Goal: Task Accomplishment & Management: Use online tool/utility

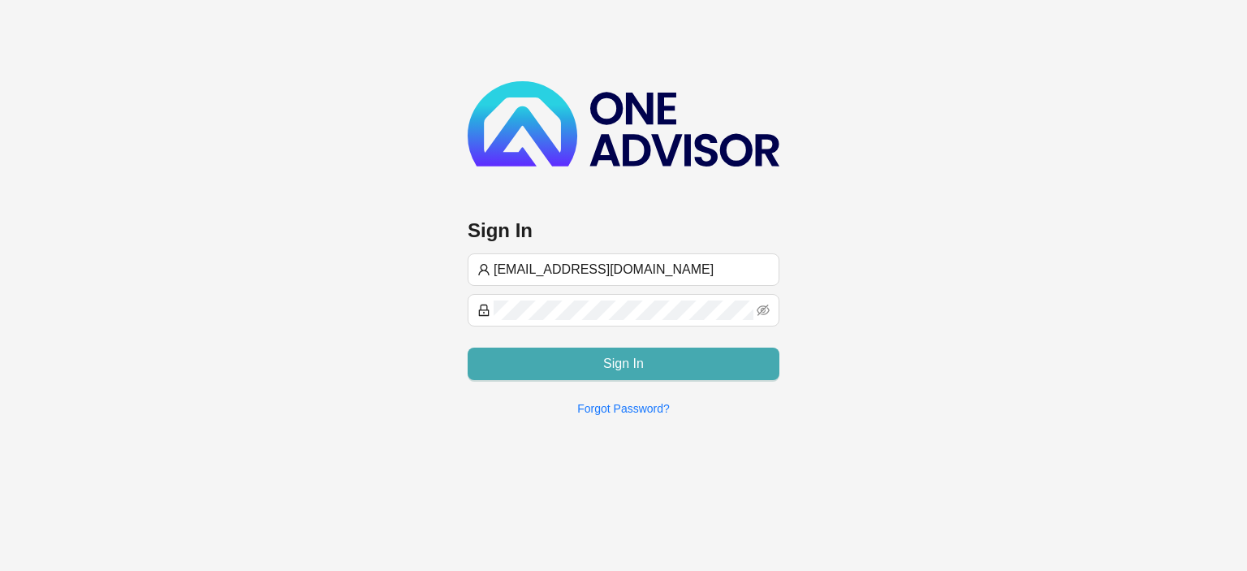
type input "[EMAIL_ADDRESS][DOMAIN_NAME]"
click at [573, 366] on button "Sign In" at bounding box center [624, 363] width 312 height 32
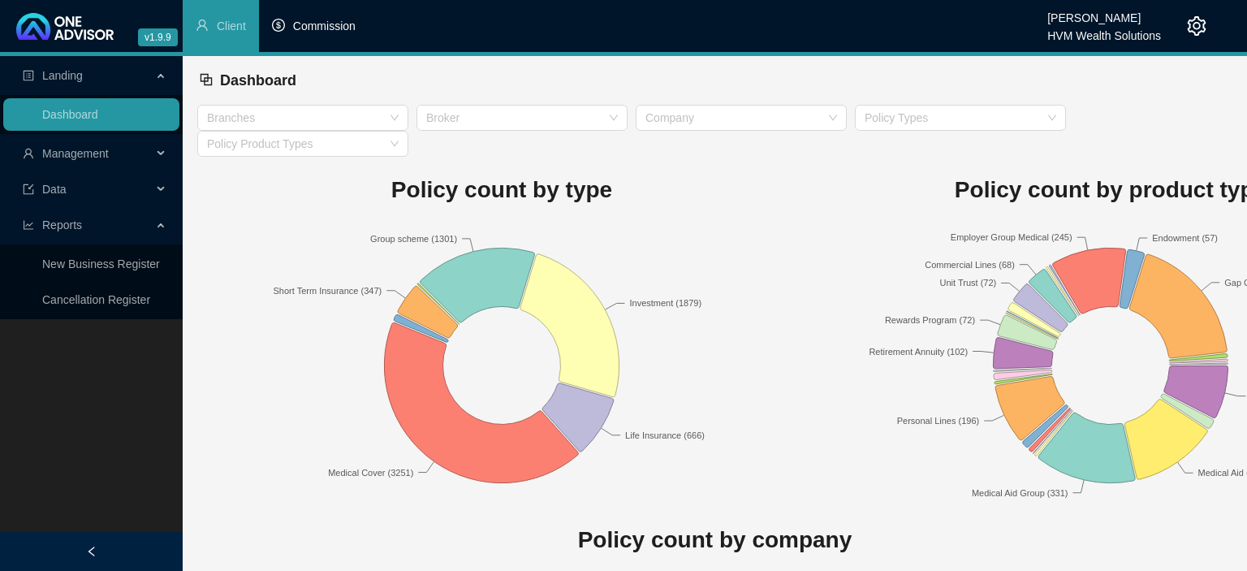
click at [316, 25] on span "Commission" at bounding box center [324, 25] width 62 height 13
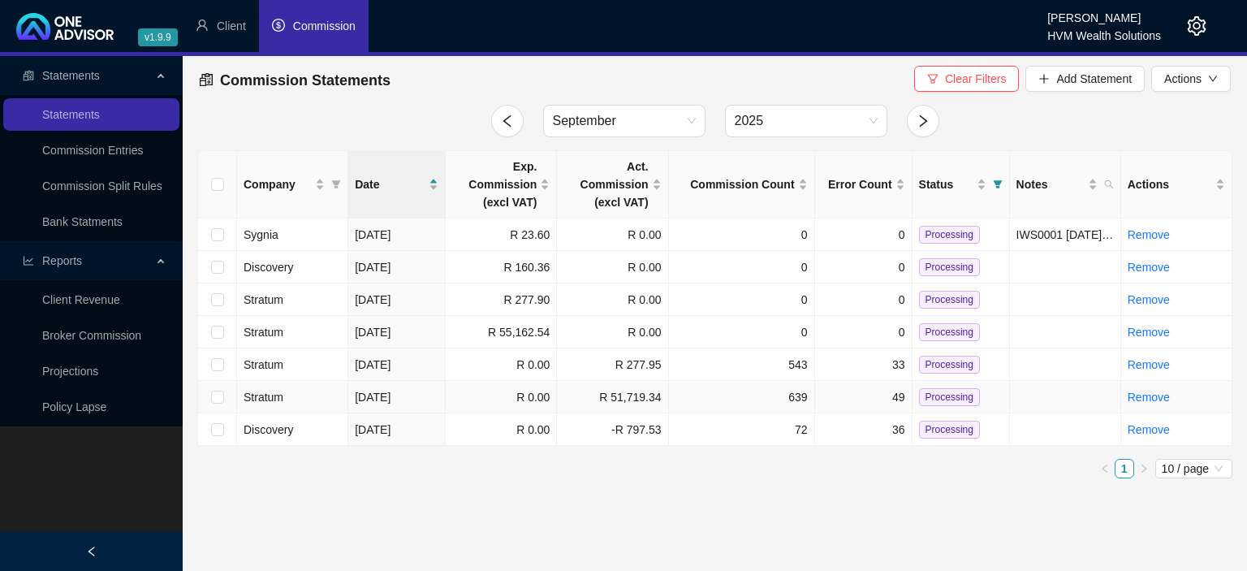
click at [420, 401] on td "[DATE]" at bounding box center [396, 397] width 97 height 32
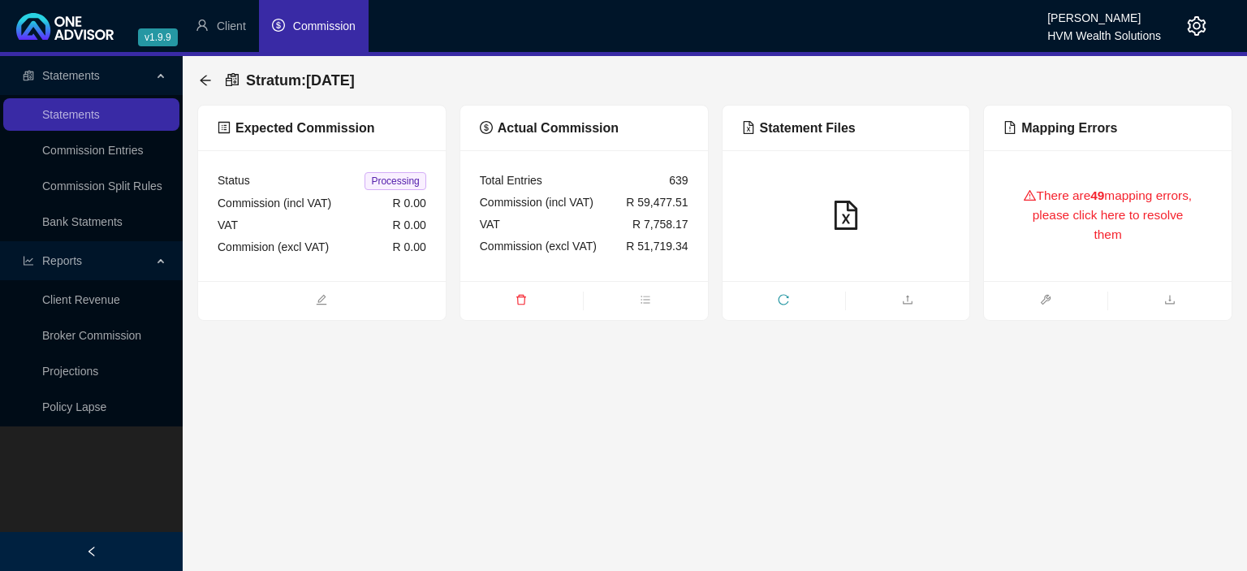
click at [1058, 183] on div "There are 49 mapping errors, please click here to resolve them" at bounding box center [1107, 216] width 209 height 92
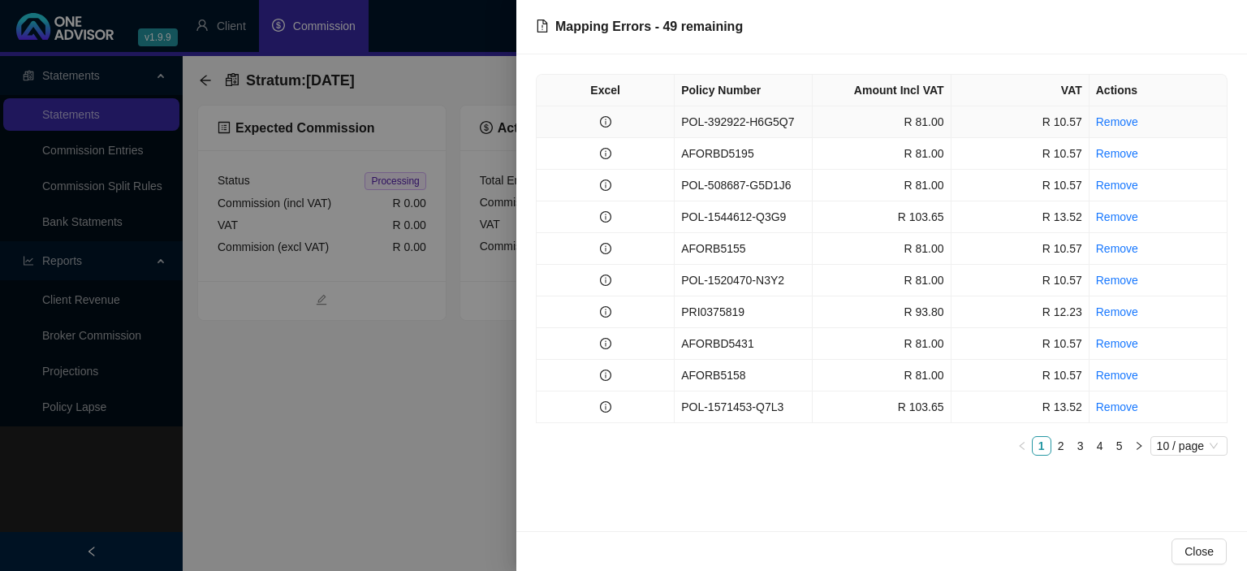
click at [706, 122] on td "POL-392922-H6G5Q7" at bounding box center [743, 122] width 138 height 32
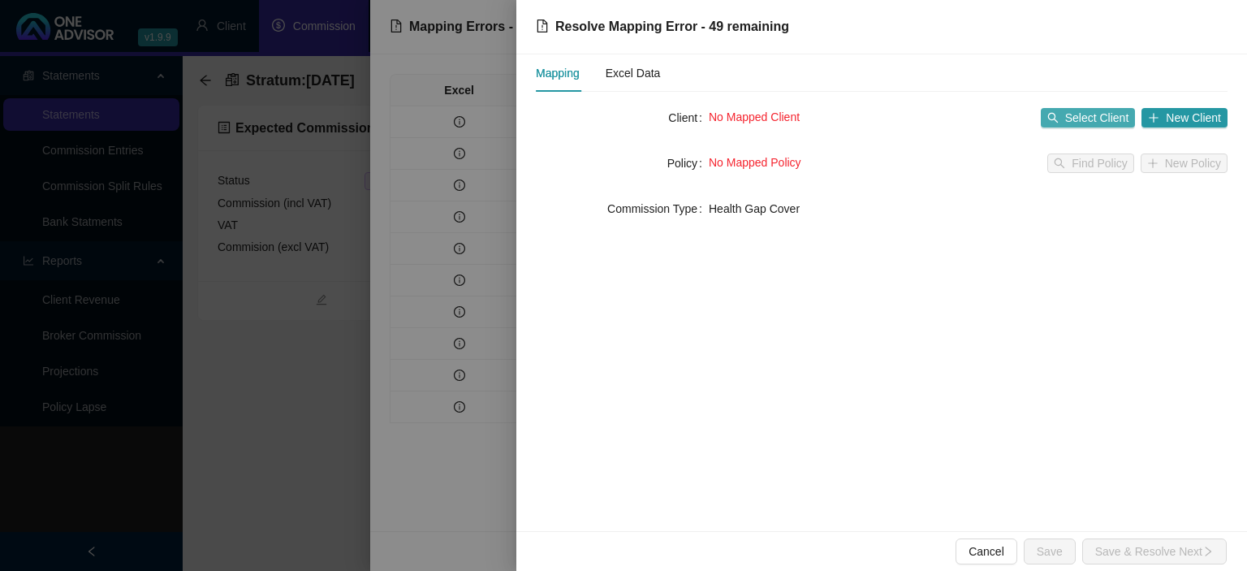
click at [1088, 118] on span "Select Client" at bounding box center [1097, 118] width 64 height 18
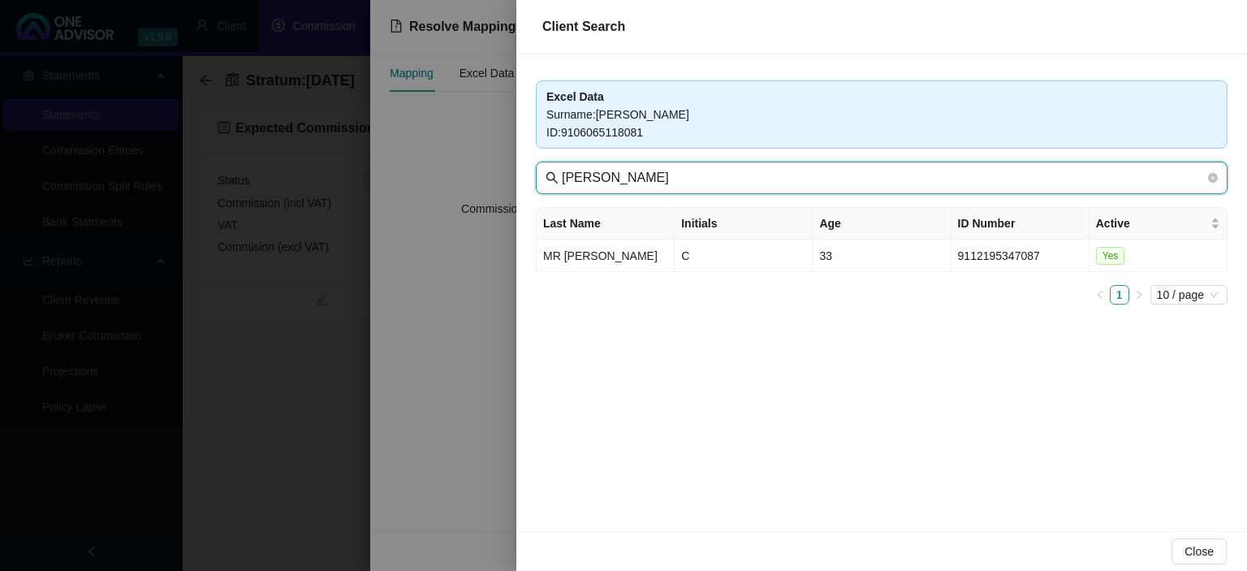
click at [648, 175] on input "[PERSON_NAME]" at bounding box center [883, 177] width 643 height 19
drag, startPoint x: 644, startPoint y: 183, endPoint x: 335, endPoint y: 129, distance: 314.0
click at [562, 168] on input "[PERSON_NAME]" at bounding box center [883, 177] width 643 height 19
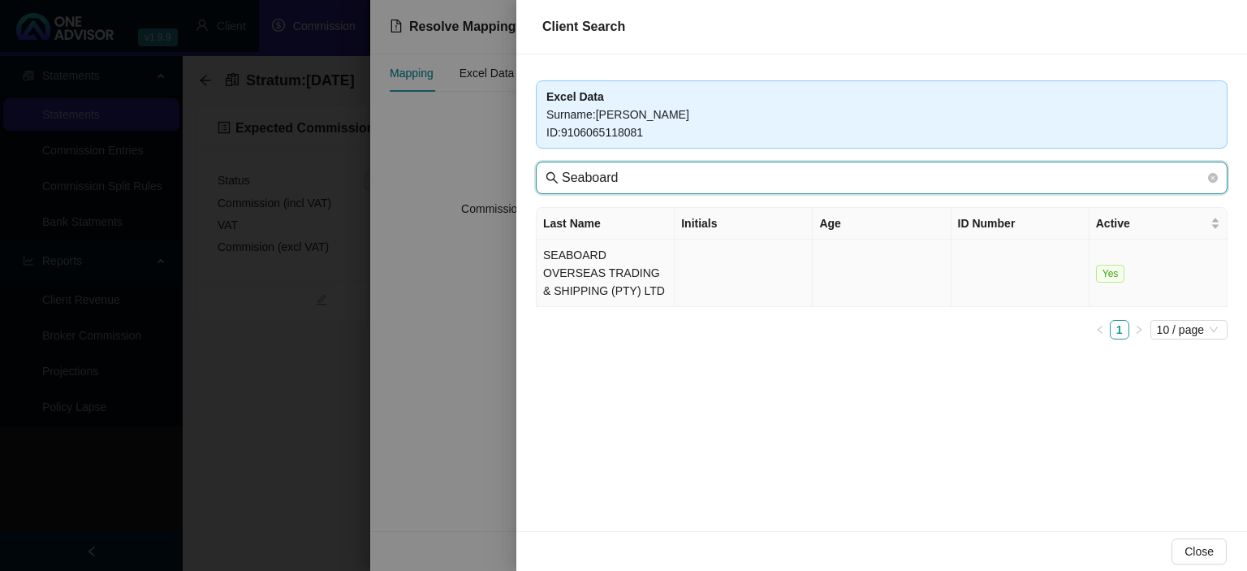
type input "Seaboard"
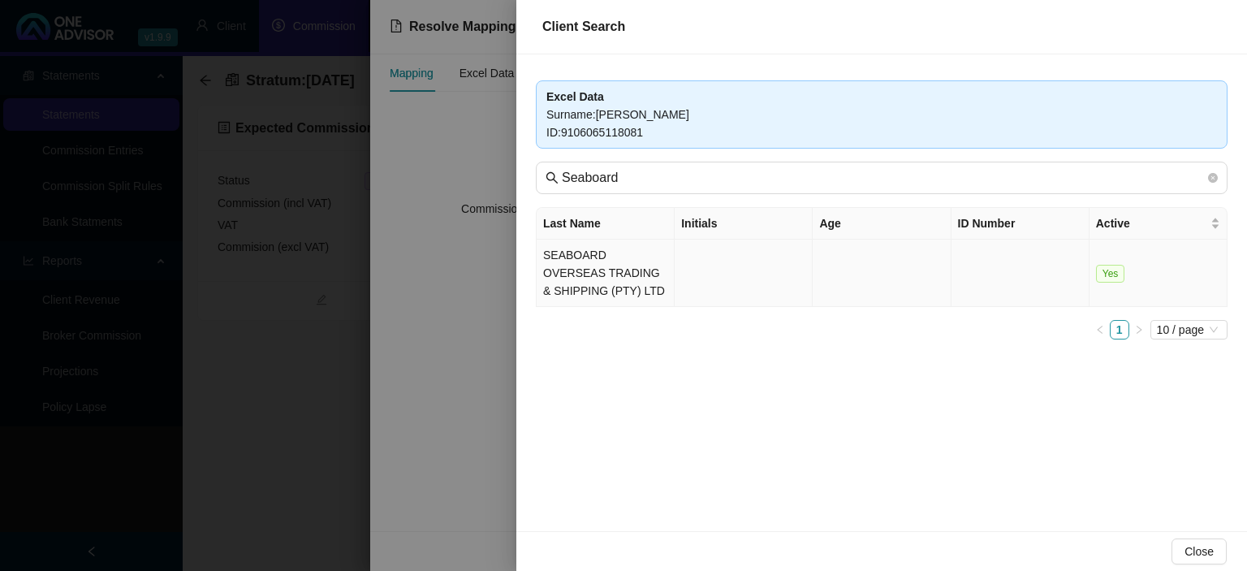
click at [607, 274] on td "SEABOARD OVERSEAS TRADING & SHIPPING (PTY) LTD" at bounding box center [605, 272] width 138 height 67
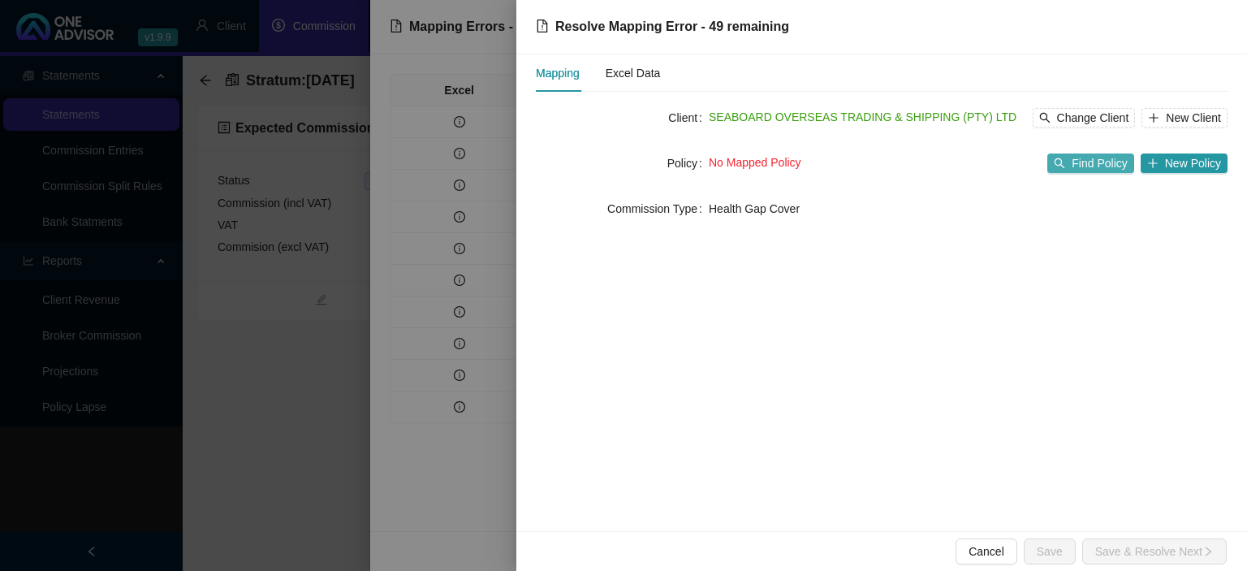
click at [1097, 160] on span "Find Policy" at bounding box center [1098, 163] width 55 height 18
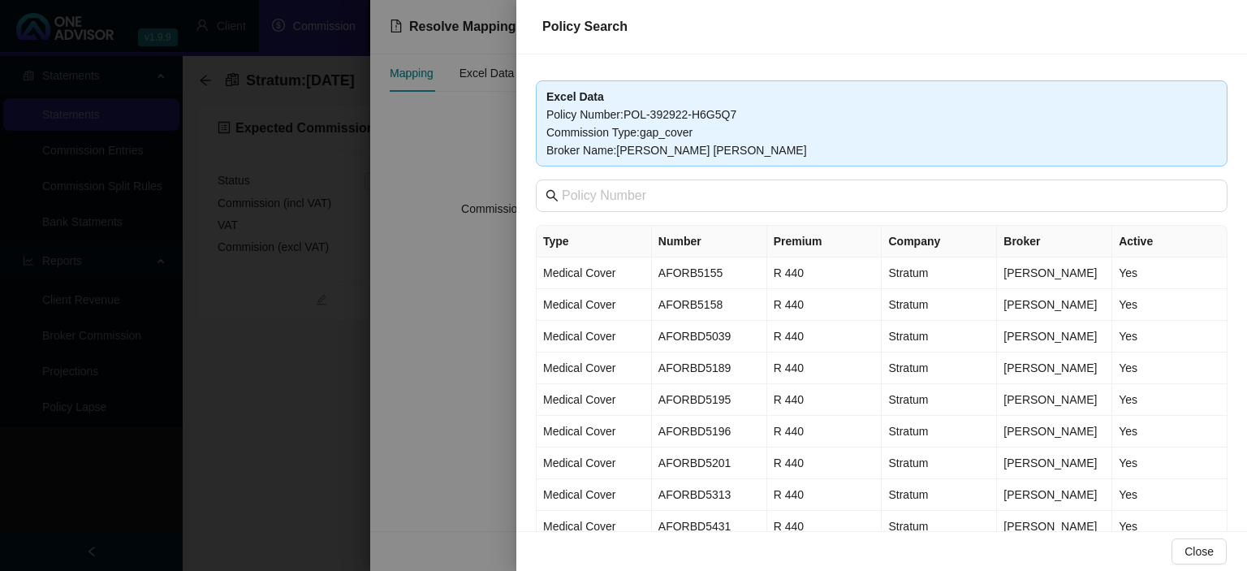
click at [411, 462] on div at bounding box center [623, 285] width 1247 height 571
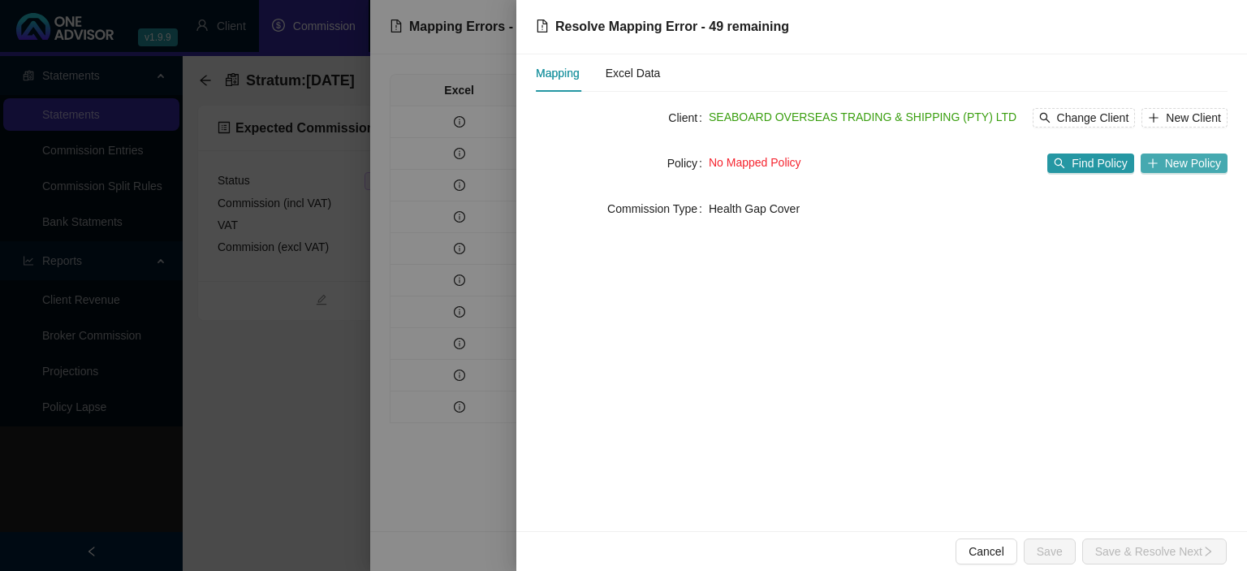
click at [1191, 161] on span "New Policy" at bounding box center [1193, 163] width 56 height 18
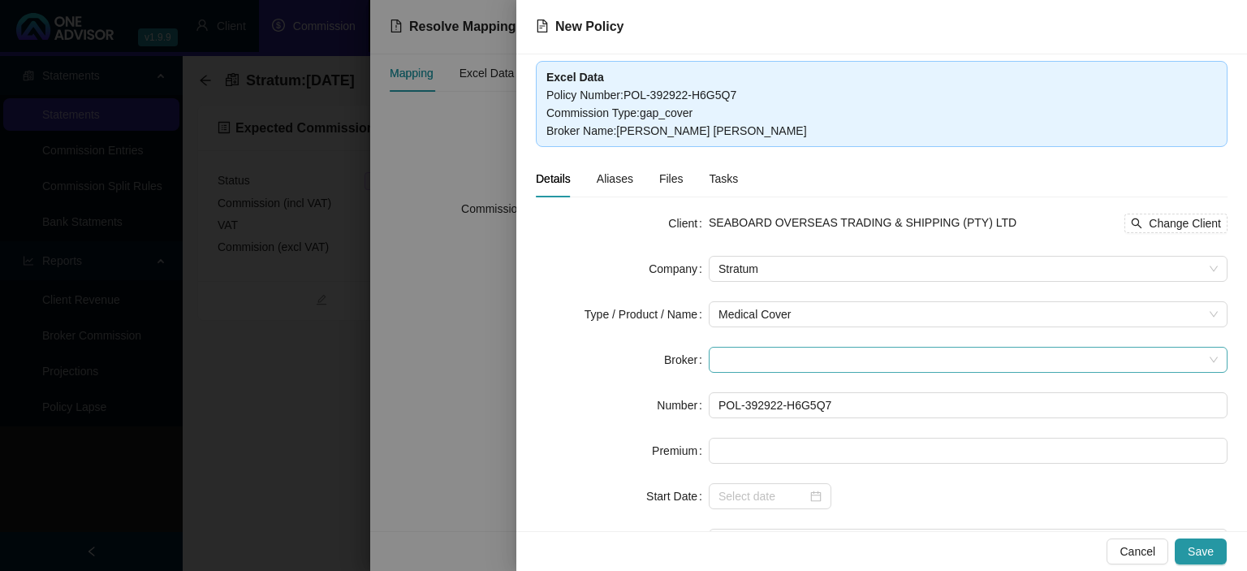
click at [733, 359] on span at bounding box center [967, 359] width 499 height 24
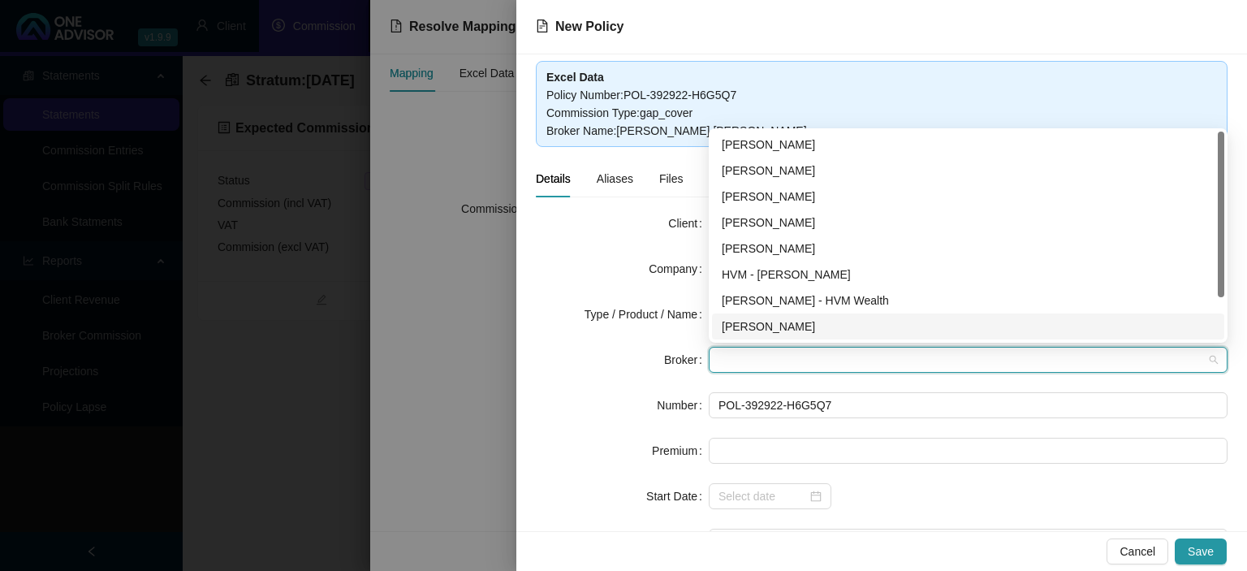
click at [743, 329] on div "[PERSON_NAME]" at bounding box center [968, 326] width 493 height 18
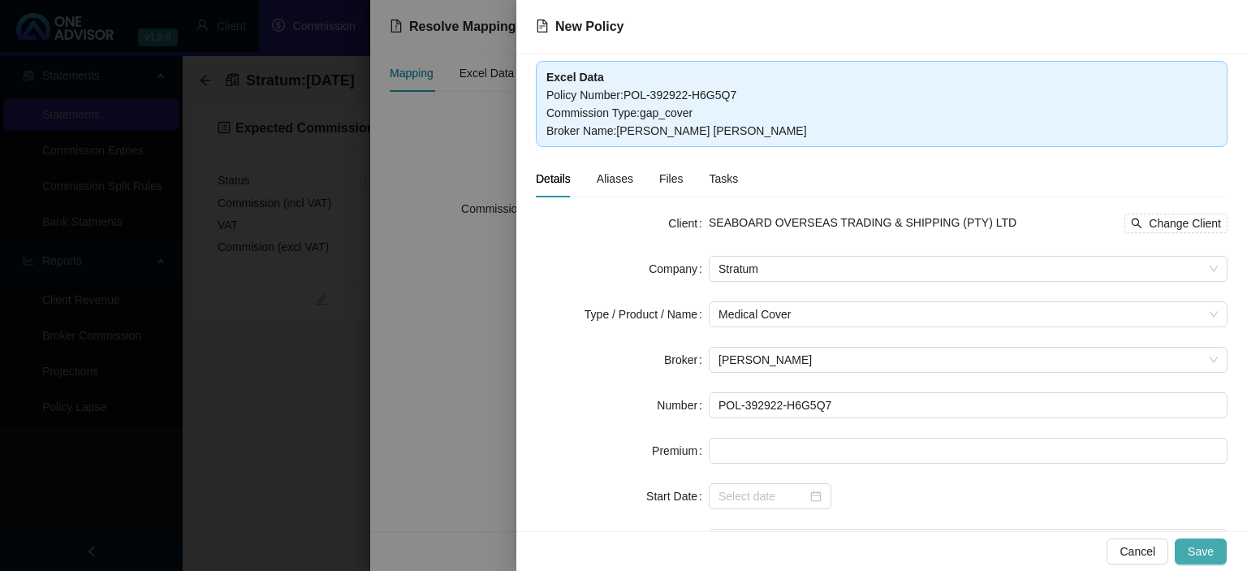
click at [1200, 546] on span "Save" at bounding box center [1200, 551] width 26 height 18
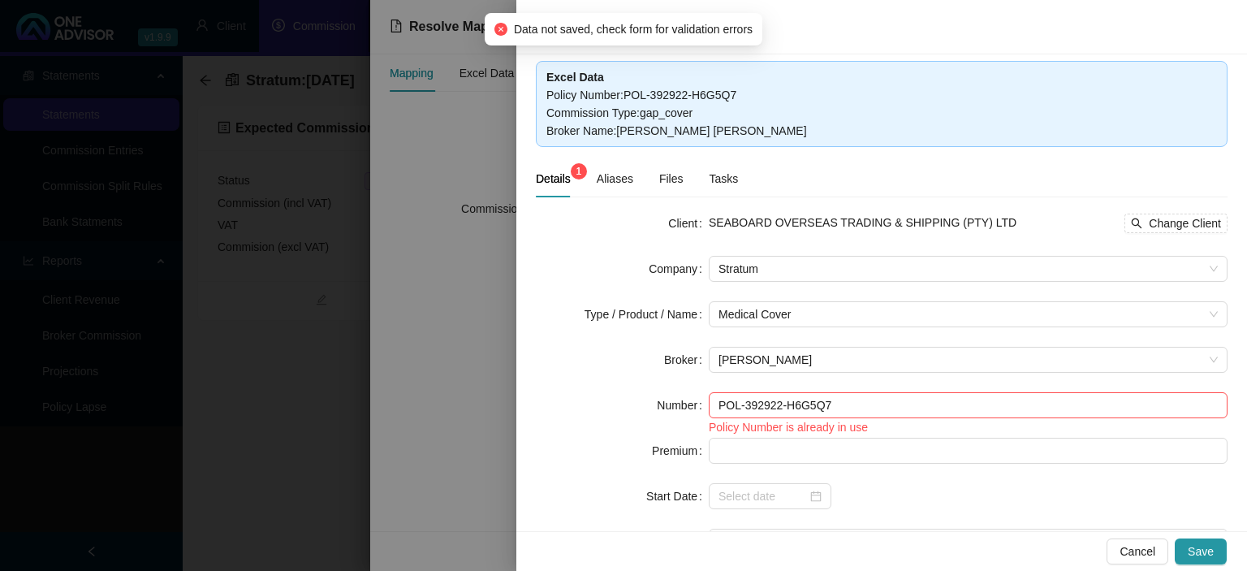
click at [457, 391] on div at bounding box center [623, 285] width 1247 height 571
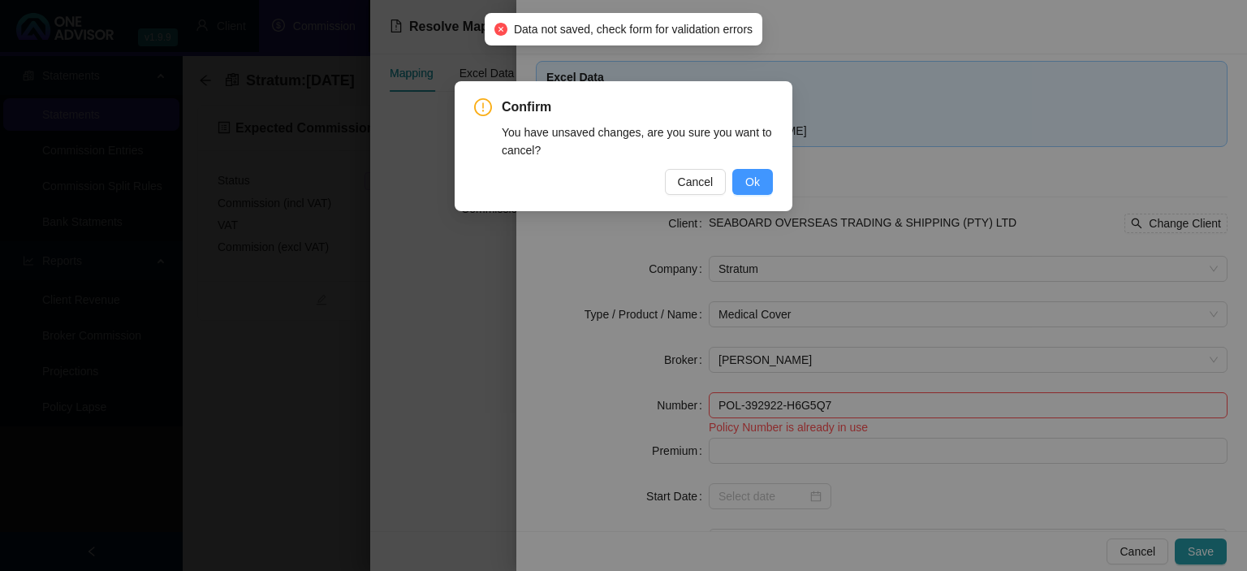
click at [748, 184] on span "Ok" at bounding box center [752, 182] width 15 height 18
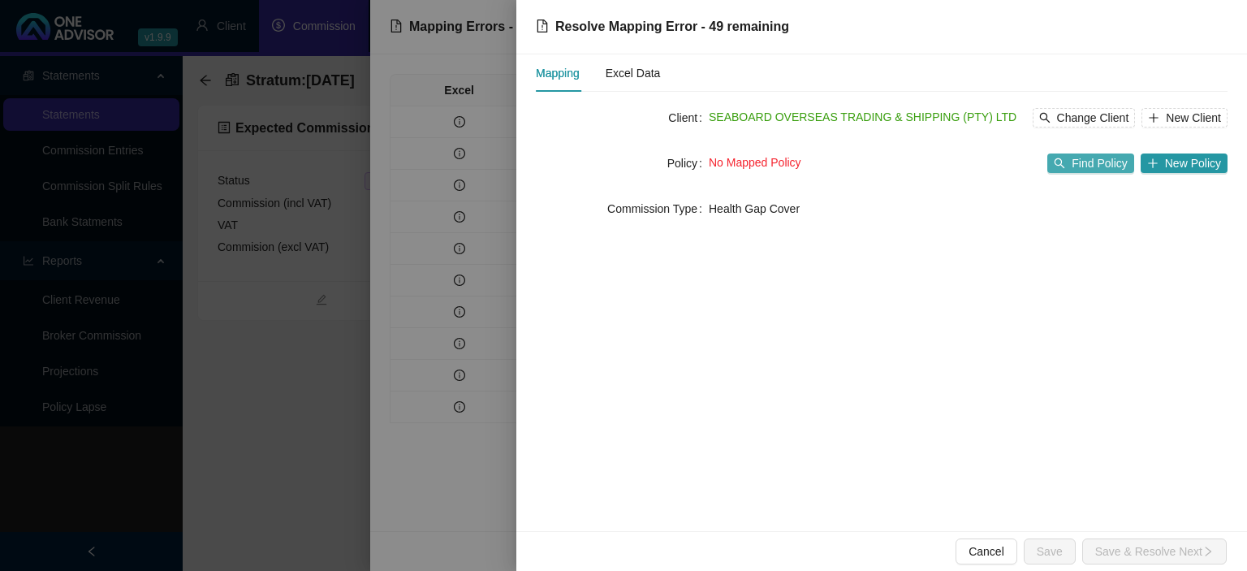
click at [1068, 157] on button "Find Policy" at bounding box center [1090, 162] width 86 height 19
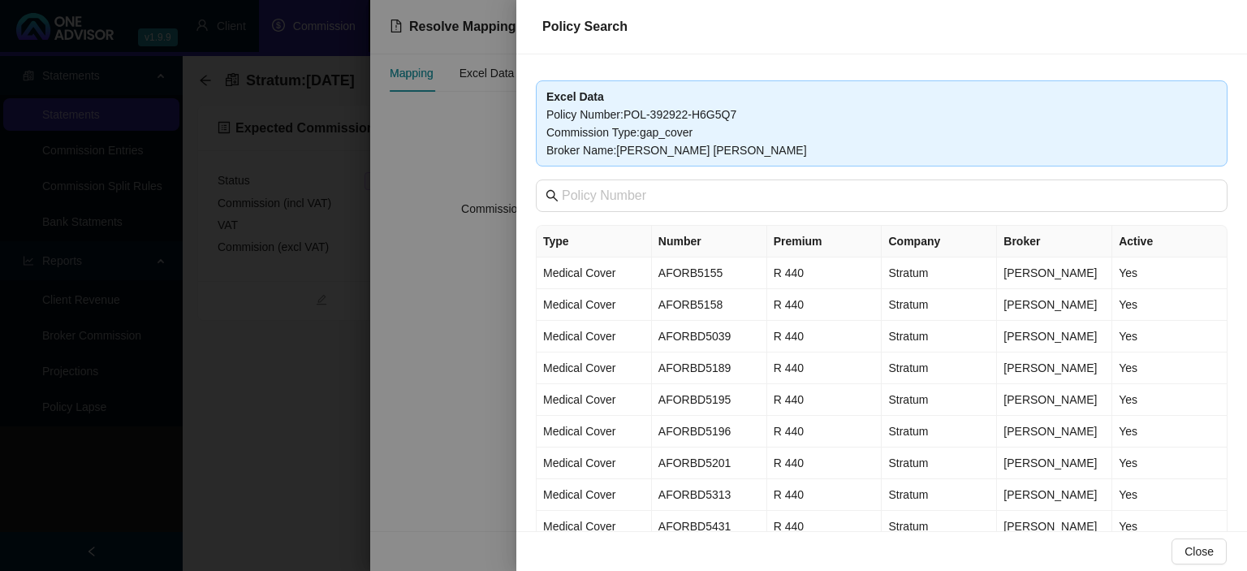
click at [473, 351] on div at bounding box center [623, 285] width 1247 height 571
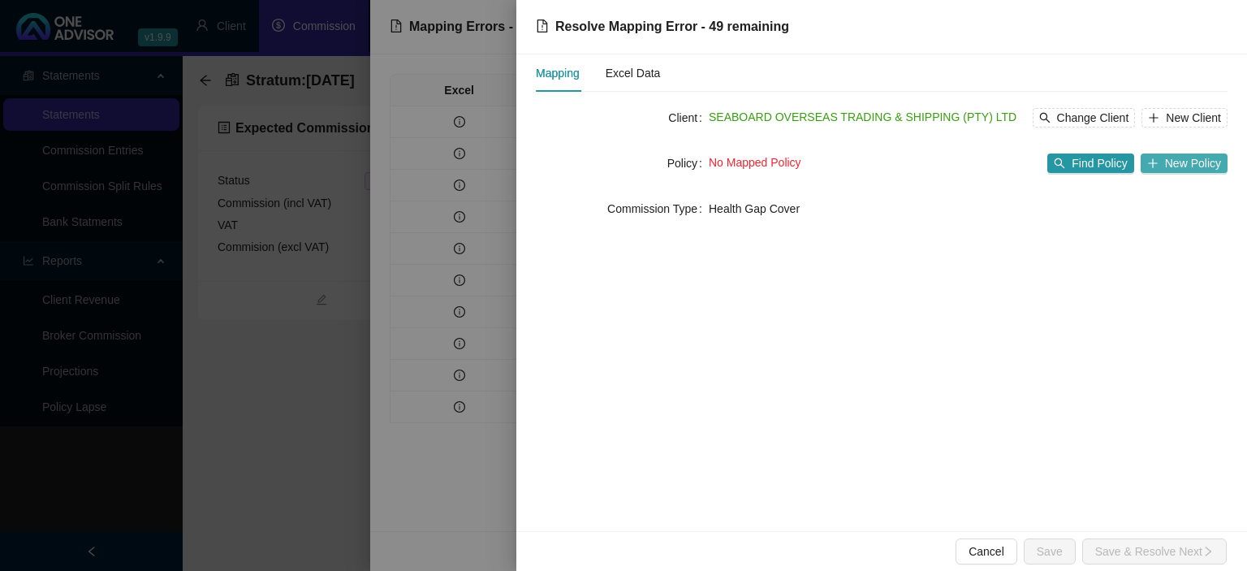
click at [1185, 161] on span "New Policy" at bounding box center [1193, 163] width 56 height 18
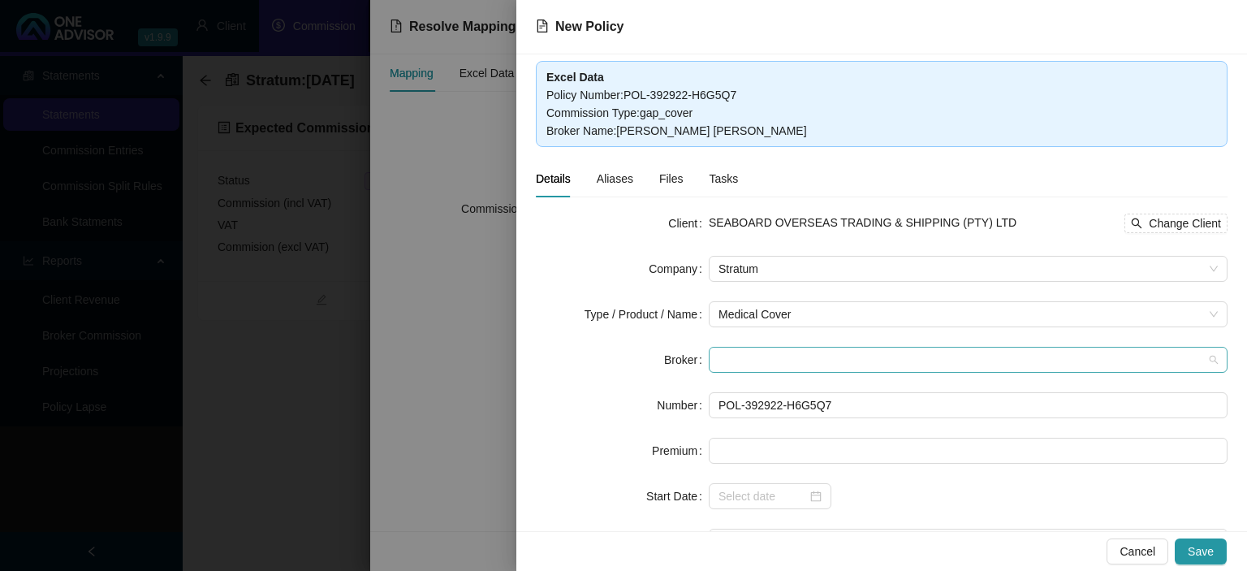
click at [746, 351] on span at bounding box center [967, 359] width 499 height 24
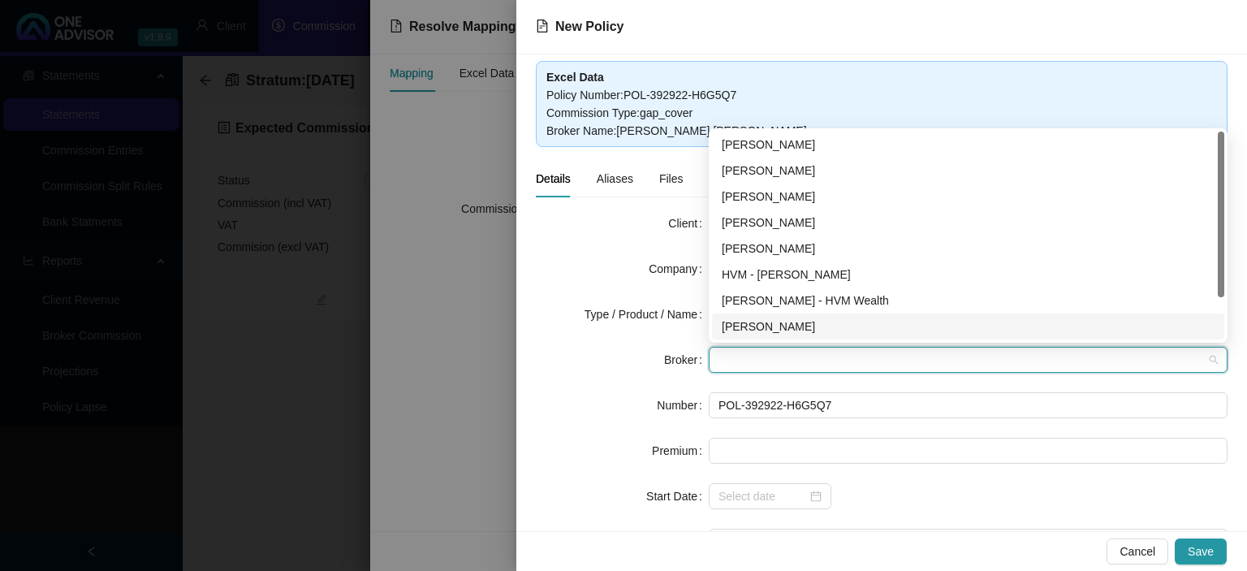
click at [747, 330] on div "[PERSON_NAME]" at bounding box center [968, 326] width 493 height 18
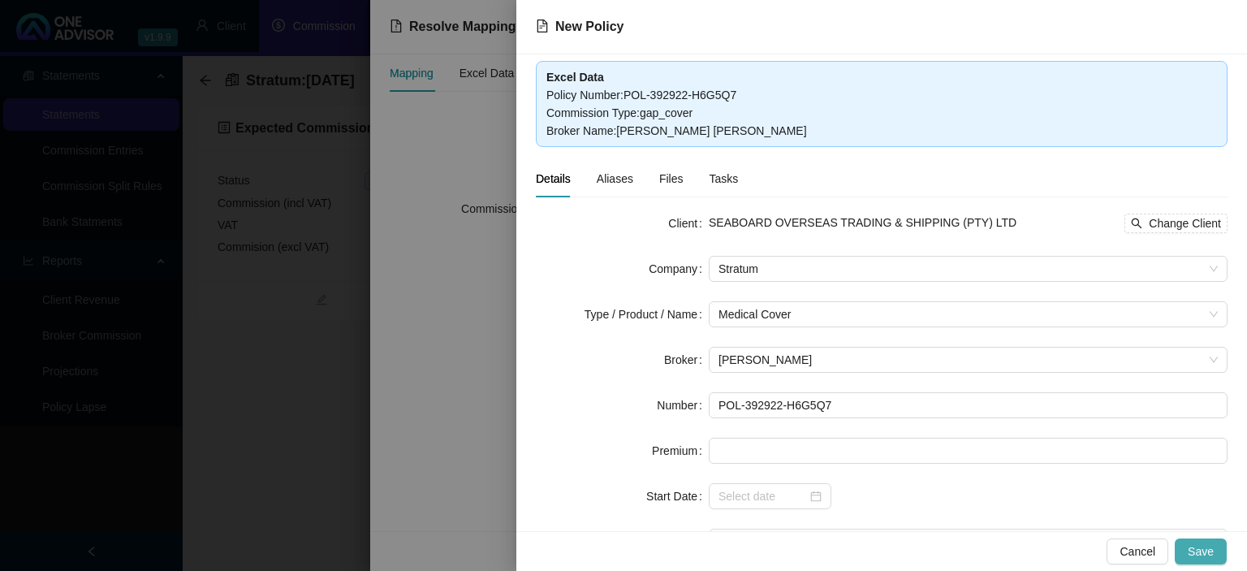
click at [1196, 546] on span "Save" at bounding box center [1200, 551] width 26 height 18
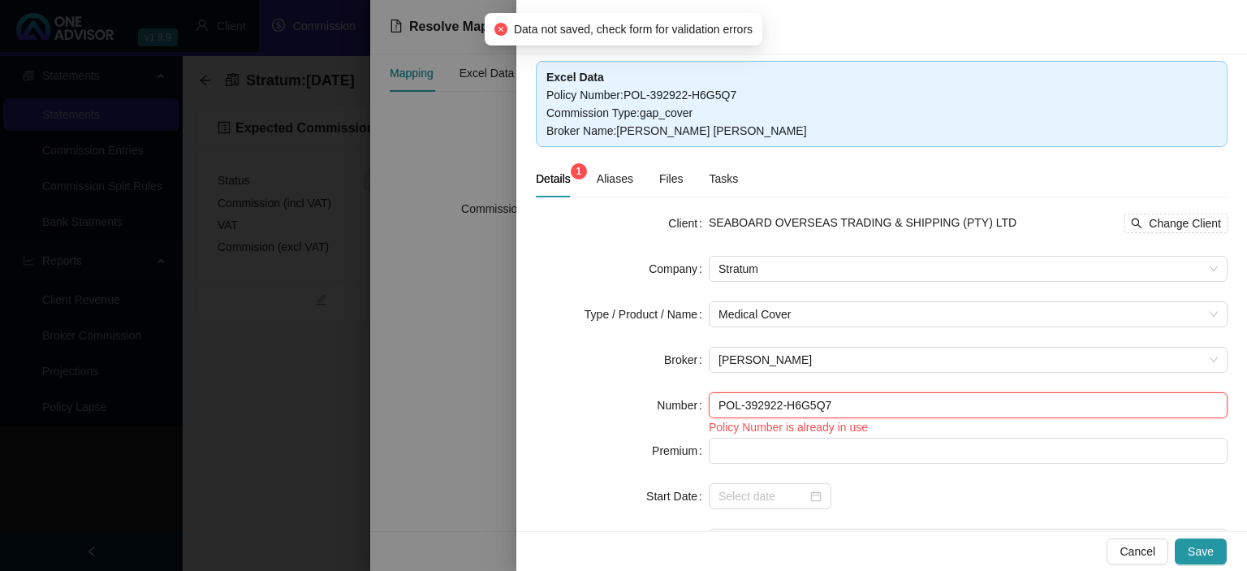
click at [717, 401] on input "POL-392922-H6G5Q7" at bounding box center [968, 405] width 519 height 26
click at [554, 180] on span "Details 1" at bounding box center [553, 178] width 35 height 11
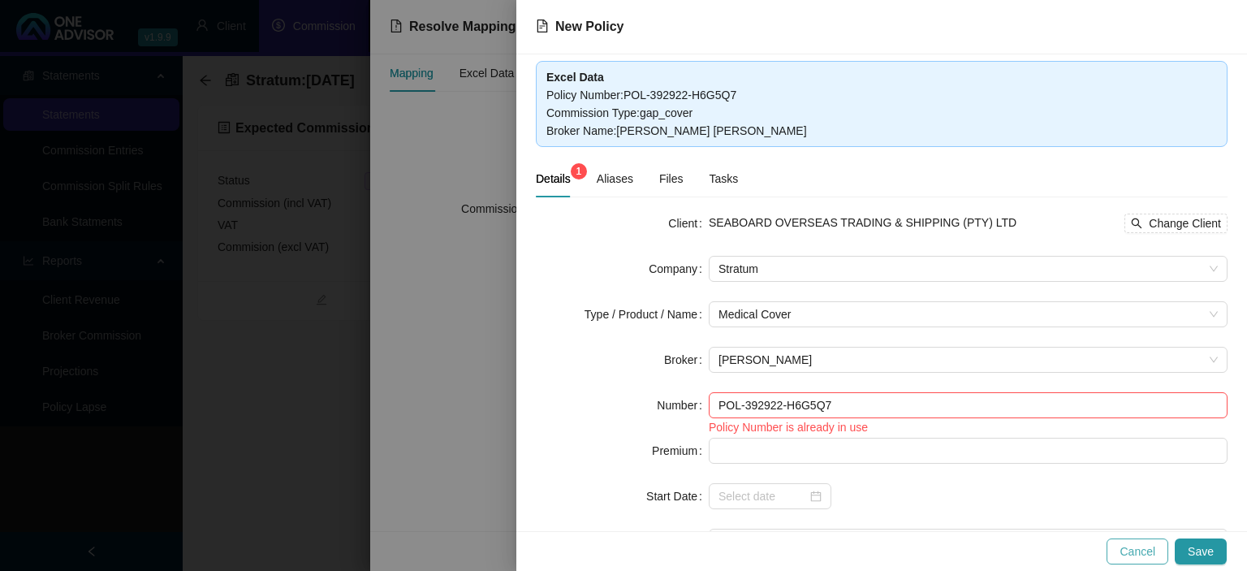
click at [1149, 549] on span "Cancel" at bounding box center [1137, 551] width 36 height 18
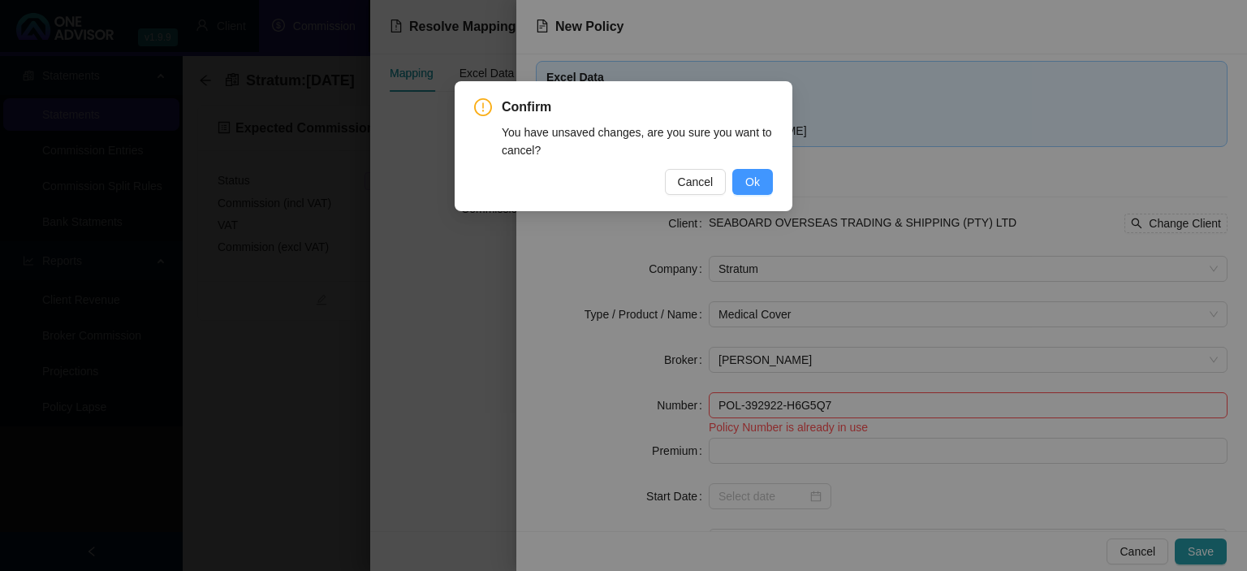
click at [761, 175] on button "Ok" at bounding box center [752, 182] width 41 height 26
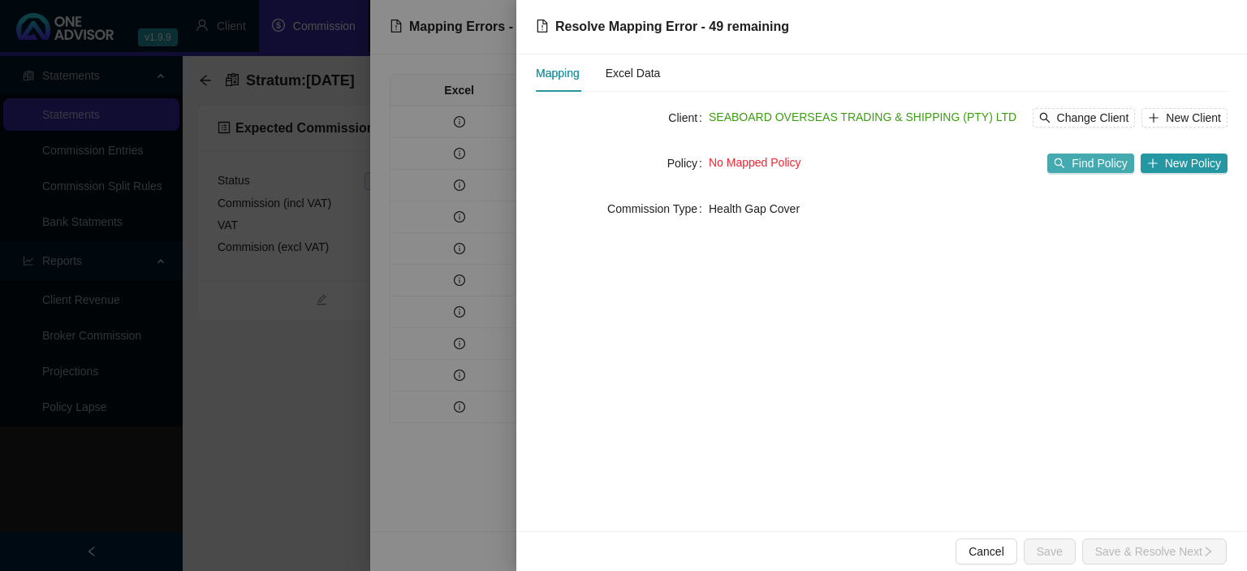
click at [1065, 167] on icon "search" at bounding box center [1059, 163] width 11 height 11
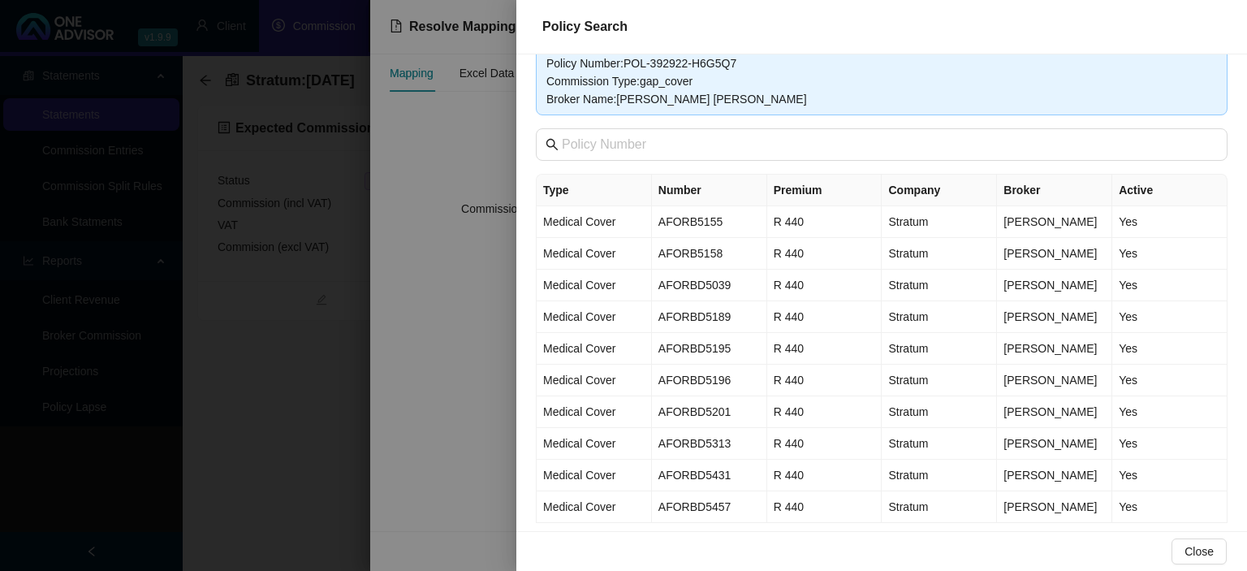
scroll to position [59, 0]
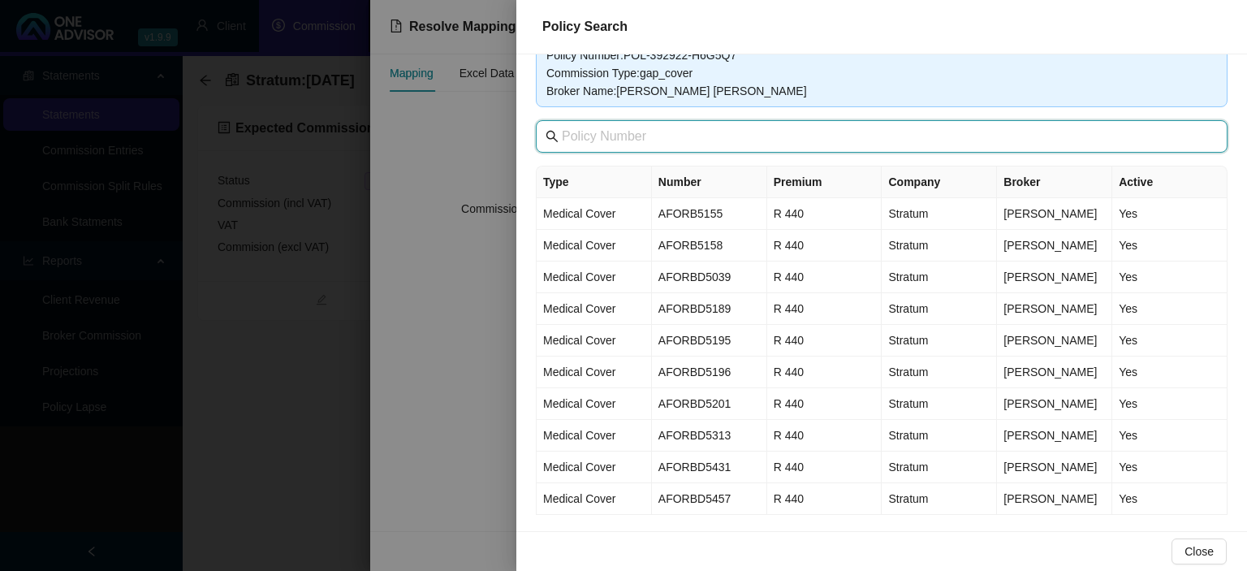
click at [623, 134] on input "text" at bounding box center [883, 136] width 643 height 19
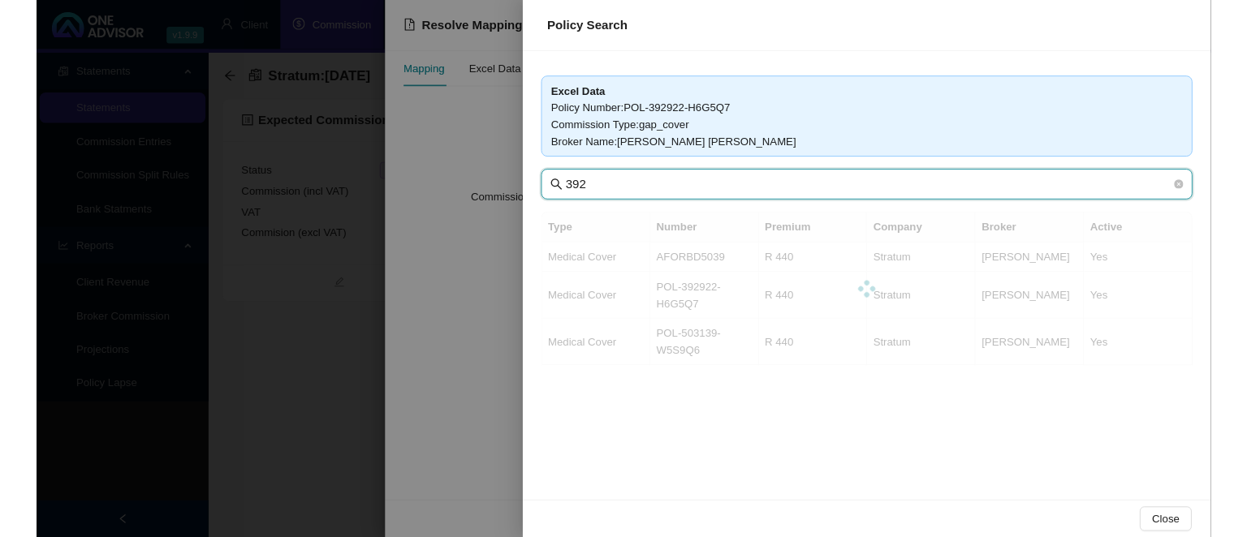
scroll to position [0, 0]
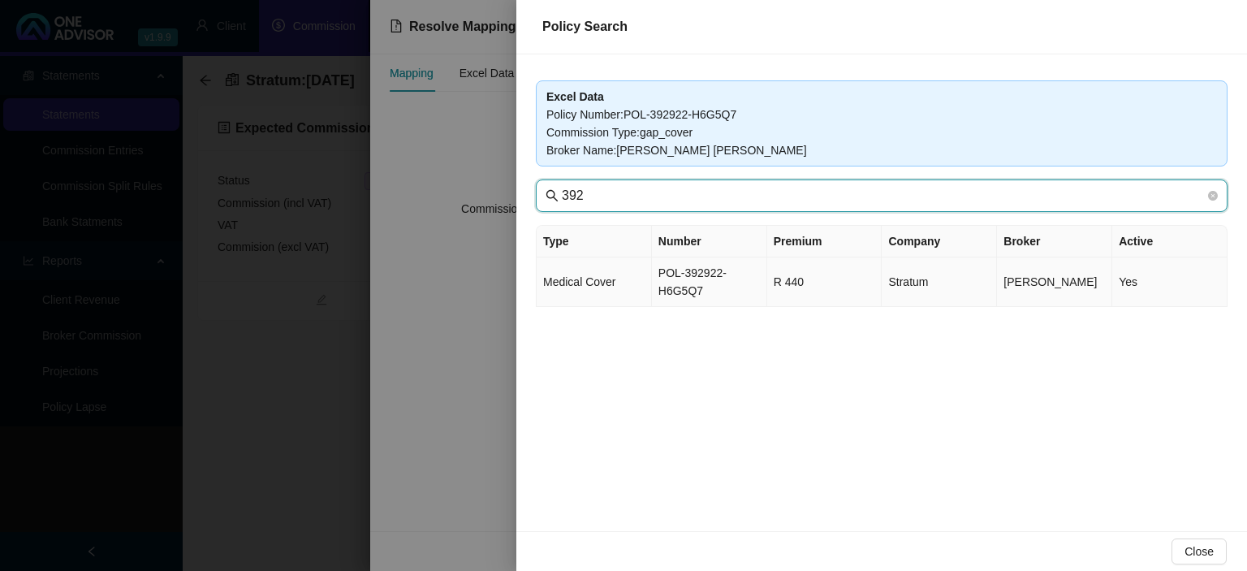
type input "392"
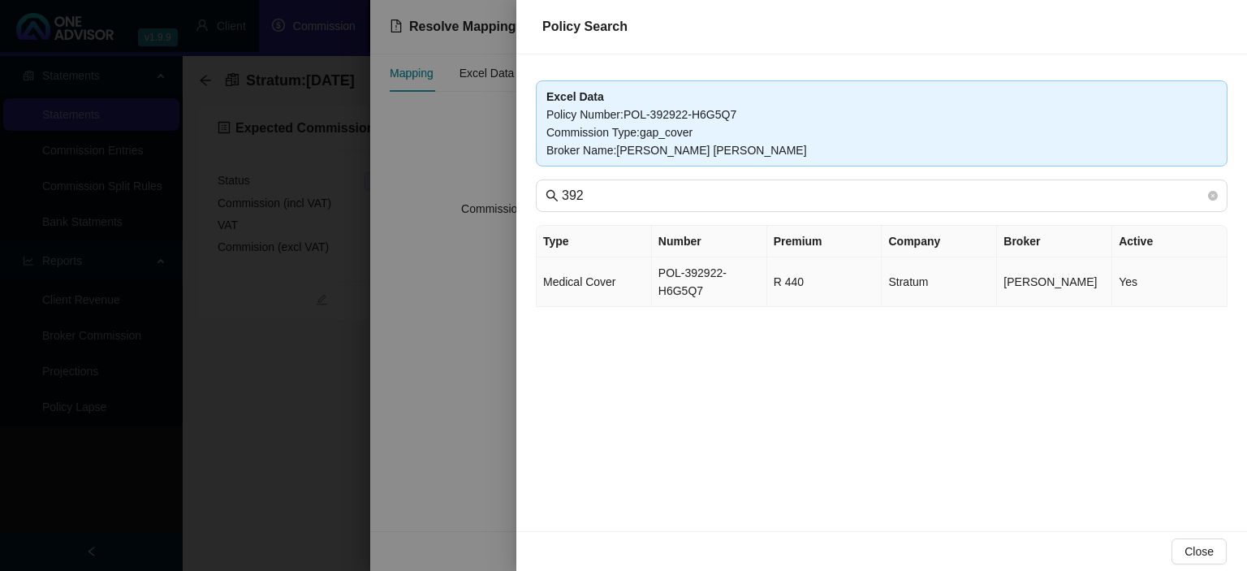
click at [713, 284] on td "POL-392922-H6G5Q7" at bounding box center [709, 282] width 115 height 50
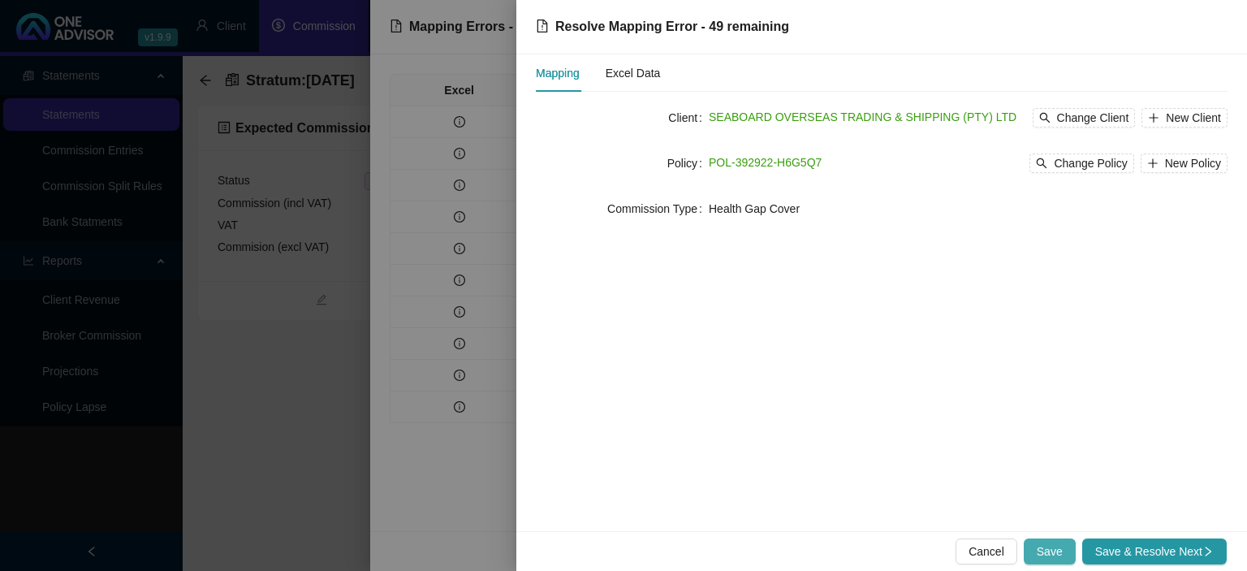
click at [1046, 546] on span "Save" at bounding box center [1049, 551] width 26 height 18
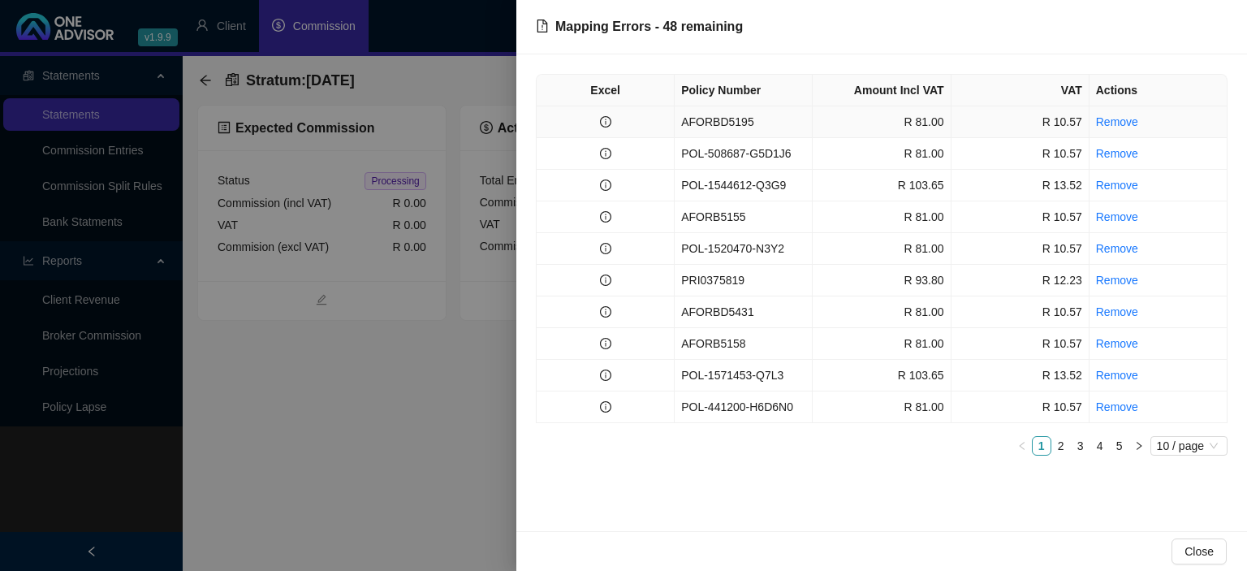
click at [782, 122] on td "AFORBD5195" at bounding box center [743, 122] width 138 height 32
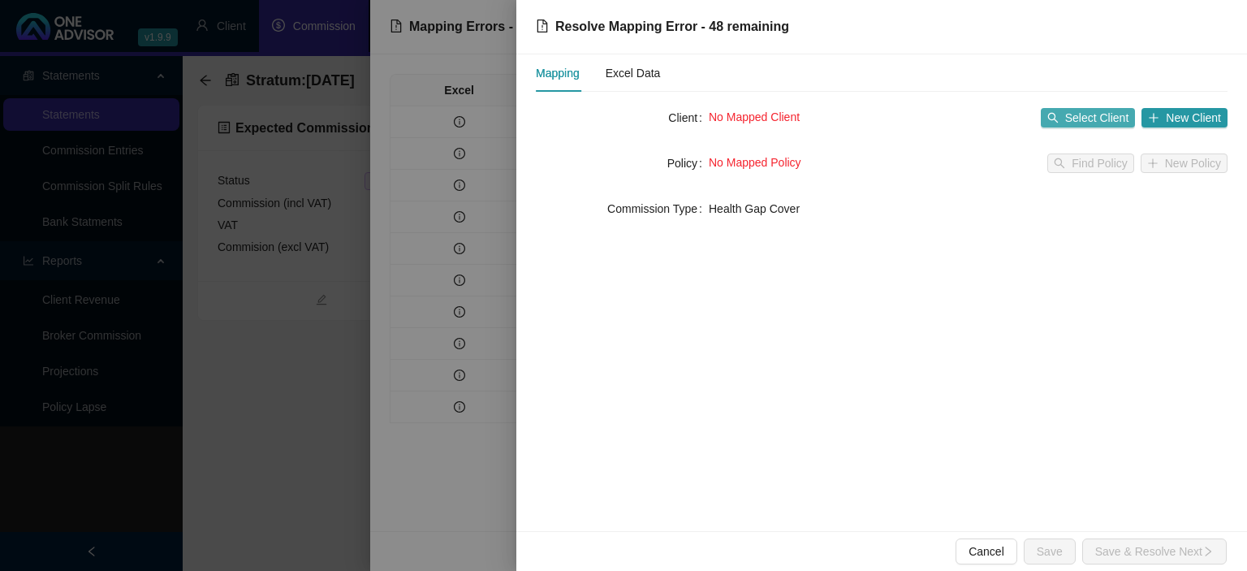
click at [1065, 116] on button "Select Client" at bounding box center [1088, 117] width 95 height 19
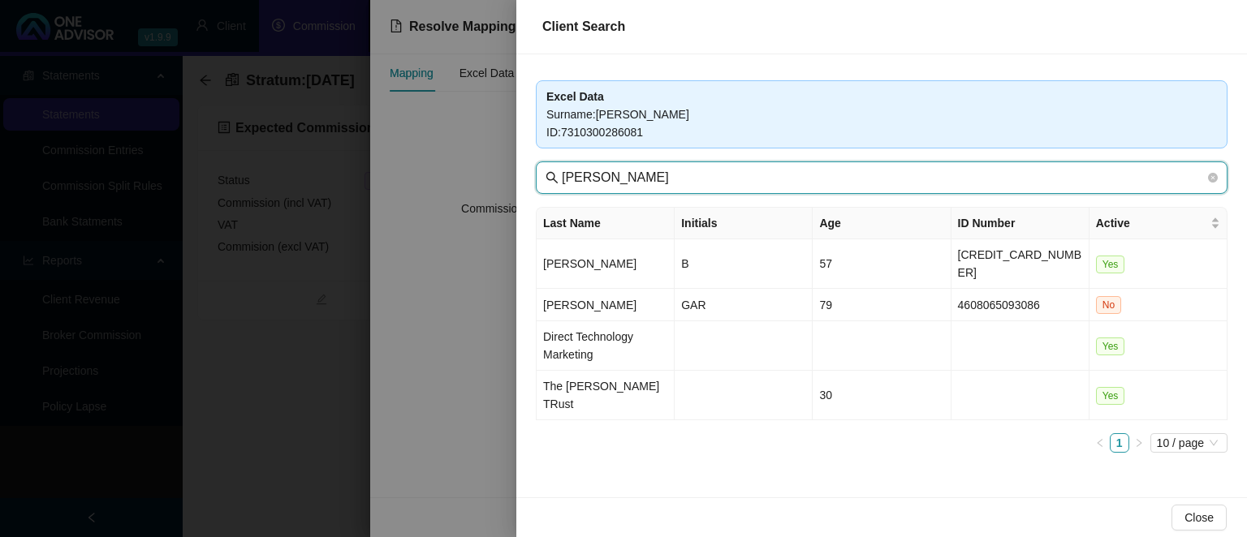
drag, startPoint x: 628, startPoint y: 174, endPoint x: 362, endPoint y: 164, distance: 266.4
click at [562, 168] on input "[PERSON_NAME]" at bounding box center [883, 177] width 643 height 19
type input "seaboard"
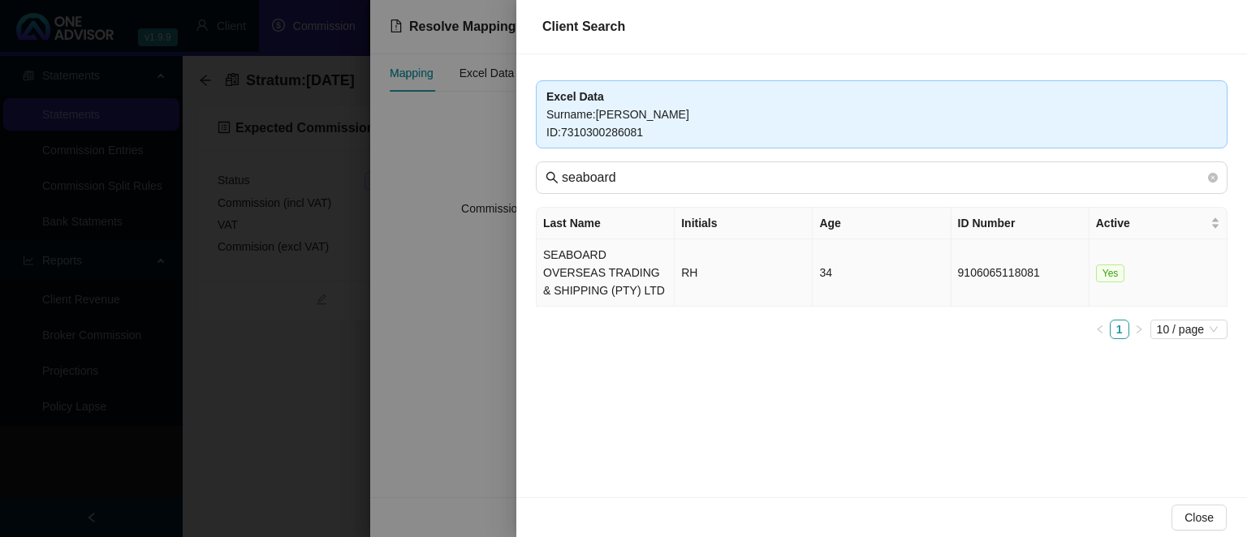
click at [600, 265] on td "SEABOARD OVERSEAS TRADING & SHIPPING (PTY) LTD" at bounding box center [605, 272] width 138 height 67
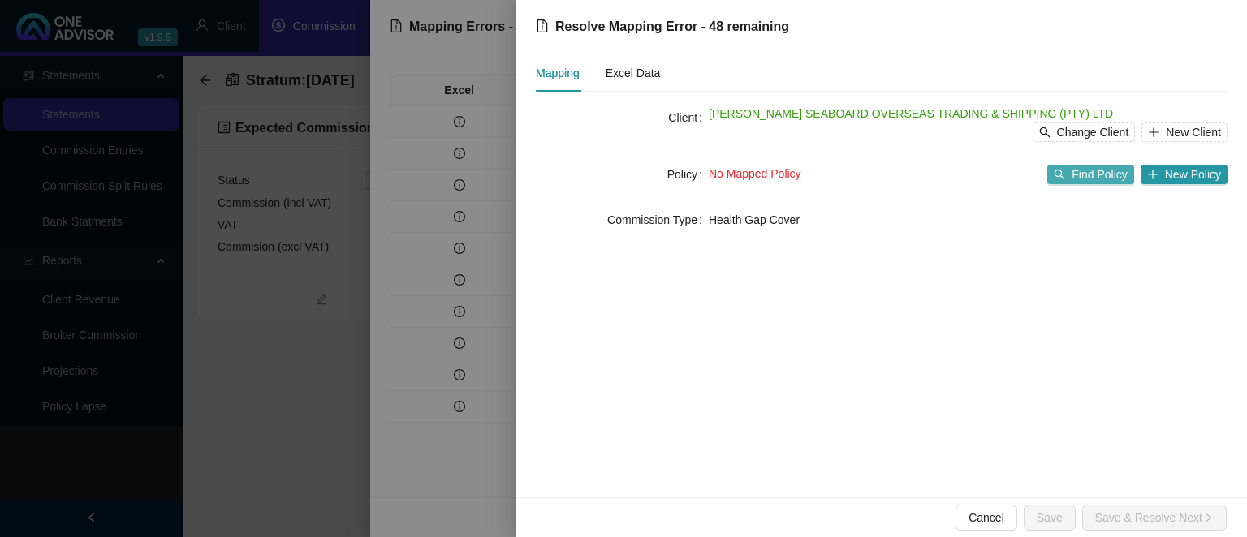
click at [1084, 177] on span "Find Policy" at bounding box center [1098, 175] width 55 height 18
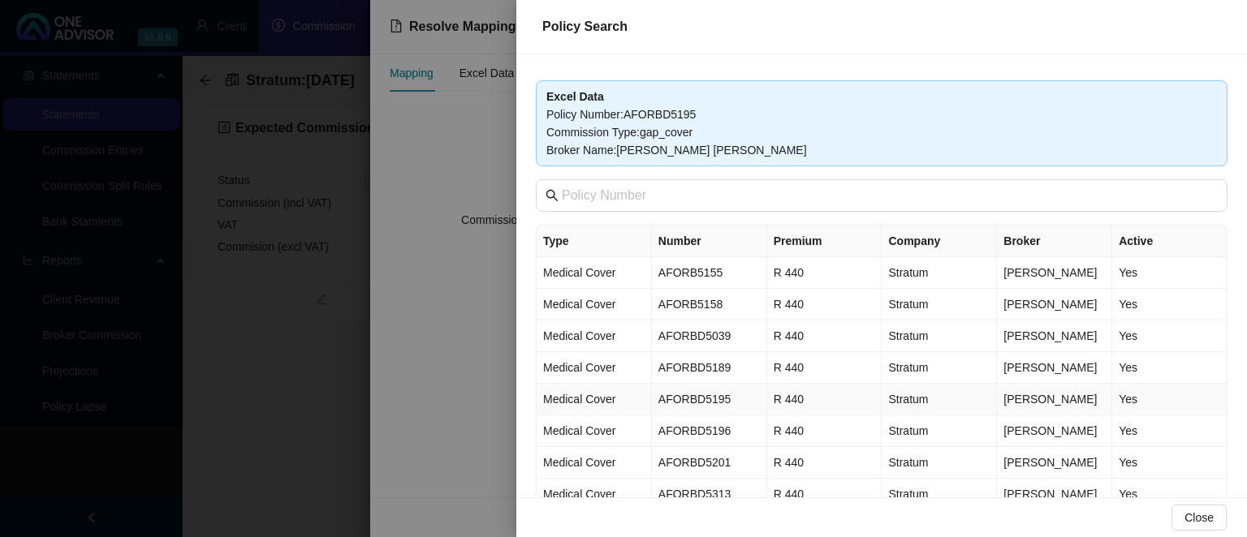
click at [687, 398] on td "AFORBD5195" at bounding box center [709, 400] width 115 height 32
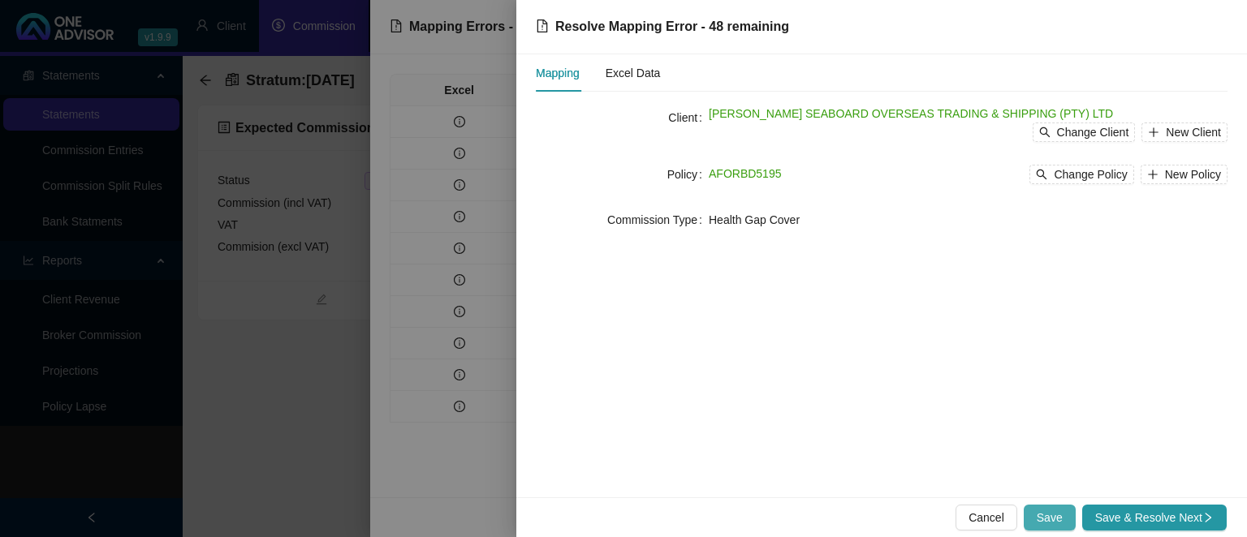
click at [1047, 511] on span "Save" at bounding box center [1049, 518] width 26 height 18
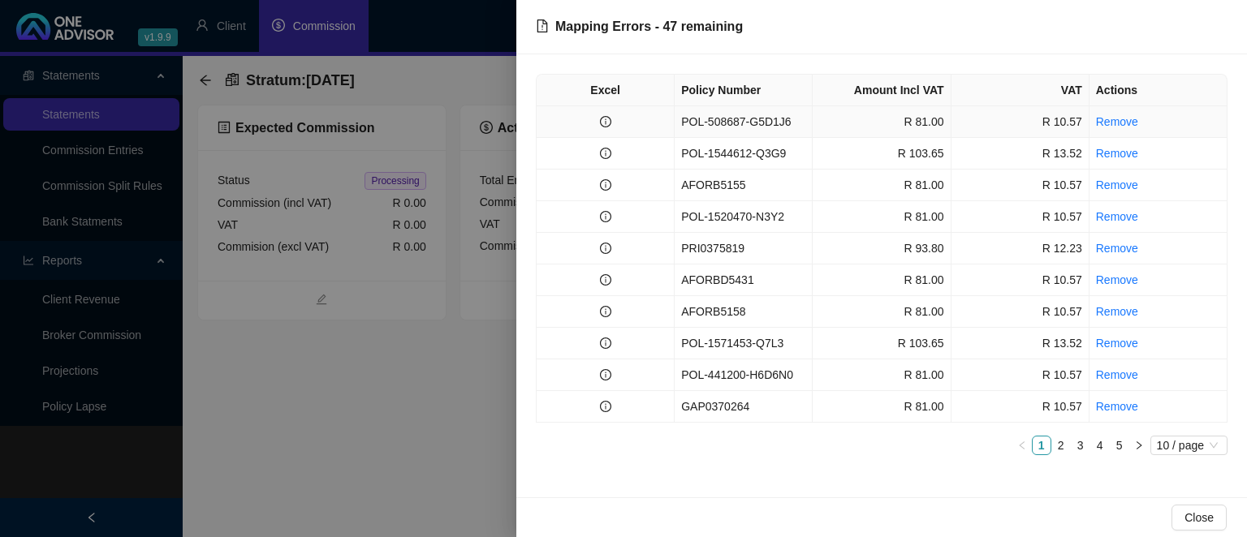
click at [760, 127] on td "POL-508687-G5D1J6" at bounding box center [743, 122] width 138 height 32
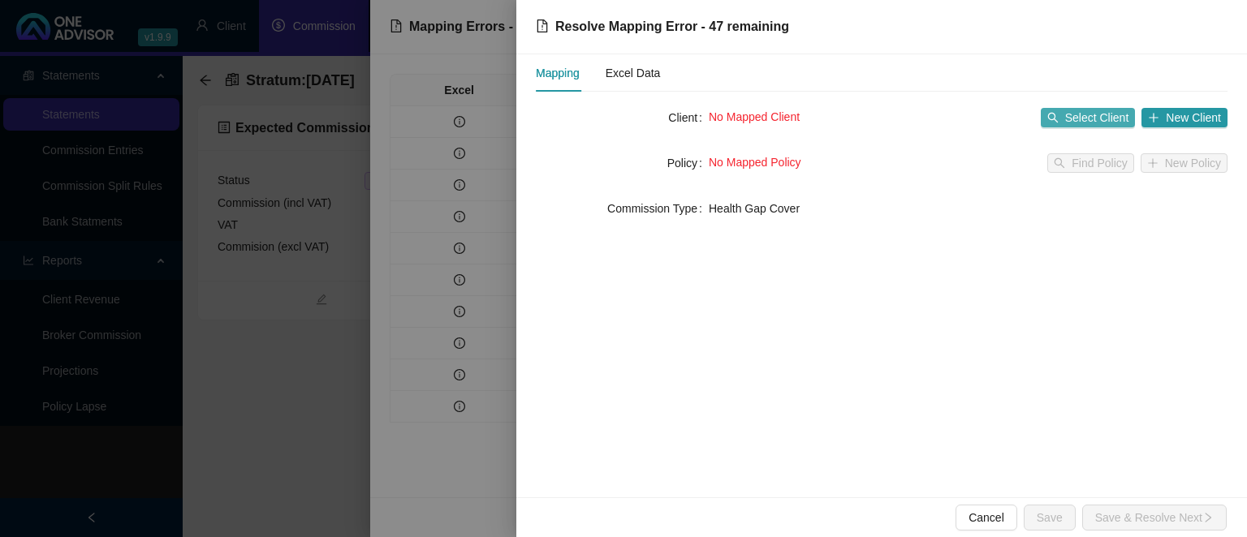
click at [1065, 118] on button "Select Client" at bounding box center [1088, 117] width 95 height 19
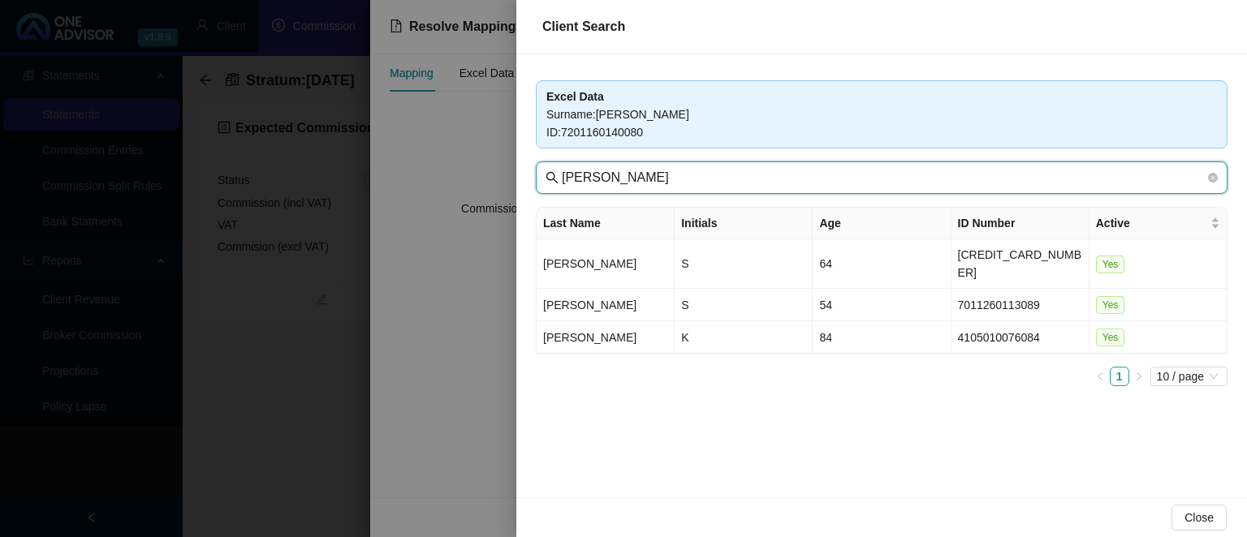
drag, startPoint x: 644, startPoint y: 177, endPoint x: 456, endPoint y: 164, distance: 188.7
click at [562, 168] on input "[PERSON_NAME]" at bounding box center [883, 177] width 643 height 19
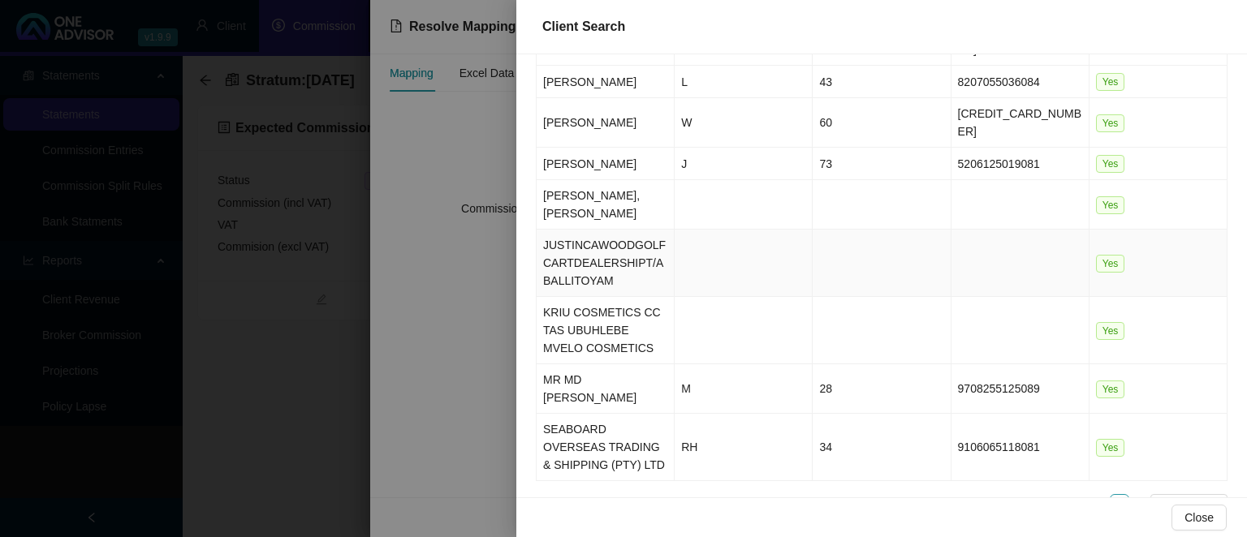
scroll to position [235, 0]
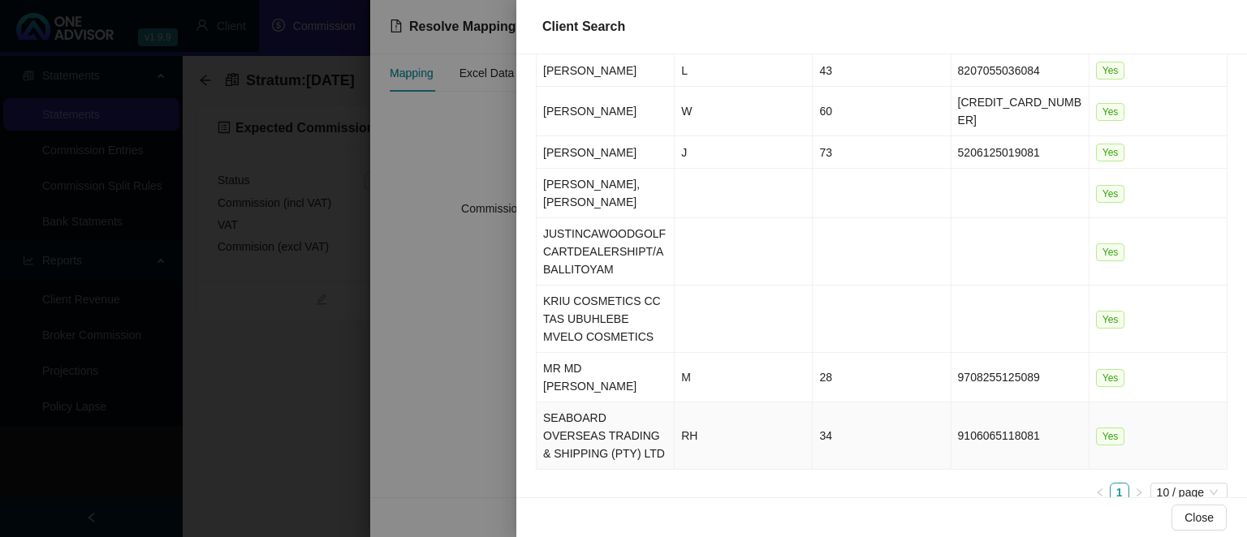
type input "seab"
click at [605, 403] on td "SEABOARD OVERSEAS TRADING & SHIPPING (PTY) LTD" at bounding box center [605, 436] width 138 height 67
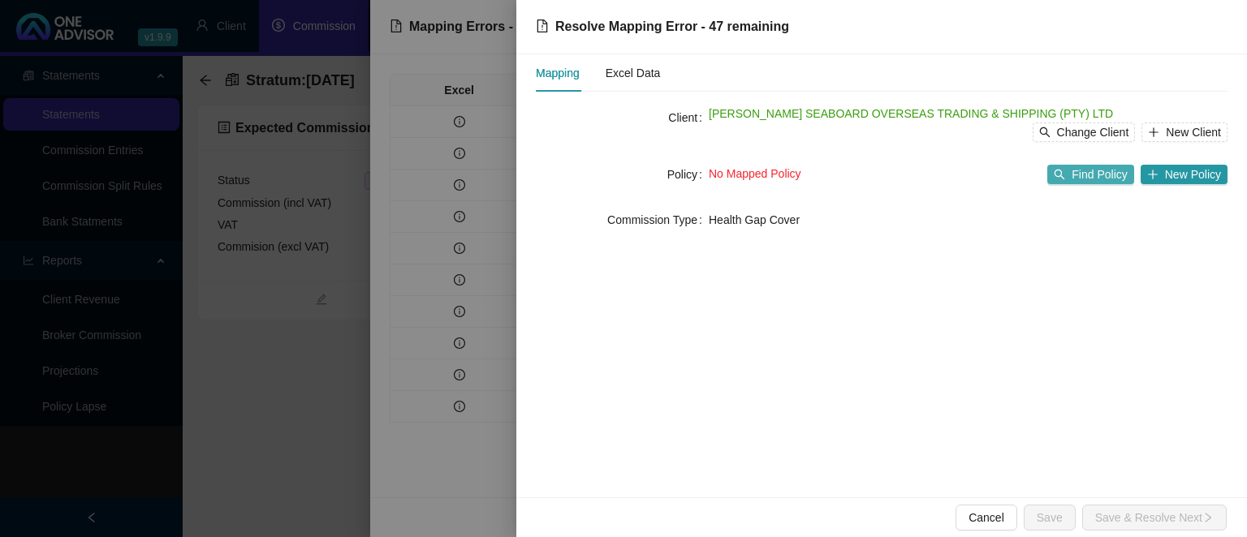
click at [1091, 175] on span "Find Policy" at bounding box center [1098, 175] width 55 height 18
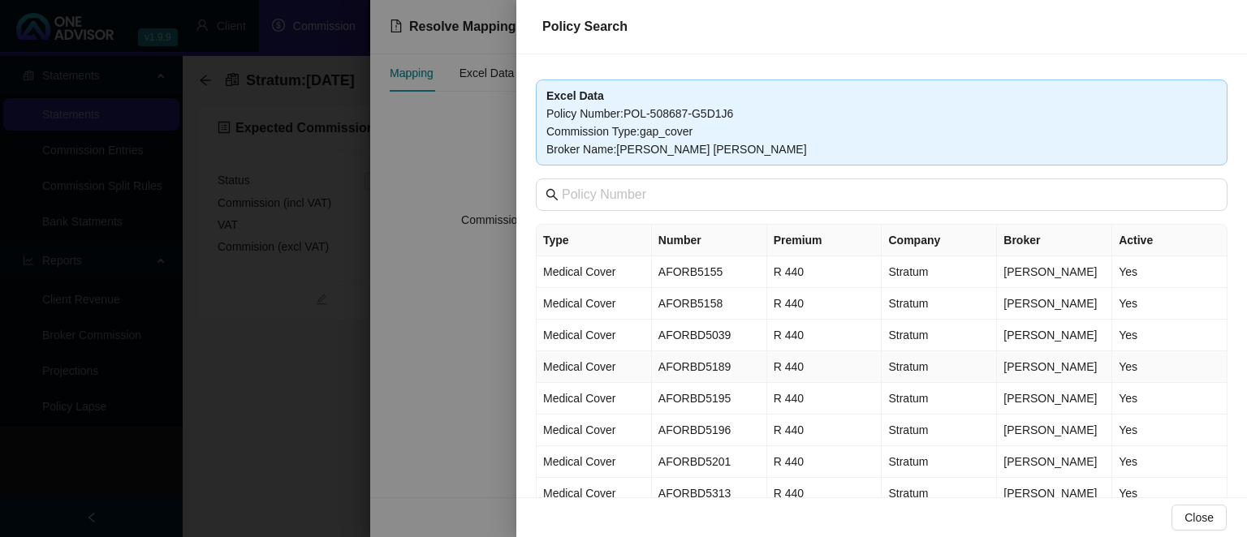
scroll to position [0, 0]
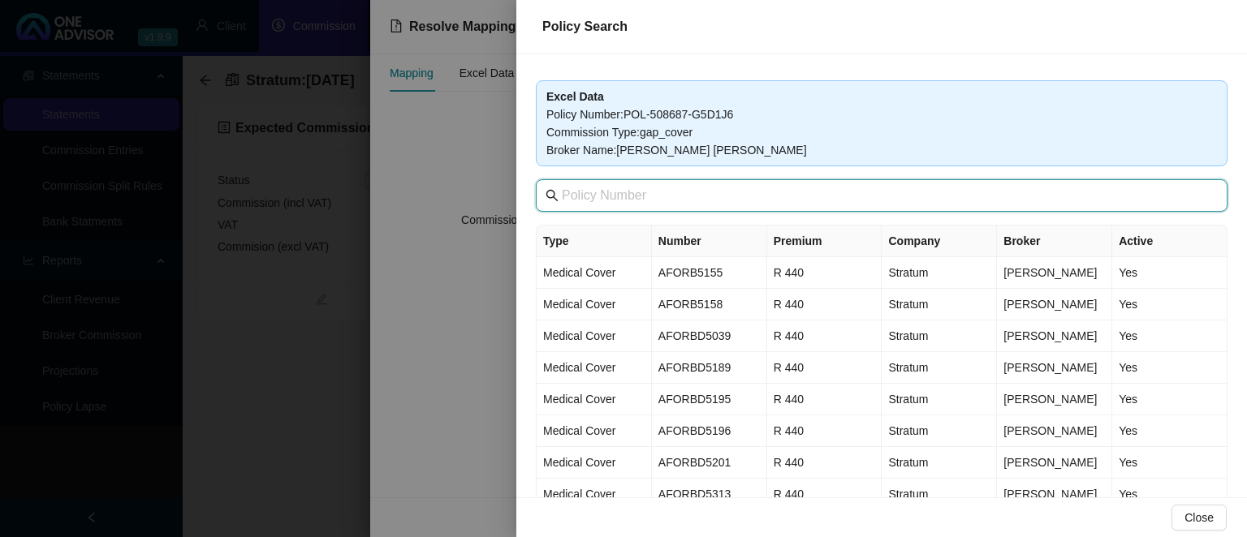
click at [638, 200] on input "text" at bounding box center [883, 195] width 643 height 19
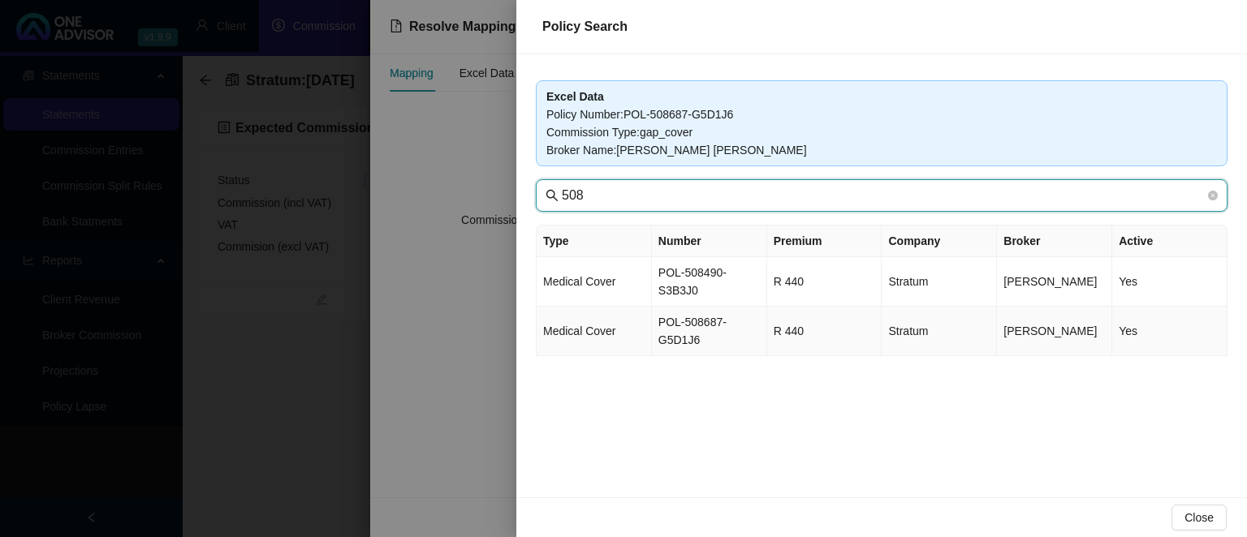
type input "508"
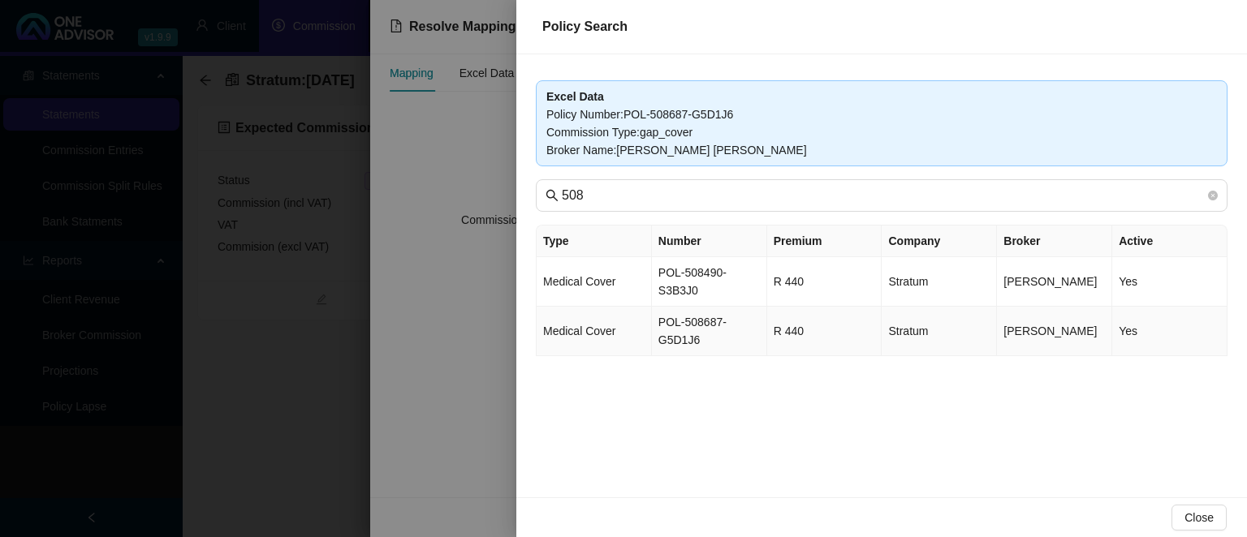
click at [696, 319] on td "POL-508687-G5D1J6" at bounding box center [709, 332] width 115 height 50
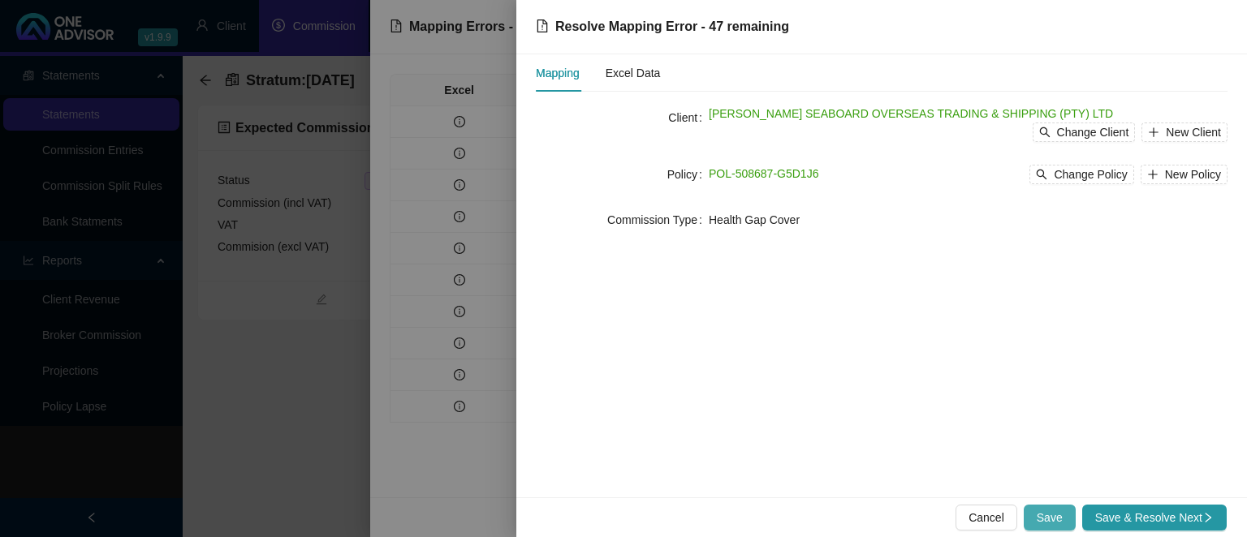
click at [1047, 512] on span "Save" at bounding box center [1049, 518] width 26 height 18
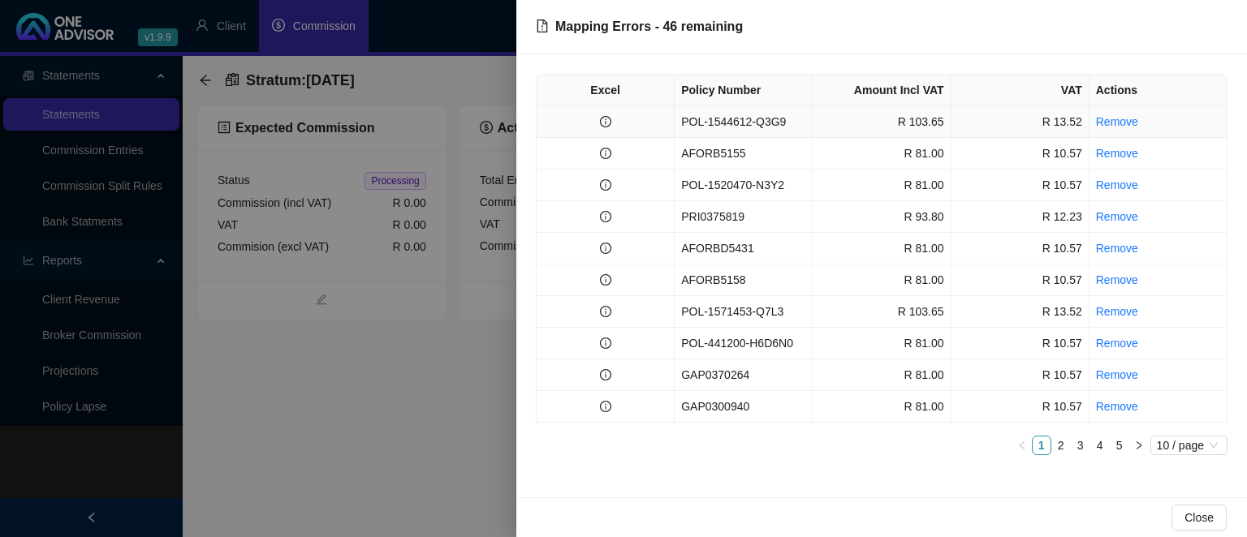
click at [790, 120] on td "POL-1544612-Q3G9" at bounding box center [743, 122] width 138 height 32
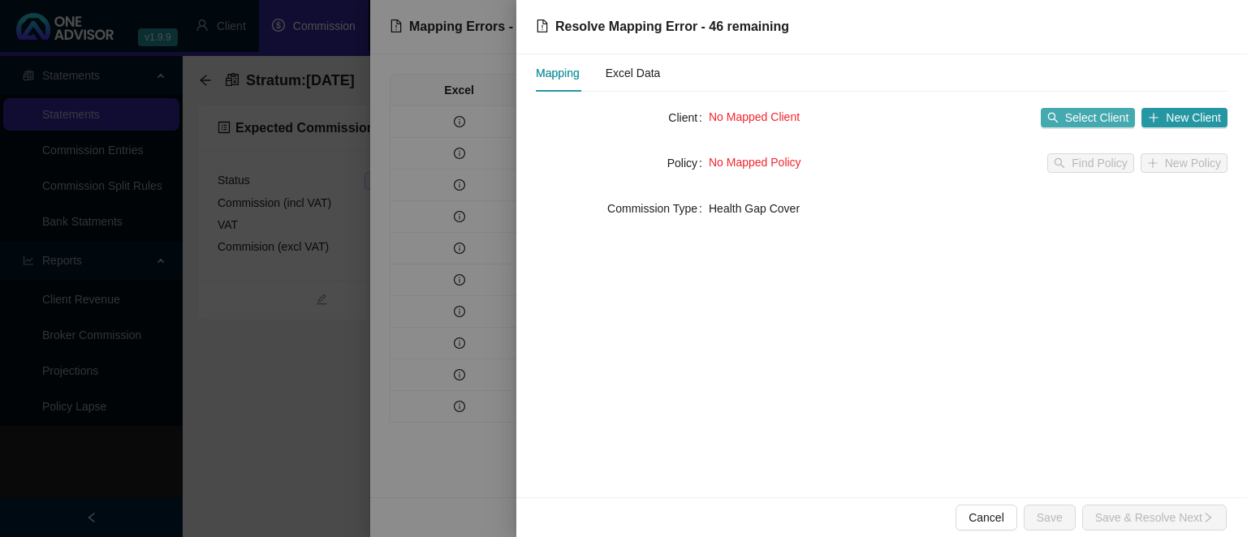
click at [1063, 122] on button "Select Client" at bounding box center [1088, 117] width 95 height 19
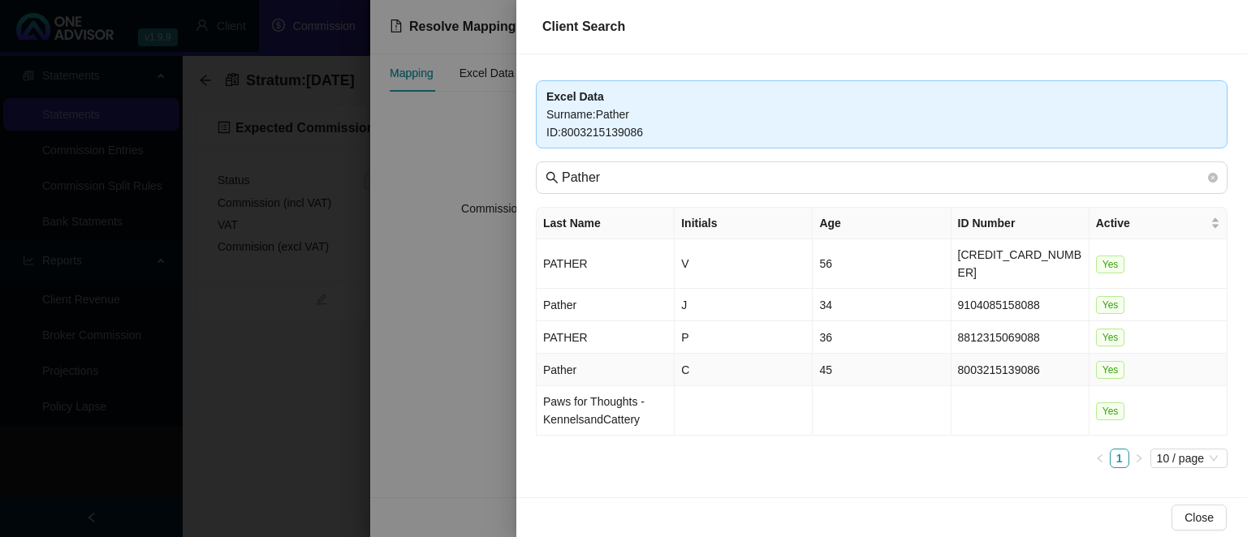
click at [722, 354] on td "C" at bounding box center [743, 370] width 138 height 32
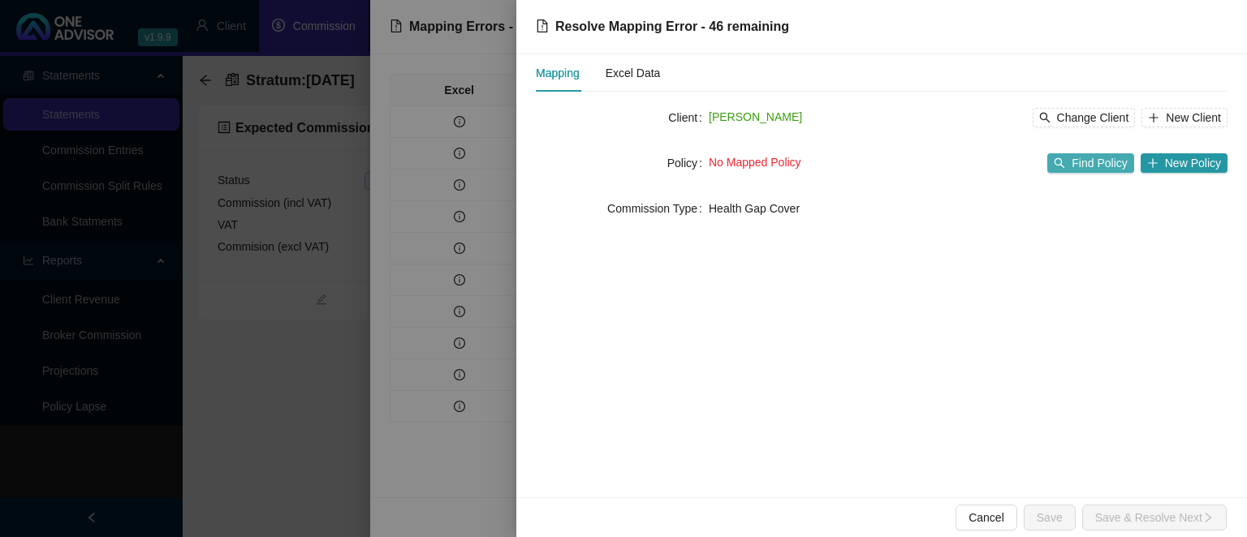
click at [1065, 163] on icon "search" at bounding box center [1059, 162] width 11 height 11
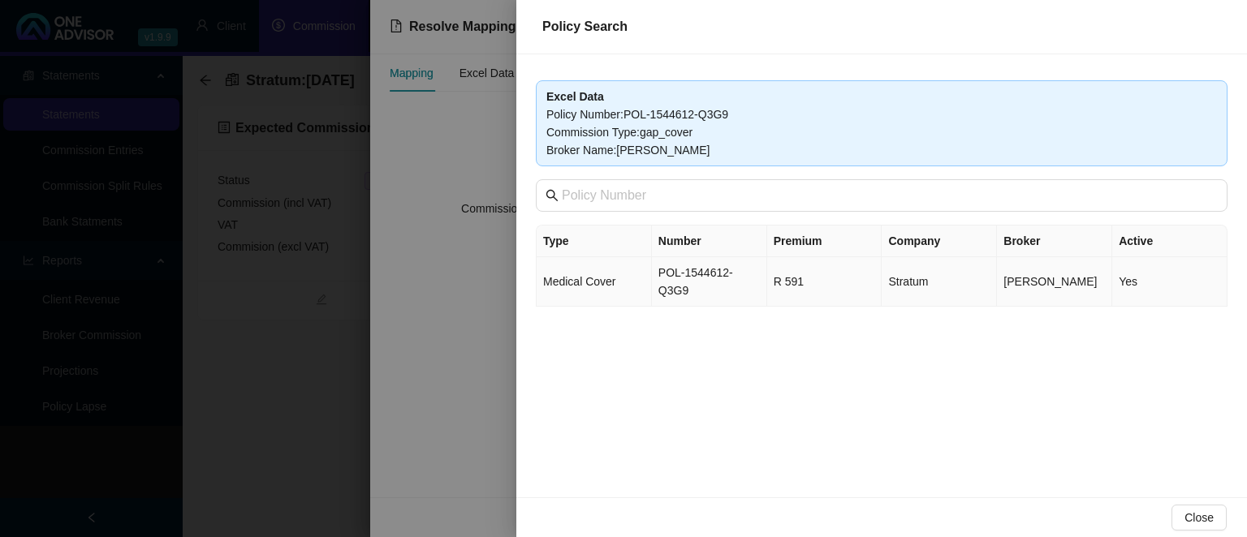
click at [725, 275] on td "POL-1544612-Q3G9" at bounding box center [709, 282] width 115 height 50
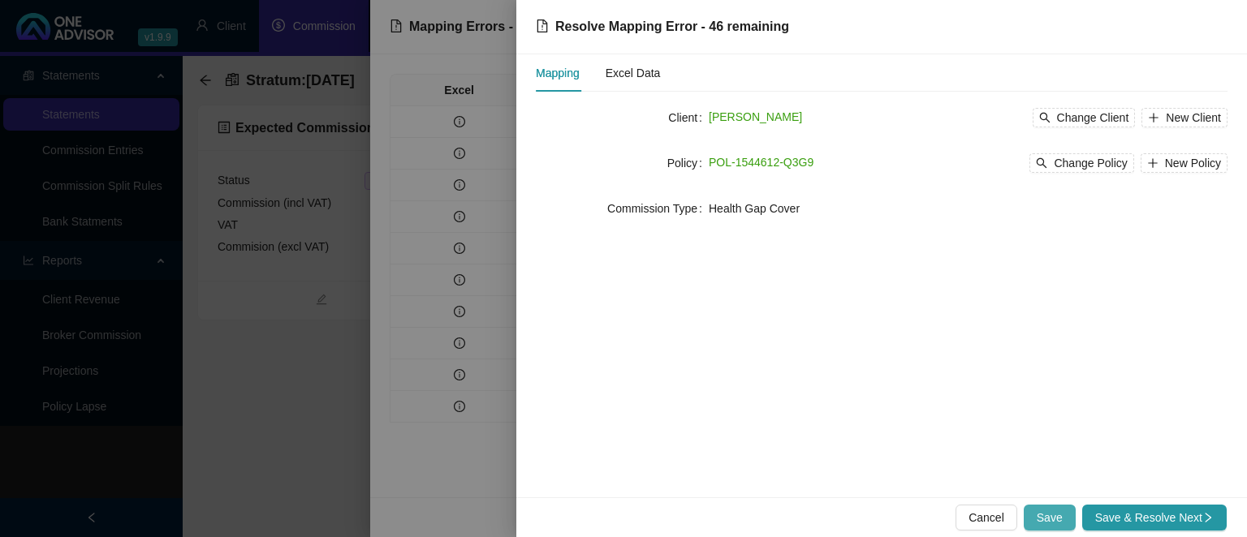
click at [1042, 511] on span "Save" at bounding box center [1049, 518] width 26 height 18
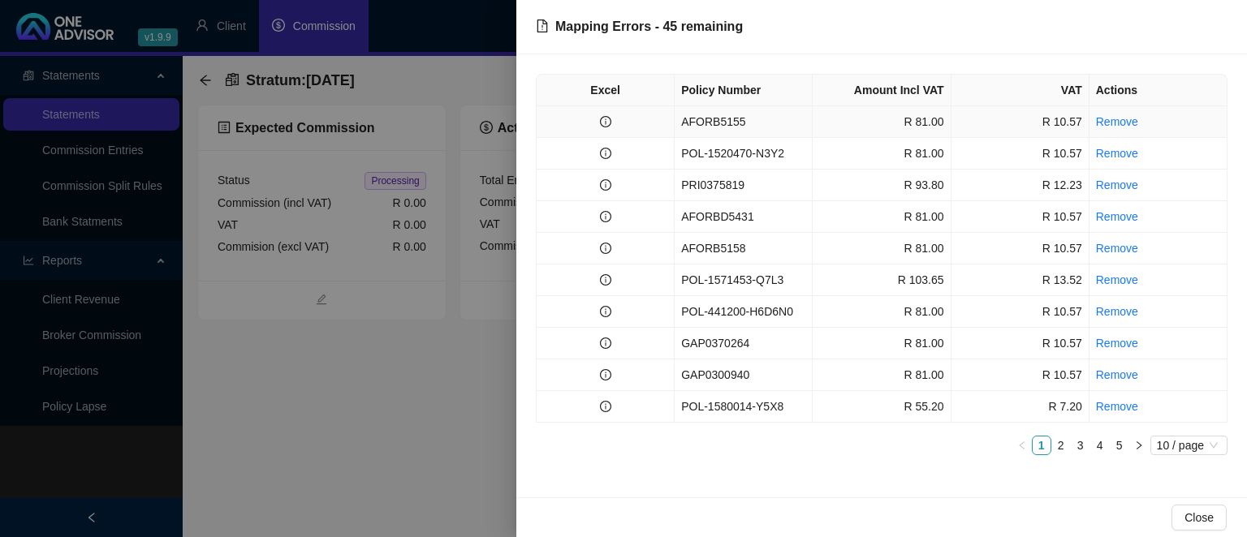
click at [715, 126] on td "AFORB5155" at bounding box center [743, 122] width 138 height 32
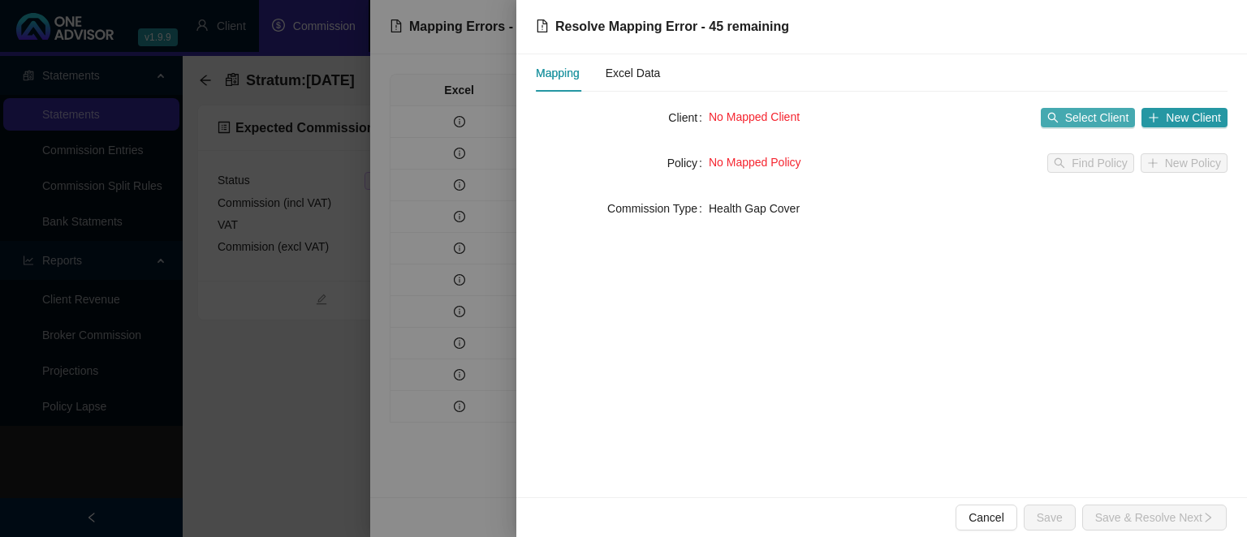
click at [1087, 118] on span "Select Client" at bounding box center [1097, 118] width 64 height 18
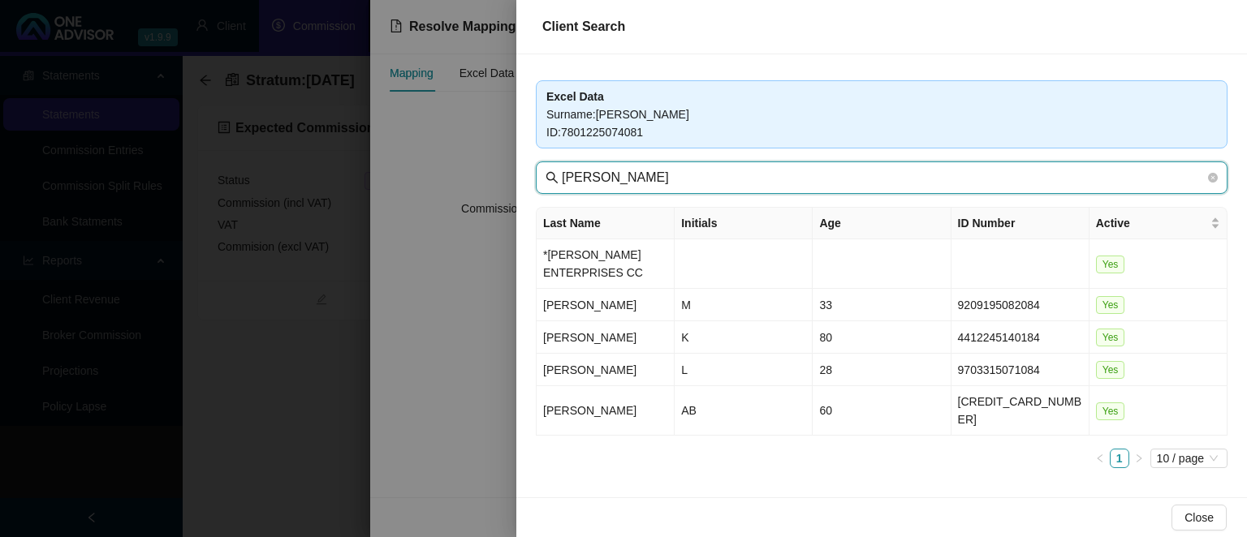
drag, startPoint x: 631, startPoint y: 175, endPoint x: 383, endPoint y: 165, distance: 247.7
click at [562, 168] on input "[PERSON_NAME]" at bounding box center [883, 177] width 643 height 19
type input "seaboa"
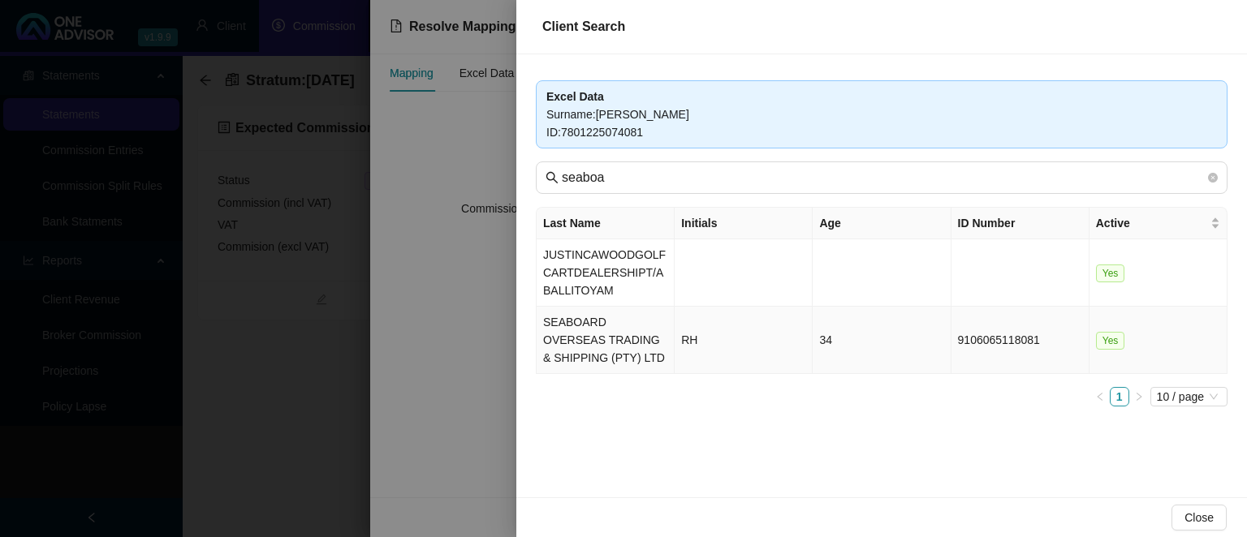
click at [582, 331] on td "SEABOARD OVERSEAS TRADING & SHIPPING (PTY) LTD" at bounding box center [605, 340] width 138 height 67
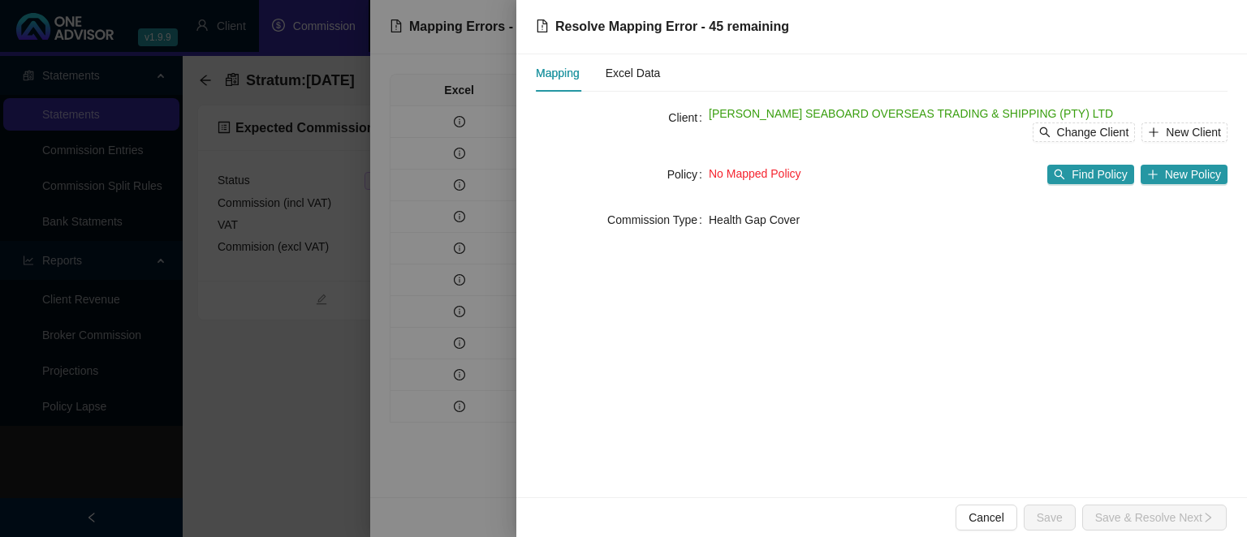
click at [1075, 162] on div "No Mapped Policy Find Policy New Policy" at bounding box center [968, 175] width 519 height 26
click at [1076, 174] on span "Find Policy" at bounding box center [1098, 175] width 55 height 18
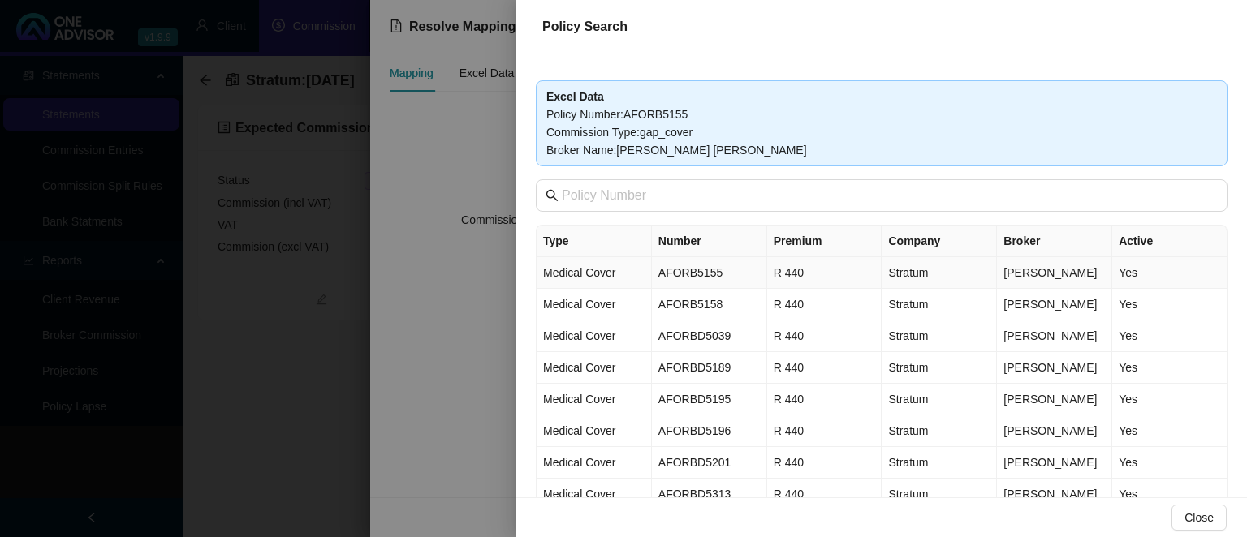
click at [702, 277] on td "AFORB5155" at bounding box center [709, 273] width 115 height 32
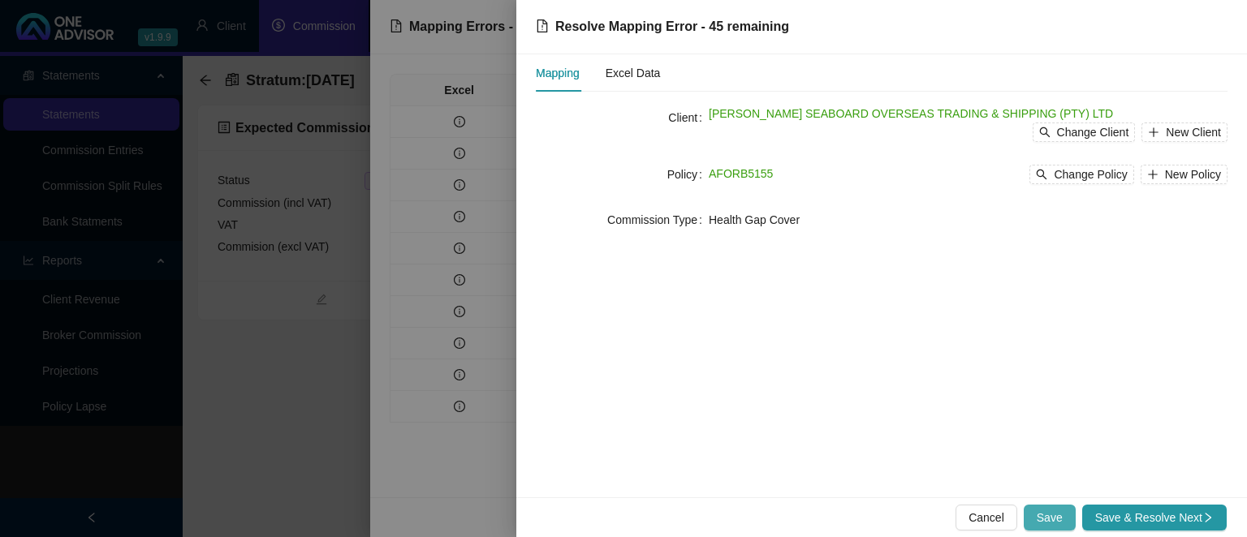
click at [1057, 514] on span "Save" at bounding box center [1049, 518] width 26 height 18
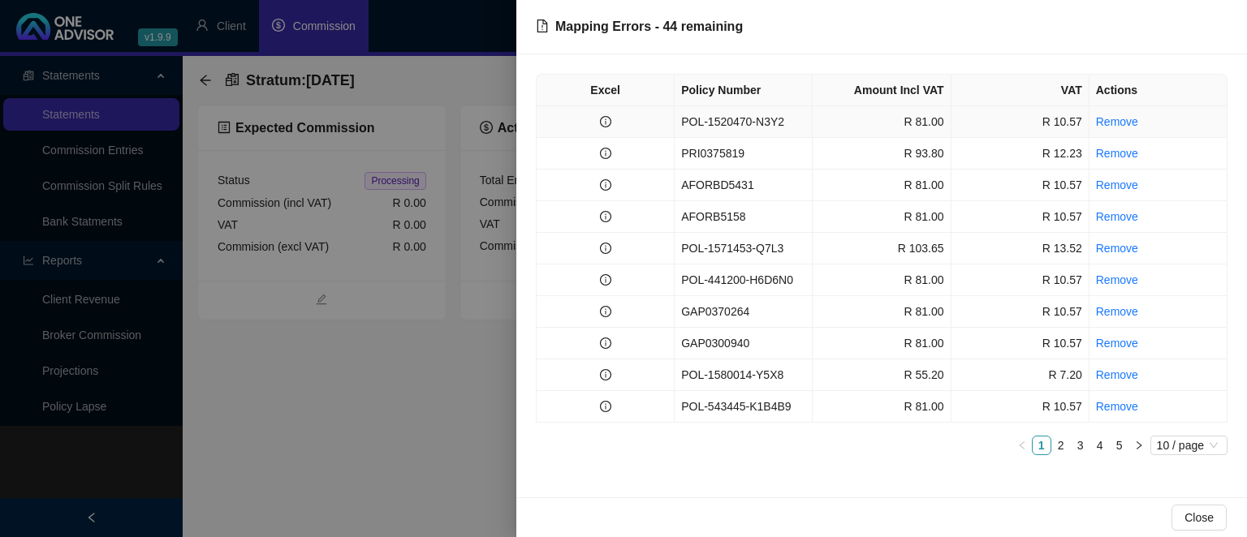
click at [711, 126] on td "POL-1520470-N3Y2" at bounding box center [743, 122] width 138 height 32
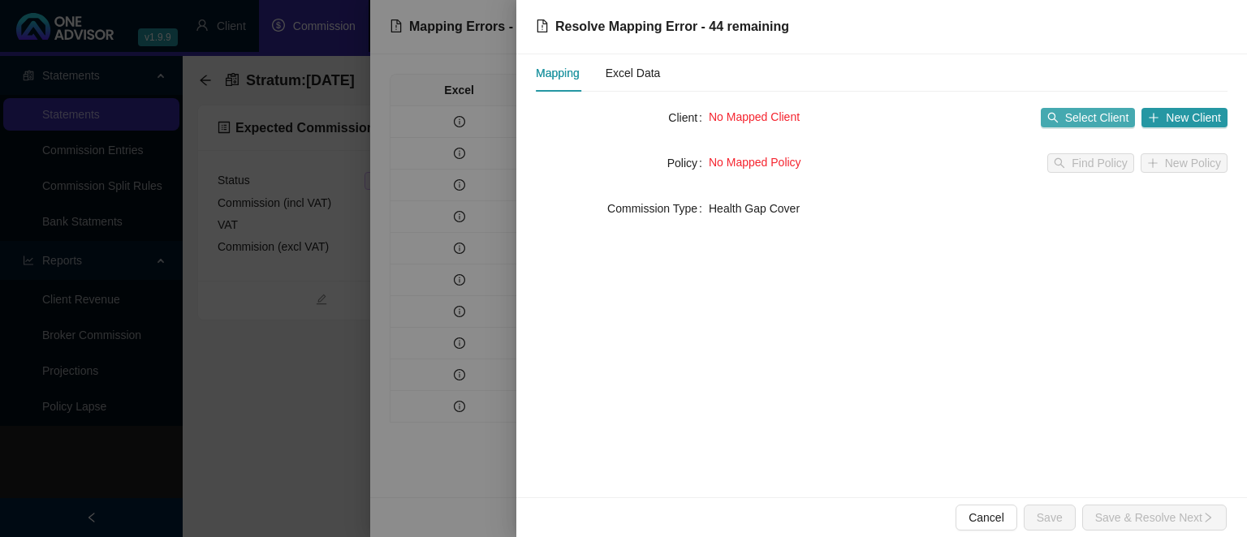
click at [1066, 119] on button "Select Client" at bounding box center [1088, 117] width 95 height 19
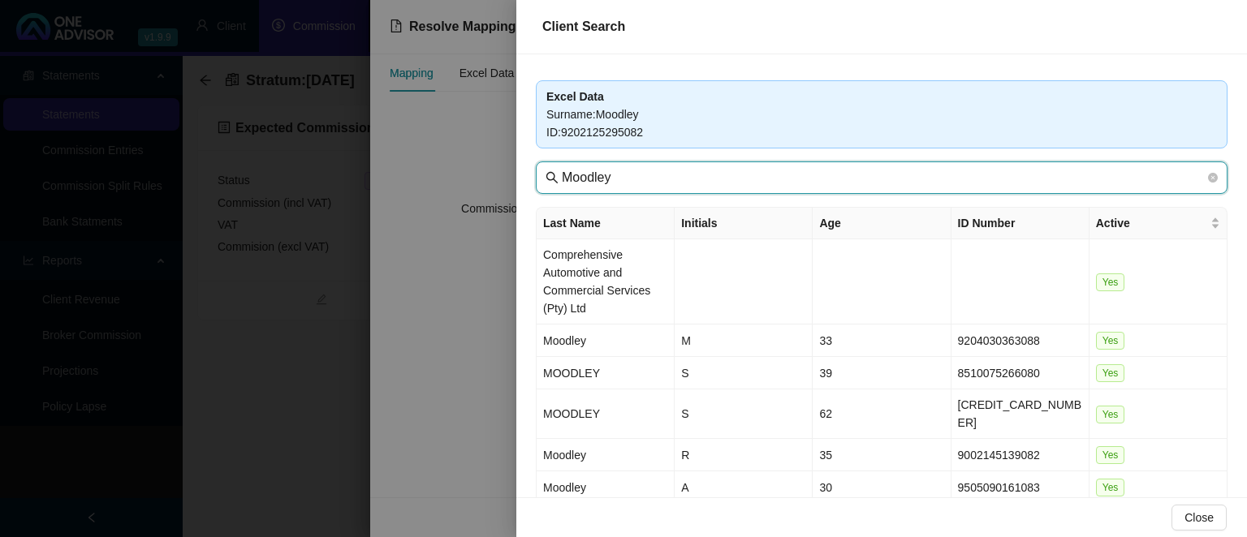
drag, startPoint x: 466, startPoint y: 170, endPoint x: 312, endPoint y: 158, distance: 154.7
click at [562, 168] on input "Moodley" at bounding box center [883, 177] width 643 height 19
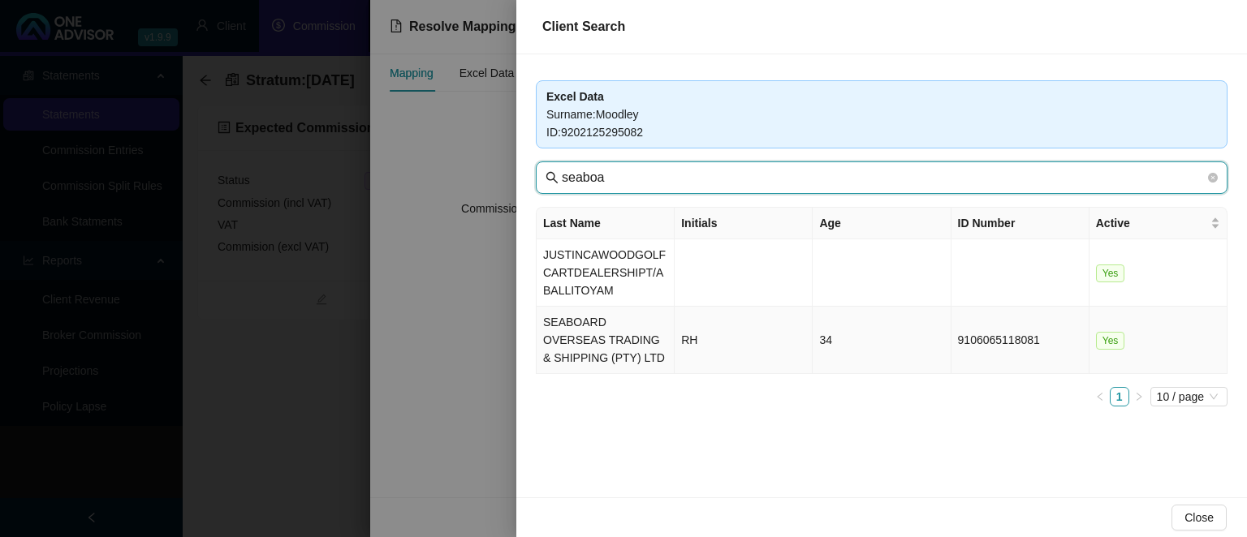
type input "seaboa"
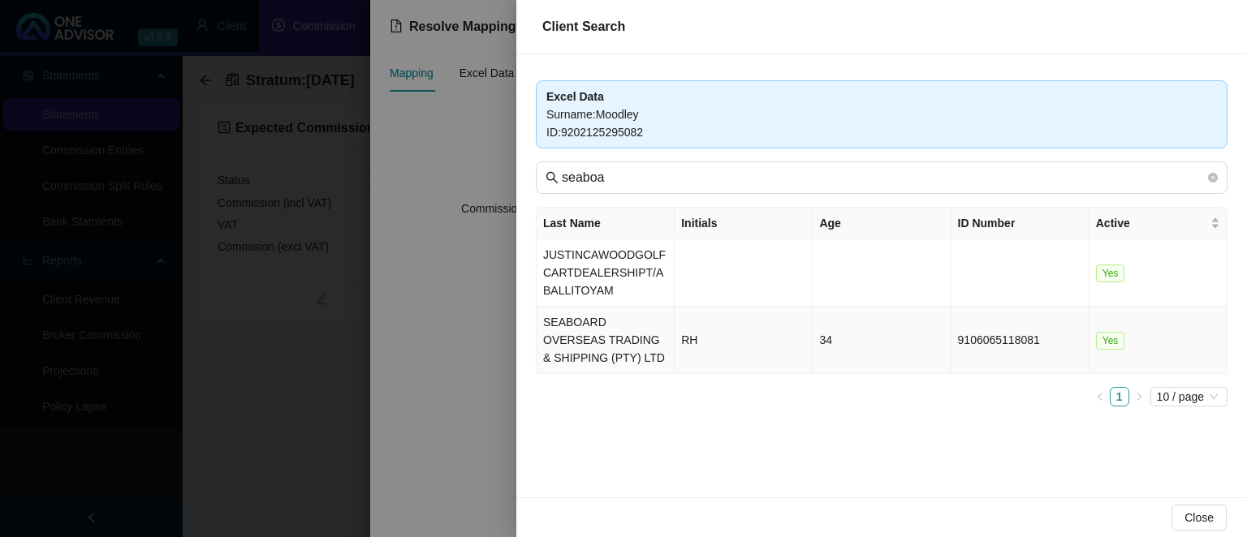
click at [676, 338] on td "RH" at bounding box center [743, 340] width 138 height 67
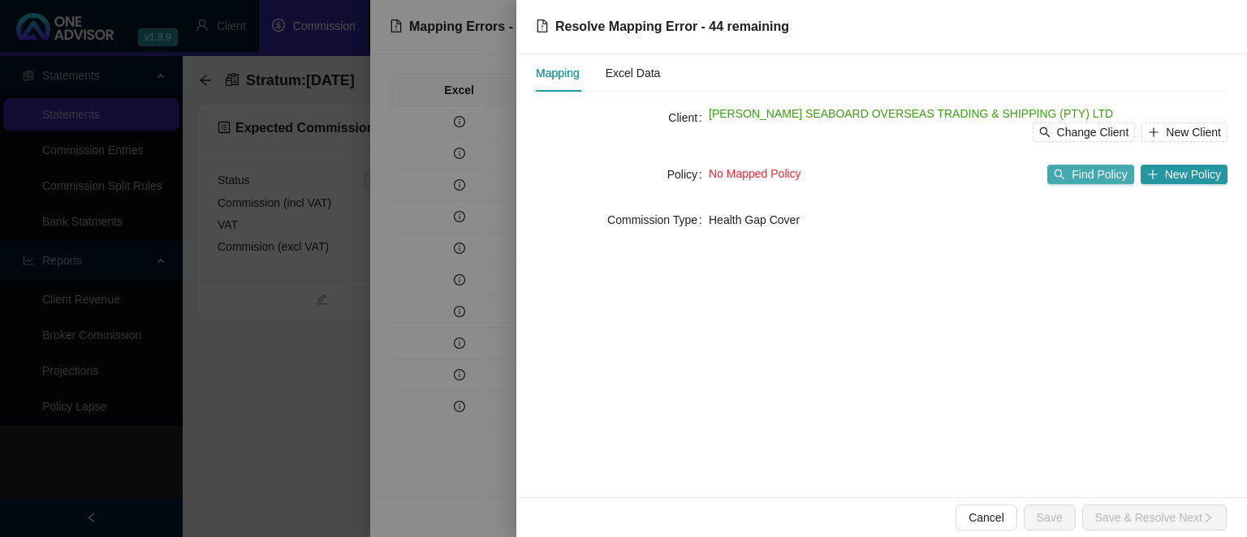
click at [1092, 170] on span "Find Policy" at bounding box center [1098, 175] width 55 height 18
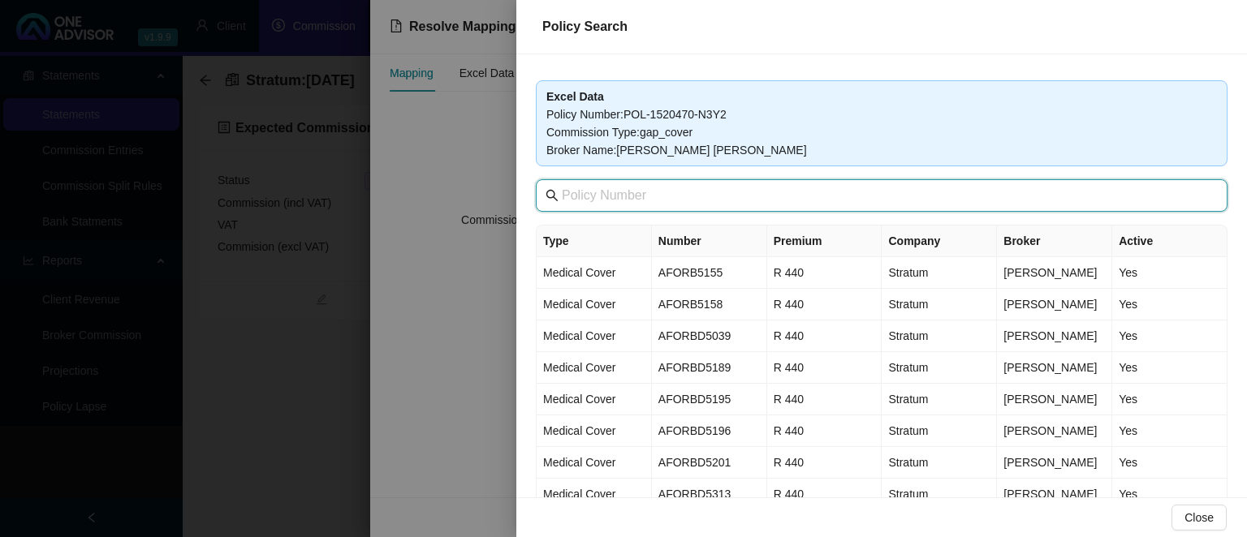
click at [619, 201] on input "text" at bounding box center [883, 195] width 643 height 19
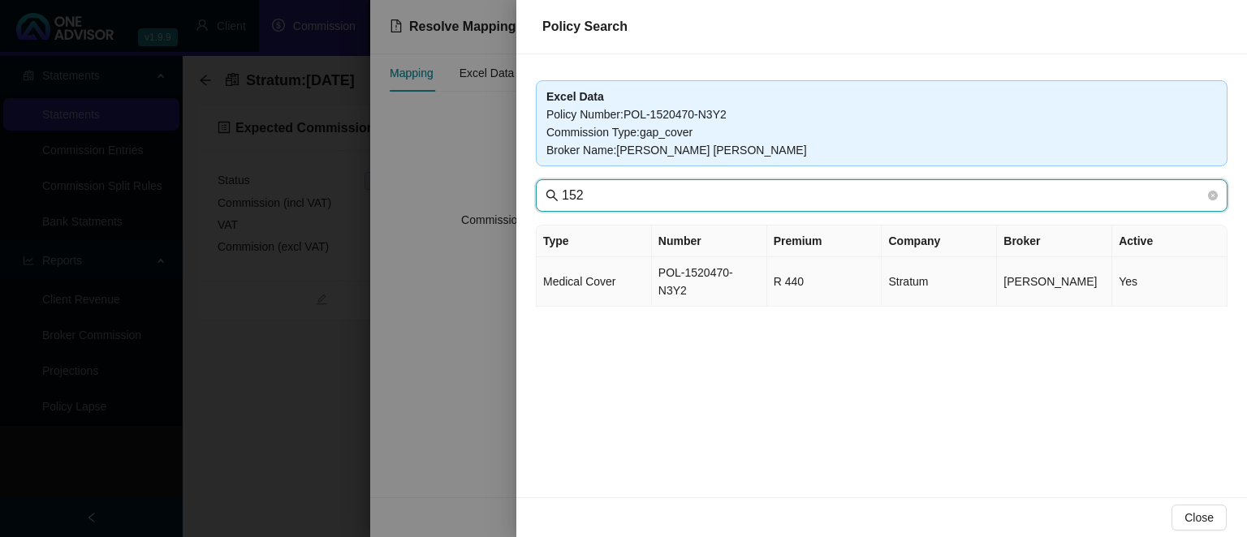
type input "152"
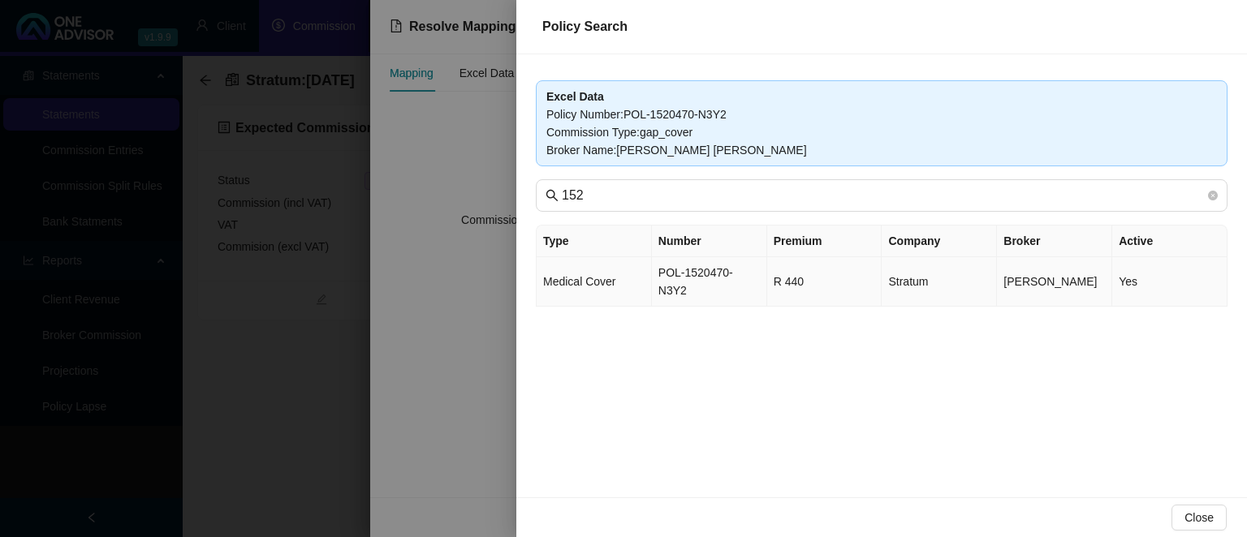
click at [657, 264] on td "POL-1520470-N3Y2" at bounding box center [709, 282] width 115 height 50
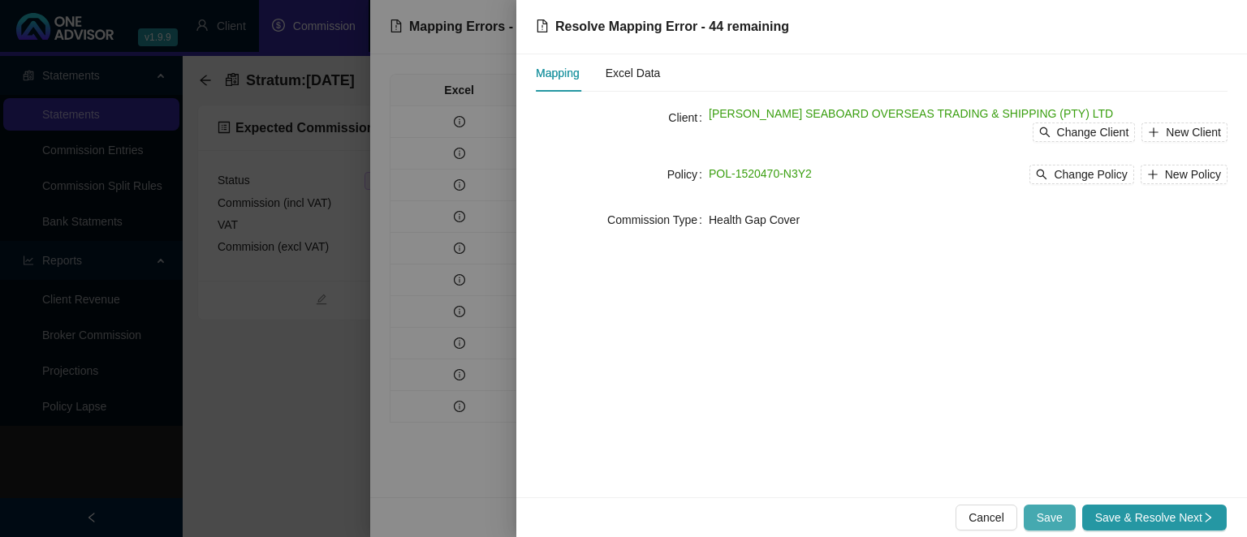
click at [1062, 521] on span "Save" at bounding box center [1049, 518] width 26 height 18
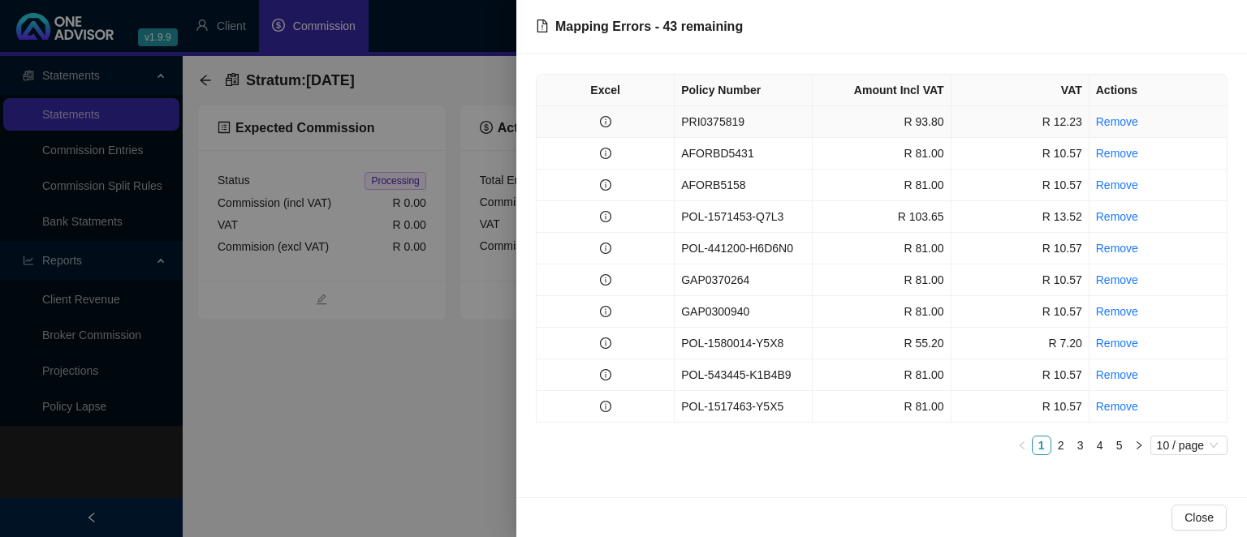
click at [751, 118] on td "PRI0375819" at bounding box center [743, 122] width 138 height 32
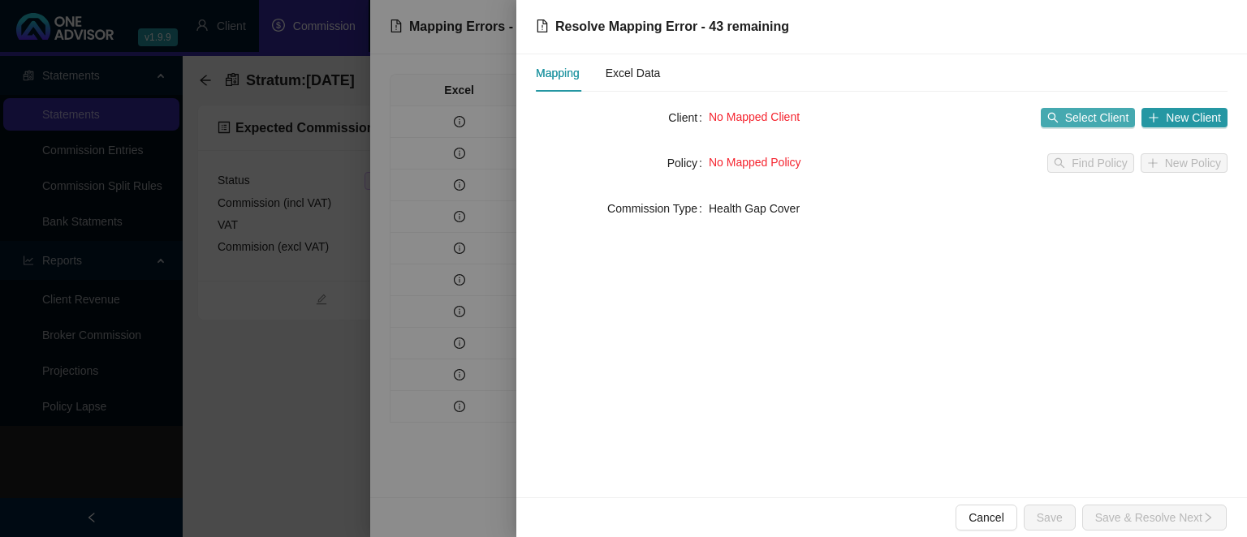
click at [1070, 119] on span "Select Client" at bounding box center [1097, 118] width 64 height 18
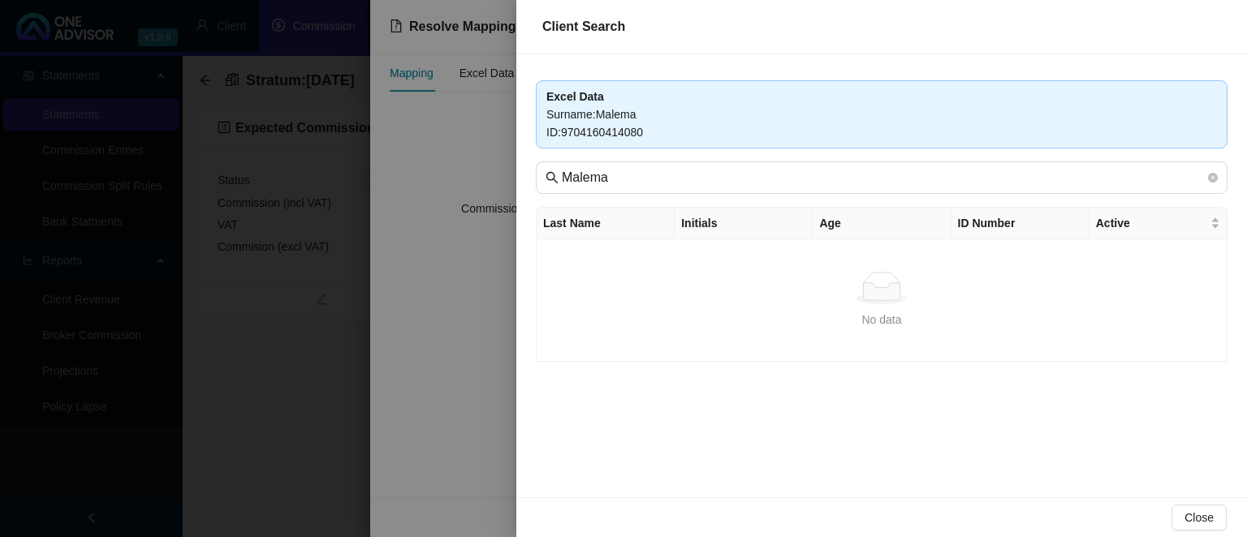
click at [476, 376] on div at bounding box center [623, 268] width 1247 height 537
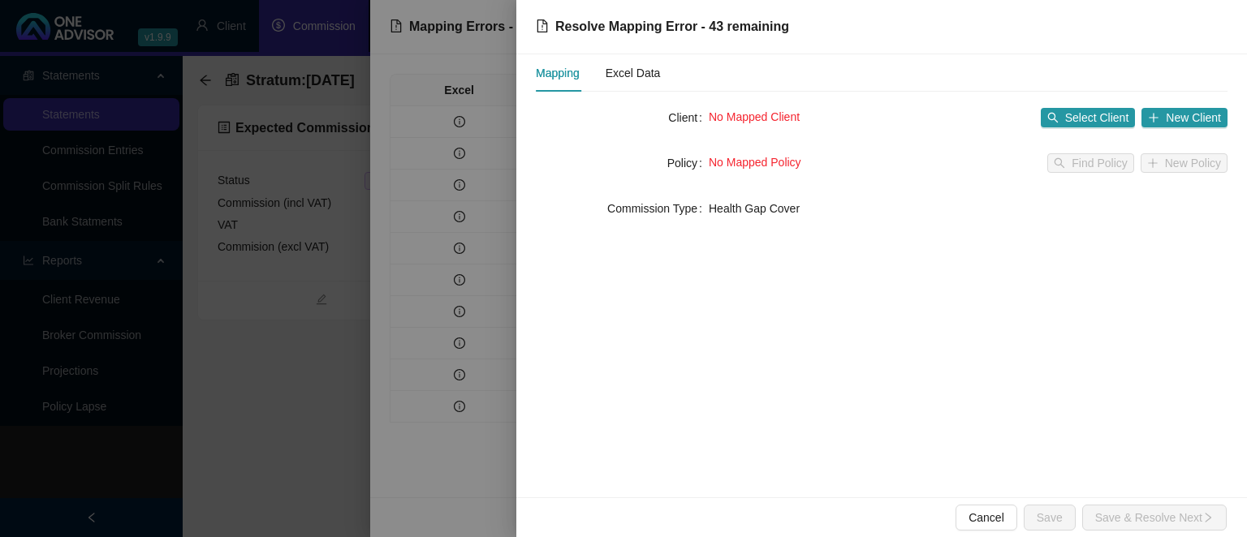
click at [384, 419] on div at bounding box center [623, 268] width 1247 height 537
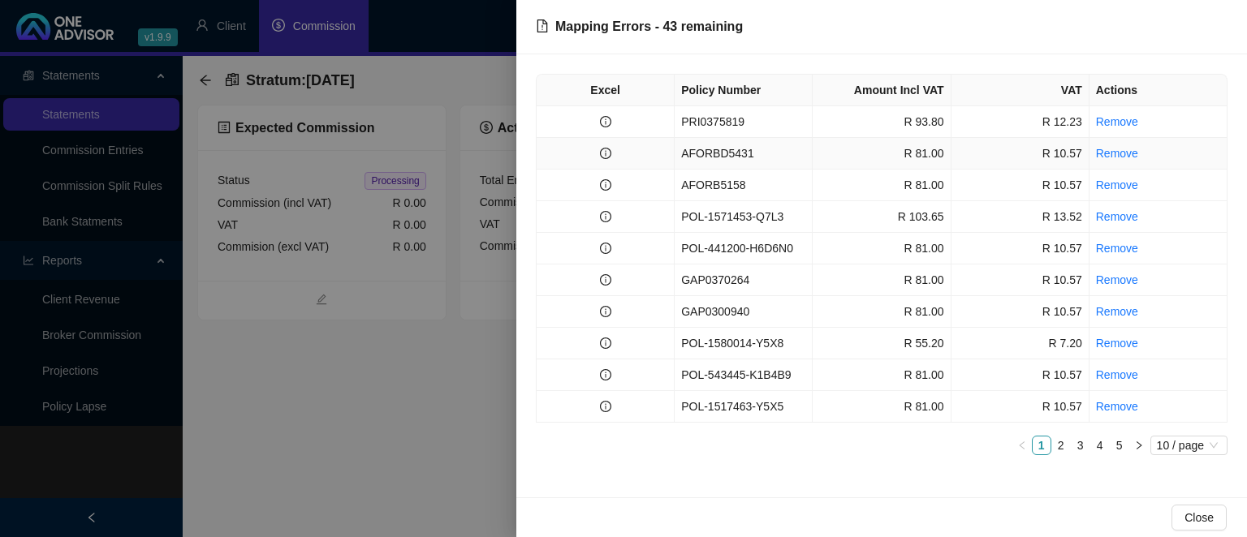
click at [740, 153] on td "AFORBD5431" at bounding box center [743, 154] width 138 height 32
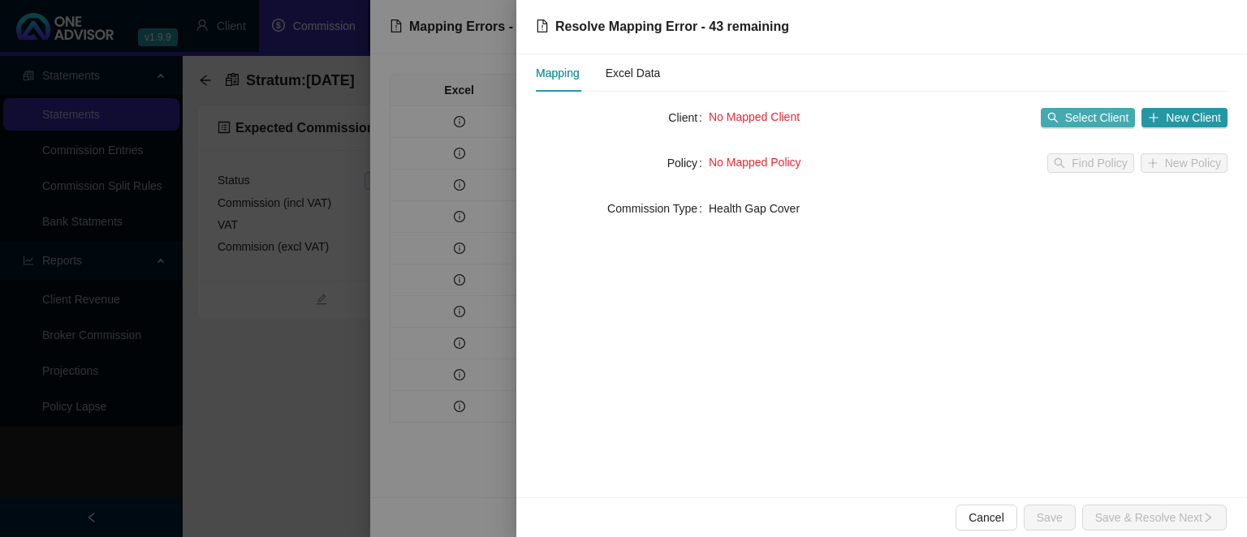
click at [1084, 112] on span "Select Client" at bounding box center [1097, 118] width 64 height 18
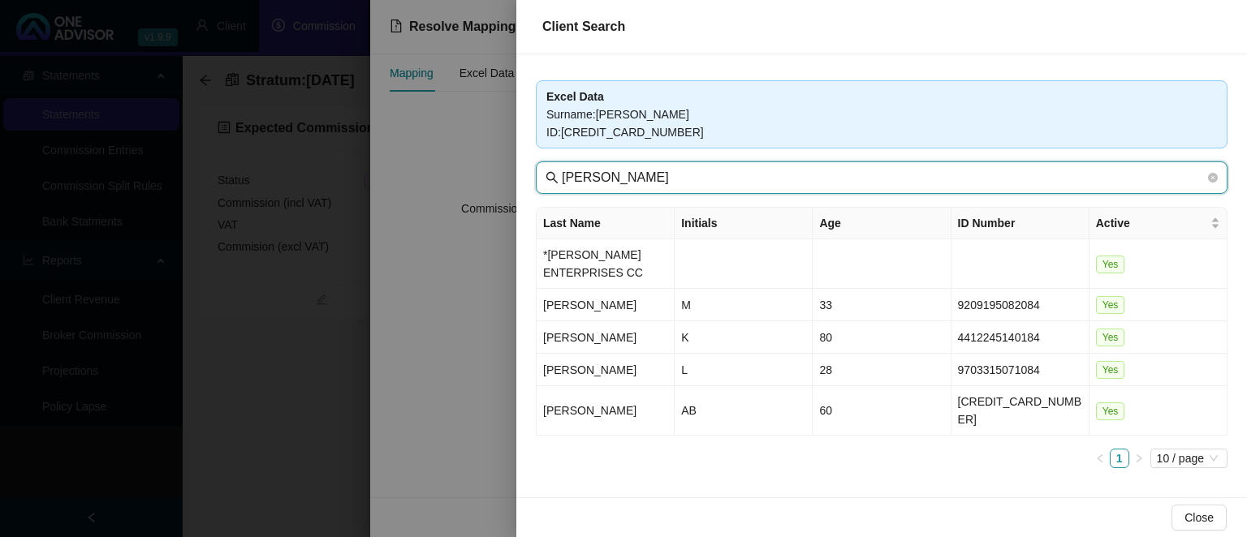
drag, startPoint x: 630, startPoint y: 183, endPoint x: 465, endPoint y: 166, distance: 165.6
click at [562, 168] on input "[PERSON_NAME]" at bounding box center [883, 177] width 643 height 19
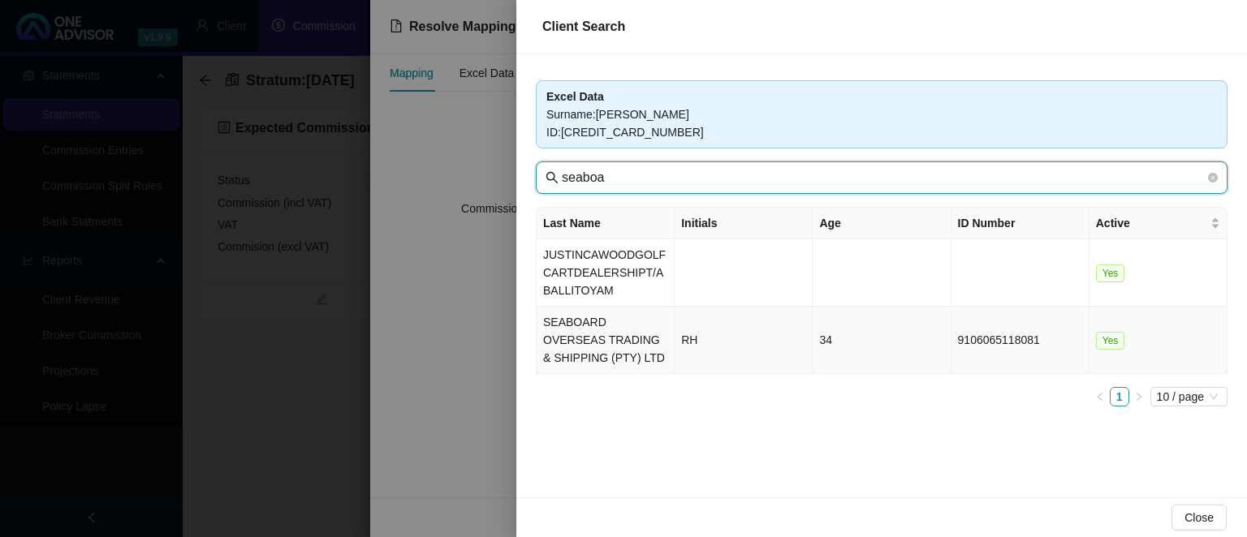
type input "seaboa"
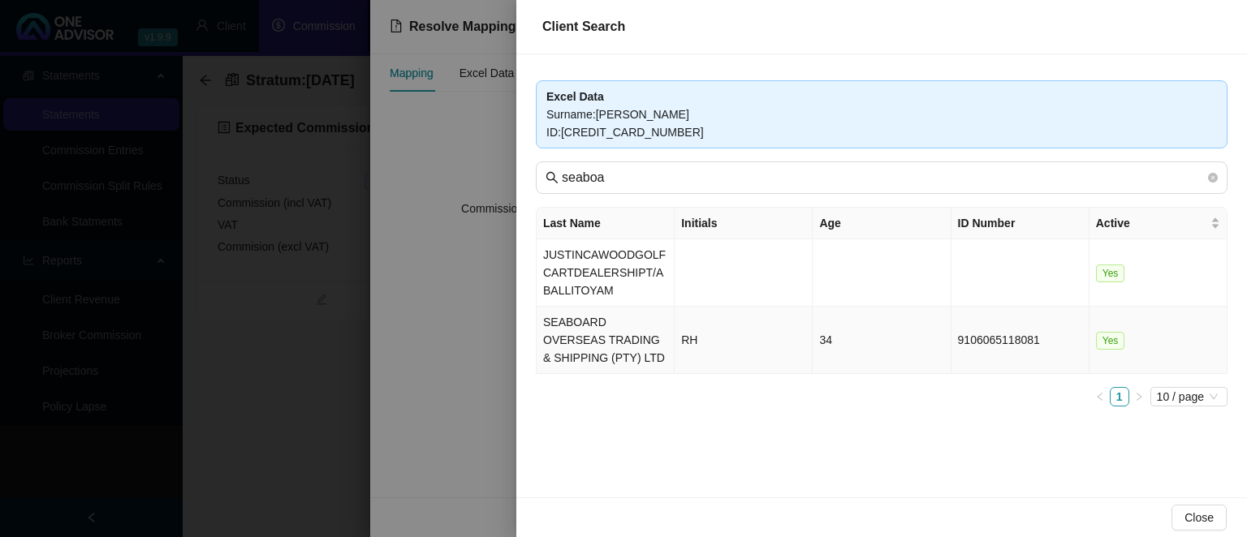
click at [625, 329] on td "SEABOARD OVERSEAS TRADING & SHIPPING (PTY) LTD" at bounding box center [605, 340] width 138 height 67
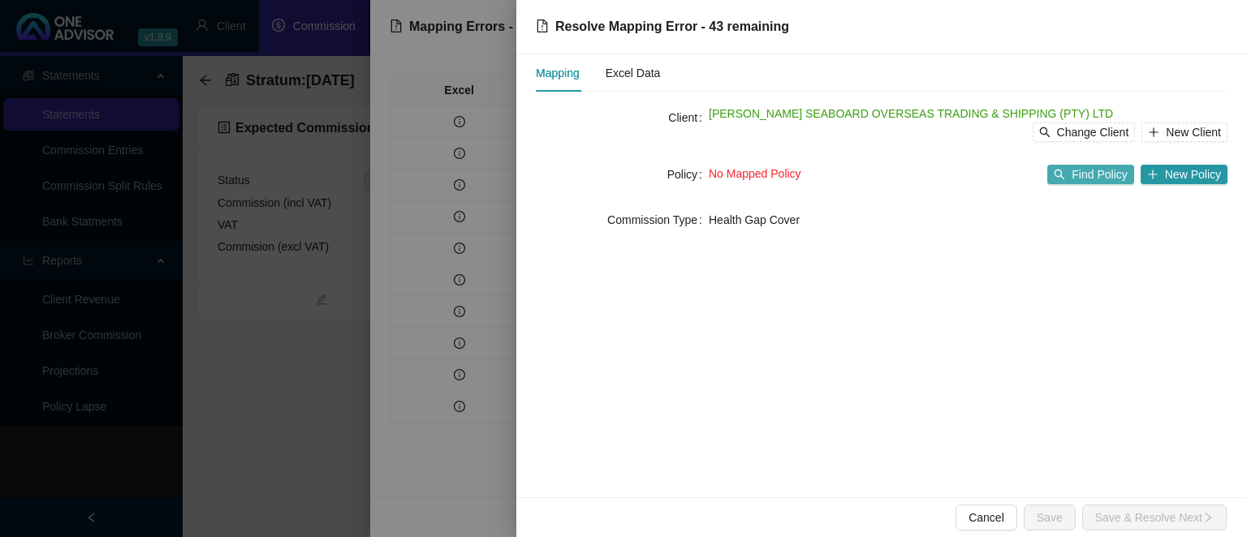
click at [1101, 174] on span "Find Policy" at bounding box center [1098, 175] width 55 height 18
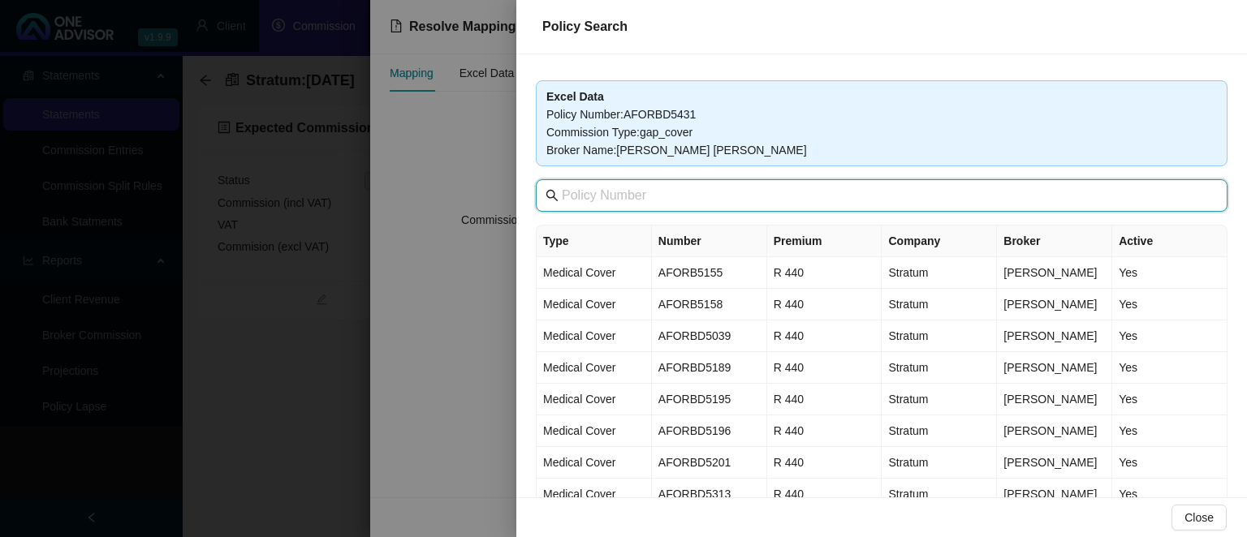
click at [600, 201] on input "text" at bounding box center [883, 195] width 643 height 19
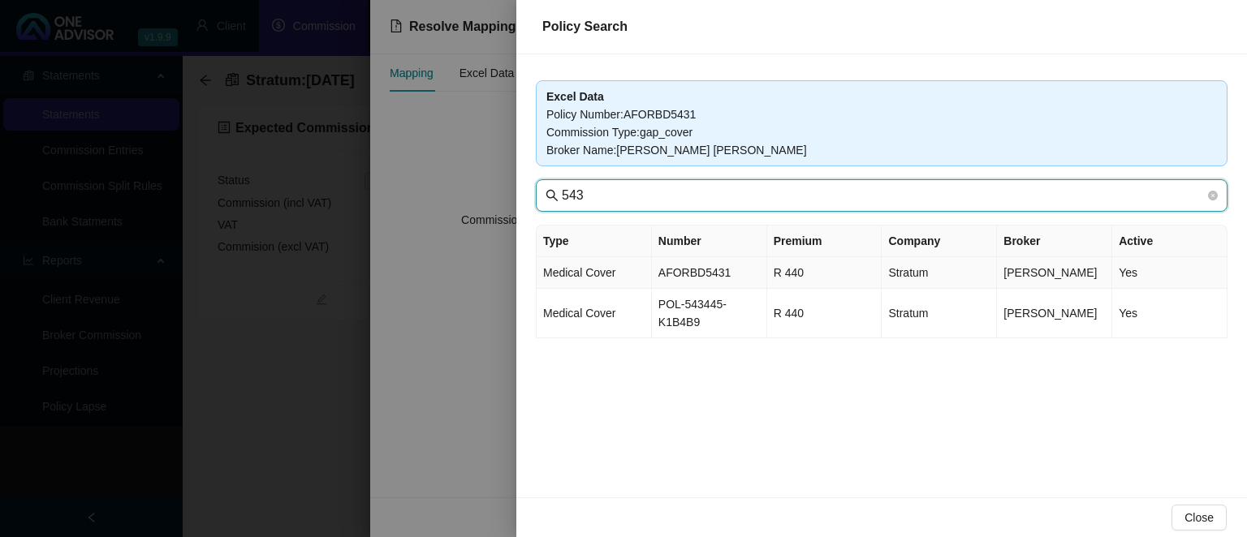
type input "543"
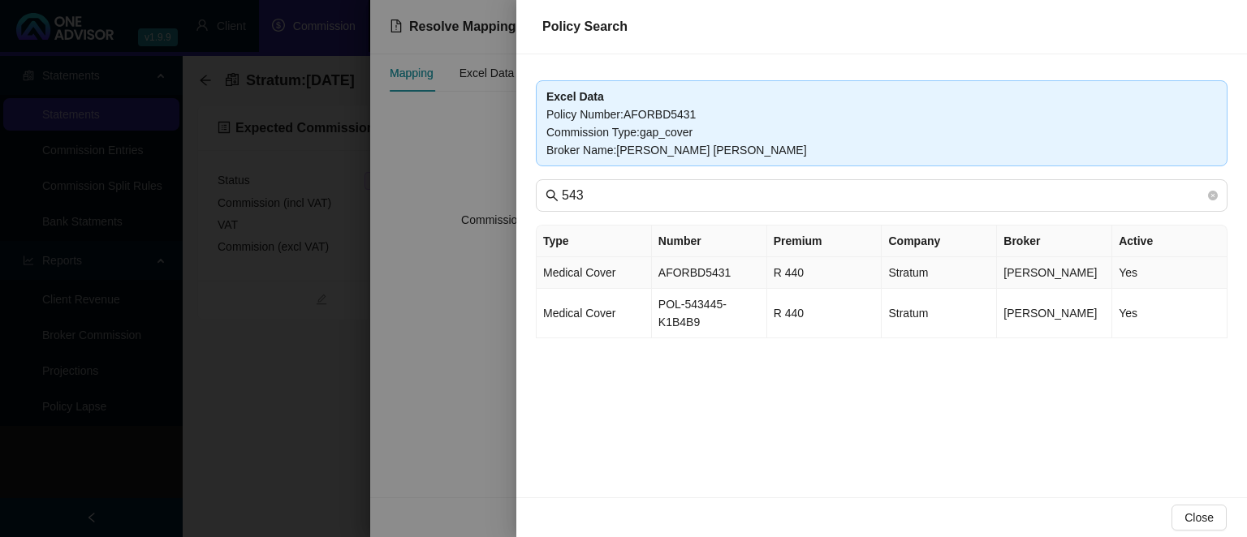
click at [709, 280] on td "AFORBD5431" at bounding box center [709, 273] width 115 height 32
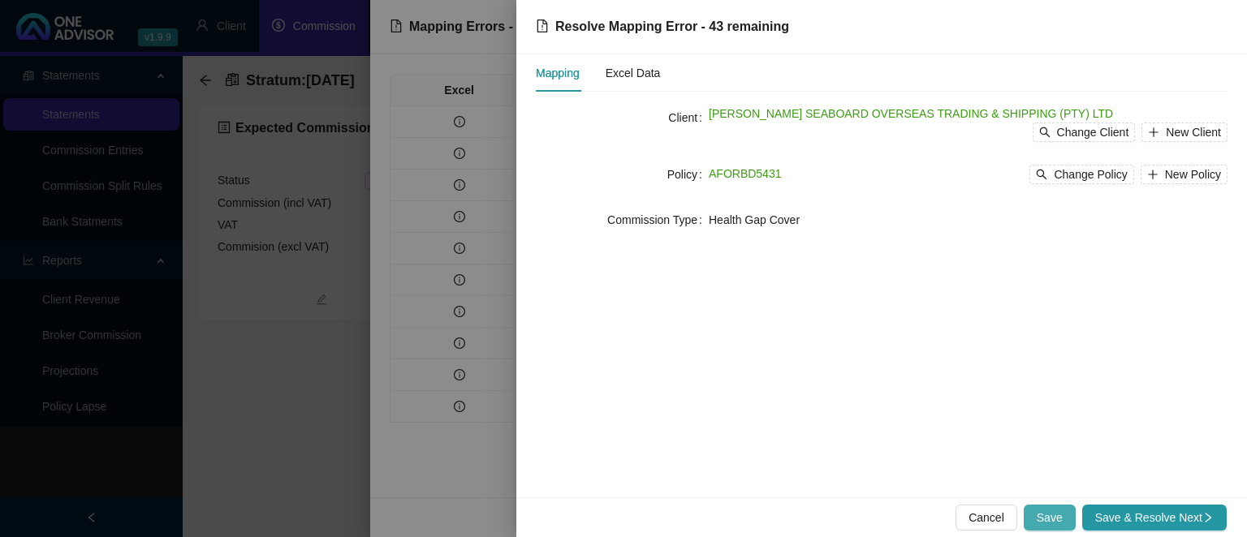
click at [1047, 516] on span "Save" at bounding box center [1049, 518] width 26 height 18
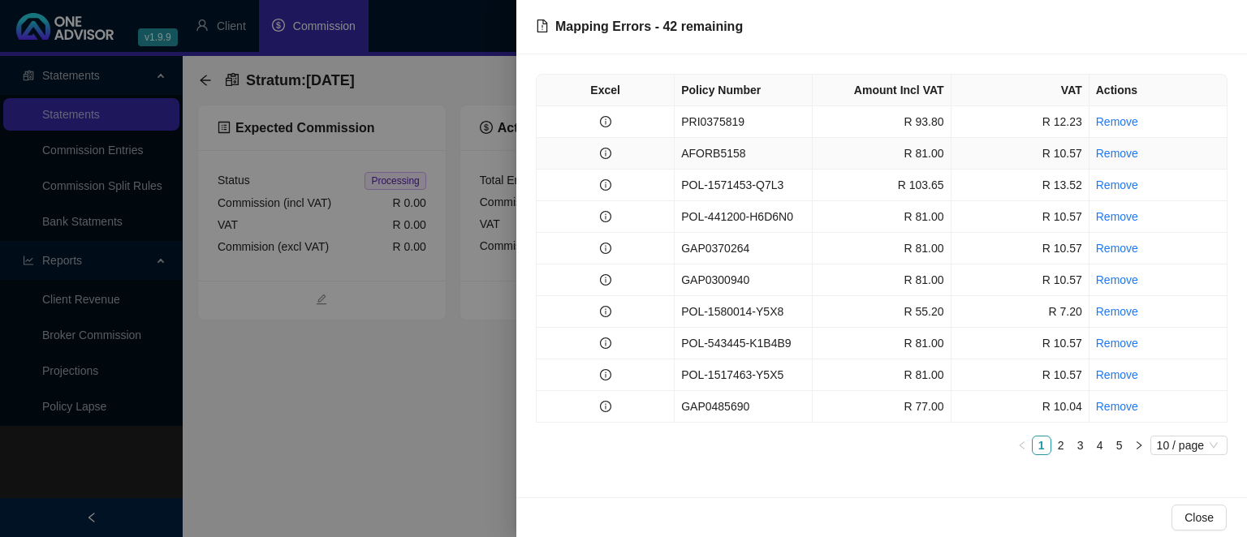
click at [722, 151] on td "AFORB5158" at bounding box center [743, 154] width 138 height 32
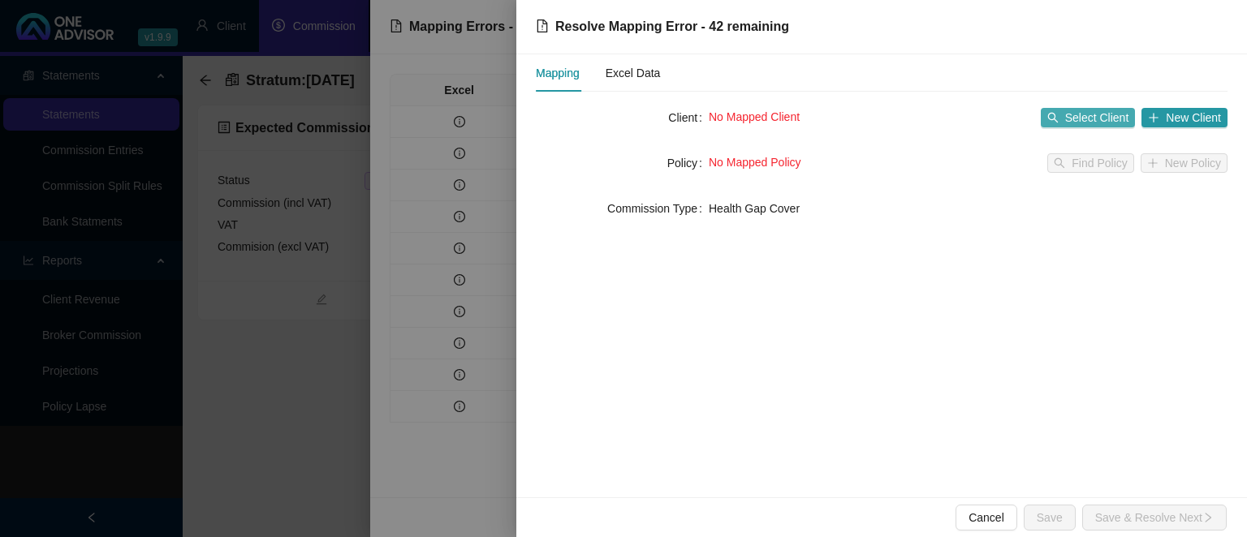
click at [1092, 118] on span "Select Client" at bounding box center [1097, 118] width 64 height 18
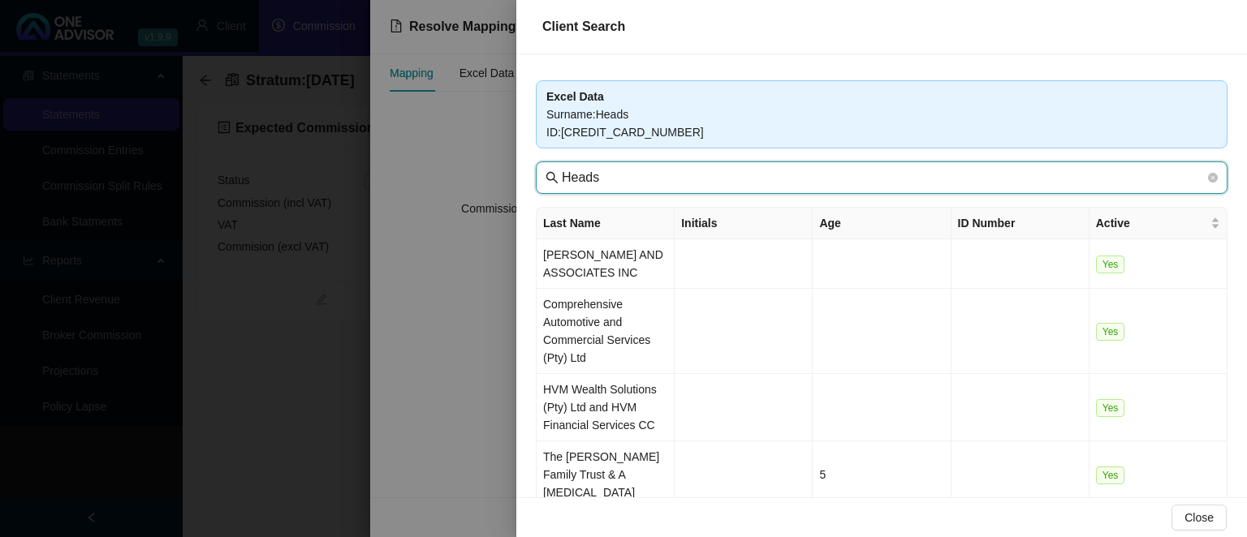
drag, startPoint x: 644, startPoint y: 170, endPoint x: 399, endPoint y: 156, distance: 244.7
click at [562, 168] on input "Heads" at bounding box center [883, 177] width 643 height 19
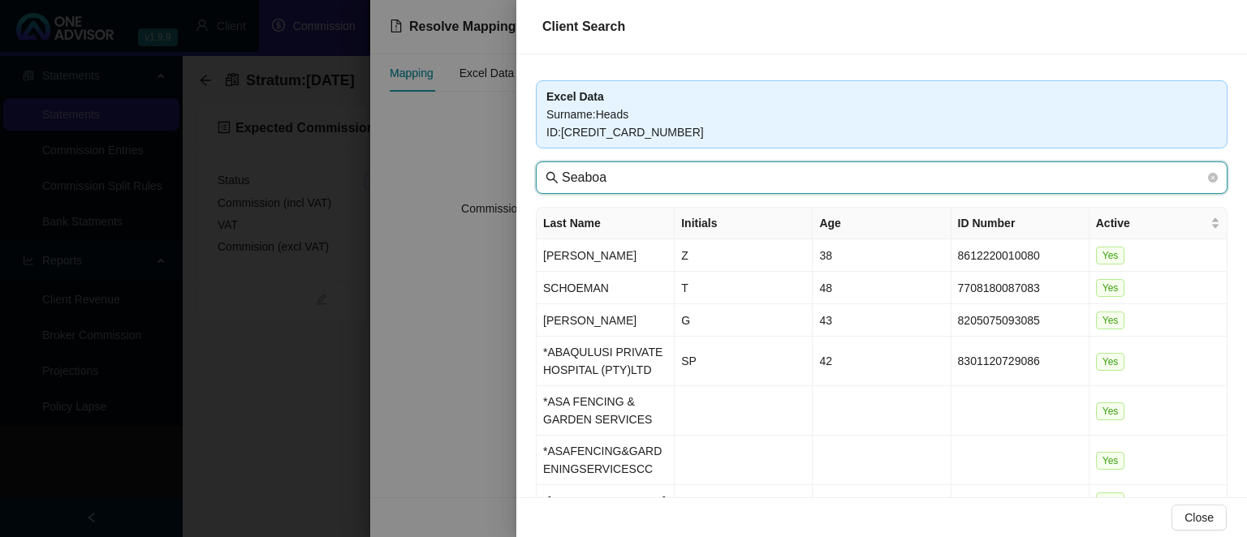
type input "Seaboa"
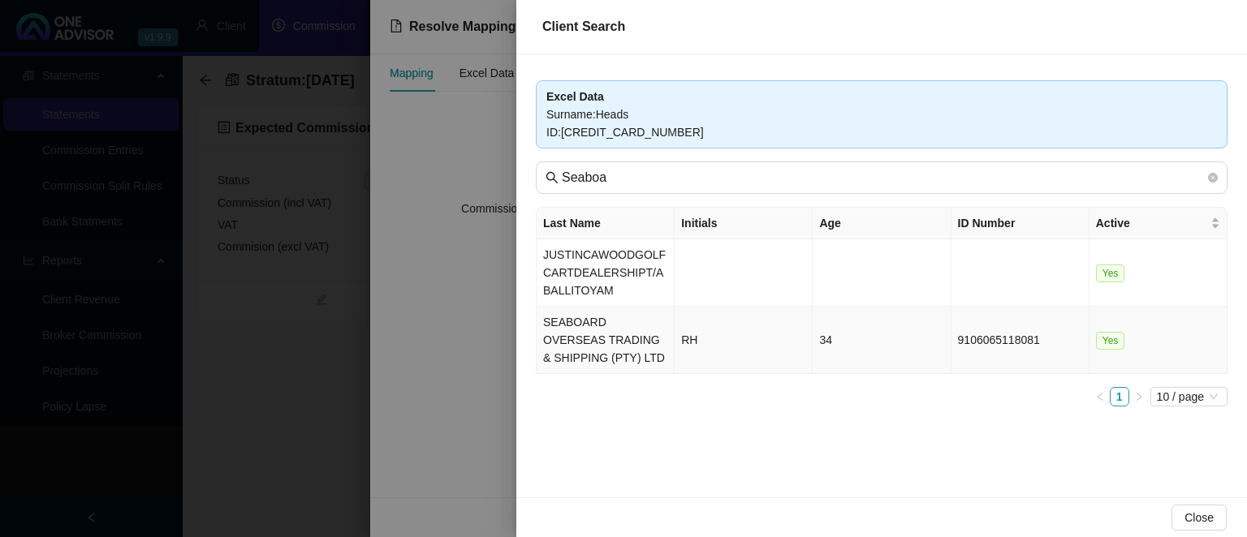
click at [567, 328] on td "SEABOARD OVERSEAS TRADING & SHIPPING (PTY) LTD" at bounding box center [605, 340] width 138 height 67
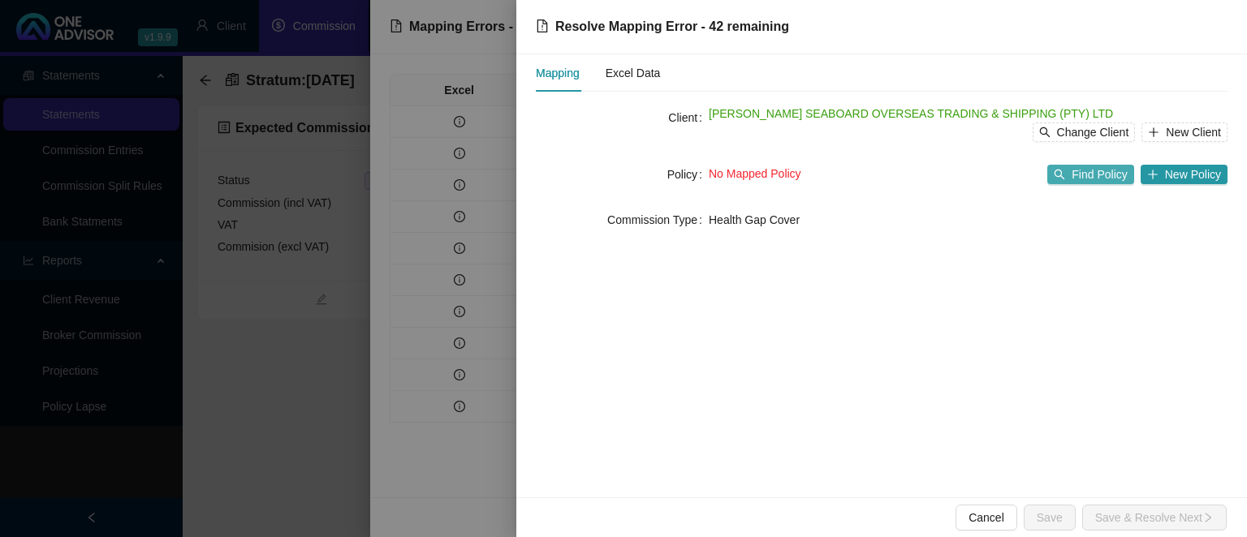
click at [1099, 174] on span "Find Policy" at bounding box center [1098, 175] width 55 height 18
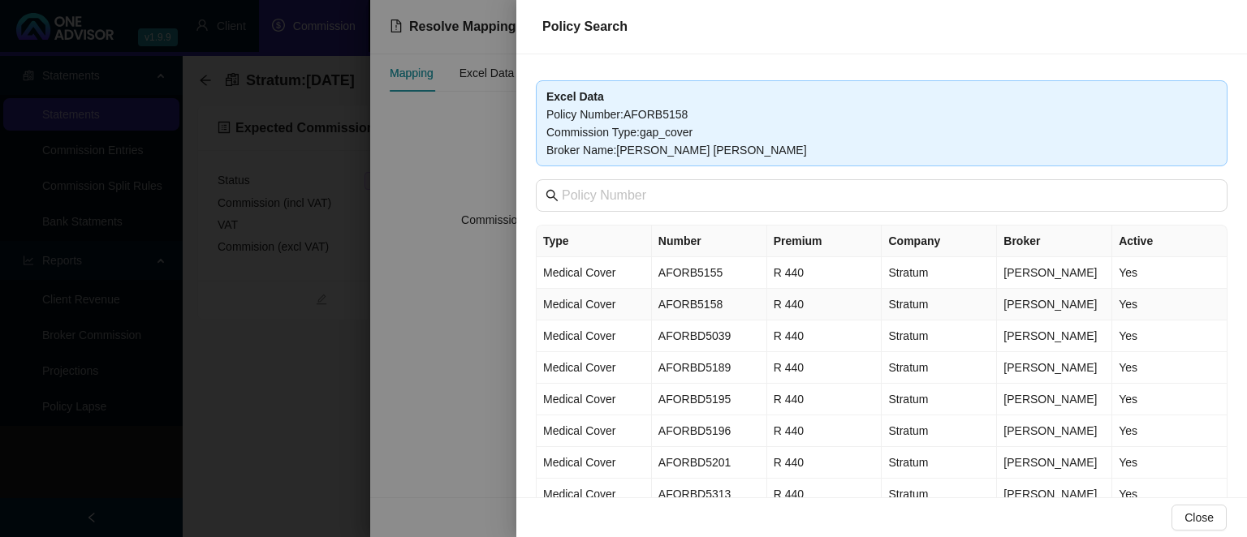
click at [715, 302] on td "AFORB5158" at bounding box center [709, 305] width 115 height 32
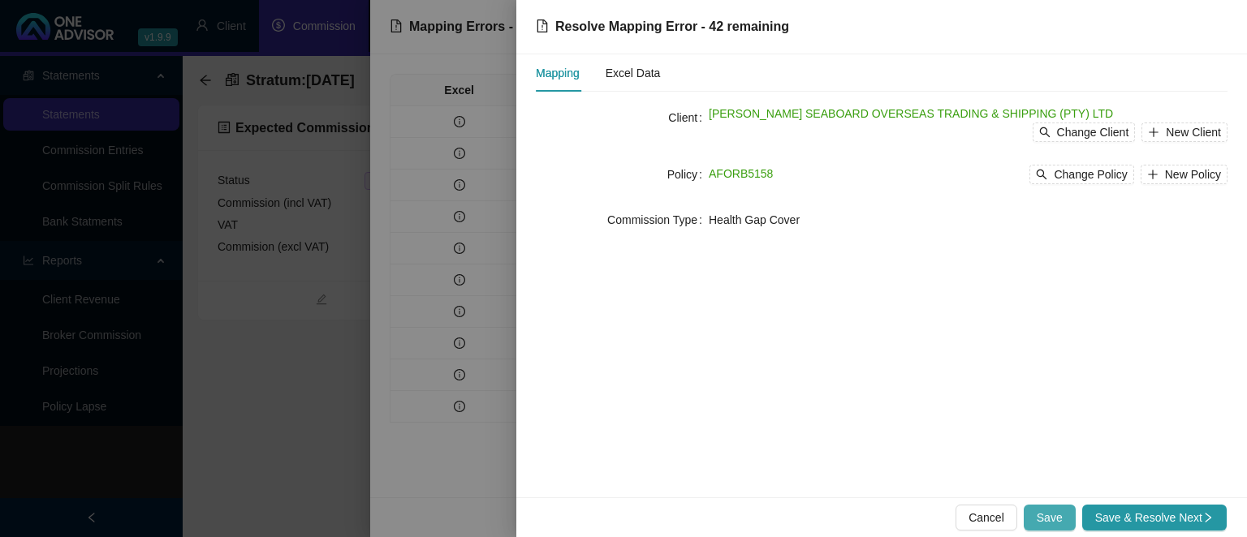
click at [1055, 521] on span "Save" at bounding box center [1049, 518] width 26 height 18
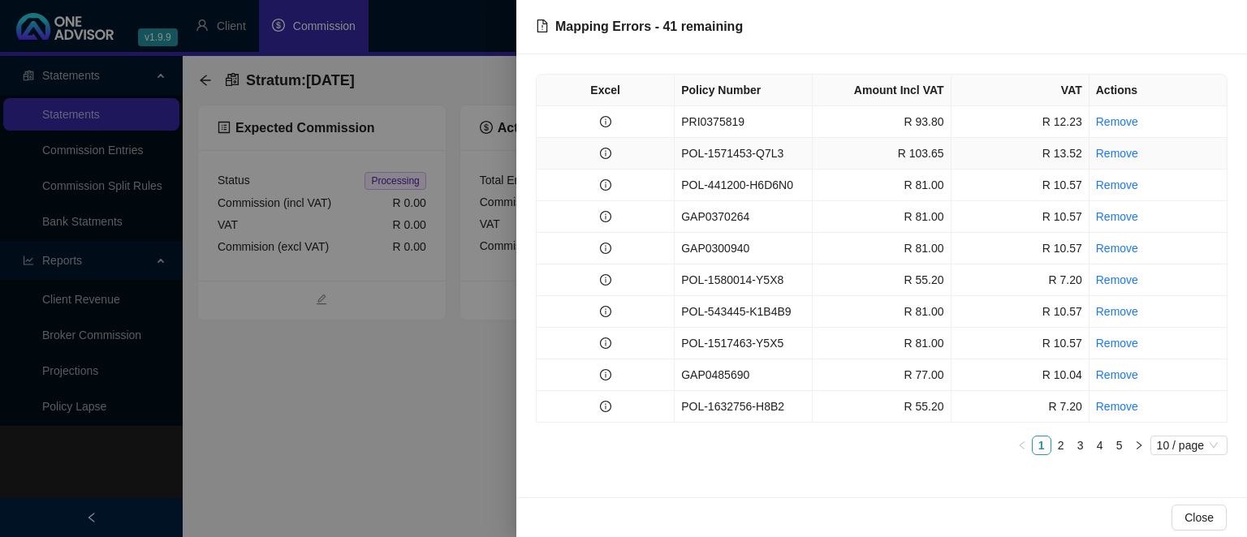
click at [754, 145] on td "POL-1571453-Q7L3" at bounding box center [743, 154] width 138 height 32
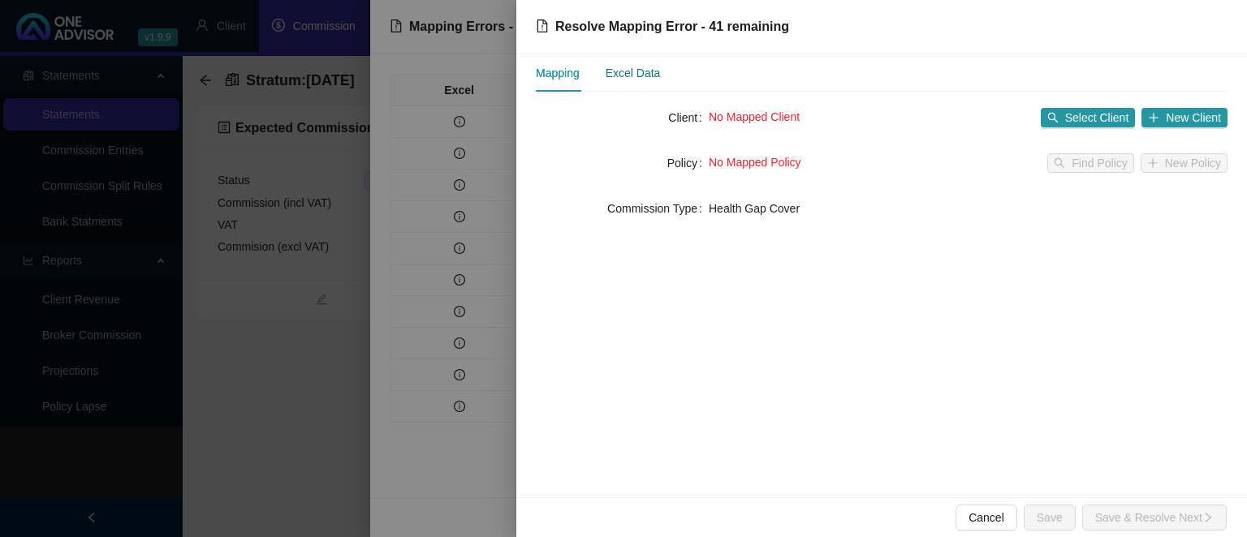
click at [643, 80] on div "Excel Data" at bounding box center [632, 73] width 55 height 18
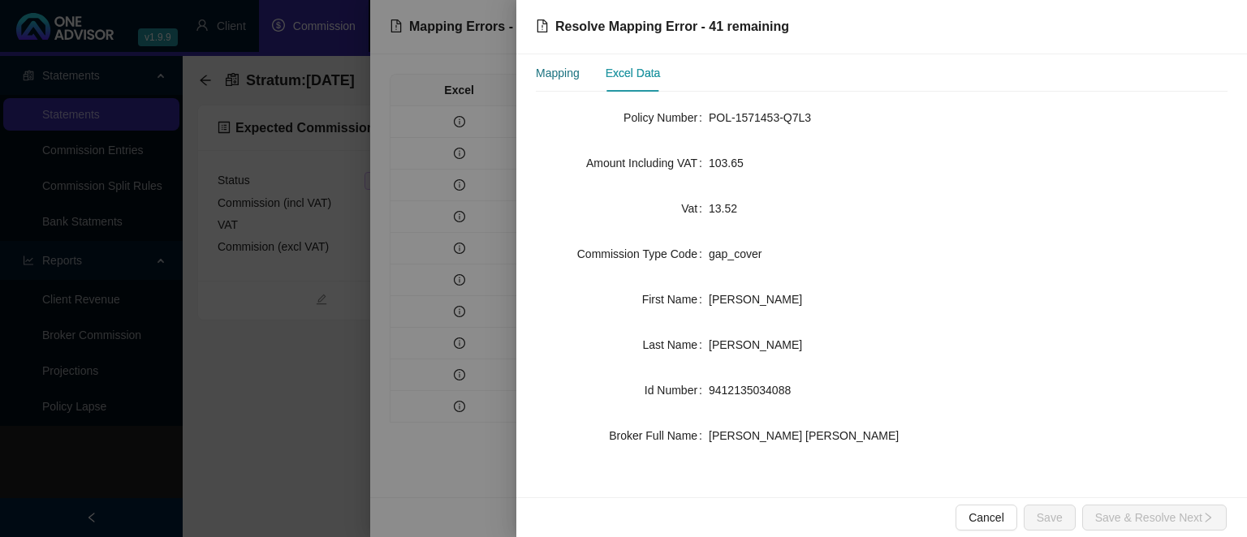
click at [571, 80] on div "Mapping" at bounding box center [558, 73] width 44 height 18
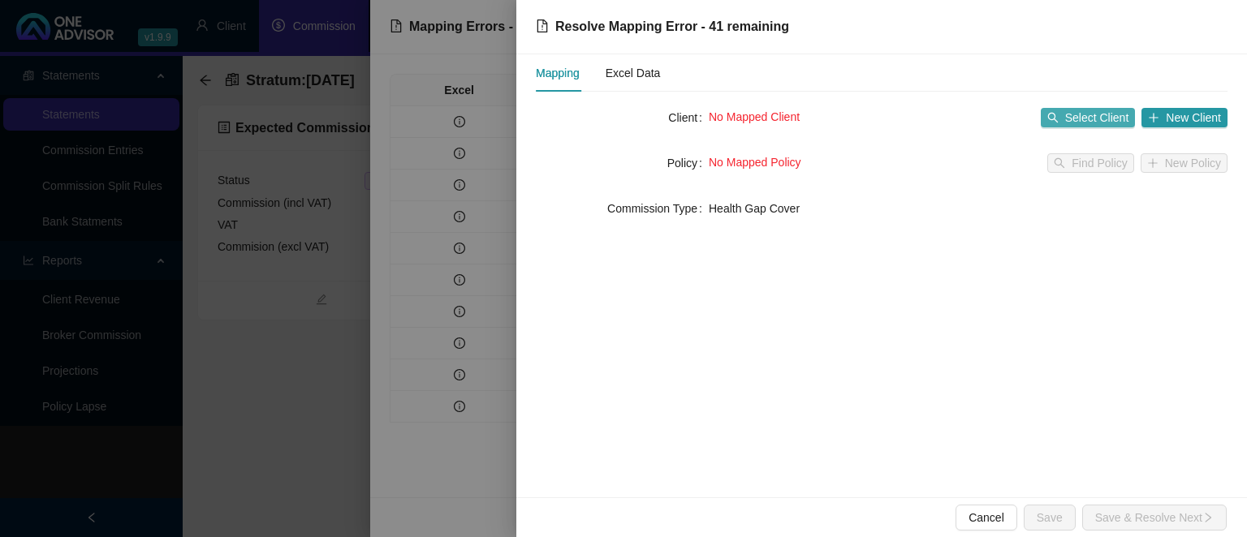
click at [1067, 124] on button "Select Client" at bounding box center [1088, 117] width 95 height 19
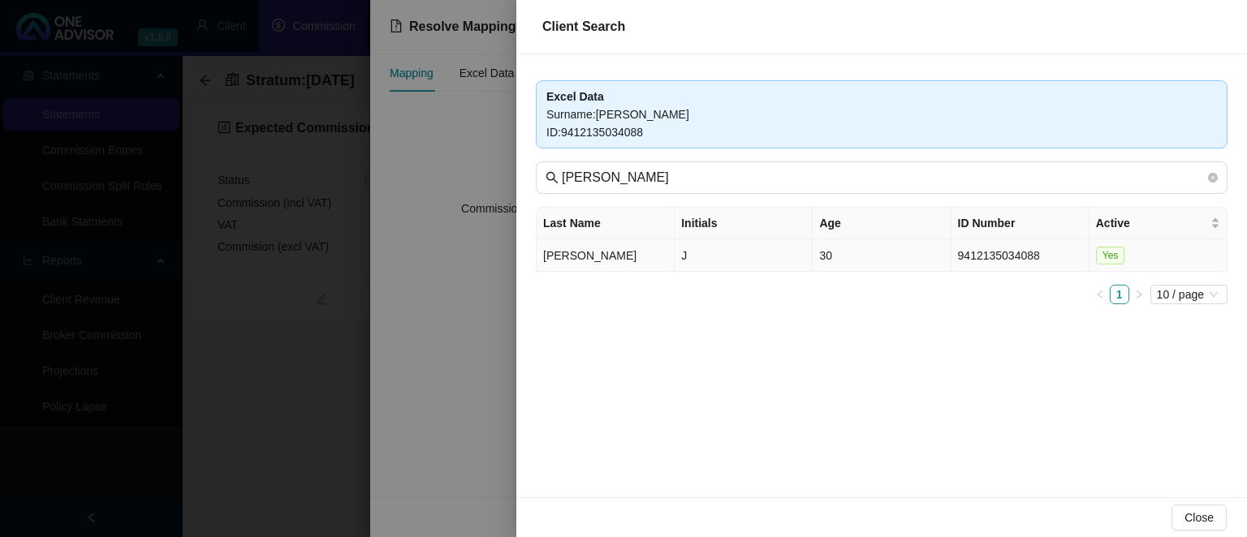
click at [589, 255] on td "[PERSON_NAME]" at bounding box center [605, 255] width 138 height 32
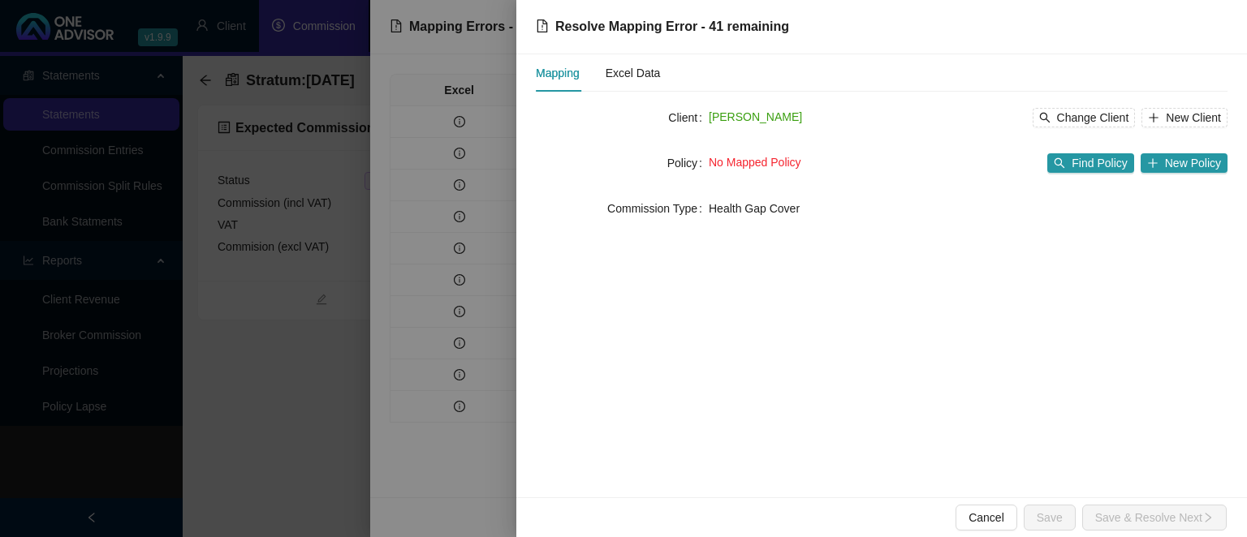
click at [1106, 174] on div "No Mapped Policy Find Policy New Policy" at bounding box center [968, 163] width 519 height 26
click at [1107, 170] on span "Find Policy" at bounding box center [1098, 163] width 55 height 18
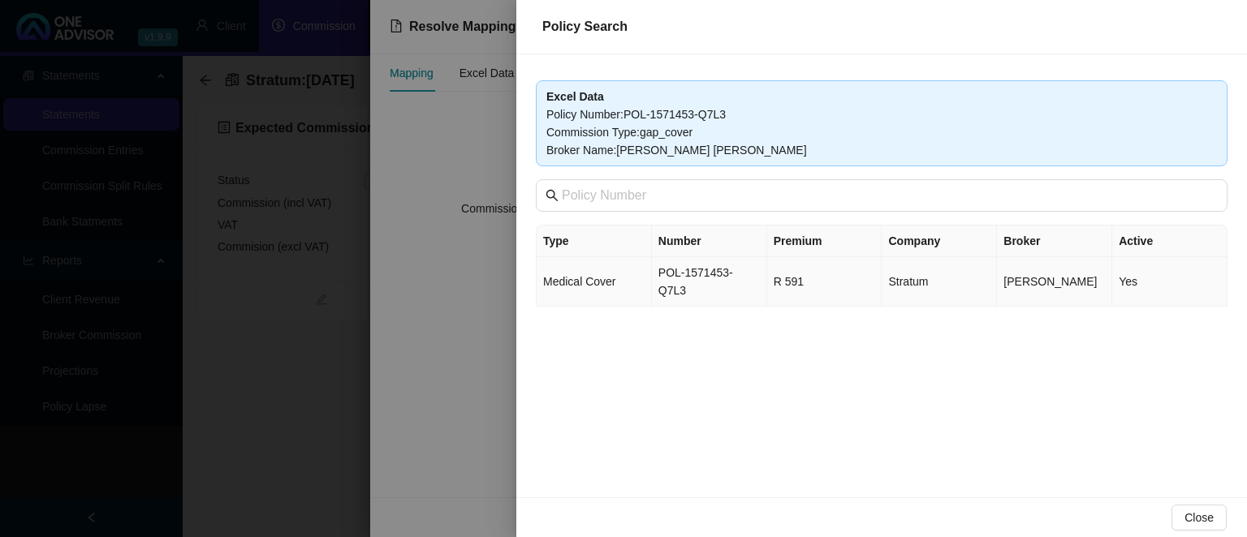
click at [756, 277] on td "POL-1571453-Q7L3" at bounding box center [709, 282] width 115 height 50
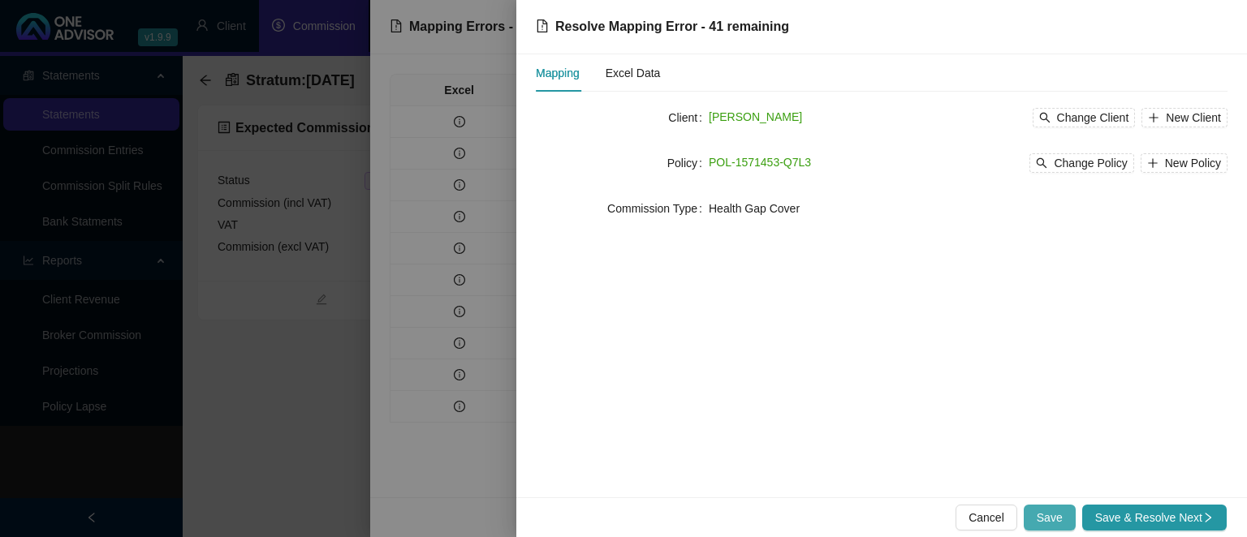
click at [1060, 518] on span "Save" at bounding box center [1049, 518] width 26 height 18
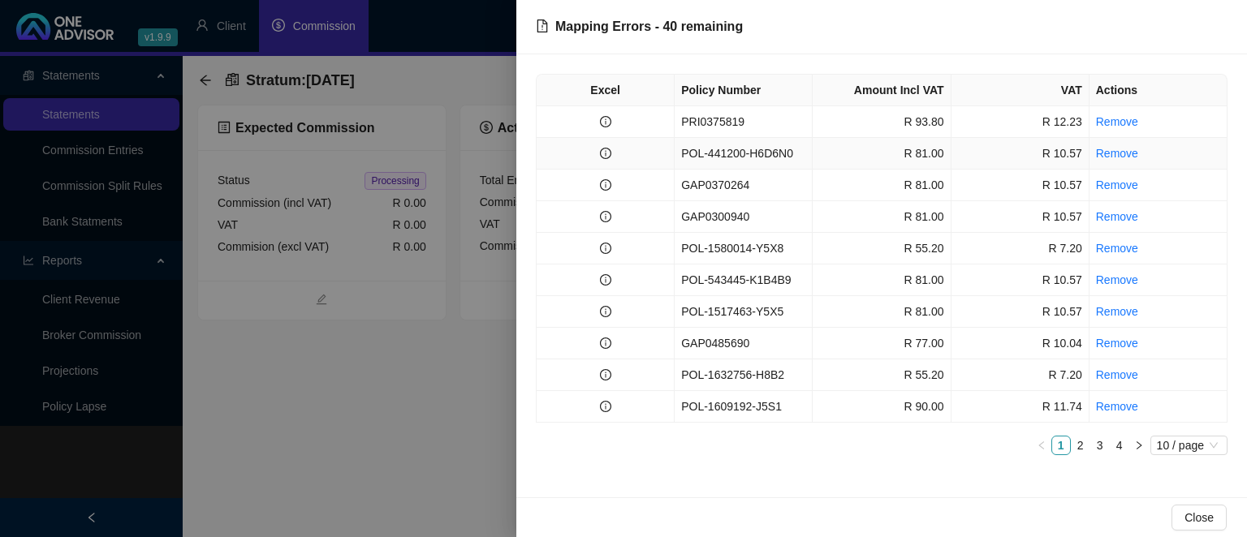
click at [728, 146] on td "POL-441200-H6D6N0" at bounding box center [743, 154] width 138 height 32
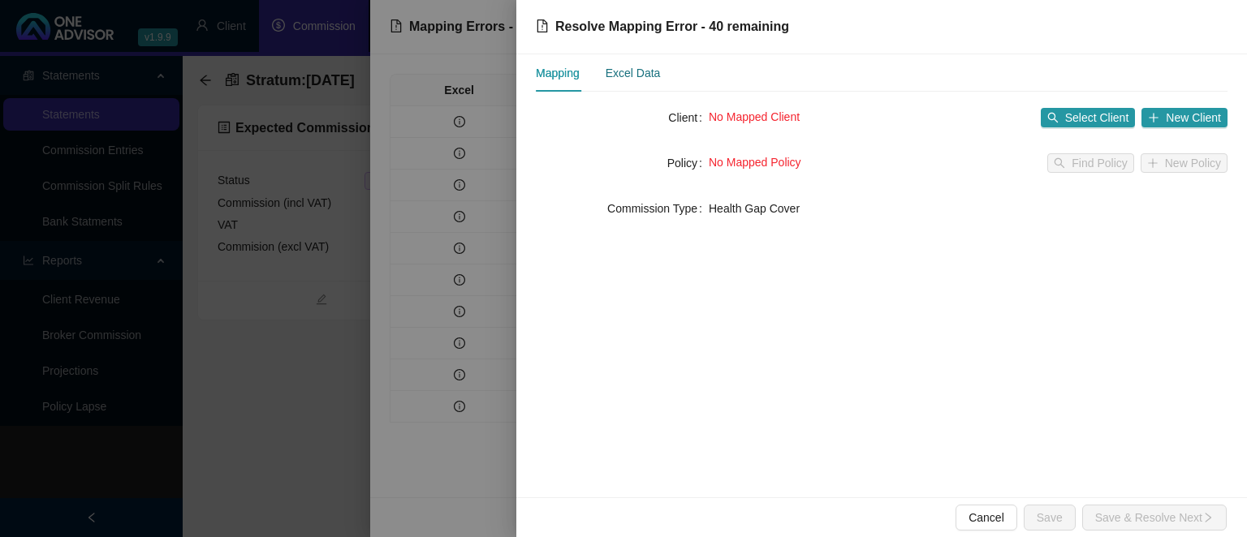
click at [648, 78] on div "Excel Data" at bounding box center [632, 73] width 55 height 18
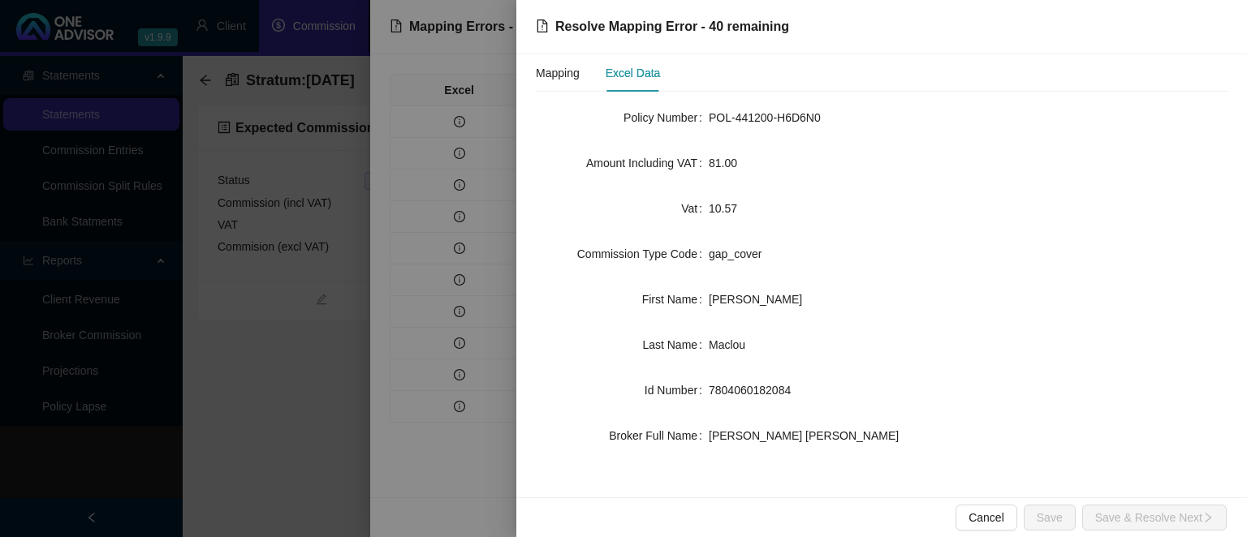
click at [459, 440] on div at bounding box center [623, 268] width 1247 height 537
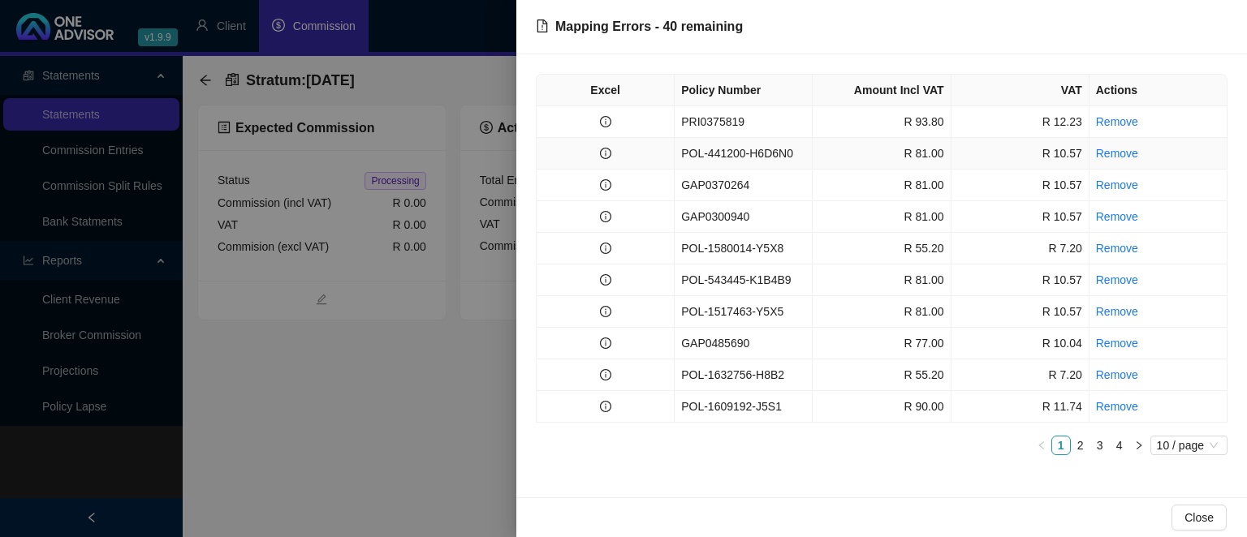
click at [683, 164] on td "POL-441200-H6D6N0" at bounding box center [743, 154] width 138 height 32
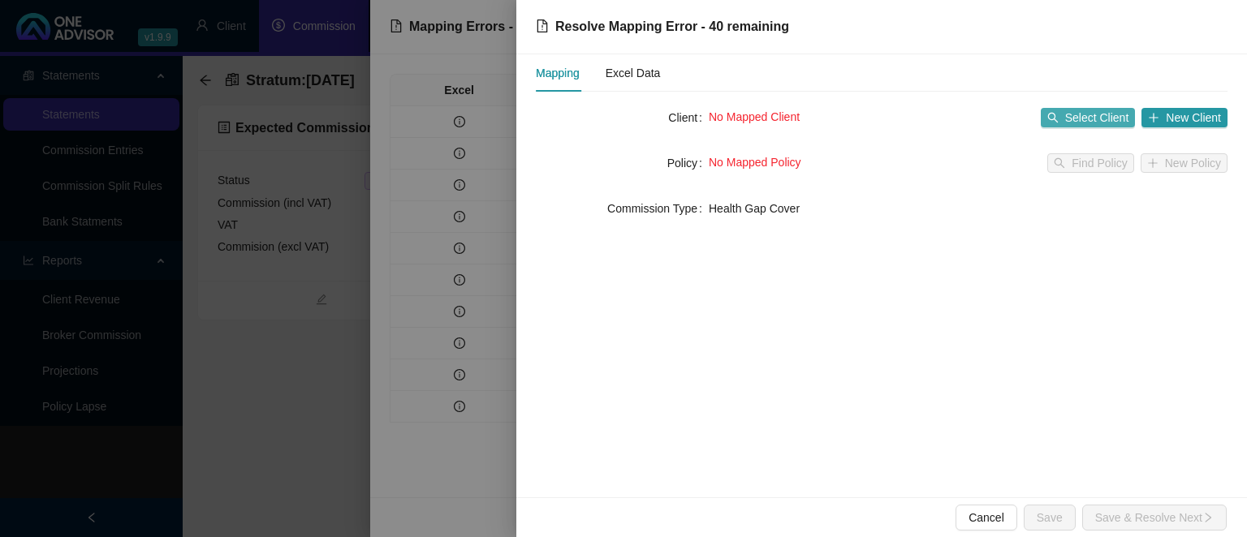
click at [1070, 121] on span "Select Client" at bounding box center [1097, 118] width 64 height 18
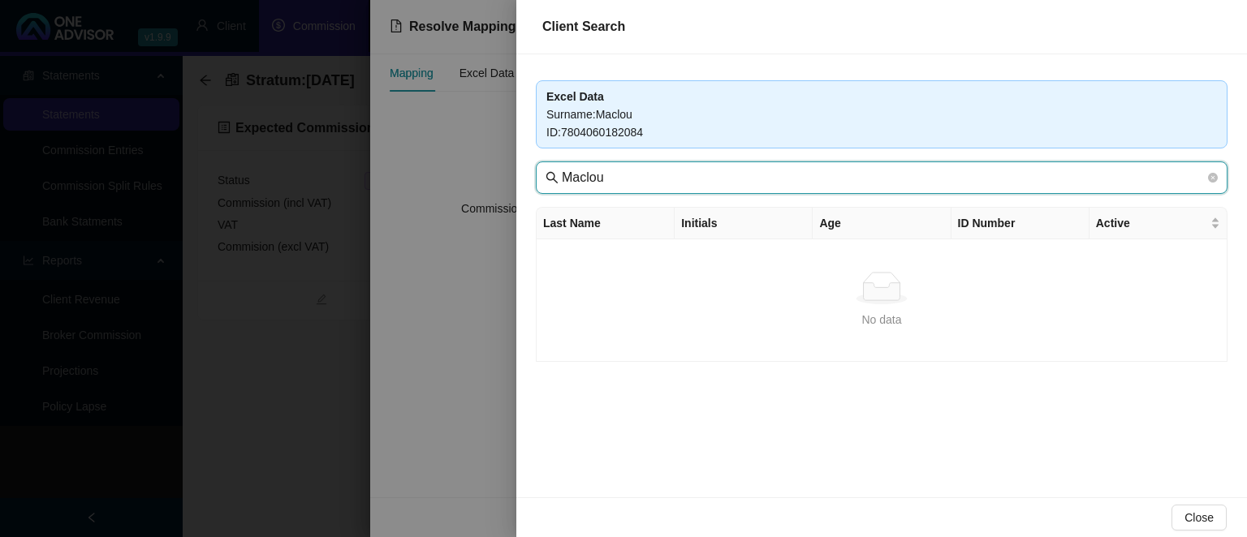
drag, startPoint x: 655, startPoint y: 186, endPoint x: 446, endPoint y: 165, distance: 209.7
click at [562, 168] on input "Maclou" at bounding box center [883, 177] width 643 height 19
type input "seaboa"
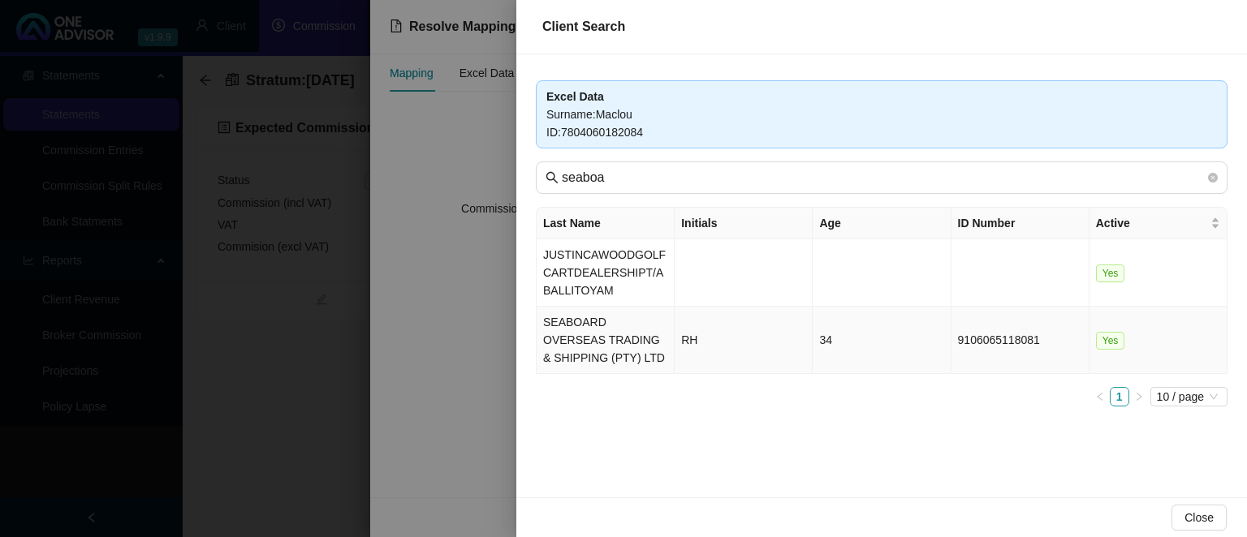
click at [706, 338] on td "RH" at bounding box center [743, 340] width 138 height 67
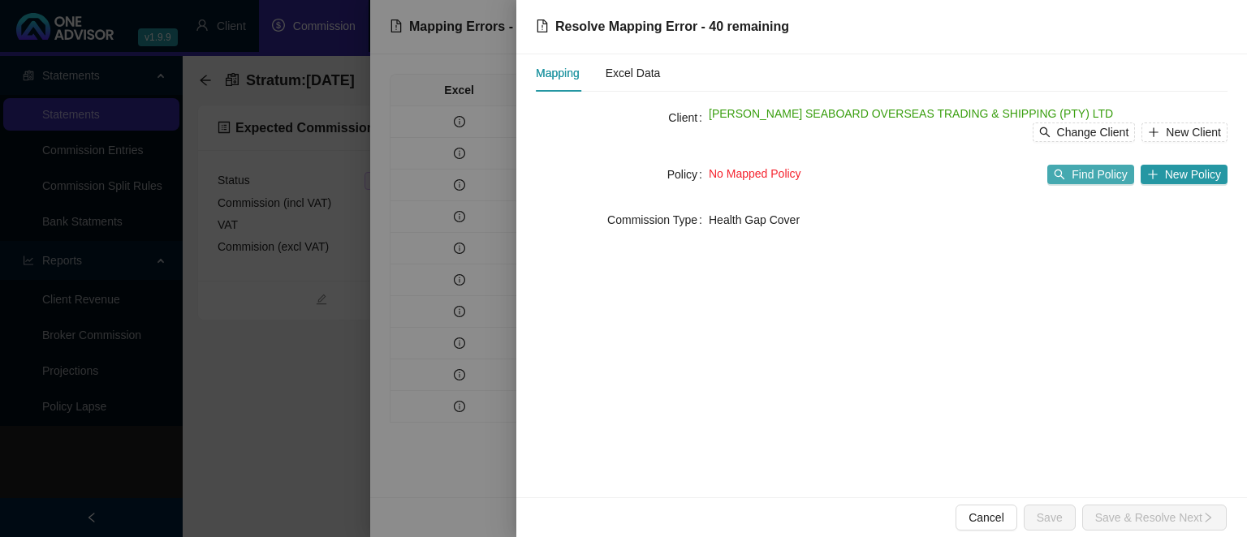
click at [1101, 180] on span "Find Policy" at bounding box center [1098, 175] width 55 height 18
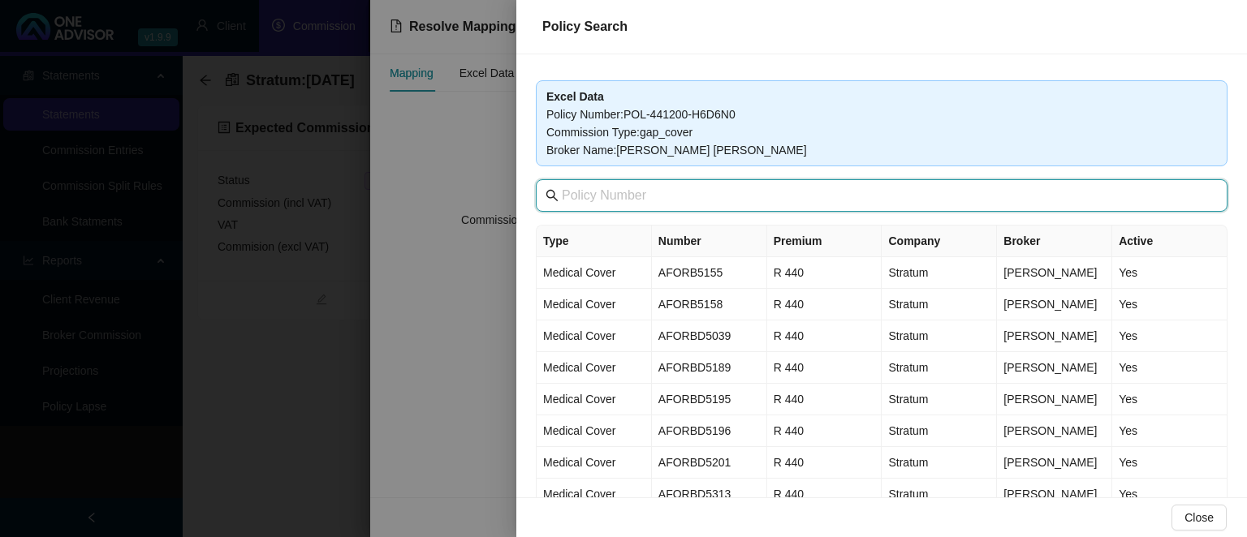
click at [670, 196] on input "text" at bounding box center [883, 195] width 643 height 19
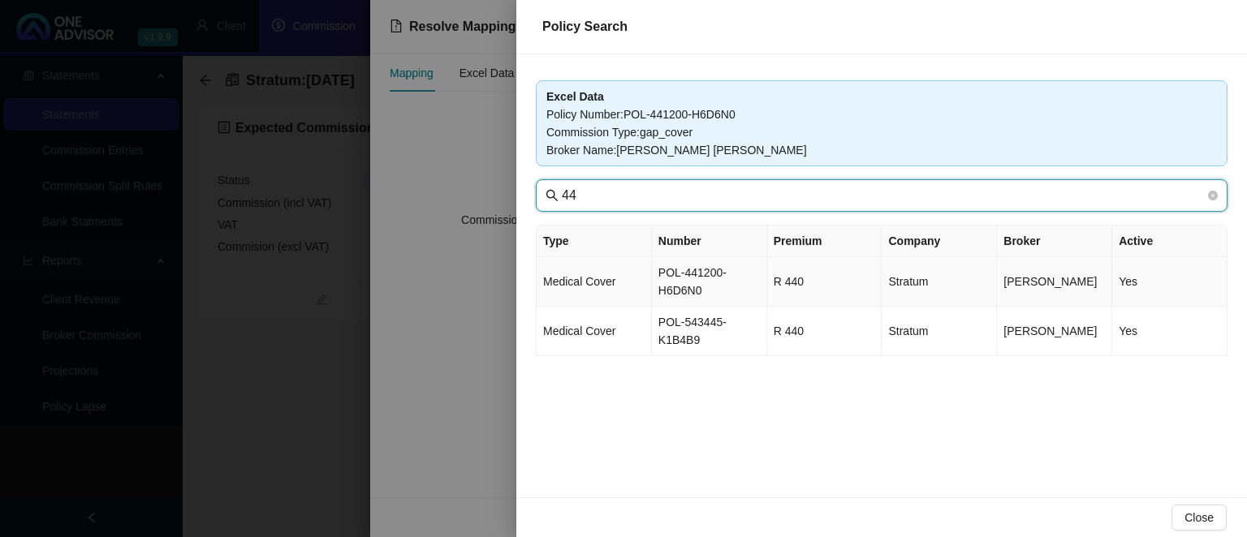
type input "44"
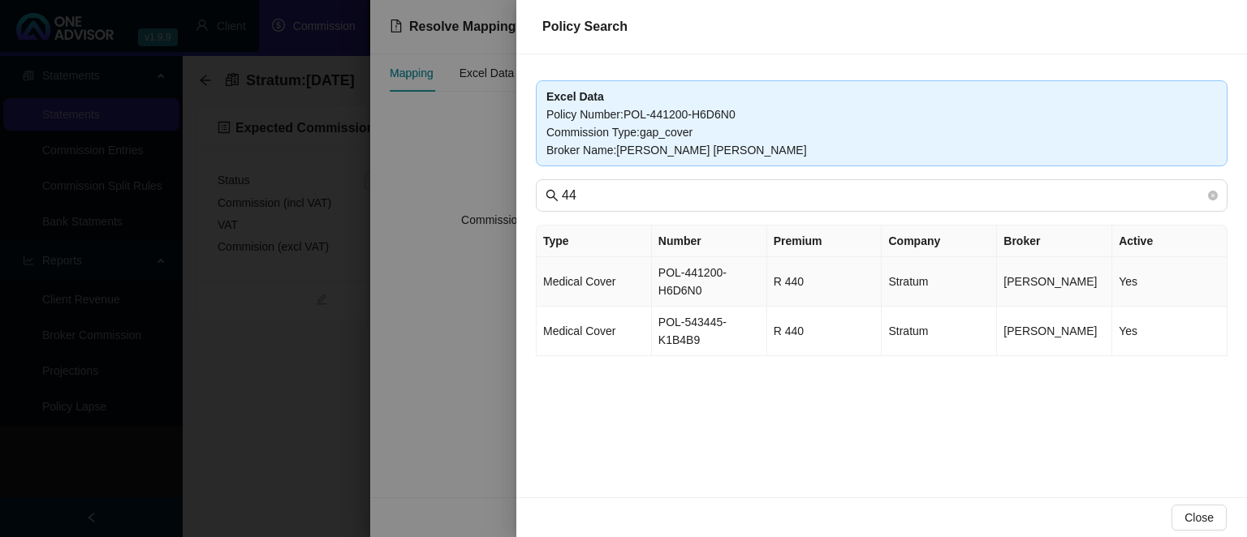
click at [675, 271] on td "POL-441200-H6D6N0" at bounding box center [709, 282] width 115 height 50
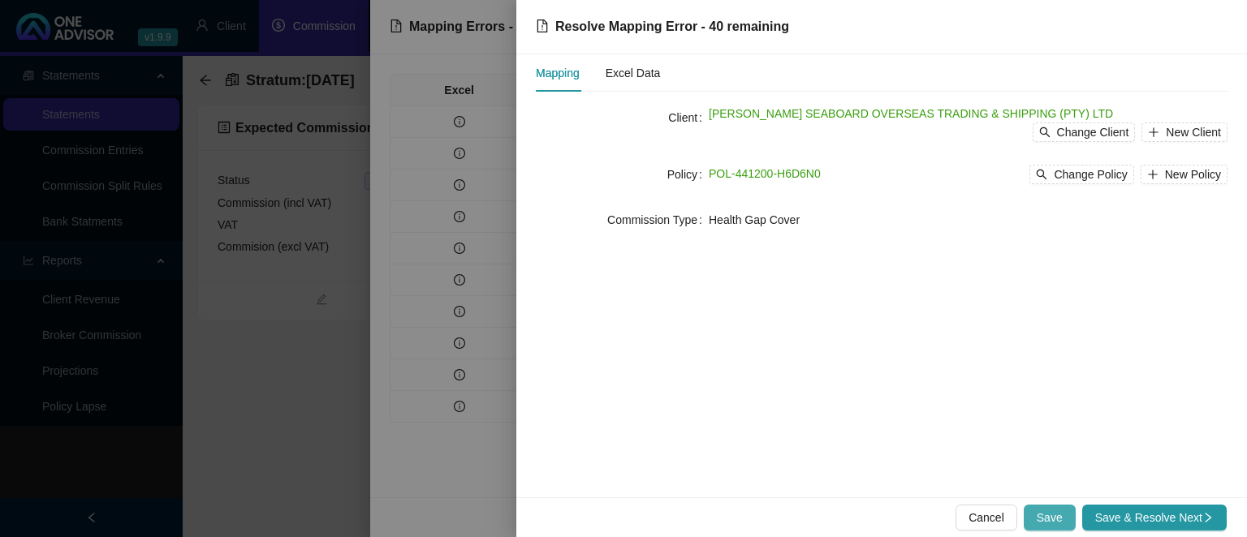
click at [1048, 523] on span "Save" at bounding box center [1049, 518] width 26 height 18
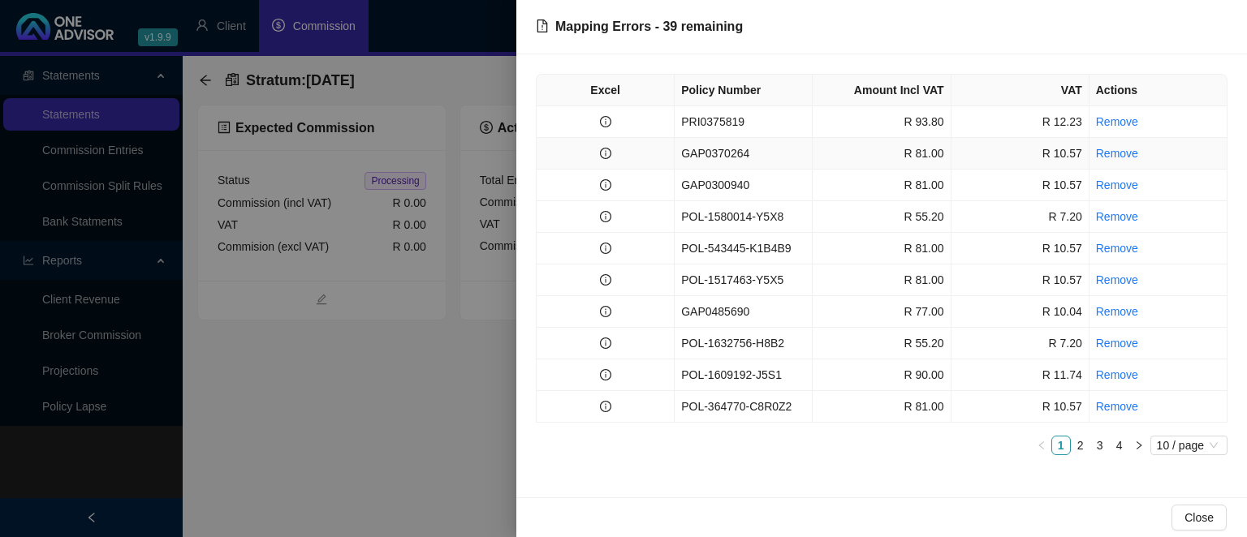
click at [731, 157] on td "GAP0370264" at bounding box center [743, 154] width 138 height 32
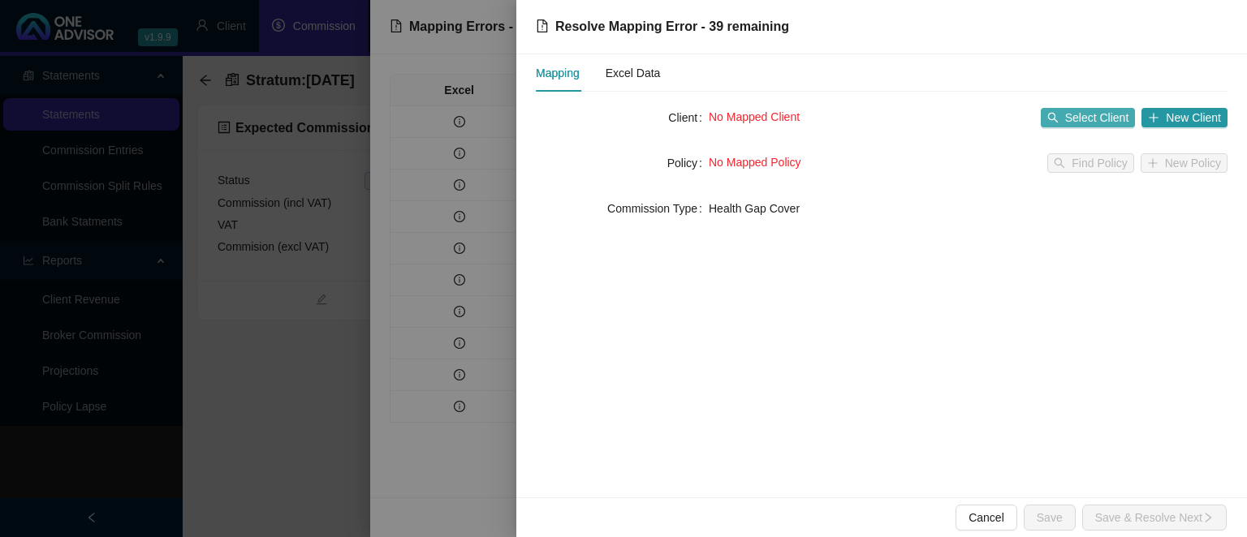
click at [1084, 115] on span "Select Client" at bounding box center [1097, 118] width 64 height 18
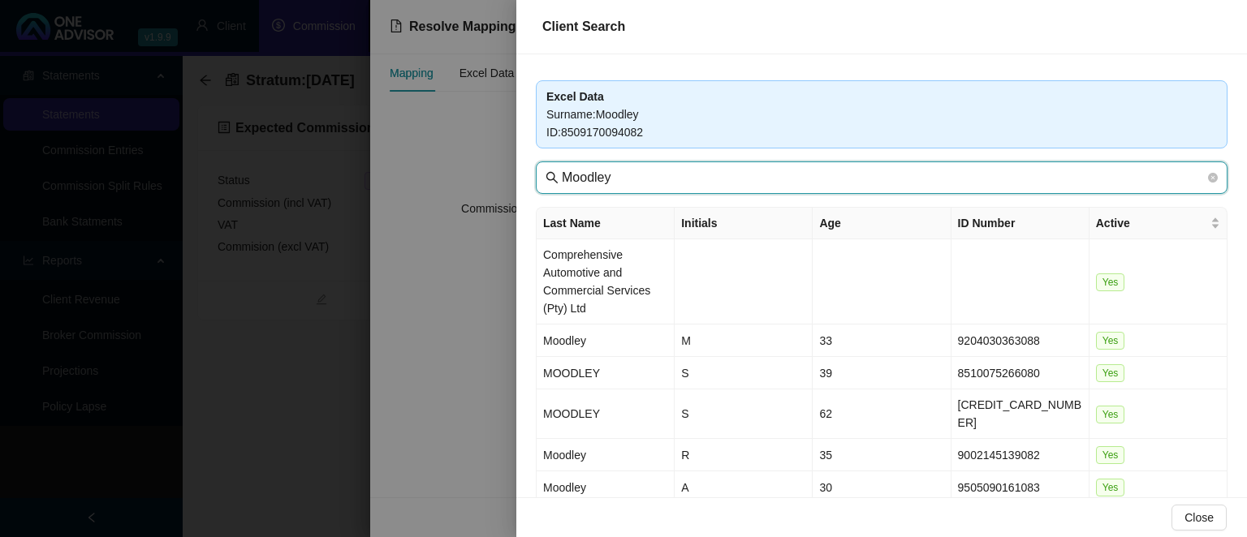
drag, startPoint x: 651, startPoint y: 183, endPoint x: 378, endPoint y: 147, distance: 275.1
click at [562, 168] on input "Moodley" at bounding box center [883, 177] width 643 height 19
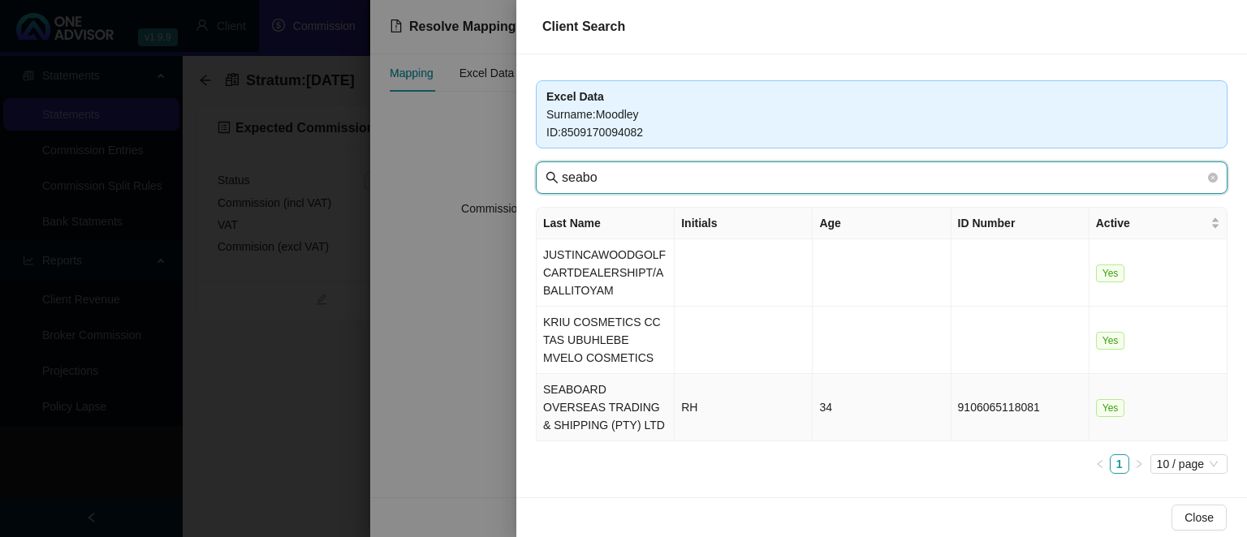
type input "seabo"
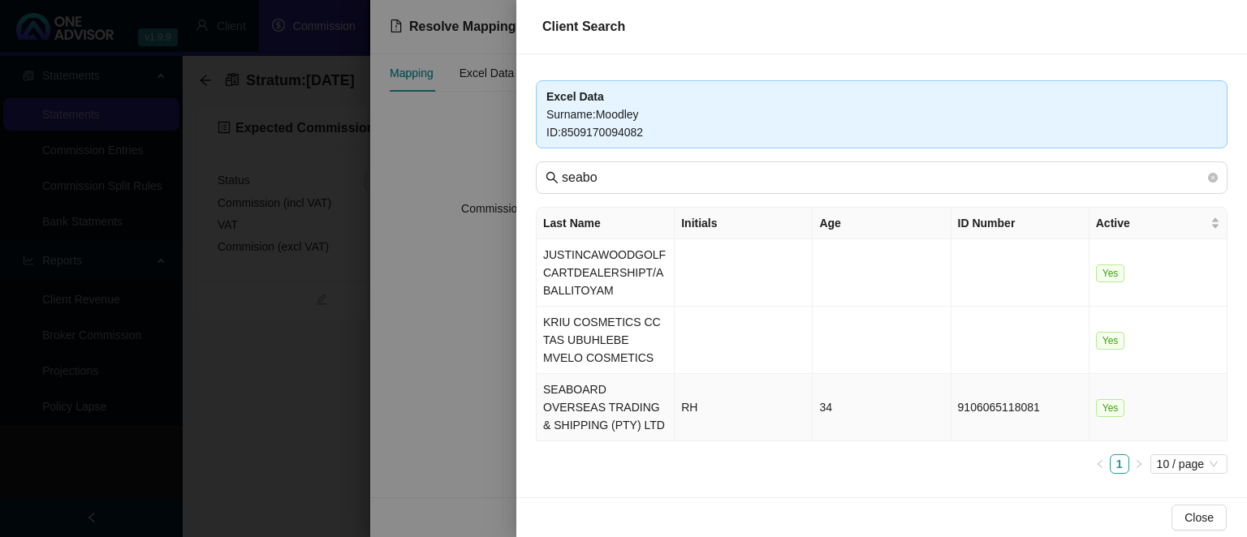
click at [638, 394] on td "SEABOARD OVERSEAS TRADING & SHIPPING (PTY) LTD" at bounding box center [605, 407] width 138 height 67
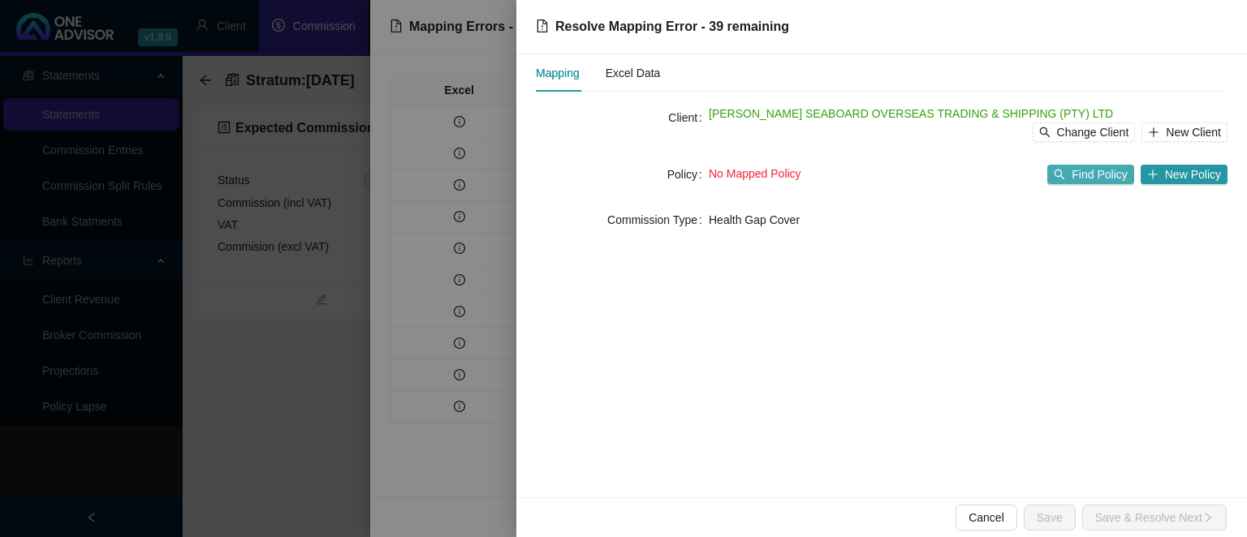
click at [1092, 180] on span "Find Policy" at bounding box center [1098, 175] width 55 height 18
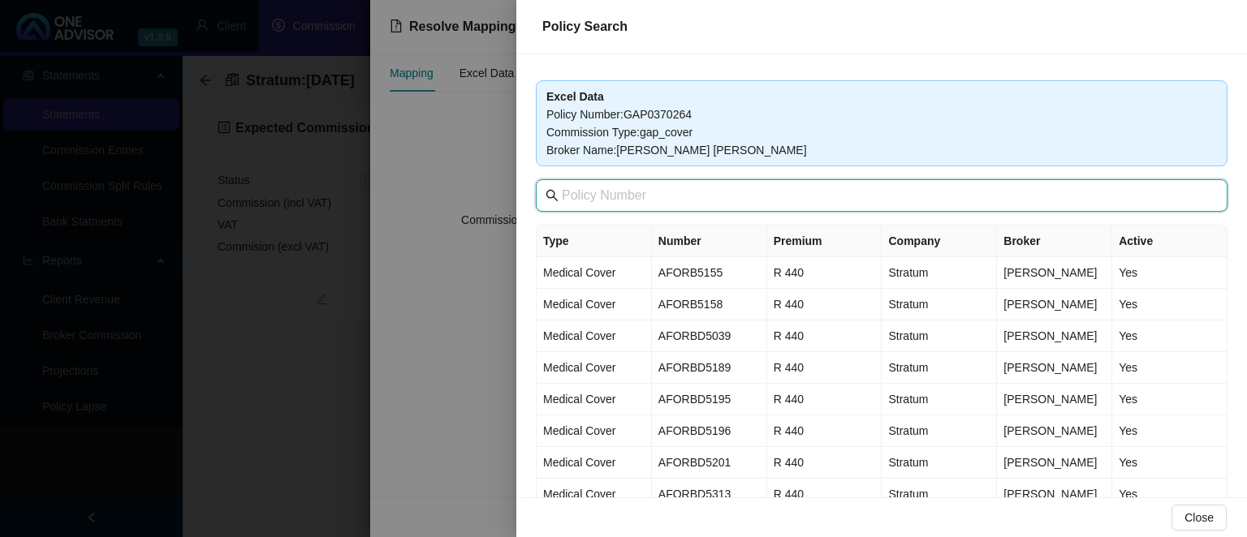
click at [687, 202] on input "text" at bounding box center [883, 195] width 643 height 19
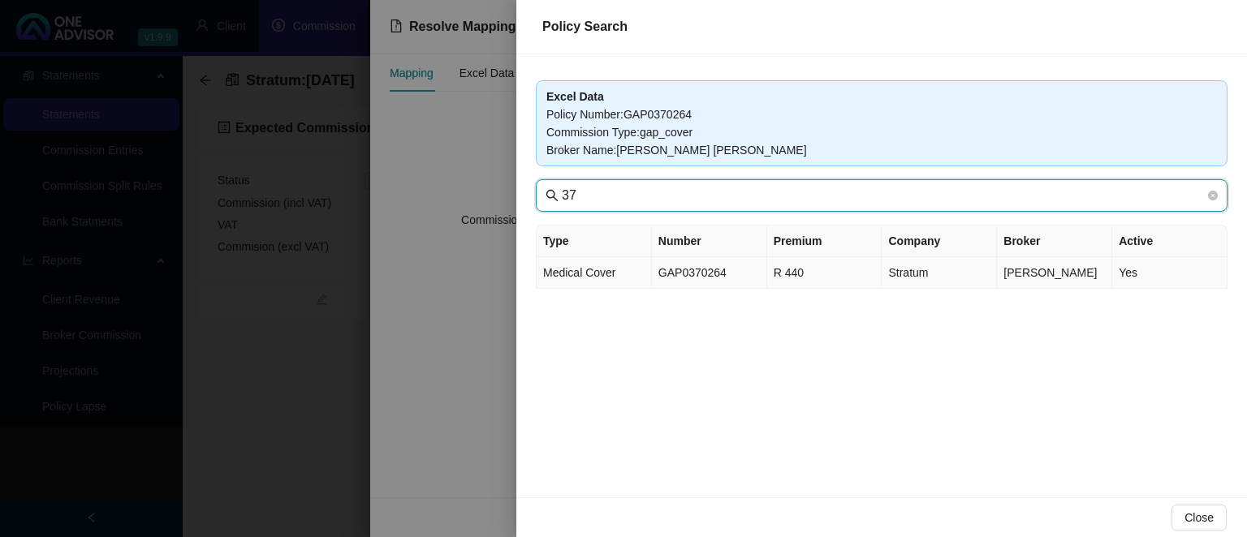
type input "37"
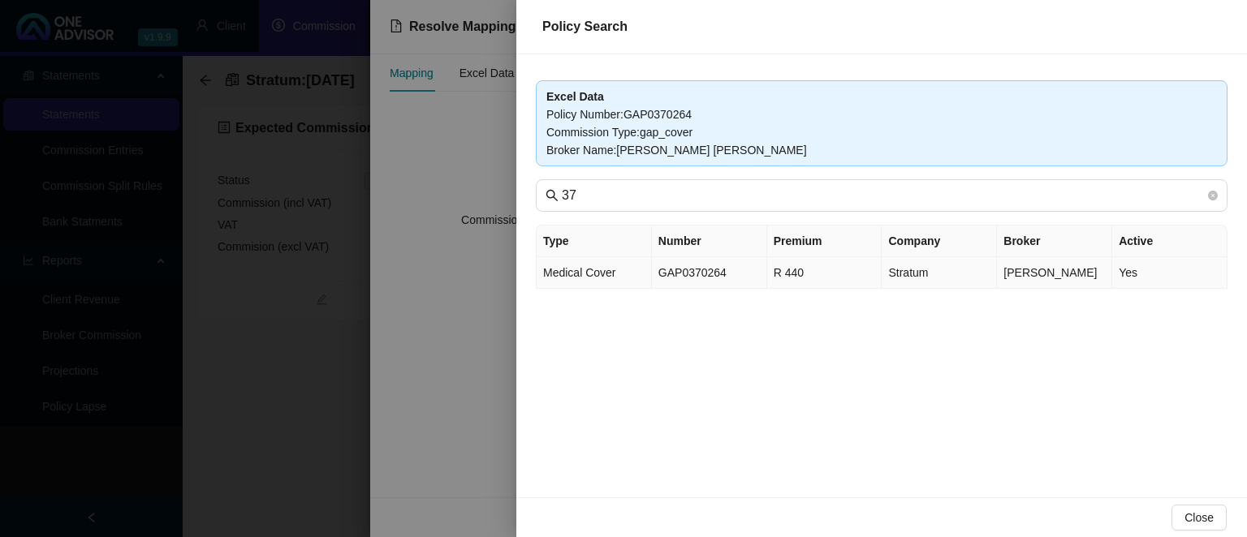
click at [719, 274] on td "GAP0370264" at bounding box center [709, 273] width 115 height 32
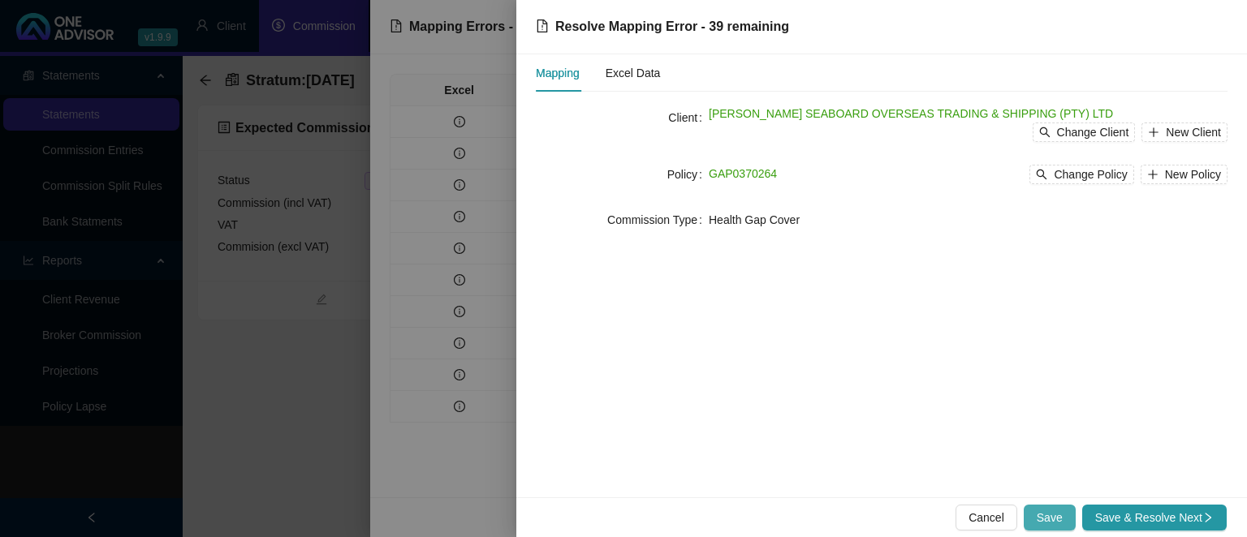
click at [1062, 522] on span "Save" at bounding box center [1049, 518] width 26 height 18
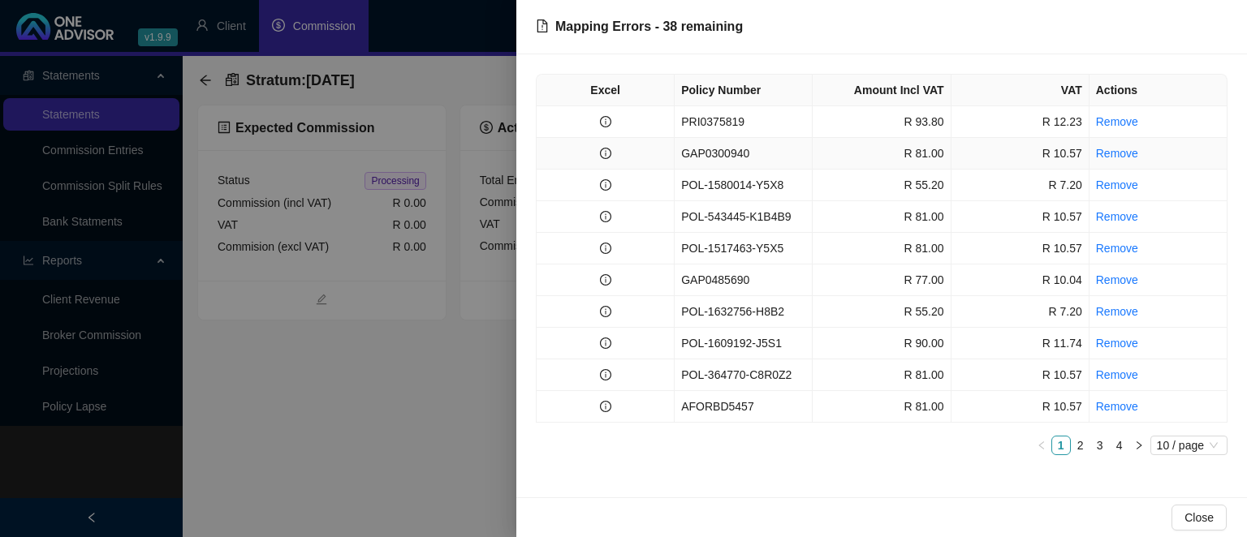
click at [734, 156] on td "GAP0300940" at bounding box center [743, 154] width 138 height 32
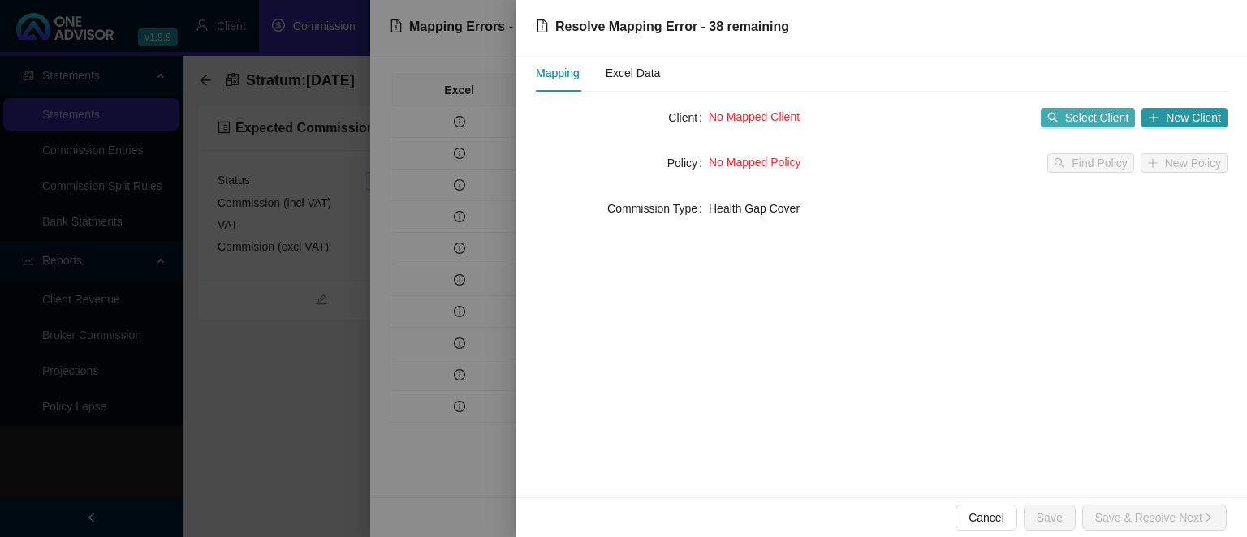
click at [1066, 116] on button "Select Client" at bounding box center [1088, 117] width 95 height 19
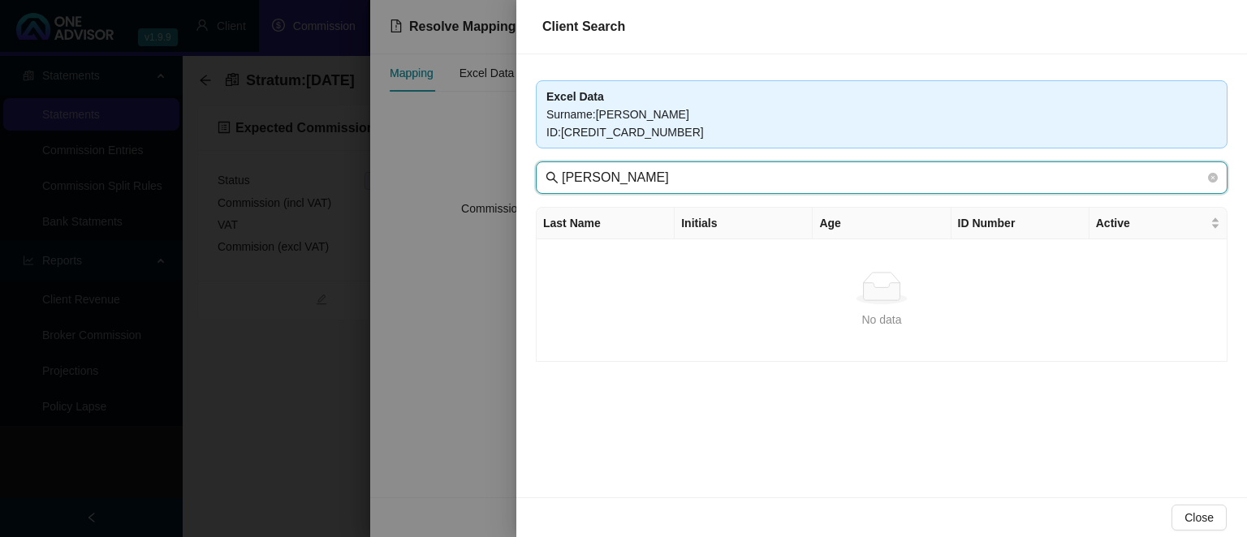
drag, startPoint x: 609, startPoint y: 175, endPoint x: 492, endPoint y: 160, distance: 117.9
click at [562, 168] on input "[PERSON_NAME]" at bounding box center [883, 177] width 643 height 19
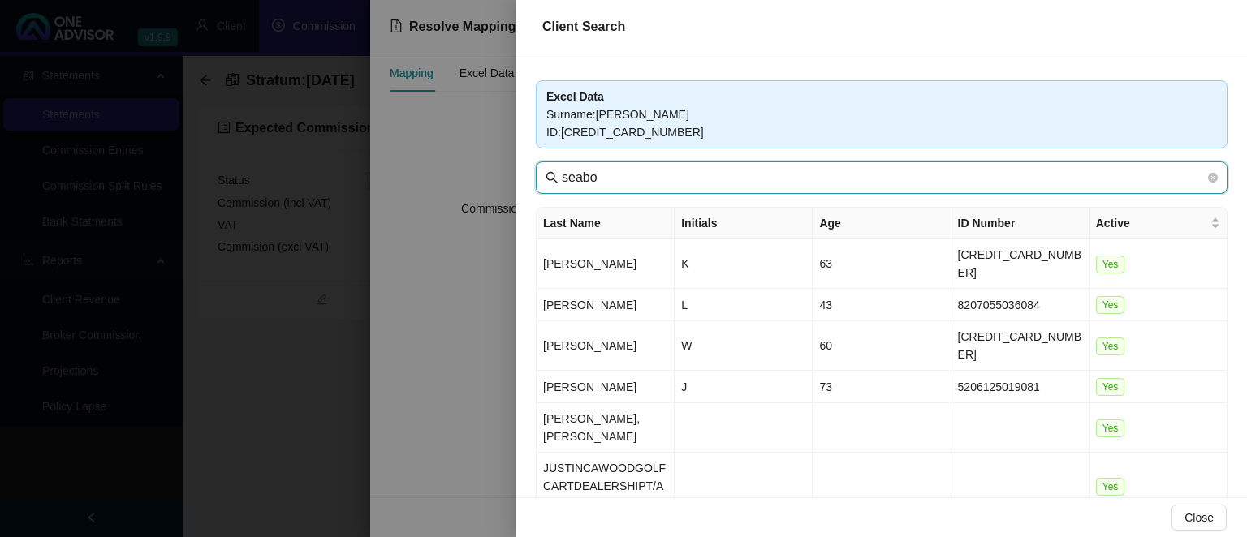
type input "seabo"
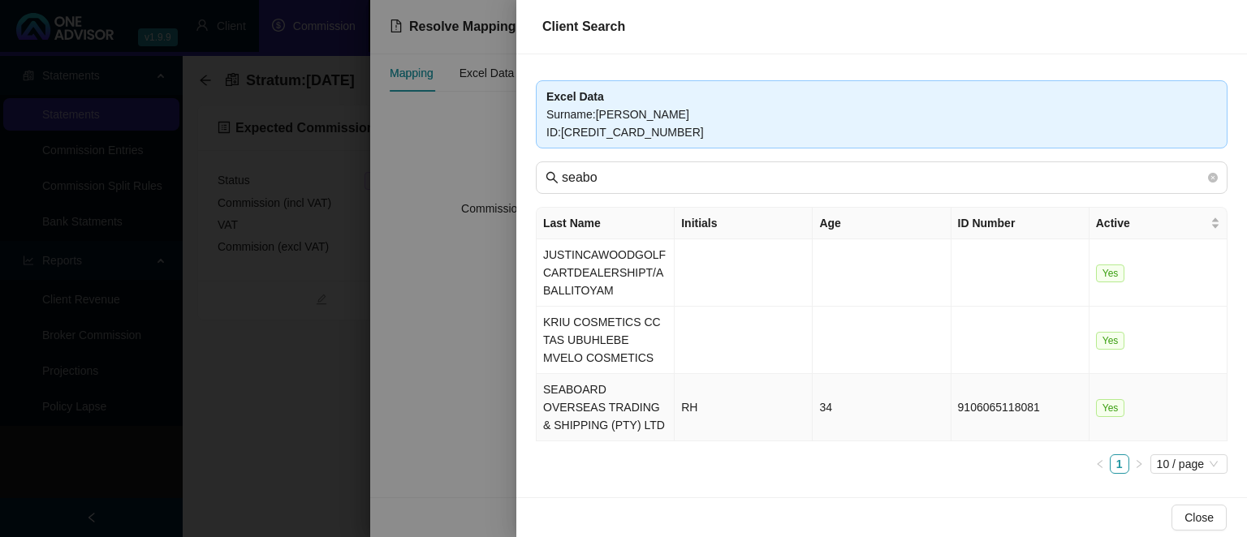
click at [622, 409] on td "SEABOARD OVERSEAS TRADING & SHIPPING (PTY) LTD" at bounding box center [605, 407] width 138 height 67
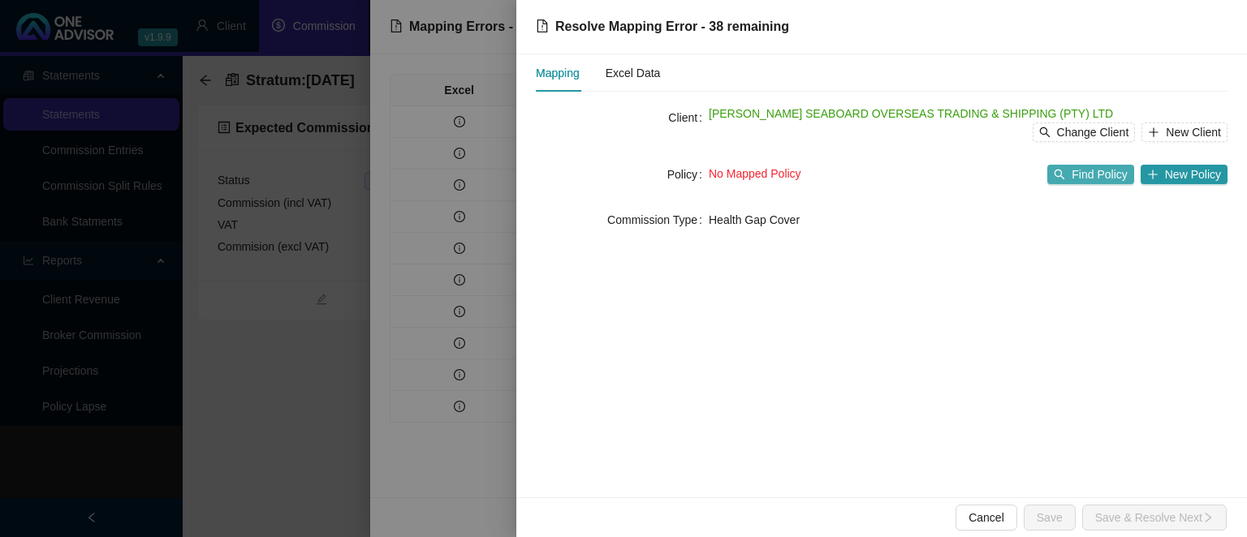
click at [1076, 170] on button "Find Policy" at bounding box center [1090, 174] width 86 height 19
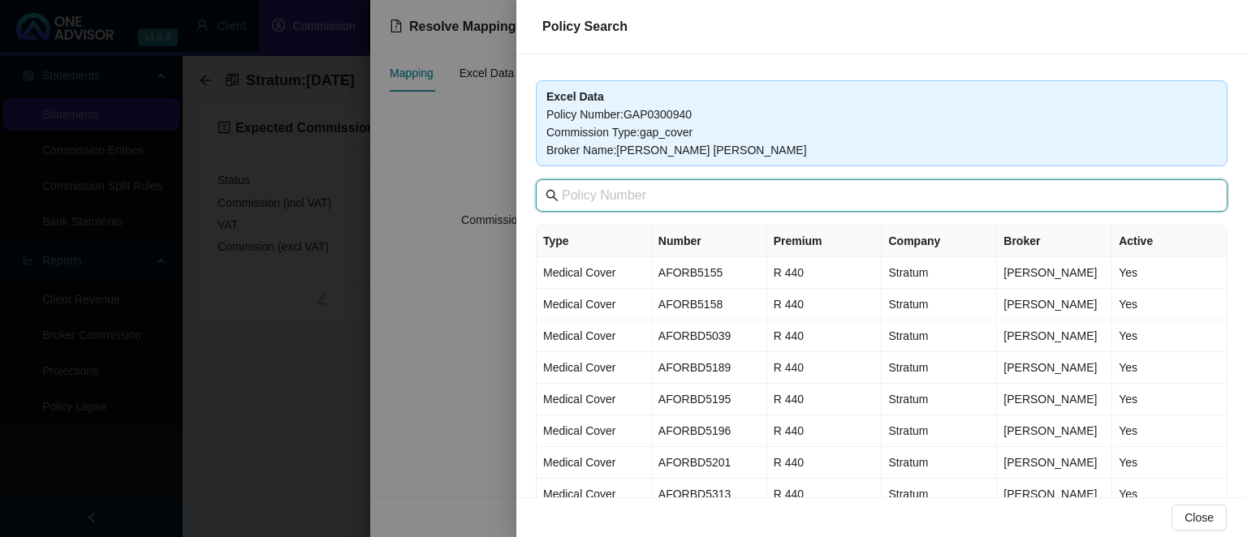
click at [709, 204] on input "text" at bounding box center [883, 195] width 643 height 19
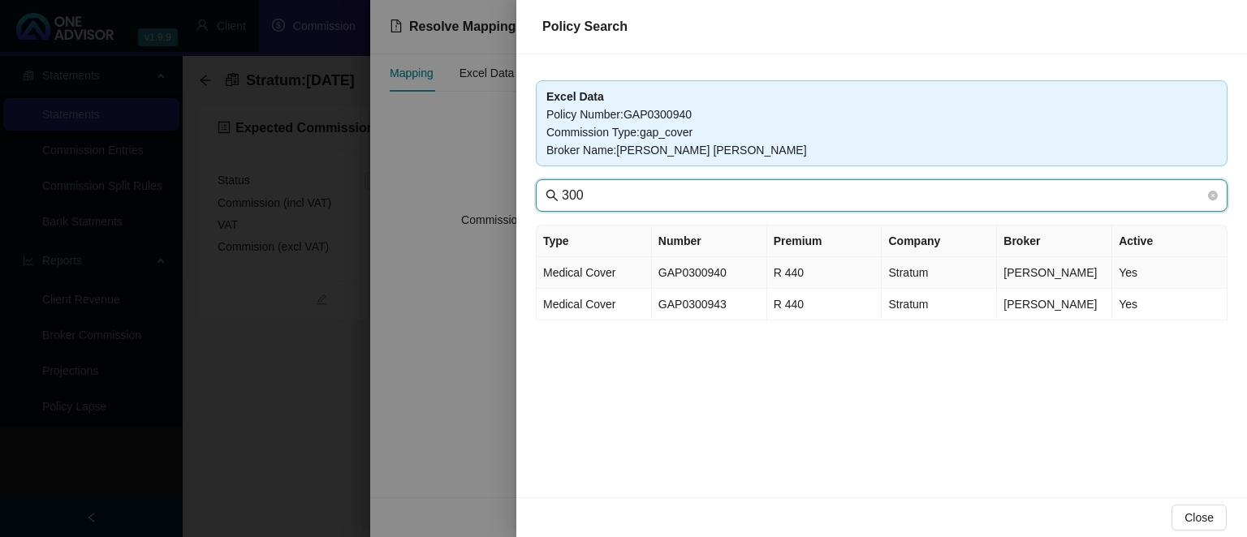
type input "300"
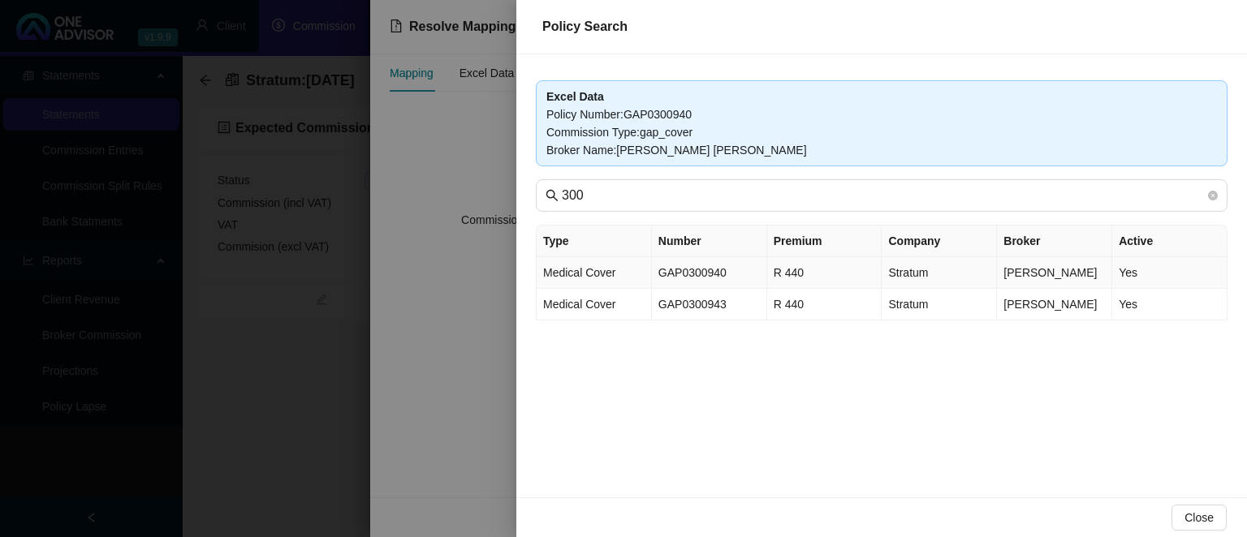
click at [732, 261] on td "GAP0300940" at bounding box center [709, 273] width 115 height 32
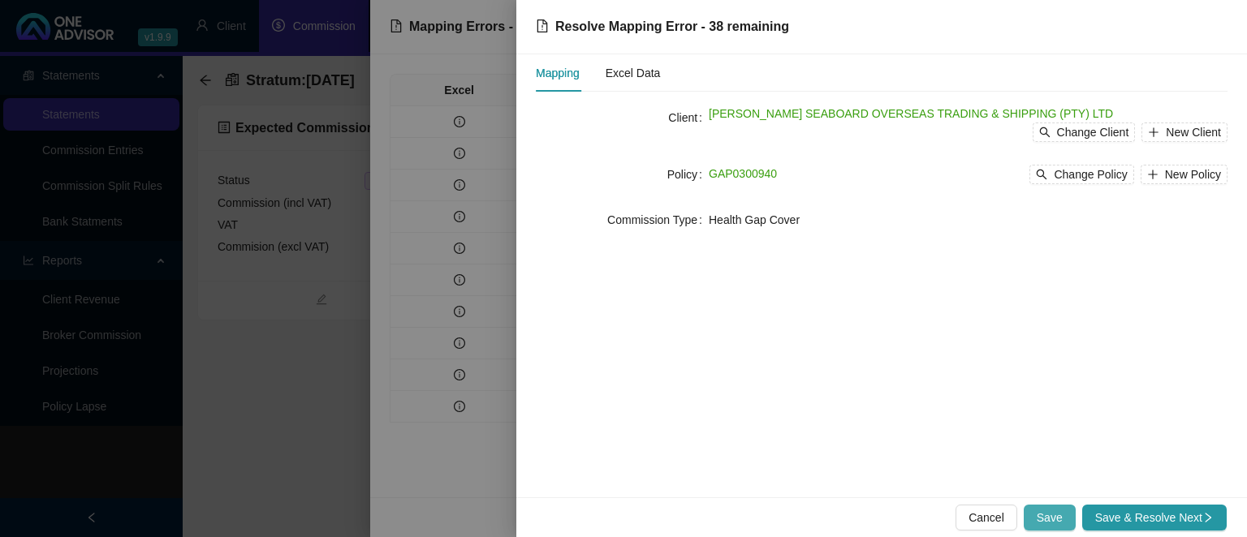
click at [1046, 511] on span "Save" at bounding box center [1049, 518] width 26 height 18
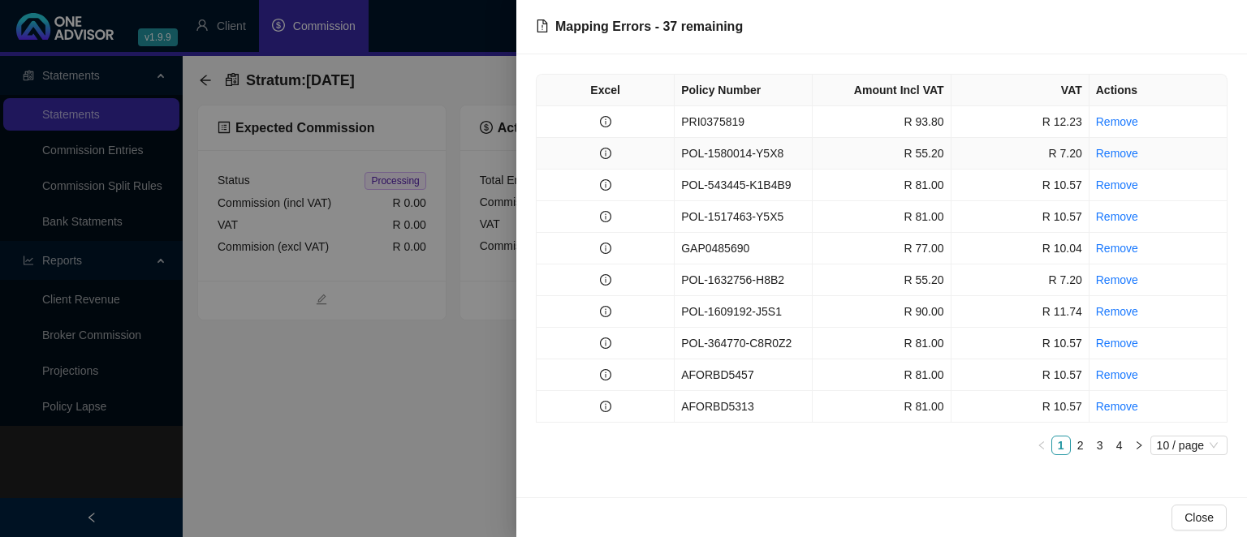
click at [727, 154] on td "POL-1580014-Y5X8" at bounding box center [743, 154] width 138 height 32
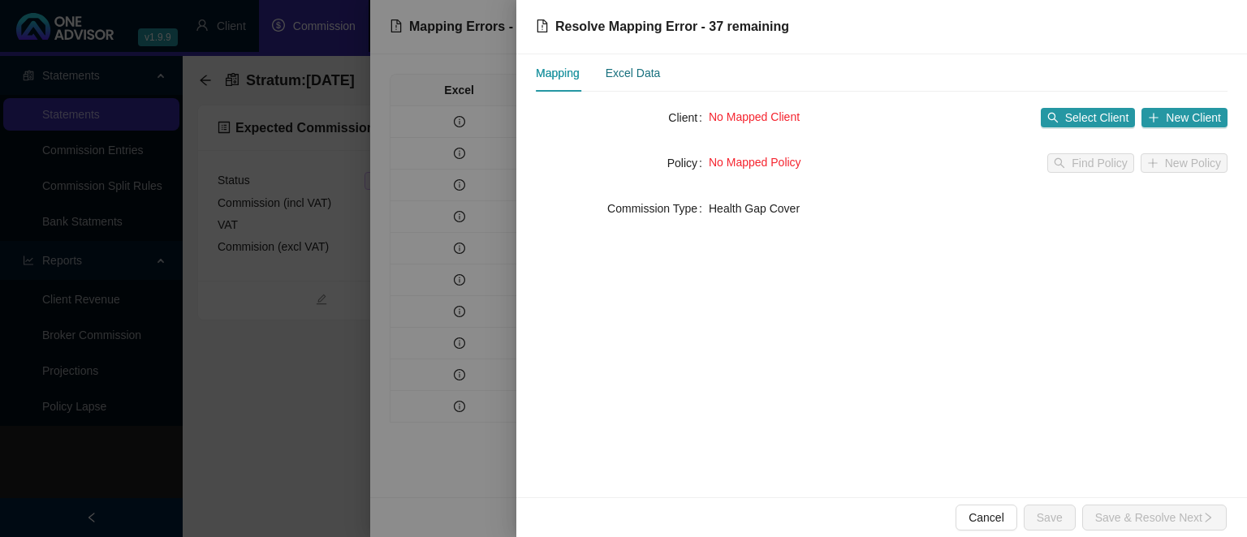
click at [618, 78] on div "Excel Data" at bounding box center [632, 73] width 55 height 18
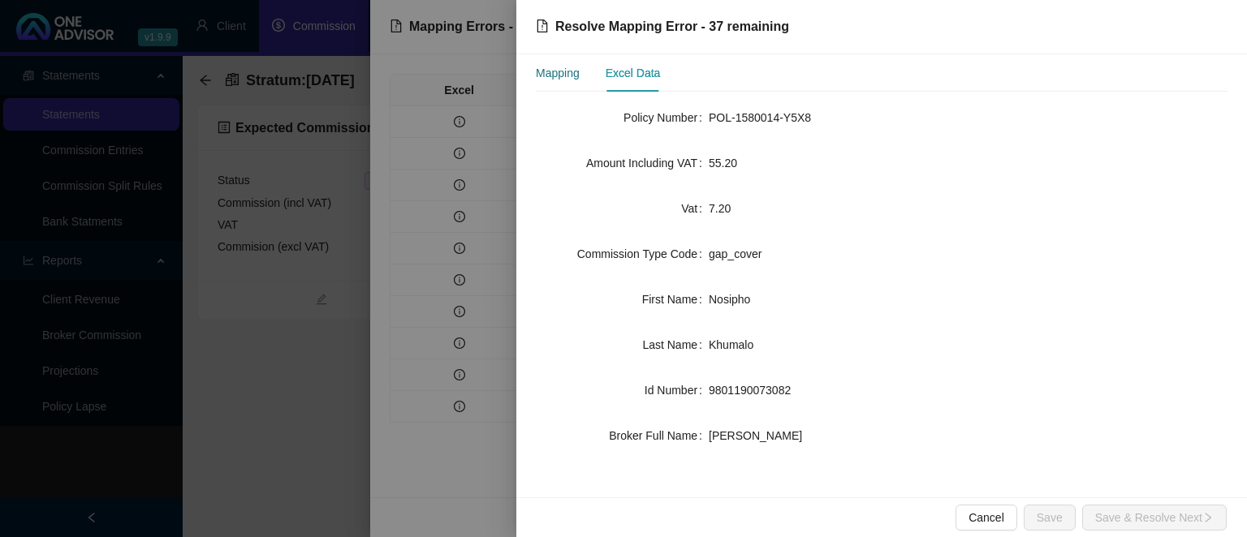
click at [570, 77] on div "Mapping" at bounding box center [558, 73] width 44 height 18
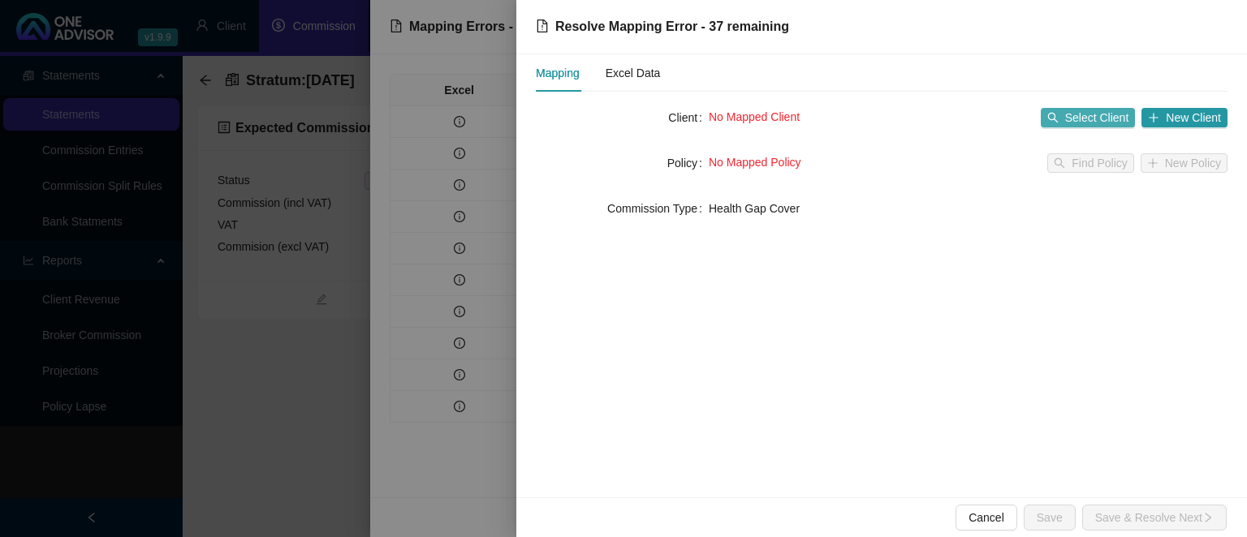
click at [1077, 117] on span "Select Client" at bounding box center [1097, 118] width 64 height 18
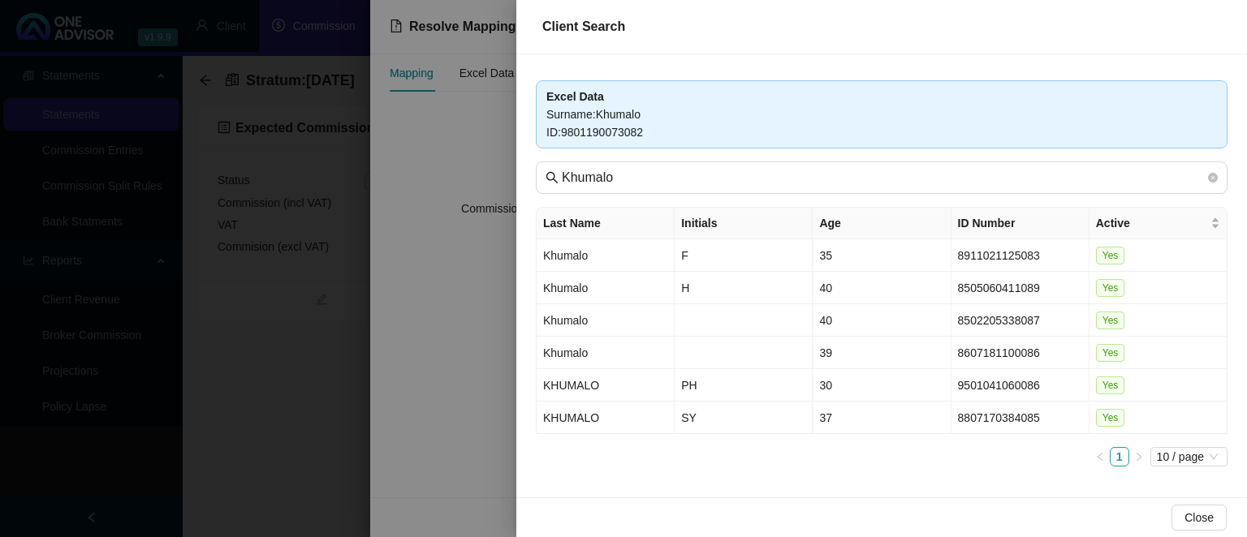
click at [407, 404] on div at bounding box center [623, 268] width 1247 height 537
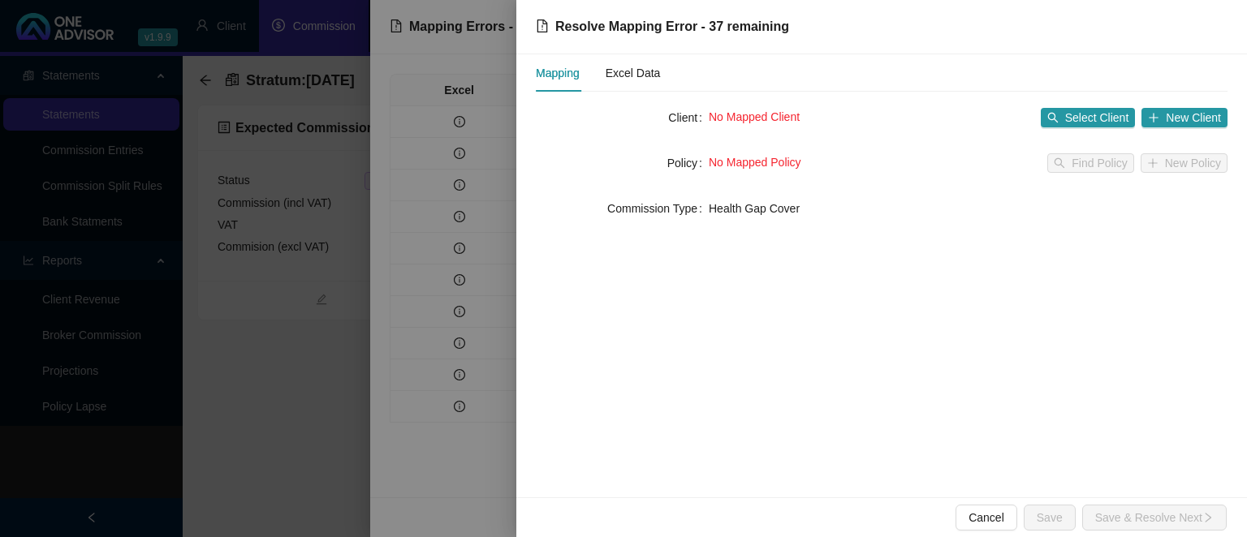
click at [346, 414] on div at bounding box center [623, 268] width 1247 height 537
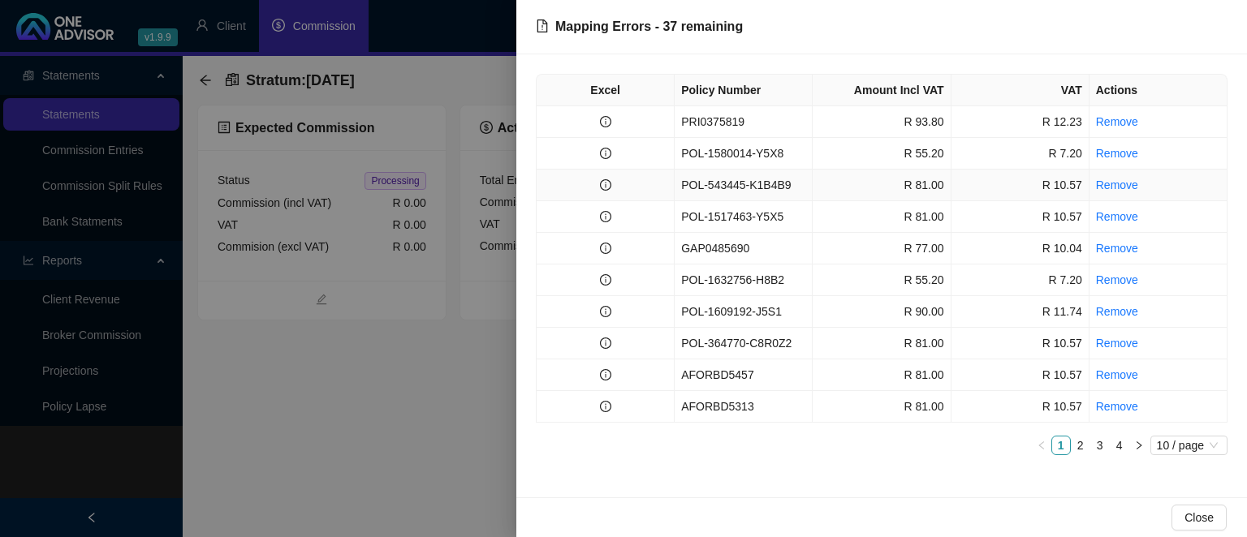
click at [706, 188] on td "POL-543445-K1B4B9" at bounding box center [743, 186] width 138 height 32
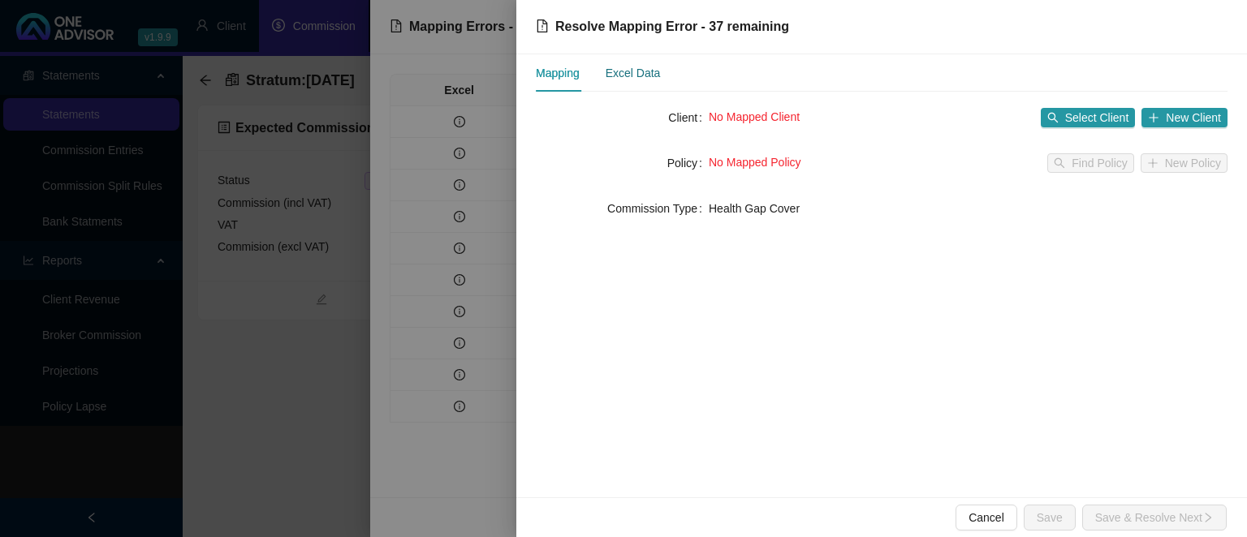
click at [649, 75] on div "Excel Data" at bounding box center [632, 73] width 55 height 18
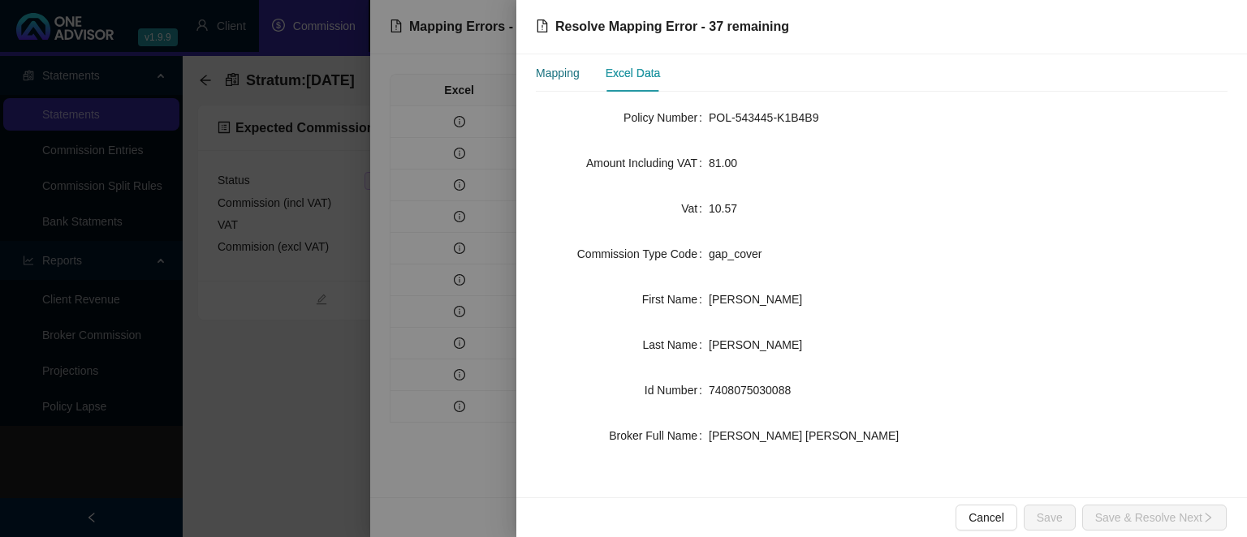
click at [575, 73] on div "Mapping" at bounding box center [558, 73] width 44 height 18
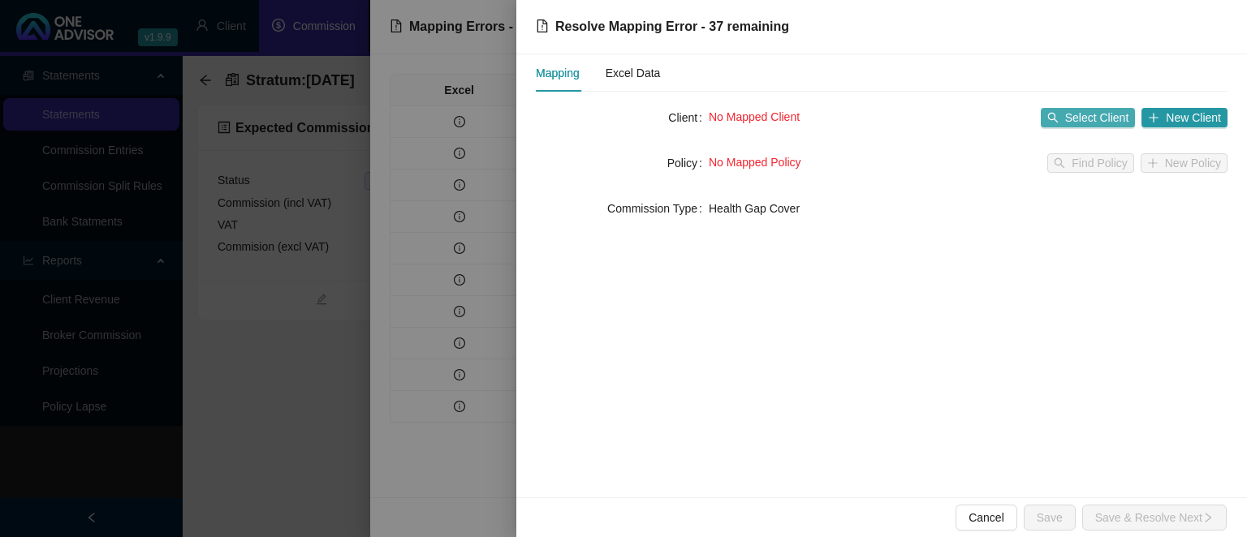
click at [1095, 115] on span "Select Client" at bounding box center [1097, 118] width 64 height 18
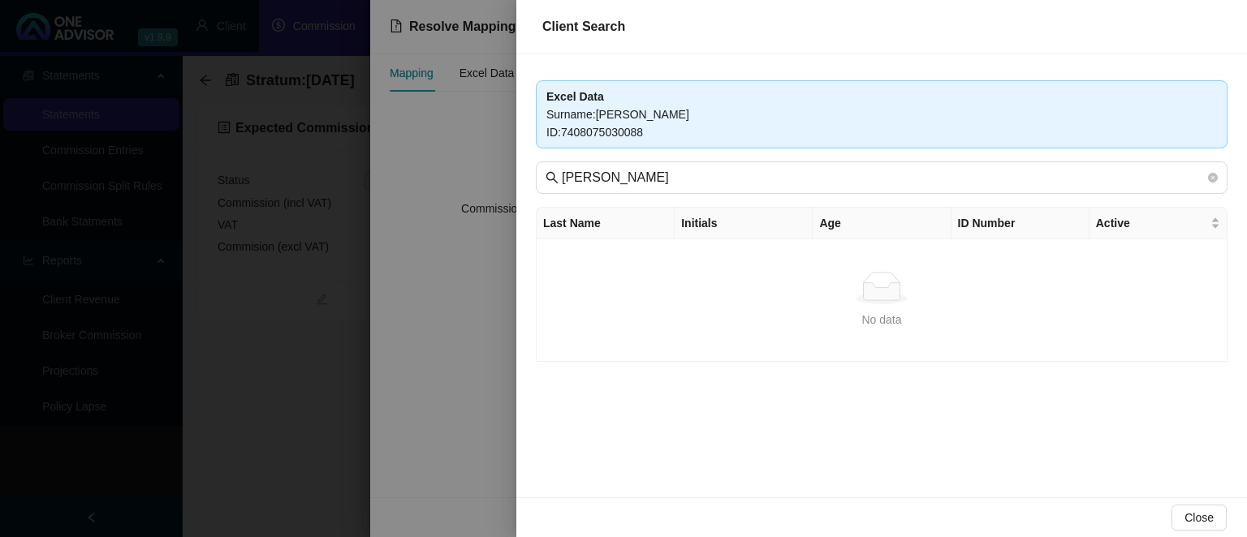
click at [605, 317] on div "No data" at bounding box center [881, 320] width 664 height 18
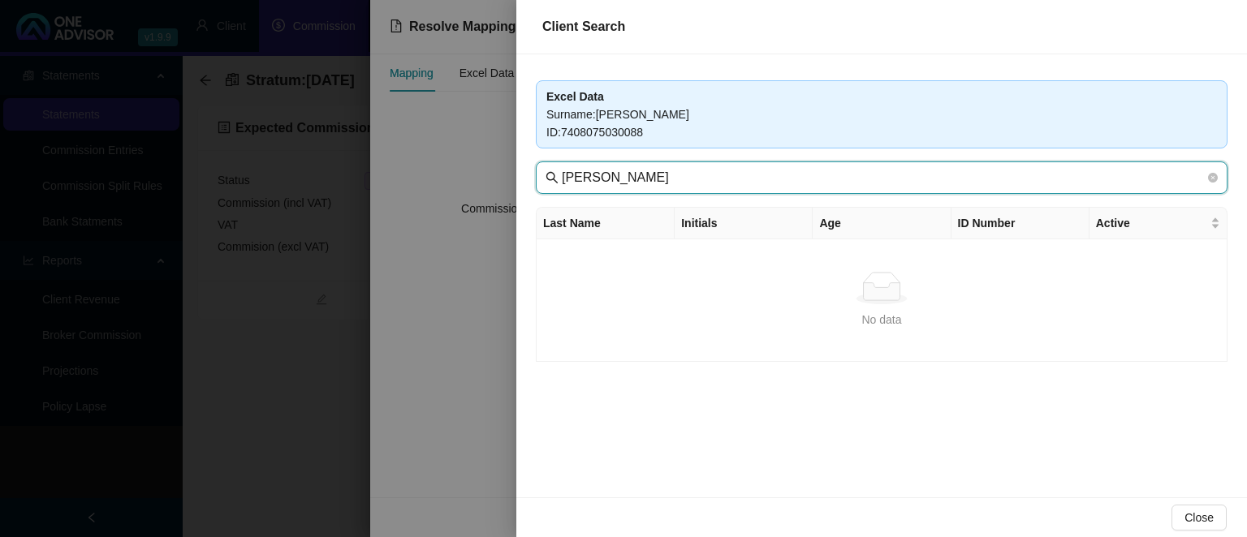
drag, startPoint x: 639, startPoint y: 176, endPoint x: 478, endPoint y: 164, distance: 161.2
click at [562, 168] on input "[PERSON_NAME]" at bounding box center [883, 177] width 643 height 19
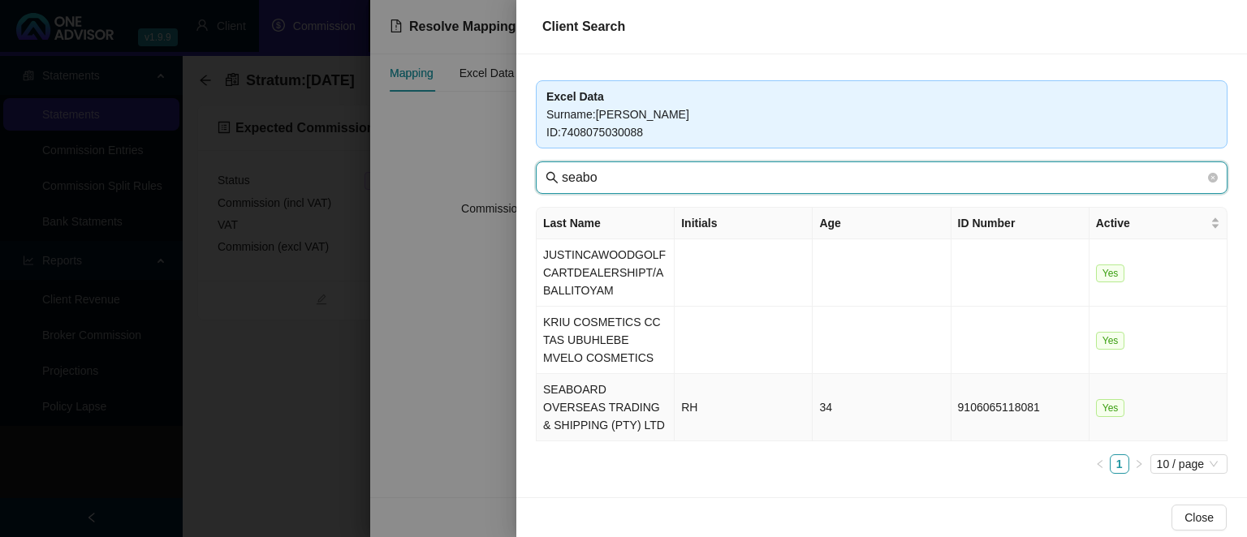
type input "seabo"
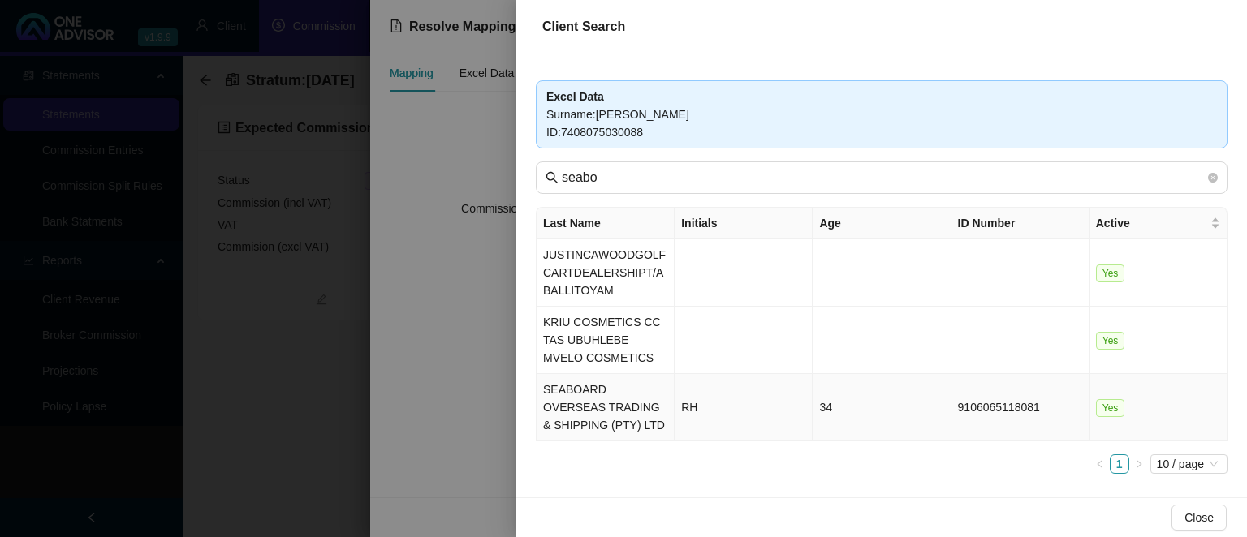
click at [591, 403] on td "SEABOARD OVERSEAS TRADING & SHIPPING (PTY) LTD" at bounding box center [605, 407] width 138 height 67
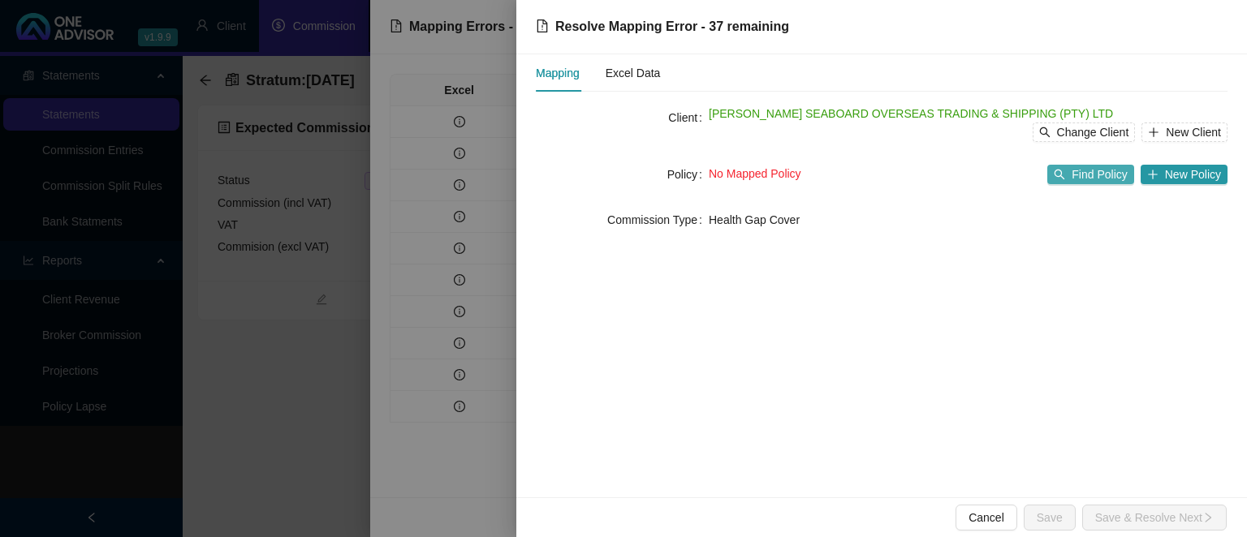
click at [1098, 171] on span "Find Policy" at bounding box center [1098, 175] width 55 height 18
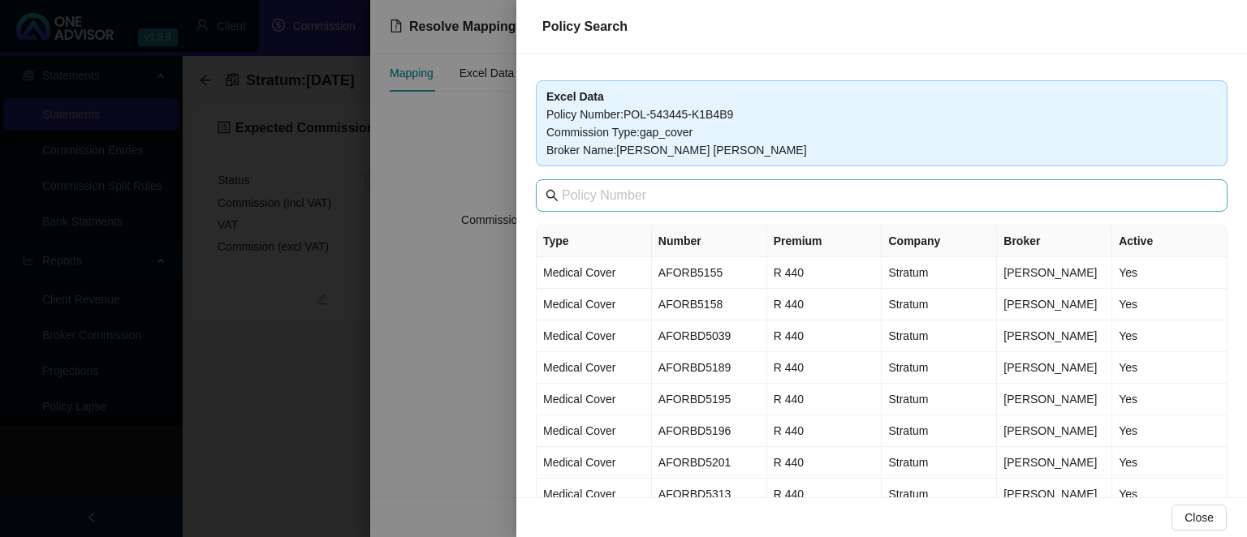
click at [693, 209] on span at bounding box center [882, 195] width 692 height 32
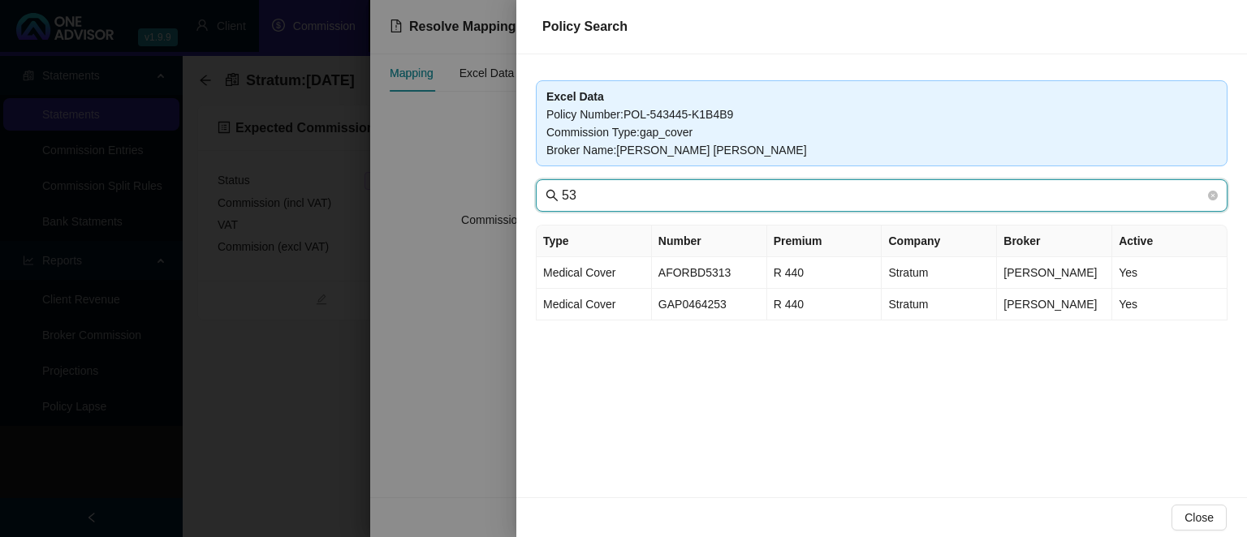
type input "53"
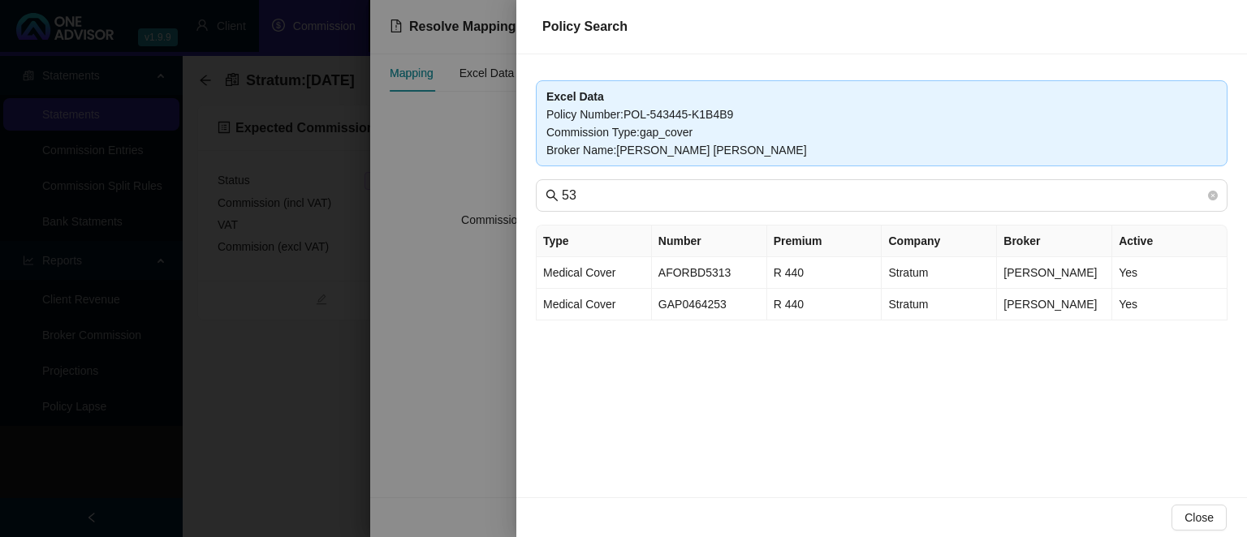
click at [455, 324] on div at bounding box center [623, 268] width 1247 height 537
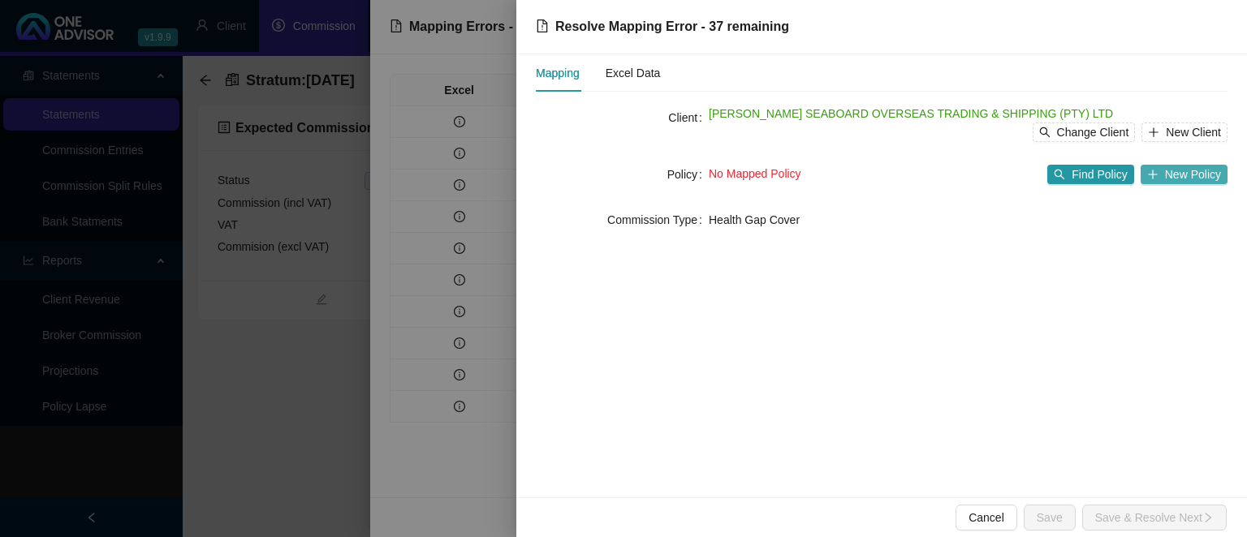
drag, startPoint x: 1110, startPoint y: 181, endPoint x: 1164, endPoint y: 181, distance: 53.6
click at [1164, 181] on div "Find Policy New Policy" at bounding box center [1137, 174] width 180 height 19
click at [1164, 181] on button "New Policy" at bounding box center [1183, 174] width 87 height 19
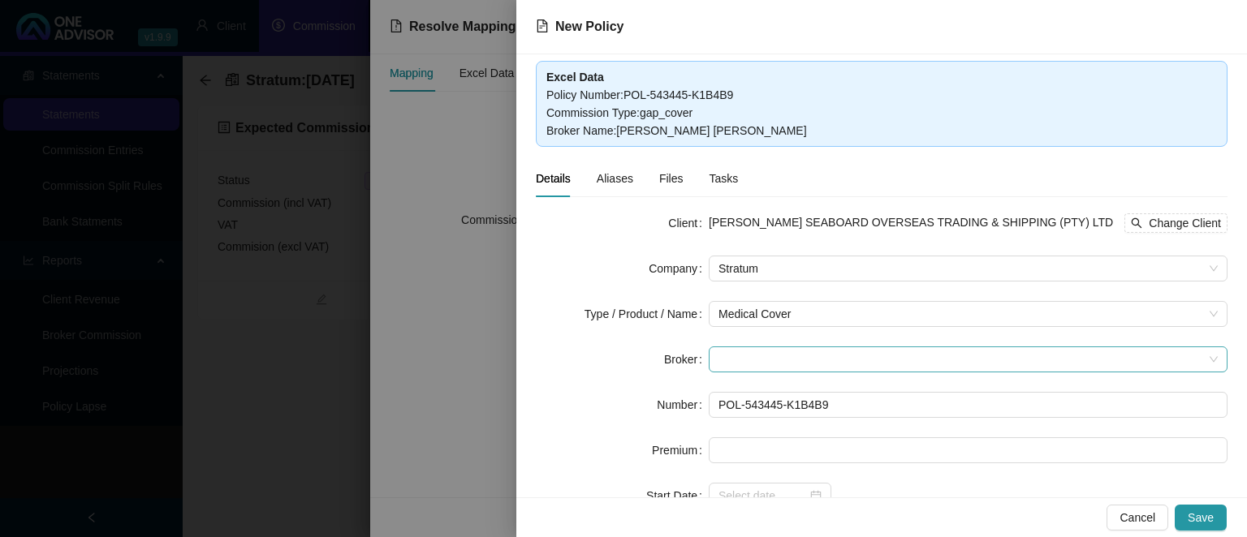
click at [734, 354] on span at bounding box center [967, 359] width 499 height 24
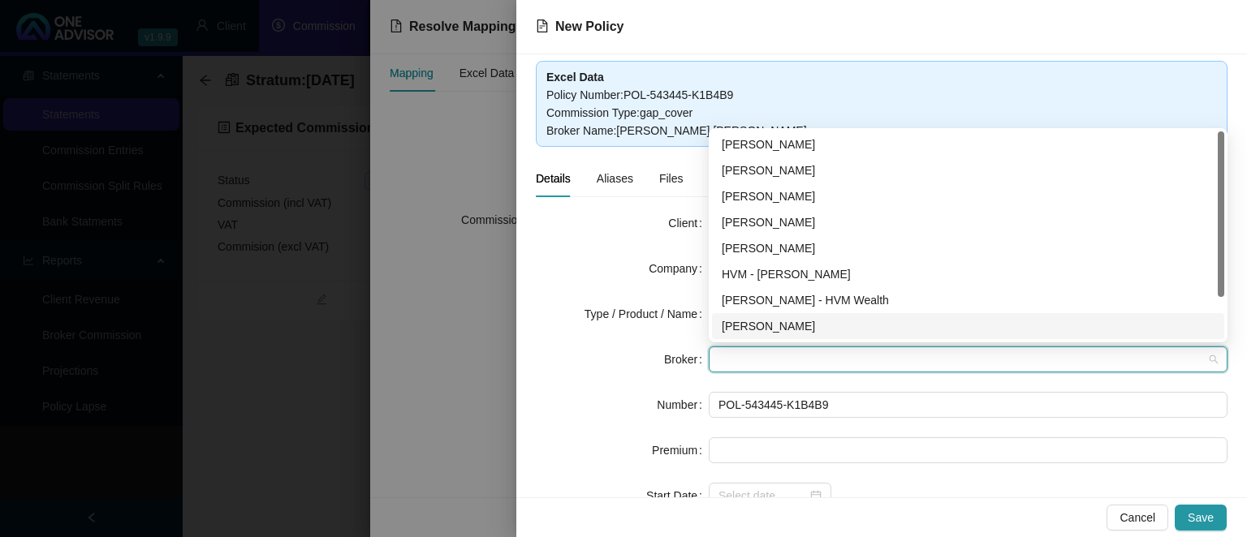
click at [756, 330] on div "[PERSON_NAME]" at bounding box center [968, 326] width 493 height 18
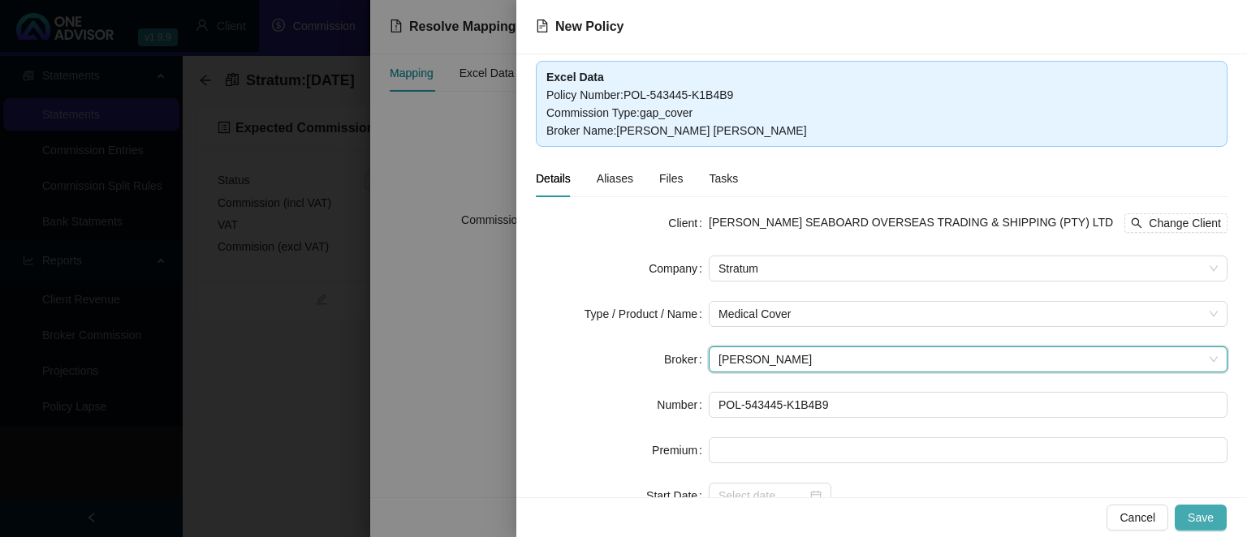
click at [1191, 511] on span "Save" at bounding box center [1200, 518] width 26 height 18
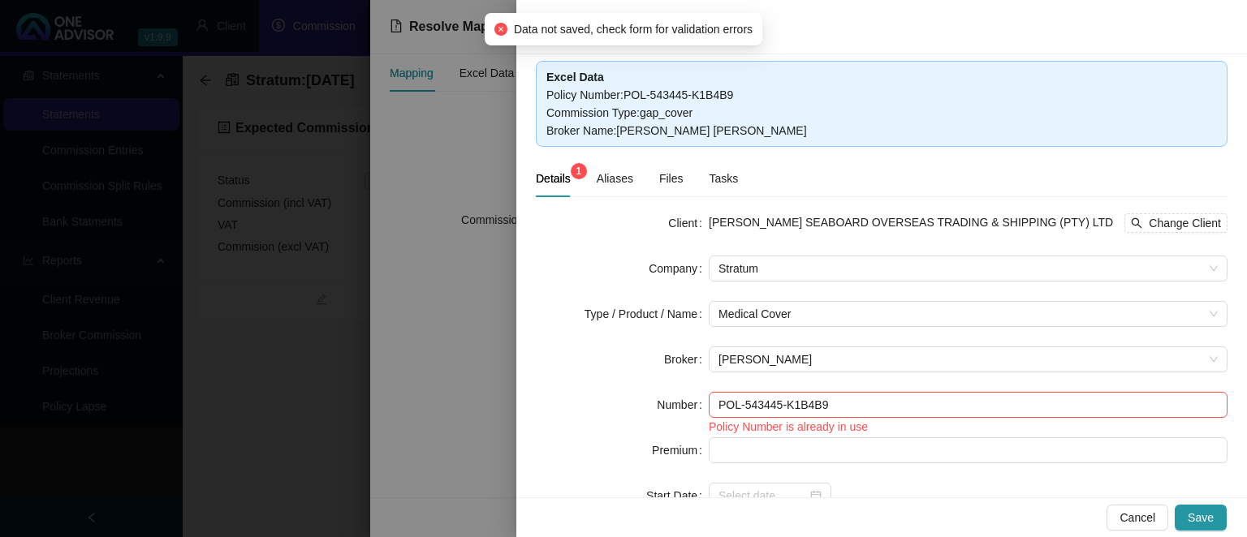
click at [474, 405] on div at bounding box center [623, 268] width 1247 height 537
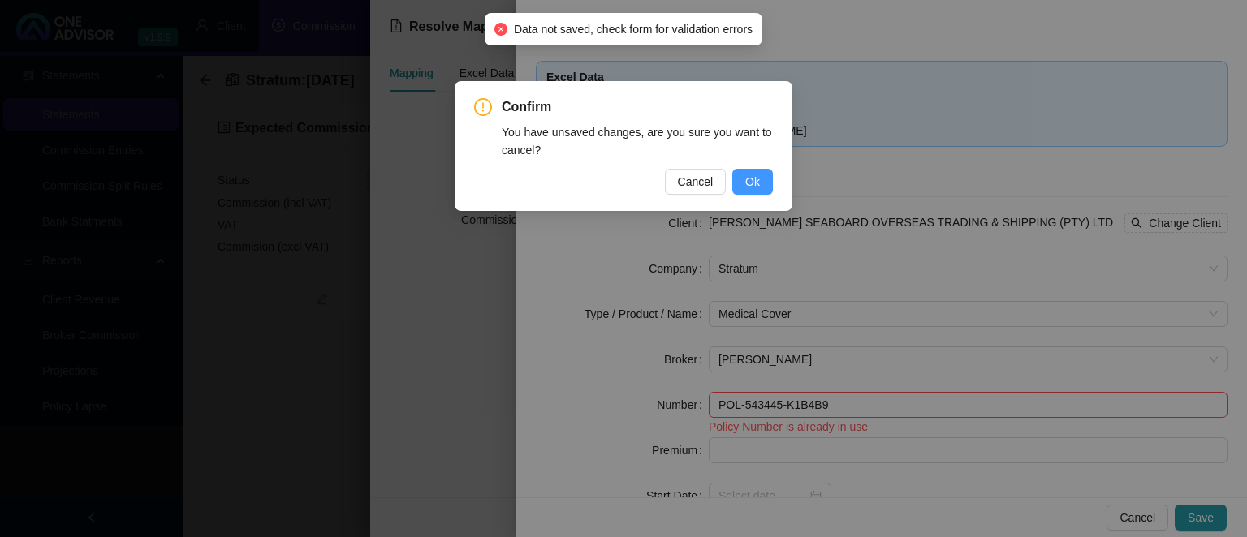
click at [749, 179] on span "Ok" at bounding box center [752, 182] width 15 height 18
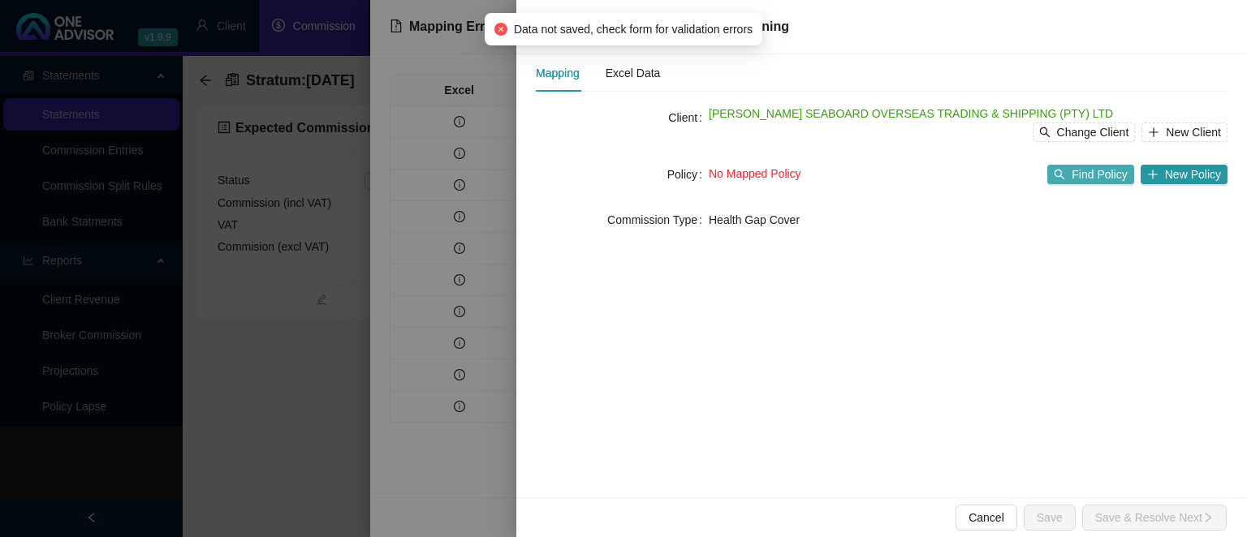
click at [1091, 170] on span "Find Policy" at bounding box center [1098, 175] width 55 height 18
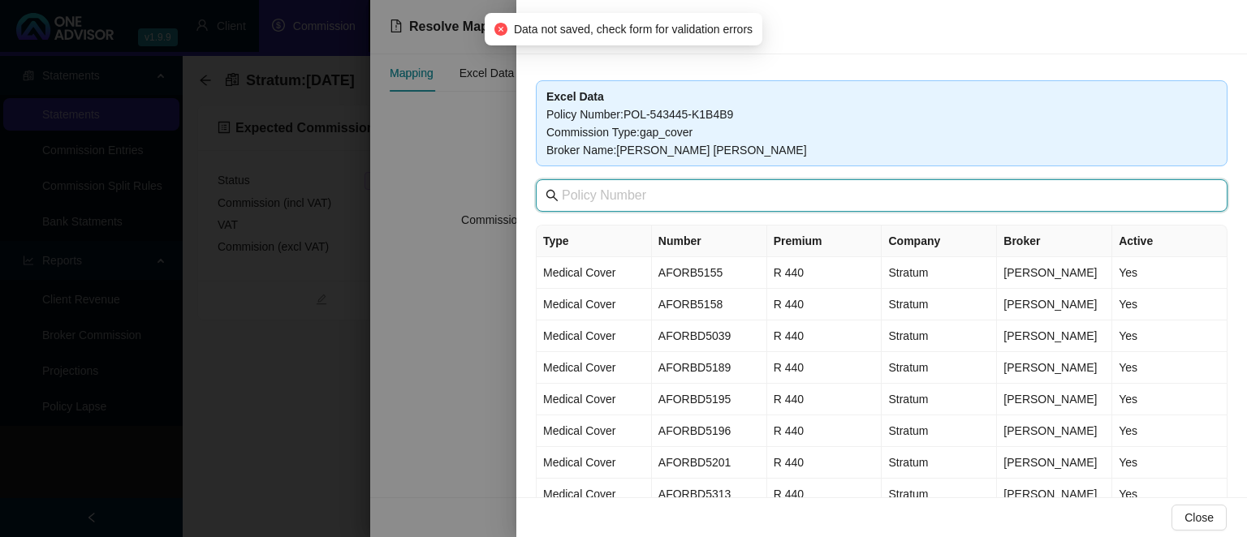
click at [671, 196] on input "text" at bounding box center [883, 195] width 643 height 19
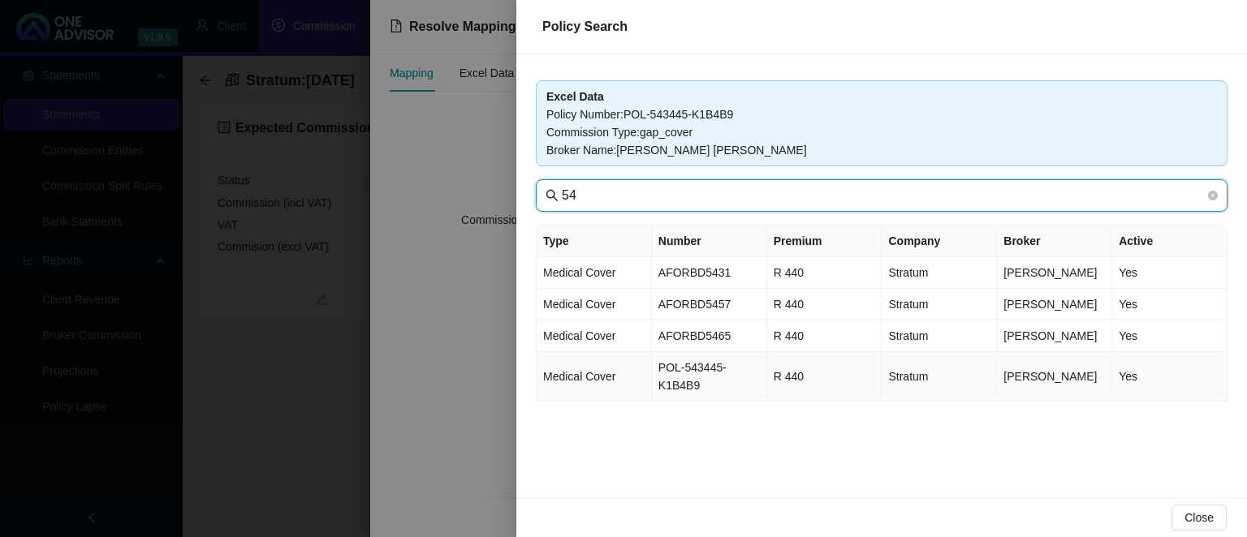
type input "54"
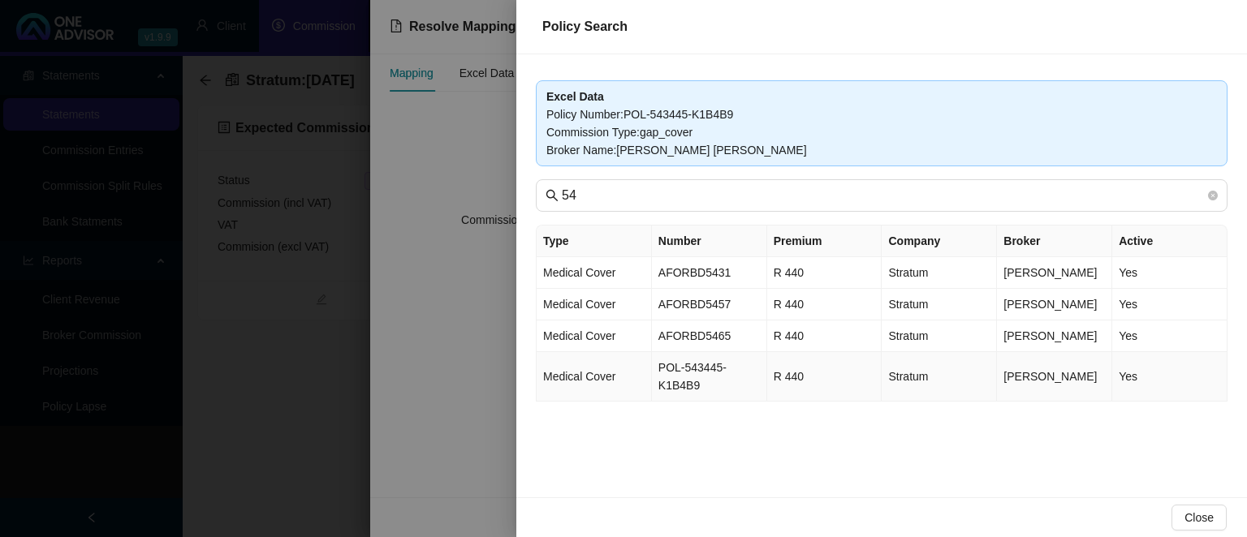
click at [665, 377] on td "POL-543445-K1B4B9" at bounding box center [709, 377] width 115 height 50
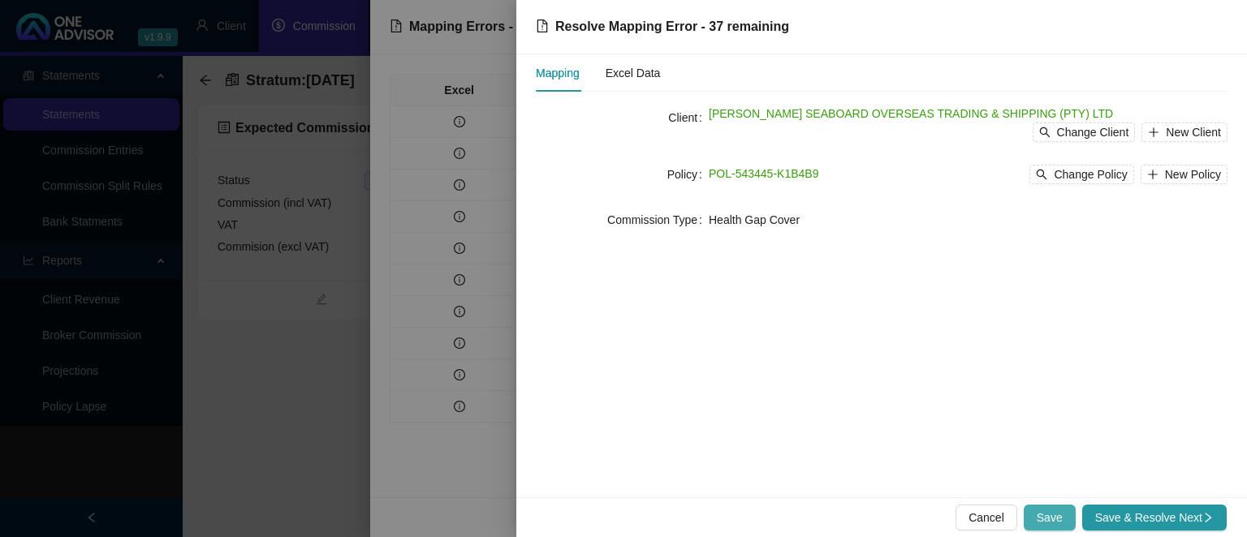
click at [1049, 511] on span "Save" at bounding box center [1049, 518] width 26 height 18
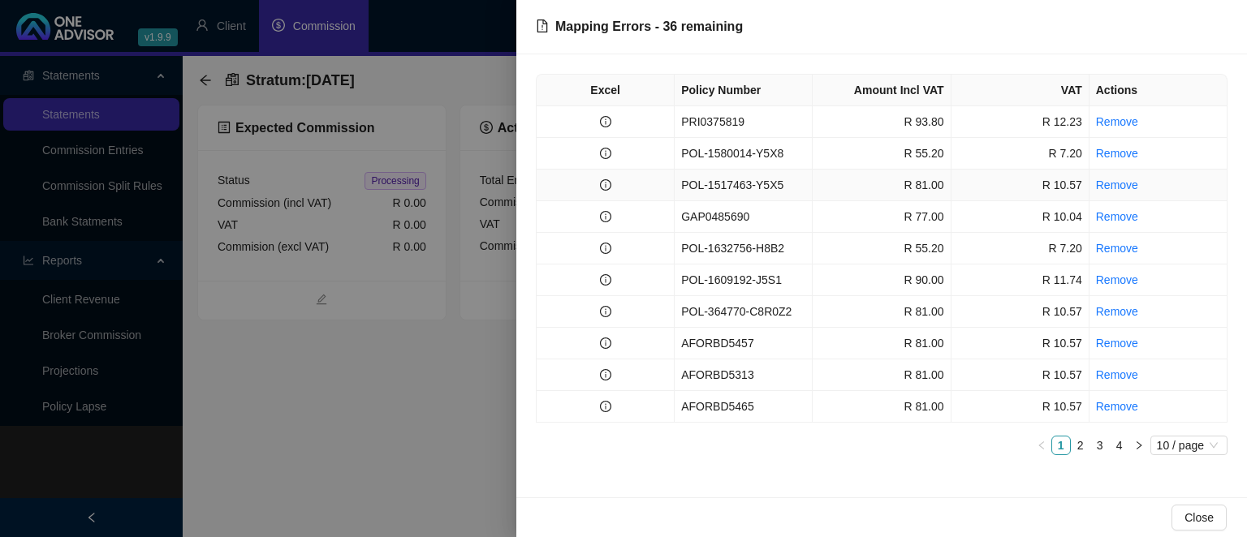
click at [722, 187] on td "POL-1517463-Y5X5" at bounding box center [743, 186] width 138 height 32
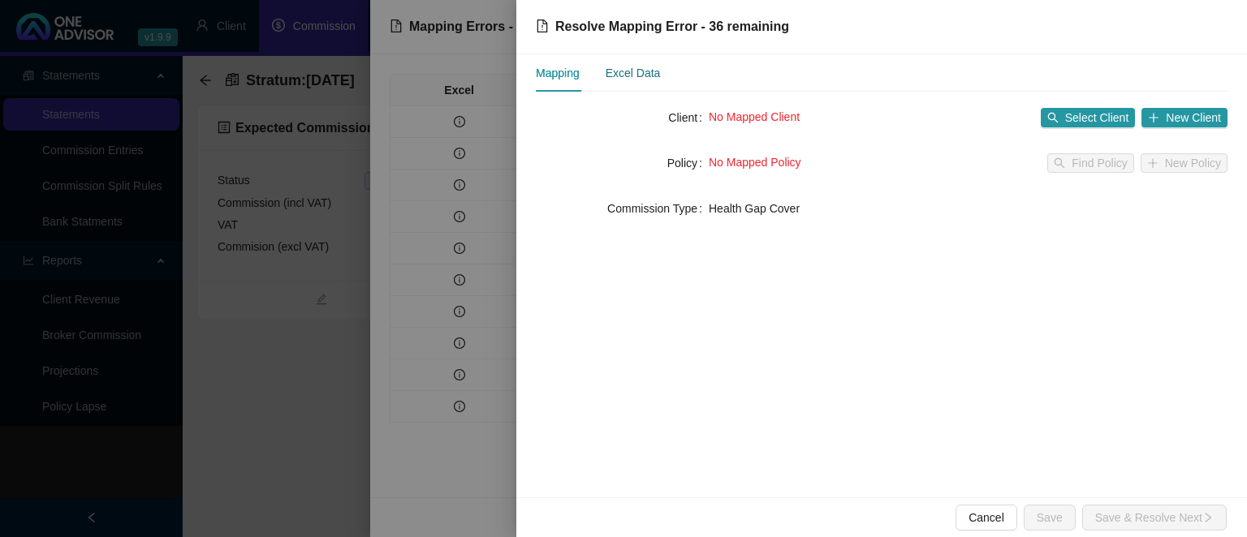
click at [653, 69] on div "Excel Data" at bounding box center [632, 73] width 55 height 18
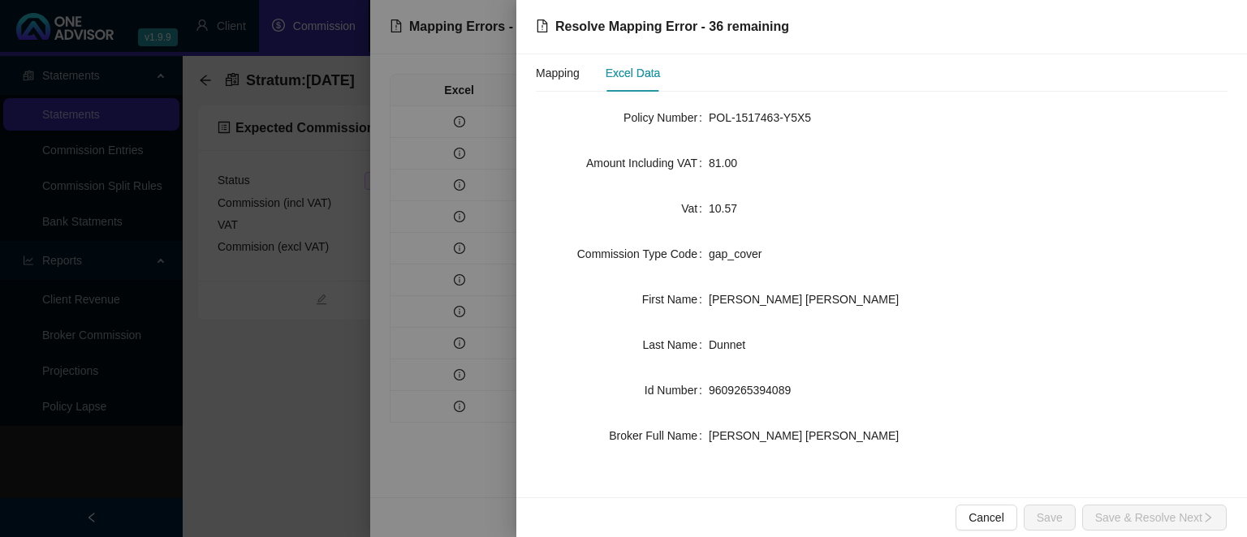
click at [604, 70] on div "Mapping Excel Data" at bounding box center [598, 72] width 124 height 37
click at [582, 72] on div "Mapping Excel Data" at bounding box center [598, 72] width 124 height 37
click at [573, 75] on div "Mapping" at bounding box center [558, 73] width 44 height 18
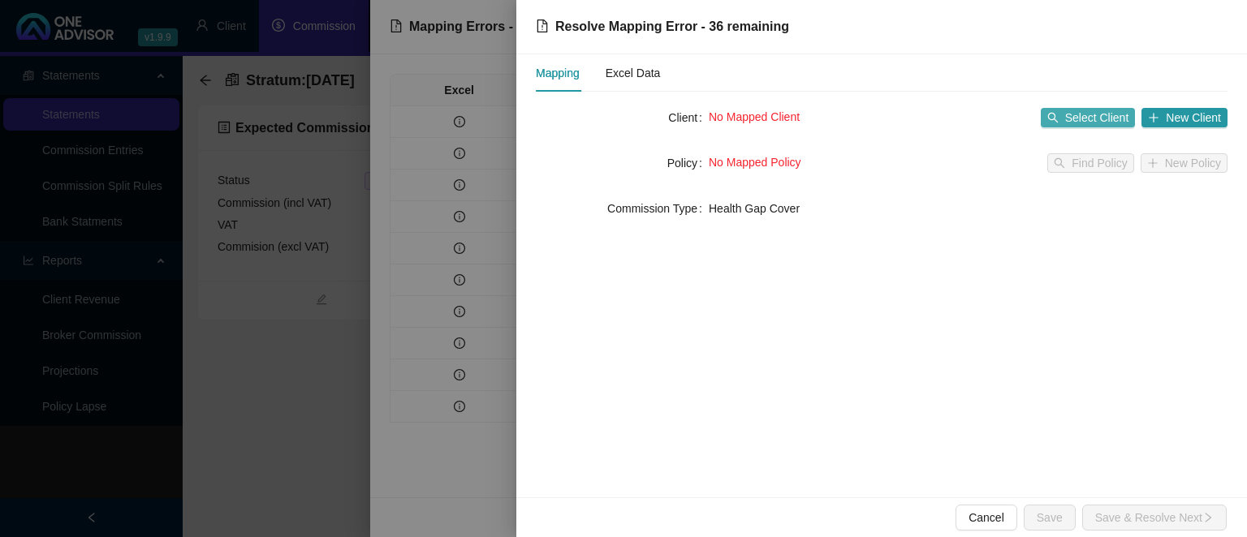
click at [1079, 118] on span "Select Client" at bounding box center [1097, 118] width 64 height 18
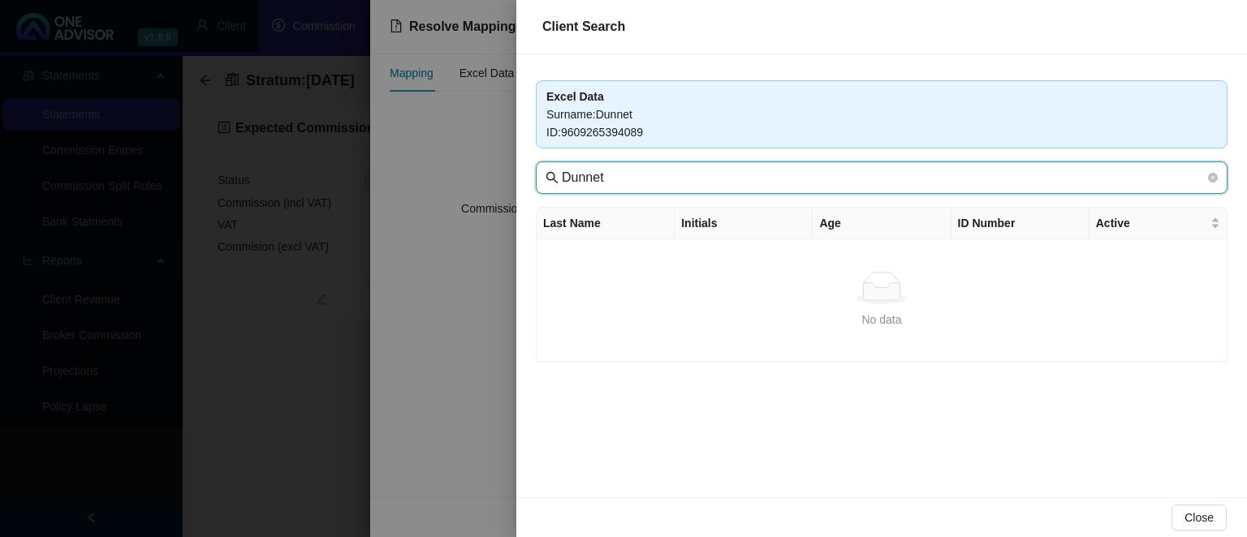
drag, startPoint x: 628, startPoint y: 175, endPoint x: 449, endPoint y: 164, distance: 179.7
click at [562, 168] on input "Dunnet" at bounding box center [883, 177] width 643 height 19
type input "seaboard"
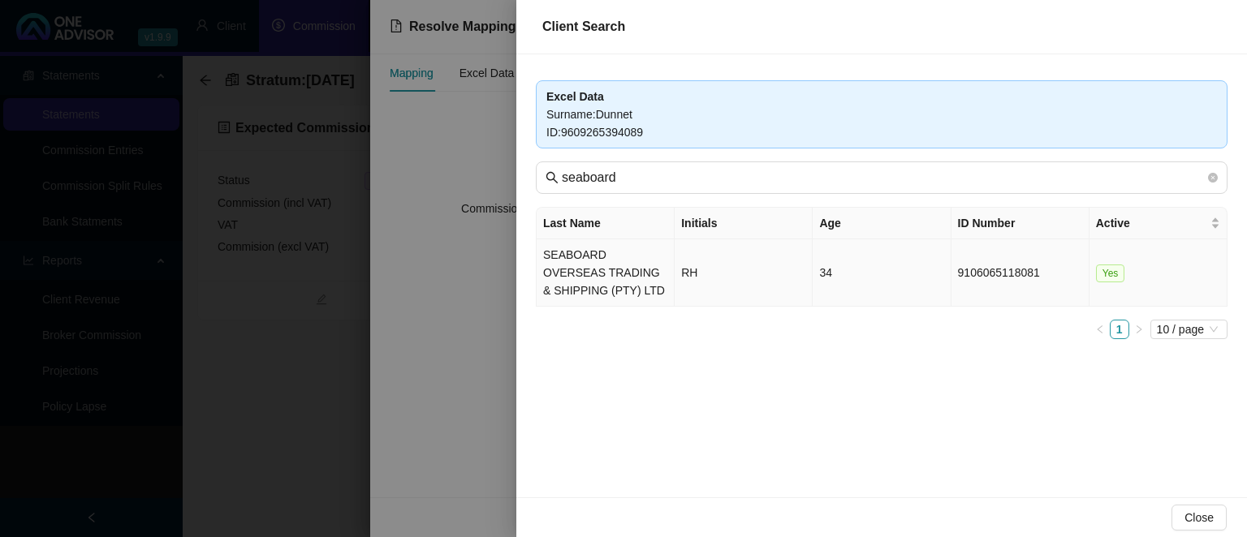
click at [593, 282] on td "SEABOARD OVERSEAS TRADING & SHIPPING (PTY) LTD" at bounding box center [605, 272] width 138 height 67
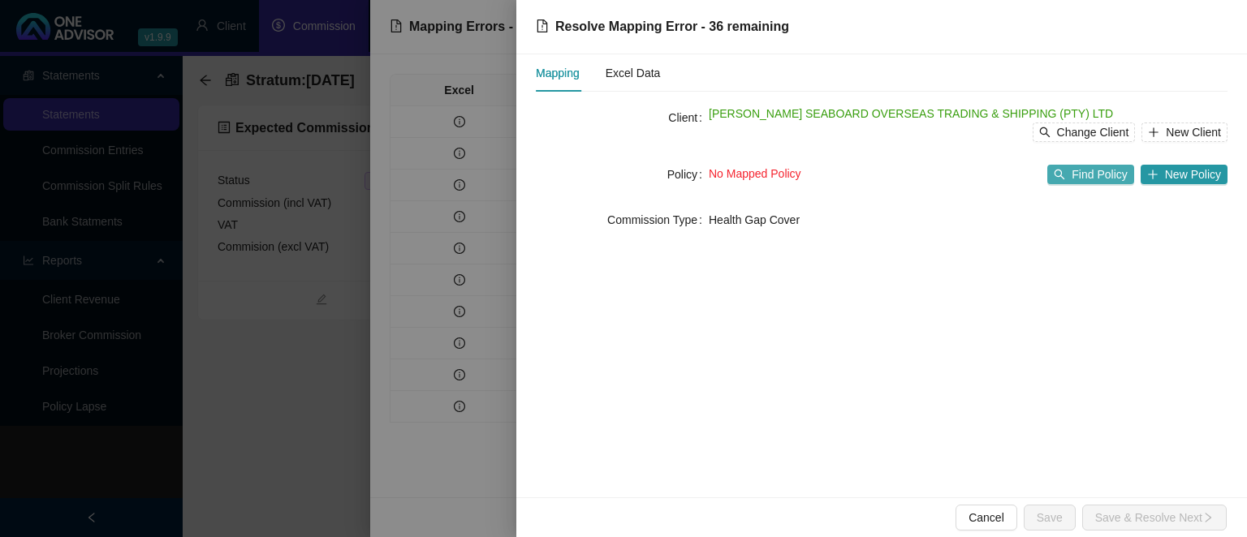
click at [1073, 168] on button "Find Policy" at bounding box center [1090, 174] width 86 height 19
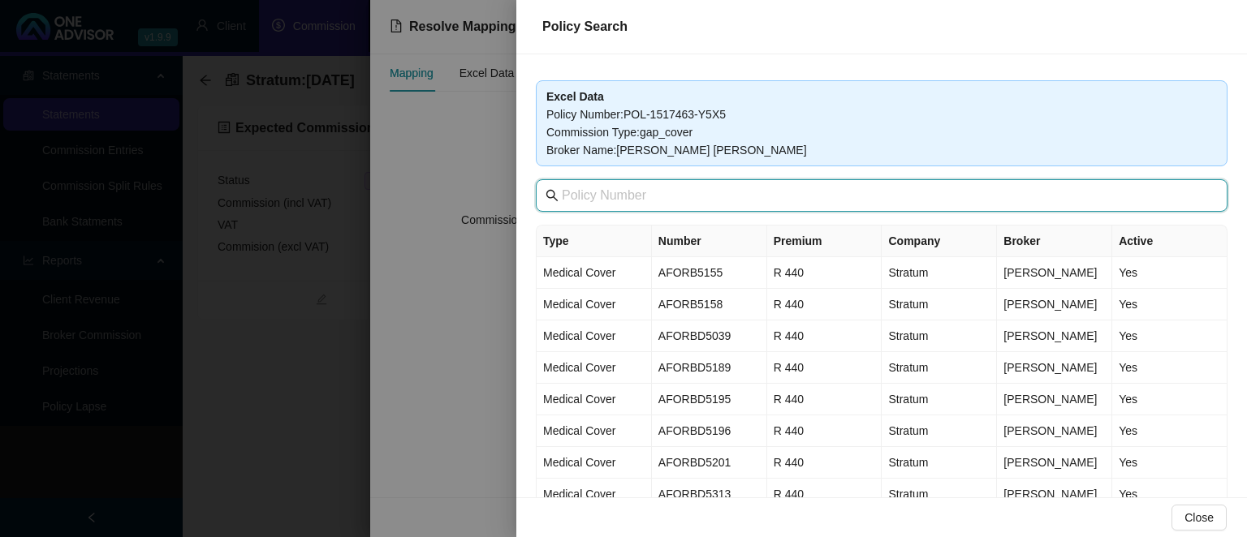
click at [641, 198] on input "text" at bounding box center [883, 195] width 643 height 19
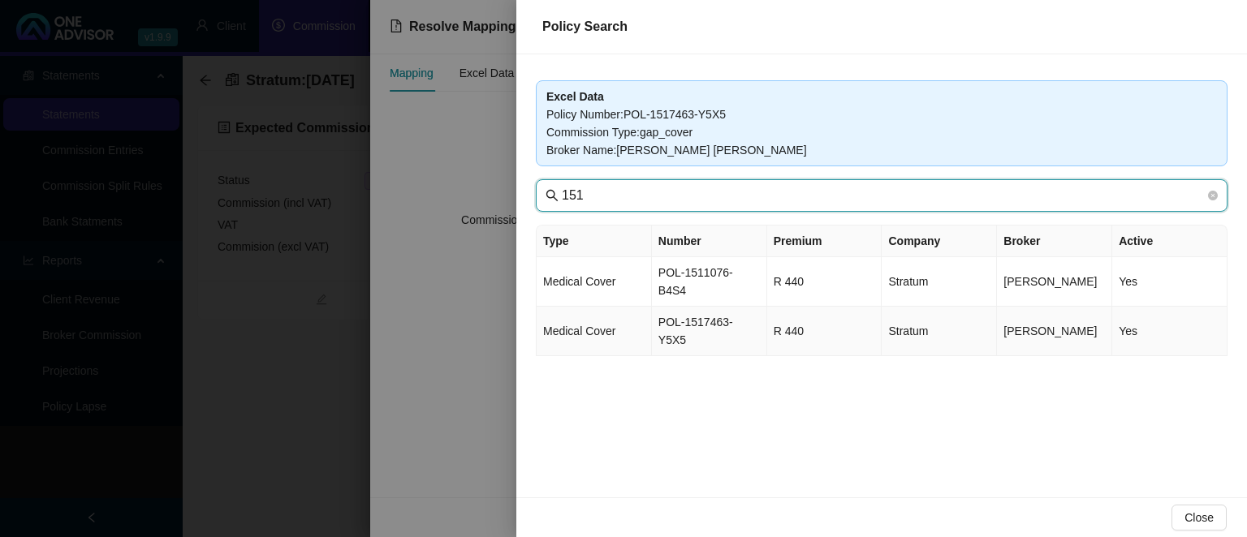
type input "151"
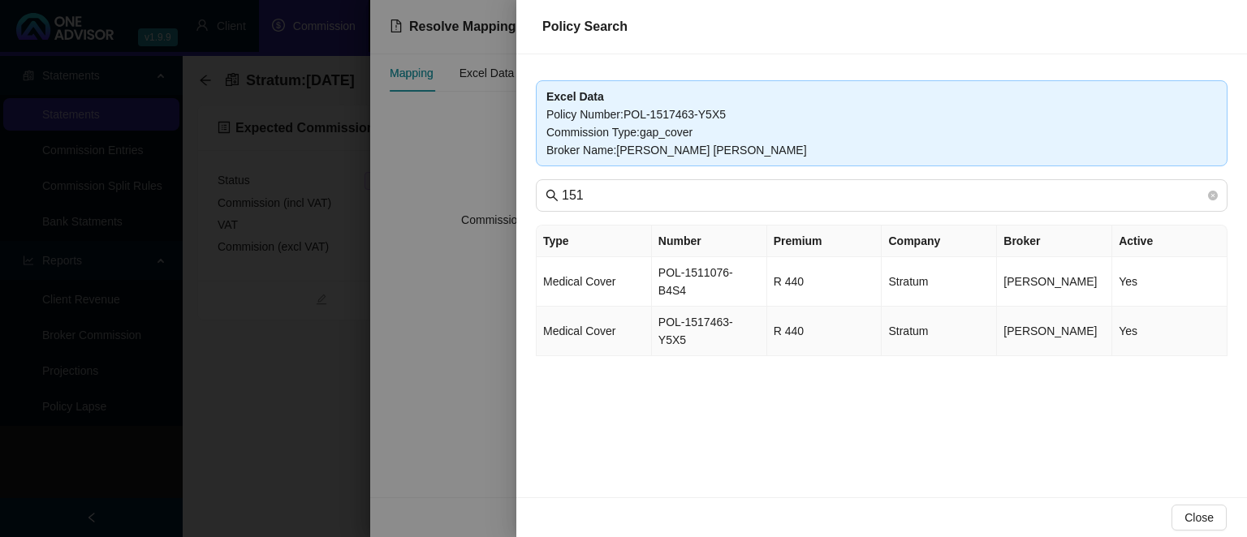
click at [688, 307] on td "POL-1517463-Y5X5" at bounding box center [709, 332] width 115 height 50
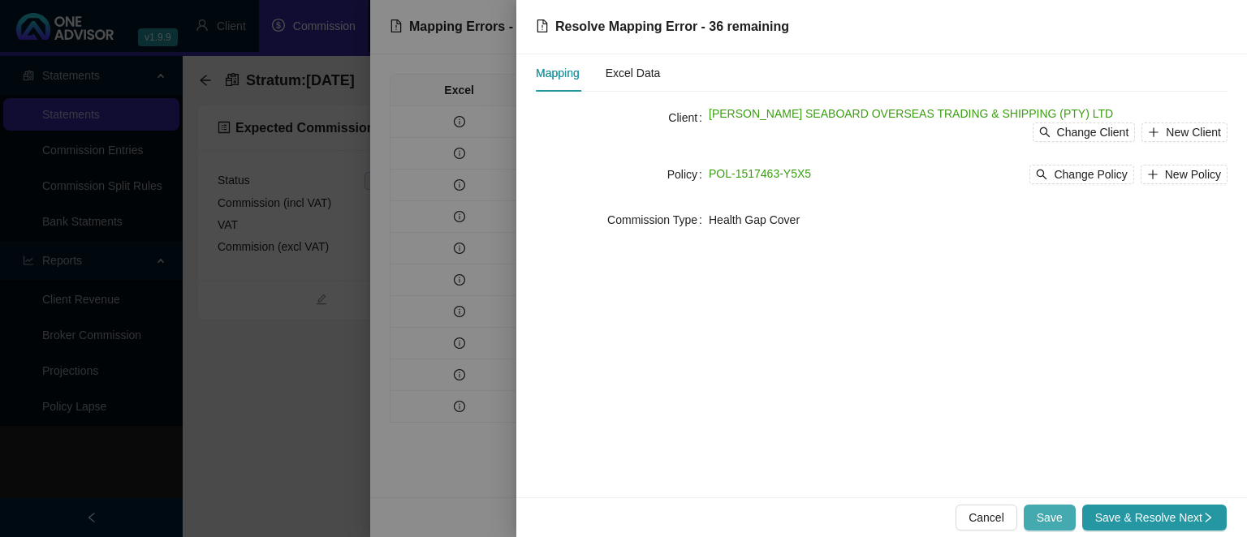
click at [1057, 511] on span "Save" at bounding box center [1049, 518] width 26 height 18
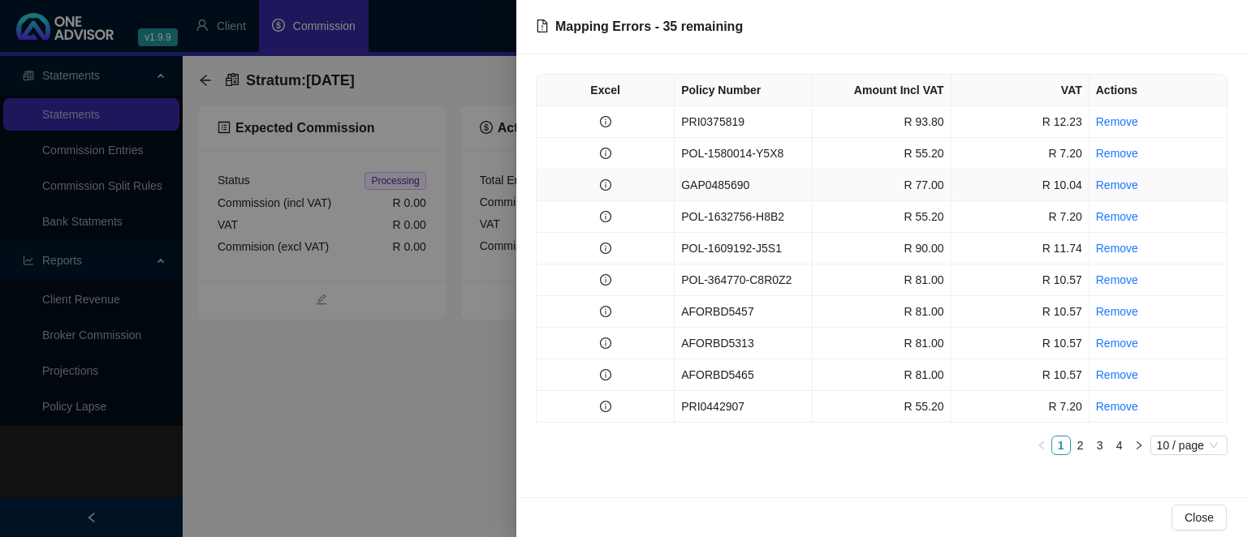
click at [679, 189] on td "GAP0485690" at bounding box center [743, 186] width 138 height 32
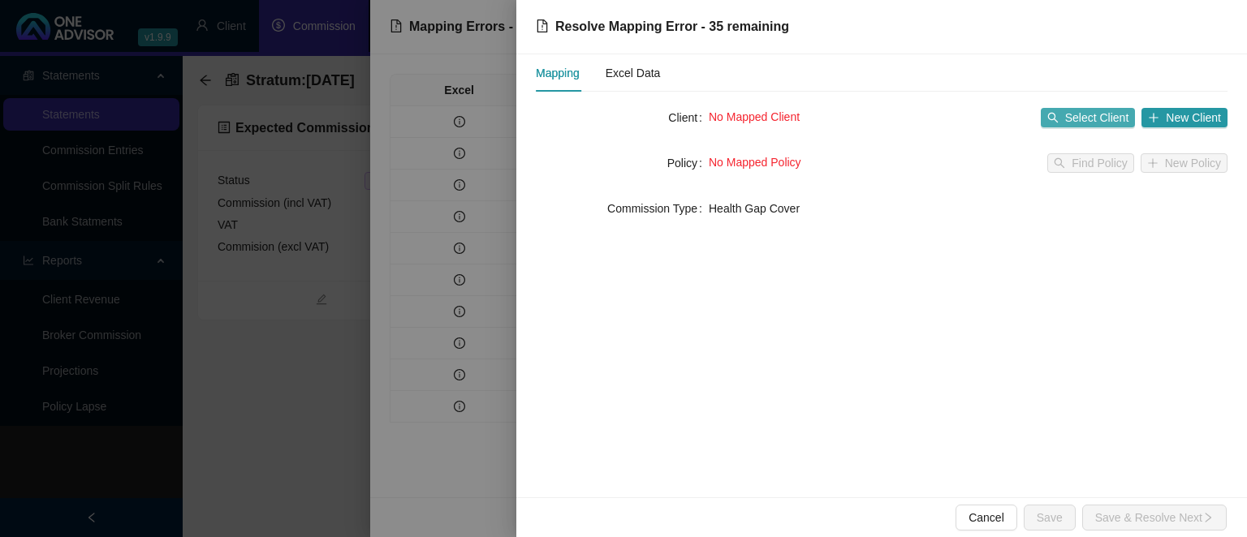
click at [1077, 116] on span "Select Client" at bounding box center [1097, 118] width 64 height 18
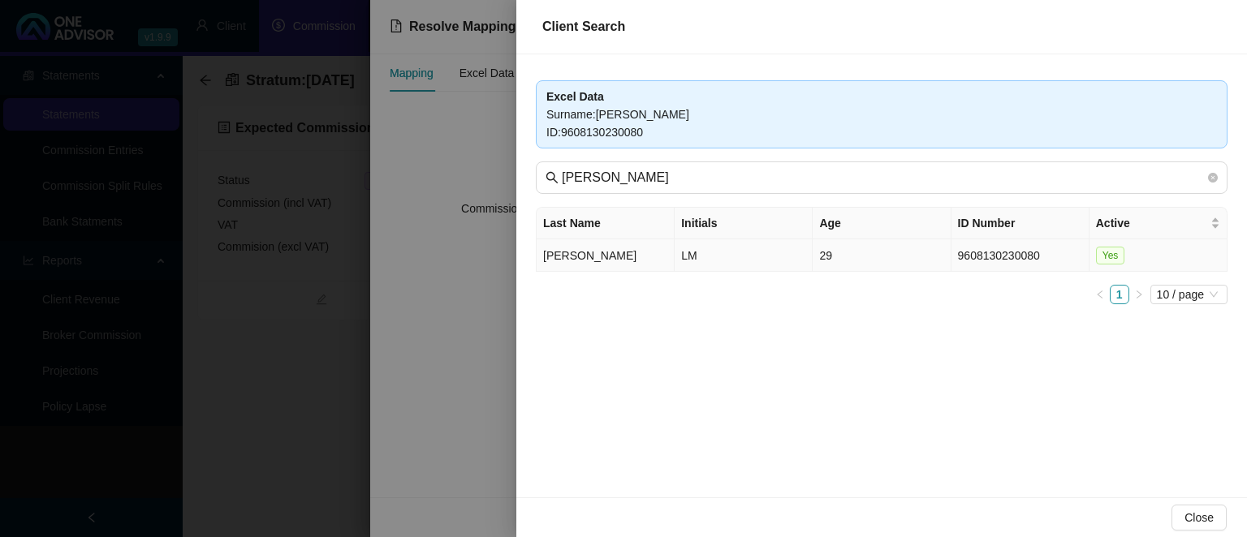
click at [621, 255] on td "[PERSON_NAME]" at bounding box center [605, 255] width 138 height 32
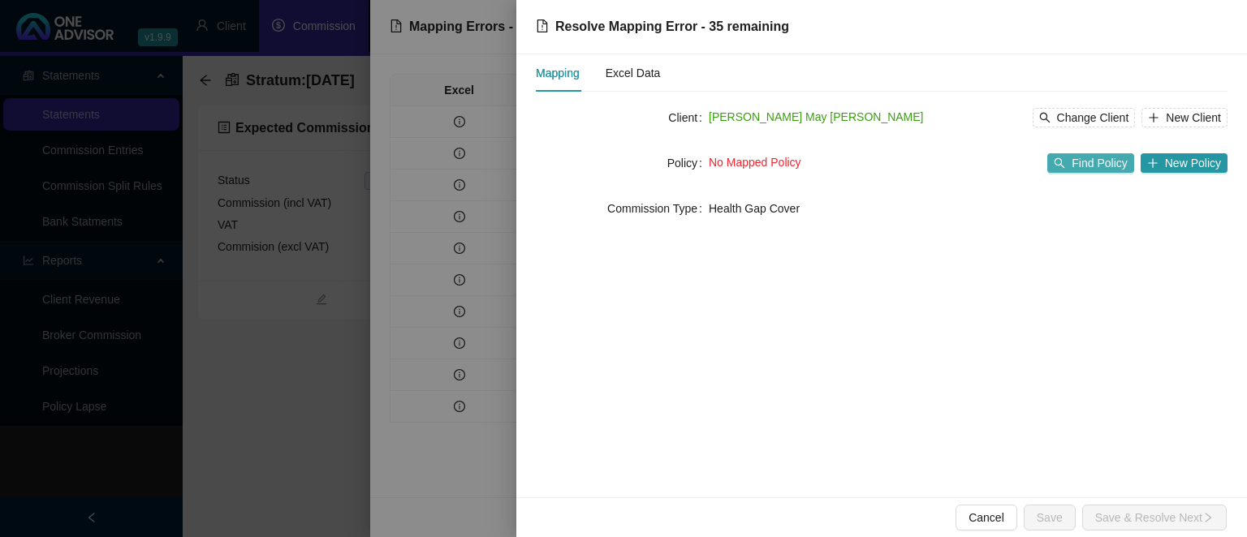
click at [1075, 157] on button "Find Policy" at bounding box center [1090, 162] width 86 height 19
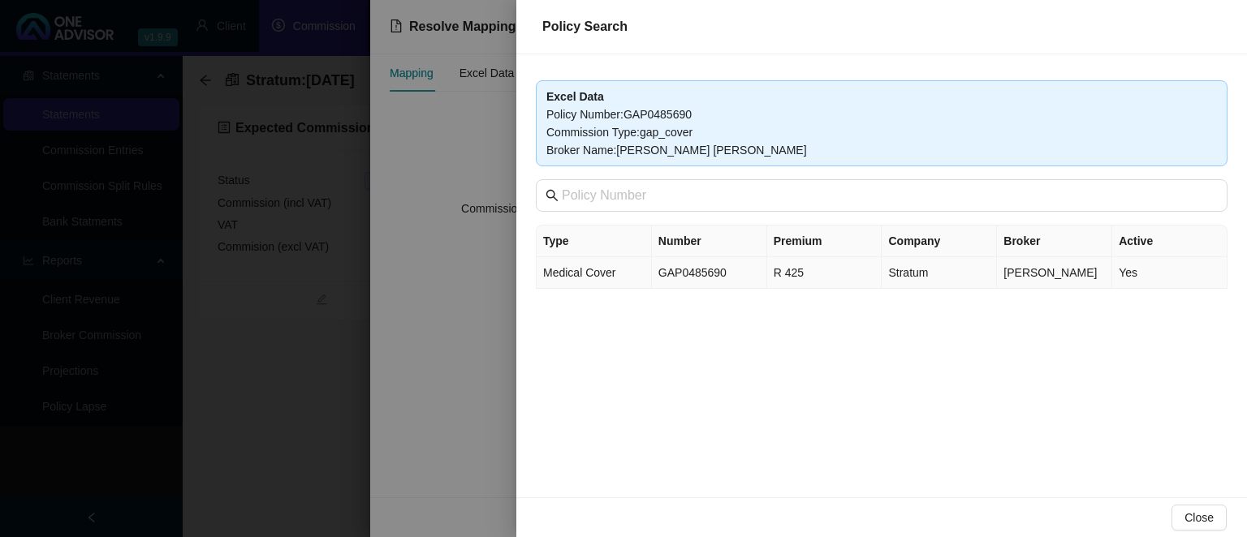
click at [630, 271] on td "Medical Cover" at bounding box center [593, 273] width 115 height 32
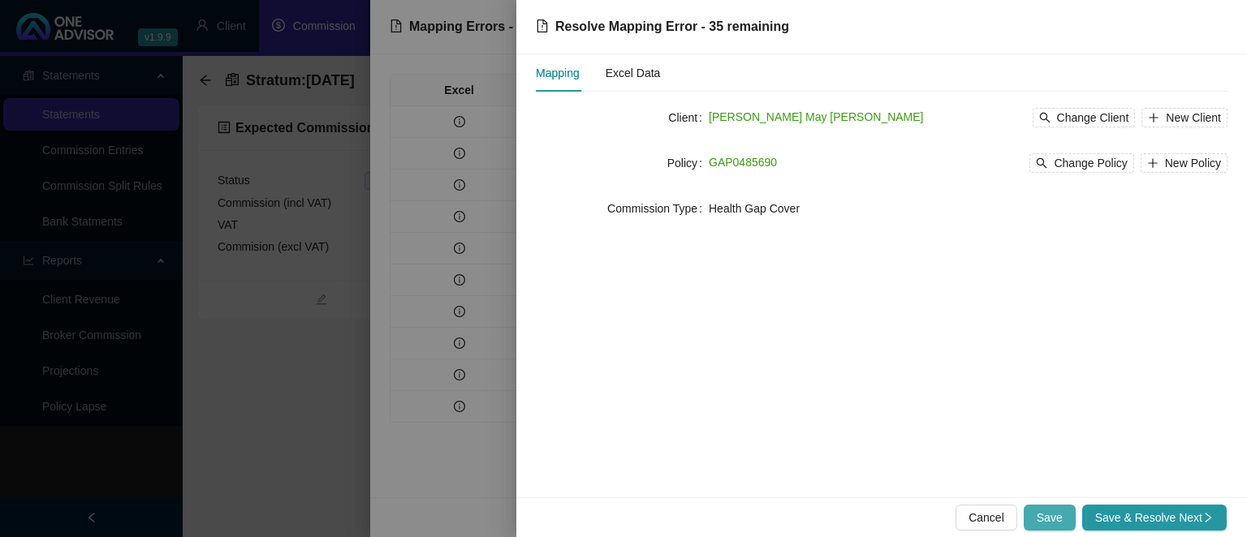
click at [1054, 515] on span "Save" at bounding box center [1049, 518] width 26 height 18
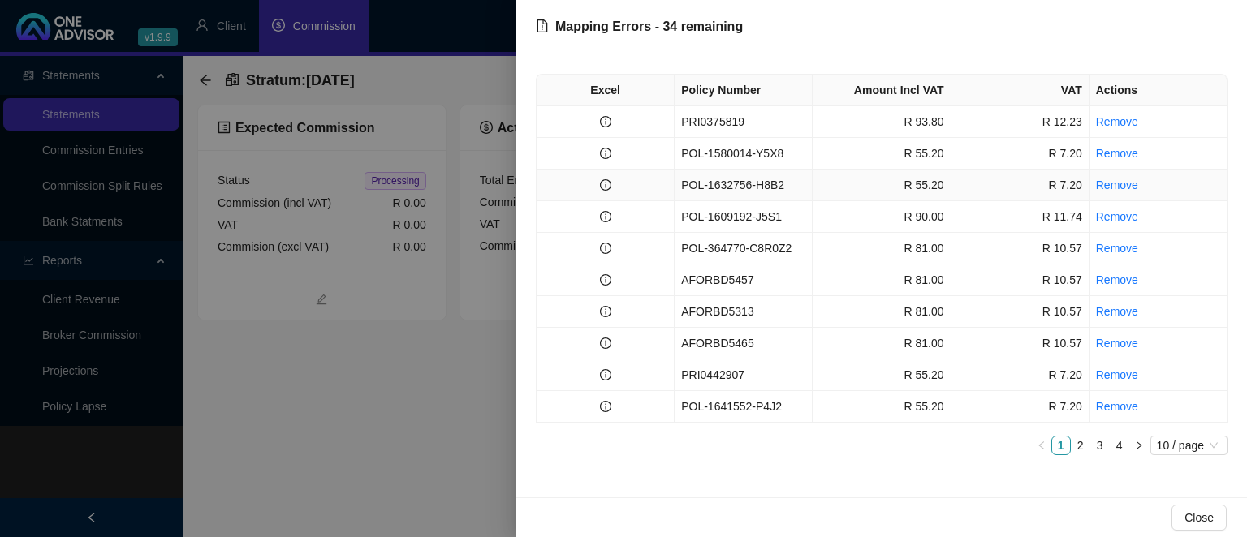
click at [734, 187] on td "POL-1632756-H8B2" at bounding box center [743, 186] width 138 height 32
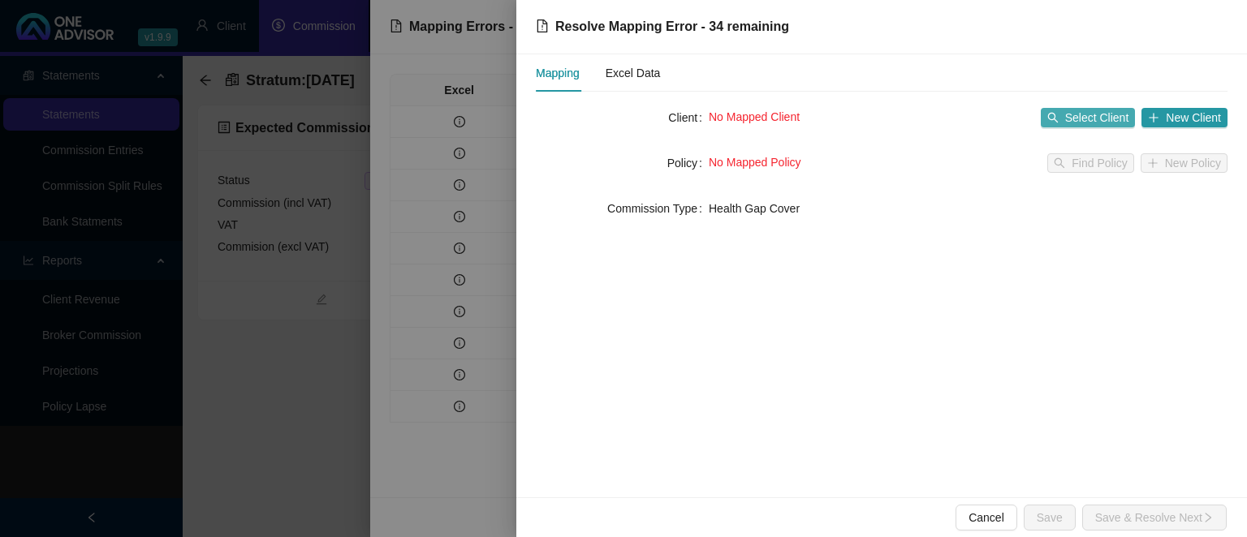
click at [1058, 118] on icon "search" at bounding box center [1052, 117] width 11 height 11
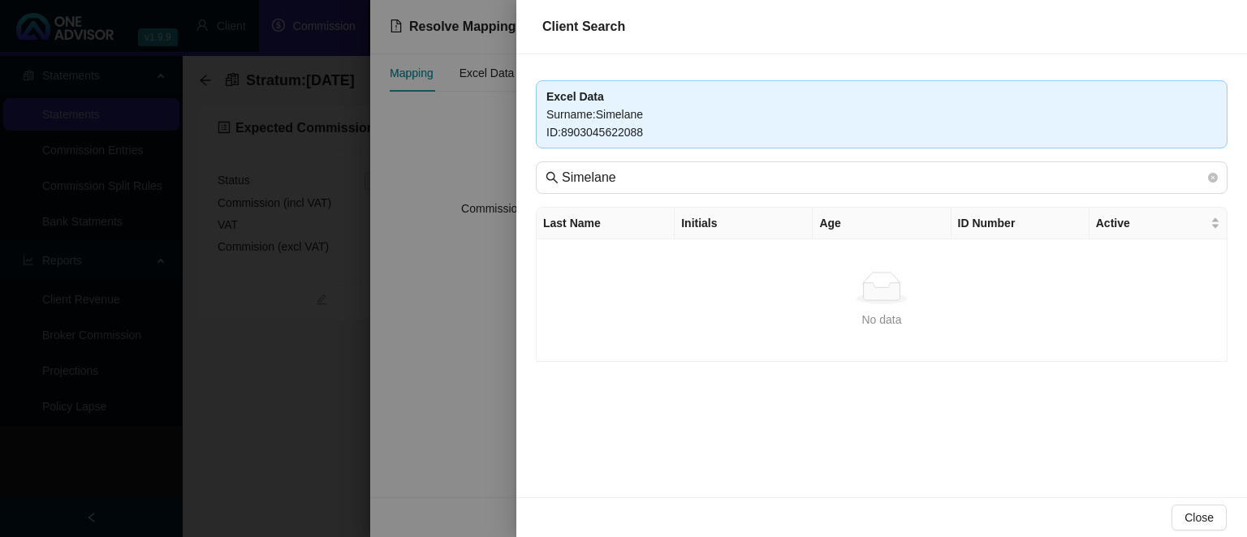
click at [419, 397] on div at bounding box center [623, 268] width 1247 height 537
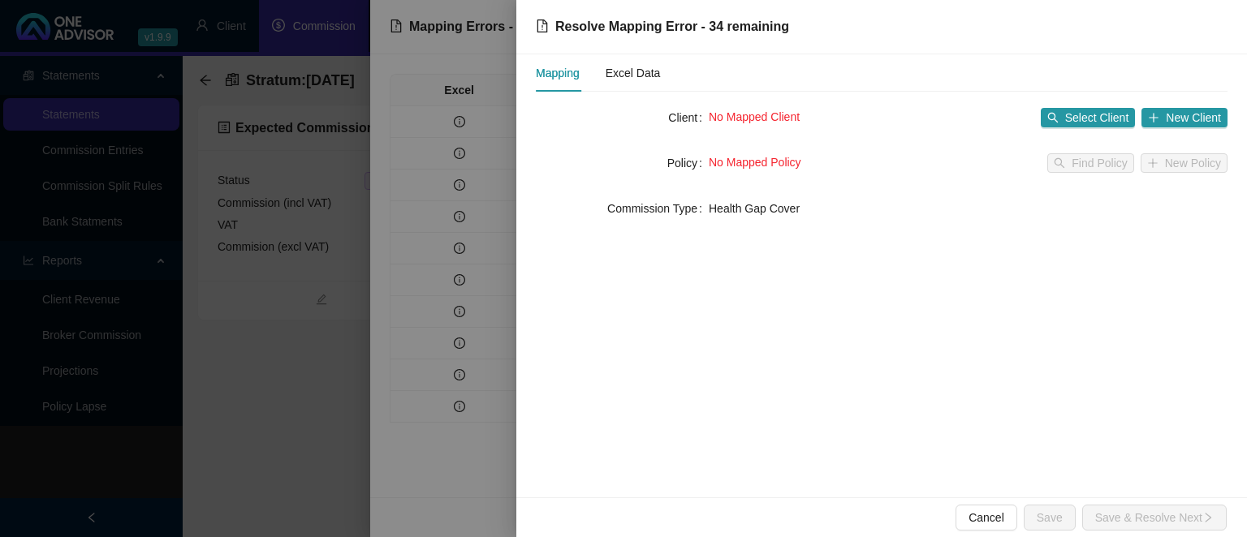
click at [470, 401] on div at bounding box center [623, 268] width 1247 height 537
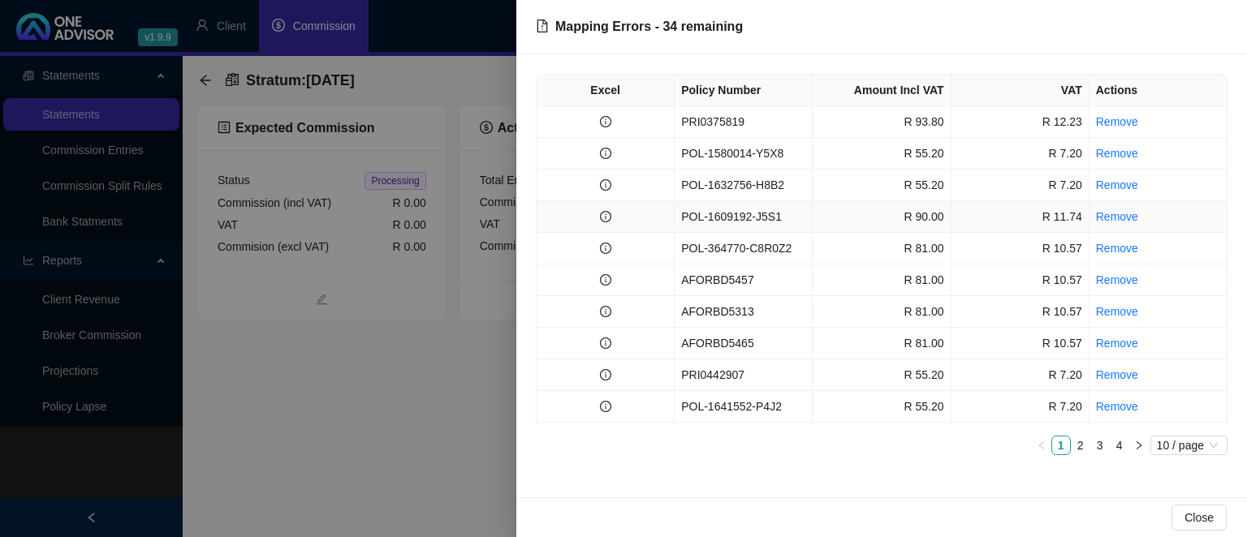
click at [712, 221] on td "POL-1609192-J5S1" at bounding box center [743, 217] width 138 height 32
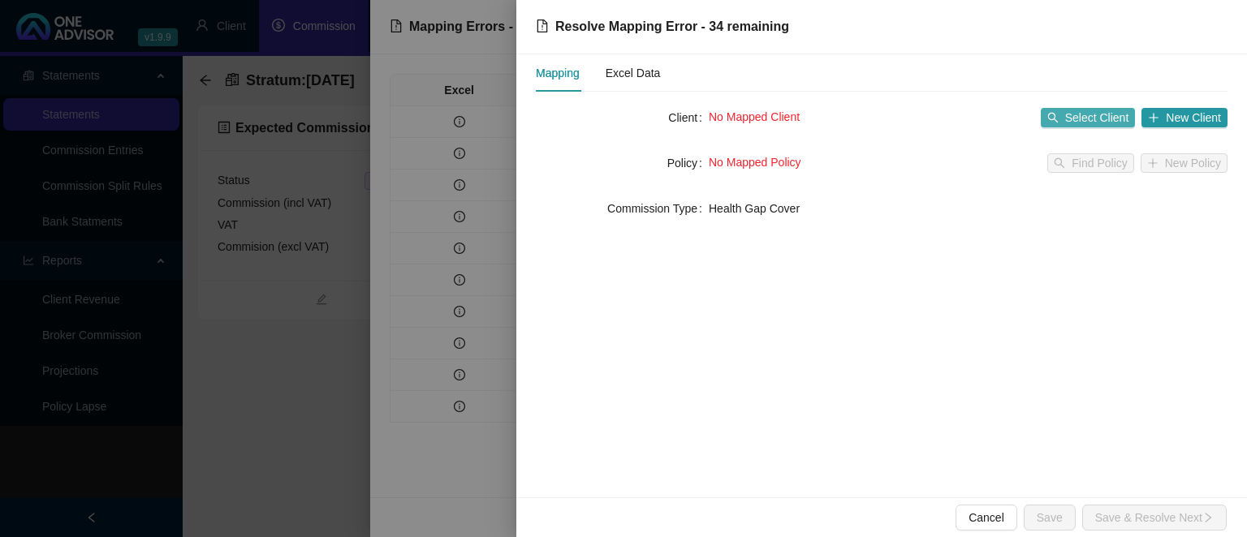
click at [1077, 118] on span "Select Client" at bounding box center [1097, 118] width 64 height 18
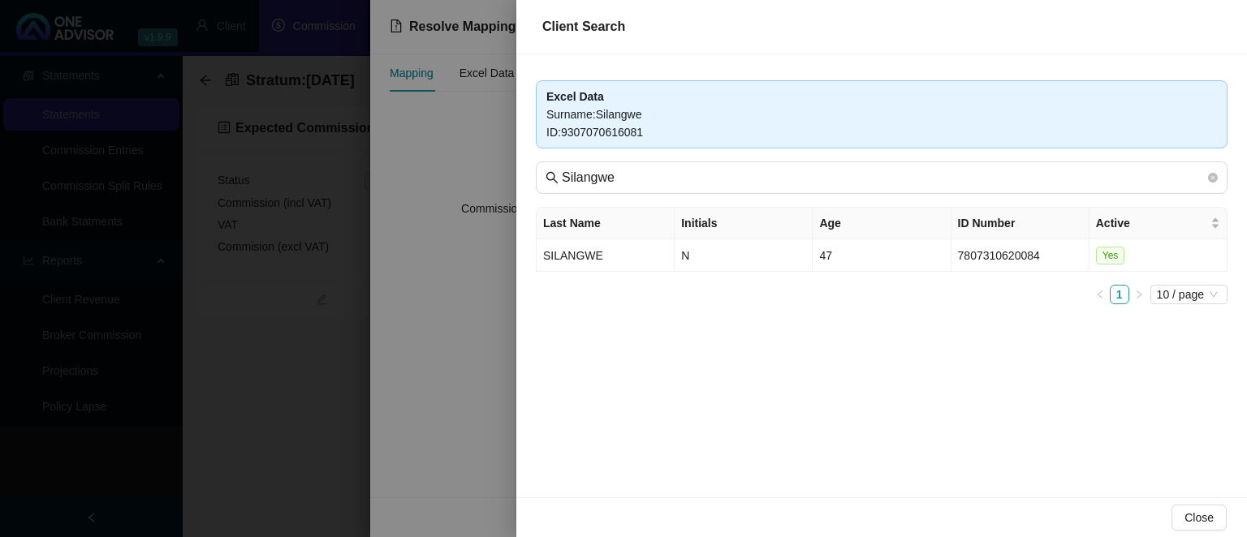
click at [472, 299] on div at bounding box center [623, 268] width 1247 height 537
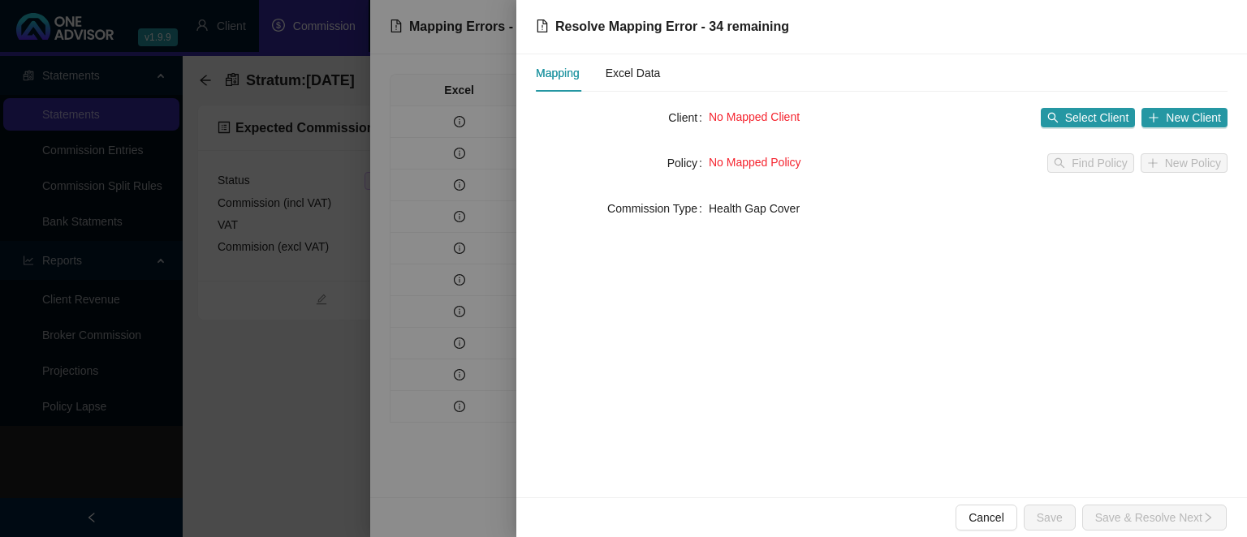
click at [368, 330] on div at bounding box center [623, 268] width 1247 height 537
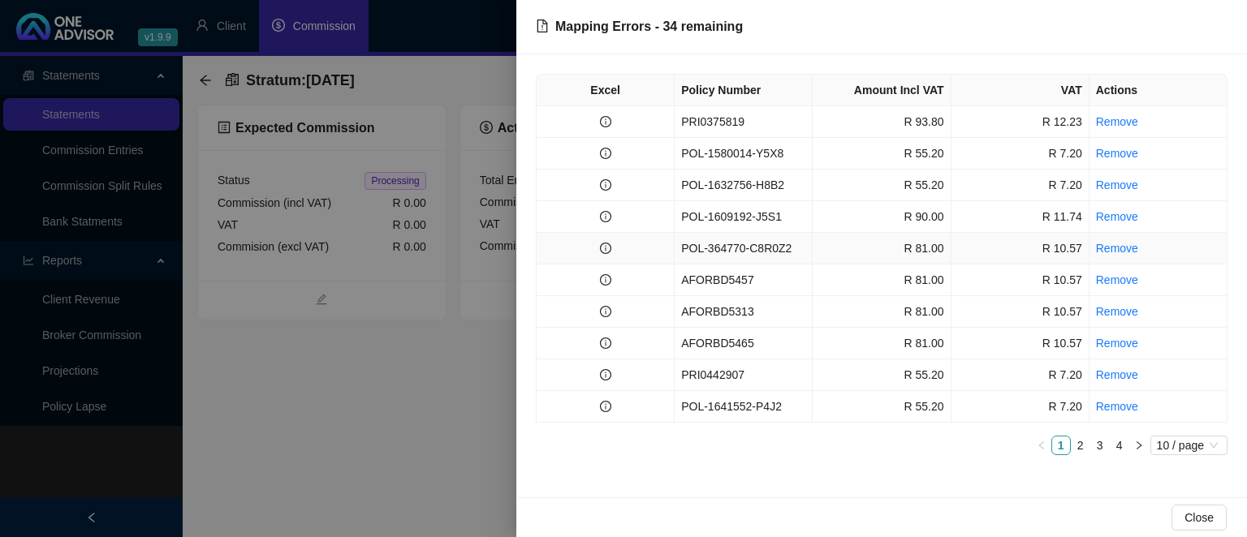
click at [674, 252] on td at bounding box center [605, 249] width 138 height 32
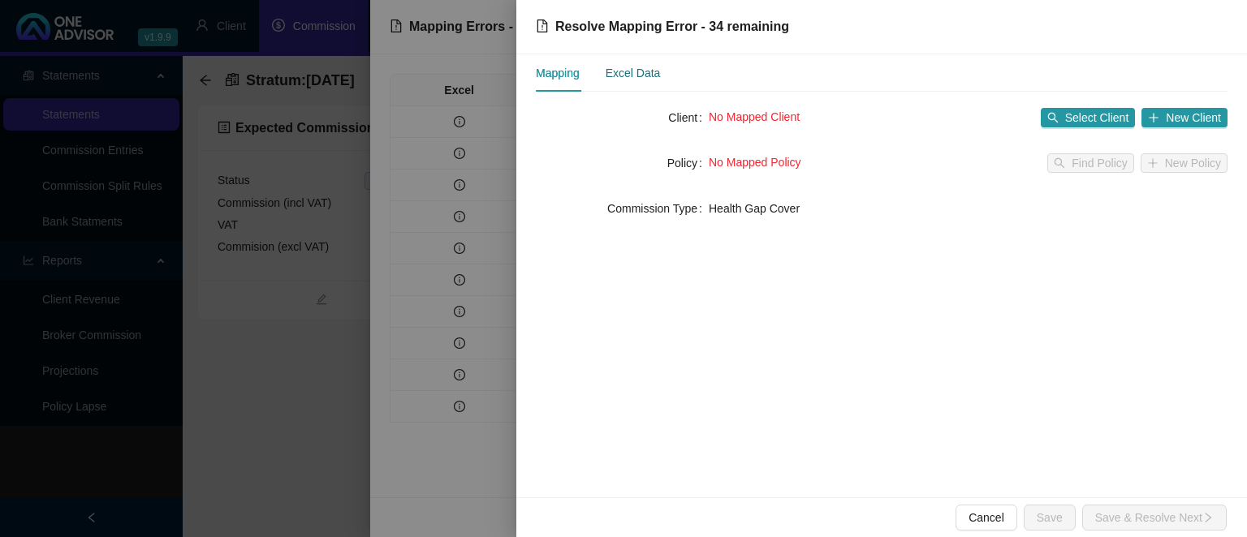
click at [649, 76] on div "Excel Data" at bounding box center [632, 73] width 55 height 18
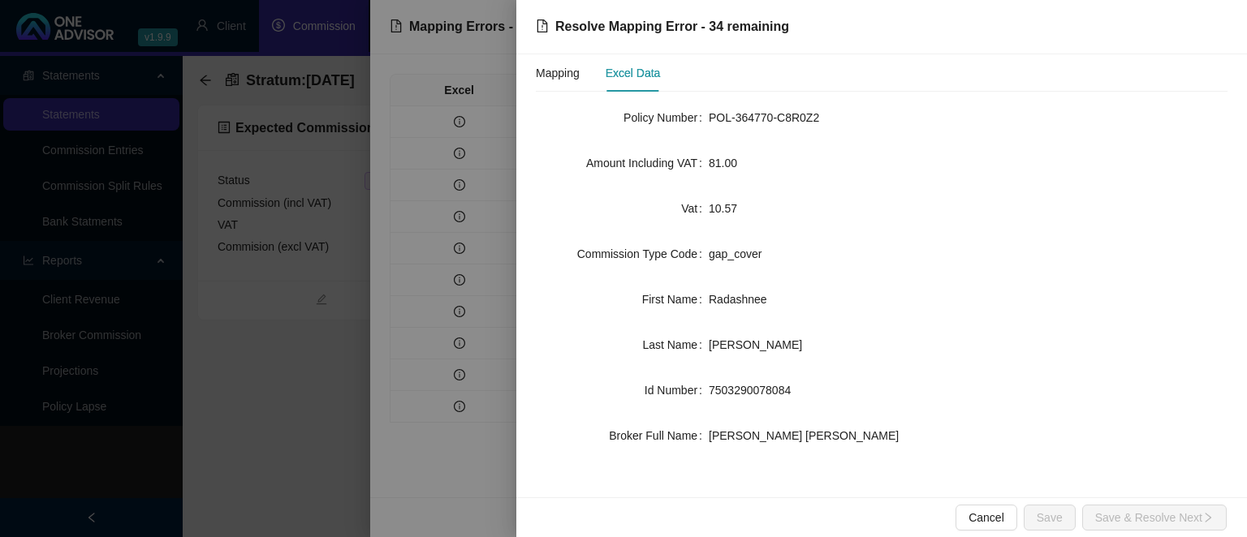
click at [443, 489] on div at bounding box center [623, 268] width 1247 height 537
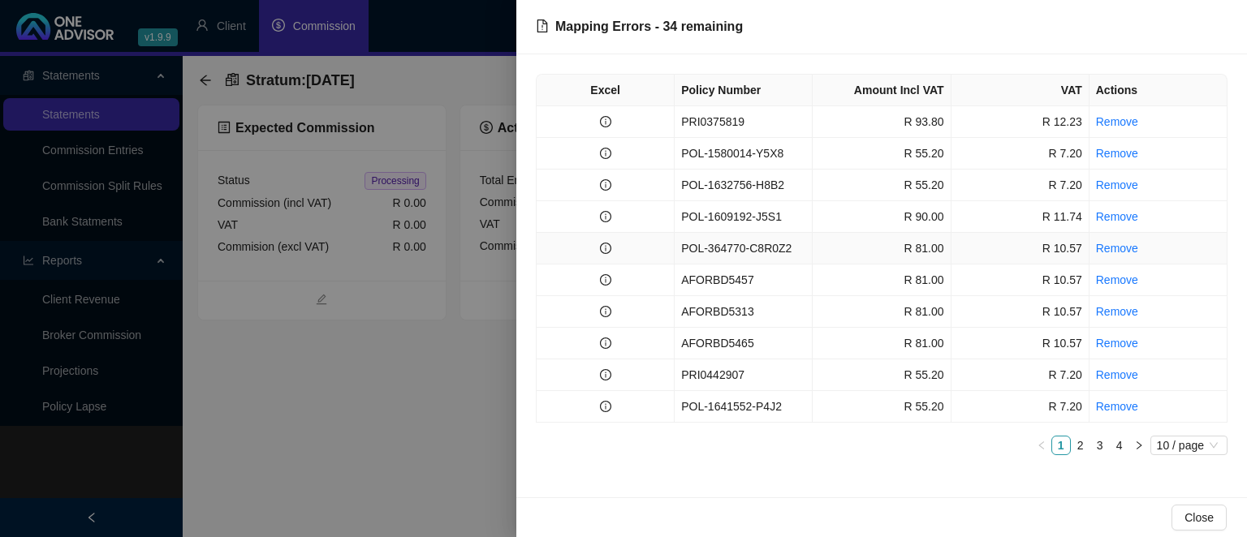
click at [696, 247] on td "POL-364770-C8R0Z2" at bounding box center [743, 249] width 138 height 32
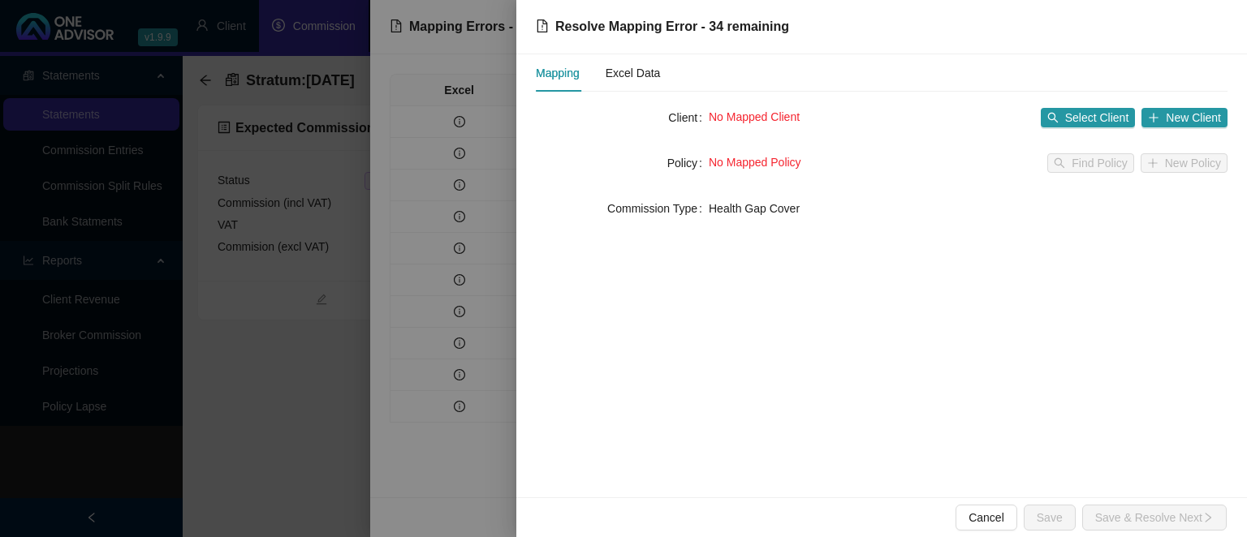
click at [338, 368] on div at bounding box center [623, 268] width 1247 height 537
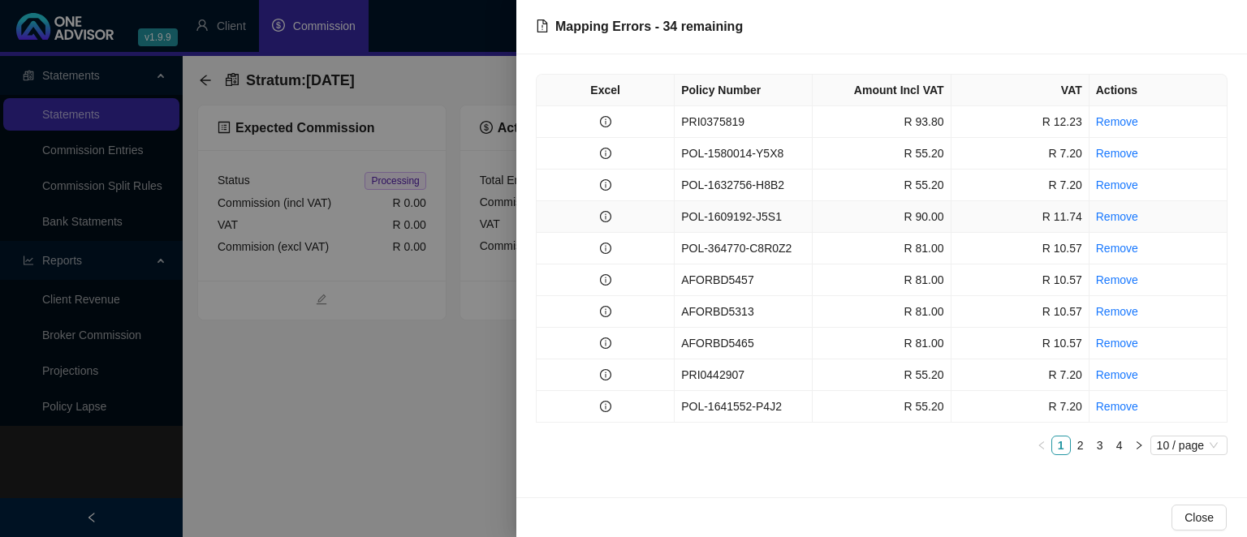
click at [619, 213] on td at bounding box center [605, 217] width 138 height 32
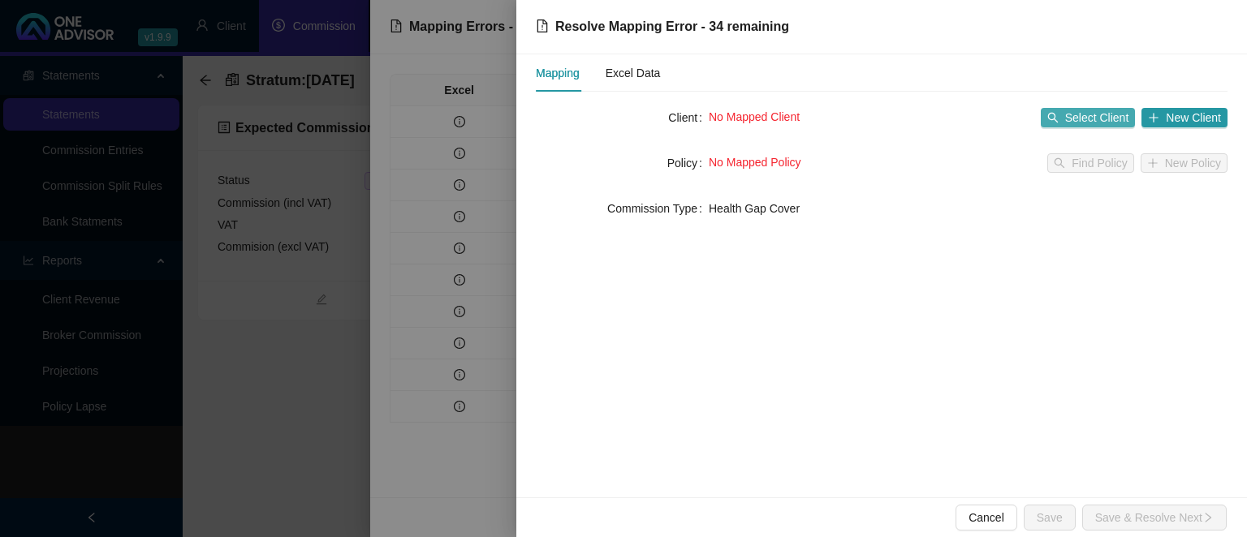
click at [1073, 122] on span "Select Client" at bounding box center [1097, 118] width 64 height 18
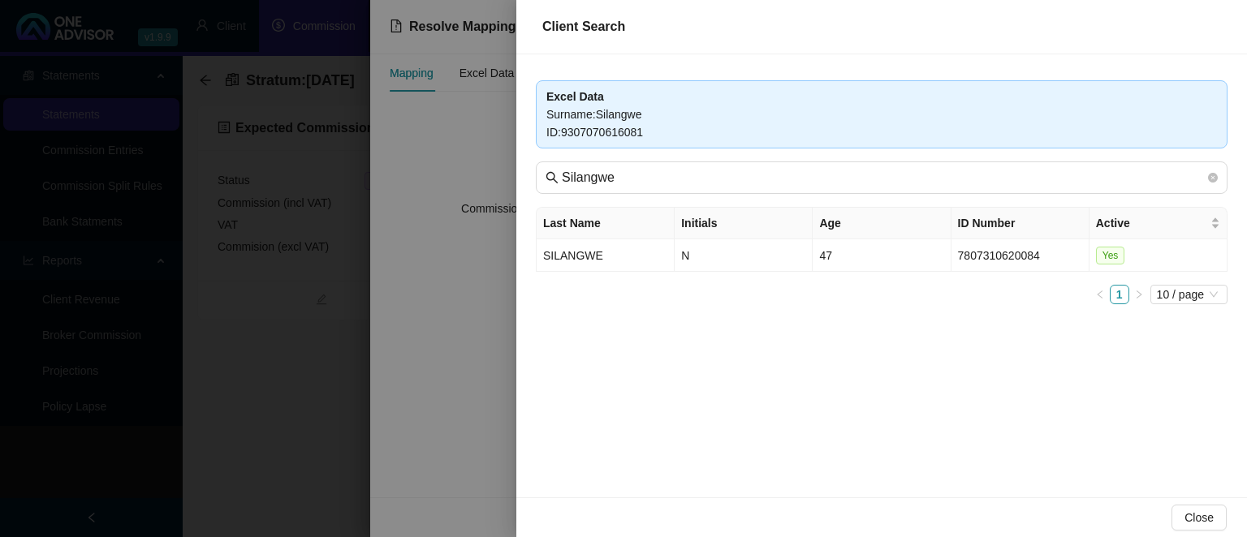
click at [485, 355] on div at bounding box center [623, 268] width 1247 height 537
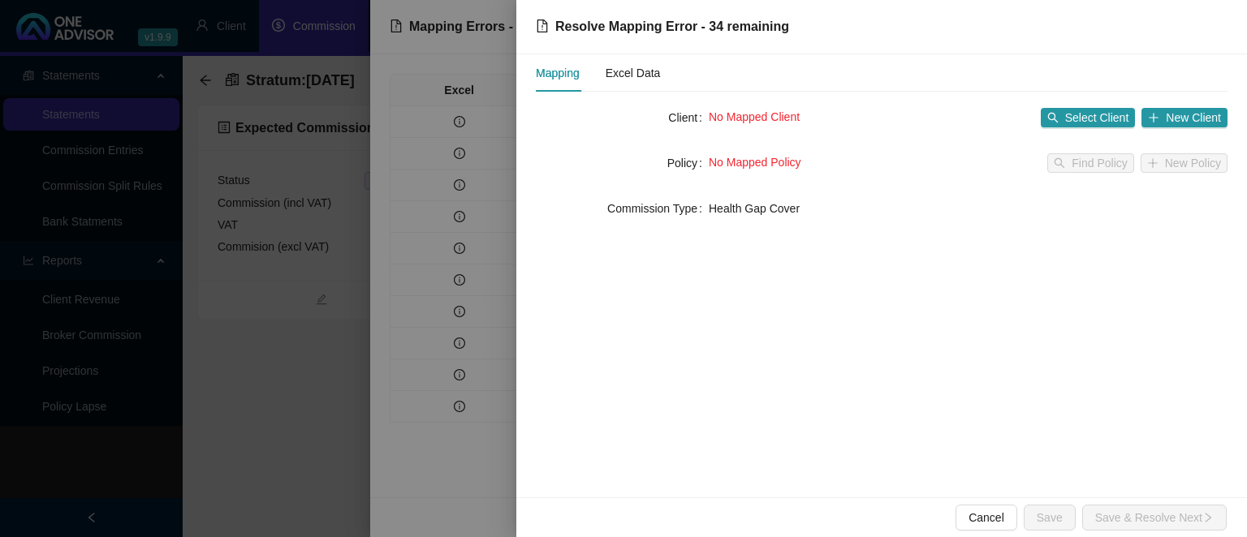
click at [484, 355] on div at bounding box center [623, 268] width 1247 height 537
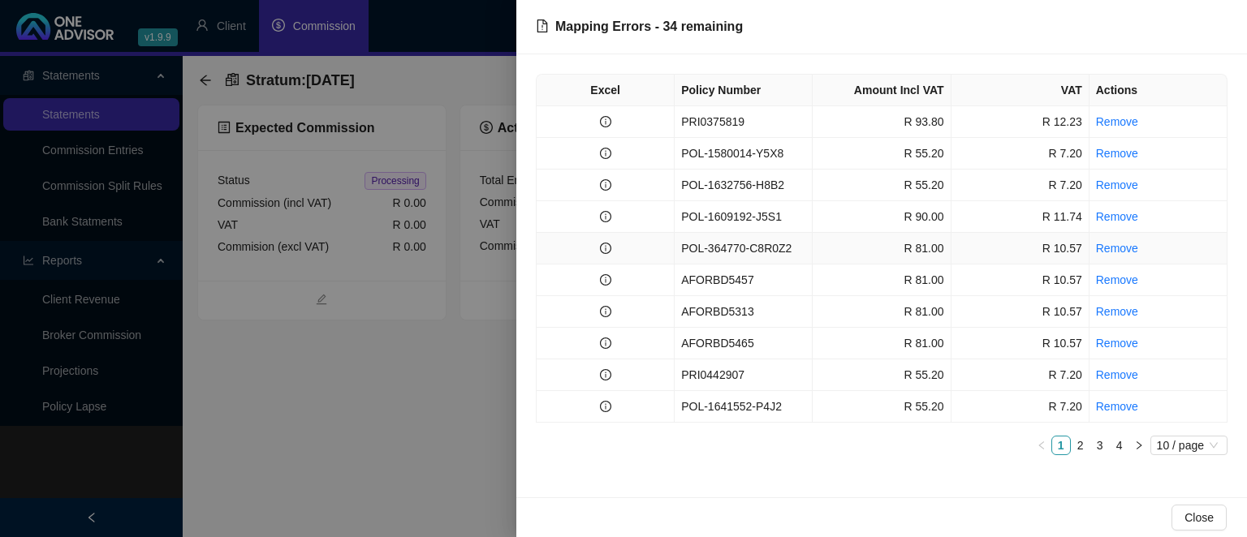
click at [674, 248] on td "POL-364770-C8R0Z2" at bounding box center [743, 249] width 138 height 32
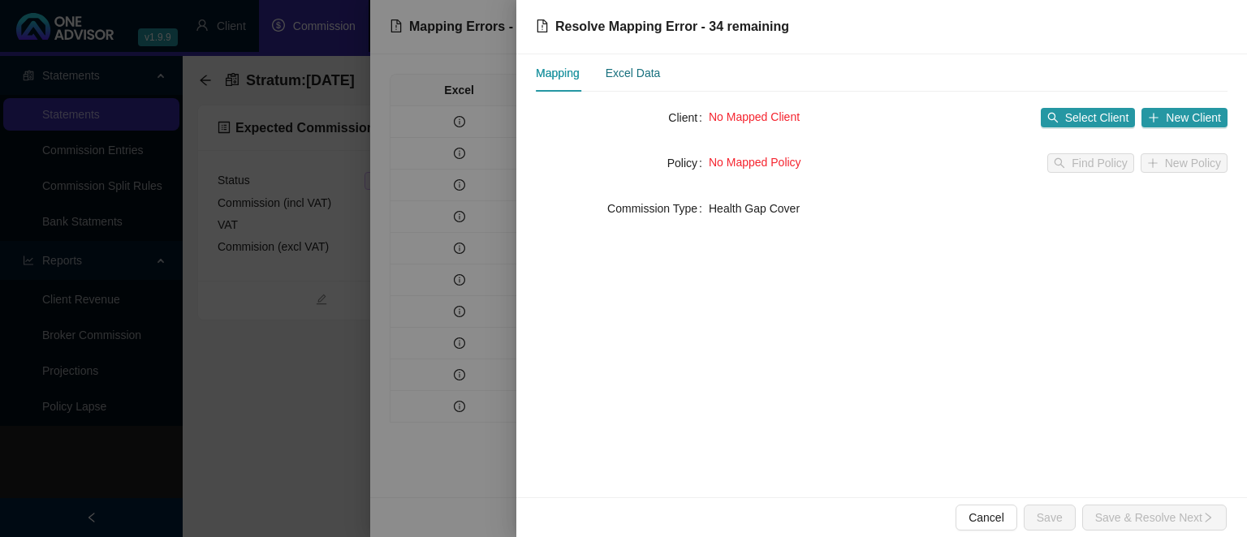
click at [647, 76] on div "Excel Data" at bounding box center [632, 73] width 55 height 18
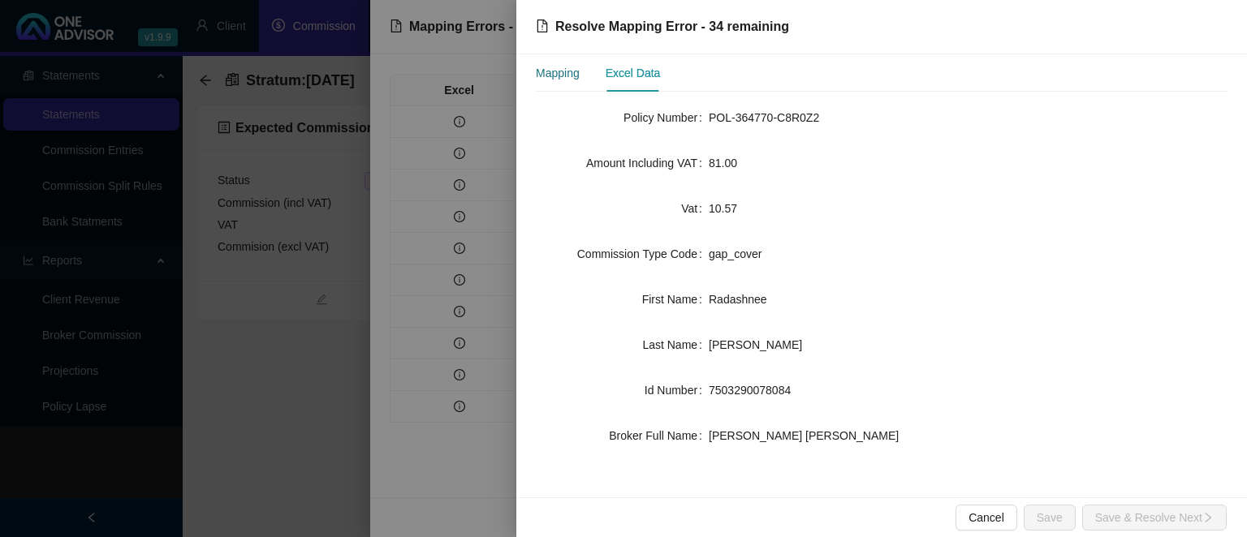
click at [570, 73] on div "Mapping" at bounding box center [558, 73] width 44 height 18
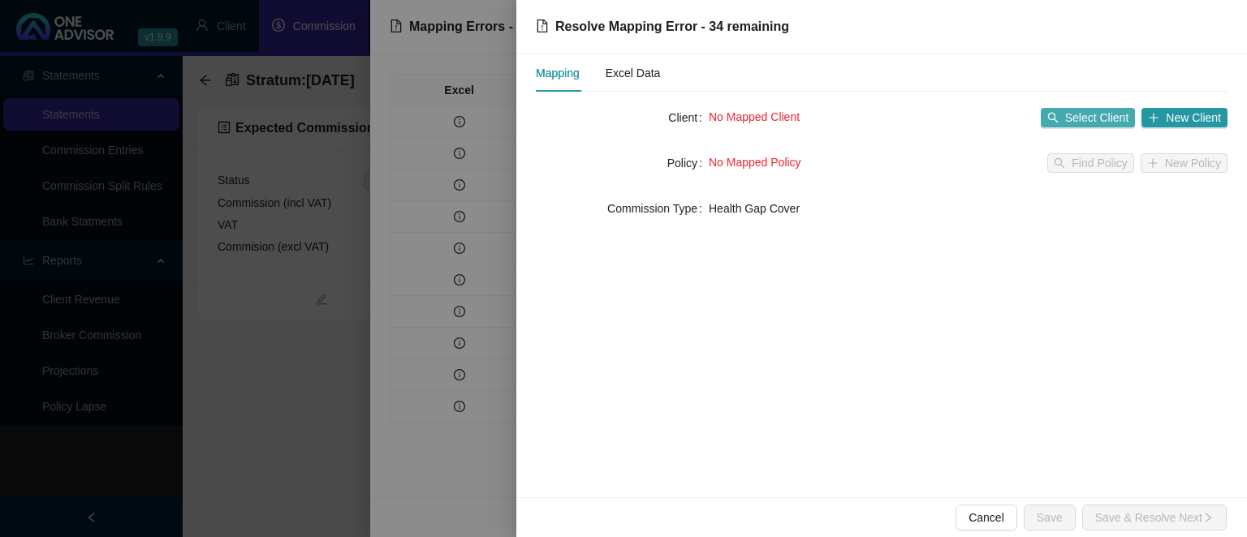
click at [1089, 122] on span "Select Client" at bounding box center [1097, 118] width 64 height 18
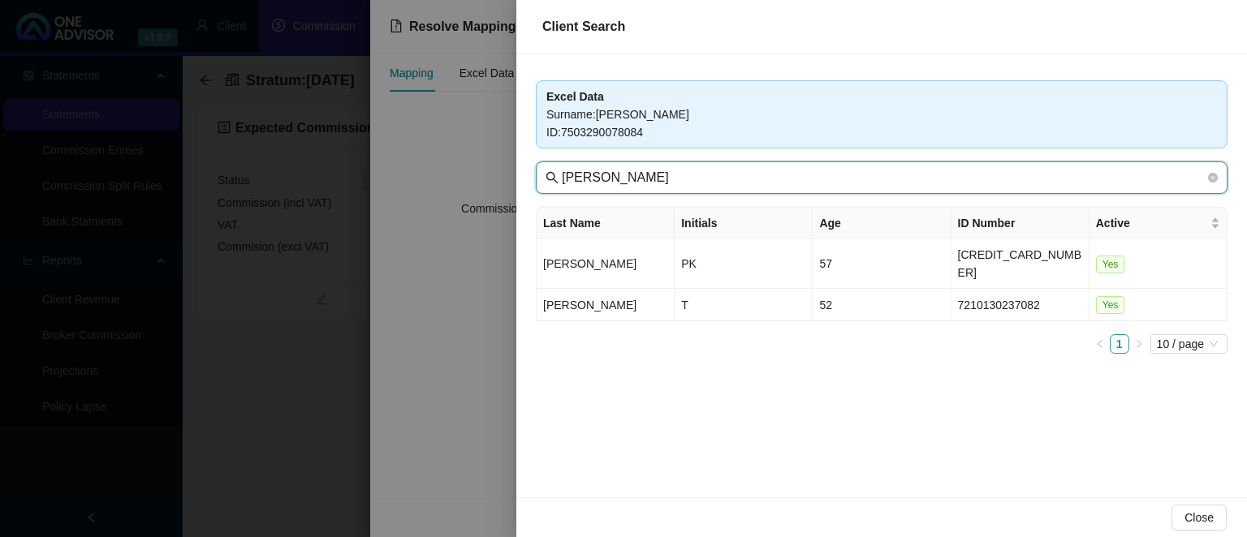
drag, startPoint x: 670, startPoint y: 179, endPoint x: 466, endPoint y: 174, distance: 204.6
click at [562, 174] on input "[PERSON_NAME]" at bounding box center [883, 177] width 643 height 19
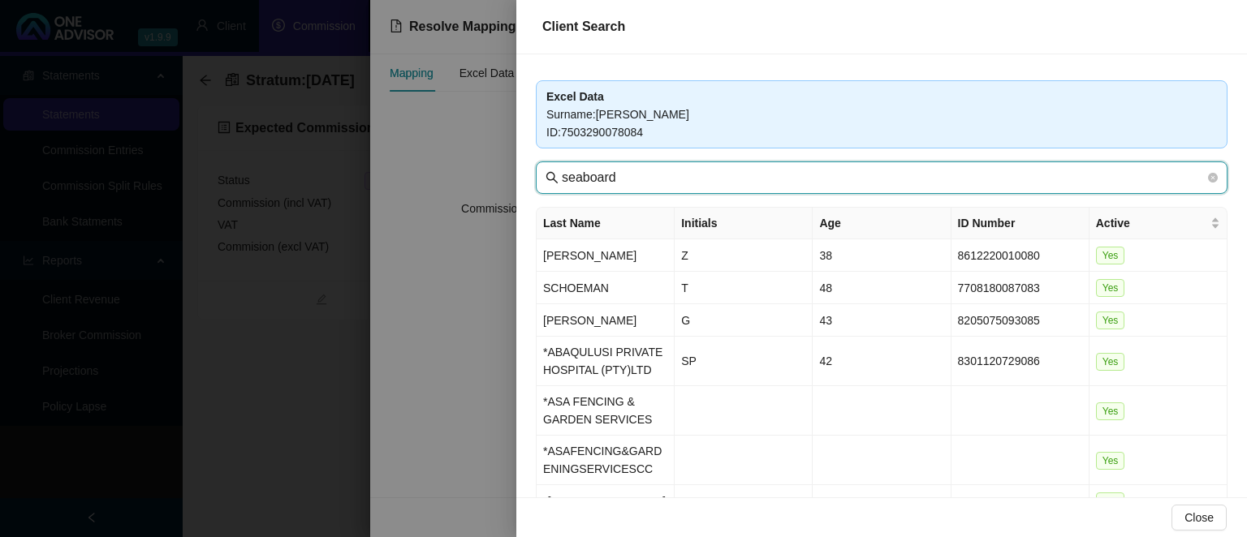
type input "seaboard"
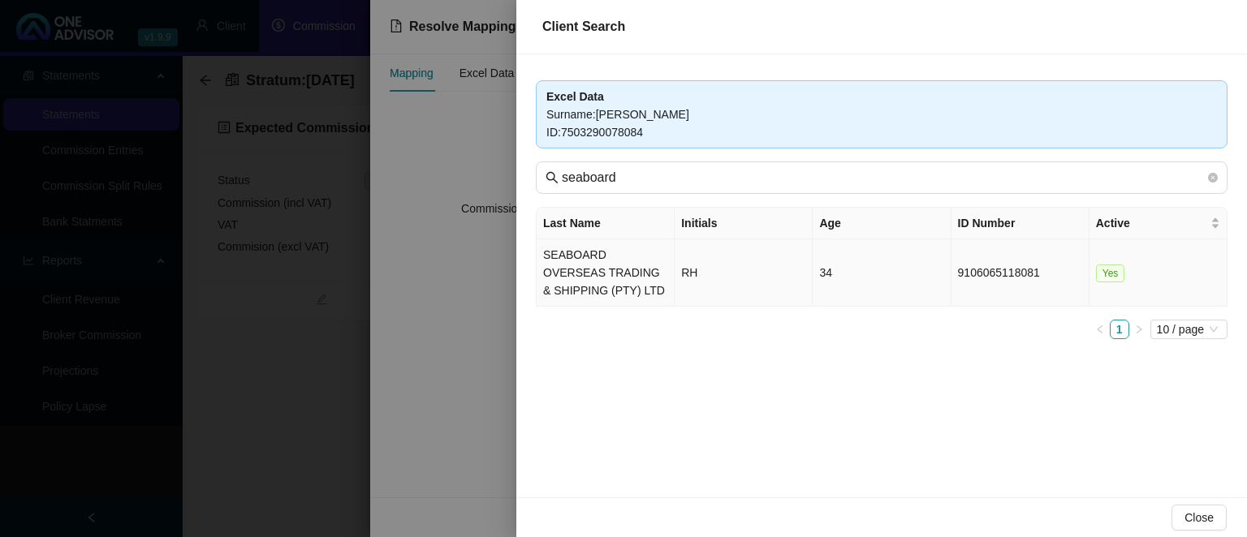
click at [600, 264] on td "SEABOARD OVERSEAS TRADING & SHIPPING (PTY) LTD" at bounding box center [605, 272] width 138 height 67
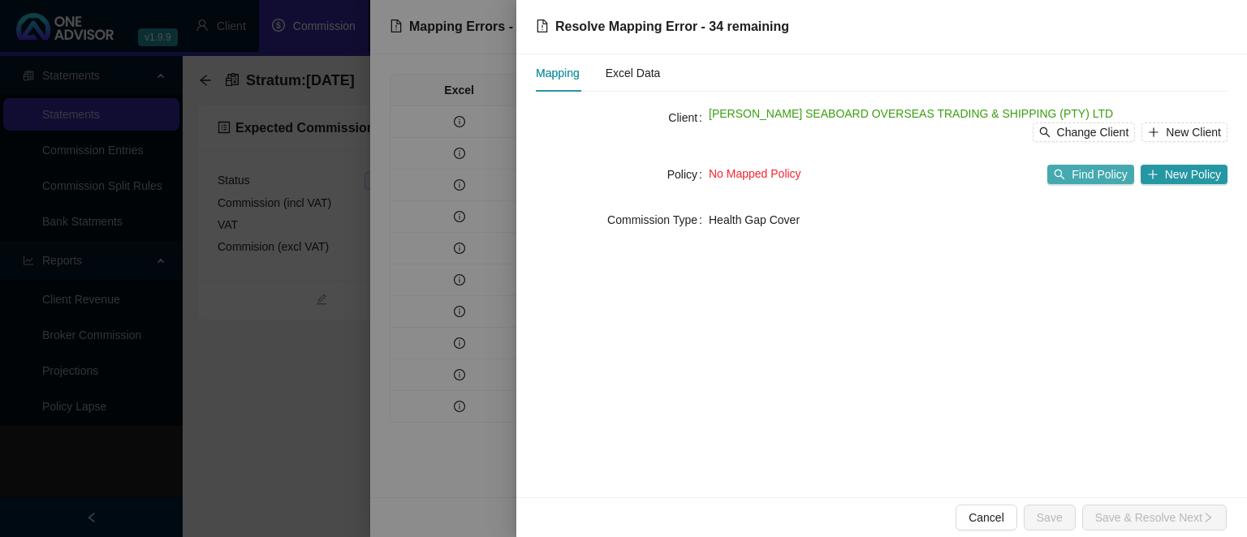
click at [1085, 174] on span "Find Policy" at bounding box center [1098, 175] width 55 height 18
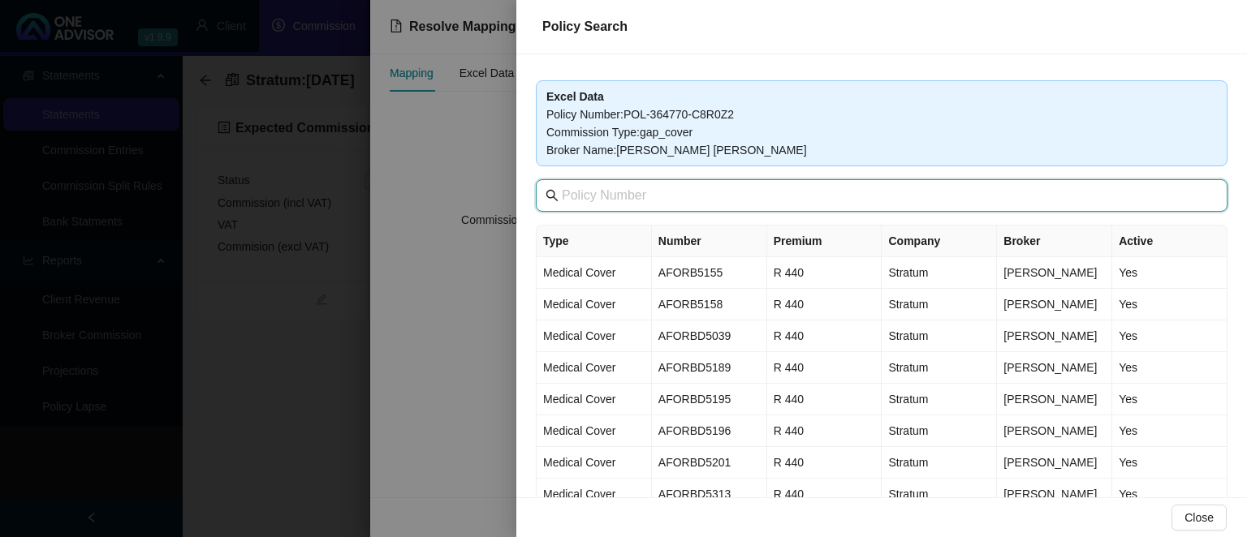
click at [643, 195] on input "text" at bounding box center [883, 195] width 643 height 19
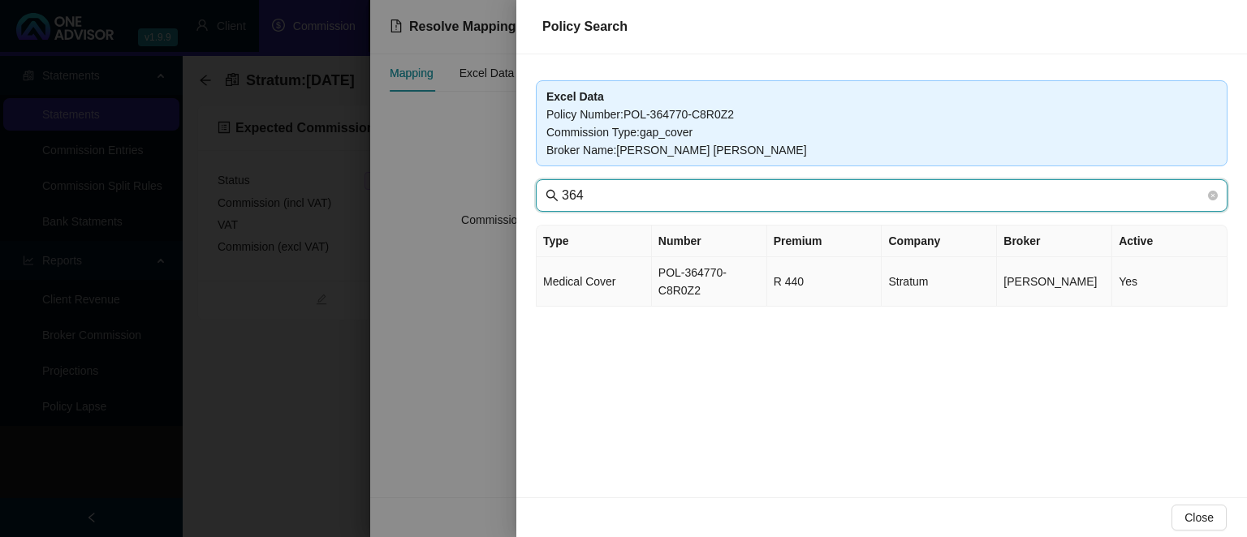
type input "364"
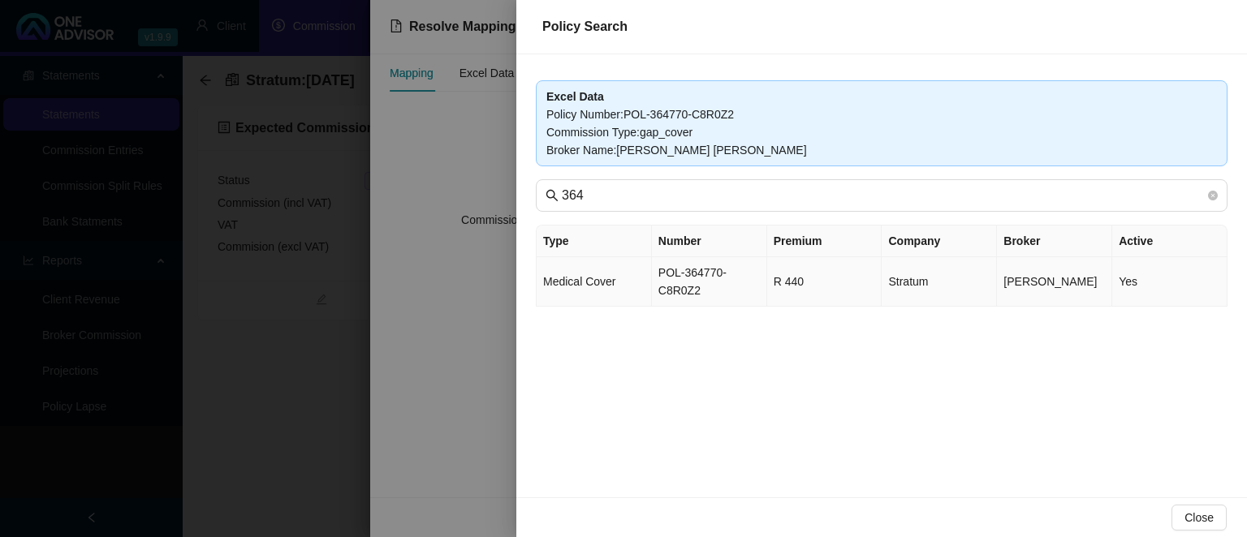
click at [580, 281] on span "Medical Cover" at bounding box center [579, 281] width 72 height 13
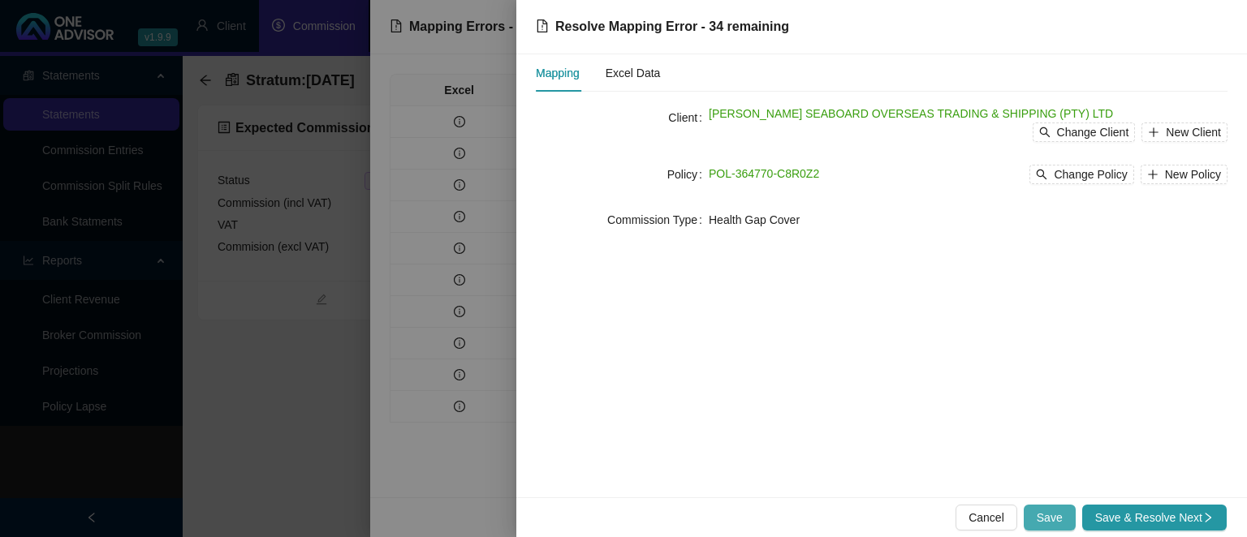
click at [1056, 524] on span "Save" at bounding box center [1049, 518] width 26 height 18
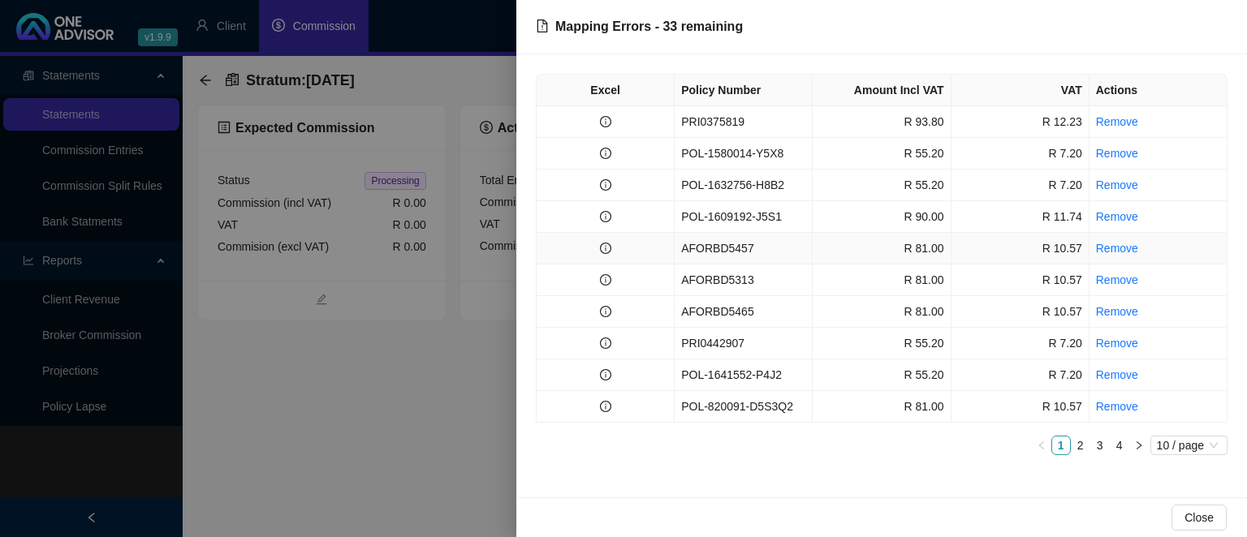
click at [712, 252] on td "AFORBD5457" at bounding box center [743, 249] width 138 height 32
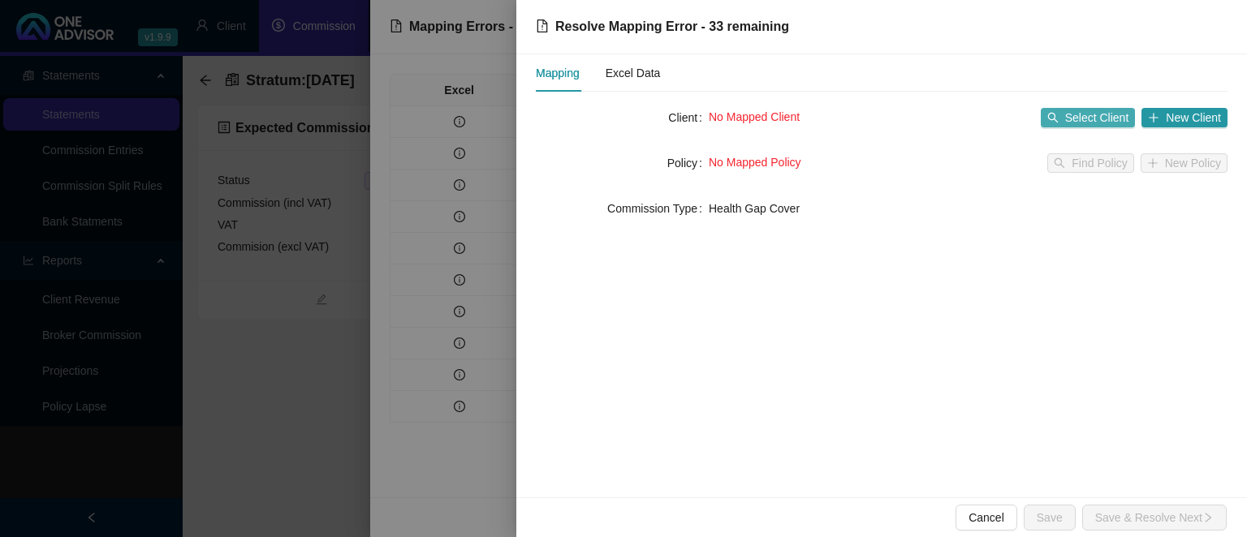
click at [1109, 116] on span "Select Client" at bounding box center [1097, 118] width 64 height 18
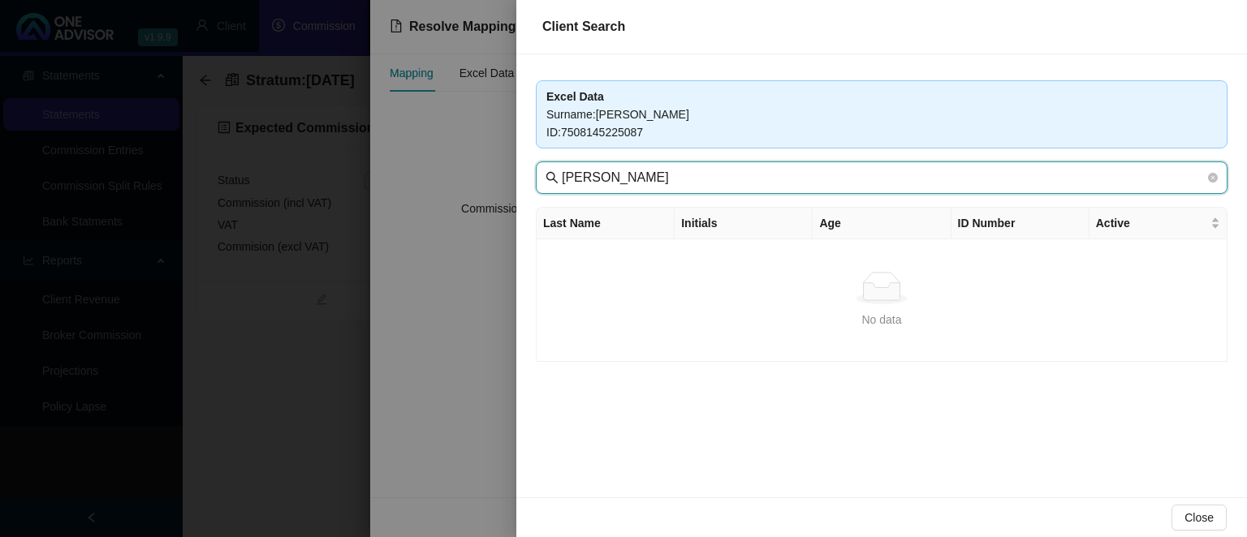
drag, startPoint x: 680, startPoint y: 180, endPoint x: 436, endPoint y: 177, distance: 244.3
click at [562, 177] on input "[PERSON_NAME]" at bounding box center [883, 177] width 643 height 19
type input "seaboa"
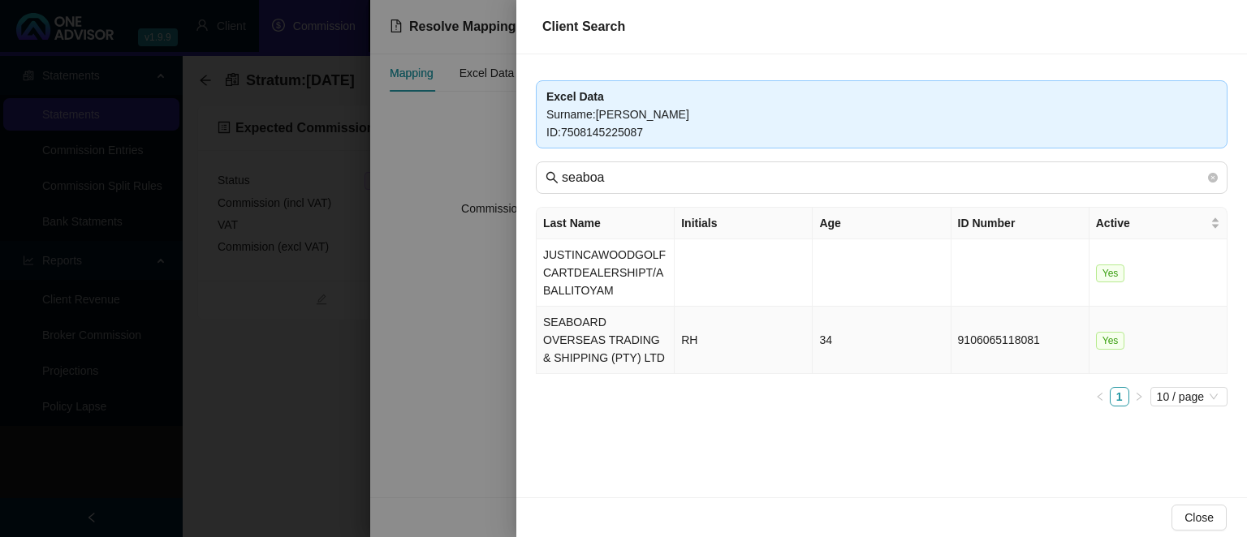
click at [653, 346] on td "SEABOARD OVERSEAS TRADING & SHIPPING (PTY) LTD" at bounding box center [605, 340] width 138 height 67
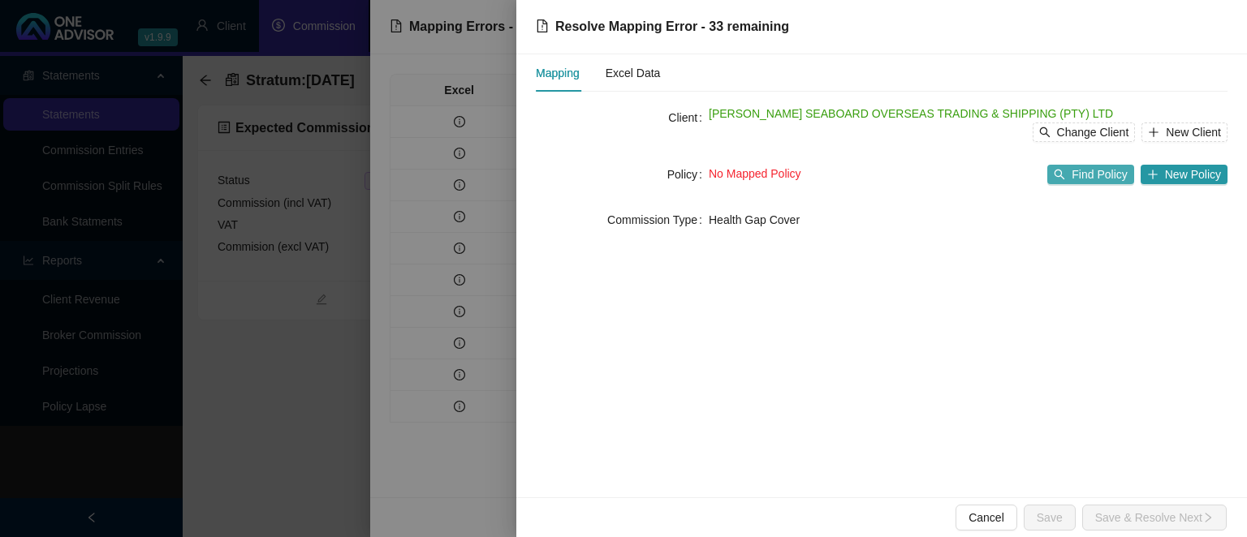
click at [1090, 182] on span "Find Policy" at bounding box center [1098, 175] width 55 height 18
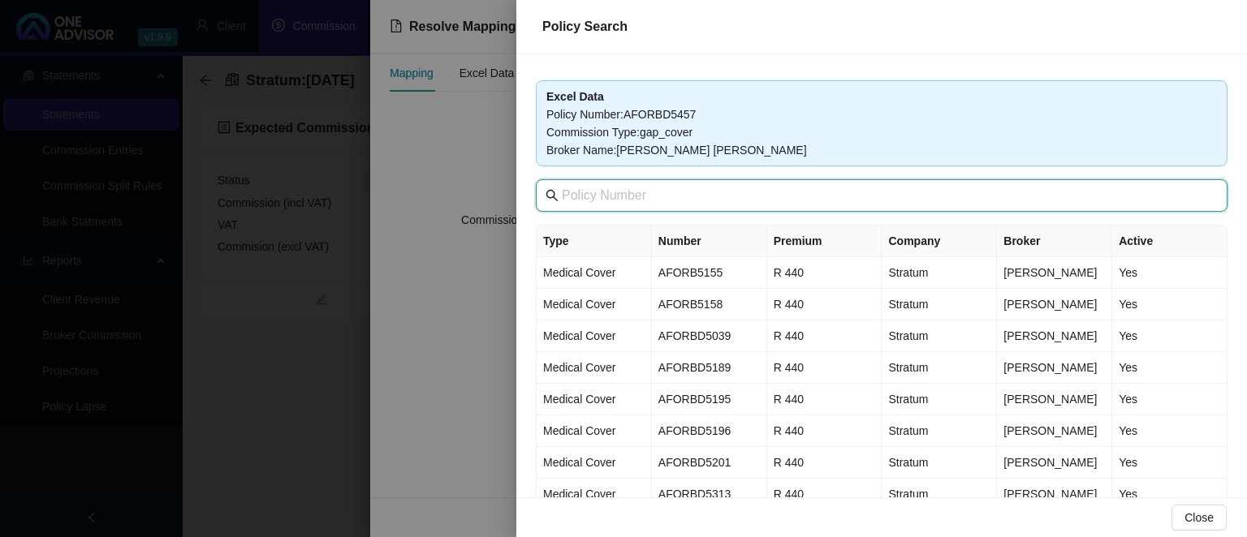
click at [735, 198] on input "text" at bounding box center [883, 195] width 643 height 19
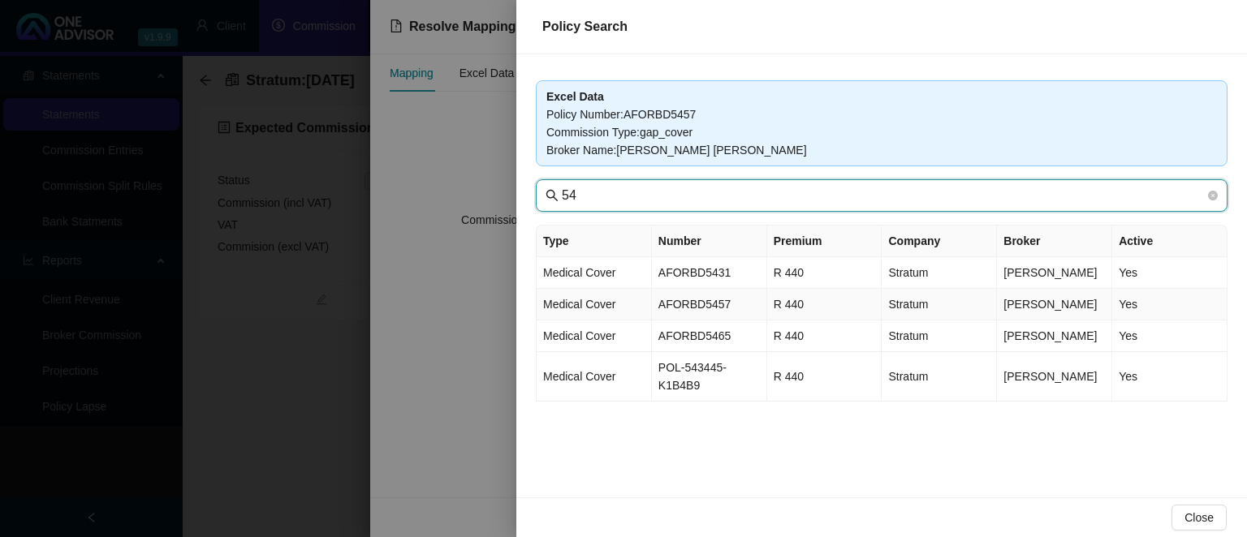
type input "54"
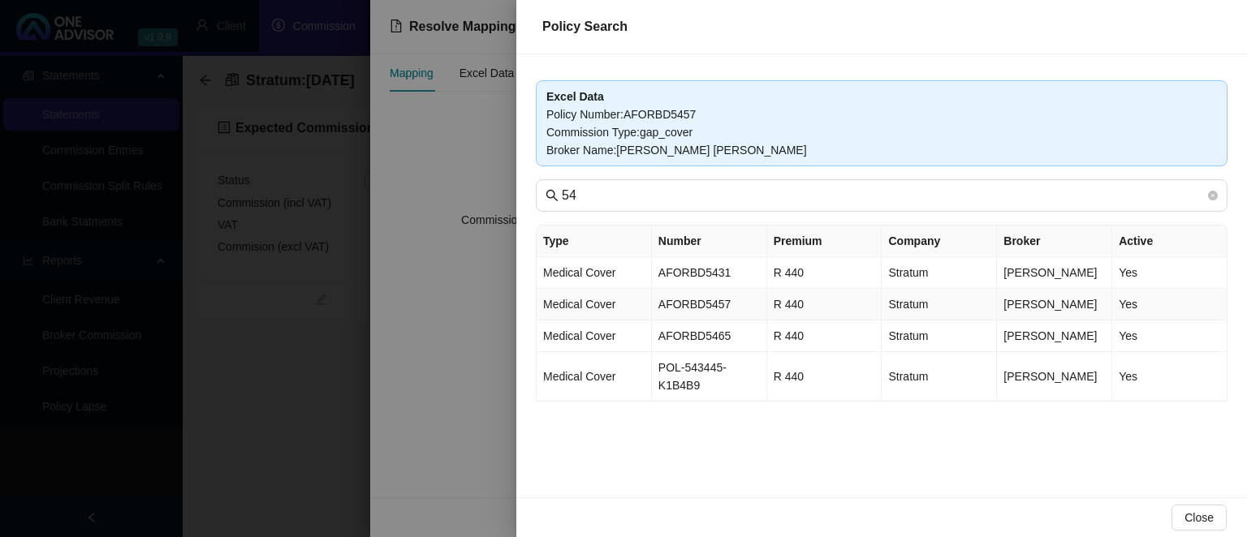
click at [679, 307] on td "AFORBD5457" at bounding box center [709, 305] width 115 height 32
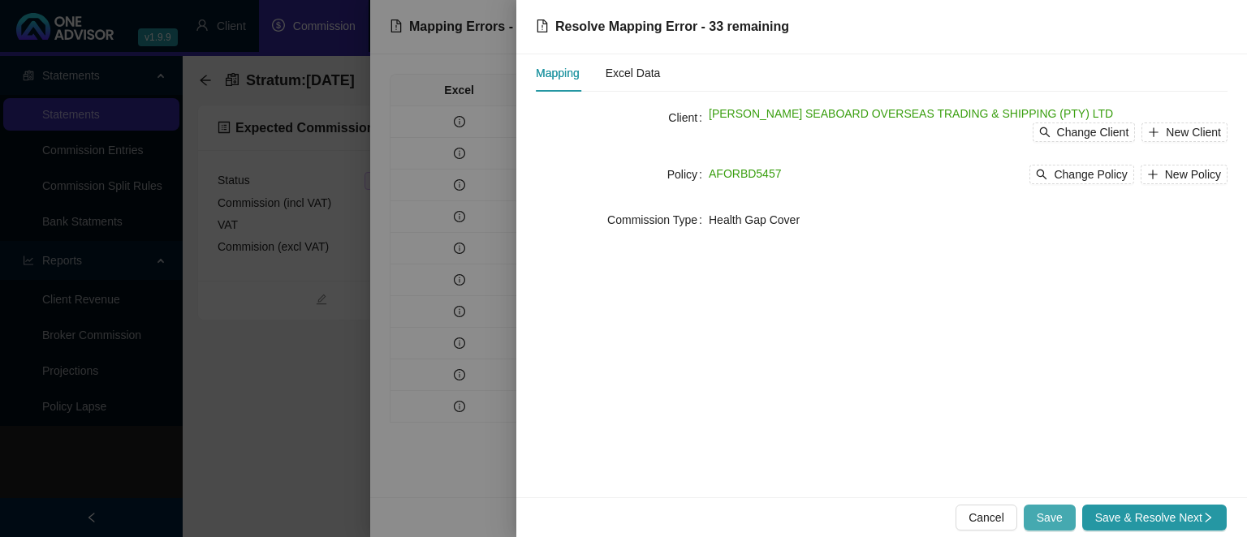
click at [1056, 518] on span "Save" at bounding box center [1049, 518] width 26 height 18
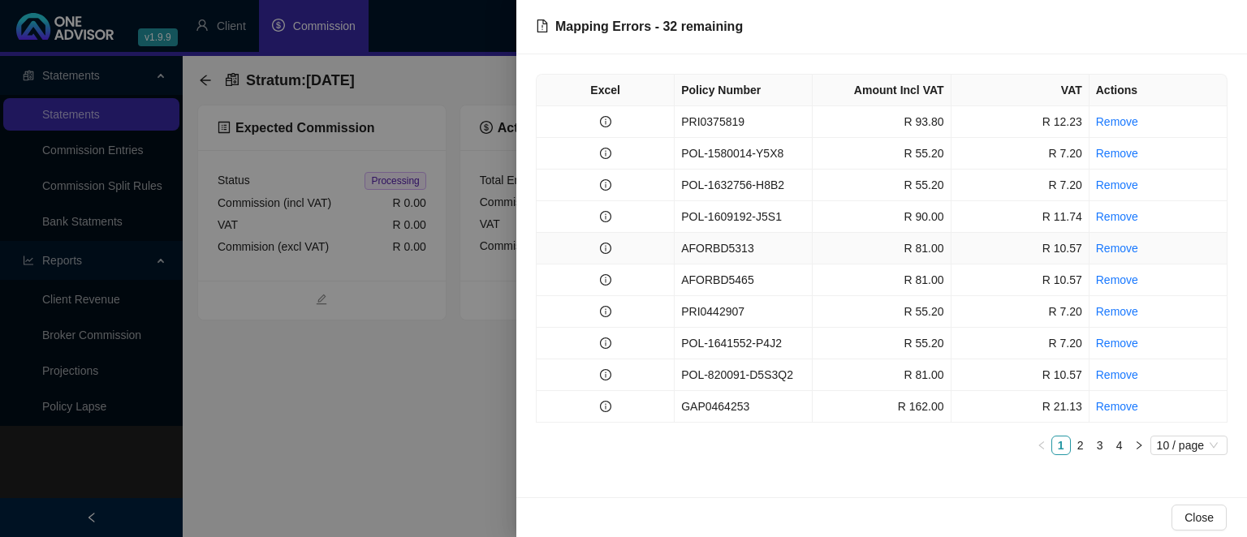
click at [714, 256] on td "AFORBD5313" at bounding box center [743, 249] width 138 height 32
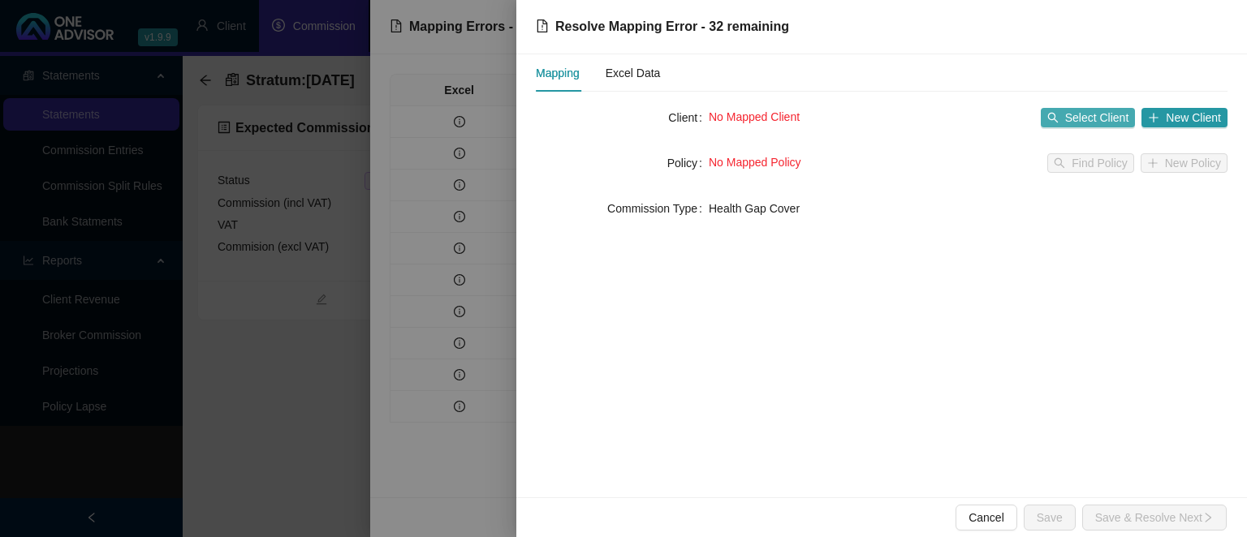
click at [1075, 119] on span "Select Client" at bounding box center [1097, 118] width 64 height 18
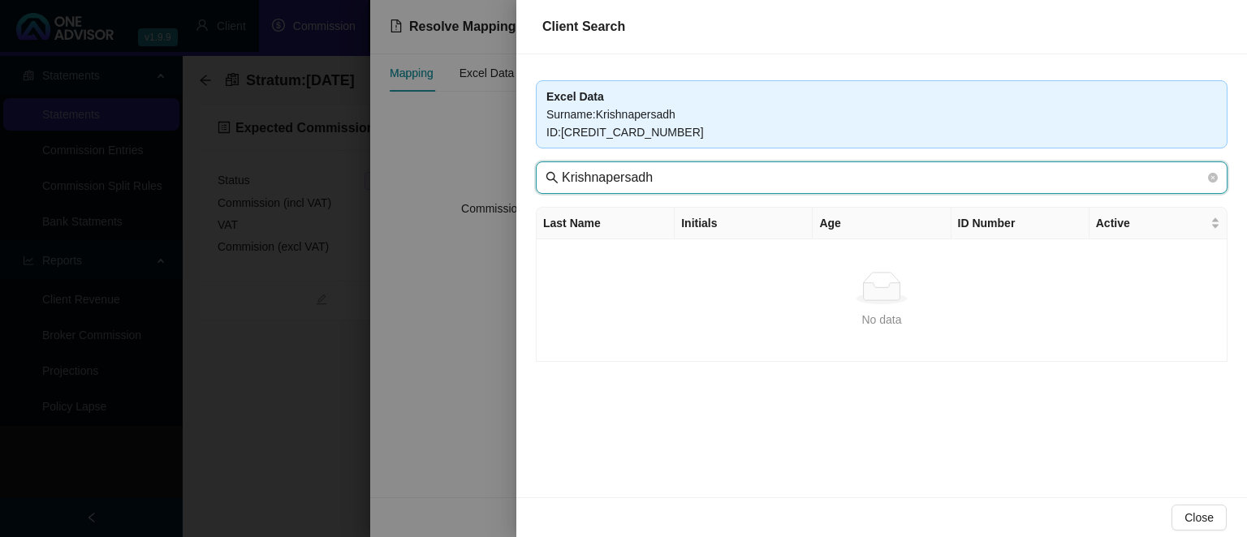
click at [657, 182] on input "Krishnapersadh" at bounding box center [883, 177] width 643 height 19
drag, startPoint x: 657, startPoint y: 177, endPoint x: 519, endPoint y: 164, distance: 139.4
click at [562, 168] on input "Krishnapersadh" at bounding box center [883, 177] width 643 height 19
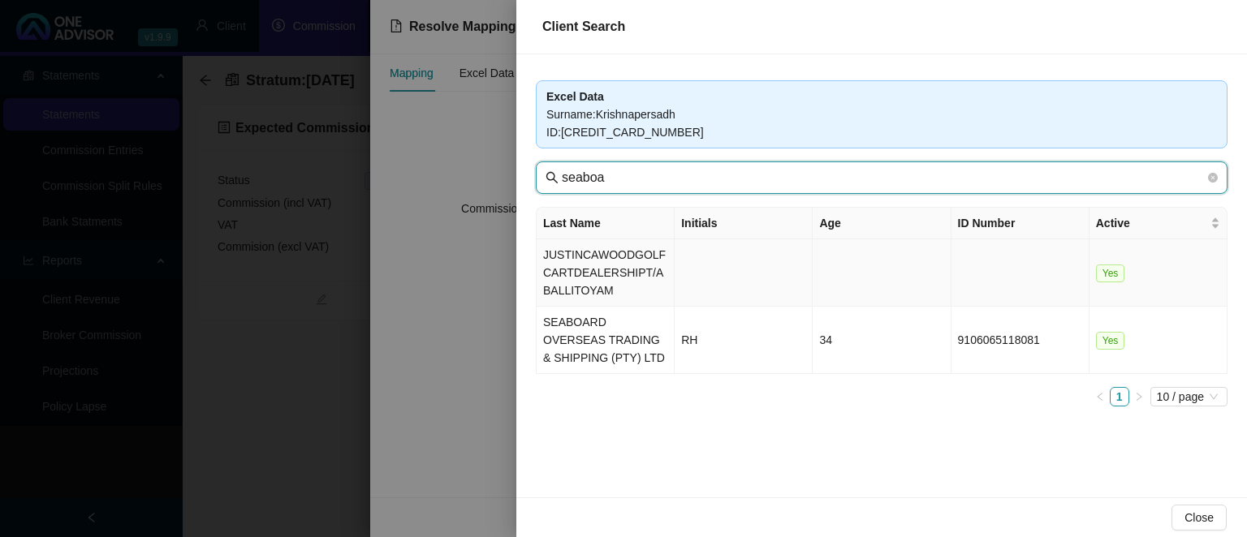
type input "seaboa"
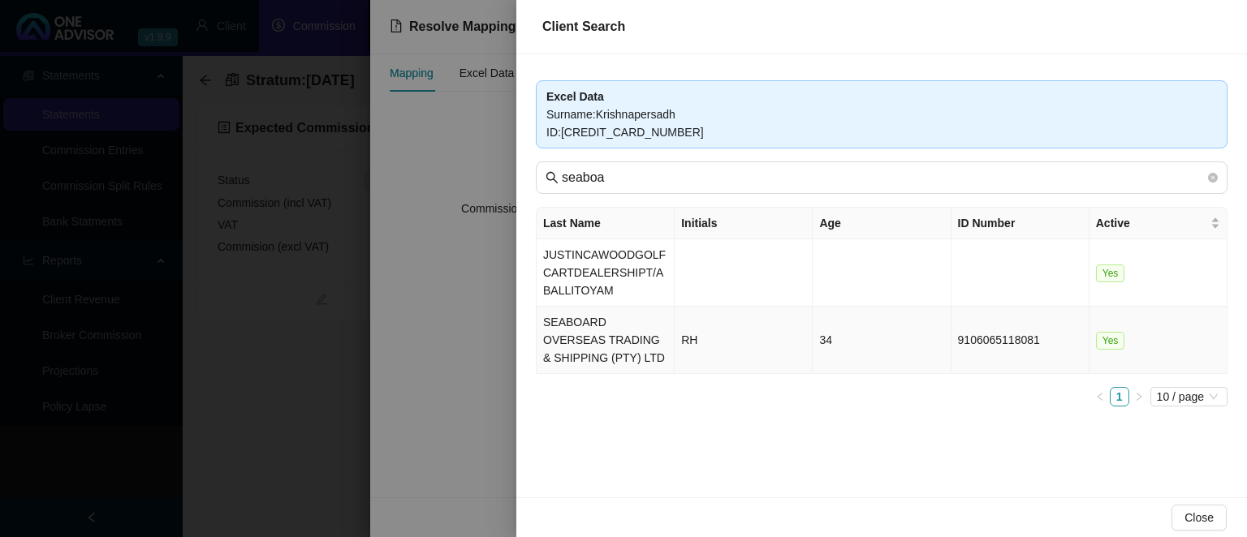
click at [607, 326] on td "SEABOARD OVERSEAS TRADING & SHIPPING (PTY) LTD" at bounding box center [605, 340] width 138 height 67
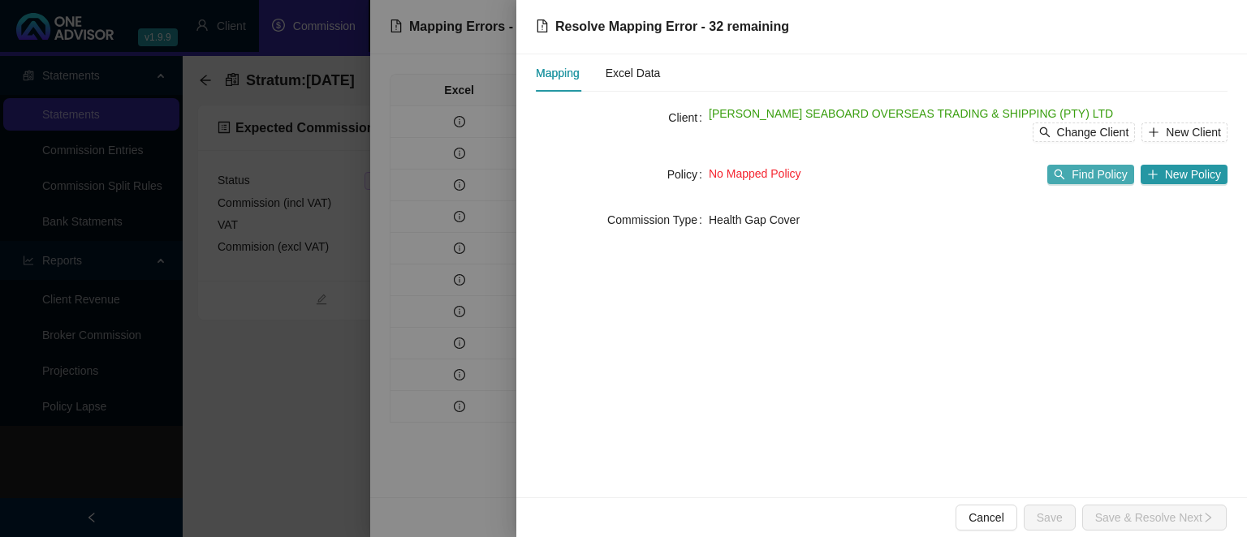
click at [1079, 177] on span "Find Policy" at bounding box center [1098, 175] width 55 height 18
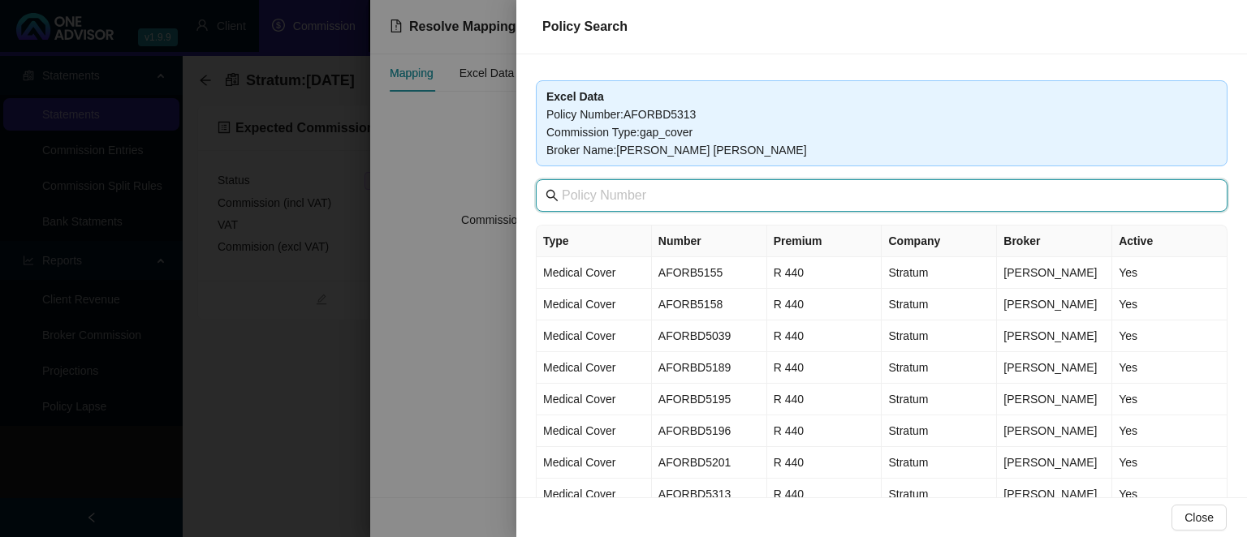
click at [661, 200] on input "text" at bounding box center [883, 195] width 643 height 19
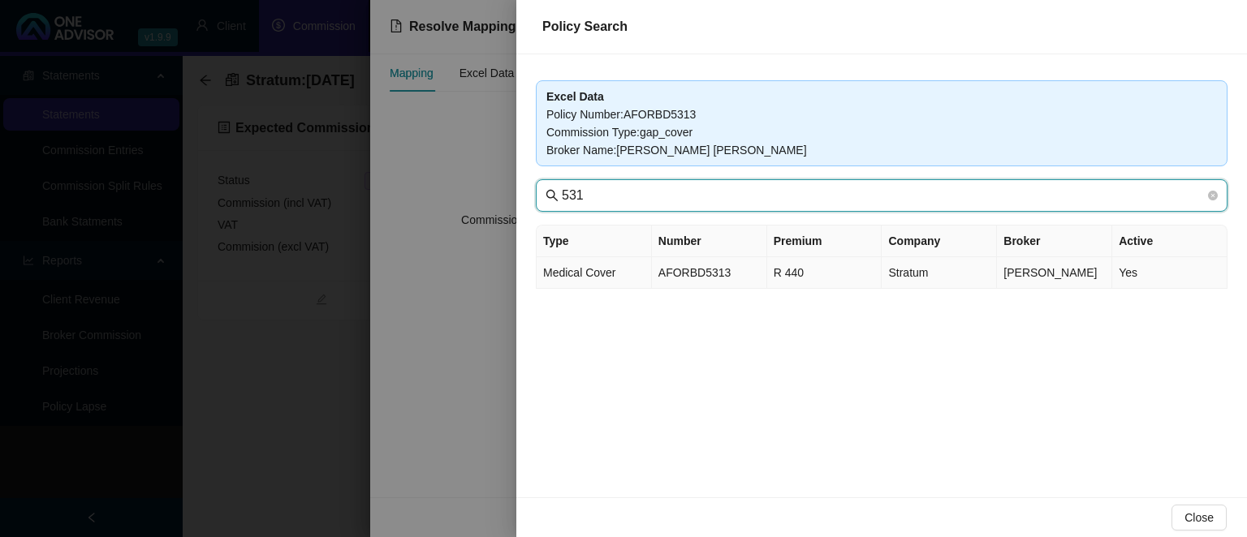
type input "531"
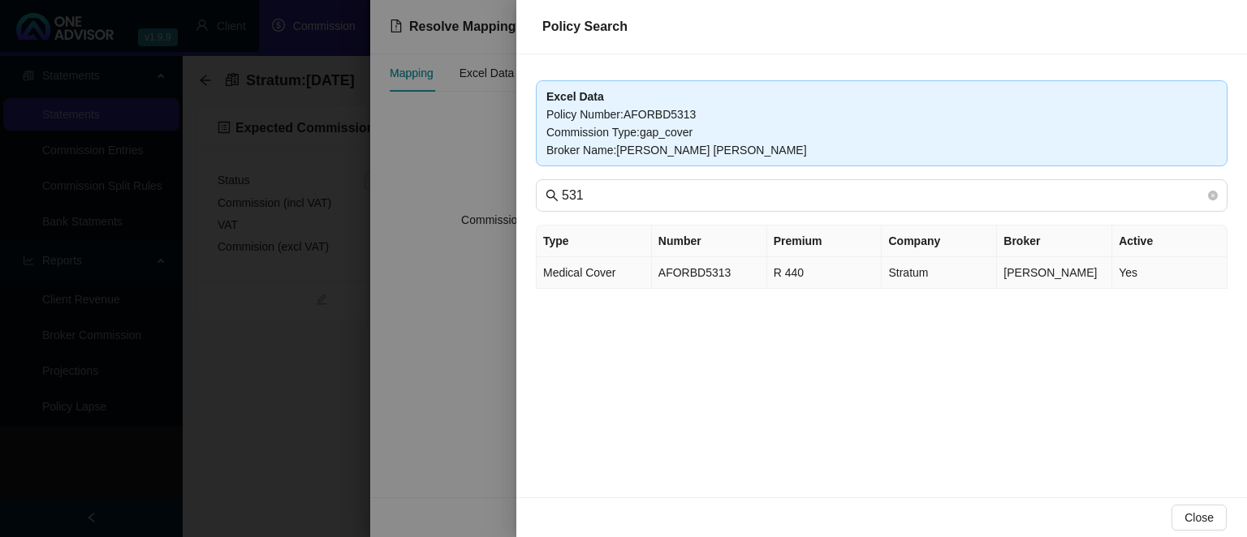
click at [725, 281] on td "AFORBD5313" at bounding box center [709, 273] width 115 height 32
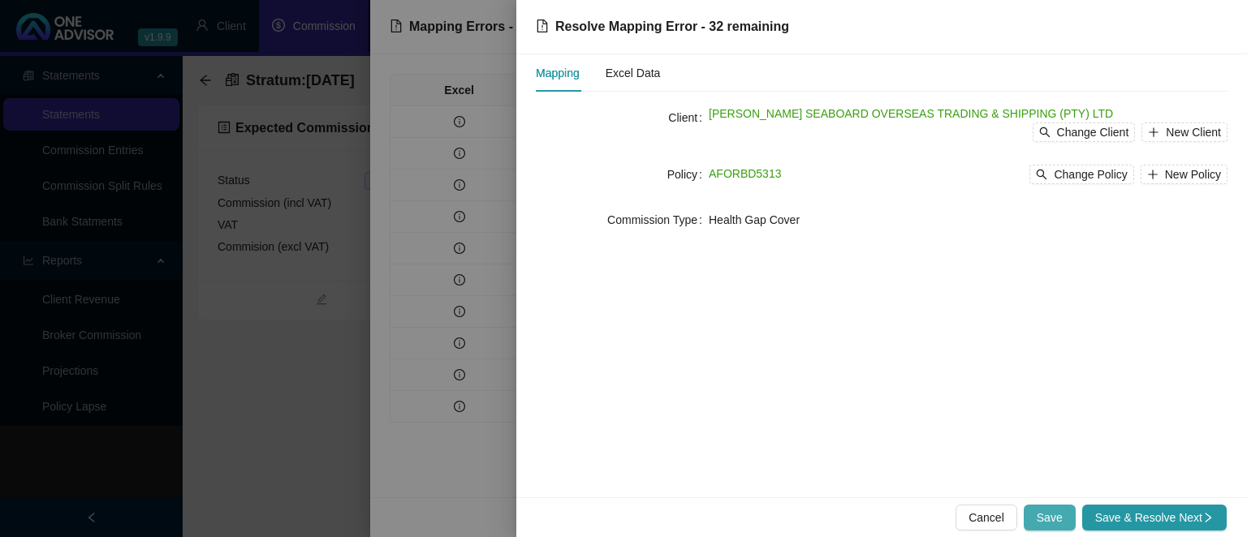
click at [1056, 521] on span "Save" at bounding box center [1049, 518] width 26 height 18
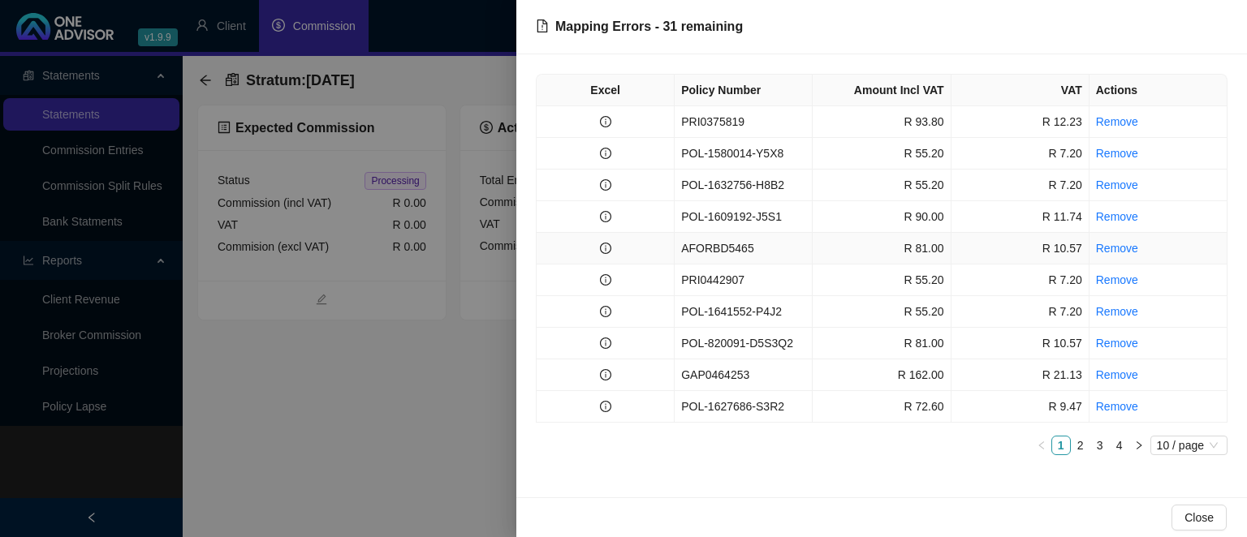
click at [711, 245] on td "AFORBD5465" at bounding box center [743, 249] width 138 height 32
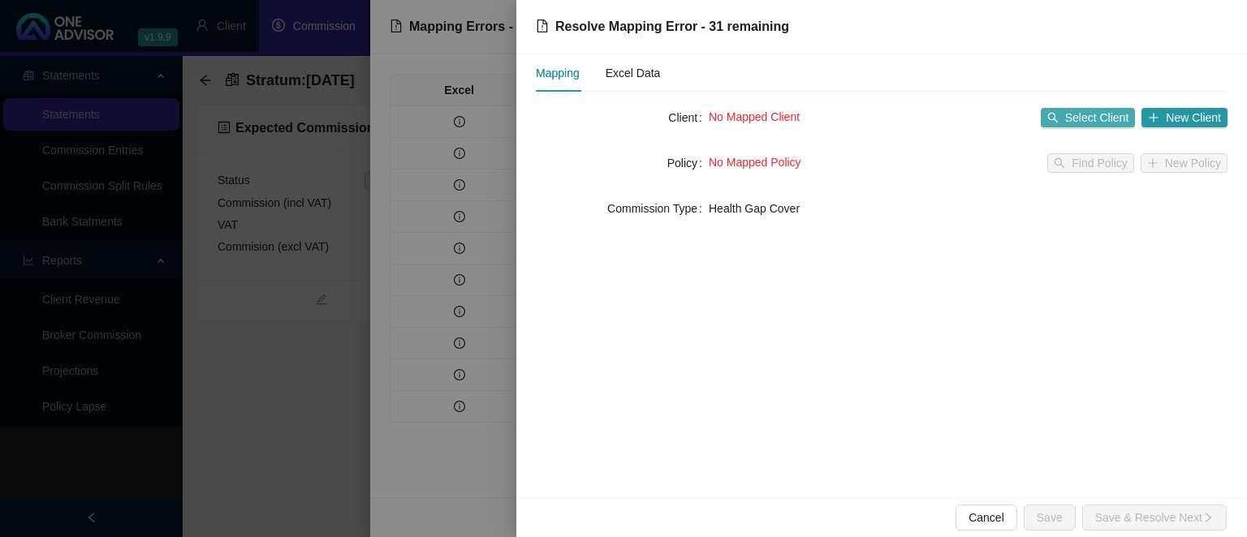
click at [1063, 115] on button "Select Client" at bounding box center [1088, 117] width 95 height 19
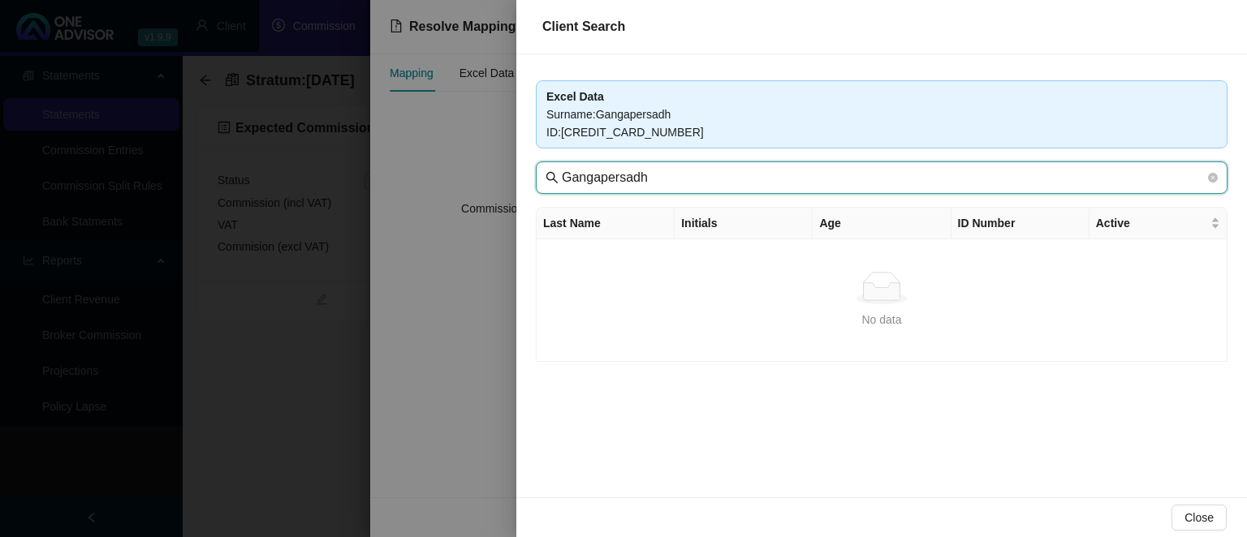
drag, startPoint x: 706, startPoint y: 178, endPoint x: 525, endPoint y: 167, distance: 181.3
click at [562, 168] on input "Gangapersadh" at bounding box center [883, 177] width 643 height 19
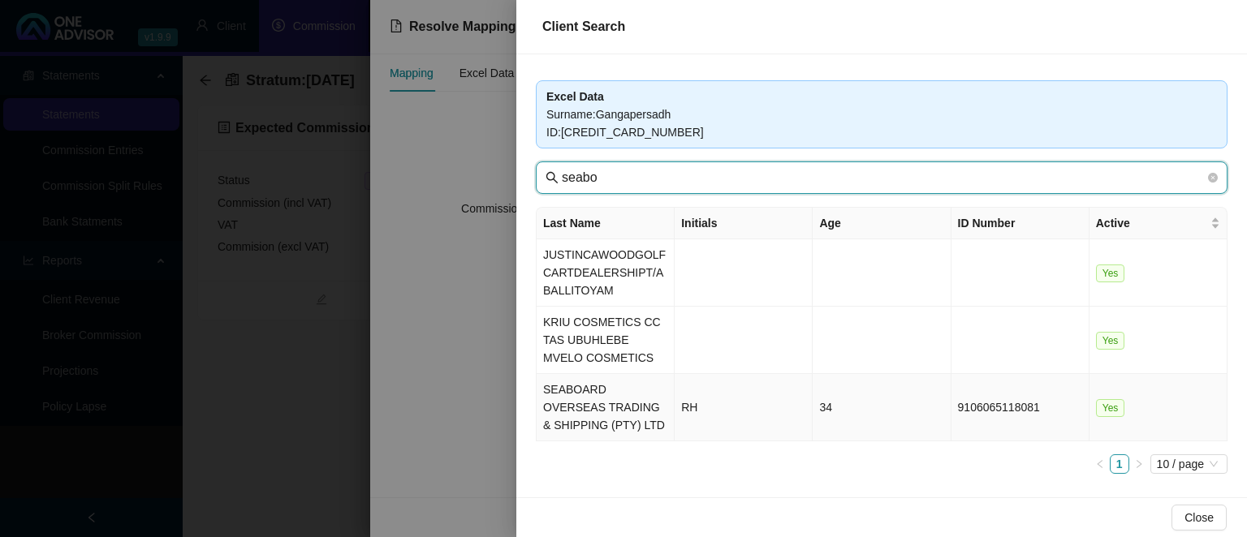
type input "seabo"
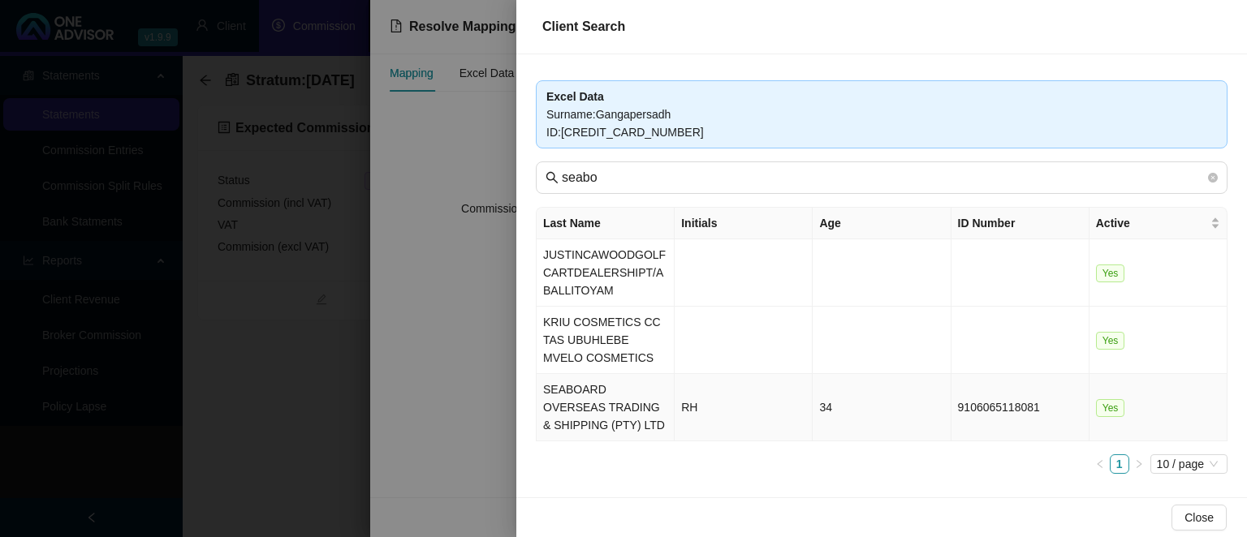
click at [574, 410] on td "SEABOARD OVERSEAS TRADING & SHIPPING (PTY) LTD" at bounding box center [605, 407] width 138 height 67
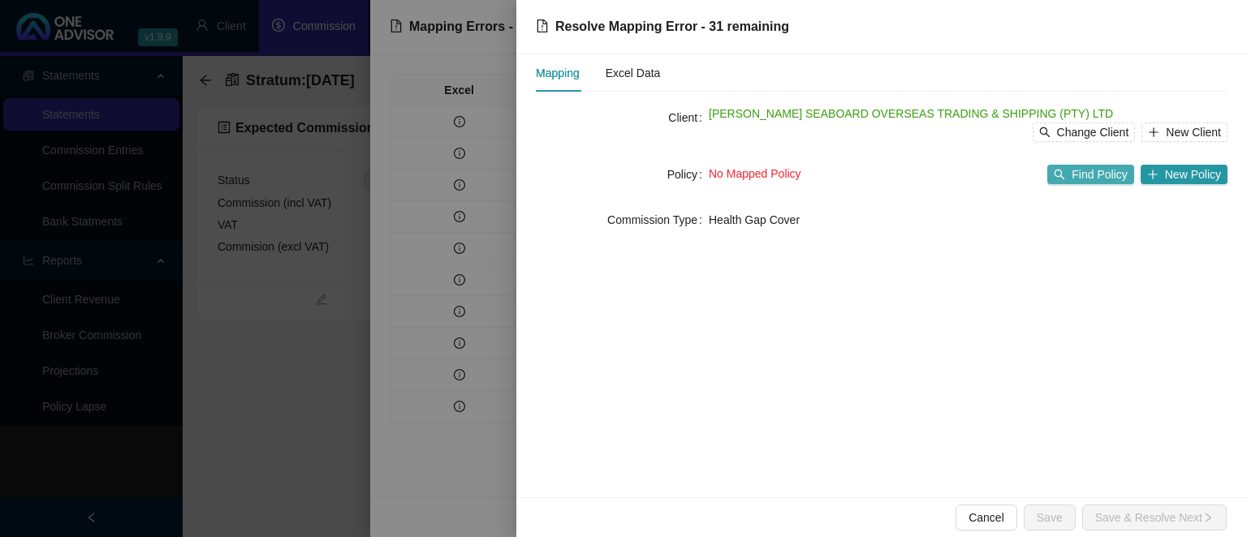
click at [1065, 179] on icon "search" at bounding box center [1059, 174] width 11 height 11
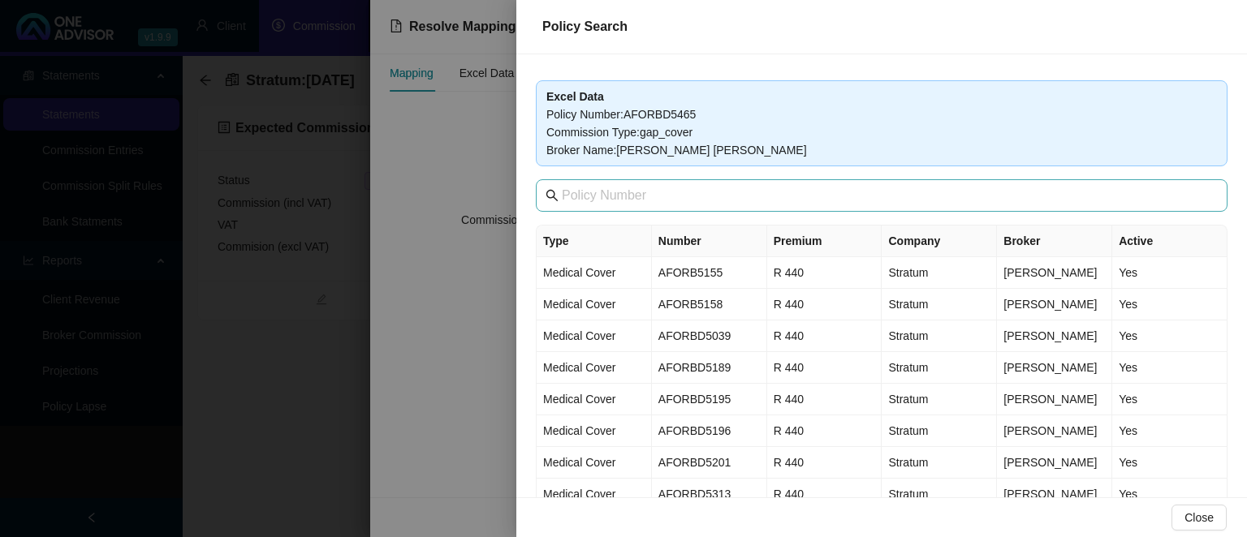
click at [675, 209] on span at bounding box center [882, 195] width 692 height 32
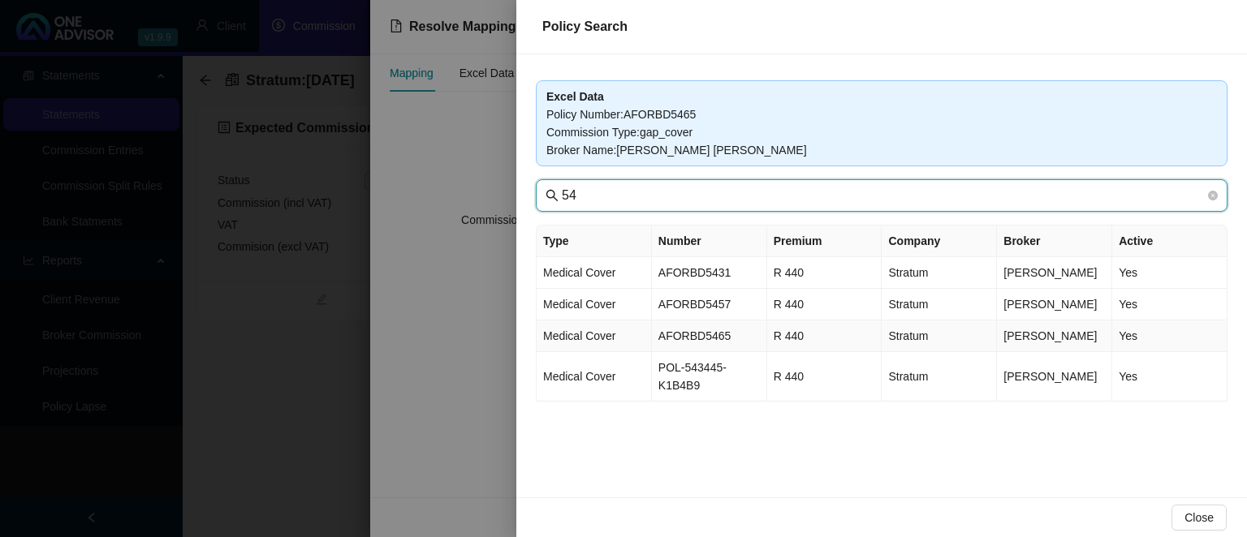
type input "54"
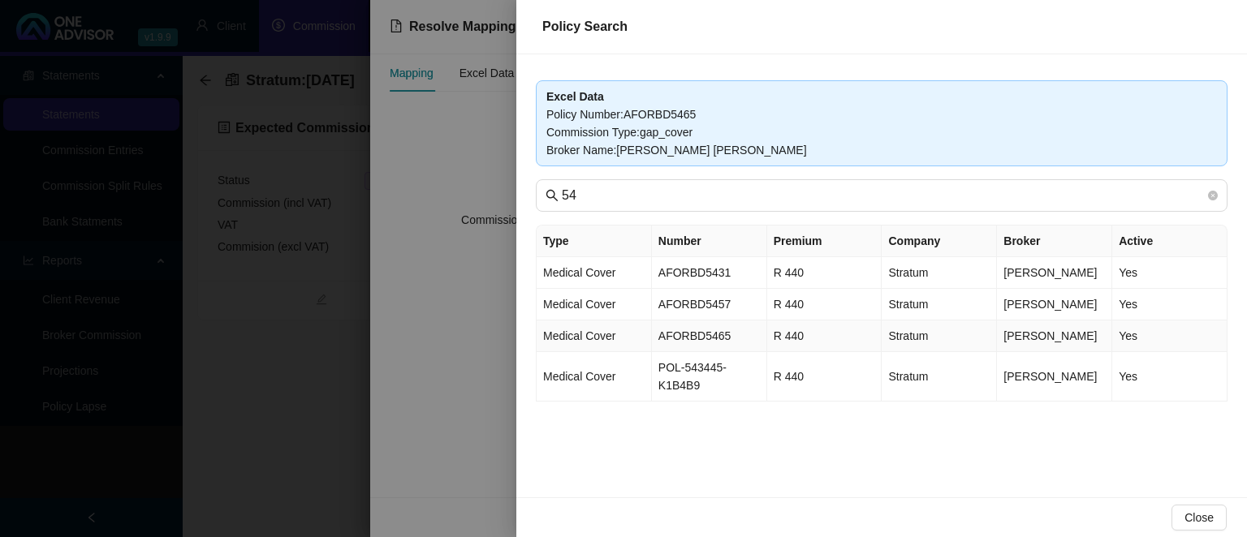
click at [674, 329] on td "AFORBD5465" at bounding box center [709, 337] width 115 height 32
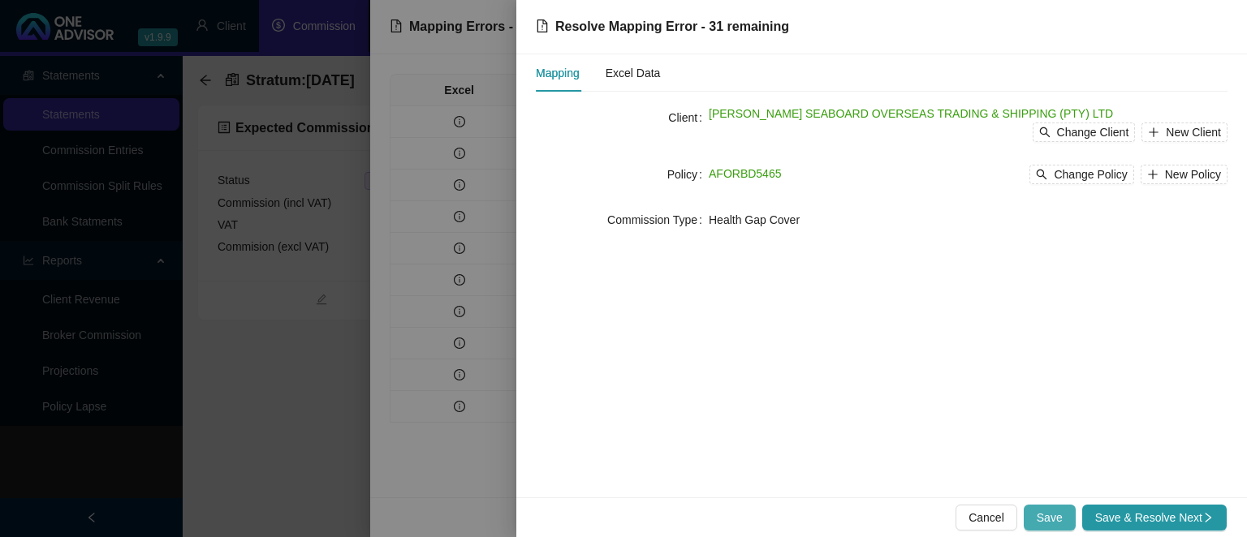
click at [1054, 514] on span "Save" at bounding box center [1049, 518] width 26 height 18
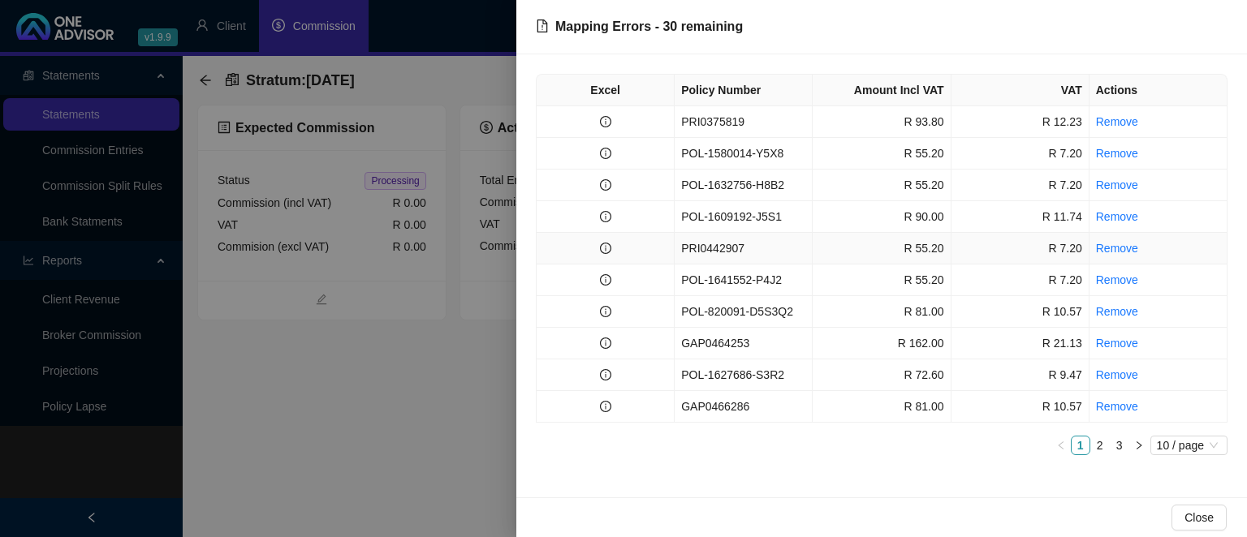
click at [722, 245] on td "PRI0442907" at bounding box center [743, 249] width 138 height 32
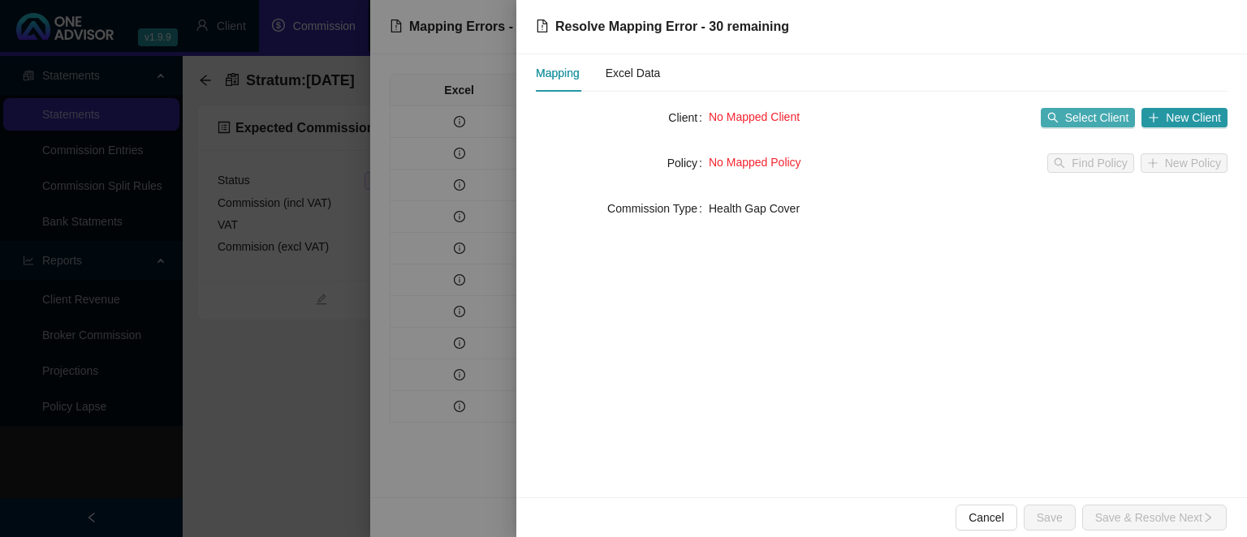
click at [1069, 123] on span "Select Client" at bounding box center [1097, 118] width 64 height 18
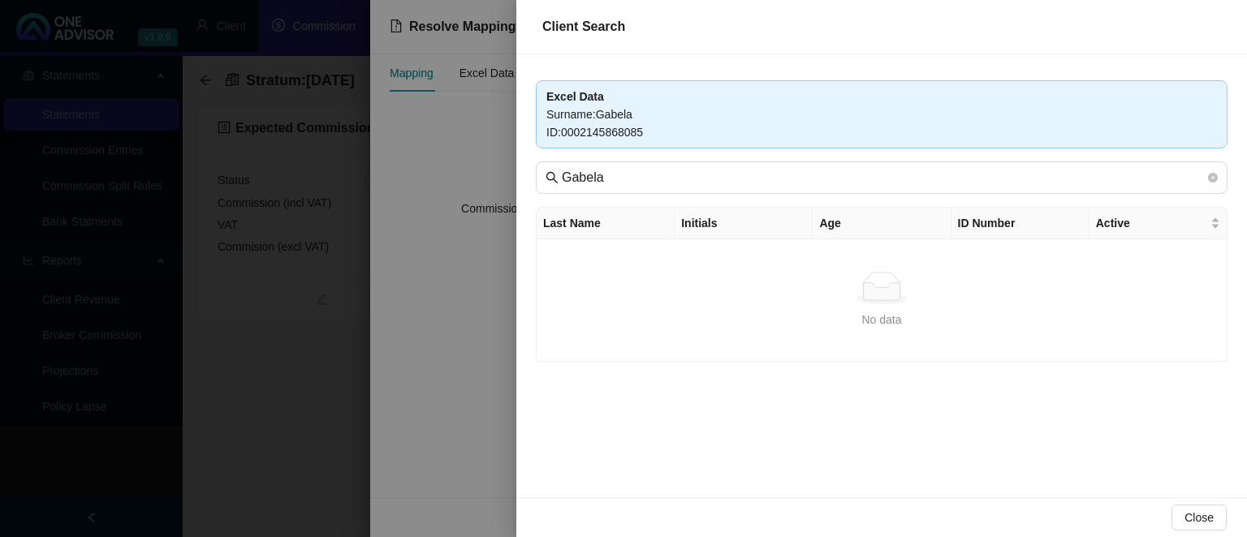
click at [492, 428] on div at bounding box center [623, 268] width 1247 height 537
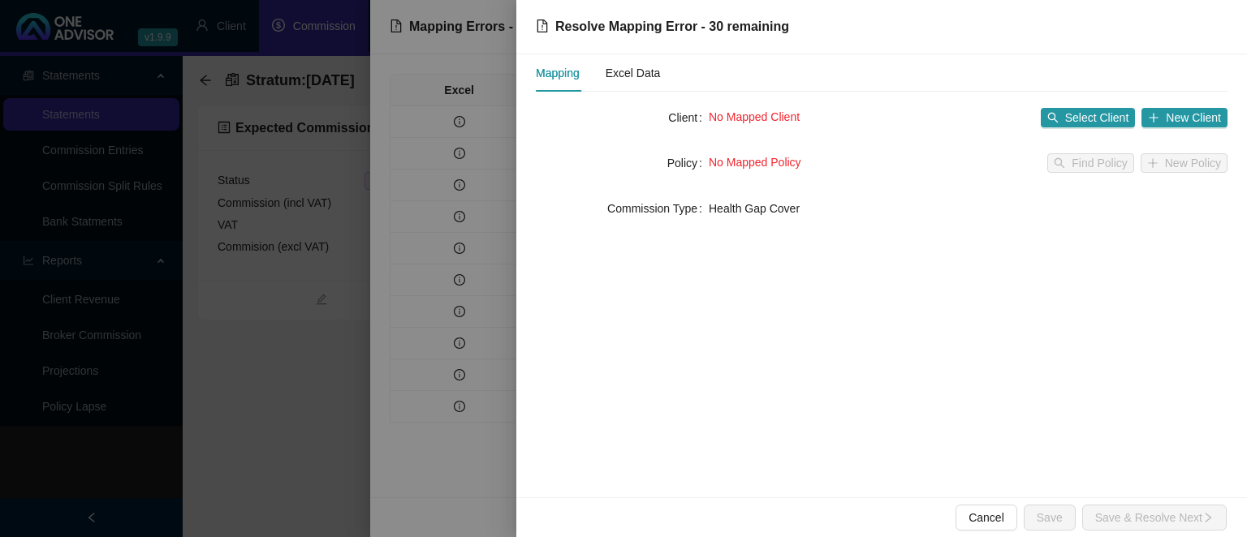
click at [492, 428] on div at bounding box center [623, 268] width 1247 height 537
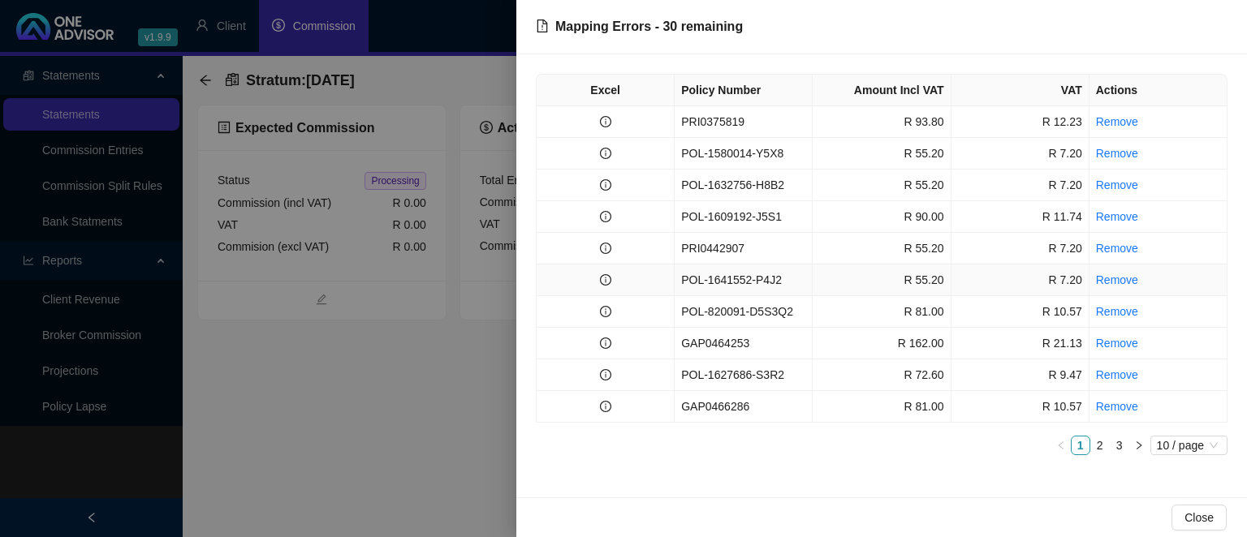
click at [711, 278] on td "POL-1641552-P4J2" at bounding box center [743, 281] width 138 height 32
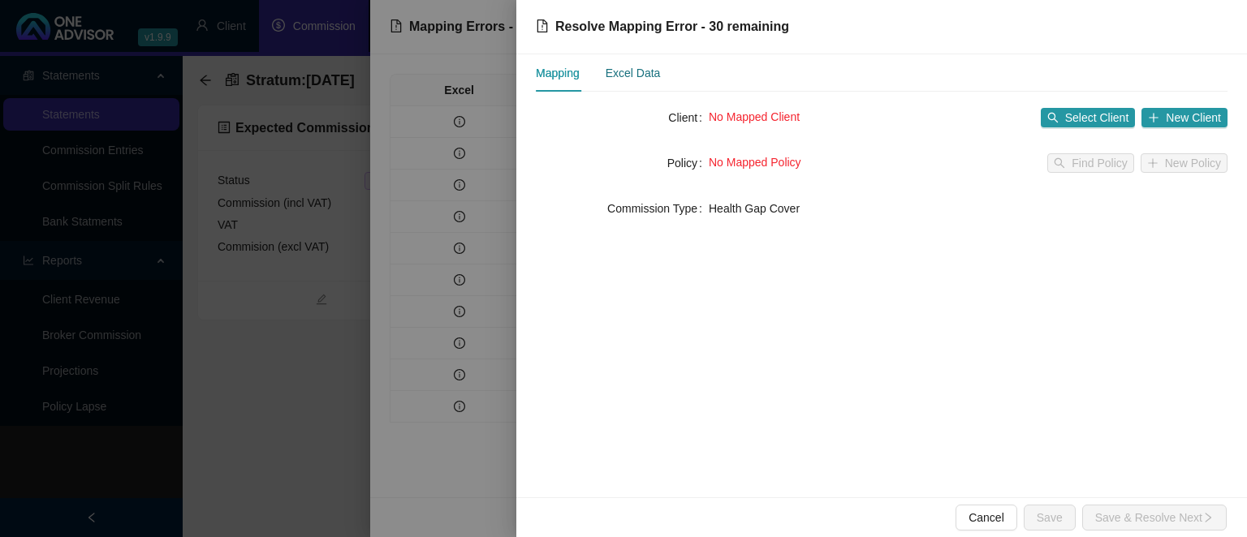
click at [645, 72] on div "Excel Data" at bounding box center [632, 73] width 55 height 18
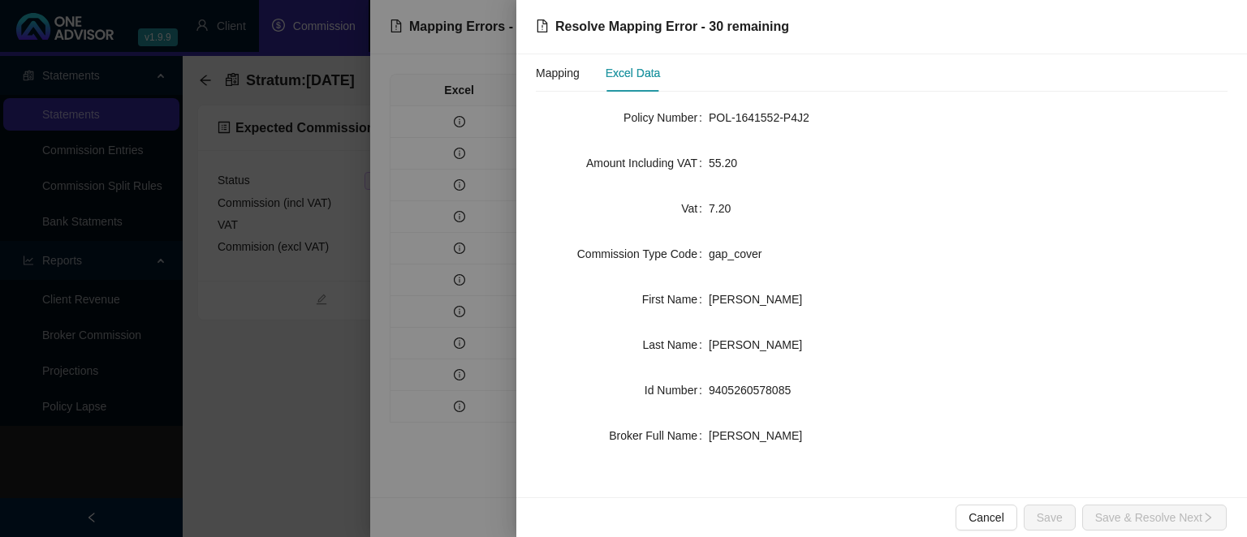
click at [450, 454] on div at bounding box center [623, 268] width 1247 height 537
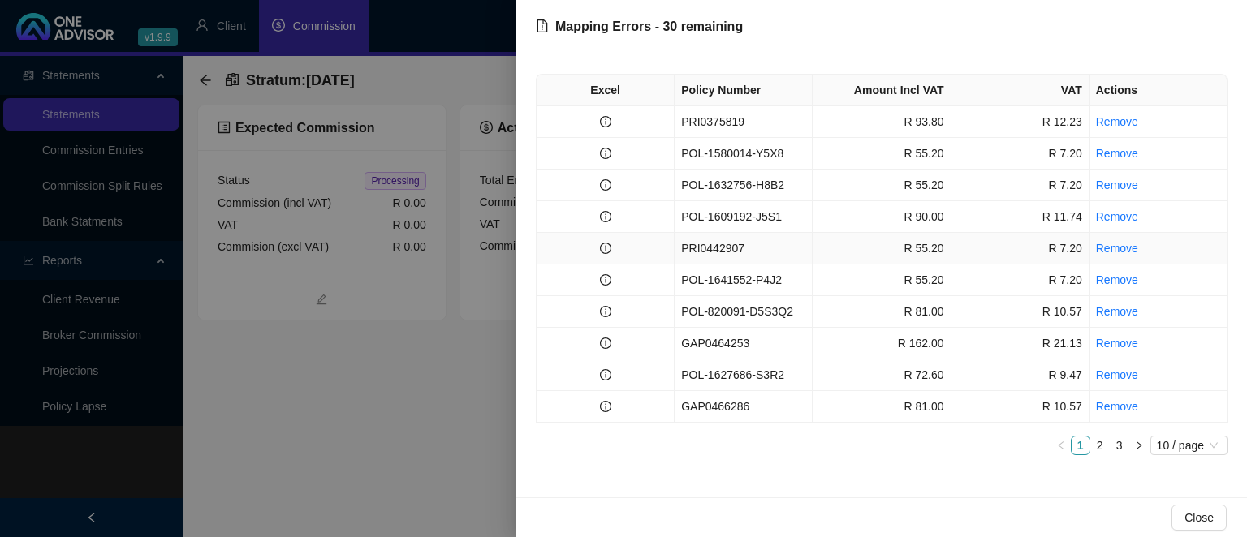
click at [712, 243] on td "PRI0442907" at bounding box center [743, 249] width 138 height 32
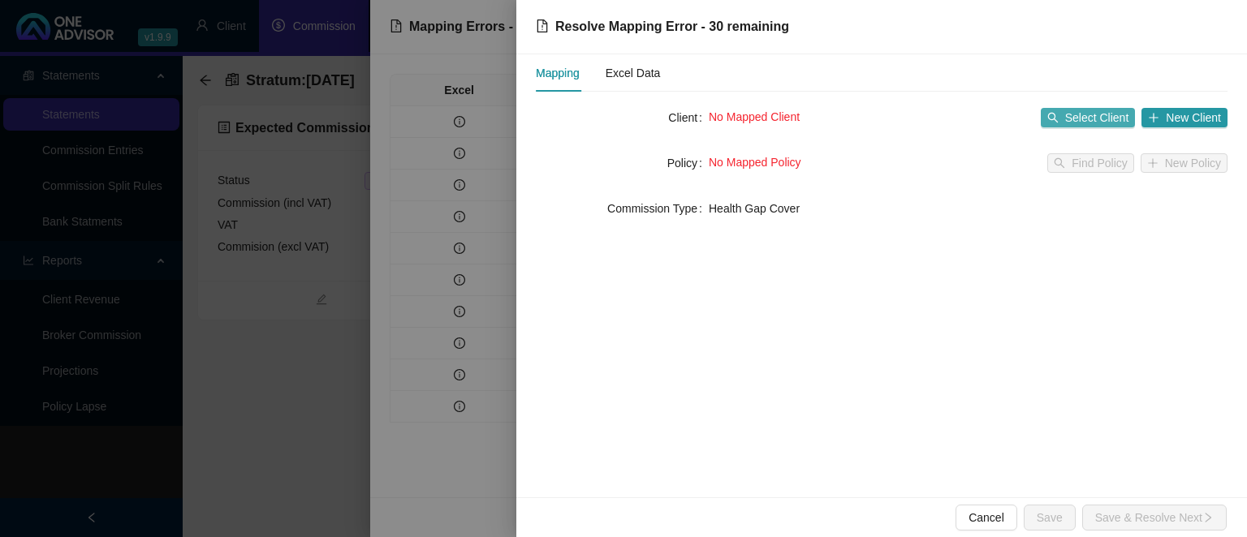
click at [1107, 112] on span "Select Client" at bounding box center [1097, 118] width 64 height 18
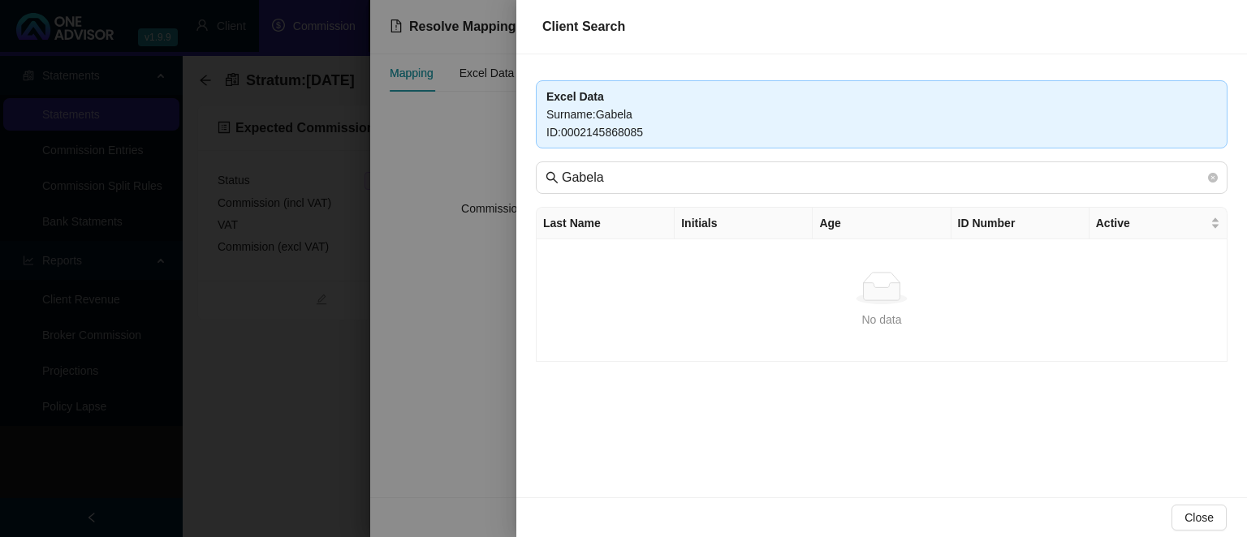
click at [403, 362] on div at bounding box center [623, 268] width 1247 height 537
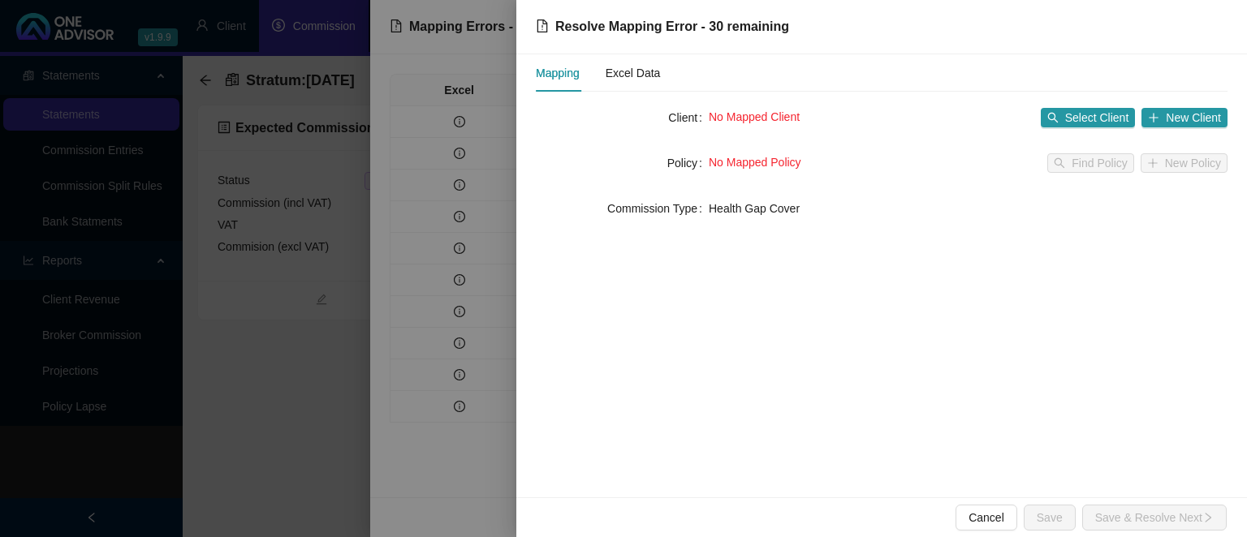
click at [403, 362] on div at bounding box center [623, 268] width 1247 height 537
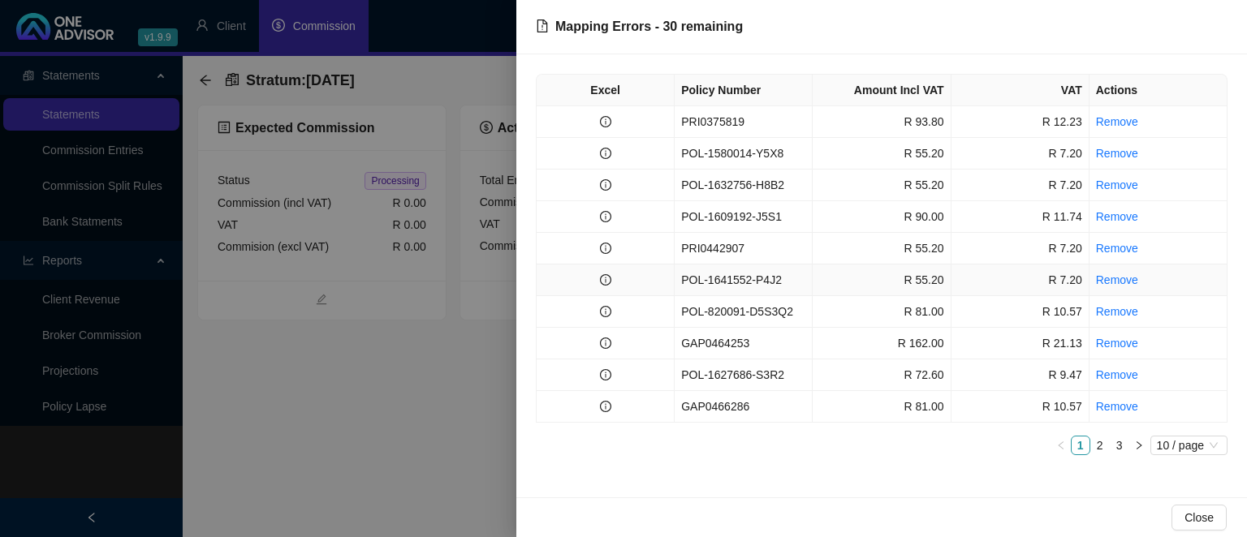
click at [664, 281] on td at bounding box center [605, 281] width 138 height 32
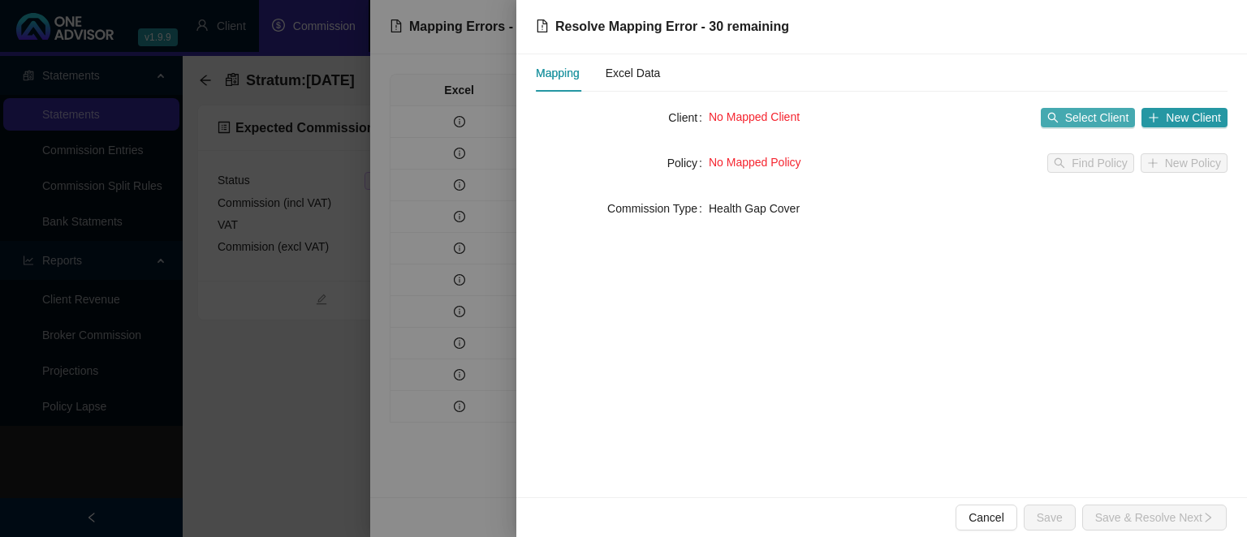
click at [1088, 118] on span "Select Client" at bounding box center [1097, 118] width 64 height 18
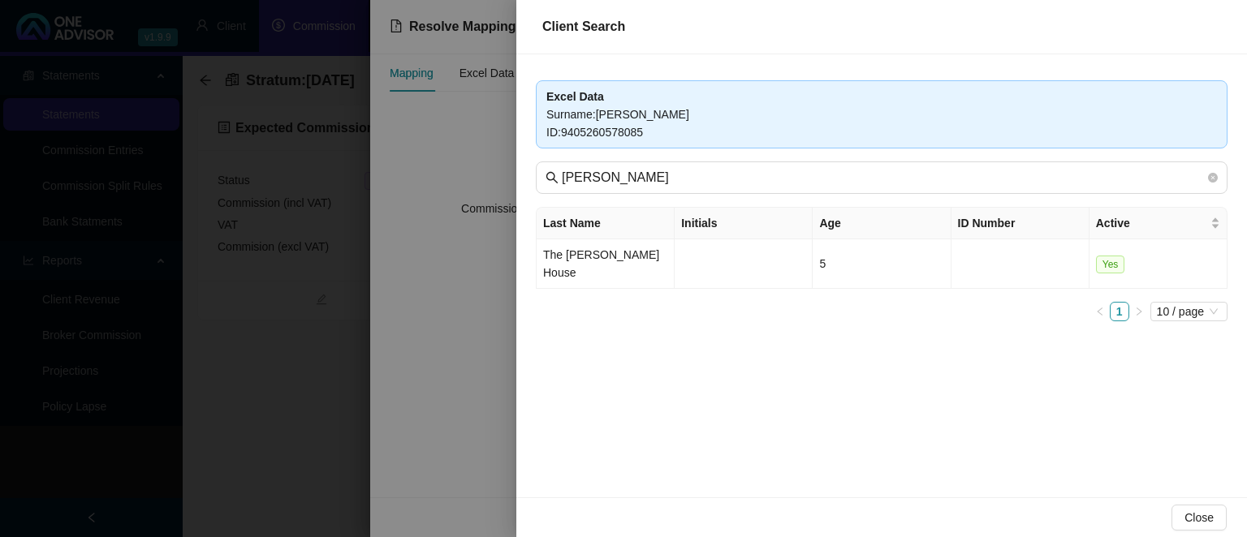
click at [476, 317] on div at bounding box center [623, 268] width 1247 height 537
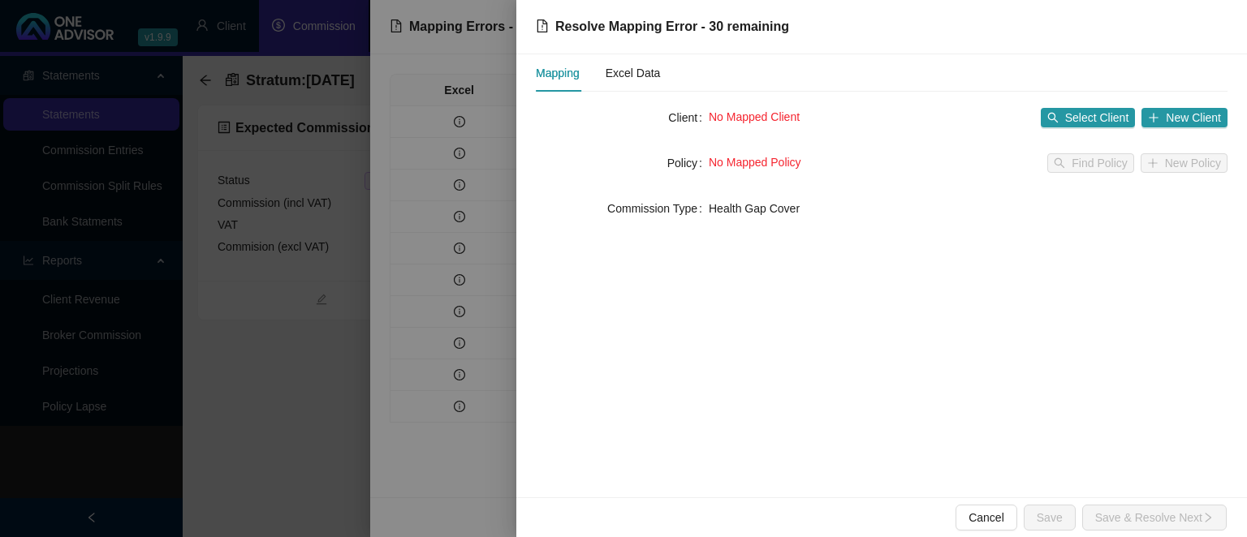
click at [291, 346] on div at bounding box center [623, 268] width 1247 height 537
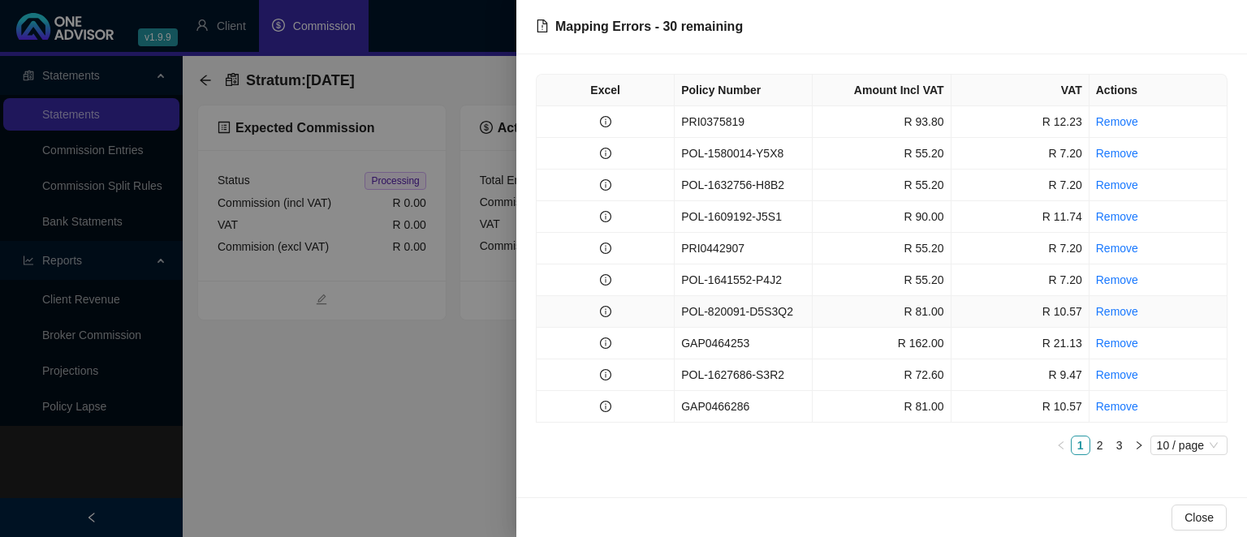
click at [692, 317] on td "POL-820091-D5S3Q2" at bounding box center [743, 312] width 138 height 32
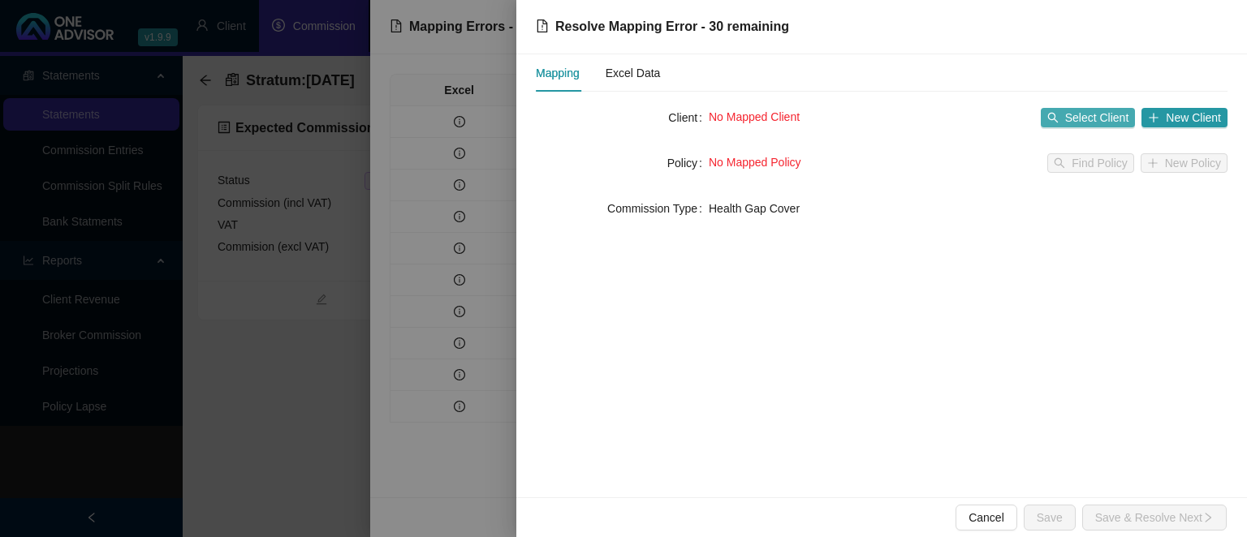
click at [1081, 114] on span "Select Client" at bounding box center [1097, 118] width 64 height 18
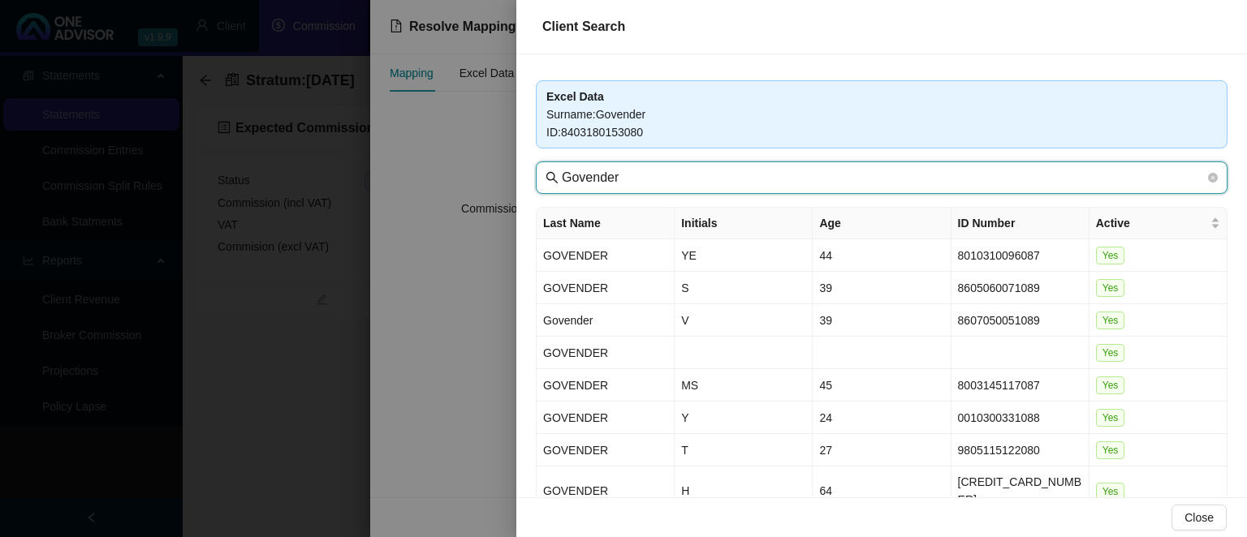
click at [618, 180] on input "Govender" at bounding box center [883, 177] width 643 height 19
drag, startPoint x: 648, startPoint y: 174, endPoint x: 525, endPoint y: 171, distance: 122.6
click at [562, 171] on input "Govender" at bounding box center [883, 177] width 643 height 19
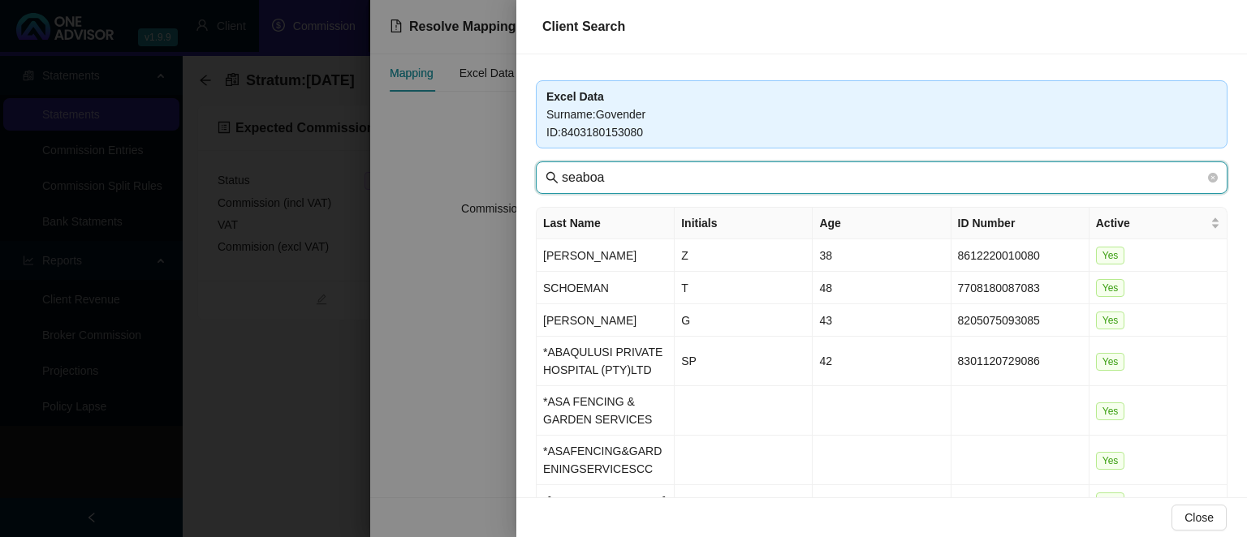
type input "seaboa"
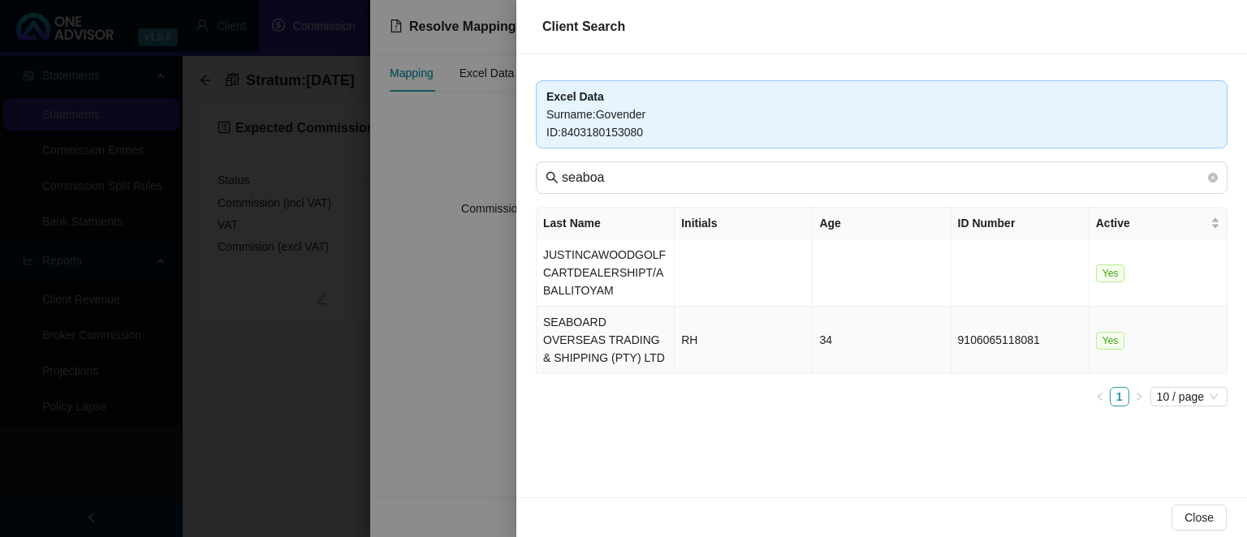
click at [601, 329] on td "SEABOARD OVERSEAS TRADING & SHIPPING (PTY) LTD" at bounding box center [605, 340] width 138 height 67
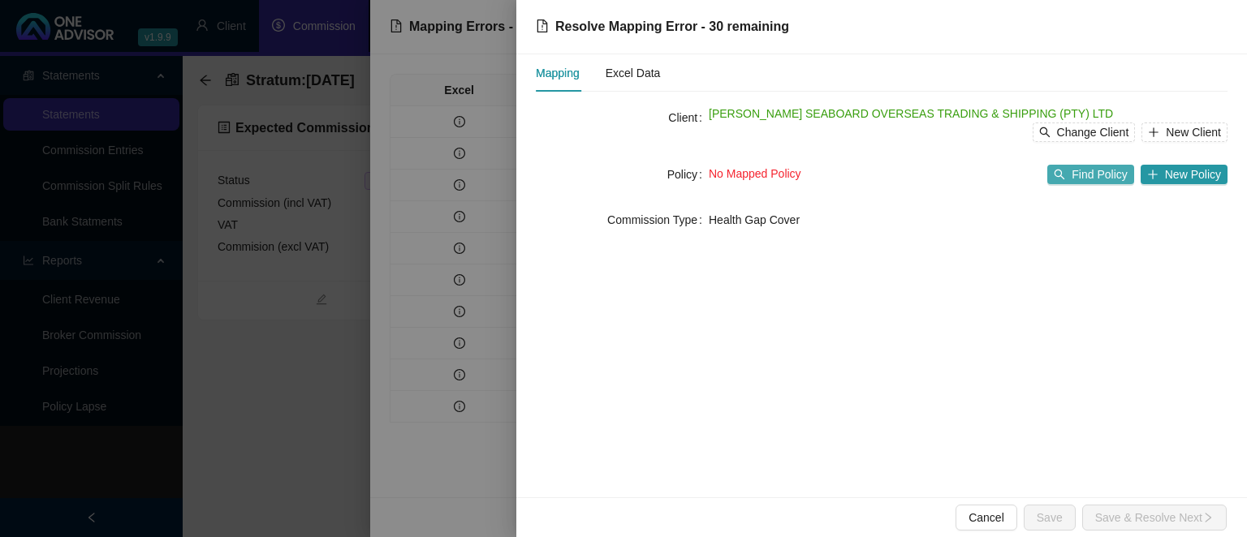
click at [1079, 175] on span "Find Policy" at bounding box center [1098, 175] width 55 height 18
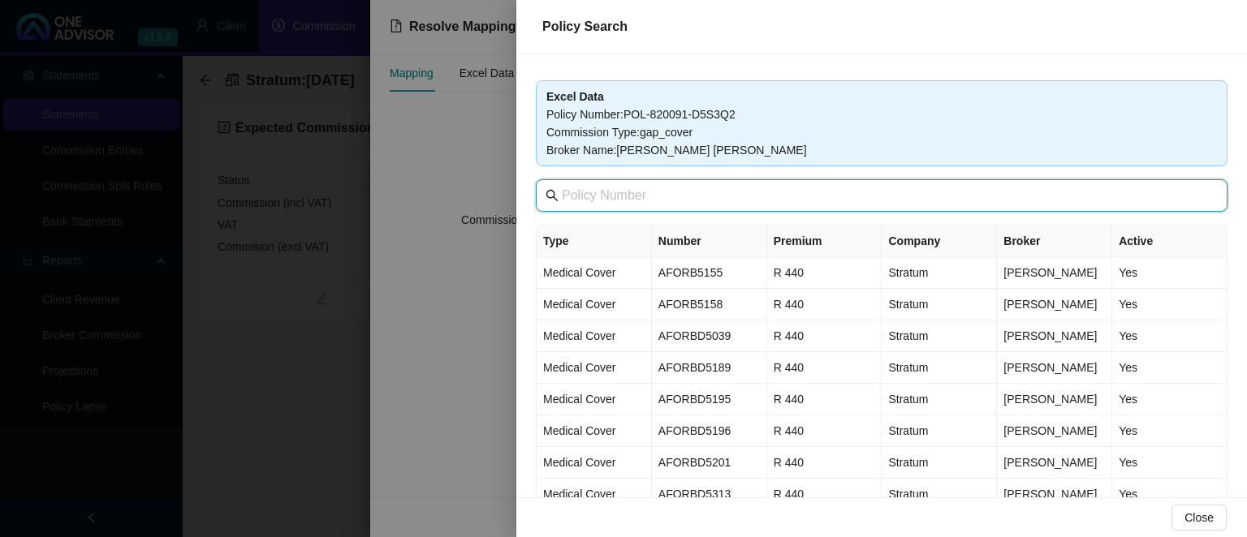
click at [636, 190] on input "text" at bounding box center [883, 195] width 643 height 19
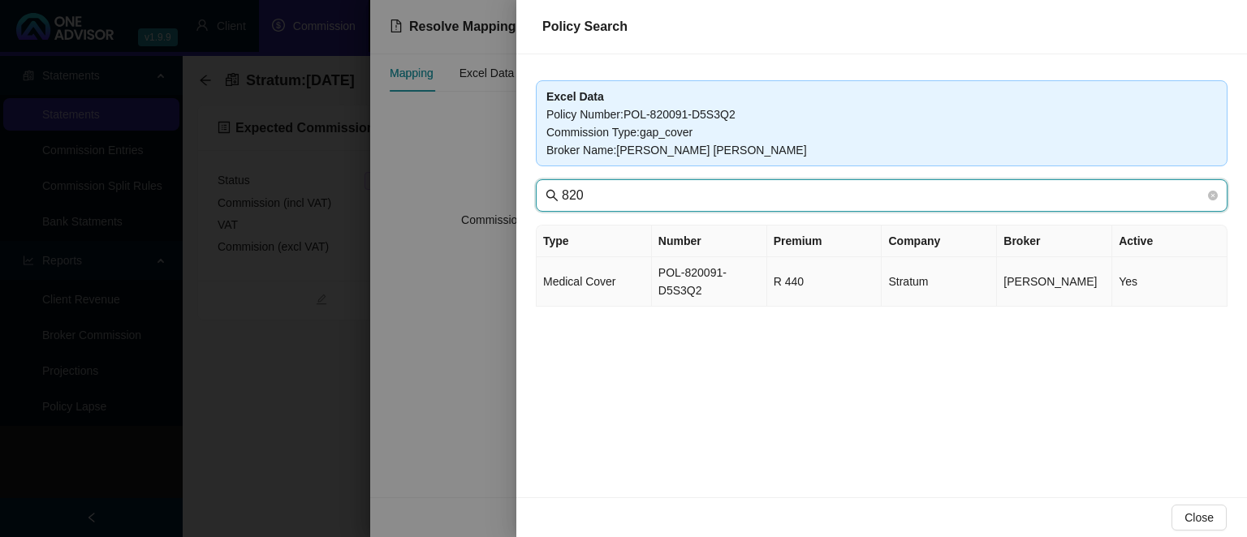
type input "820"
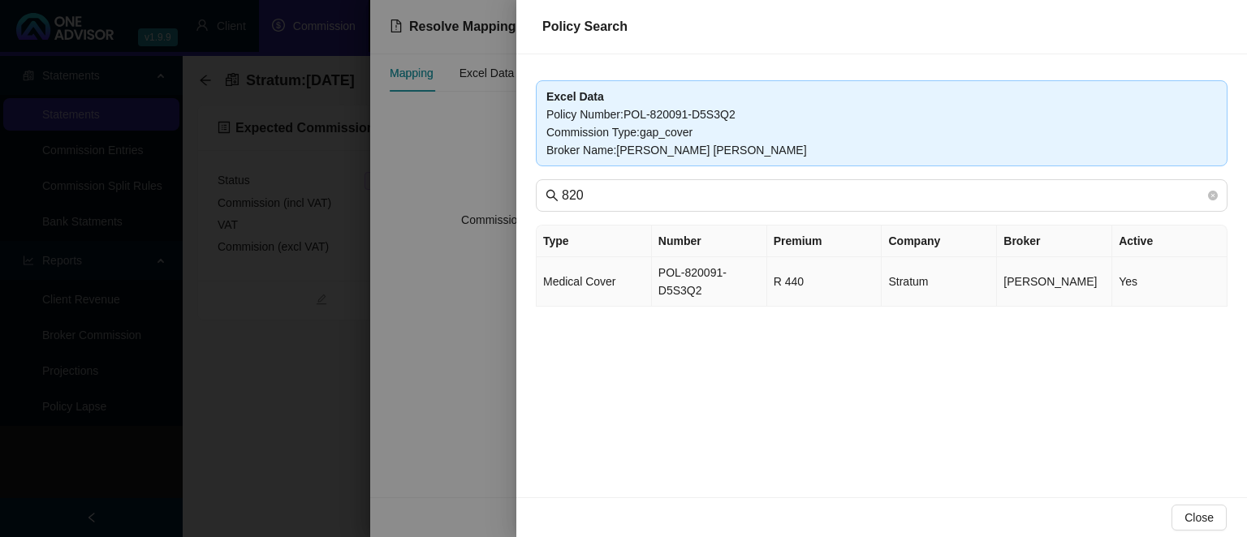
click at [682, 280] on td "POL-820091-D5S3Q2" at bounding box center [709, 282] width 115 height 50
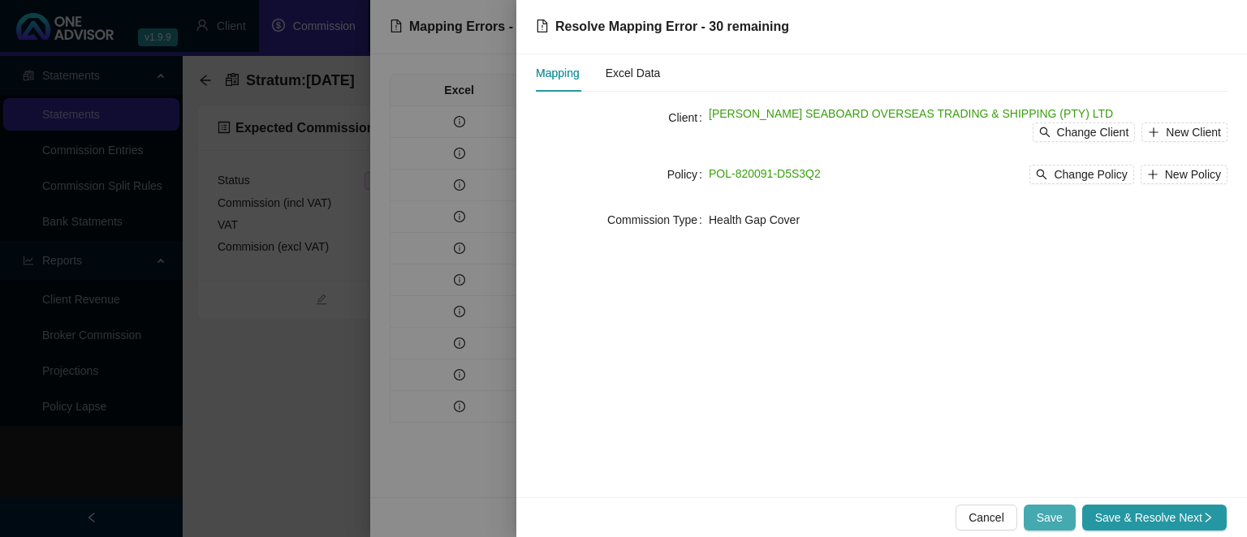
click at [1049, 511] on span "Save" at bounding box center [1049, 518] width 26 height 18
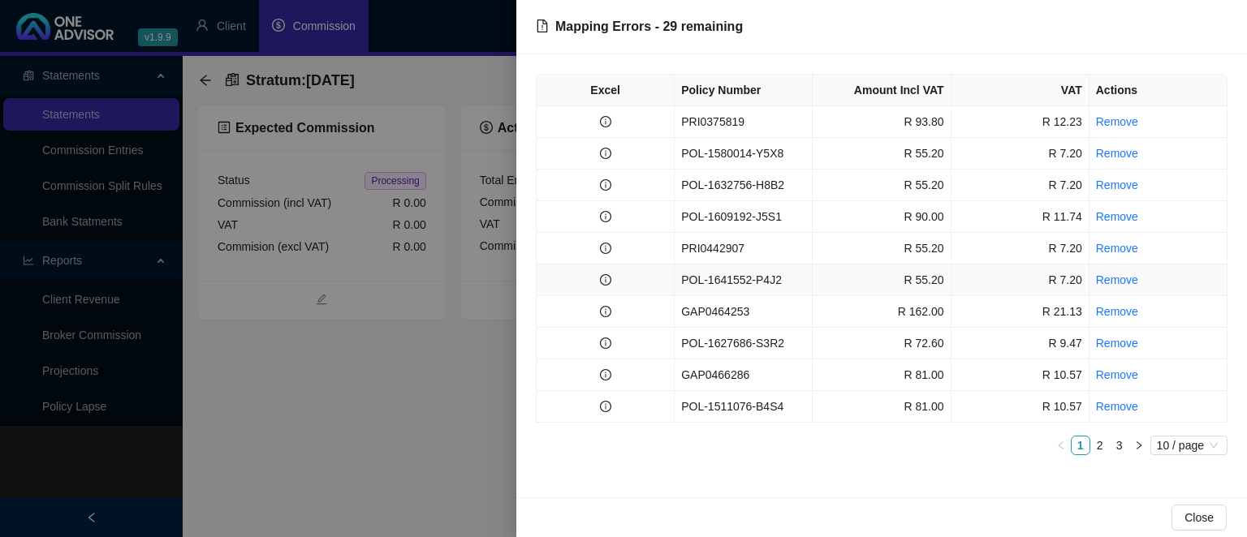
click at [726, 284] on td "POL-1641552-P4J2" at bounding box center [743, 281] width 138 height 32
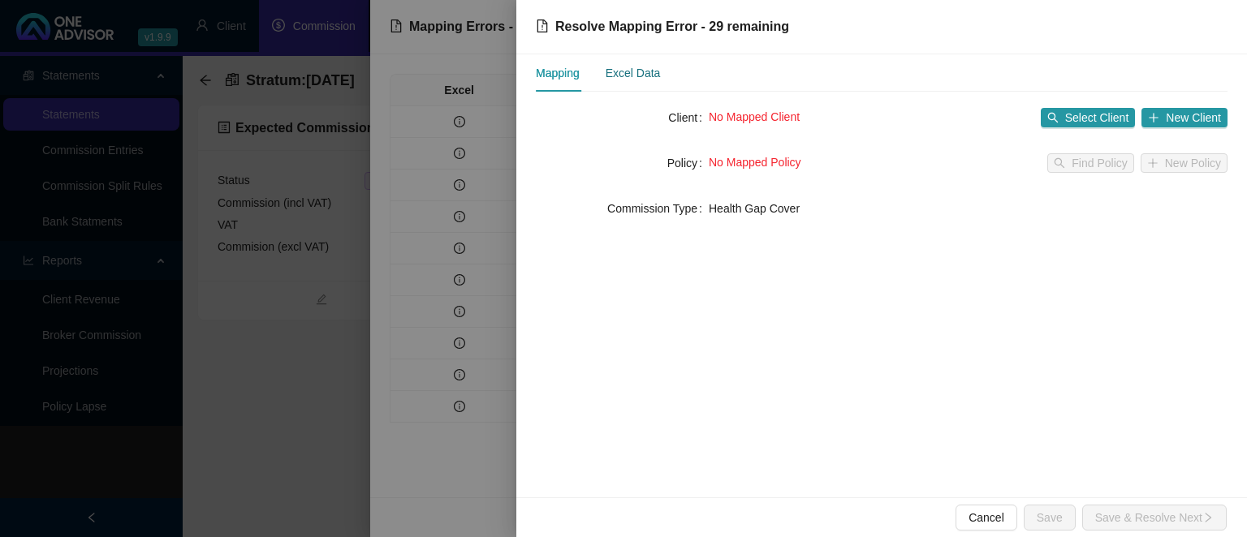
click at [648, 75] on div "Excel Data" at bounding box center [632, 73] width 55 height 18
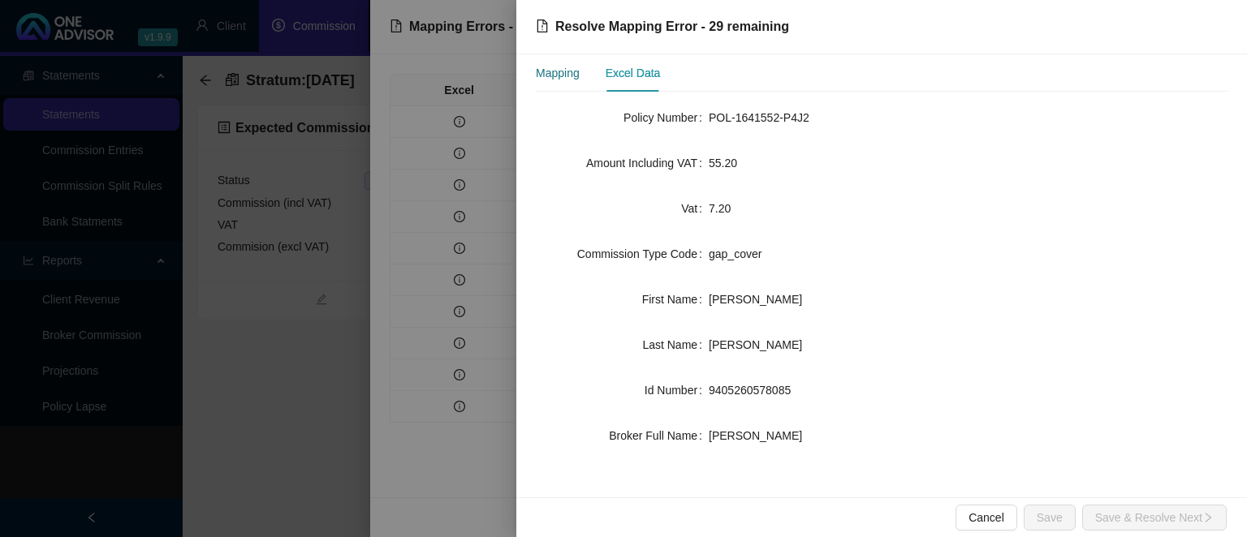
click at [562, 75] on div "Mapping" at bounding box center [558, 73] width 44 height 18
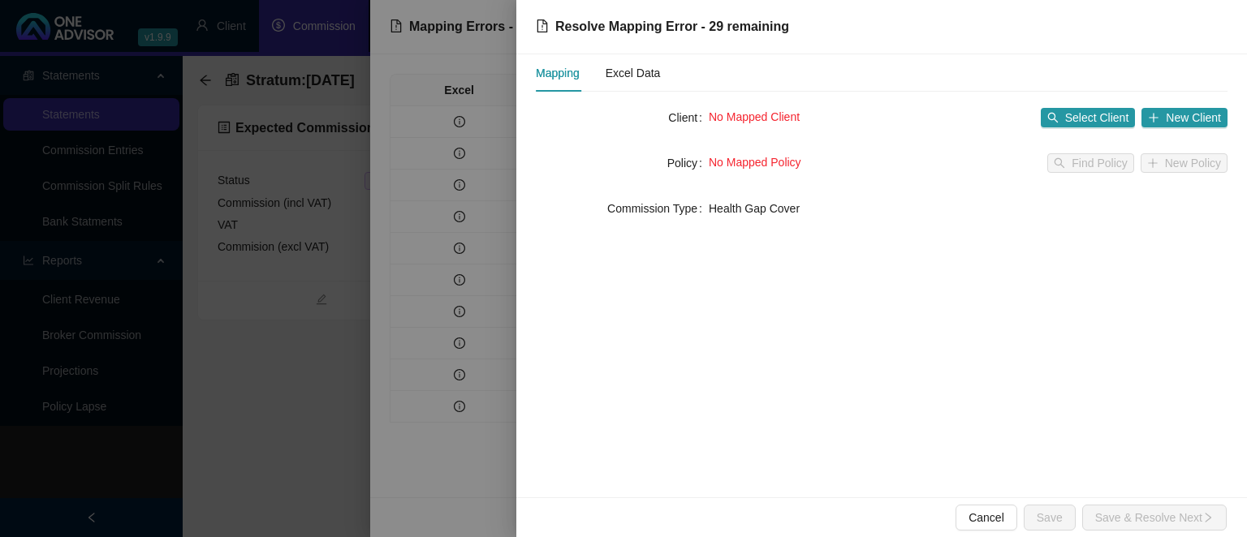
click at [396, 440] on div at bounding box center [623, 268] width 1247 height 537
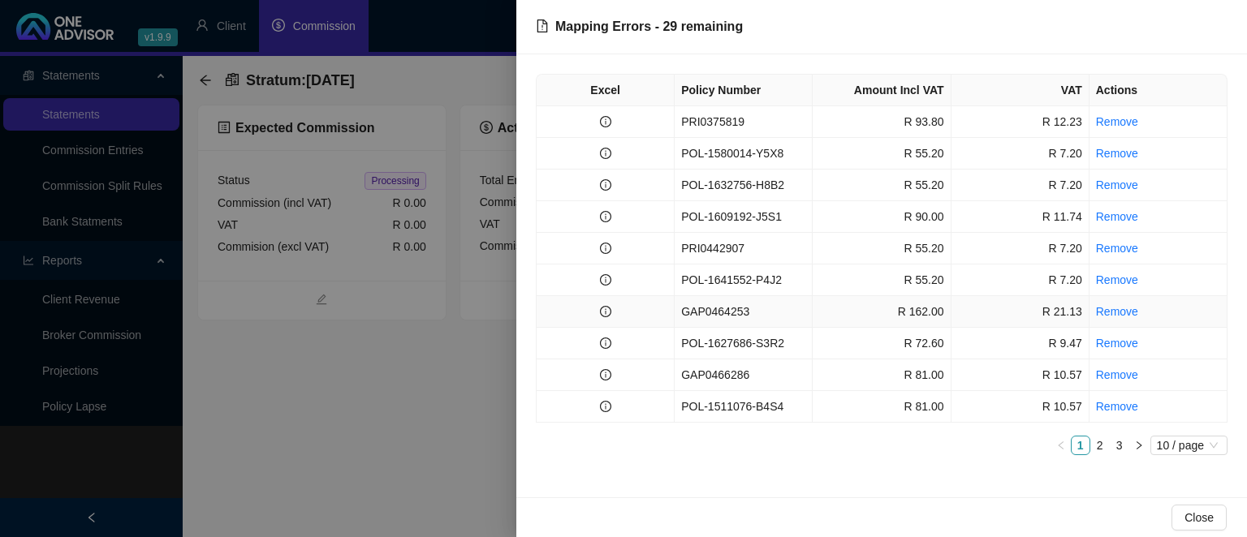
click at [713, 310] on td "GAP0464253" at bounding box center [743, 312] width 138 height 32
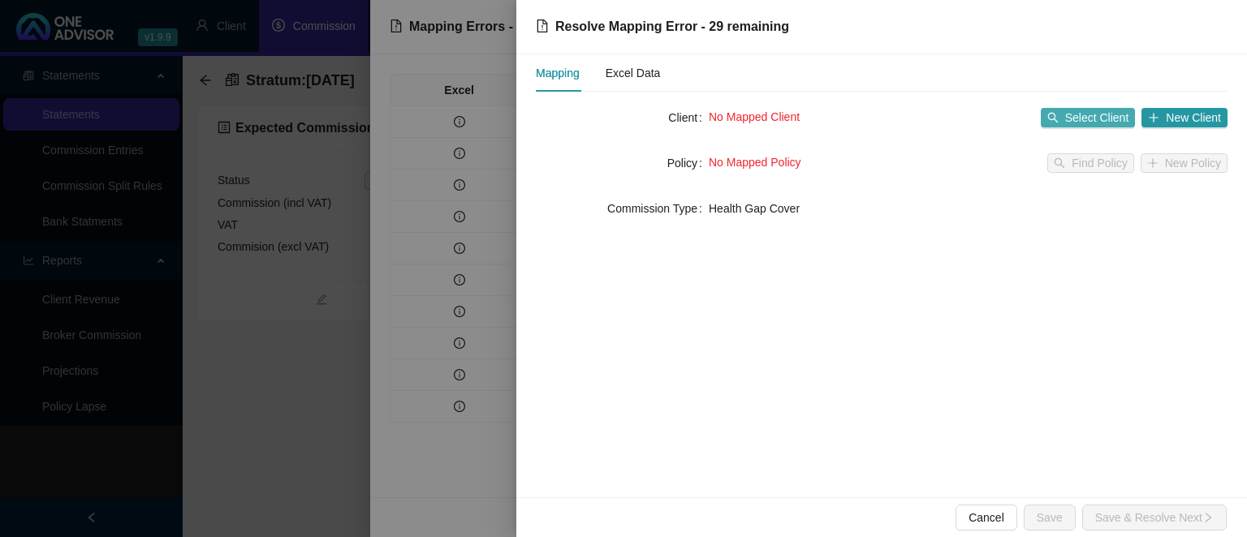
click at [1068, 116] on span "Select Client" at bounding box center [1097, 118] width 64 height 18
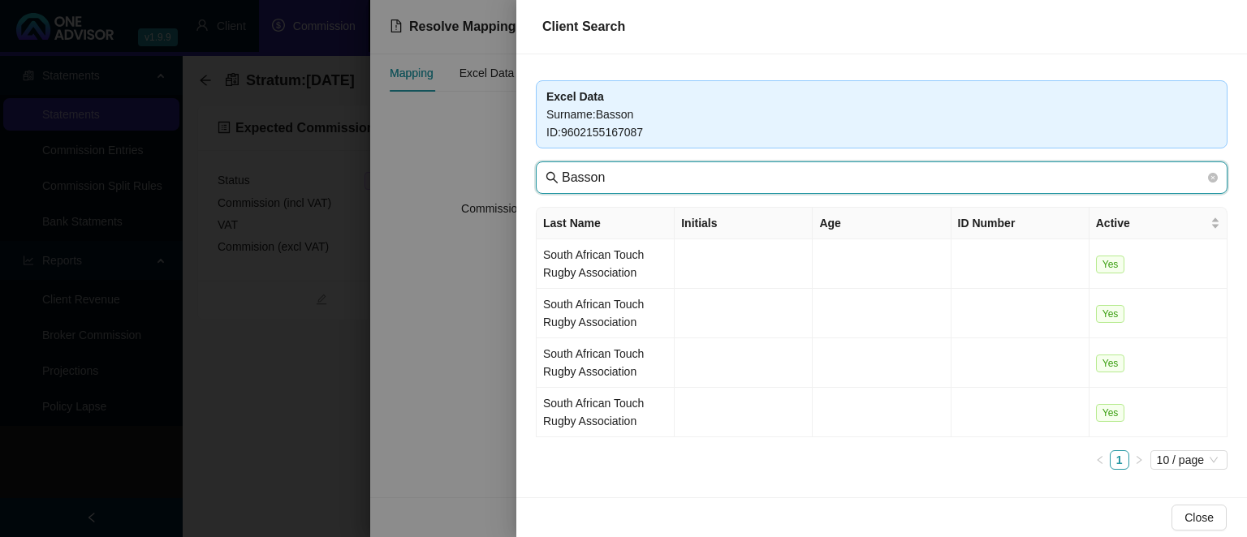
drag, startPoint x: 630, startPoint y: 177, endPoint x: 515, endPoint y: 170, distance: 115.4
click at [562, 170] on input "Basson" at bounding box center [883, 177] width 643 height 19
type input "seaboard"
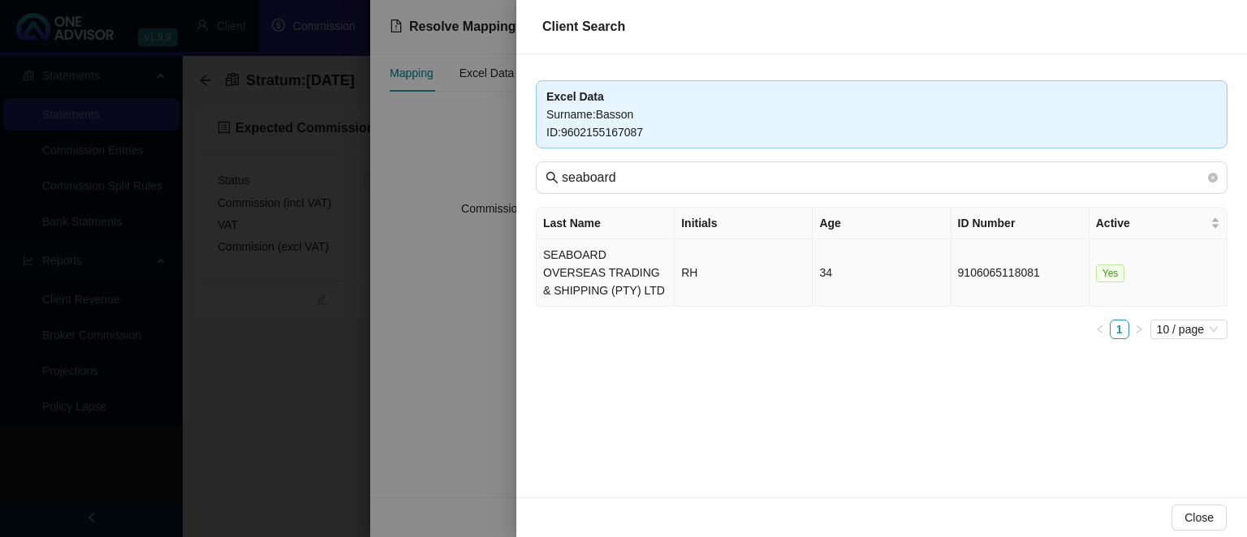
click at [577, 252] on td "SEABOARD OVERSEAS TRADING & SHIPPING (PTY) LTD" at bounding box center [605, 272] width 138 height 67
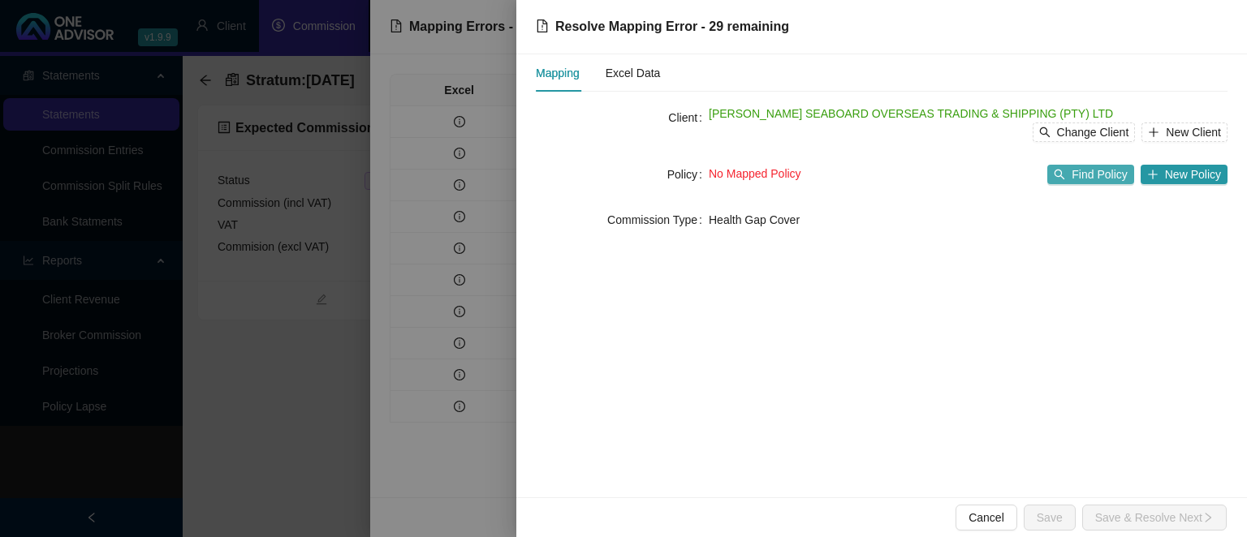
click at [1076, 167] on button "Find Policy" at bounding box center [1090, 174] width 86 height 19
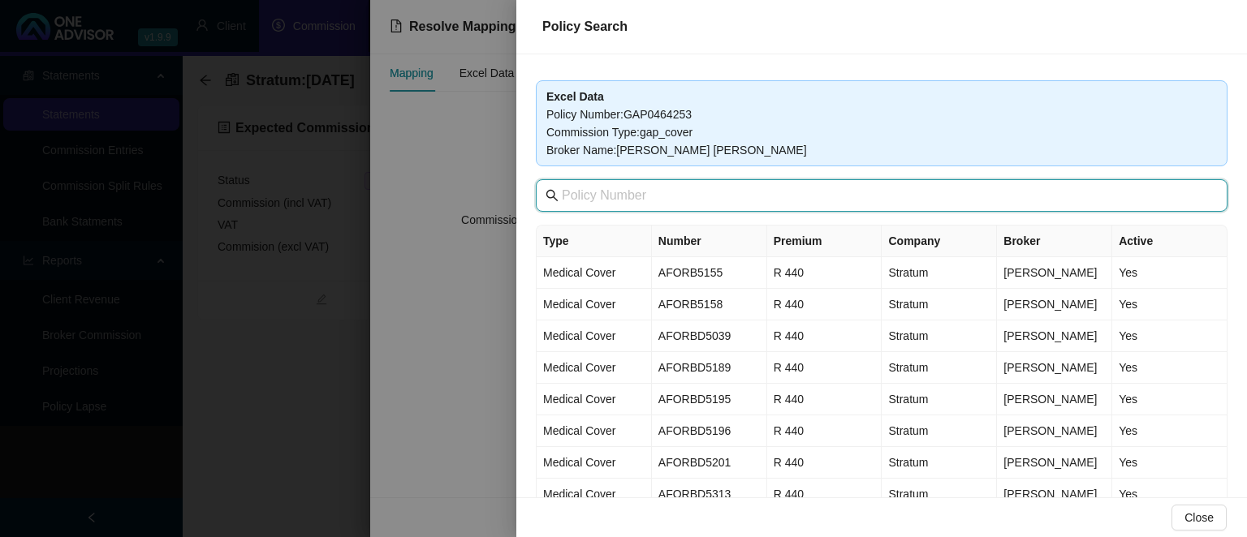
click at [575, 201] on input "text" at bounding box center [883, 195] width 643 height 19
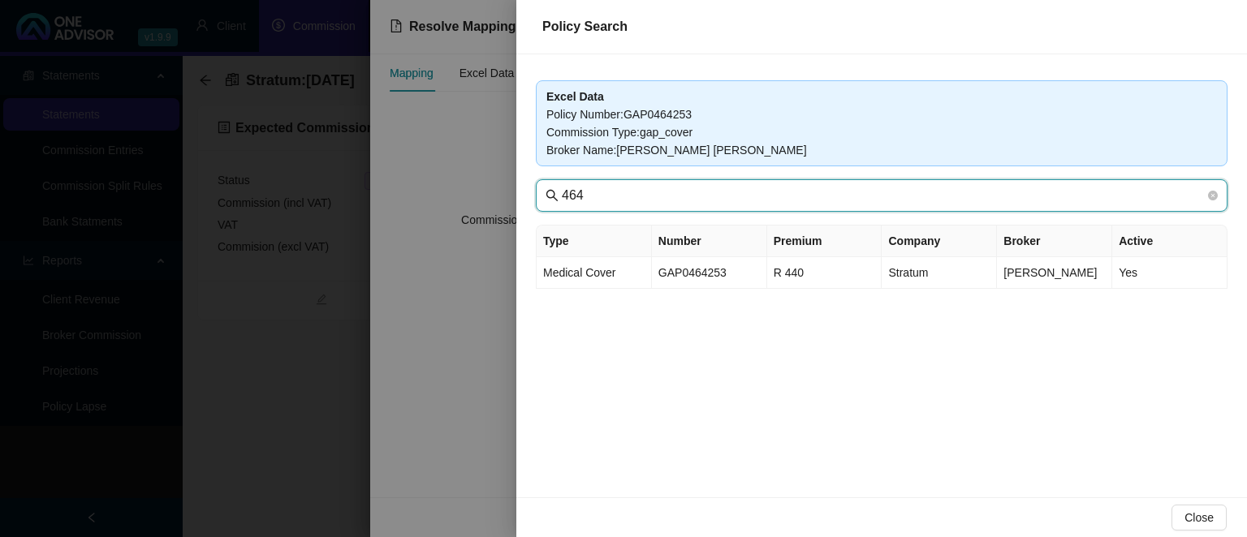
type input "464"
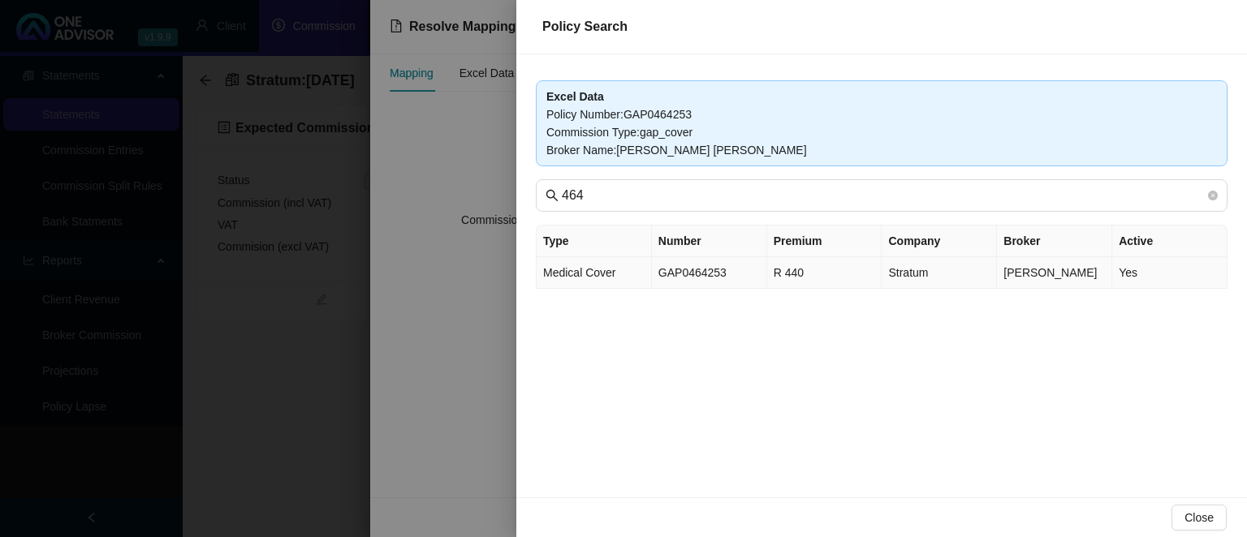
click at [606, 270] on span "Medical Cover" at bounding box center [579, 272] width 72 height 13
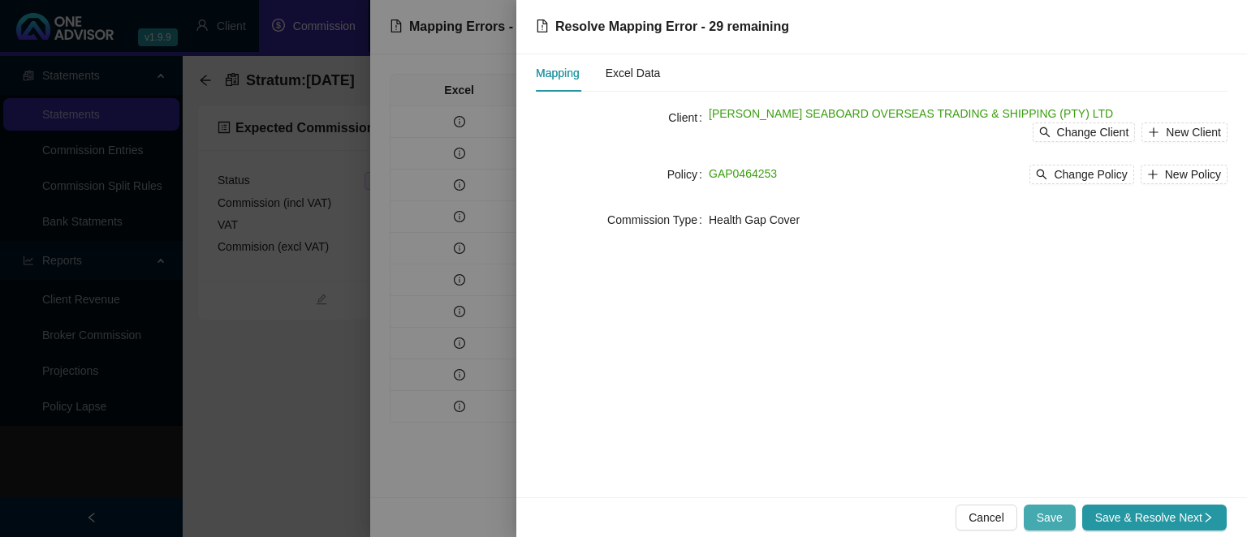
click at [1058, 521] on span "Save" at bounding box center [1049, 518] width 26 height 18
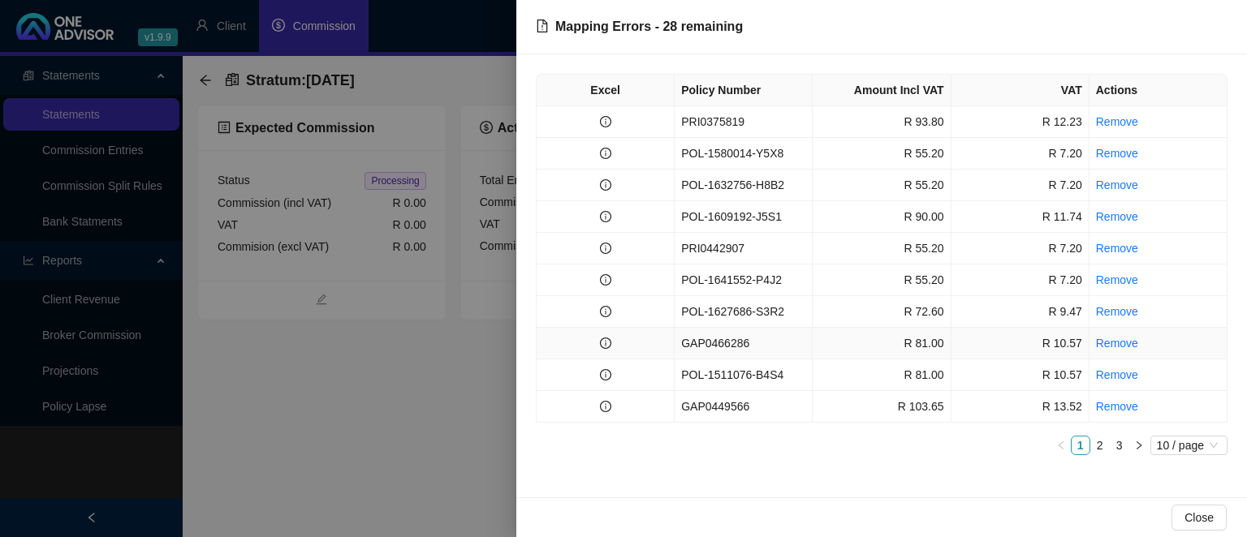
click at [636, 334] on td at bounding box center [605, 344] width 138 height 32
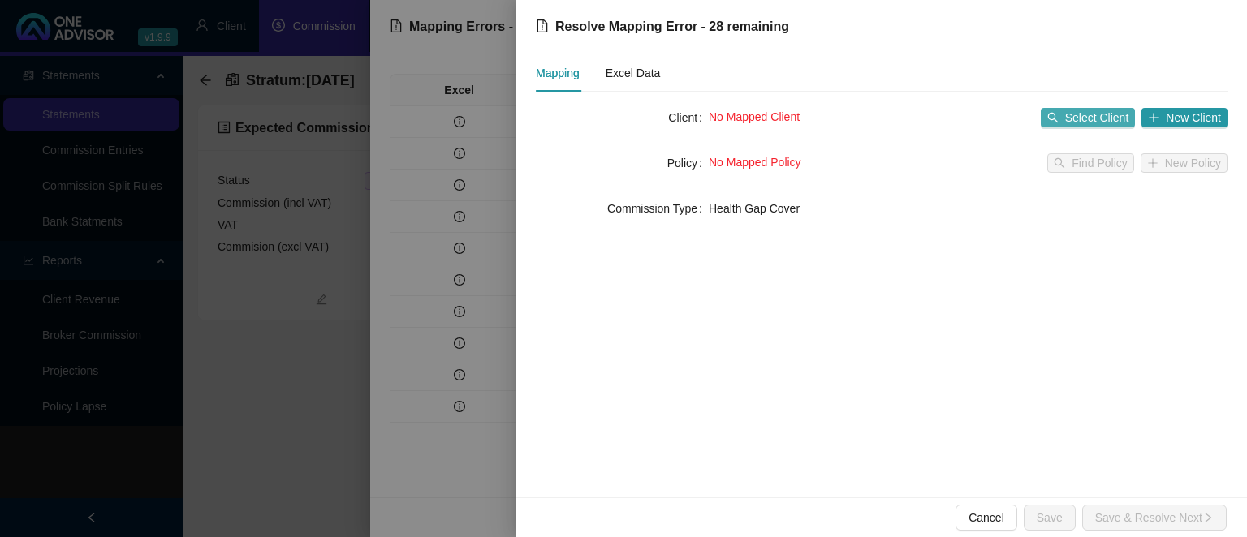
click at [1076, 121] on span "Select Client" at bounding box center [1097, 118] width 64 height 18
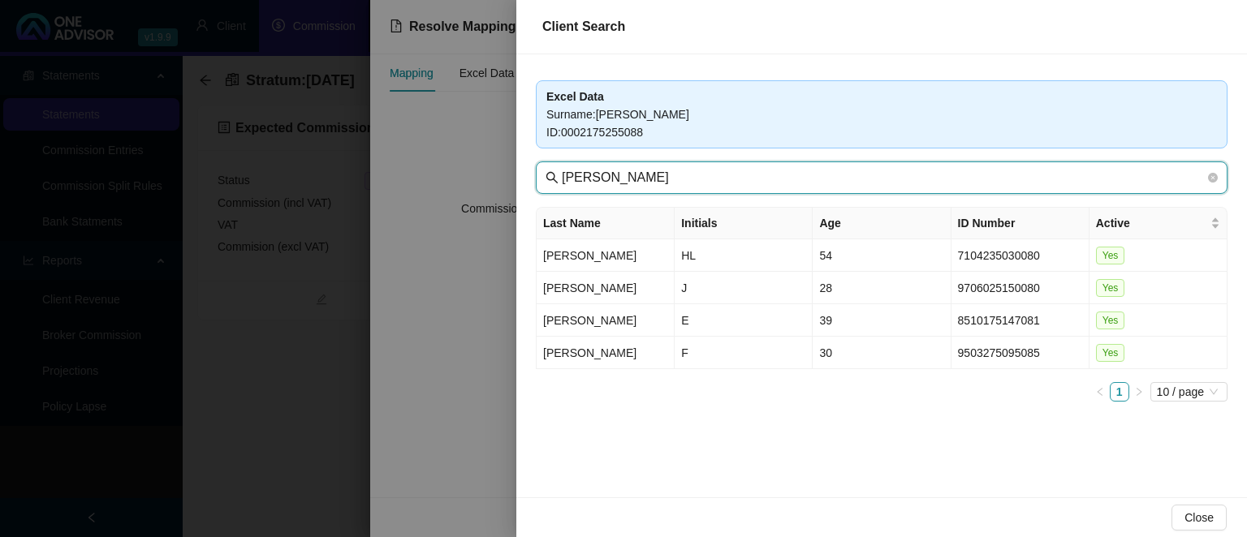
drag, startPoint x: 545, startPoint y: 179, endPoint x: 480, endPoint y: 177, distance: 65.0
click at [562, 177] on input "[PERSON_NAME]" at bounding box center [883, 177] width 643 height 19
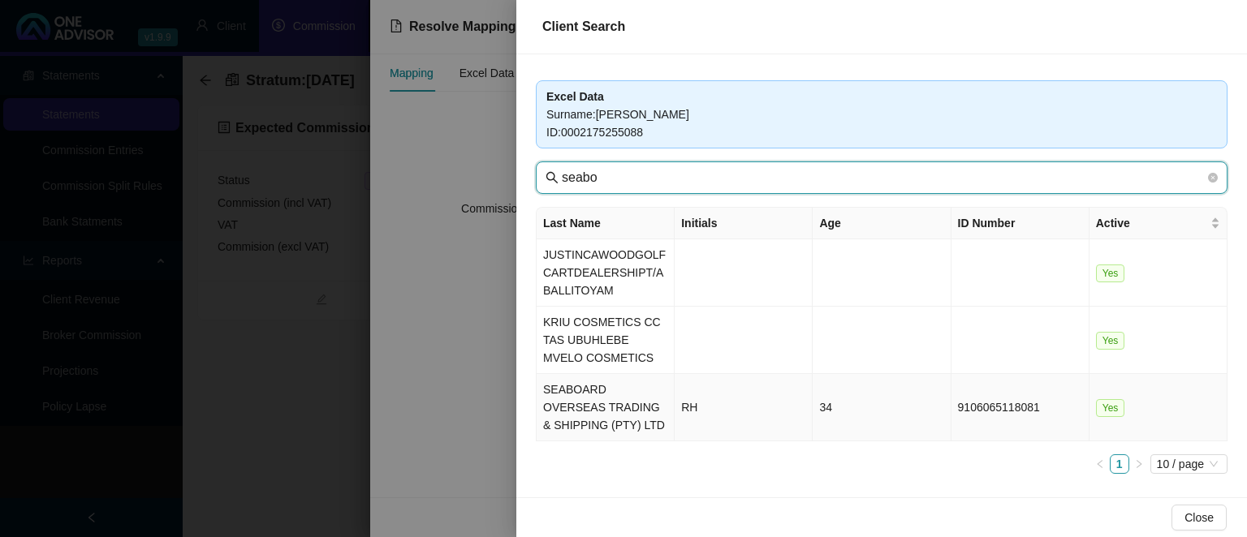
type input "seabo"
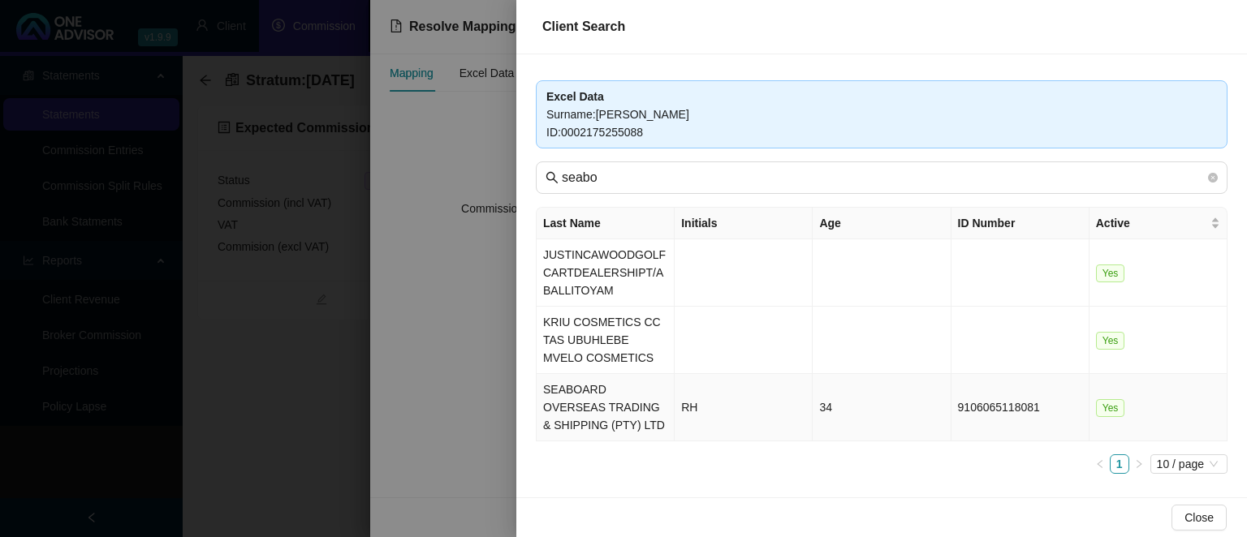
click at [596, 407] on td "SEABOARD OVERSEAS TRADING & SHIPPING (PTY) LTD" at bounding box center [605, 407] width 138 height 67
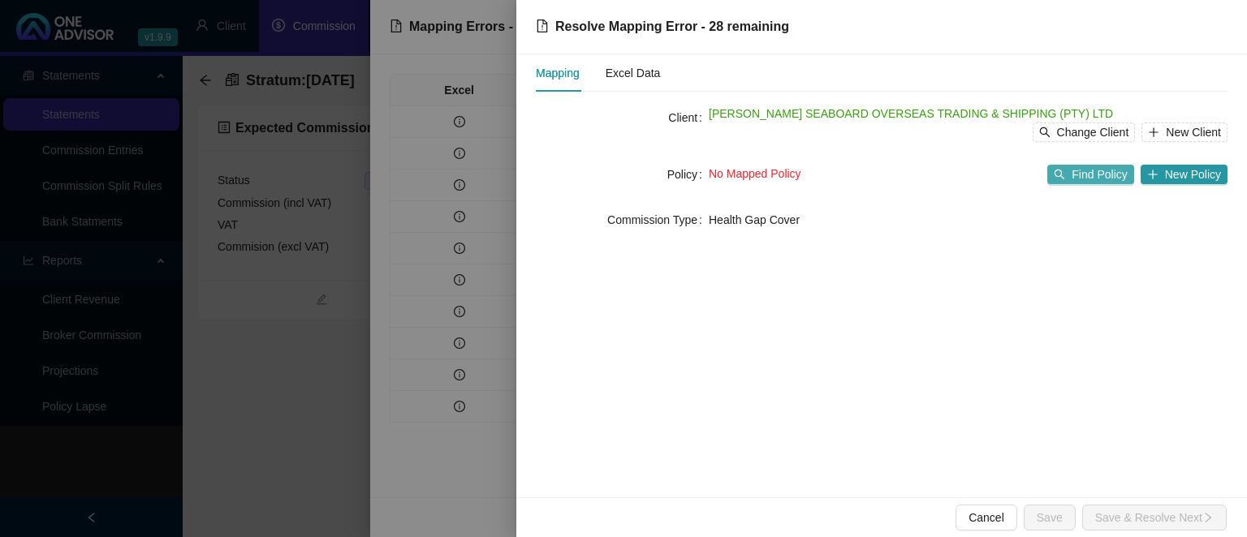
click at [1088, 172] on span "Find Policy" at bounding box center [1098, 175] width 55 height 18
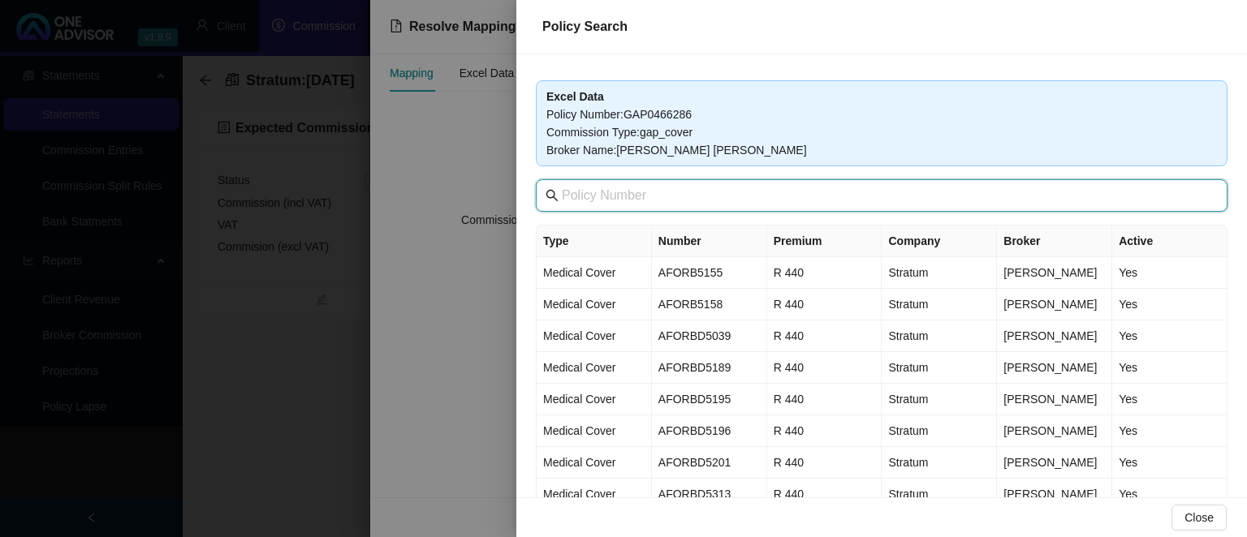
click at [666, 193] on input "text" at bounding box center [883, 195] width 643 height 19
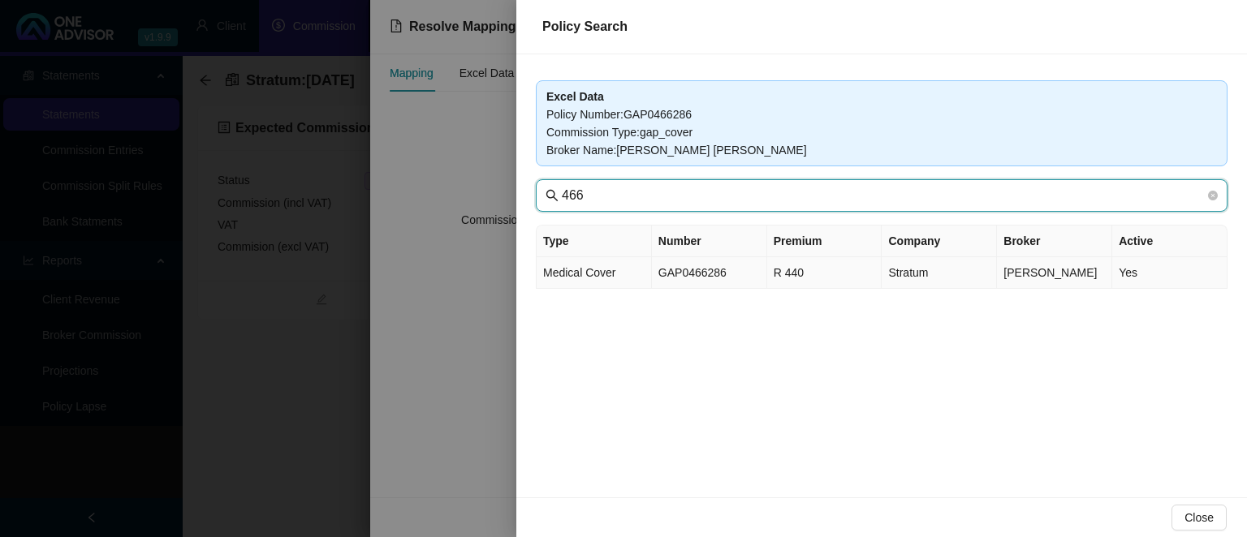
type input "466"
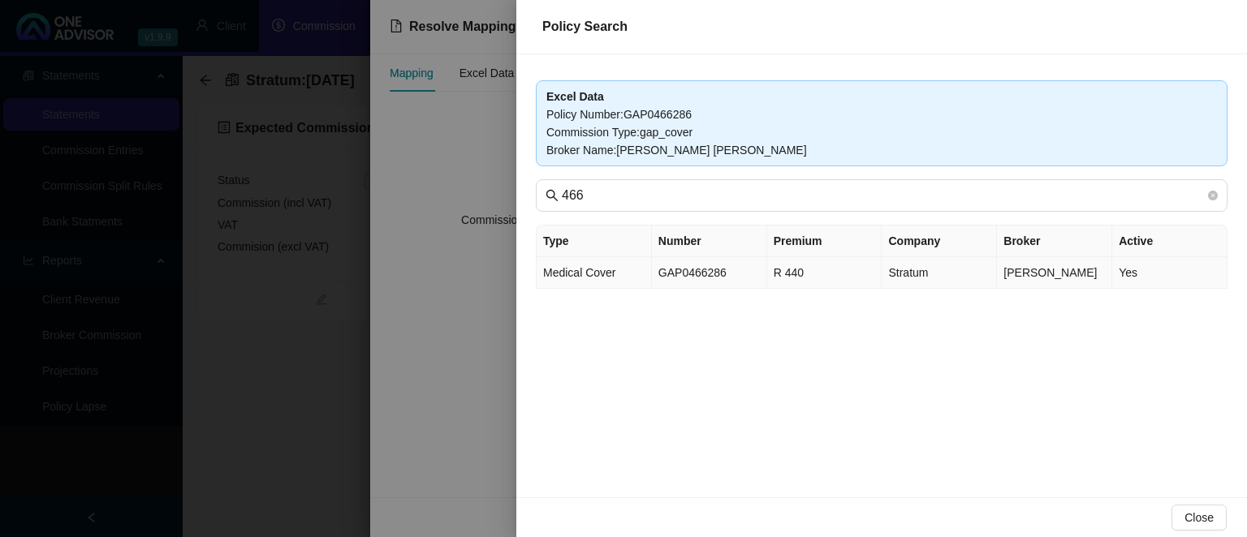
click at [696, 270] on td "GAP0466286" at bounding box center [709, 273] width 115 height 32
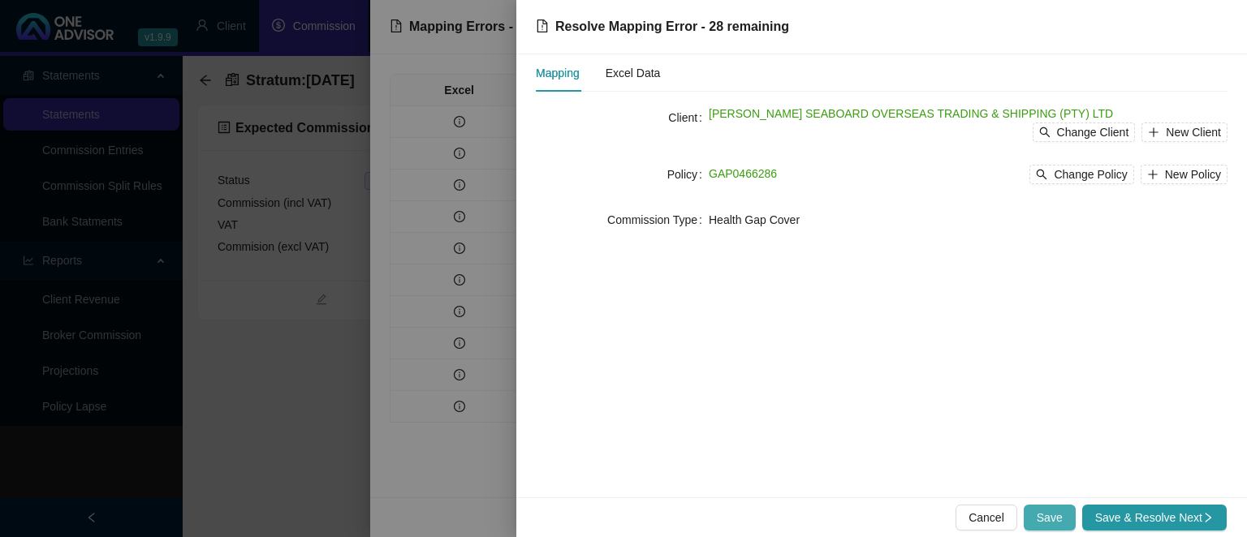
click at [1071, 518] on button "Save" at bounding box center [1049, 518] width 52 height 26
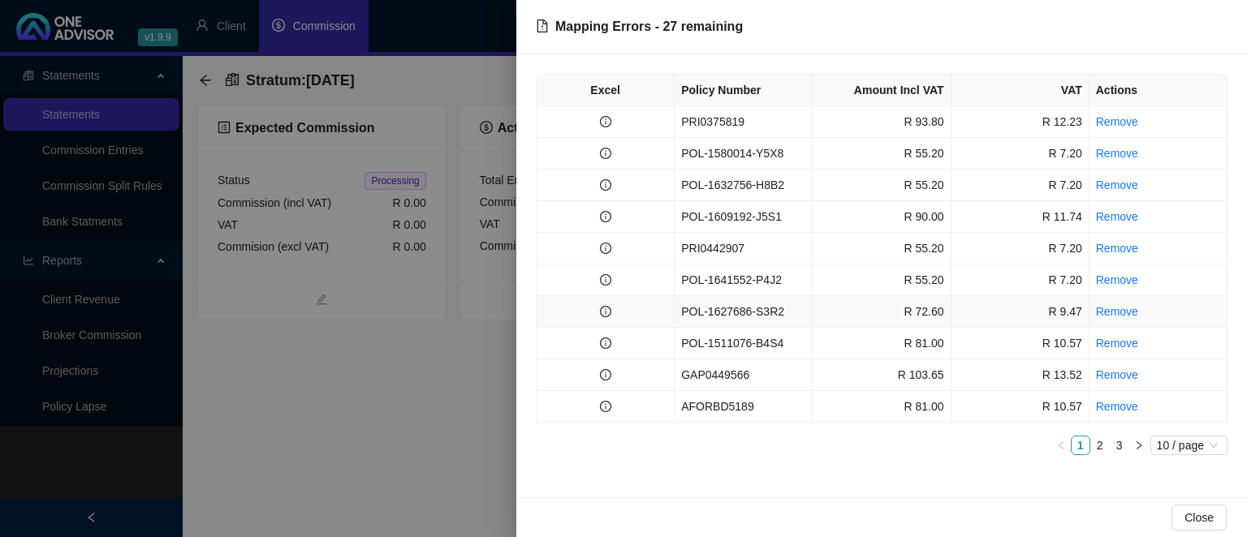
click at [707, 313] on td "POL-1627686-S3R2" at bounding box center [743, 312] width 138 height 32
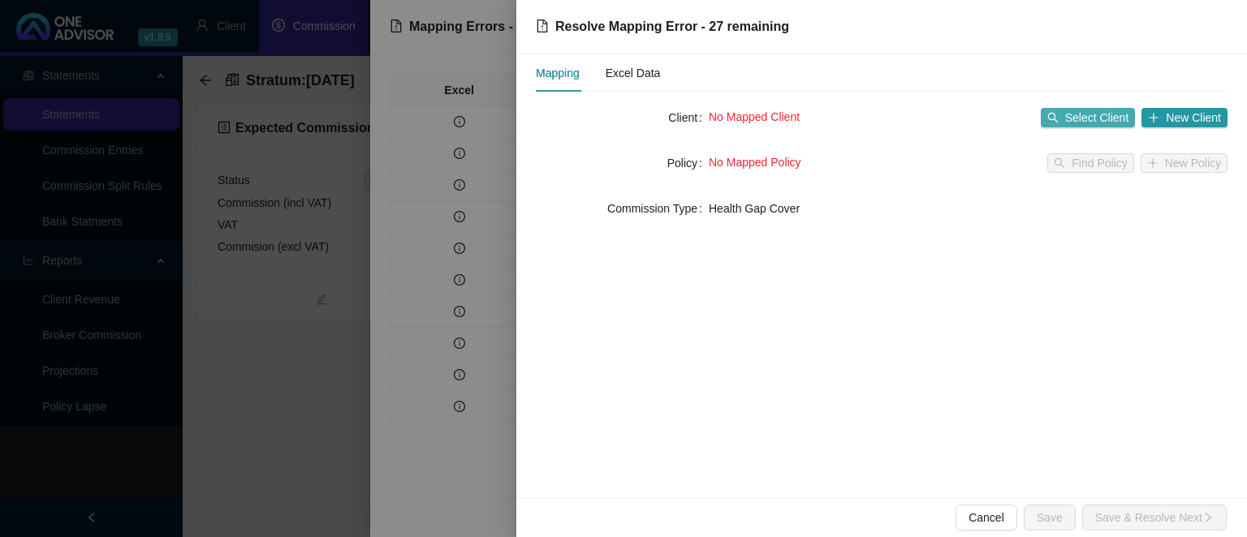
click at [1071, 109] on span "Select Client" at bounding box center [1097, 118] width 64 height 18
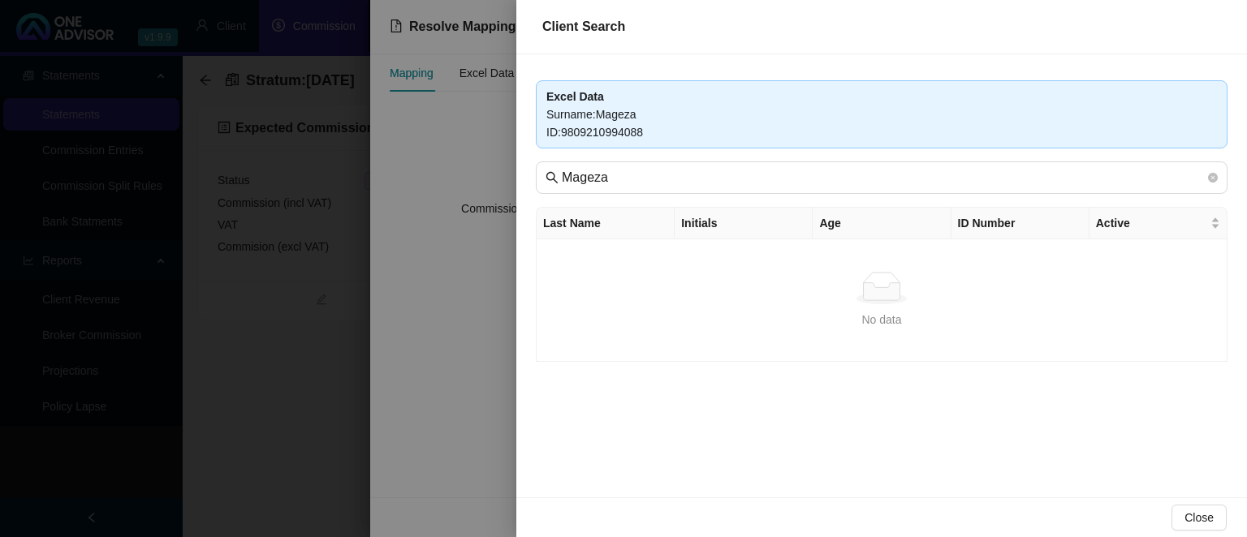
click at [505, 325] on div at bounding box center [623, 268] width 1247 height 537
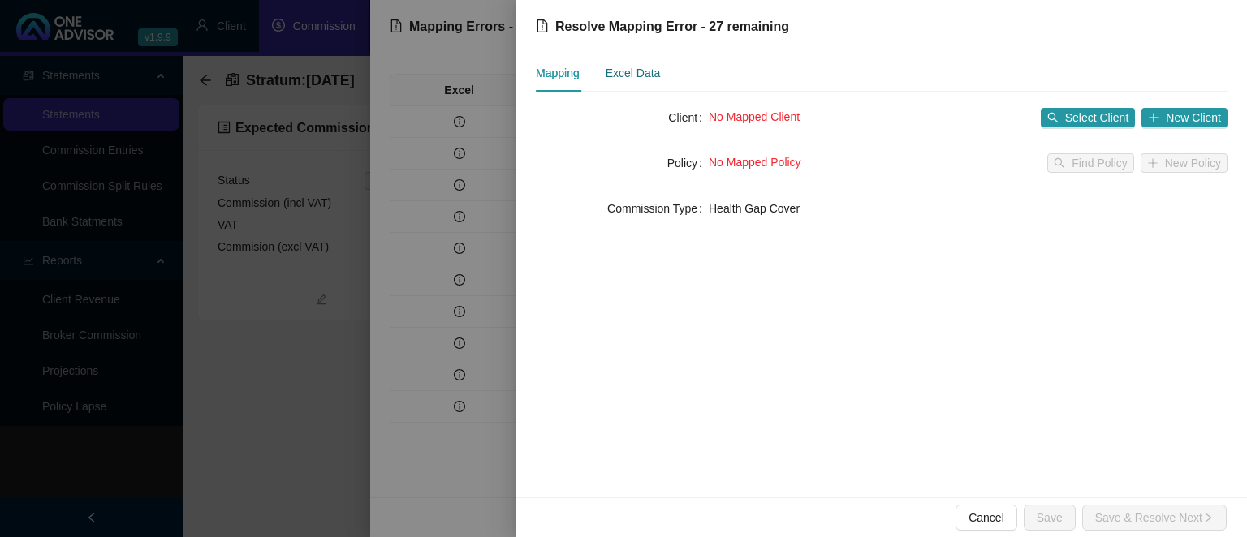
click at [657, 76] on div "Excel Data" at bounding box center [632, 73] width 55 height 18
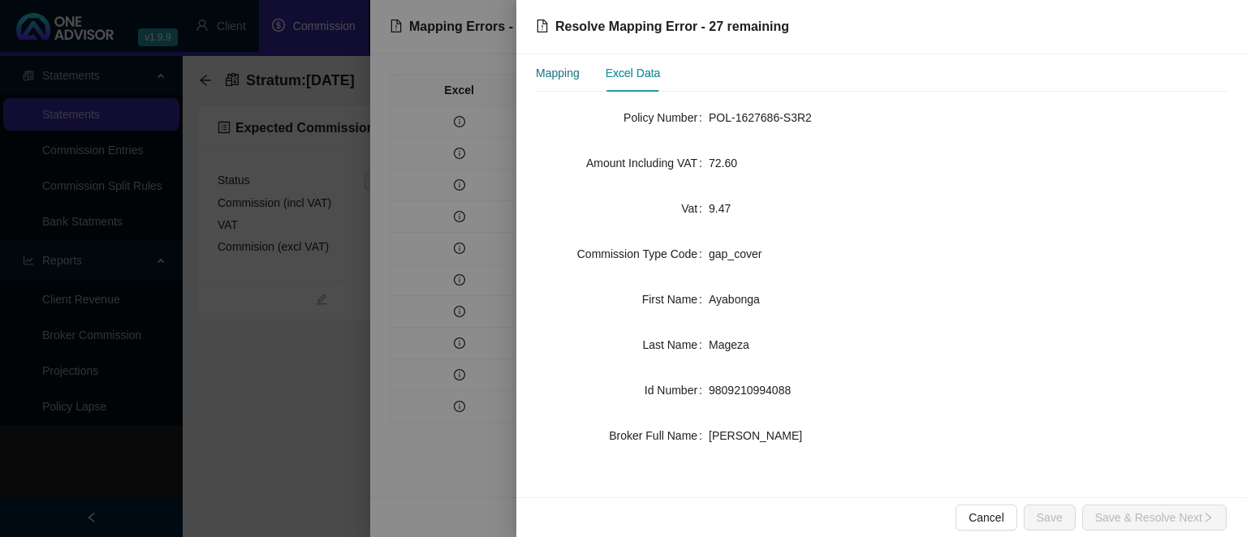
click at [575, 77] on div "Mapping" at bounding box center [558, 73] width 44 height 18
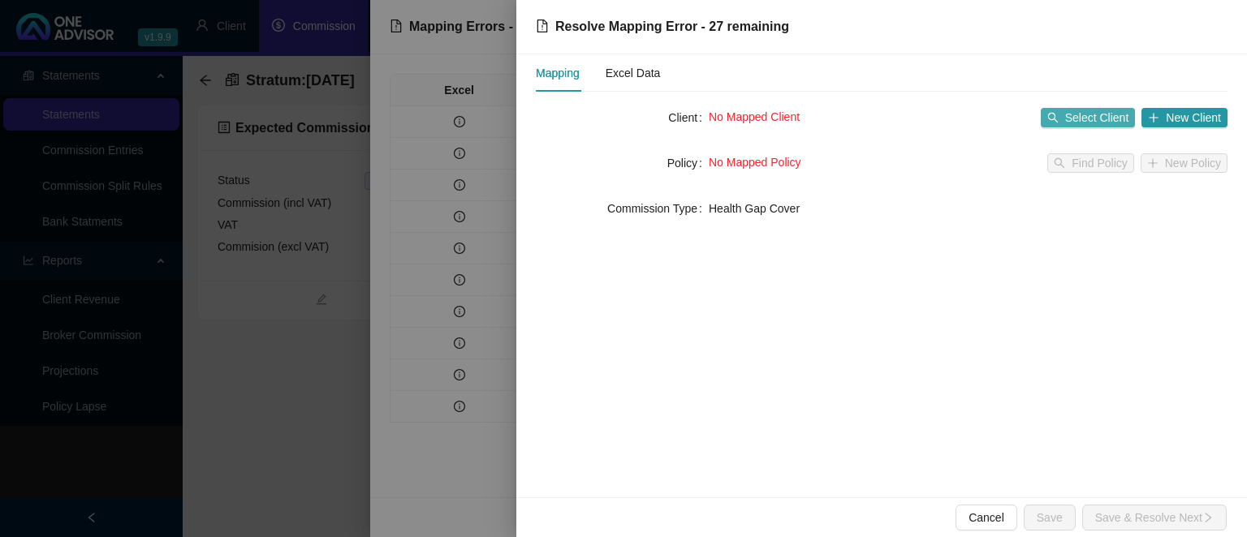
click at [1079, 124] on span "Select Client" at bounding box center [1097, 118] width 64 height 18
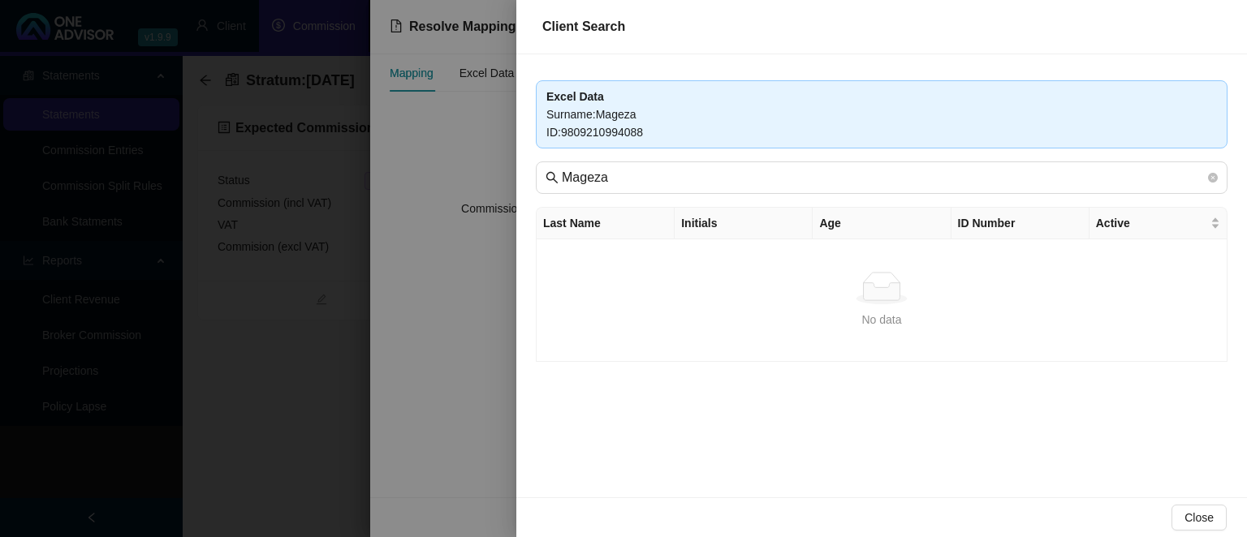
click at [492, 381] on div at bounding box center [623, 268] width 1247 height 537
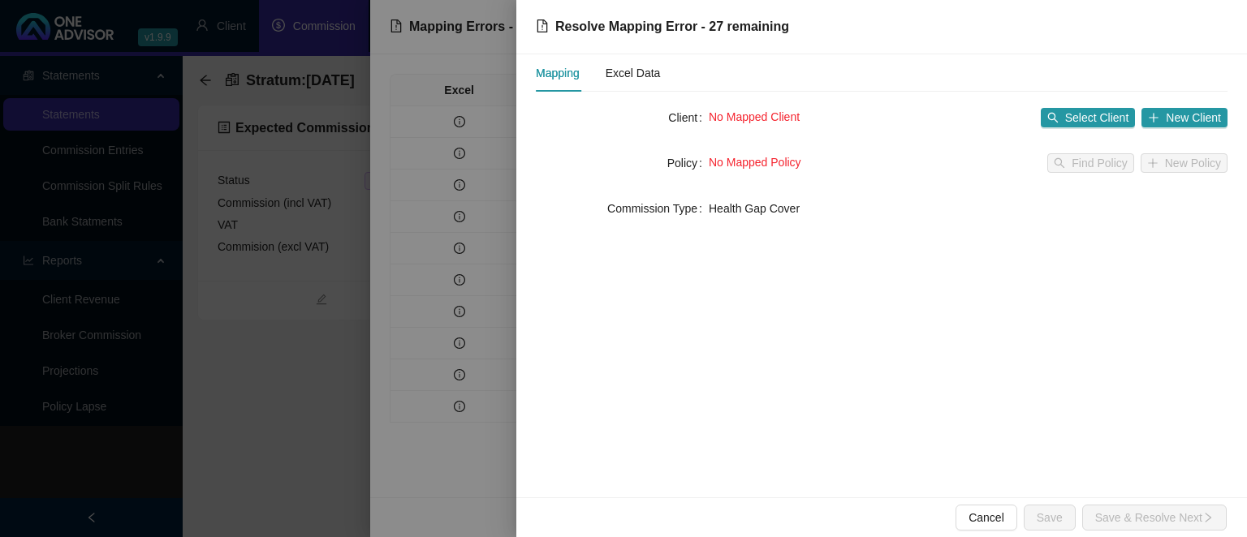
click at [330, 425] on div at bounding box center [623, 268] width 1247 height 537
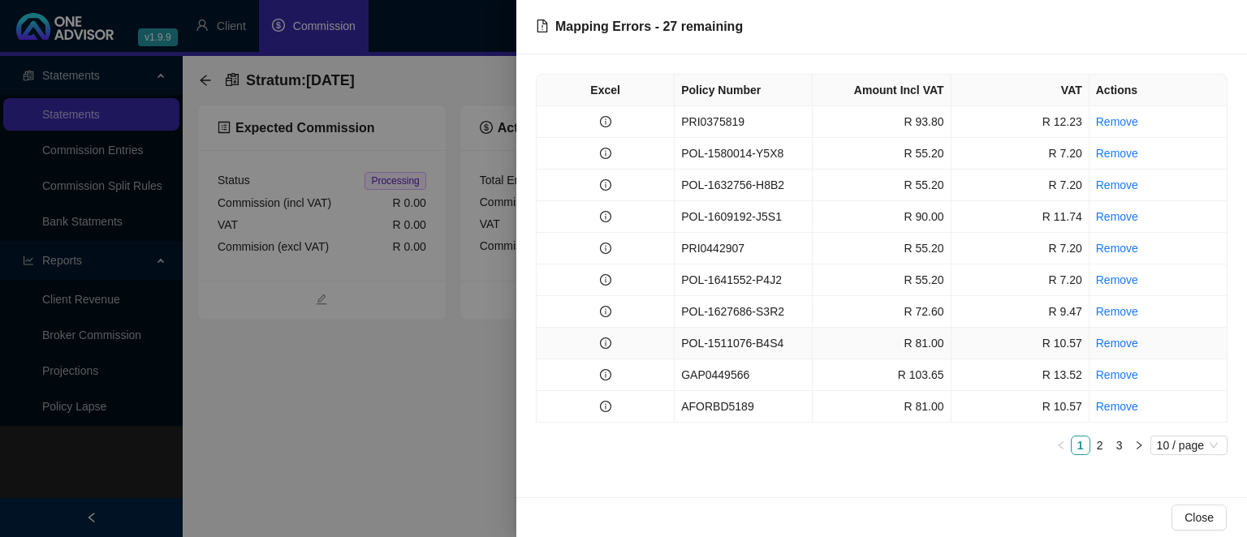
click at [674, 346] on td at bounding box center [605, 344] width 138 height 32
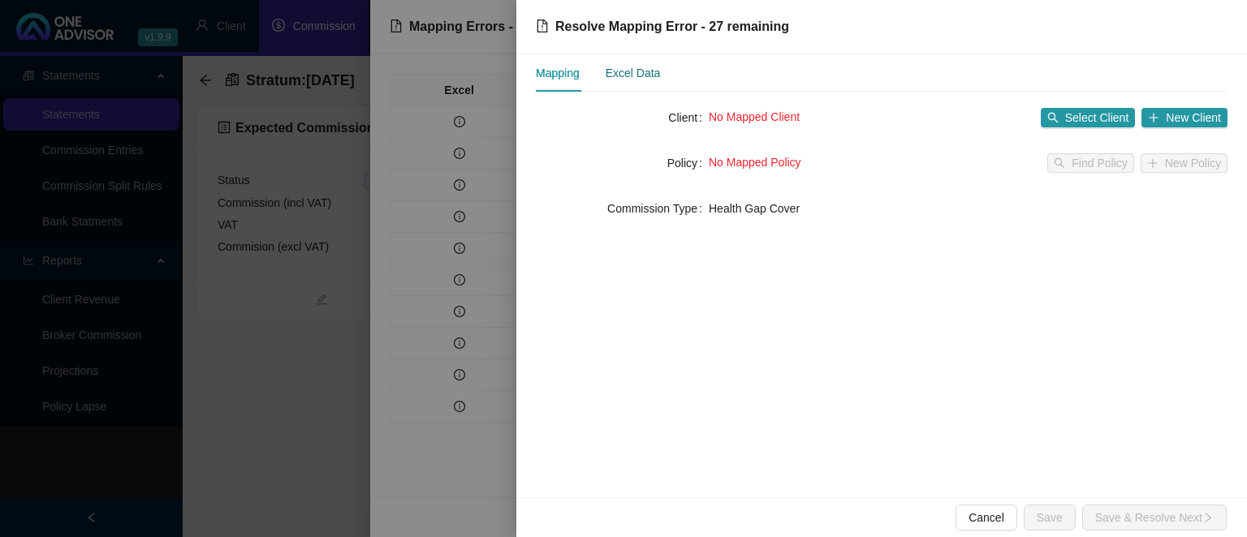
click at [649, 71] on div "Excel Data" at bounding box center [632, 73] width 55 height 18
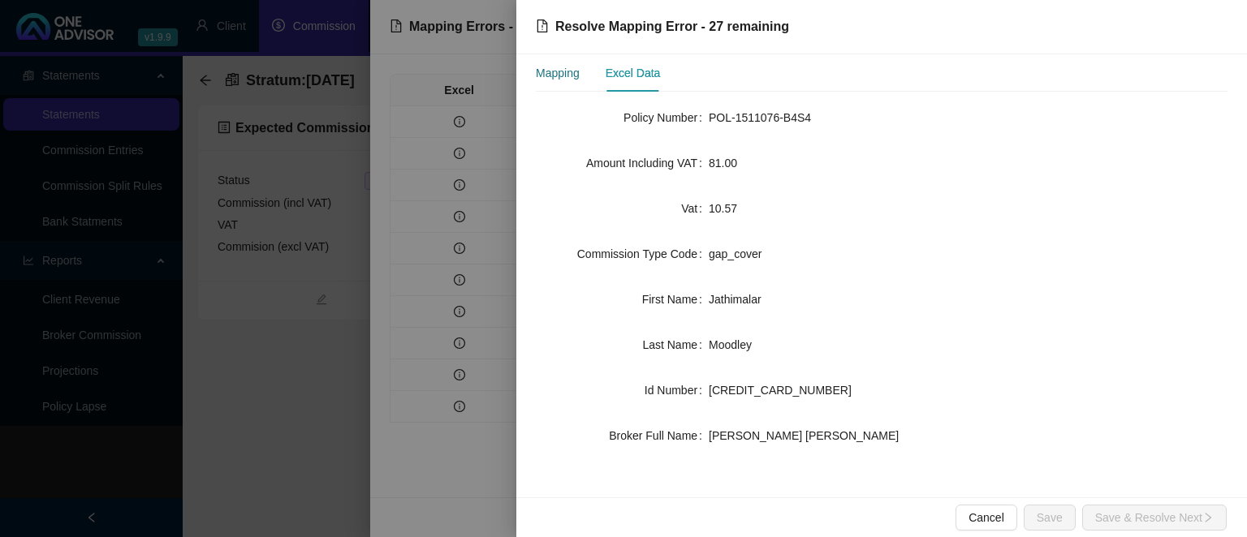
click at [569, 74] on div "Mapping" at bounding box center [558, 73] width 44 height 18
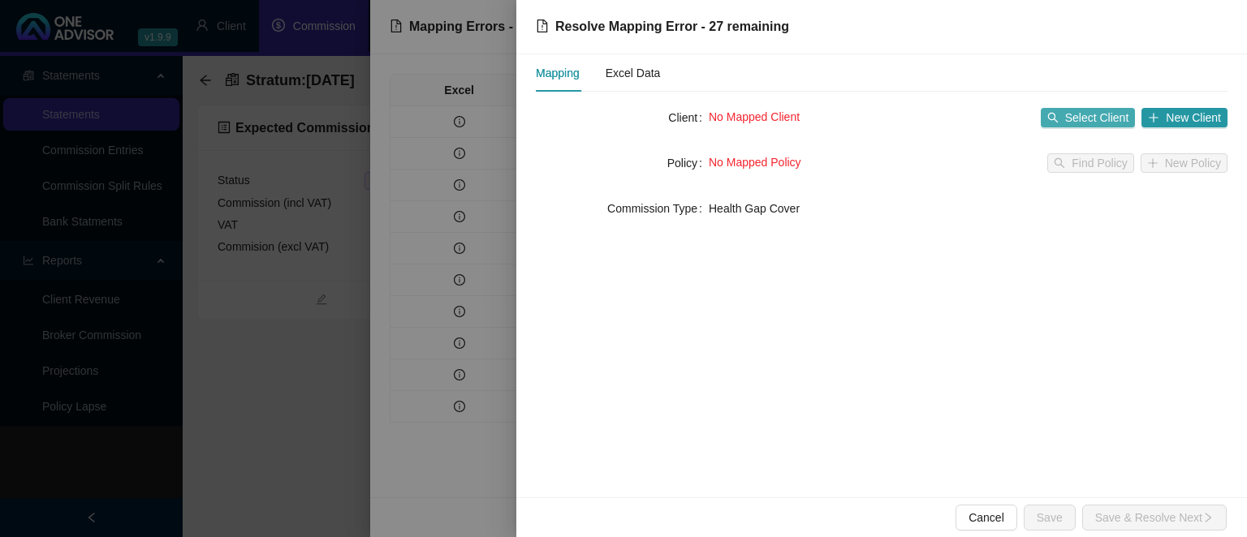
click at [1058, 112] on icon "search" at bounding box center [1052, 117] width 11 height 11
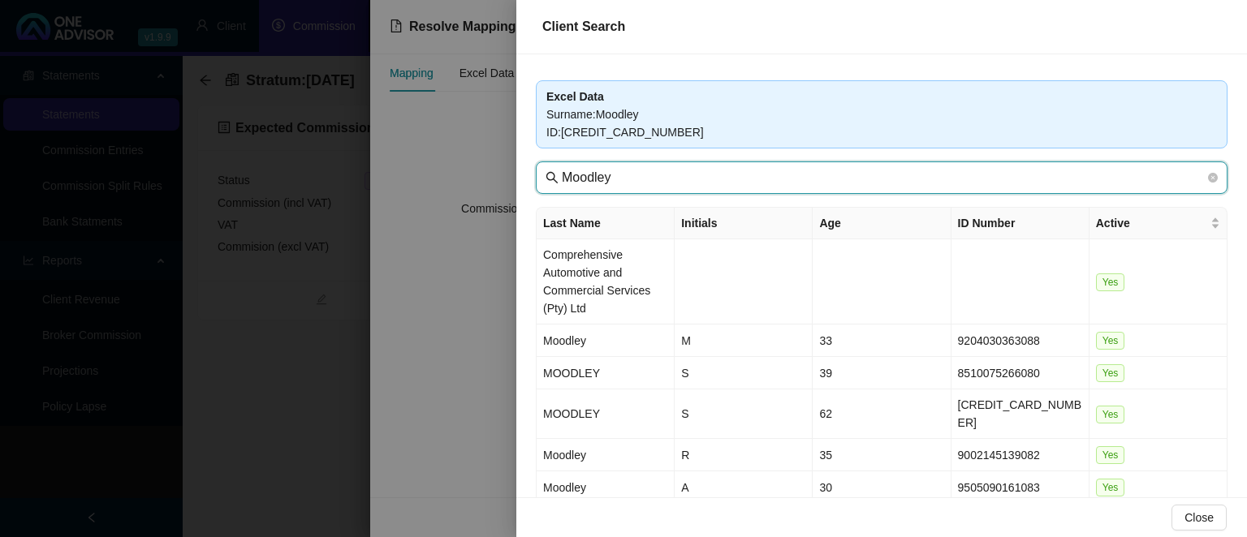
drag, startPoint x: 634, startPoint y: 176, endPoint x: 411, endPoint y: 166, distance: 223.4
click at [562, 168] on input "Moodley" at bounding box center [883, 177] width 643 height 19
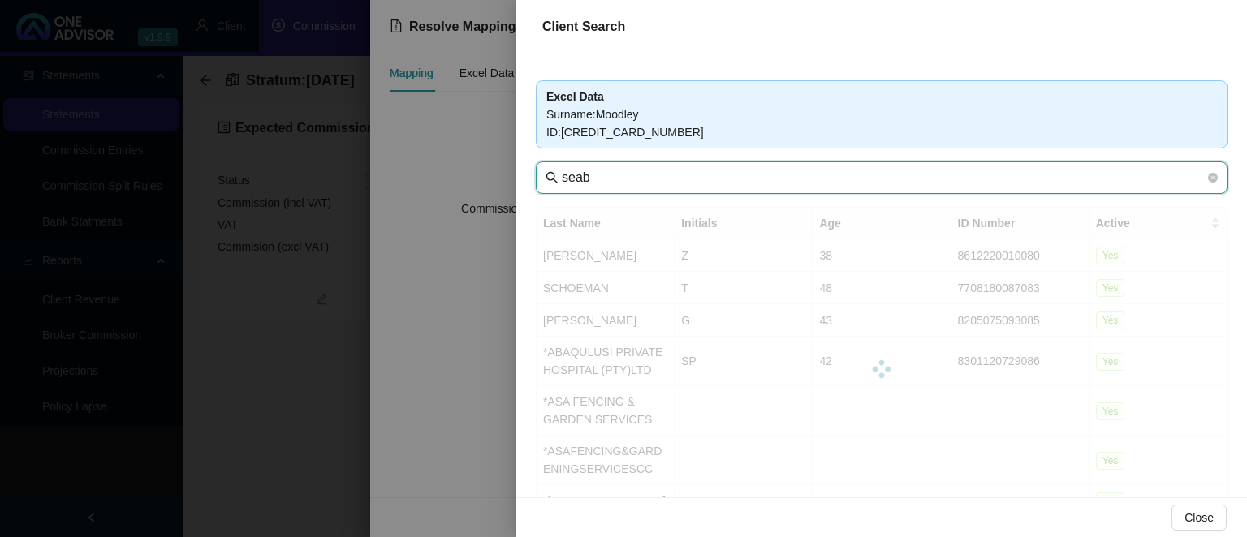
type input "seab"
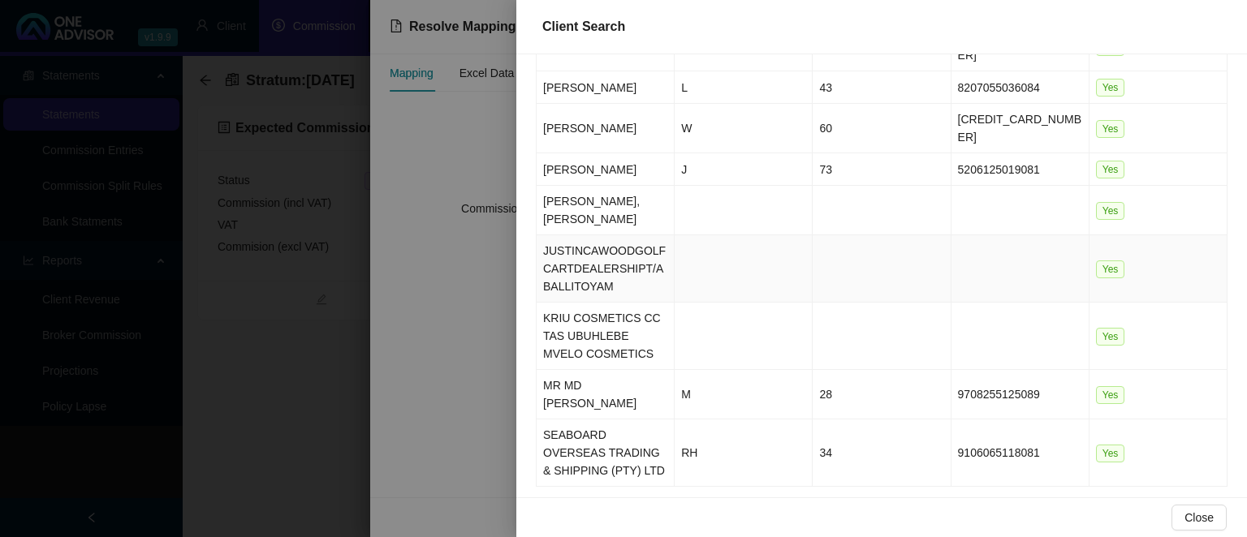
scroll to position [235, 0]
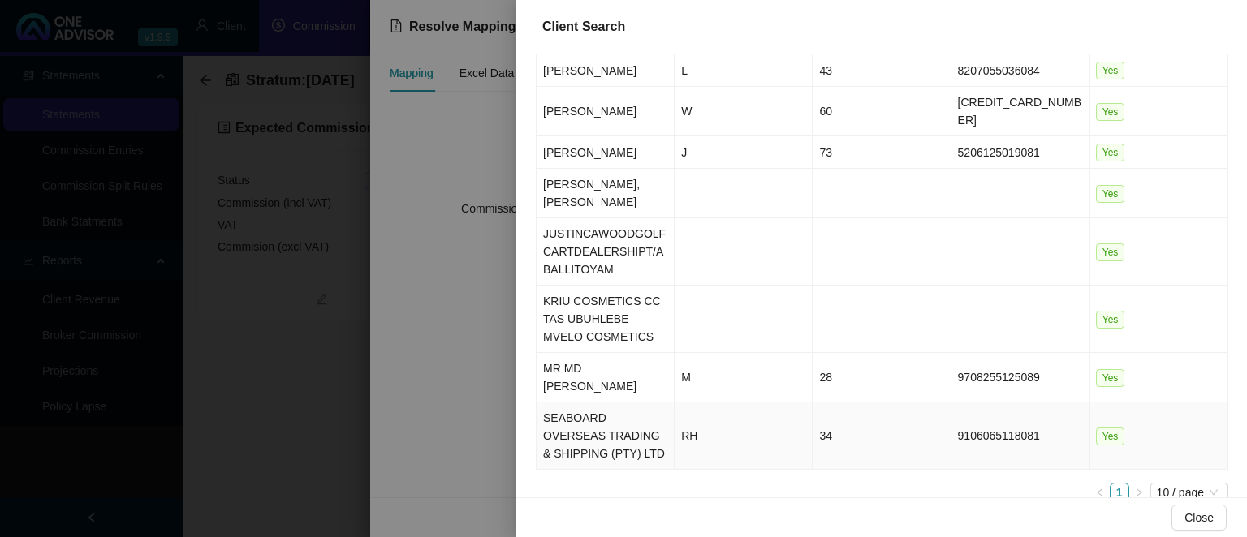
click at [584, 403] on td "SEABOARD OVERSEAS TRADING & SHIPPING (PTY) LTD" at bounding box center [605, 436] width 138 height 67
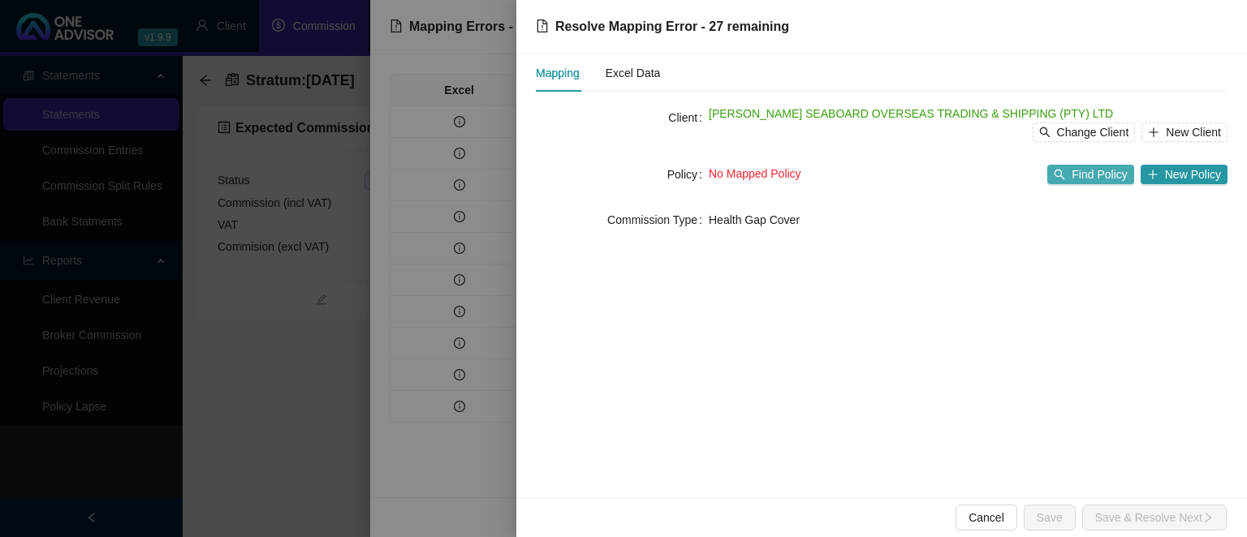
click at [1079, 174] on span "Find Policy" at bounding box center [1098, 175] width 55 height 18
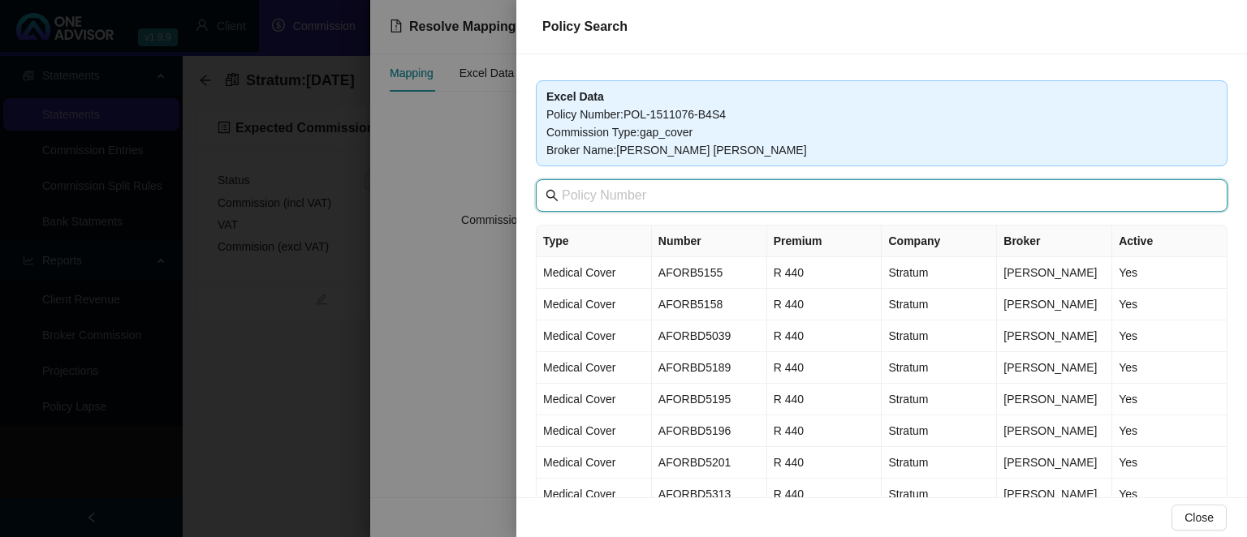
click at [807, 201] on input "text" at bounding box center [883, 195] width 643 height 19
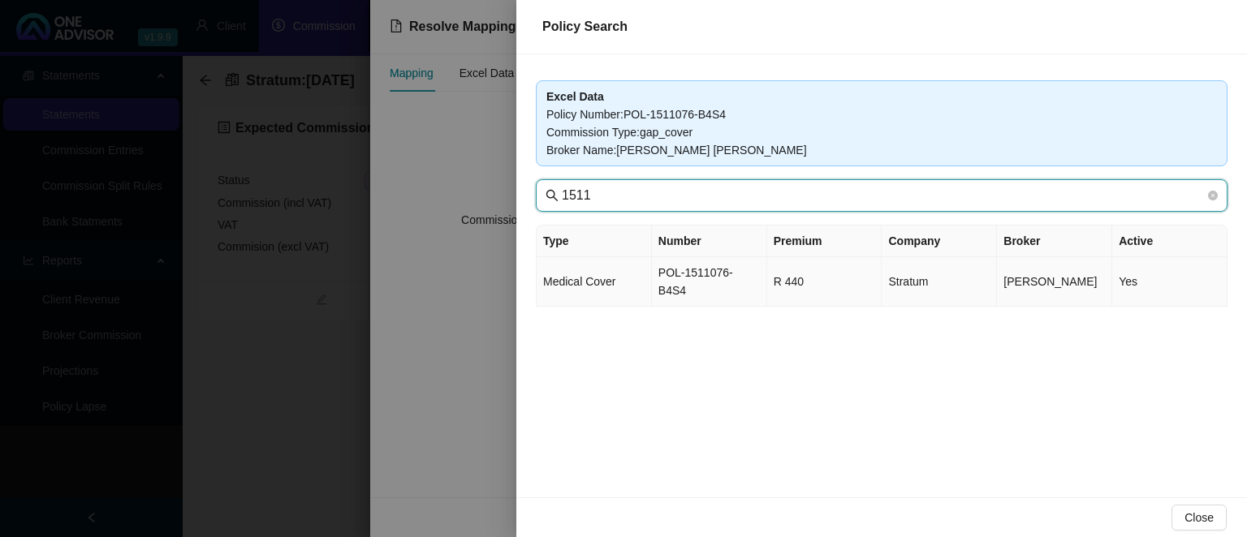
type input "1511"
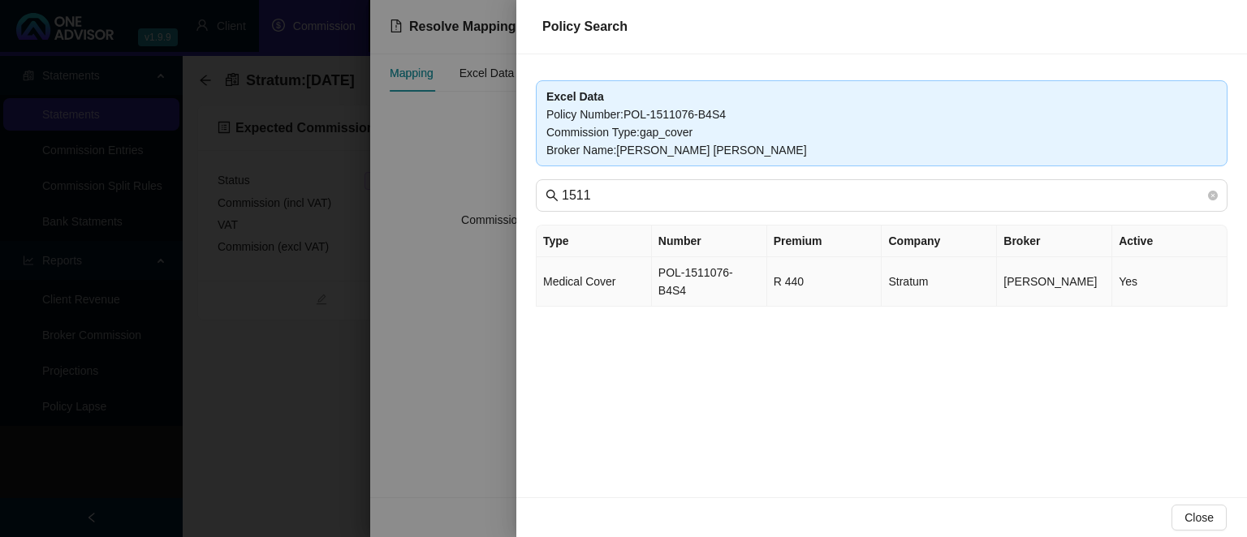
click at [671, 271] on td "POL-1511076-B4S4" at bounding box center [709, 282] width 115 height 50
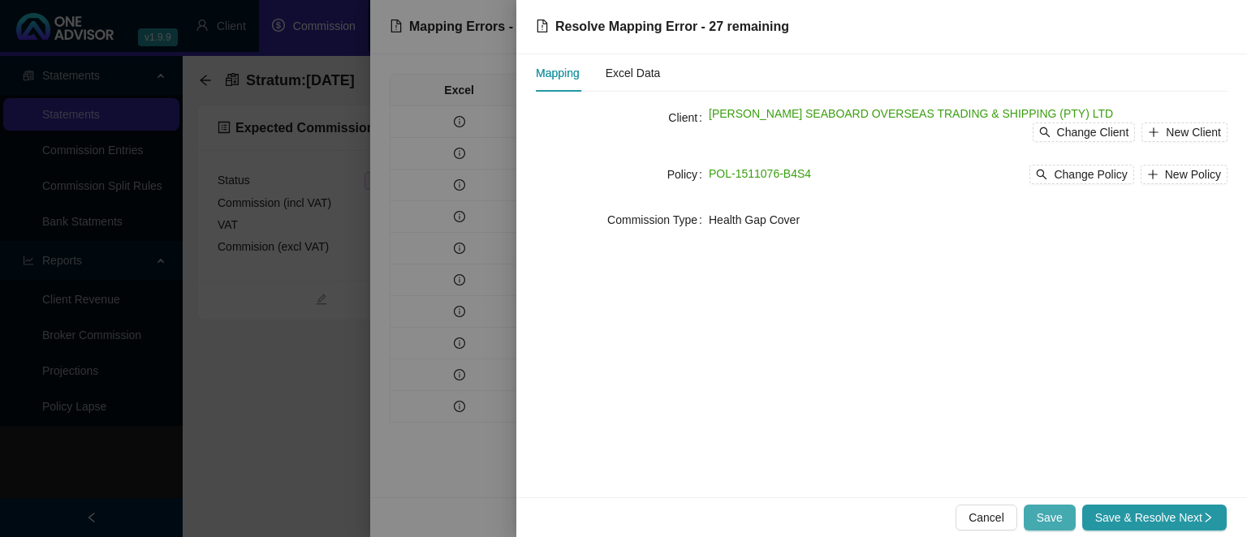
click at [1046, 511] on span "Save" at bounding box center [1049, 518] width 26 height 18
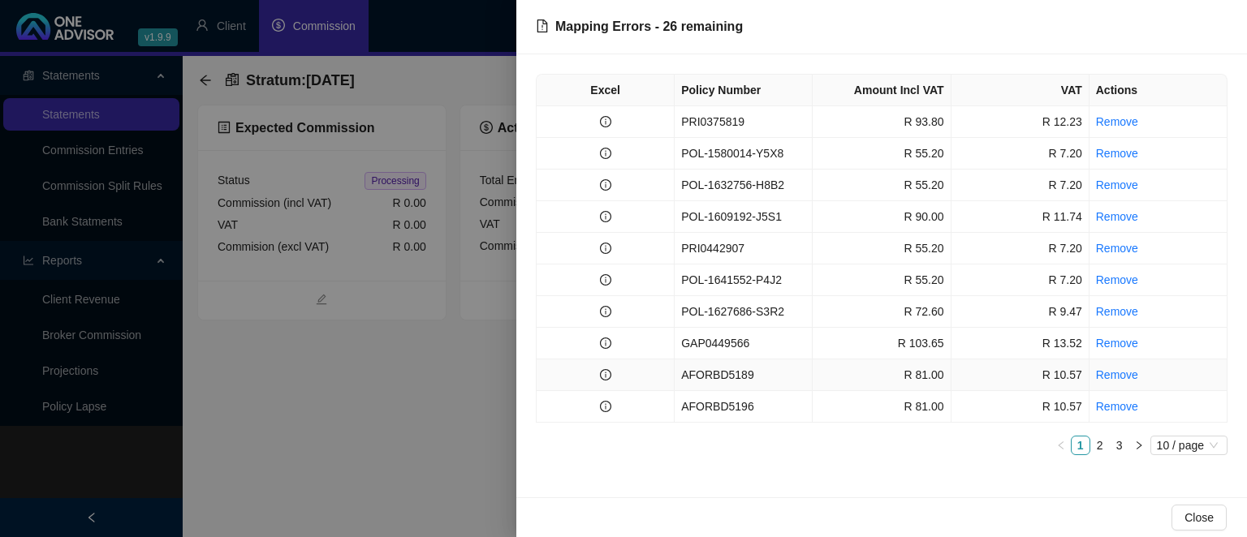
click at [688, 375] on td "AFORBD5189" at bounding box center [743, 376] width 138 height 32
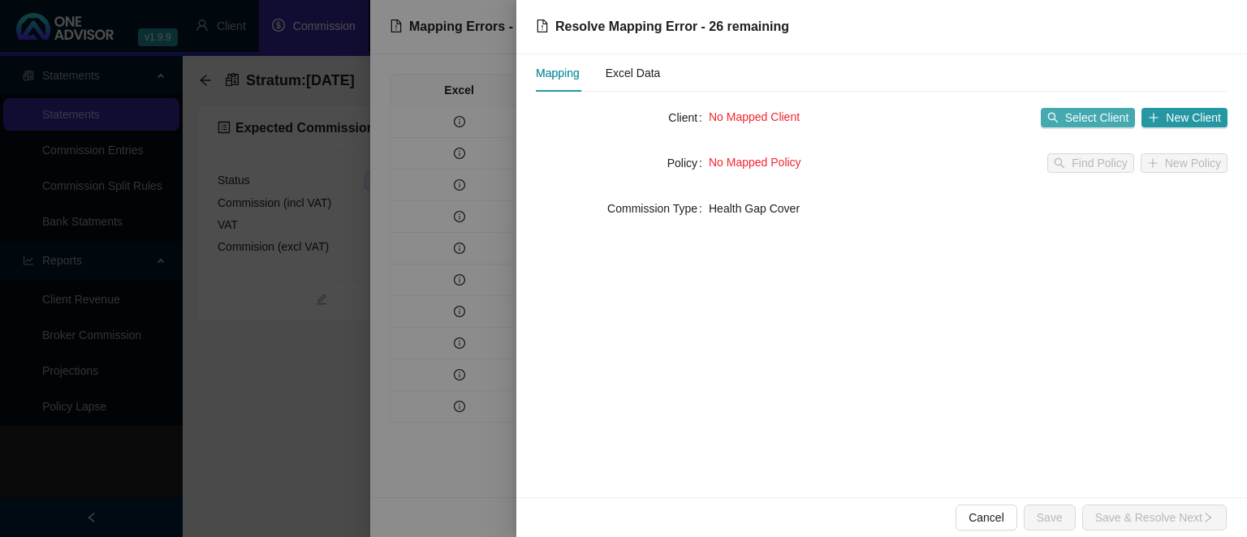
click at [1077, 121] on span "Select Client" at bounding box center [1097, 118] width 64 height 18
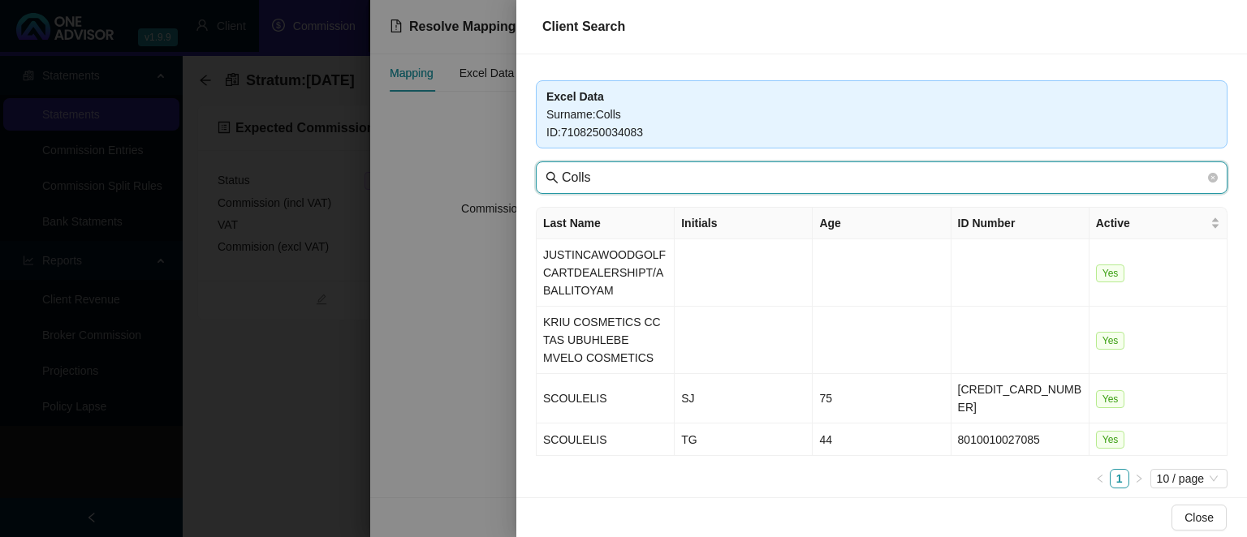
drag, startPoint x: 609, startPoint y: 179, endPoint x: 482, endPoint y: 179, distance: 126.6
click at [562, 179] on input "Colls" at bounding box center [883, 177] width 643 height 19
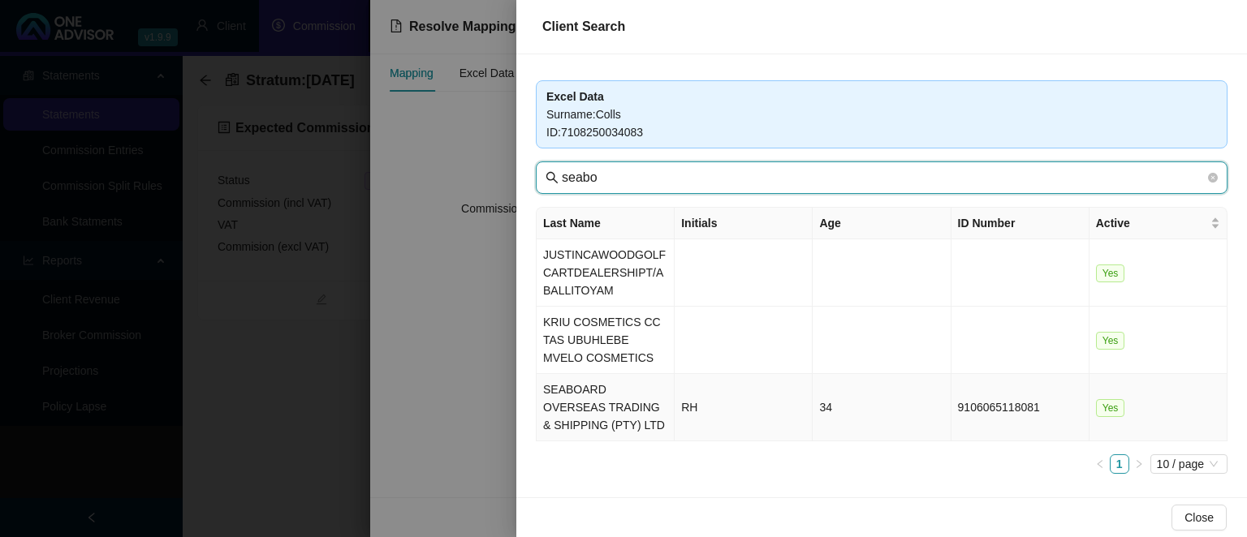
type input "seabo"
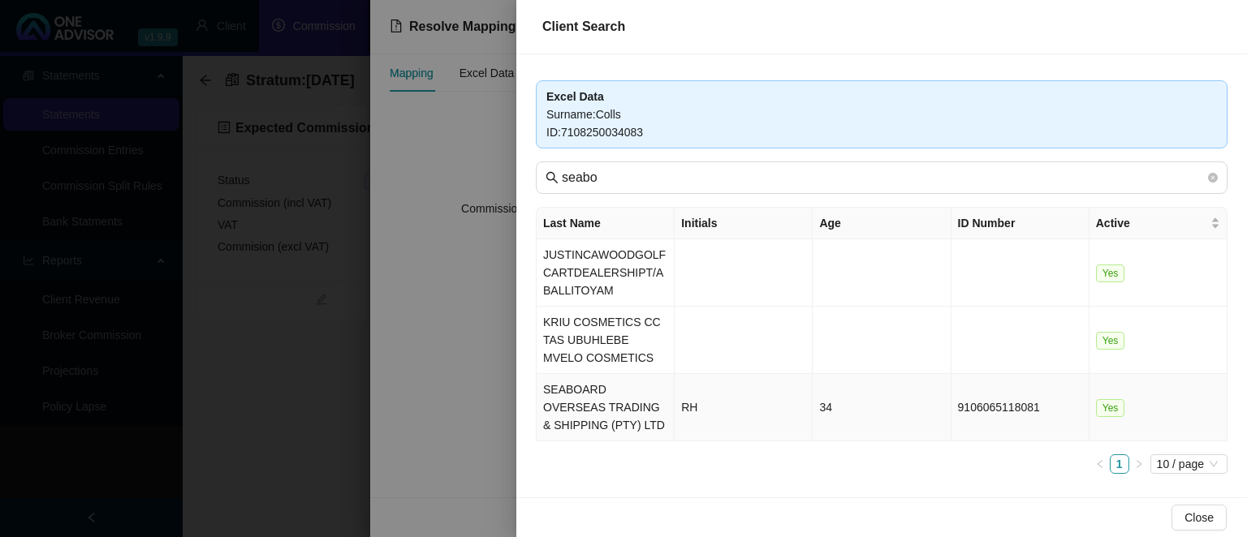
click at [615, 387] on td "SEABOARD OVERSEAS TRADING & SHIPPING (PTY) LTD" at bounding box center [605, 407] width 138 height 67
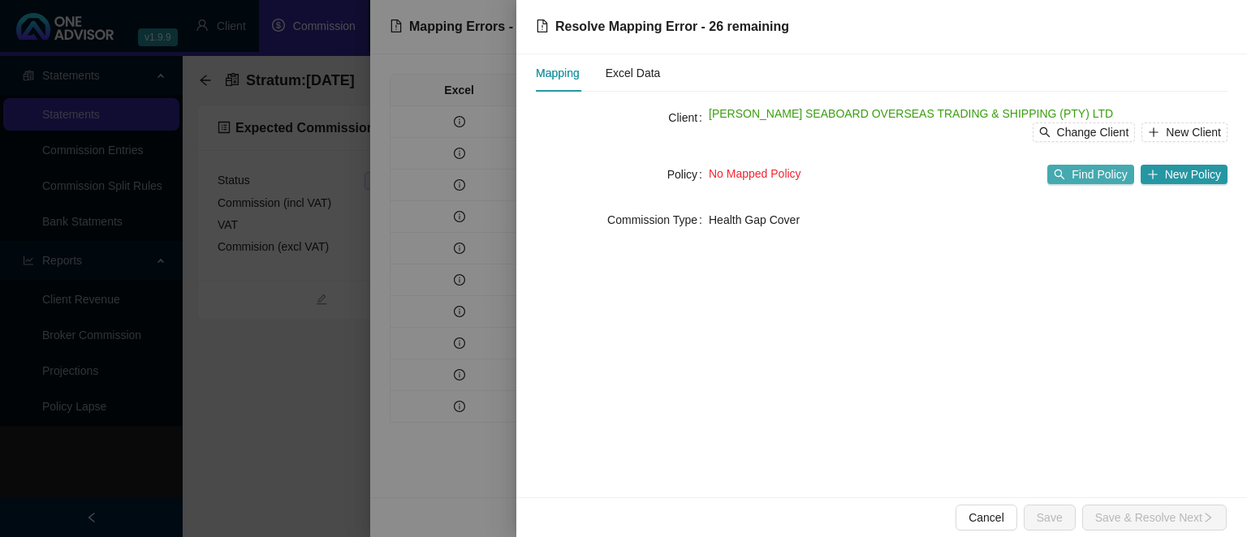
click at [1086, 172] on span "Find Policy" at bounding box center [1098, 175] width 55 height 18
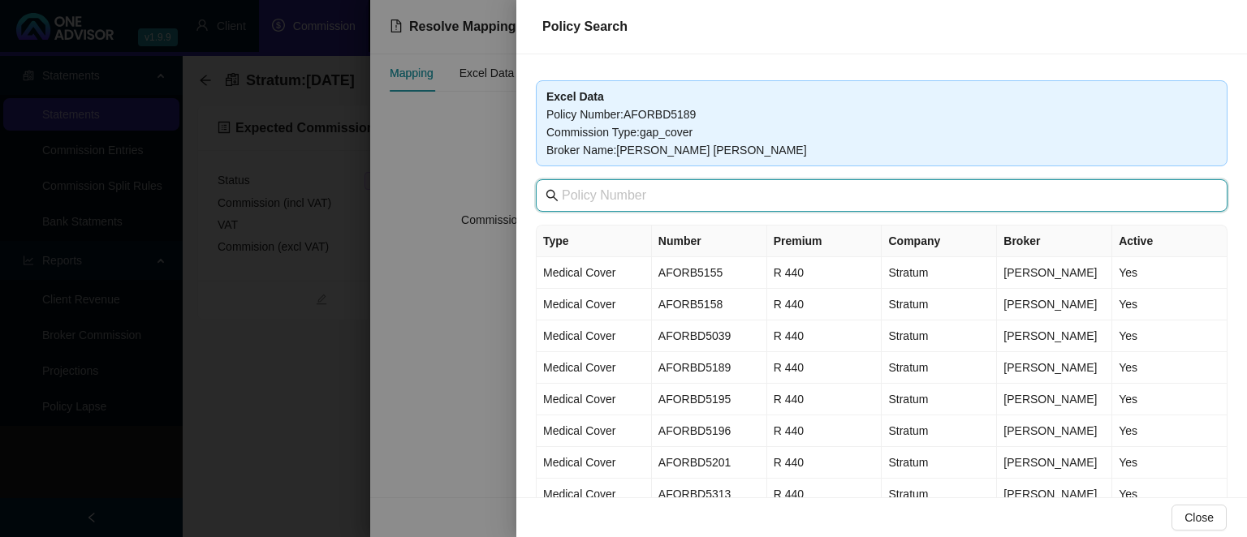
click at [677, 201] on input "text" at bounding box center [883, 195] width 643 height 19
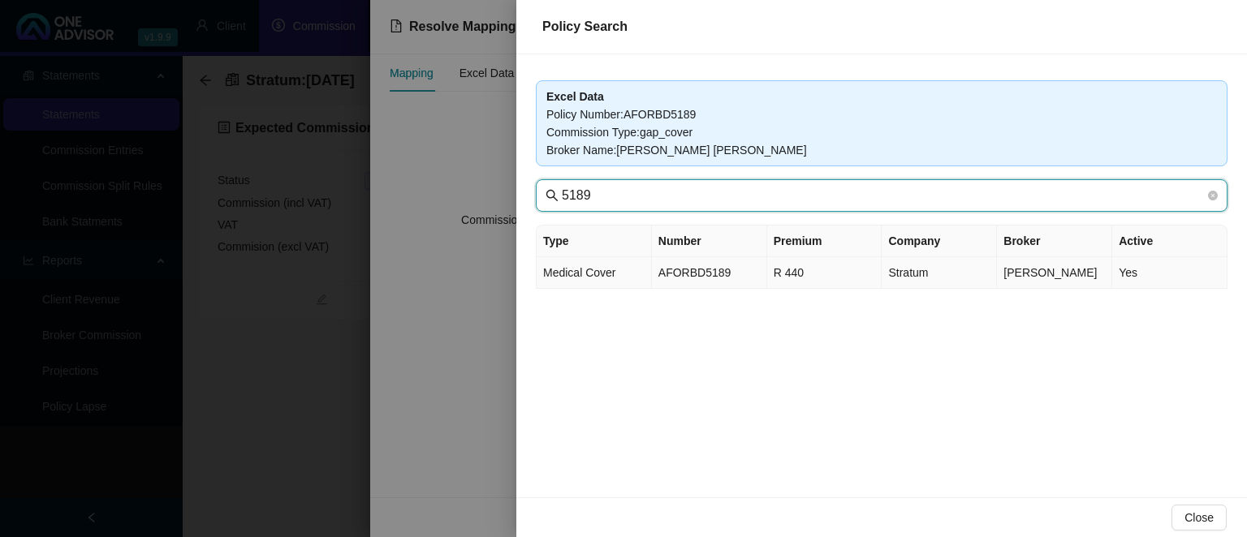
type input "5189"
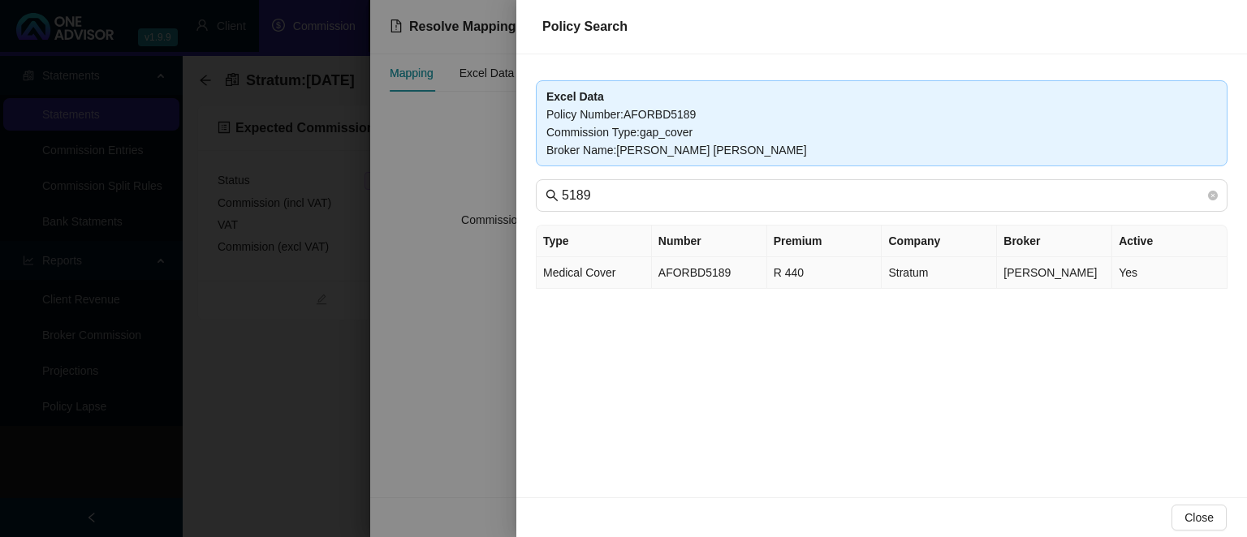
click at [662, 278] on td "AFORBD5189" at bounding box center [709, 273] width 115 height 32
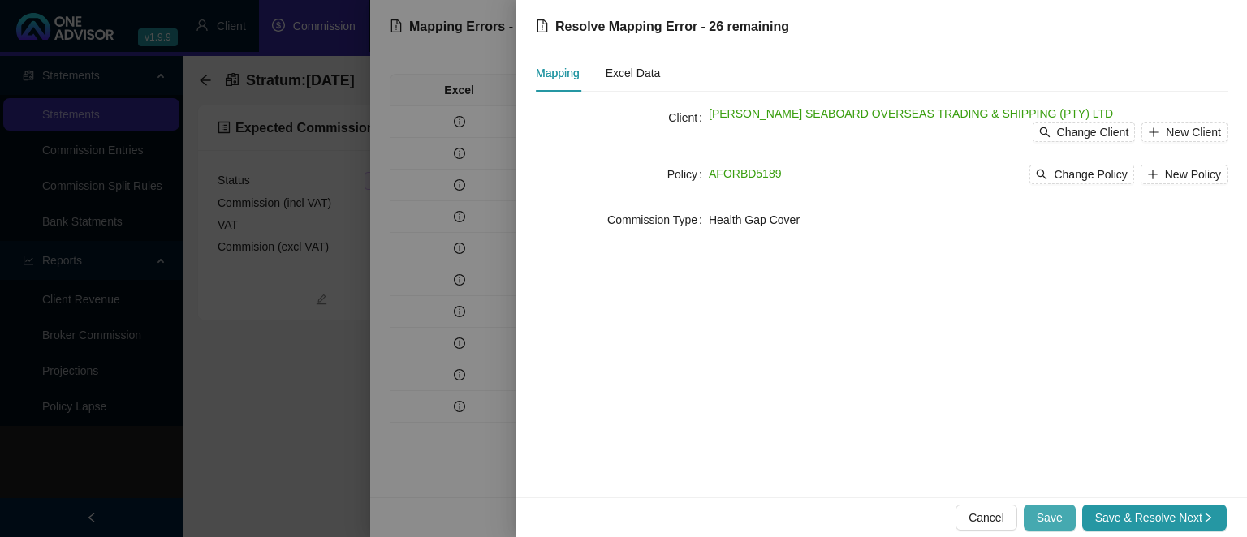
click at [1066, 518] on button "Save" at bounding box center [1049, 518] width 52 height 26
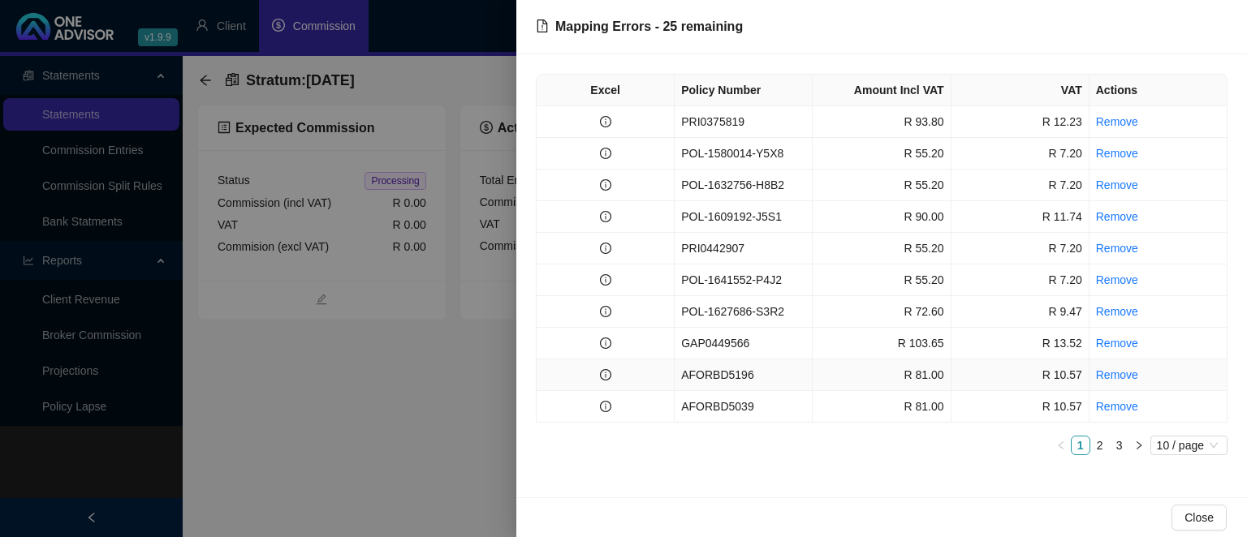
click at [705, 378] on td "AFORBD5196" at bounding box center [743, 376] width 138 height 32
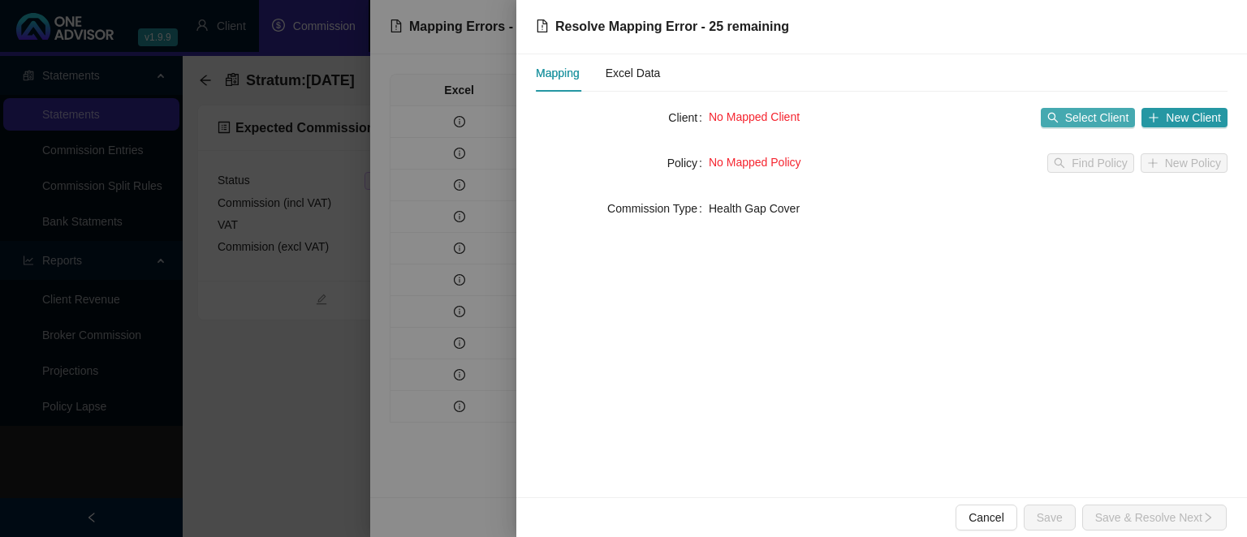
click at [1082, 119] on span "Select Client" at bounding box center [1097, 118] width 64 height 18
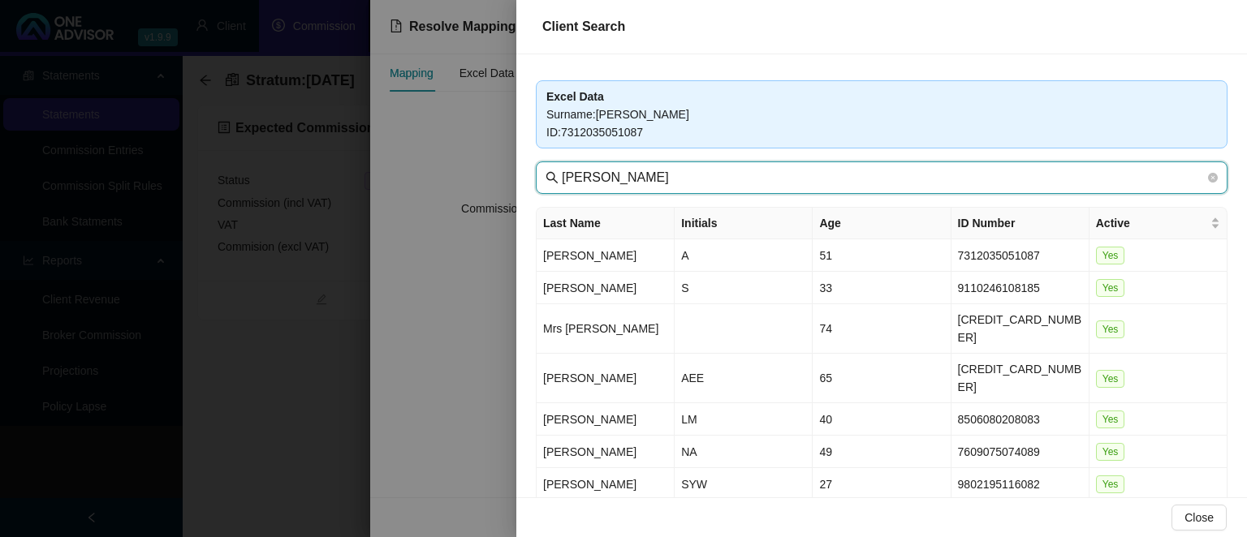
click at [629, 178] on input "[PERSON_NAME]" at bounding box center [883, 177] width 643 height 19
drag, startPoint x: 629, startPoint y: 178, endPoint x: 424, endPoint y: 178, distance: 204.5
click at [562, 178] on input "[PERSON_NAME]" at bounding box center [883, 177] width 643 height 19
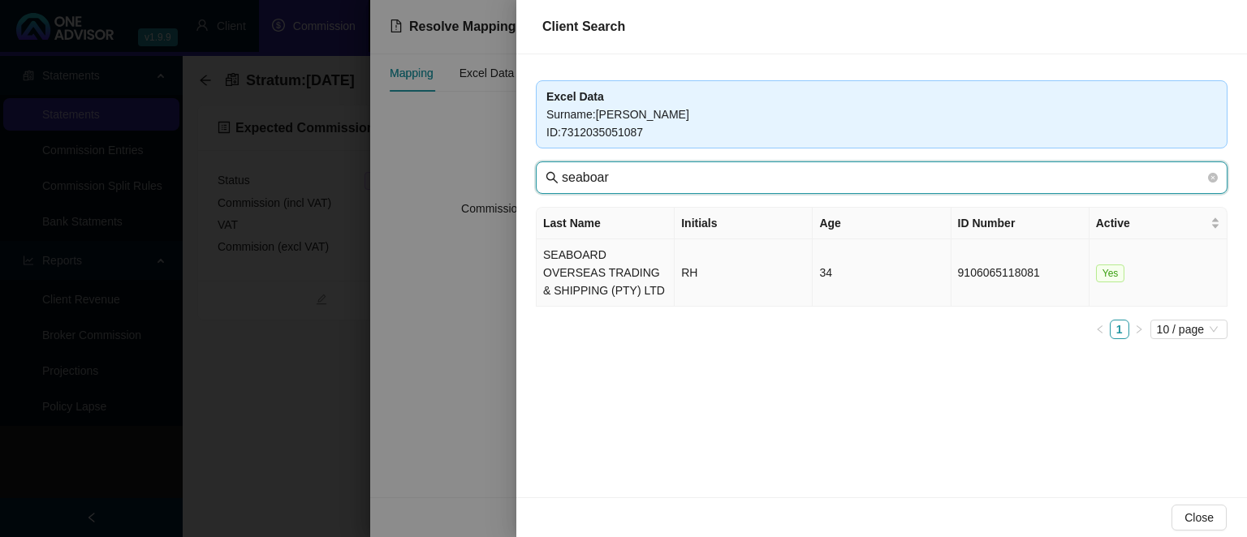
type input "seaboar"
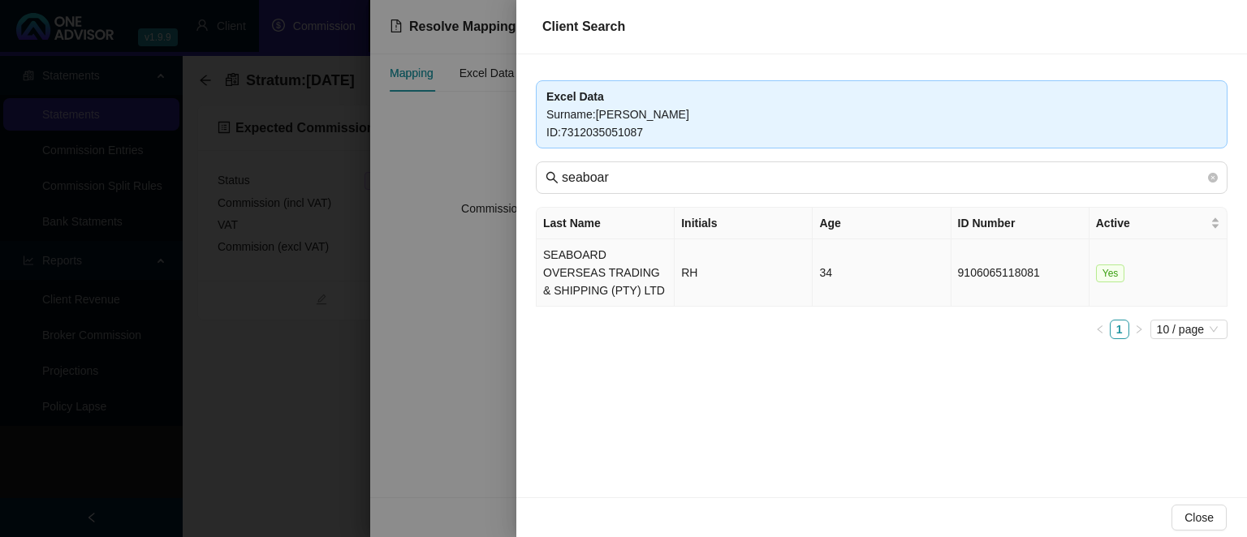
click at [589, 259] on td "SEABOARD OVERSEAS TRADING & SHIPPING (PTY) LTD" at bounding box center [605, 272] width 138 height 67
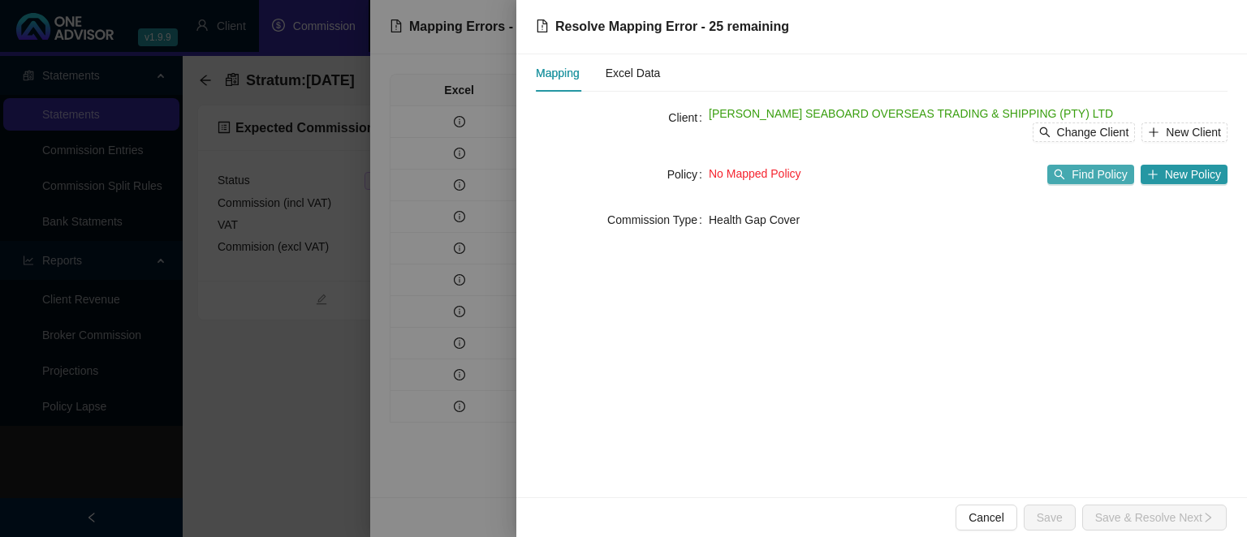
click at [1098, 183] on span "Find Policy" at bounding box center [1098, 175] width 55 height 18
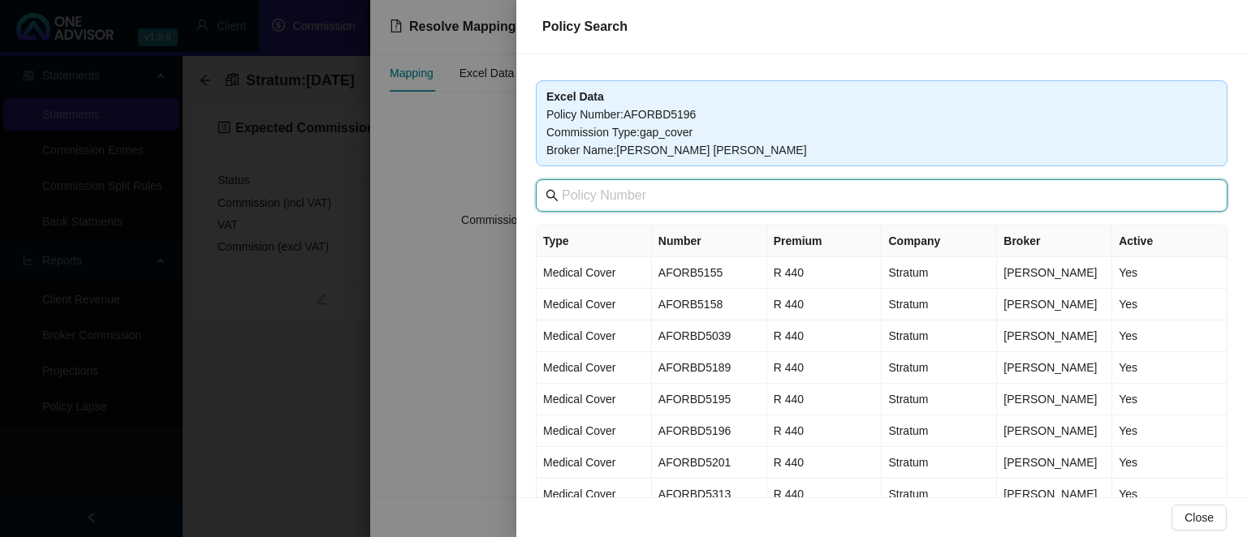
click at [671, 200] on input "text" at bounding box center [883, 195] width 643 height 19
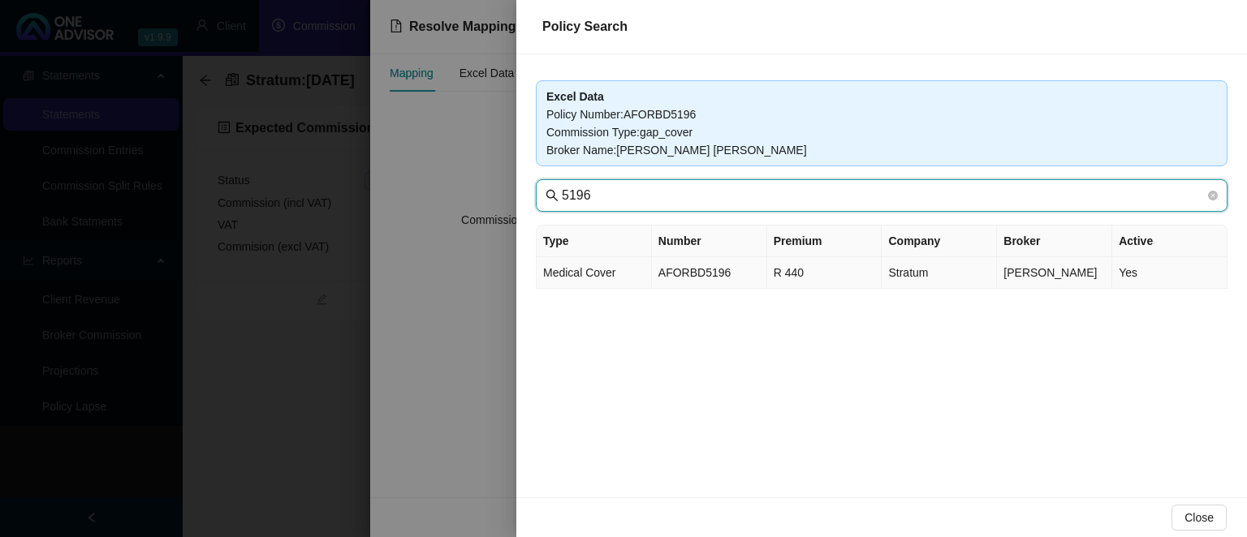
type input "5196"
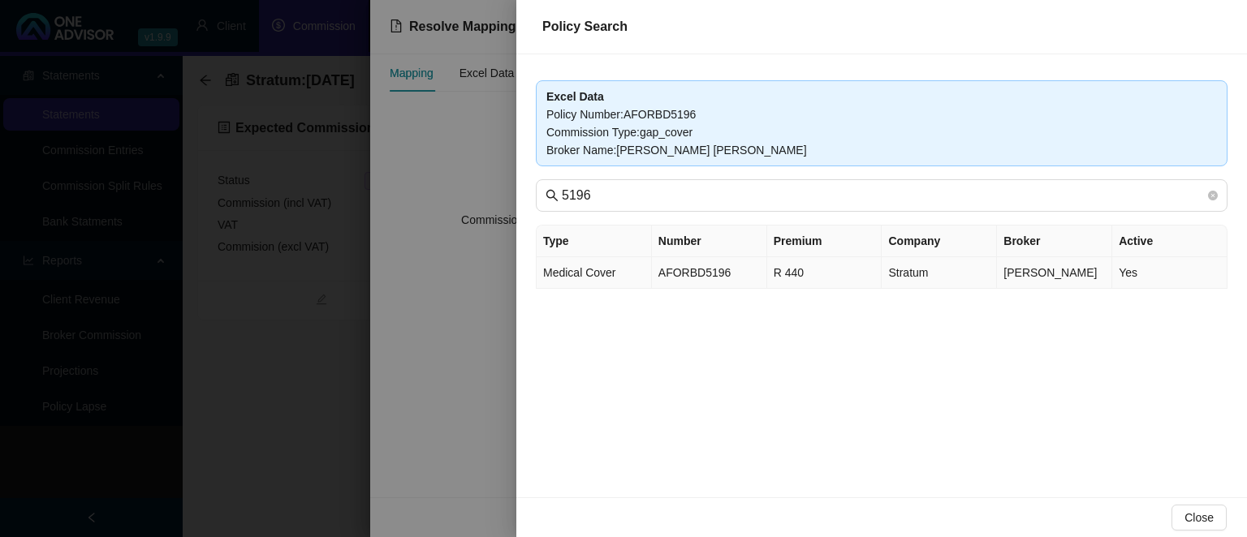
click at [687, 270] on td "AFORBD5196" at bounding box center [709, 273] width 115 height 32
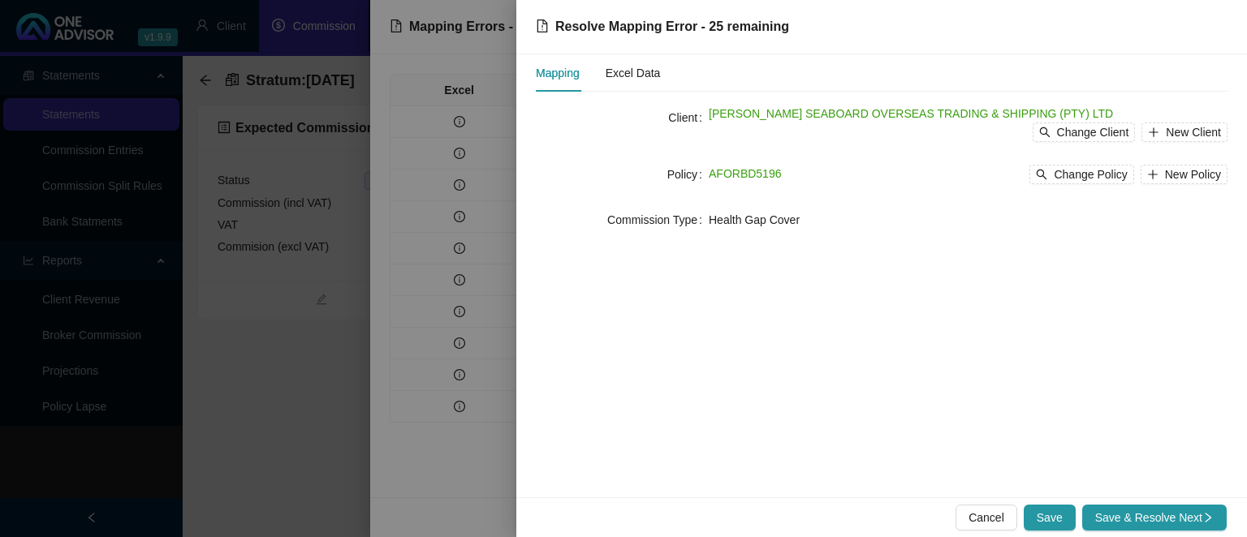
click at [1048, 504] on div "Cancel Save Save & Resolve Next" at bounding box center [881, 518] width 730 height 40
click at [1047, 510] on span "Save" at bounding box center [1049, 518] width 26 height 18
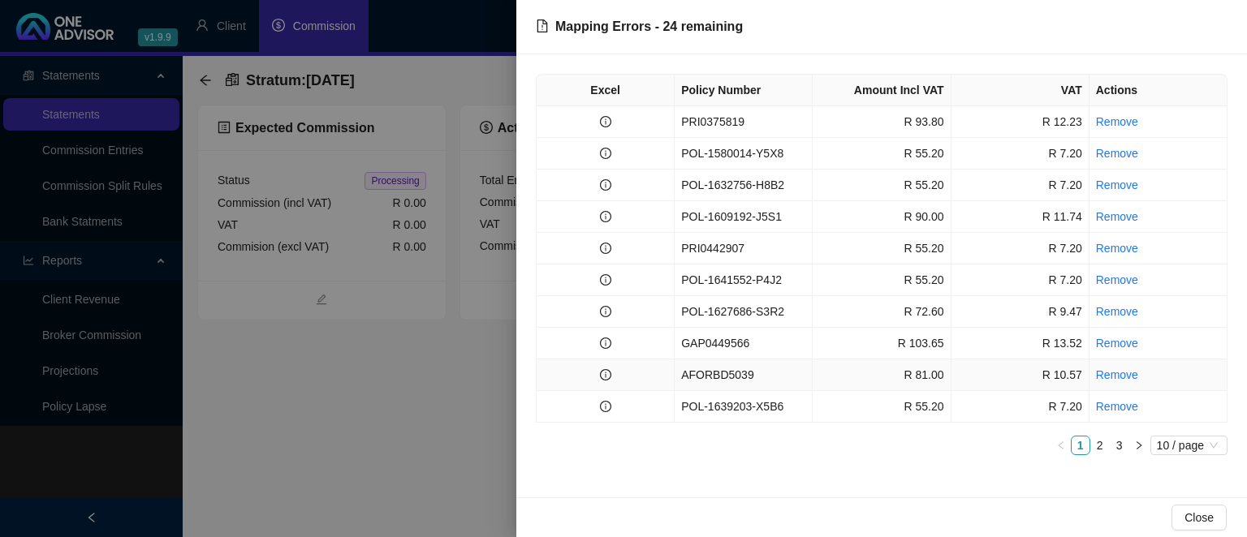
click at [688, 374] on td "AFORBD5039" at bounding box center [743, 376] width 138 height 32
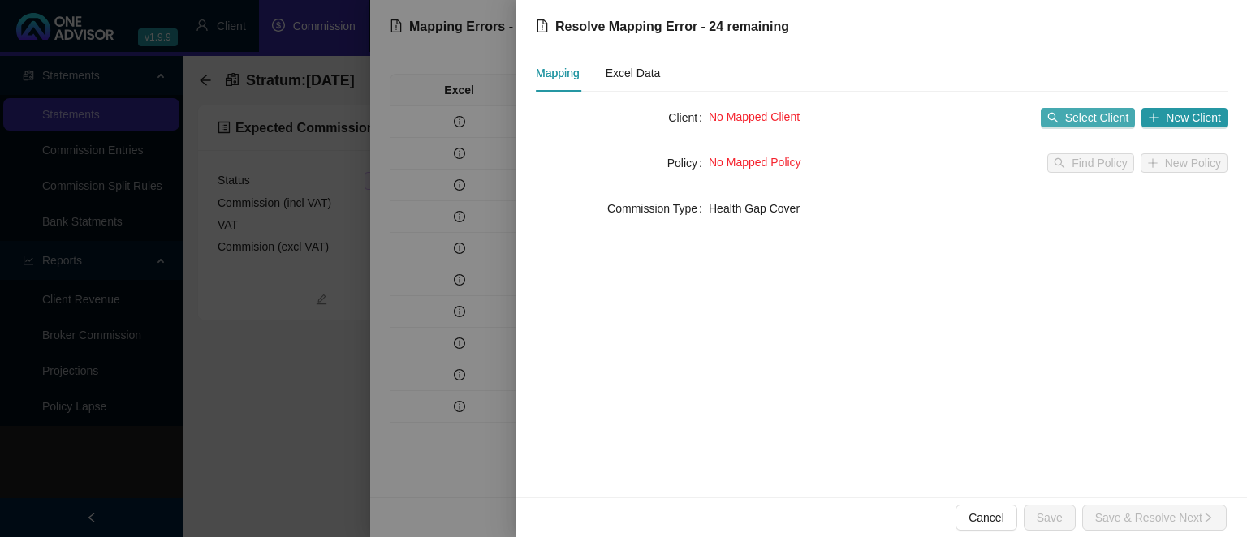
click at [1076, 120] on span "Select Client" at bounding box center [1097, 118] width 64 height 18
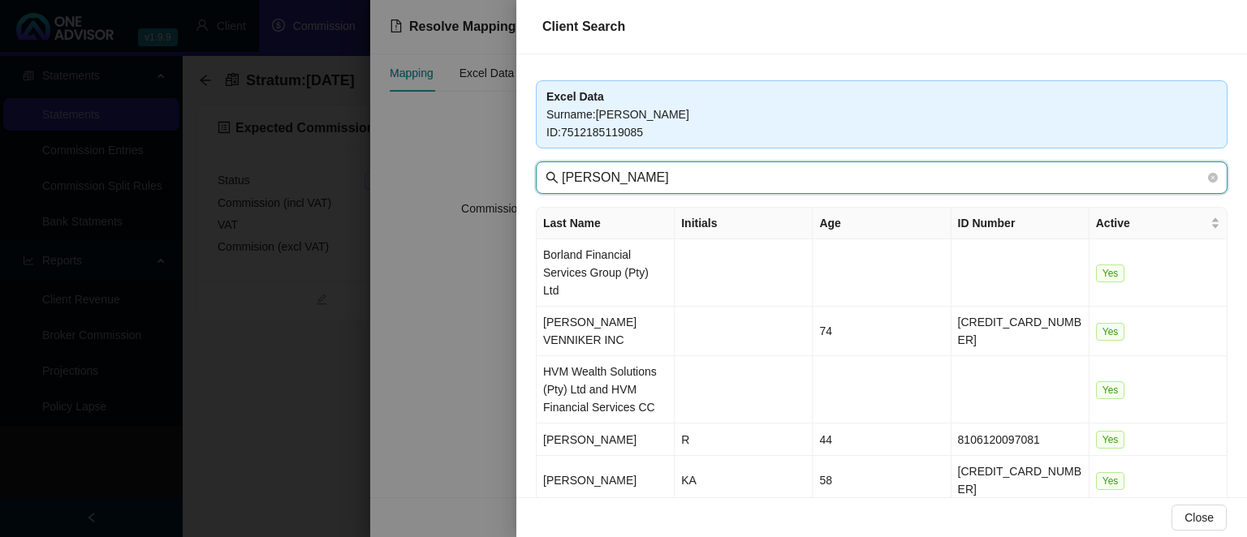
drag, startPoint x: 631, startPoint y: 175, endPoint x: 407, endPoint y: 147, distance: 225.0
click at [562, 168] on input "[PERSON_NAME]" at bounding box center [883, 177] width 643 height 19
type input "seaboa"
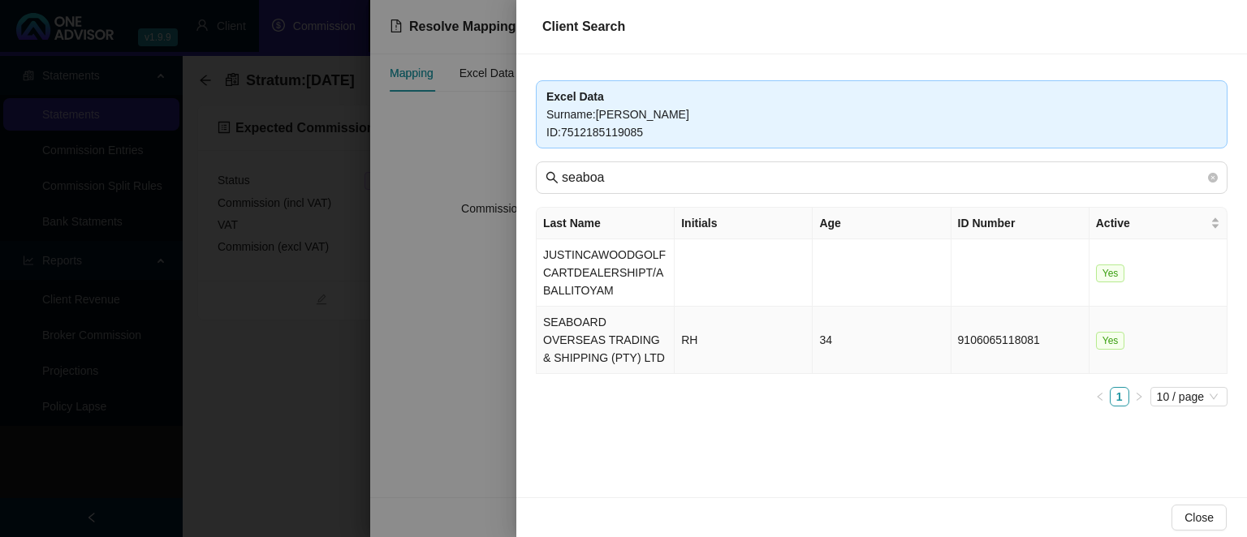
click at [590, 346] on td "SEABOARD OVERSEAS TRADING & SHIPPING (PTY) LTD" at bounding box center [605, 340] width 138 height 67
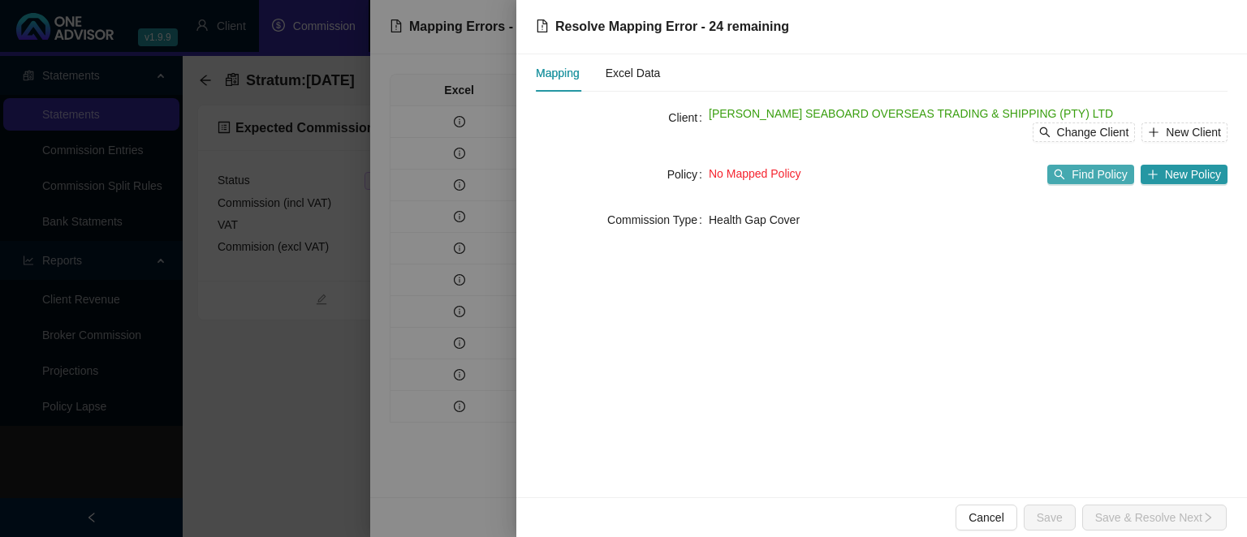
click at [1092, 170] on span "Find Policy" at bounding box center [1098, 175] width 55 height 18
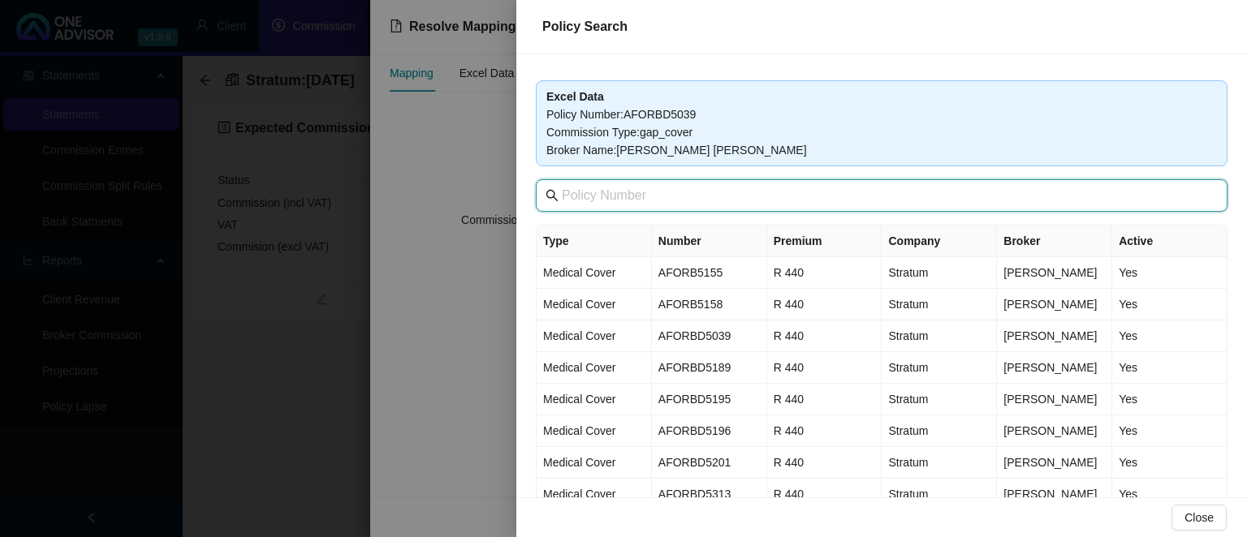
click at [618, 196] on input "text" at bounding box center [883, 195] width 643 height 19
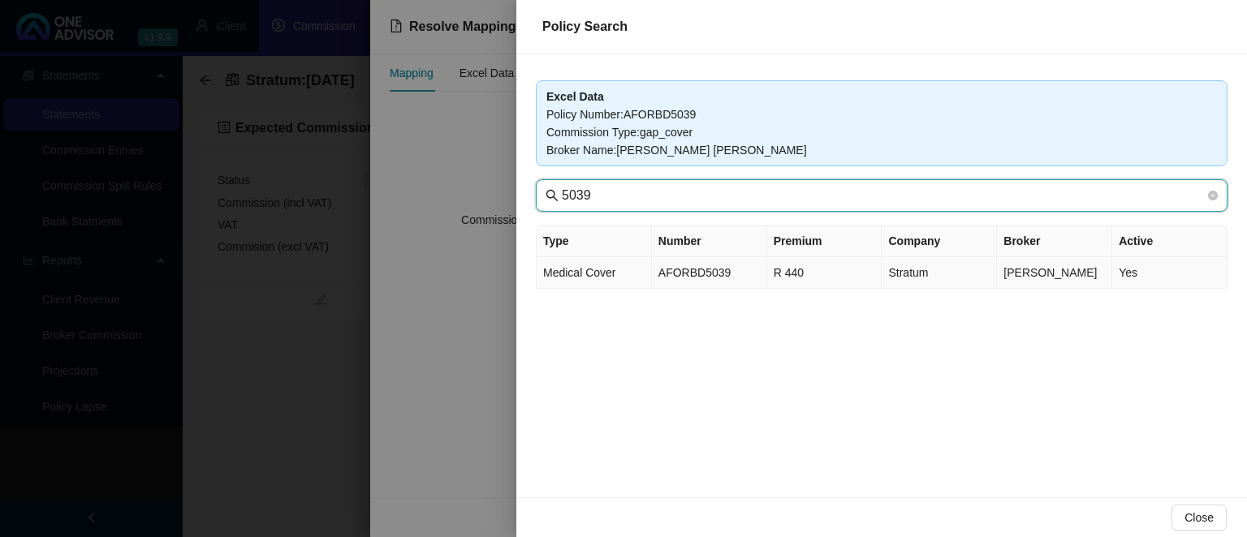
type input "5039"
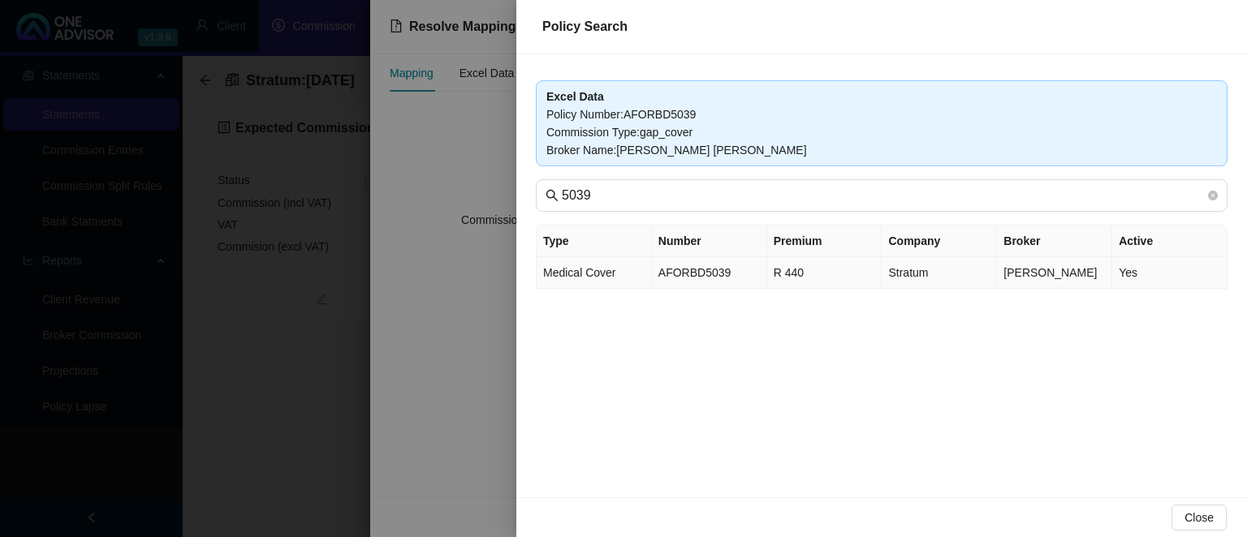
click at [622, 265] on td "Medical Cover" at bounding box center [593, 273] width 115 height 32
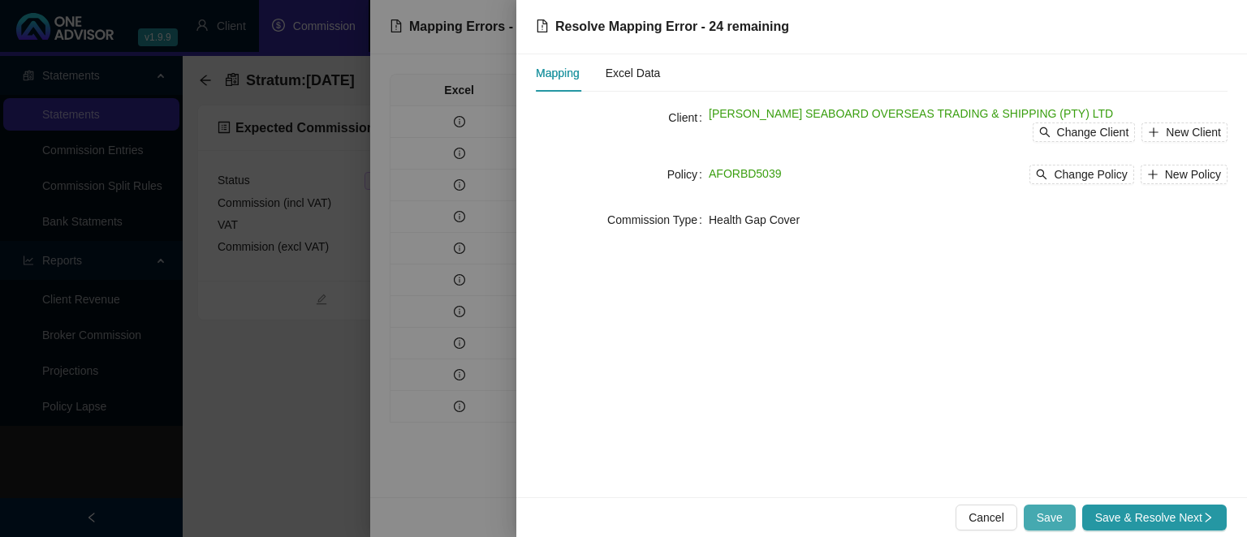
click at [1052, 523] on span "Save" at bounding box center [1049, 518] width 26 height 18
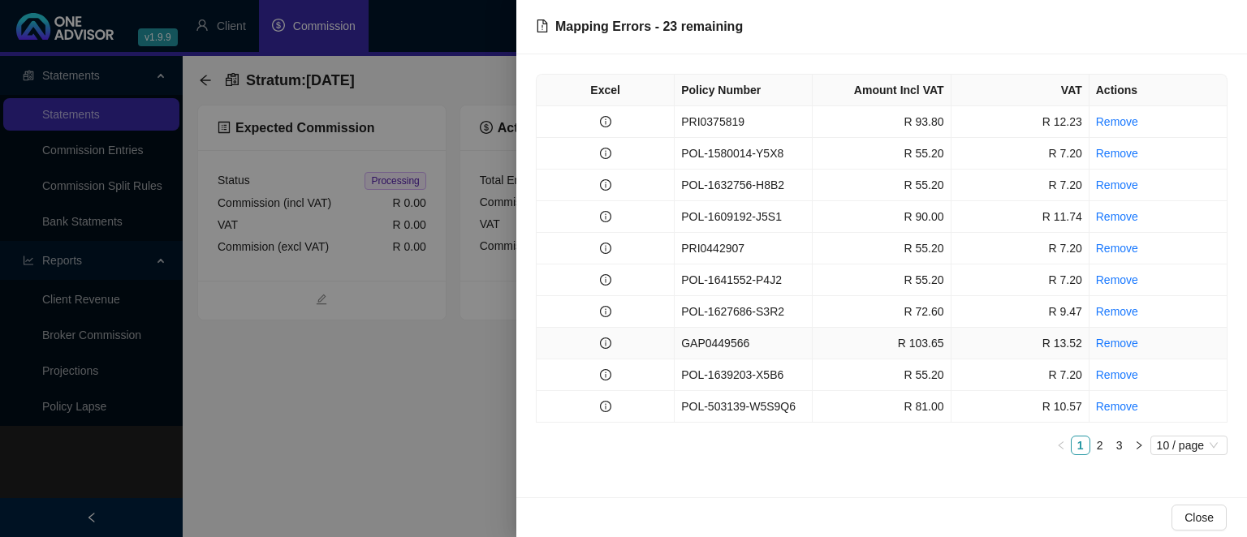
click at [716, 341] on td "GAP0449566" at bounding box center [743, 344] width 138 height 32
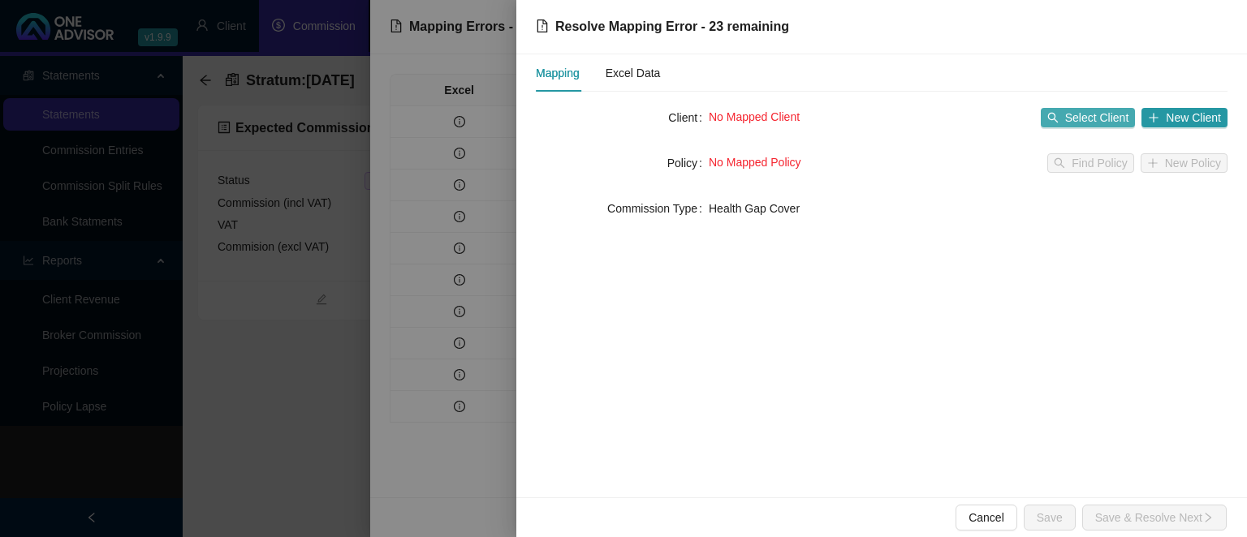
click at [1079, 110] on span "Select Client" at bounding box center [1097, 118] width 64 height 18
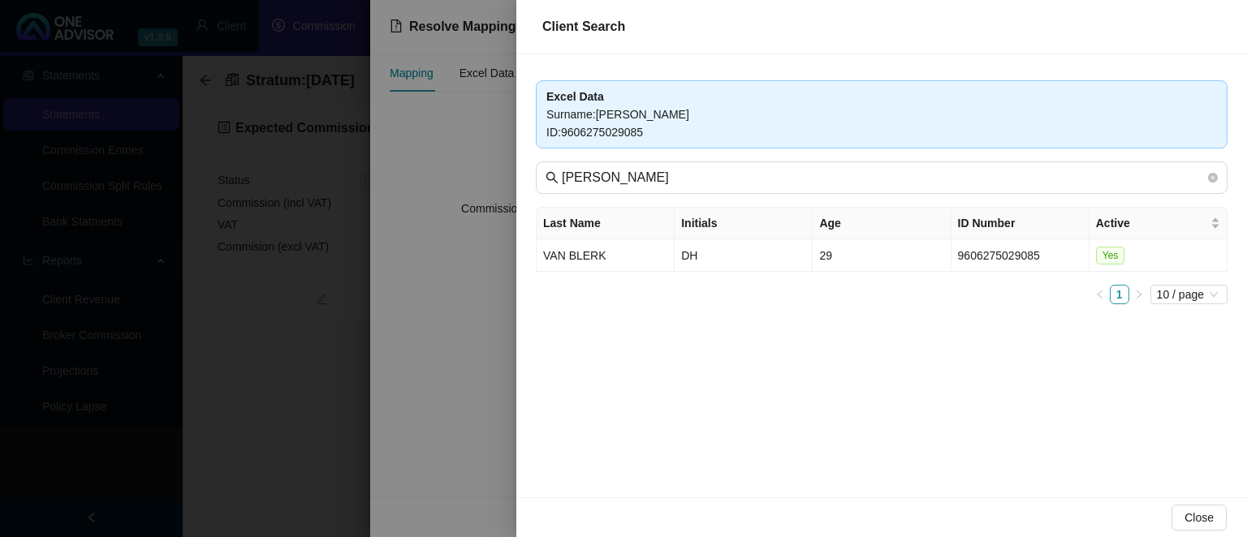
click at [386, 315] on div at bounding box center [623, 268] width 1247 height 537
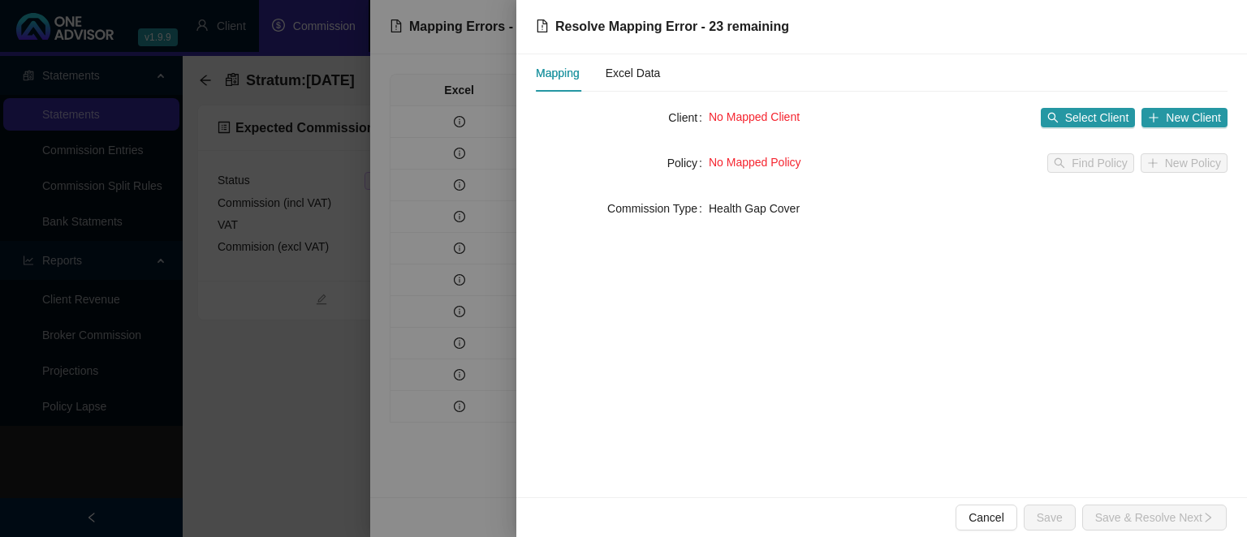
click at [339, 365] on div at bounding box center [623, 268] width 1247 height 537
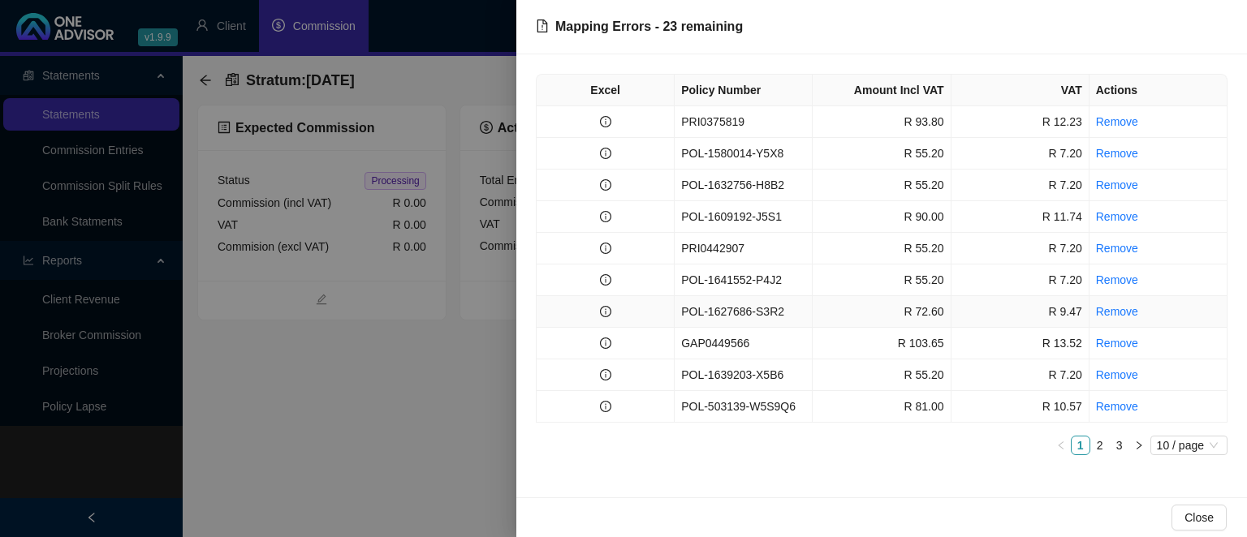
click at [715, 307] on td "POL-1627686-S3R2" at bounding box center [743, 312] width 138 height 32
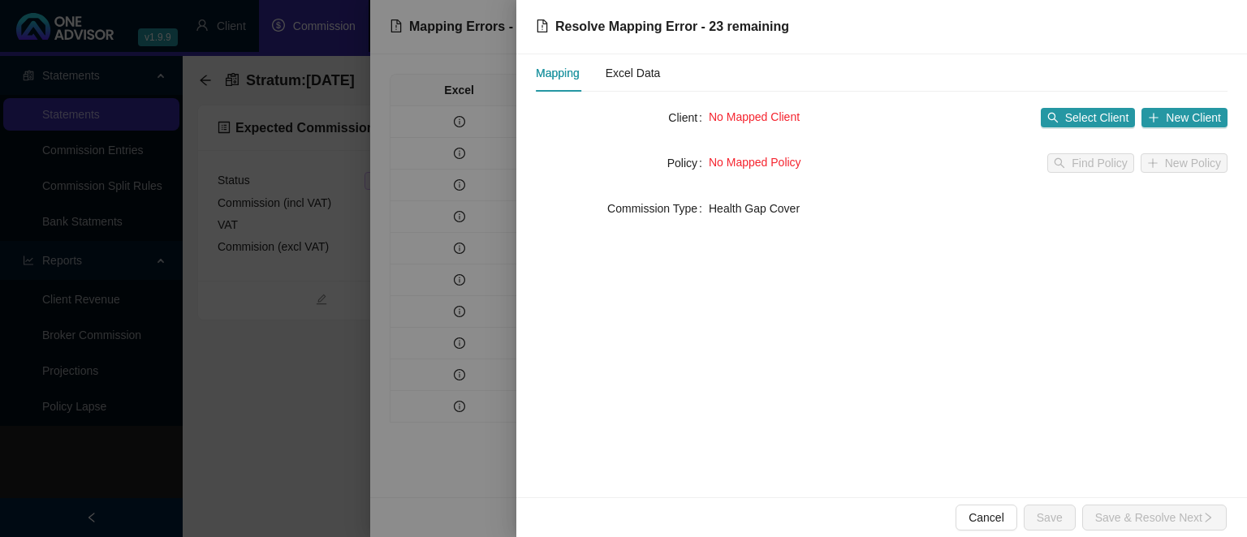
click at [606, 70] on div "Mapping Excel Data" at bounding box center [598, 72] width 124 height 37
click at [619, 71] on div "Excel Data" at bounding box center [632, 73] width 55 height 18
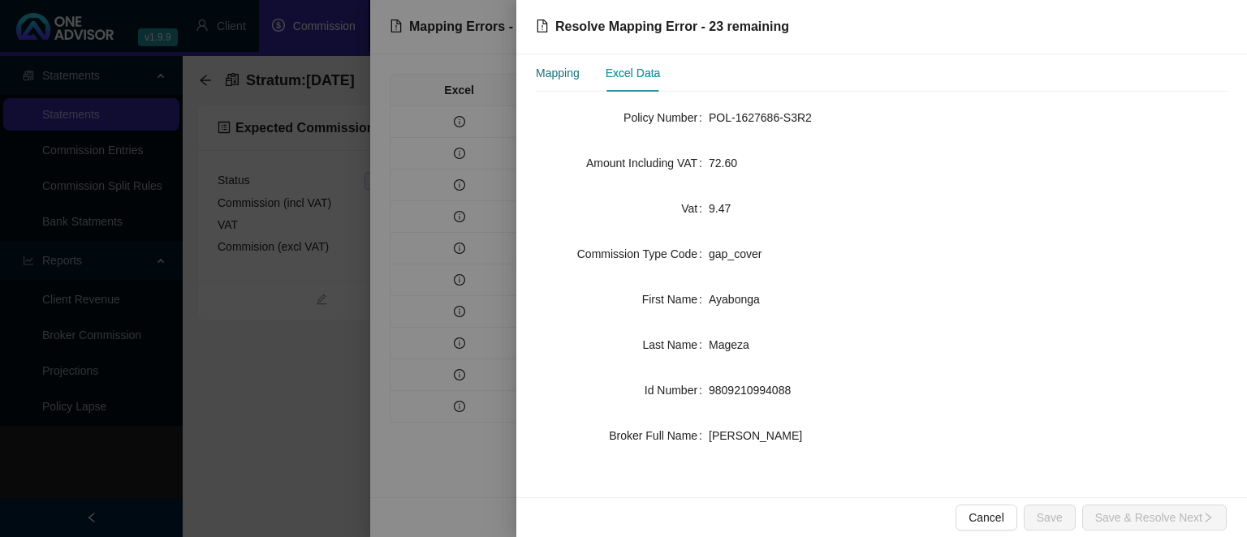
click at [571, 76] on div "Mapping" at bounding box center [558, 73] width 44 height 18
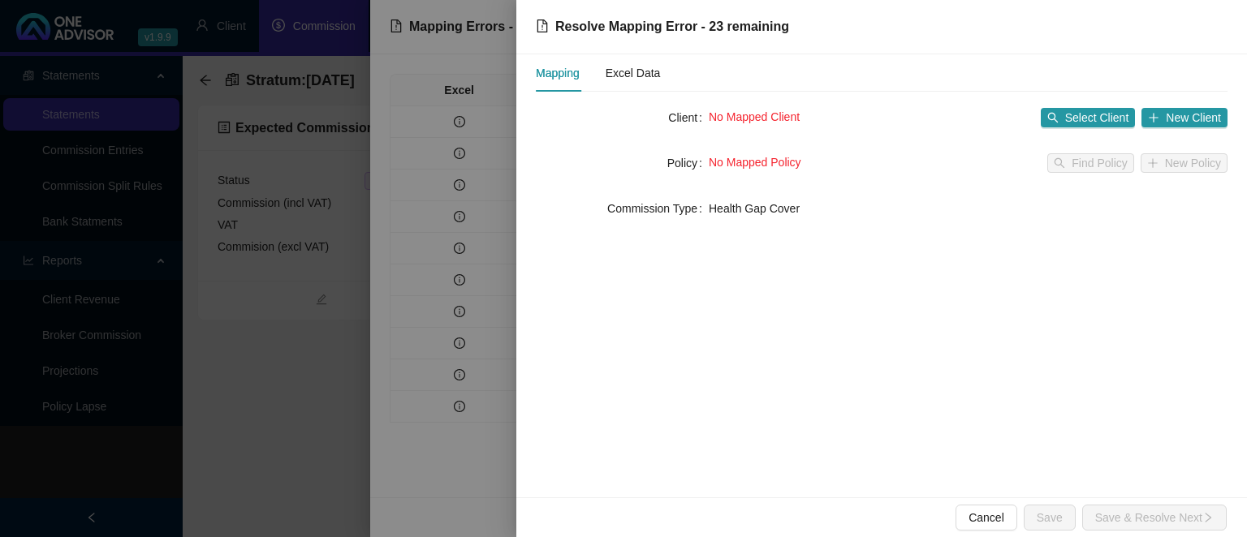
click at [380, 495] on div at bounding box center [623, 268] width 1247 height 537
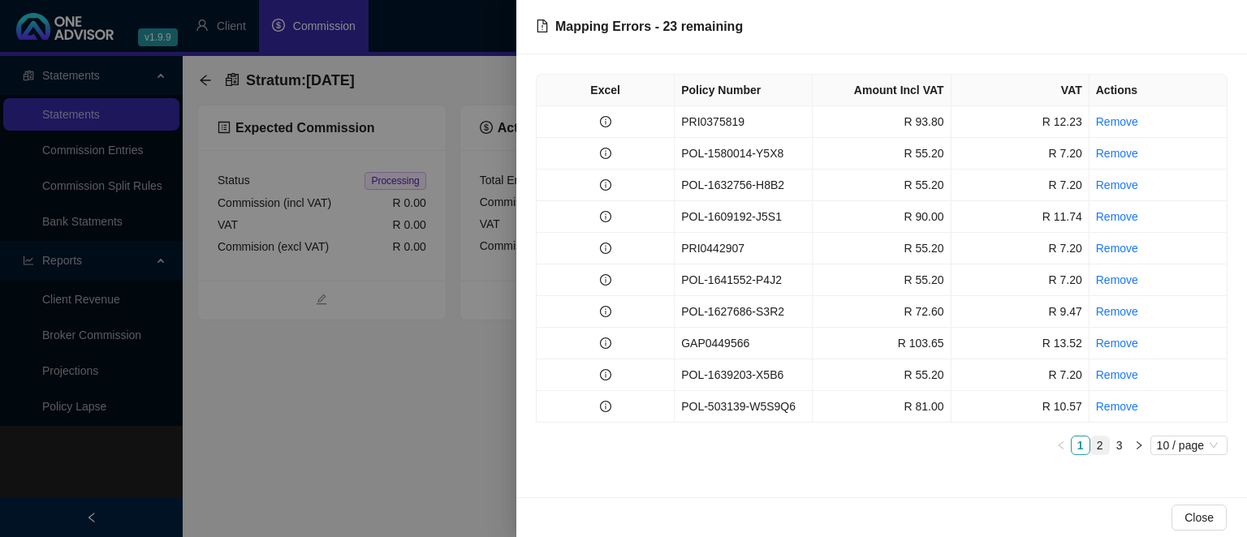
click at [1100, 448] on link "2" at bounding box center [1100, 446] width 18 height 18
click at [752, 114] on td "POL-1609771-P4V7" at bounding box center [743, 122] width 138 height 32
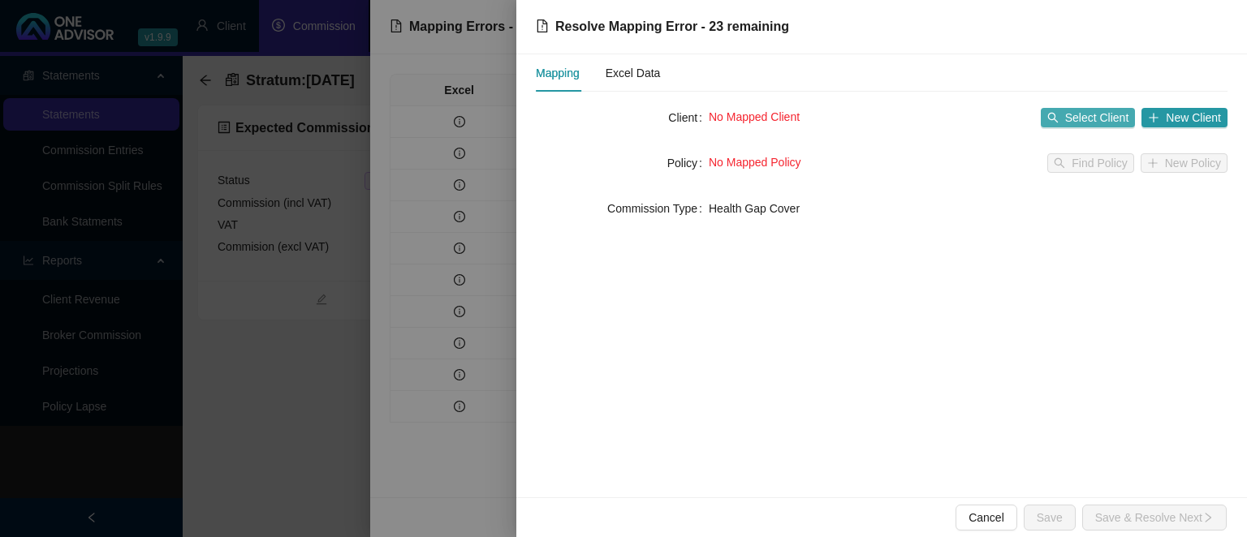
click at [1058, 122] on icon "search" at bounding box center [1052, 117] width 11 height 11
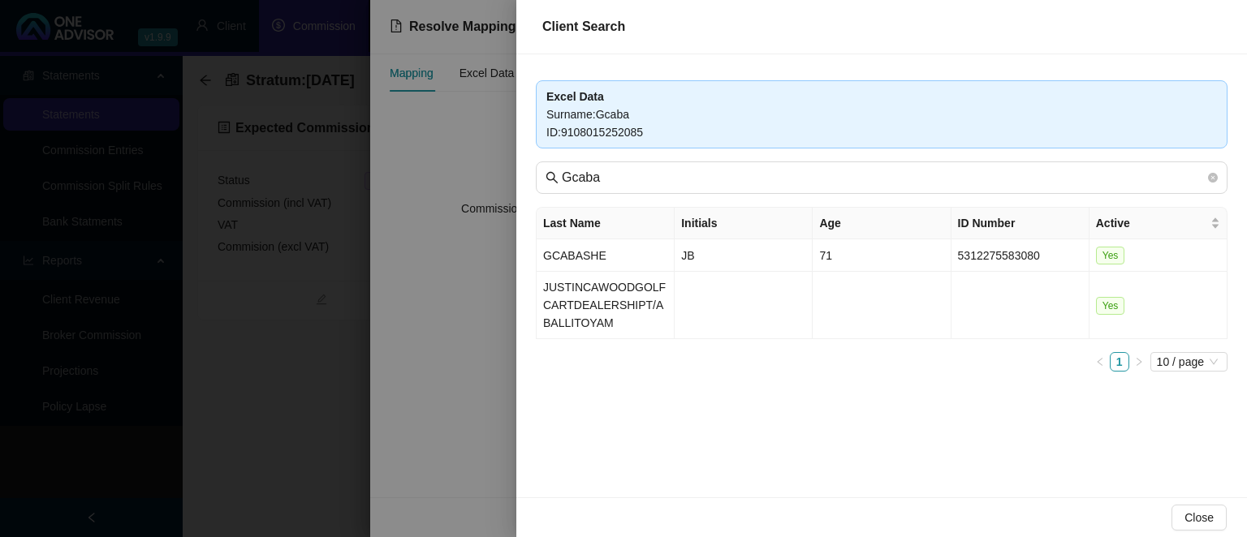
click at [269, 391] on div at bounding box center [623, 268] width 1247 height 537
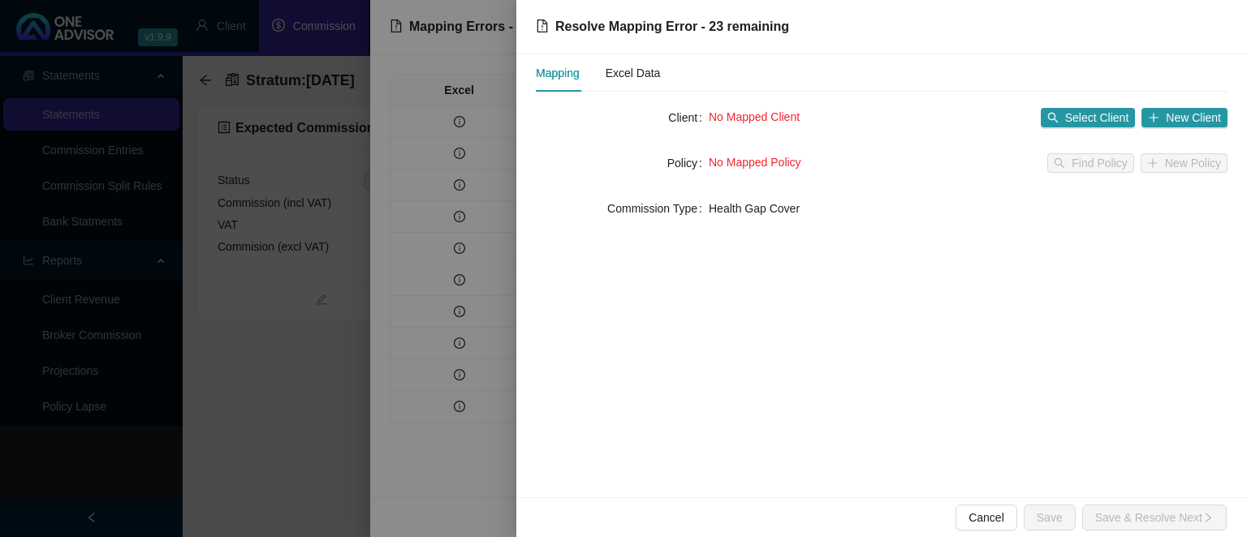
click at [269, 391] on div at bounding box center [623, 268] width 1247 height 537
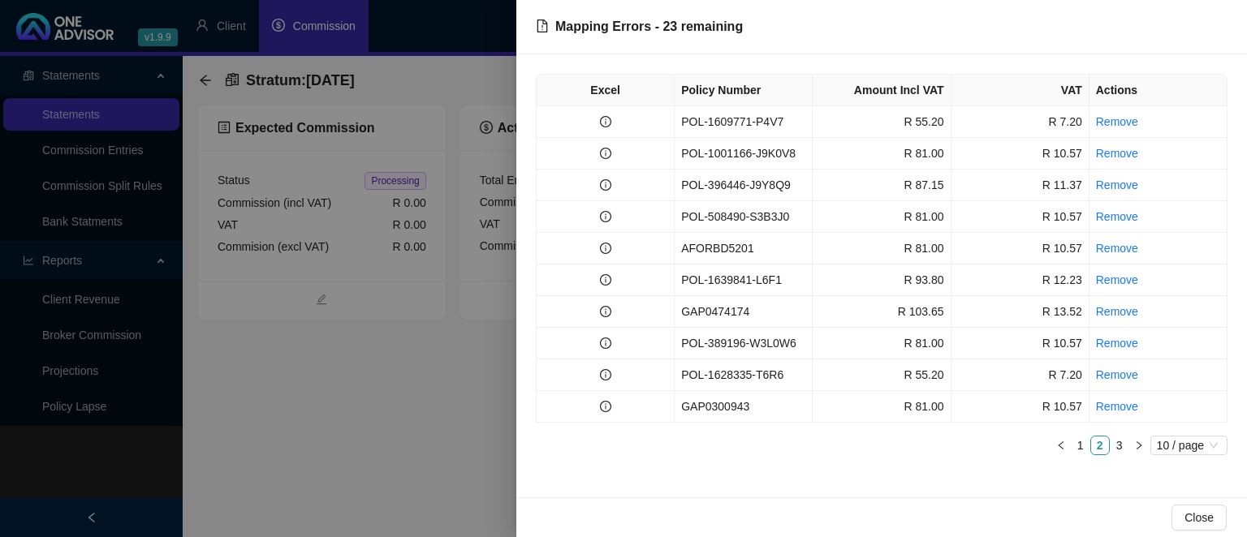
click at [269, 391] on div at bounding box center [623, 268] width 1247 height 537
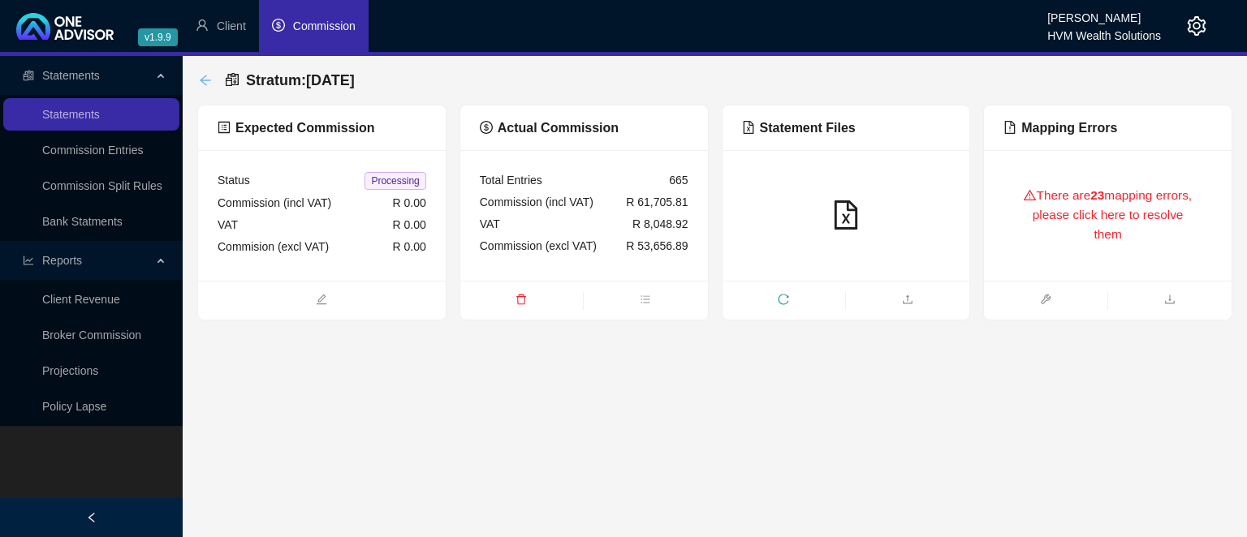
click at [205, 82] on icon "arrow-left" at bounding box center [205, 80] width 13 height 13
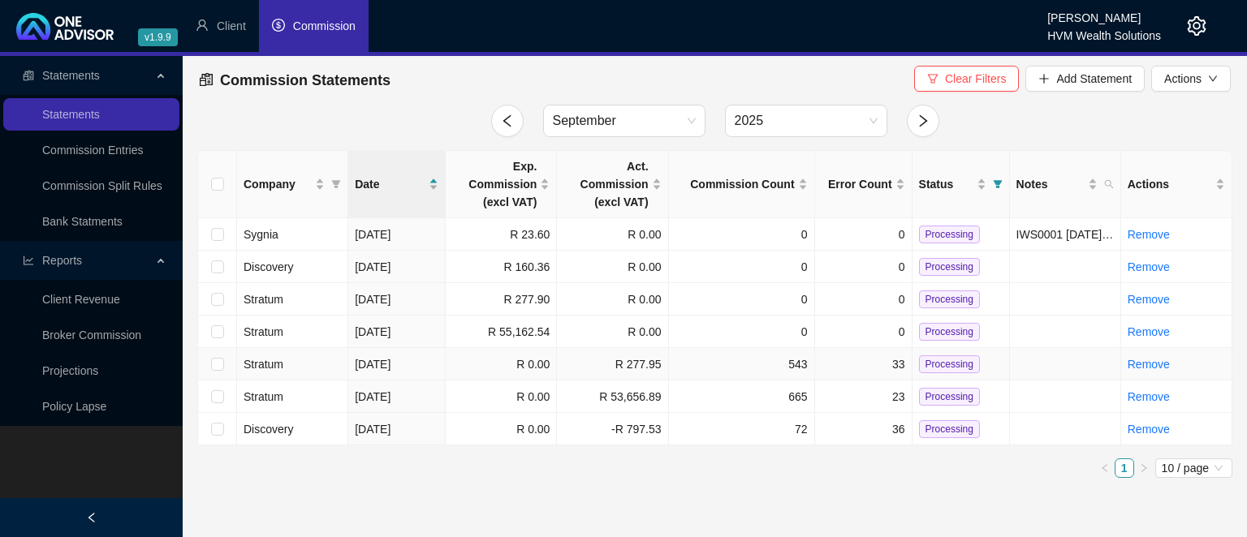
click at [437, 368] on td "[DATE]" at bounding box center [396, 364] width 97 height 32
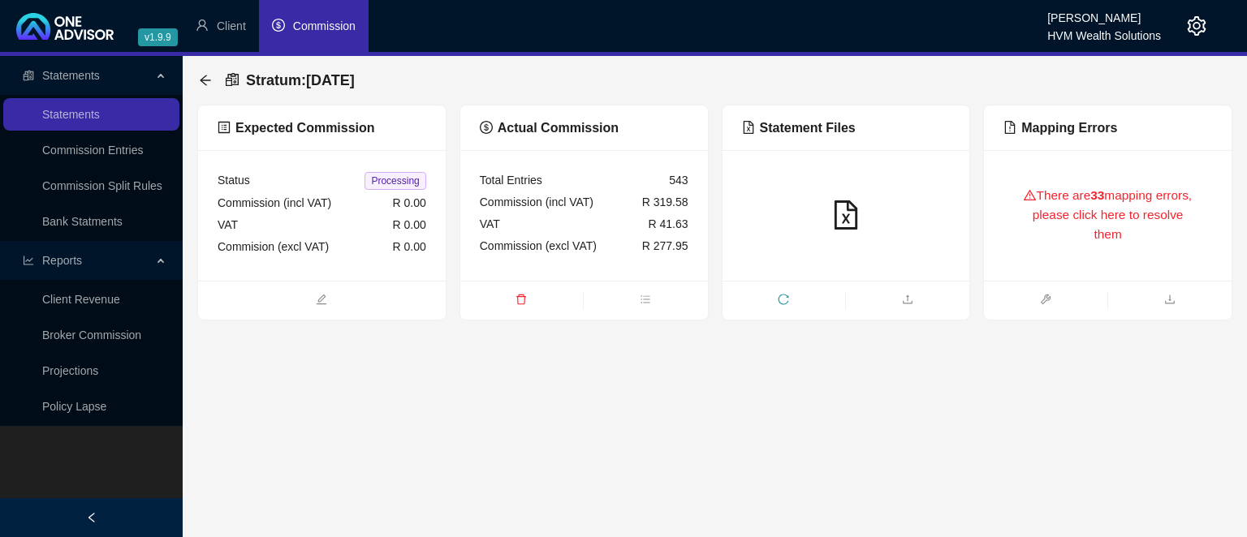
click at [1099, 235] on div "There are 33 mapping errors, please click here to resolve them" at bounding box center [1107, 216] width 209 height 92
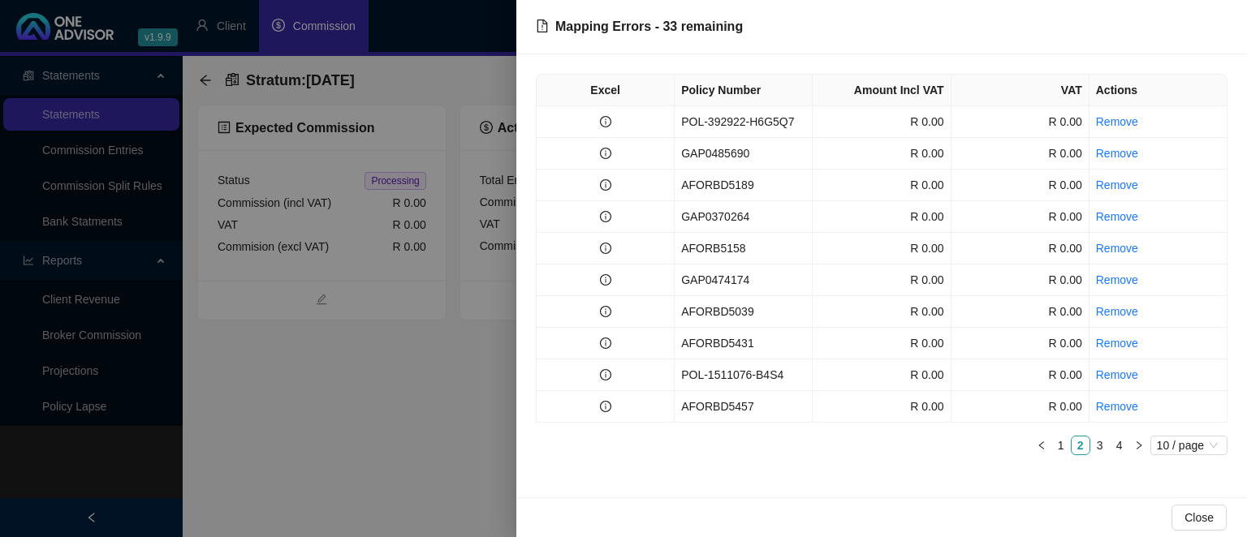
click at [739, 123] on td "POL-392922-H6G5Q7" at bounding box center [743, 122] width 138 height 32
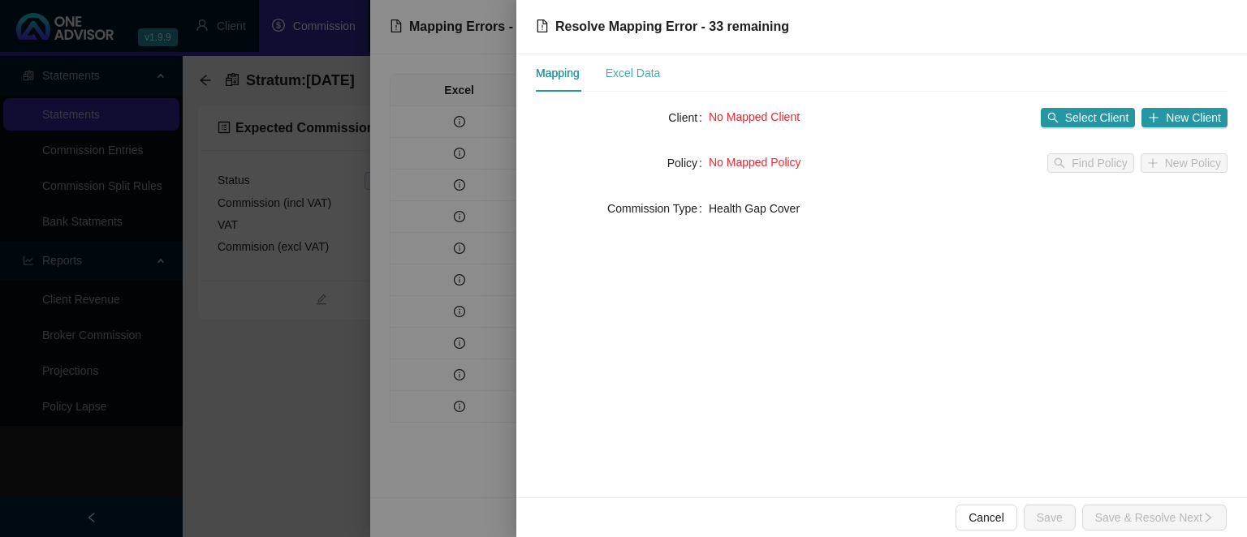
click at [630, 83] on div "Excel Data" at bounding box center [632, 72] width 55 height 37
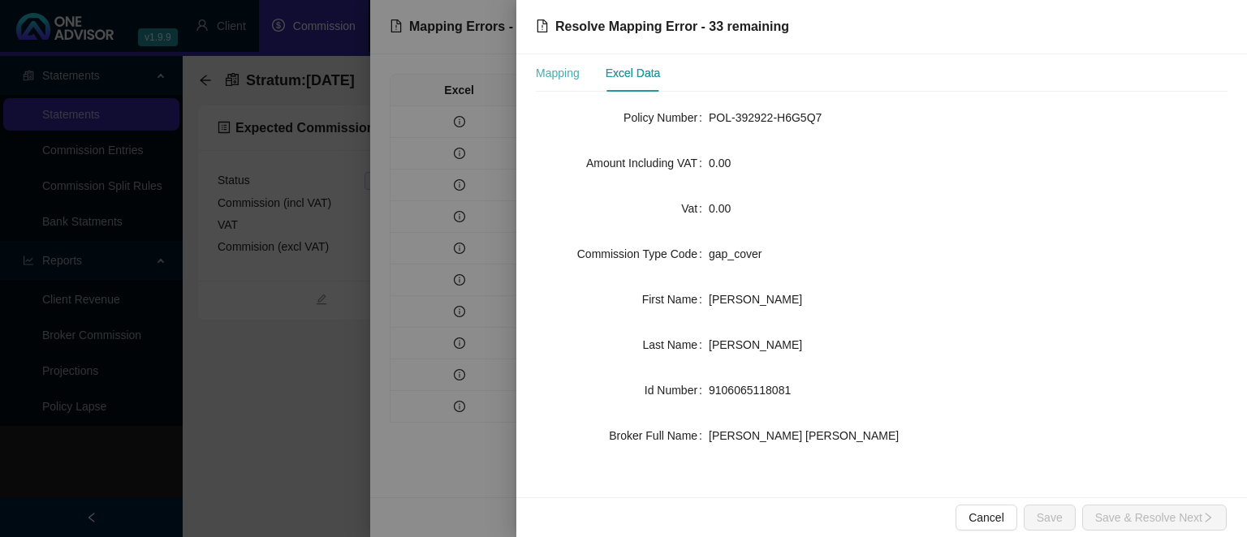
click at [554, 82] on div "Mapping" at bounding box center [558, 72] width 44 height 37
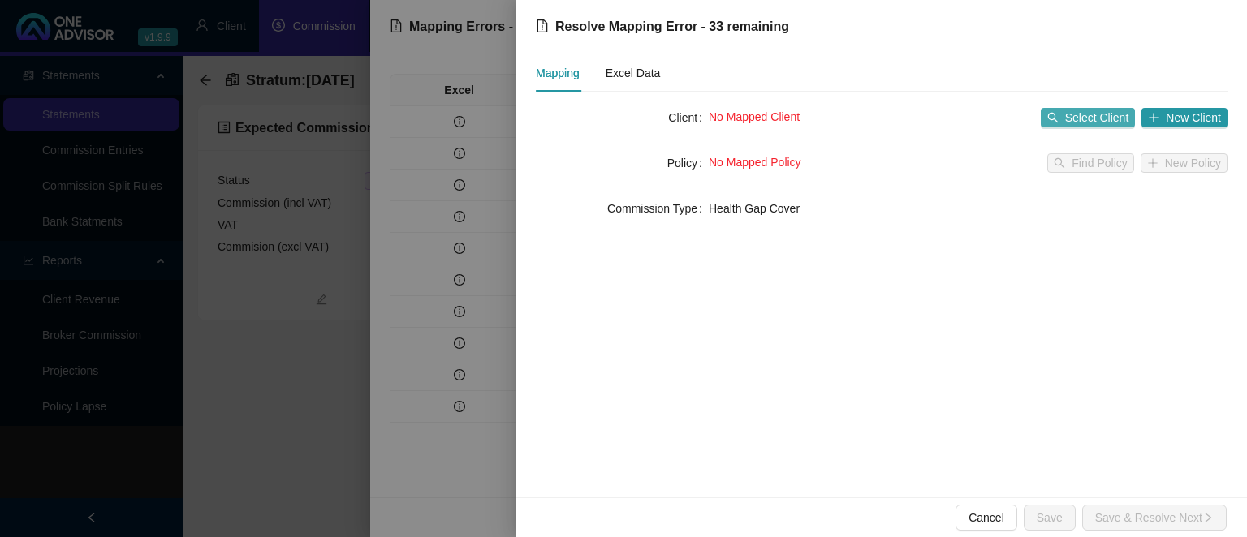
click at [1105, 117] on span "Select Client" at bounding box center [1097, 118] width 64 height 18
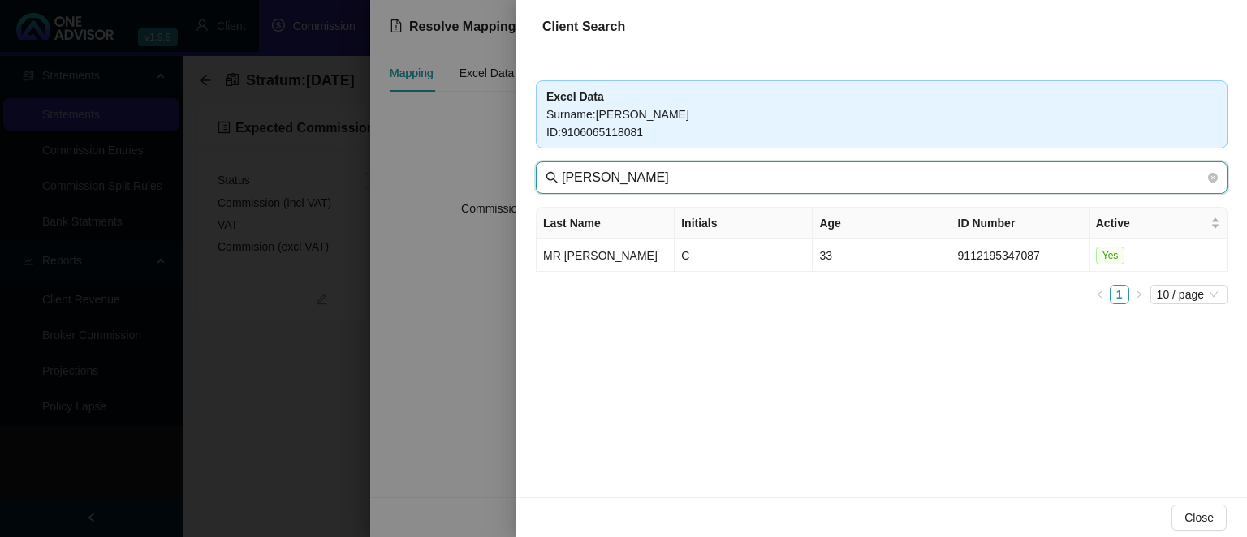
drag, startPoint x: 653, startPoint y: 178, endPoint x: 427, endPoint y: 167, distance: 225.9
click at [562, 168] on input "[PERSON_NAME]" at bounding box center [883, 177] width 643 height 19
type input "seaboard"
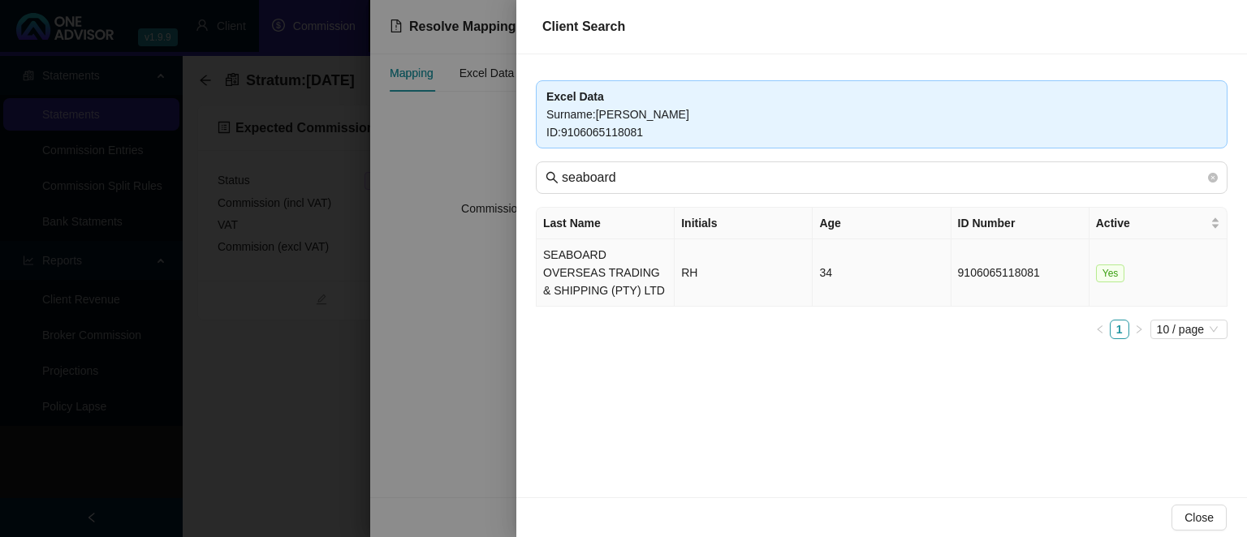
click at [558, 282] on td "SEABOARD OVERSEAS TRADING & SHIPPING (PTY) LTD" at bounding box center [605, 272] width 138 height 67
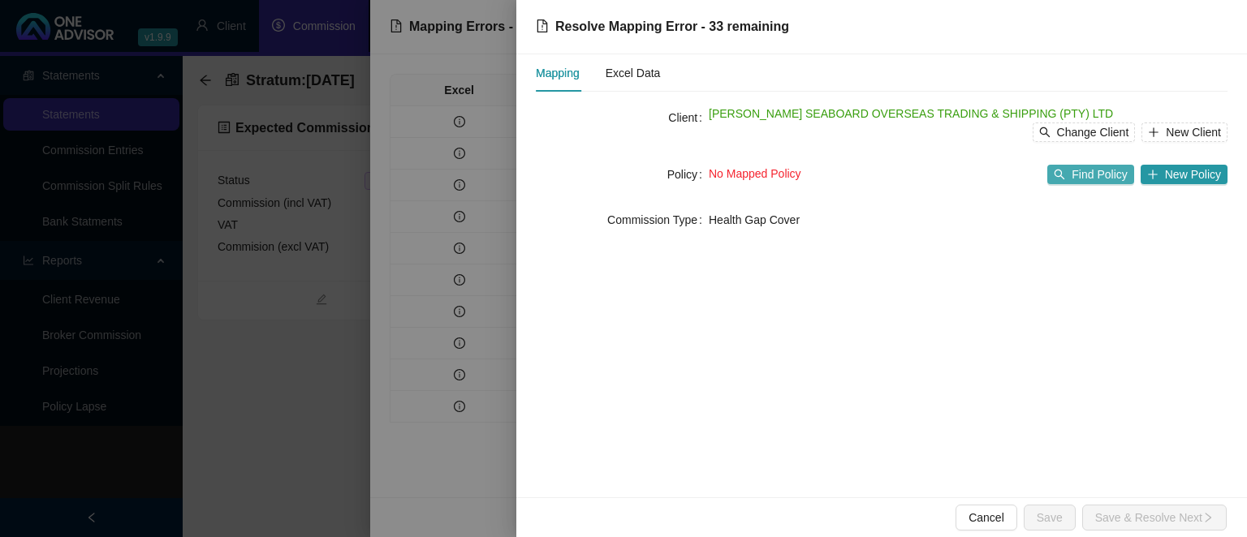
click at [1079, 183] on button "Find Policy" at bounding box center [1090, 174] width 86 height 19
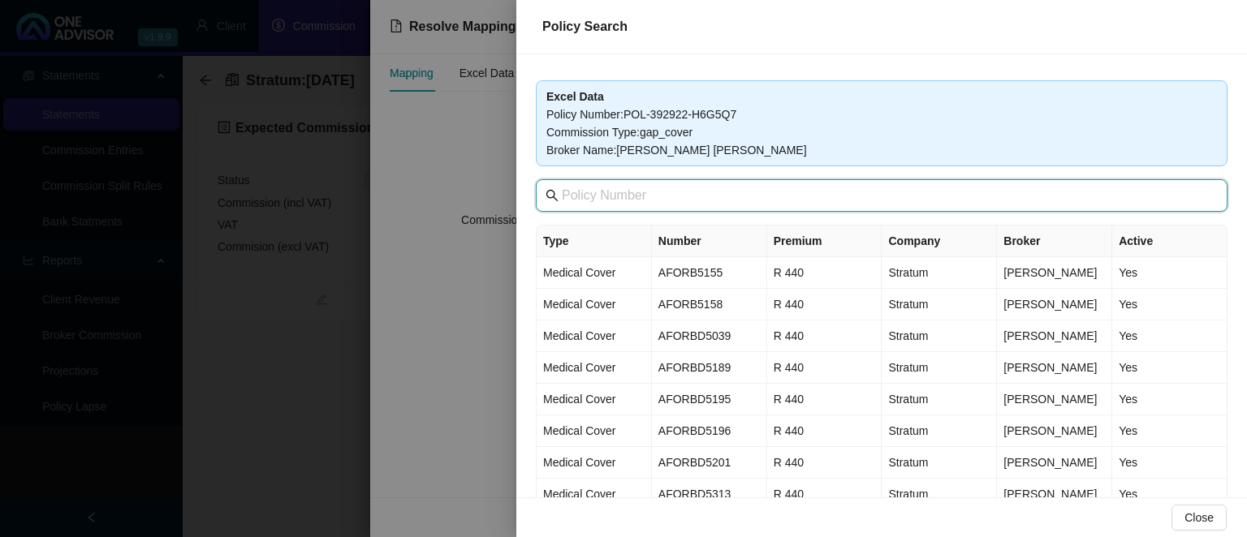
click at [676, 187] on input "text" at bounding box center [883, 195] width 643 height 19
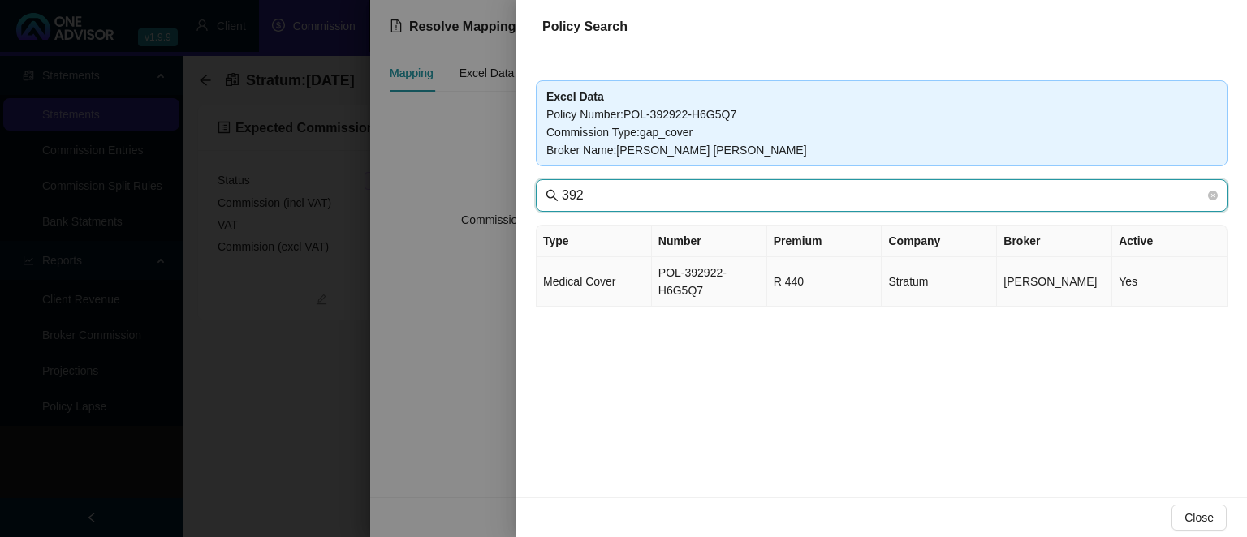
type input "392"
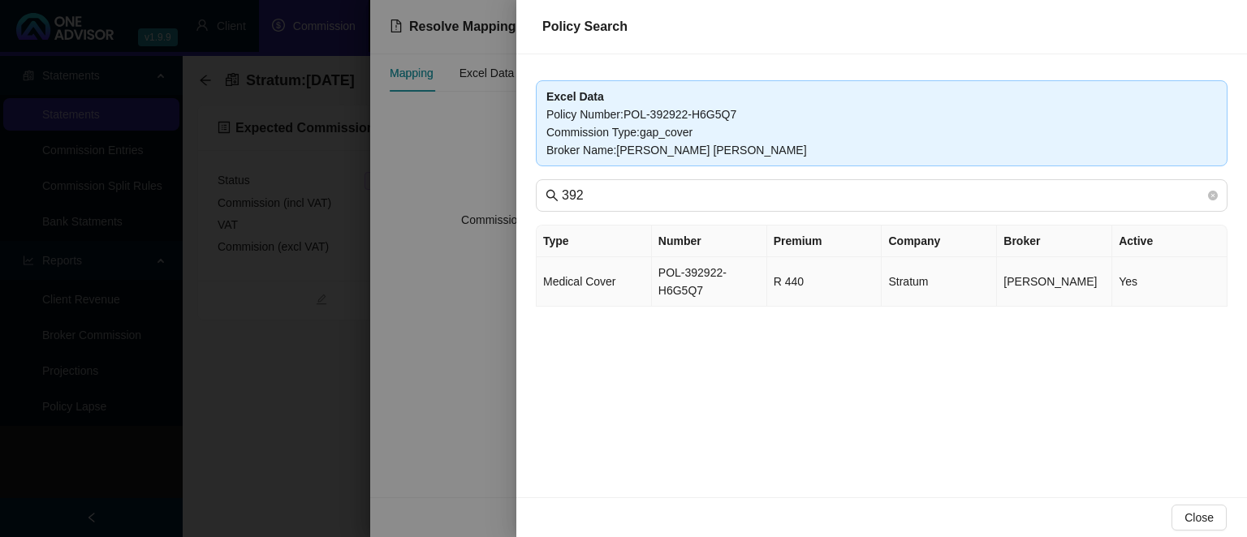
click at [672, 272] on td "POL-392922-H6G5Q7" at bounding box center [709, 282] width 115 height 50
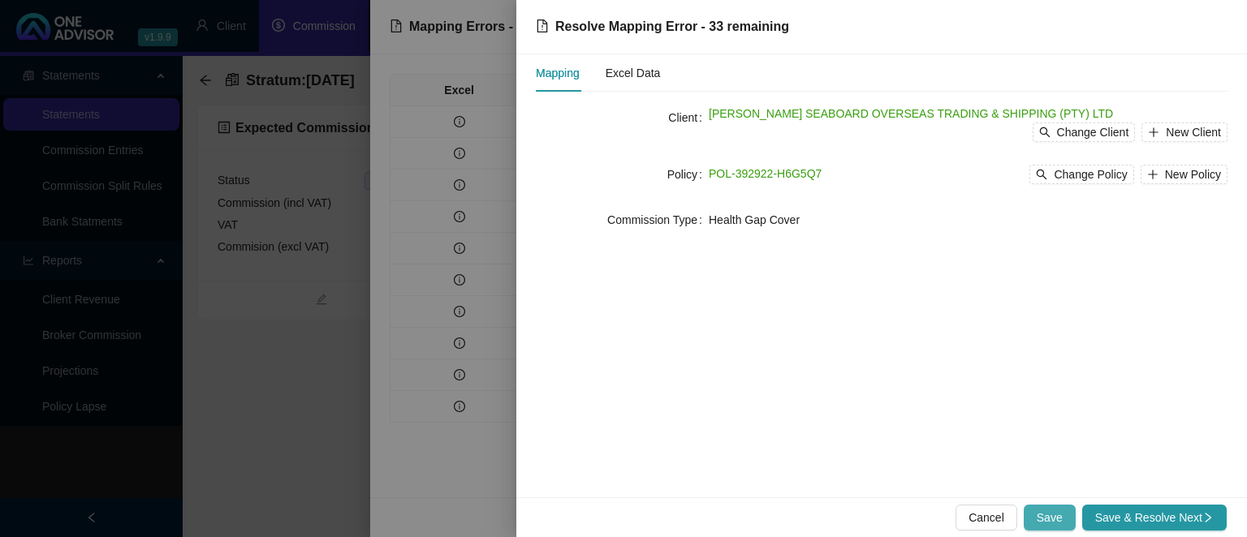
click at [1046, 519] on span "Save" at bounding box center [1049, 518] width 26 height 18
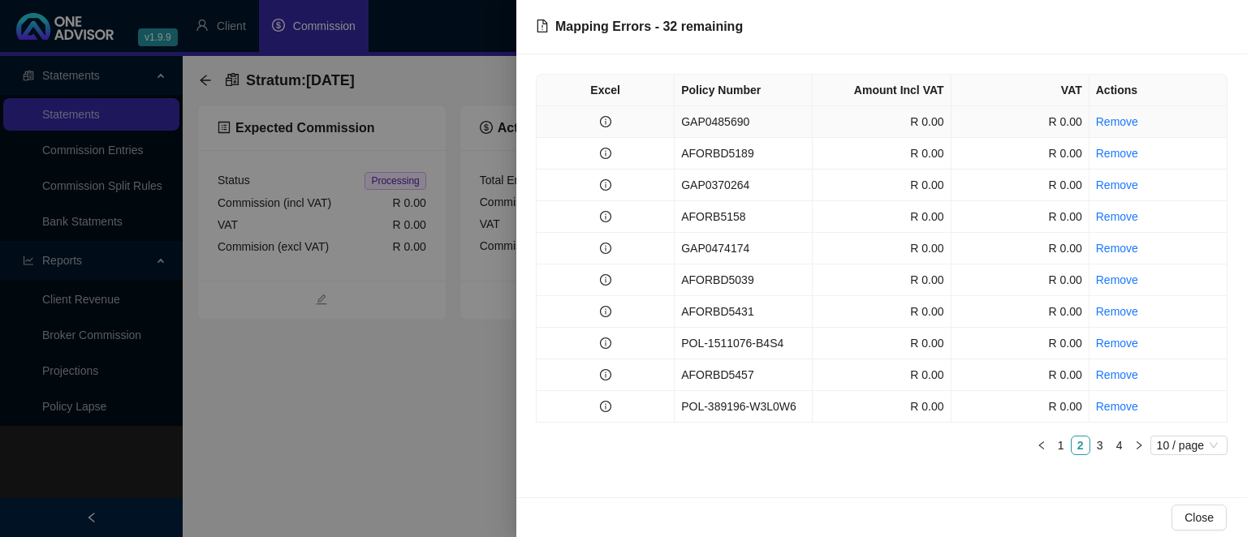
click at [743, 119] on td "GAP0485690" at bounding box center [743, 122] width 138 height 32
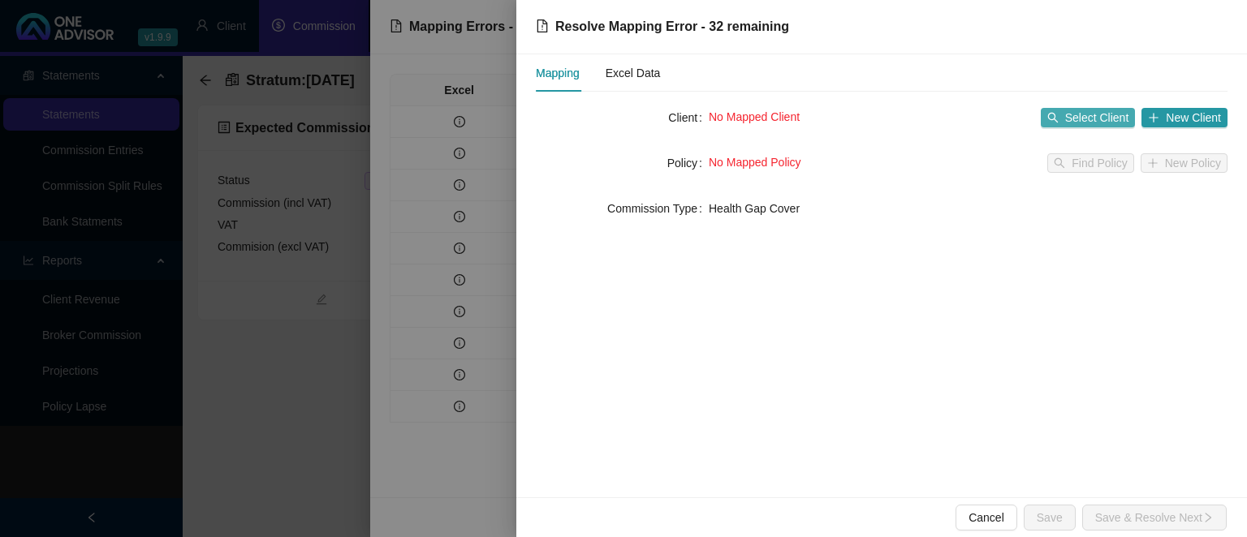
click at [1088, 118] on span "Select Client" at bounding box center [1097, 118] width 64 height 18
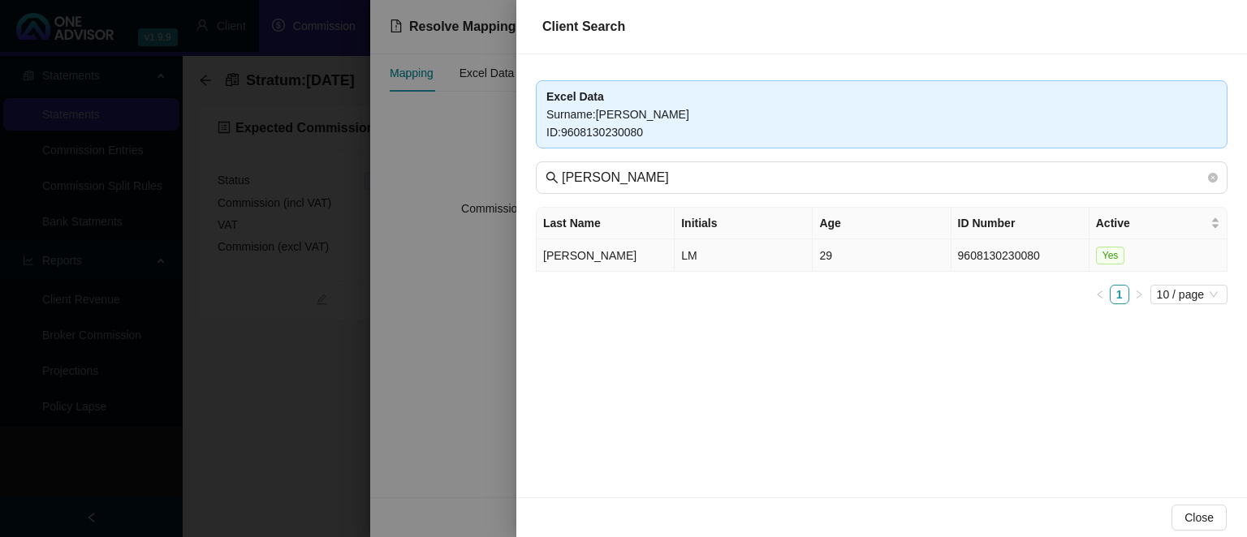
click at [578, 258] on td "[PERSON_NAME]" at bounding box center [605, 255] width 138 height 32
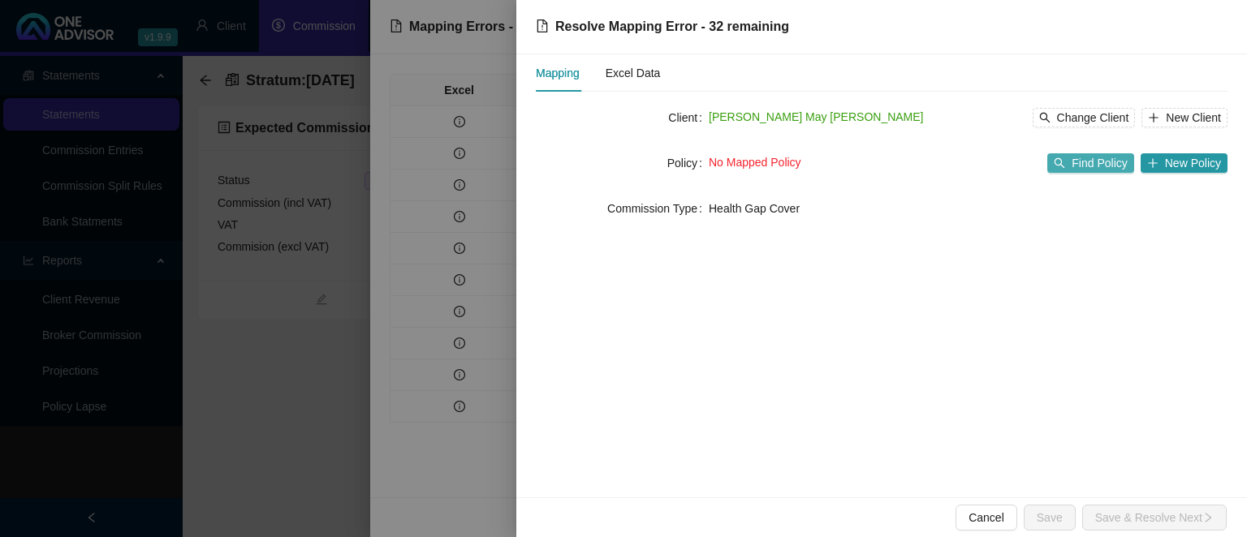
click at [1076, 170] on span "Find Policy" at bounding box center [1098, 163] width 55 height 18
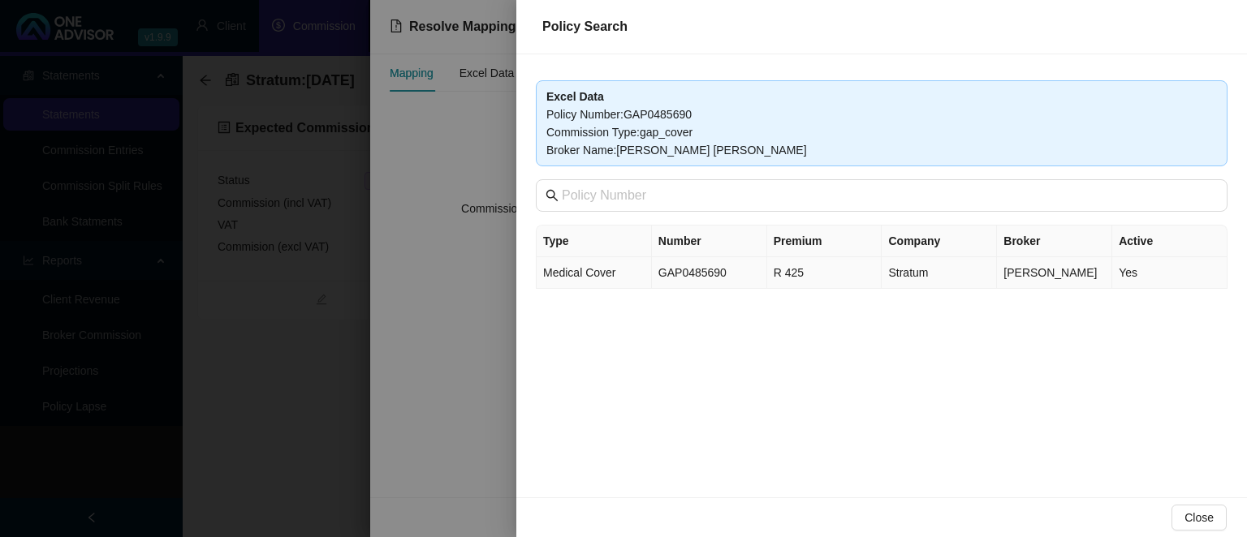
click at [722, 265] on td "GAP0485690" at bounding box center [709, 273] width 115 height 32
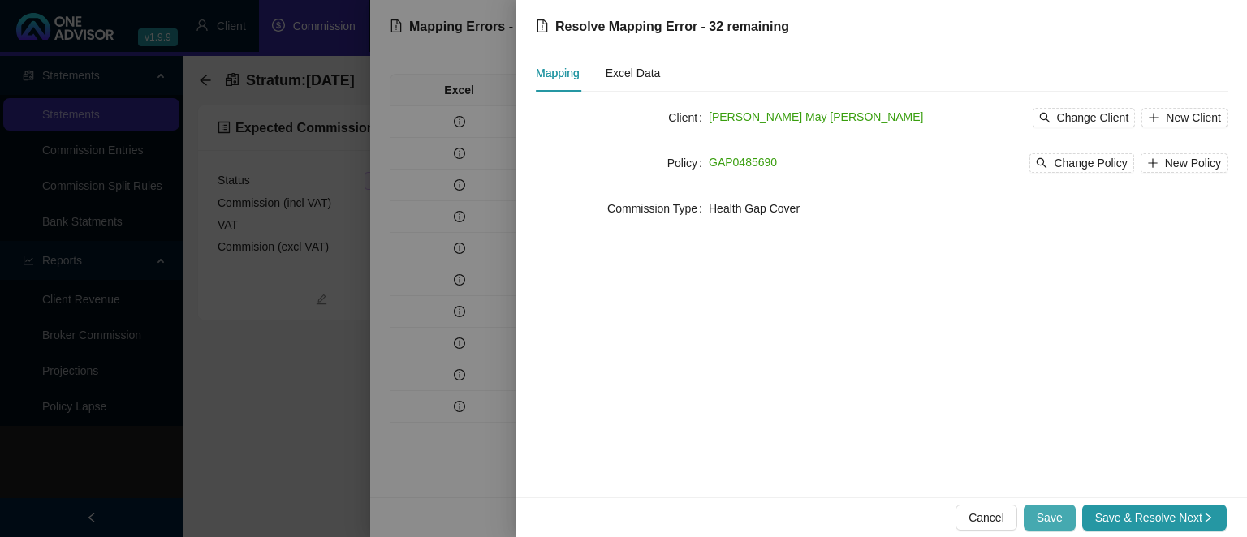
click at [1060, 523] on span "Save" at bounding box center [1049, 518] width 26 height 18
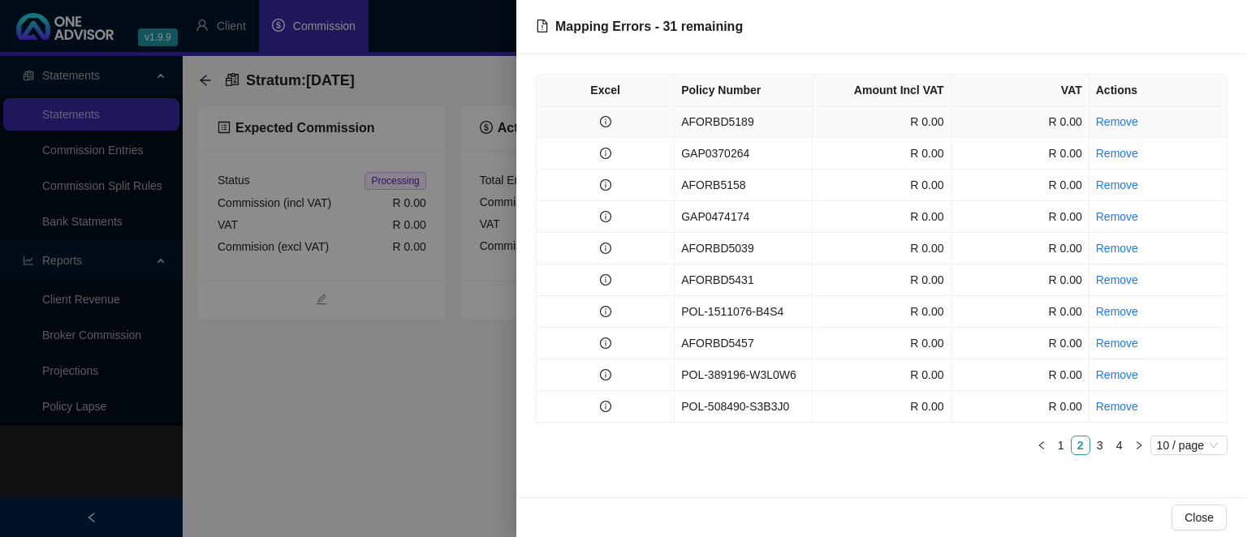
click at [736, 122] on td "AFORBD5189" at bounding box center [743, 122] width 138 height 32
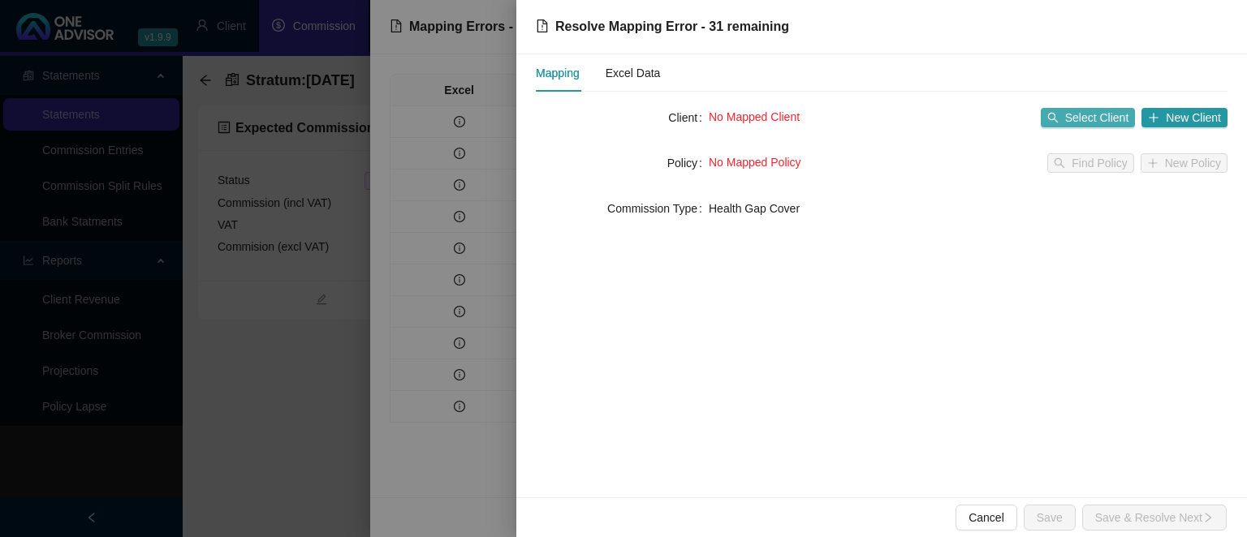
click at [1086, 115] on span "Select Client" at bounding box center [1097, 118] width 64 height 18
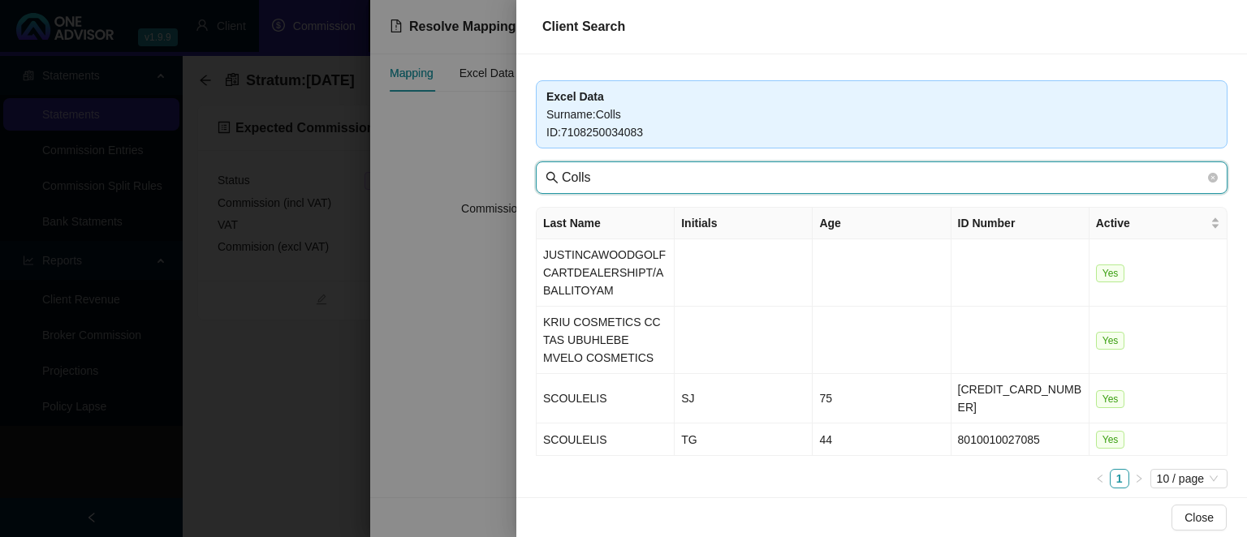
drag, startPoint x: 605, startPoint y: 167, endPoint x: 479, endPoint y: 167, distance: 126.6
click at [562, 168] on input "Colls" at bounding box center [883, 177] width 643 height 19
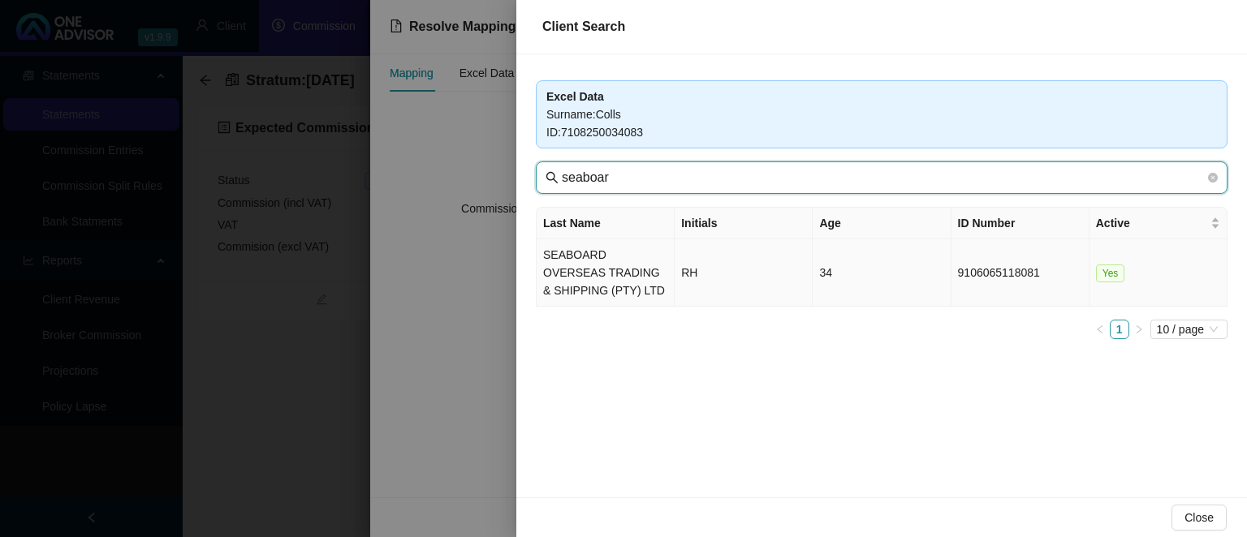
type input "seaboar"
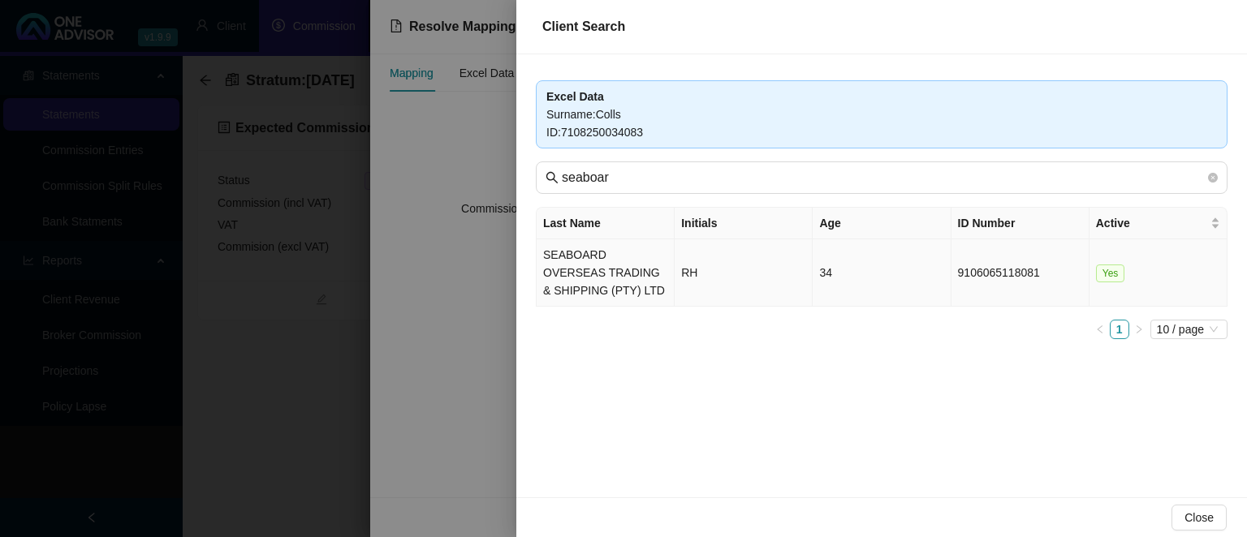
click at [573, 260] on td "SEABOARD OVERSEAS TRADING & SHIPPING (PTY) LTD" at bounding box center [605, 272] width 138 height 67
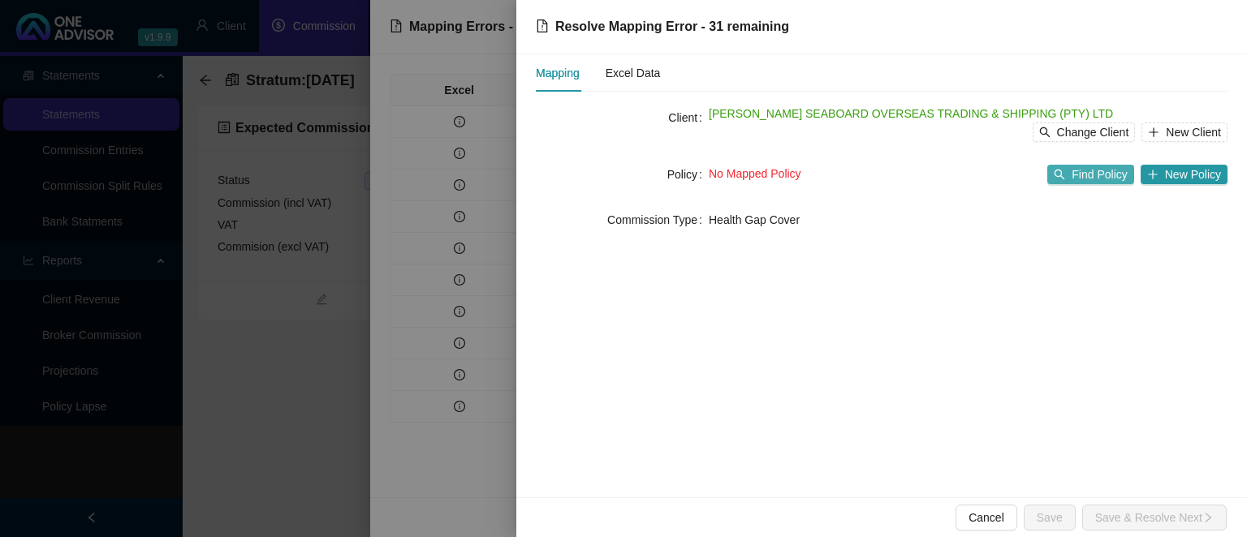
click at [1082, 178] on span "Find Policy" at bounding box center [1098, 175] width 55 height 18
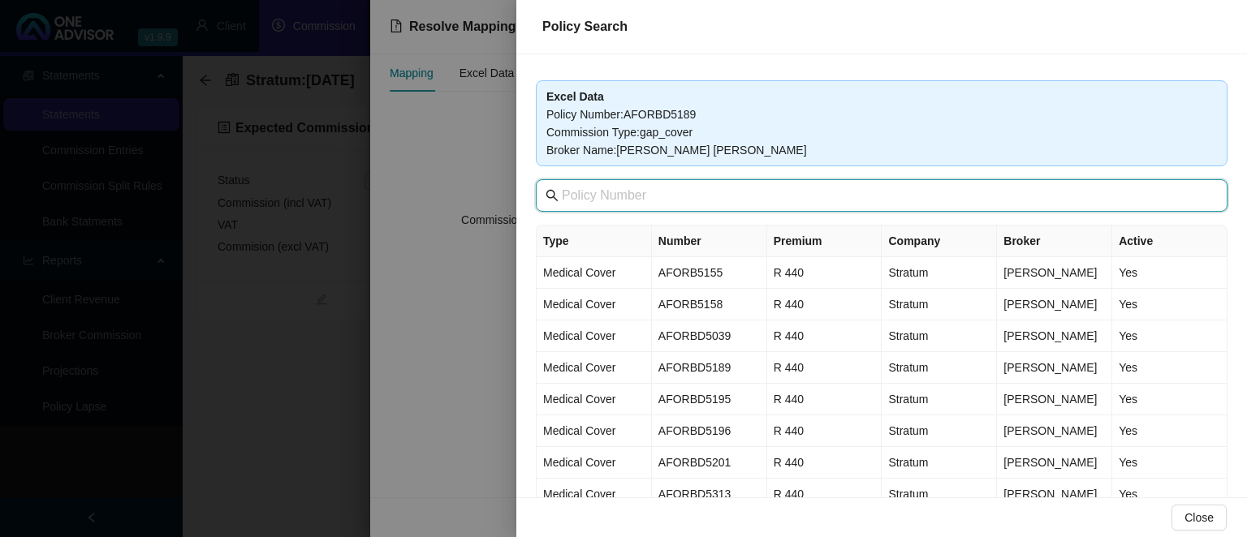
click at [666, 201] on input "text" at bounding box center [883, 195] width 643 height 19
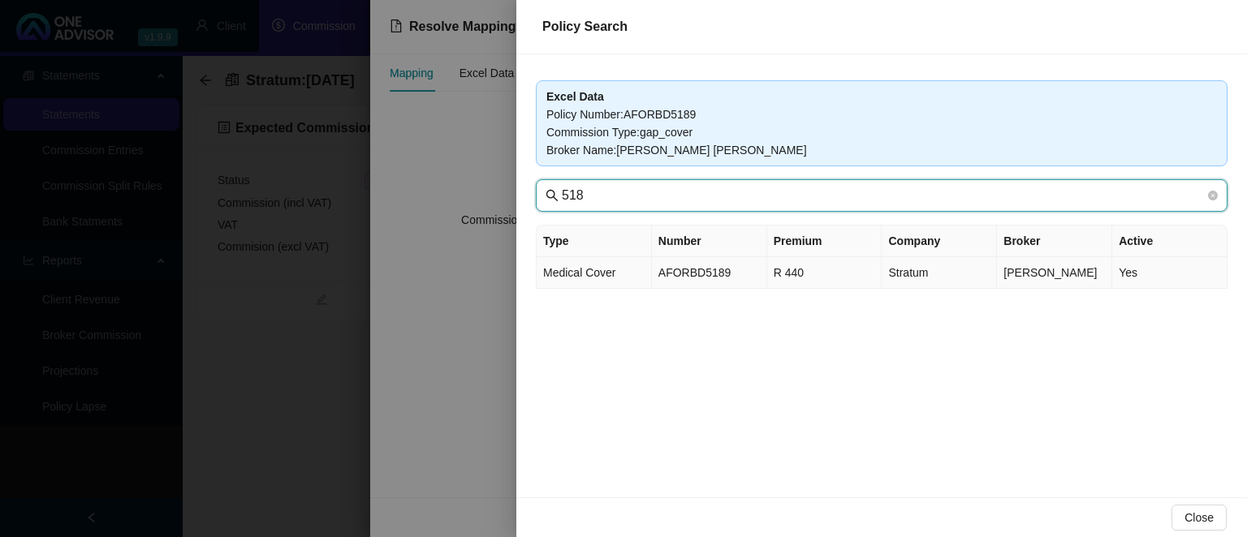
type input "518"
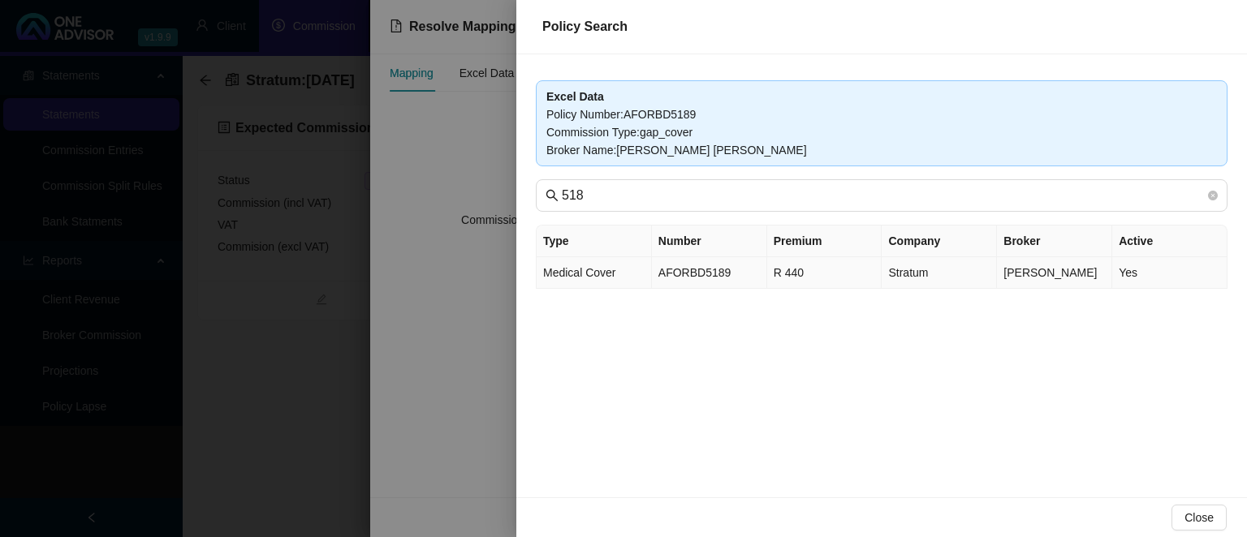
click at [705, 271] on td "AFORBD5189" at bounding box center [709, 273] width 115 height 32
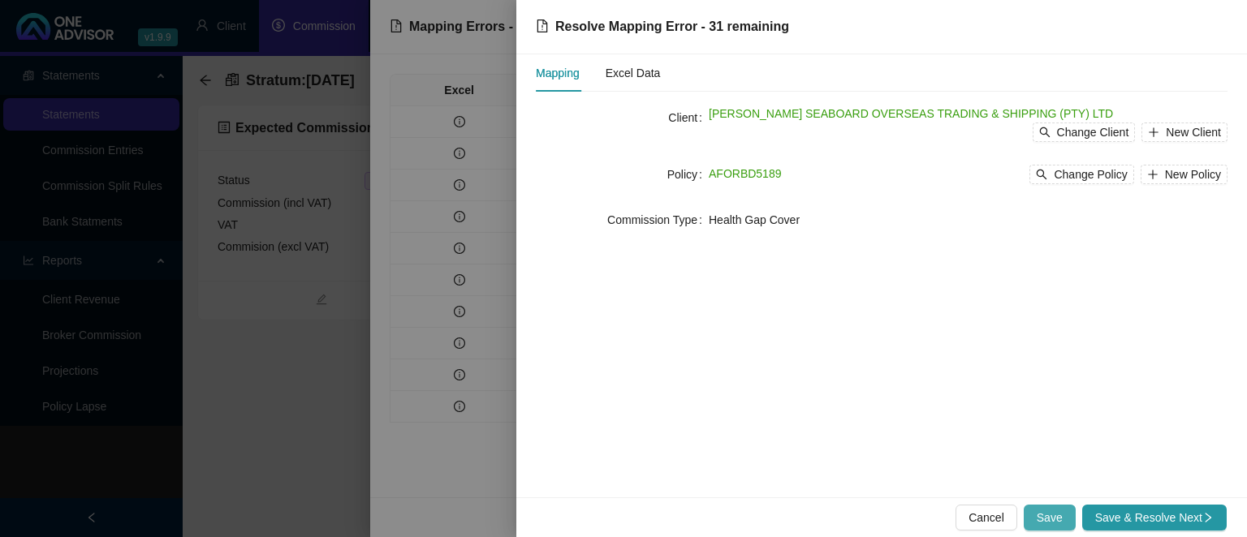
click at [1041, 512] on span "Save" at bounding box center [1049, 518] width 26 height 18
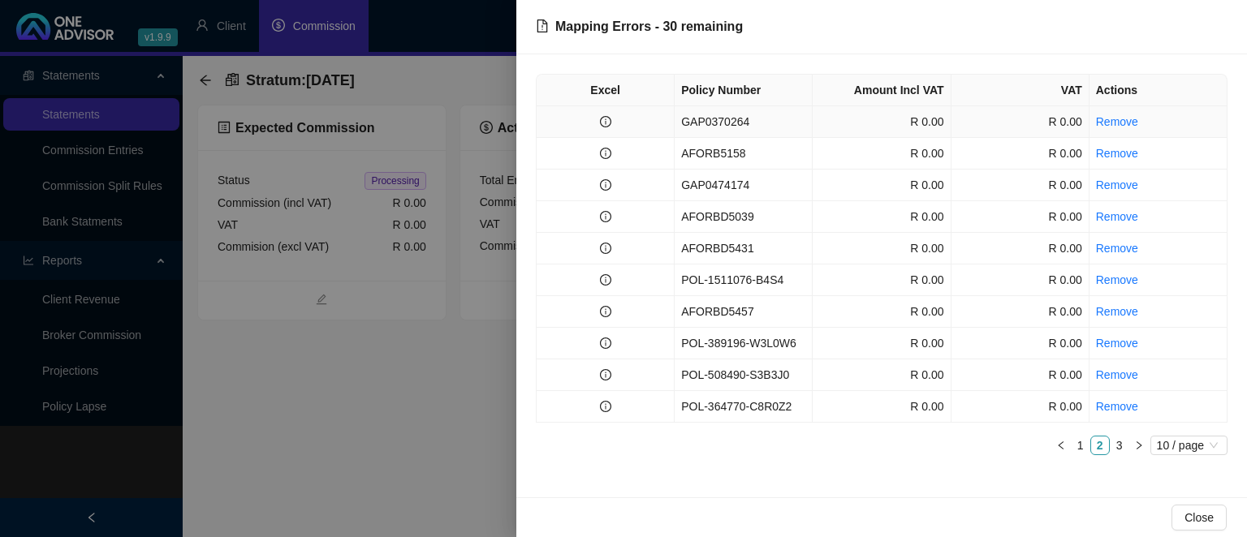
click at [719, 122] on td "GAP0370264" at bounding box center [743, 122] width 138 height 32
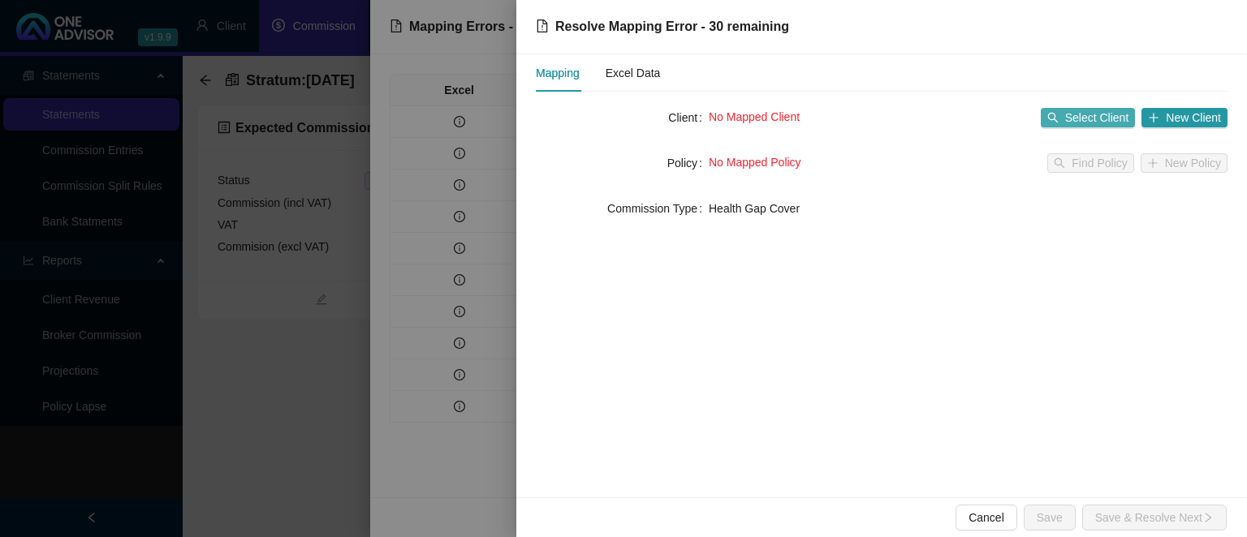
click at [1080, 118] on span "Select Client" at bounding box center [1097, 118] width 64 height 18
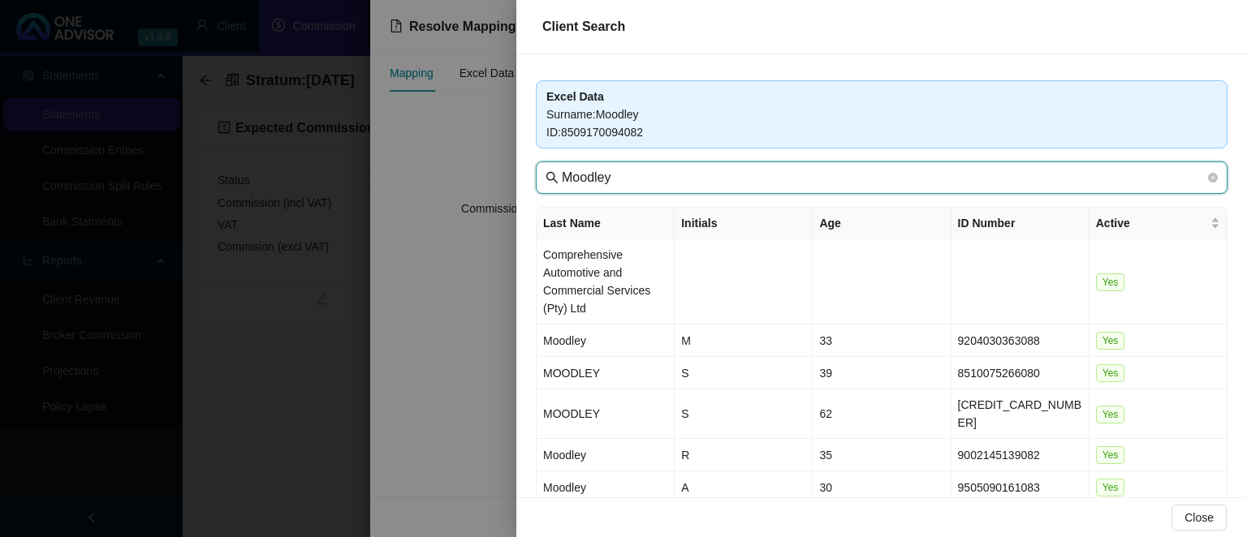
click at [631, 175] on input "Moodley" at bounding box center [883, 177] width 643 height 19
drag, startPoint x: 631, startPoint y: 175, endPoint x: 453, endPoint y: 162, distance: 179.0
click at [562, 168] on input "Moodley" at bounding box center [883, 177] width 643 height 19
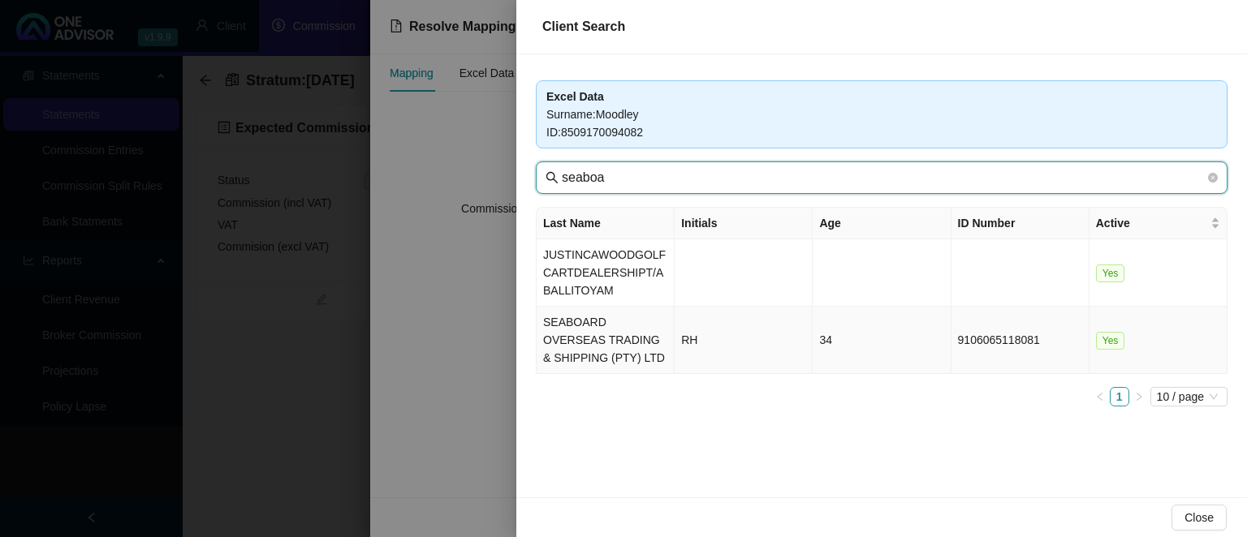
type input "seaboa"
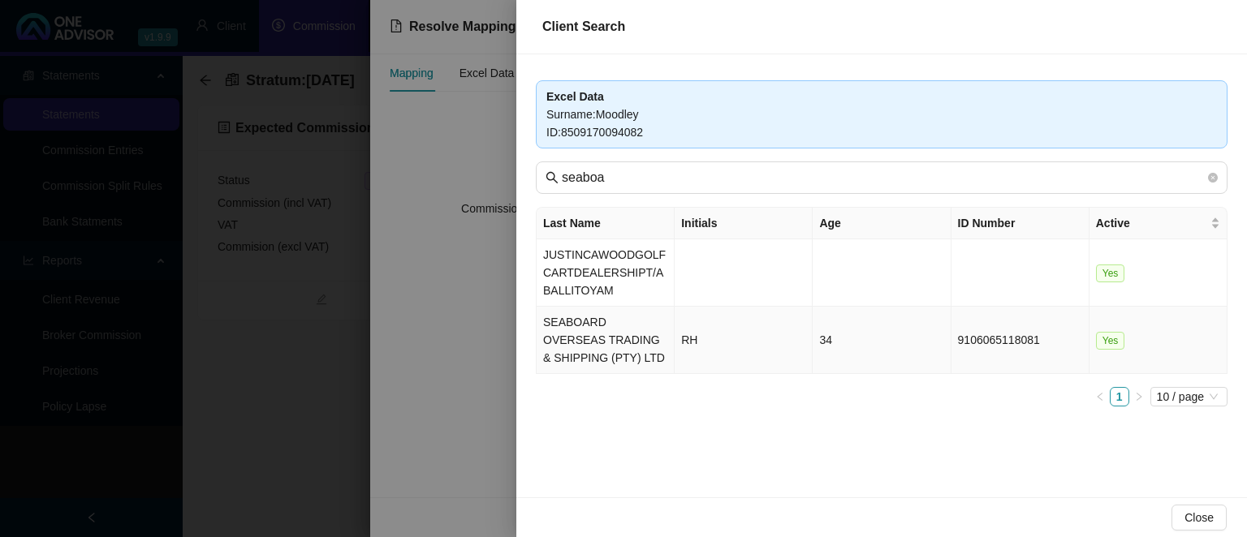
click at [553, 326] on td "SEABOARD OVERSEAS TRADING & SHIPPING (PTY) LTD" at bounding box center [605, 340] width 138 height 67
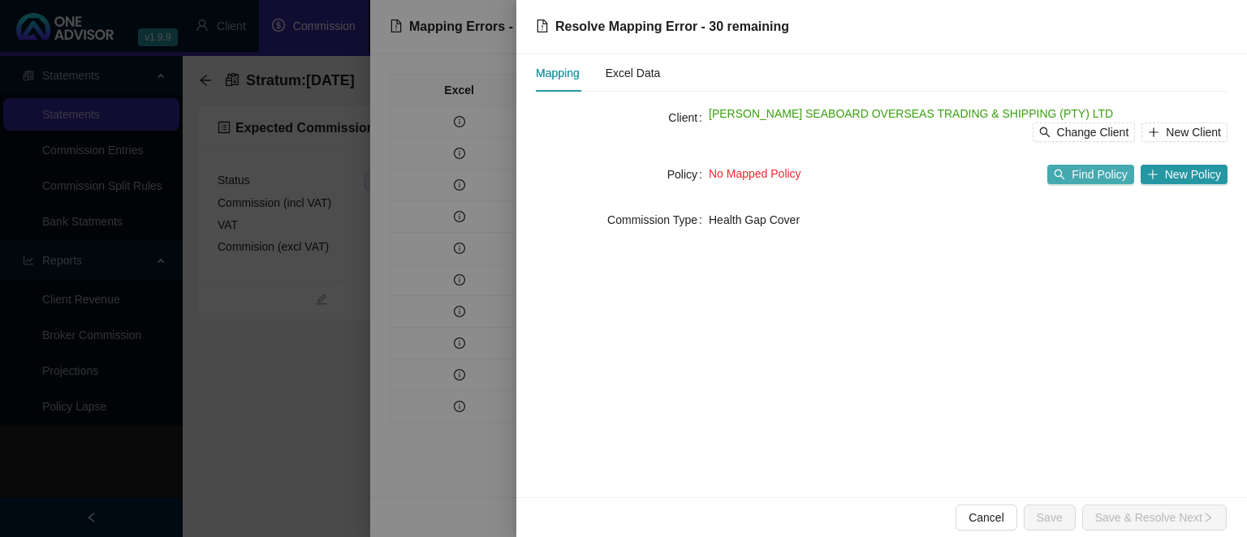
click at [1096, 176] on span "Find Policy" at bounding box center [1098, 175] width 55 height 18
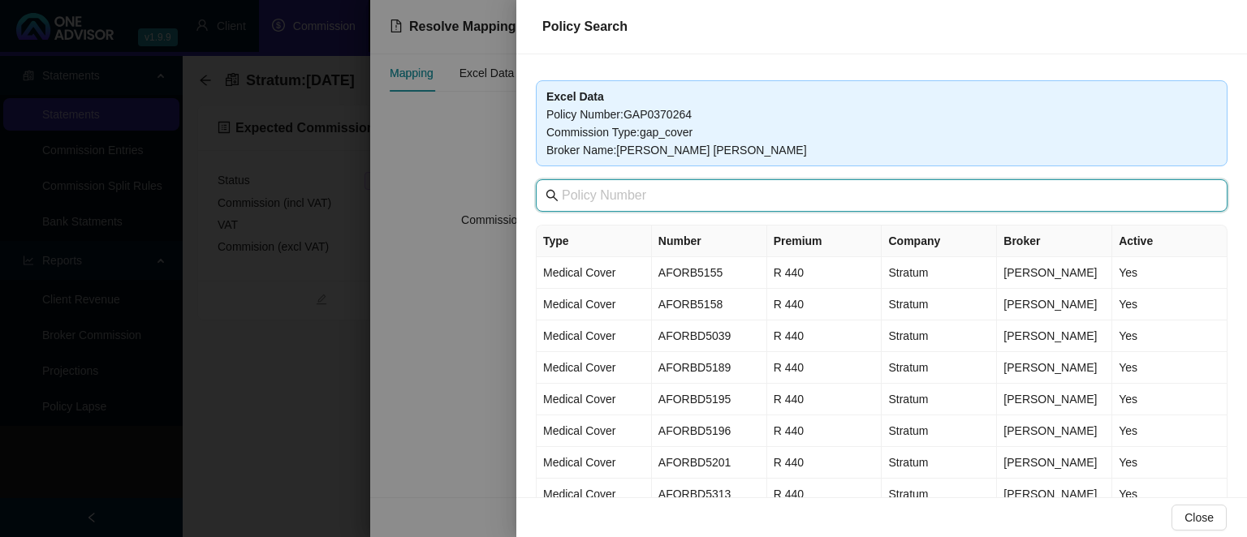
click at [666, 203] on input "text" at bounding box center [883, 195] width 643 height 19
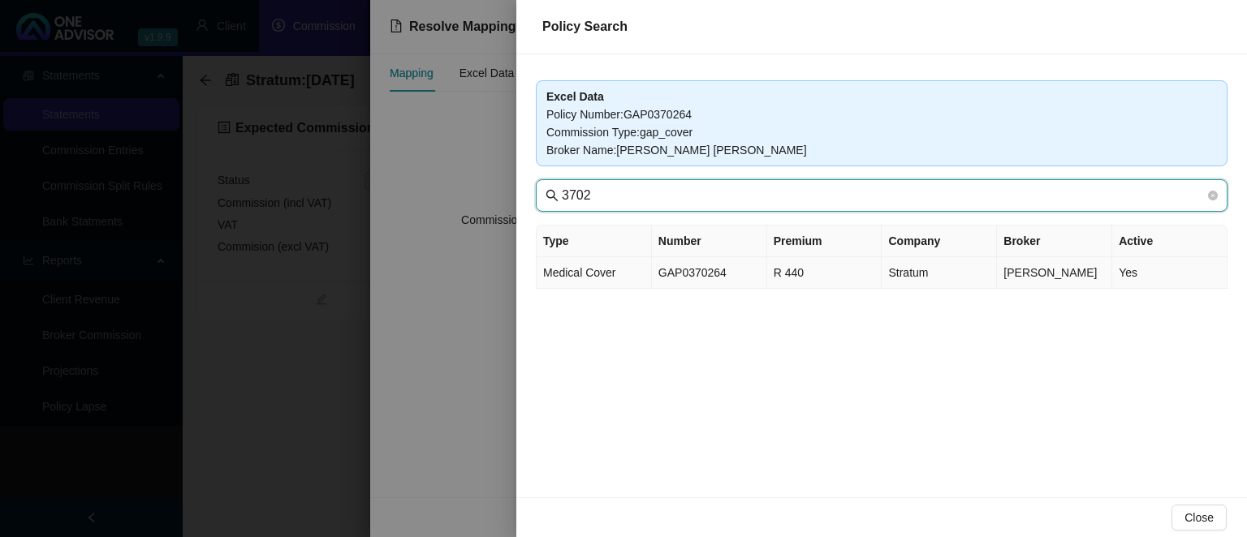
type input "3702"
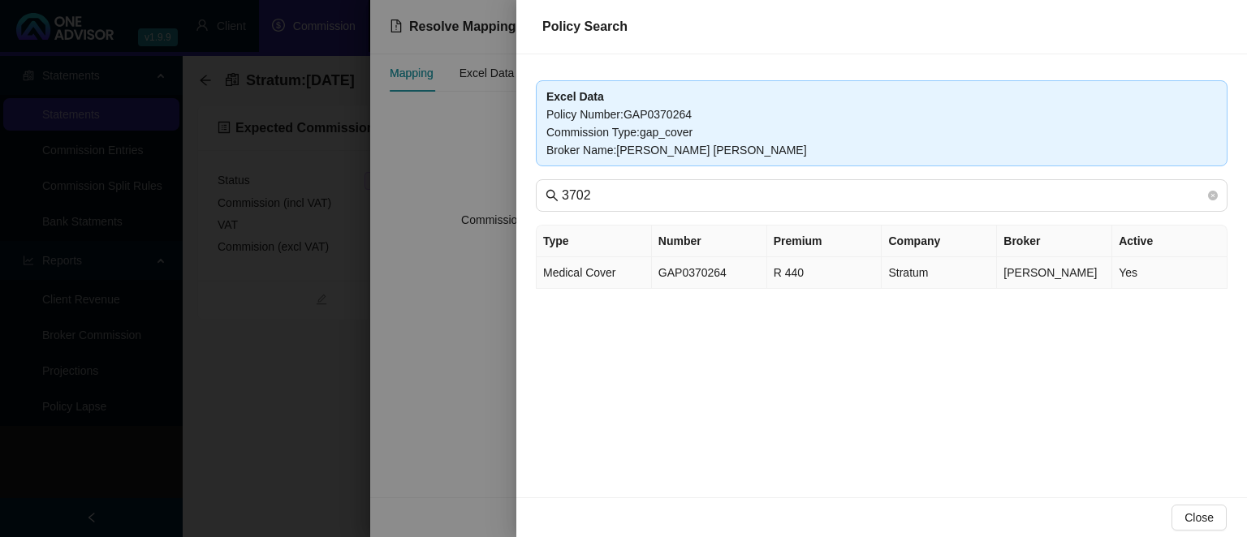
click at [713, 275] on td "GAP0370264" at bounding box center [709, 273] width 115 height 32
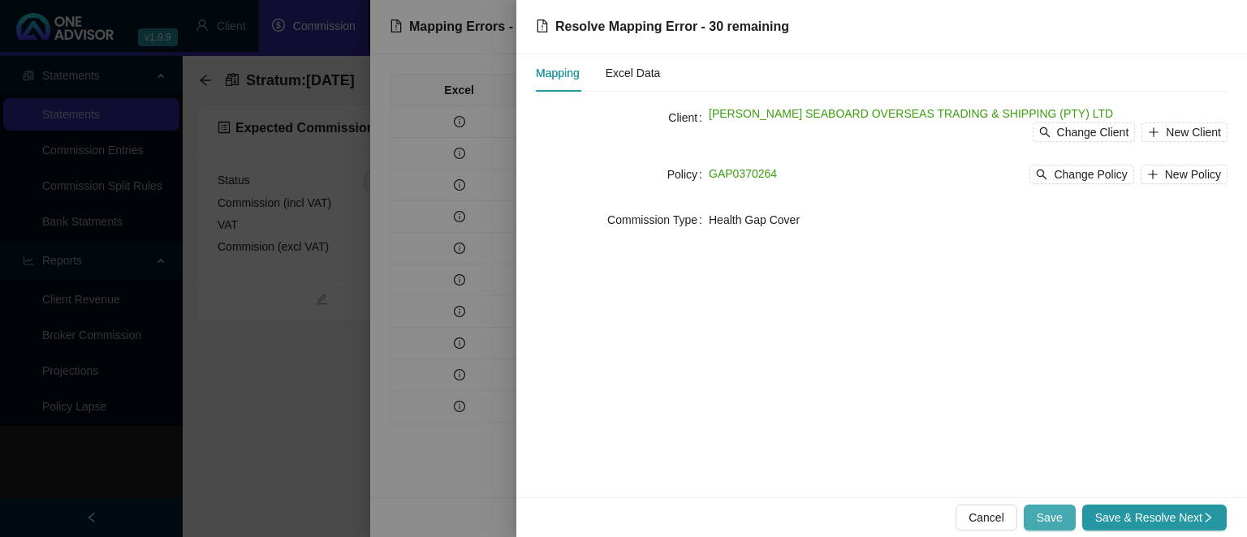
click at [1050, 513] on span "Save" at bounding box center [1049, 518] width 26 height 18
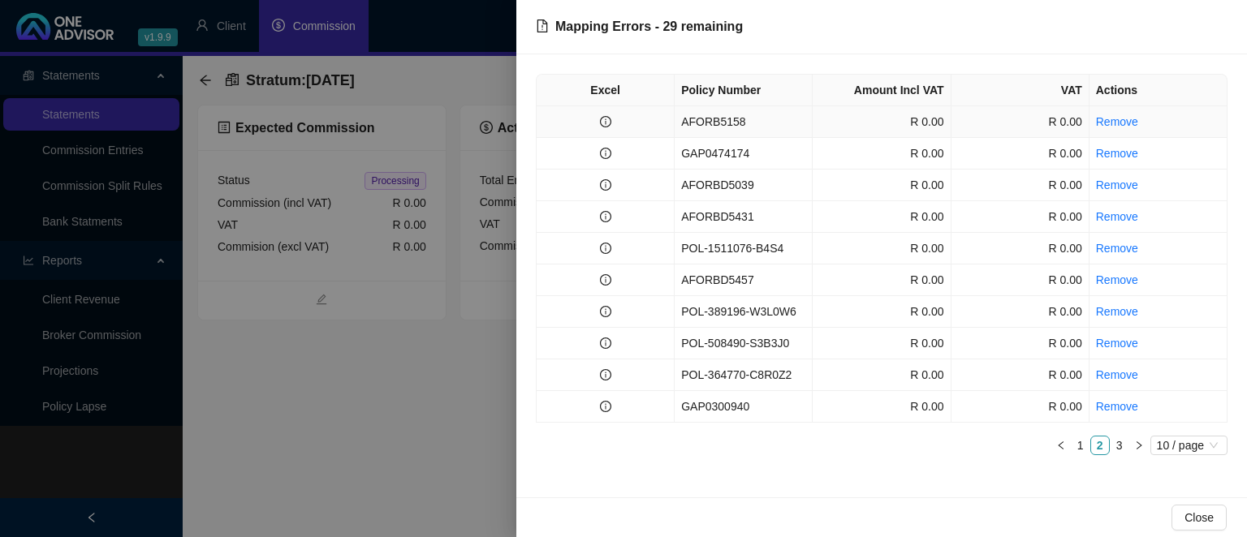
click at [705, 124] on td "AFORB5158" at bounding box center [743, 122] width 138 height 32
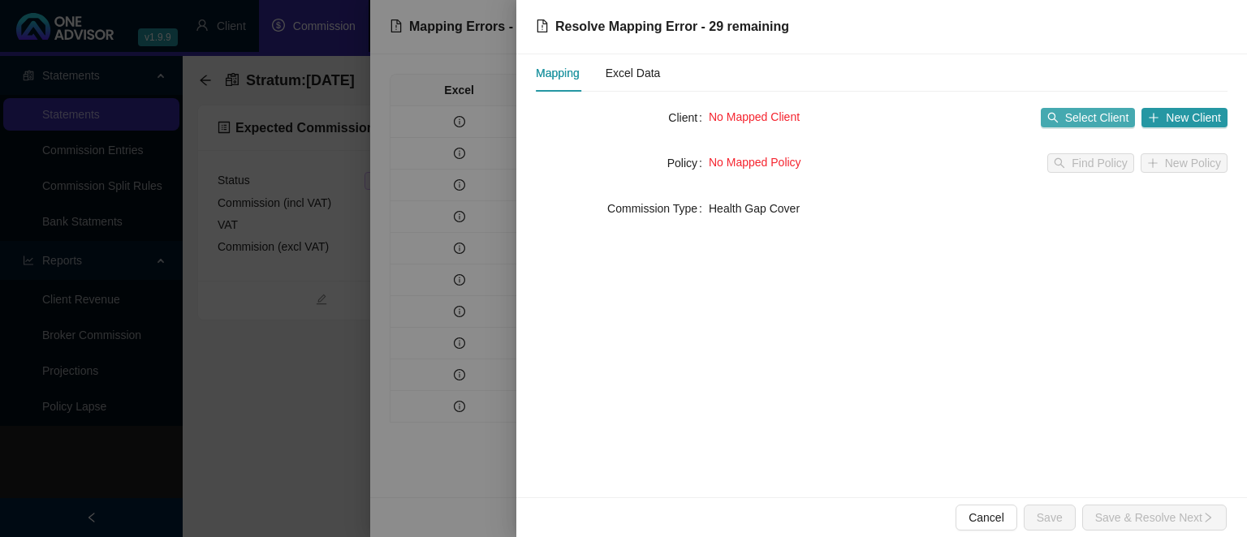
click at [1083, 118] on span "Select Client" at bounding box center [1097, 118] width 64 height 18
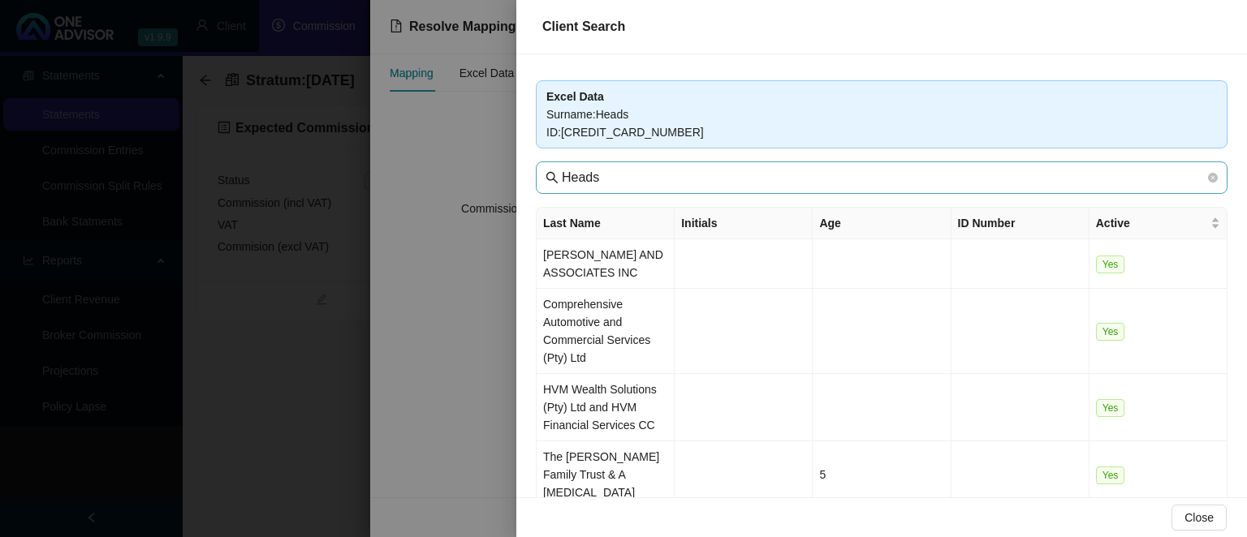
click at [632, 166] on span "Heads" at bounding box center [882, 178] width 692 height 32
drag, startPoint x: 620, startPoint y: 176, endPoint x: 506, endPoint y: 174, distance: 113.7
click at [562, 174] on input "Heads" at bounding box center [883, 177] width 643 height 19
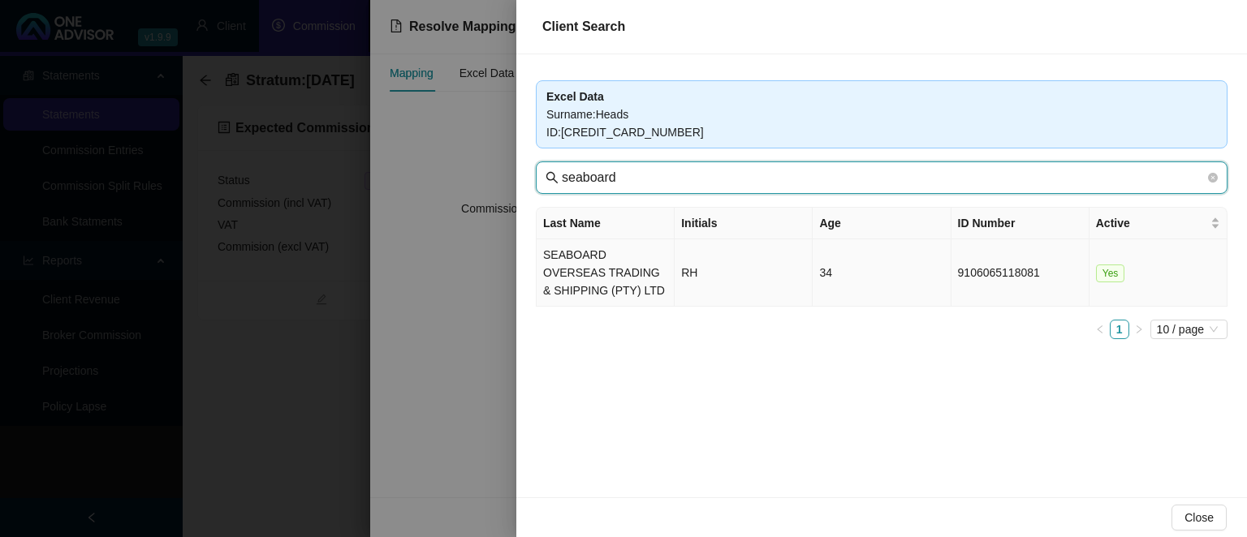
type input "seaboard"
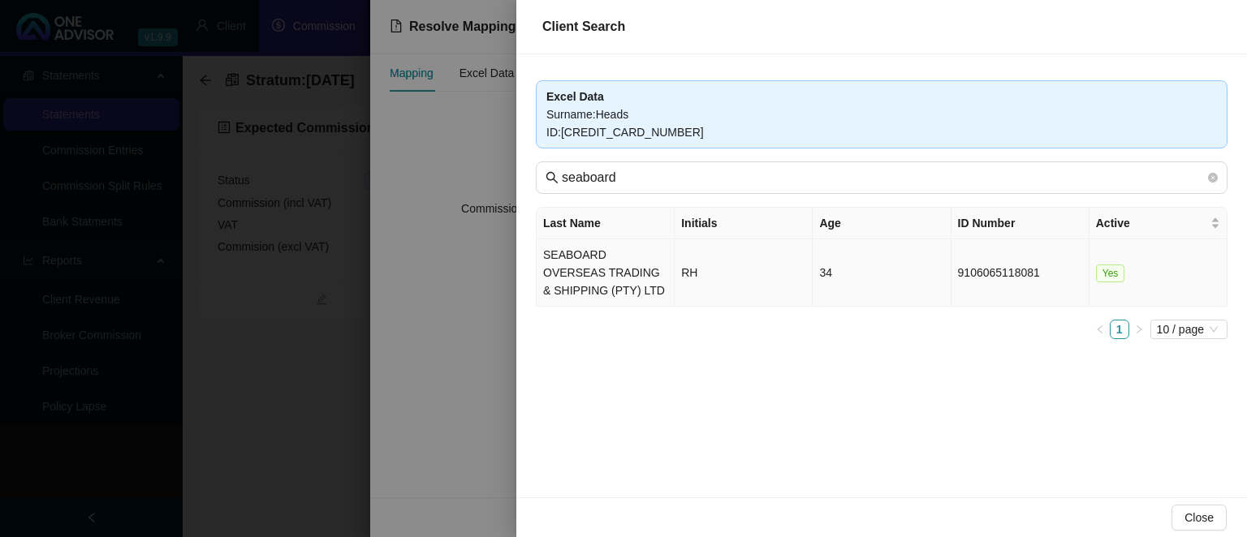
click at [573, 263] on td "SEABOARD OVERSEAS TRADING & SHIPPING (PTY) LTD" at bounding box center [605, 272] width 138 height 67
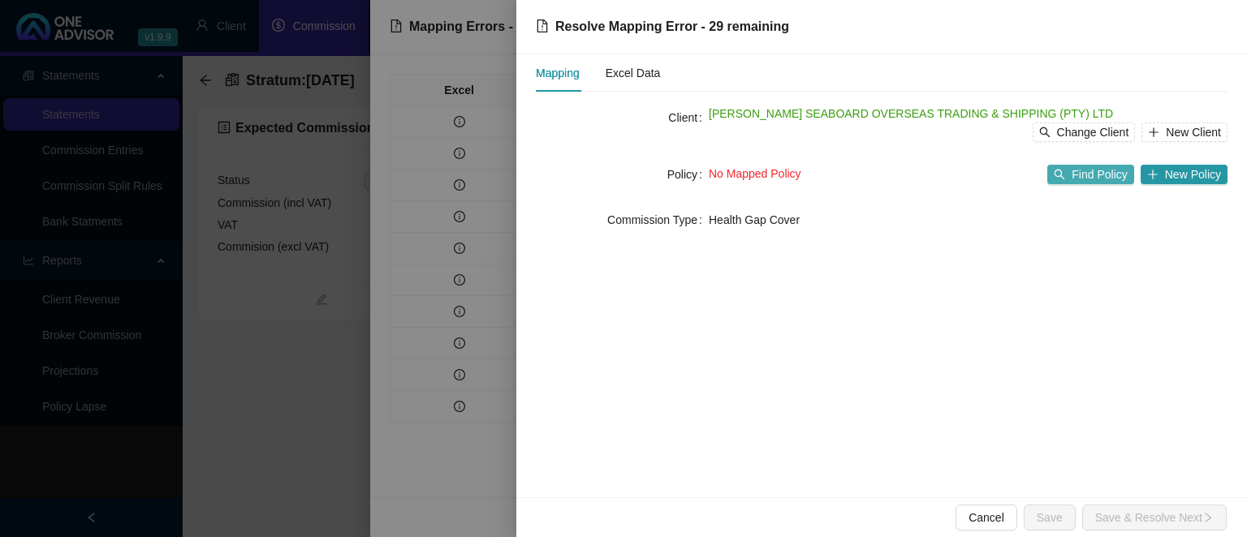
click at [1111, 178] on span "Find Policy" at bounding box center [1098, 175] width 55 height 18
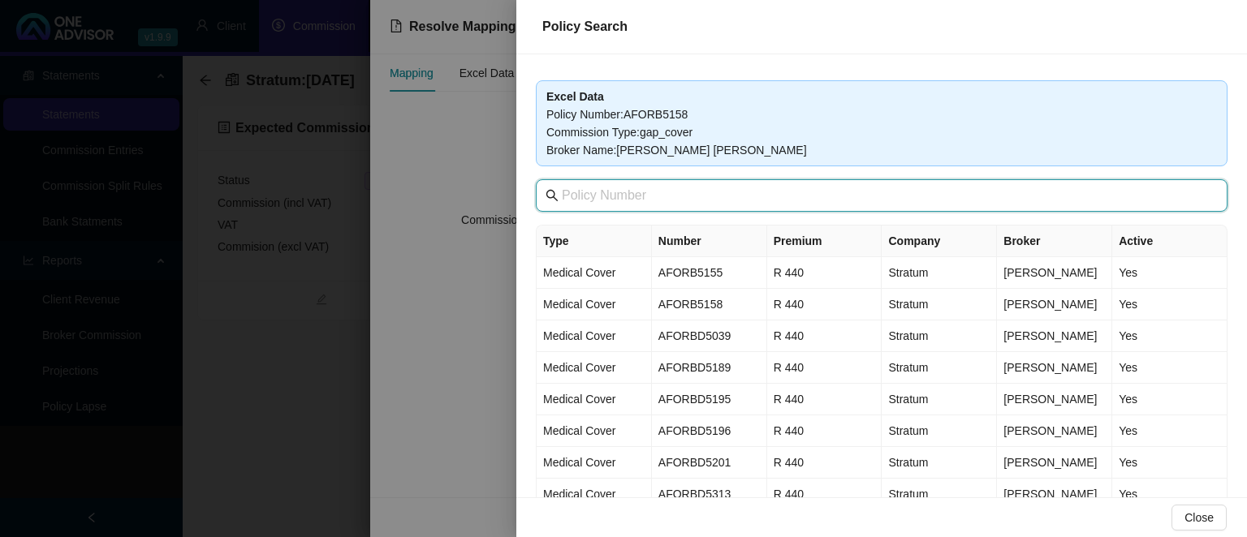
click at [644, 200] on input "text" at bounding box center [883, 195] width 643 height 19
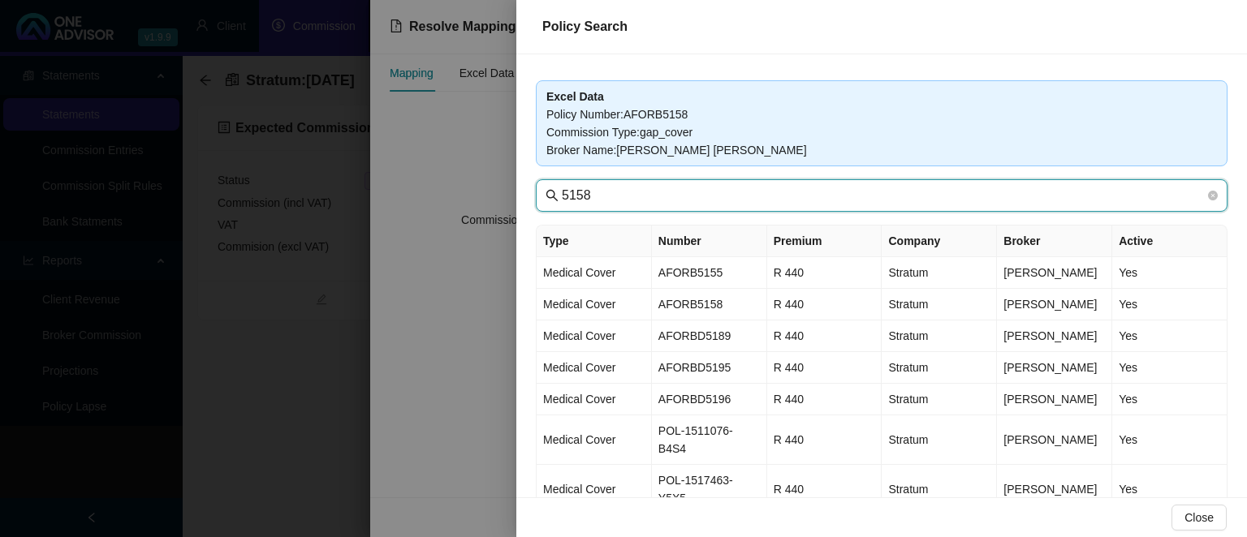
type input "5158"
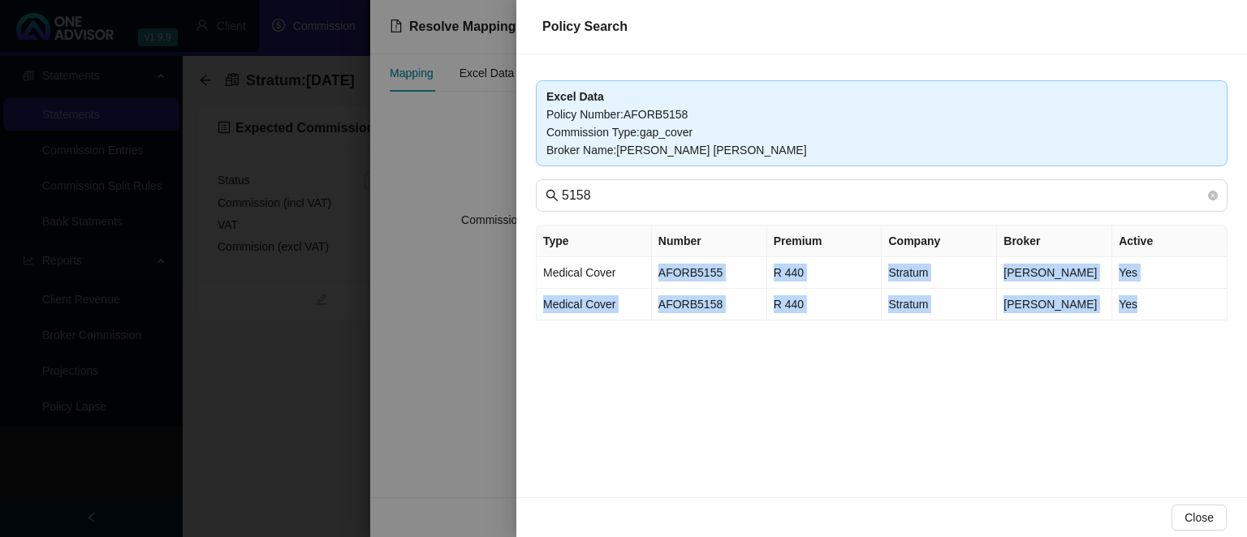
drag, startPoint x: 661, startPoint y: 268, endPoint x: 748, endPoint y: 362, distance: 128.6
click at [745, 355] on div "Excel Data Policy Number : AFORB5158 Commission Type : gap_cover Broker Name : …" at bounding box center [881, 275] width 730 height 443
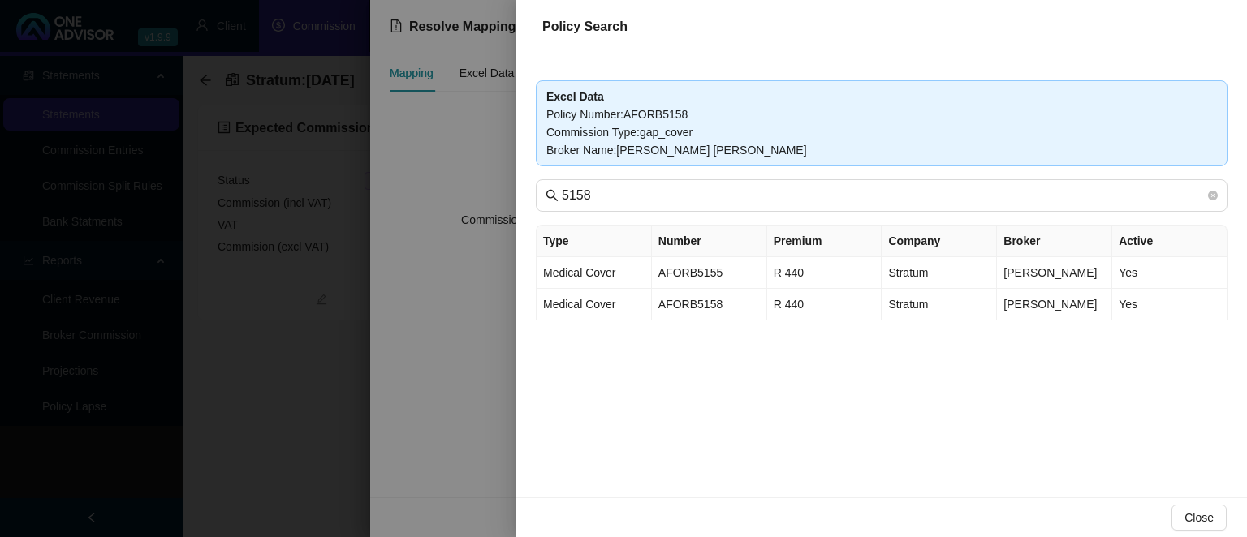
click at [755, 381] on div "Excel Data Policy Number : AFORB5158 Commission Type : gap_cover Broker Name : …" at bounding box center [881, 275] width 730 height 443
click at [725, 307] on td "AFORB5158" at bounding box center [709, 305] width 115 height 32
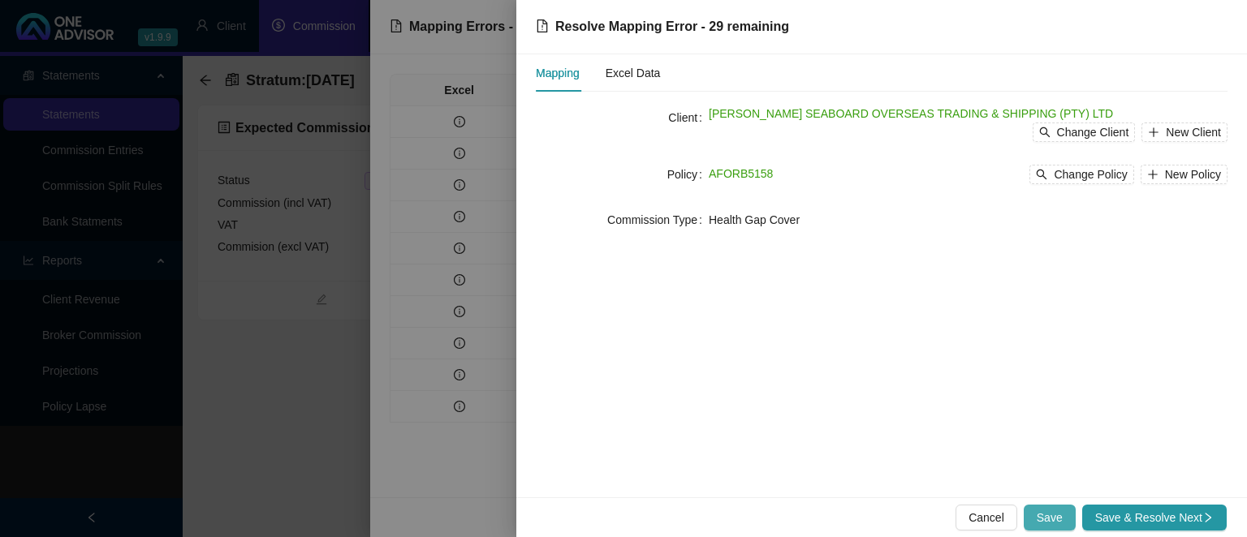
click at [1049, 521] on span "Save" at bounding box center [1049, 518] width 26 height 18
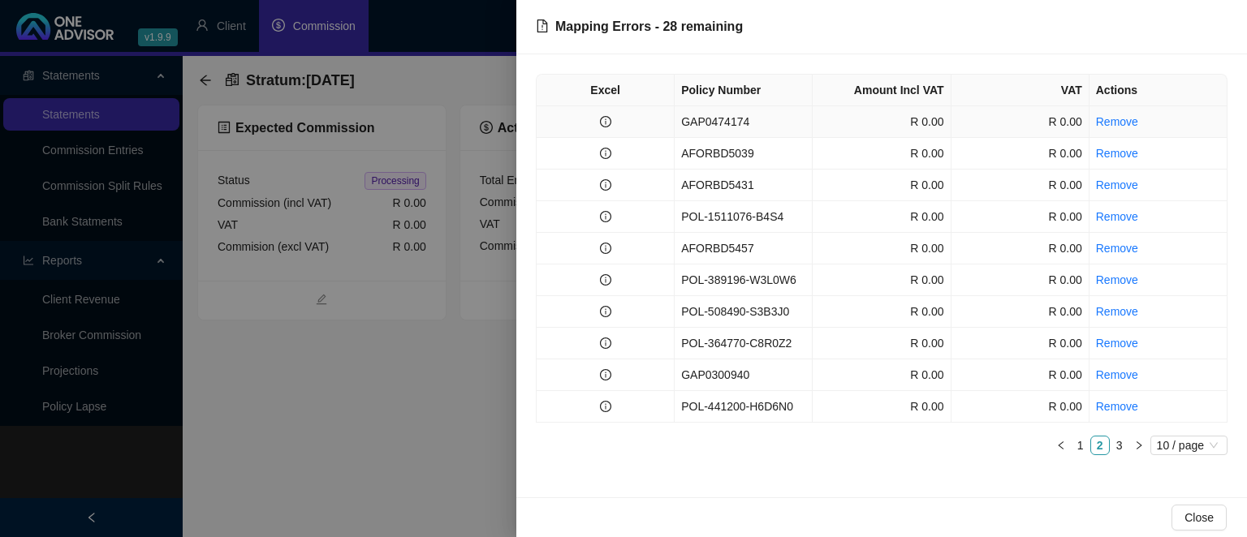
click at [745, 128] on td "GAP0474174" at bounding box center [743, 122] width 138 height 32
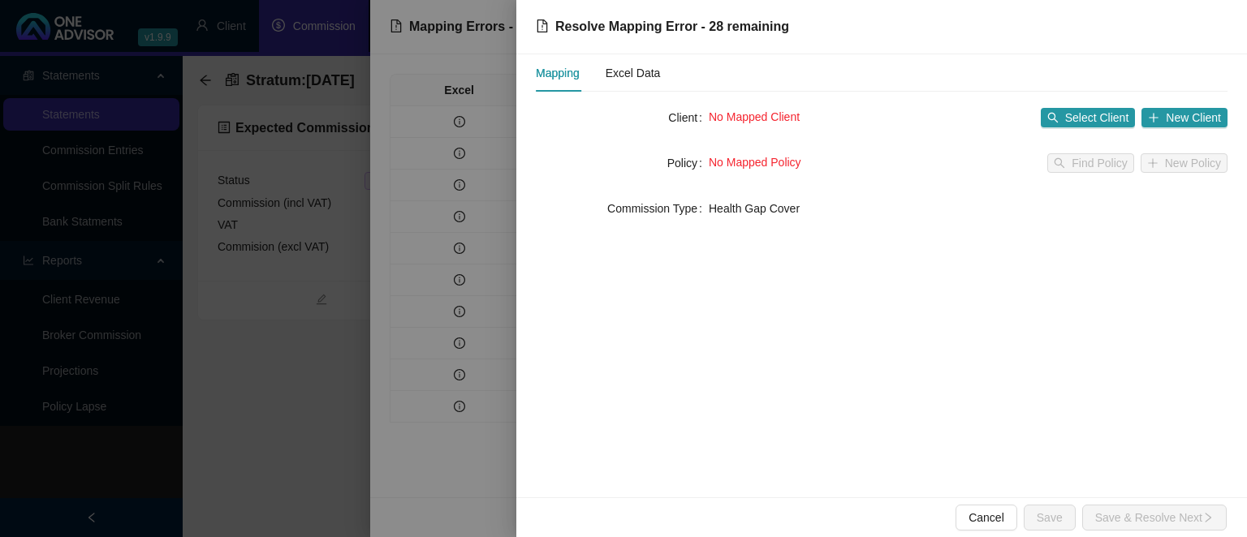
click at [380, 453] on div at bounding box center [623, 268] width 1247 height 537
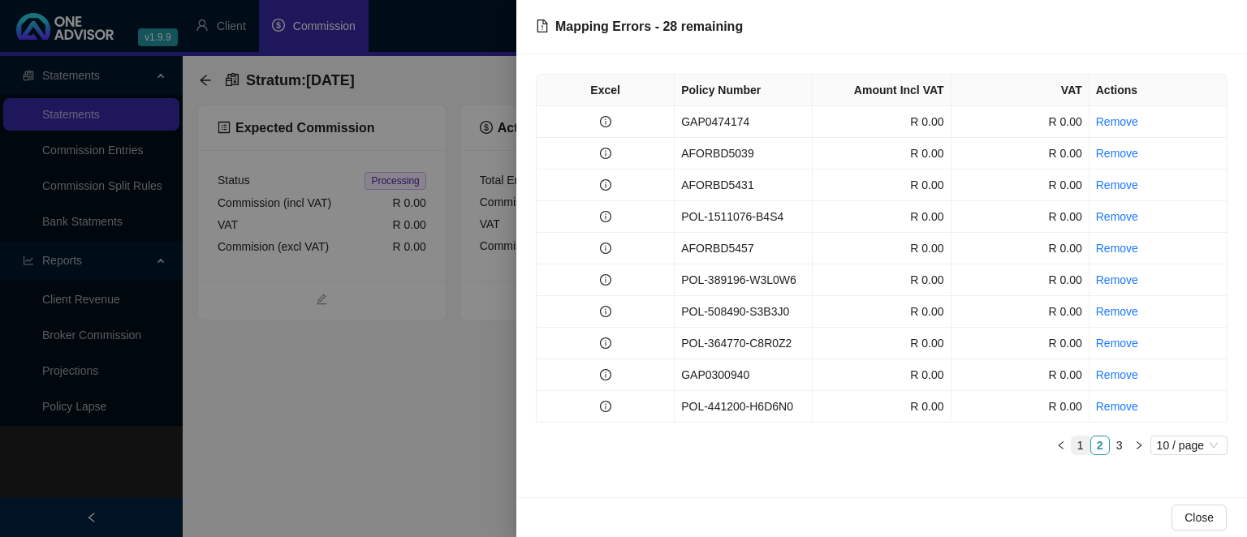
click at [1071, 443] on link "1" at bounding box center [1080, 446] width 18 height 18
click at [758, 122] on td "AFORBD5196" at bounding box center [743, 122] width 138 height 32
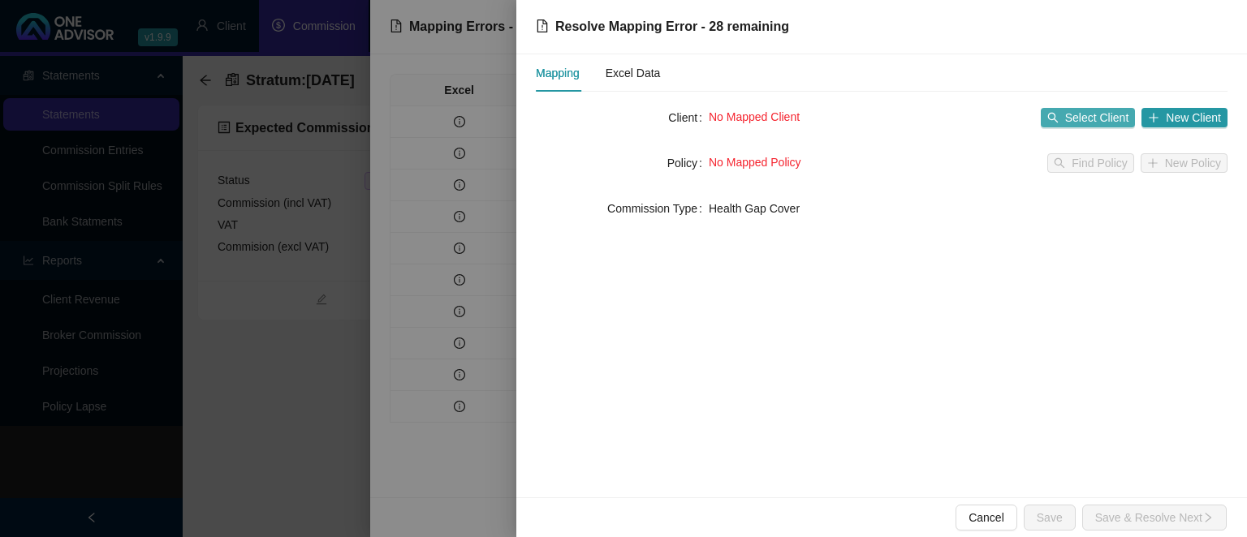
click at [1073, 122] on span "Select Client" at bounding box center [1097, 118] width 64 height 18
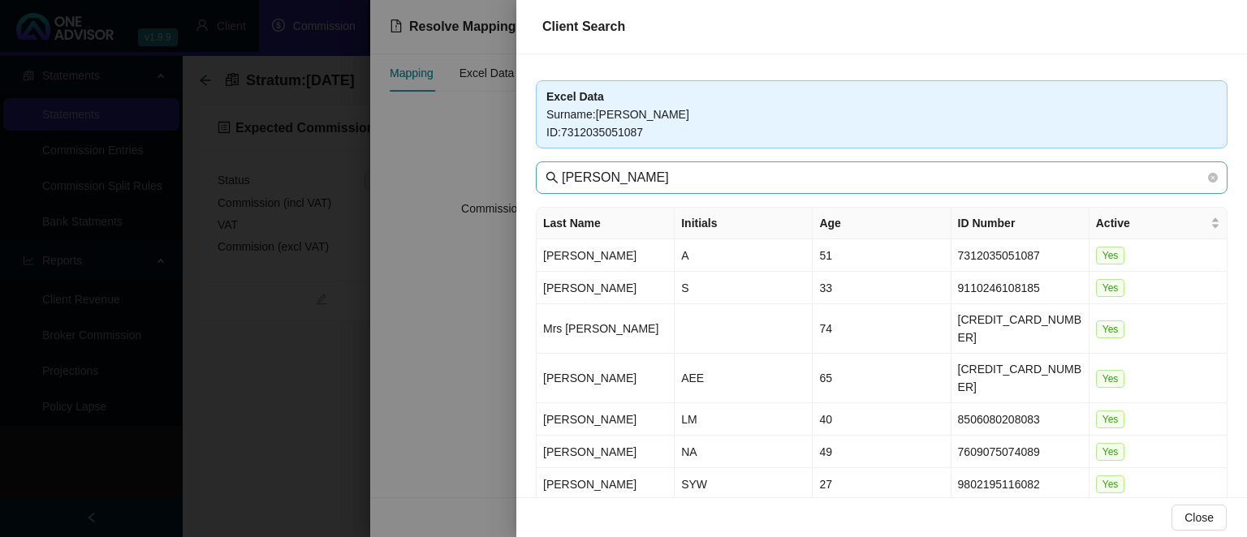
click at [627, 188] on span "[PERSON_NAME]" at bounding box center [882, 178] width 692 height 32
drag, startPoint x: 625, startPoint y: 175, endPoint x: 504, endPoint y: 175, distance: 120.9
click at [562, 175] on input "[PERSON_NAME]" at bounding box center [883, 177] width 643 height 19
type input "Seaboard"
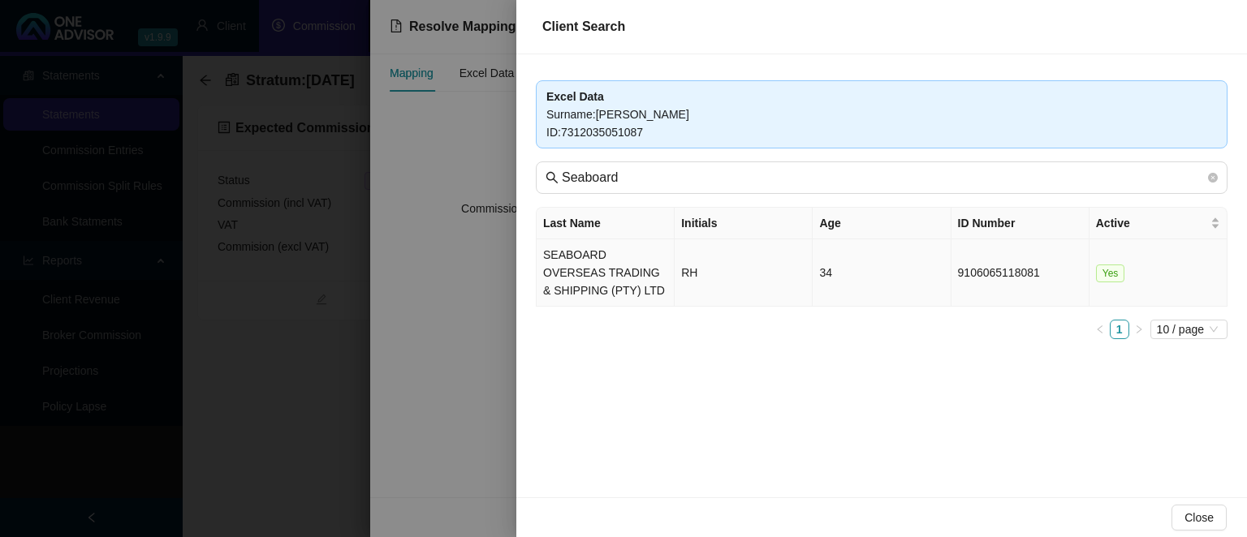
click at [597, 278] on td "SEABOARD OVERSEAS TRADING & SHIPPING (PTY) LTD" at bounding box center [605, 272] width 138 height 67
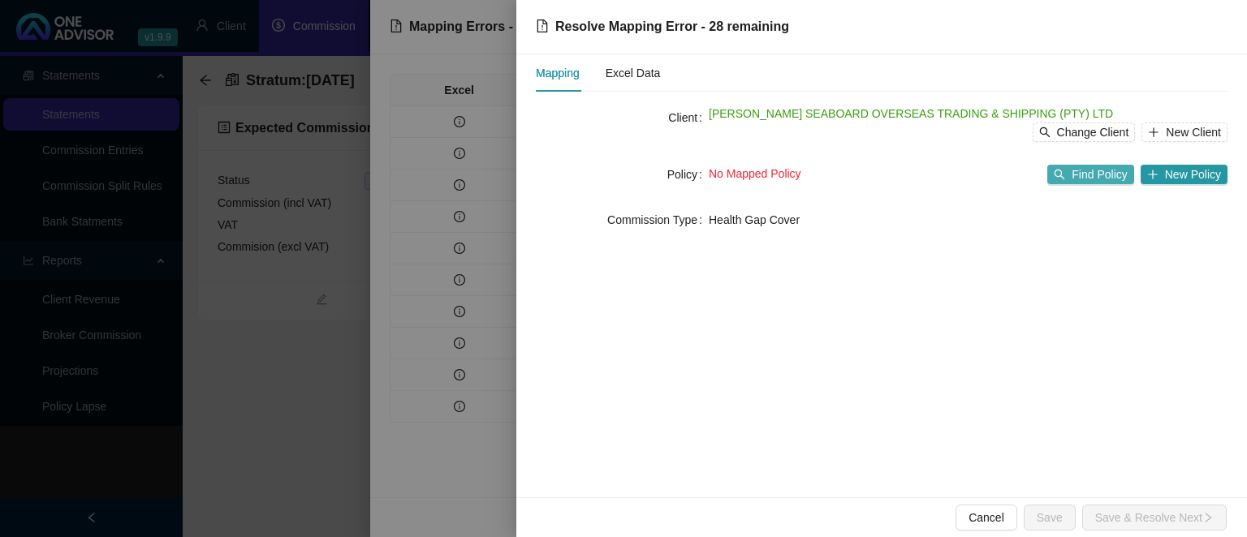
click at [1065, 174] on icon "search" at bounding box center [1059, 174] width 11 height 11
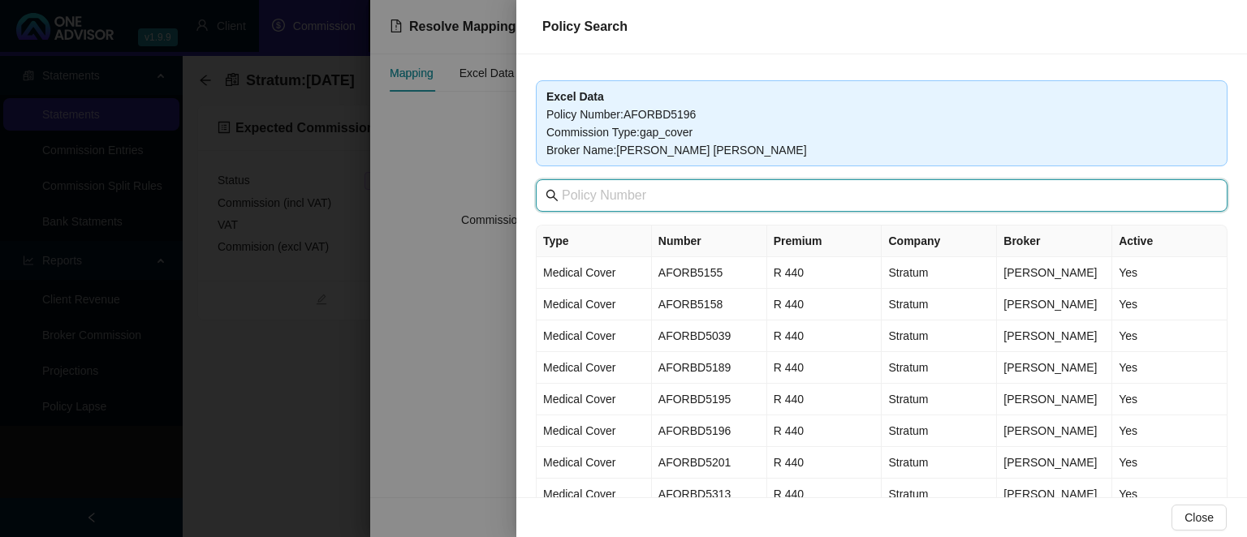
click at [675, 200] on input "text" at bounding box center [883, 195] width 643 height 19
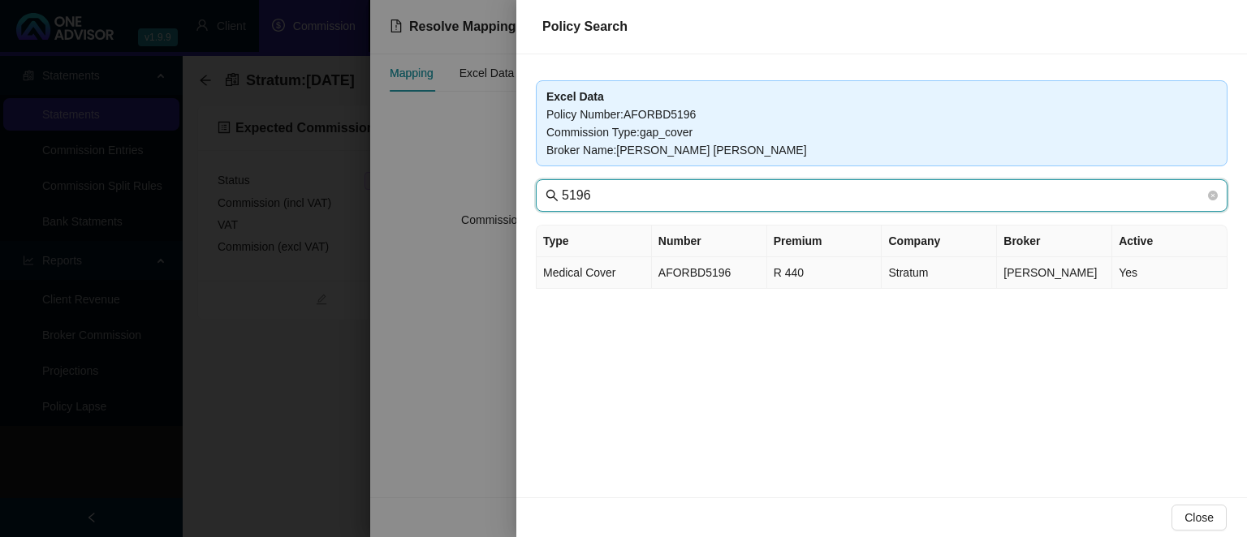
type input "5196"
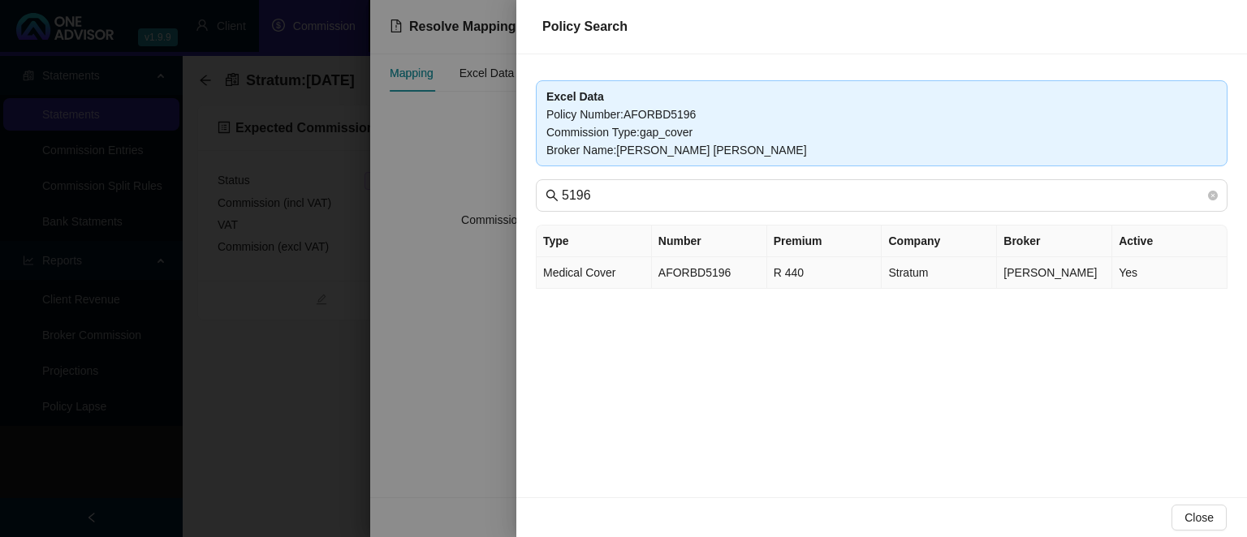
click at [726, 274] on td "AFORBD5196" at bounding box center [709, 273] width 115 height 32
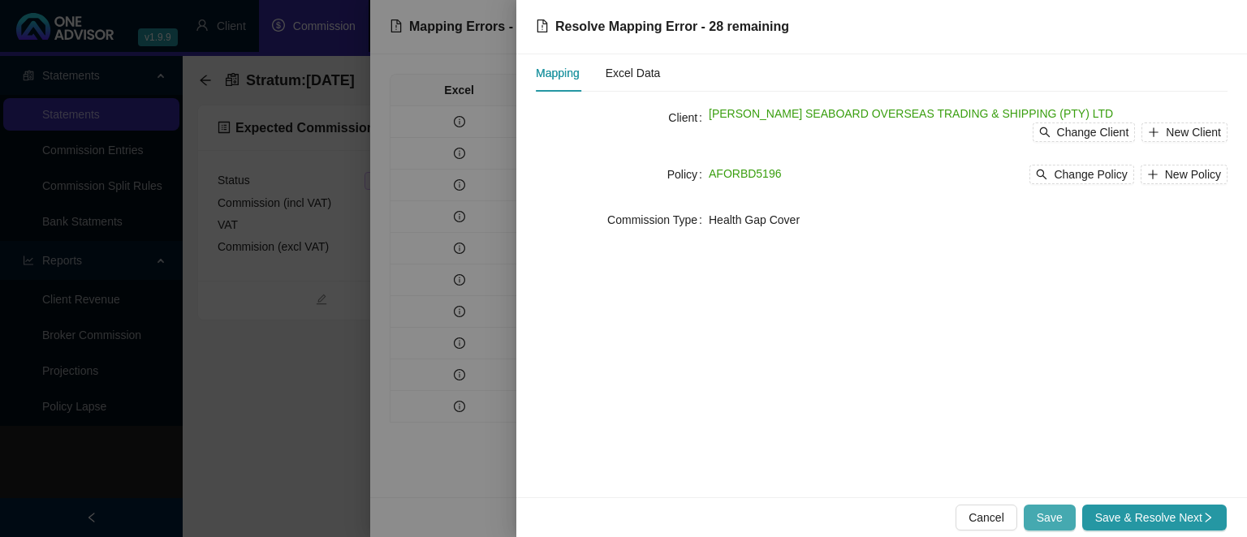
click at [1054, 521] on span "Save" at bounding box center [1049, 518] width 26 height 18
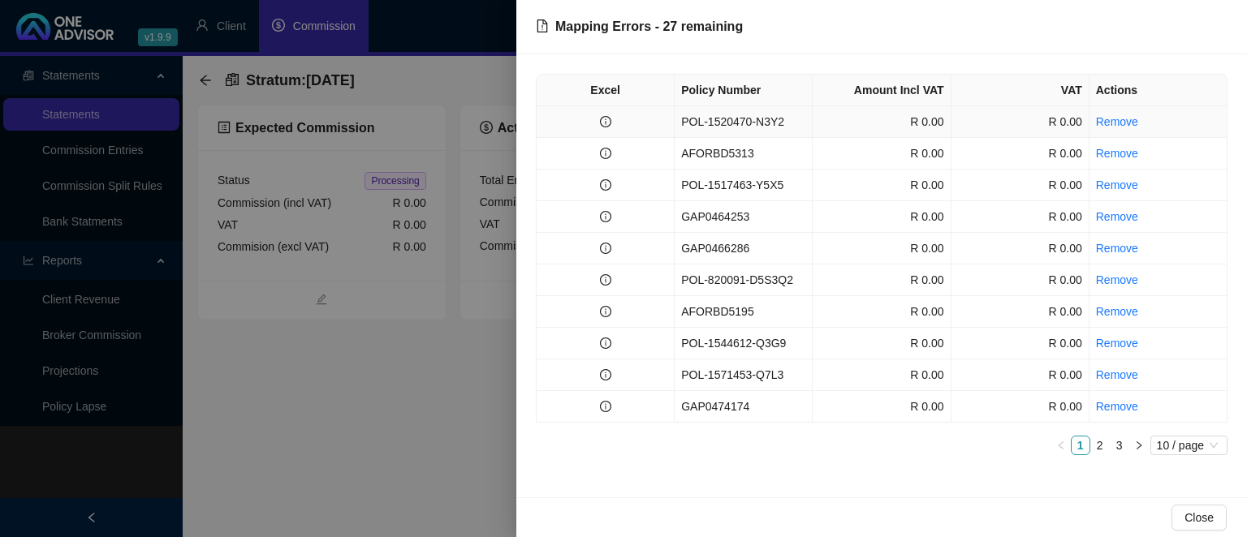
click at [713, 129] on td "POL-1520470-N3Y2" at bounding box center [743, 122] width 138 height 32
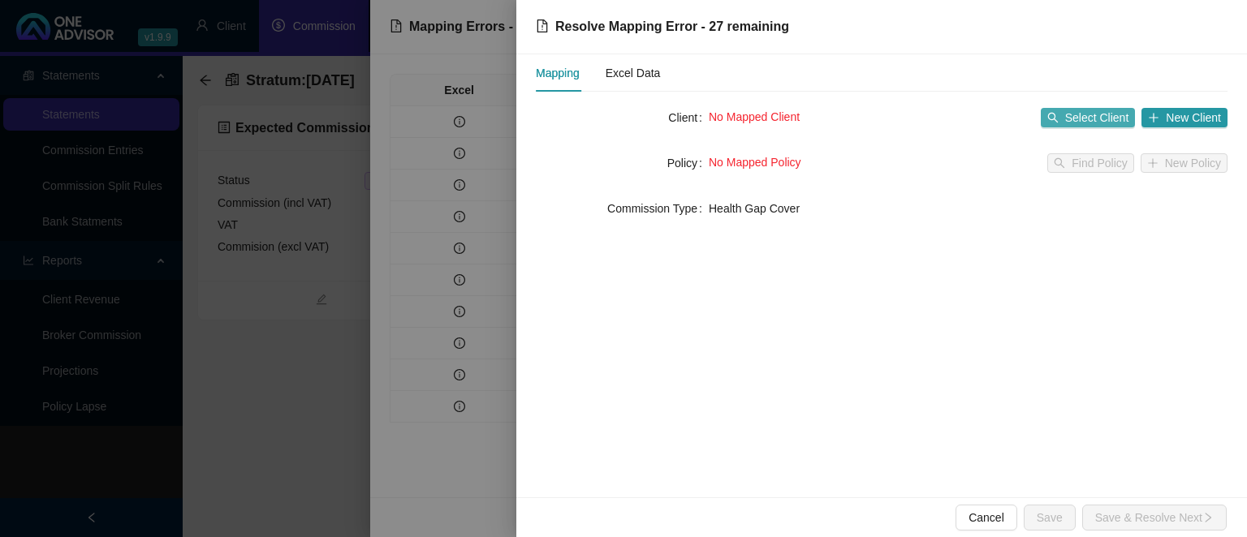
click at [1083, 115] on span "Select Client" at bounding box center [1097, 118] width 64 height 18
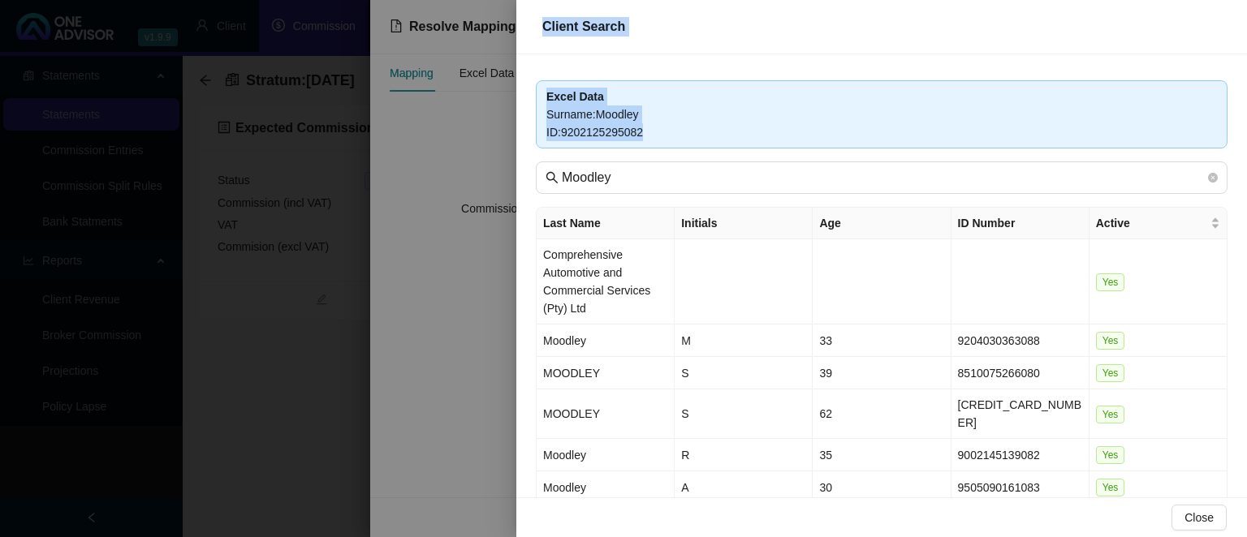
drag, startPoint x: 682, startPoint y: 192, endPoint x: 485, endPoint y: 192, distance: 196.4
click at [516, 192] on div "Excel Data Surname : Moodley ID : 9202125295082 Moodley Last Name Initials Age …" at bounding box center [881, 275] width 730 height 443
click at [580, 187] on span "Moodley" at bounding box center [882, 178] width 692 height 32
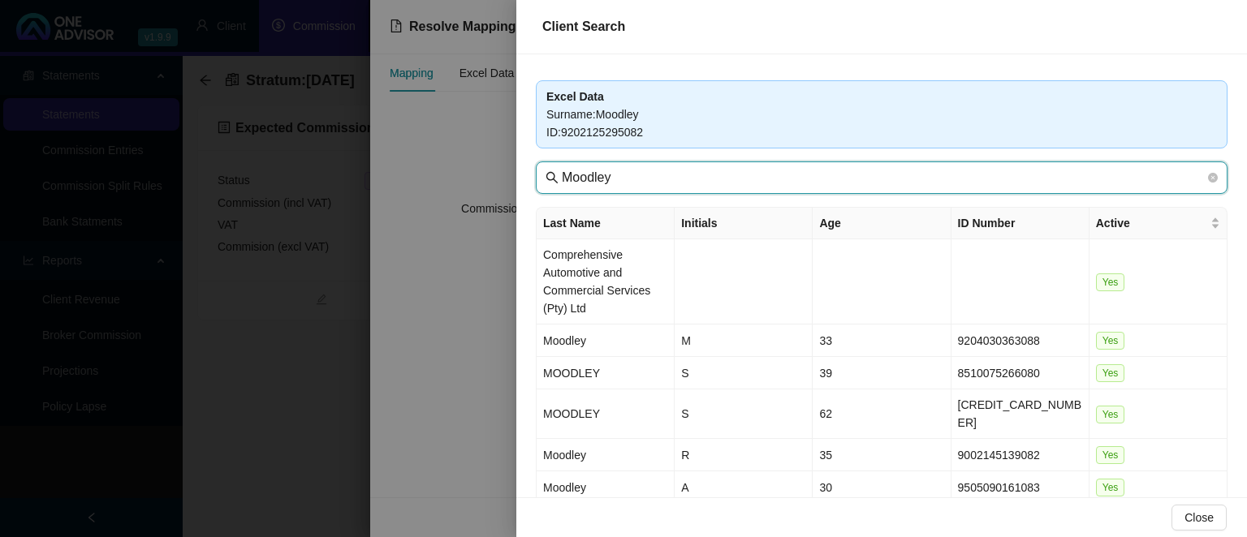
drag, startPoint x: 660, startPoint y: 177, endPoint x: 480, endPoint y: 175, distance: 179.4
click at [562, 175] on input "Moodley" at bounding box center [883, 177] width 643 height 19
type input "seaboard"
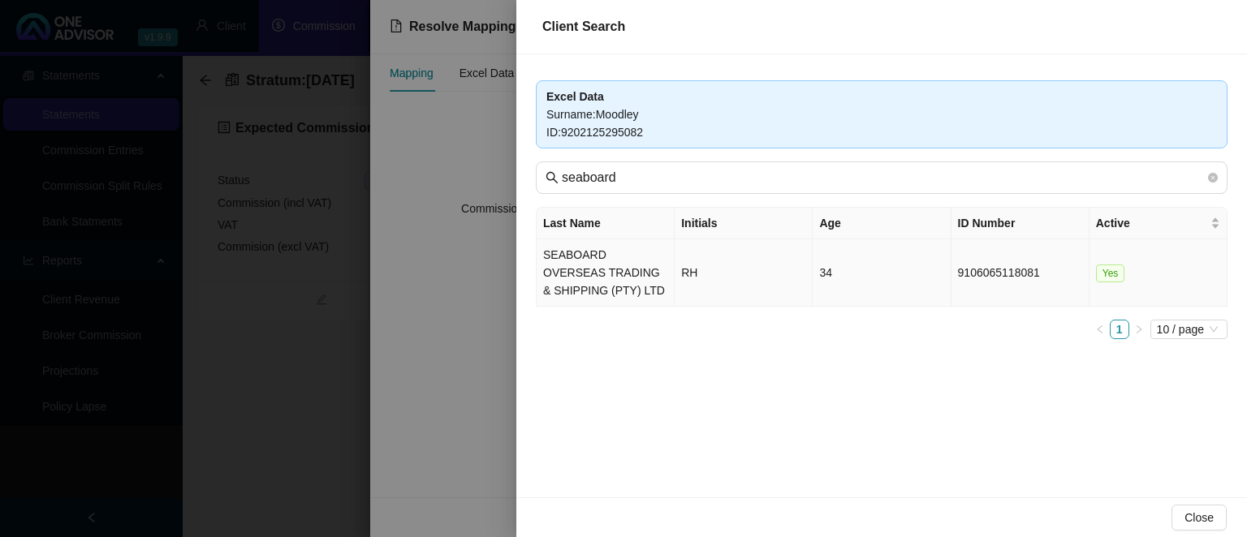
click at [634, 262] on td "SEABOARD OVERSEAS TRADING & SHIPPING (PTY) LTD" at bounding box center [605, 272] width 138 height 67
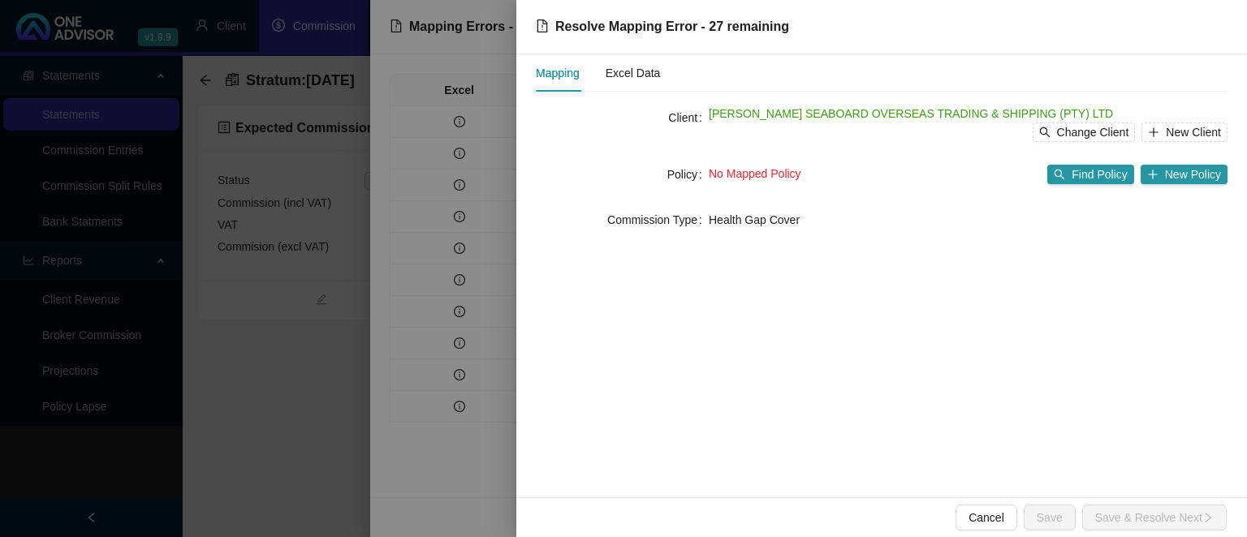
click at [1092, 186] on div "No Mapped Policy Find Policy New Policy" at bounding box center [968, 175] width 519 height 26
click at [1090, 174] on span "Find Policy" at bounding box center [1098, 175] width 55 height 18
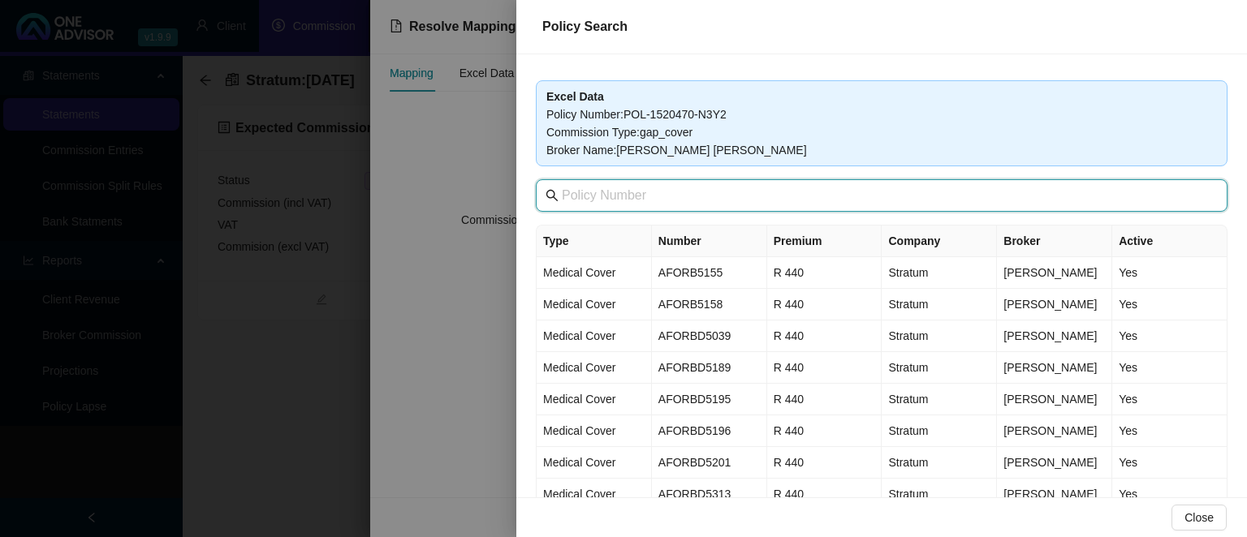
click at [641, 199] on input "text" at bounding box center [883, 195] width 643 height 19
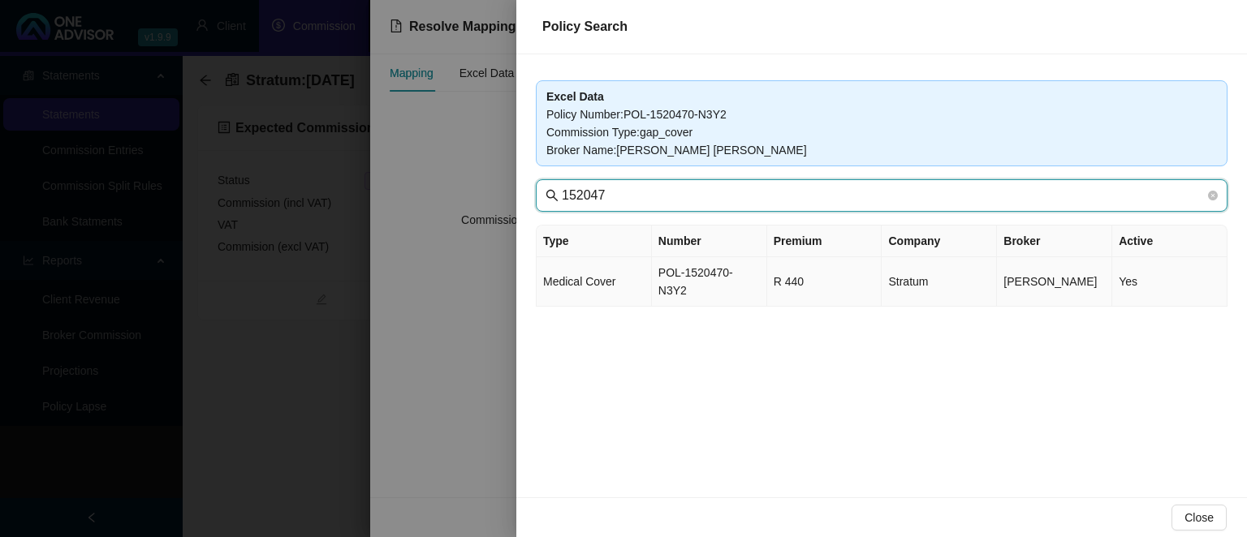
type input "152047"
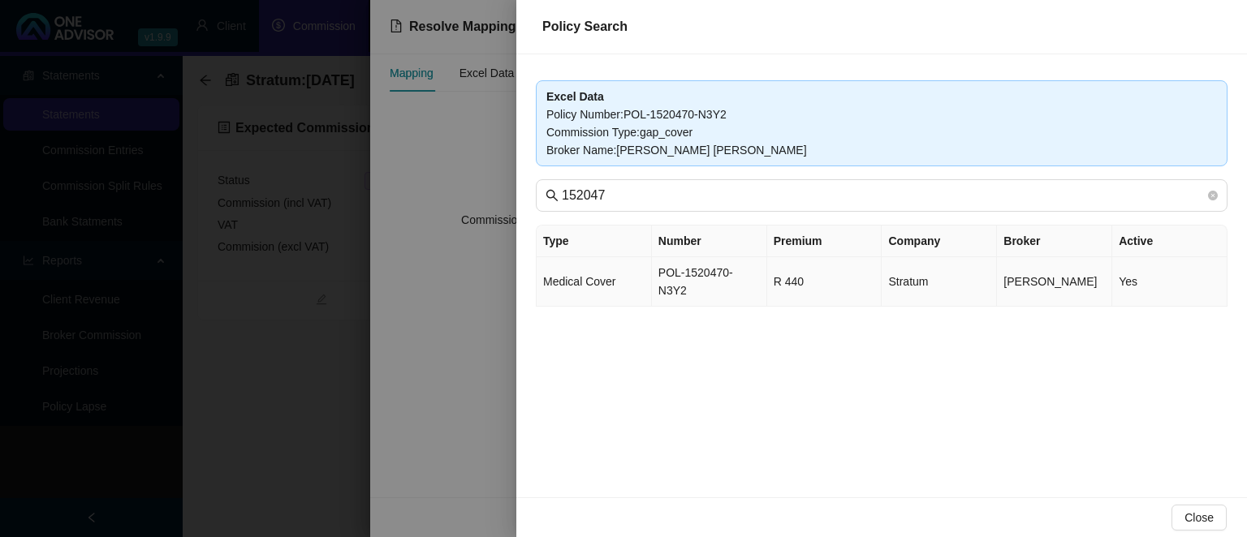
click at [636, 274] on td "Medical Cover" at bounding box center [593, 282] width 115 height 50
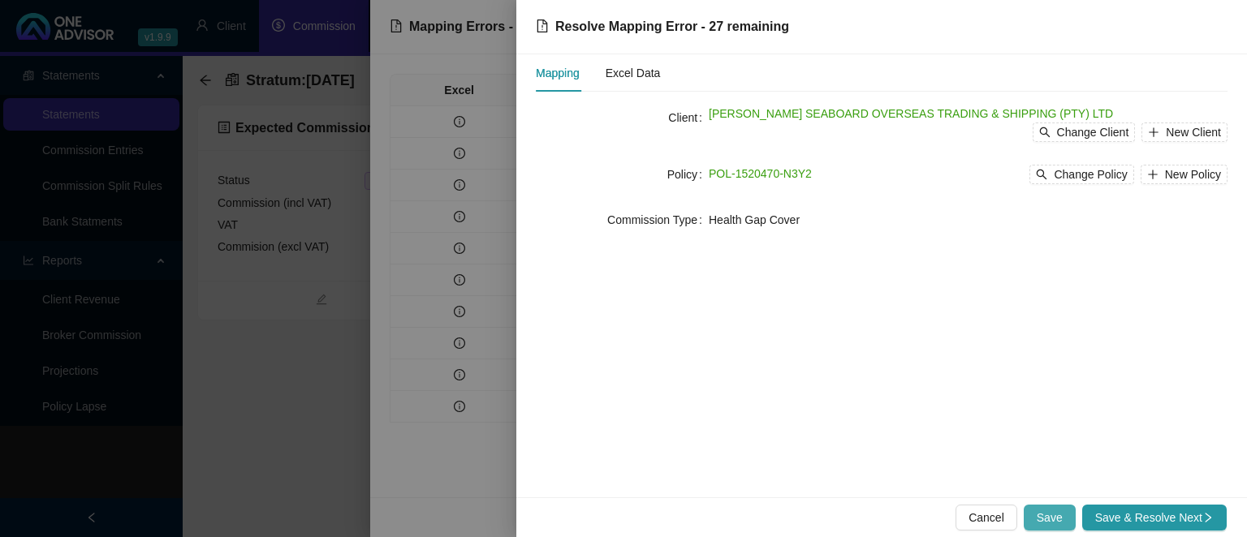
click at [1041, 513] on span "Save" at bounding box center [1049, 518] width 26 height 18
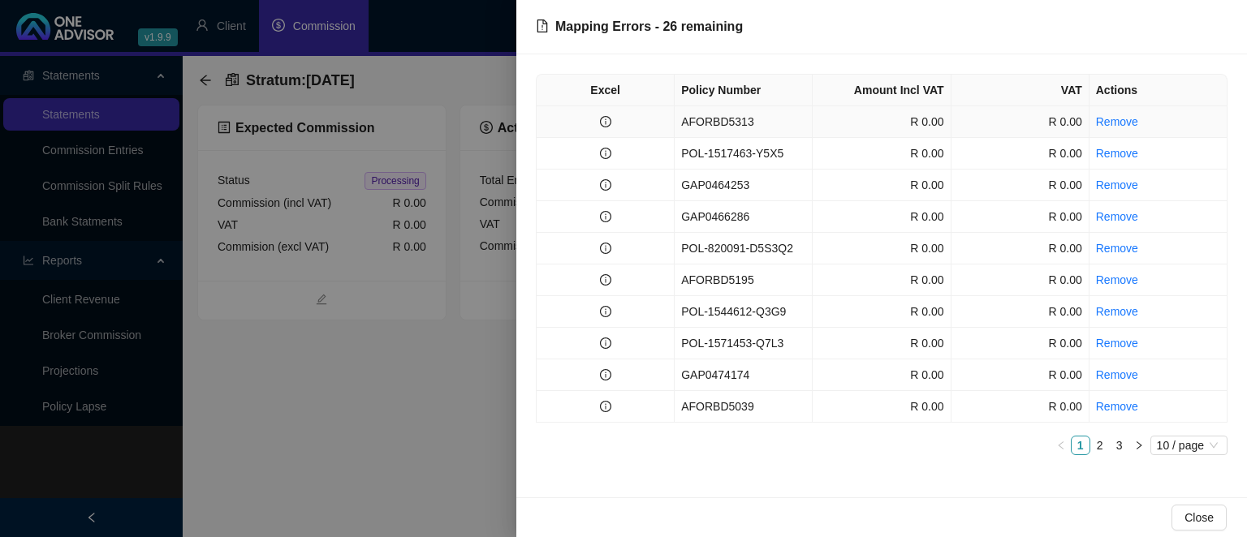
click at [743, 119] on td "AFORBD5313" at bounding box center [743, 122] width 138 height 32
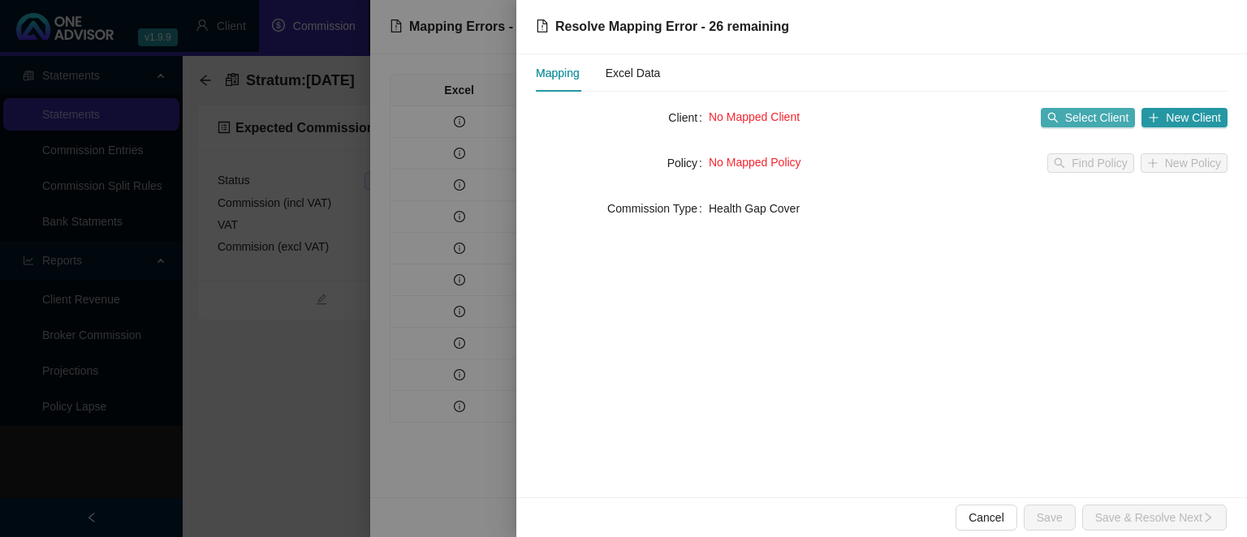
click at [1058, 117] on icon "search" at bounding box center [1052, 117] width 11 height 11
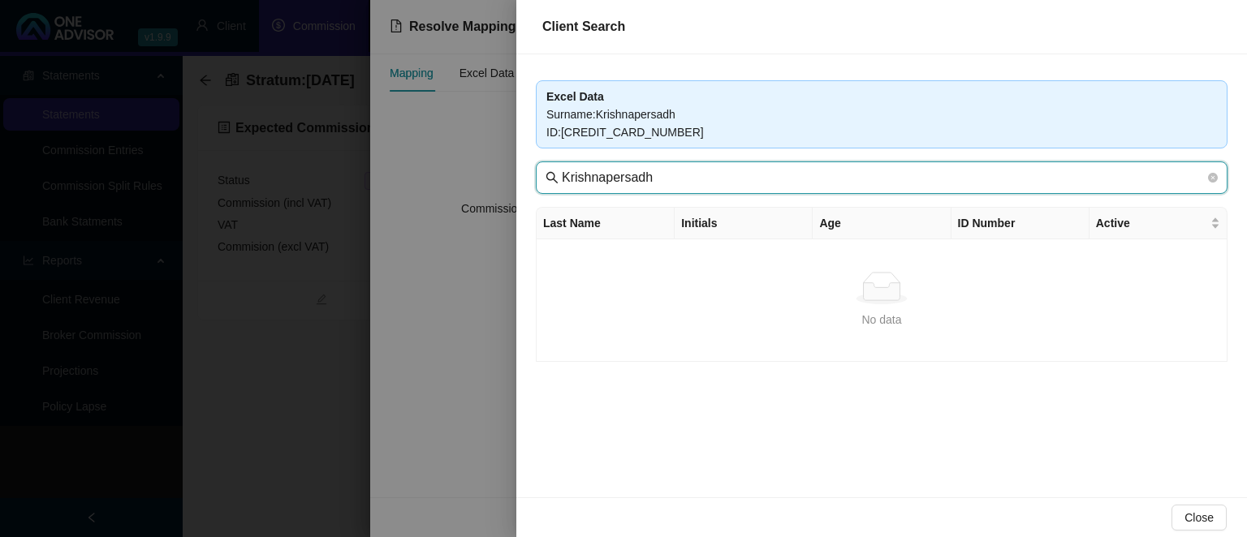
drag, startPoint x: 681, startPoint y: 179, endPoint x: 476, endPoint y: 174, distance: 205.4
click at [562, 174] on input "Krishnapersadh" at bounding box center [883, 177] width 643 height 19
type input "seaboard"
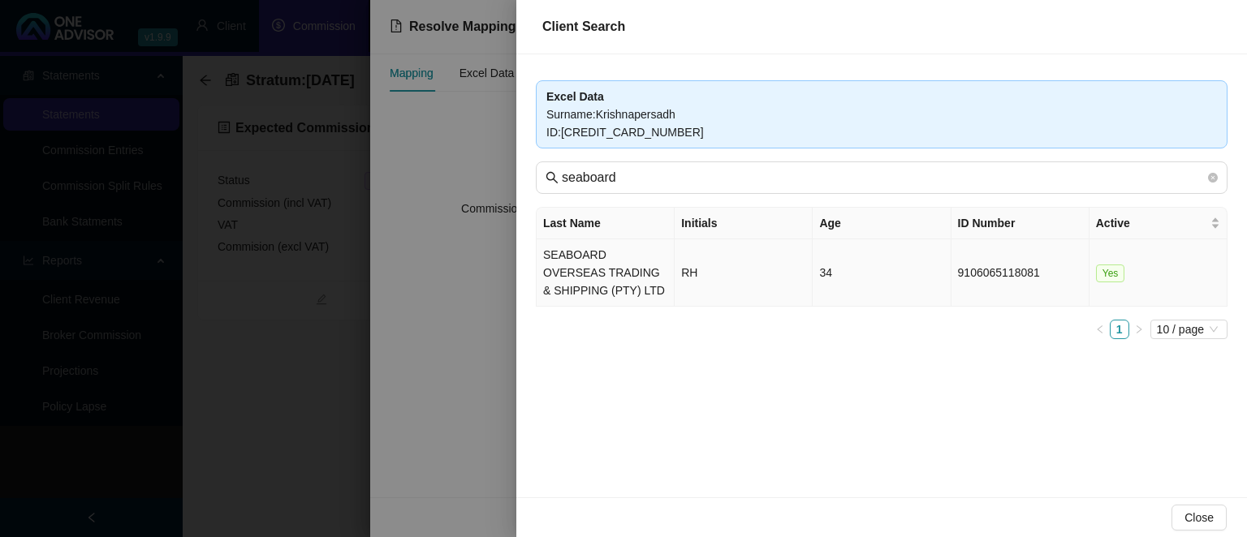
click at [604, 277] on td "SEABOARD OVERSEAS TRADING & SHIPPING (PTY) LTD" at bounding box center [605, 272] width 138 height 67
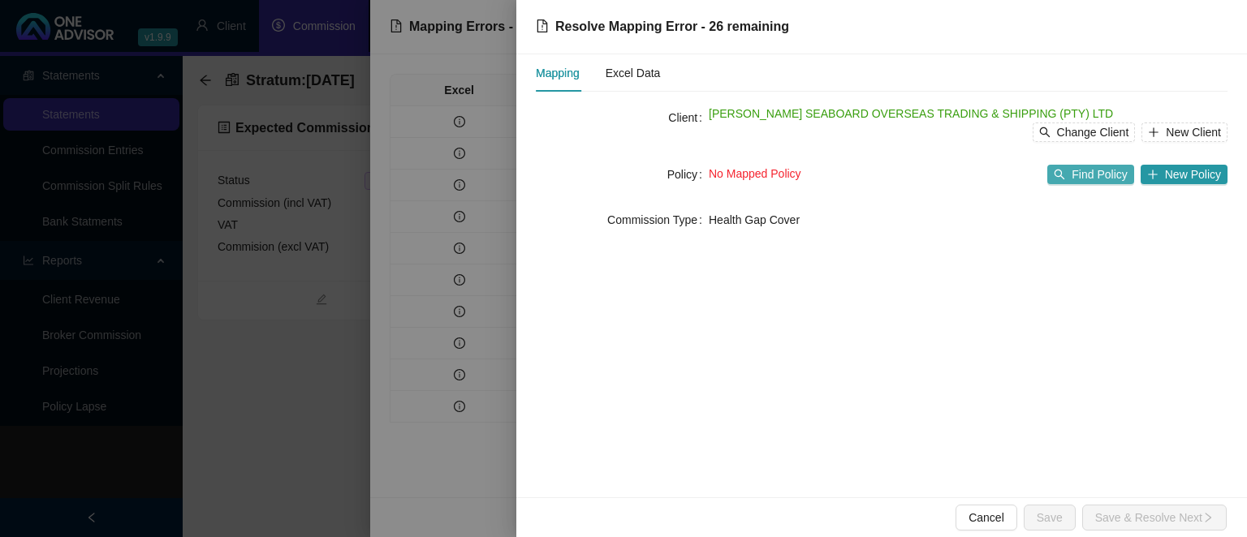
click at [1094, 175] on span "Find Policy" at bounding box center [1098, 175] width 55 height 18
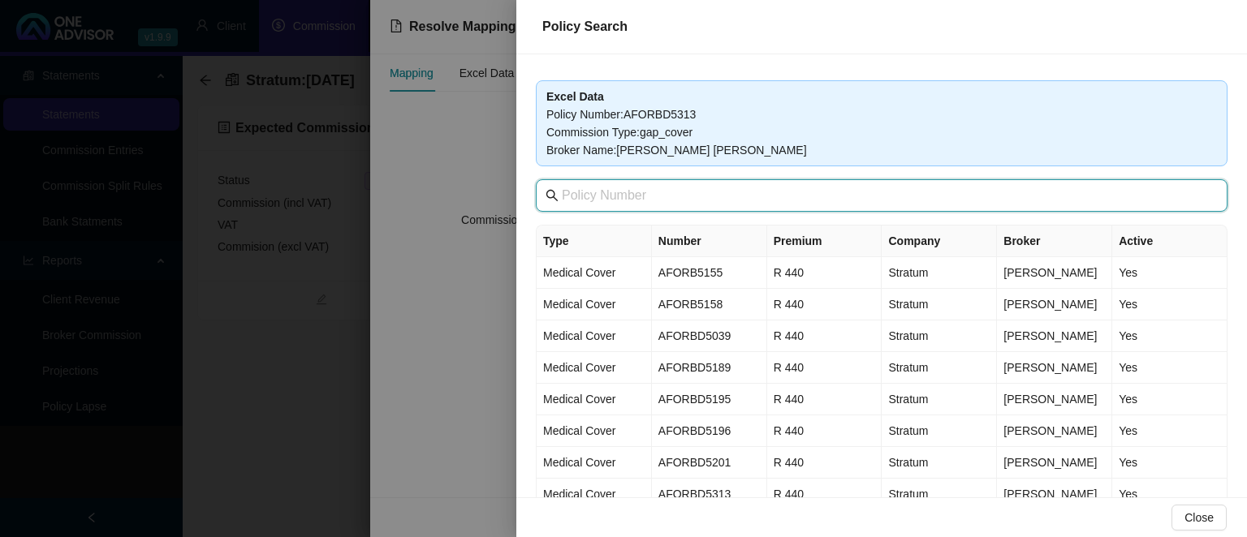
click at [667, 197] on input "text" at bounding box center [883, 195] width 643 height 19
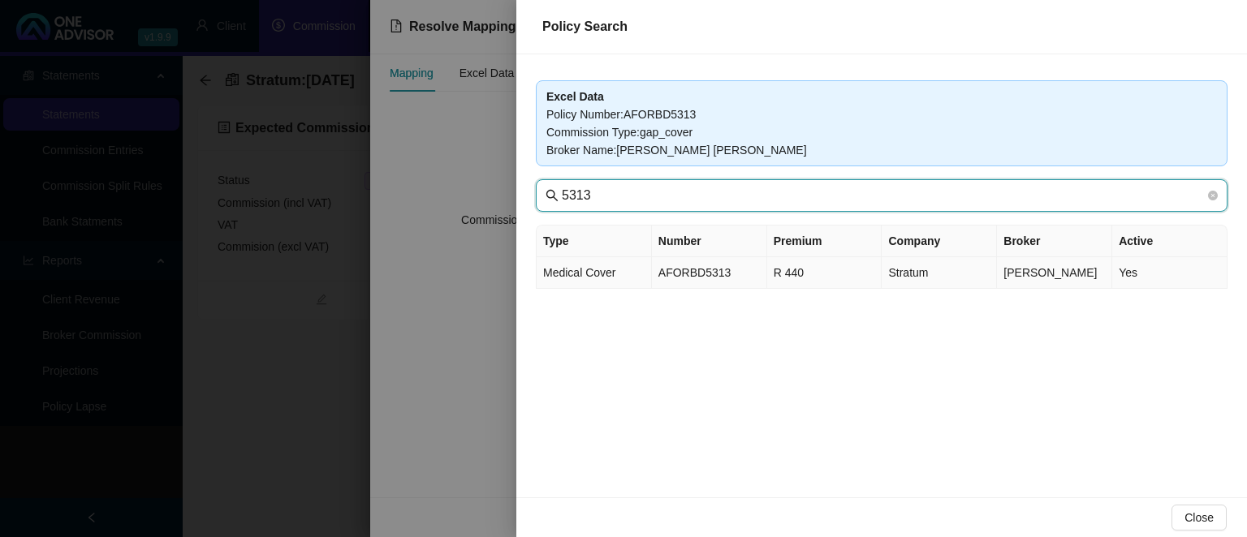
type input "5313"
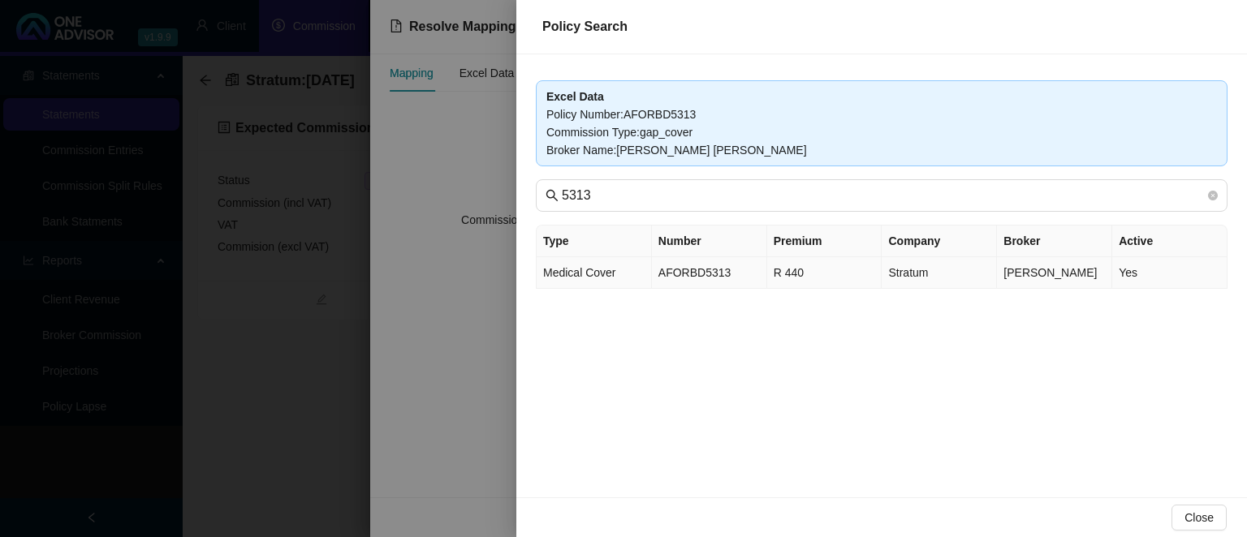
click at [723, 262] on td "AFORBD5313" at bounding box center [709, 273] width 115 height 32
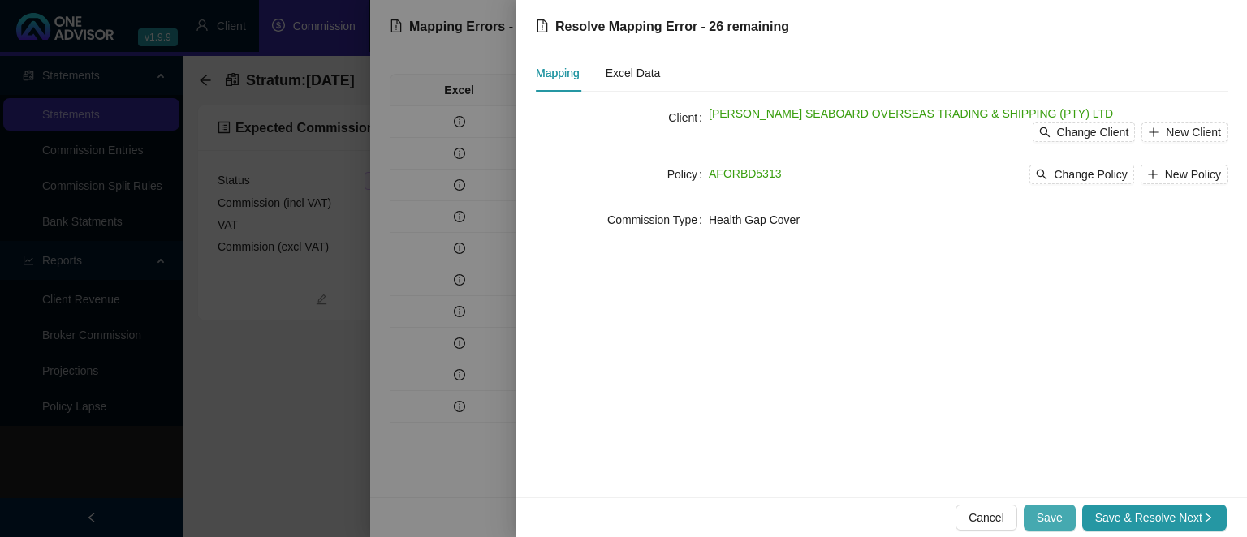
click at [1054, 516] on span "Save" at bounding box center [1049, 518] width 26 height 18
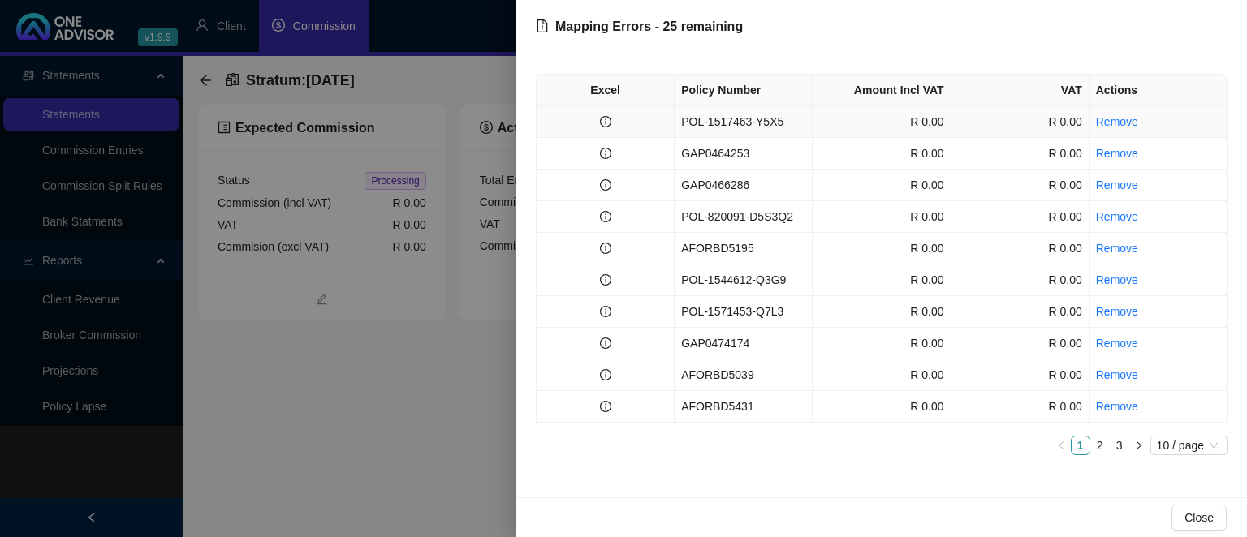
click at [758, 122] on td "POL-1517463-Y5X5" at bounding box center [743, 122] width 138 height 32
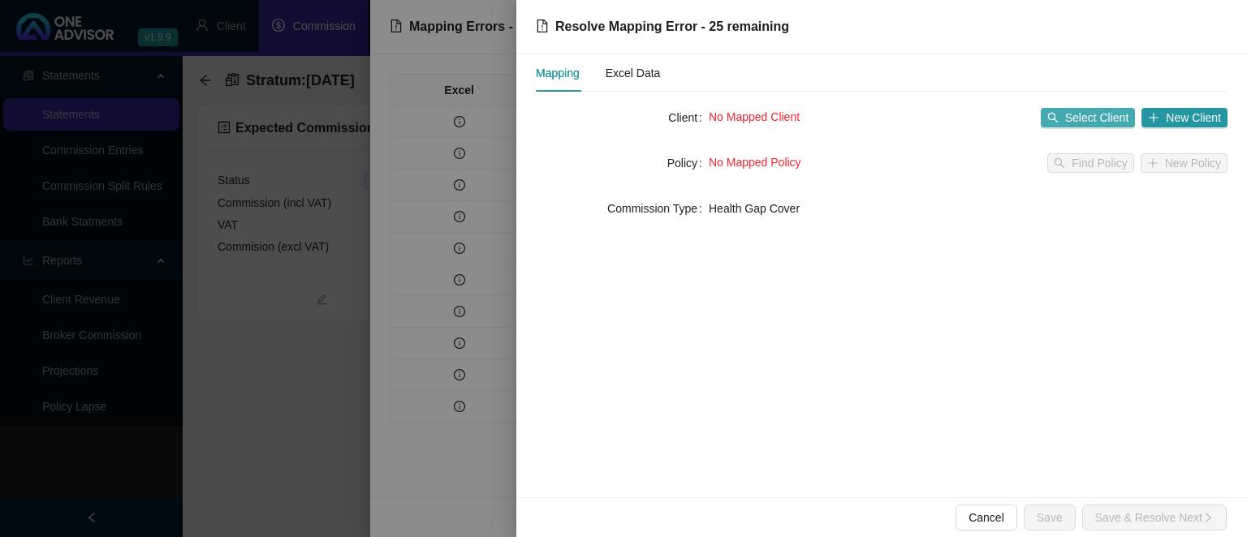
click at [1076, 123] on span "Select Client" at bounding box center [1097, 118] width 64 height 18
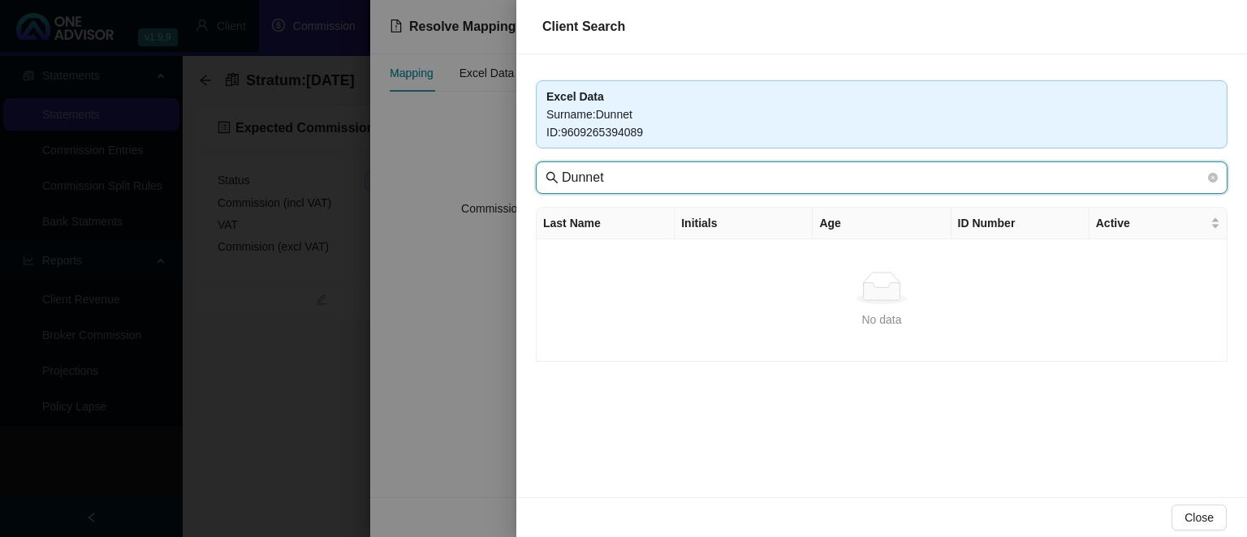
drag, startPoint x: 625, startPoint y: 178, endPoint x: 511, endPoint y: 170, distance: 113.9
click at [562, 170] on input "Dunnet" at bounding box center [883, 177] width 643 height 19
type input "seaboard"
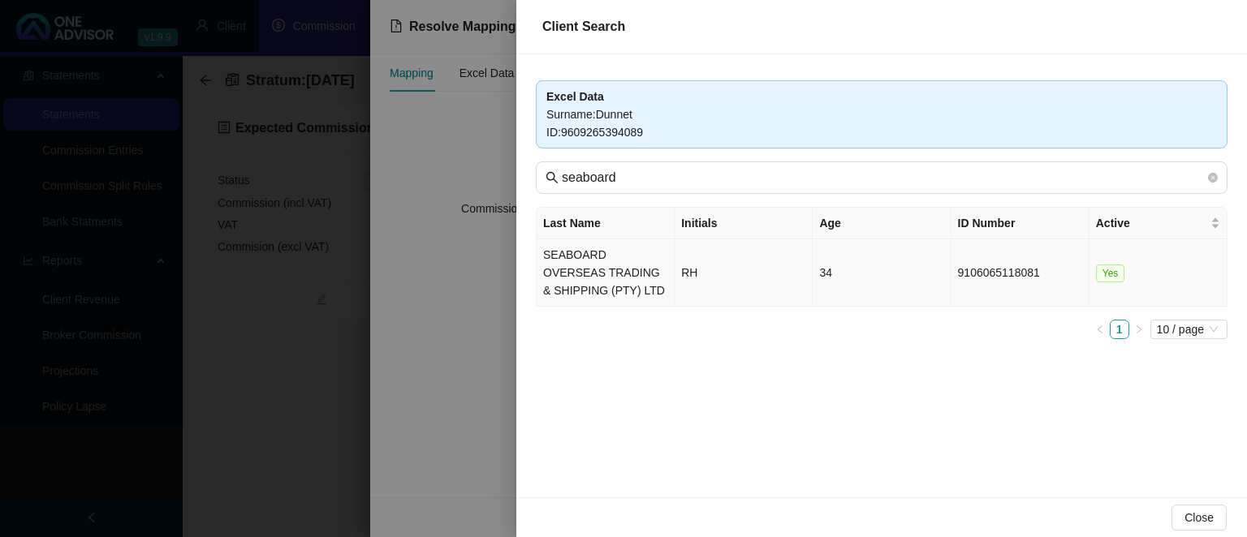
click at [558, 287] on td "SEABOARD OVERSEAS TRADING & SHIPPING (PTY) LTD" at bounding box center [605, 272] width 138 height 67
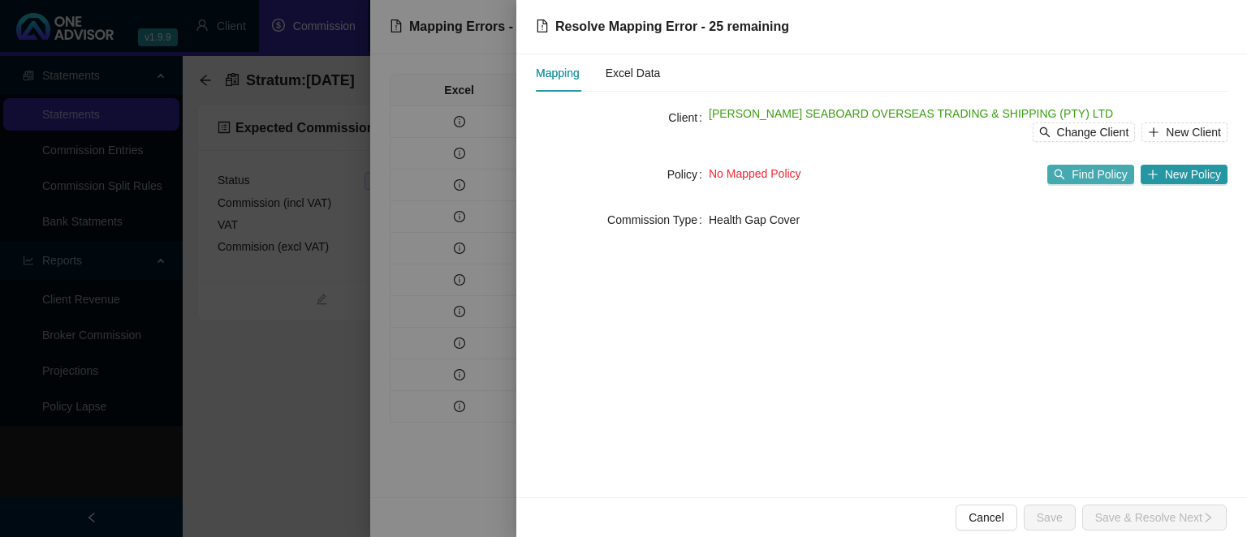
click at [1097, 176] on span "Find Policy" at bounding box center [1098, 175] width 55 height 18
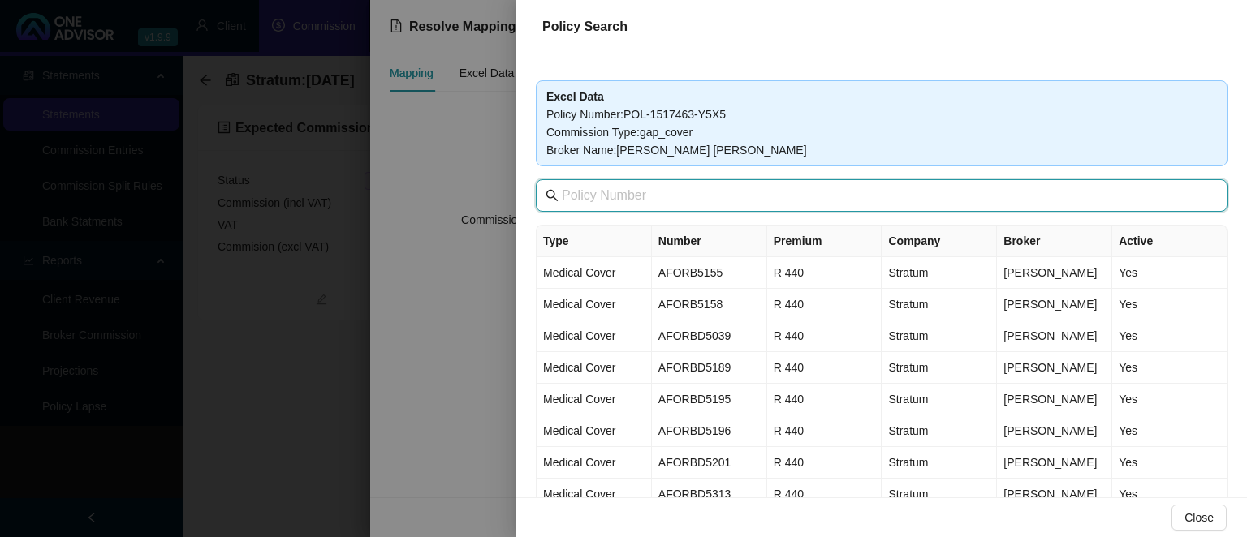
click at [643, 203] on input "text" at bounding box center [883, 195] width 643 height 19
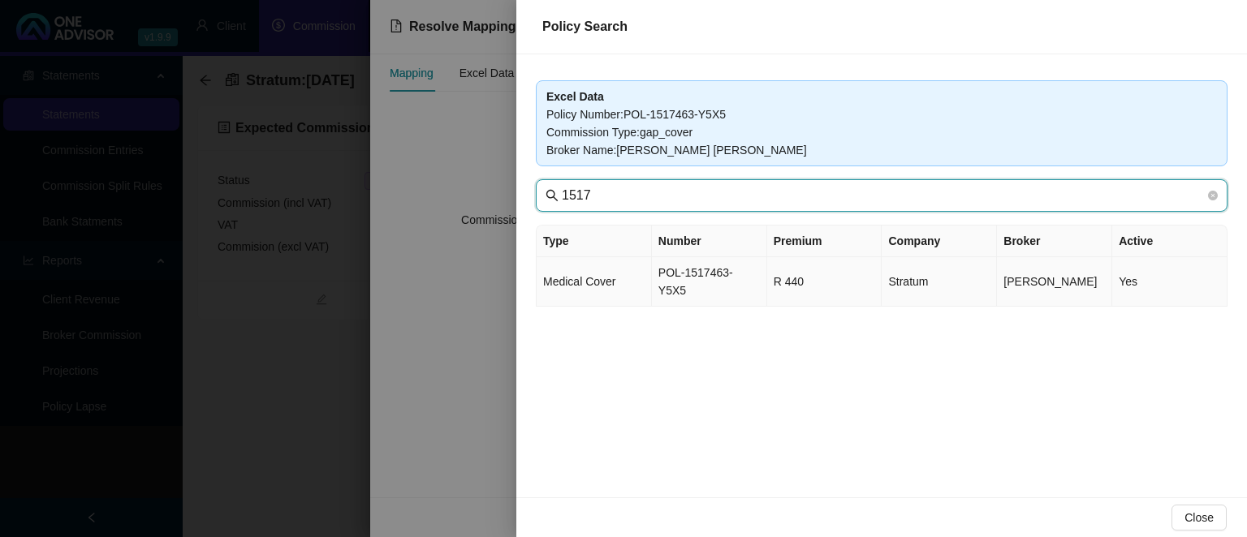
type input "1517"
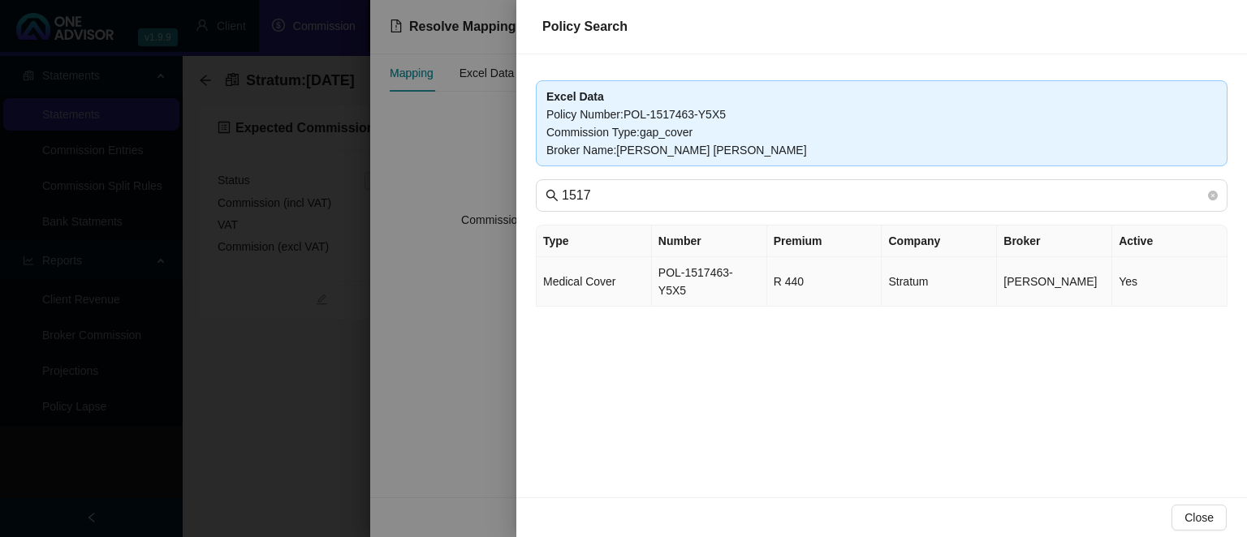
click at [682, 276] on td "POL-1517463-Y5X5" at bounding box center [709, 282] width 115 height 50
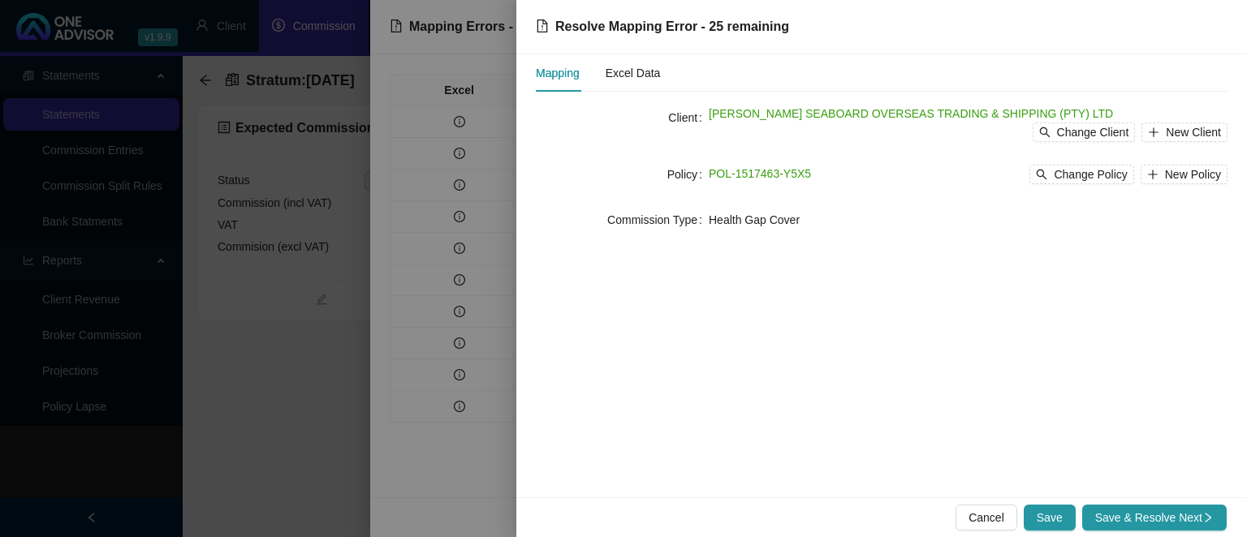
click at [1054, 503] on div "Cancel Save Save & Resolve Next" at bounding box center [881, 518] width 730 height 40
click at [1054, 518] on span "Save" at bounding box center [1049, 518] width 26 height 18
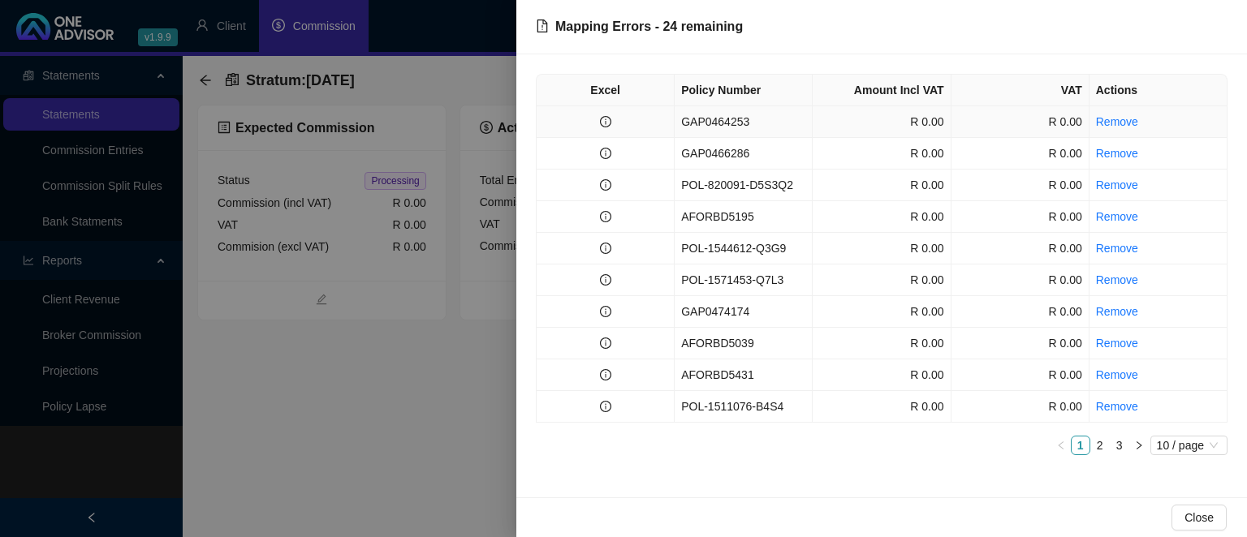
click at [671, 125] on td at bounding box center [605, 122] width 138 height 32
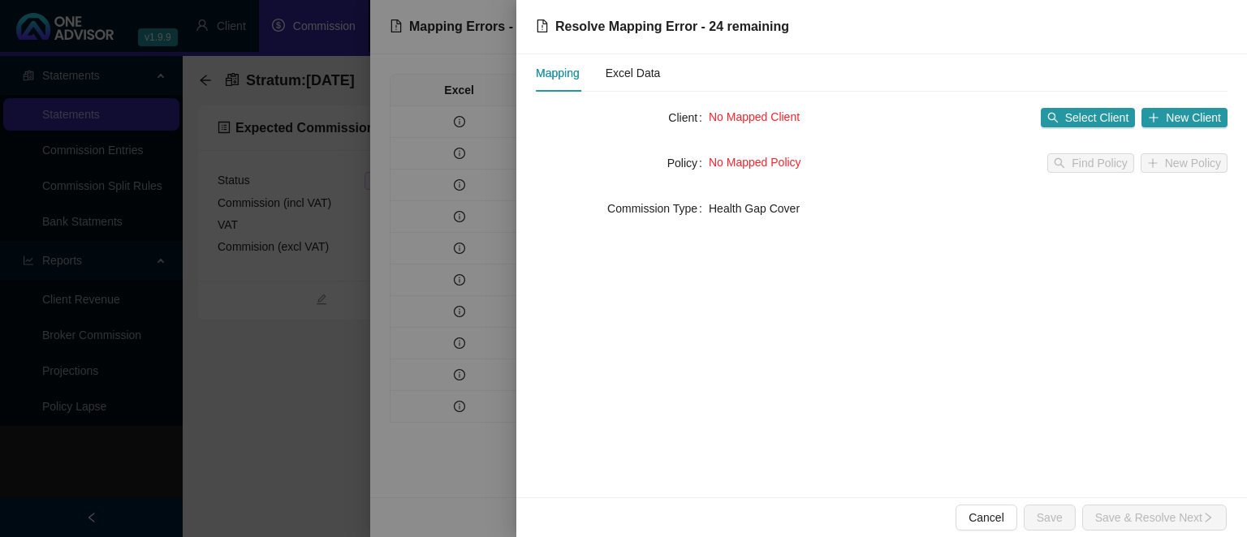
click at [1095, 128] on div "No Mapped Client Select Client New Client" at bounding box center [968, 118] width 519 height 26
click at [1100, 104] on div "Mapping Excel Data Client No Mapped Client Select Client New Client Policy No M…" at bounding box center [882, 147] width 692 height 187
click at [1099, 109] on span "Select Client" at bounding box center [1097, 118] width 64 height 18
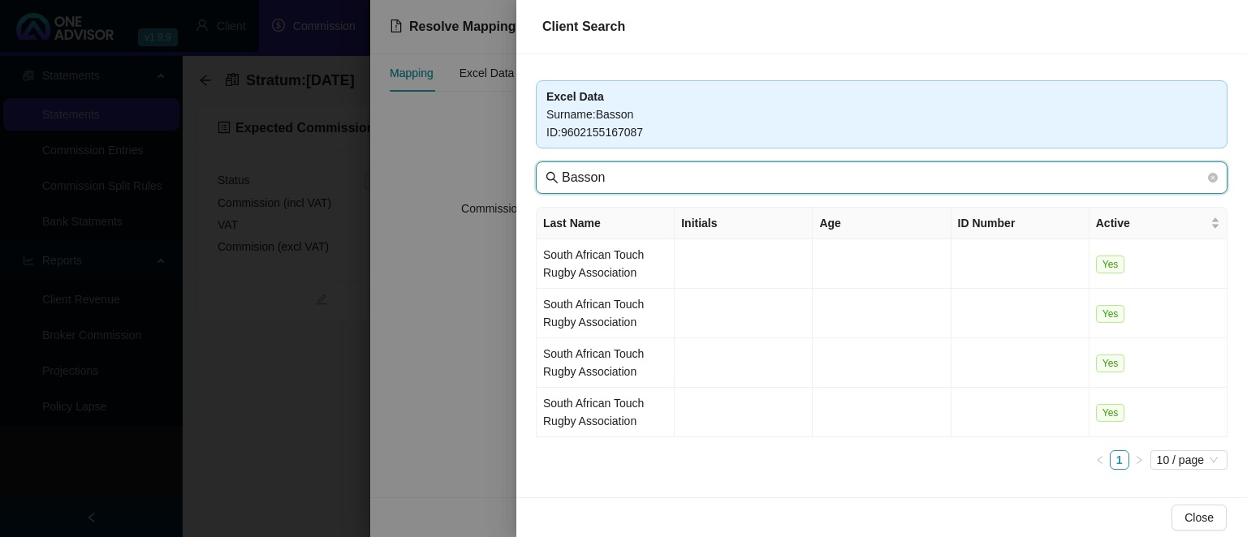
drag, startPoint x: 628, startPoint y: 180, endPoint x: 405, endPoint y: 149, distance: 225.3
click at [562, 168] on input "Basson" at bounding box center [883, 177] width 643 height 19
type input "seaboard"
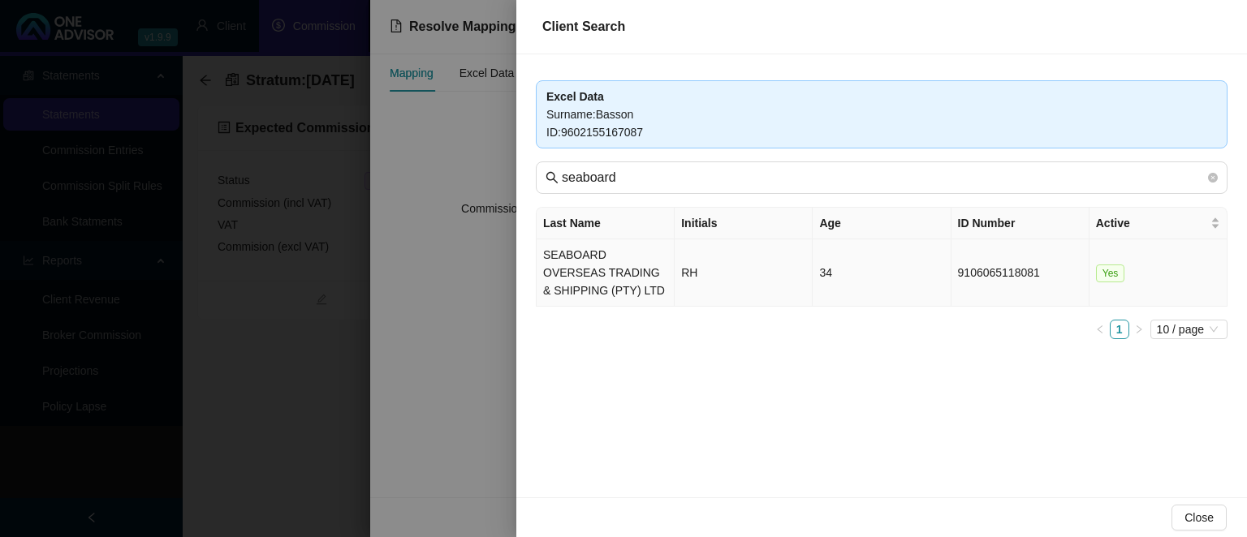
click at [605, 282] on td "SEABOARD OVERSEAS TRADING & SHIPPING (PTY) LTD" at bounding box center [605, 272] width 138 height 67
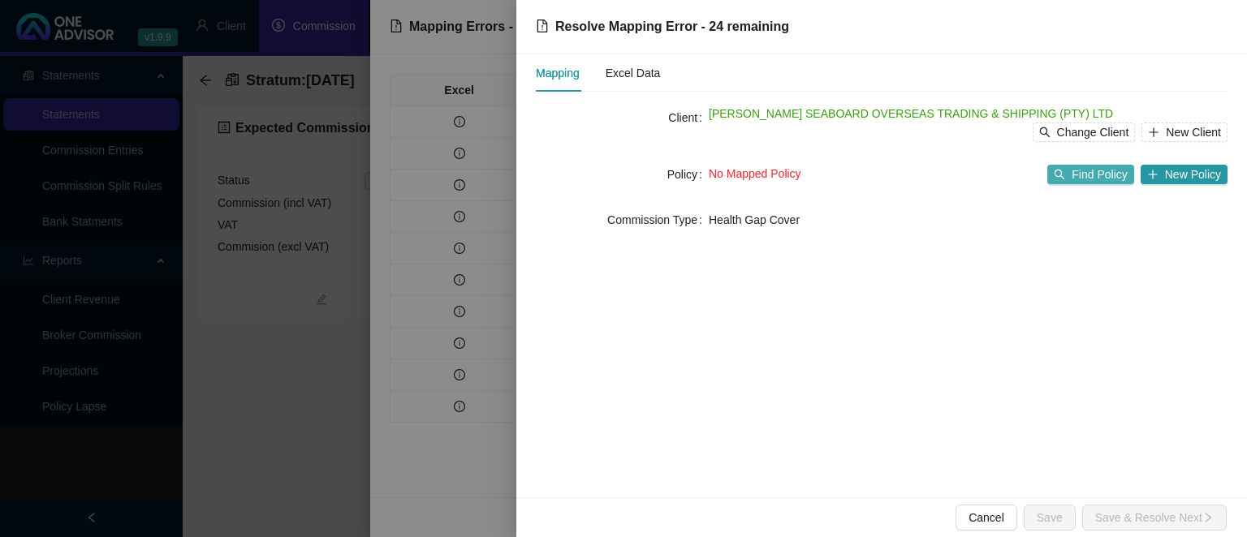
click at [1060, 174] on icon "search" at bounding box center [1059, 175] width 11 height 11
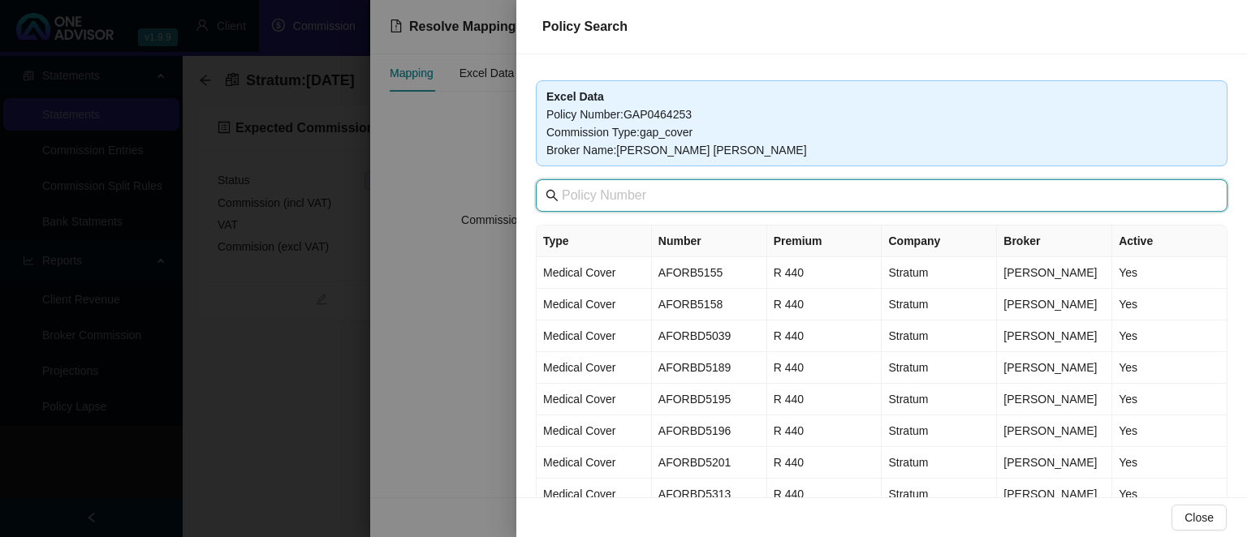
click at [631, 204] on input "text" at bounding box center [883, 195] width 643 height 19
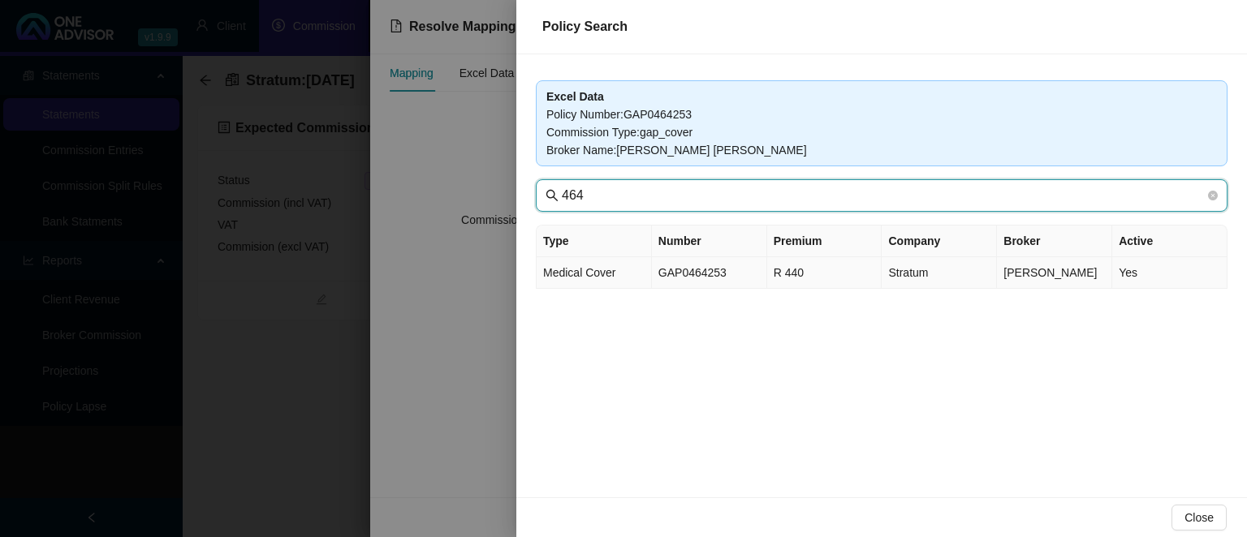
type input "464"
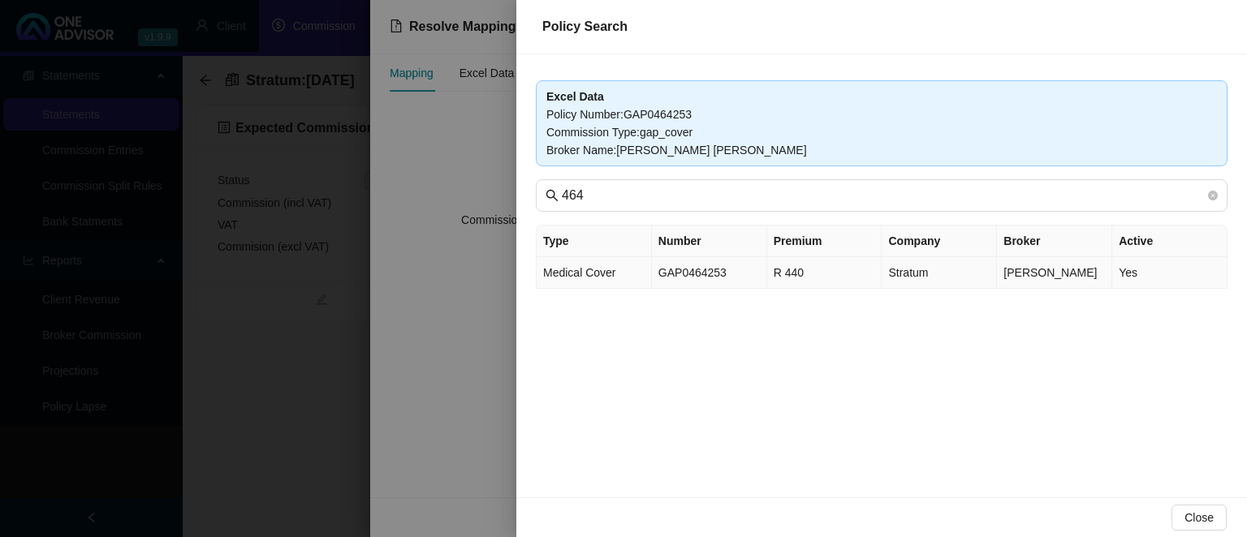
click at [726, 265] on td "GAP0464253" at bounding box center [709, 273] width 115 height 32
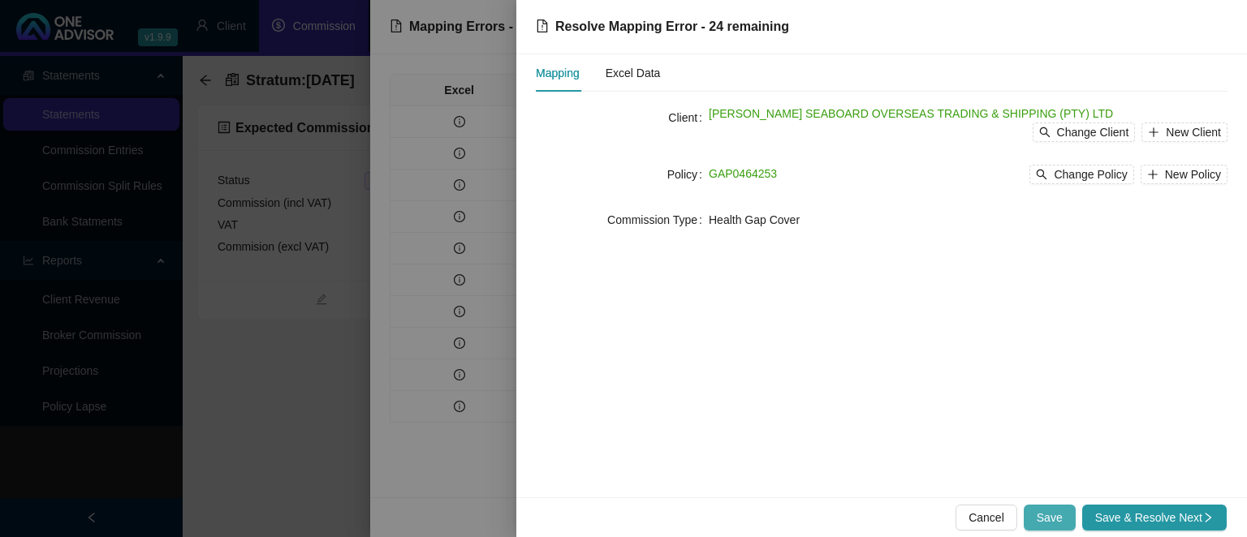
click at [1047, 506] on button "Save" at bounding box center [1049, 518] width 52 height 26
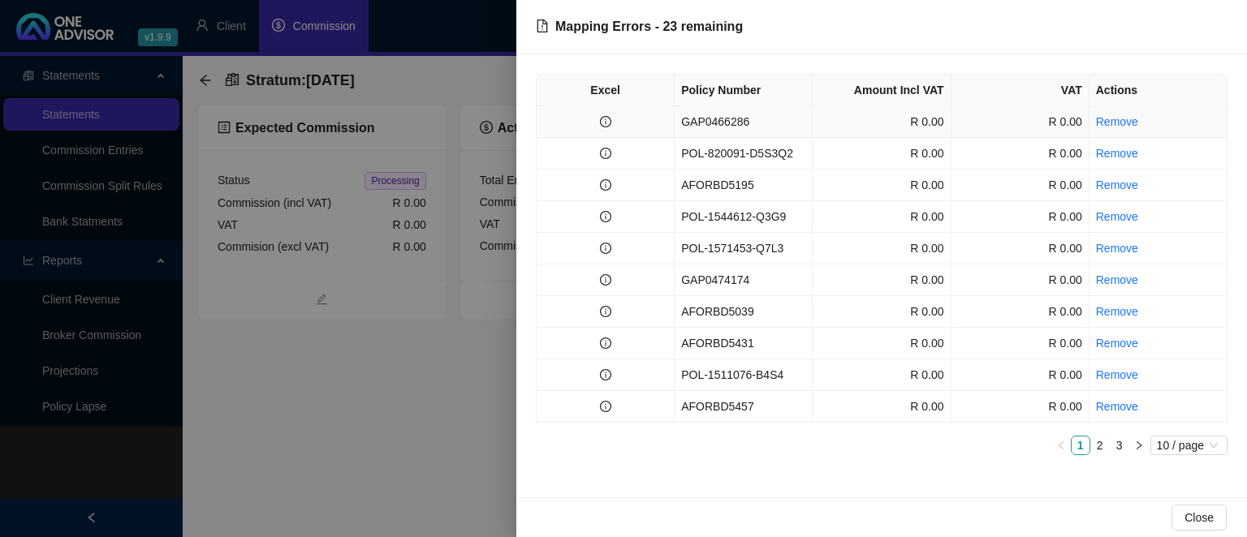
click at [770, 118] on td "GAP0466286" at bounding box center [743, 122] width 138 height 32
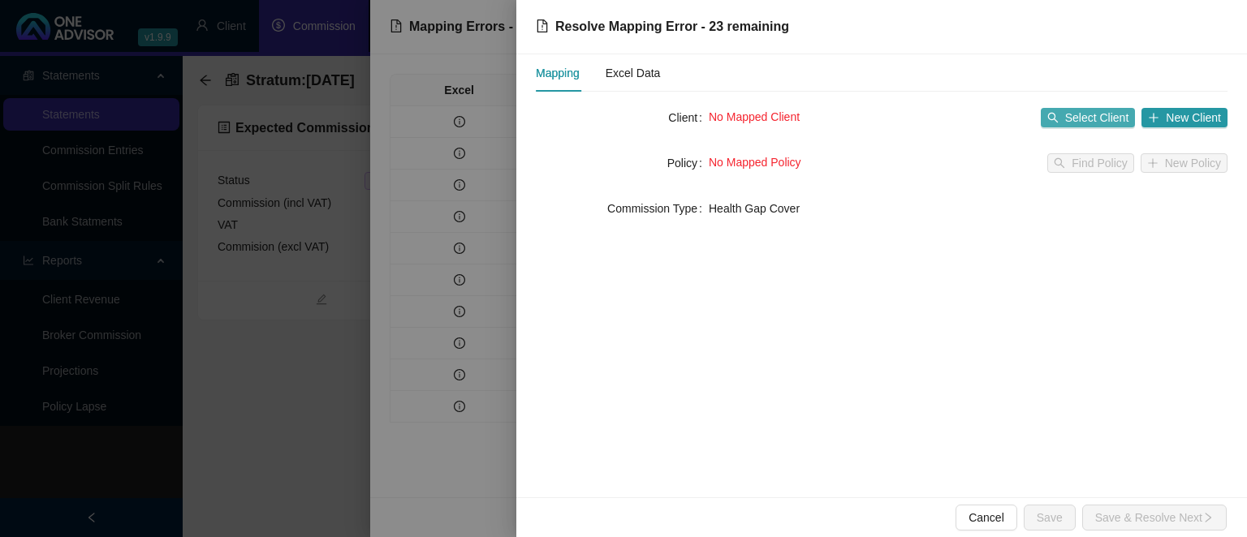
click at [1125, 118] on span "Select Client" at bounding box center [1097, 118] width 64 height 18
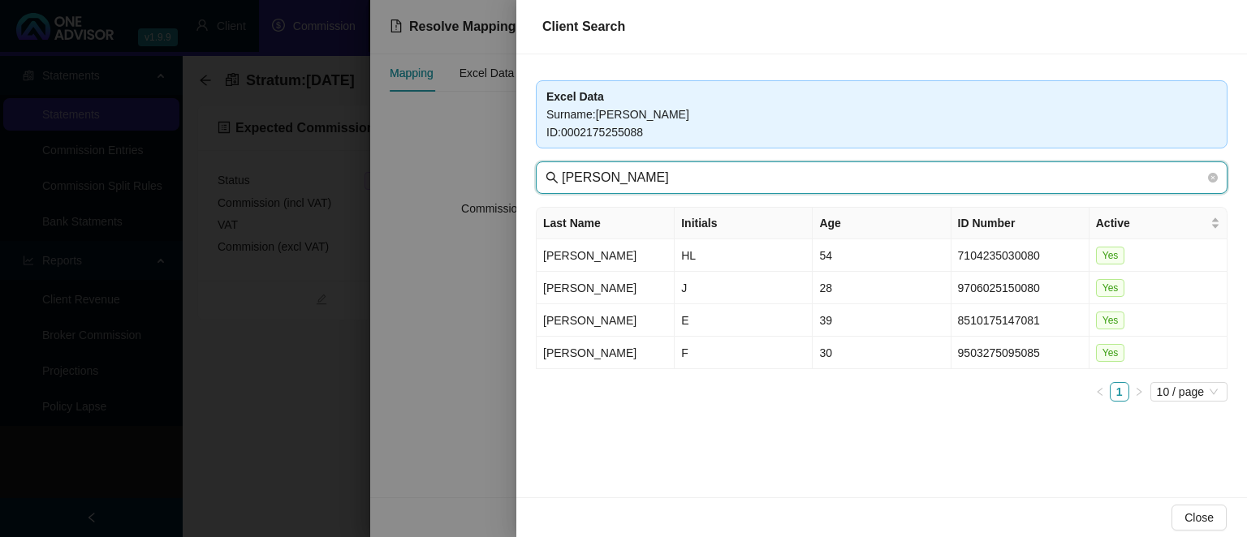
drag, startPoint x: 719, startPoint y: 183, endPoint x: 506, endPoint y: 180, distance: 212.7
click at [562, 180] on input "[PERSON_NAME]" at bounding box center [883, 177] width 643 height 19
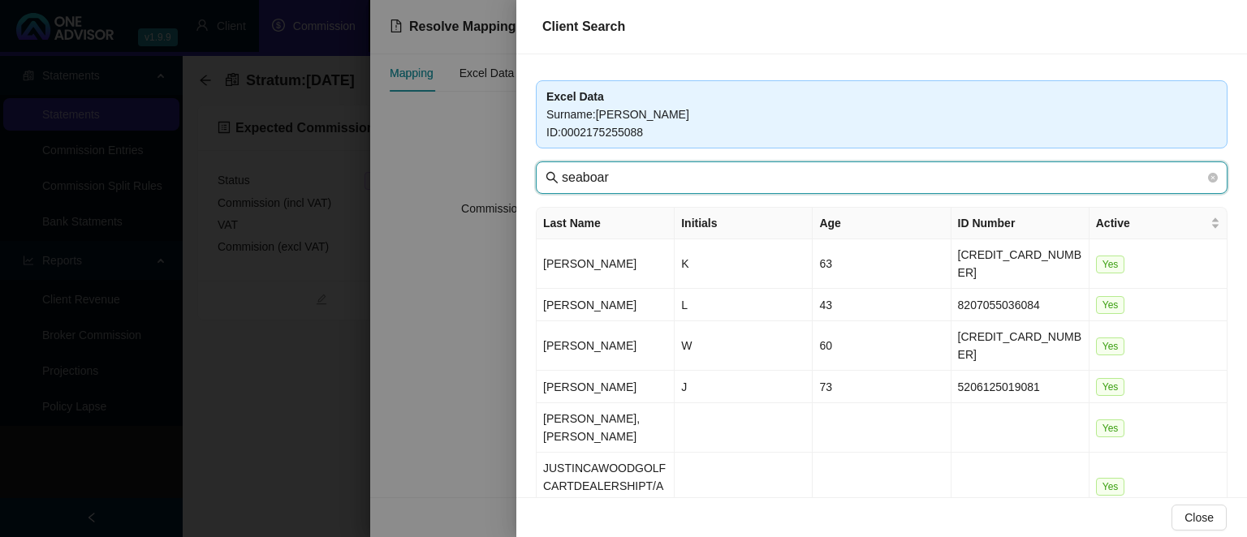
type input "seaboar"
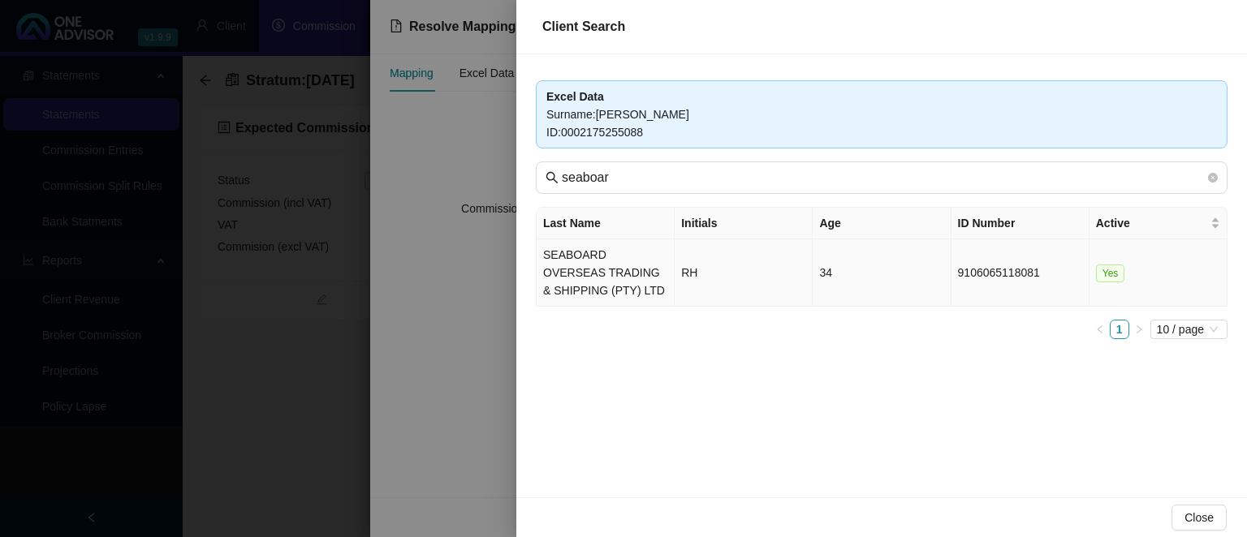
click at [607, 261] on td "SEABOARD OVERSEAS TRADING & SHIPPING (PTY) LTD" at bounding box center [605, 272] width 138 height 67
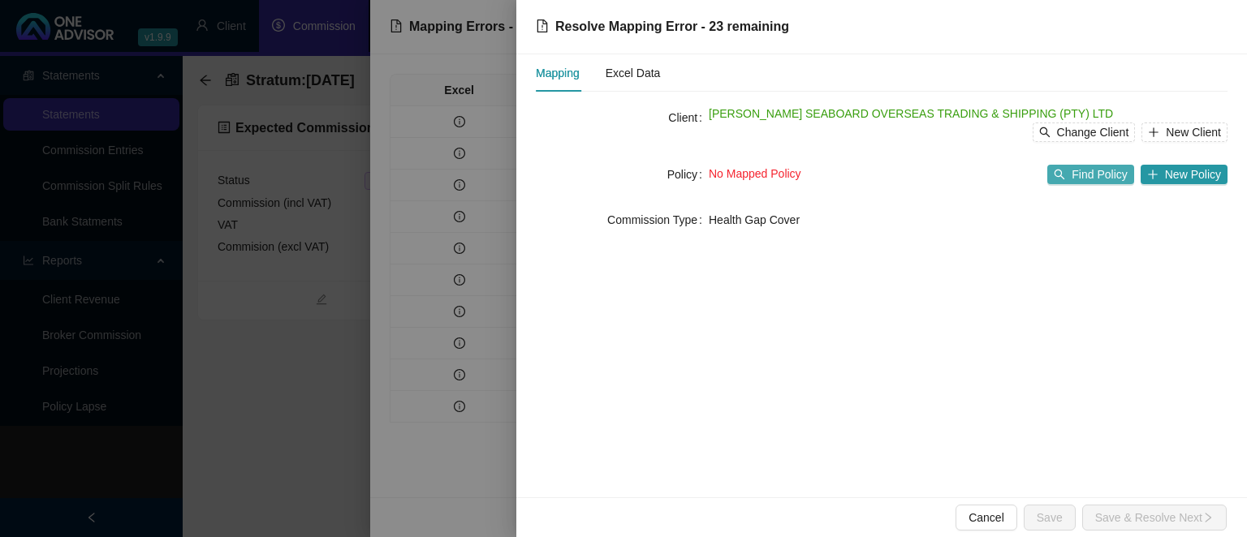
click at [1064, 177] on icon "search" at bounding box center [1059, 174] width 11 height 11
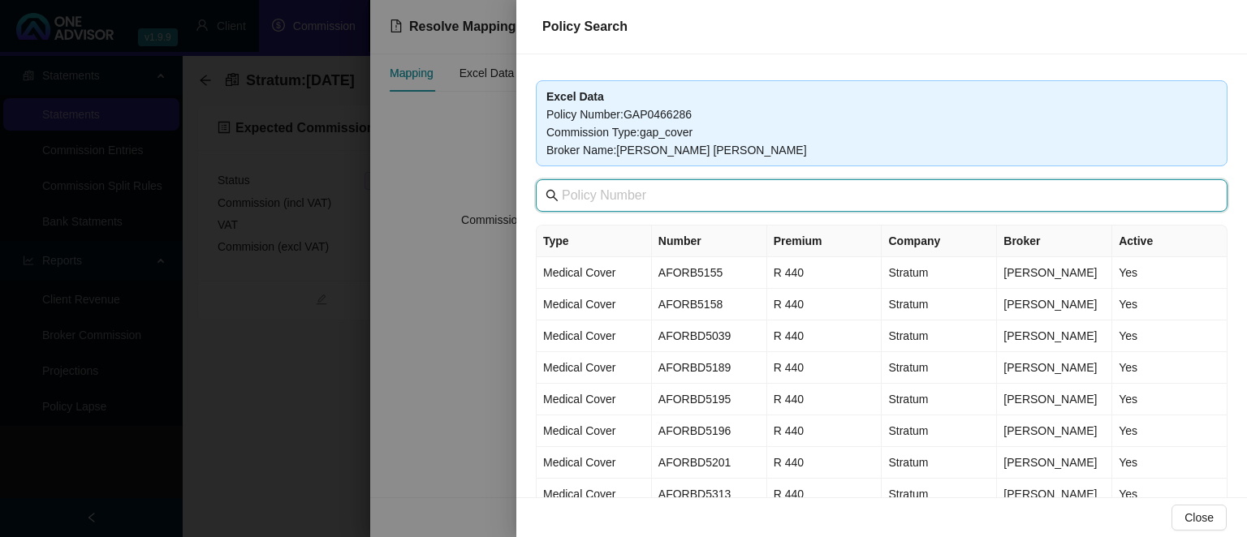
click at [672, 195] on input "text" at bounding box center [883, 195] width 643 height 19
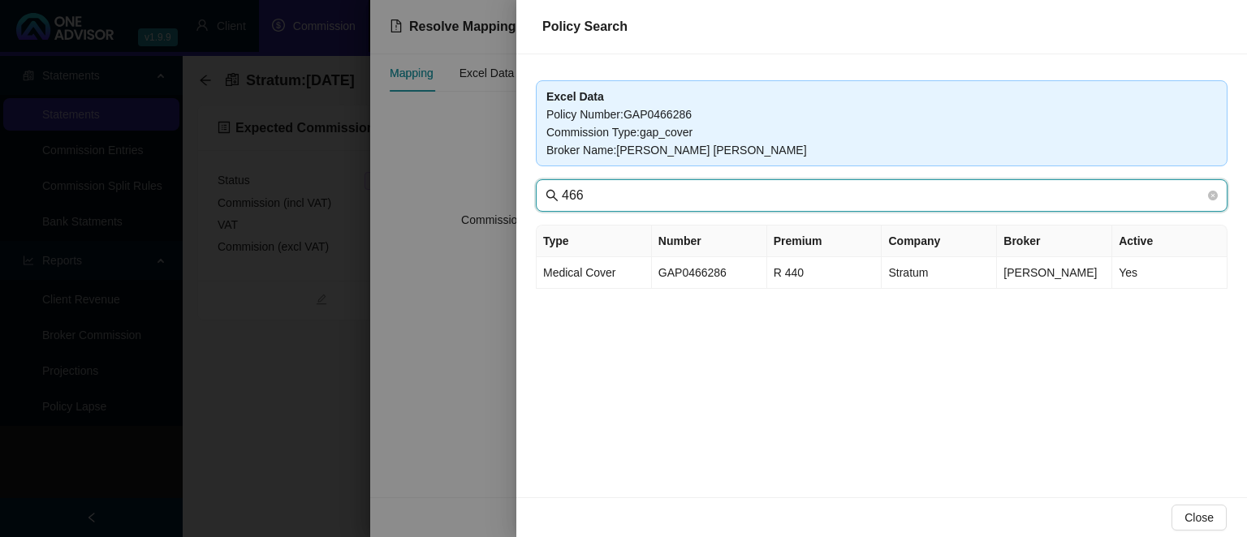
type input "466"
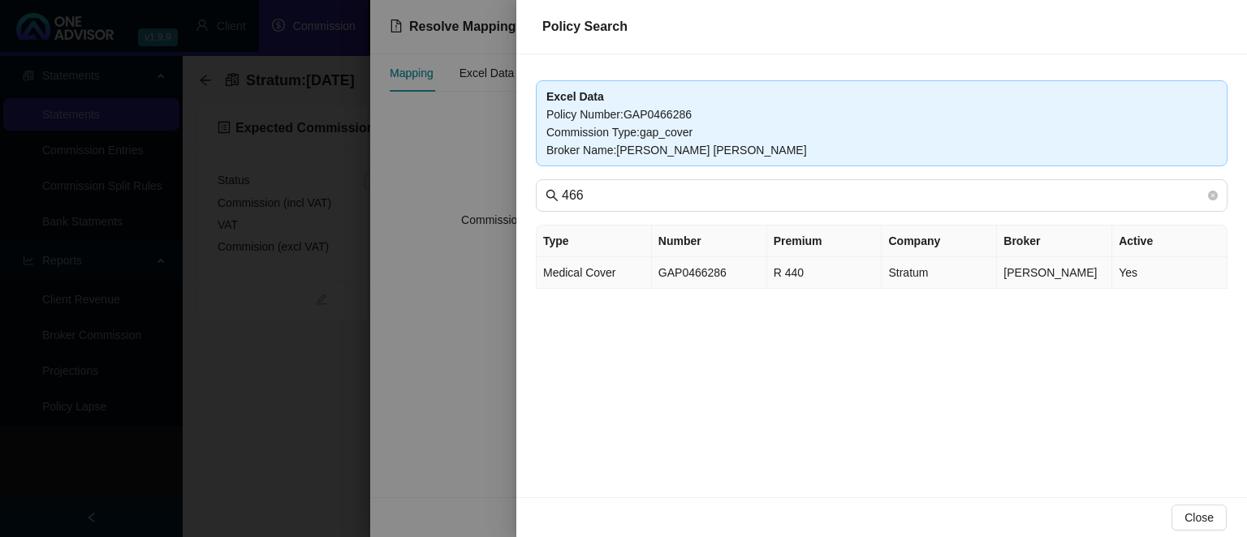
click at [705, 267] on td "GAP0466286" at bounding box center [709, 273] width 115 height 32
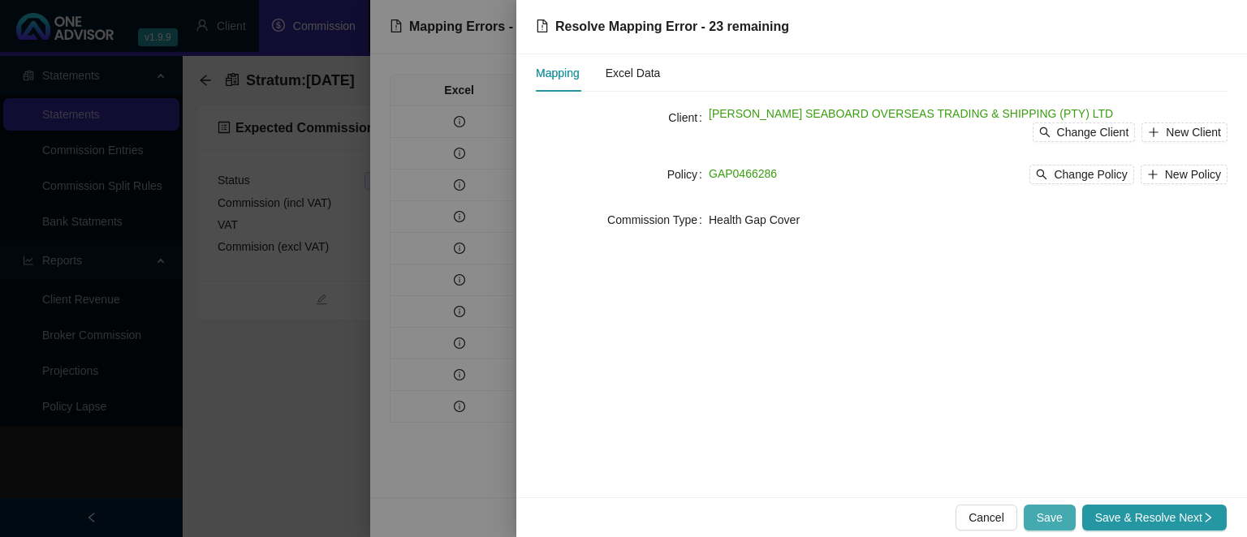
click at [1054, 510] on span "Save" at bounding box center [1049, 518] width 26 height 18
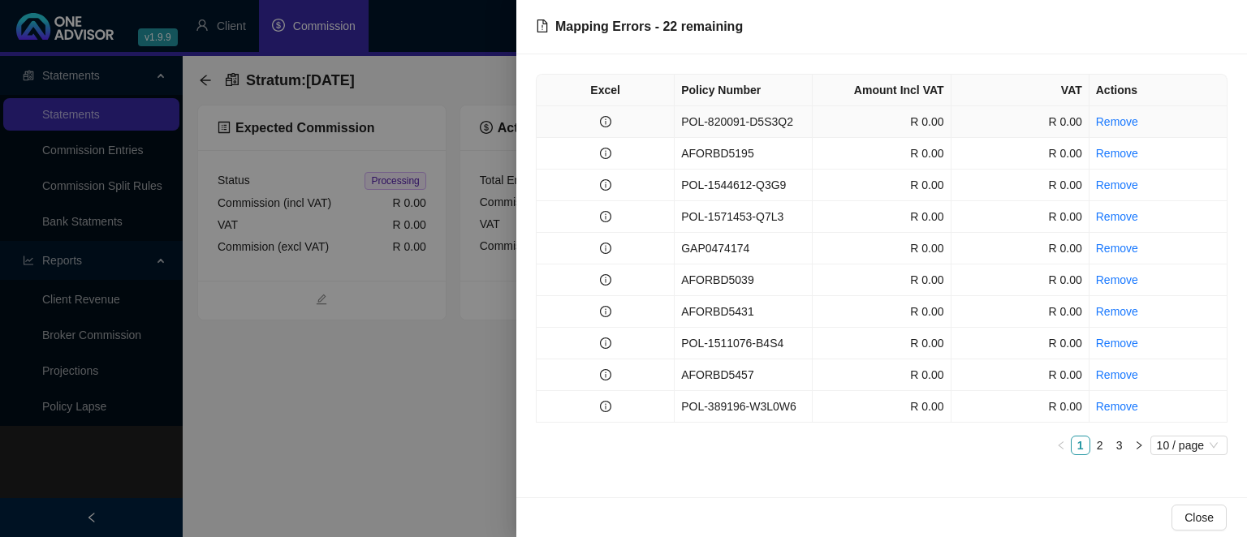
click at [744, 127] on td "POL-820091-D5S3Q2" at bounding box center [743, 122] width 138 height 32
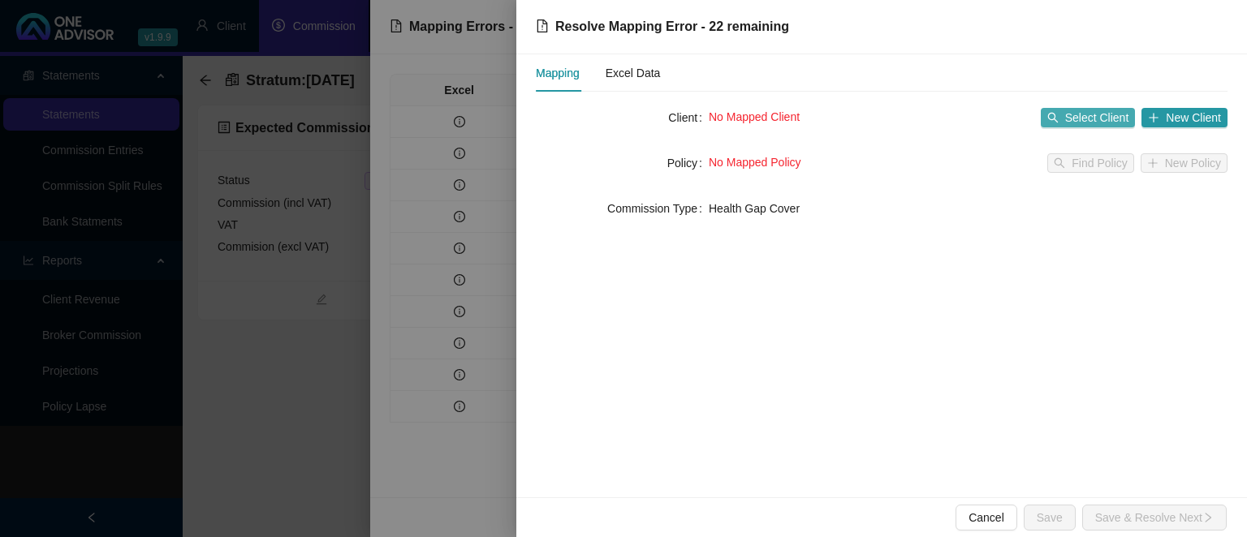
click at [1065, 119] on button "Select Client" at bounding box center [1088, 117] width 95 height 19
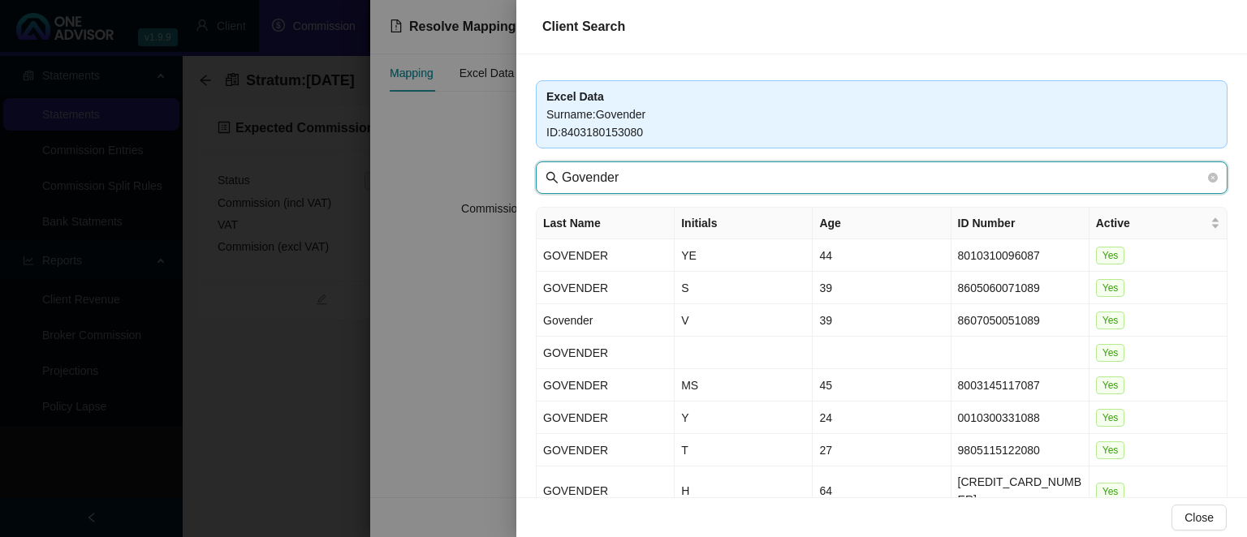
drag, startPoint x: 638, startPoint y: 185, endPoint x: 414, endPoint y: 162, distance: 225.2
click at [562, 168] on input "Govender" at bounding box center [883, 177] width 643 height 19
type input "seaboa"
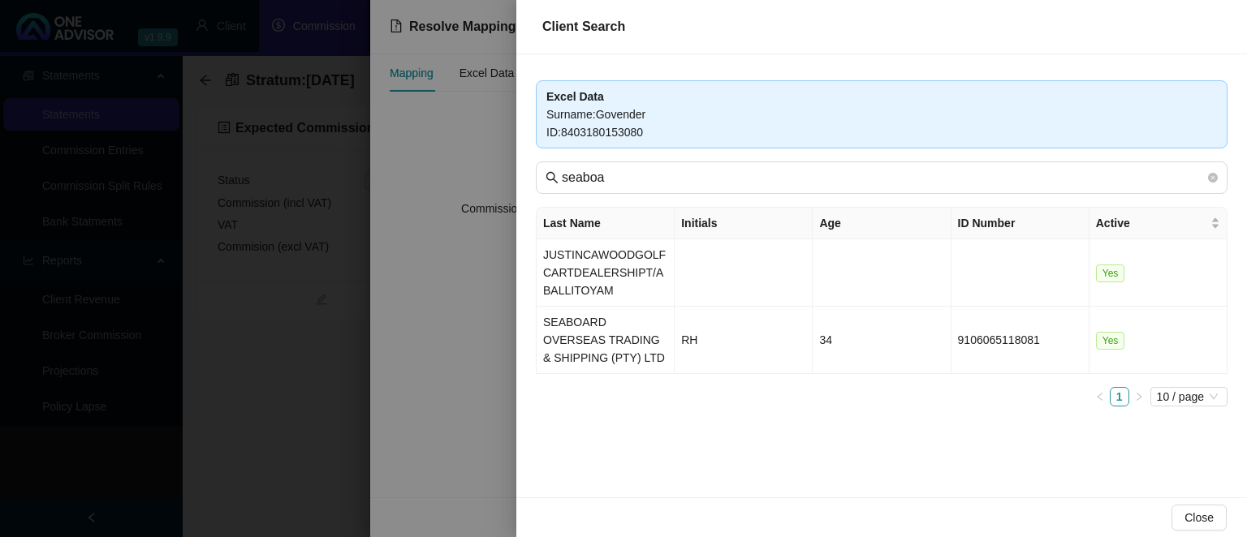
click at [521, 326] on div "Excel Data Surname : Govender ID : 8403180153080 seaboa Last Name Initials Age …" at bounding box center [881, 275] width 730 height 443
click at [590, 330] on td "SEABOARD OVERSEAS TRADING & SHIPPING (PTY) LTD" at bounding box center [605, 340] width 138 height 67
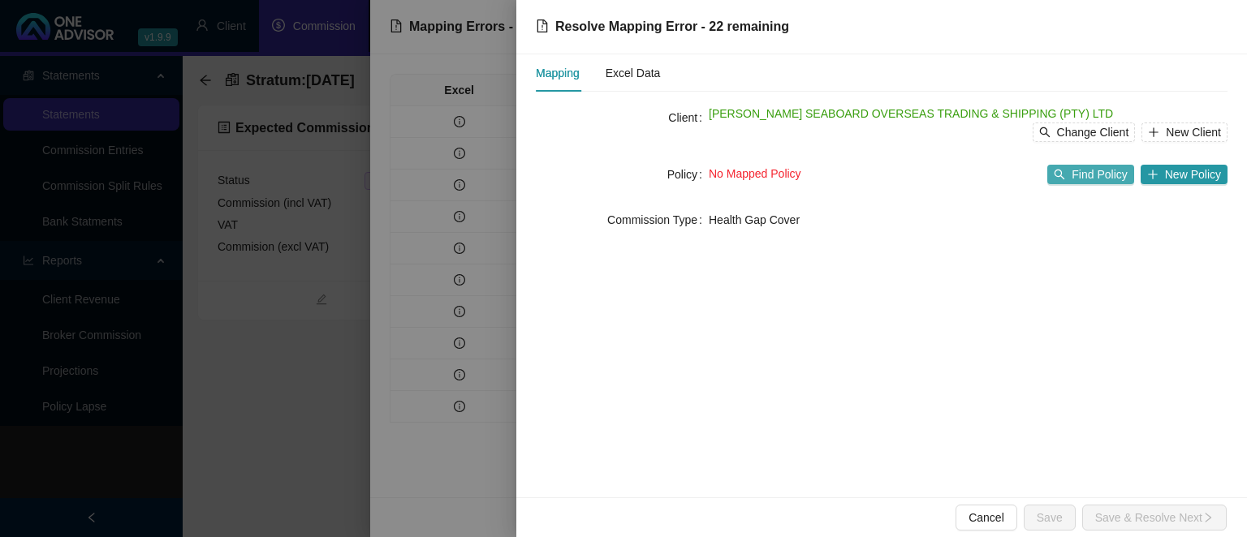
click at [1105, 179] on span "Find Policy" at bounding box center [1098, 175] width 55 height 18
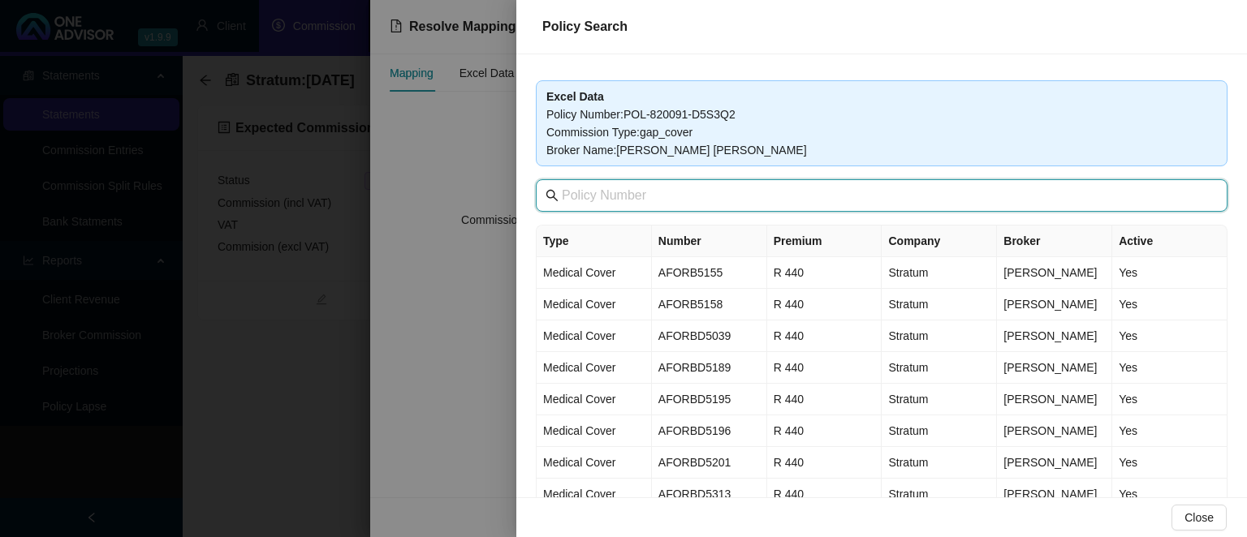
click at [673, 196] on input "text" at bounding box center [883, 195] width 643 height 19
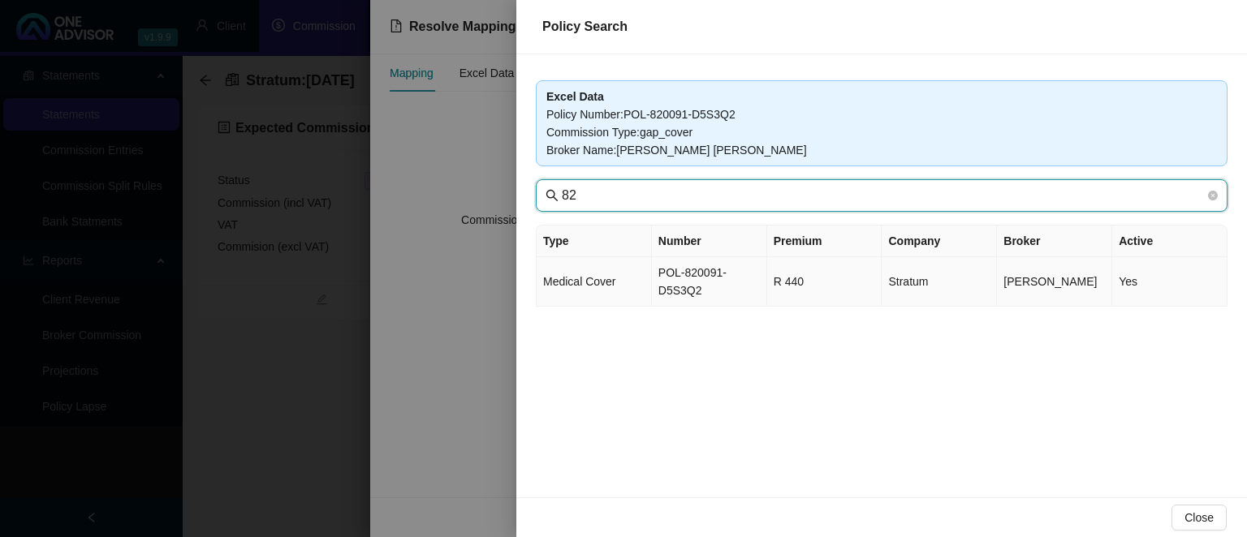
type input "82"
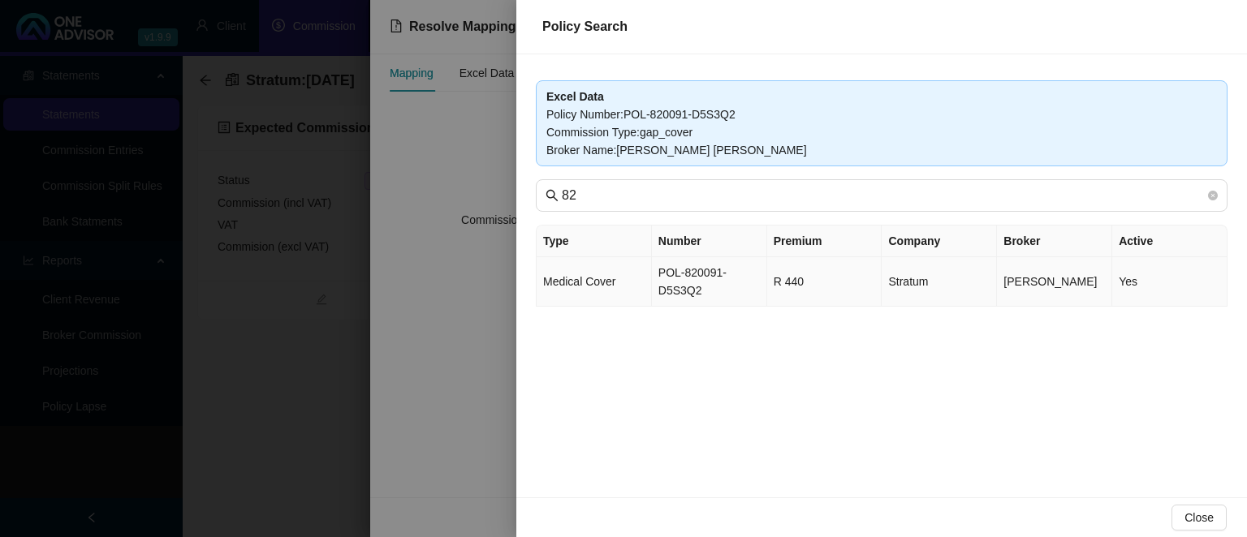
click at [656, 281] on td "POL-820091-D5S3Q2" at bounding box center [709, 282] width 115 height 50
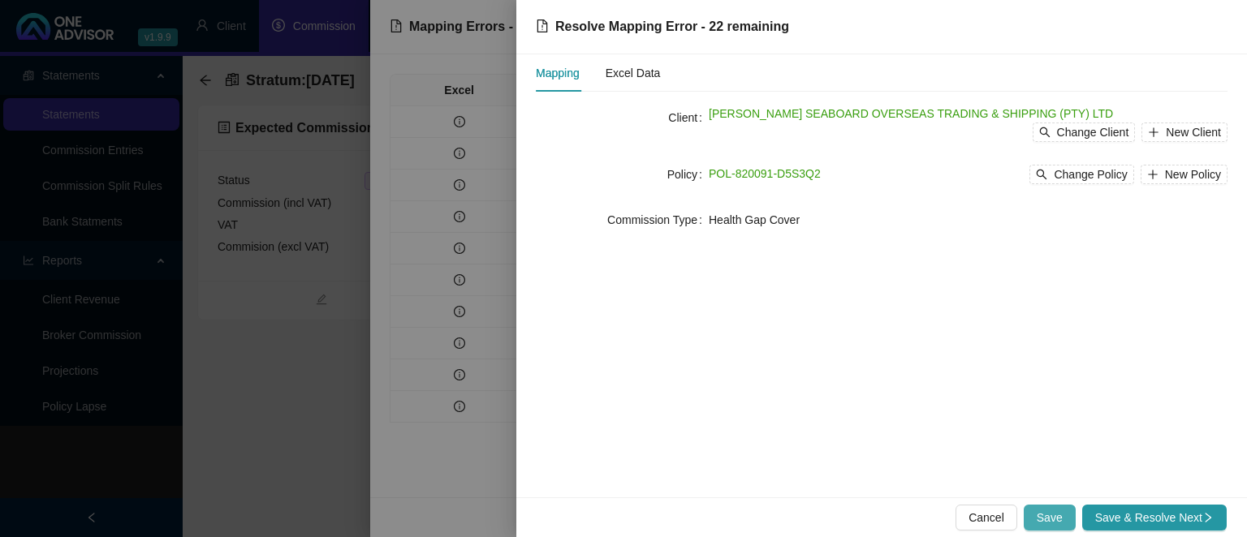
click at [1048, 519] on span "Save" at bounding box center [1049, 518] width 26 height 18
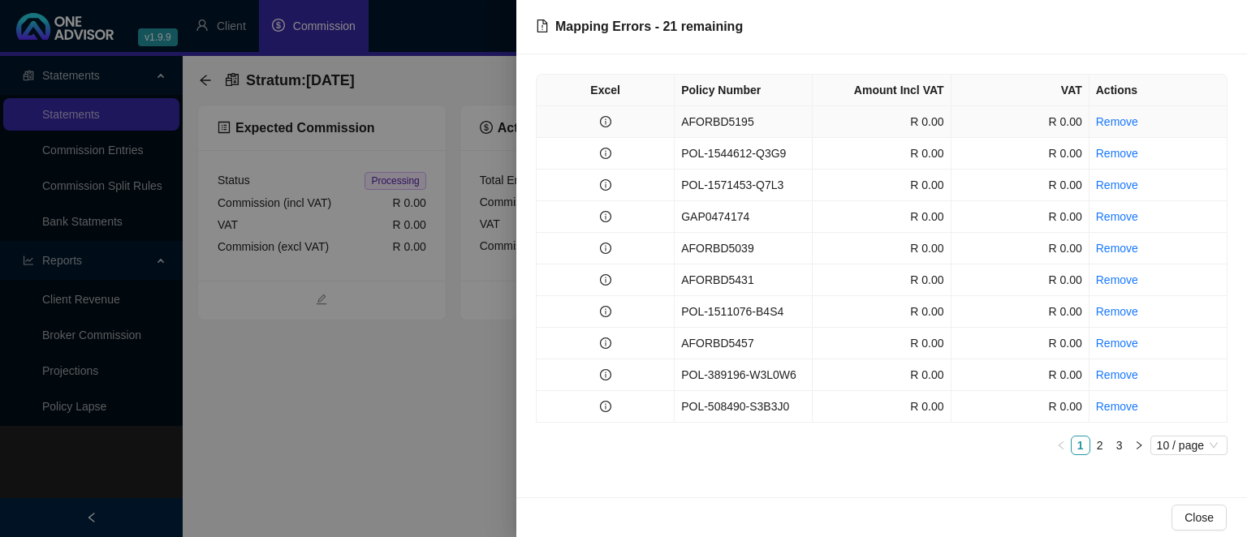
click at [748, 132] on td "AFORBD5195" at bounding box center [743, 122] width 138 height 32
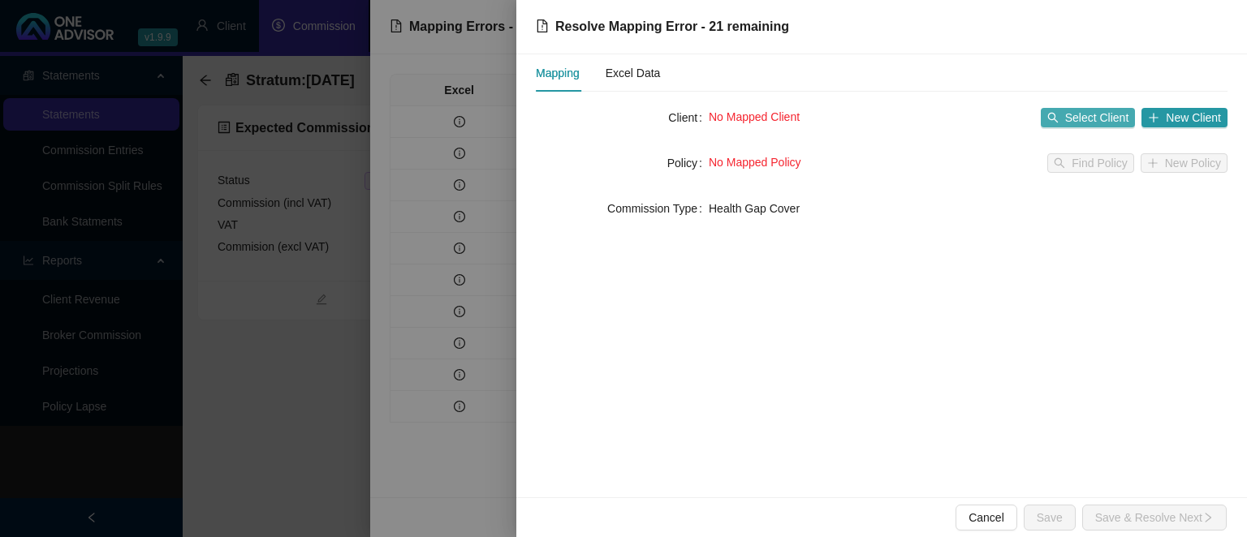
click at [1074, 118] on span "Select Client" at bounding box center [1097, 118] width 64 height 18
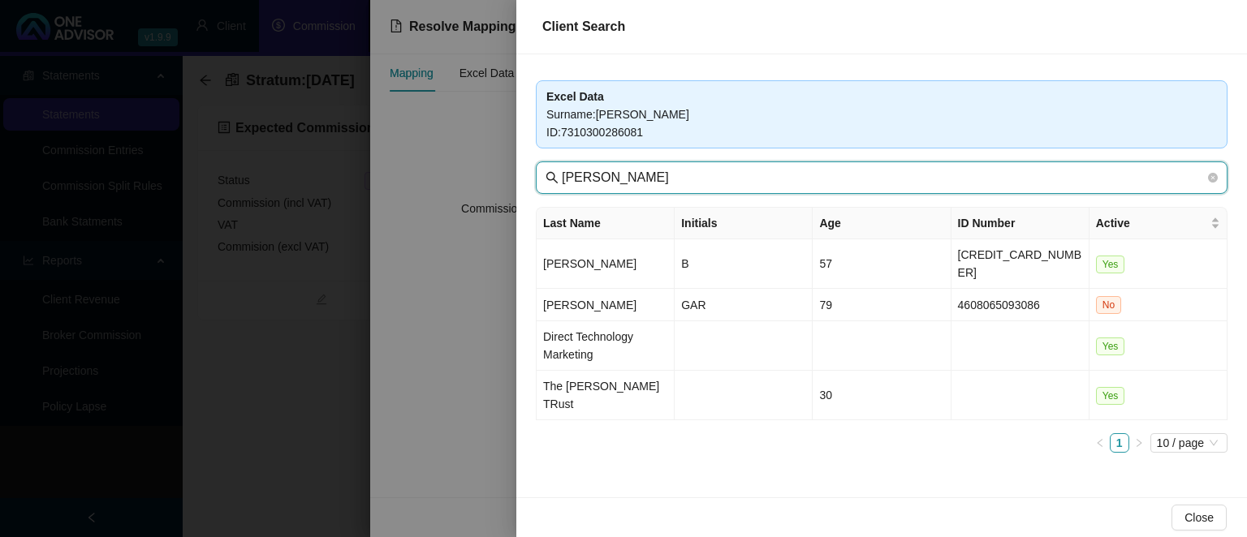
drag, startPoint x: 613, startPoint y: 174, endPoint x: 424, endPoint y: 167, distance: 189.2
click at [562, 168] on input "[PERSON_NAME]" at bounding box center [883, 177] width 643 height 19
type input "seaboard"
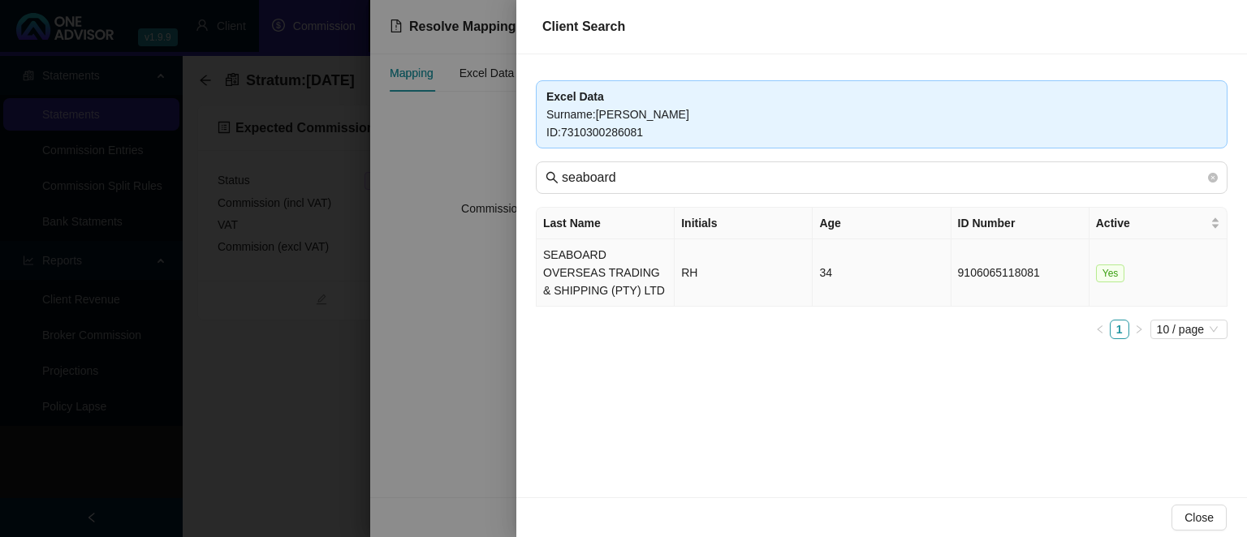
click at [570, 274] on td "SEABOARD OVERSEAS TRADING & SHIPPING (PTY) LTD" at bounding box center [605, 272] width 138 height 67
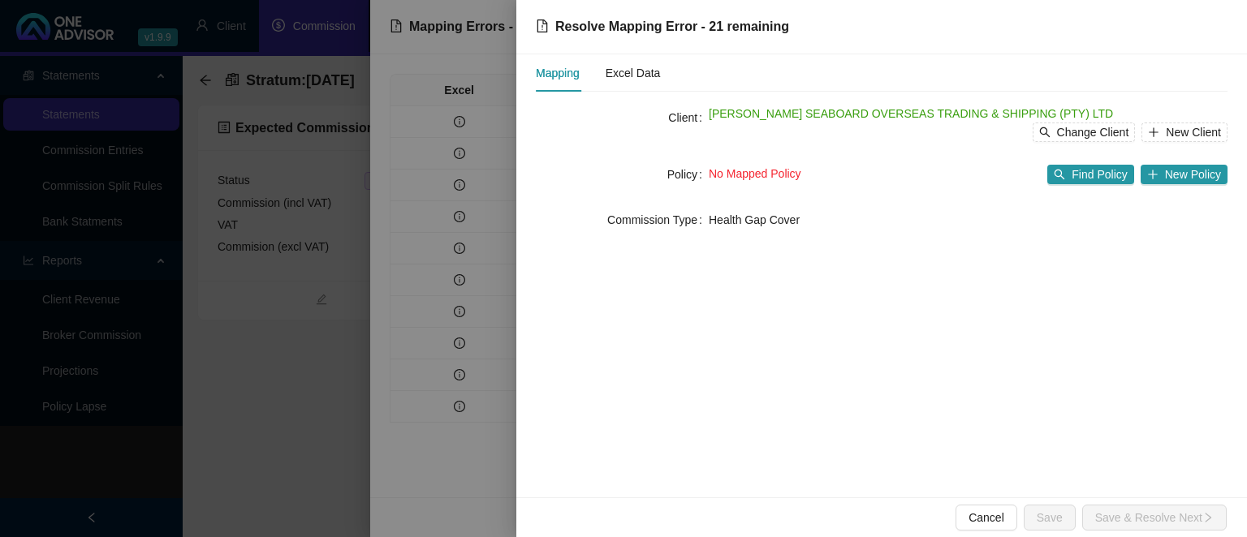
click at [1049, 164] on div "No Mapped Policy Find Policy New Policy" at bounding box center [968, 175] width 519 height 26
click at [1065, 175] on icon "search" at bounding box center [1059, 174] width 11 height 11
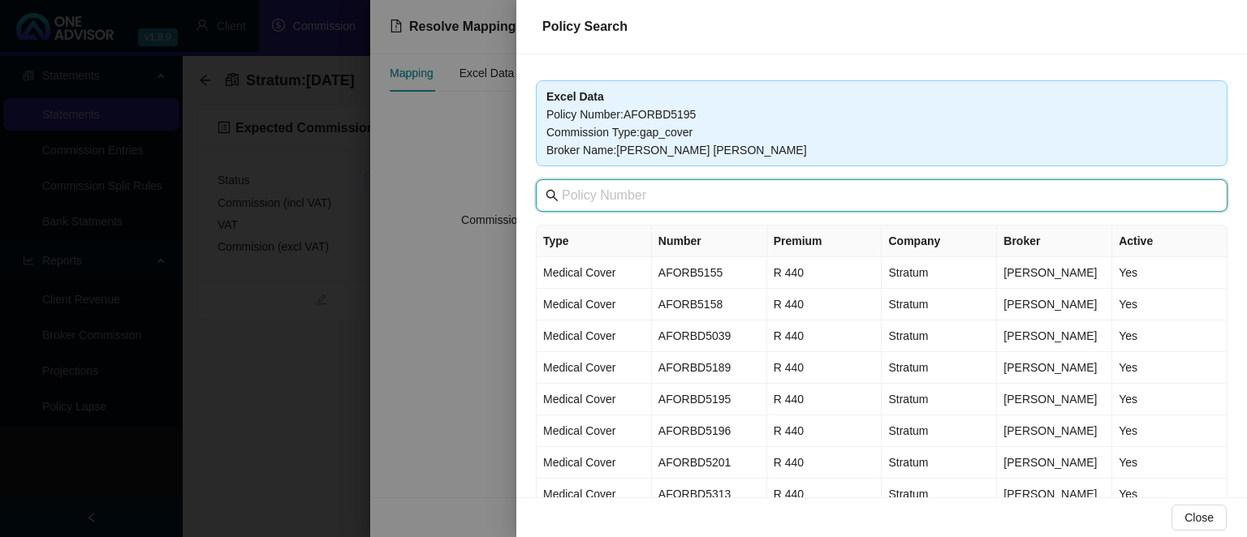
click at [665, 203] on input "text" at bounding box center [883, 195] width 643 height 19
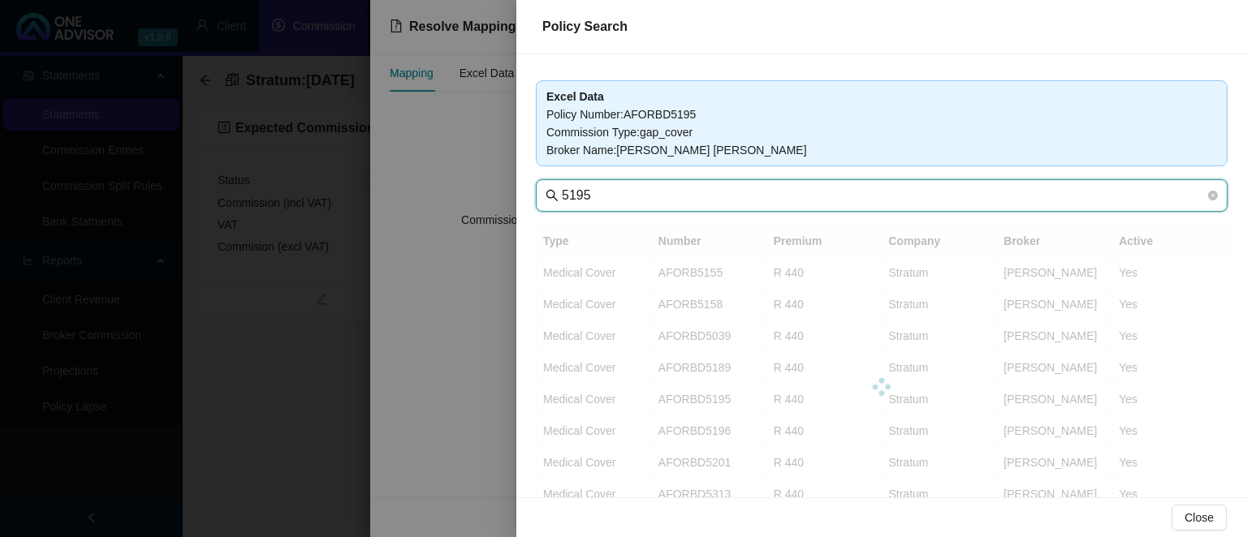
type input "5195"
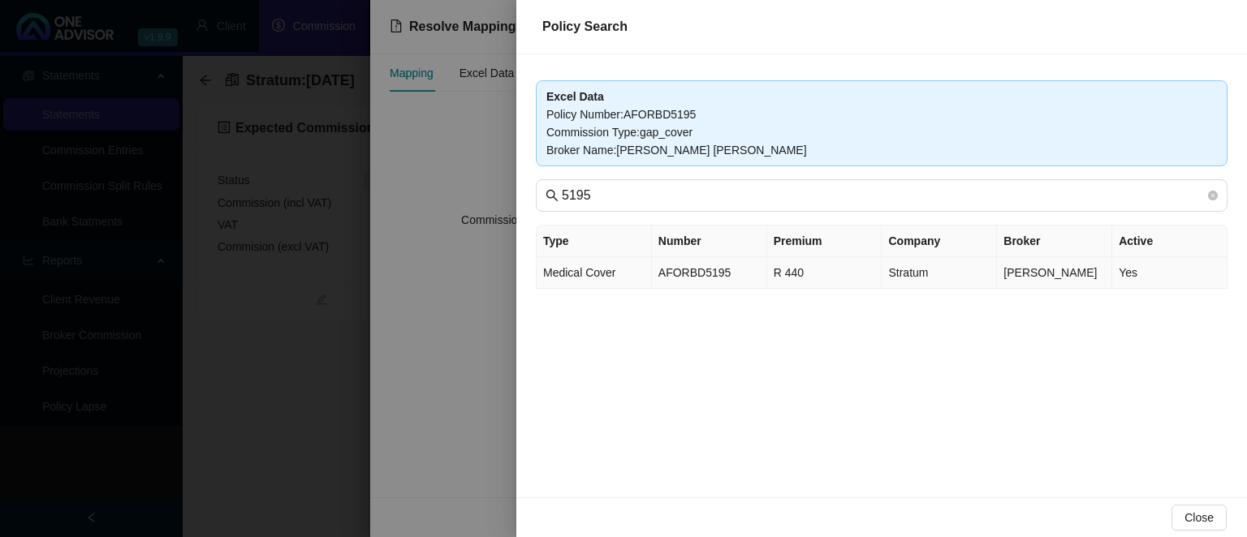
click at [747, 269] on td "AFORBD5195" at bounding box center [709, 273] width 115 height 32
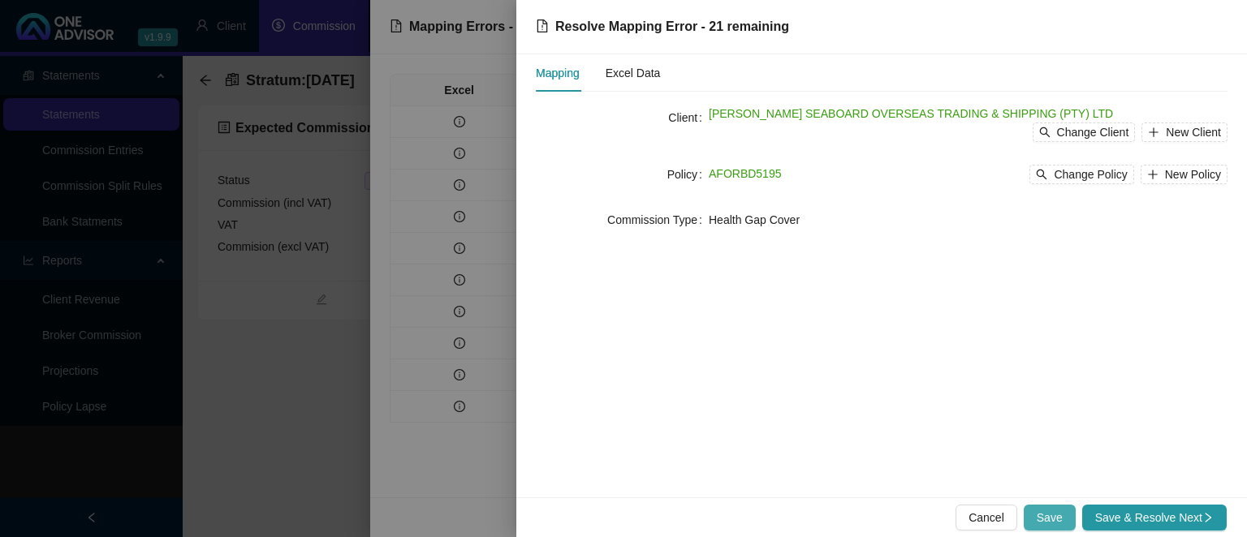
click at [1047, 506] on button "Save" at bounding box center [1049, 518] width 52 height 26
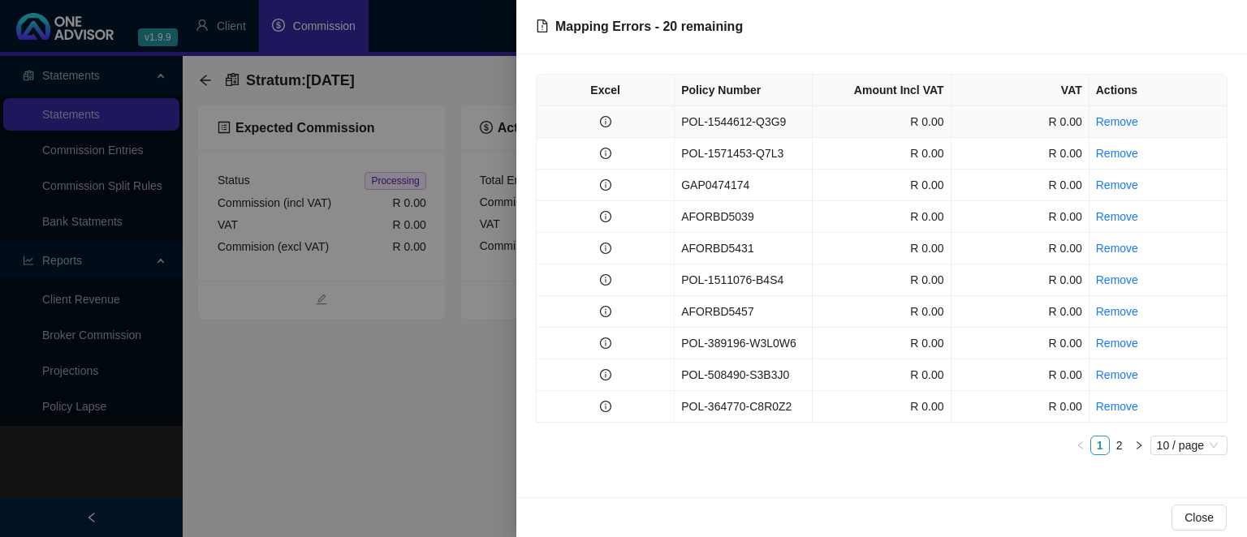
click at [721, 122] on td "POL-1544612-Q3G9" at bounding box center [743, 122] width 138 height 32
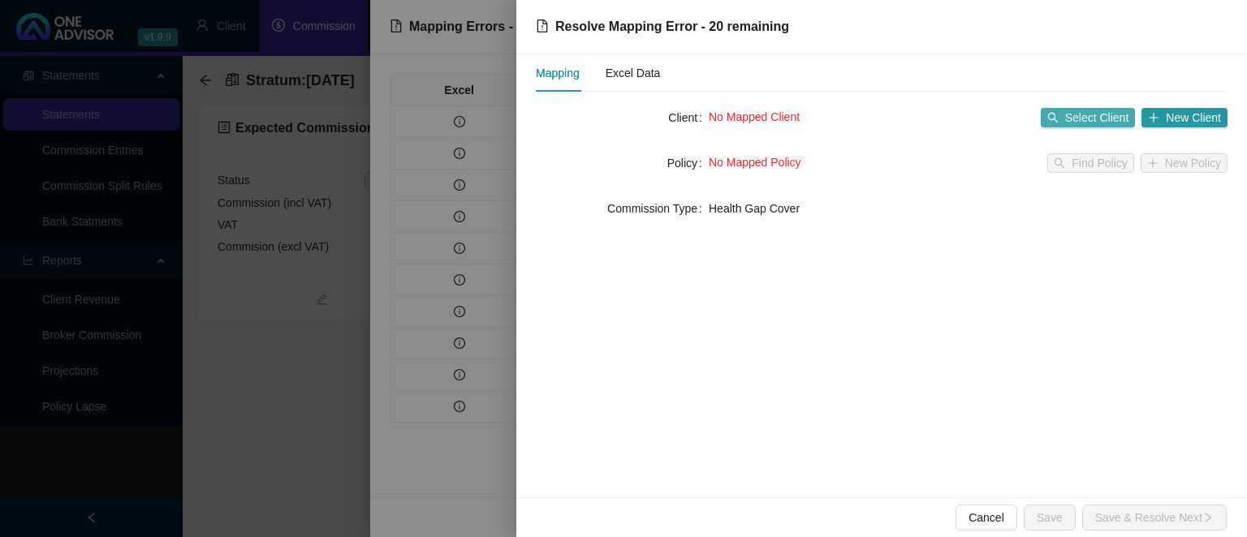
click at [1102, 115] on span "Select Client" at bounding box center [1097, 118] width 64 height 18
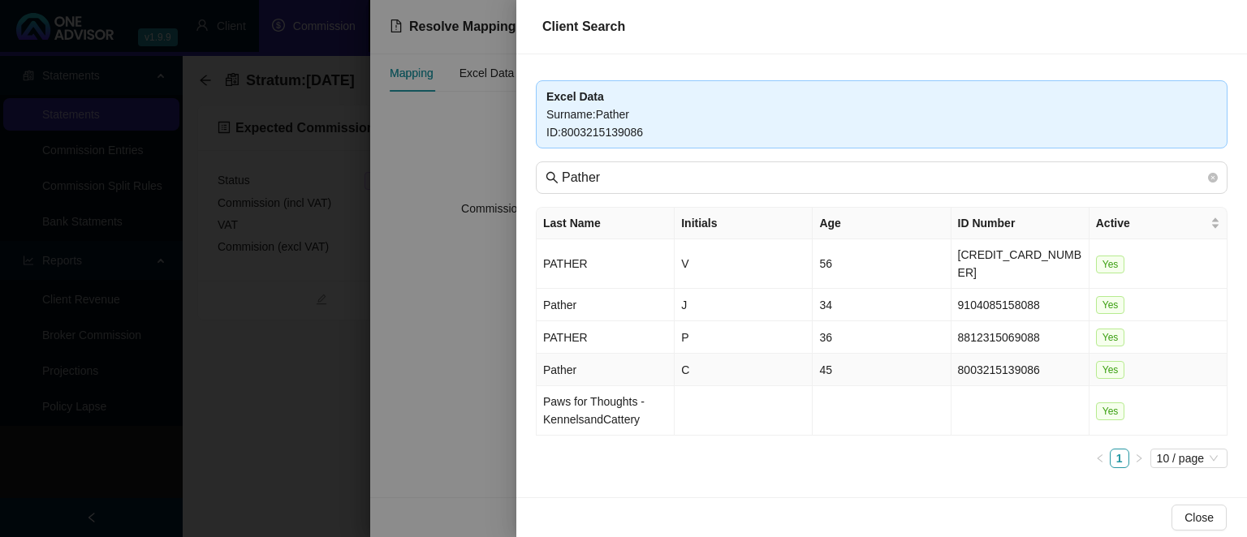
click at [690, 354] on td "C" at bounding box center [743, 370] width 138 height 32
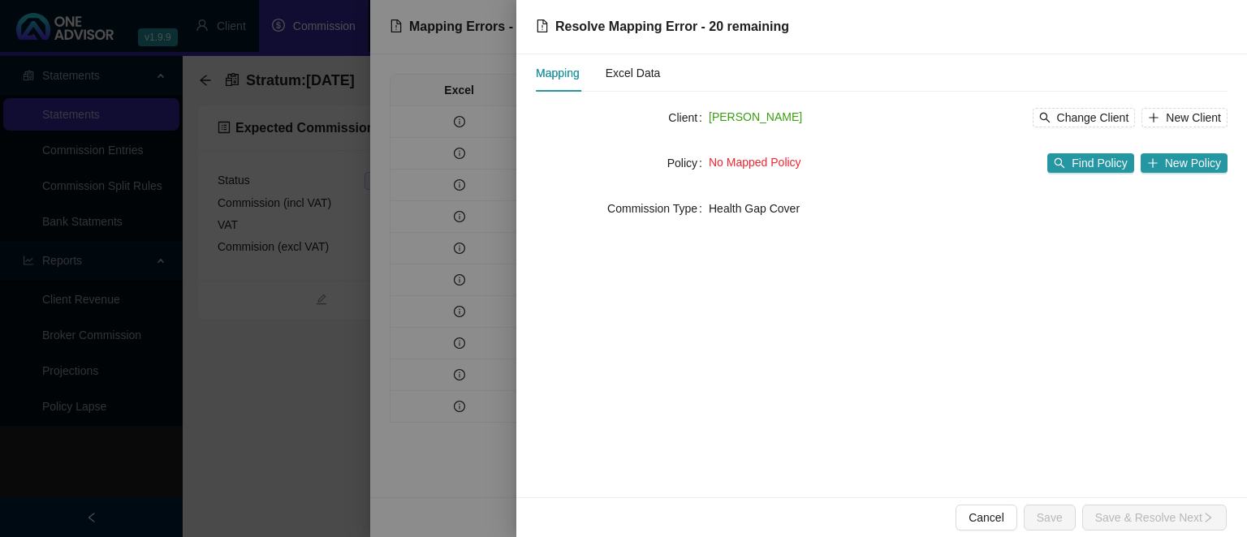
click at [769, 118] on span "[PERSON_NAME]" at bounding box center [755, 116] width 93 height 13
click at [622, 80] on div "Excel Data" at bounding box center [632, 73] width 55 height 18
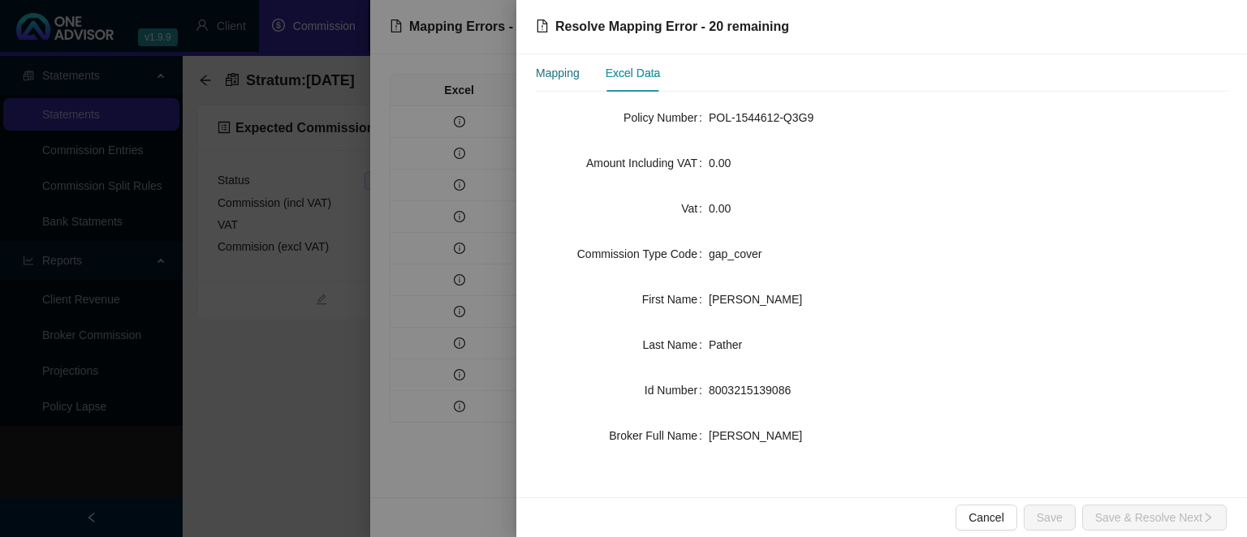
click at [569, 80] on div "Mapping" at bounding box center [558, 73] width 44 height 18
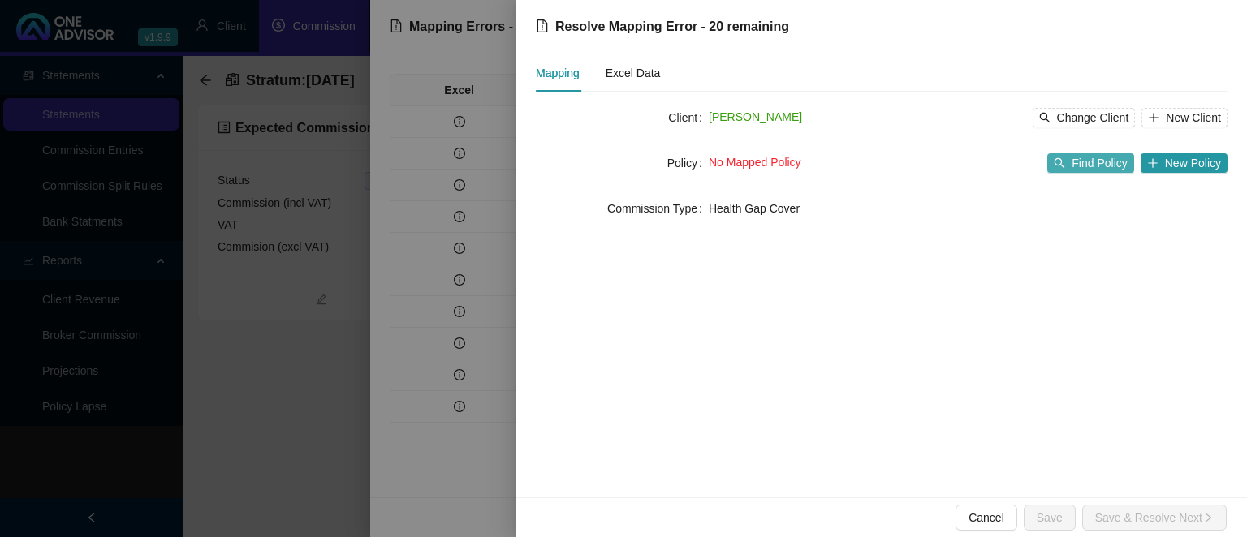
click at [1088, 170] on span "Find Policy" at bounding box center [1098, 163] width 55 height 18
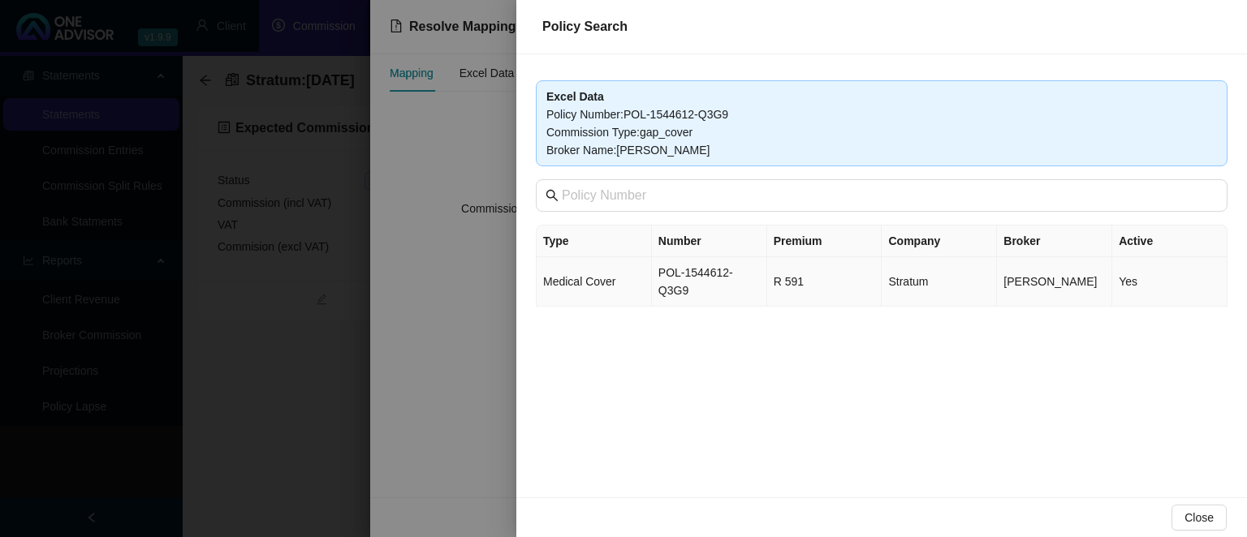
click at [715, 273] on td "POL-1544612-Q3G9" at bounding box center [709, 282] width 115 height 50
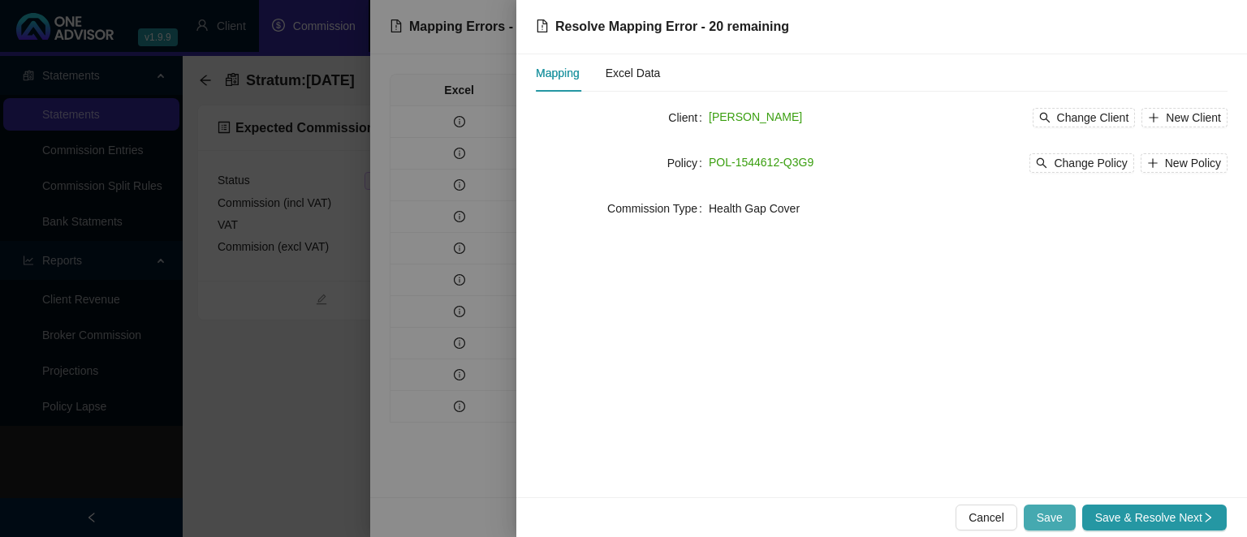
click at [1056, 511] on span "Save" at bounding box center [1049, 518] width 26 height 18
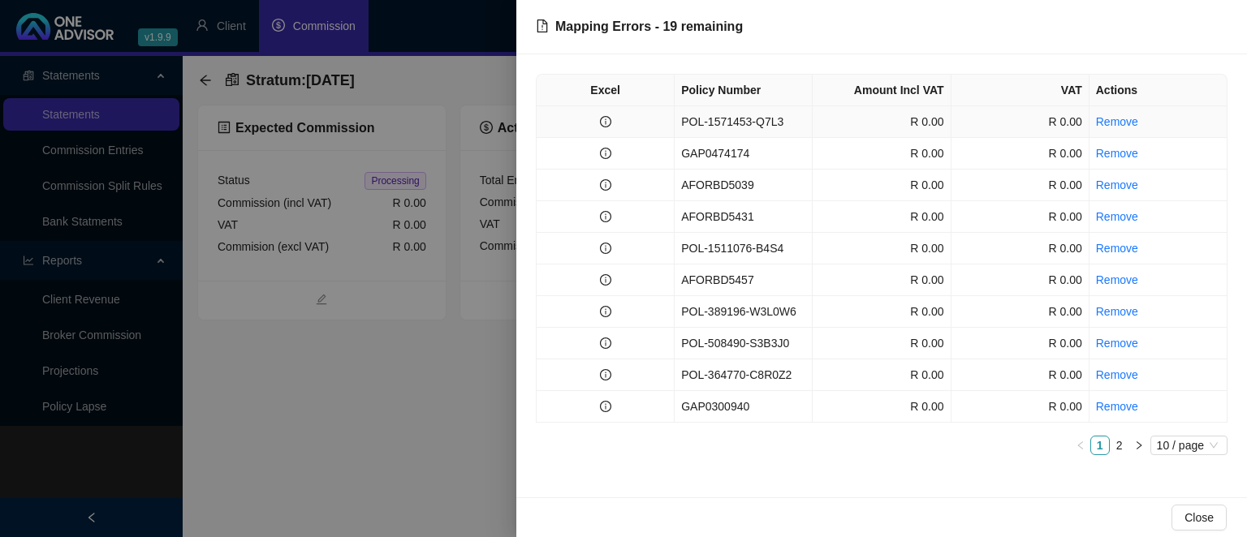
click at [722, 118] on td "POL-1571453-Q7L3" at bounding box center [743, 122] width 138 height 32
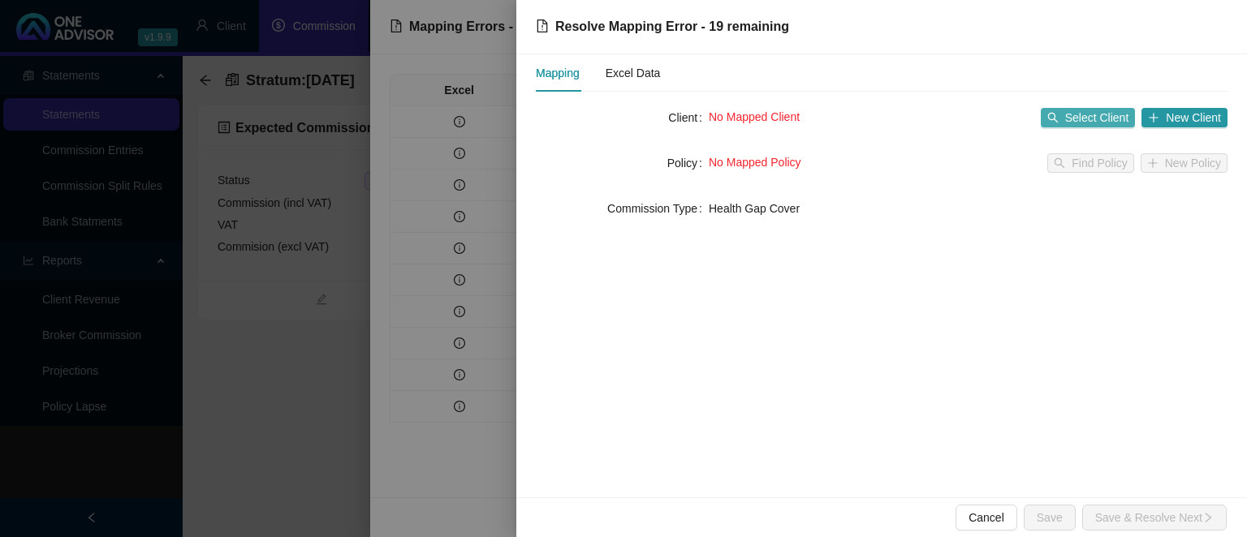
click at [1085, 118] on span "Select Client" at bounding box center [1097, 118] width 64 height 18
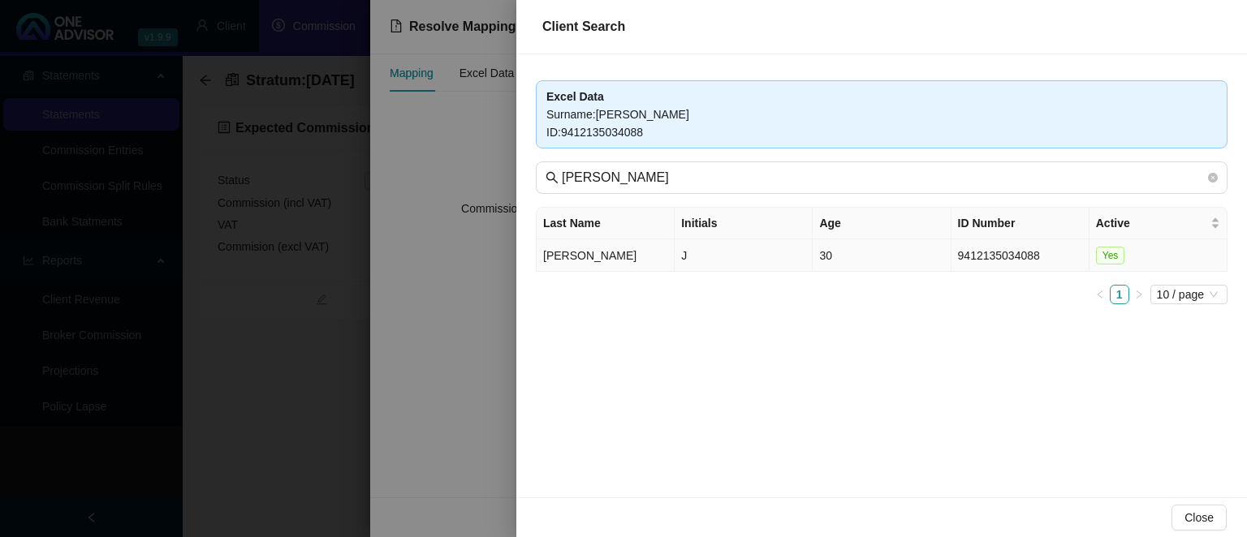
click at [617, 255] on td "[PERSON_NAME]" at bounding box center [605, 255] width 138 height 32
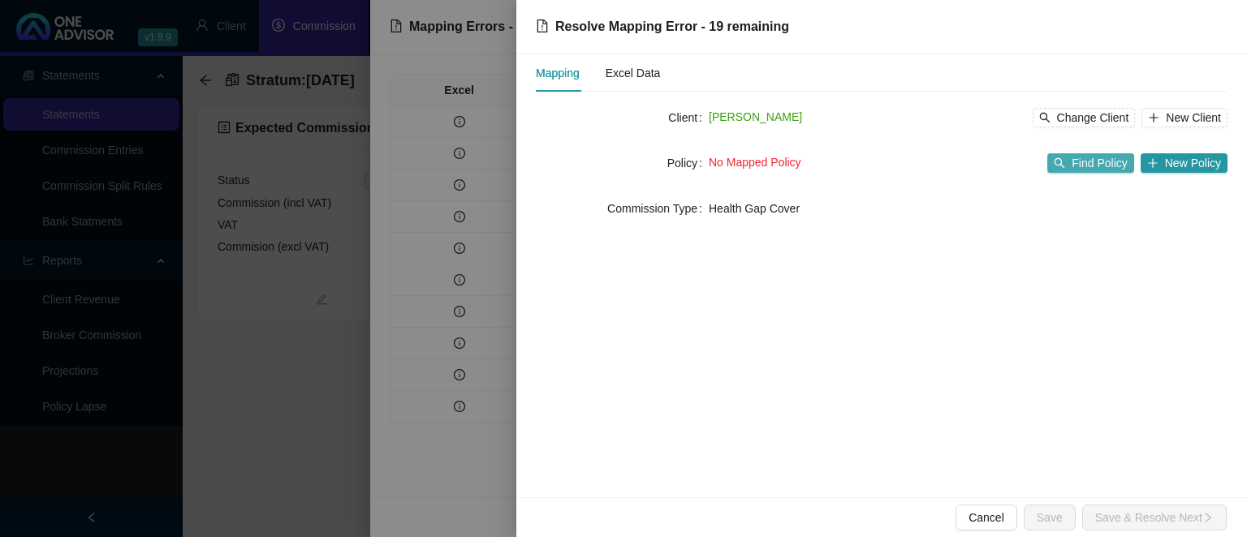
click at [1121, 161] on span "Find Policy" at bounding box center [1098, 163] width 55 height 18
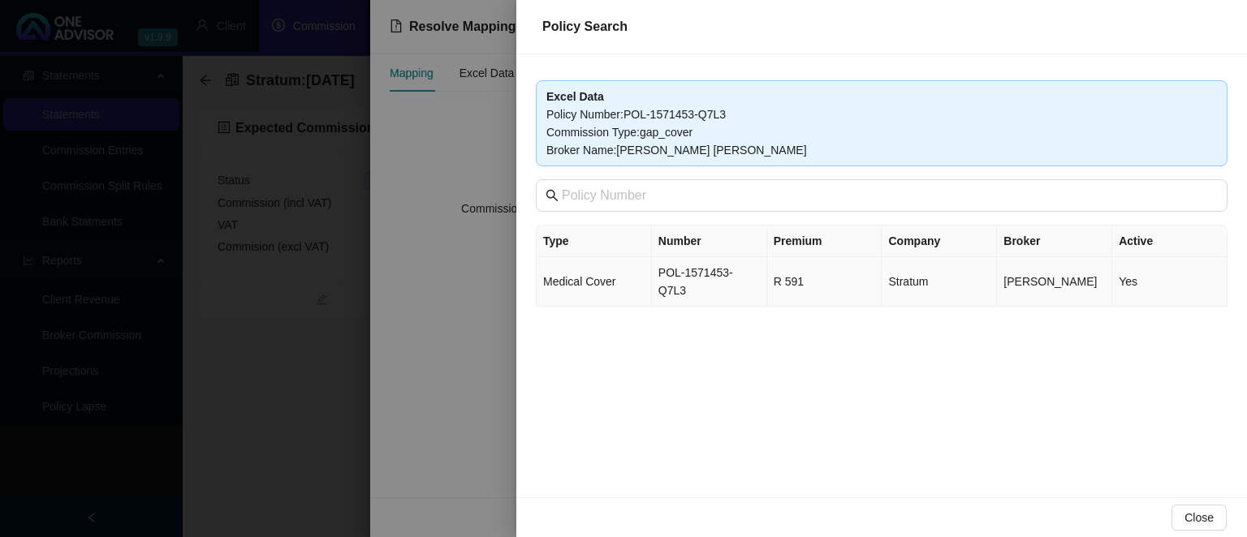
click at [654, 274] on td "POL-1571453-Q7L3" at bounding box center [709, 282] width 115 height 50
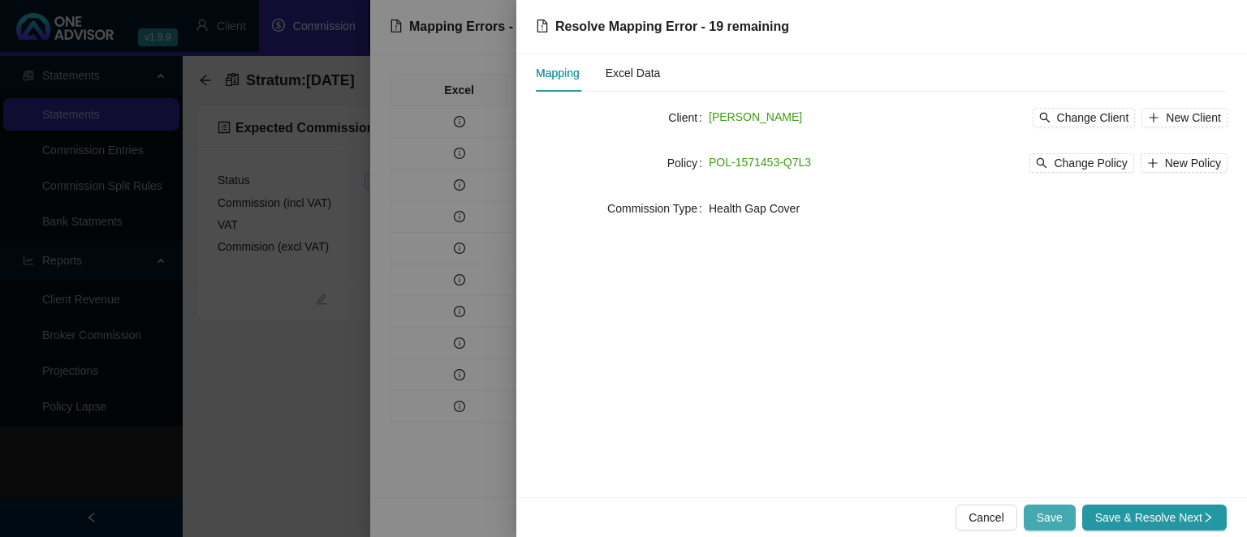
click at [1039, 524] on button "Save" at bounding box center [1049, 518] width 52 height 26
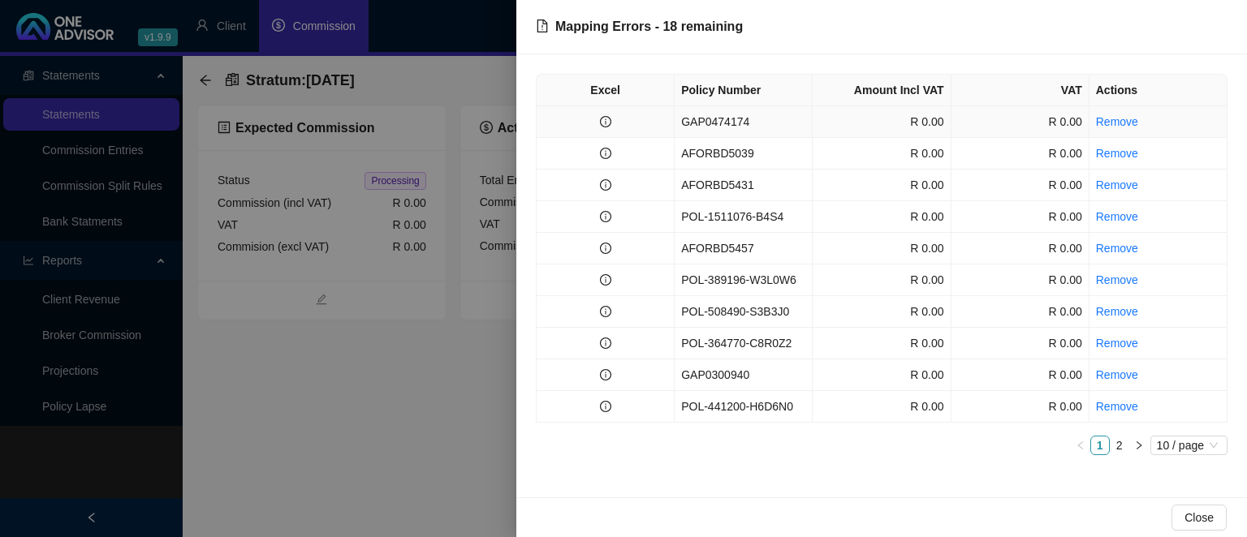
click at [752, 120] on td "GAP0474174" at bounding box center [743, 122] width 138 height 32
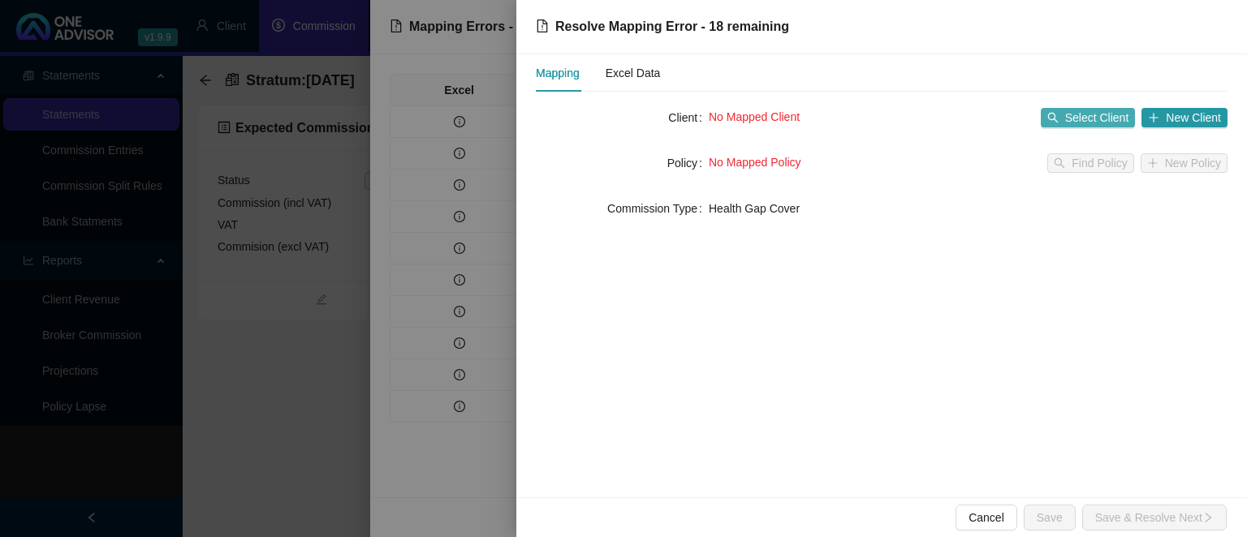
click at [1079, 117] on span "Select Client" at bounding box center [1097, 118] width 64 height 18
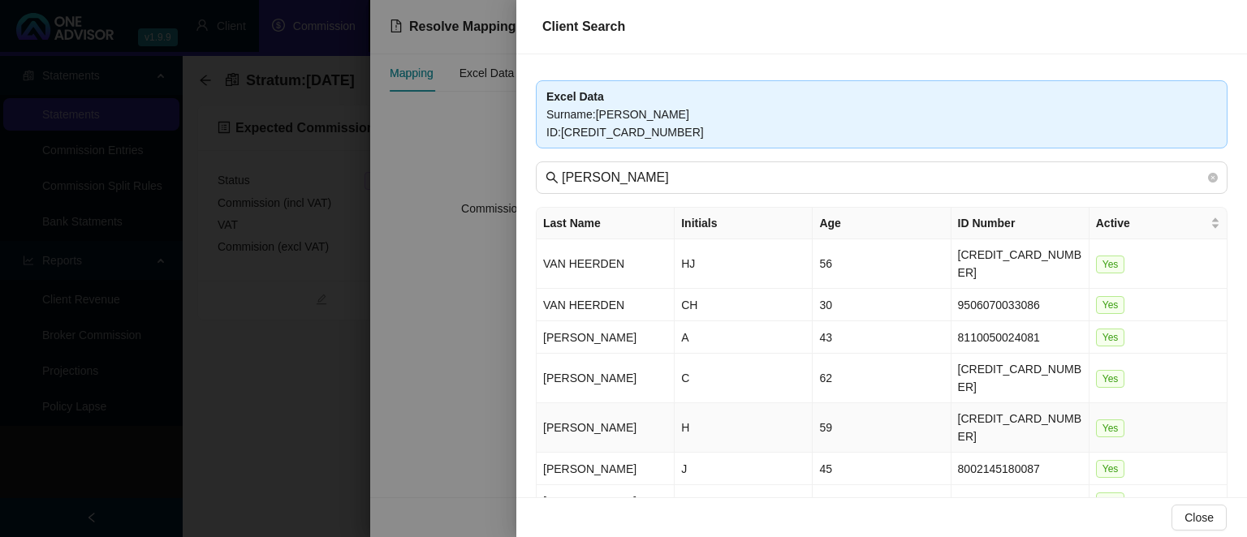
click at [733, 403] on td "H" at bounding box center [743, 428] width 138 height 50
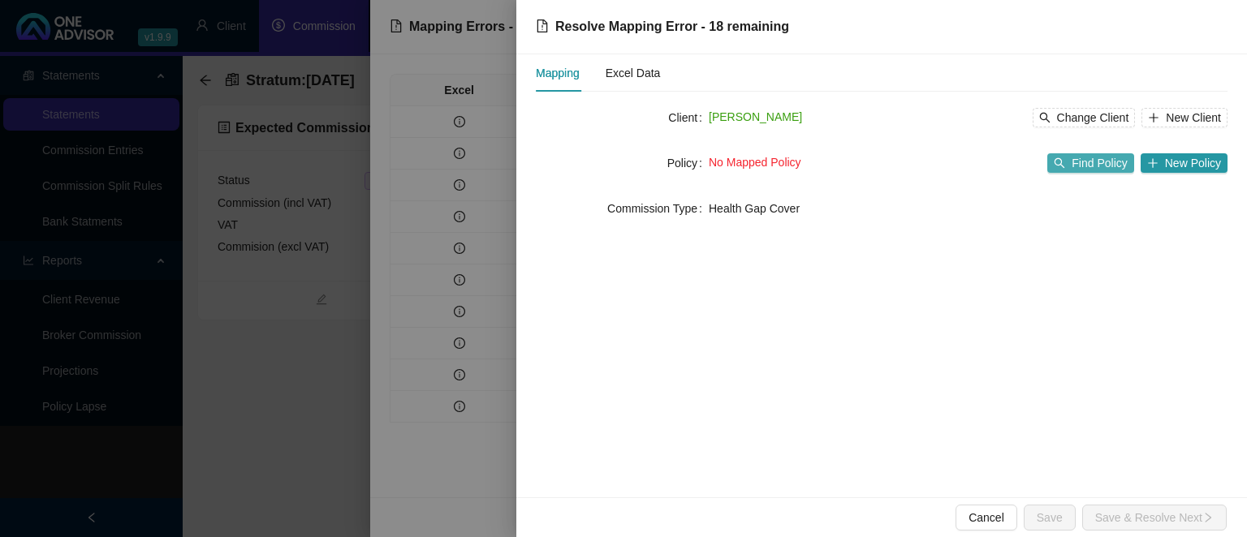
click at [1074, 162] on button "Find Policy" at bounding box center [1090, 162] width 86 height 19
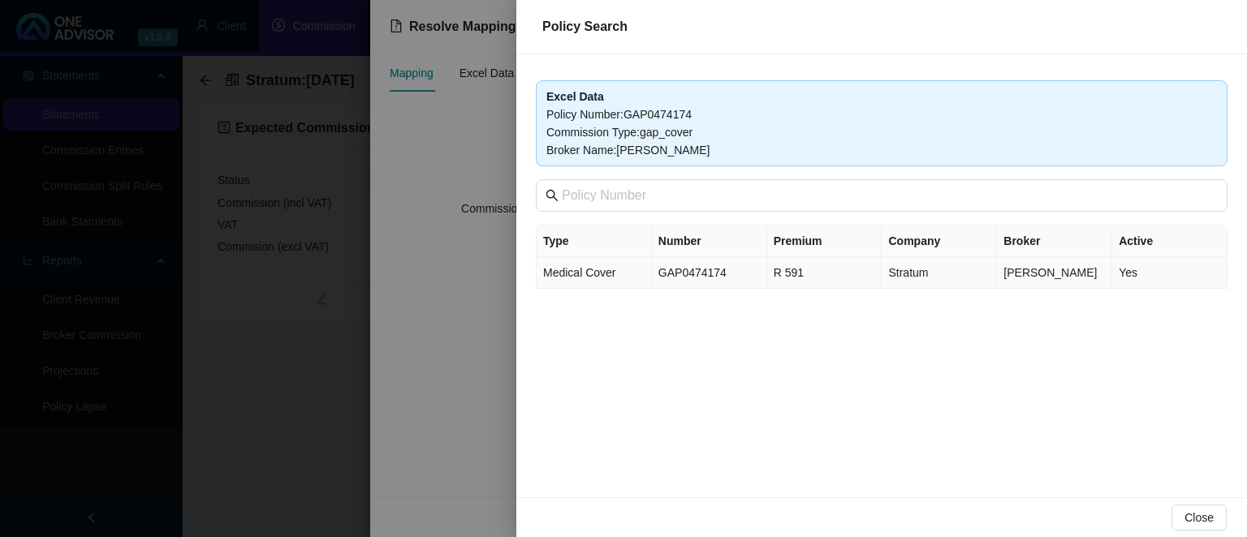
click at [722, 276] on td "GAP0474174" at bounding box center [709, 273] width 115 height 32
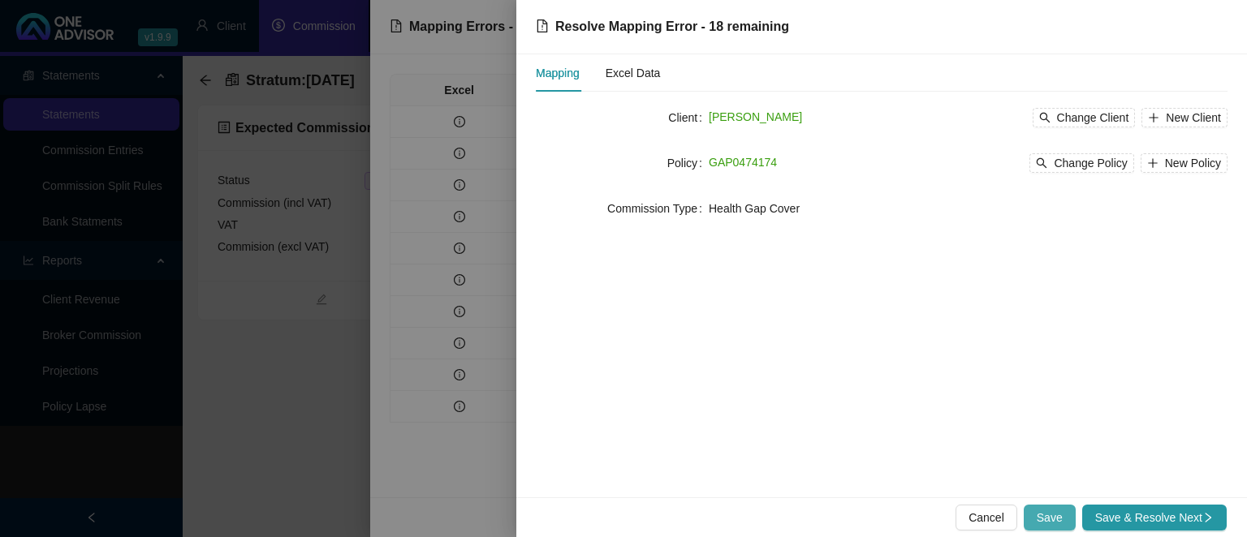
click at [1037, 520] on button "Save" at bounding box center [1049, 518] width 52 height 26
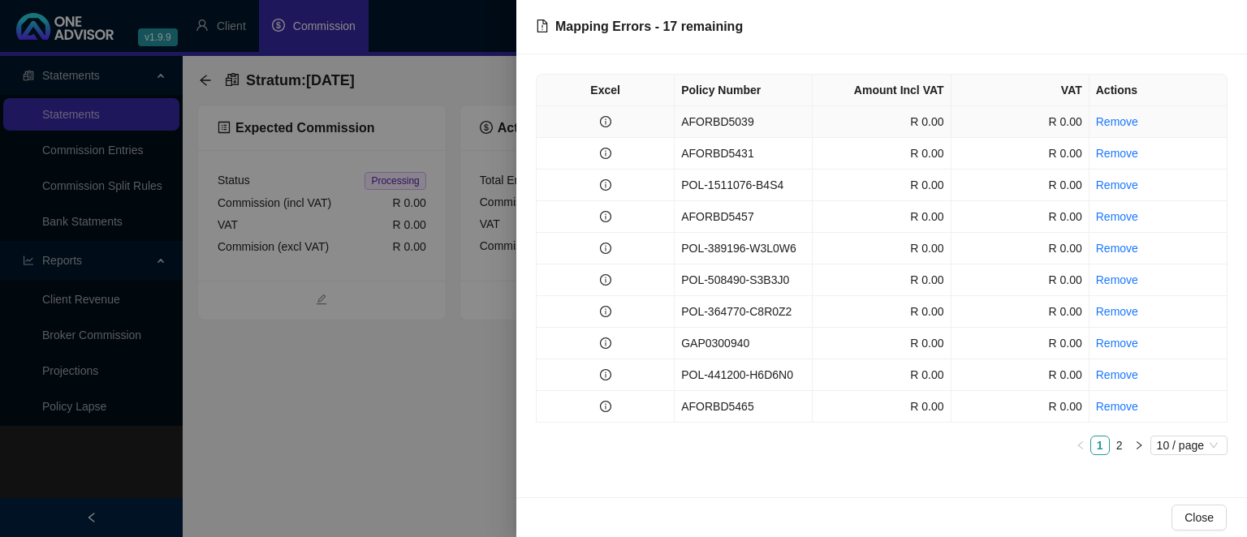
click at [737, 124] on td "AFORBD5039" at bounding box center [743, 122] width 138 height 32
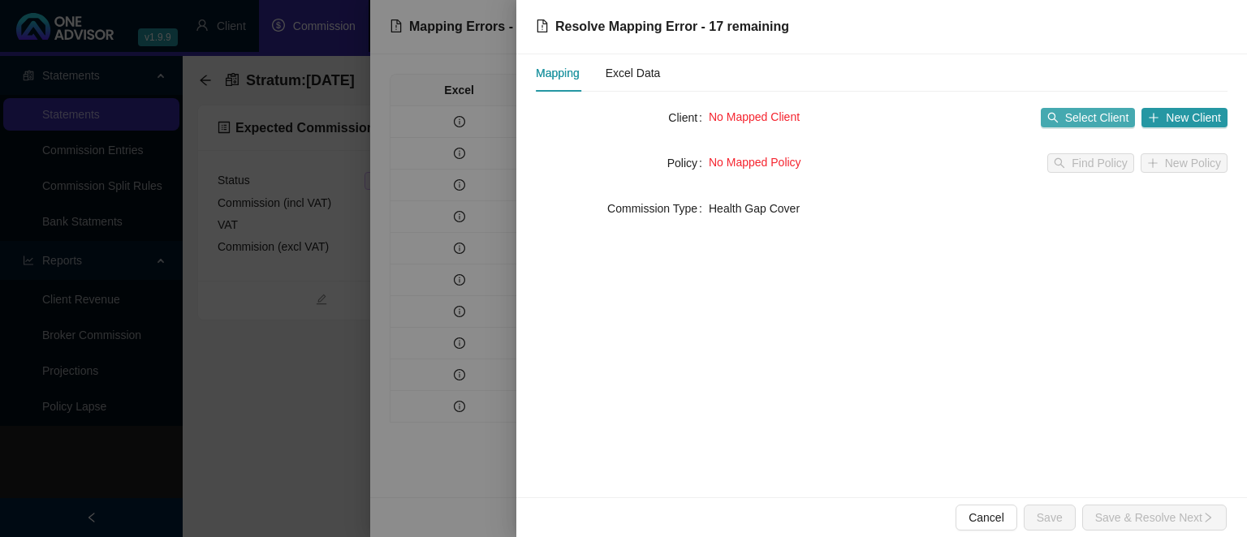
click at [1113, 110] on span "Select Client" at bounding box center [1097, 118] width 64 height 18
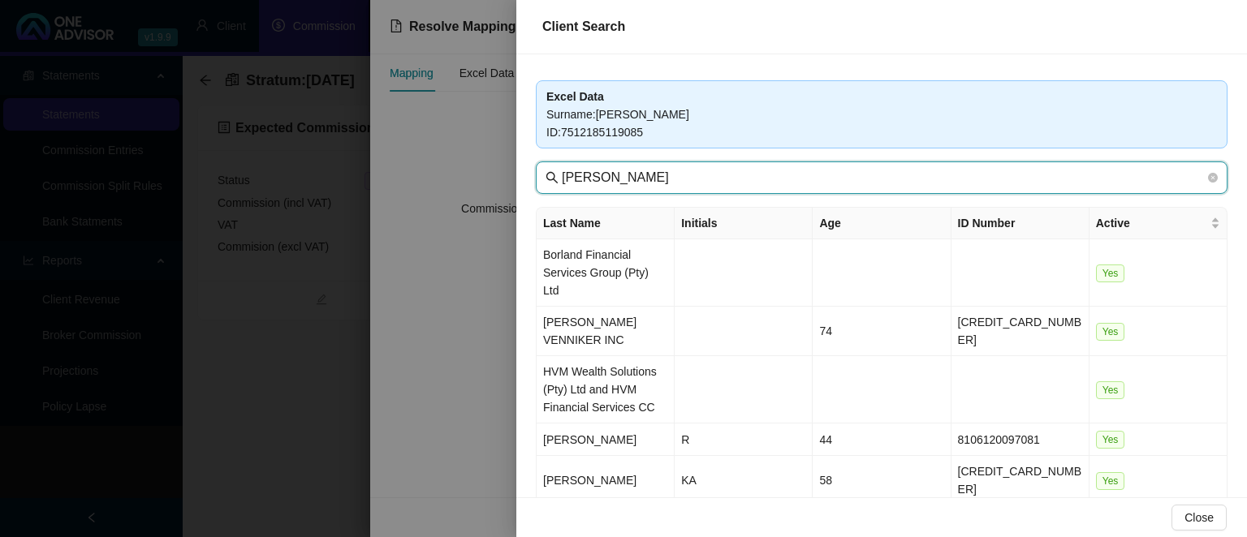
drag, startPoint x: 614, startPoint y: 182, endPoint x: 563, endPoint y: 175, distance: 51.7
click at [563, 175] on input "[PERSON_NAME]" at bounding box center [883, 177] width 643 height 19
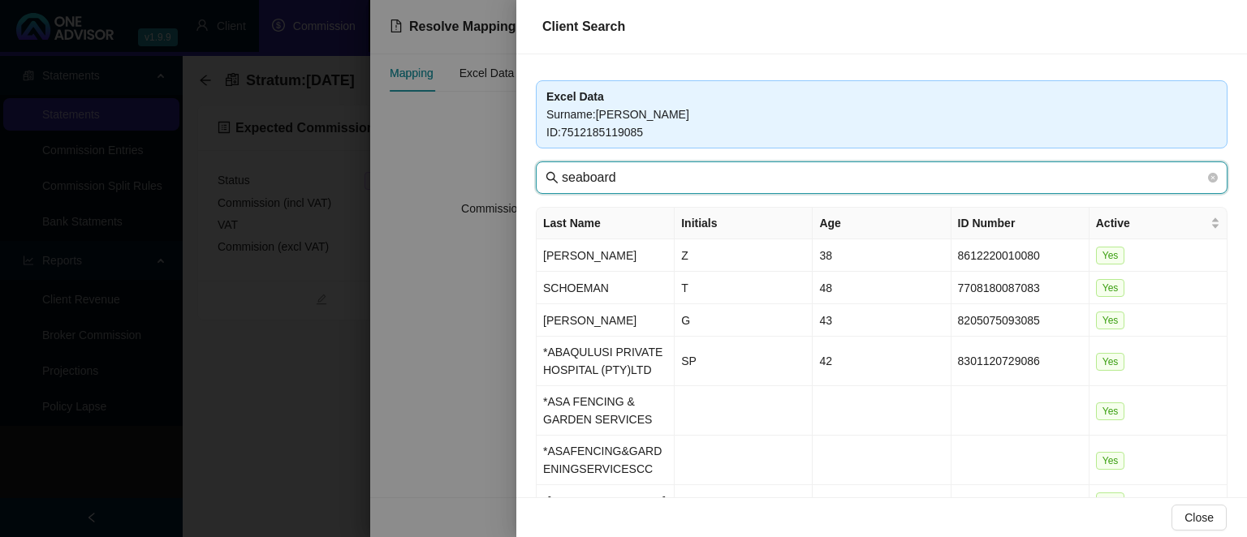
type input "seaboard"
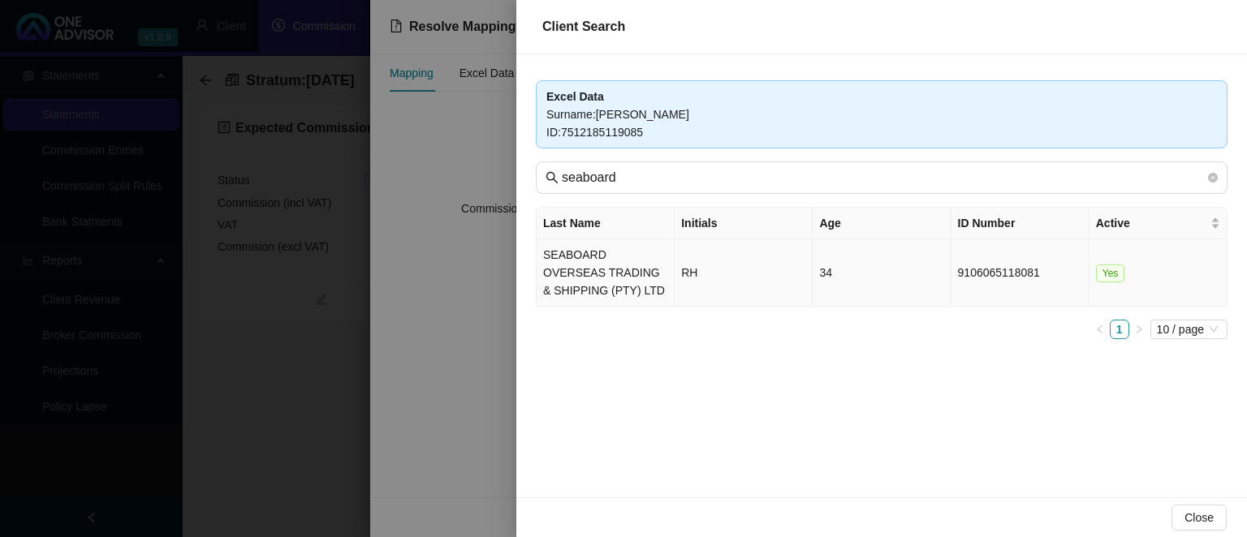
click at [598, 239] on td "SEABOARD OVERSEAS TRADING & SHIPPING (PTY) LTD" at bounding box center [605, 272] width 138 height 67
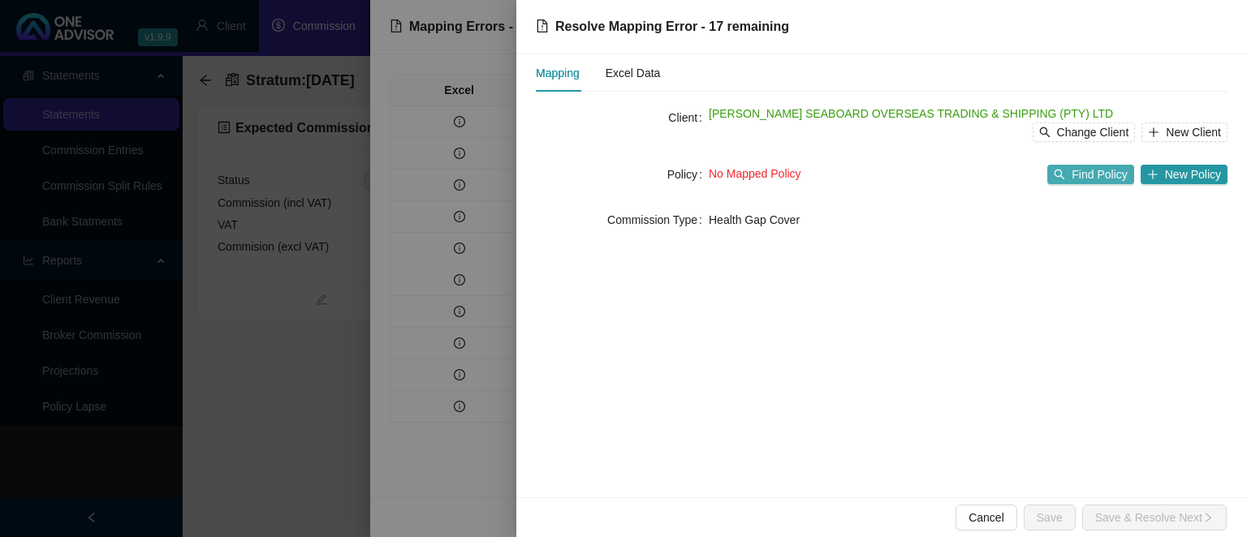
click at [1082, 182] on span "Find Policy" at bounding box center [1098, 175] width 55 height 18
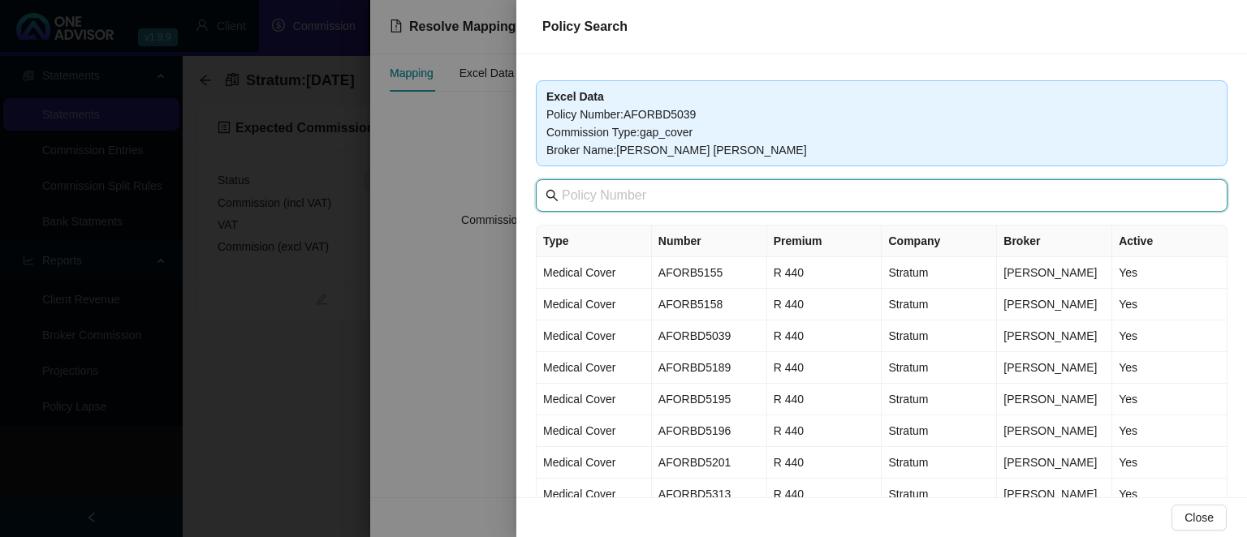
click at [683, 193] on input "text" at bounding box center [883, 195] width 643 height 19
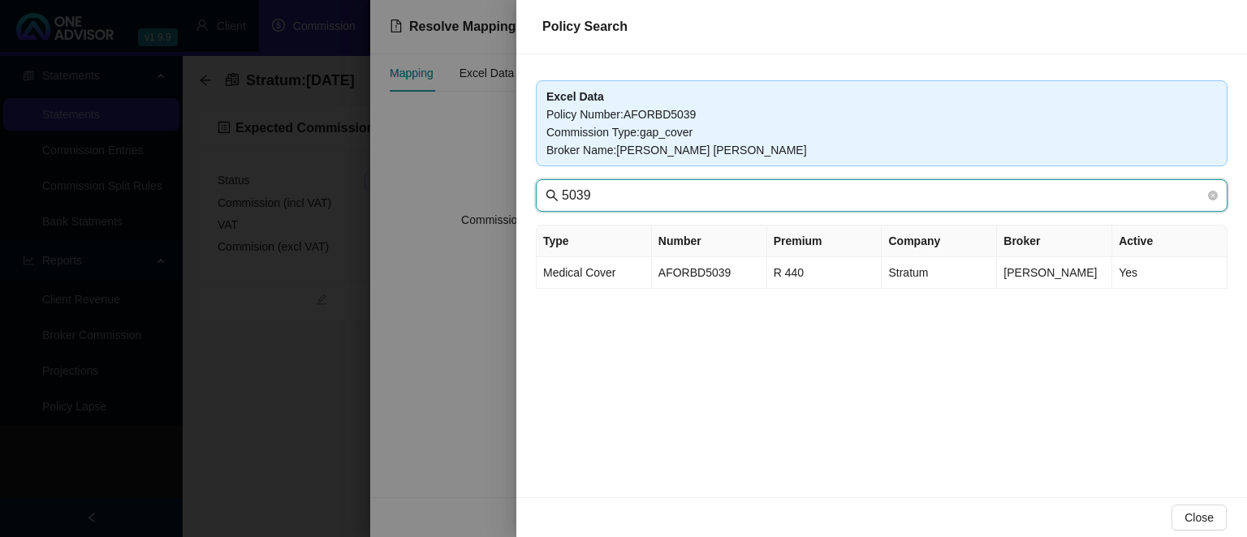
type input "5039"
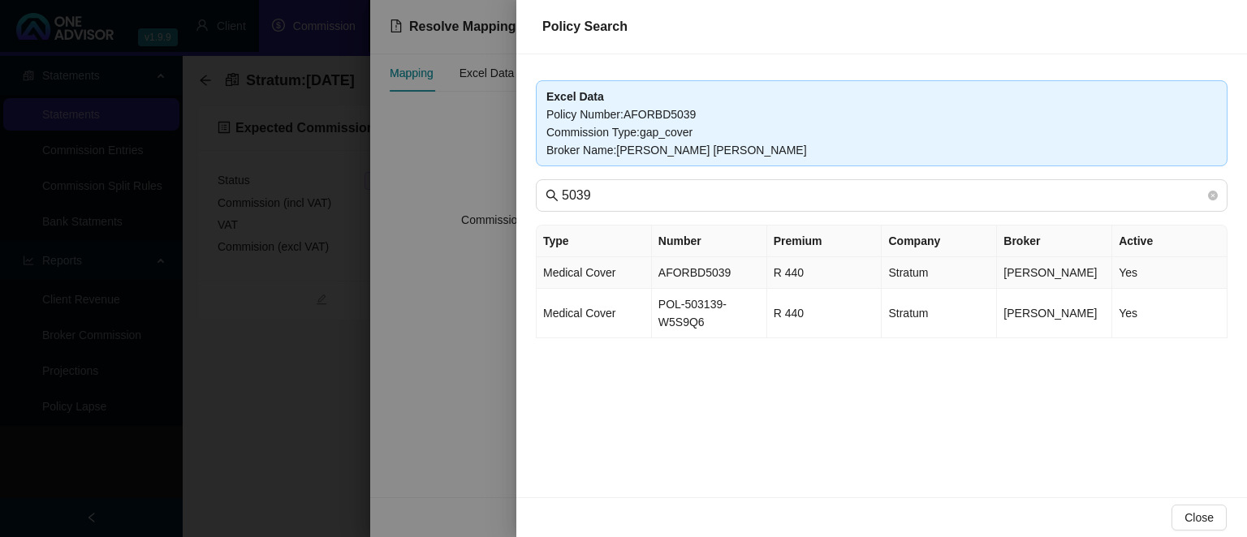
click at [708, 273] on td "AFORBD5039" at bounding box center [709, 273] width 115 height 32
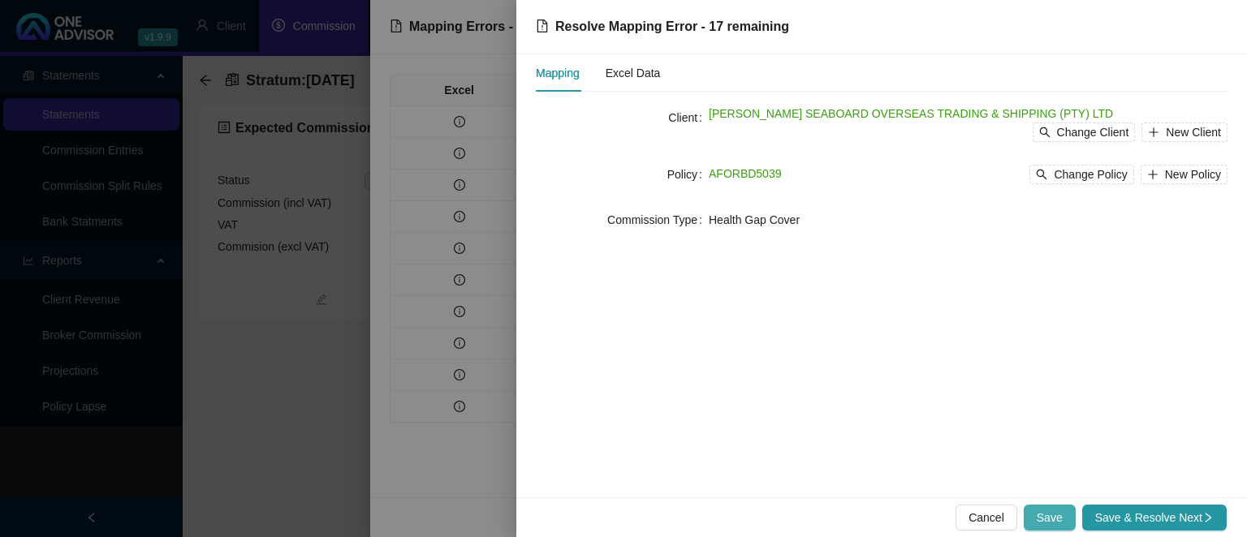
click at [1054, 519] on span "Save" at bounding box center [1049, 518] width 26 height 18
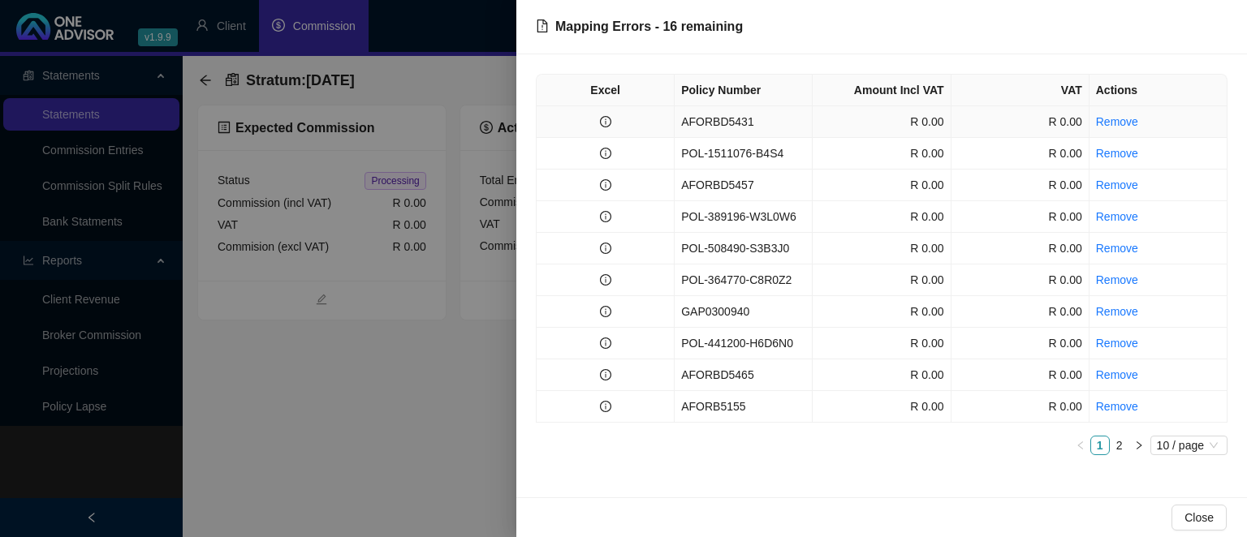
click at [733, 118] on td "AFORBD5431" at bounding box center [743, 122] width 138 height 32
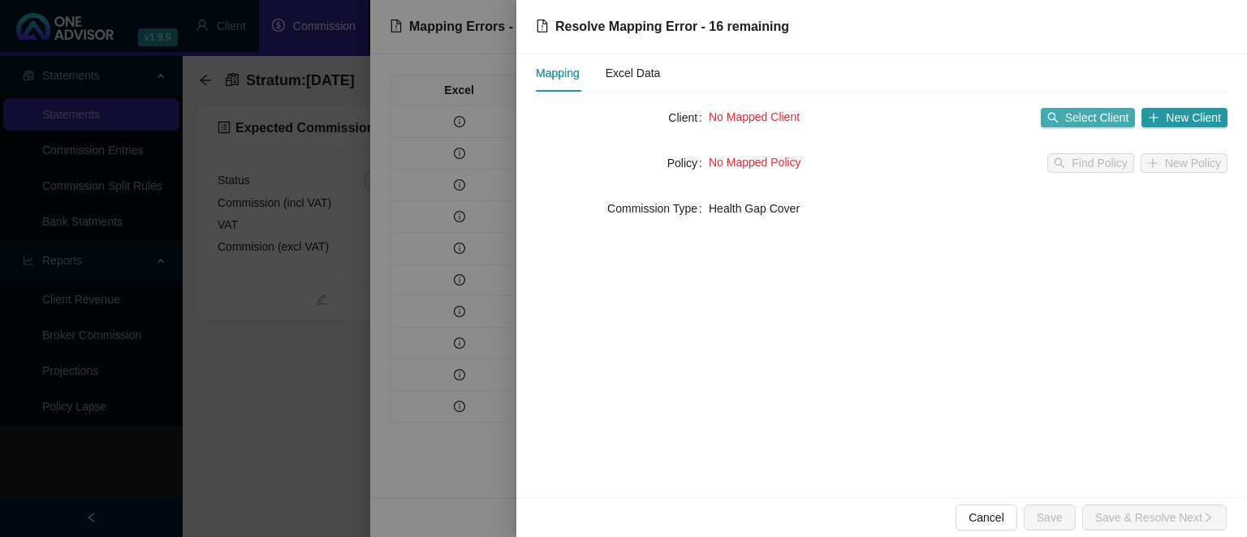
click at [1060, 125] on button "Select Client" at bounding box center [1088, 117] width 95 height 19
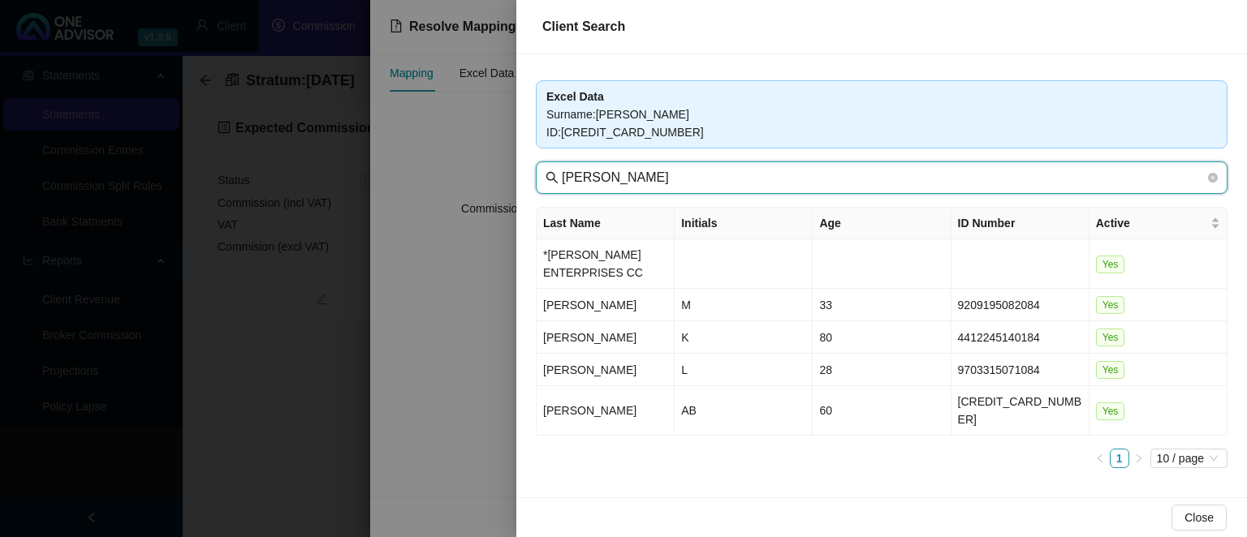
drag, startPoint x: 612, startPoint y: 182, endPoint x: 456, endPoint y: 169, distance: 156.4
click at [562, 169] on input "[PERSON_NAME]" at bounding box center [883, 177] width 643 height 19
type input "seaboard"
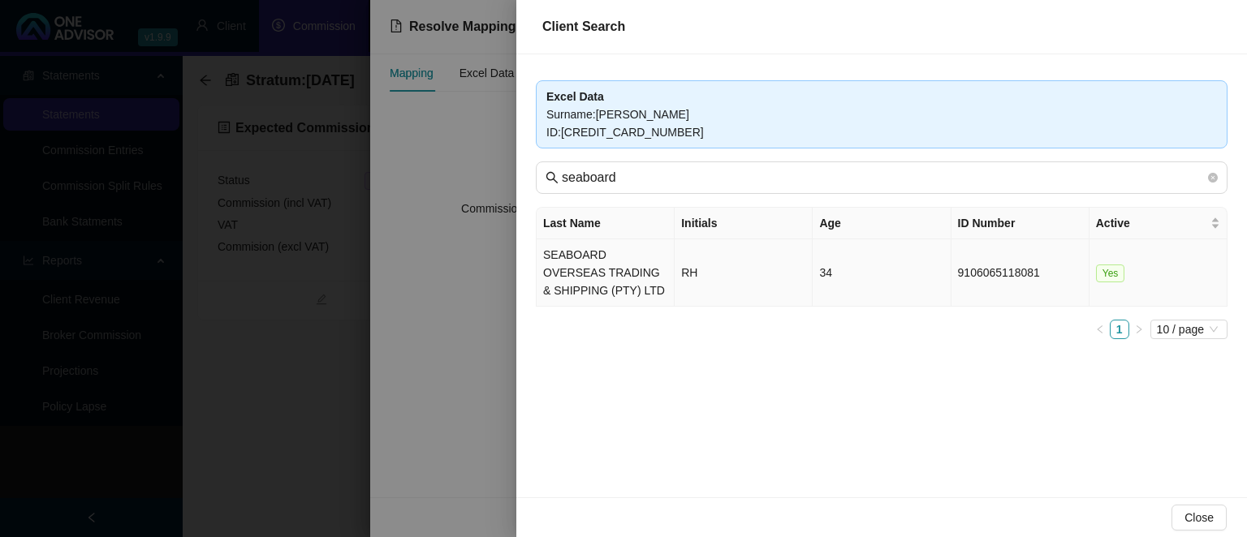
click at [632, 269] on td "SEABOARD OVERSEAS TRADING & SHIPPING (PTY) LTD" at bounding box center [605, 272] width 138 height 67
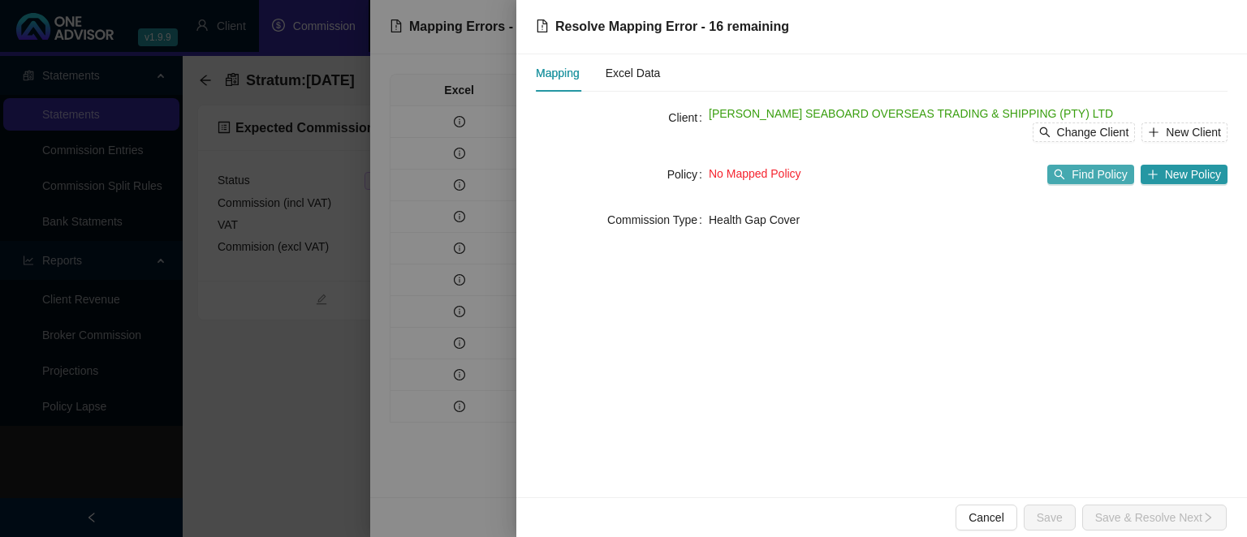
click at [1096, 177] on span "Find Policy" at bounding box center [1098, 175] width 55 height 18
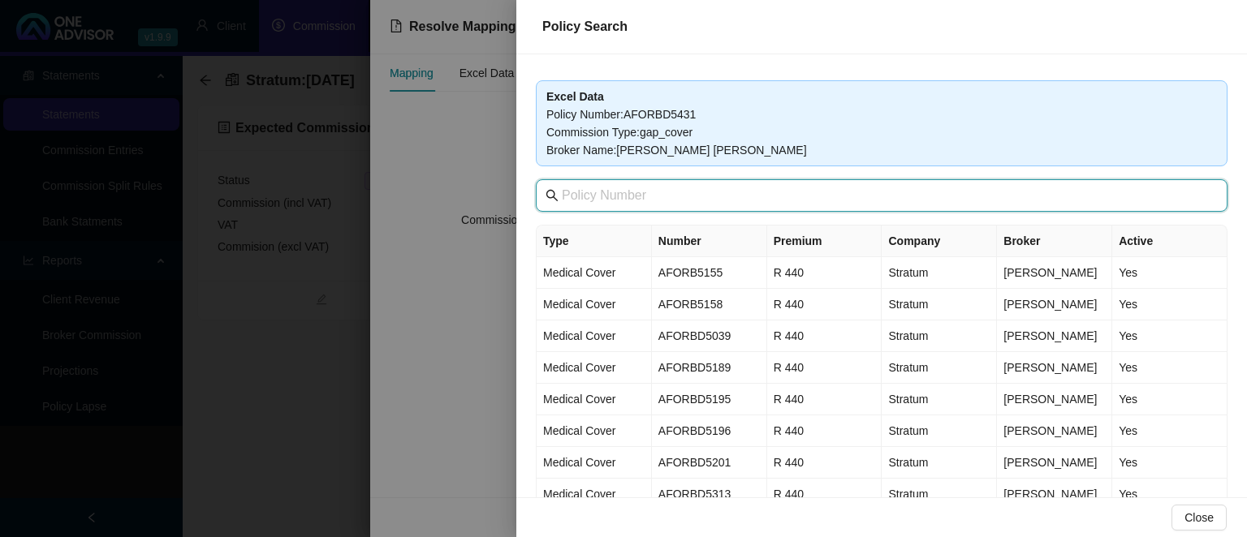
click at [768, 187] on input "text" at bounding box center [883, 195] width 643 height 19
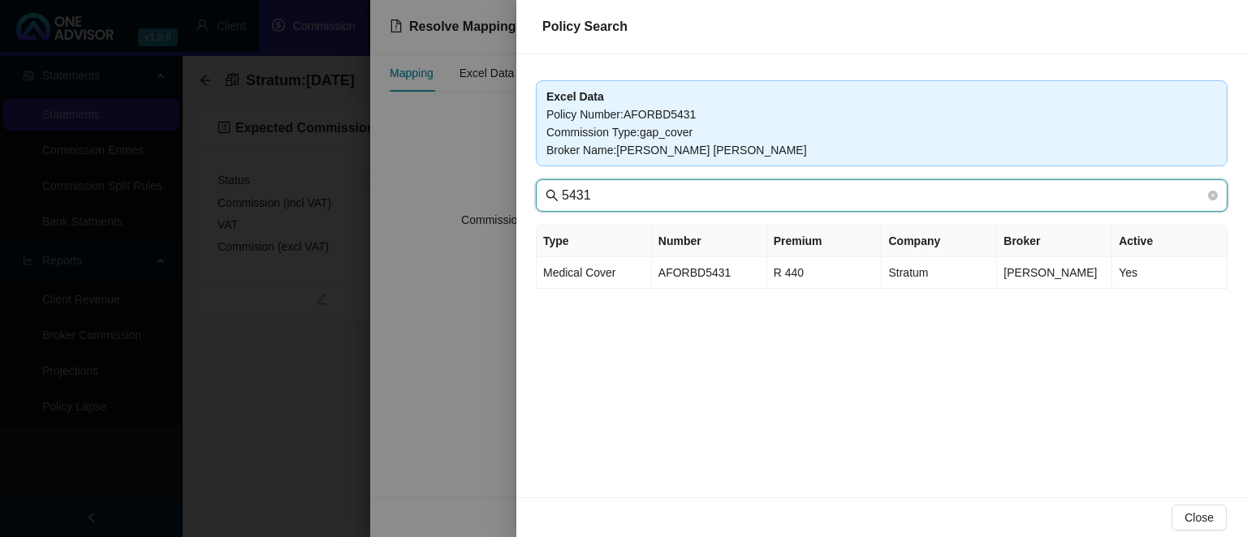
type input "5431"
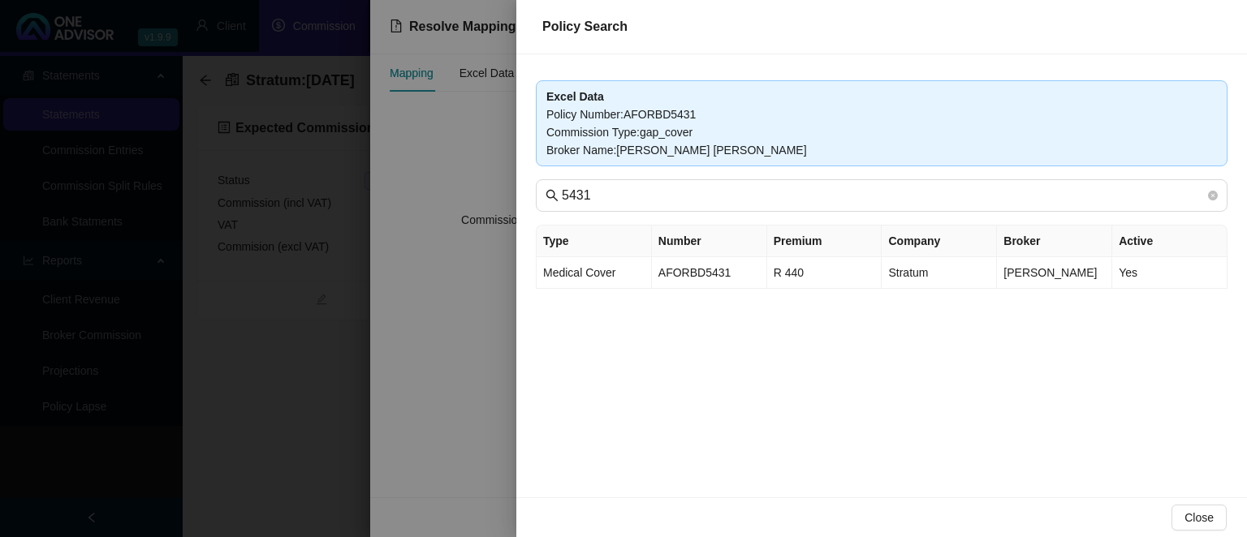
click at [723, 291] on div "Excel Data Policy Number : AFORBD5431 Commission Type : gap_cover Broker Name :…" at bounding box center [881, 275] width 730 height 443
click at [722, 272] on td "AFORBD5431" at bounding box center [709, 273] width 115 height 32
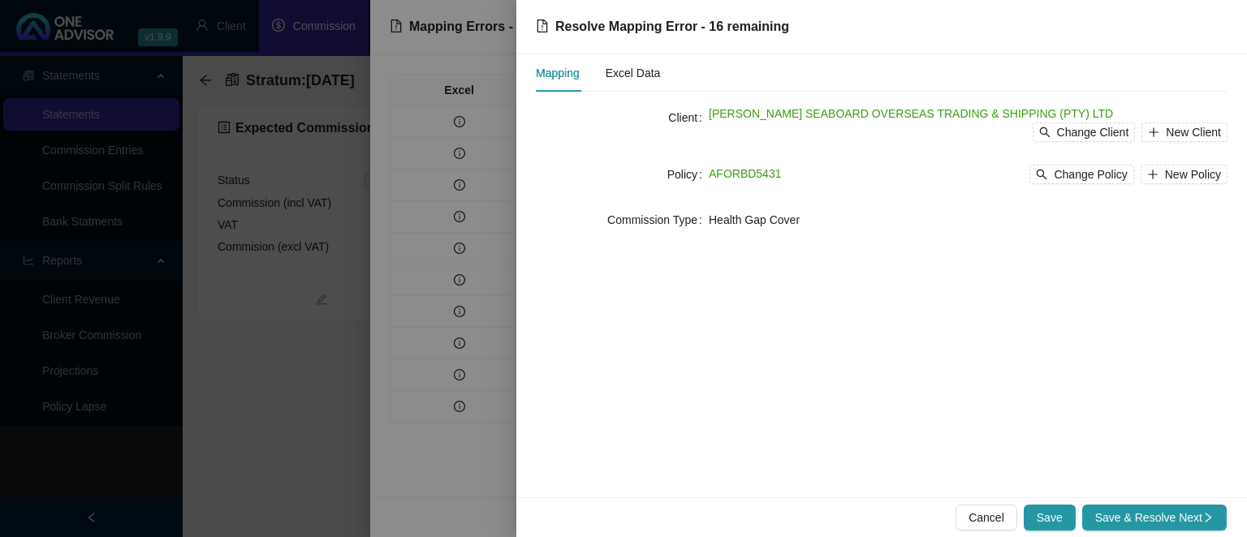
click at [1071, 501] on div "Cancel Save Save & Resolve Next" at bounding box center [881, 518] width 730 height 40
click at [1058, 515] on span "Save" at bounding box center [1049, 518] width 26 height 18
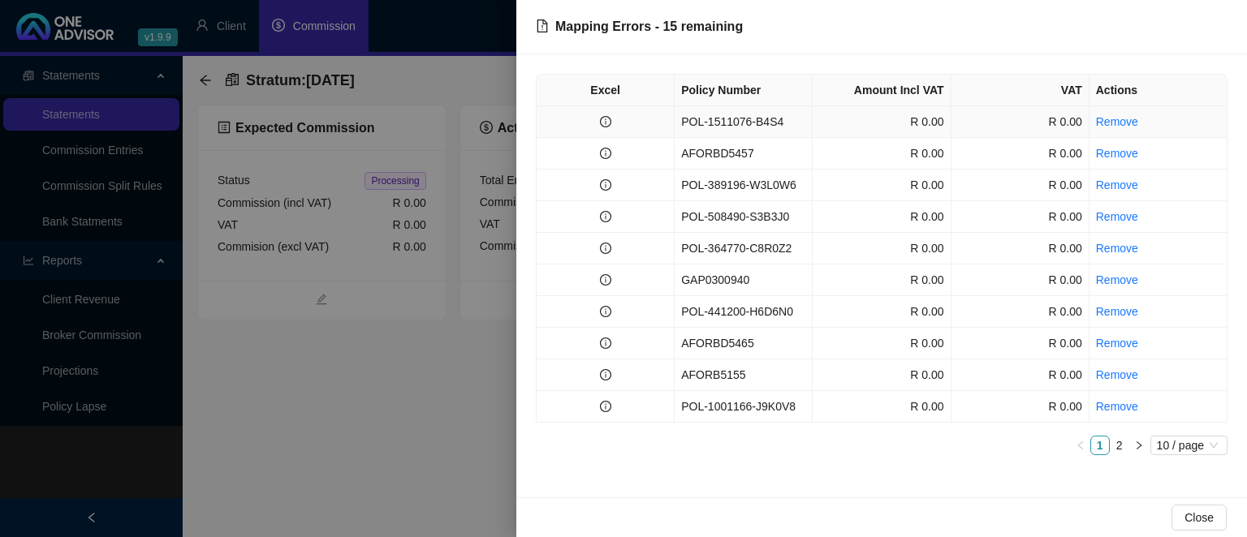
click at [751, 127] on td "POL-1511076-B4S4" at bounding box center [743, 122] width 138 height 32
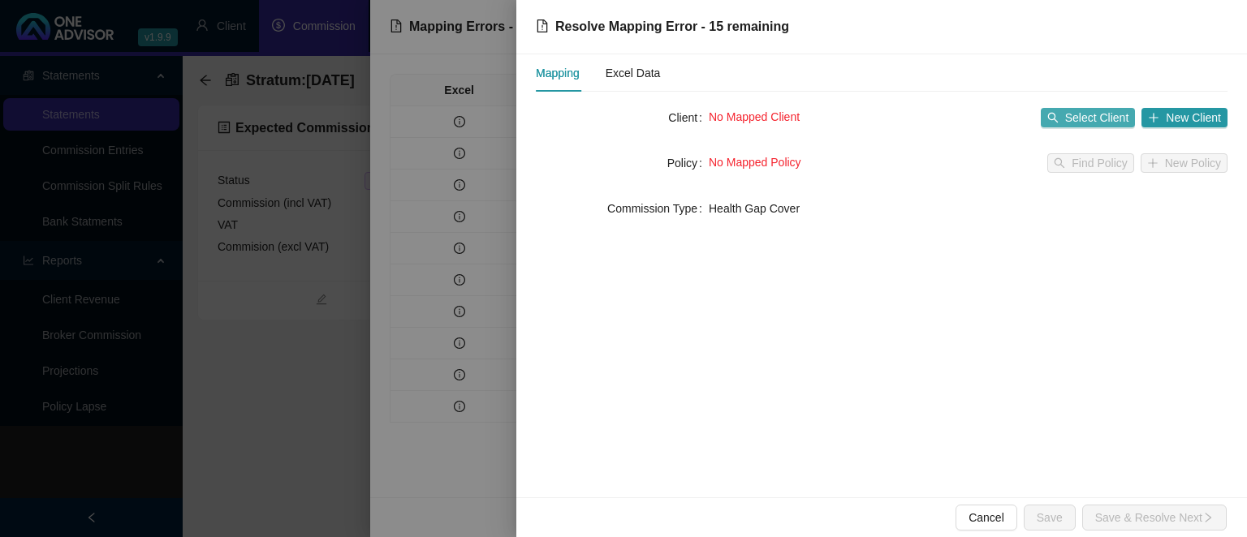
click at [1062, 120] on button "Select Client" at bounding box center [1088, 117] width 95 height 19
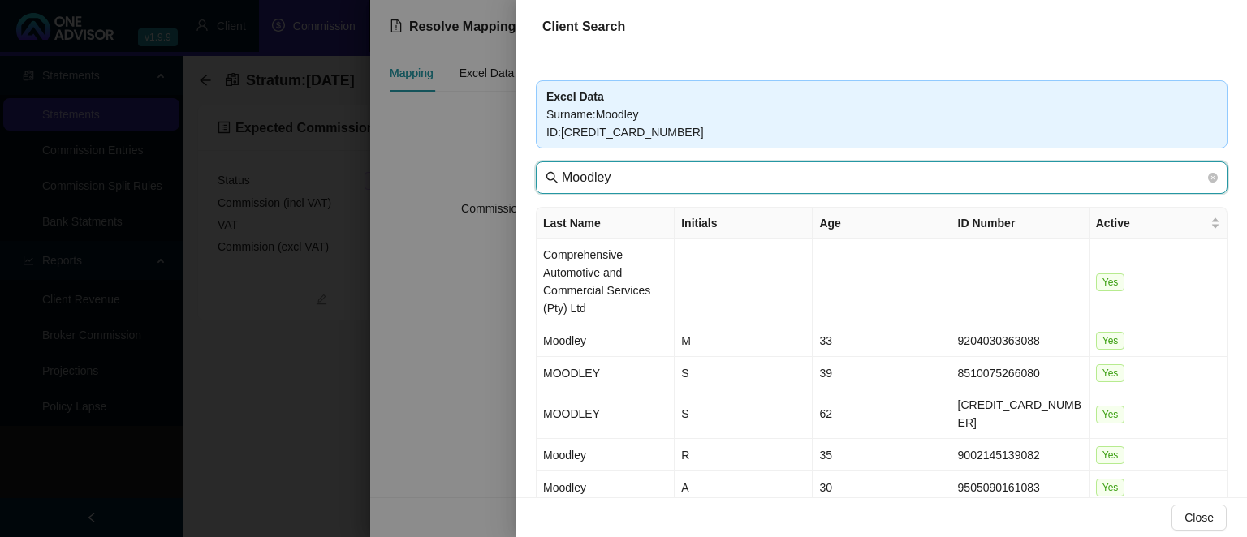
drag, startPoint x: 634, startPoint y: 175, endPoint x: 379, endPoint y: 154, distance: 255.7
click at [562, 168] on input "Moodley" at bounding box center [883, 177] width 643 height 19
type input "seaboard"
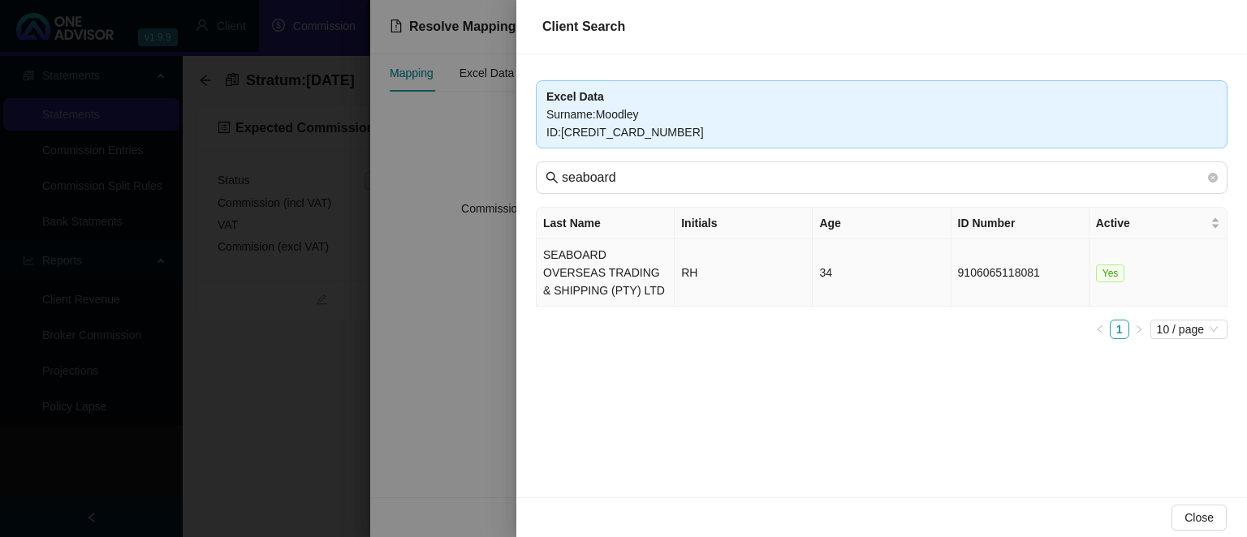
click at [564, 288] on td "SEABOARD OVERSEAS TRADING & SHIPPING (PTY) LTD" at bounding box center [605, 272] width 138 height 67
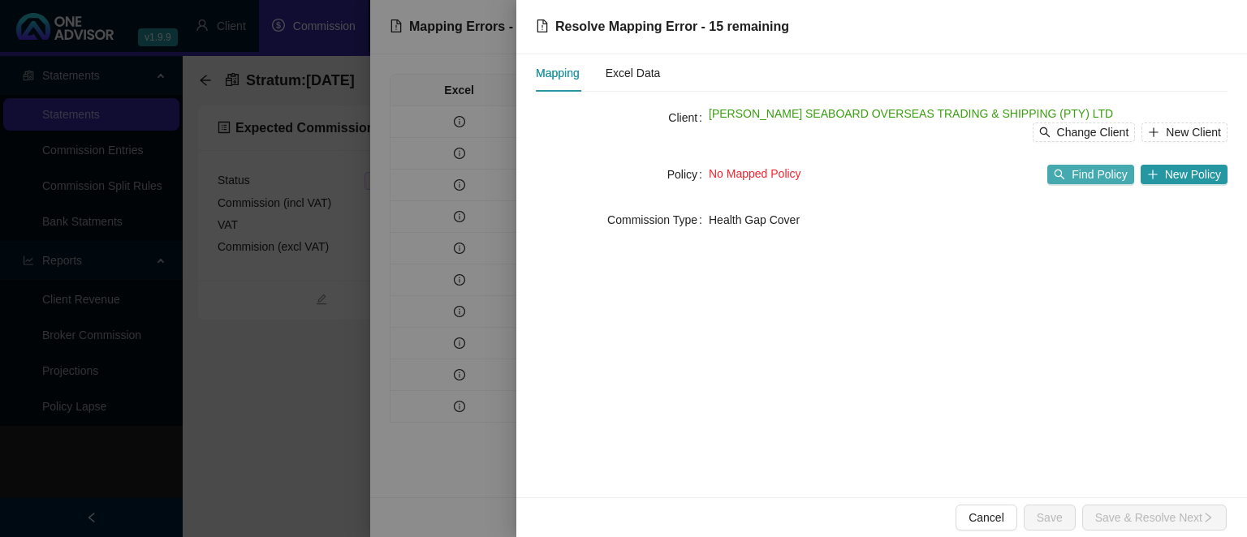
click at [1105, 180] on span "Find Policy" at bounding box center [1098, 175] width 55 height 18
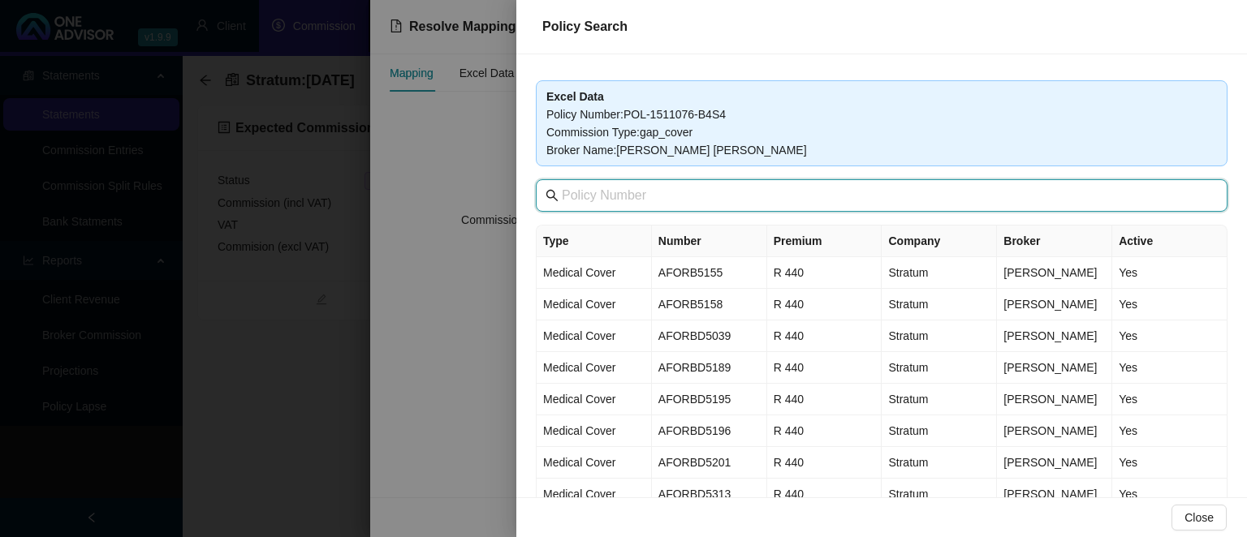
click at [657, 196] on input "text" at bounding box center [883, 195] width 643 height 19
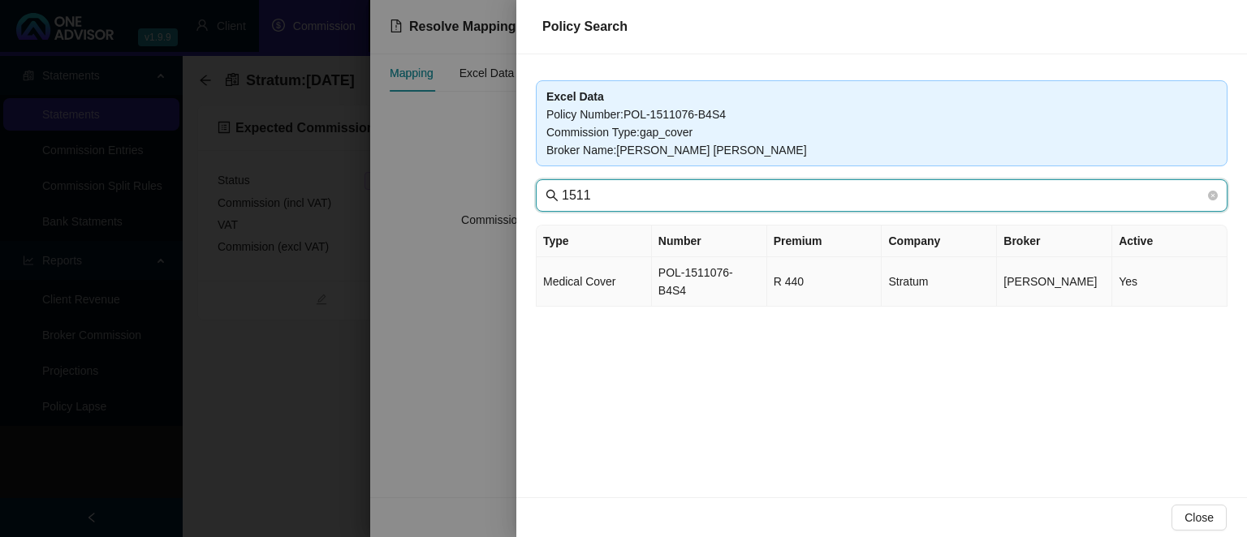
type input "1511"
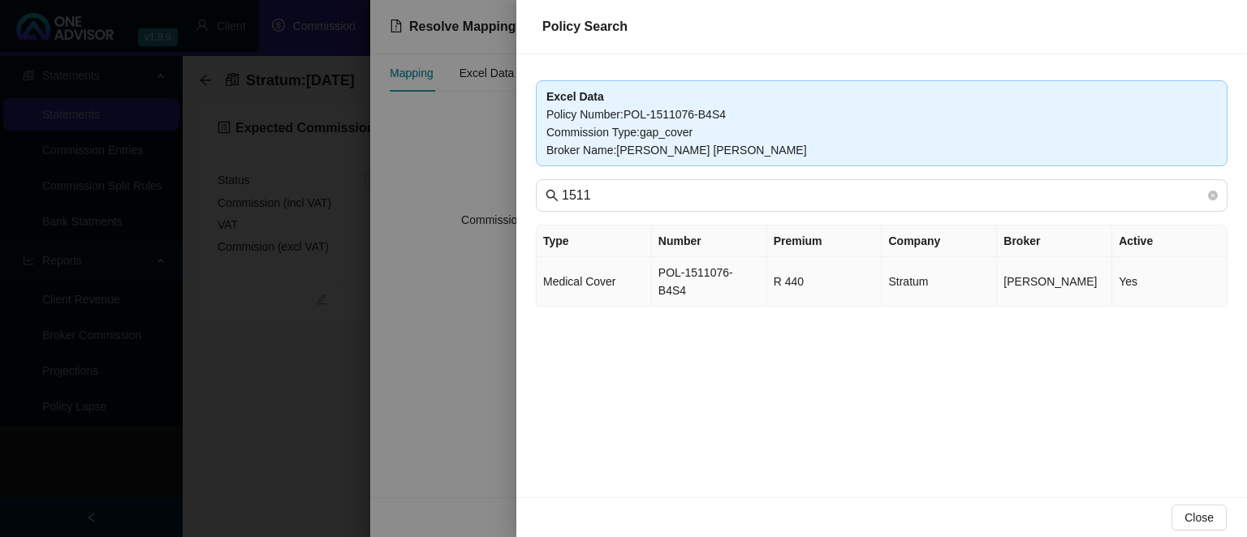
click at [709, 269] on td "POL-1511076-B4S4" at bounding box center [709, 282] width 115 height 50
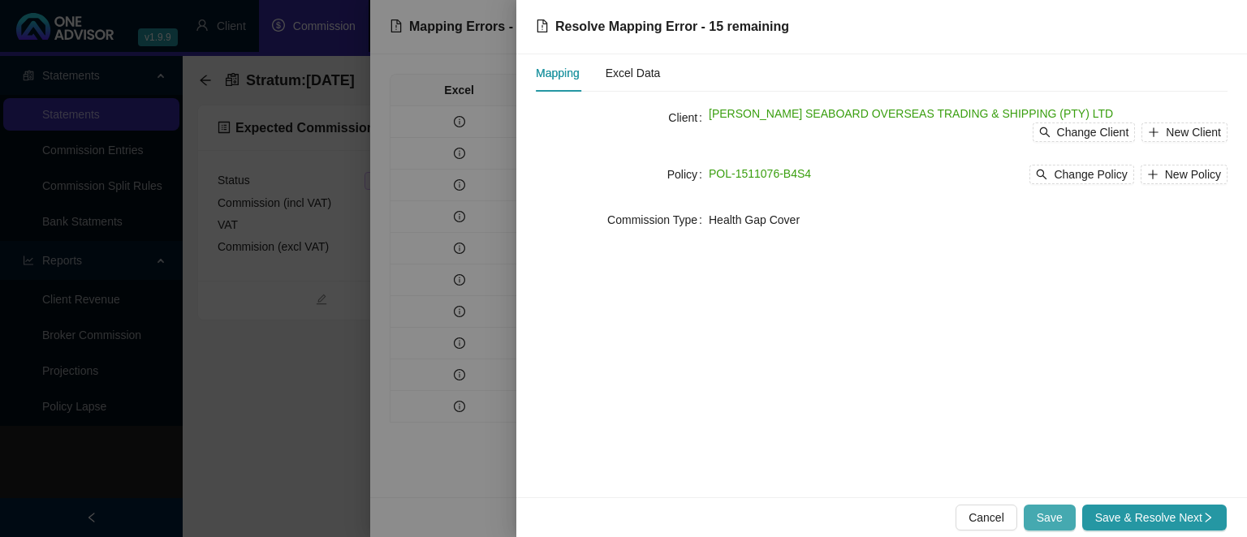
click at [1043, 515] on span "Save" at bounding box center [1049, 518] width 26 height 18
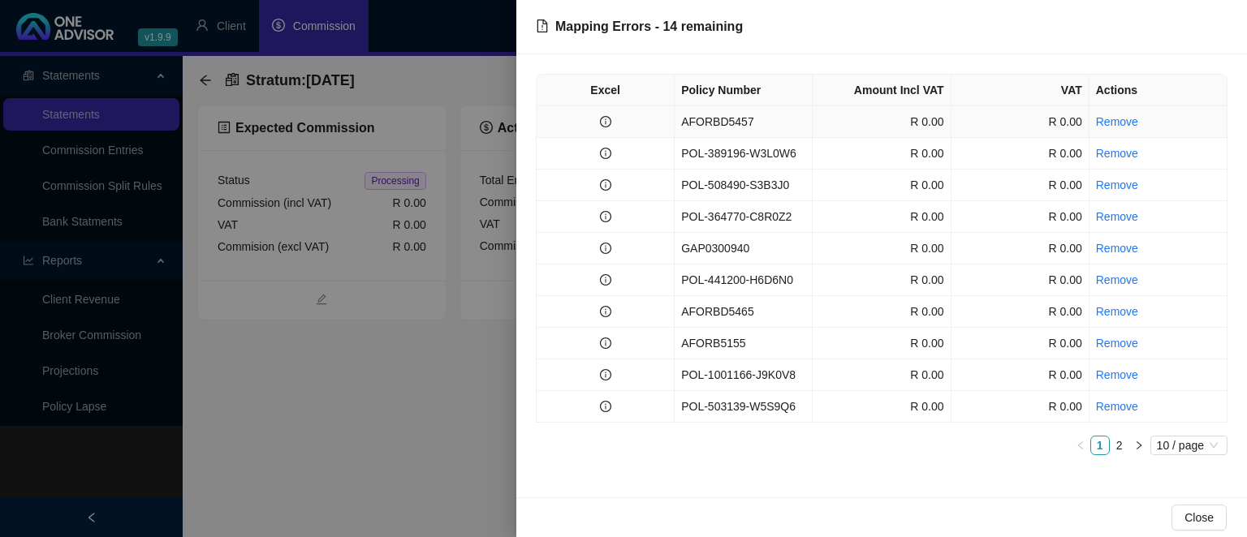
click at [726, 116] on td "AFORBD5457" at bounding box center [743, 122] width 138 height 32
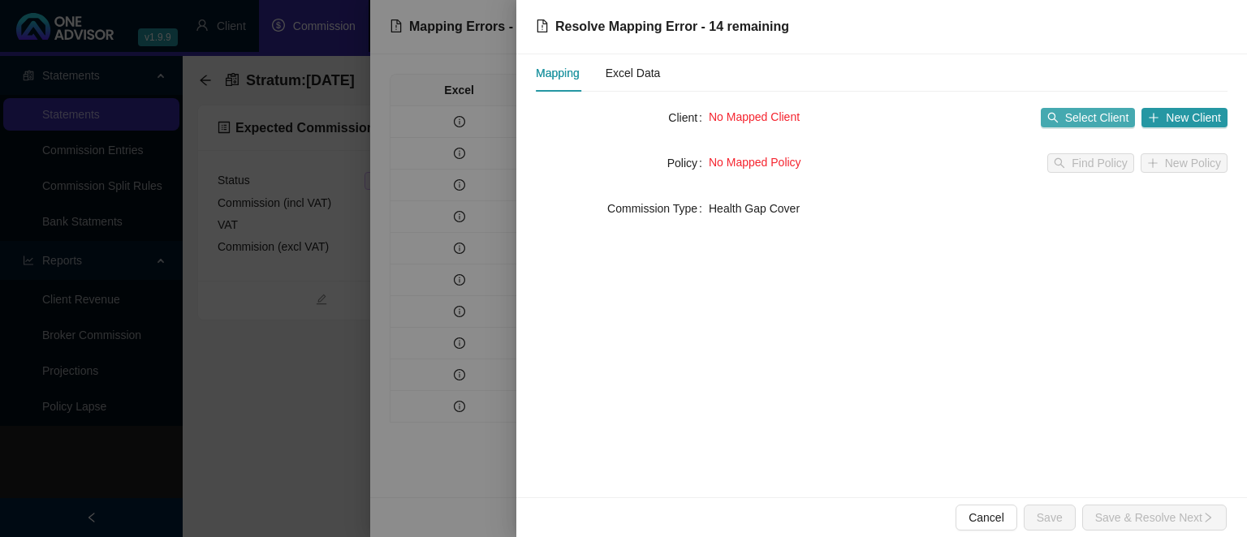
click at [1054, 116] on icon "search" at bounding box center [1052, 117] width 11 height 11
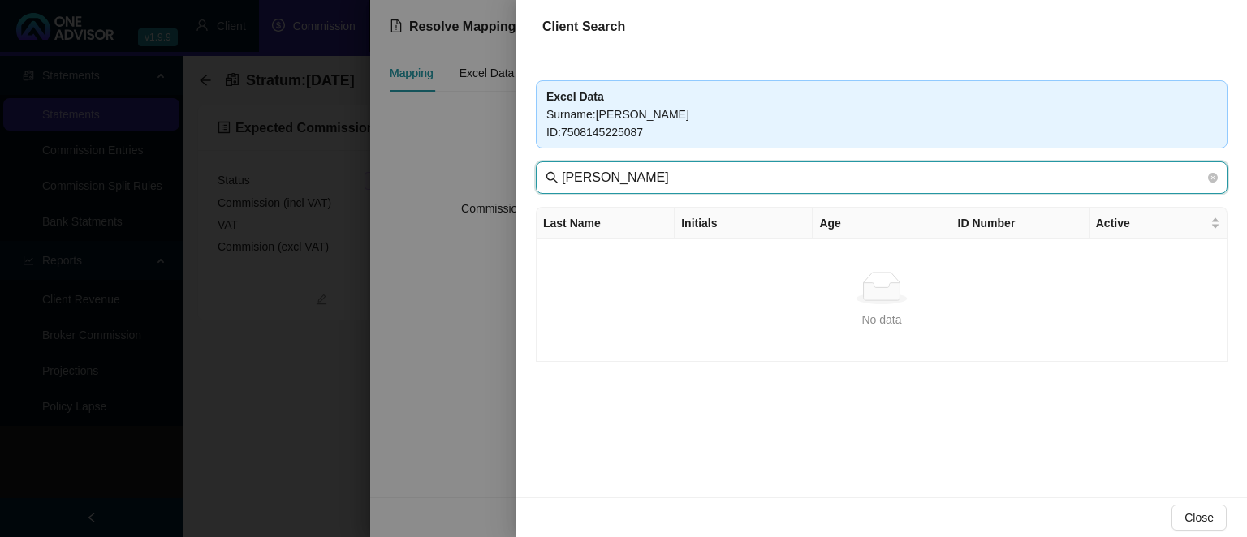
drag, startPoint x: 683, startPoint y: 177, endPoint x: 465, endPoint y: 164, distance: 218.7
click at [562, 168] on input "[PERSON_NAME]" at bounding box center [883, 177] width 643 height 19
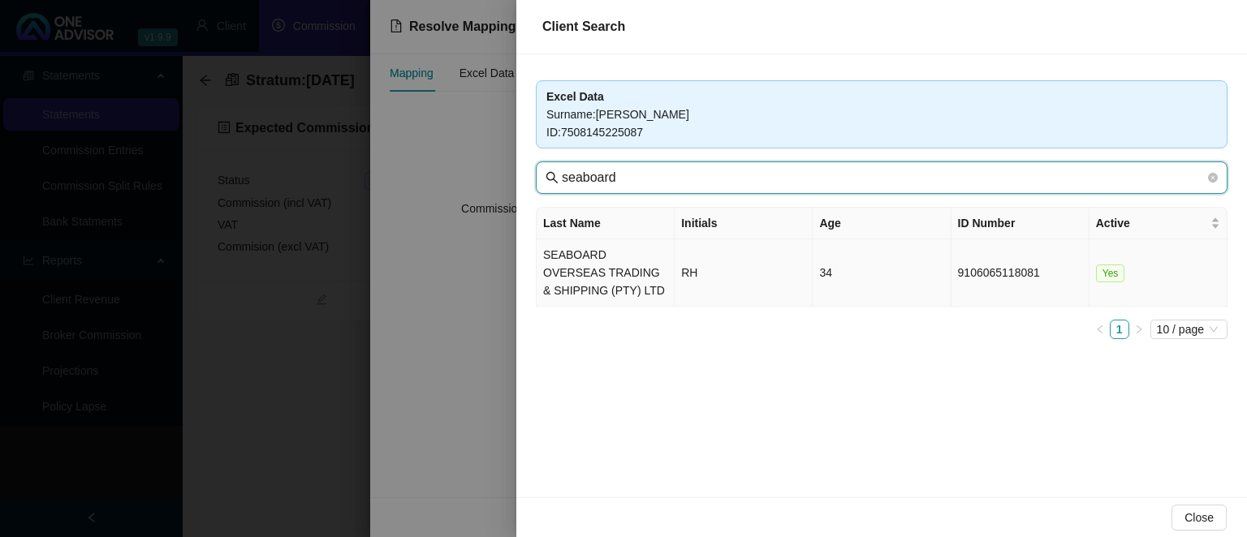
type input "seaboard"
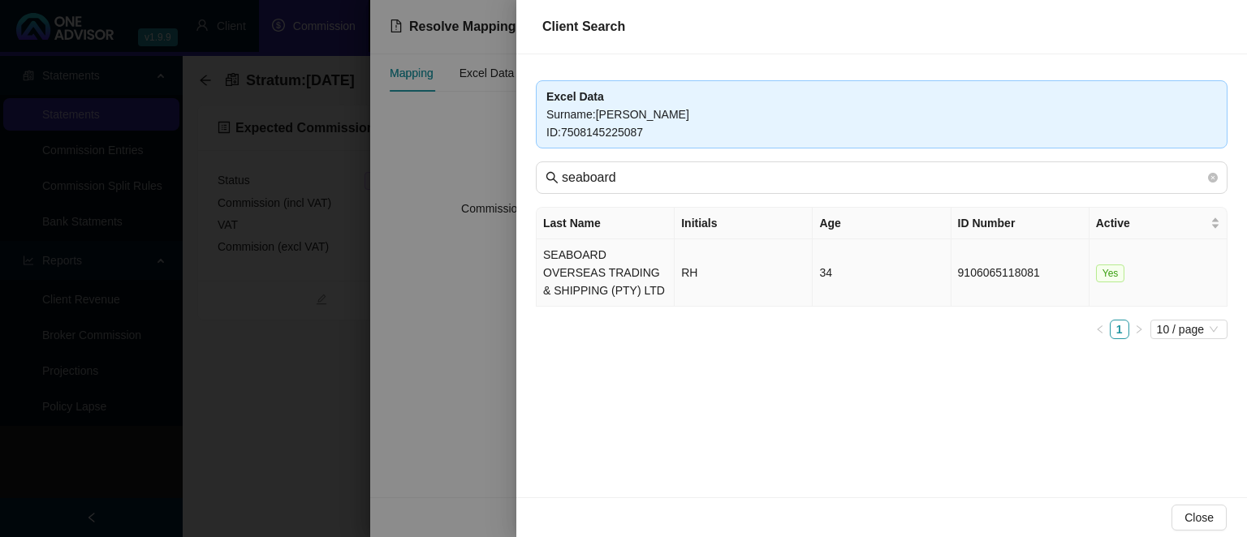
click at [558, 269] on td "SEABOARD OVERSEAS TRADING & SHIPPING (PTY) LTD" at bounding box center [605, 272] width 138 height 67
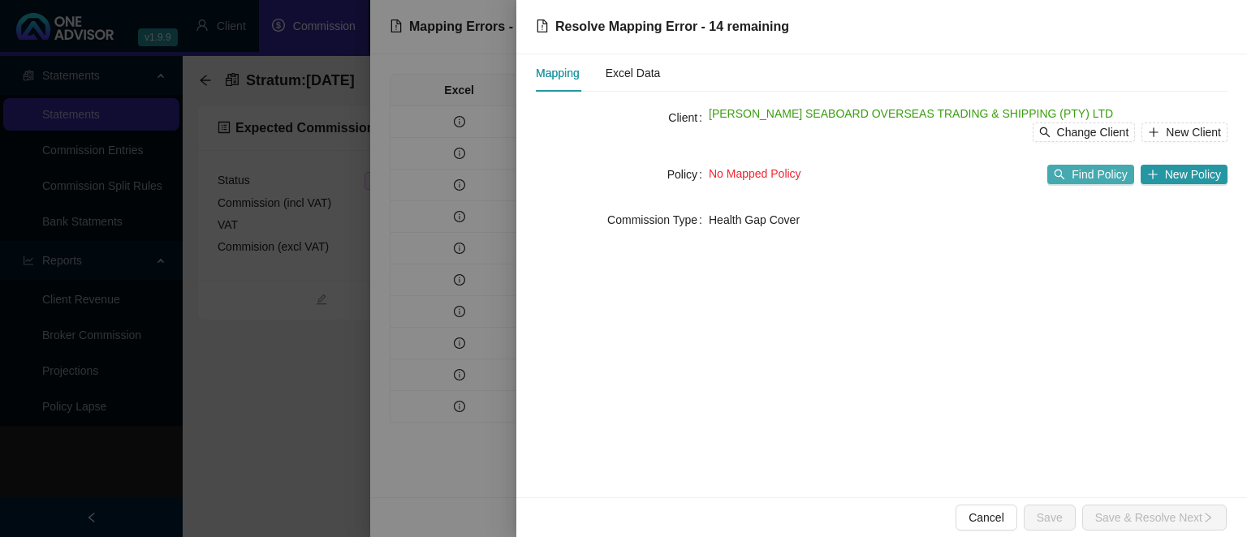
click at [1117, 170] on span "Find Policy" at bounding box center [1098, 175] width 55 height 18
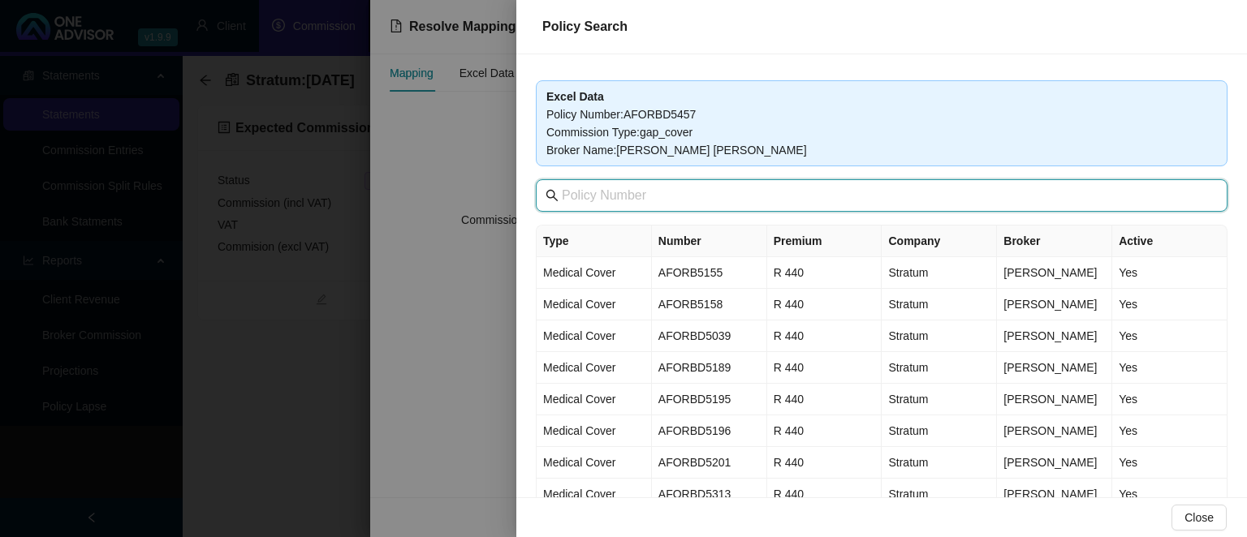
click at [687, 200] on input "text" at bounding box center [883, 195] width 643 height 19
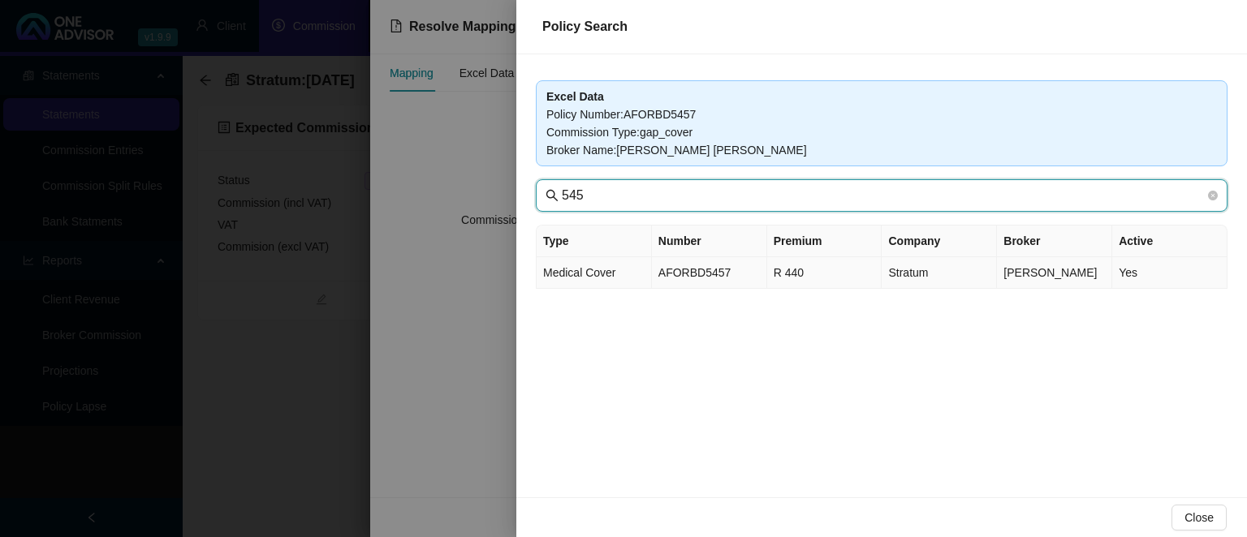
type input "545"
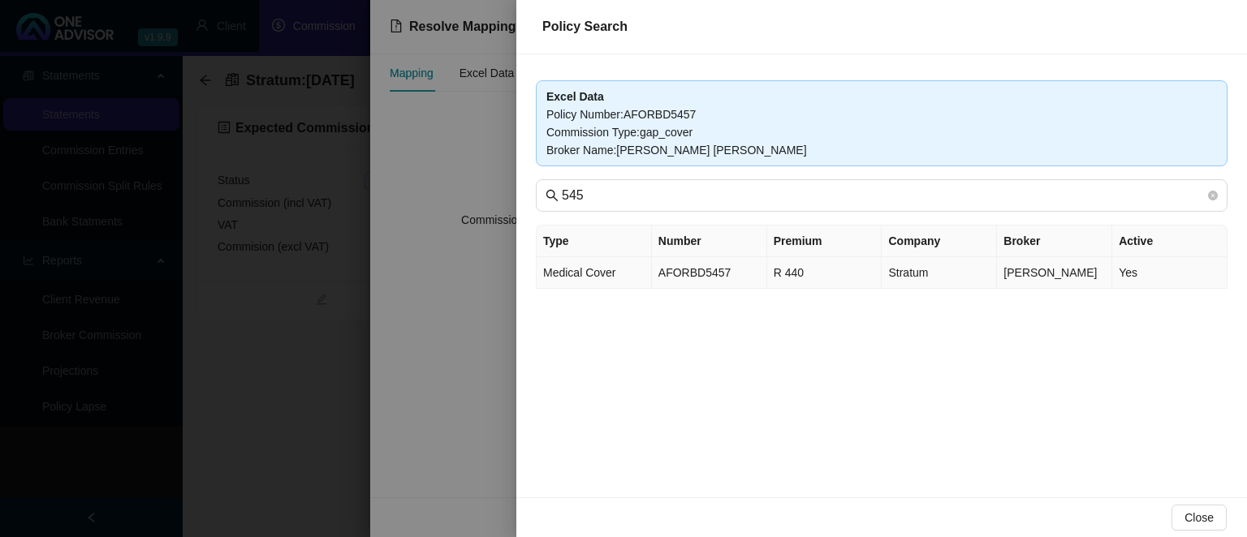
click at [759, 271] on td "AFORBD5457" at bounding box center [709, 273] width 115 height 32
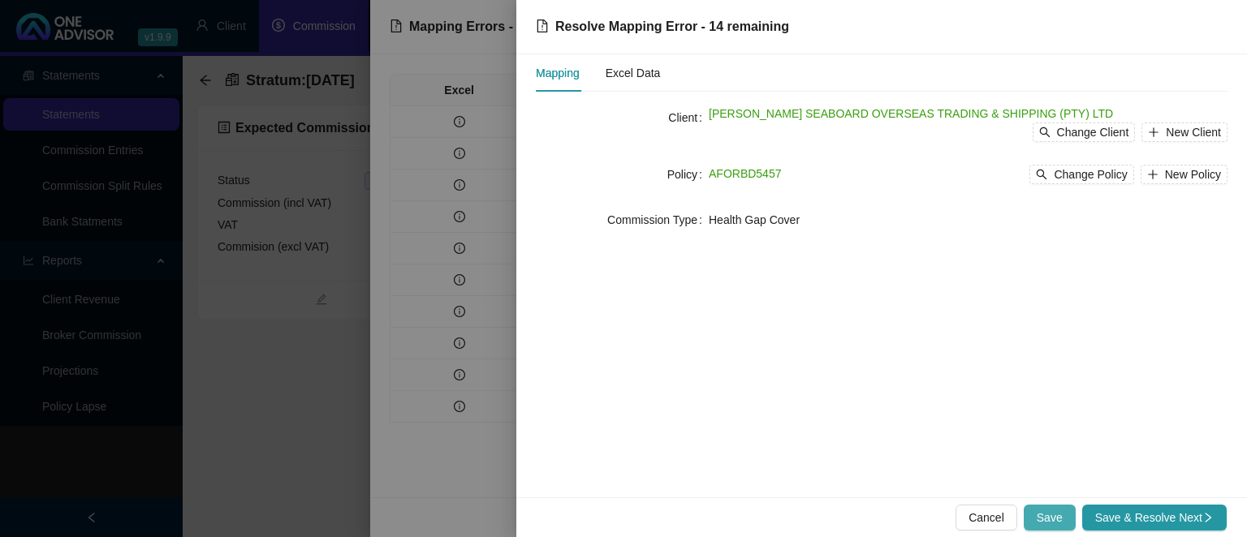
click at [1060, 521] on span "Save" at bounding box center [1049, 518] width 26 height 18
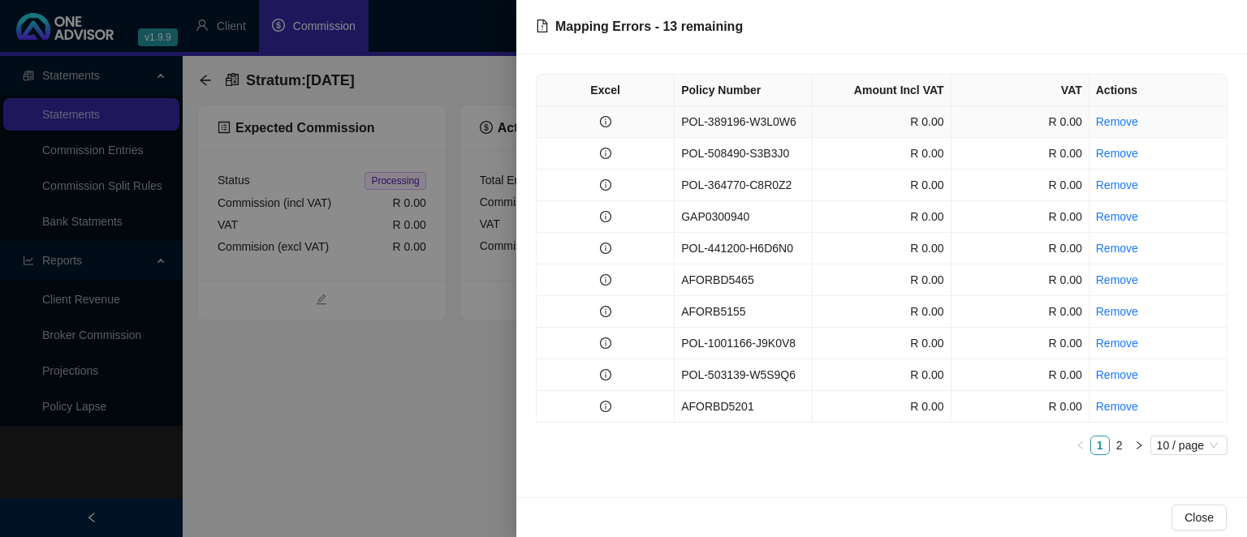
click at [687, 125] on td "POL-389196-W3L0W6" at bounding box center [743, 122] width 138 height 32
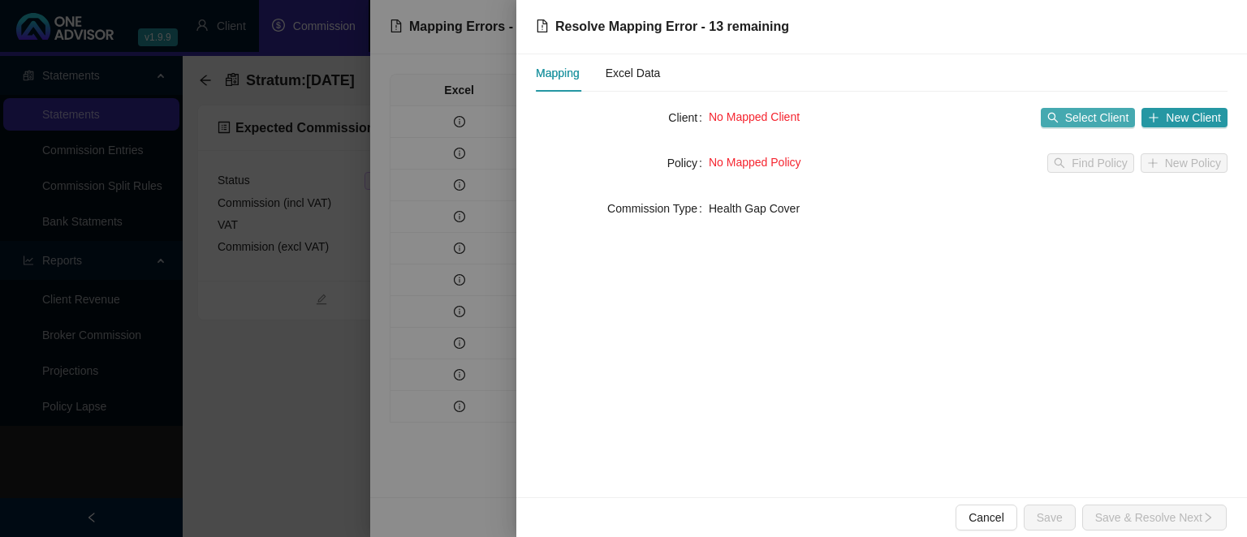
click at [1092, 118] on span "Select Client" at bounding box center [1097, 118] width 64 height 18
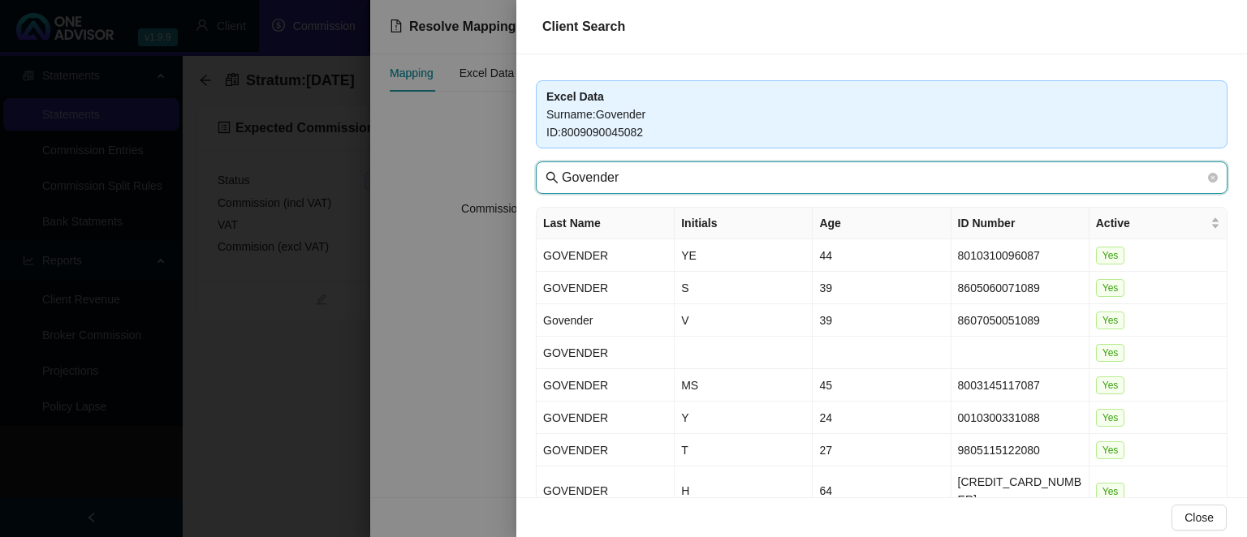
drag, startPoint x: 664, startPoint y: 183, endPoint x: 537, endPoint y: 162, distance: 128.5
click at [562, 168] on input "Govender" at bounding box center [883, 177] width 643 height 19
type input "seaboa"
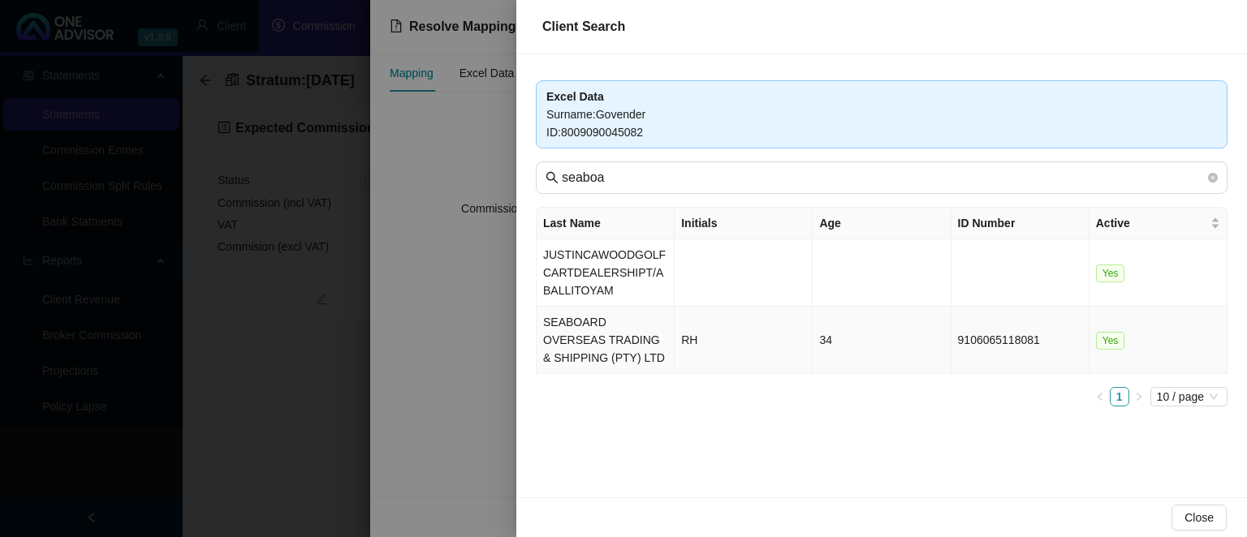
click at [622, 343] on td "SEABOARD OVERSEAS TRADING & SHIPPING (PTY) LTD" at bounding box center [605, 340] width 138 height 67
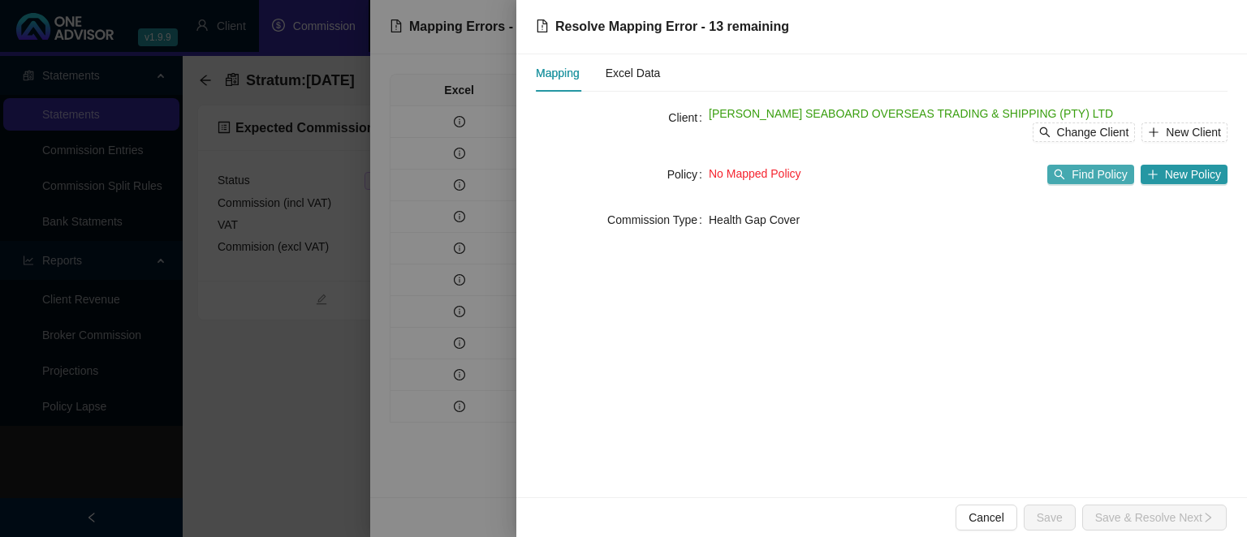
click at [1088, 178] on span "Find Policy" at bounding box center [1098, 175] width 55 height 18
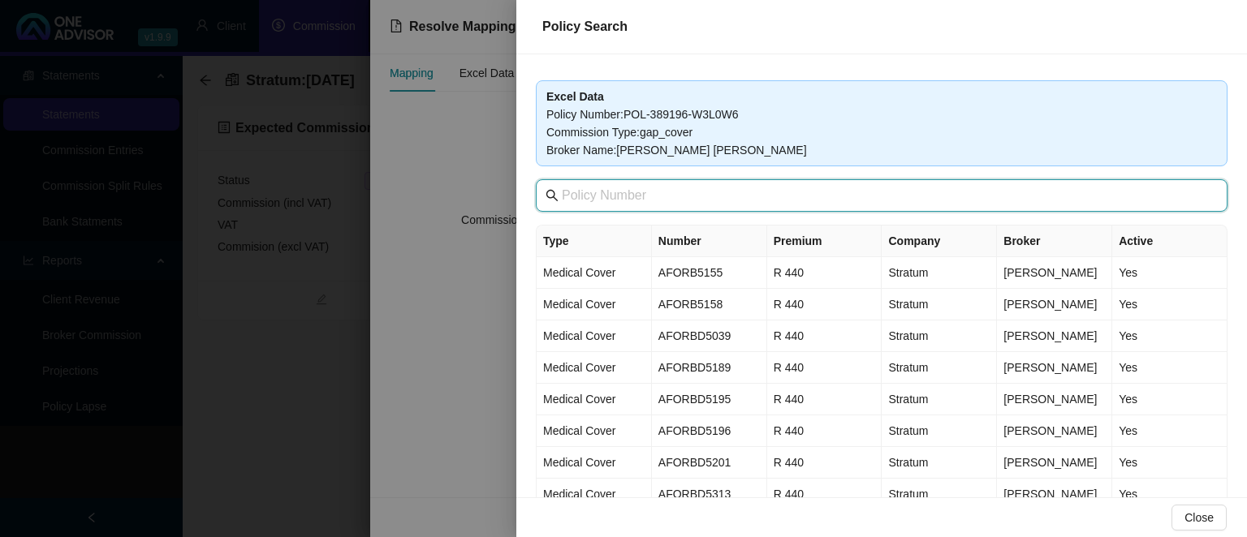
click at [648, 187] on input "text" at bounding box center [883, 195] width 643 height 19
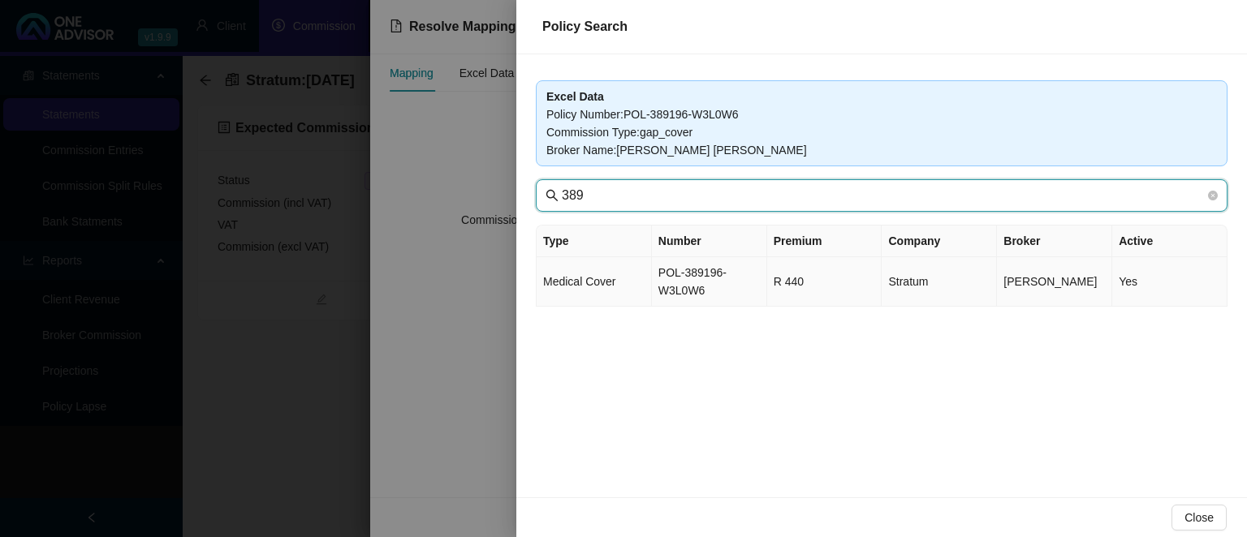
type input "389"
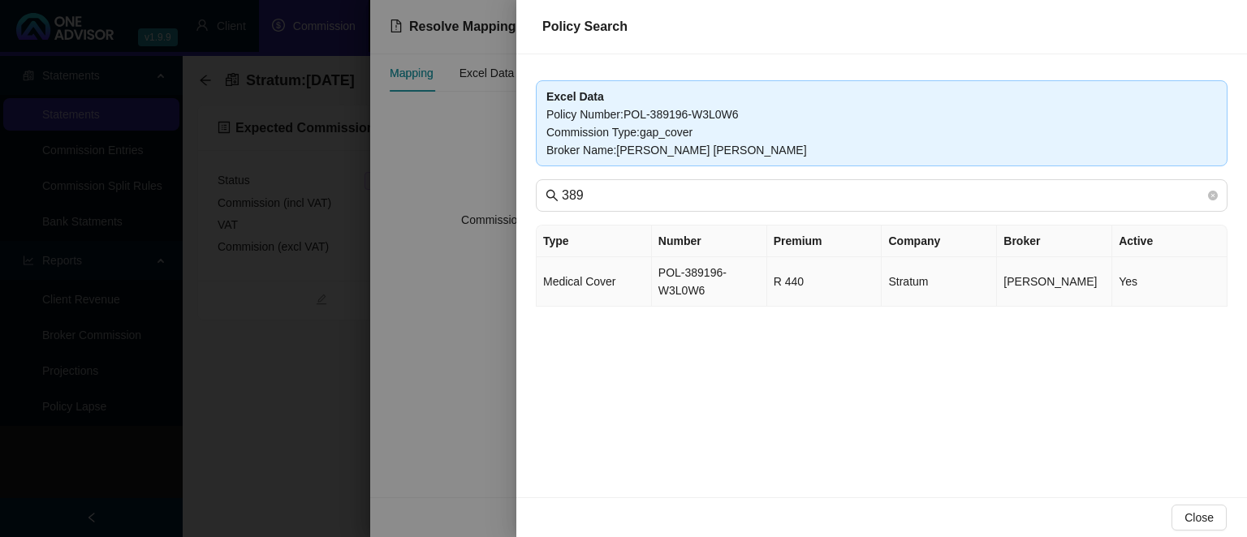
click at [705, 274] on td "POL-389196-W3L0W6" at bounding box center [709, 282] width 115 height 50
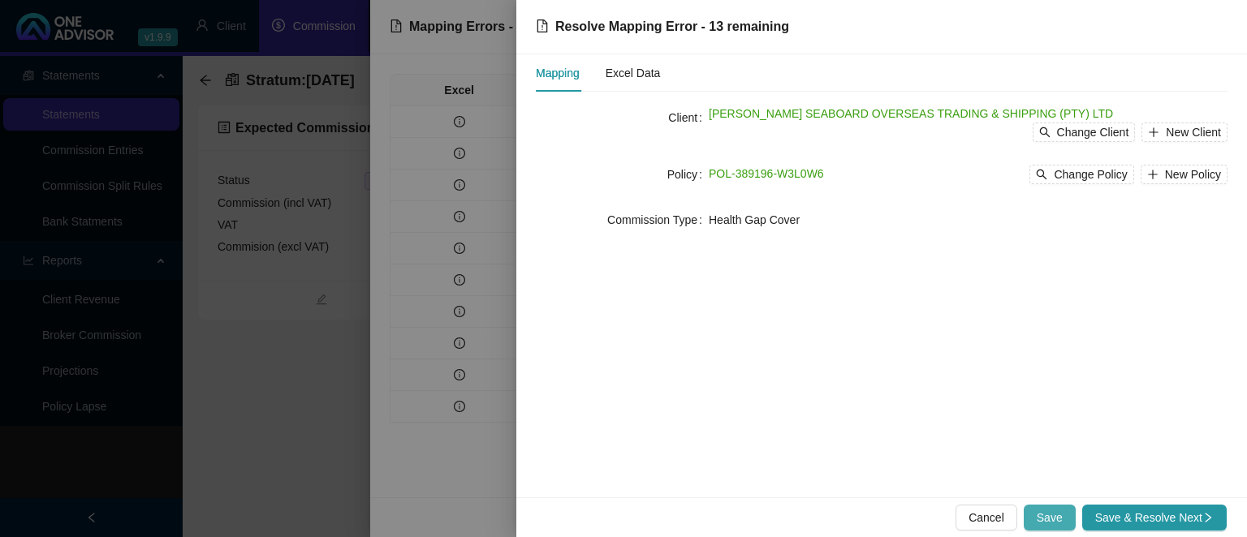
click at [1050, 518] on span "Save" at bounding box center [1049, 518] width 26 height 18
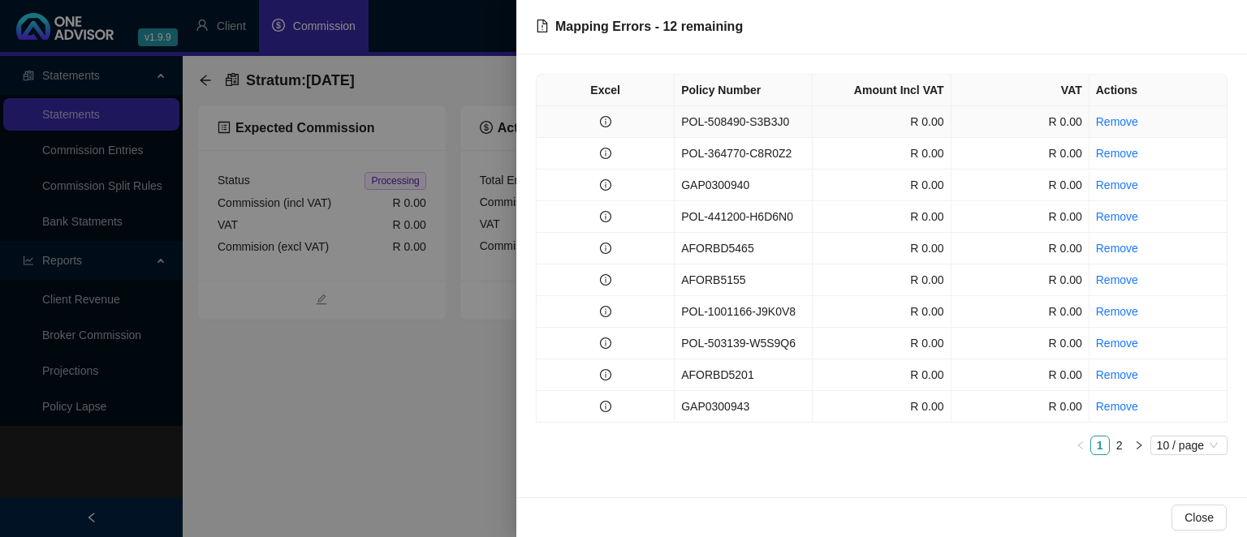
click at [769, 123] on td "POL-508490-S3B3J0" at bounding box center [743, 122] width 138 height 32
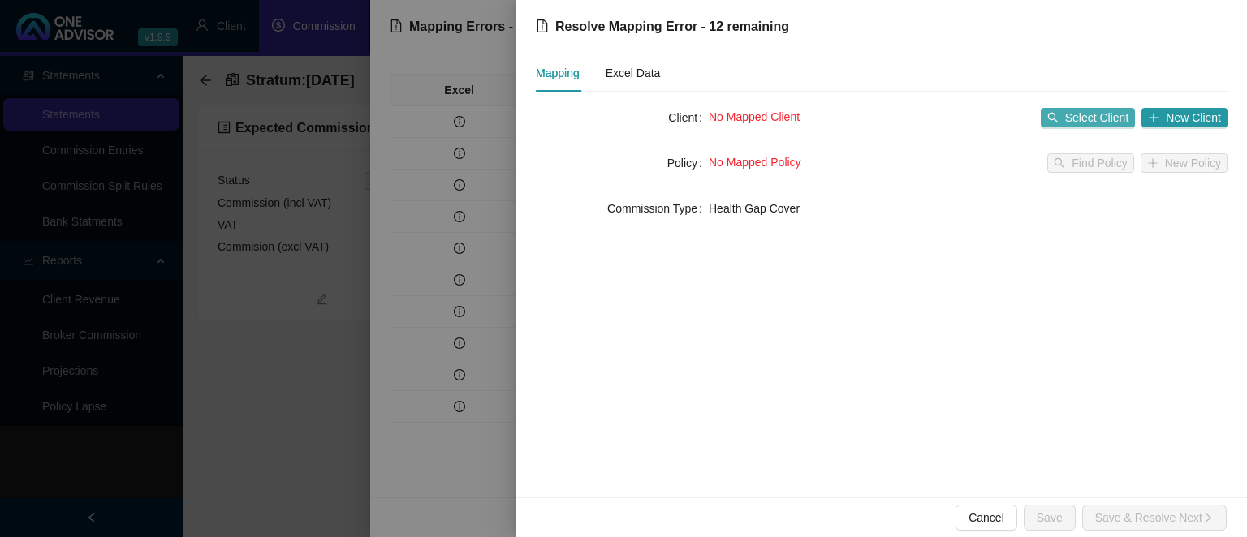
click at [1092, 114] on span "Select Client" at bounding box center [1097, 118] width 64 height 18
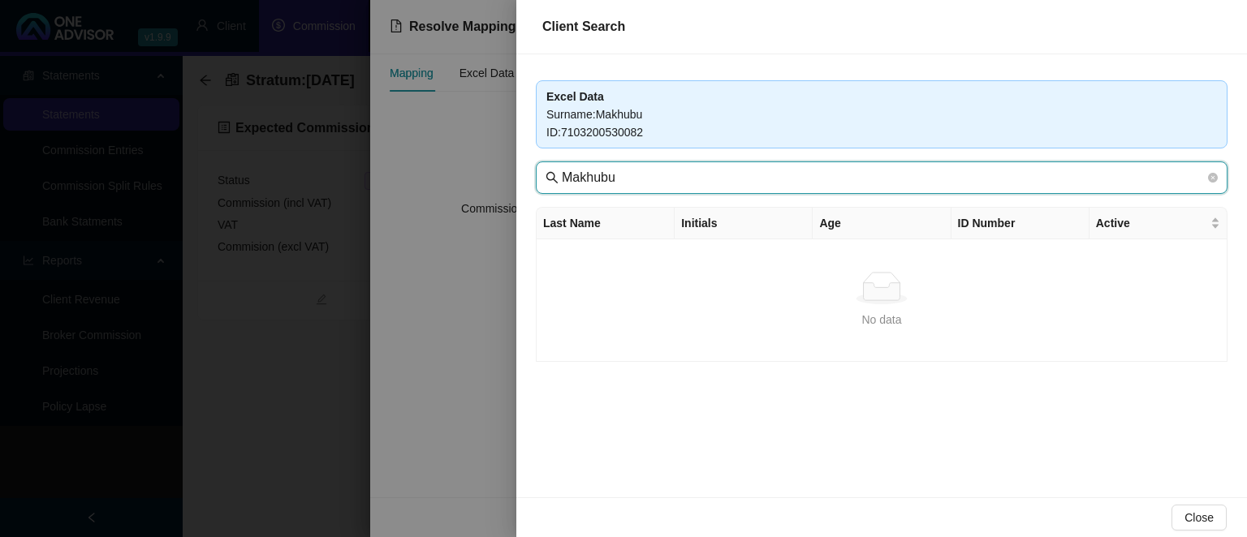
drag, startPoint x: 628, startPoint y: 179, endPoint x: 384, endPoint y: 164, distance: 244.7
click at [562, 168] on input "Makhubu" at bounding box center [883, 177] width 643 height 19
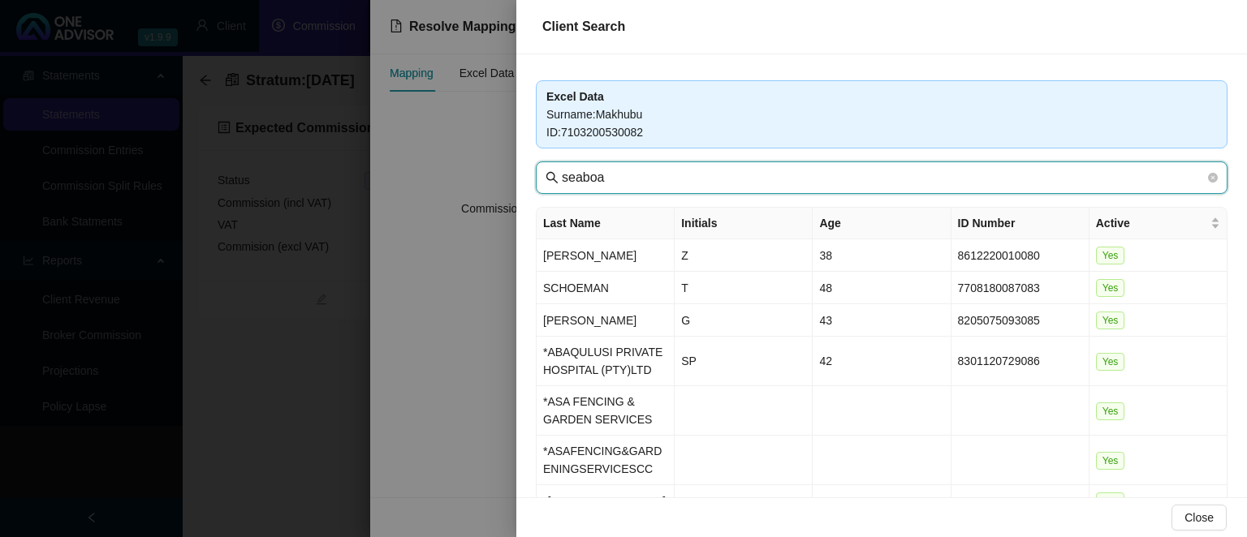
type input "seaboa"
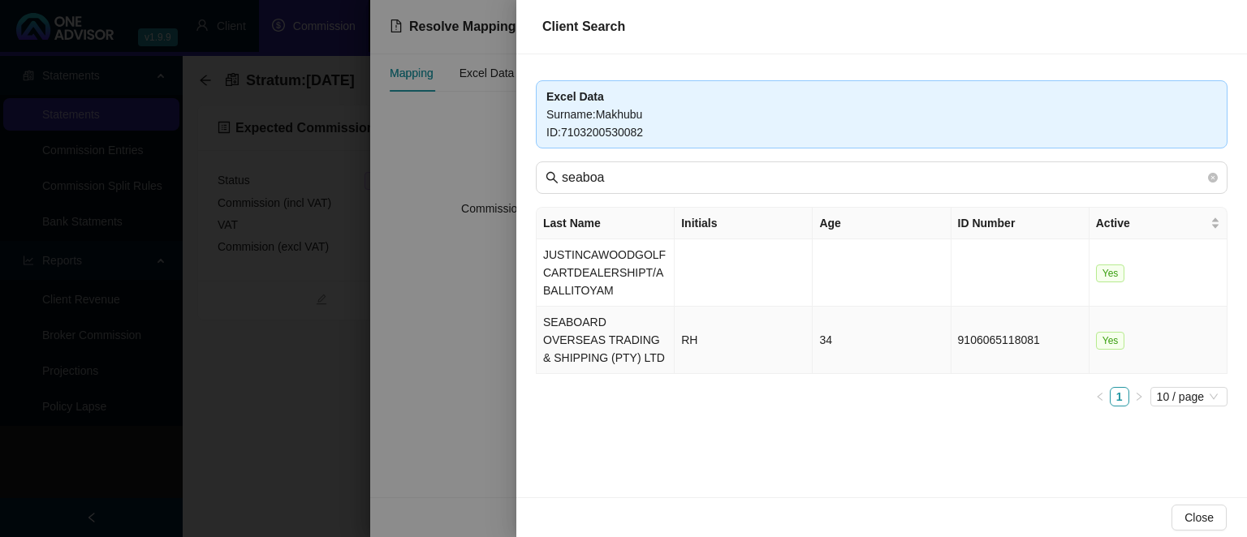
click at [585, 339] on td "SEABOARD OVERSEAS TRADING & SHIPPING (PTY) LTD" at bounding box center [605, 340] width 138 height 67
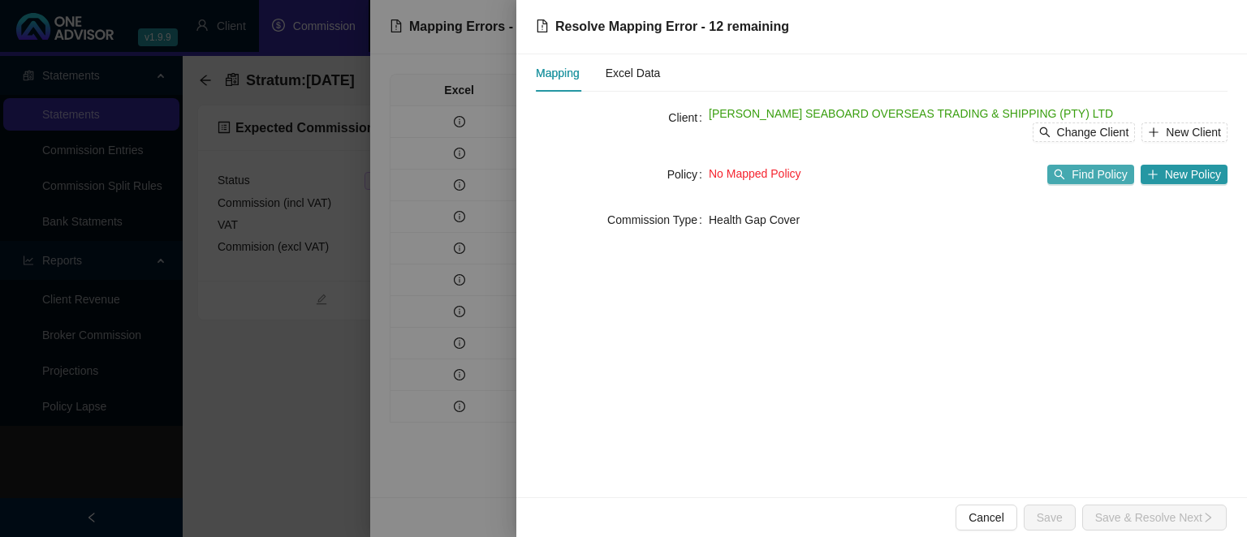
click at [1081, 171] on span "Find Policy" at bounding box center [1098, 175] width 55 height 18
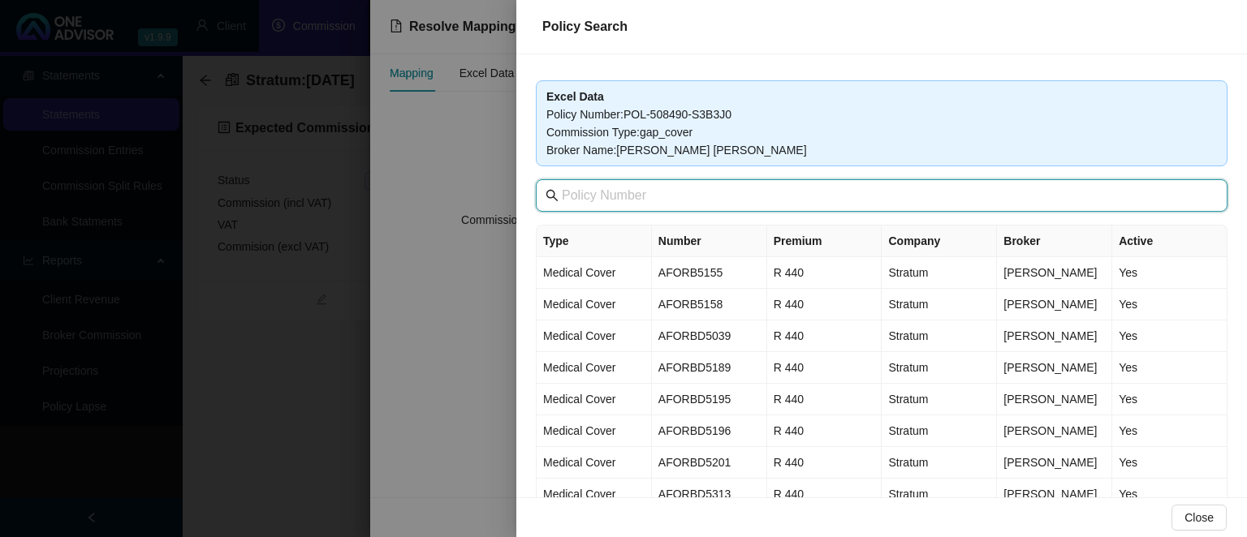
click at [750, 203] on input "text" at bounding box center [883, 195] width 643 height 19
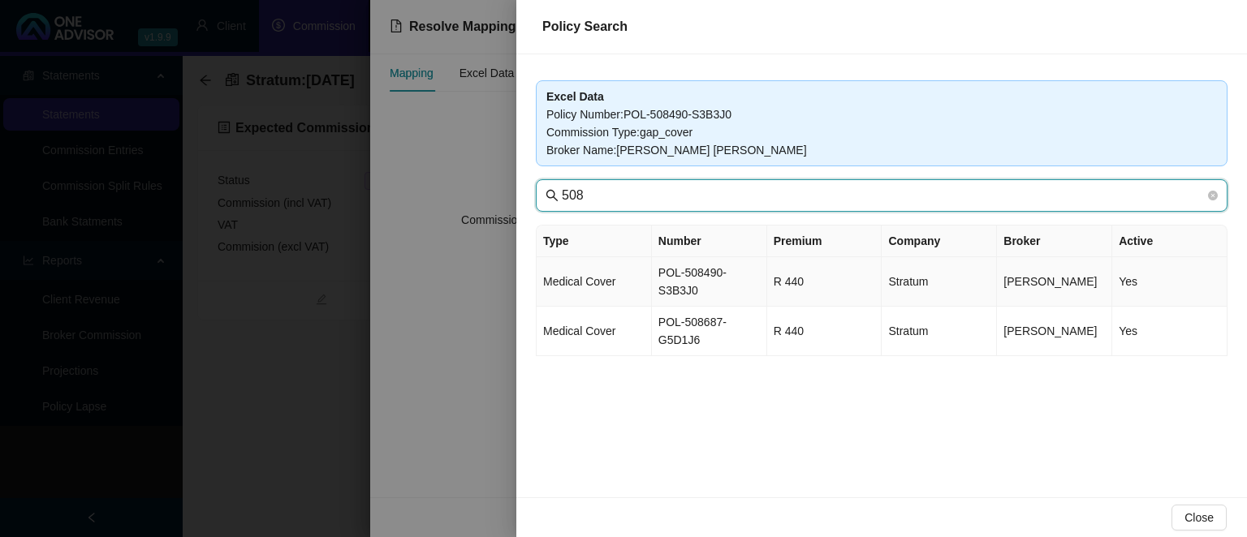
type input "508"
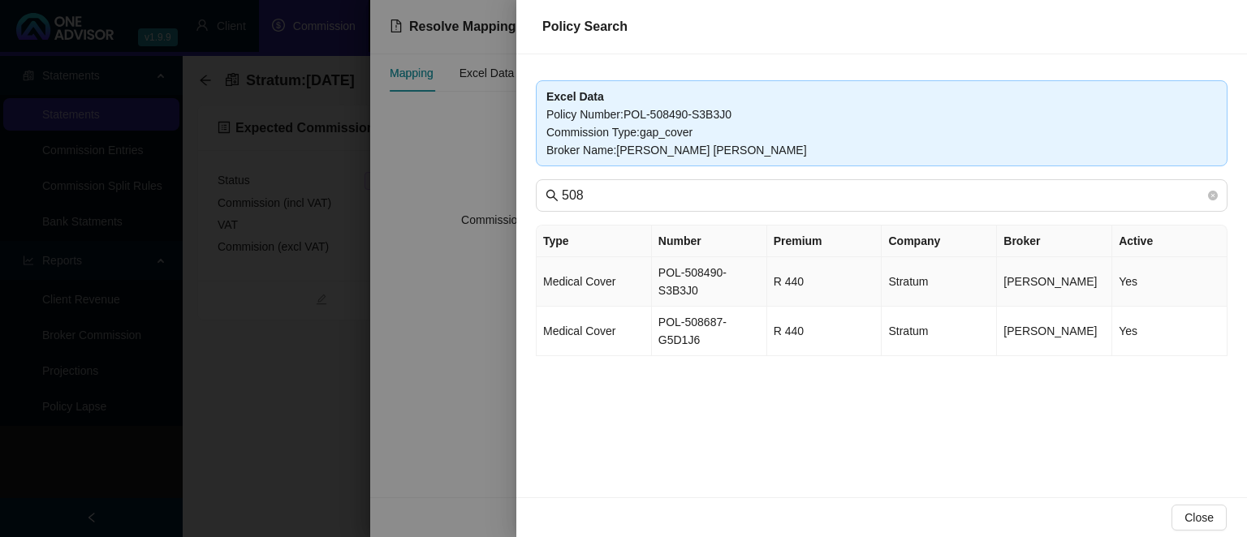
click at [732, 272] on td "POL-508490-S3B3J0" at bounding box center [709, 282] width 115 height 50
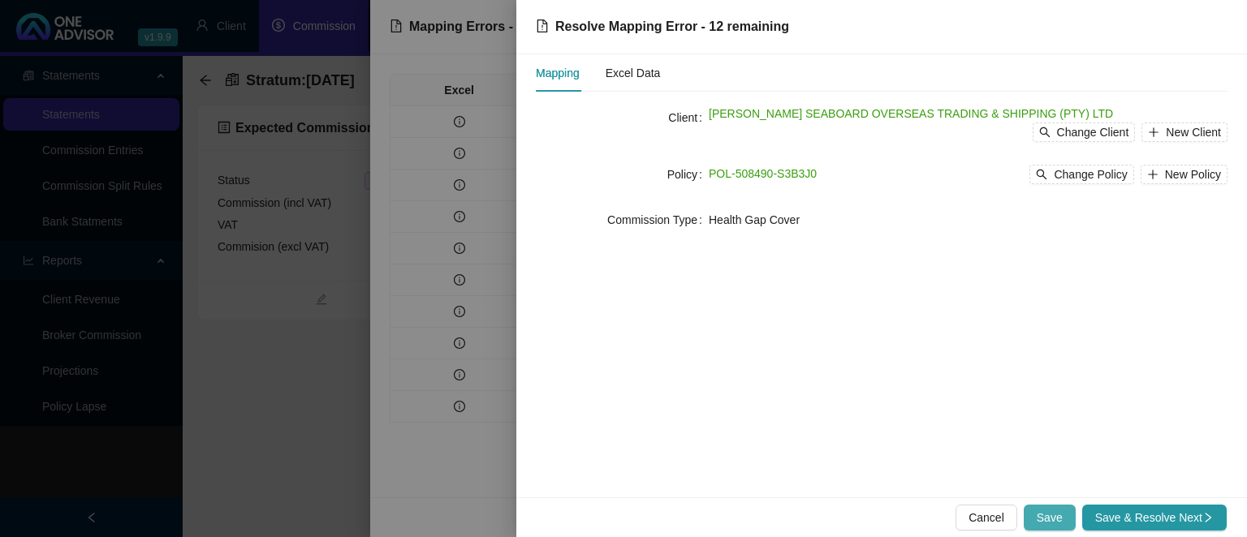
click at [1066, 522] on button "Save" at bounding box center [1049, 518] width 52 height 26
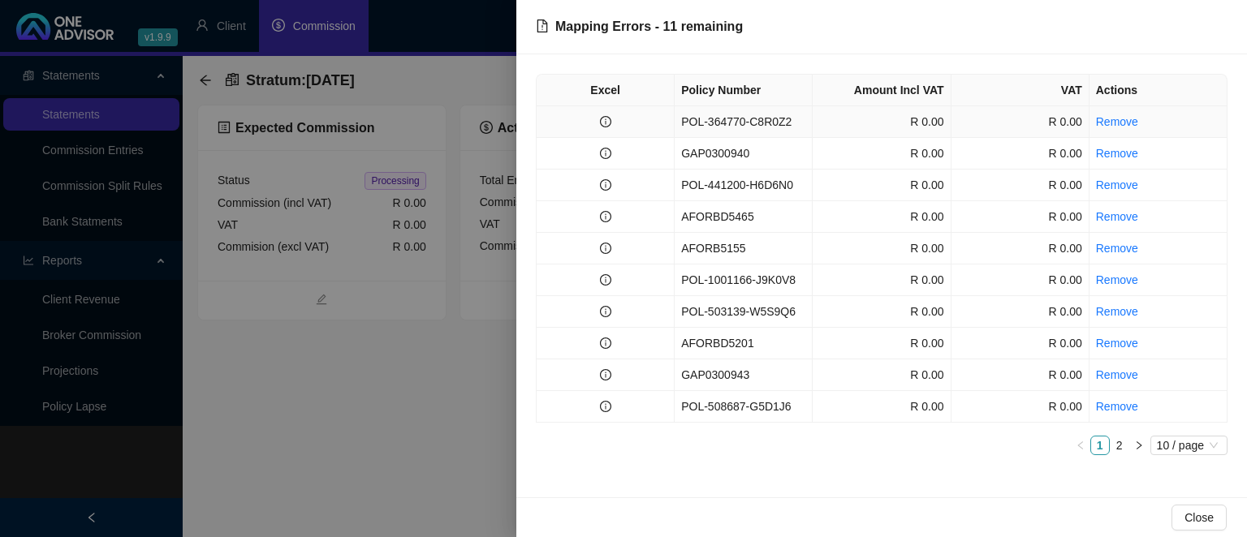
click at [729, 122] on td "POL-364770-C8R0Z2" at bounding box center [743, 122] width 138 height 32
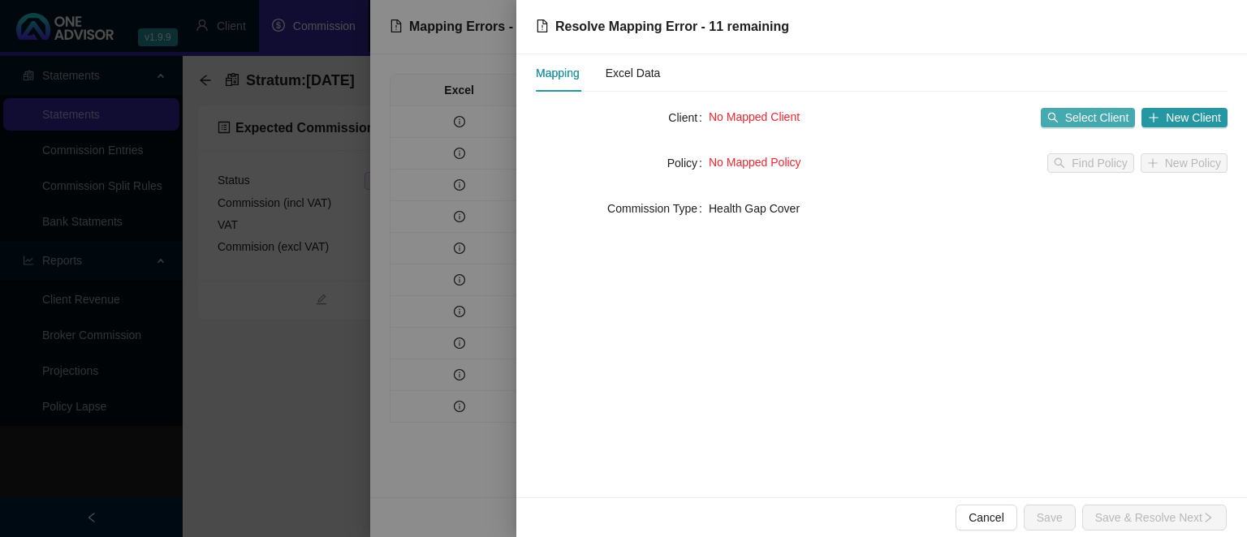
click at [1054, 123] on icon "search" at bounding box center [1052, 117] width 11 height 11
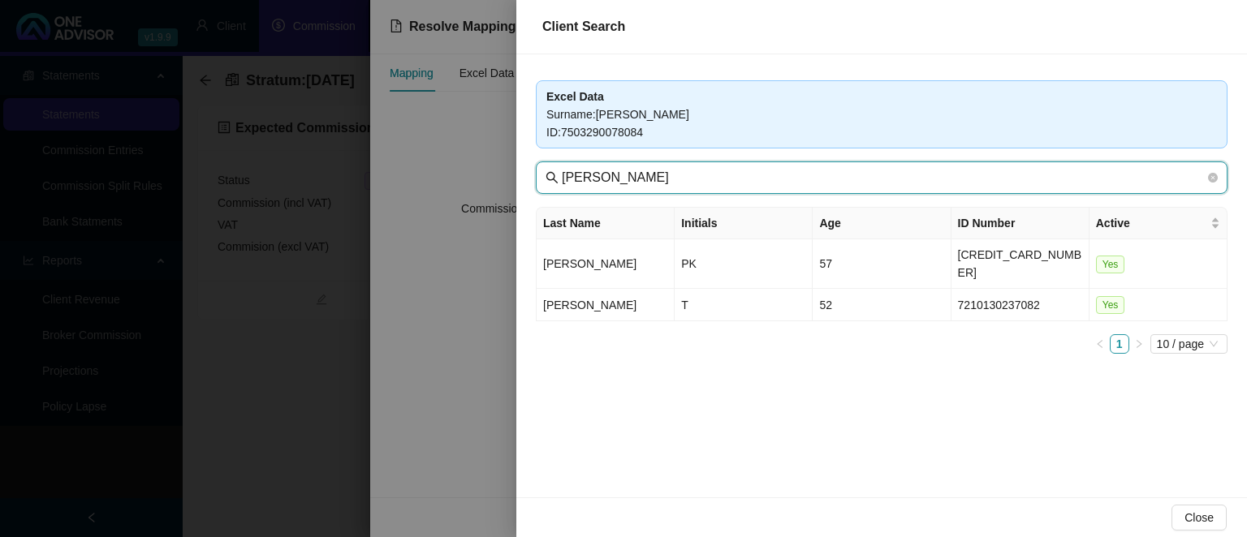
drag, startPoint x: 669, startPoint y: 174, endPoint x: 429, endPoint y: 153, distance: 241.2
click at [562, 168] on input "[PERSON_NAME]" at bounding box center [883, 177] width 643 height 19
type input "seaboard"
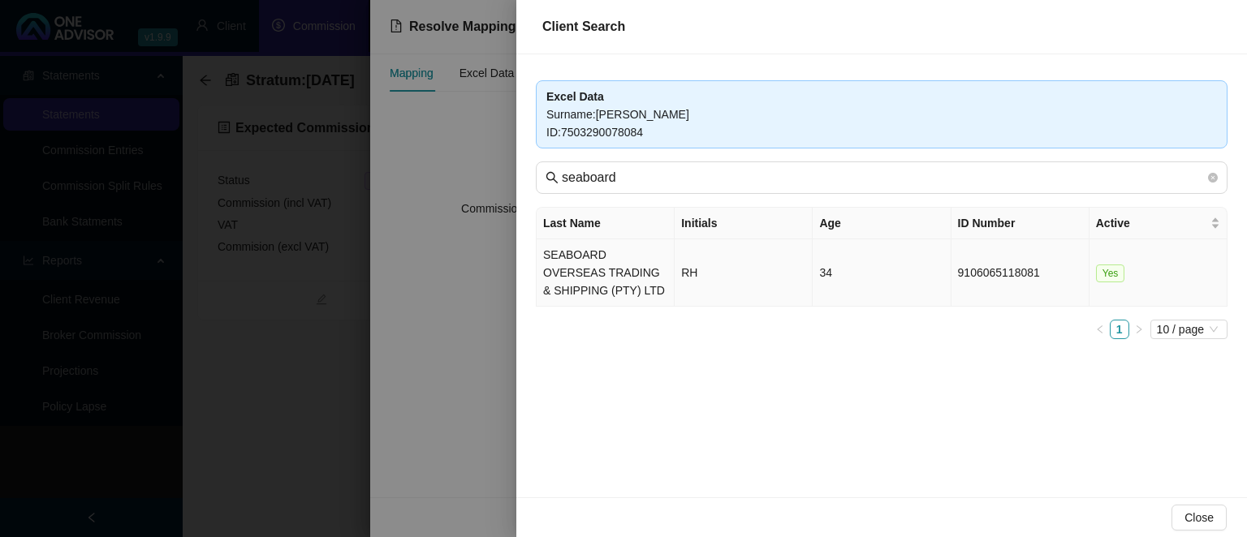
click at [582, 261] on td "SEABOARD OVERSEAS TRADING & SHIPPING (PTY) LTD" at bounding box center [605, 272] width 138 height 67
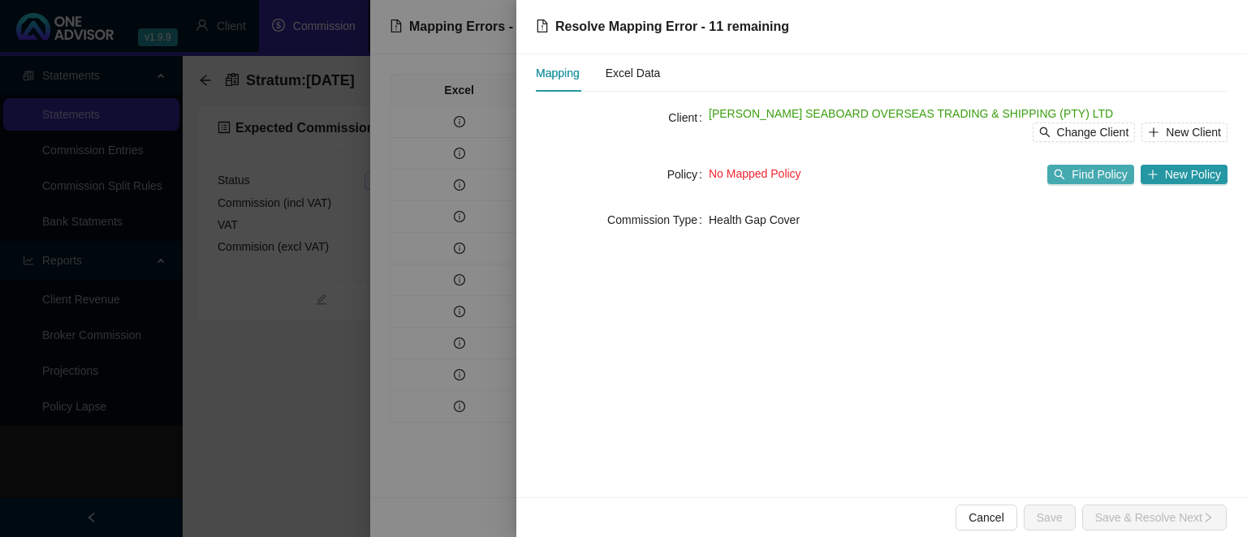
click at [1085, 177] on span "Find Policy" at bounding box center [1098, 175] width 55 height 18
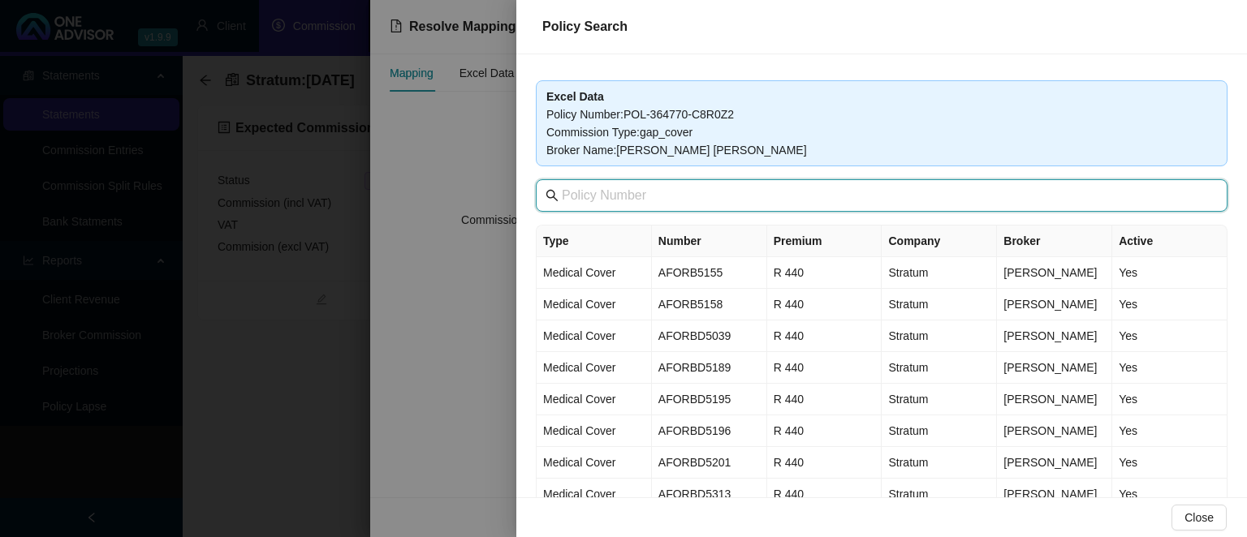
click at [626, 199] on input "text" at bounding box center [883, 195] width 643 height 19
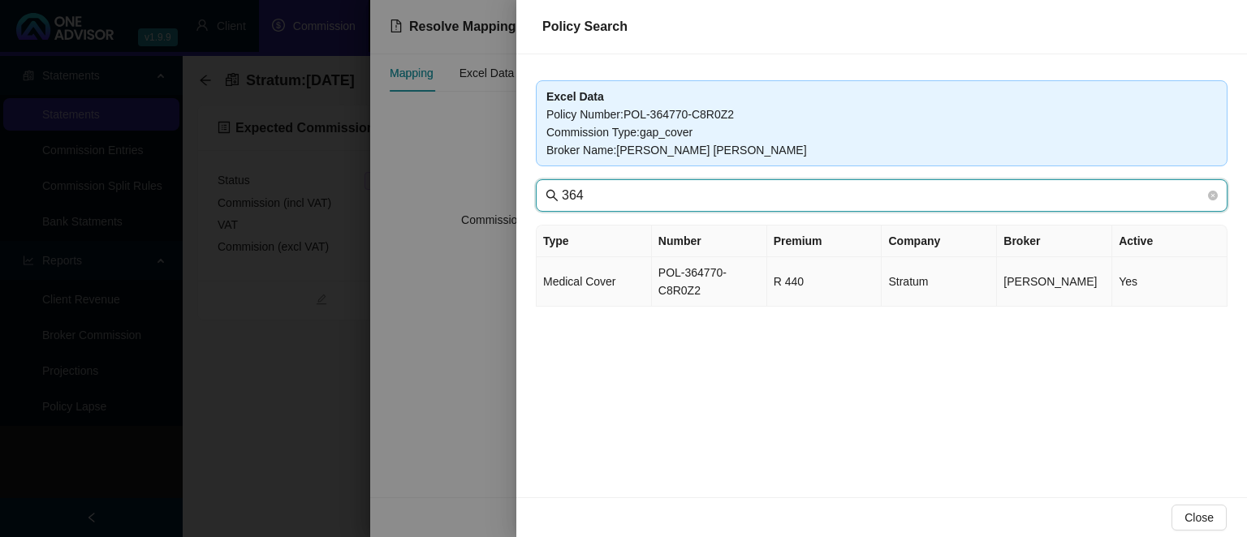
type input "364"
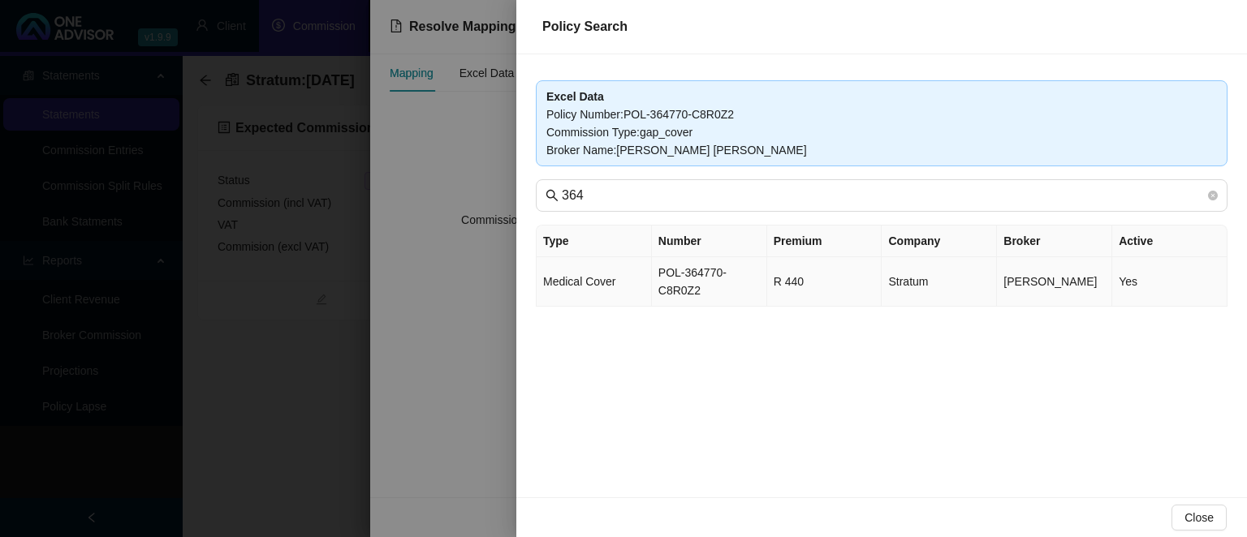
click at [683, 288] on td "POL-364770-C8R0Z2" at bounding box center [709, 282] width 115 height 50
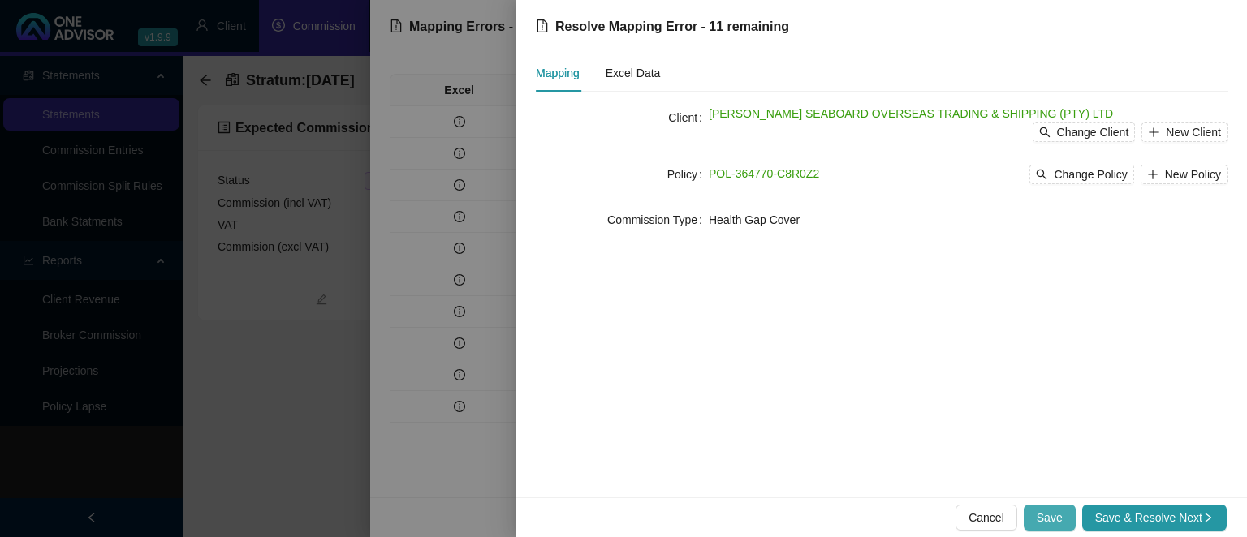
click at [1046, 515] on span "Save" at bounding box center [1049, 518] width 26 height 18
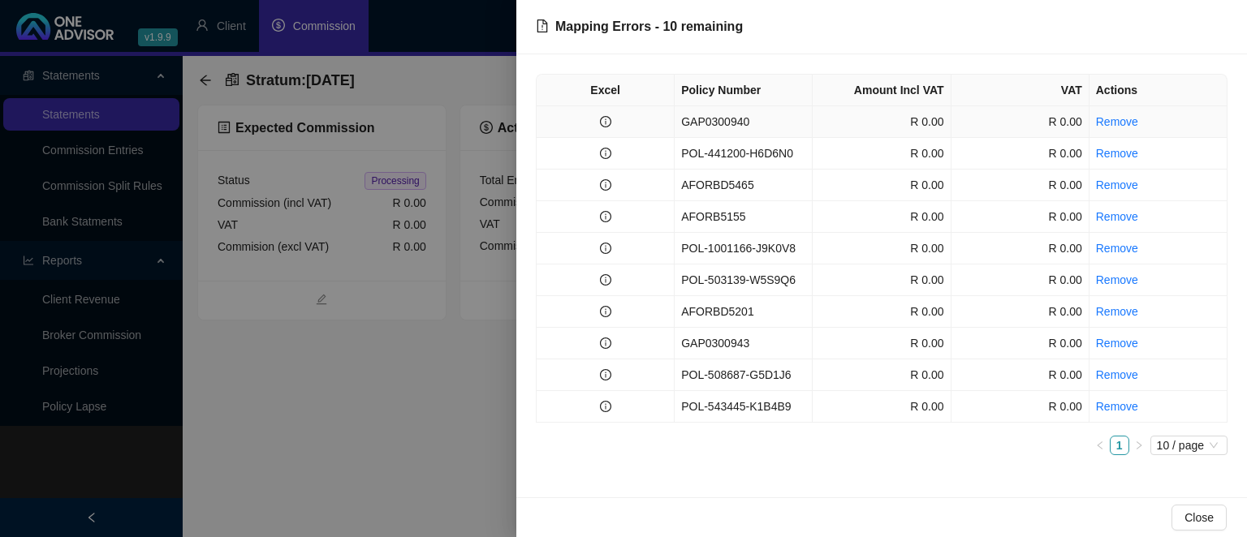
click at [719, 127] on td "GAP0300940" at bounding box center [743, 122] width 138 height 32
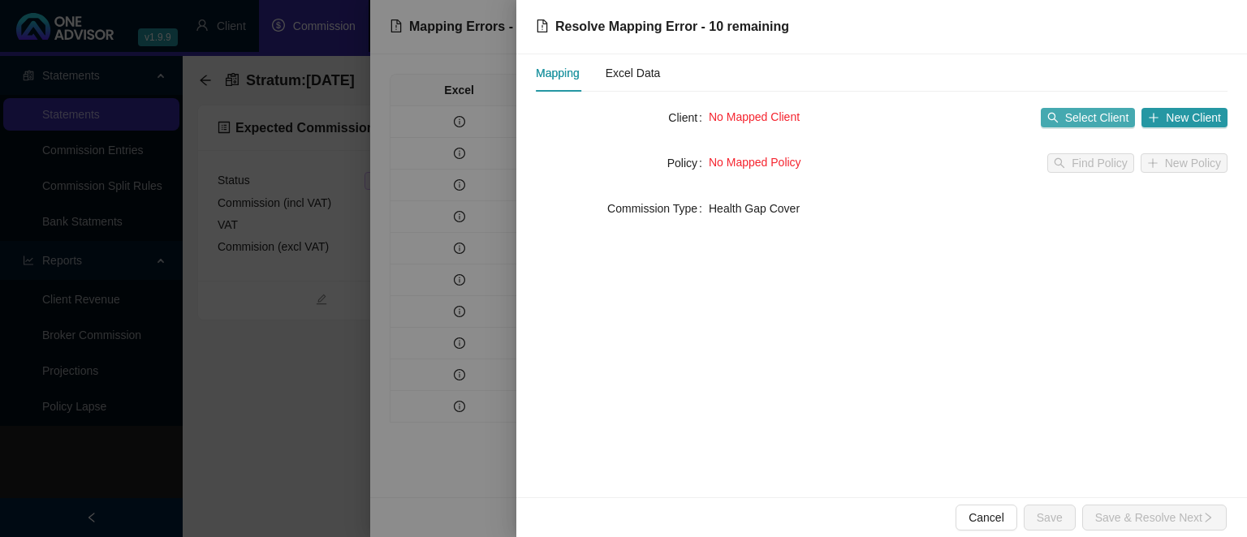
click at [1083, 123] on span "Select Client" at bounding box center [1097, 118] width 64 height 18
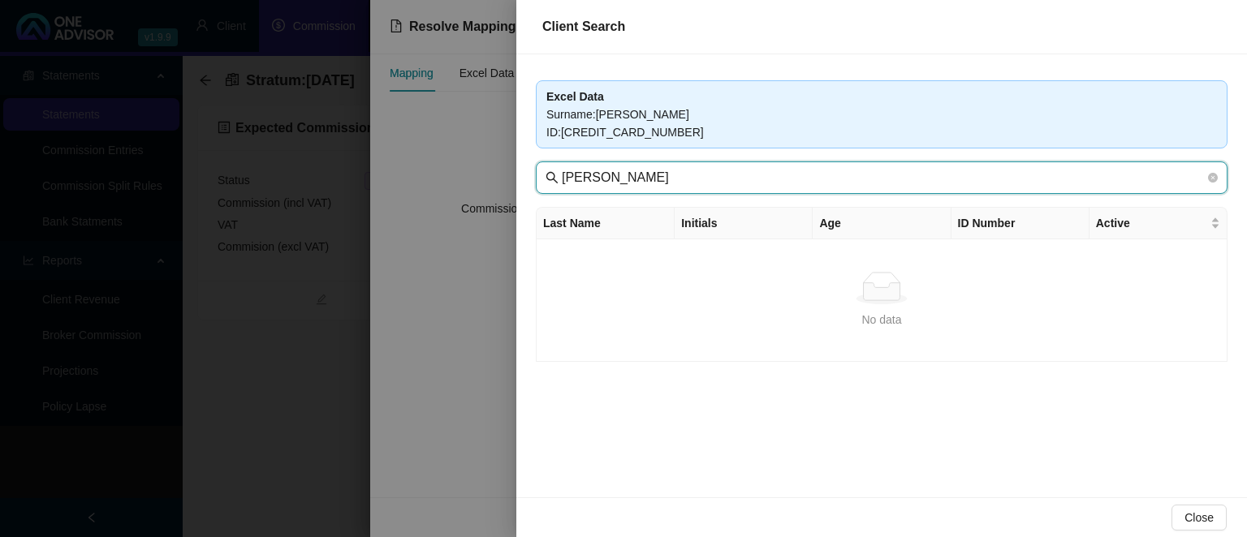
drag, startPoint x: 638, startPoint y: 180, endPoint x: 312, endPoint y: 170, distance: 325.6
click at [562, 170] on input "[PERSON_NAME]" at bounding box center [883, 177] width 643 height 19
type input "seaboard"
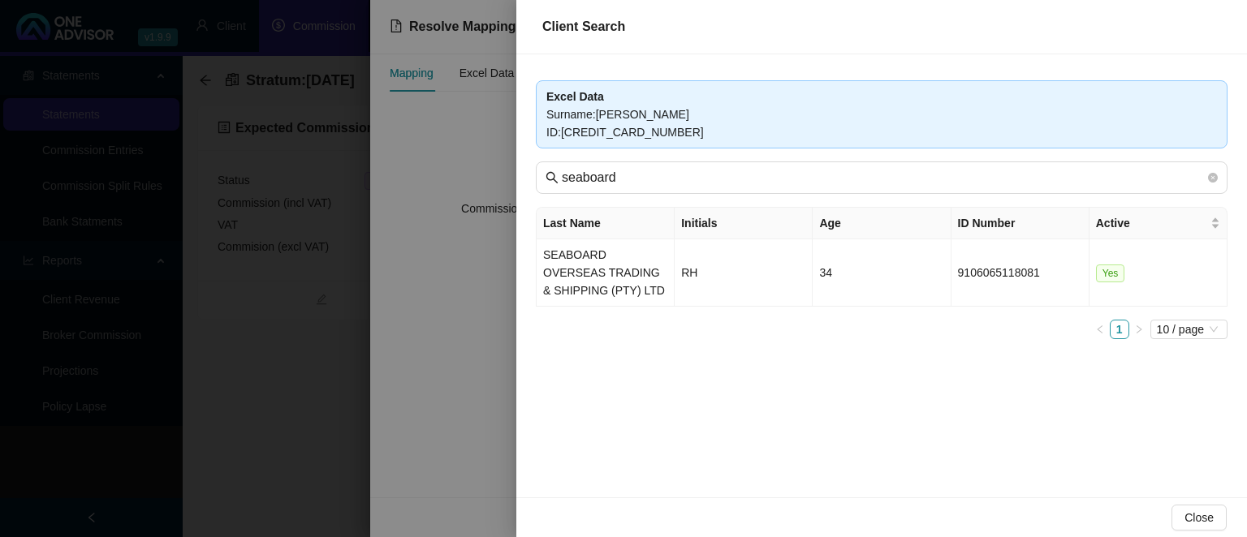
click at [524, 265] on div "Excel Data Surname : [PERSON_NAME] ID : [CREDIT_CARD_NUMBER] seaboard Last Name…" at bounding box center [881, 275] width 730 height 443
click at [611, 269] on td "SEABOARD OVERSEAS TRADING & SHIPPING (PTY) LTD" at bounding box center [605, 272] width 138 height 67
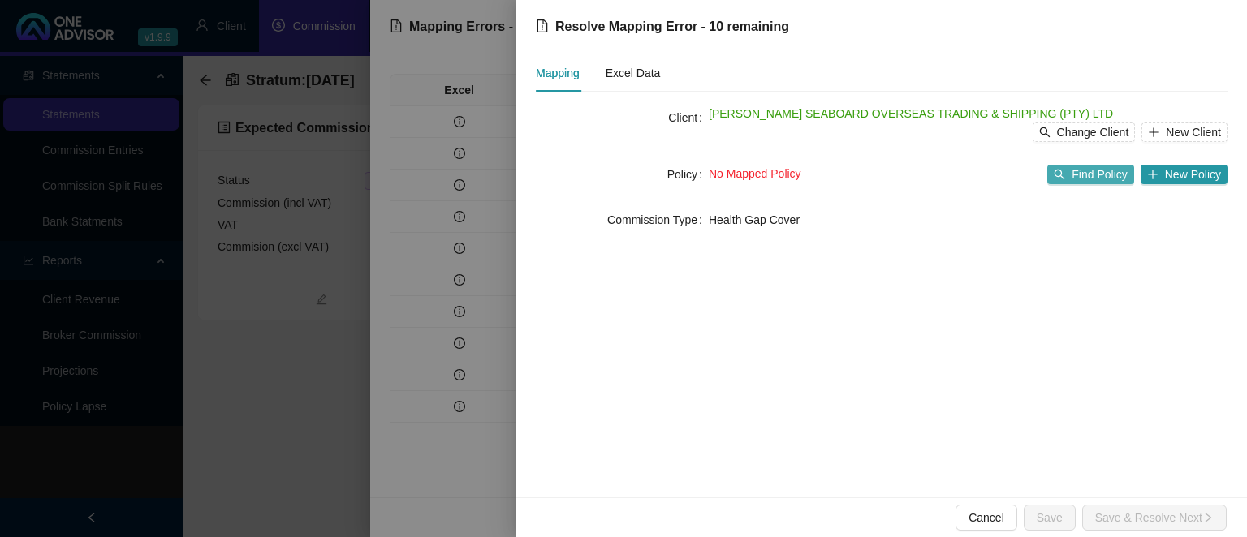
click at [1070, 168] on button "Find Policy" at bounding box center [1090, 174] width 86 height 19
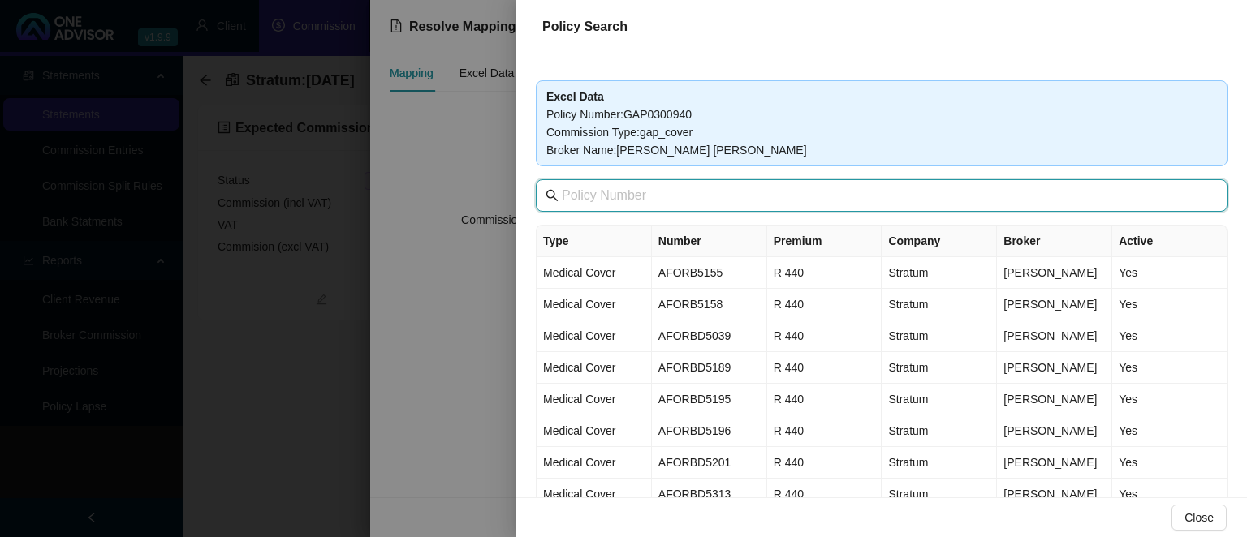
click at [667, 200] on input "text" at bounding box center [883, 195] width 643 height 19
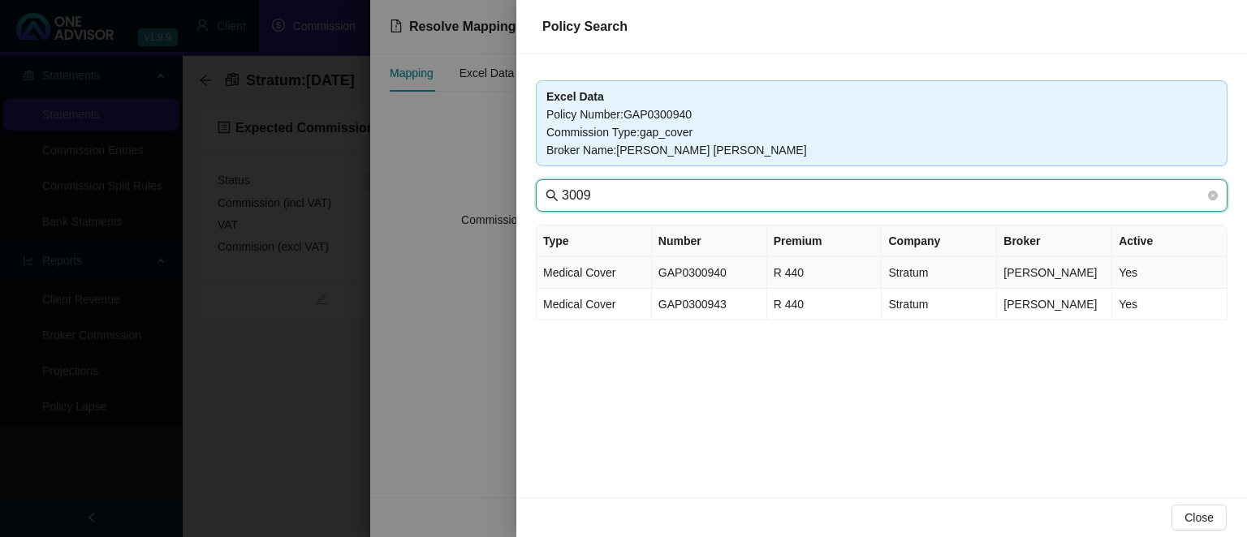
type input "3009"
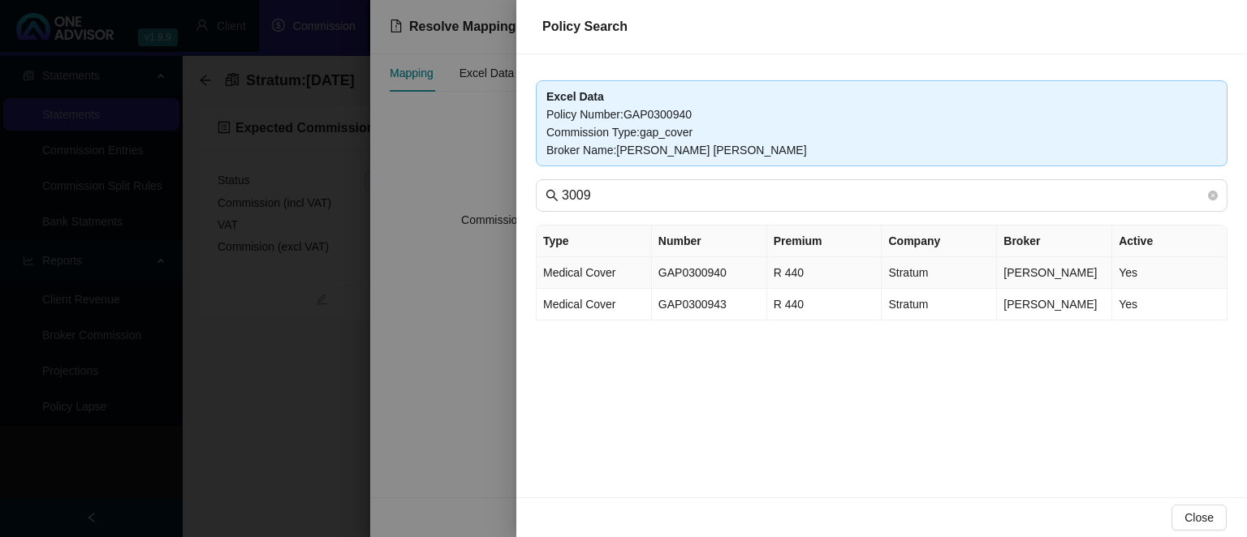
click at [690, 274] on td "GAP0300940" at bounding box center [709, 273] width 115 height 32
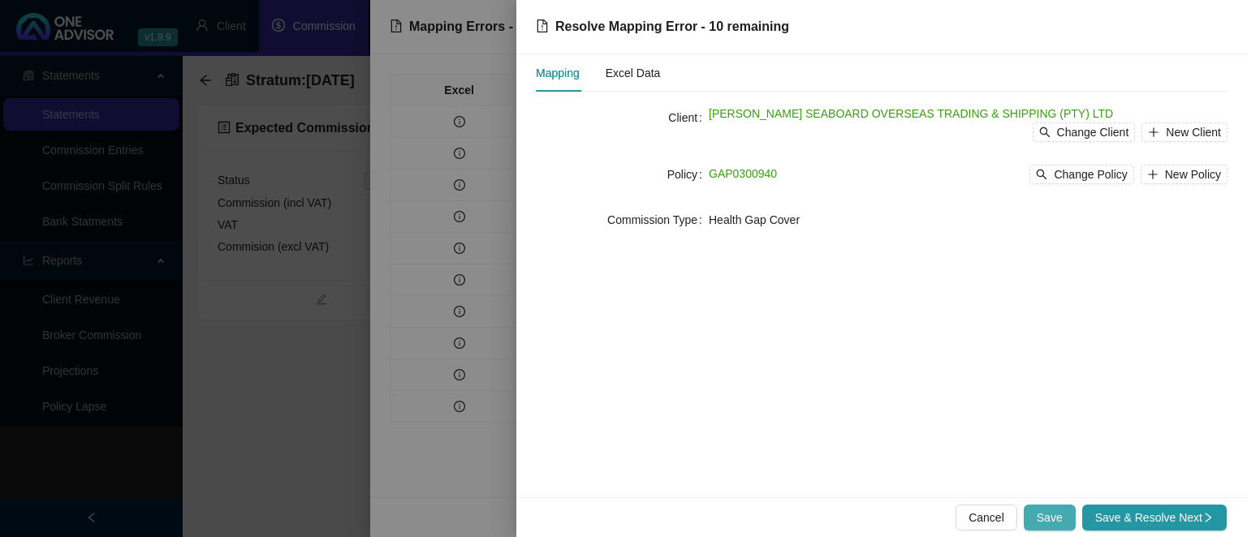
click at [1045, 524] on span "Save" at bounding box center [1049, 518] width 26 height 18
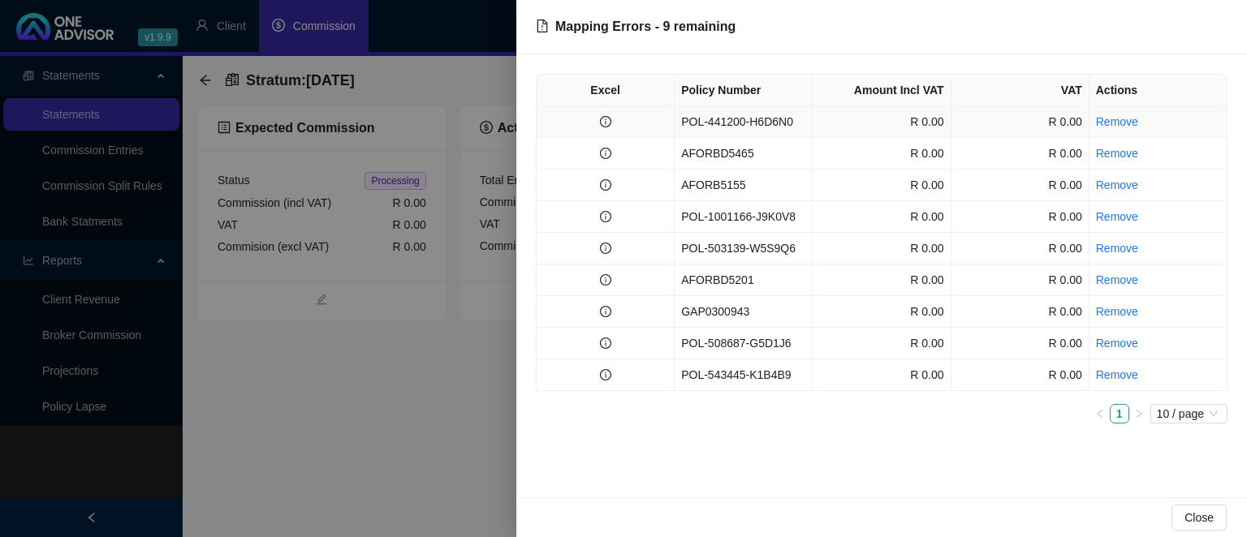
click at [755, 120] on td "POL-441200-H6D6N0" at bounding box center [743, 122] width 138 height 32
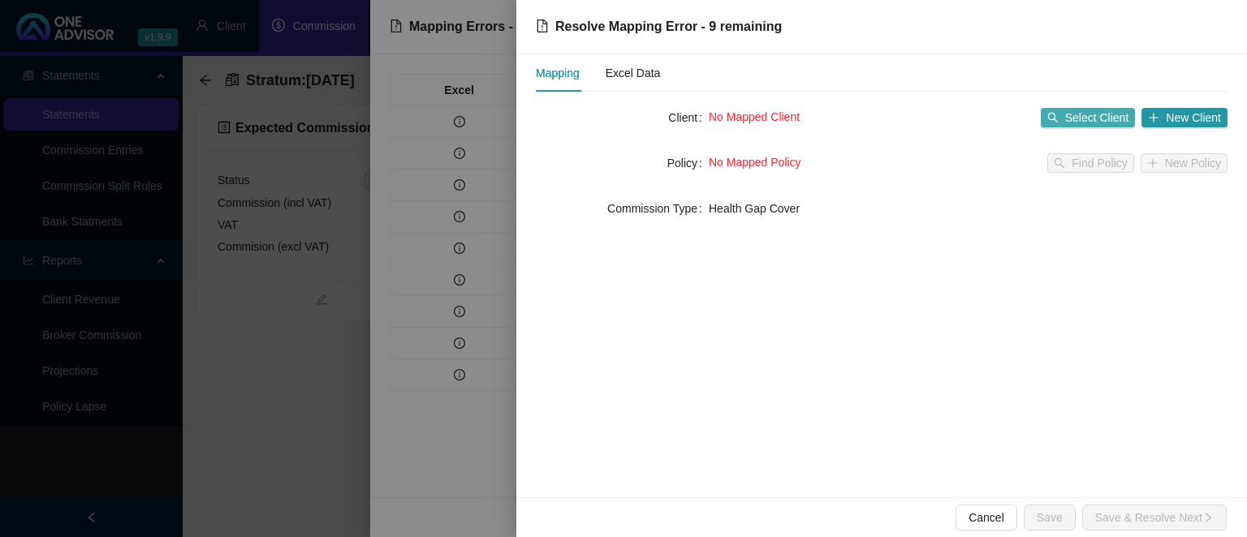
click at [1071, 115] on span "Select Client" at bounding box center [1097, 118] width 64 height 18
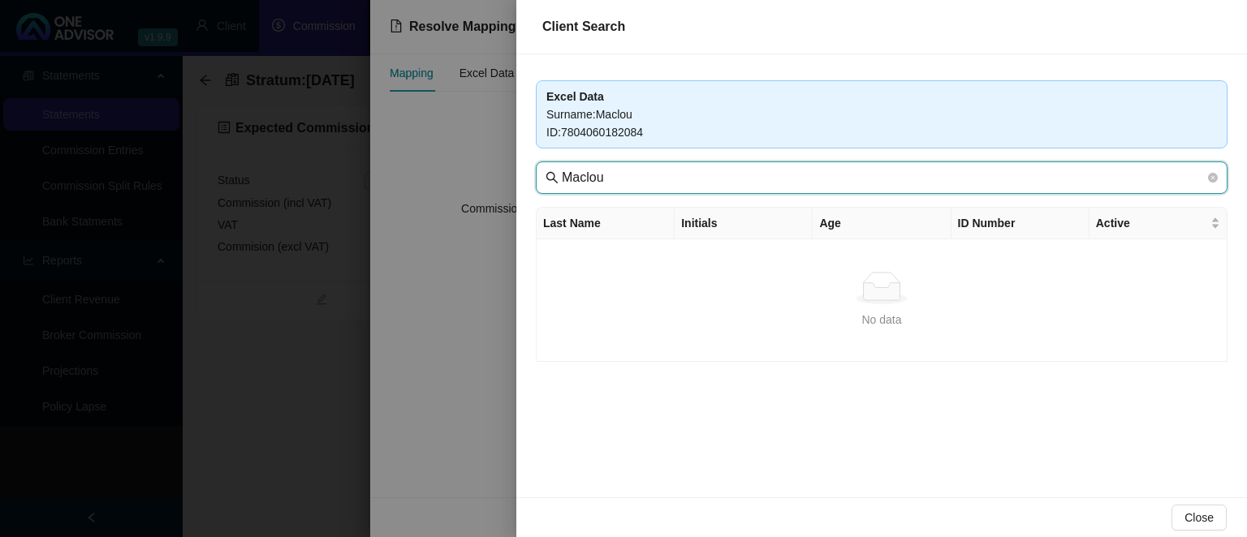
drag, startPoint x: 677, startPoint y: 175, endPoint x: 349, endPoint y: 167, distance: 328.0
click at [562, 168] on input "Maclou" at bounding box center [883, 177] width 643 height 19
type input "seaboard"
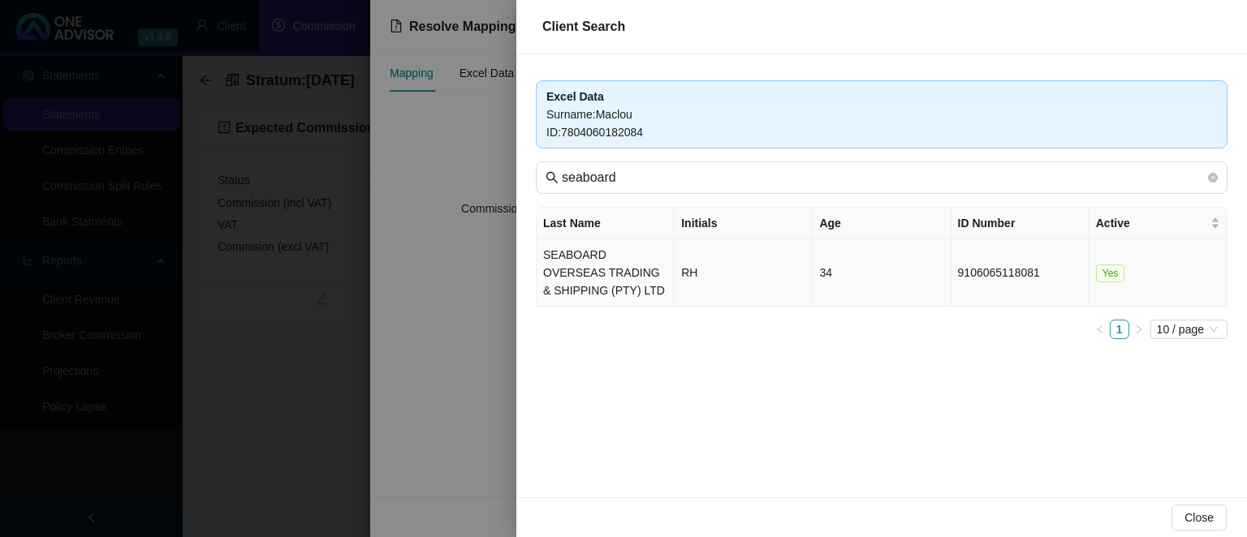
click at [573, 287] on td "SEABOARD OVERSEAS TRADING & SHIPPING (PTY) LTD" at bounding box center [605, 272] width 138 height 67
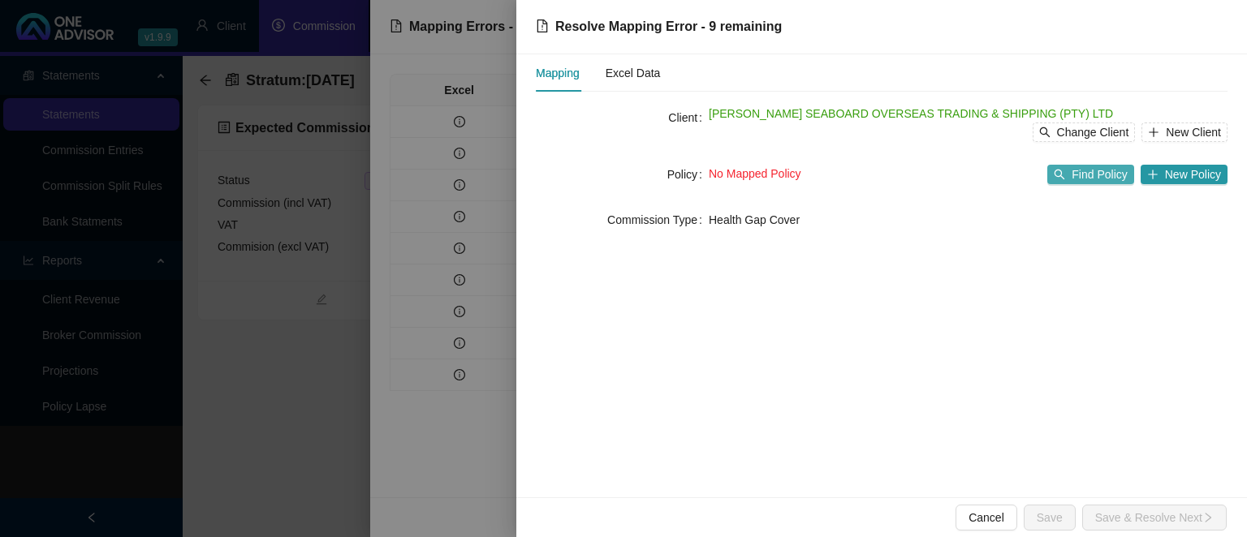
click at [1070, 183] on button "Find Policy" at bounding box center [1090, 174] width 86 height 19
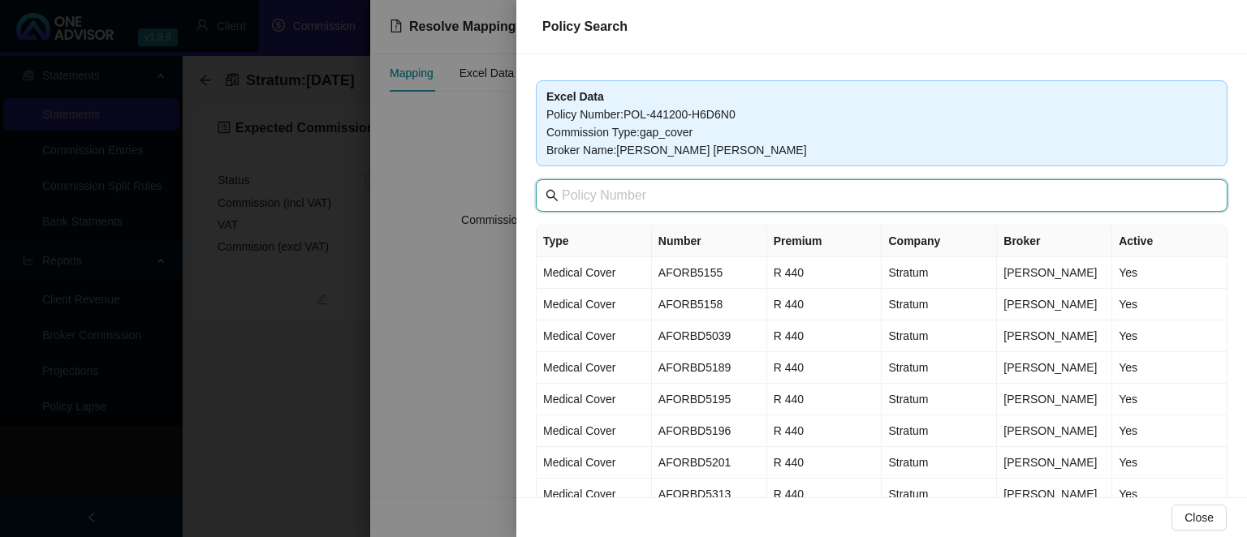
click at [664, 192] on input "text" at bounding box center [883, 195] width 643 height 19
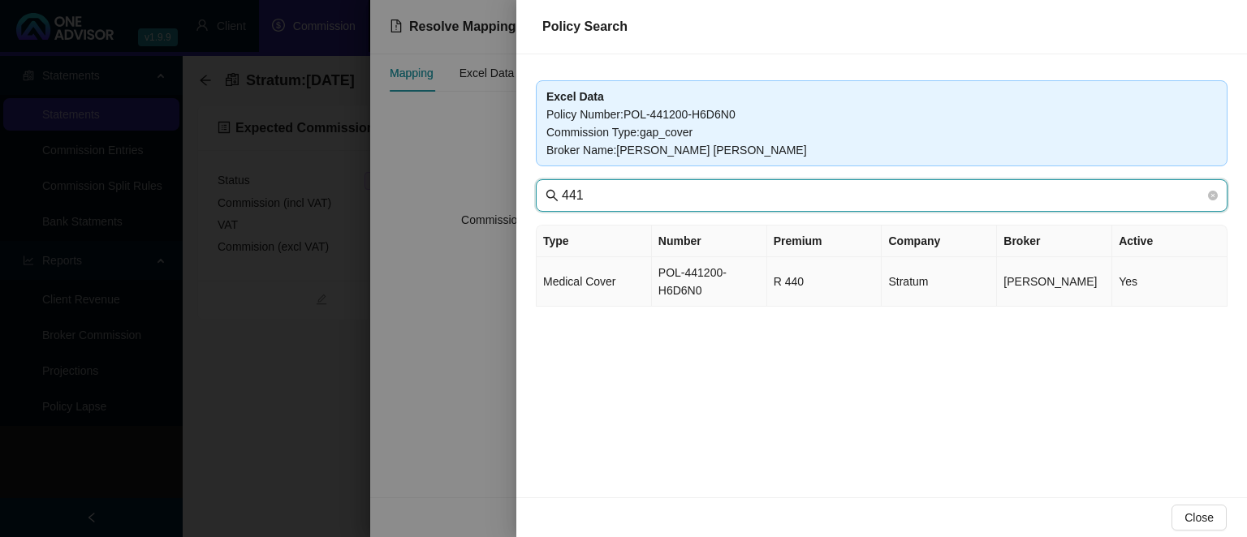
type input "441"
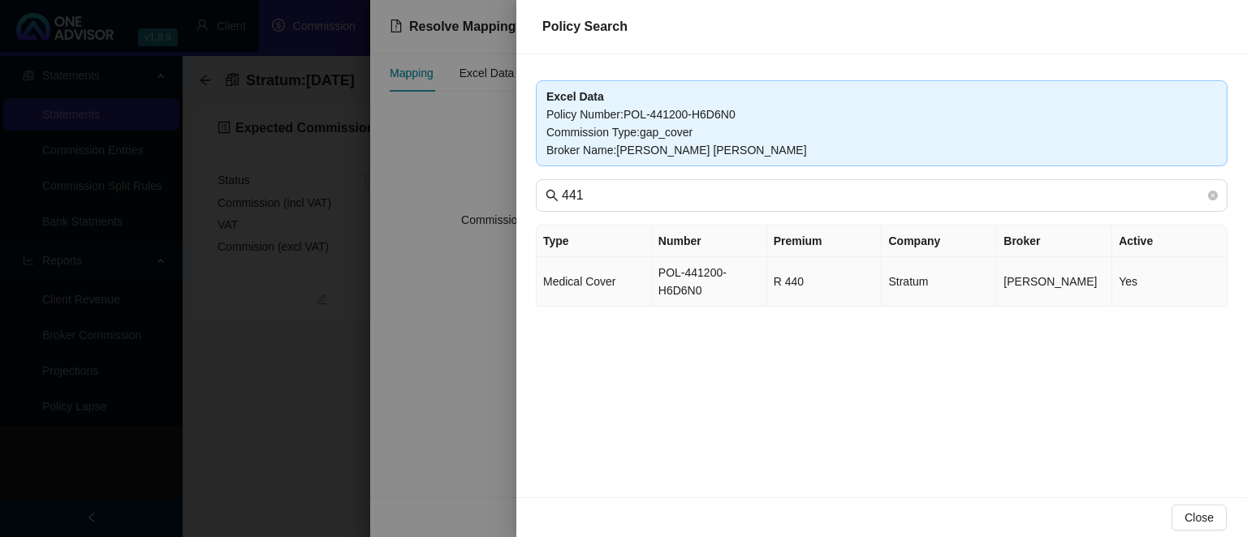
click at [710, 271] on td "POL-441200-H6D6N0" at bounding box center [709, 282] width 115 height 50
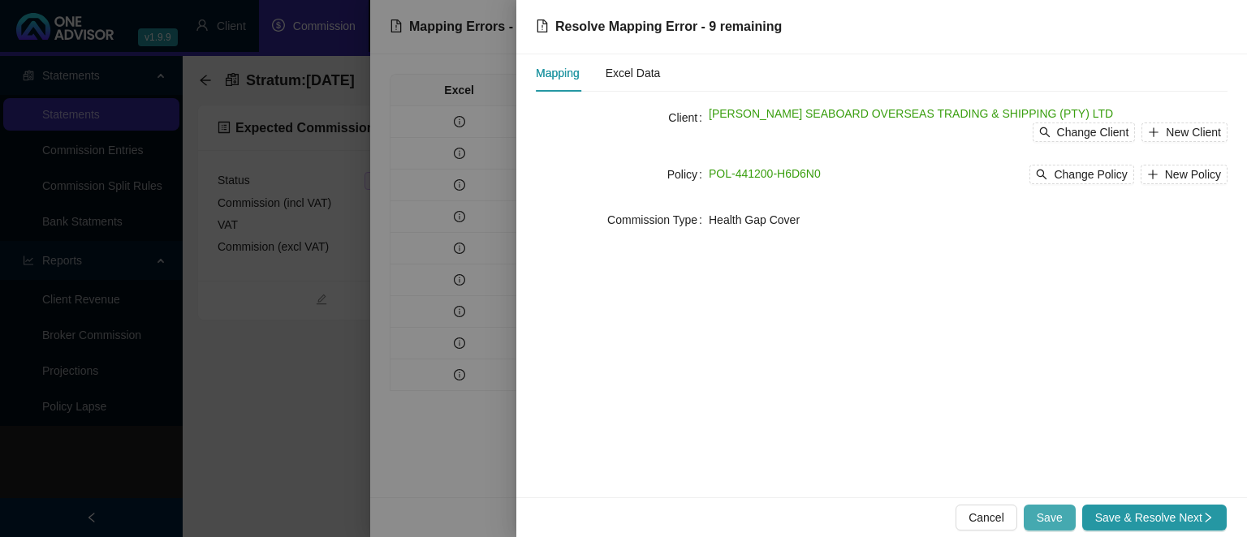
click at [1051, 517] on span "Save" at bounding box center [1049, 518] width 26 height 18
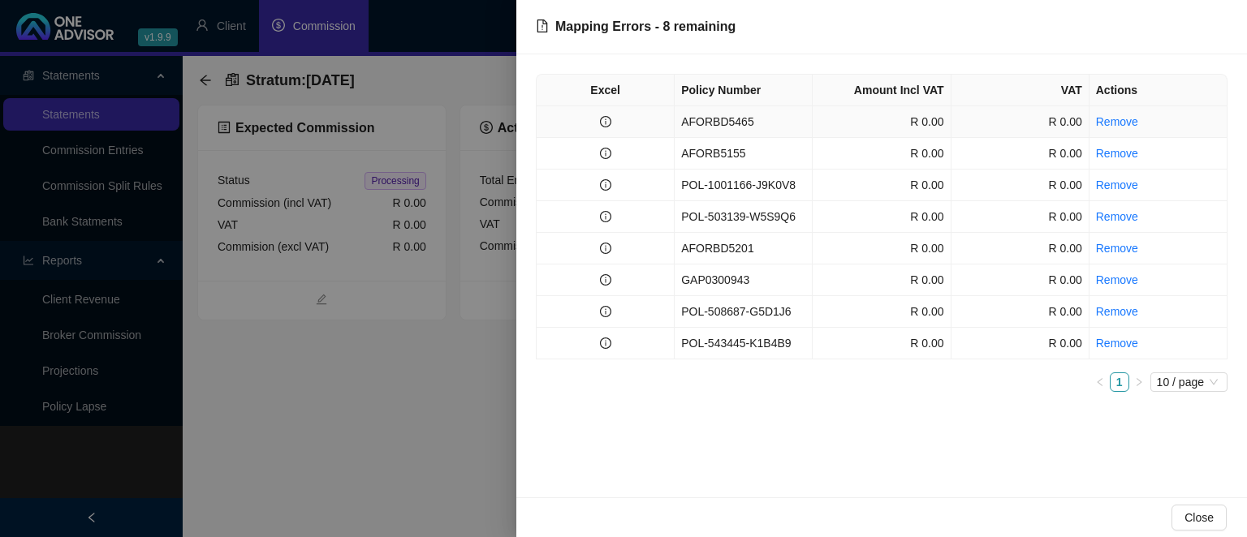
click at [713, 125] on td "AFORBD5465" at bounding box center [743, 122] width 138 height 32
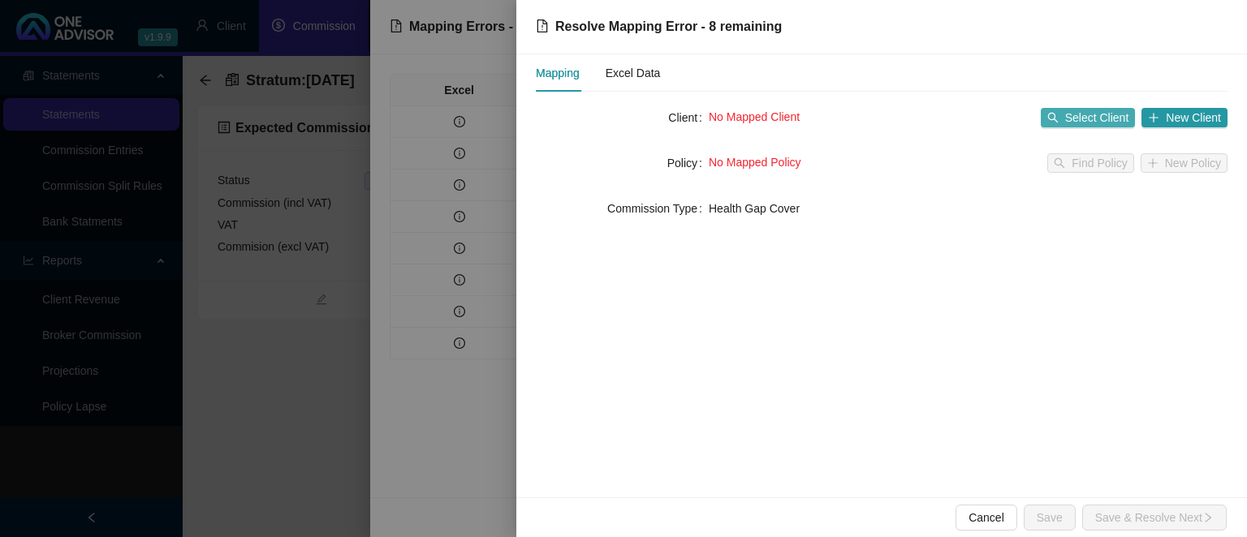
click at [1097, 114] on span "Select Client" at bounding box center [1097, 118] width 64 height 18
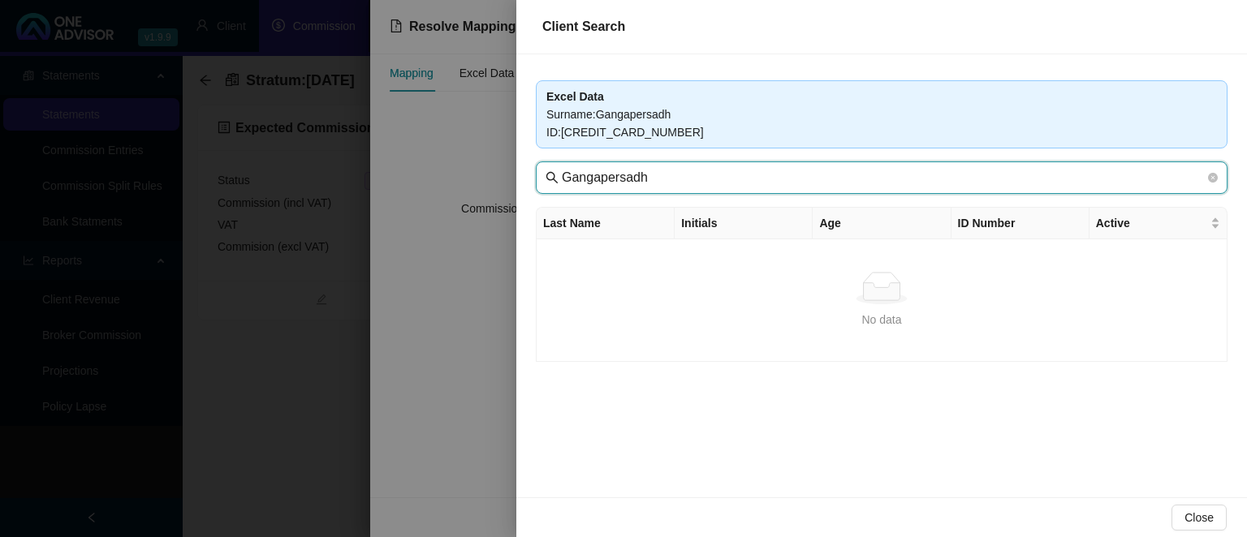
drag, startPoint x: 676, startPoint y: 172, endPoint x: 436, endPoint y: 142, distance: 242.1
click at [562, 168] on input "Gangapersadh" at bounding box center [883, 177] width 643 height 19
type input "seaboard"
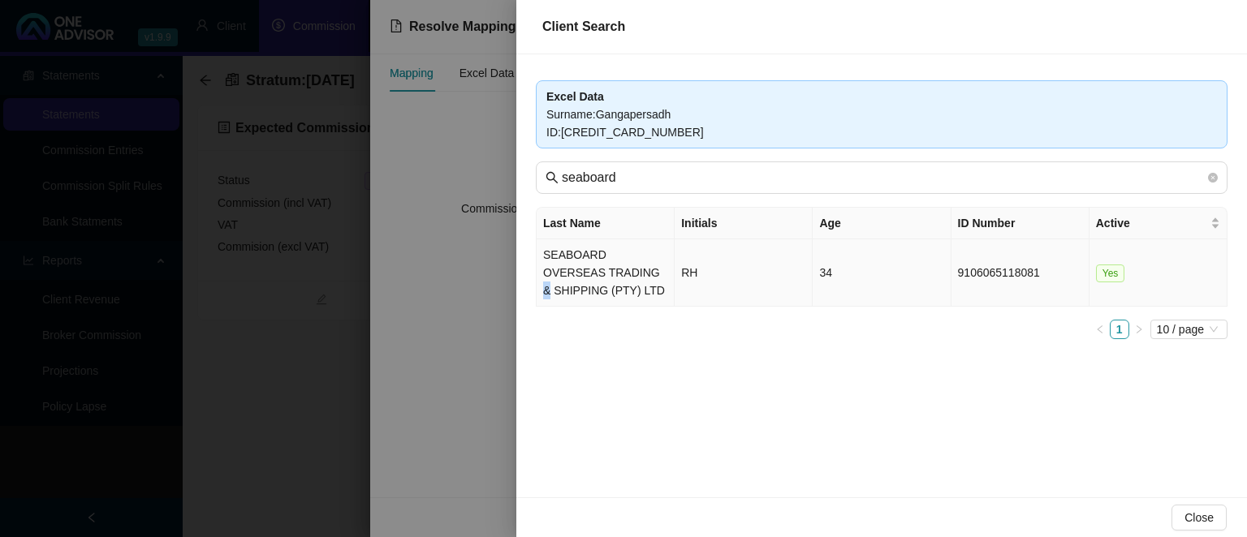
click at [598, 279] on td "SEABOARD OVERSEAS TRADING & SHIPPING (PTY) LTD" at bounding box center [605, 272] width 138 height 67
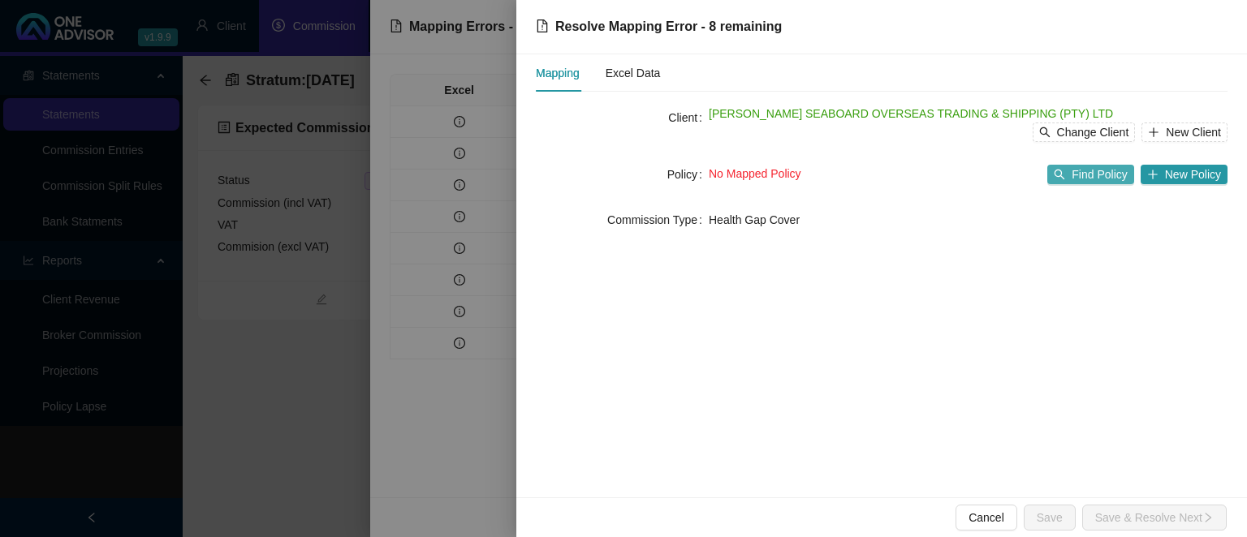
click at [1095, 180] on span "Find Policy" at bounding box center [1098, 175] width 55 height 18
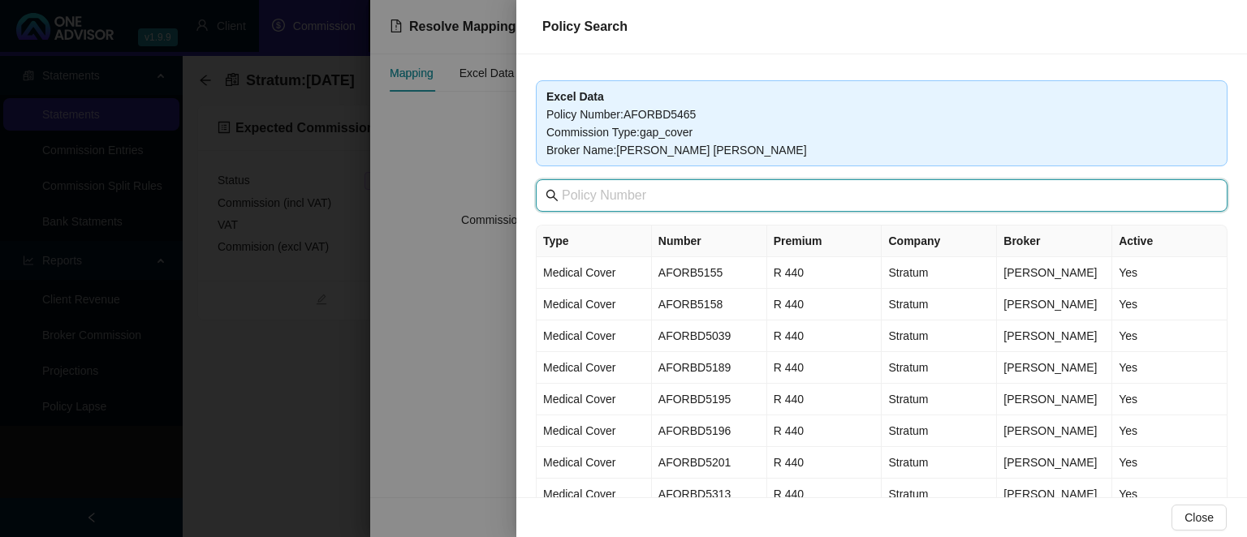
click at [657, 195] on input "text" at bounding box center [883, 195] width 643 height 19
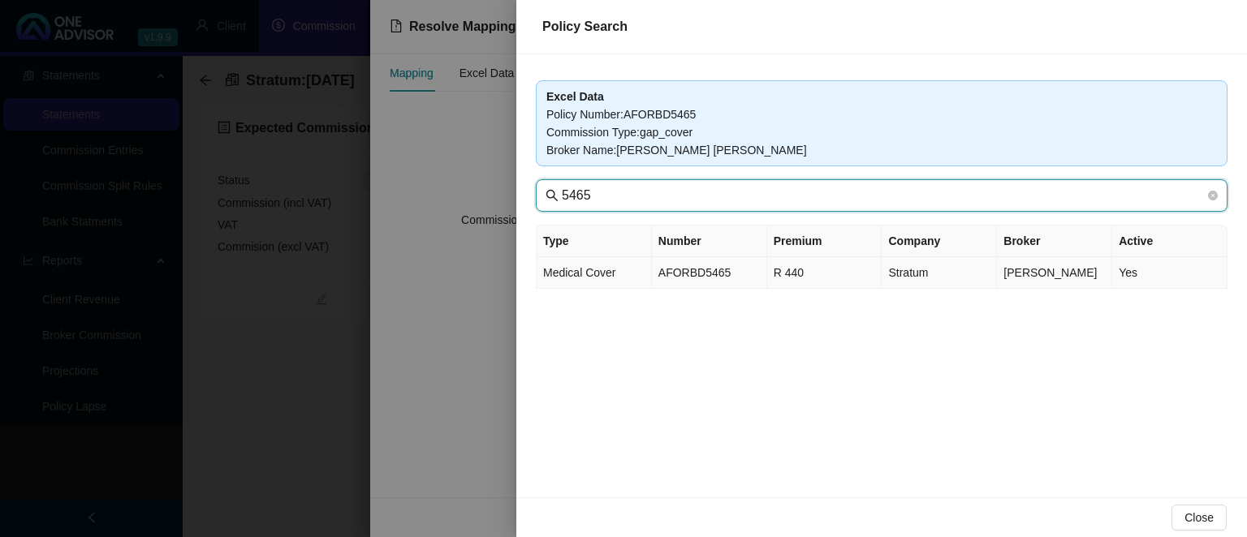
type input "5465"
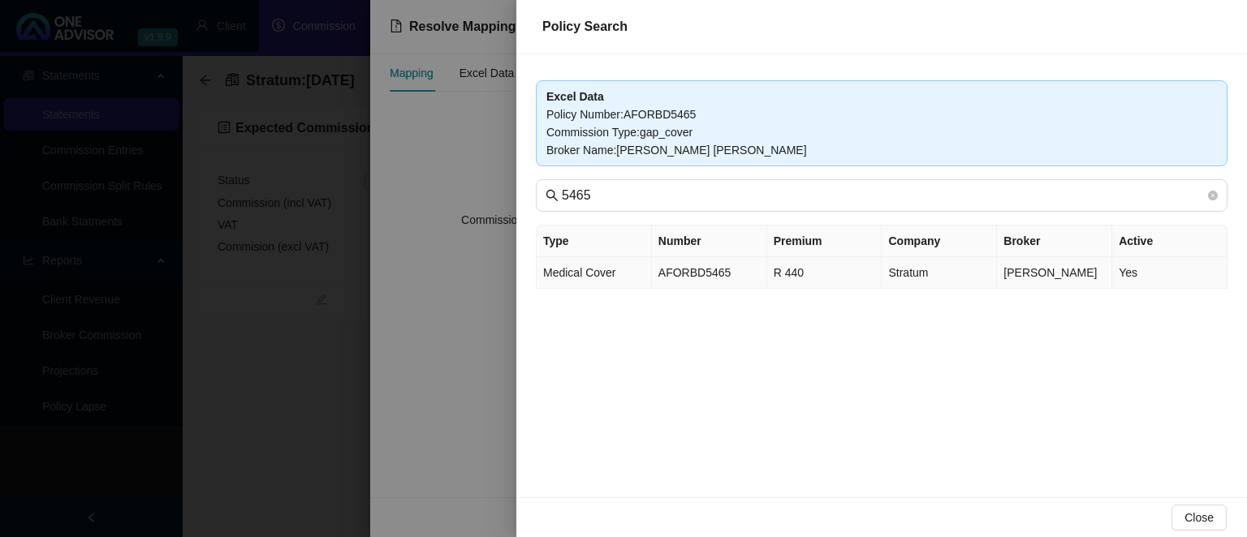
click at [641, 278] on td "Medical Cover" at bounding box center [593, 273] width 115 height 32
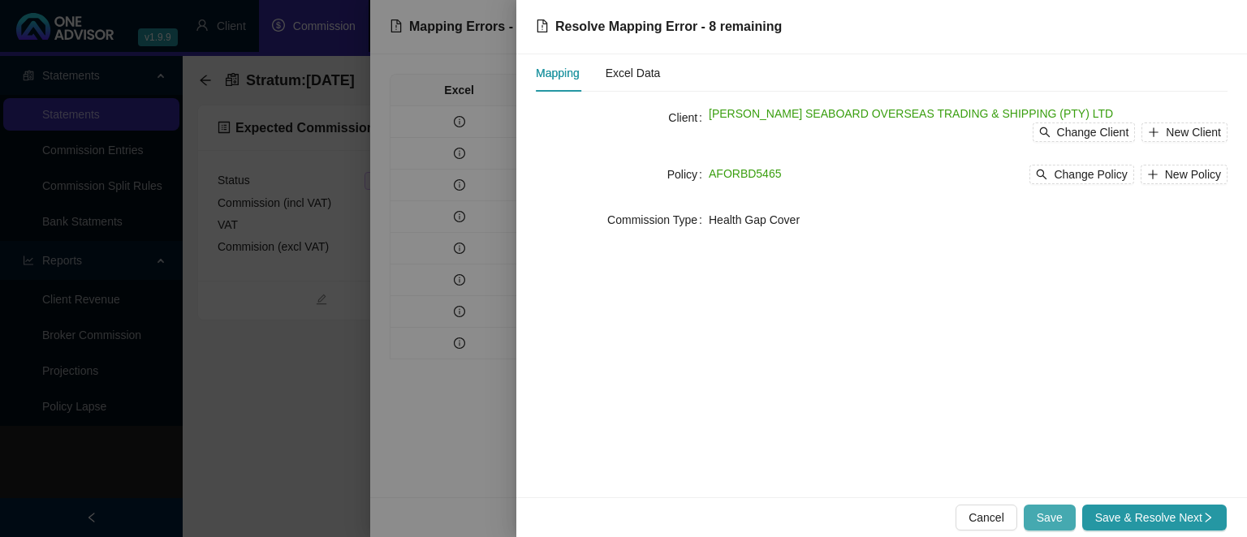
click at [1053, 521] on span "Save" at bounding box center [1049, 518] width 26 height 18
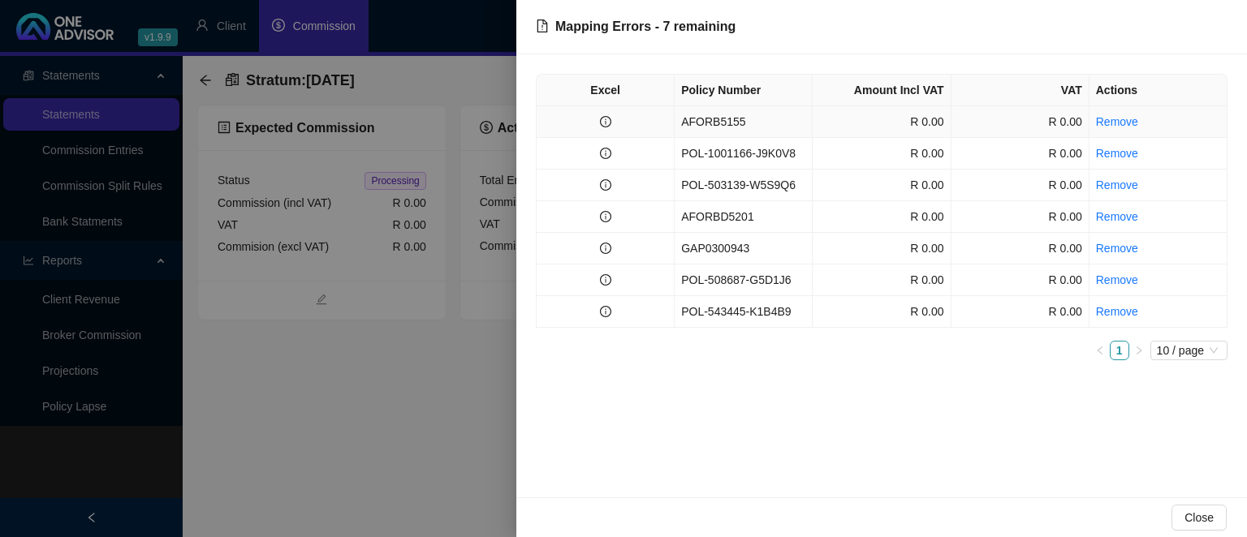
click at [737, 123] on td "AFORB5155" at bounding box center [743, 122] width 138 height 32
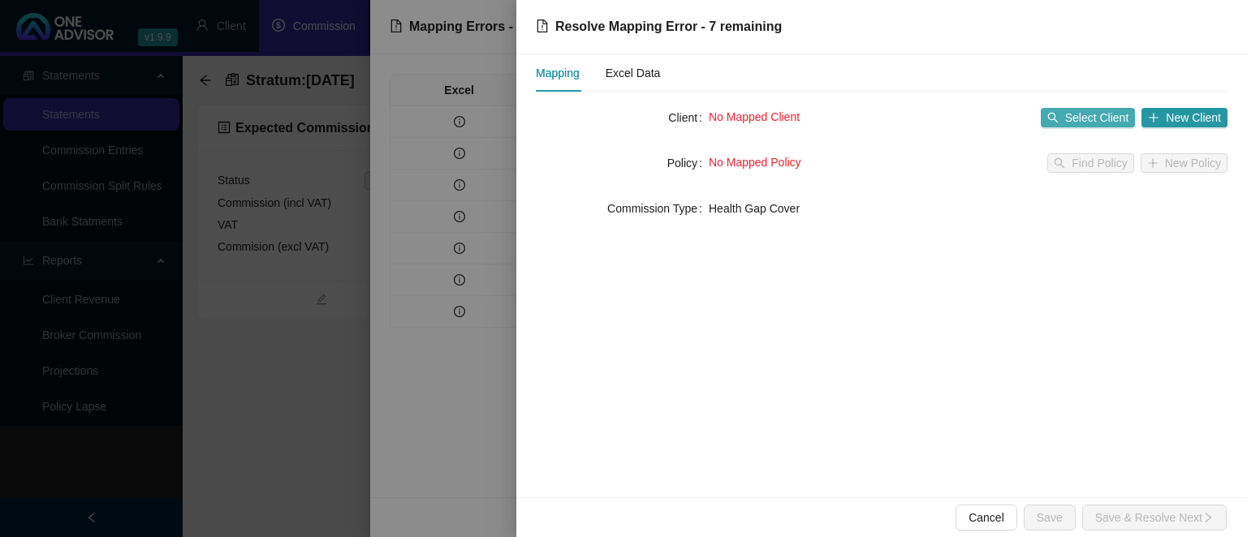
click at [1102, 120] on span "Select Client" at bounding box center [1097, 118] width 64 height 18
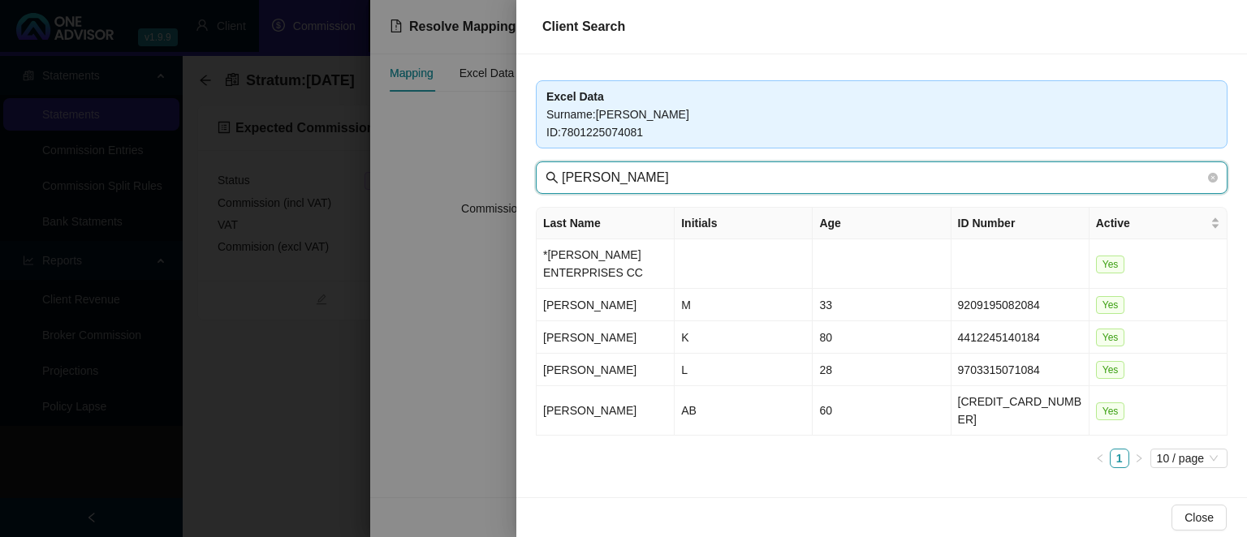
drag, startPoint x: 618, startPoint y: 179, endPoint x: 291, endPoint y: 166, distance: 328.1
click at [562, 168] on input "[PERSON_NAME]" at bounding box center [883, 177] width 643 height 19
type input "seaboard"
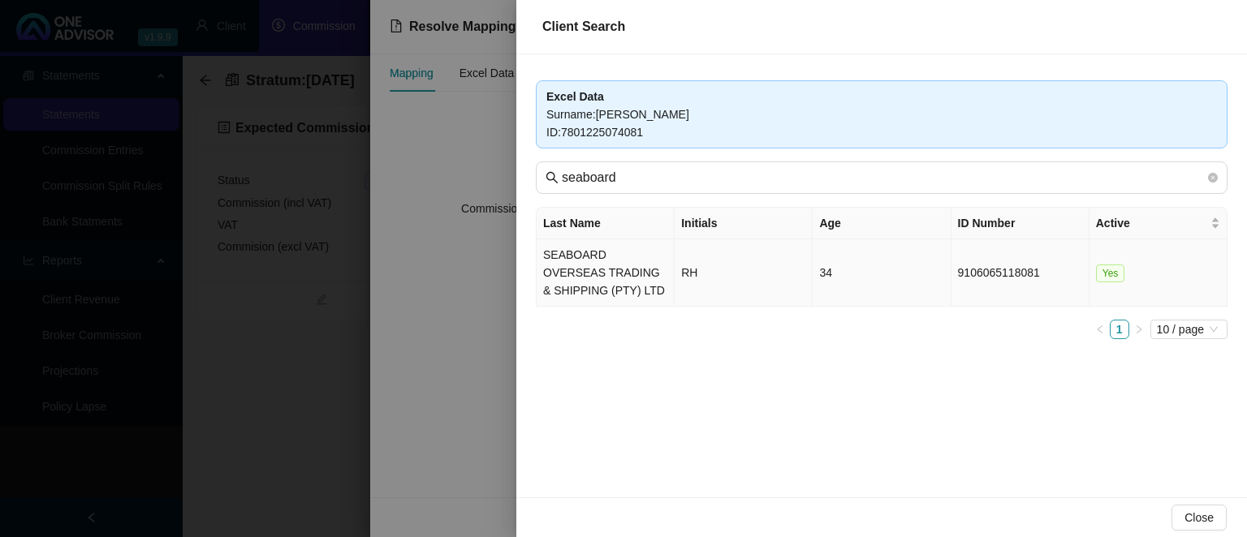
click at [579, 261] on td "SEABOARD OVERSEAS TRADING & SHIPPING (PTY) LTD" at bounding box center [605, 272] width 138 height 67
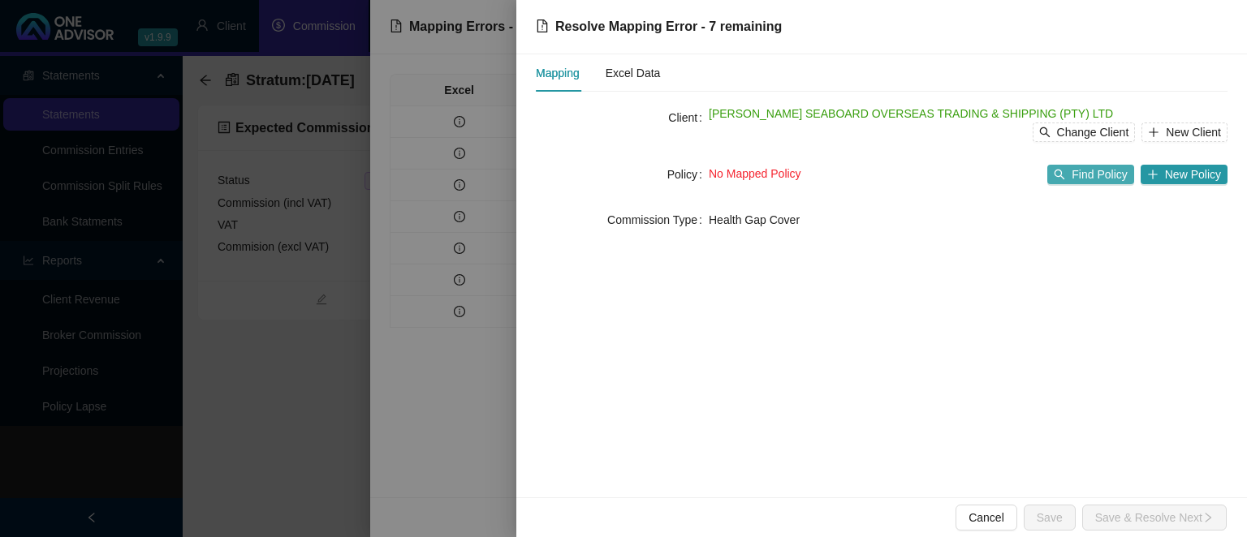
click at [1083, 180] on span "Find Policy" at bounding box center [1098, 175] width 55 height 18
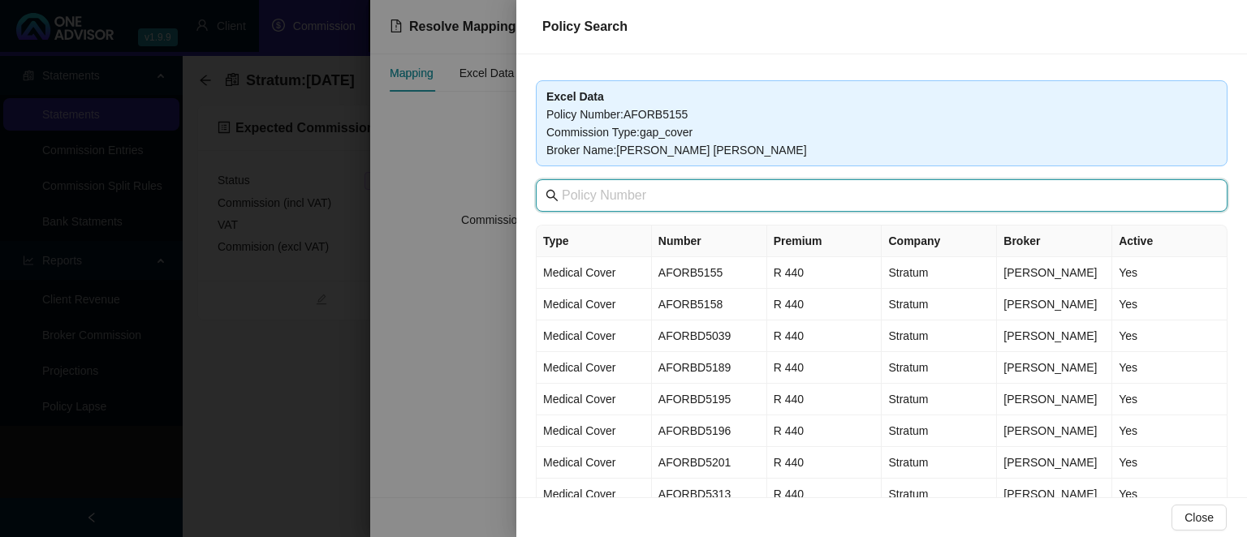
click at [700, 203] on input "text" at bounding box center [883, 195] width 643 height 19
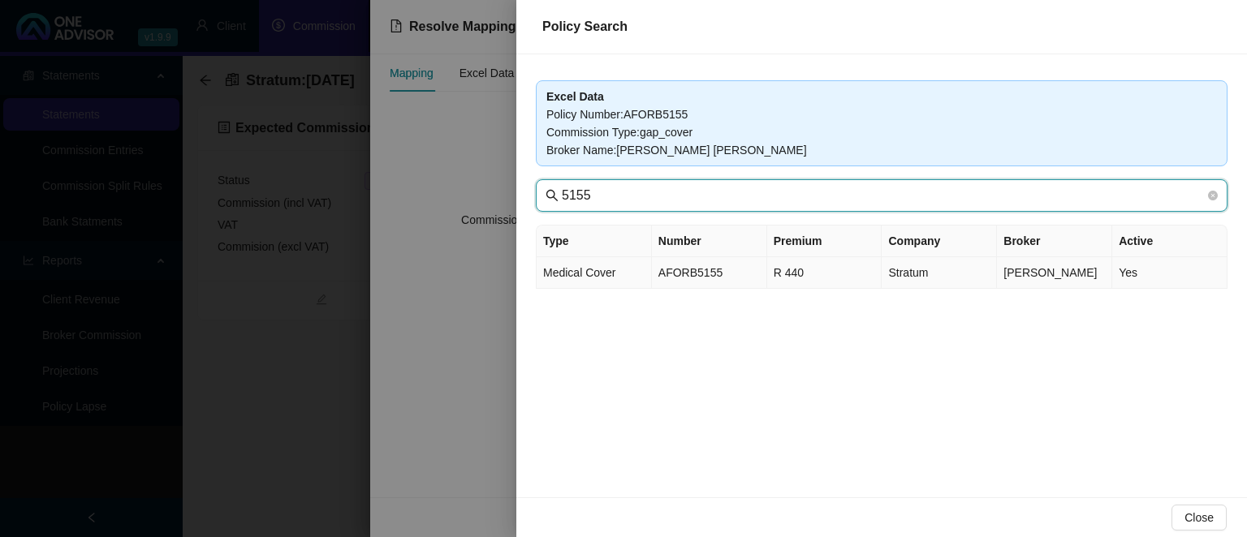
type input "5155"
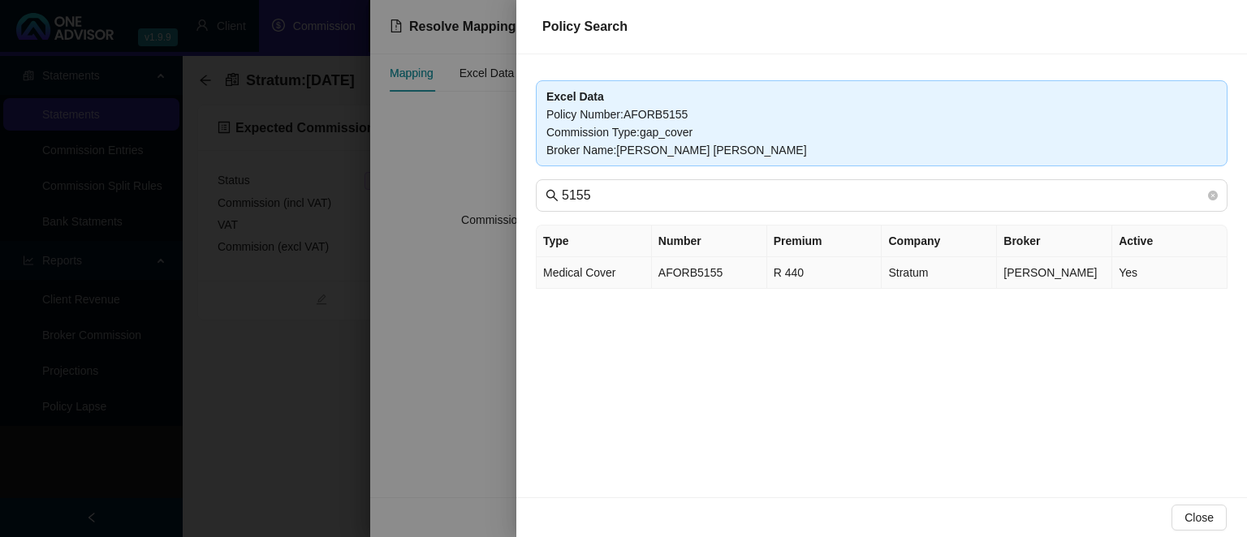
click at [753, 268] on td "AFORB5155" at bounding box center [709, 273] width 115 height 32
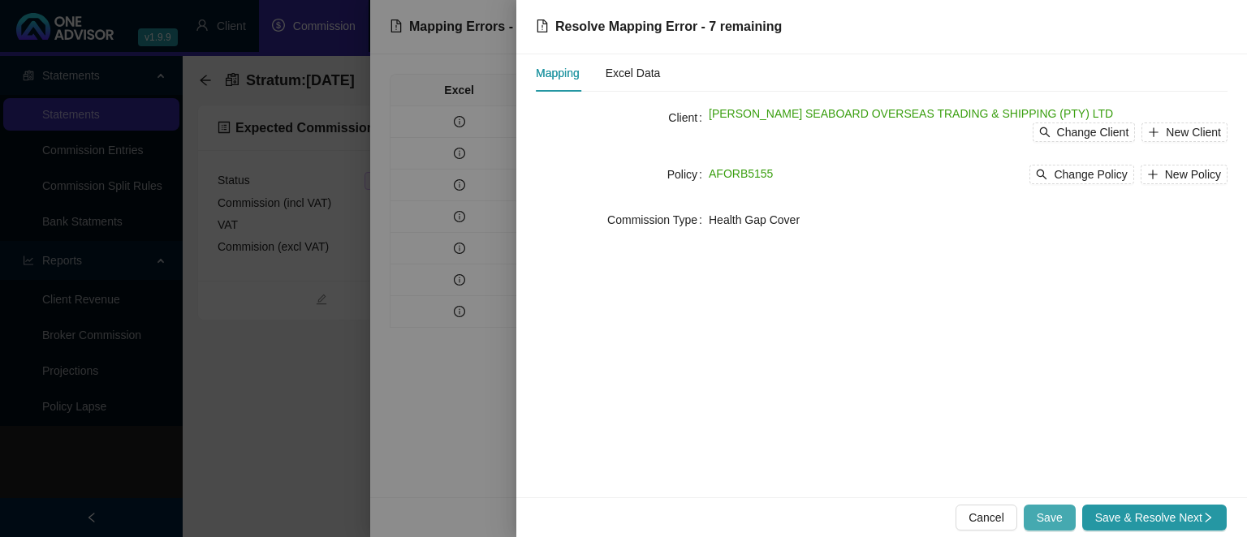
click at [1040, 521] on button "Save" at bounding box center [1049, 518] width 52 height 26
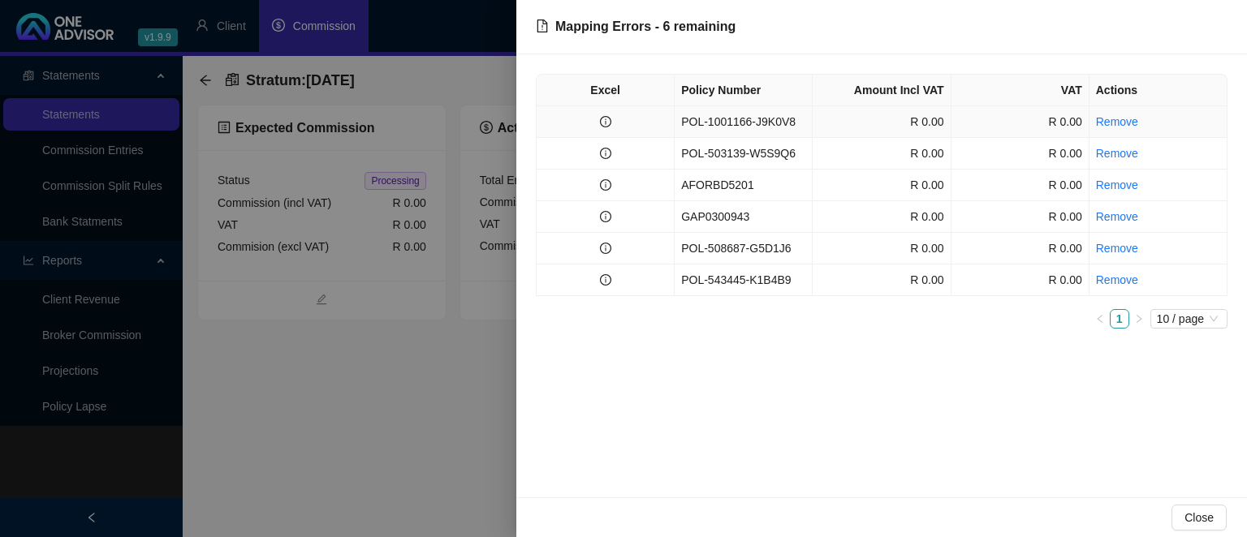
click at [726, 122] on td "POL-1001166-J9K0V8" at bounding box center [743, 122] width 138 height 32
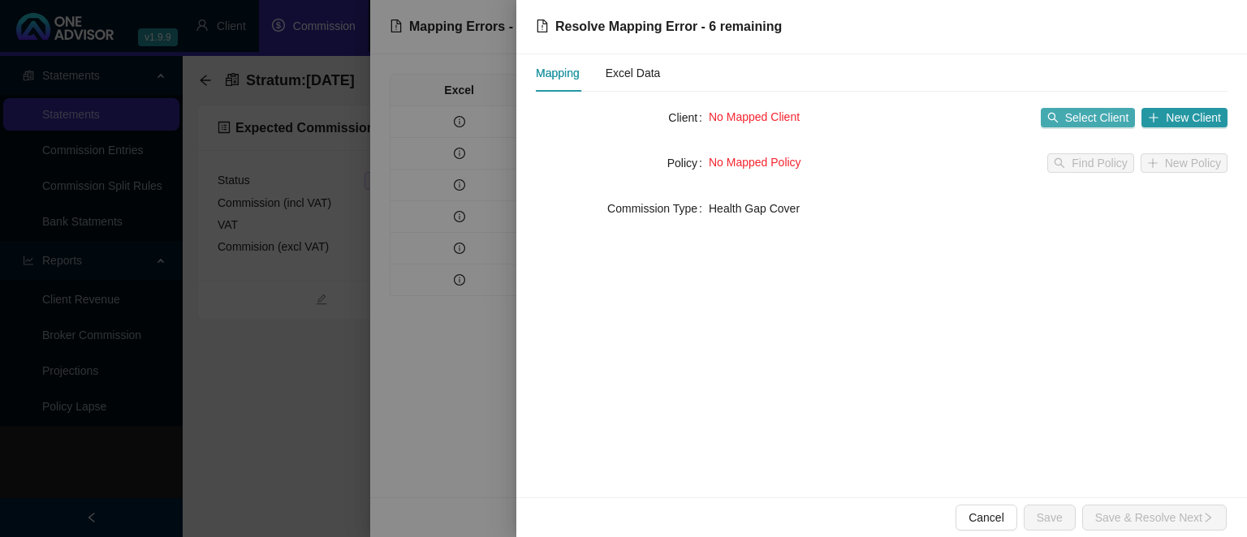
click at [1104, 110] on span "Select Client" at bounding box center [1097, 118] width 64 height 18
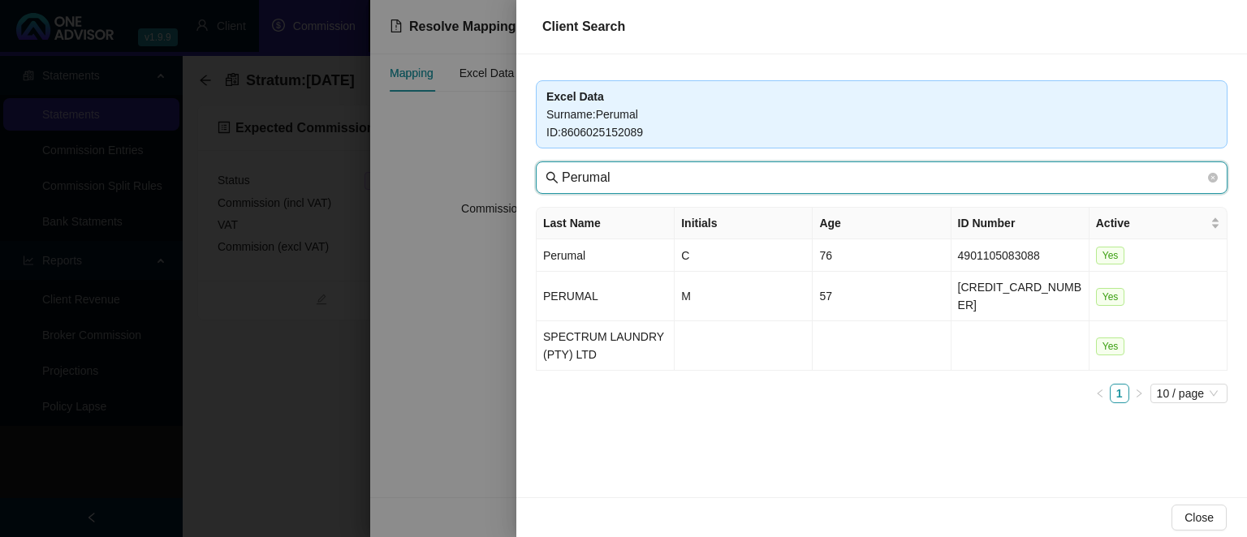
drag, startPoint x: 674, startPoint y: 179, endPoint x: 388, endPoint y: 161, distance: 286.3
click at [562, 168] on input "Perumal" at bounding box center [883, 177] width 643 height 19
type input "seaboard"
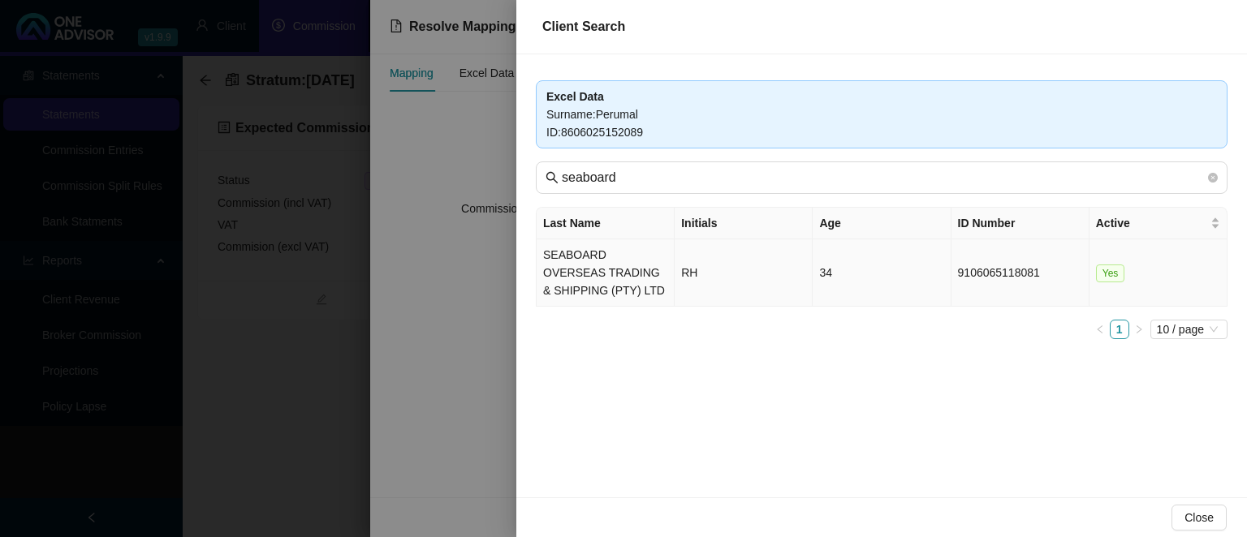
click at [571, 274] on td "SEABOARD OVERSEAS TRADING & SHIPPING (PTY) LTD" at bounding box center [605, 272] width 138 height 67
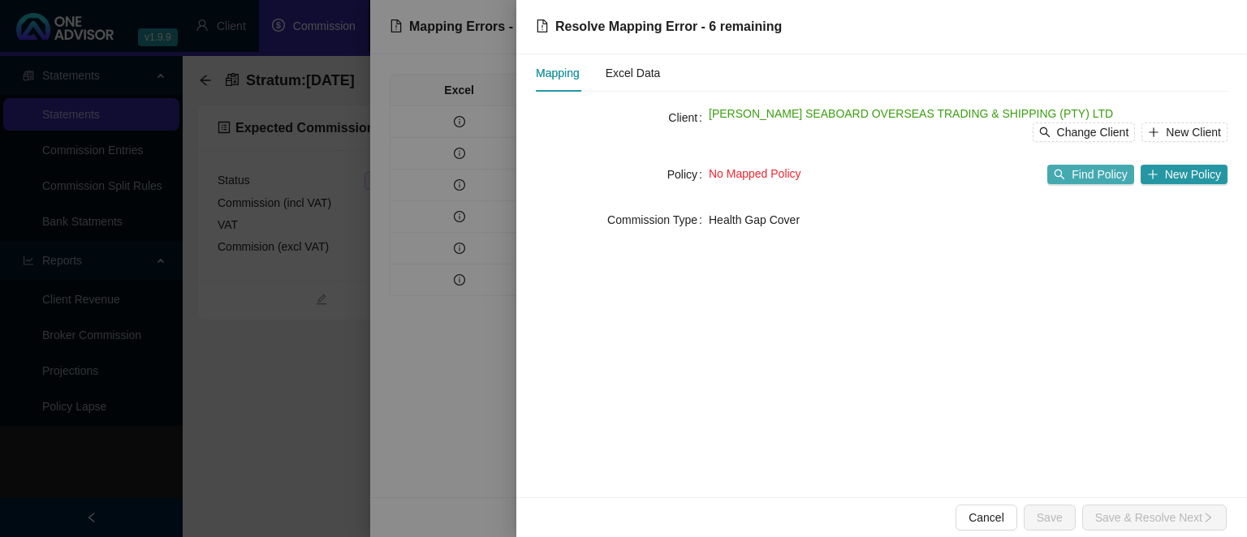
click at [1077, 177] on span "Find Policy" at bounding box center [1098, 175] width 55 height 18
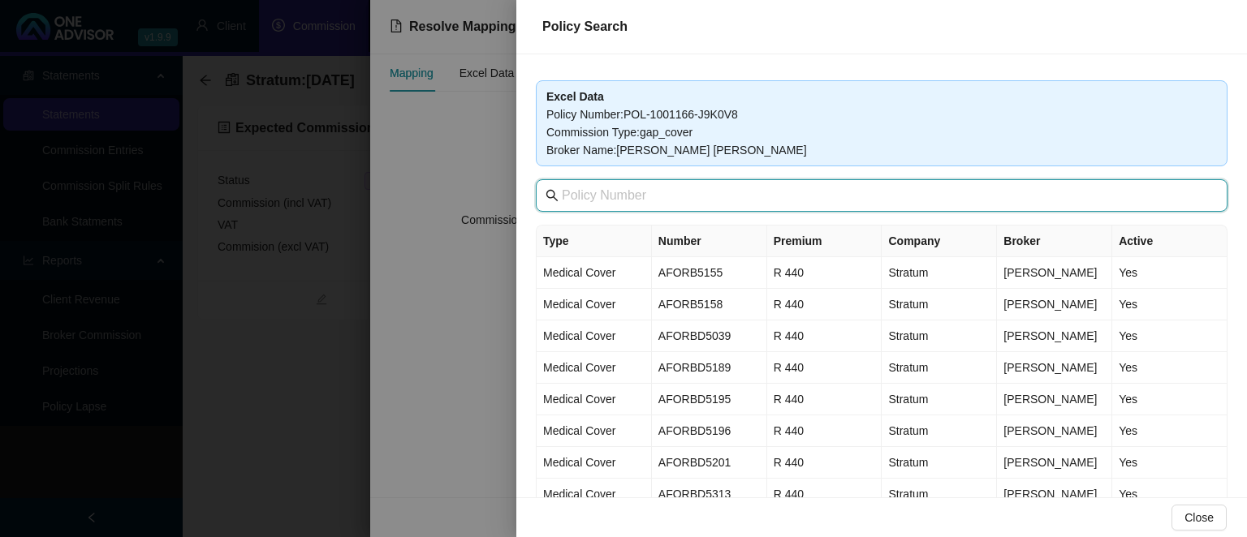
click at [642, 196] on input "text" at bounding box center [883, 195] width 643 height 19
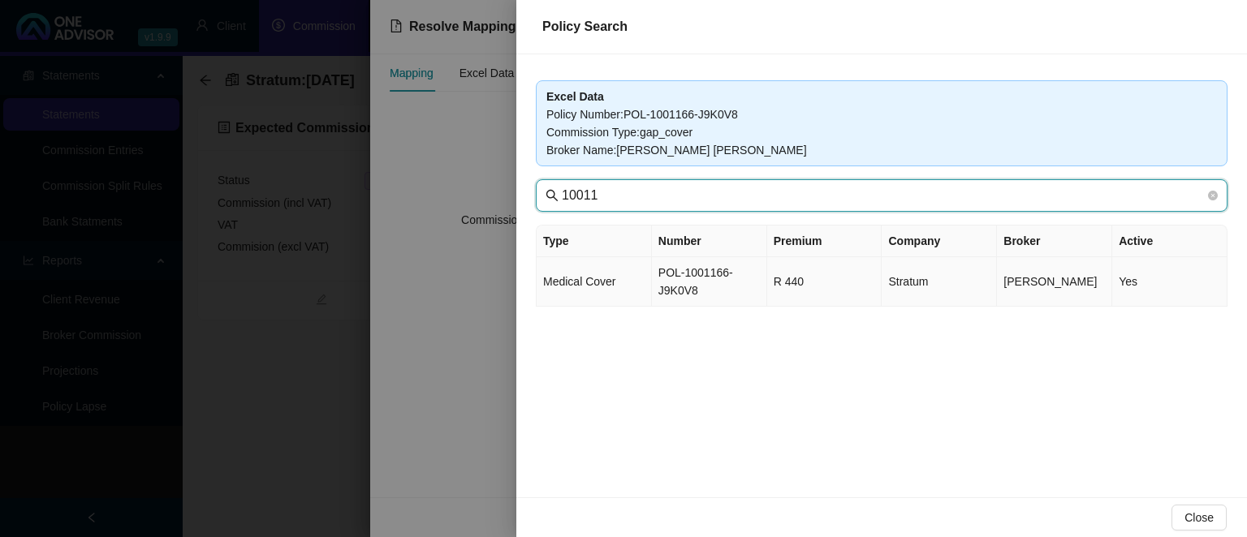
type input "10011"
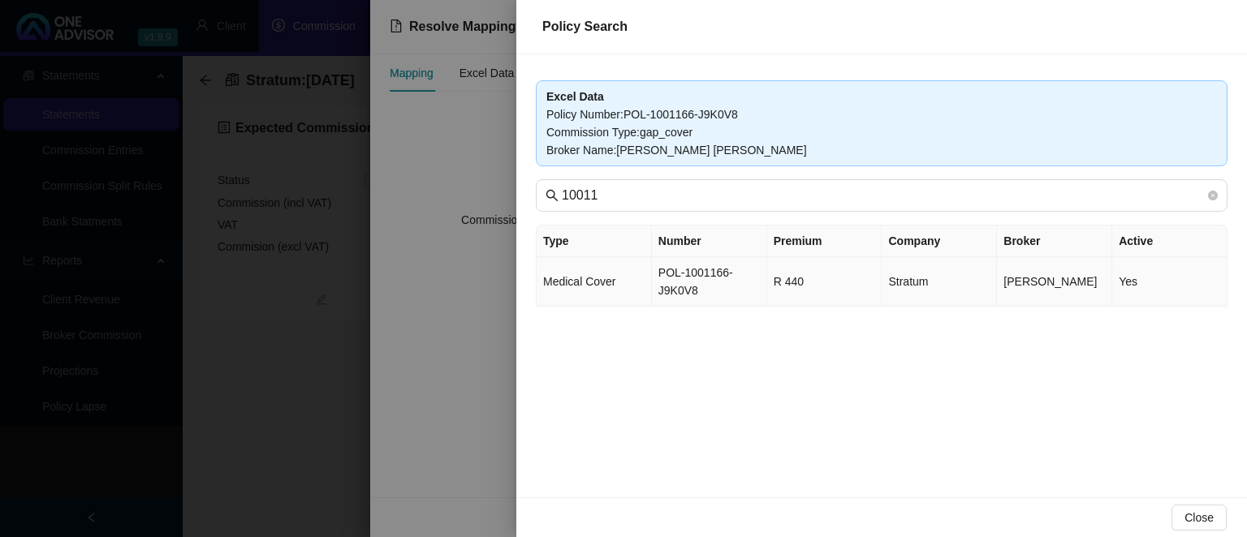
click at [704, 282] on td "POL-1001166-J9K0V8" at bounding box center [709, 282] width 115 height 50
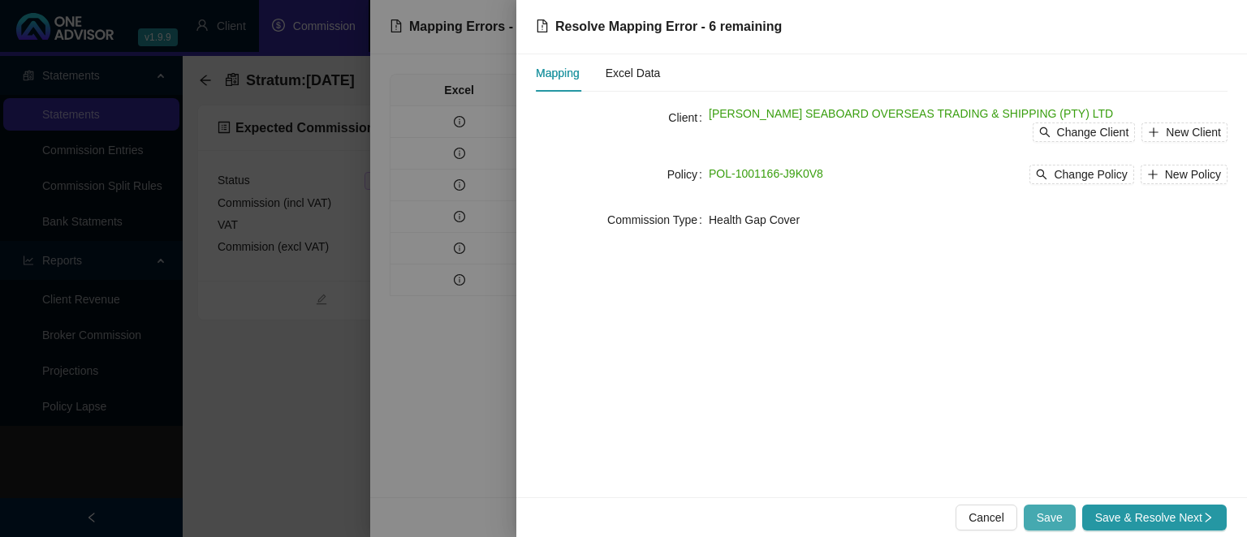
click at [1059, 520] on span "Save" at bounding box center [1049, 518] width 26 height 18
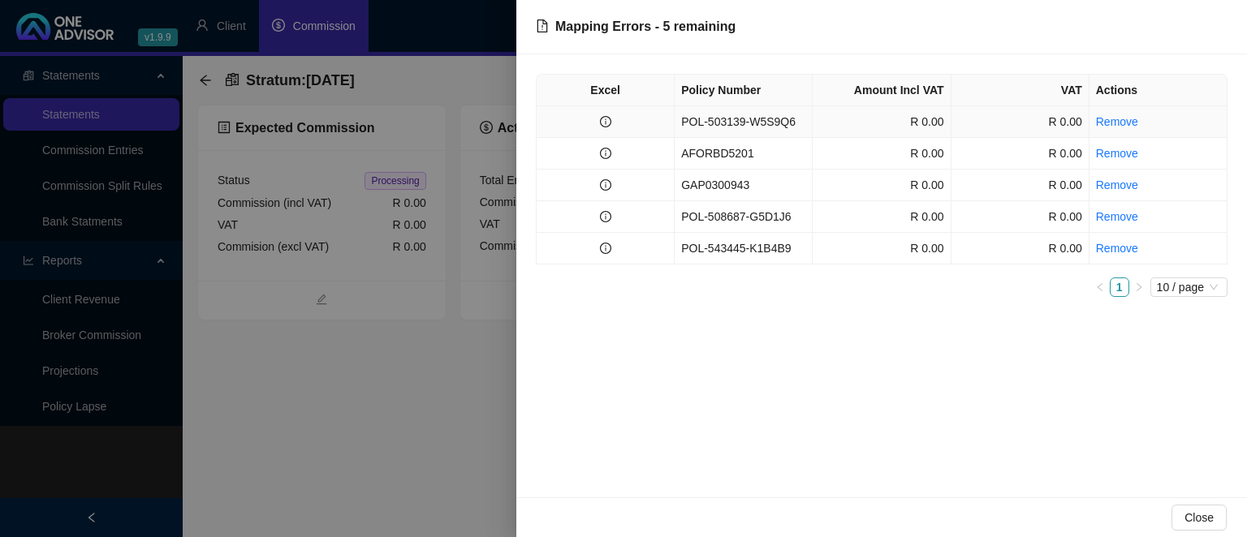
click at [774, 124] on td "POL-503139-W5S9Q6" at bounding box center [743, 122] width 138 height 32
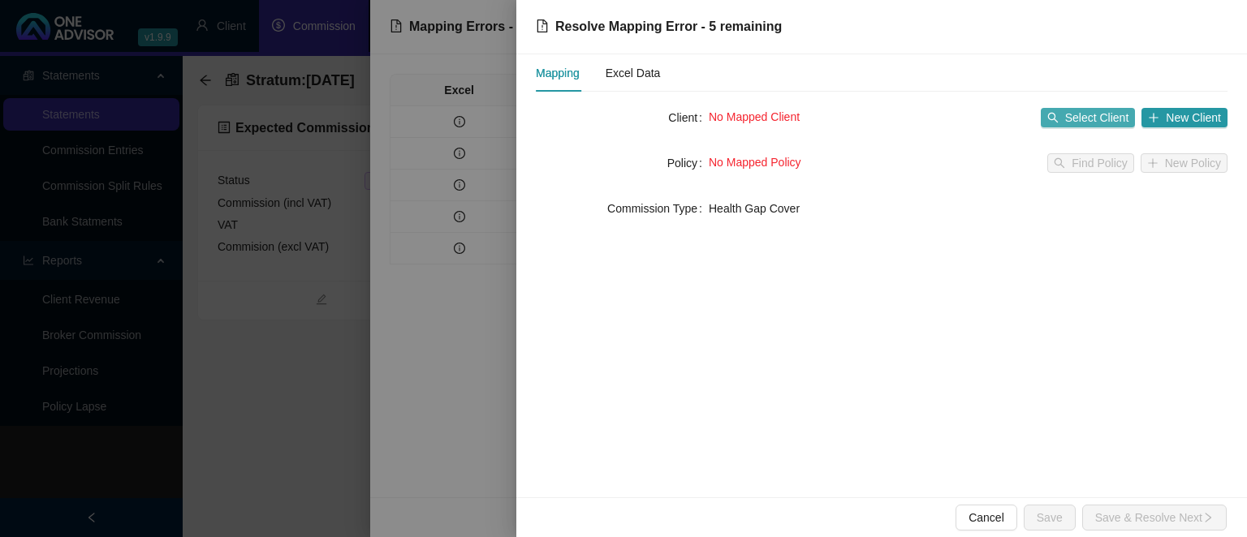
click at [1105, 115] on span "Select Client" at bounding box center [1097, 118] width 64 height 18
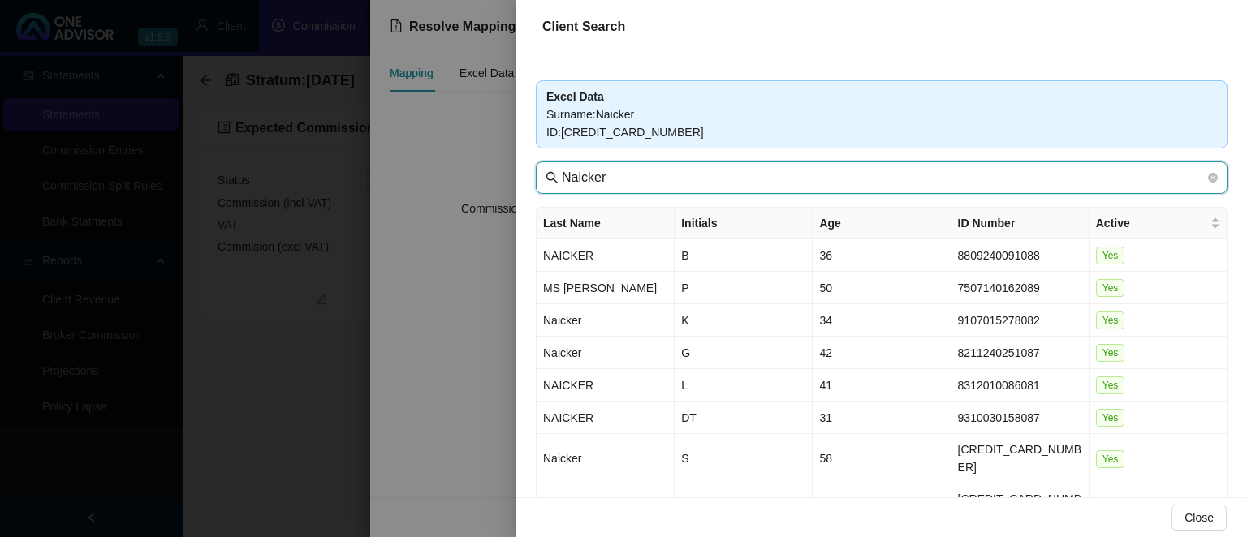
drag, startPoint x: 641, startPoint y: 178, endPoint x: 422, endPoint y: 149, distance: 221.0
click at [562, 168] on input "Naicker" at bounding box center [883, 177] width 643 height 19
type input "seaboa"
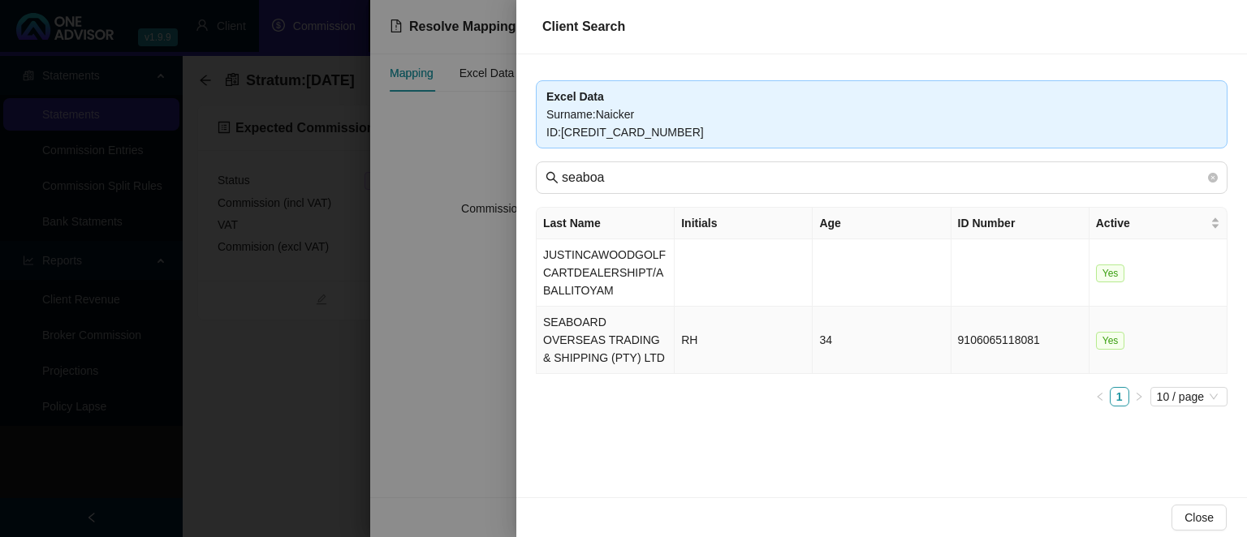
click at [570, 336] on td "SEABOARD OVERSEAS TRADING & SHIPPING (PTY) LTD" at bounding box center [605, 340] width 138 height 67
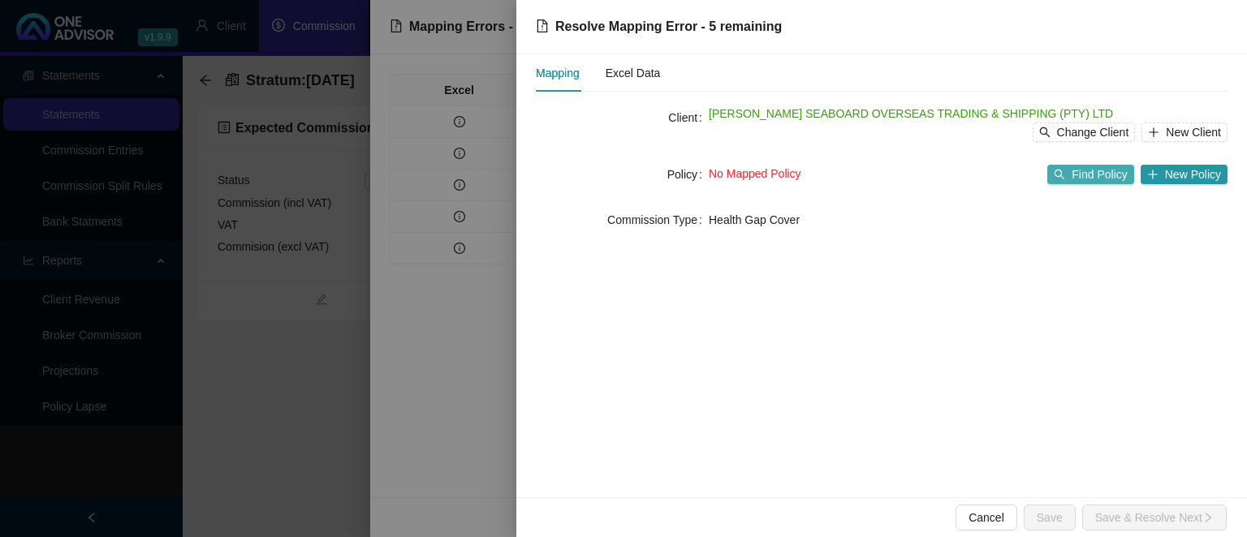
click at [1065, 173] on icon "search" at bounding box center [1059, 175] width 11 height 11
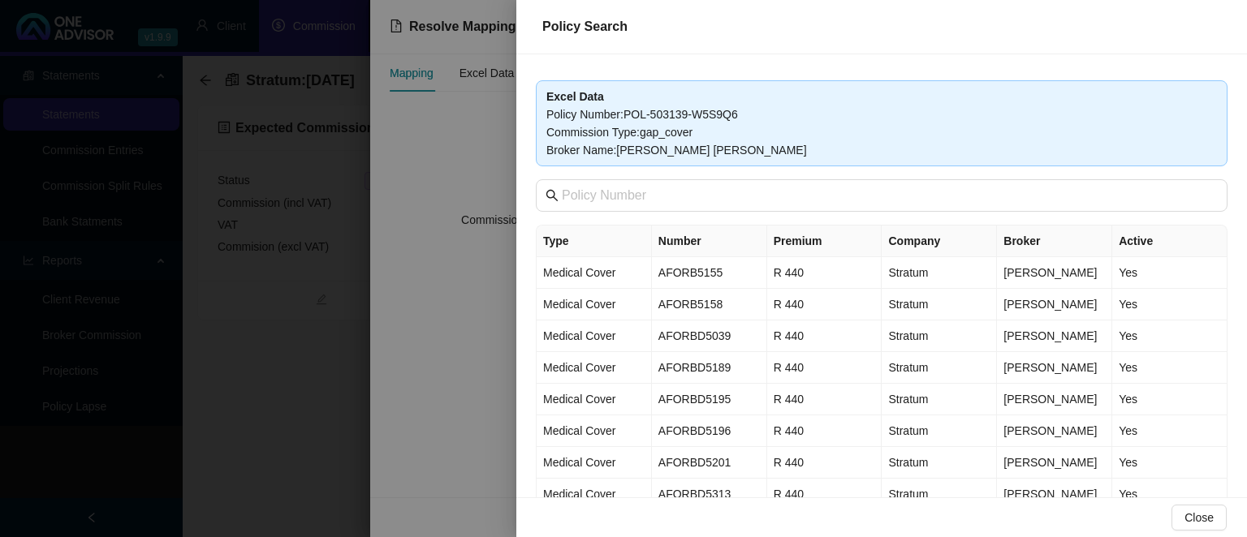
click at [722, 174] on div "Excel Data Policy Number : POL-503139-W5S9Q6 Commission Type : gap_cover Broker…" at bounding box center [881, 275] width 730 height 443
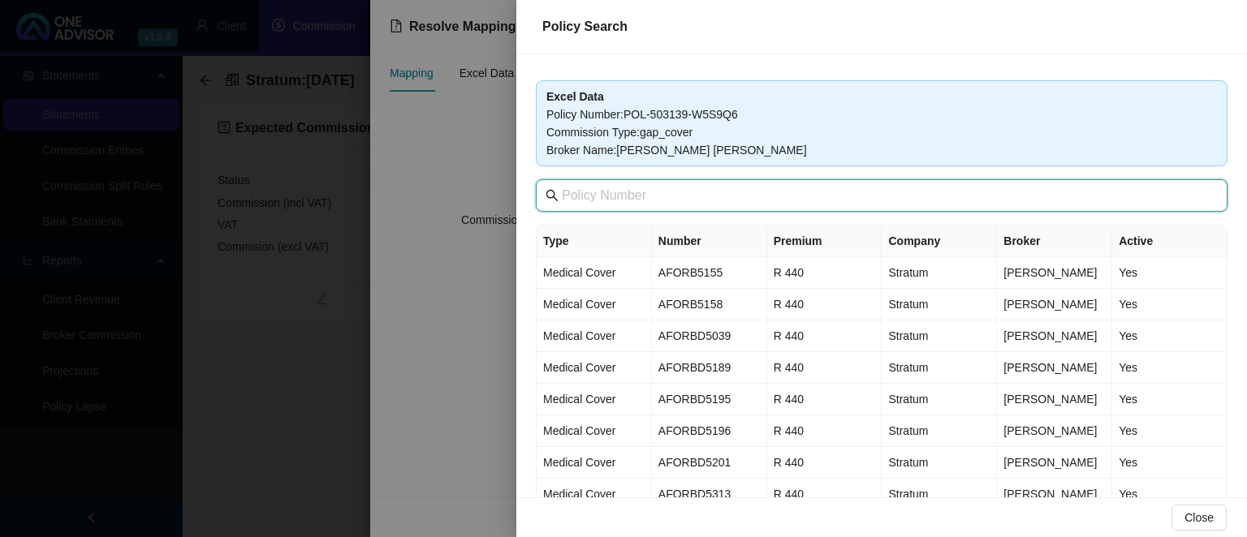
click at [719, 187] on input "text" at bounding box center [883, 195] width 643 height 19
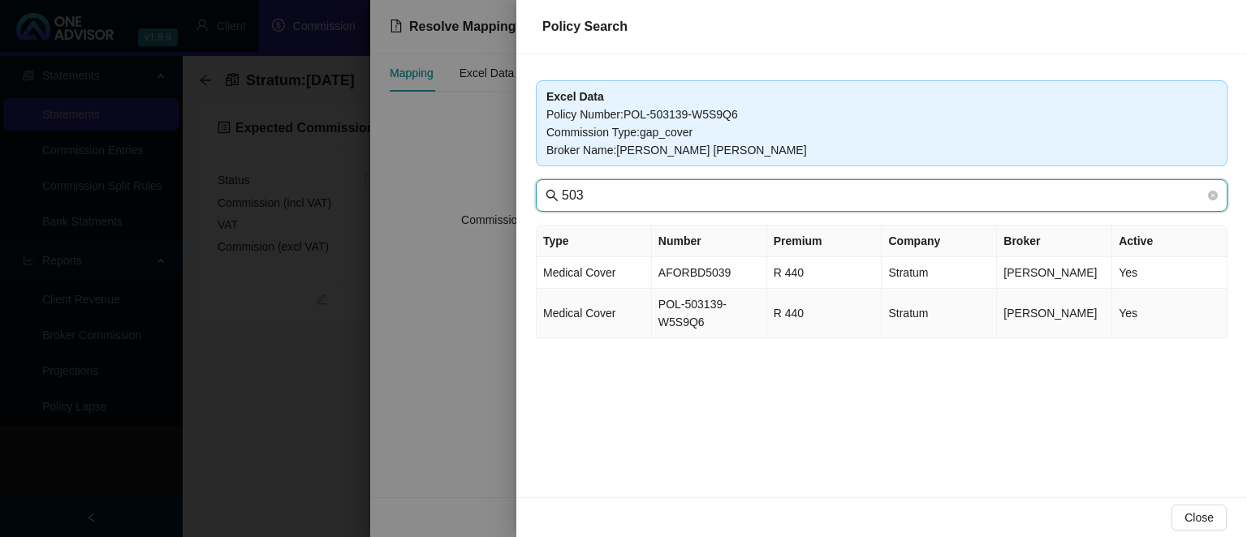
type input "503"
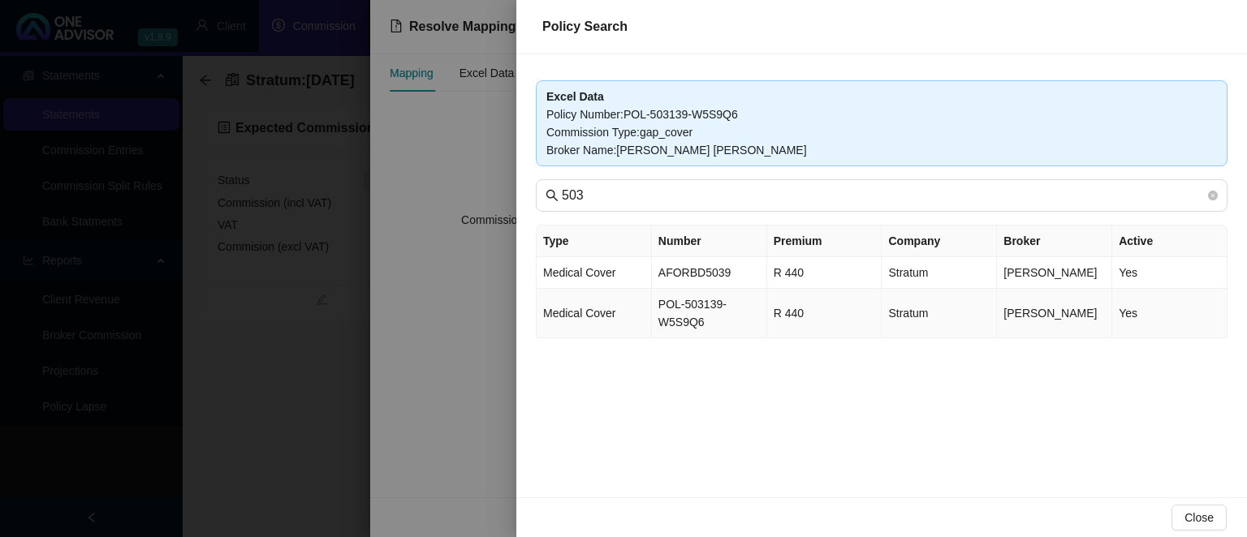
click at [702, 313] on td "POL-503139-W5S9Q6" at bounding box center [709, 314] width 115 height 50
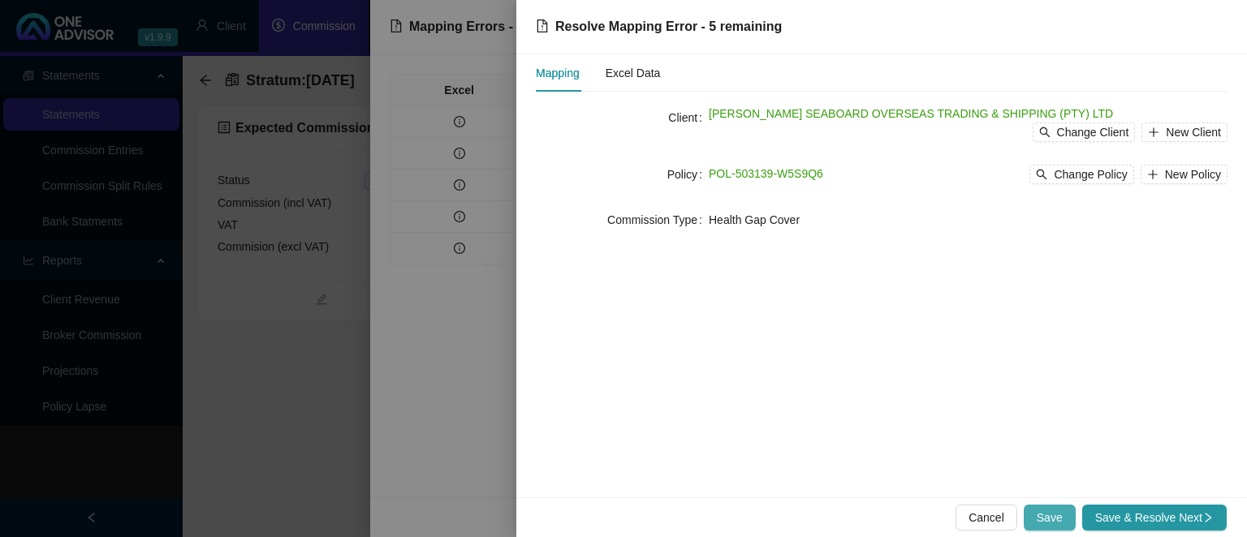
click at [1055, 521] on span "Save" at bounding box center [1049, 518] width 26 height 18
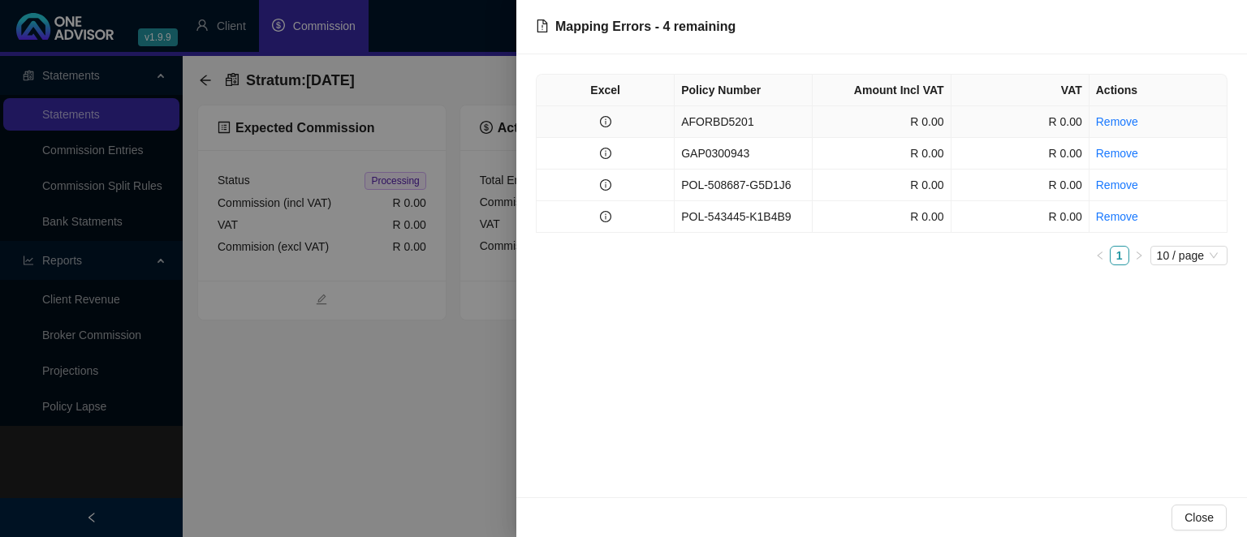
click at [761, 124] on td "AFORBD5201" at bounding box center [743, 122] width 138 height 32
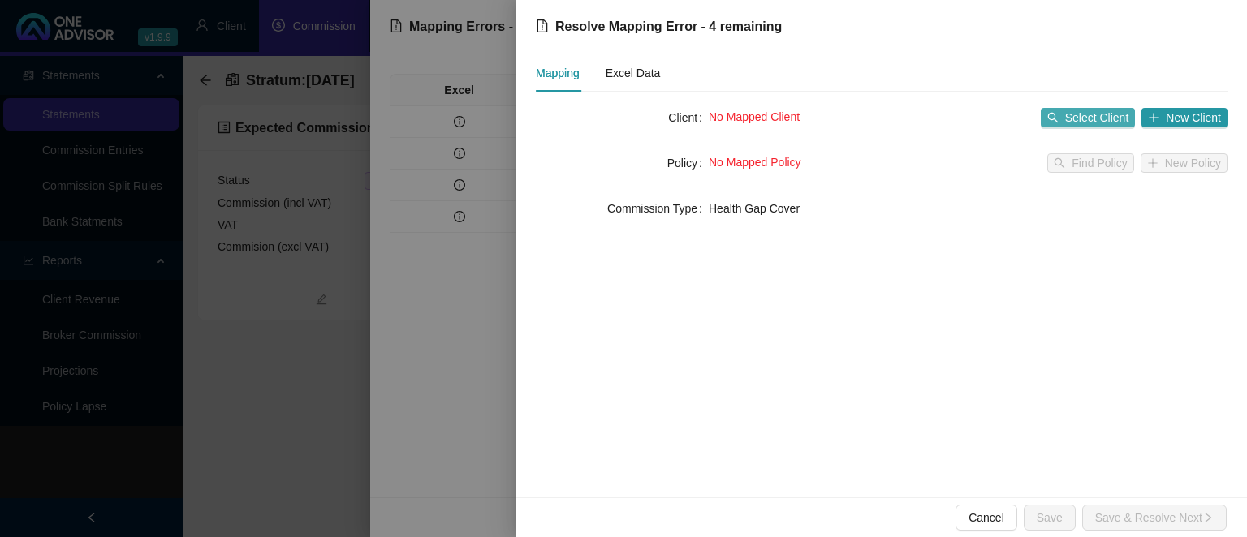
click at [1084, 115] on span "Select Client" at bounding box center [1097, 118] width 64 height 18
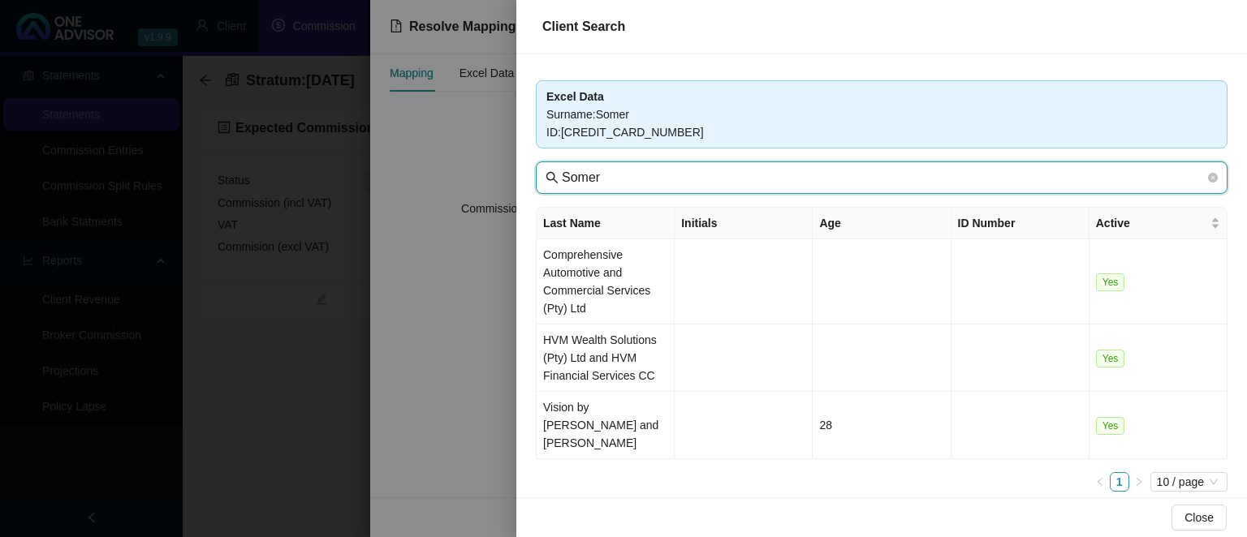
drag, startPoint x: 658, startPoint y: 180, endPoint x: 311, endPoint y: 144, distance: 349.3
click at [562, 168] on input "Somer" at bounding box center [883, 177] width 643 height 19
type input "seaboard"
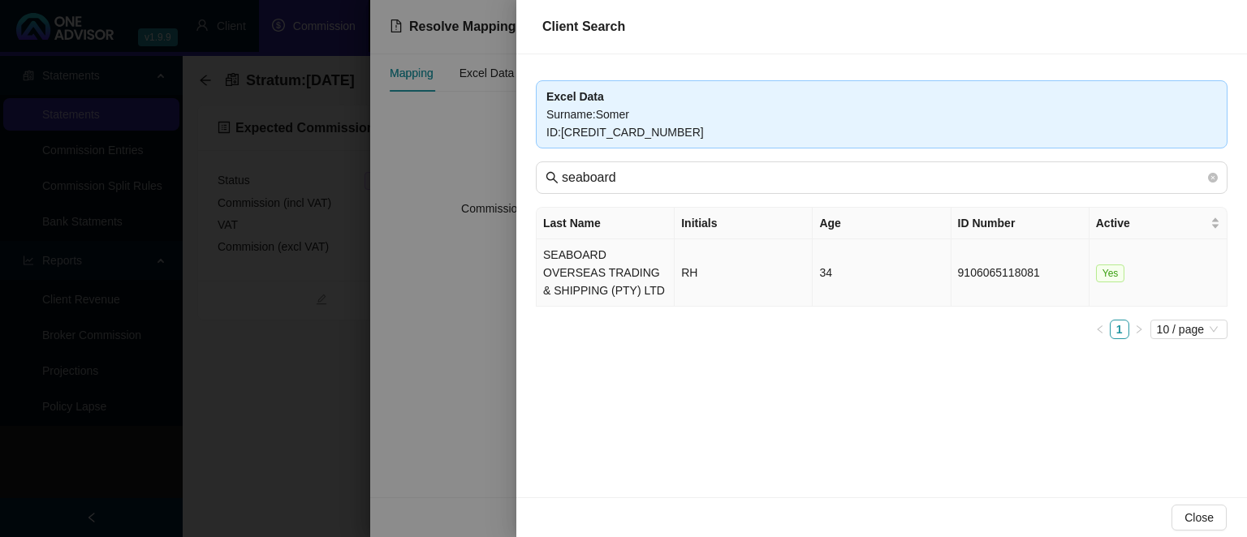
click at [580, 257] on td "SEABOARD OVERSEAS TRADING & SHIPPING (PTY) LTD" at bounding box center [605, 272] width 138 height 67
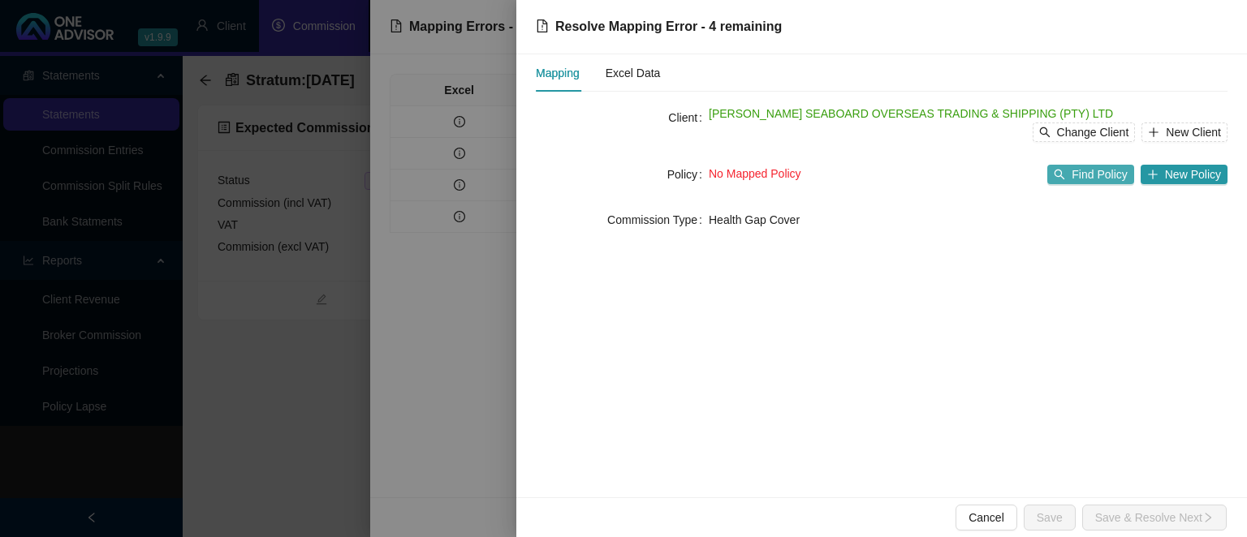
click at [1083, 179] on span "Find Policy" at bounding box center [1098, 175] width 55 height 18
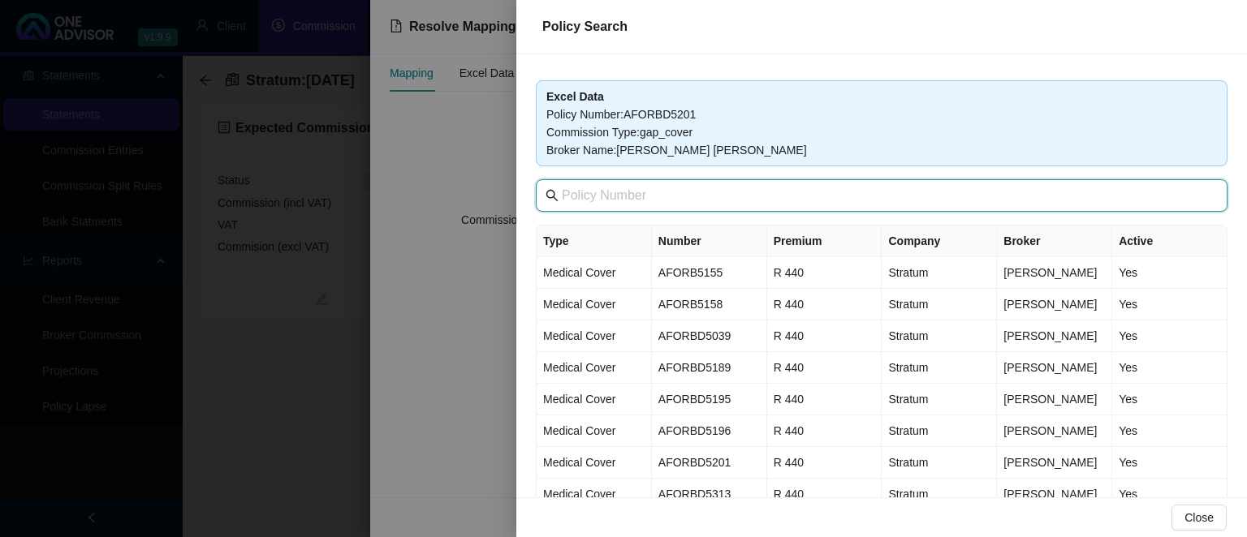
click at [602, 200] on input "text" at bounding box center [883, 195] width 643 height 19
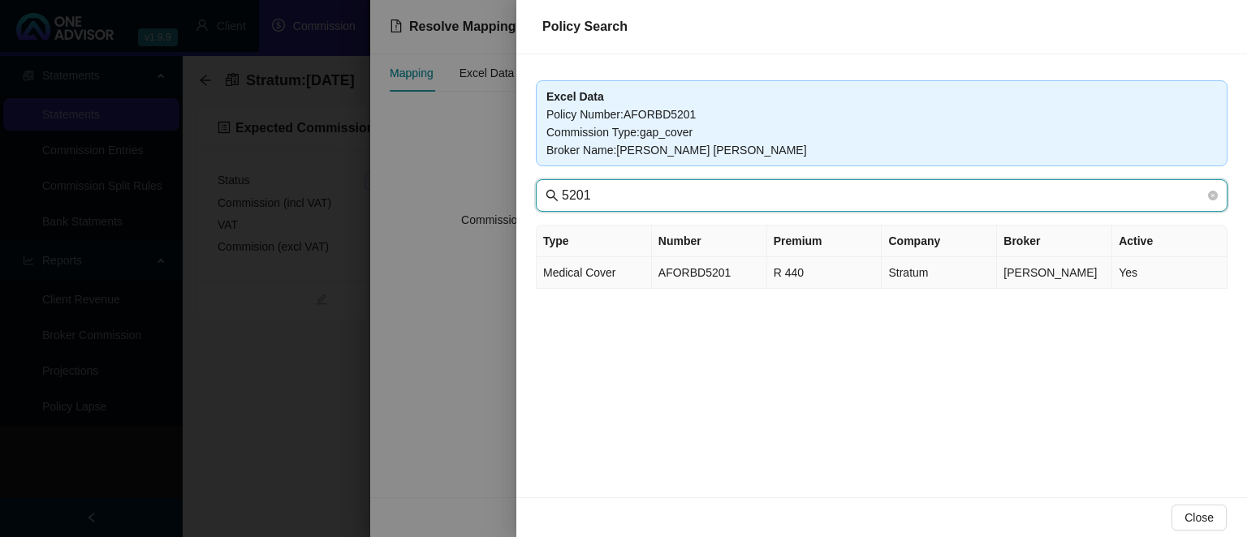
type input "5201"
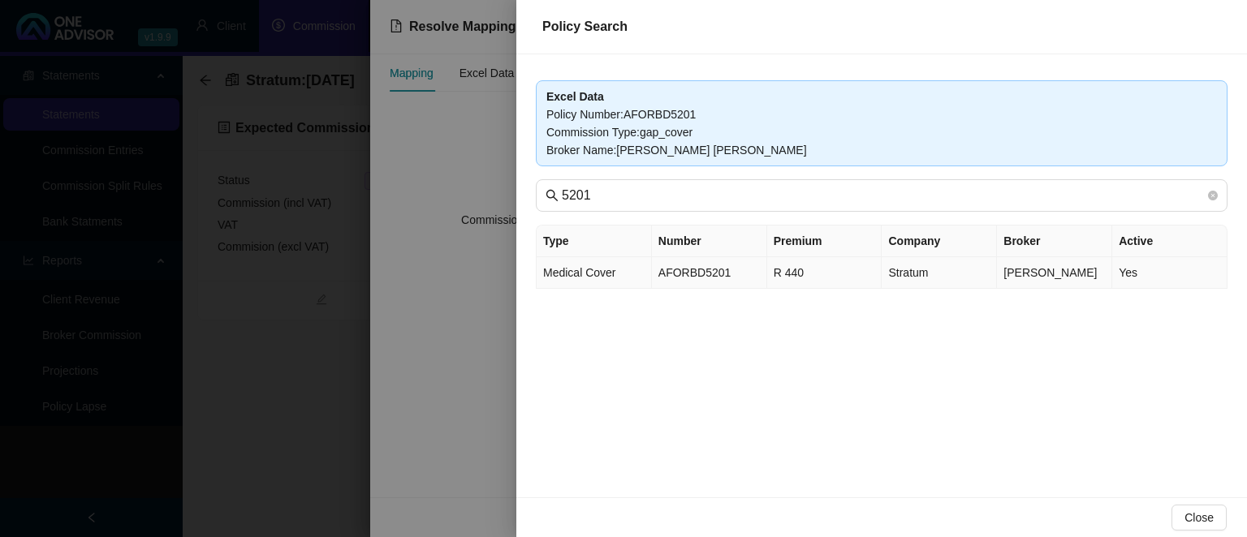
click at [721, 275] on td "AFORBD5201" at bounding box center [709, 273] width 115 height 32
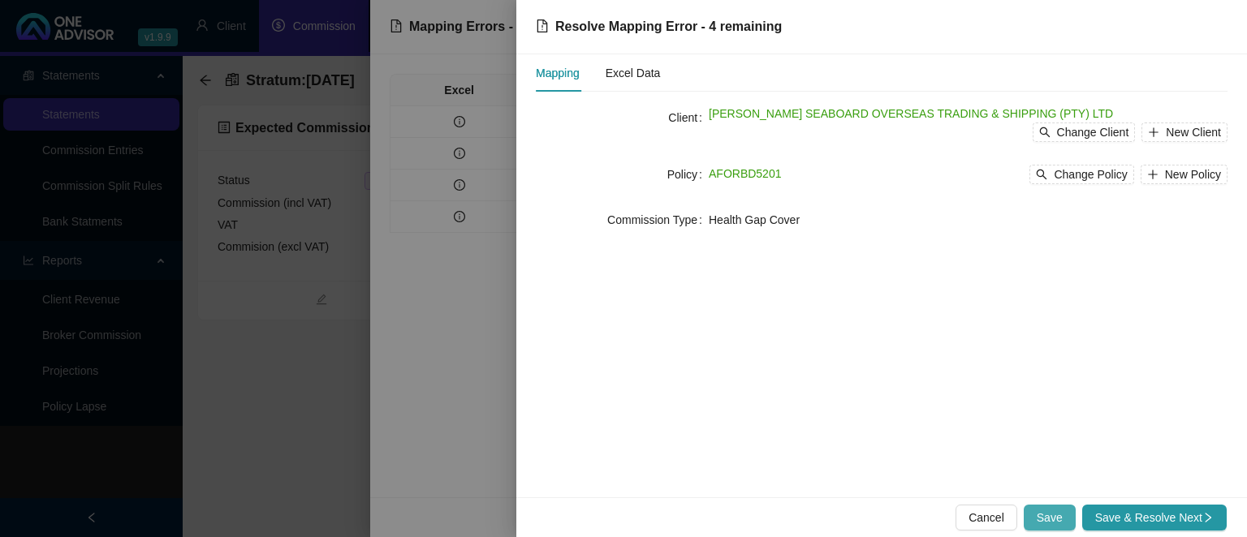
click at [1050, 519] on span "Save" at bounding box center [1049, 518] width 26 height 18
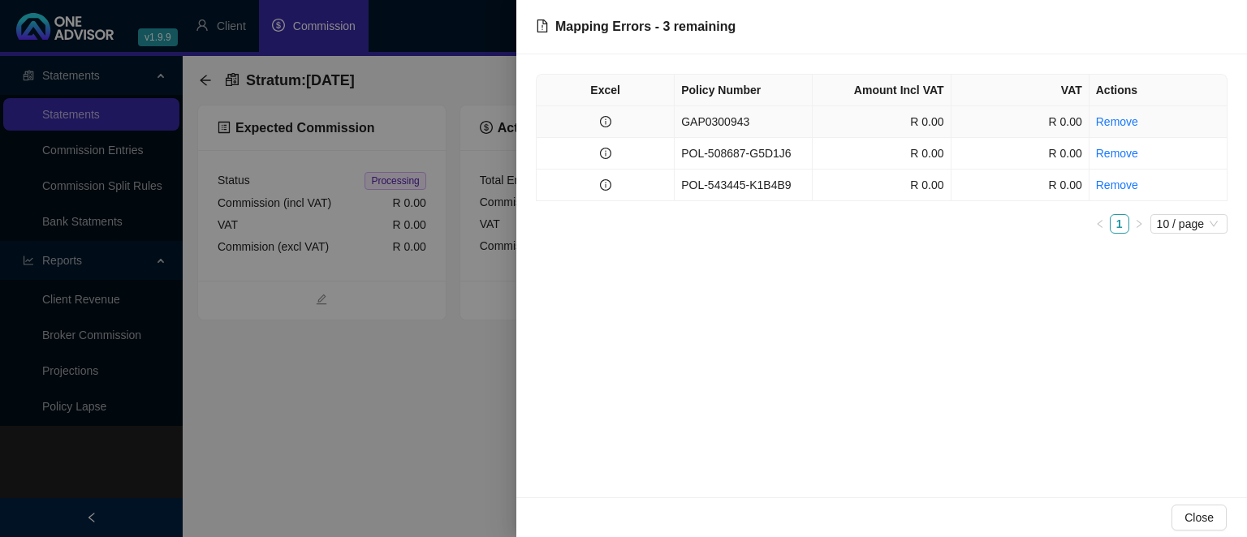
click at [743, 119] on td "GAP0300943" at bounding box center [743, 122] width 138 height 32
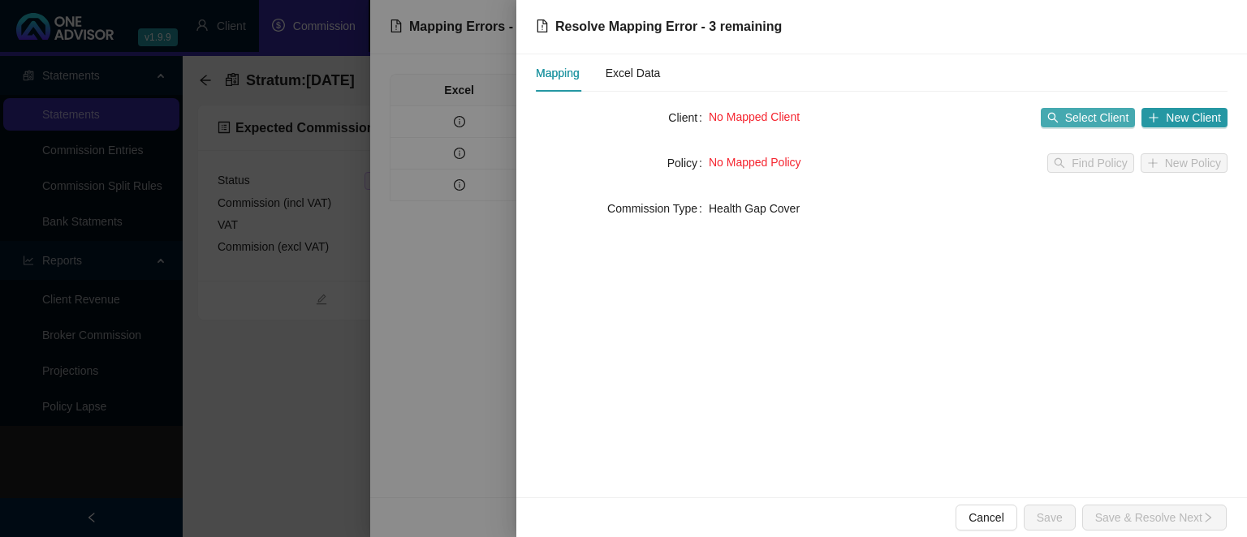
click at [1065, 115] on button "Select Client" at bounding box center [1088, 117] width 95 height 19
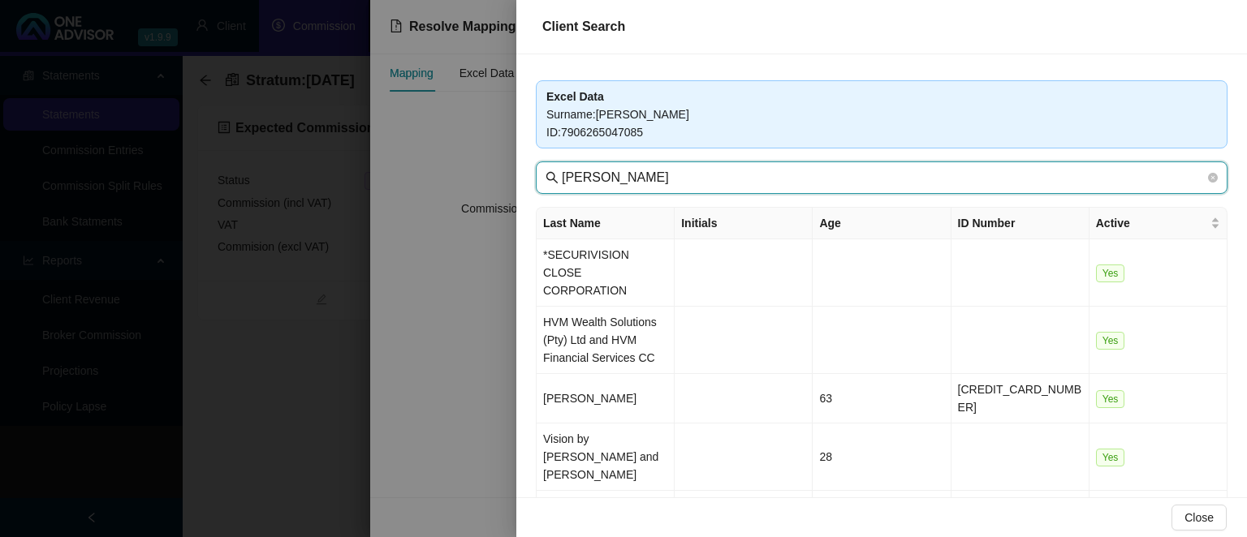
drag, startPoint x: 617, startPoint y: 179, endPoint x: 487, endPoint y: 175, distance: 130.0
click at [562, 175] on input "[PERSON_NAME]" at bounding box center [883, 177] width 643 height 19
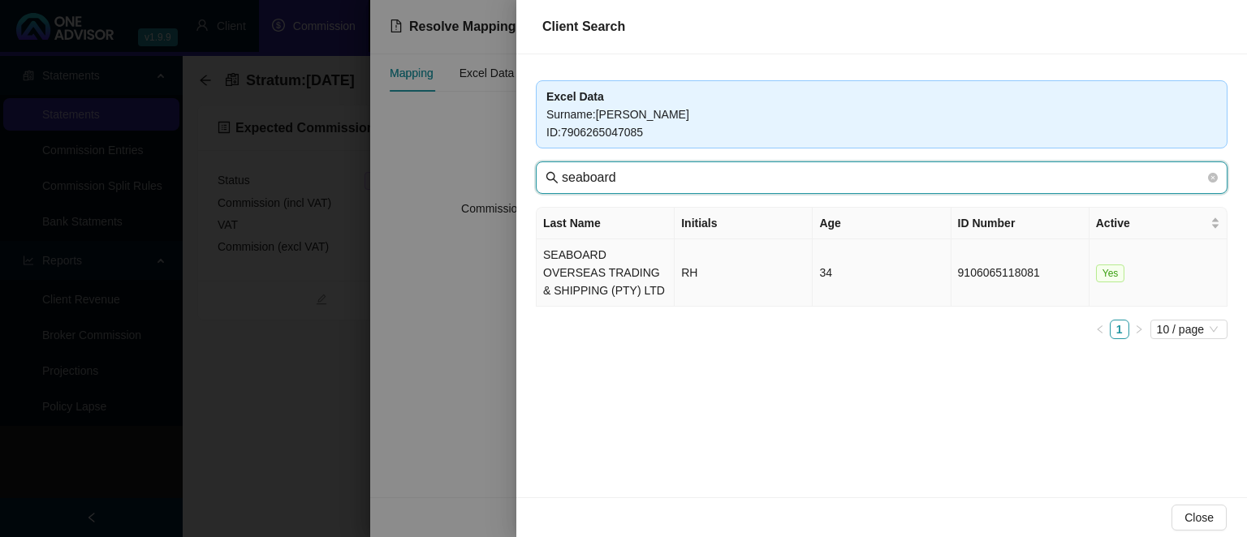
type input "seaboard"
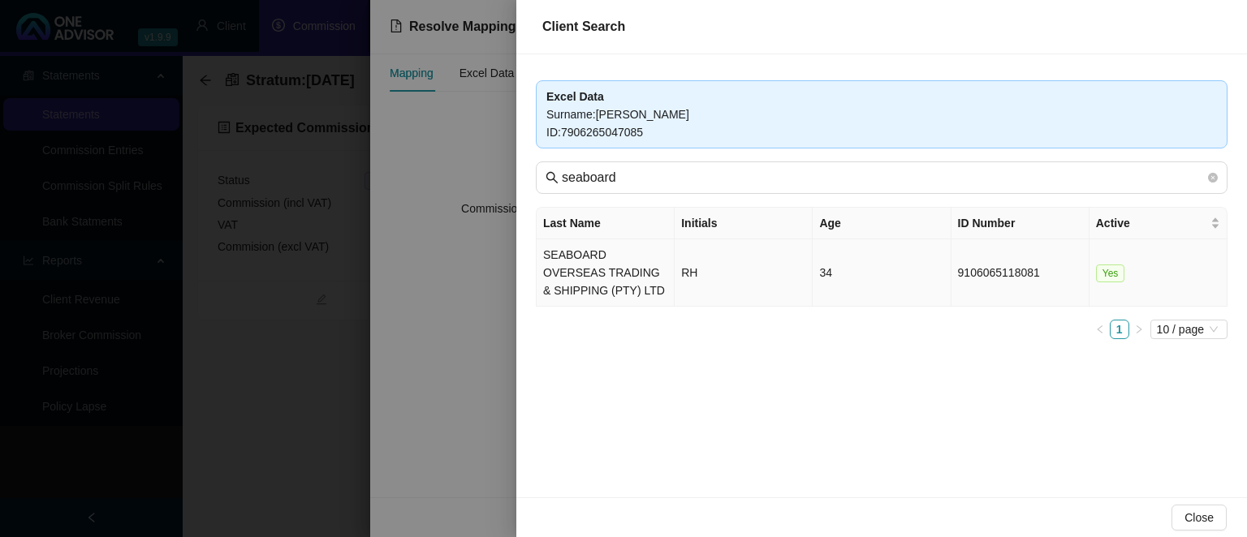
click at [644, 271] on td "SEABOARD OVERSEAS TRADING & SHIPPING (PTY) LTD" at bounding box center [605, 272] width 138 height 67
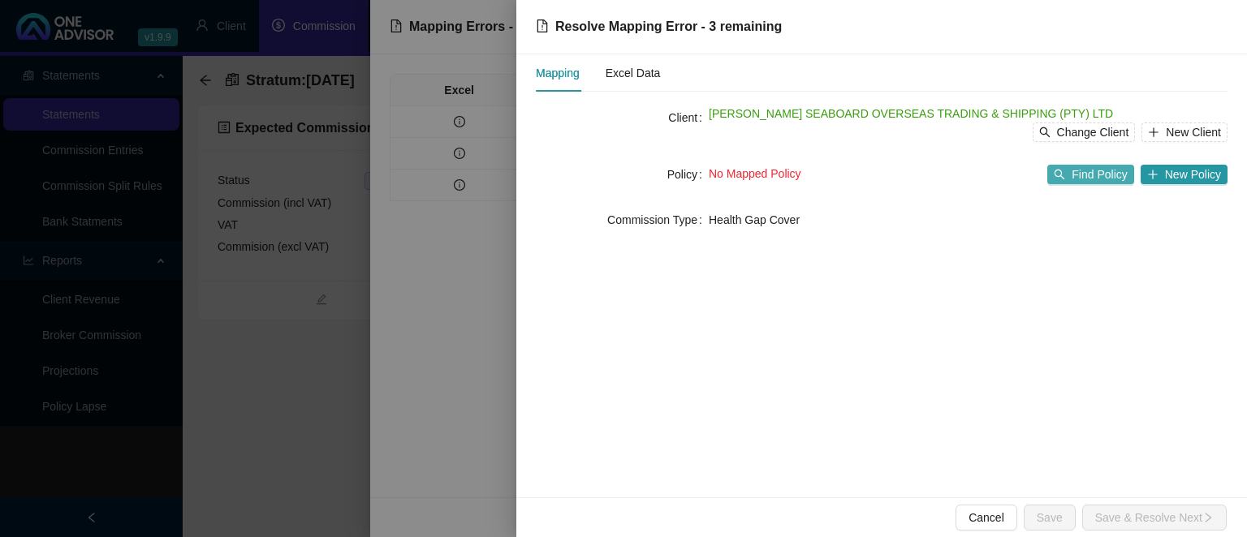
click at [1071, 175] on button "Find Policy" at bounding box center [1090, 174] width 86 height 19
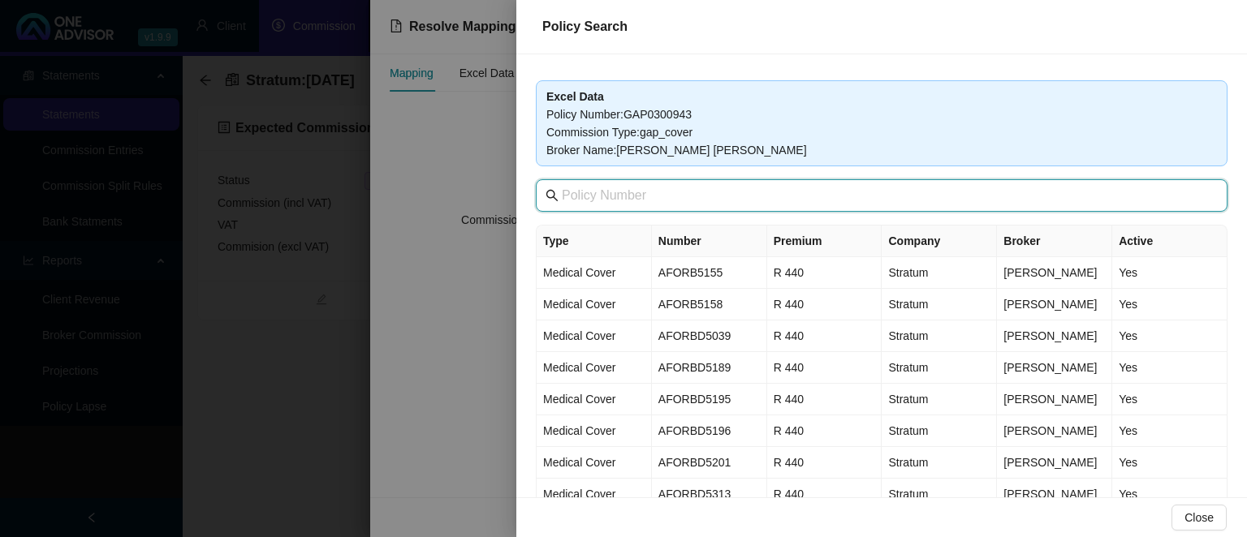
click at [667, 196] on input "text" at bounding box center [883, 195] width 643 height 19
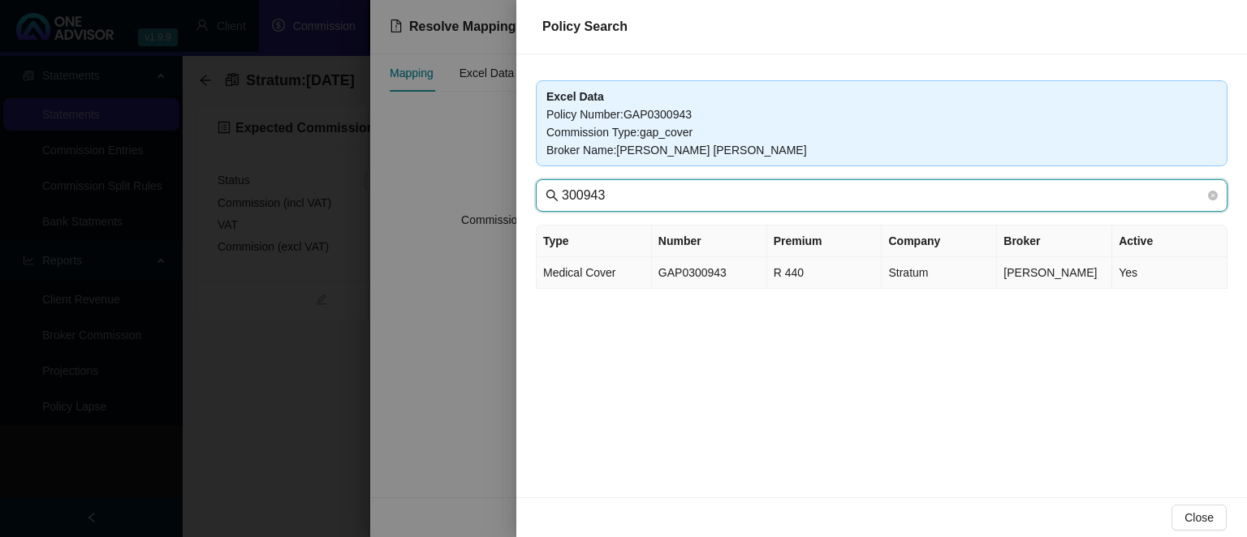
type input "300943"
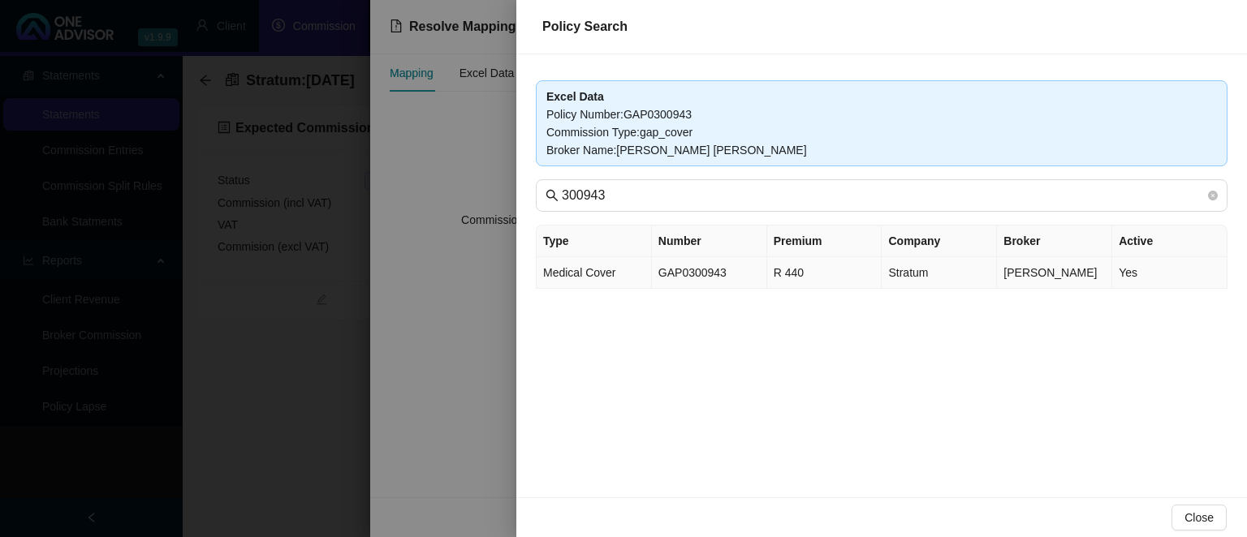
click at [690, 266] on td "GAP0300943" at bounding box center [709, 273] width 115 height 32
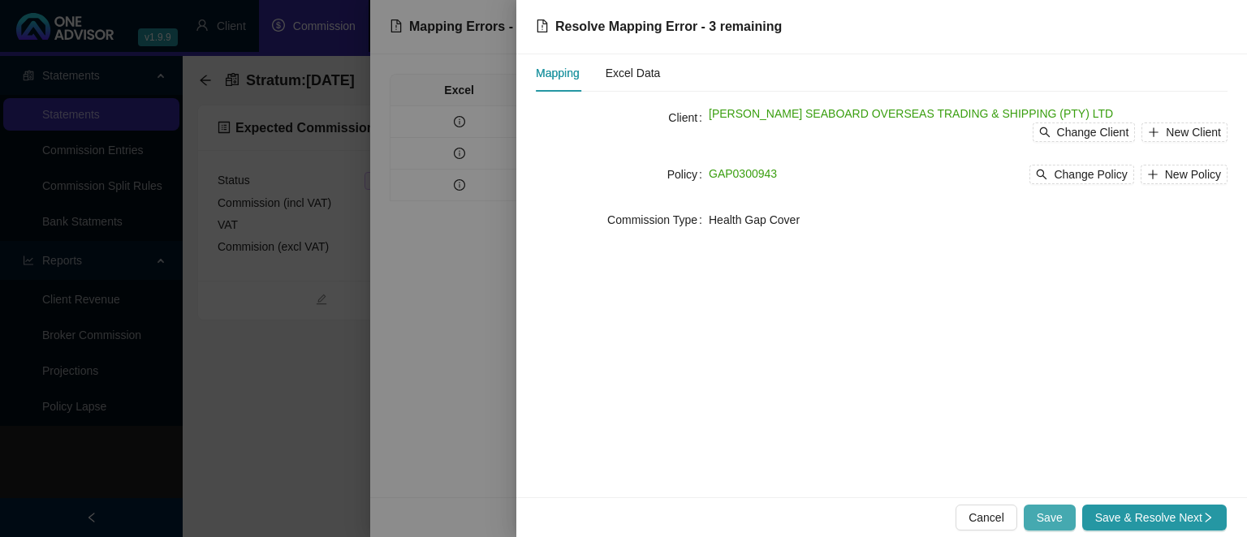
click at [1062, 508] on button "Save" at bounding box center [1049, 518] width 52 height 26
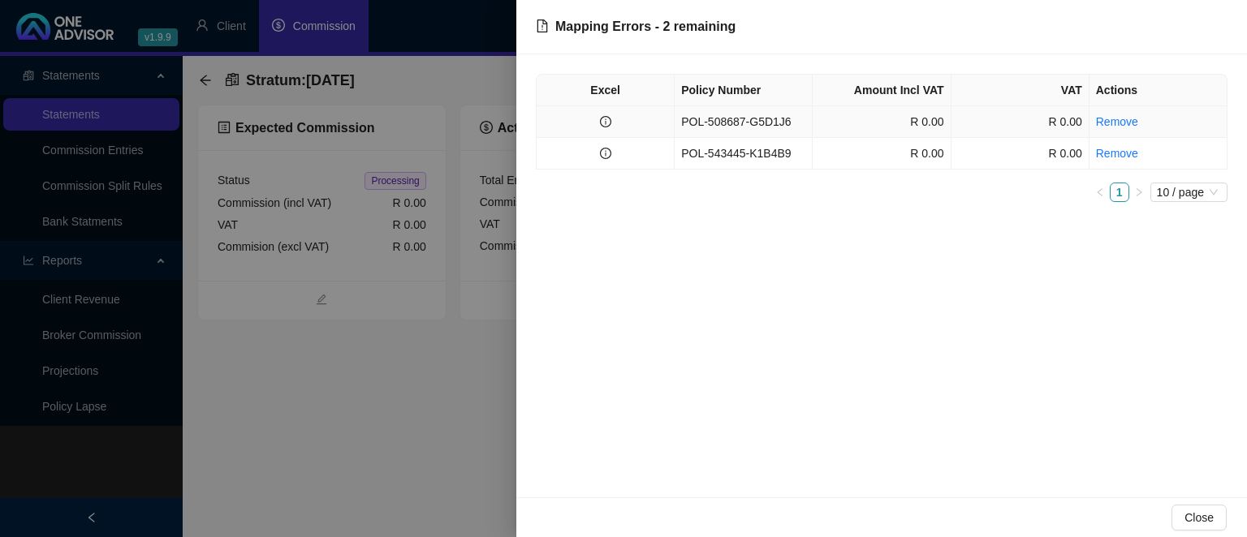
click at [758, 116] on td "POL-508687-G5D1J6" at bounding box center [743, 122] width 138 height 32
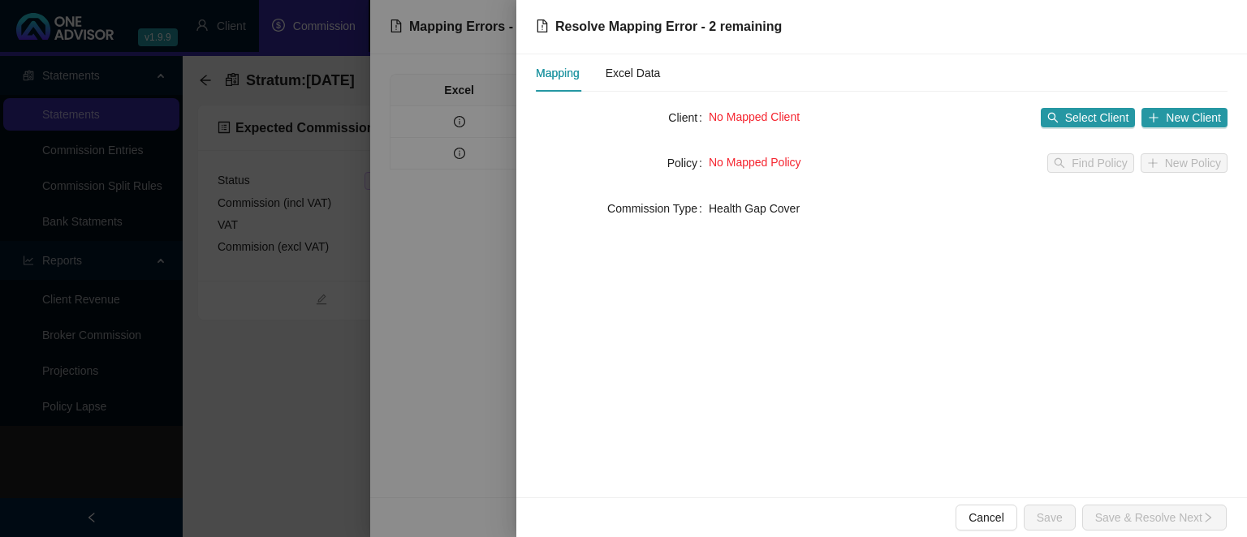
click at [1071, 128] on div "No Mapped Client Select Client New Client" at bounding box center [968, 118] width 519 height 26
click at [1069, 116] on span "Select Client" at bounding box center [1097, 118] width 64 height 18
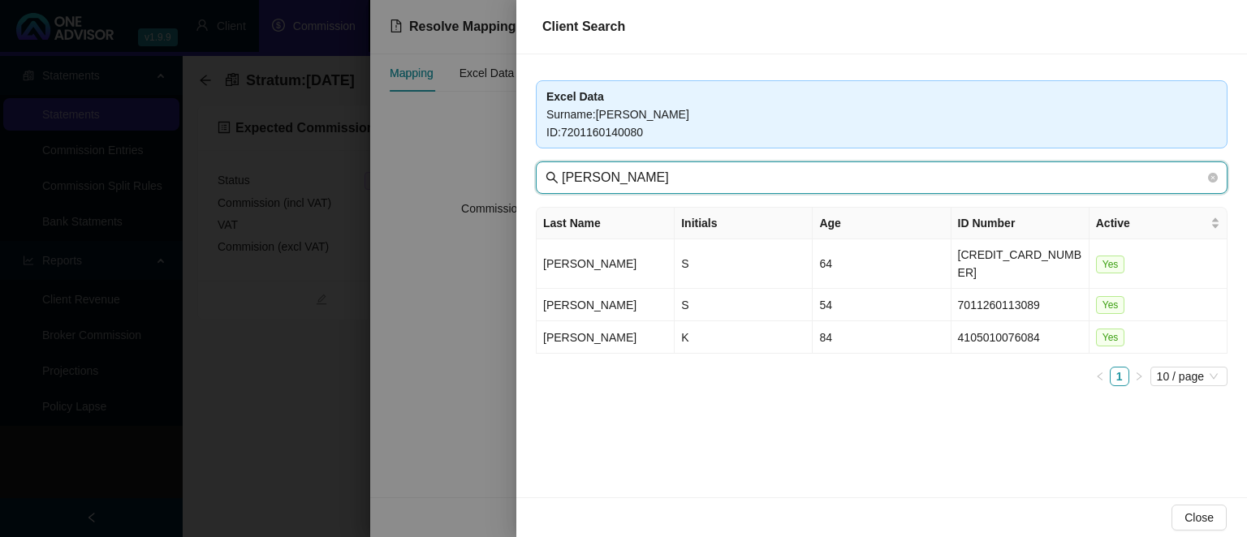
drag, startPoint x: 659, startPoint y: 173, endPoint x: 424, endPoint y: 141, distance: 237.5
click at [562, 168] on input "[PERSON_NAME]" at bounding box center [883, 177] width 643 height 19
type input "seaboa"
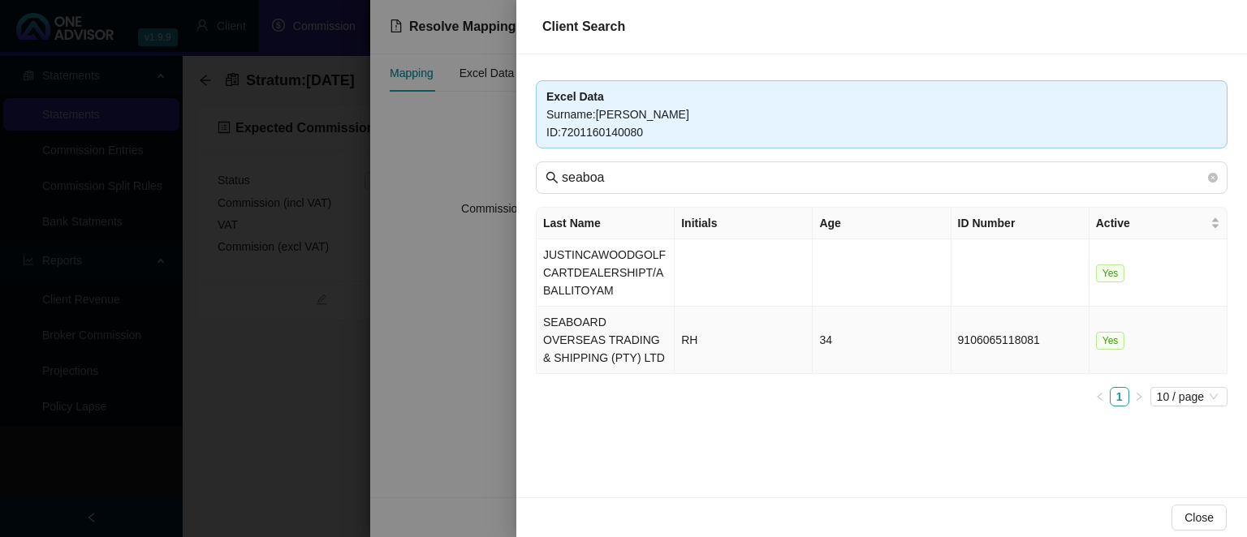
click at [639, 341] on td "SEABOARD OVERSEAS TRADING & SHIPPING (PTY) LTD" at bounding box center [605, 340] width 138 height 67
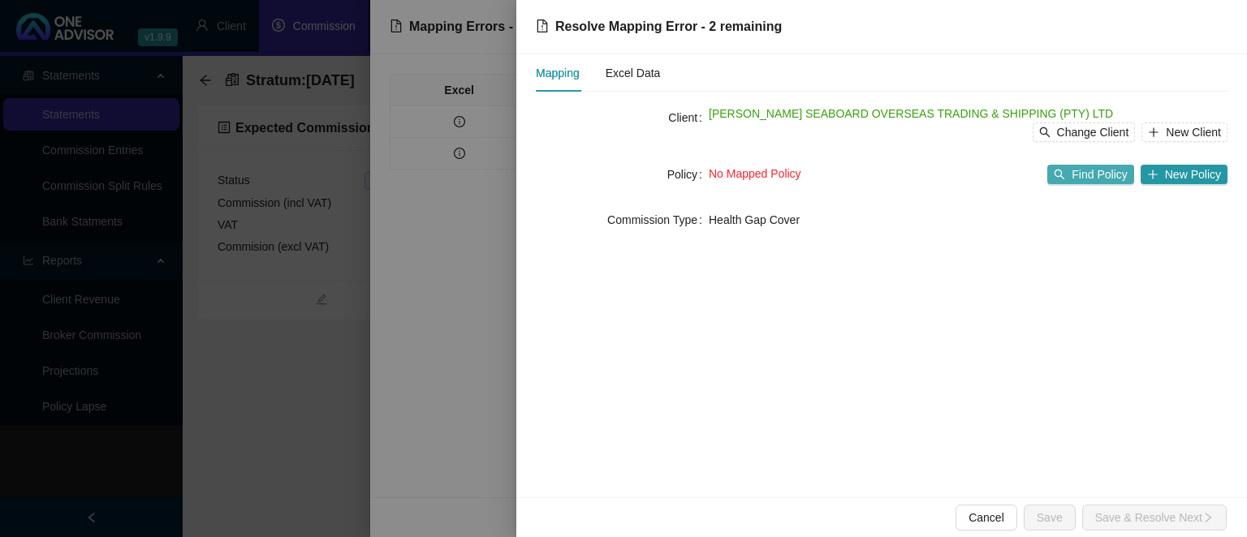
click at [1073, 175] on button "Find Policy" at bounding box center [1090, 174] width 86 height 19
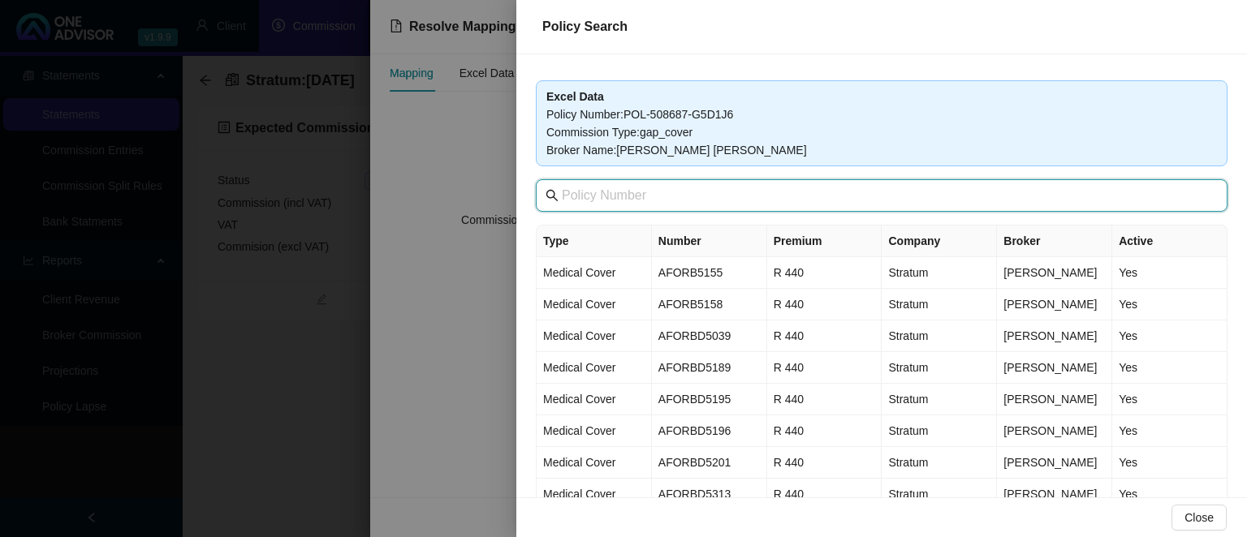
click at [693, 204] on input "text" at bounding box center [883, 195] width 643 height 19
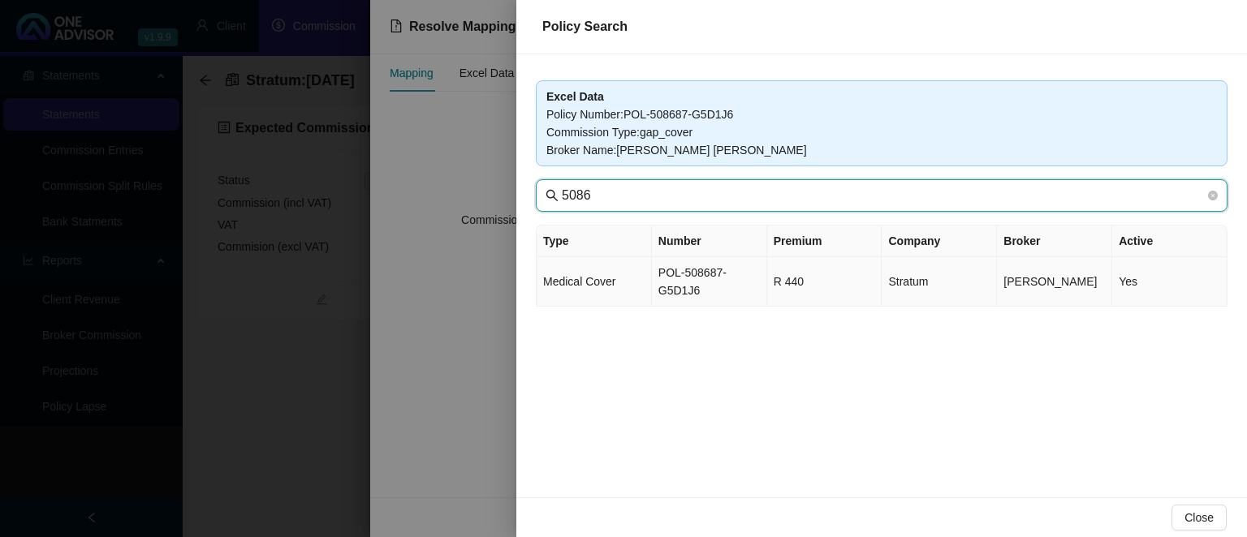
type input "5086"
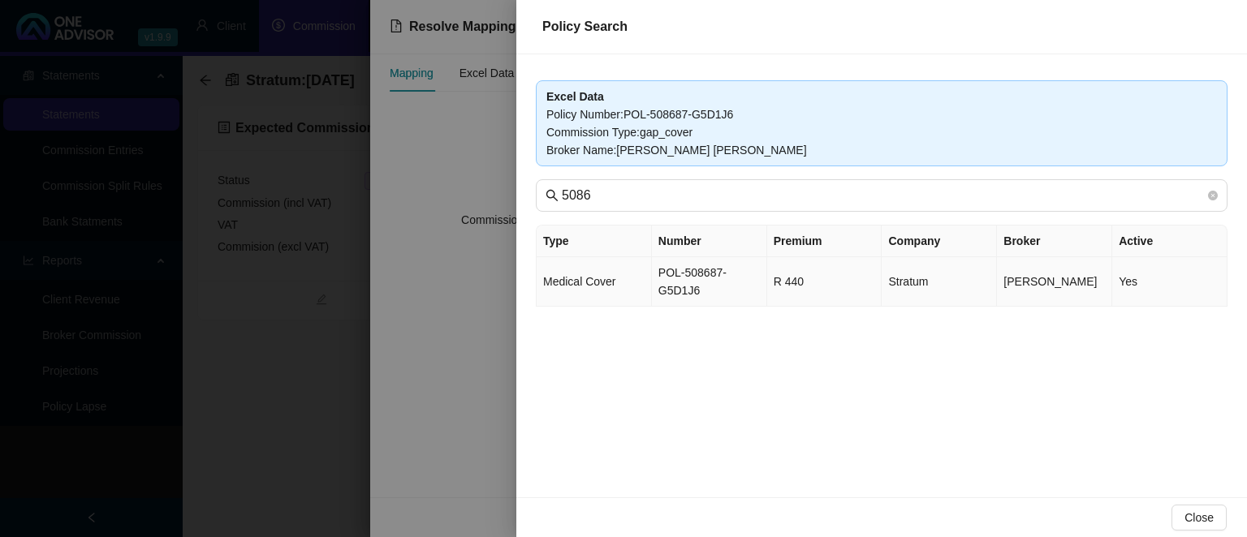
click at [723, 283] on td "POL-508687-G5D1J6" at bounding box center [709, 282] width 115 height 50
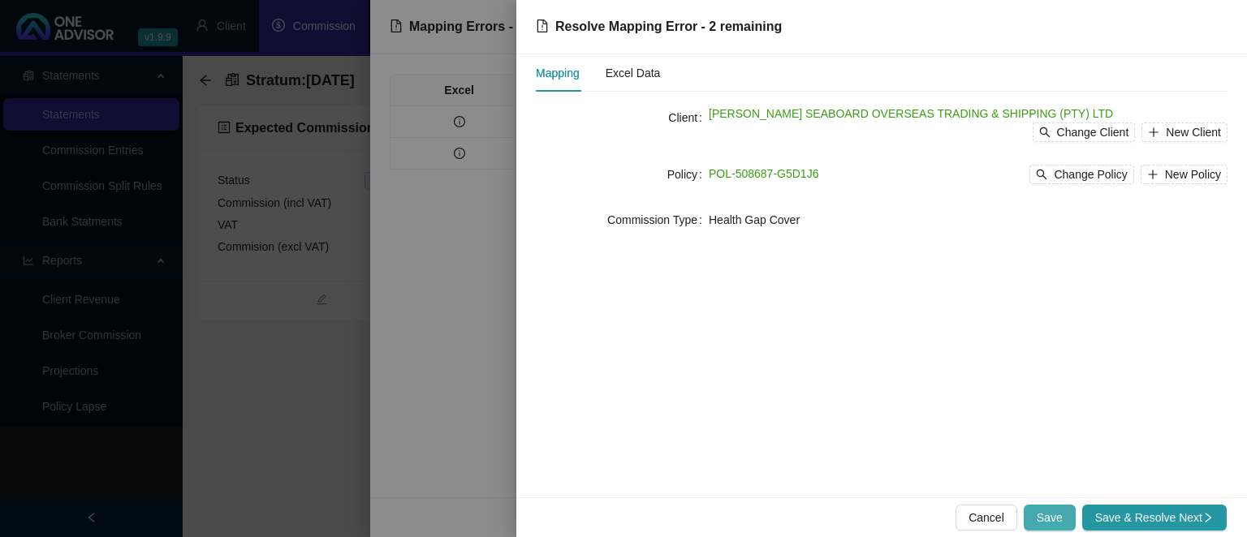
click at [1041, 517] on button "Save" at bounding box center [1049, 518] width 52 height 26
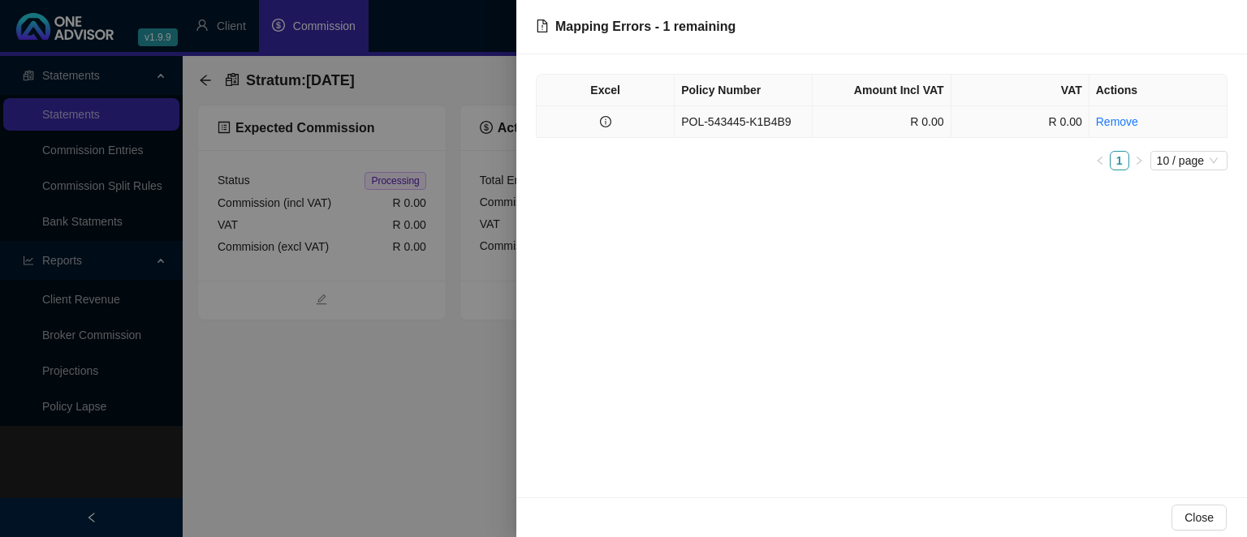
click at [976, 114] on td "R 0.00" at bounding box center [1020, 122] width 138 height 32
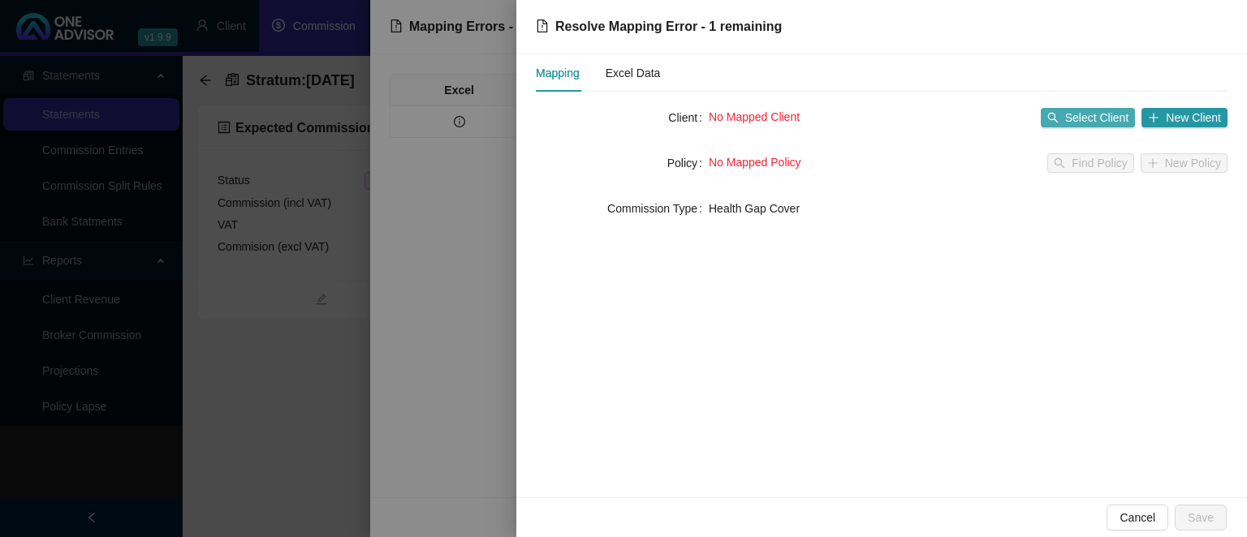
click at [1079, 118] on span "Select Client" at bounding box center [1097, 118] width 64 height 18
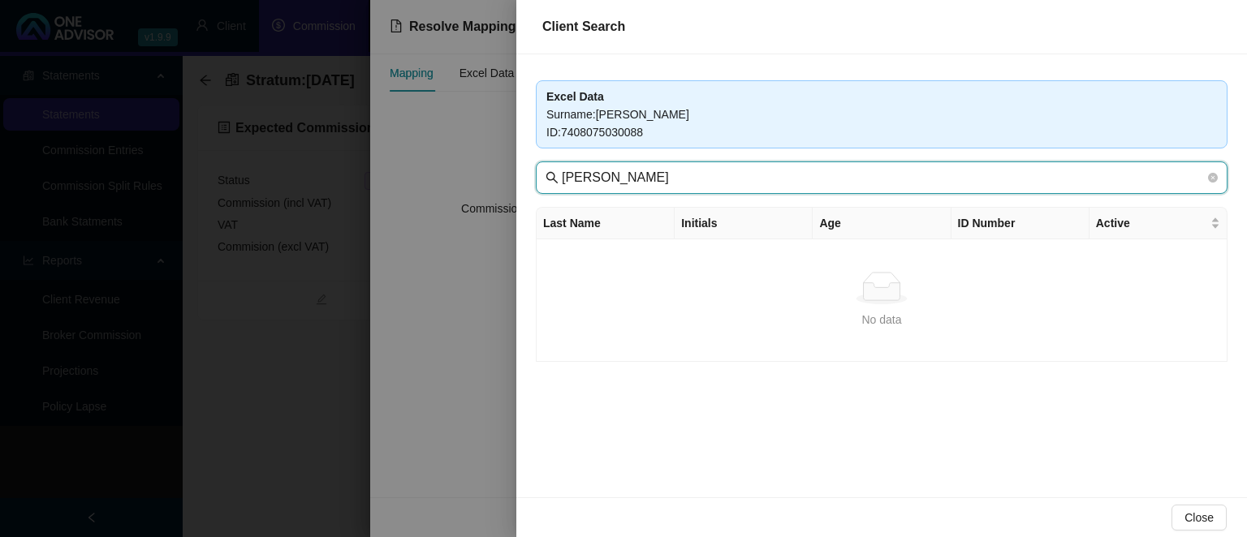
drag, startPoint x: 657, startPoint y: 178, endPoint x: 404, endPoint y: 153, distance: 254.4
click at [562, 168] on input "[PERSON_NAME]" at bounding box center [883, 177] width 643 height 19
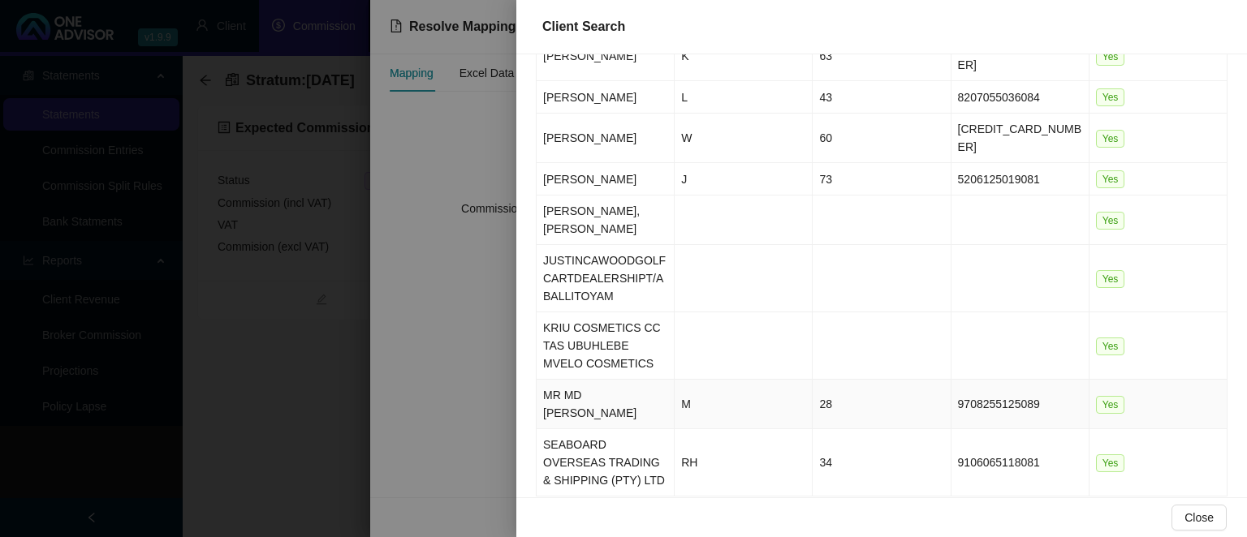
scroll to position [235, 0]
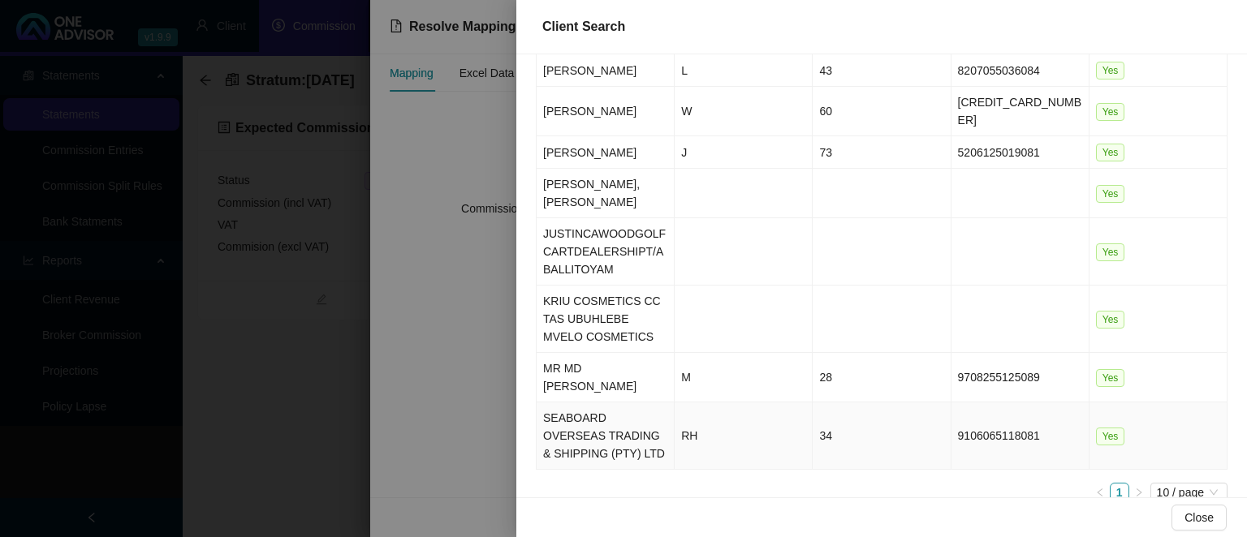
type input "seab"
click at [592, 403] on td "SEABOARD OVERSEAS TRADING & SHIPPING (PTY) LTD" at bounding box center [605, 436] width 138 height 67
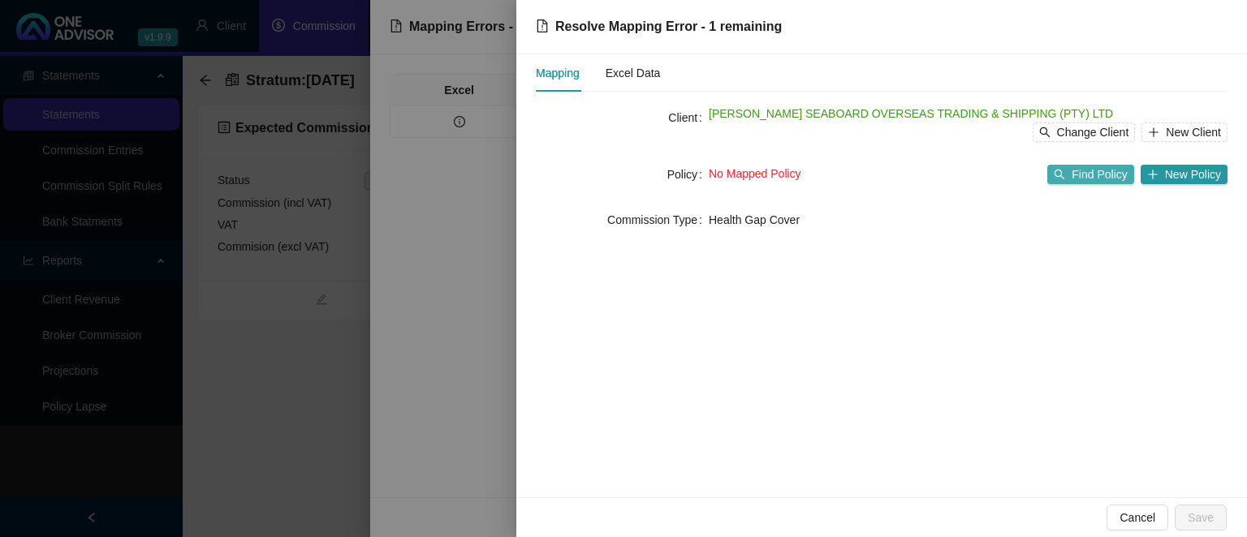
click at [1085, 171] on span "Find Policy" at bounding box center [1098, 175] width 55 height 18
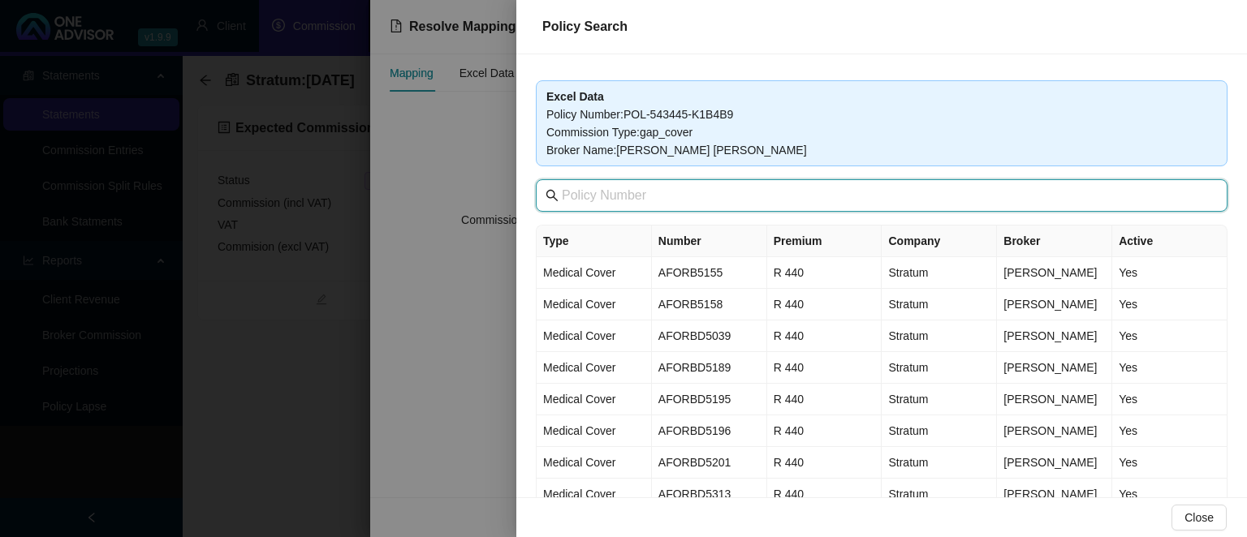
click at [717, 196] on input "text" at bounding box center [883, 195] width 643 height 19
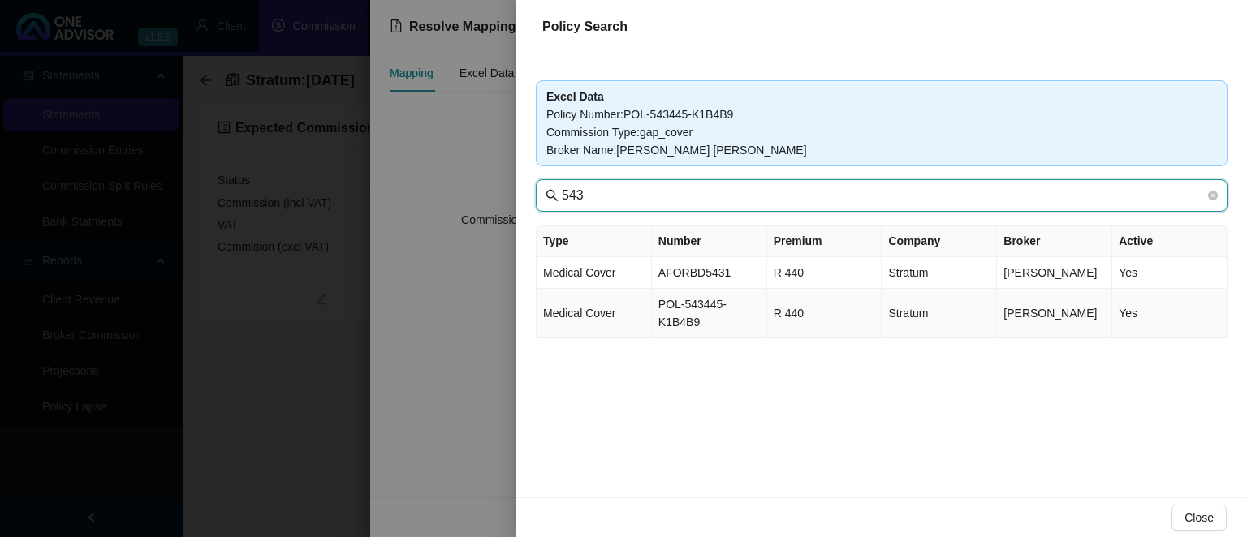
type input "543"
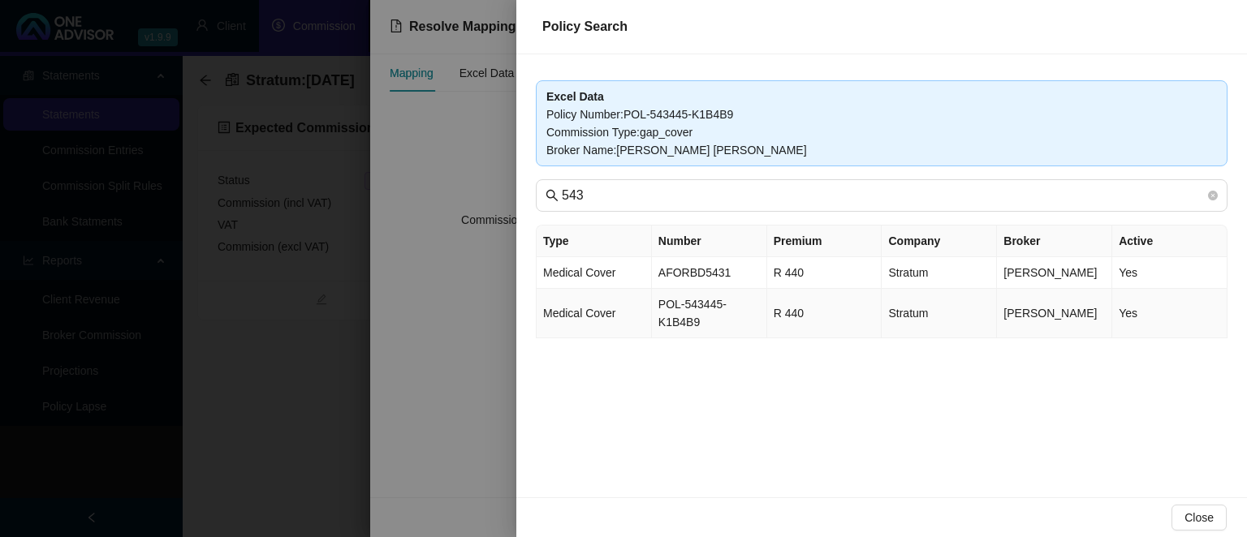
click at [689, 307] on td "POL-543445-K1B4B9" at bounding box center [709, 314] width 115 height 50
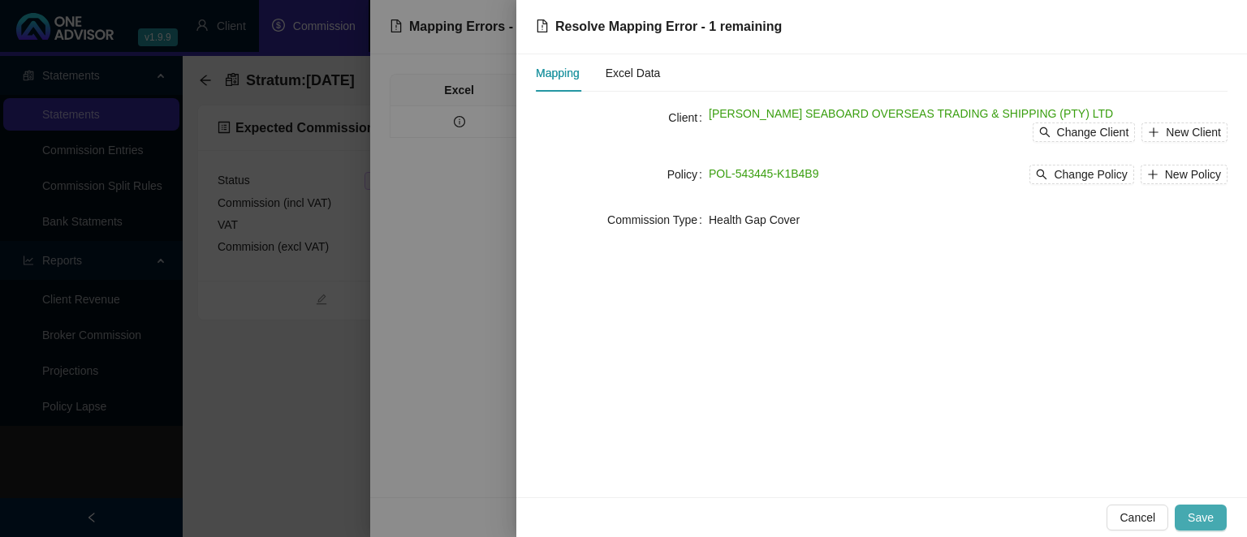
click at [1190, 511] on button "Save" at bounding box center [1200, 518] width 52 height 26
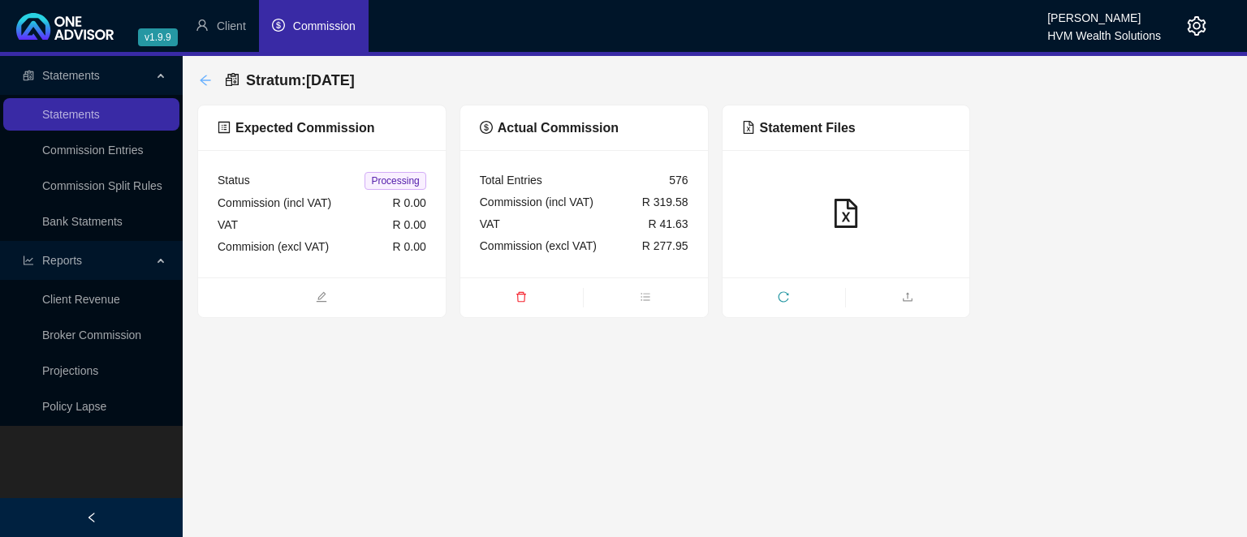
click at [208, 80] on icon "arrow-left" at bounding box center [205, 80] width 13 height 13
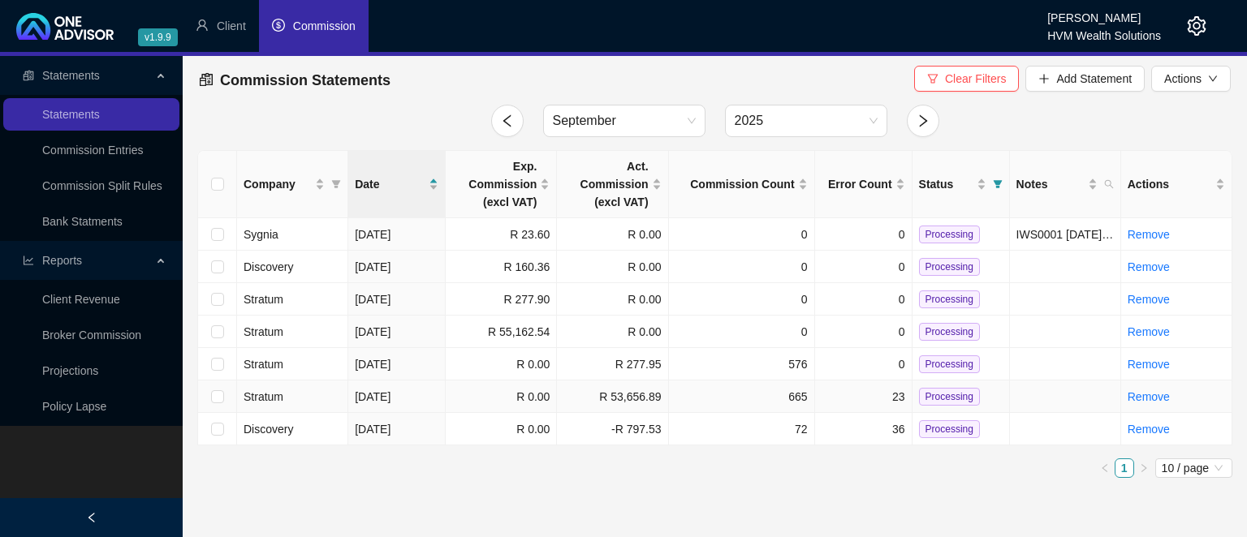
click at [468, 391] on td "R 0.00" at bounding box center [501, 397] width 111 height 32
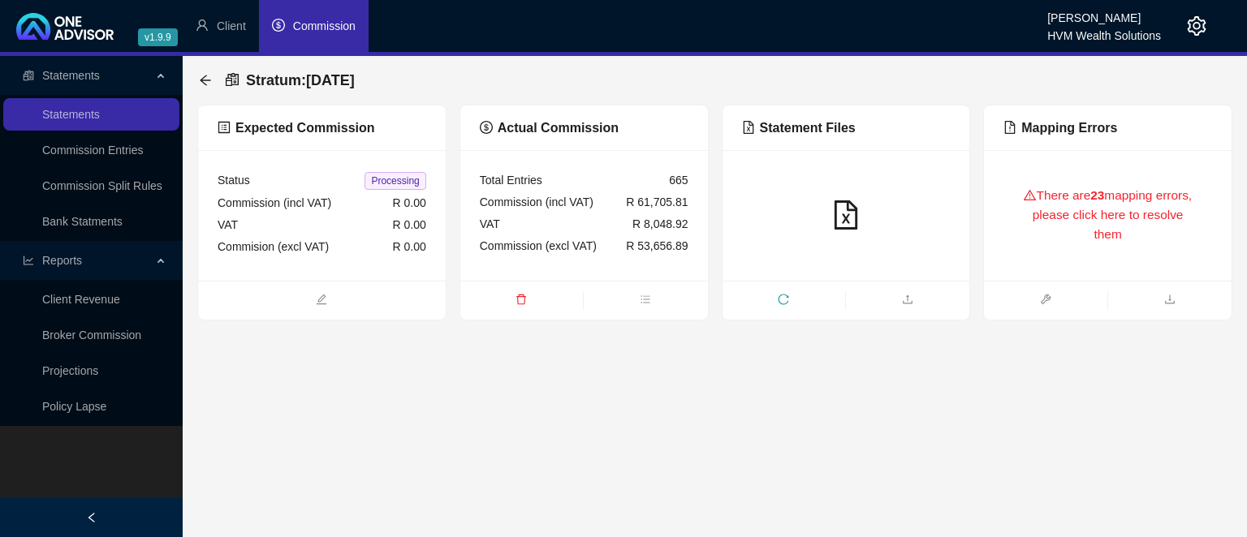
click at [1098, 260] on div "There are 23 mapping errors, please click here to resolve them" at bounding box center [1107, 216] width 209 height 92
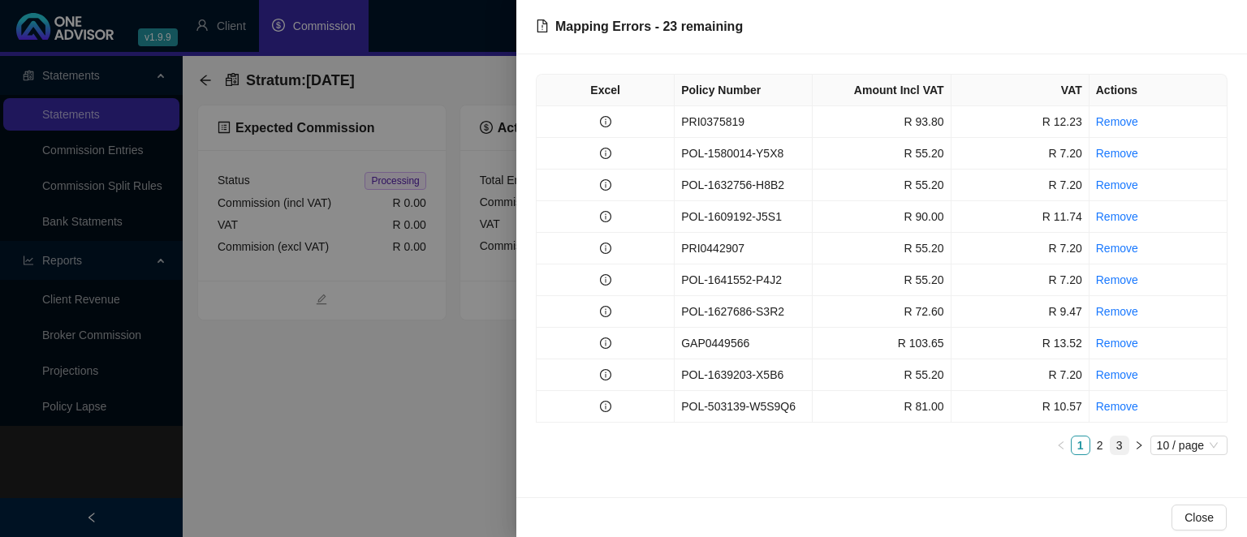
click at [1115, 443] on link "3" at bounding box center [1119, 446] width 18 height 18
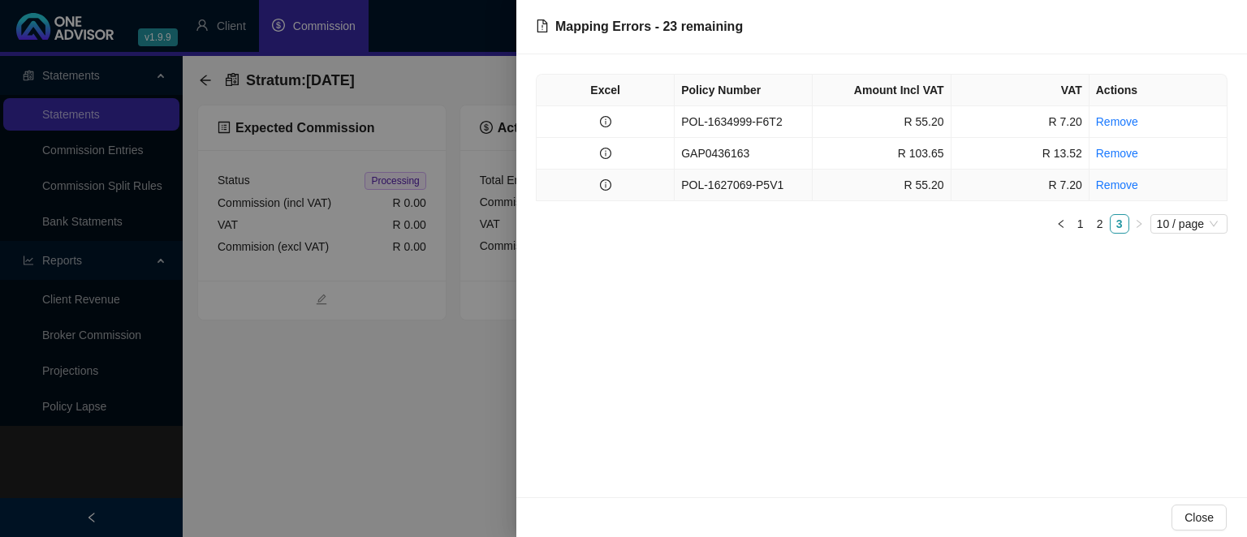
click at [766, 180] on td "POL-1627069-P5V1" at bounding box center [743, 186] width 138 height 32
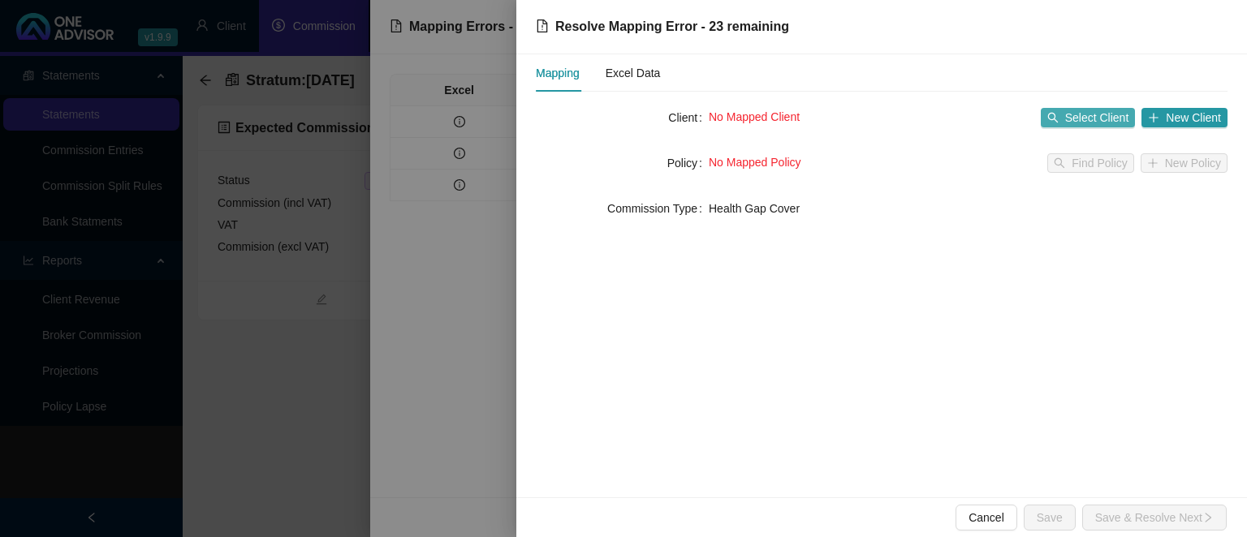
click at [1099, 112] on span "Select Client" at bounding box center [1097, 118] width 64 height 18
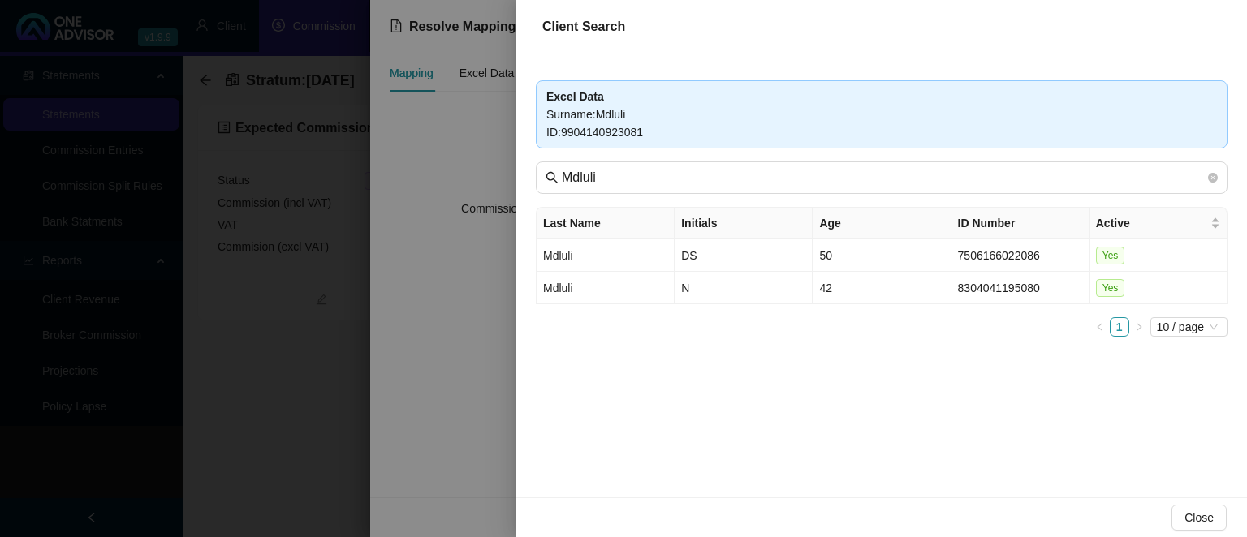
click at [474, 415] on div at bounding box center [623, 268] width 1247 height 537
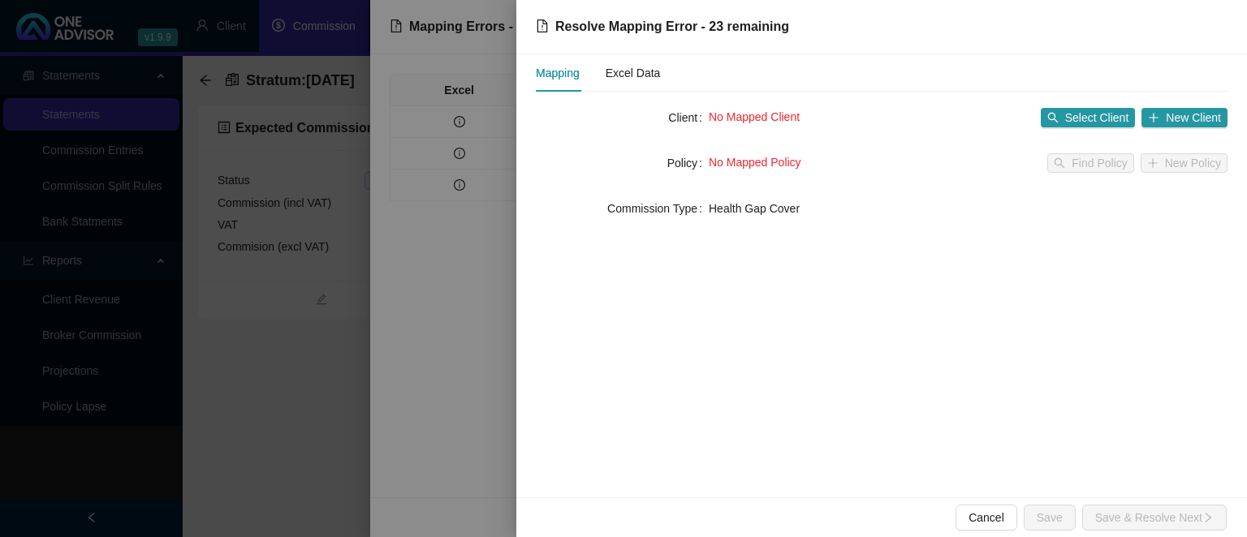
click at [492, 303] on div at bounding box center [623, 268] width 1247 height 537
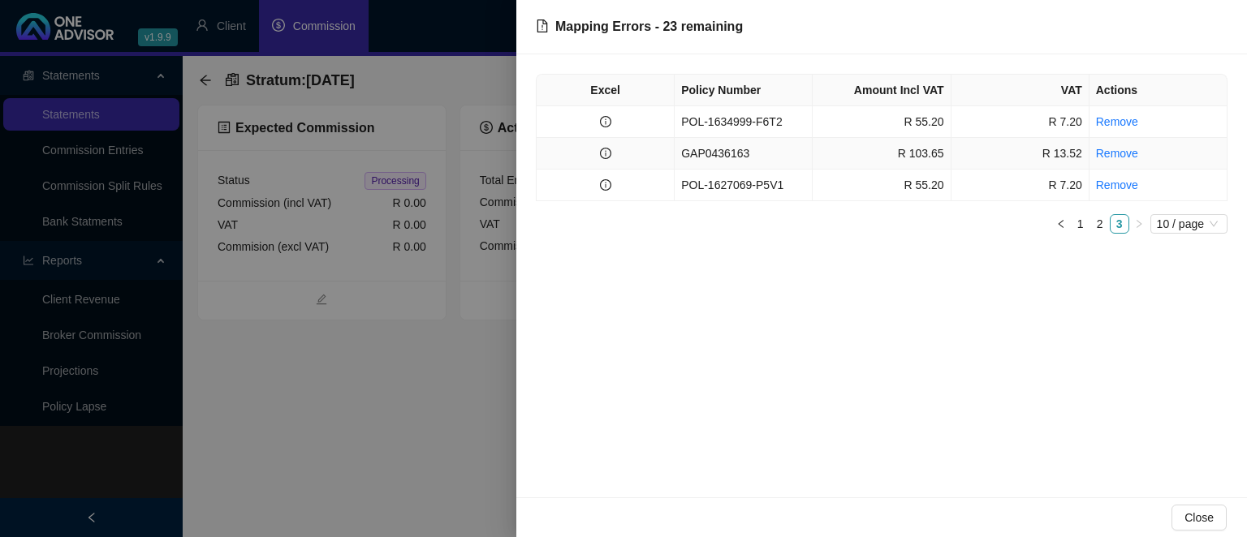
click at [738, 158] on td "GAP0436163" at bounding box center [743, 154] width 138 height 32
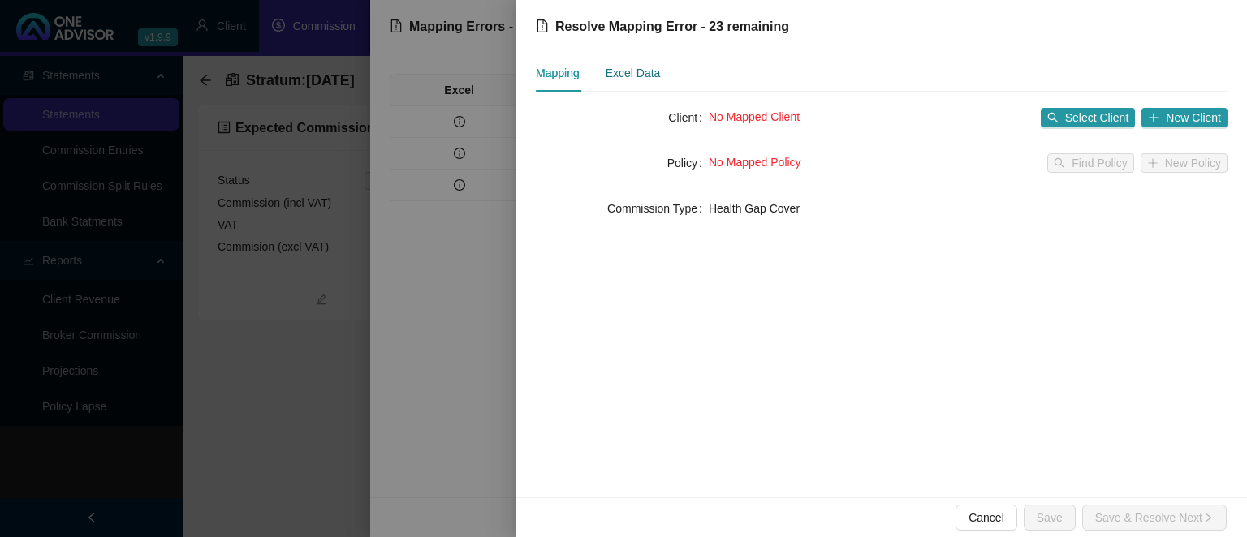
click at [640, 80] on div "Excel Data" at bounding box center [632, 73] width 55 height 18
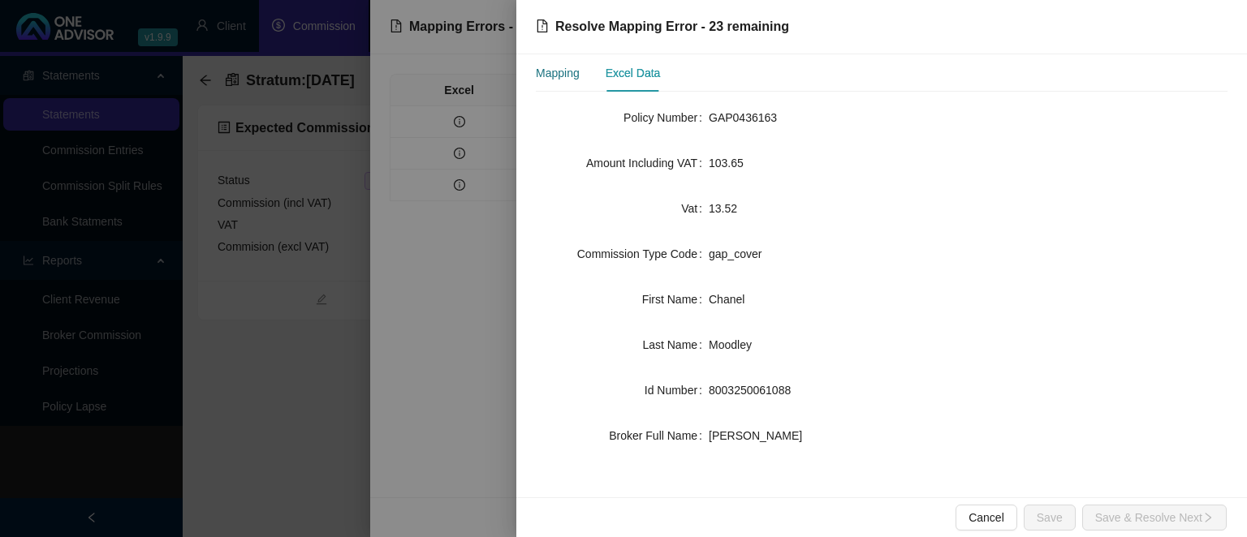
click at [575, 77] on div "Mapping" at bounding box center [558, 73] width 44 height 18
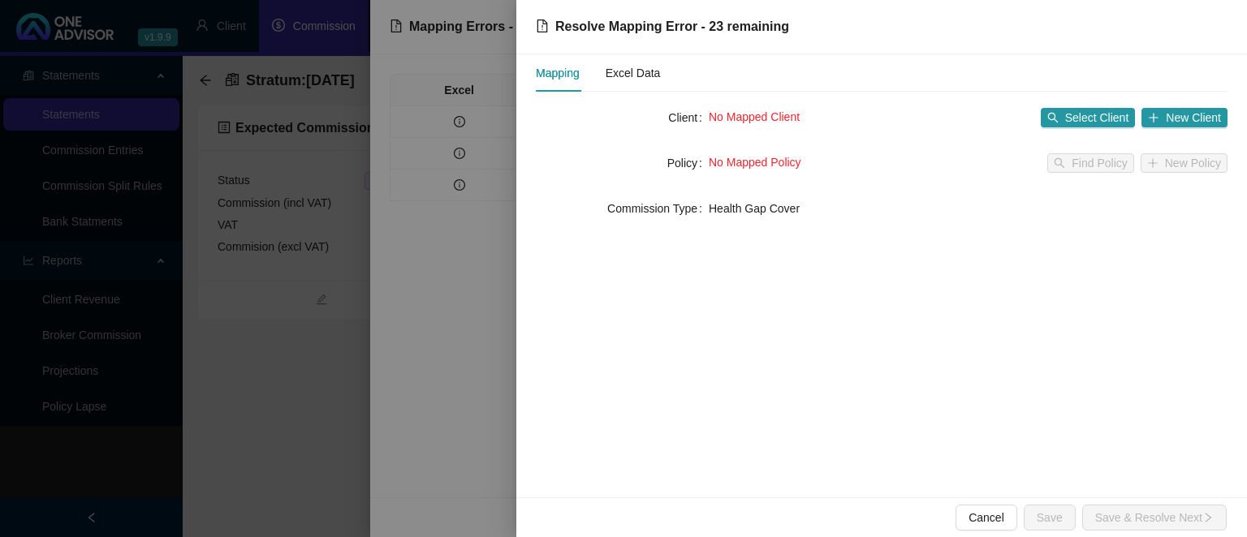
click at [462, 270] on div at bounding box center [623, 268] width 1247 height 537
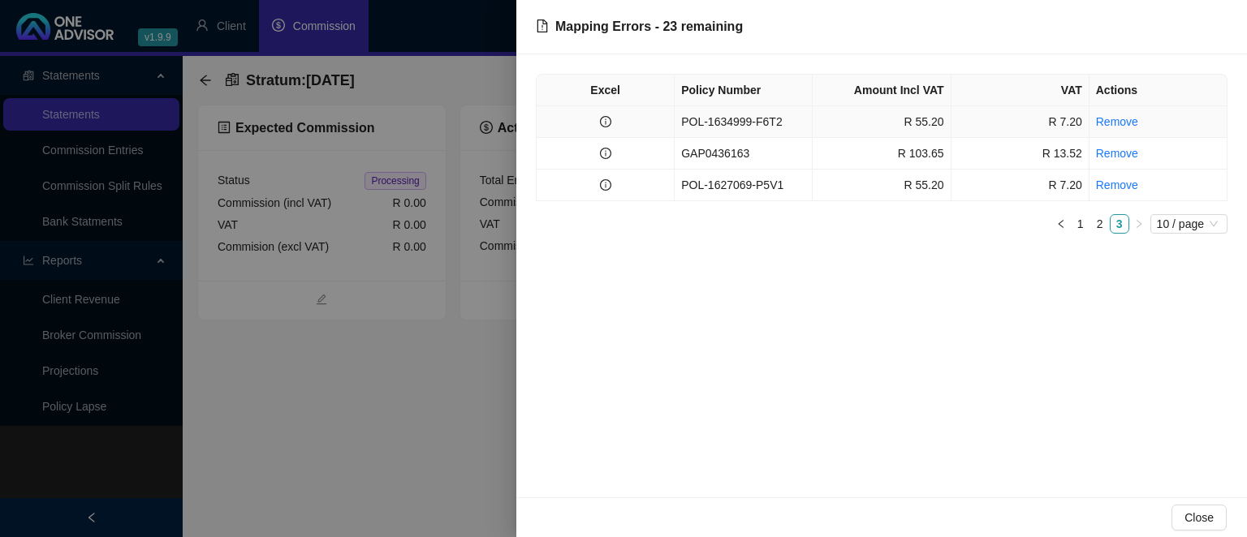
click at [687, 124] on td "POL-1634999-F6T2" at bounding box center [743, 122] width 138 height 32
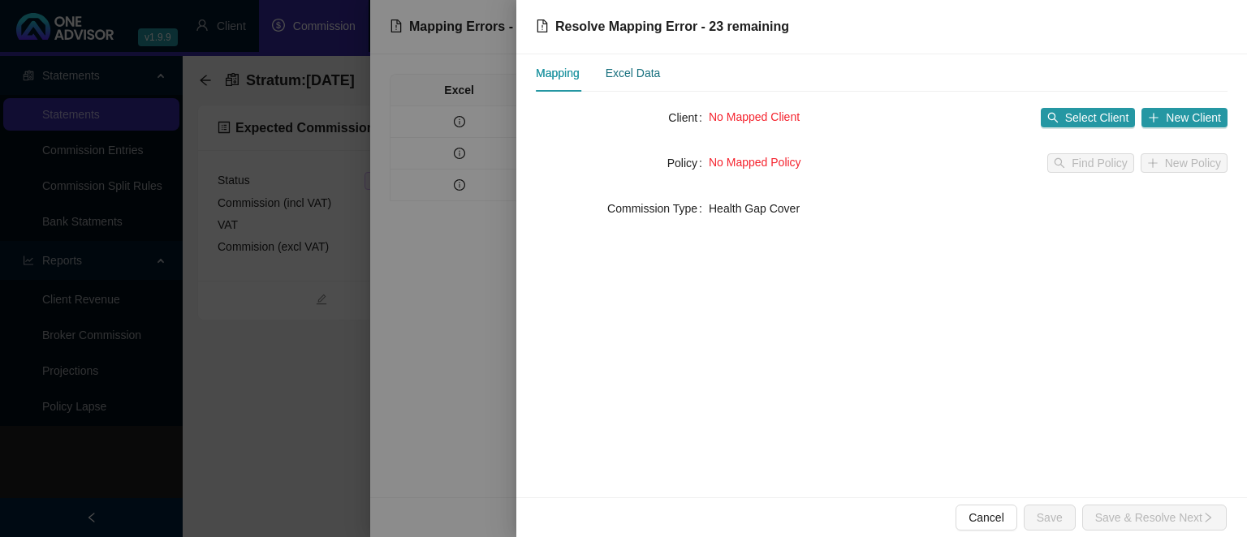
click at [641, 76] on div "Excel Data" at bounding box center [632, 73] width 55 height 18
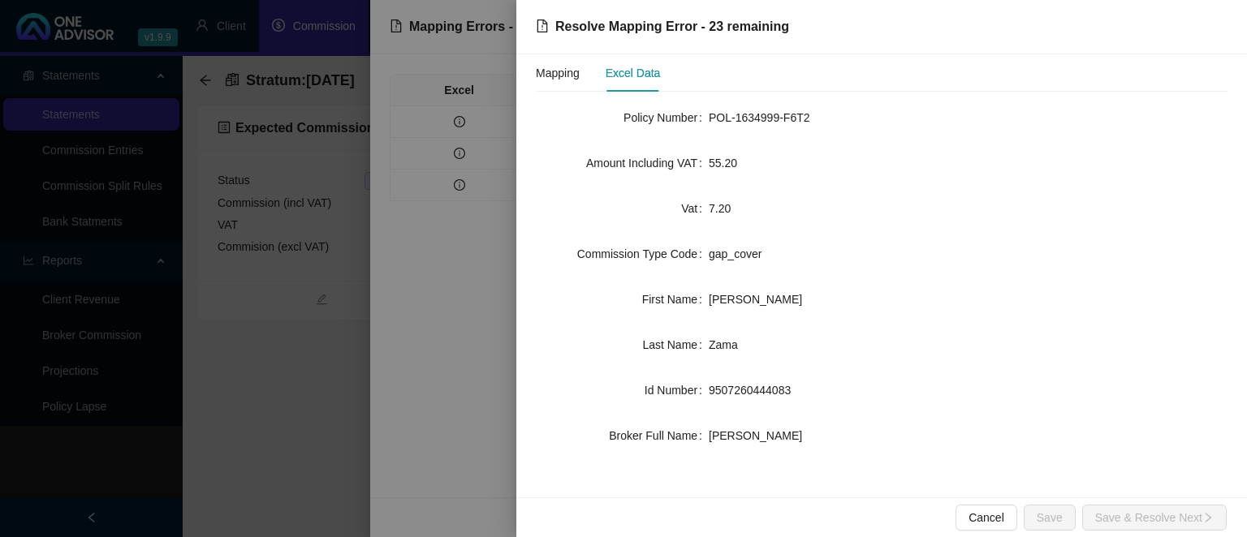
click at [489, 351] on div at bounding box center [623, 268] width 1247 height 537
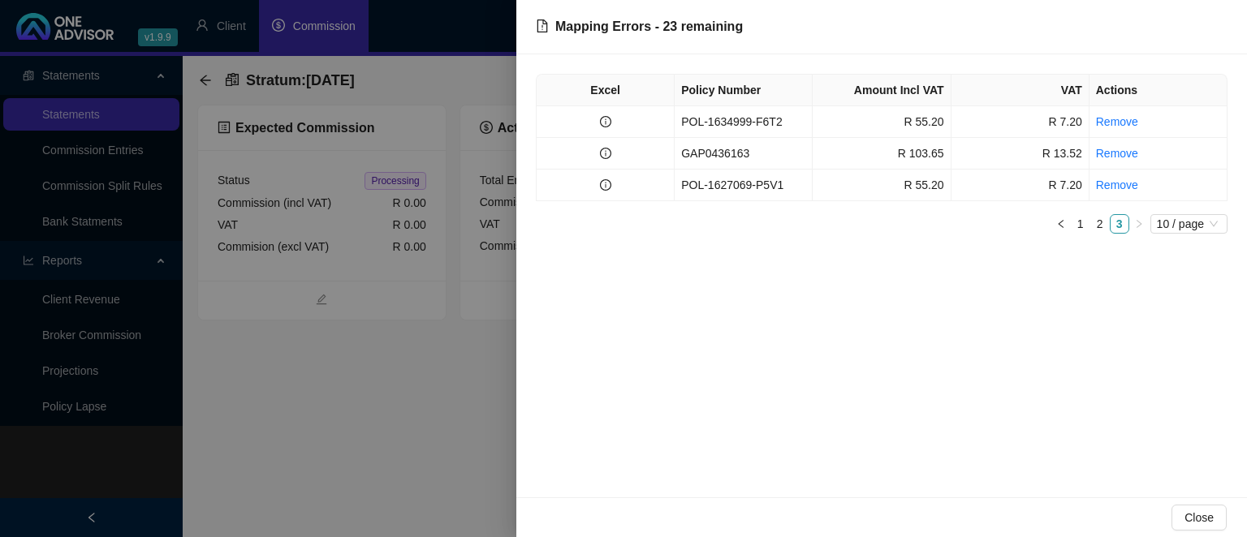
click at [489, 351] on div at bounding box center [623, 268] width 1247 height 537
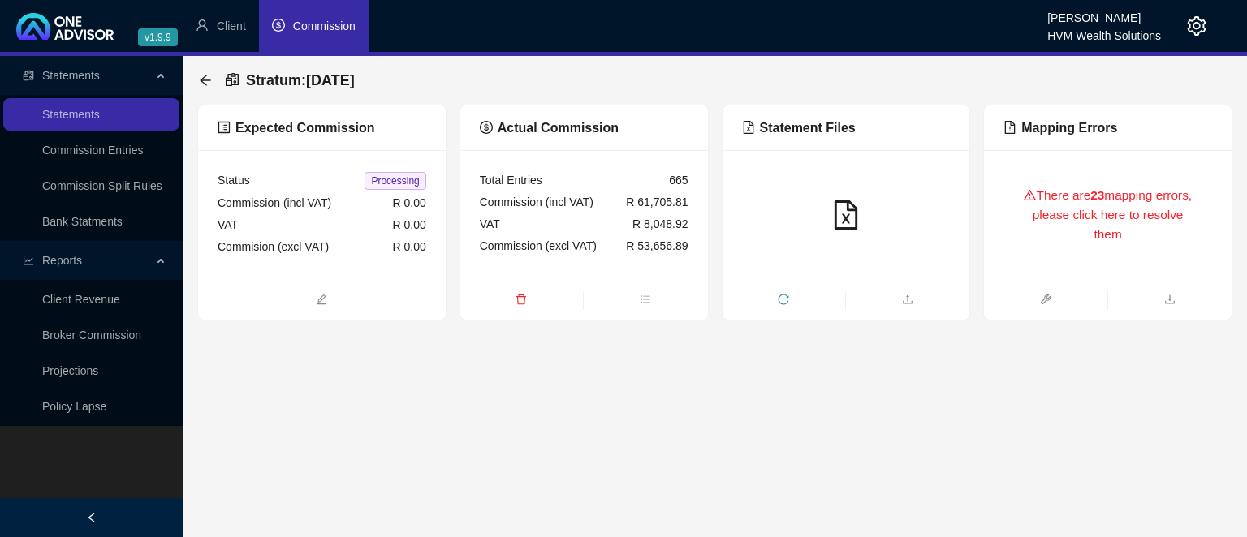
click at [1076, 218] on div "There are 23 mapping errors, please click here to resolve them" at bounding box center [1107, 216] width 209 height 92
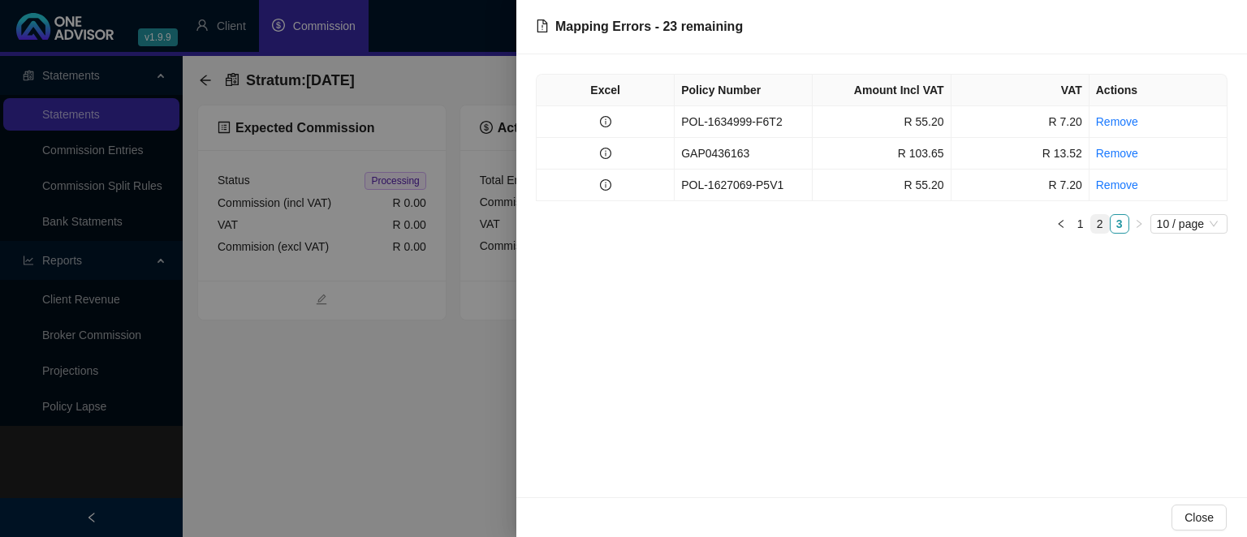
click at [1097, 222] on link "2" at bounding box center [1100, 224] width 18 height 18
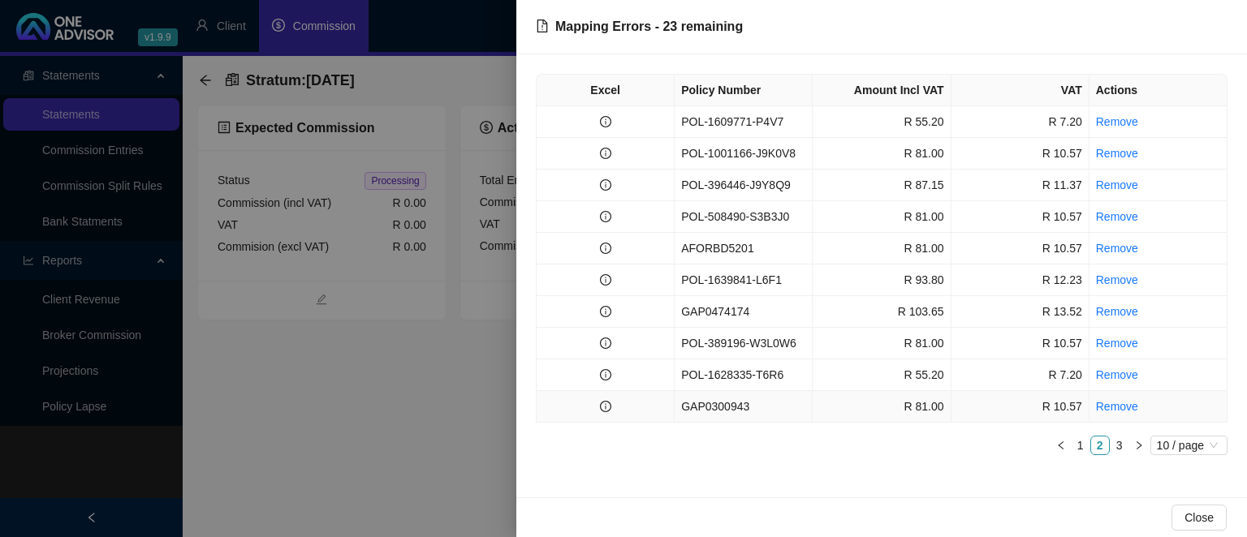
click at [716, 406] on td "GAP0300943" at bounding box center [743, 407] width 138 height 32
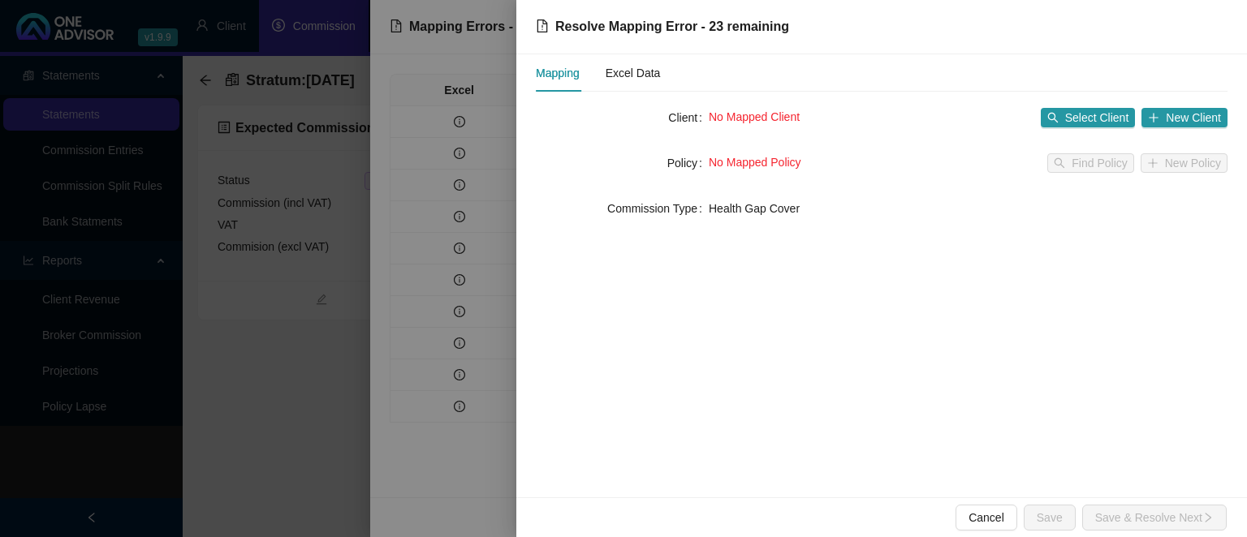
click at [1071, 105] on div "No Mapped Client Select Client New Client" at bounding box center [968, 118] width 519 height 26
click at [1071, 114] on span "Select Client" at bounding box center [1097, 118] width 64 height 18
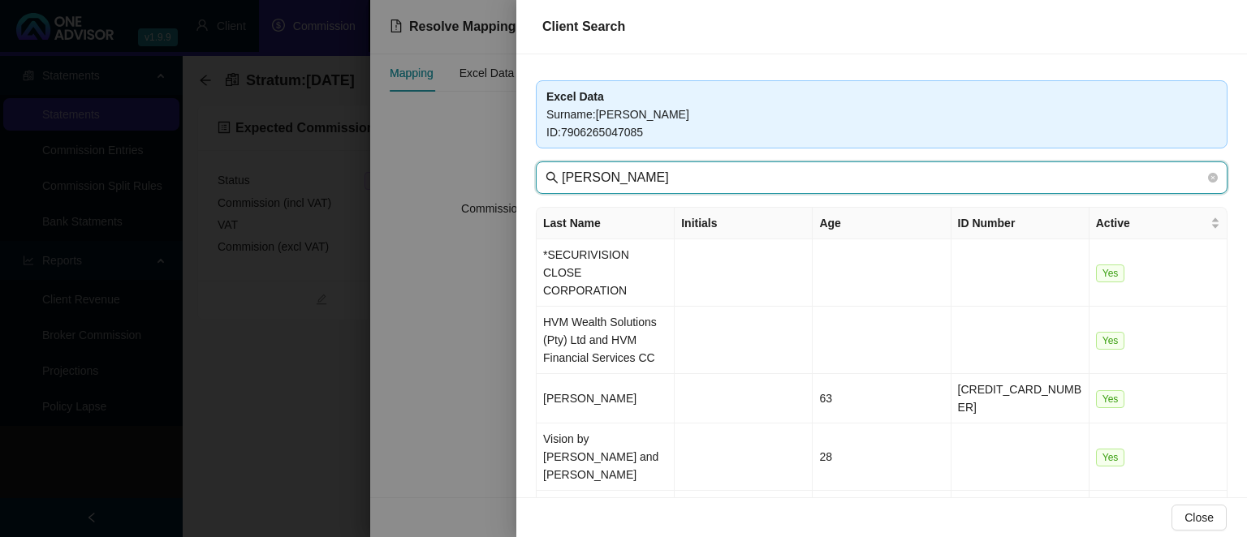
drag, startPoint x: 578, startPoint y: 170, endPoint x: 410, endPoint y: 165, distance: 168.1
click at [562, 168] on input "[PERSON_NAME]" at bounding box center [883, 177] width 643 height 19
type input "seaboard"
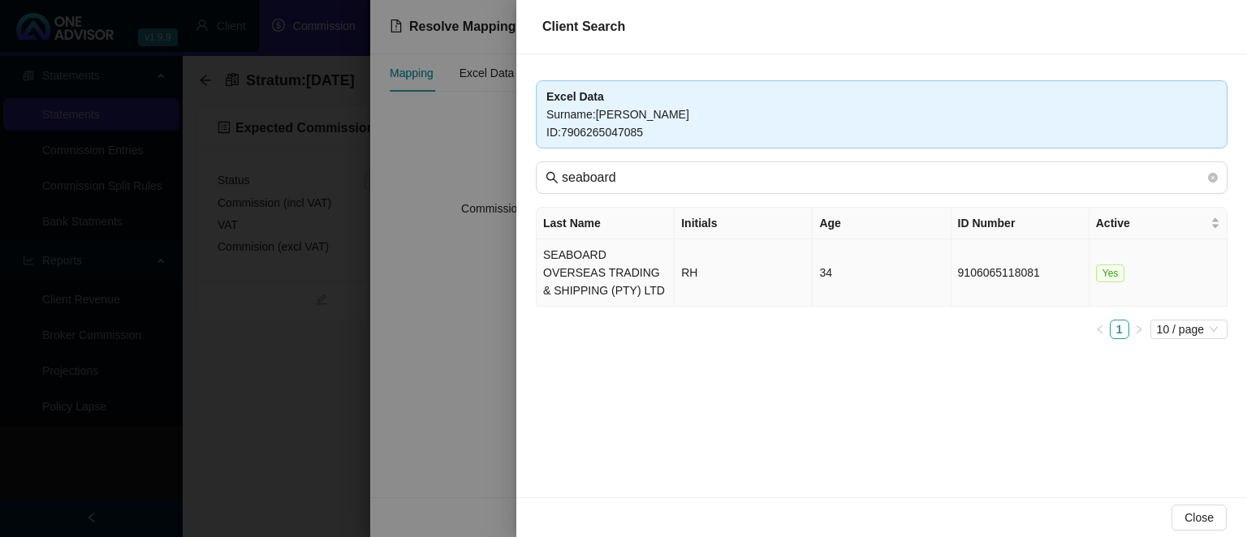
click at [587, 255] on td "SEABOARD OVERSEAS TRADING & SHIPPING (PTY) LTD" at bounding box center [605, 272] width 138 height 67
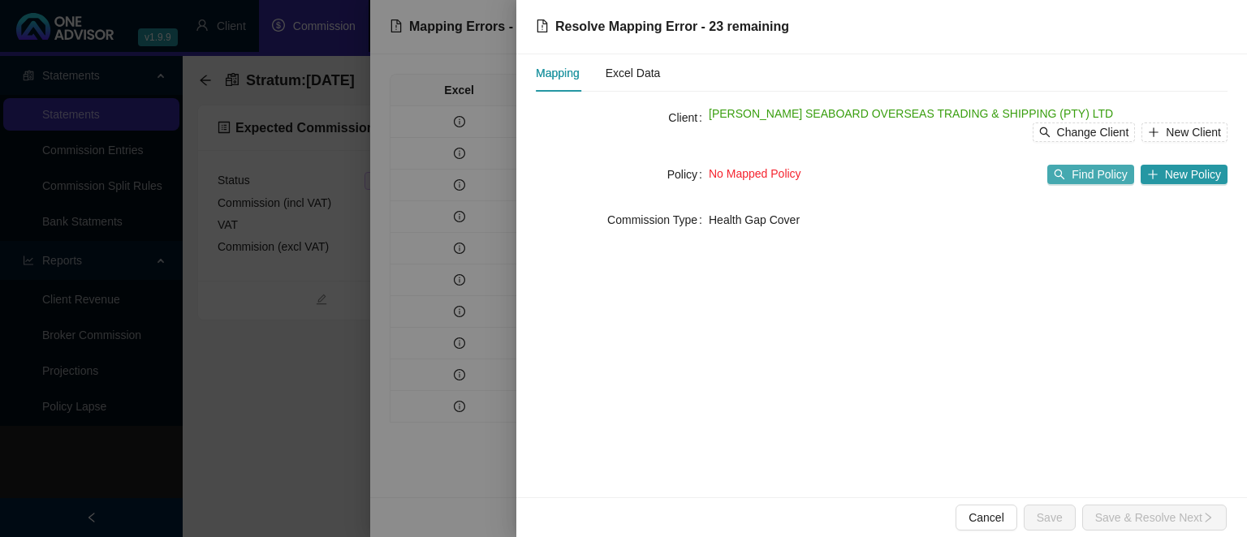
click at [1079, 179] on span "Find Policy" at bounding box center [1098, 175] width 55 height 18
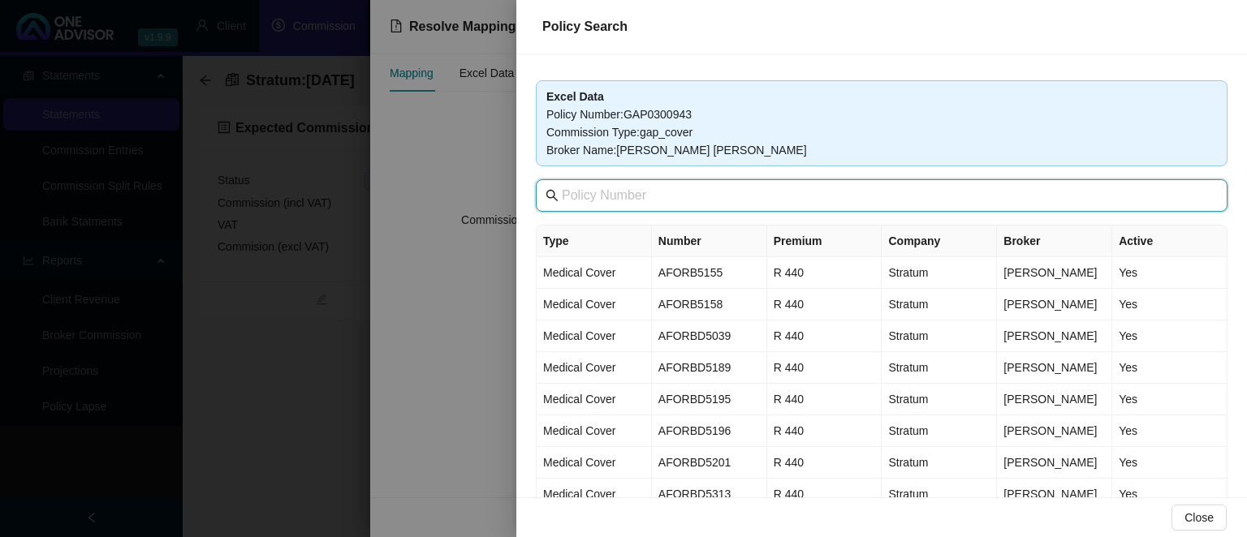
click at [678, 200] on input "text" at bounding box center [883, 195] width 643 height 19
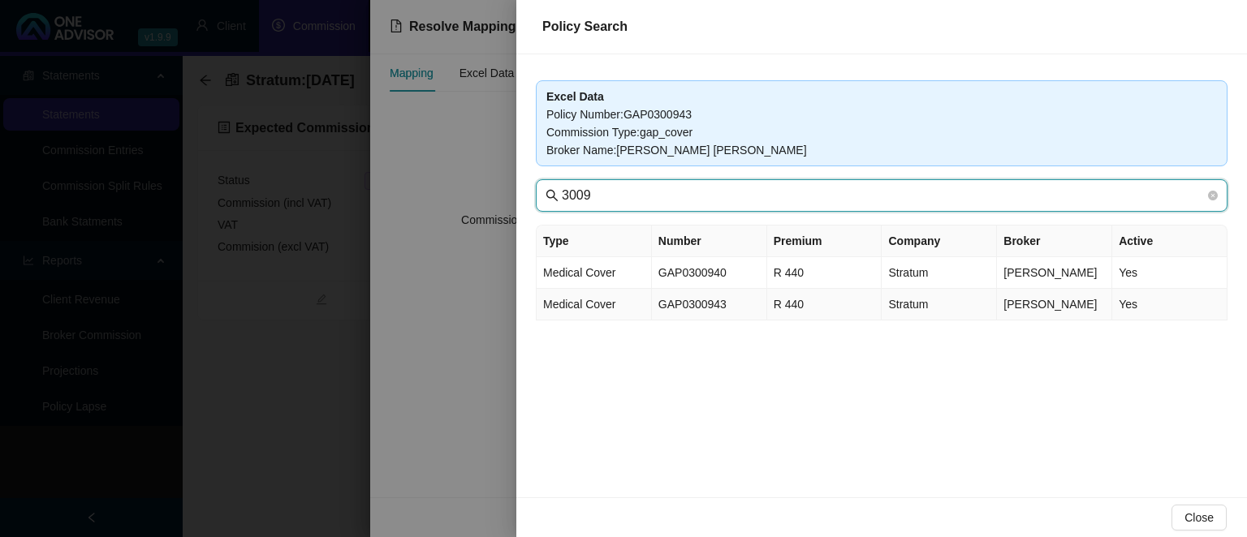
type input "3009"
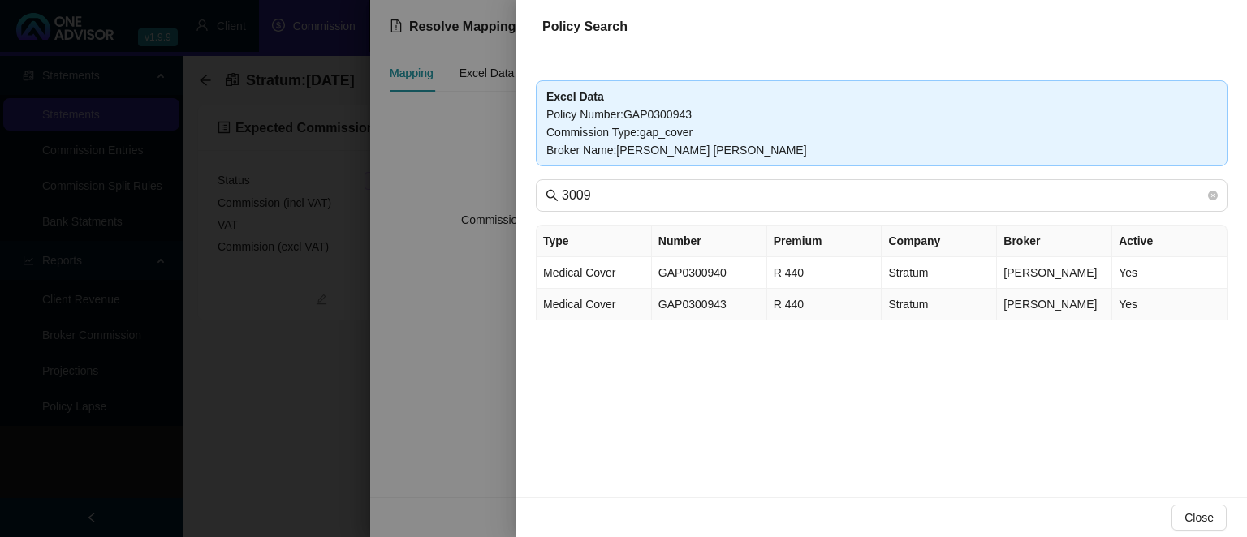
click at [710, 304] on td "GAP0300943" at bounding box center [709, 305] width 115 height 32
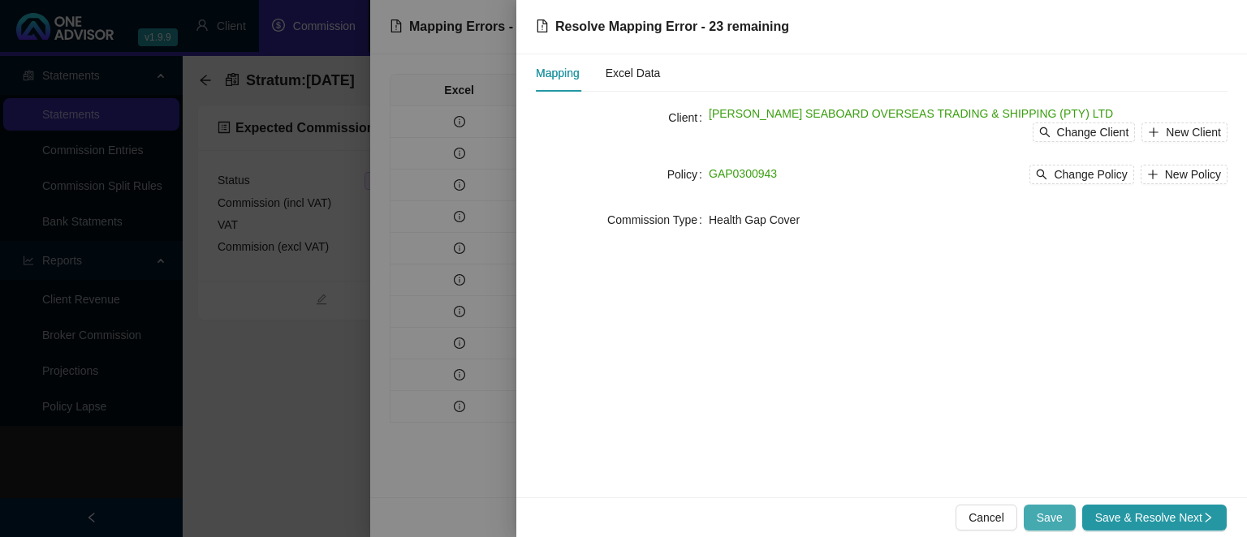
click at [1053, 511] on span "Save" at bounding box center [1049, 518] width 26 height 18
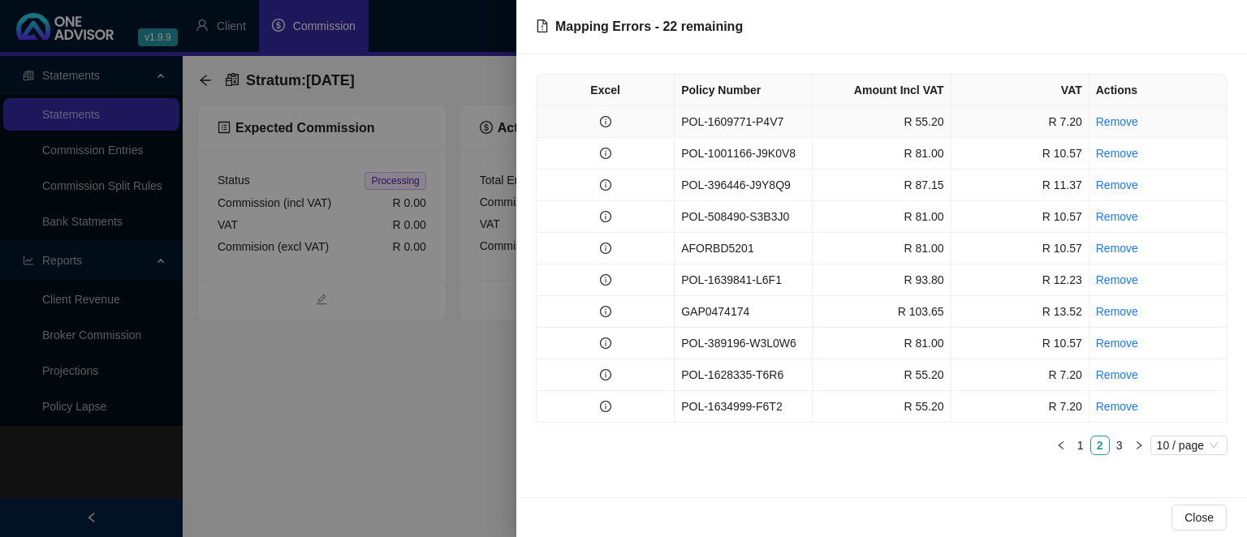
click at [730, 125] on td "POL-1609771-P4V7" at bounding box center [743, 122] width 138 height 32
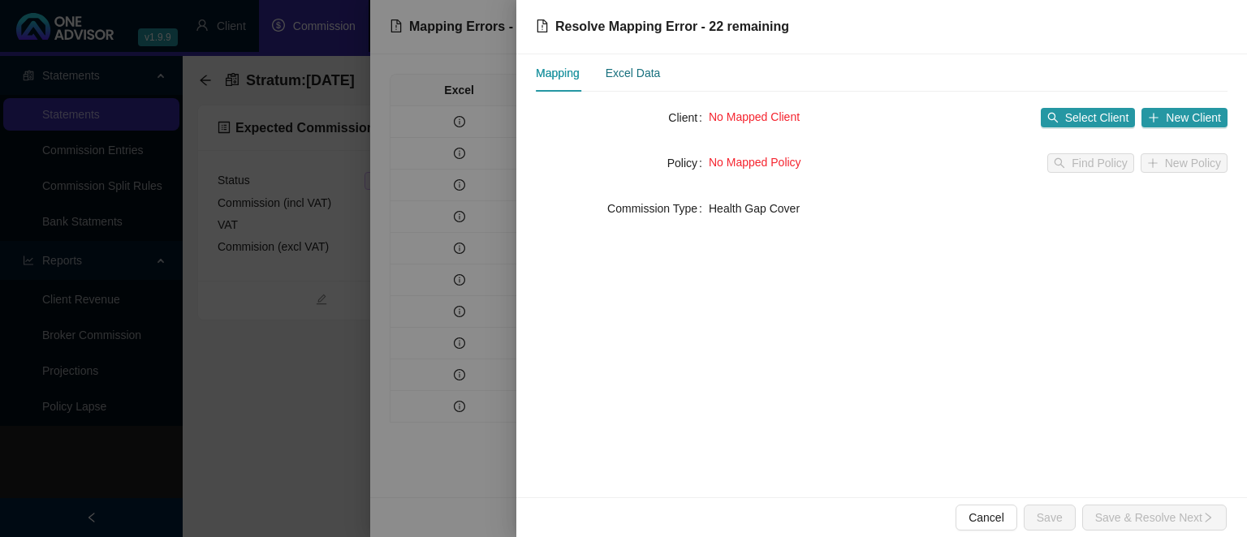
click at [638, 72] on div "Excel Data" at bounding box center [632, 73] width 55 height 18
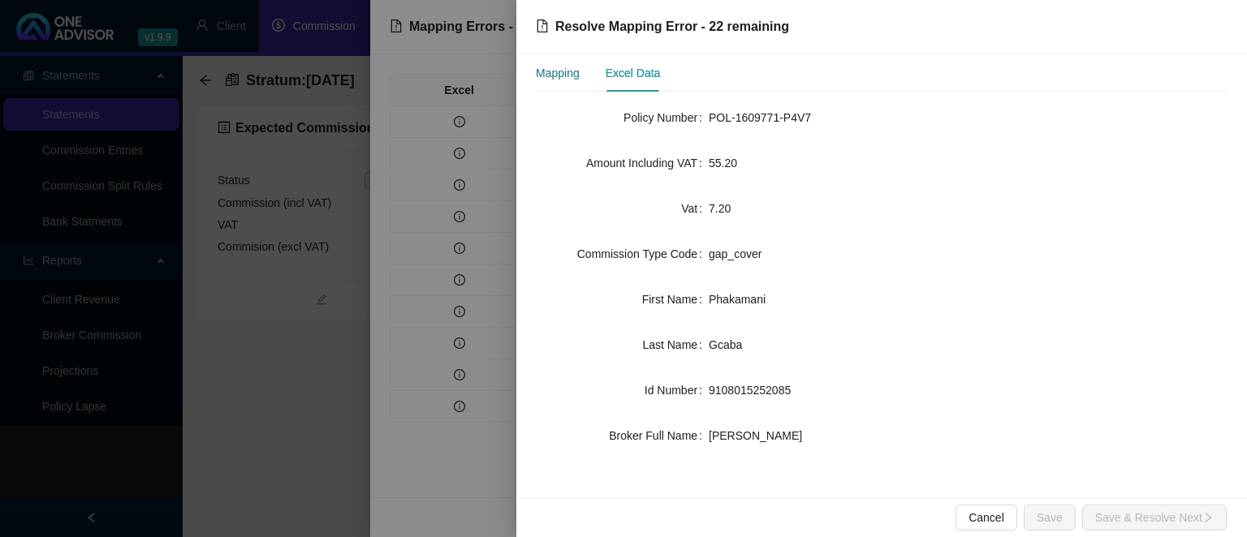
click at [575, 71] on div "Mapping" at bounding box center [558, 73] width 44 height 18
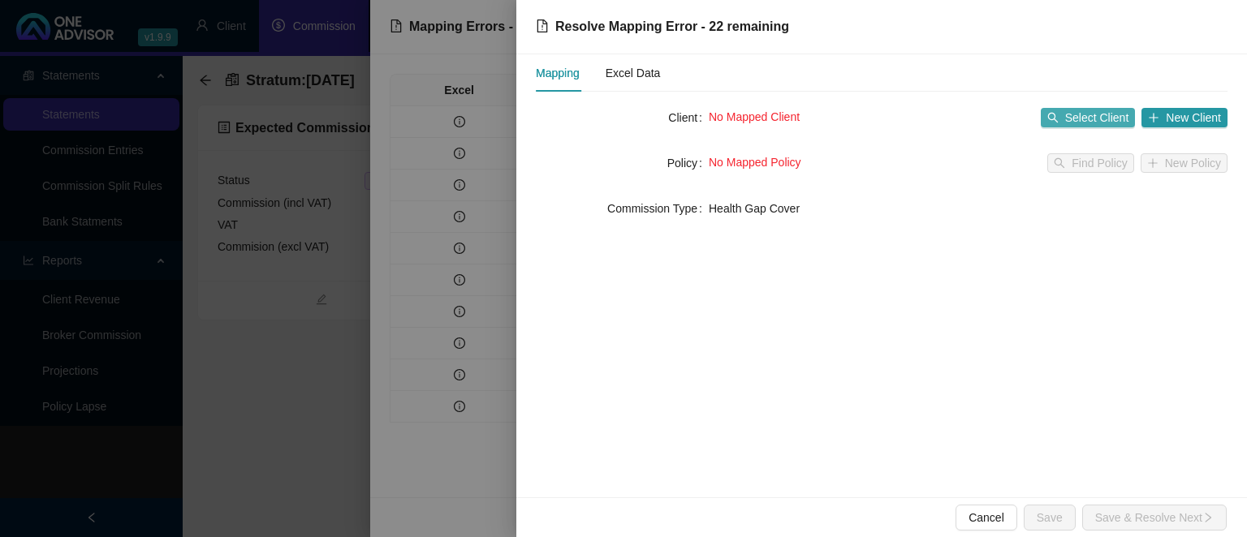
click at [1088, 116] on span "Select Client" at bounding box center [1097, 118] width 64 height 18
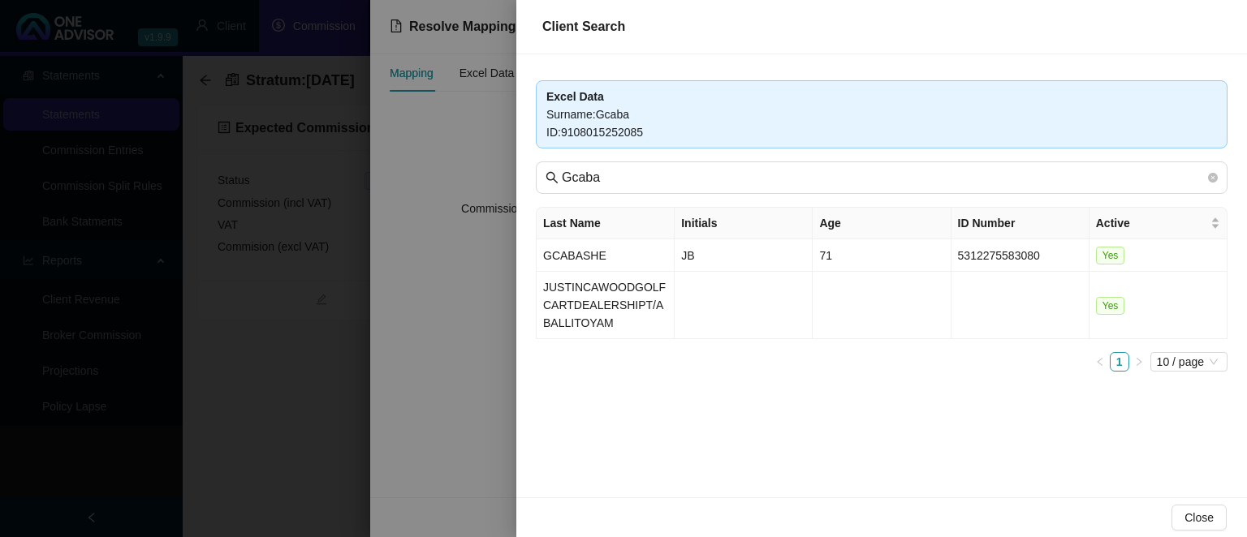
click at [403, 401] on div at bounding box center [623, 268] width 1247 height 537
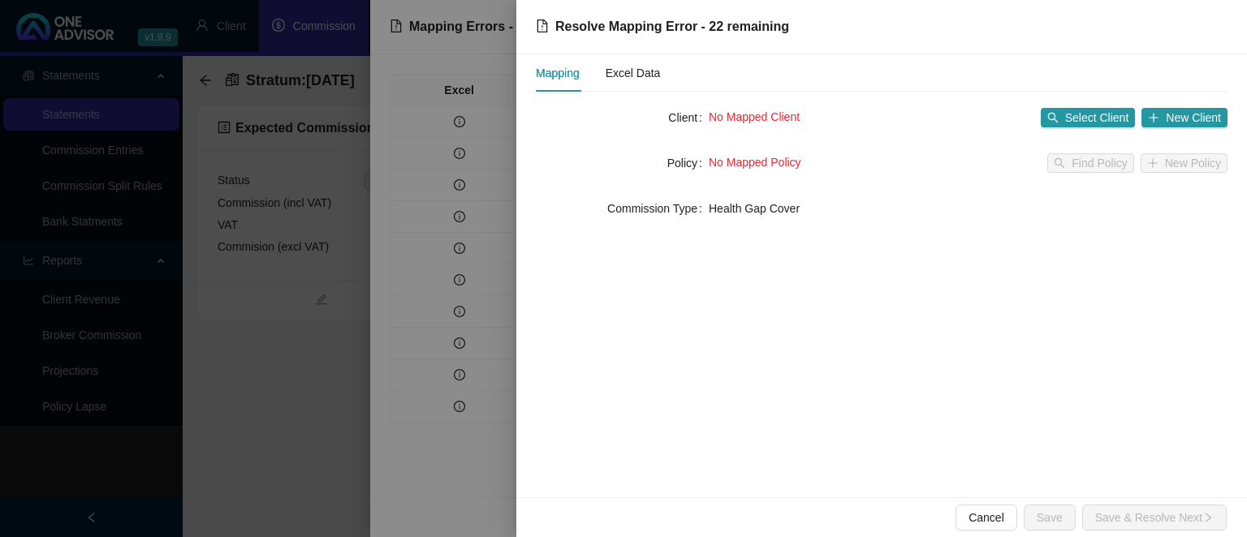
click at [399, 382] on div at bounding box center [623, 268] width 1247 height 537
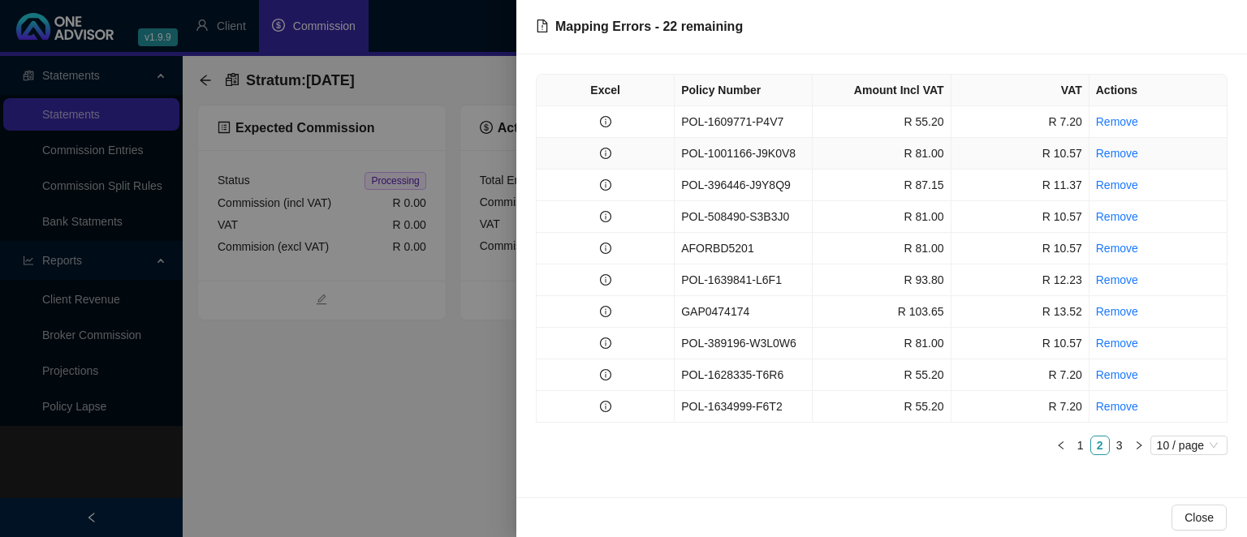
click at [734, 157] on td "POL-1001166-J9K0V8" at bounding box center [743, 154] width 138 height 32
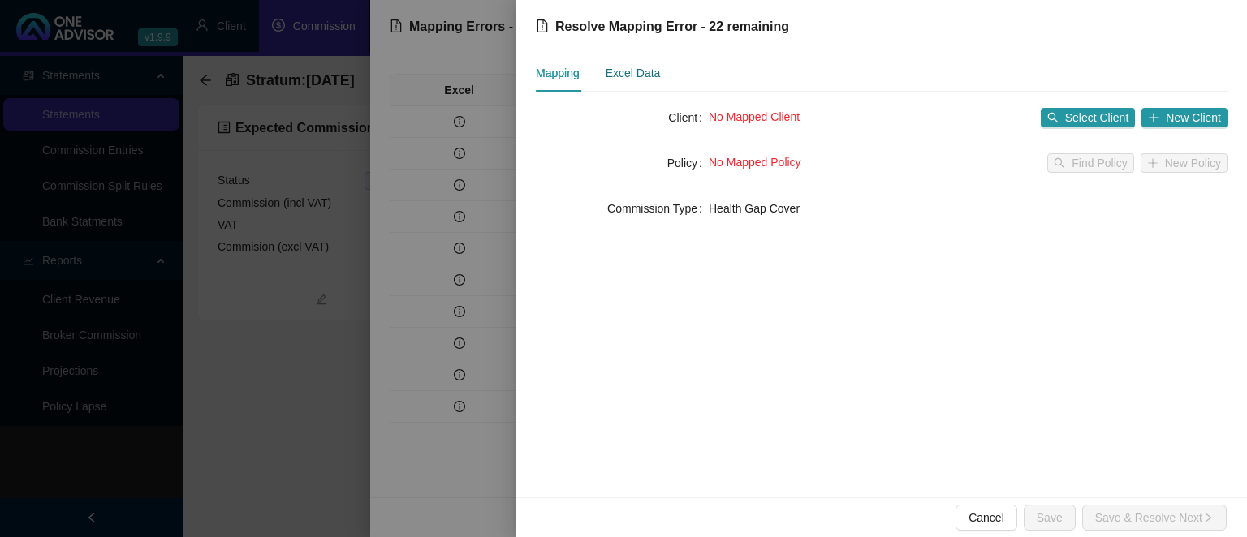
click at [637, 67] on div "Excel Data" at bounding box center [632, 73] width 55 height 18
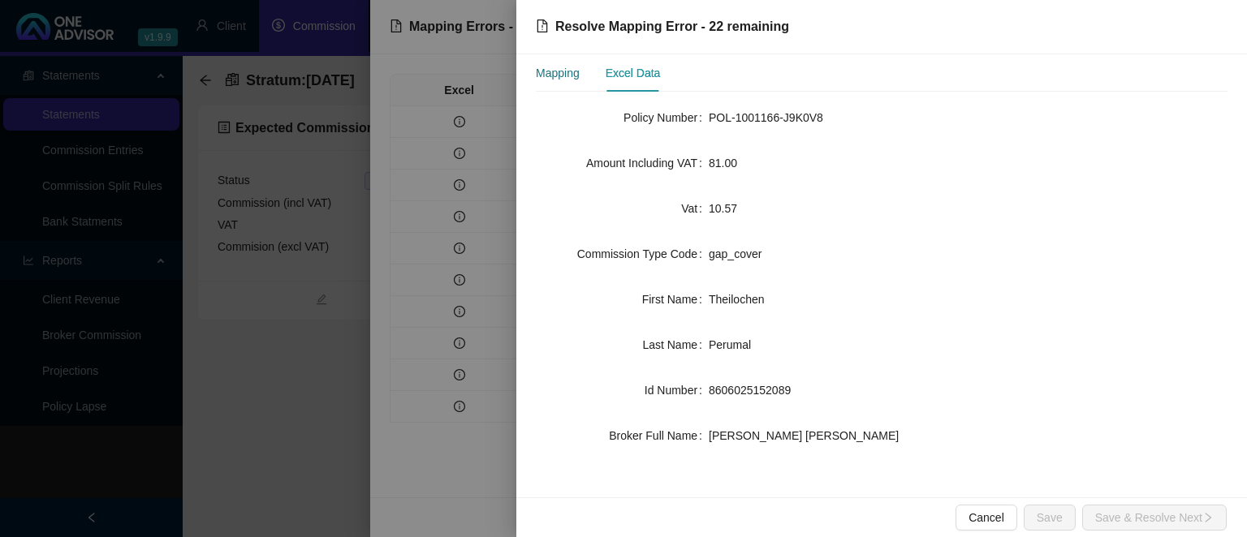
click at [566, 80] on div "Mapping" at bounding box center [558, 73] width 44 height 18
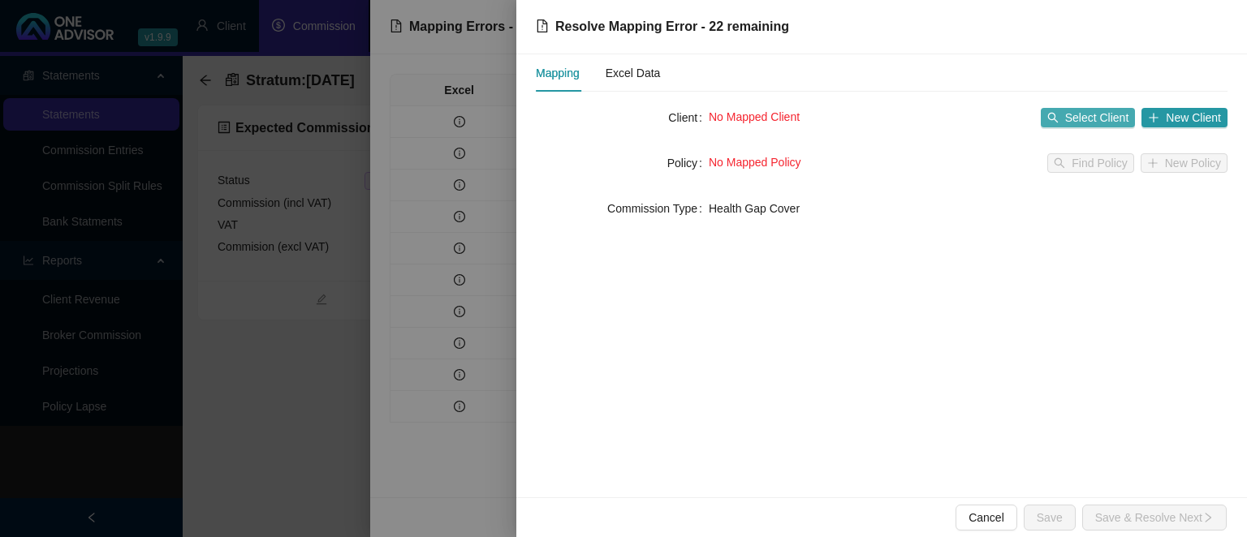
click at [1054, 118] on icon "search" at bounding box center [1052, 117] width 11 height 11
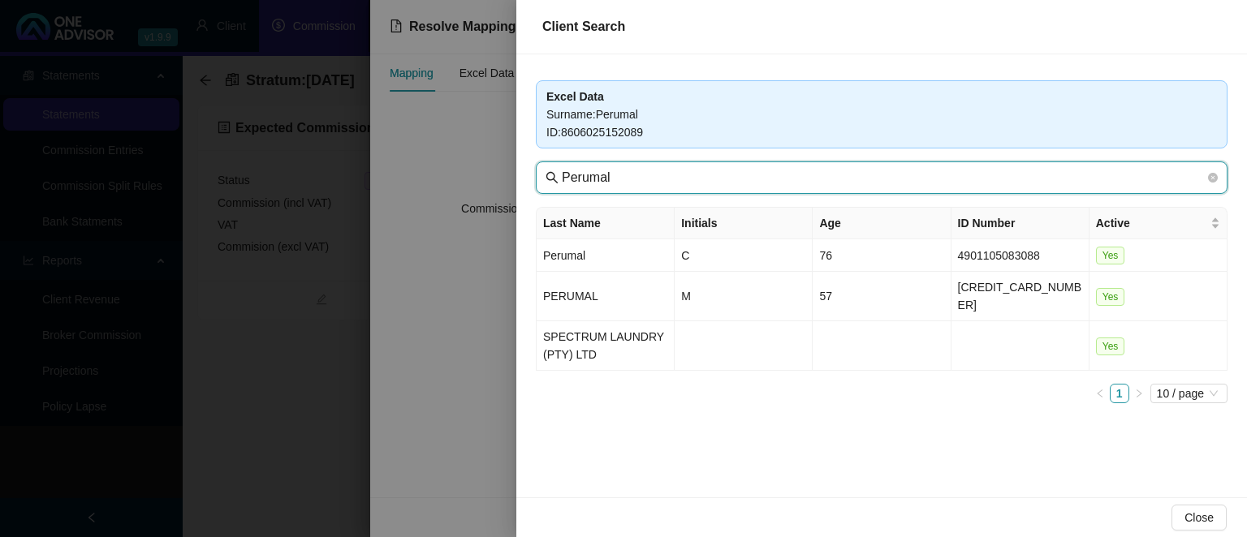
drag, startPoint x: 667, startPoint y: 180, endPoint x: 367, endPoint y: 170, distance: 300.5
click at [562, 170] on input "Perumal" at bounding box center [883, 177] width 643 height 19
type input "seaboard"
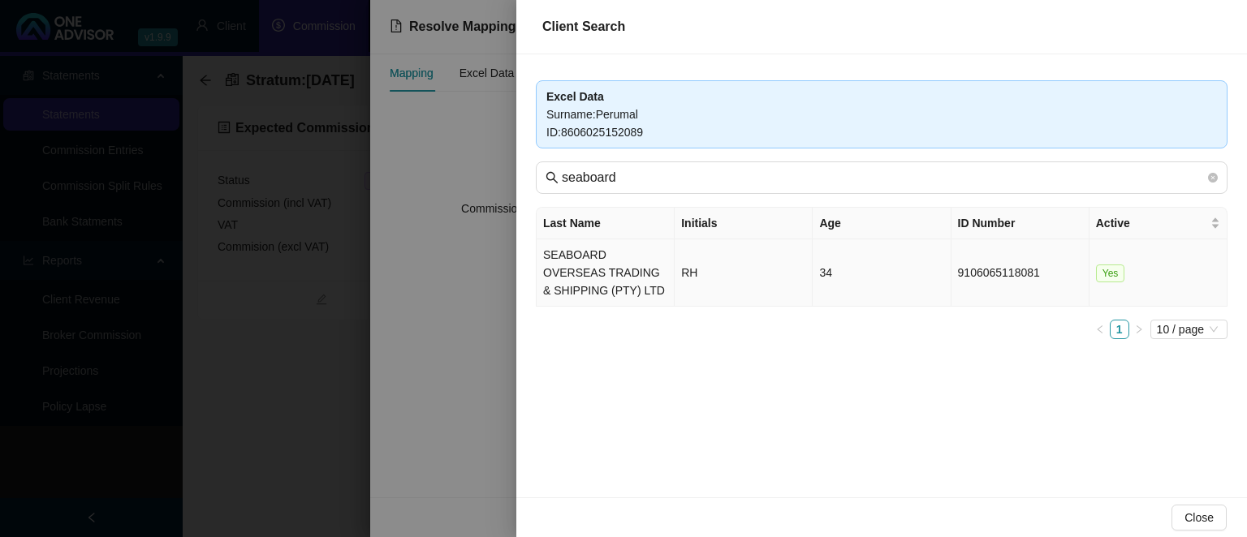
click at [586, 250] on td "SEABOARD OVERSEAS TRADING & SHIPPING (PTY) LTD" at bounding box center [605, 272] width 138 height 67
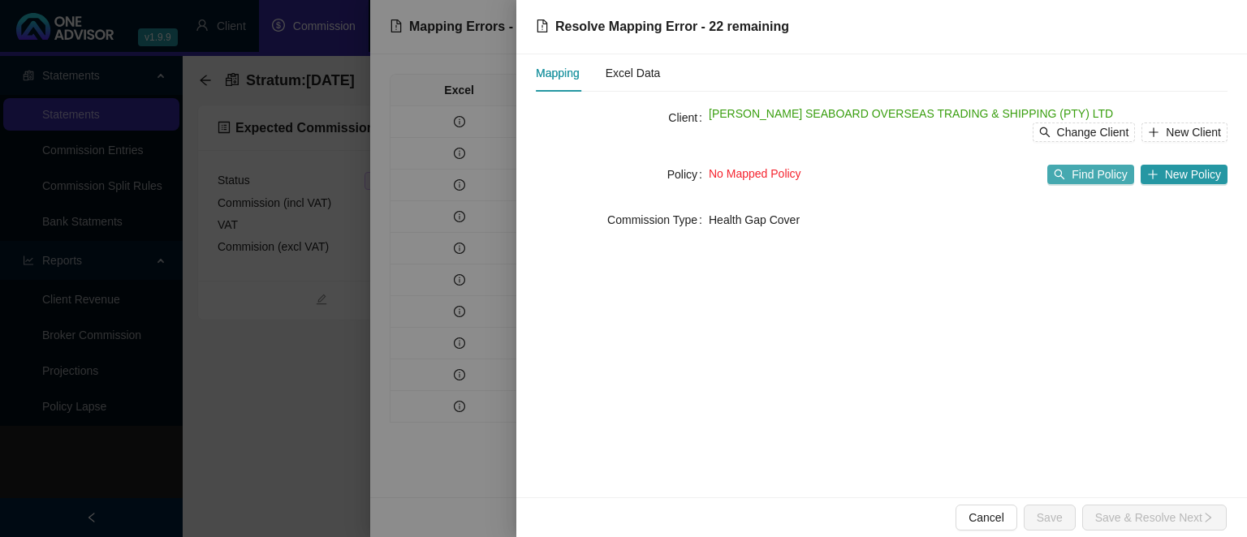
click at [1080, 175] on span "Find Policy" at bounding box center [1098, 175] width 55 height 18
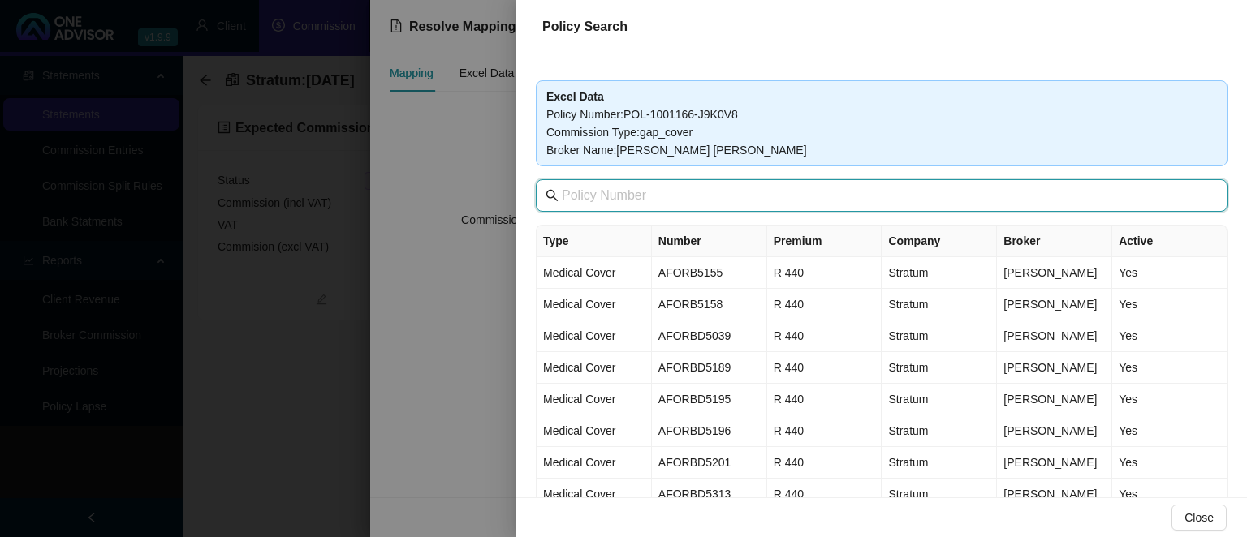
click at [644, 197] on input "text" at bounding box center [883, 195] width 643 height 19
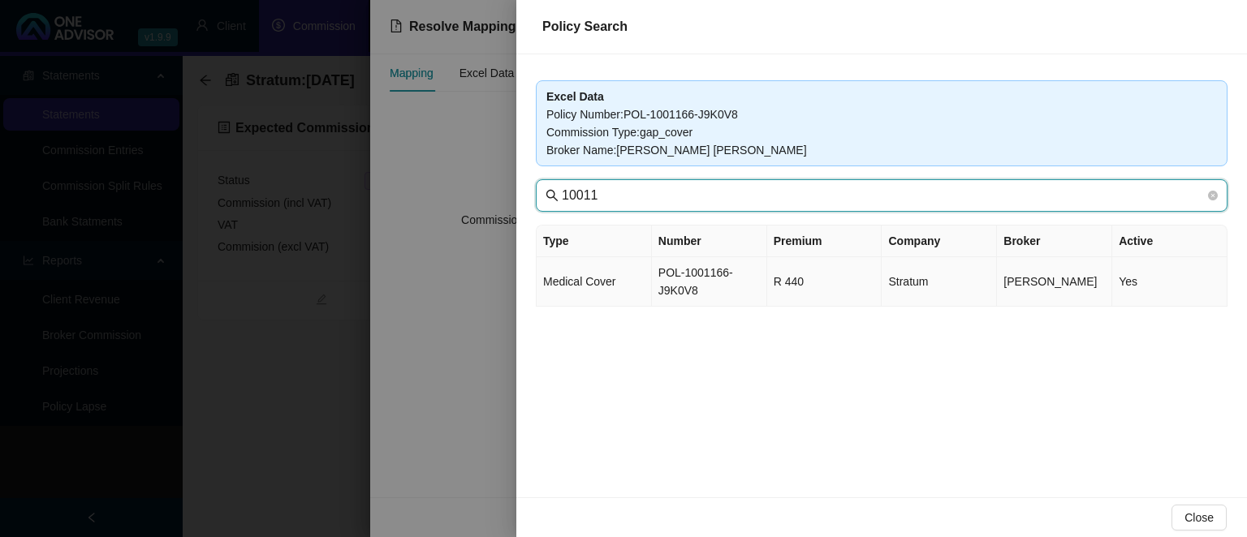
type input "10011"
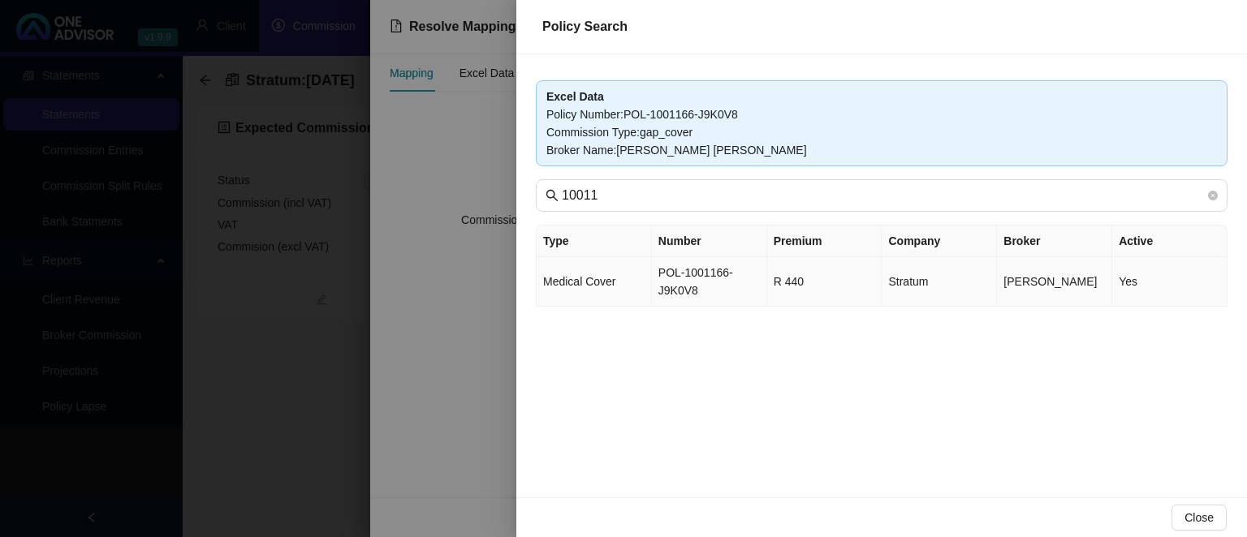
click at [729, 287] on td "POL-1001166-J9K0V8" at bounding box center [709, 282] width 115 height 50
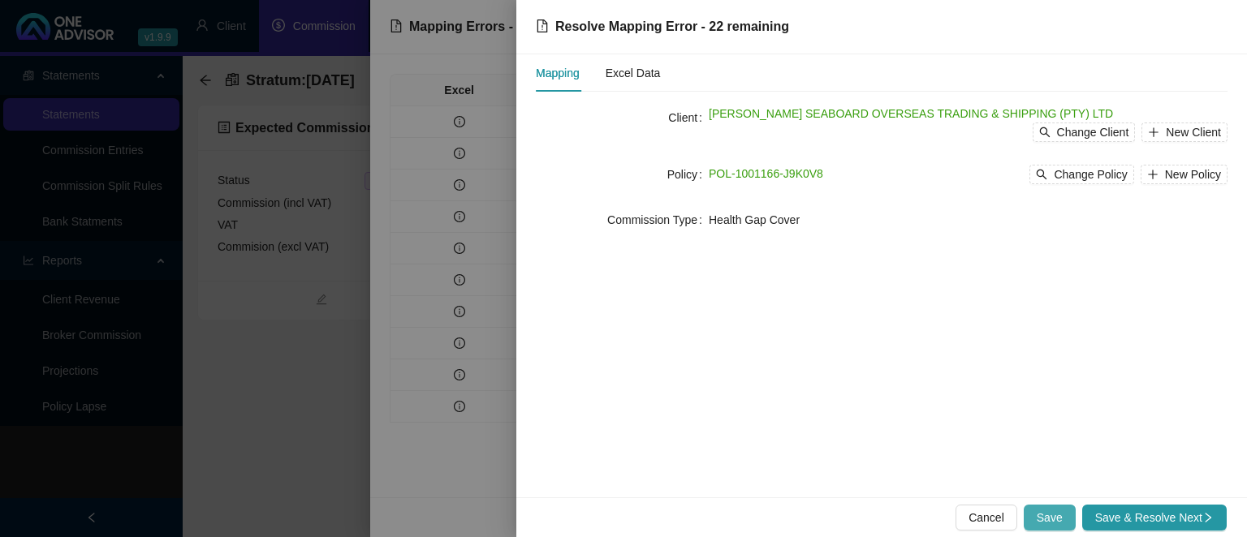
click at [1047, 524] on span "Save" at bounding box center [1049, 518] width 26 height 18
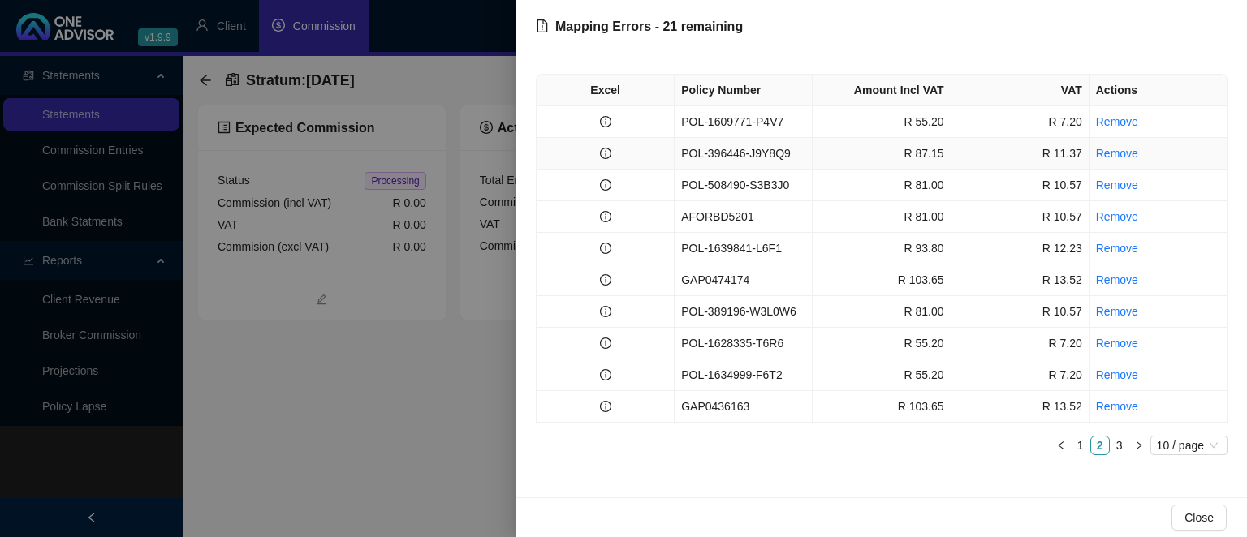
click at [751, 160] on td "POL-396446-J9Y8Q9" at bounding box center [743, 154] width 138 height 32
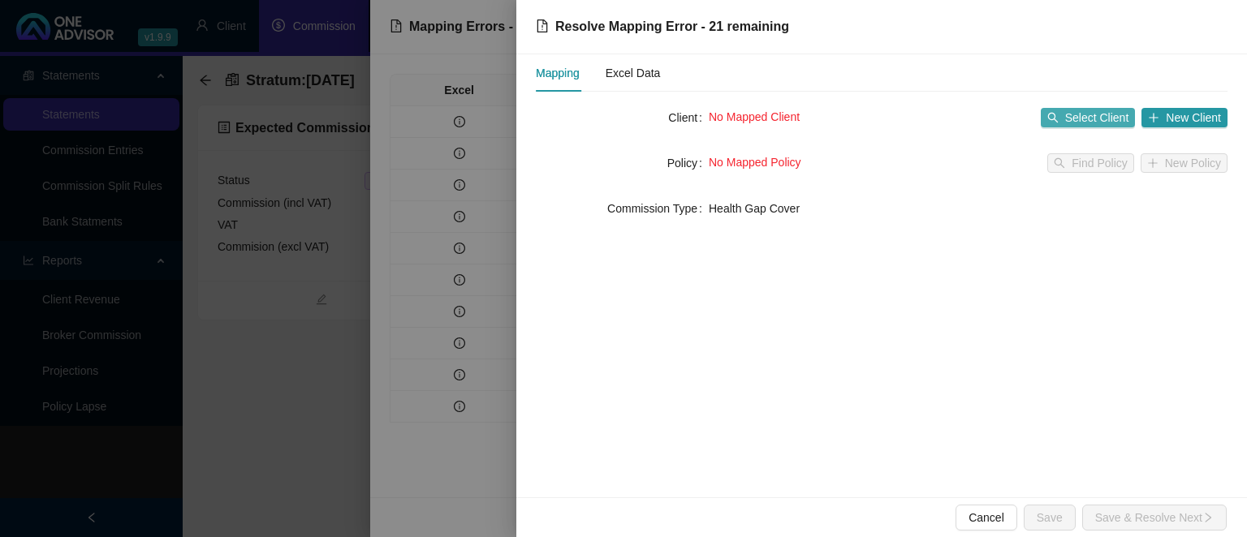
click at [1066, 114] on button "Select Client" at bounding box center [1088, 117] width 95 height 19
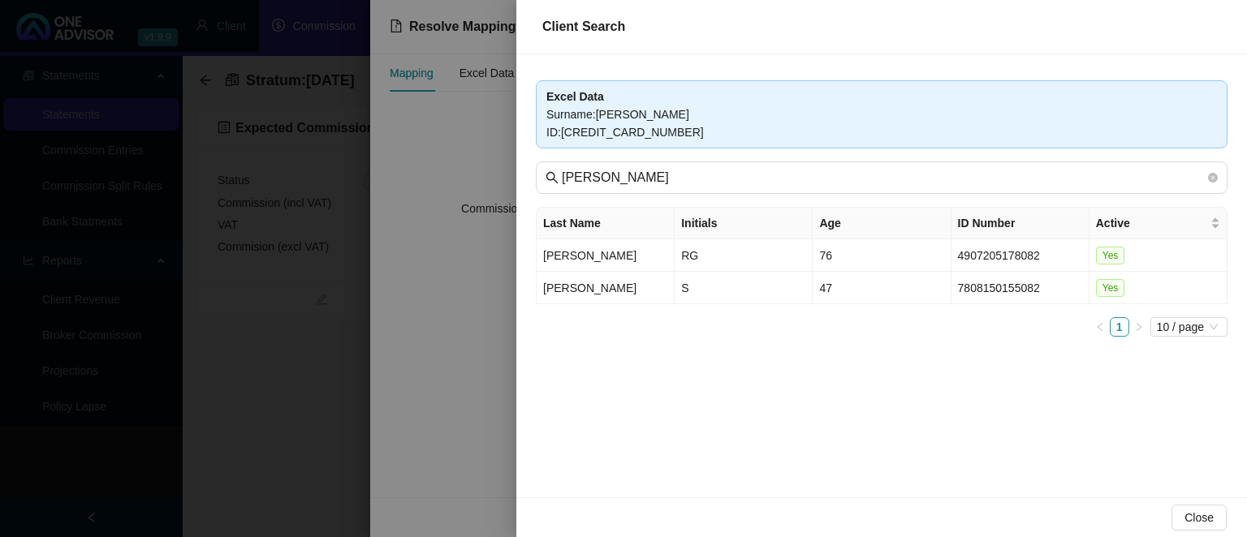
click at [378, 349] on div at bounding box center [623, 268] width 1247 height 537
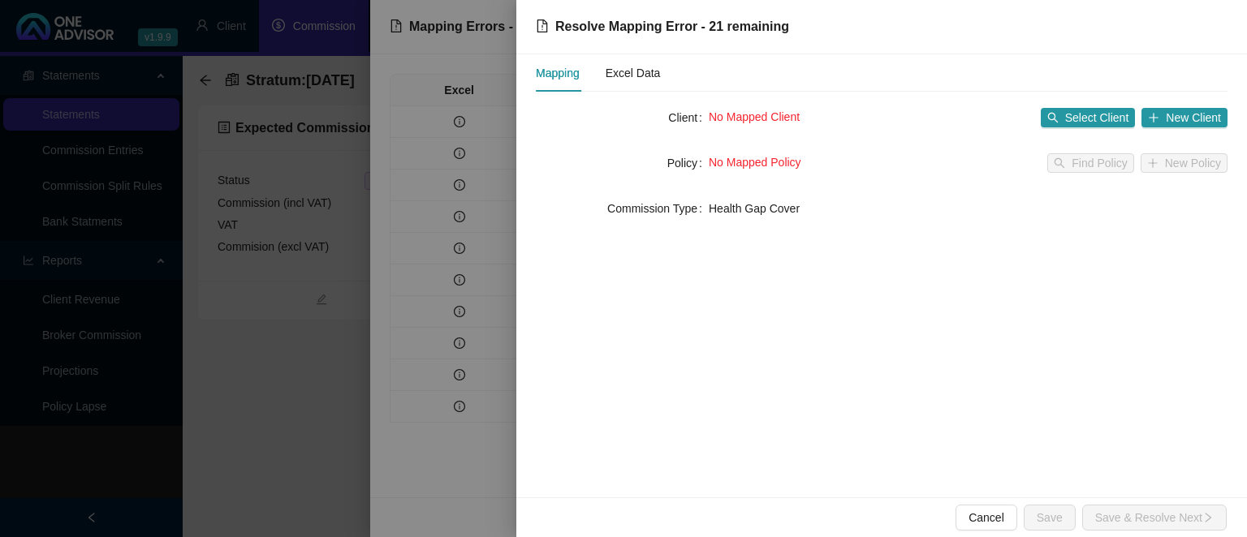
click at [378, 349] on div at bounding box center [623, 268] width 1247 height 537
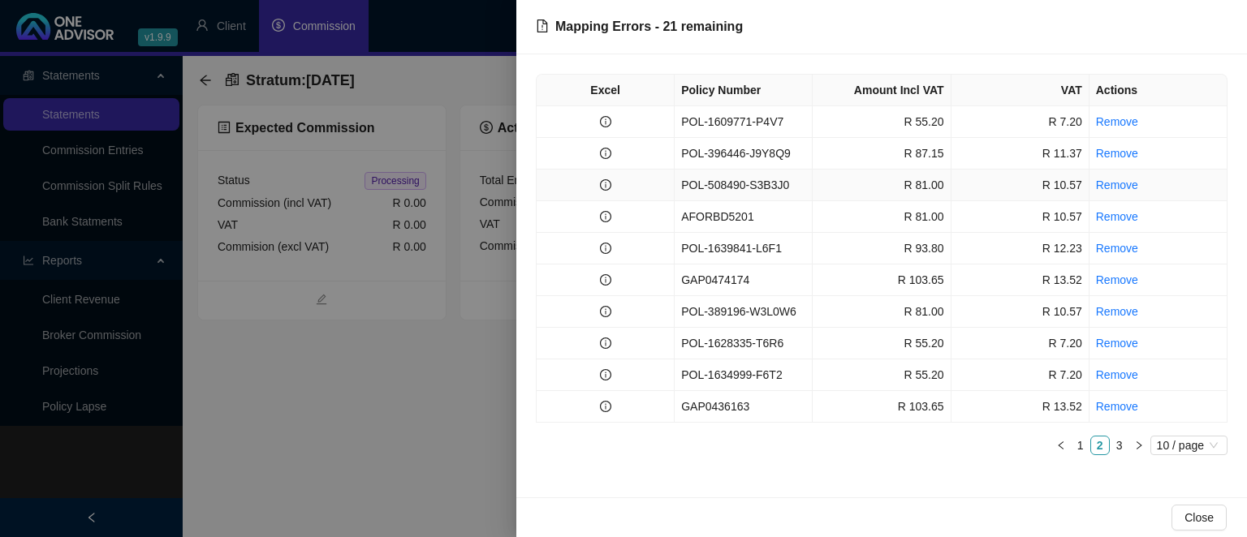
click at [735, 190] on td "POL-508490-S3B3J0" at bounding box center [743, 186] width 138 height 32
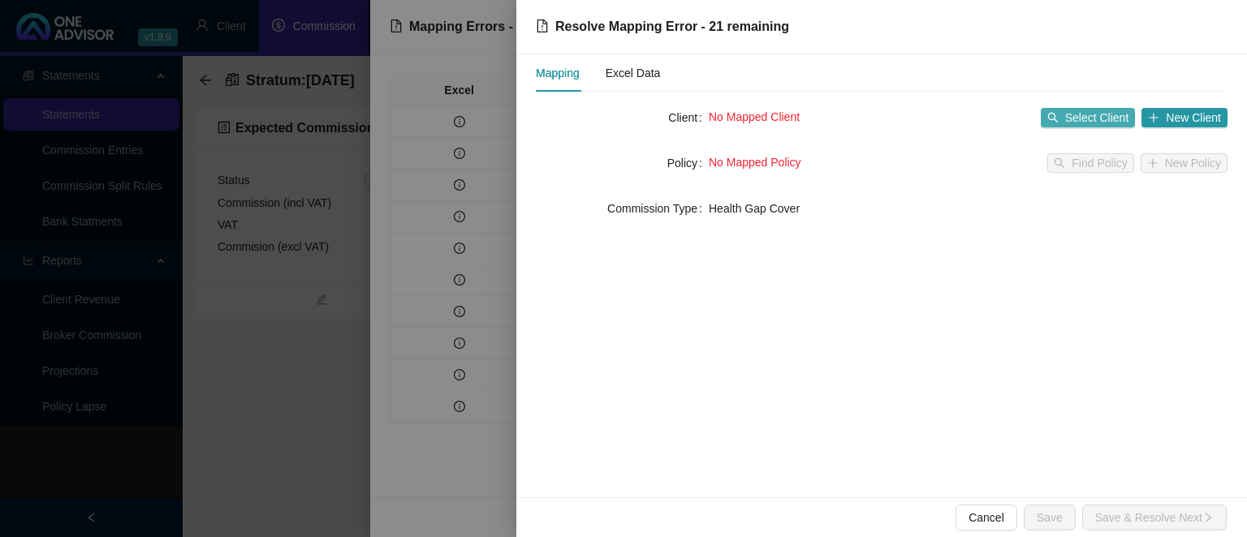
click at [1073, 109] on span "Select Client" at bounding box center [1097, 118] width 64 height 18
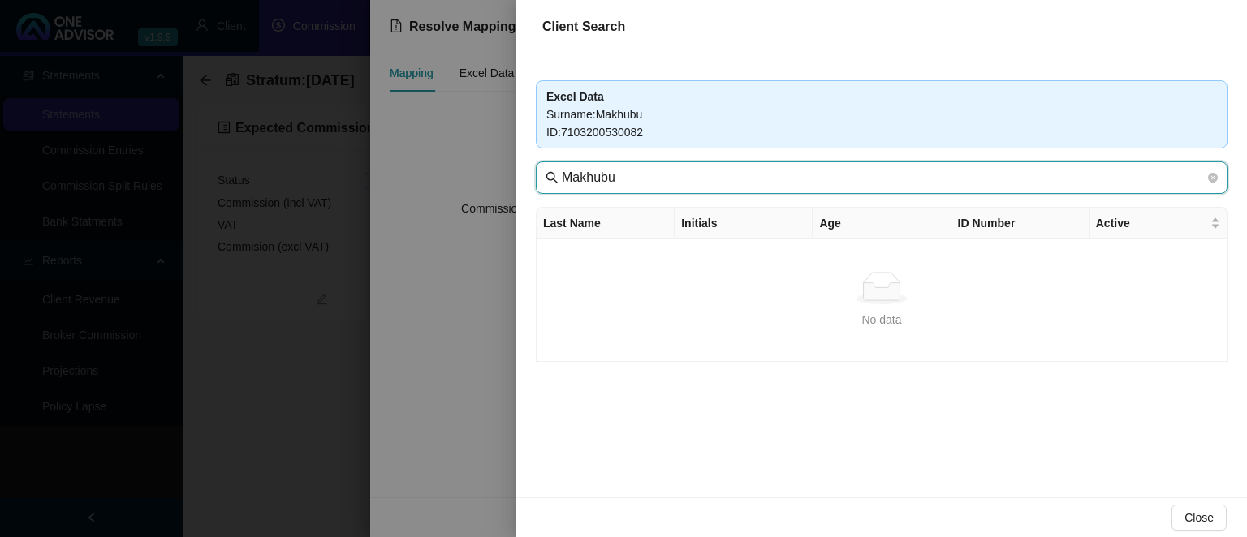
drag, startPoint x: 646, startPoint y: 180, endPoint x: 343, endPoint y: 145, distance: 304.7
click at [562, 168] on input "Makhubu" at bounding box center [883, 177] width 643 height 19
type input "seaboard"
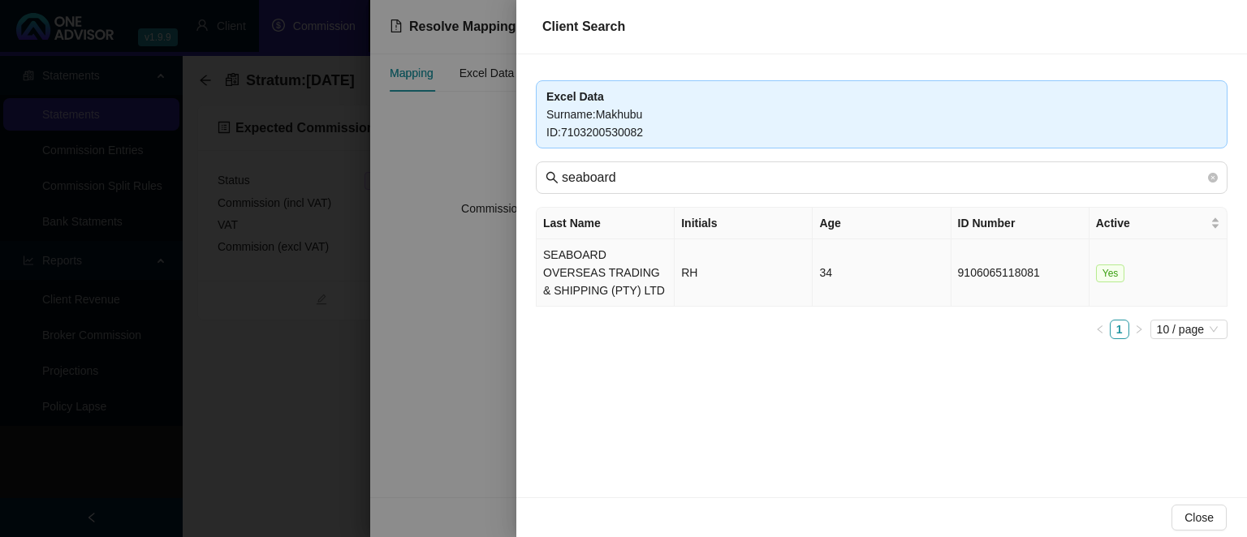
click at [573, 281] on td "SEABOARD OVERSEAS TRADING & SHIPPING (PTY) LTD" at bounding box center [605, 272] width 138 height 67
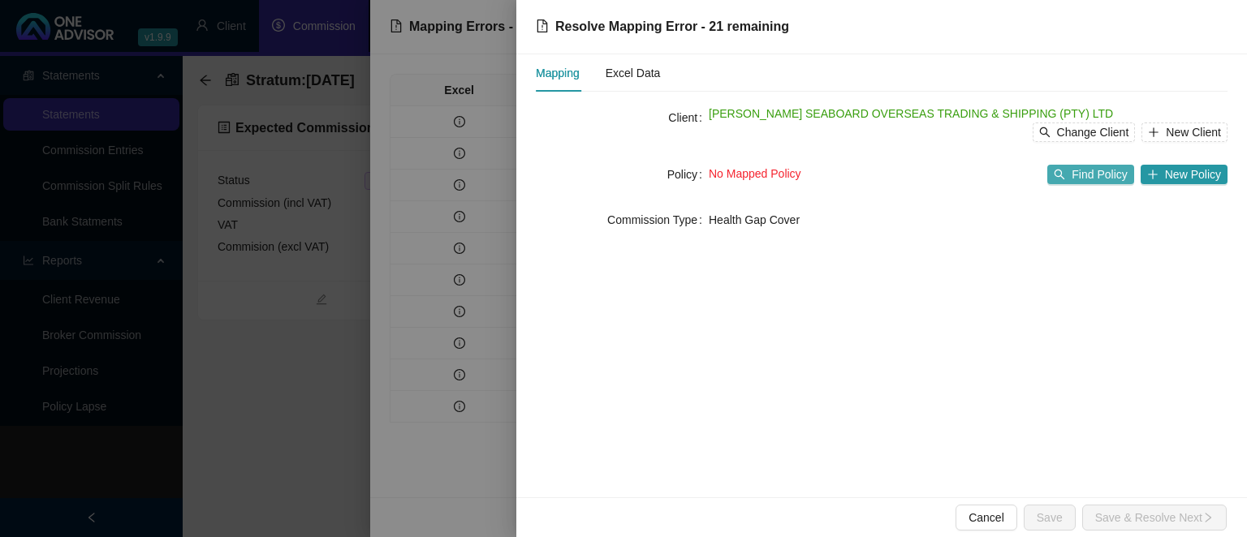
click at [1083, 177] on span "Find Policy" at bounding box center [1098, 175] width 55 height 18
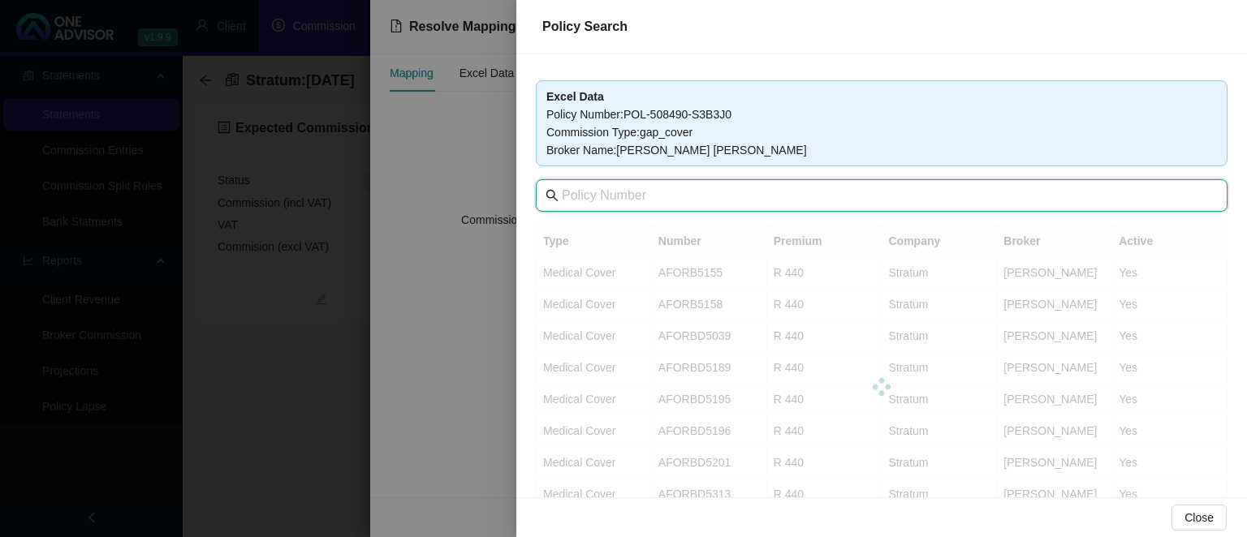
click at [698, 193] on input "text" at bounding box center [883, 195] width 643 height 19
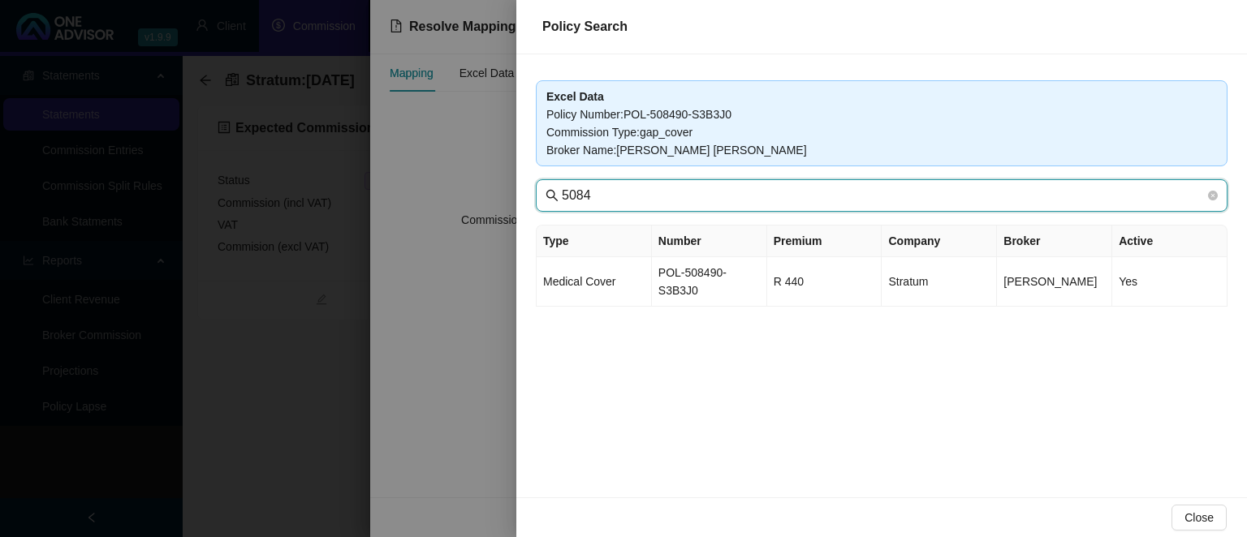
type input "5084"
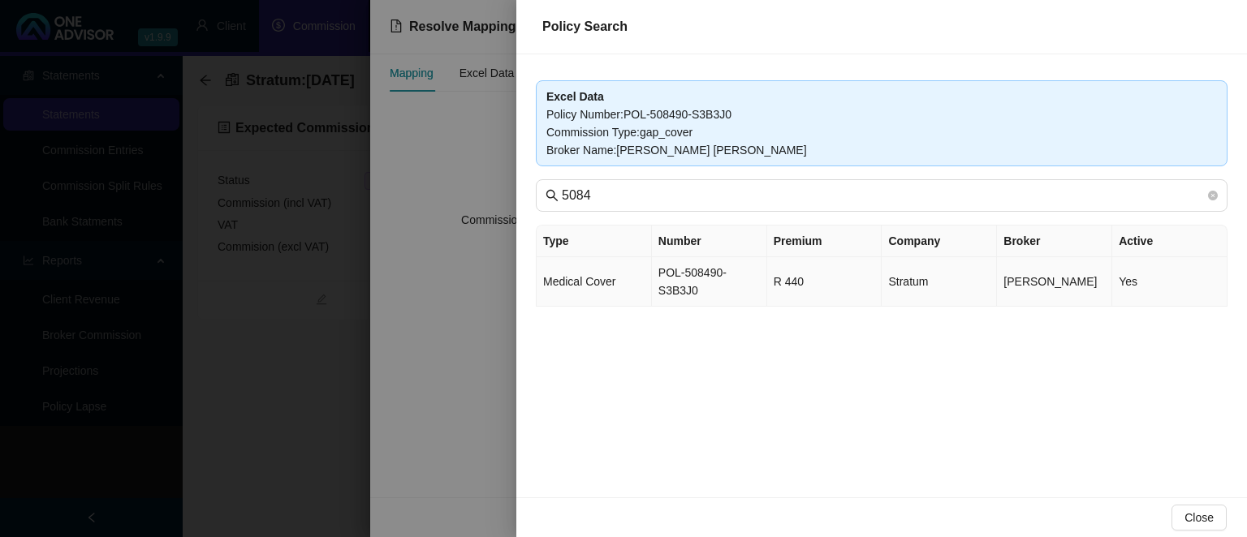
click at [721, 280] on td "POL-508490-S3B3J0" at bounding box center [709, 282] width 115 height 50
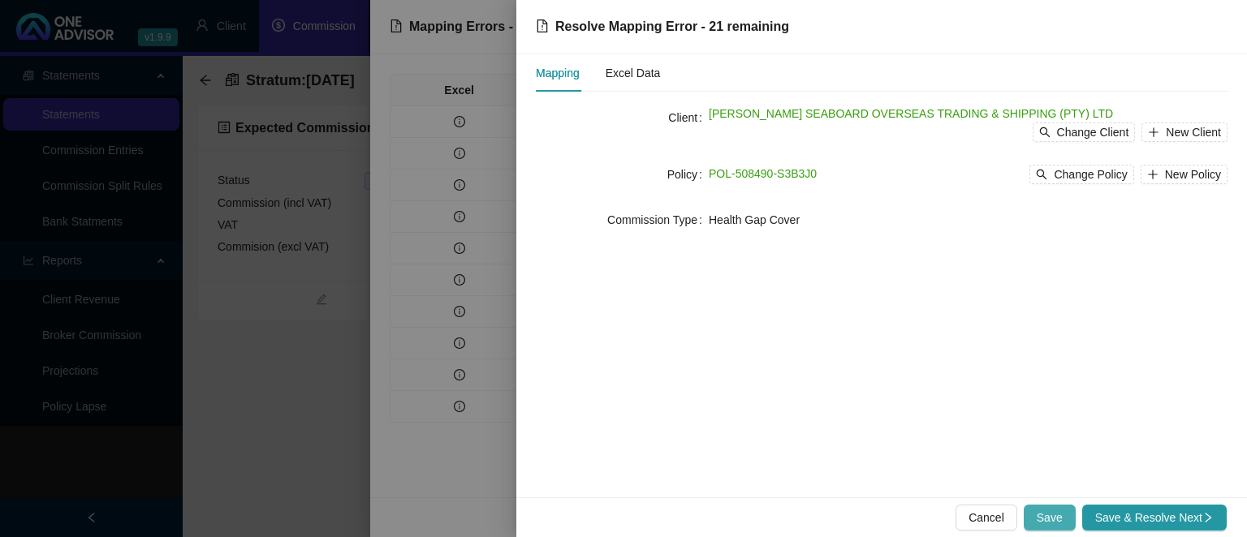
click at [1060, 520] on span "Save" at bounding box center [1049, 518] width 26 height 18
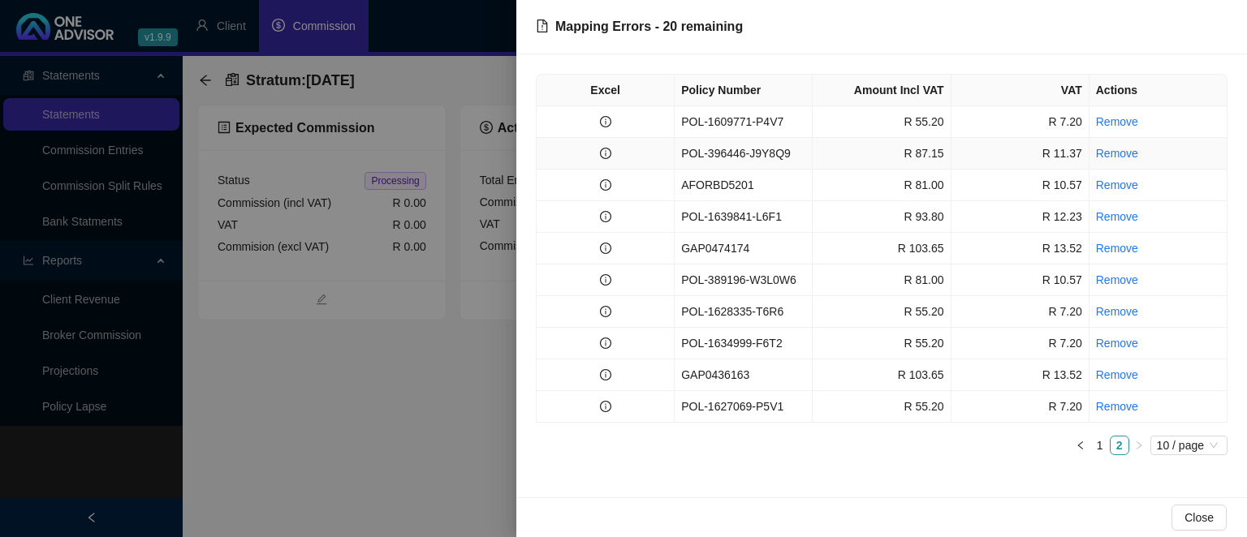
click at [741, 152] on td "POL-396446-J9Y8Q9" at bounding box center [743, 154] width 138 height 32
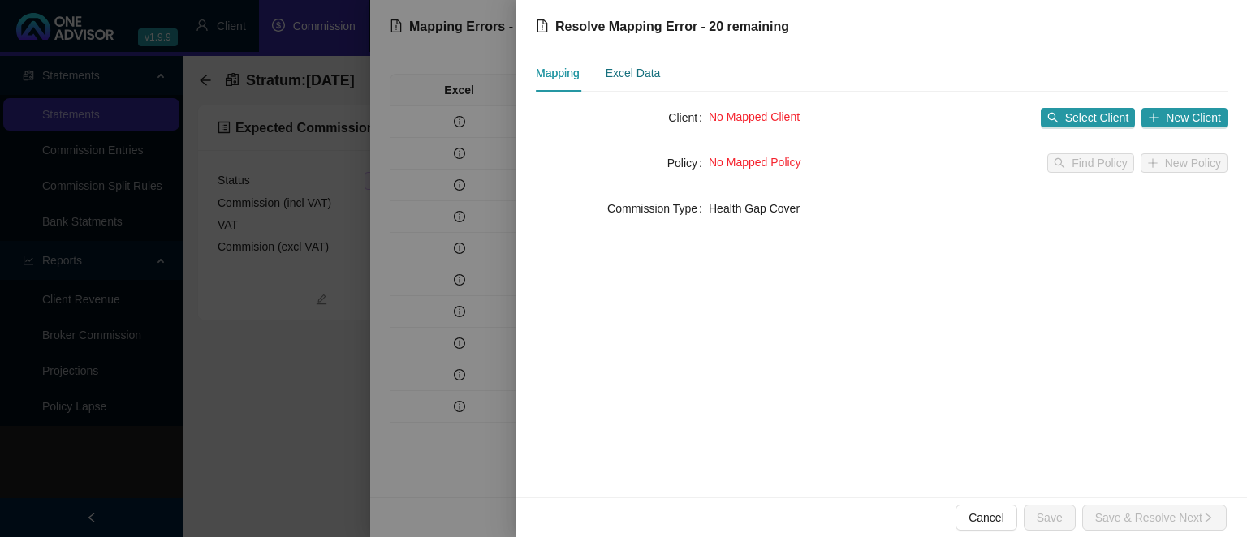
click at [656, 72] on div "Excel Data" at bounding box center [632, 73] width 55 height 18
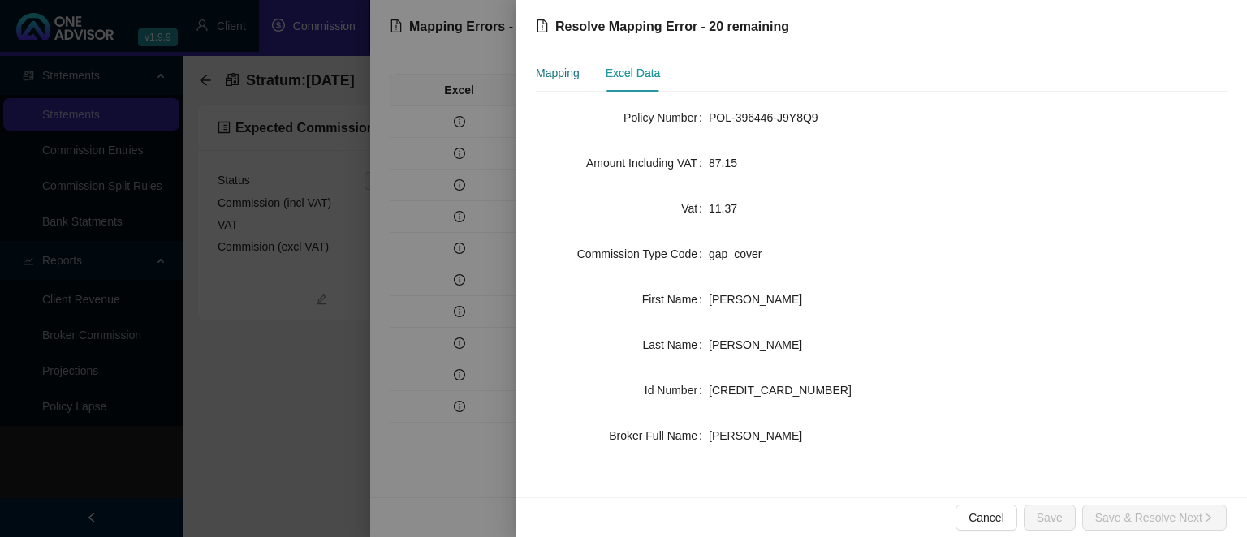
click at [580, 71] on div "Mapping" at bounding box center [558, 73] width 44 height 18
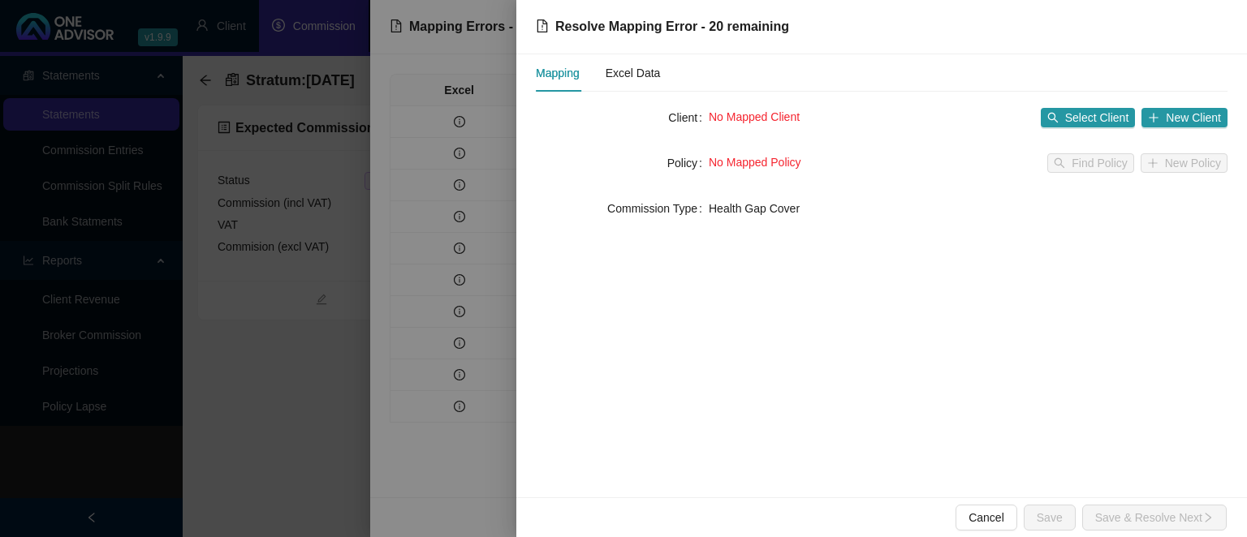
click at [434, 372] on div at bounding box center [623, 268] width 1247 height 537
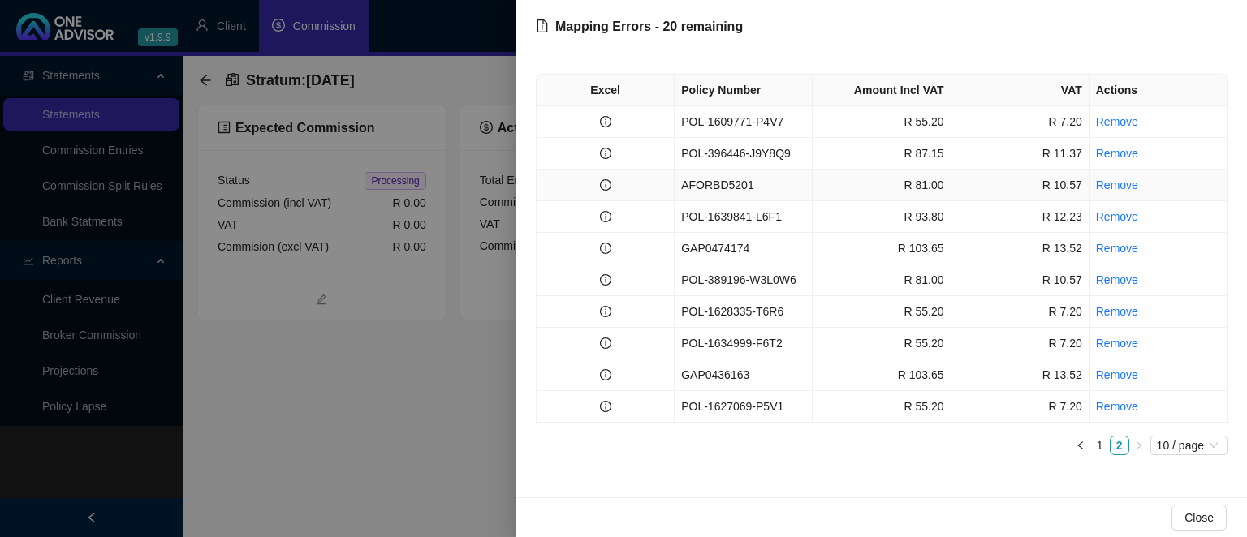
click at [751, 188] on td "AFORBD5201" at bounding box center [743, 186] width 138 height 32
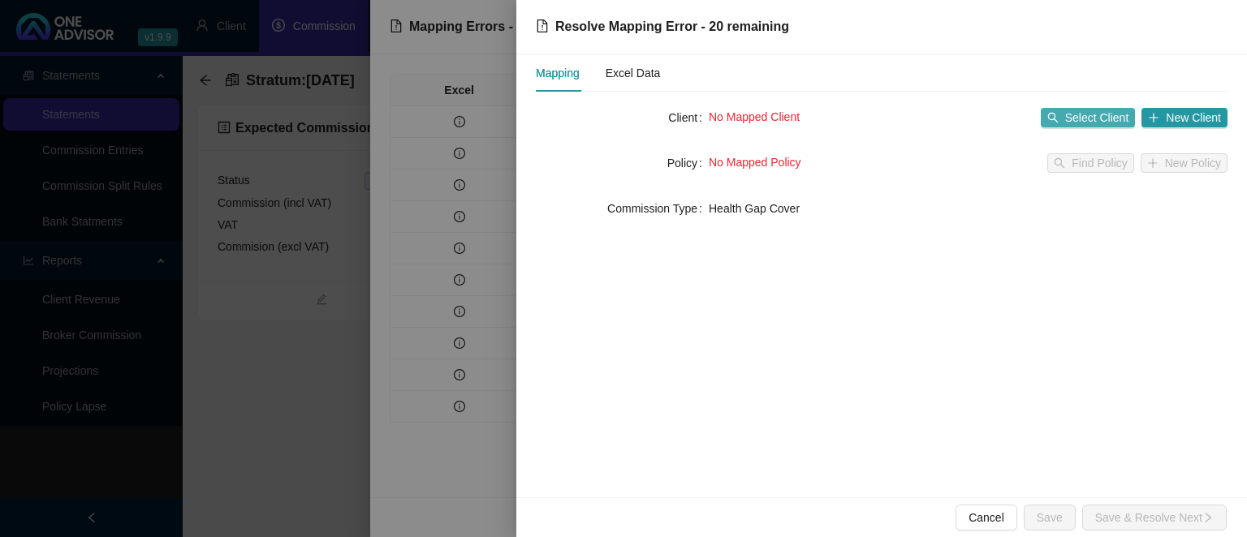
click at [1077, 114] on span "Select Client" at bounding box center [1097, 118] width 64 height 18
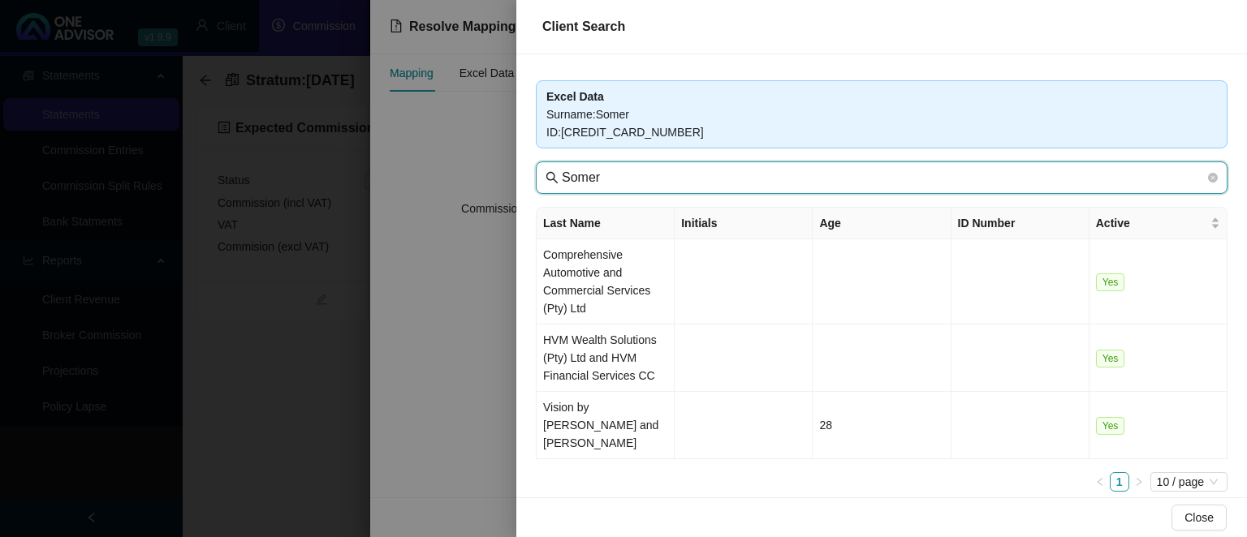
drag, startPoint x: 618, startPoint y: 173, endPoint x: 419, endPoint y: 172, distance: 199.7
click at [562, 172] on input "Somer" at bounding box center [883, 177] width 643 height 19
type input "seaboar"
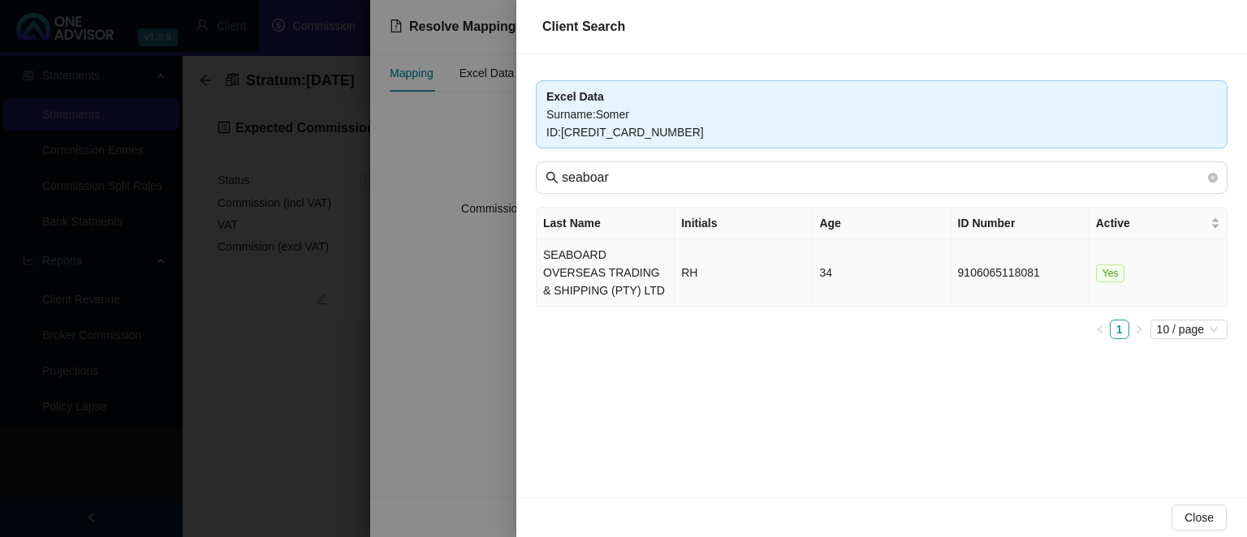
click at [557, 278] on td "SEABOARD OVERSEAS TRADING & SHIPPING (PTY) LTD" at bounding box center [605, 272] width 138 height 67
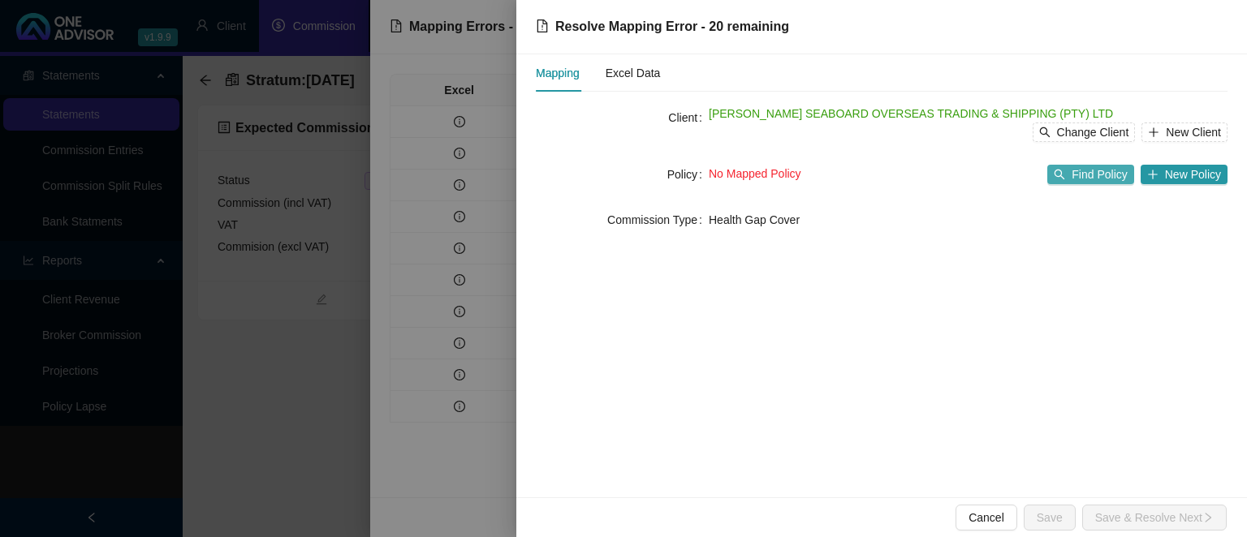
click at [1080, 174] on span "Find Policy" at bounding box center [1098, 175] width 55 height 18
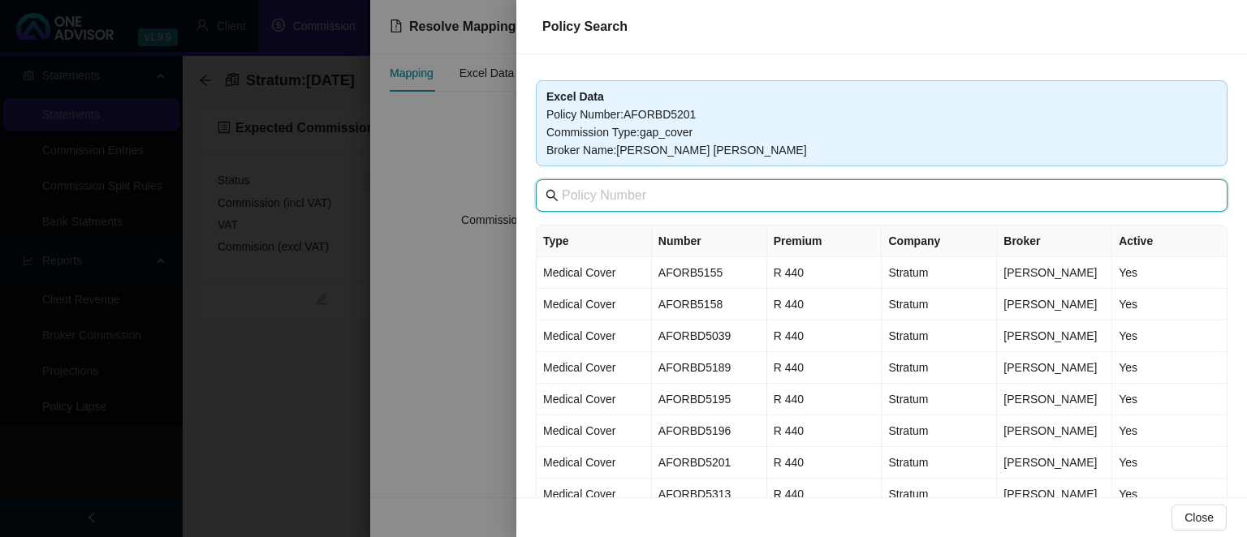
click at [644, 200] on input "text" at bounding box center [883, 195] width 643 height 19
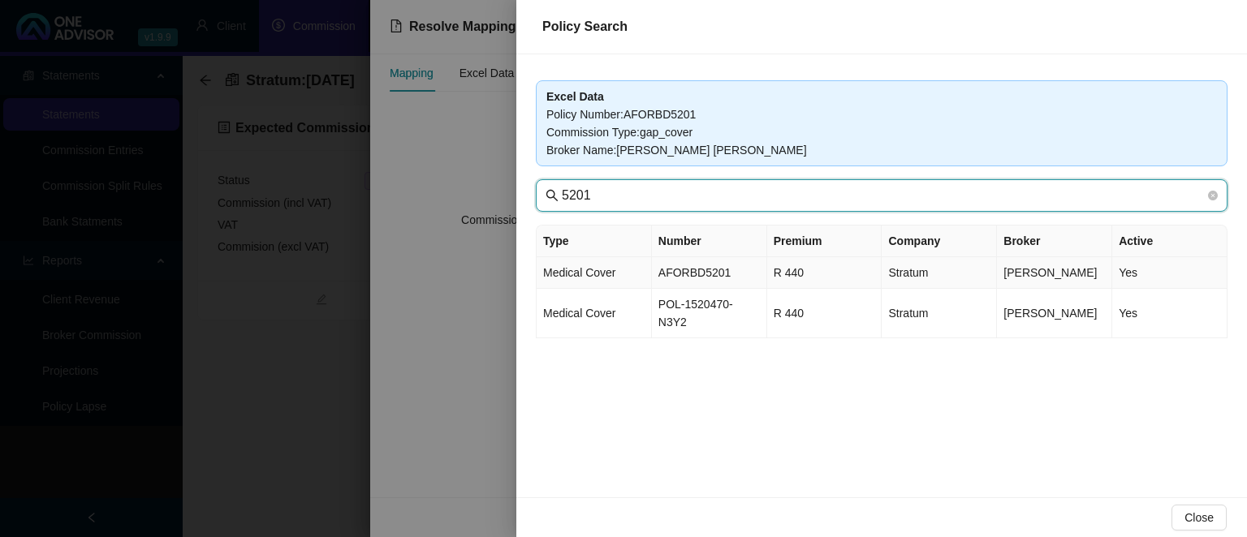
type input "5201"
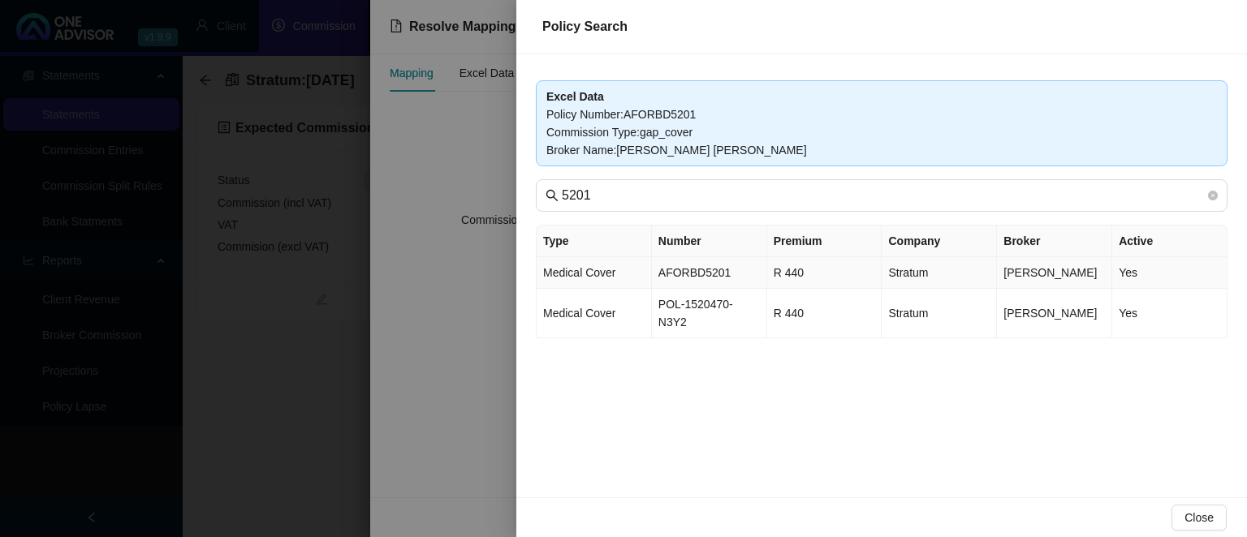
click at [692, 272] on td "AFORBD5201" at bounding box center [709, 273] width 115 height 32
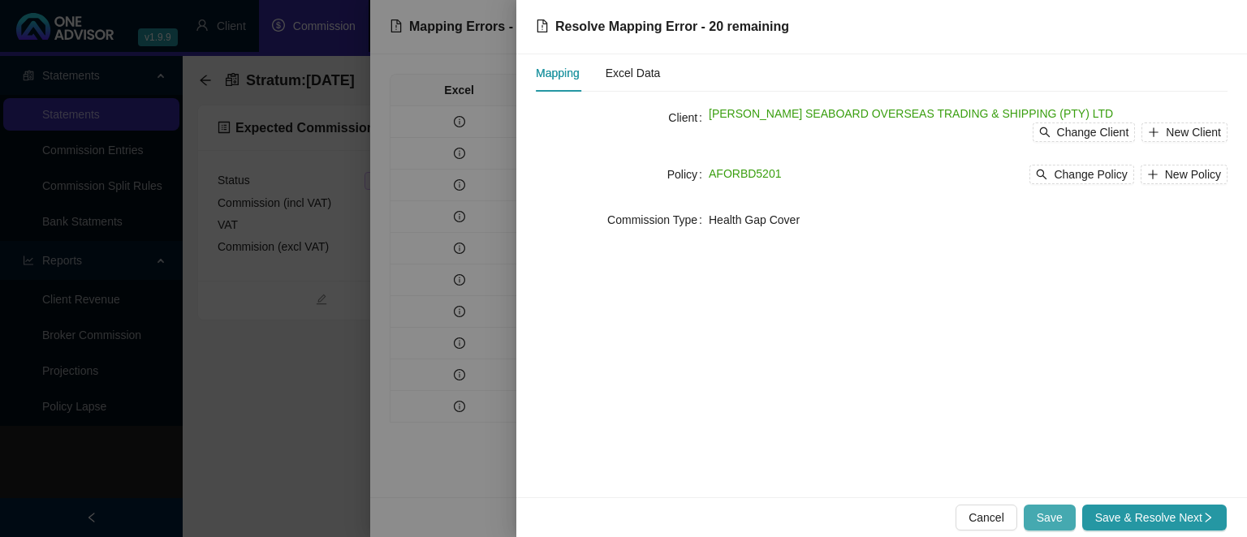
click at [1054, 516] on span "Save" at bounding box center [1049, 518] width 26 height 18
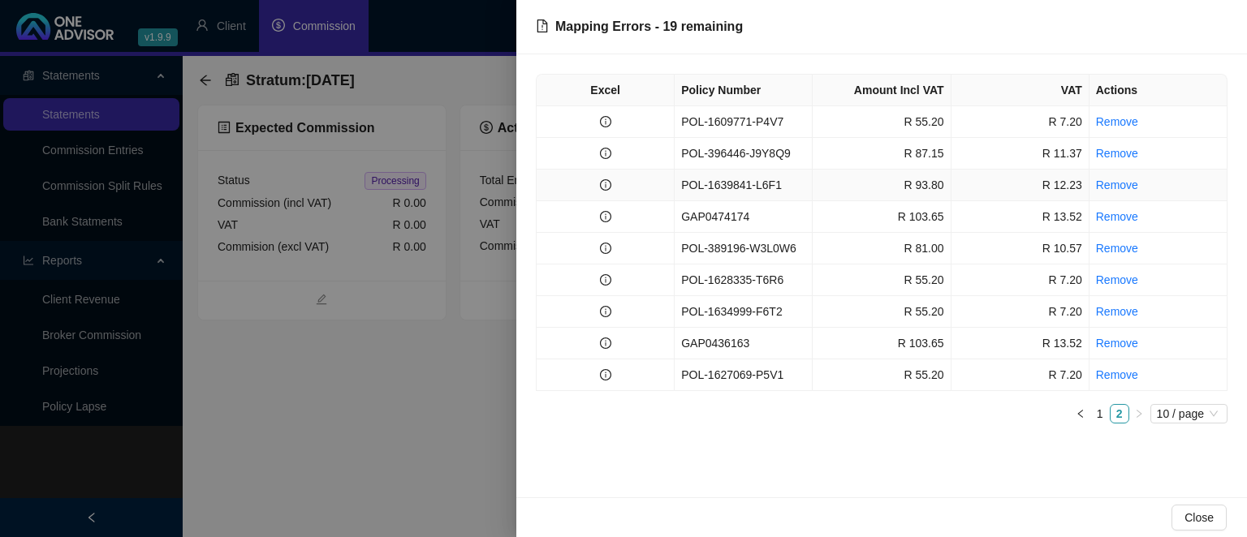
click at [742, 183] on td "POL-1639841-L6F1" at bounding box center [743, 186] width 138 height 32
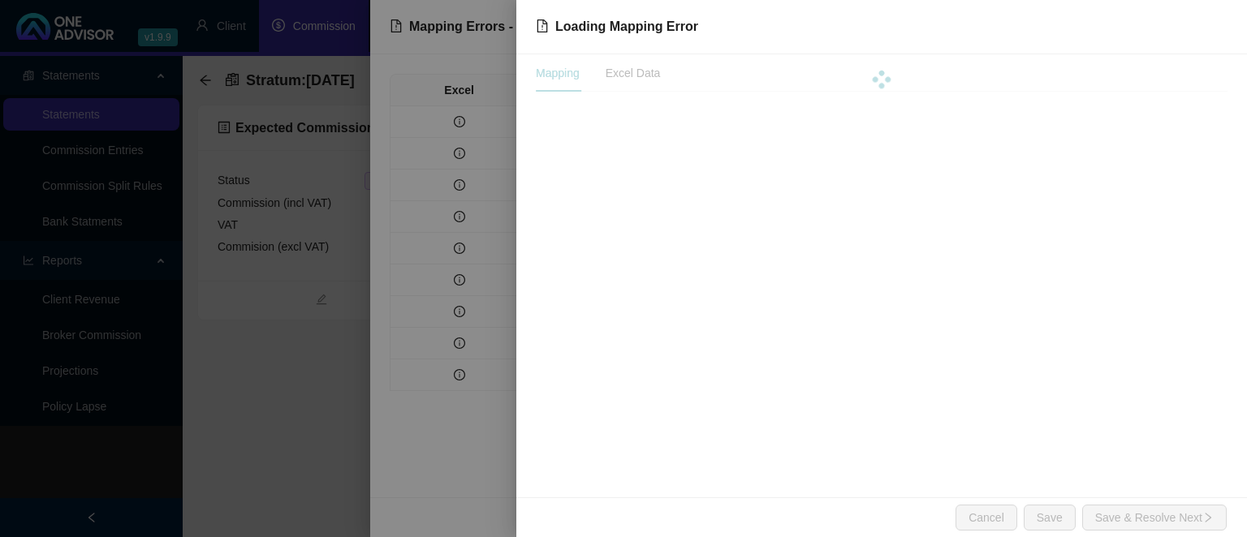
click at [650, 76] on div at bounding box center [882, 79] width 692 height 50
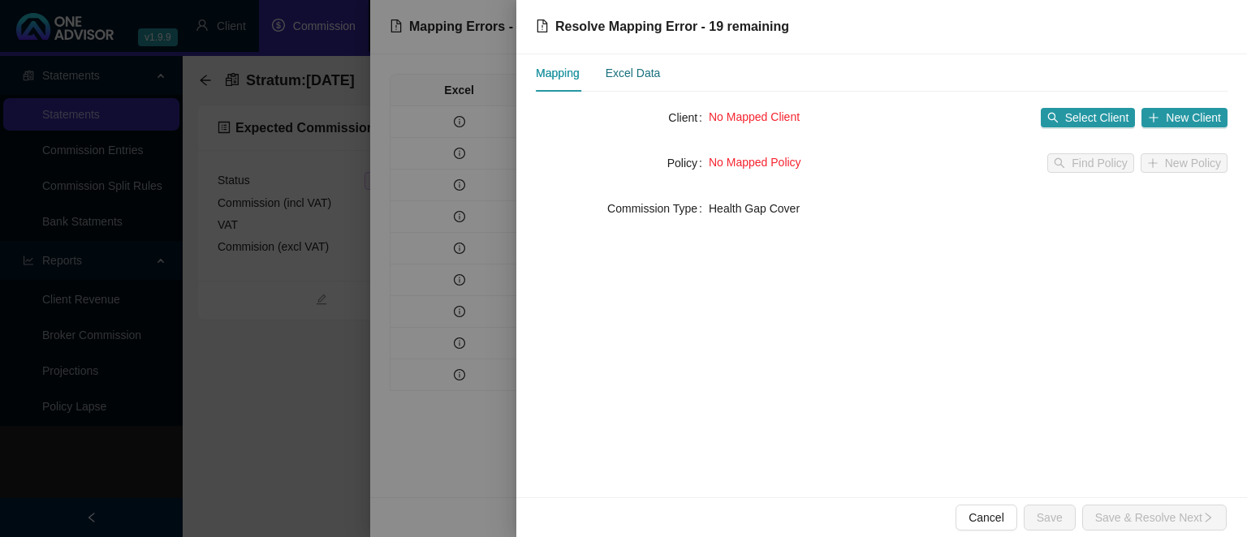
click at [641, 75] on div "Excel Data" at bounding box center [632, 73] width 55 height 18
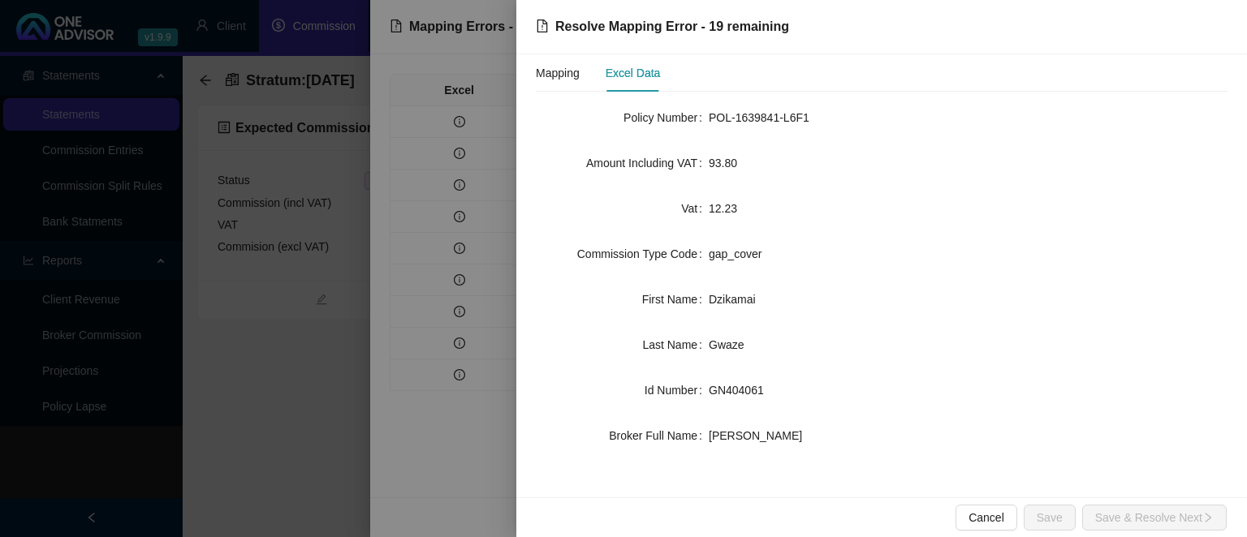
click at [271, 430] on div at bounding box center [623, 268] width 1247 height 537
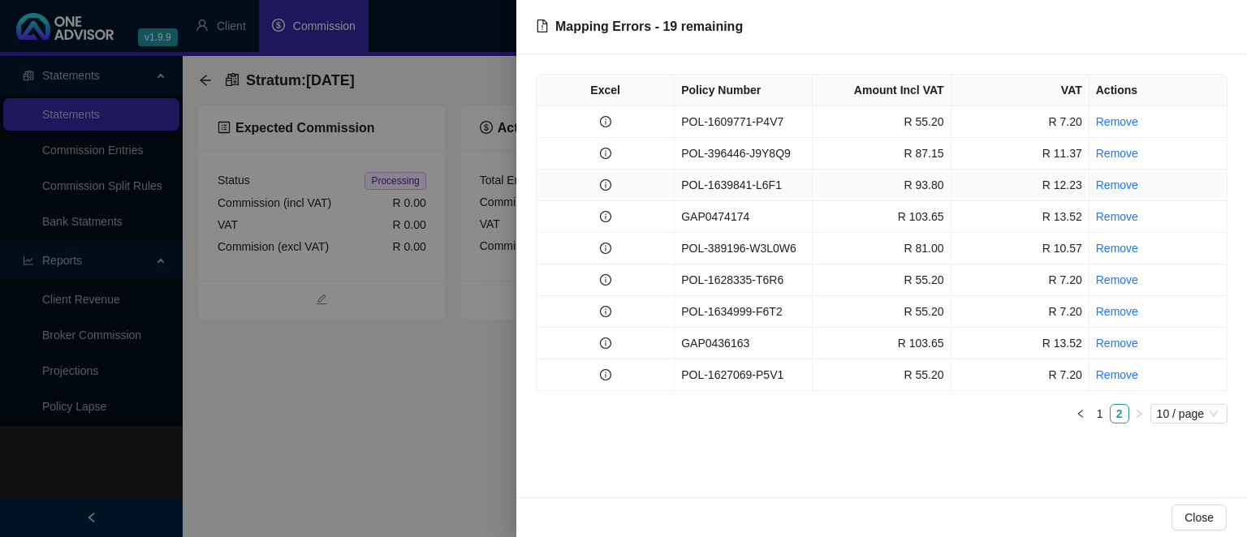
click at [772, 187] on td "POL-1639841-L6F1" at bounding box center [743, 186] width 138 height 32
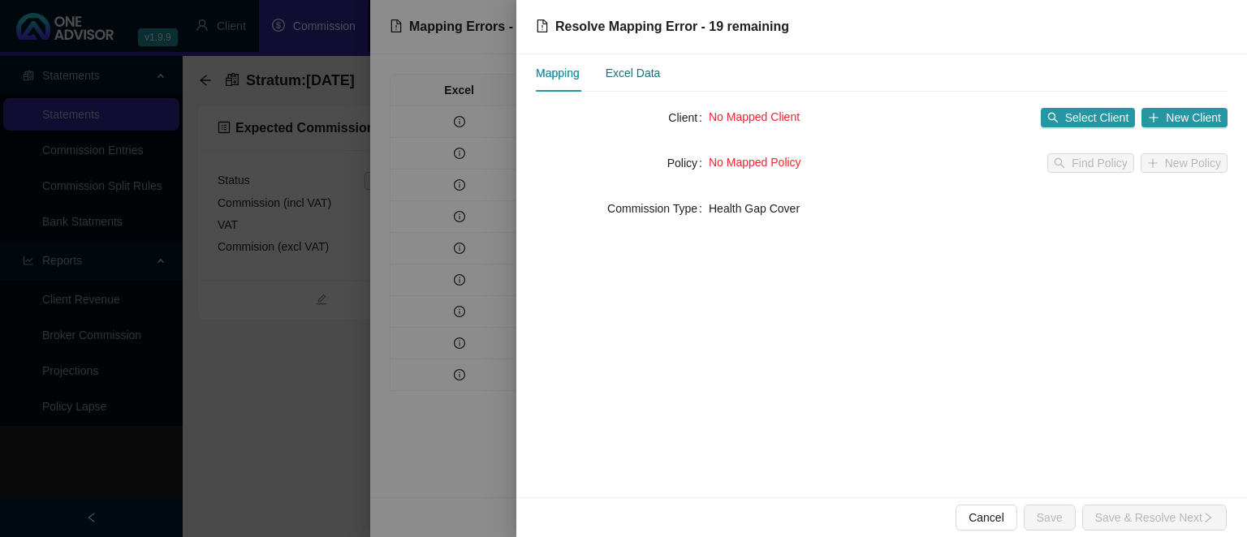
click at [642, 80] on div "Excel Data" at bounding box center [632, 73] width 55 height 18
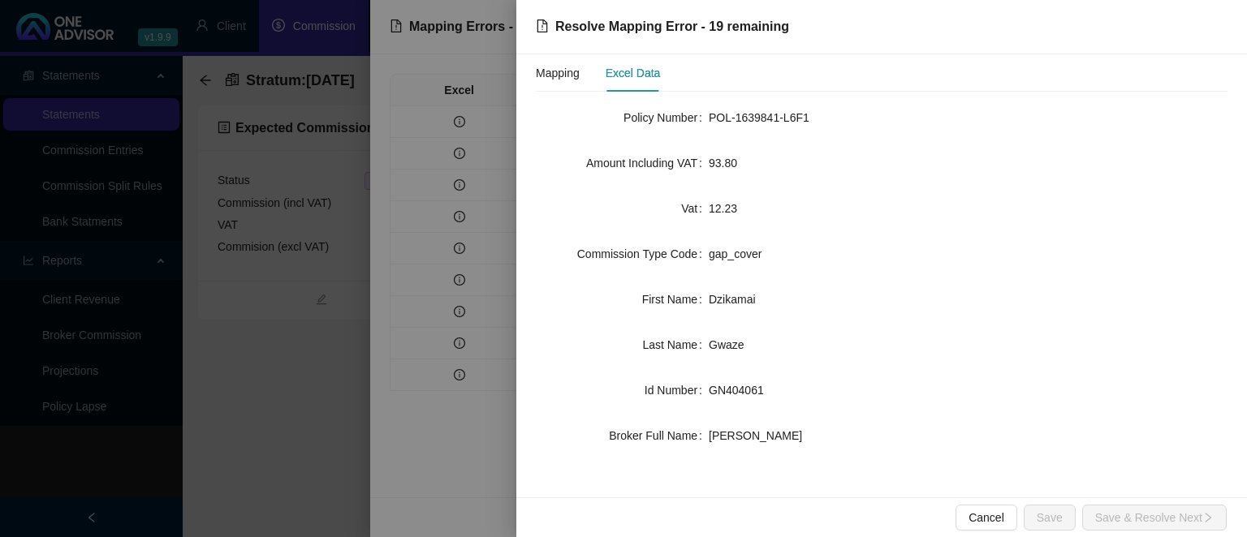
click at [377, 373] on div at bounding box center [623, 268] width 1247 height 537
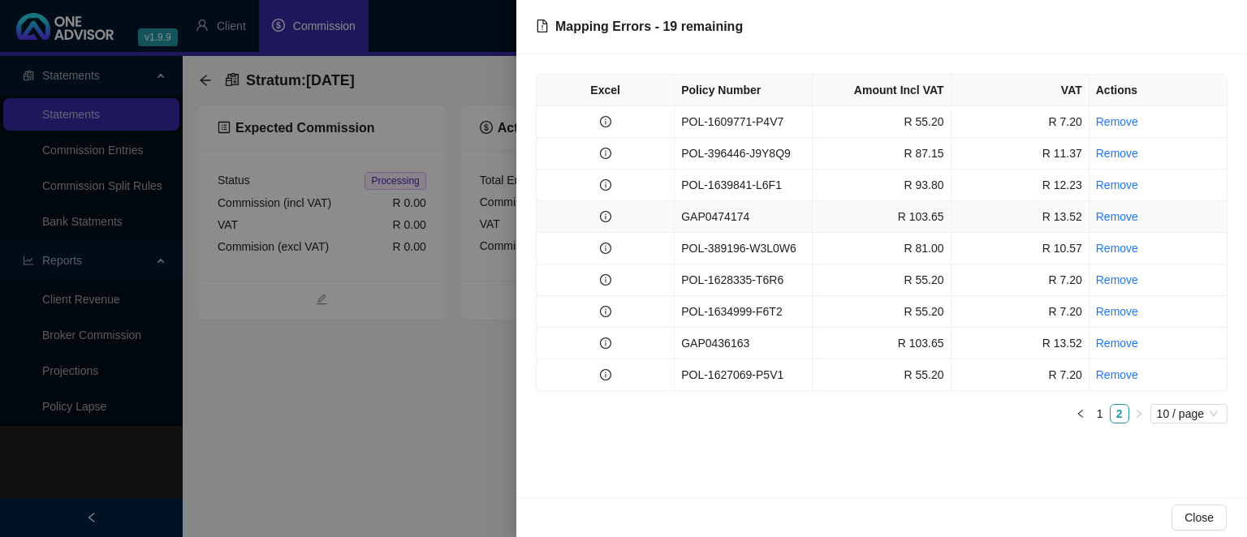
click at [716, 221] on td "GAP0474174" at bounding box center [743, 217] width 138 height 32
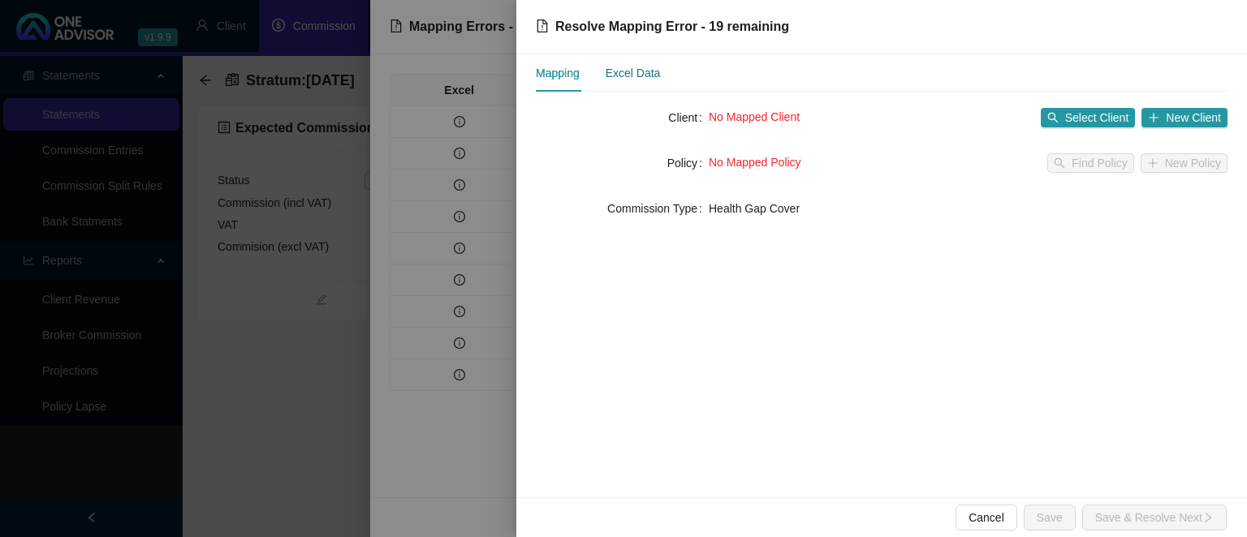
click at [654, 76] on div "Excel Data" at bounding box center [632, 73] width 55 height 18
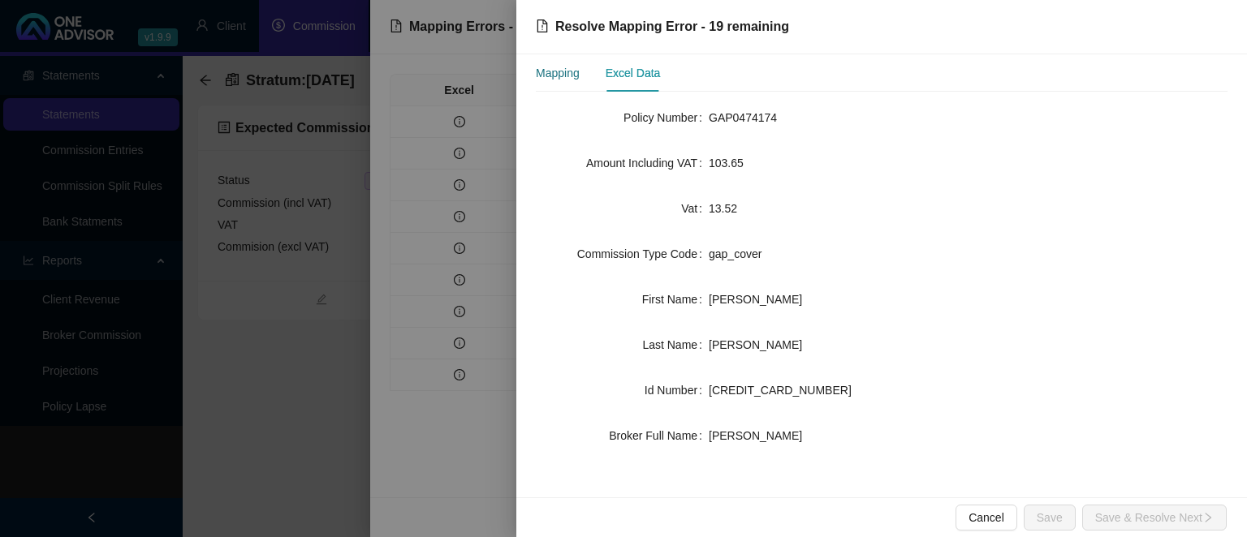
click at [562, 77] on div "Mapping" at bounding box center [558, 73] width 44 height 18
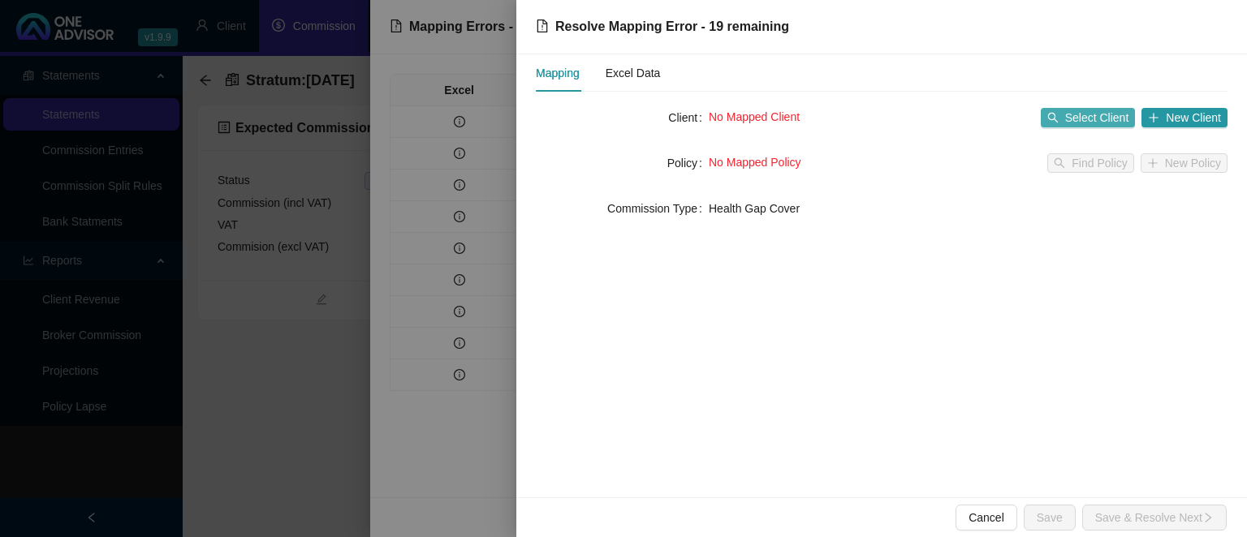
click at [1073, 110] on span "Select Client" at bounding box center [1097, 118] width 64 height 18
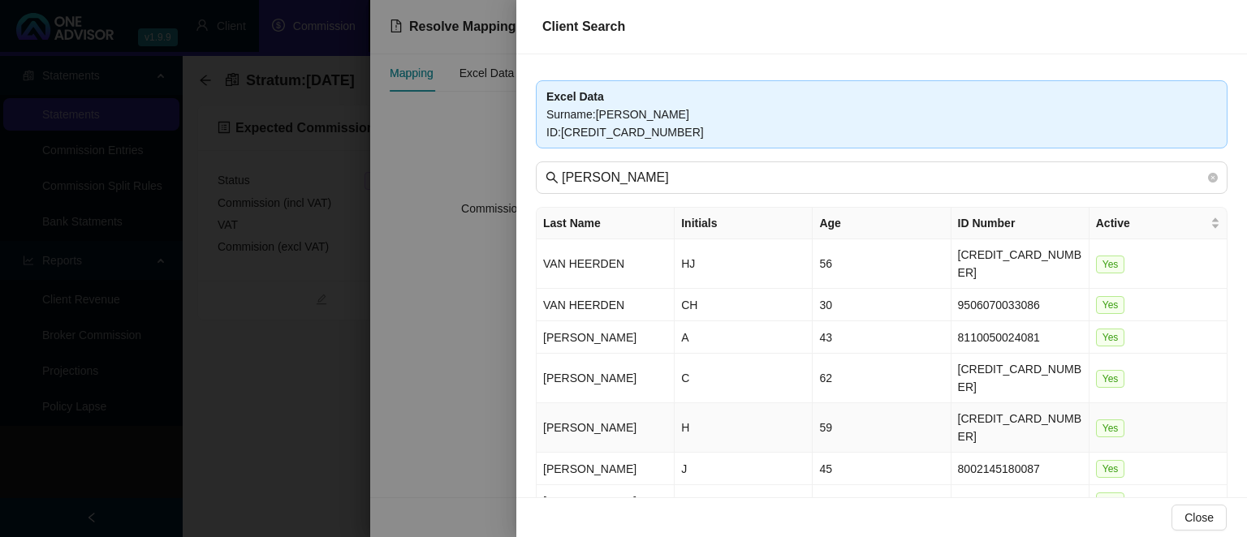
click at [772, 403] on td "H" at bounding box center [743, 428] width 138 height 50
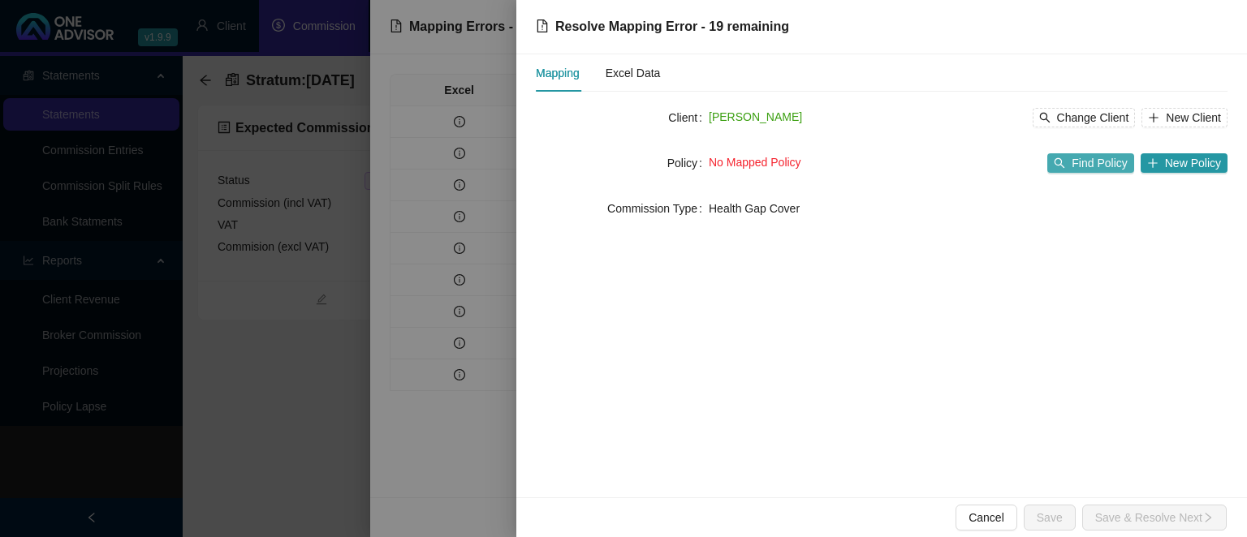
click at [1065, 172] on button "Find Policy" at bounding box center [1090, 162] width 86 height 19
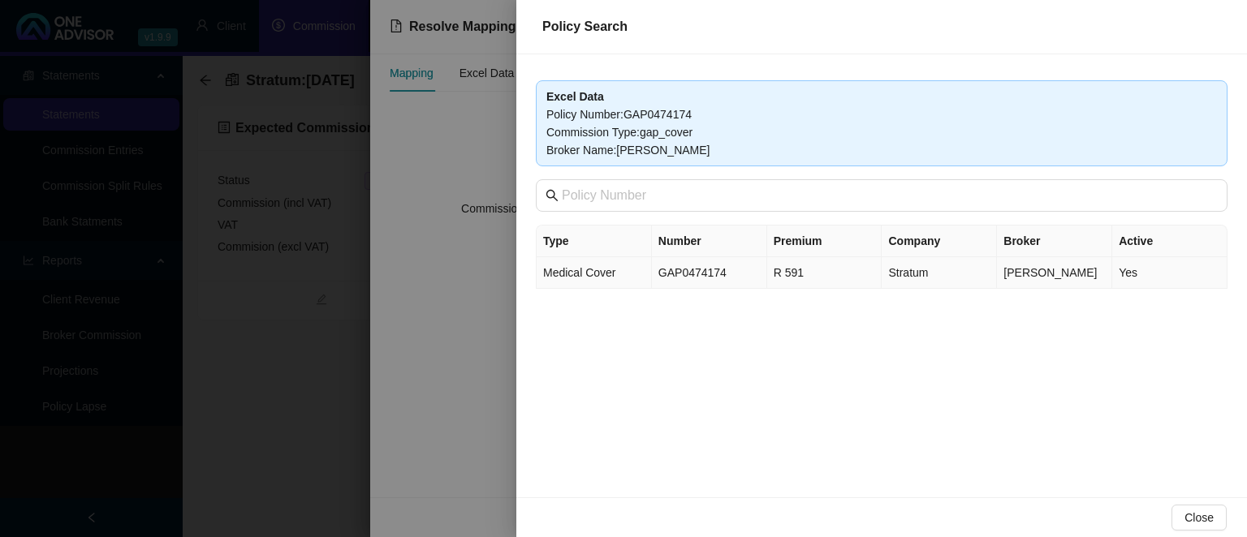
click at [715, 274] on td "GAP0474174" at bounding box center [709, 273] width 115 height 32
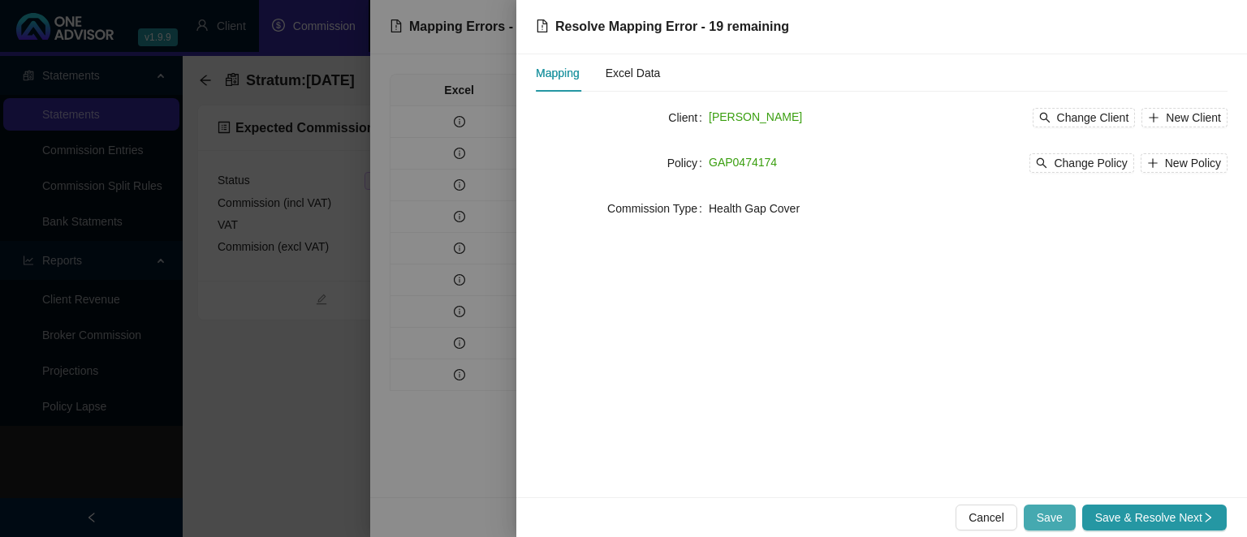
click at [1060, 521] on span "Save" at bounding box center [1049, 518] width 26 height 18
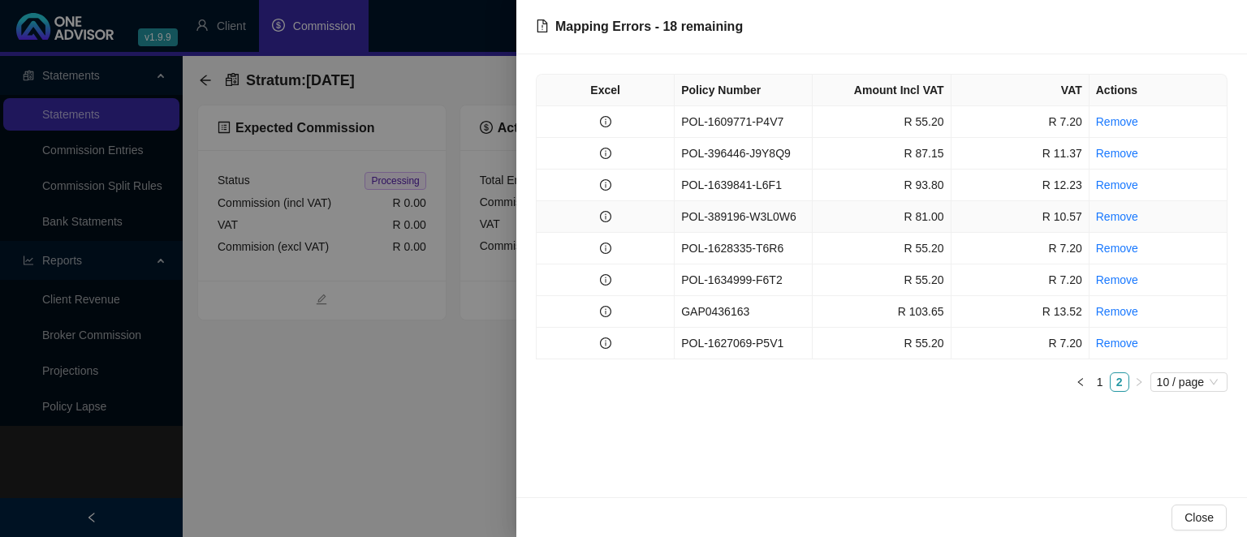
click at [735, 218] on td "POL-389196-W3L0W6" at bounding box center [743, 217] width 138 height 32
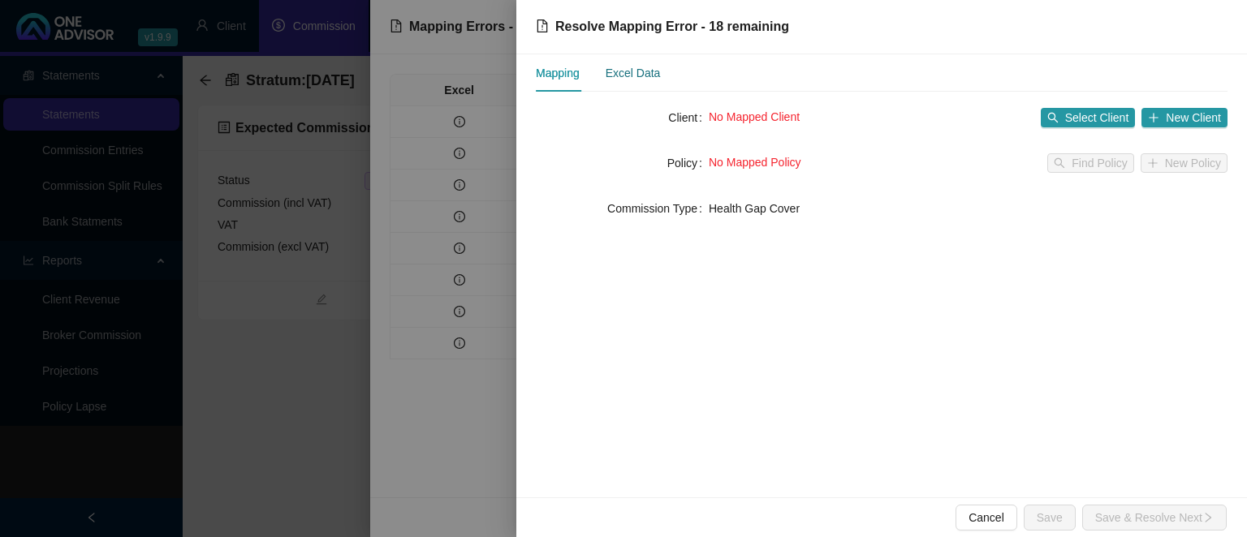
click at [641, 72] on div "Excel Data" at bounding box center [632, 73] width 55 height 18
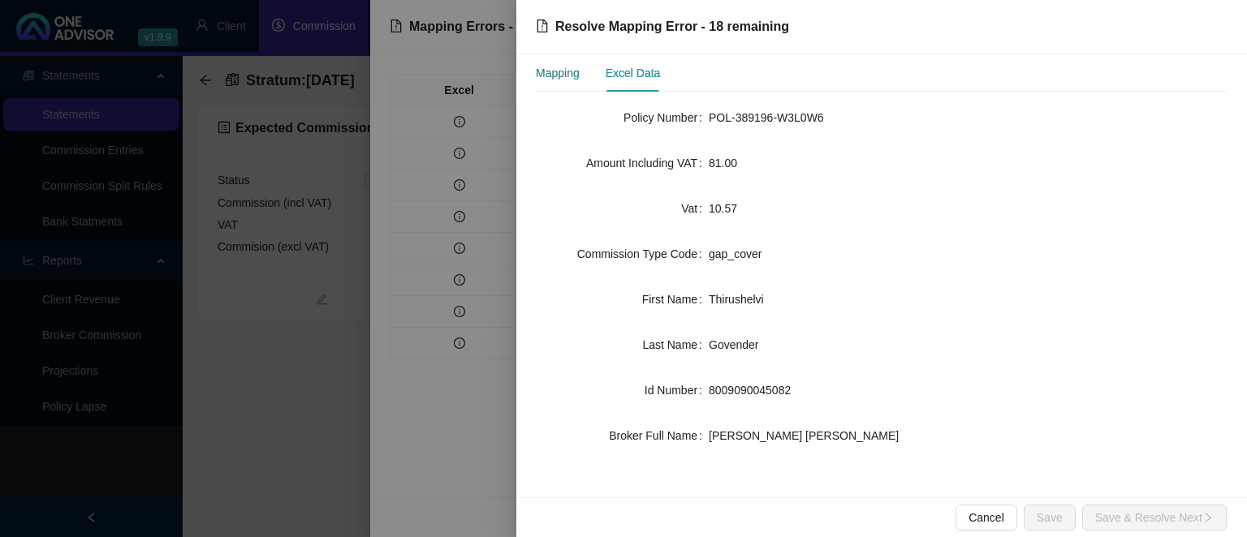
click at [567, 73] on div "Mapping" at bounding box center [558, 73] width 44 height 18
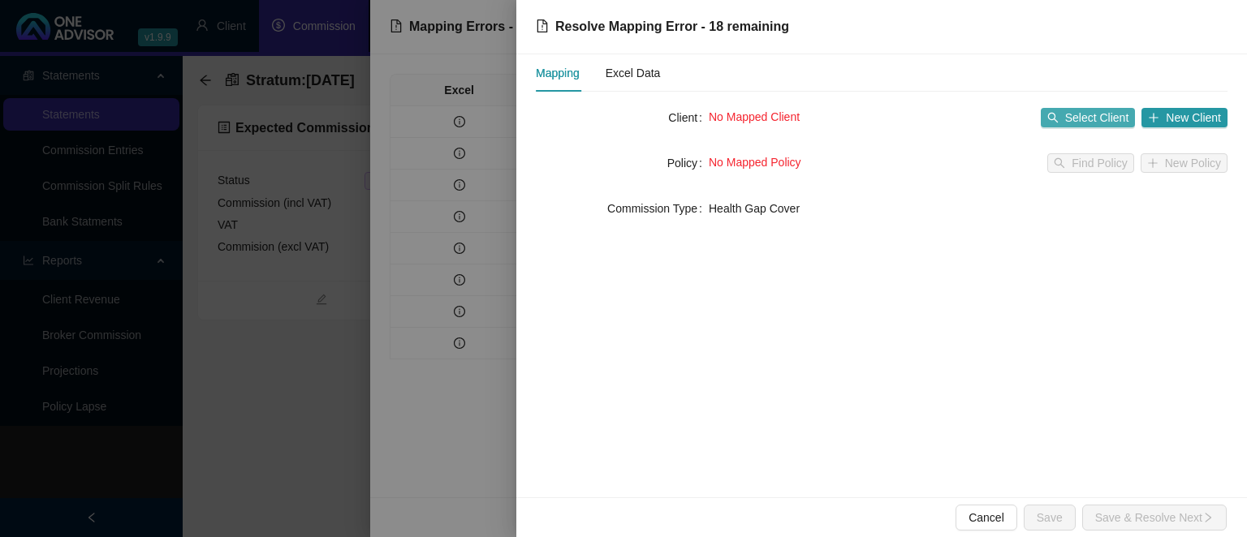
click at [1078, 127] on button "Select Client" at bounding box center [1088, 117] width 95 height 19
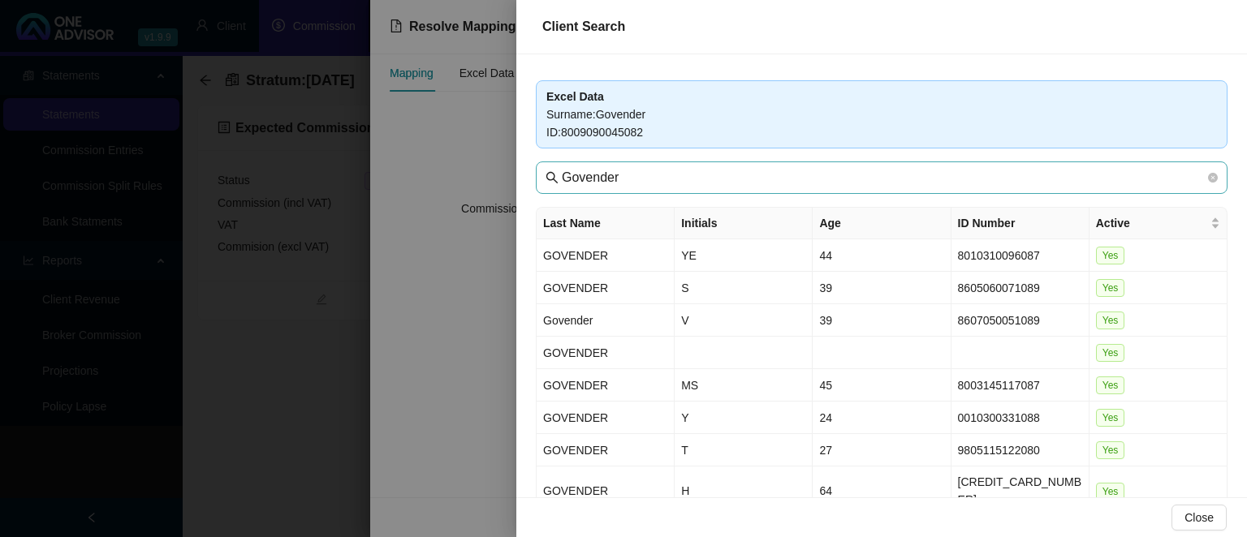
click at [621, 164] on span "Govender" at bounding box center [882, 178] width 692 height 32
drag, startPoint x: 631, startPoint y: 166, endPoint x: 399, endPoint y: 168, distance: 232.9
click at [516, 168] on div "Excel Data Surname : Govender ID : 8009090045082 Govender Last Name Initials Ag…" at bounding box center [881, 275] width 730 height 443
drag, startPoint x: 705, startPoint y: 180, endPoint x: 362, endPoint y: 160, distance: 343.9
click at [562, 168] on input "Govender" at bounding box center [883, 177] width 643 height 19
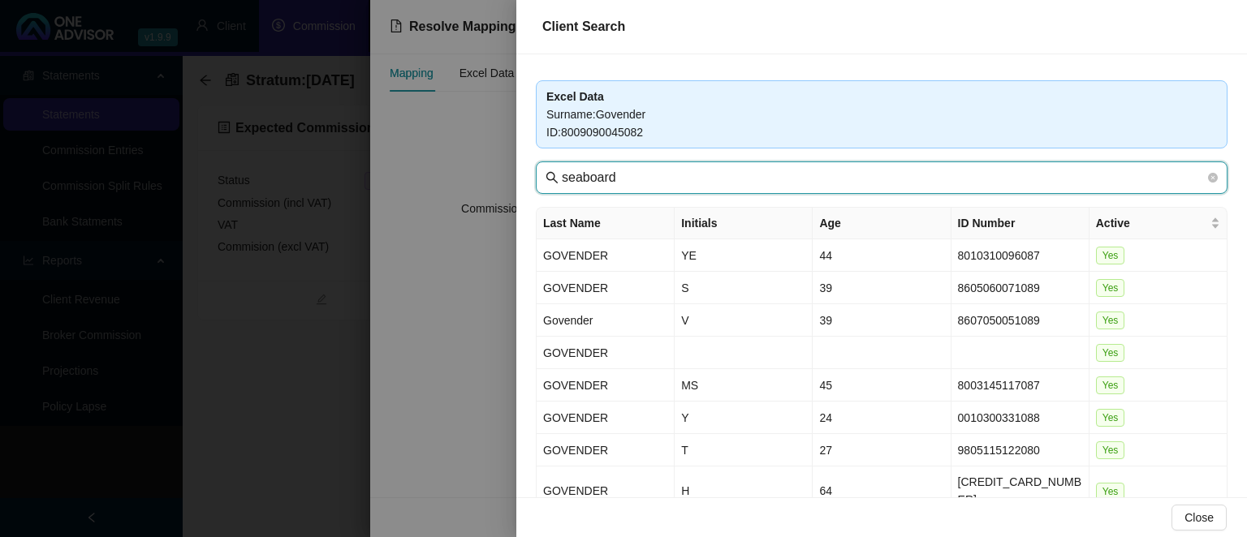
type input "seaboard"
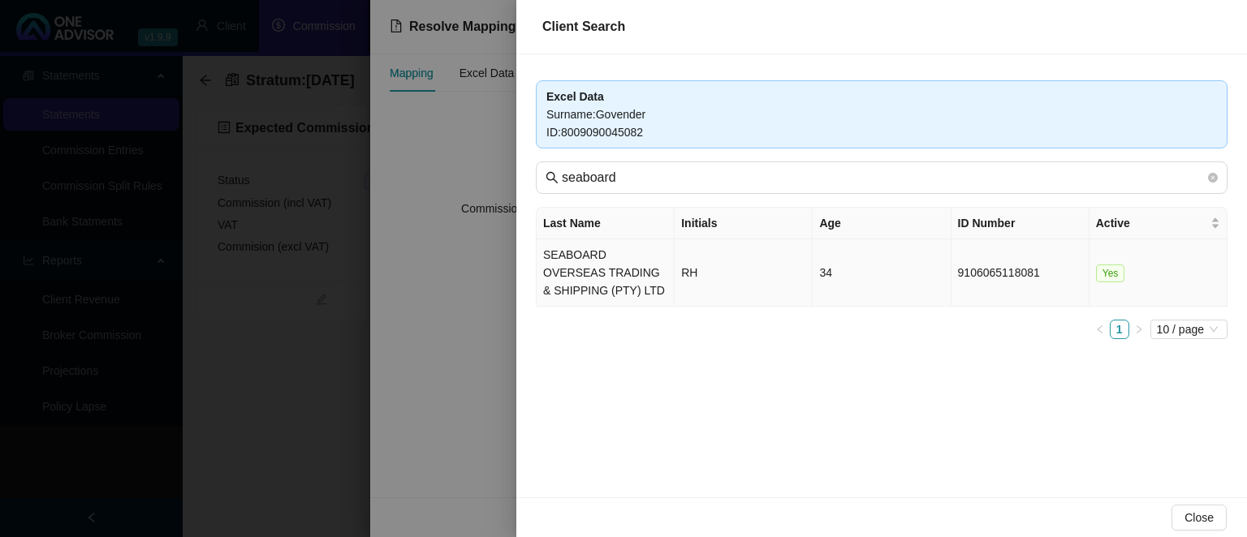
click at [570, 265] on td "SEABOARD OVERSEAS TRADING & SHIPPING (PTY) LTD" at bounding box center [605, 272] width 138 height 67
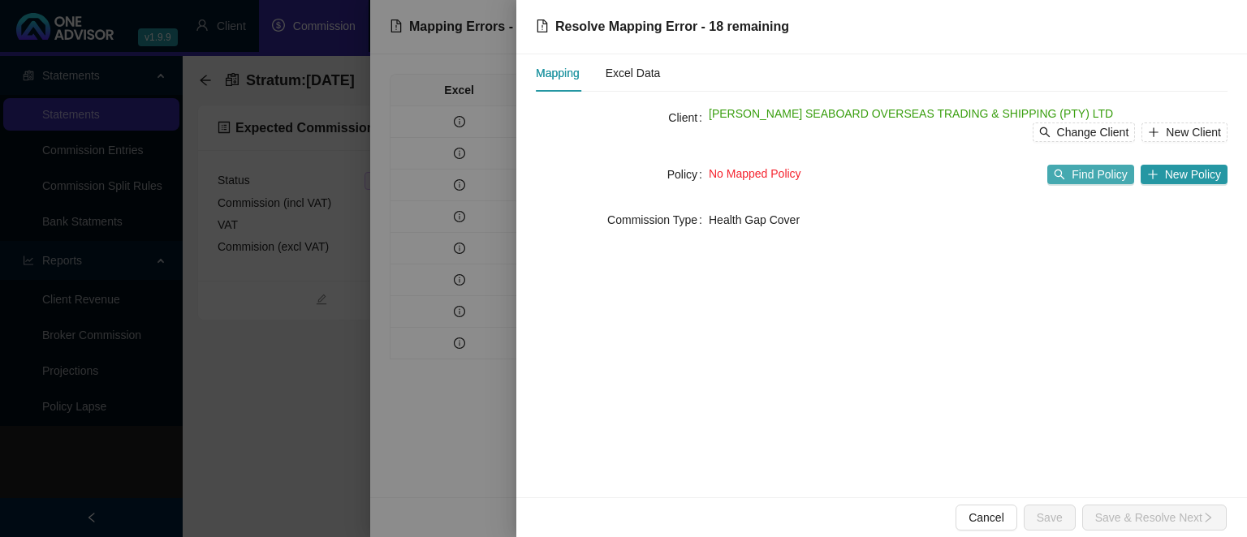
click at [1099, 176] on span "Find Policy" at bounding box center [1098, 175] width 55 height 18
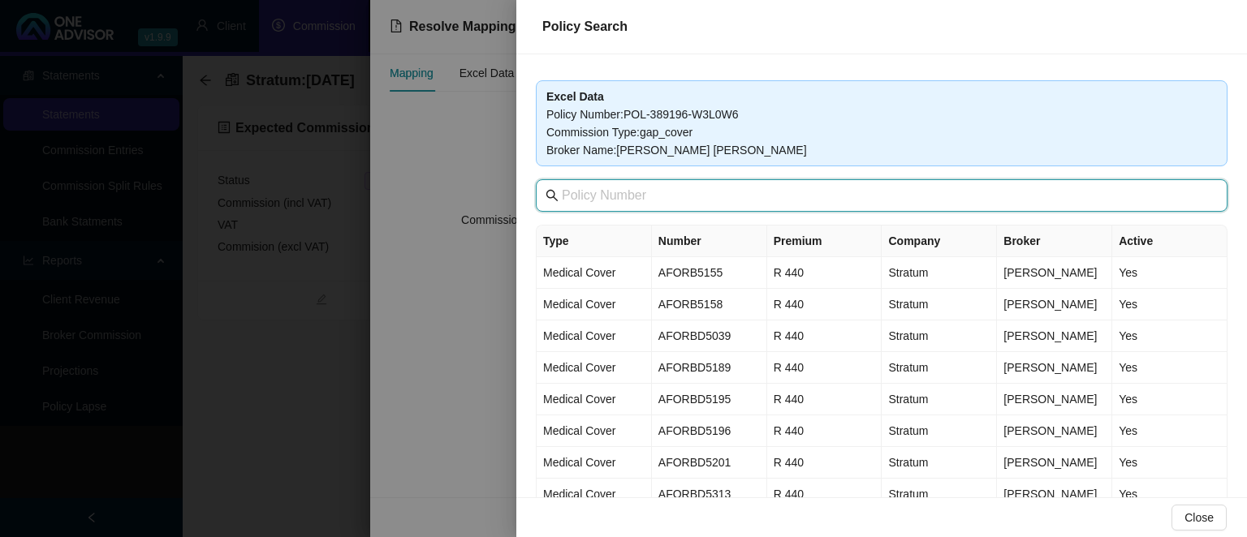
click at [688, 200] on input "text" at bounding box center [883, 195] width 643 height 19
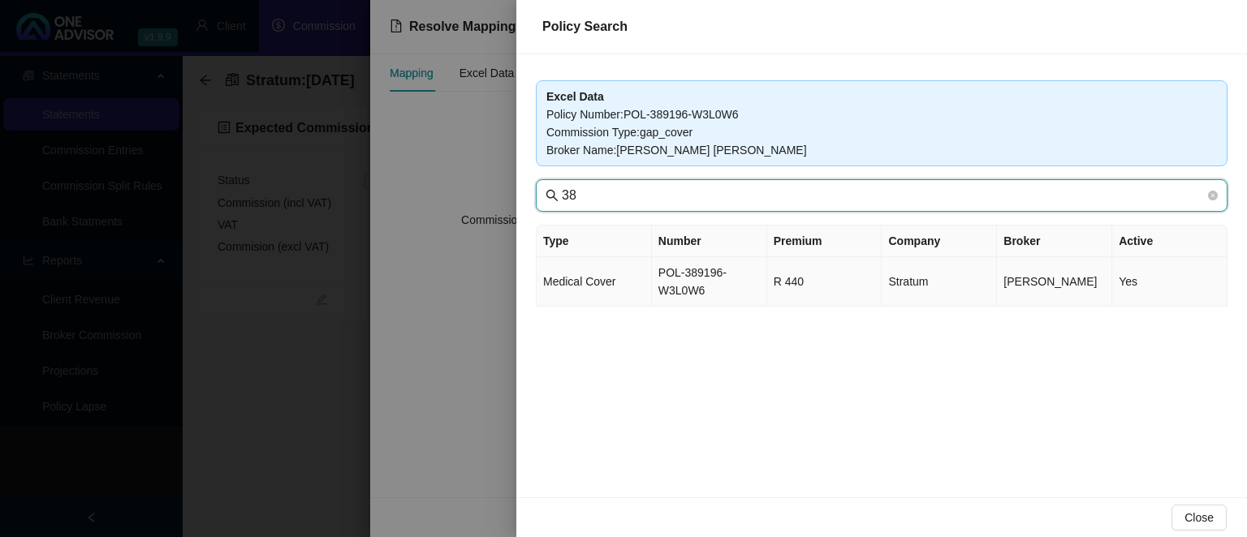
type input "38"
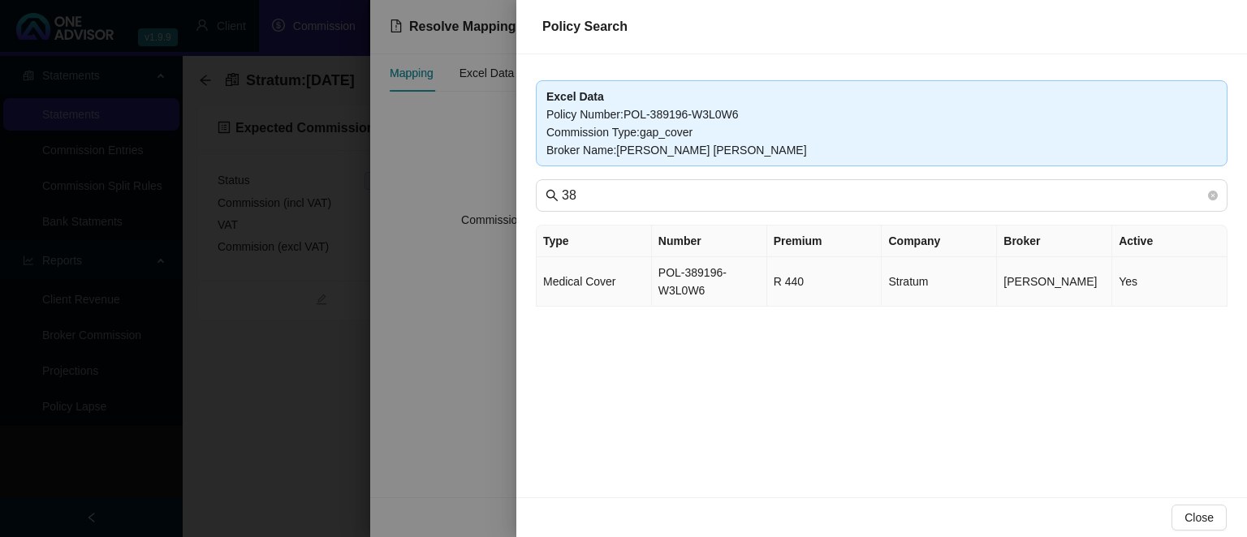
click at [729, 293] on td "POL-389196-W3L0W6" at bounding box center [709, 282] width 115 height 50
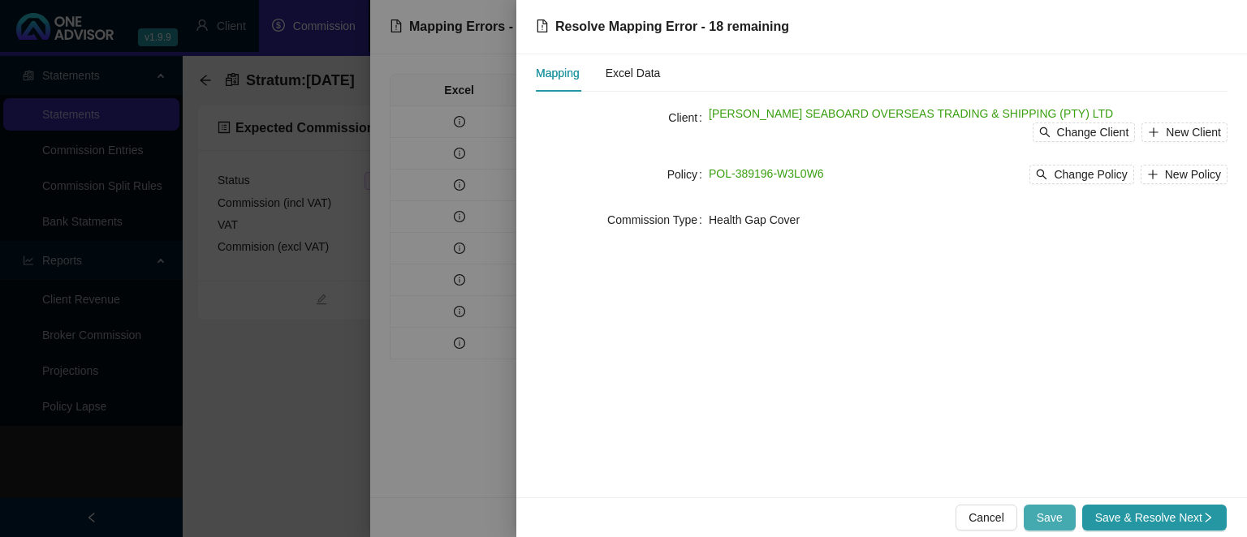
click at [1045, 520] on span "Save" at bounding box center [1049, 518] width 26 height 18
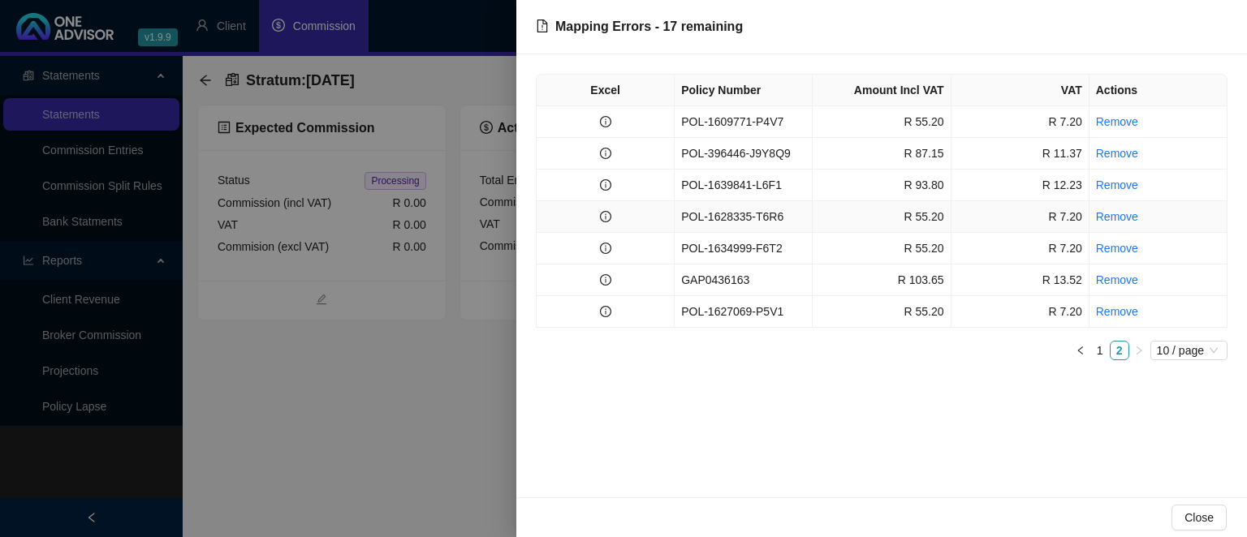
click at [692, 216] on td "POL-1628335-T6R6" at bounding box center [743, 217] width 138 height 32
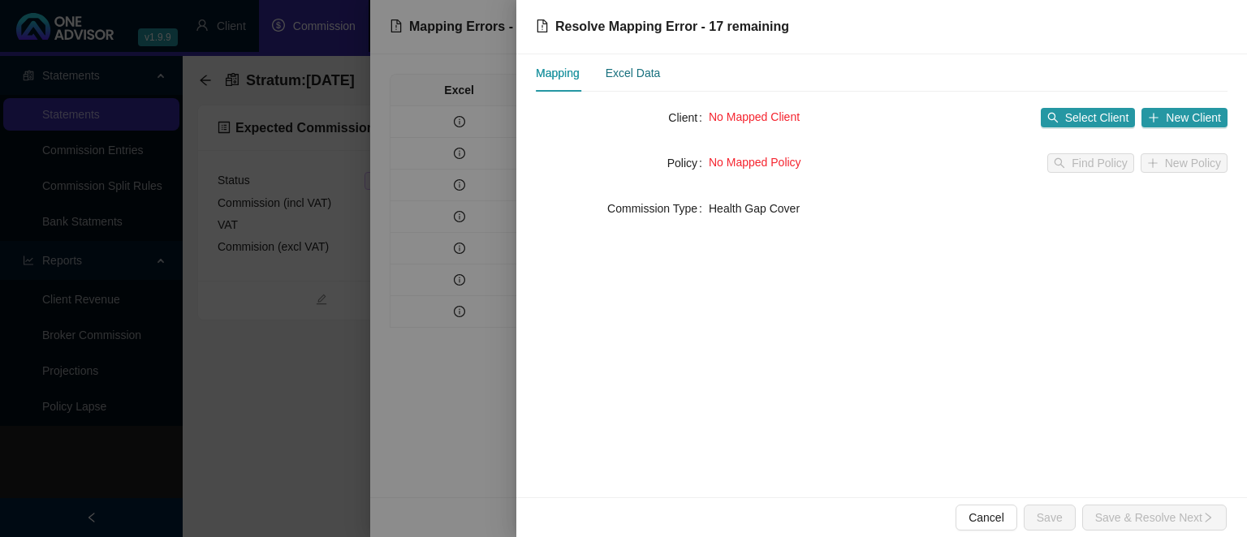
click at [618, 80] on div "Excel Data" at bounding box center [632, 73] width 55 height 18
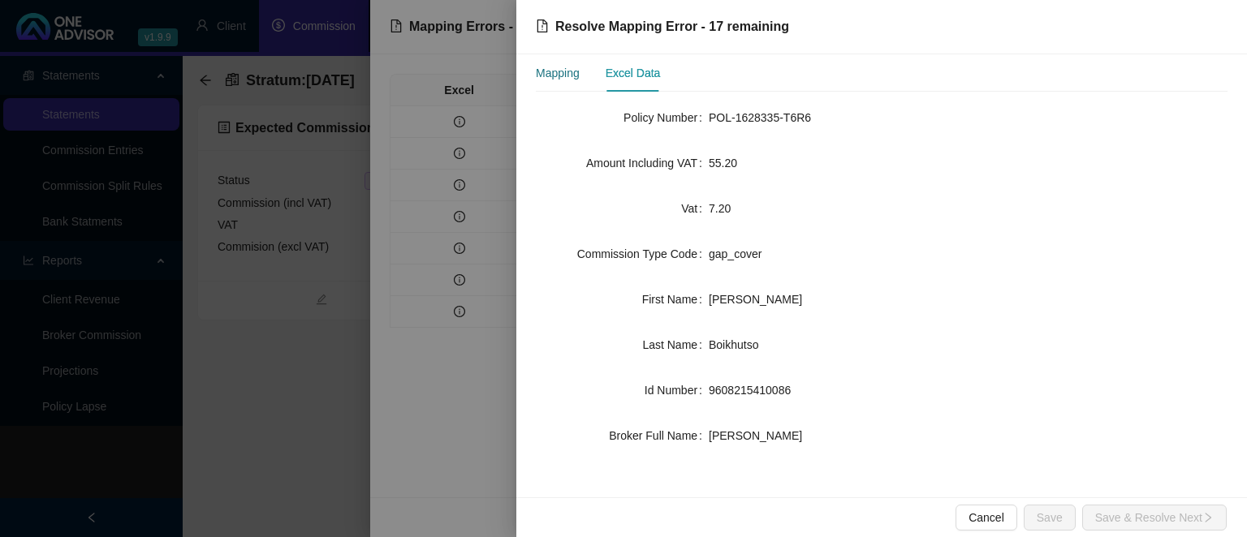
click at [580, 80] on div "Mapping" at bounding box center [558, 73] width 44 height 18
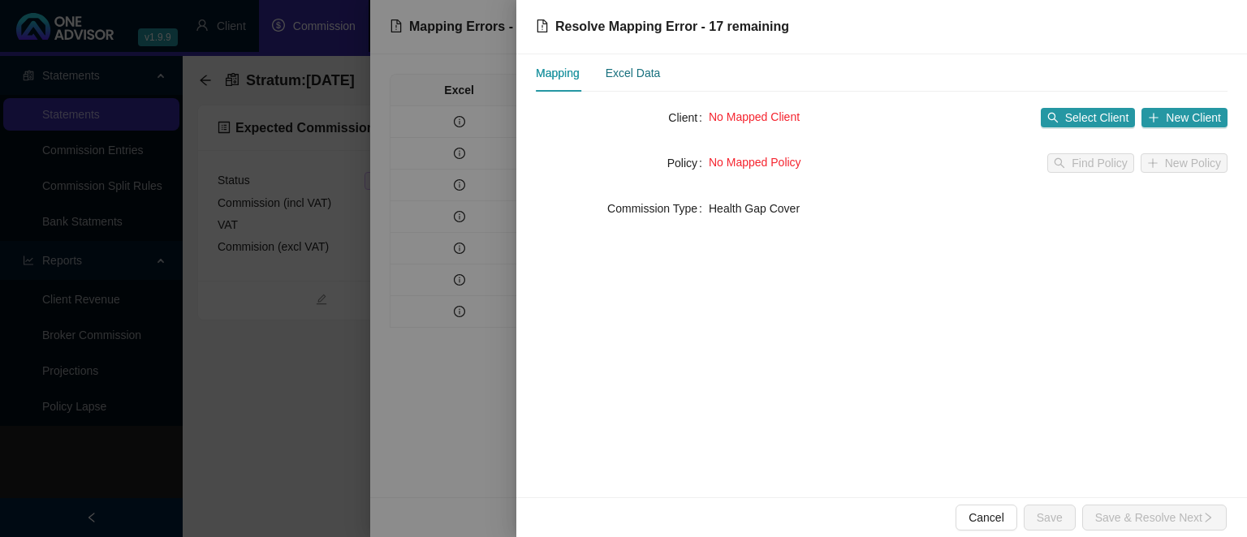
click at [627, 70] on div "Excel Data" at bounding box center [632, 73] width 55 height 18
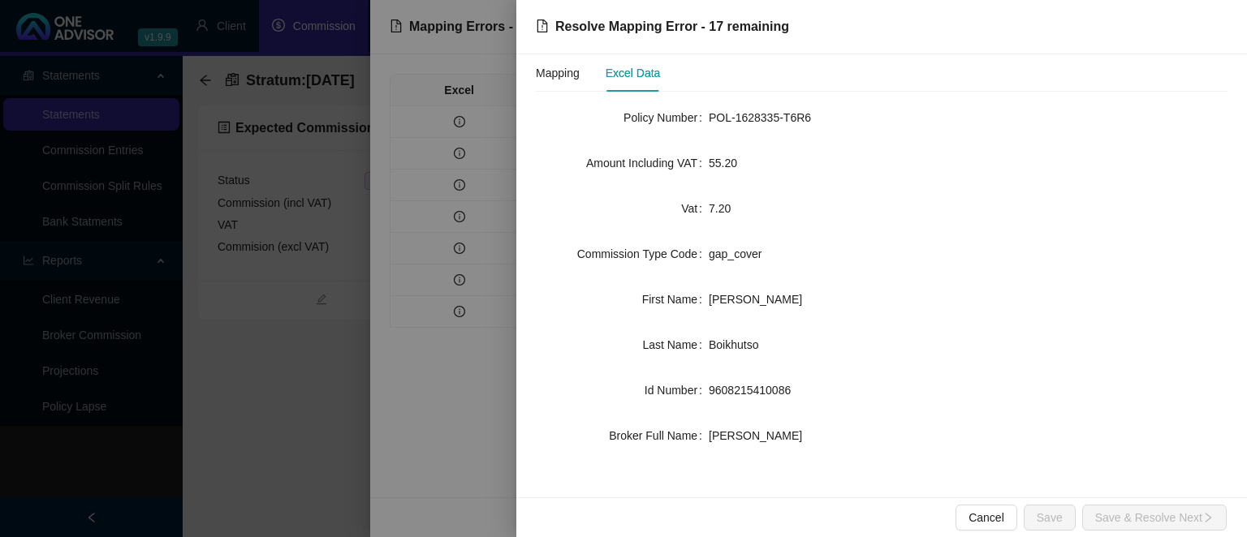
click at [407, 411] on div at bounding box center [623, 268] width 1247 height 537
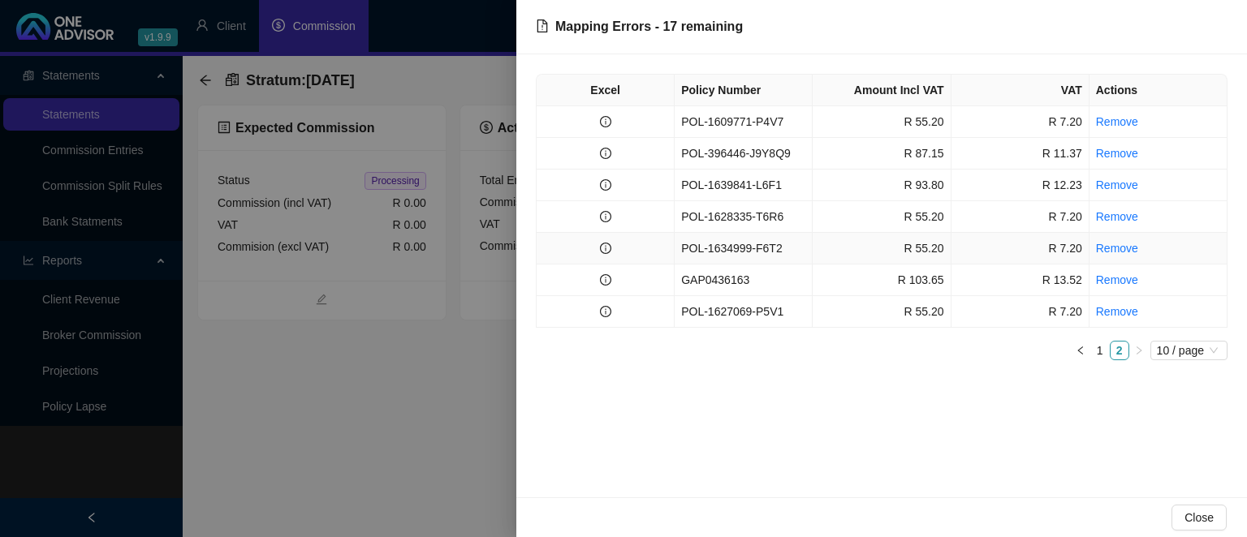
click at [706, 254] on td "POL-1634999-F6T2" at bounding box center [743, 249] width 138 height 32
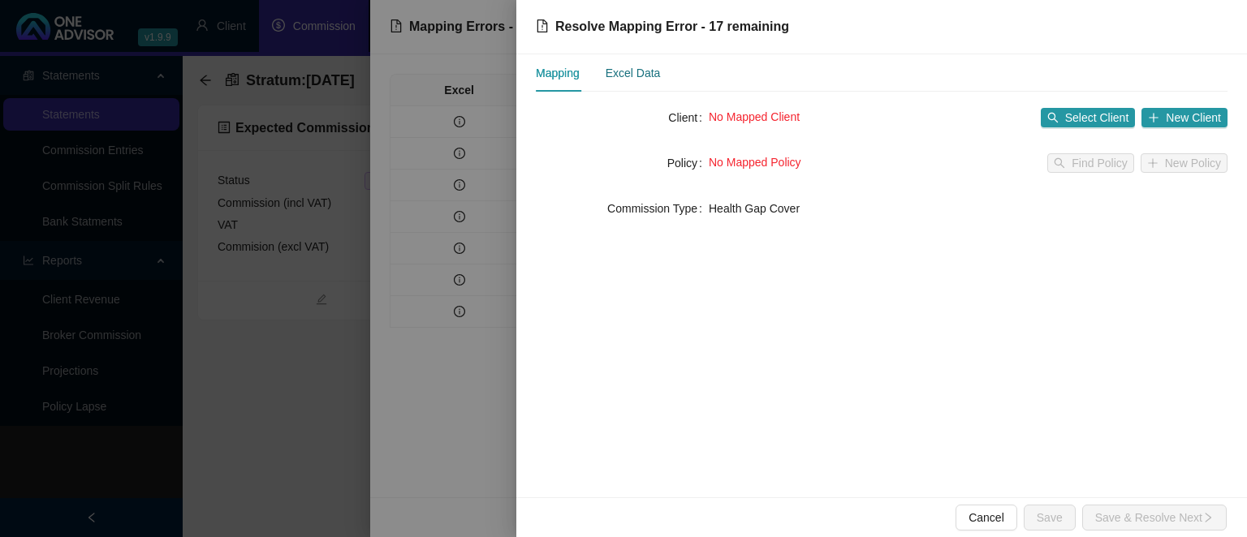
click at [642, 80] on div "Excel Data" at bounding box center [632, 73] width 55 height 18
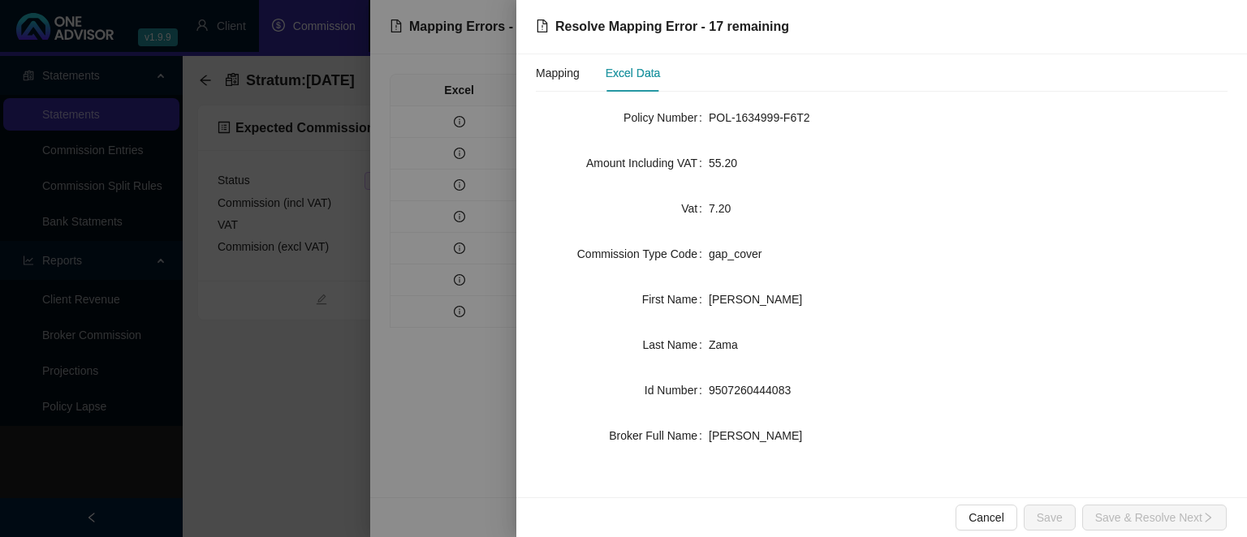
click at [443, 395] on div at bounding box center [623, 268] width 1247 height 537
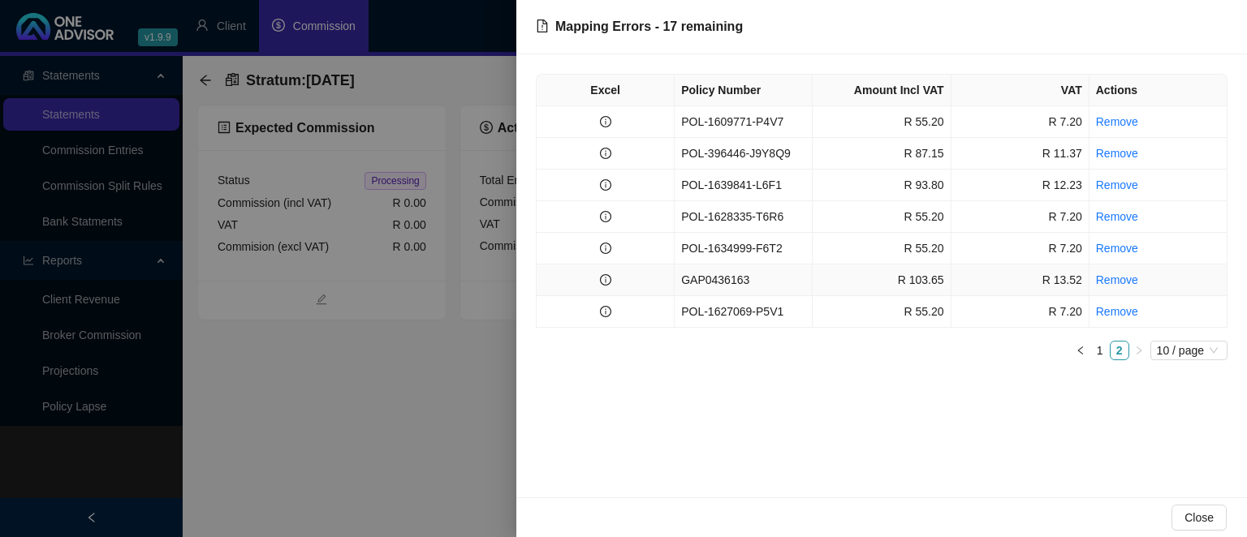
click at [717, 282] on td "GAP0436163" at bounding box center [743, 281] width 138 height 32
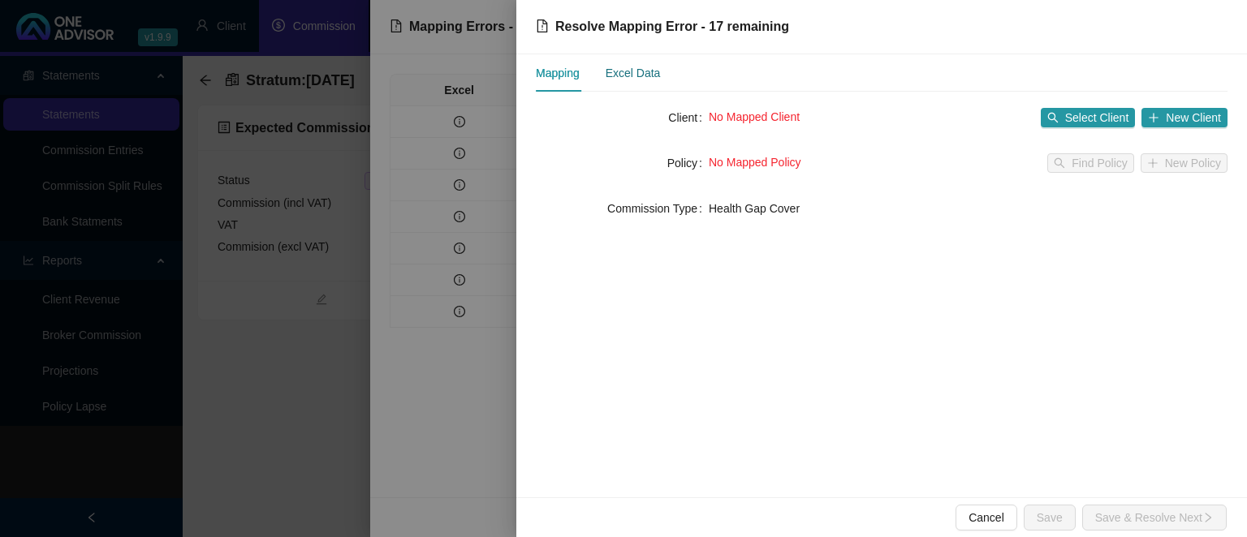
click at [640, 76] on div "Excel Data" at bounding box center [632, 73] width 55 height 18
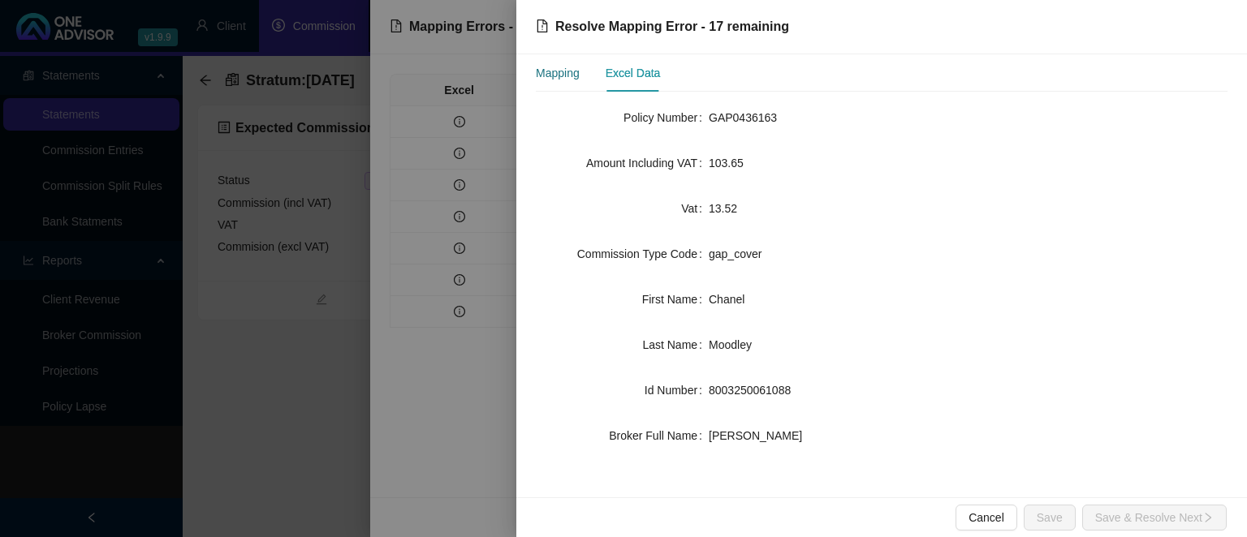
click at [549, 74] on div "Mapping" at bounding box center [558, 73] width 44 height 18
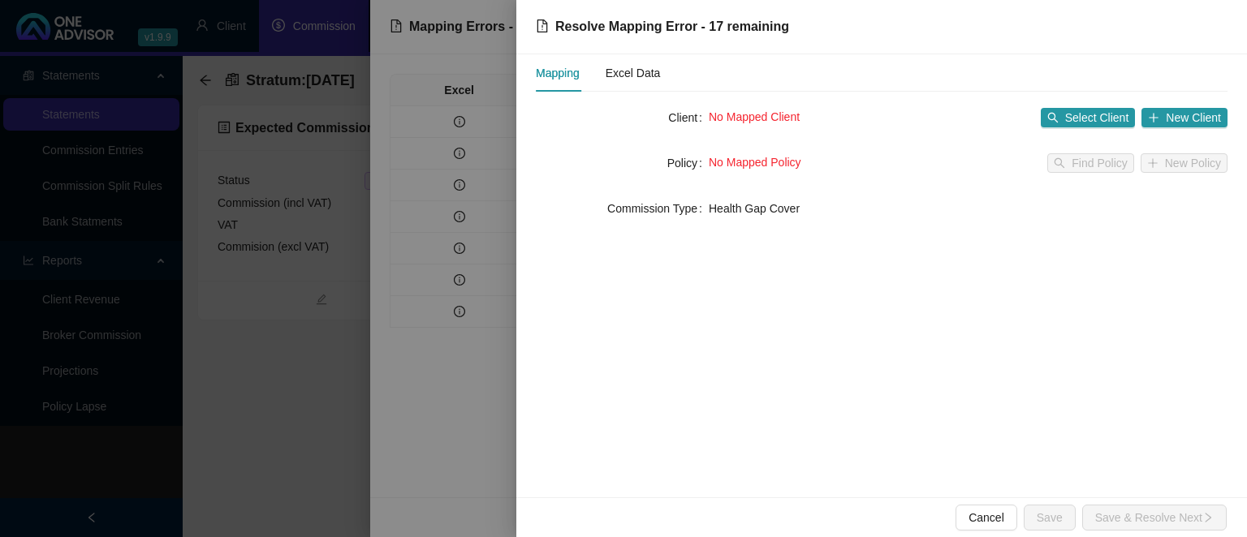
click at [415, 385] on div at bounding box center [623, 268] width 1247 height 537
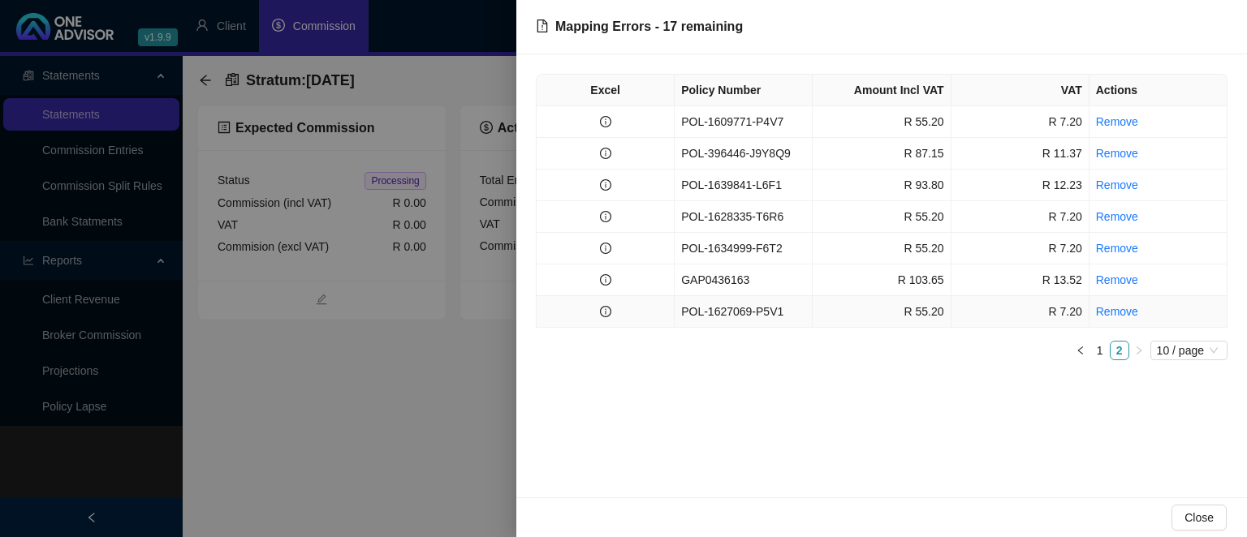
click at [722, 313] on td "POL-1627069-P5V1" at bounding box center [743, 312] width 138 height 32
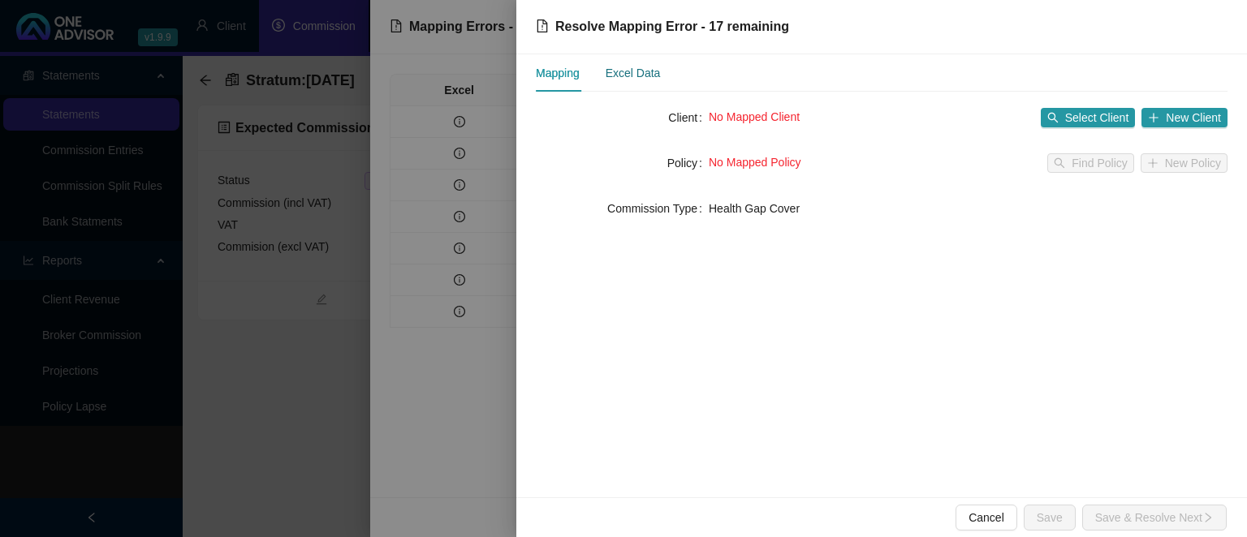
click at [616, 71] on div "Excel Data" at bounding box center [632, 73] width 55 height 18
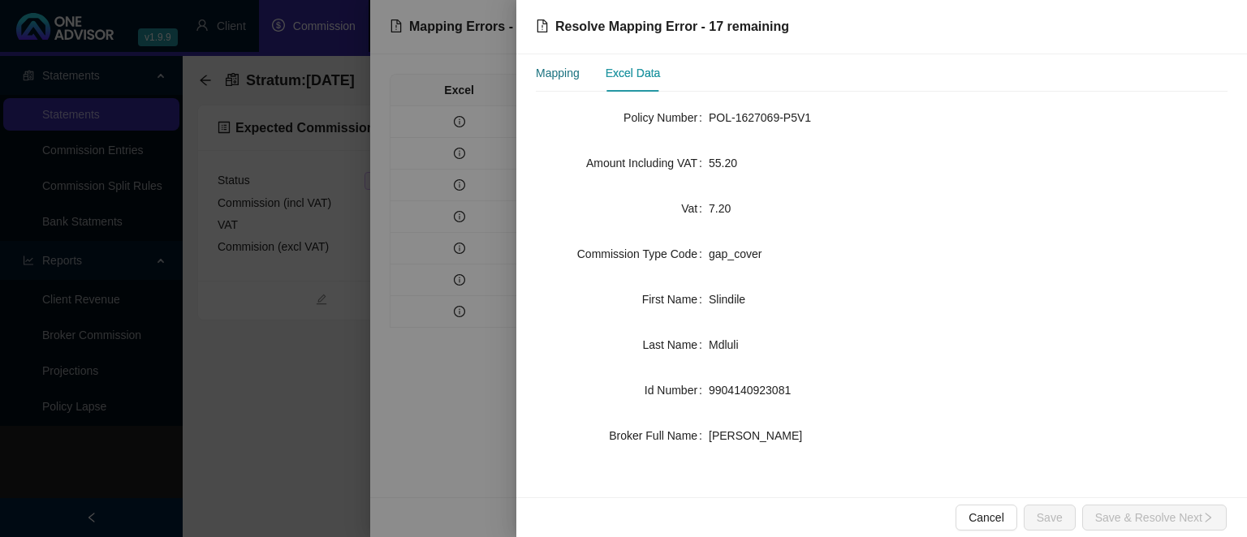
click at [571, 73] on div "Mapping" at bounding box center [558, 73] width 44 height 18
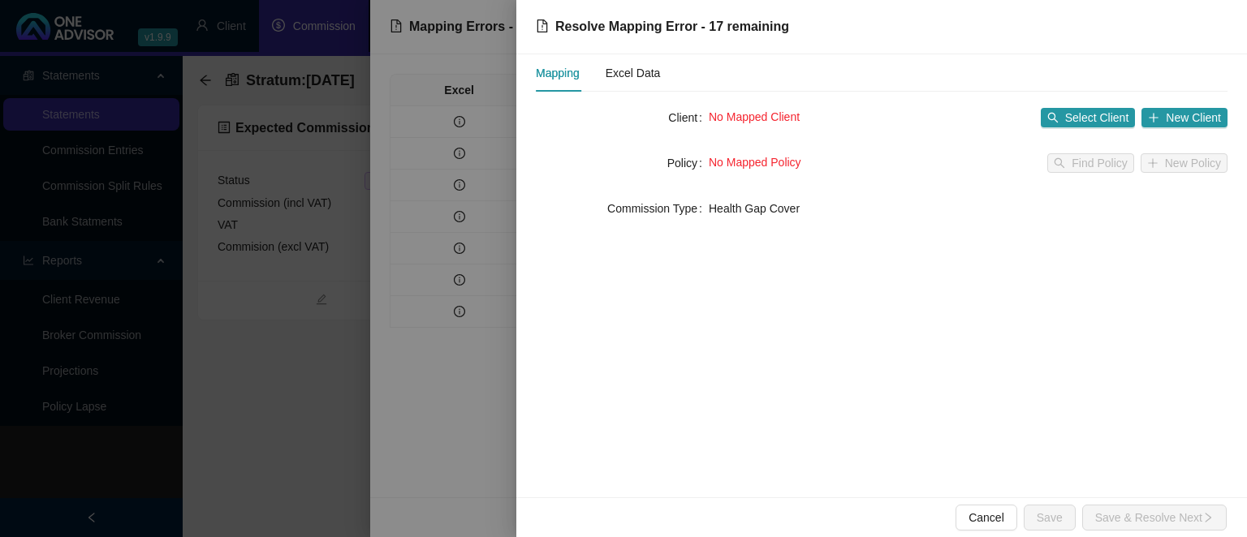
click at [407, 374] on div at bounding box center [623, 268] width 1247 height 537
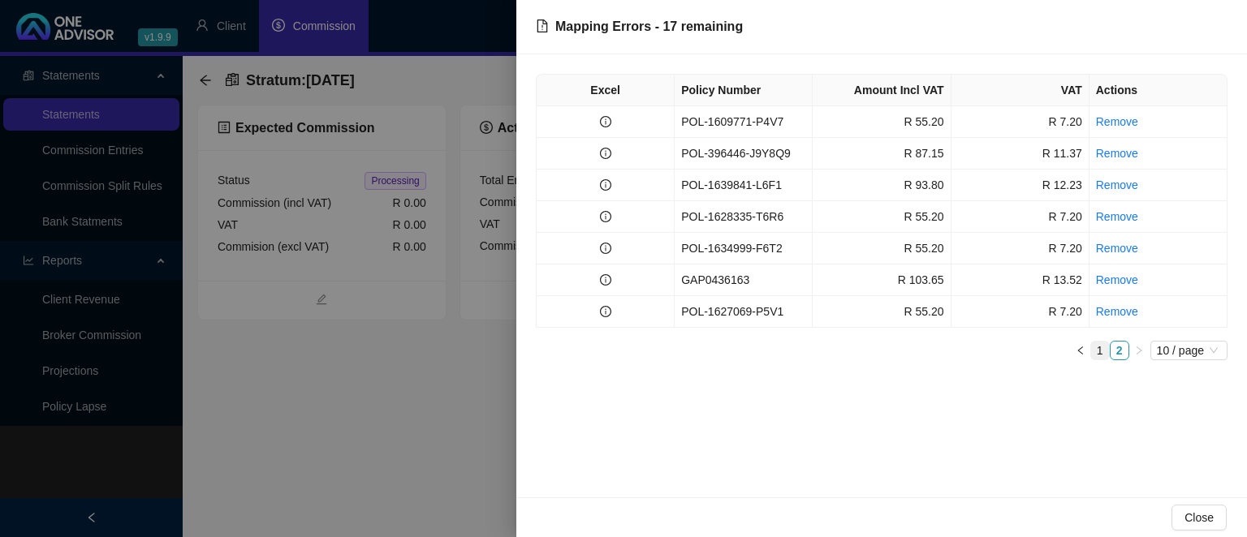
click at [1094, 349] on link "1" at bounding box center [1100, 351] width 18 height 18
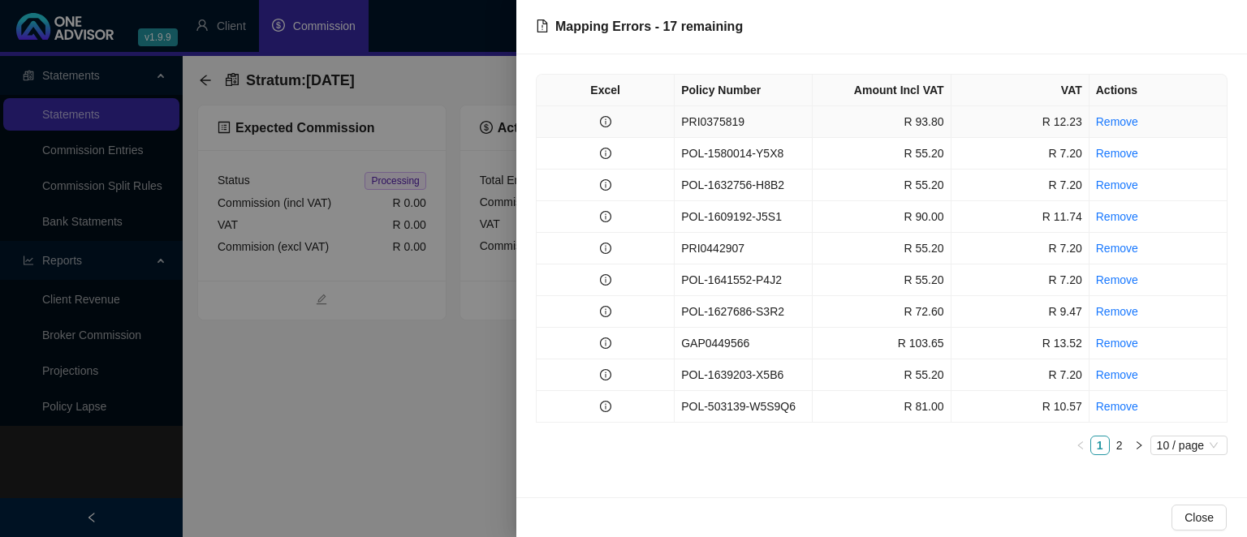
click at [745, 125] on td "PRI0375819" at bounding box center [743, 122] width 138 height 32
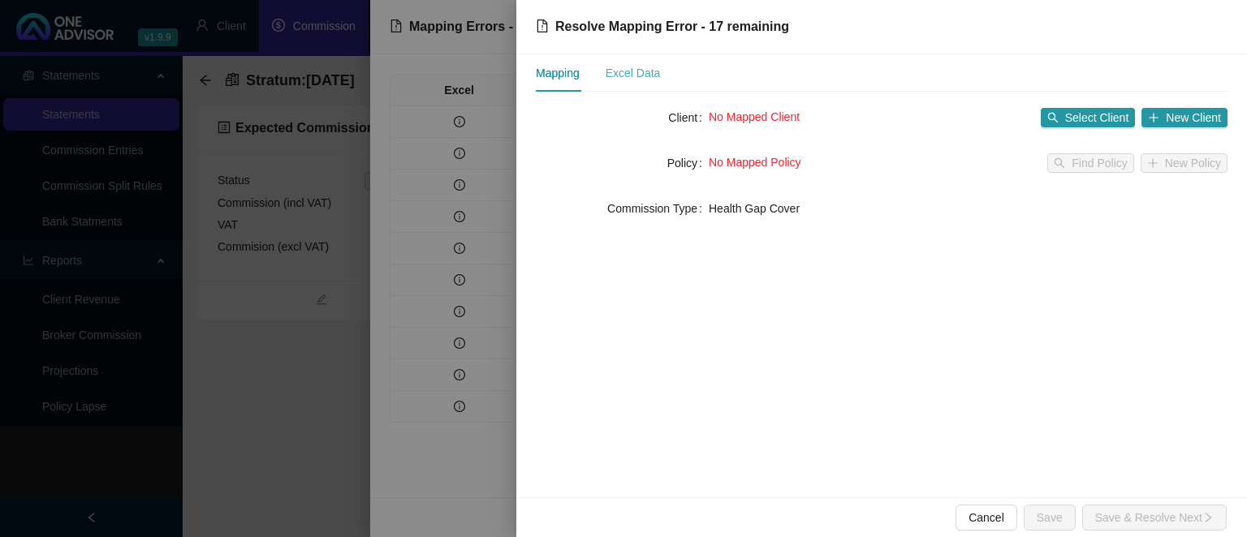
click at [644, 82] on div "Excel Data" at bounding box center [632, 72] width 55 height 37
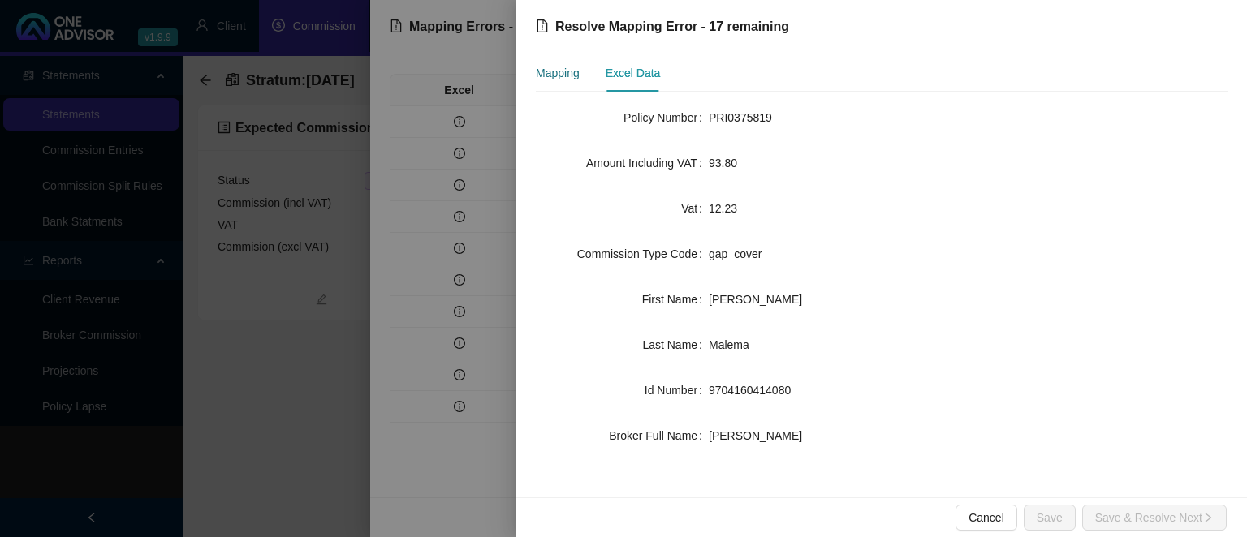
click at [570, 81] on div "Mapping" at bounding box center [558, 73] width 44 height 18
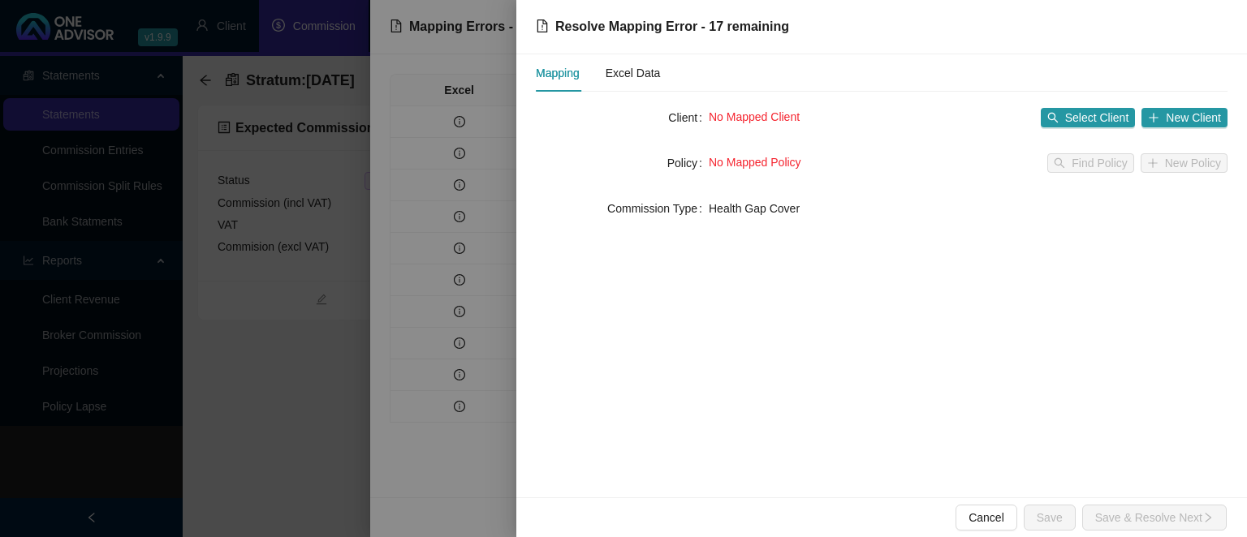
click at [400, 411] on div at bounding box center [623, 268] width 1247 height 537
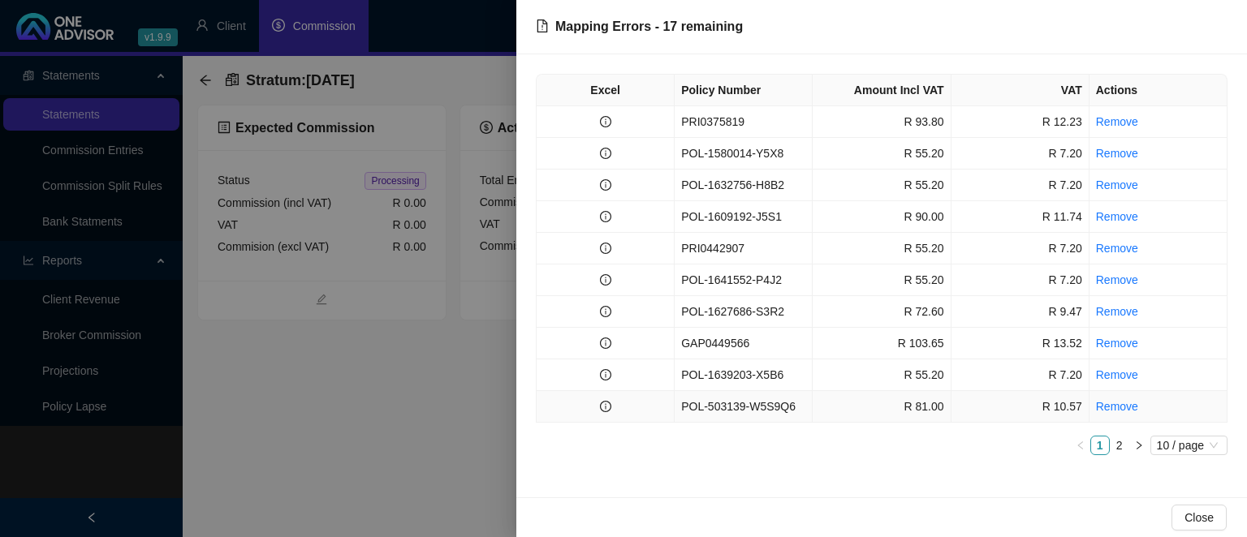
click at [696, 401] on td "POL-503139-W5S9Q6" at bounding box center [743, 407] width 138 height 32
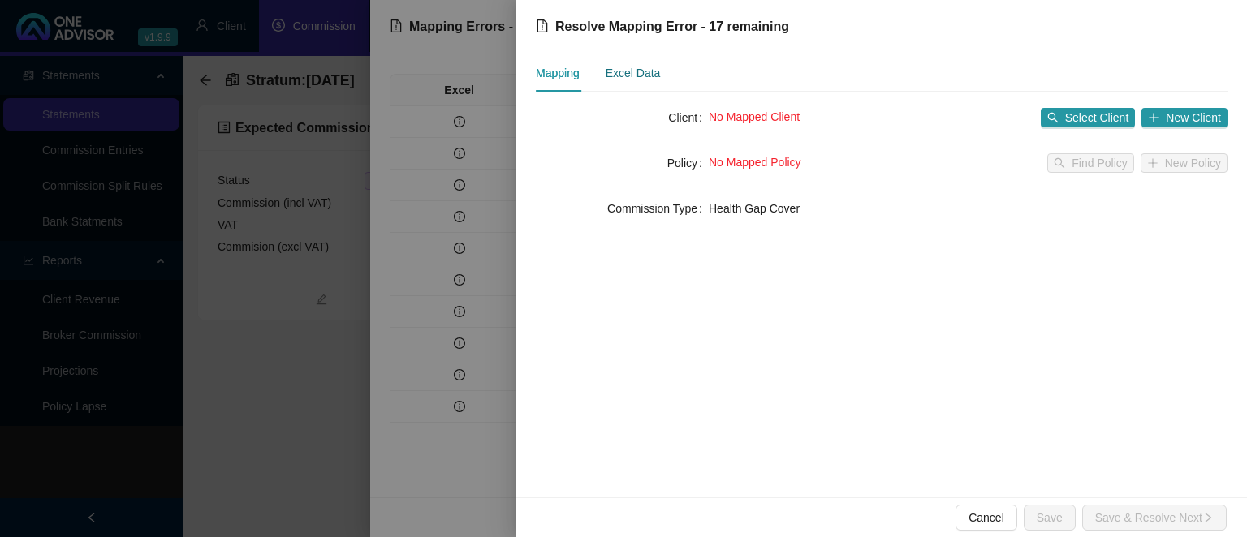
click at [631, 80] on div "Excel Data" at bounding box center [632, 73] width 55 height 18
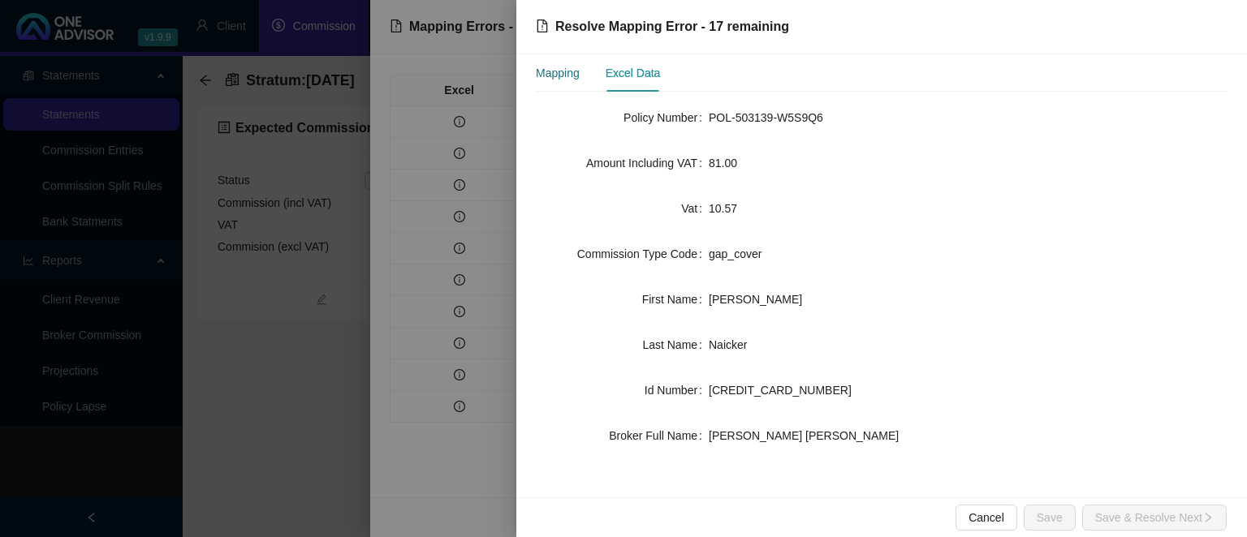
click at [576, 76] on div "Mapping" at bounding box center [558, 73] width 44 height 18
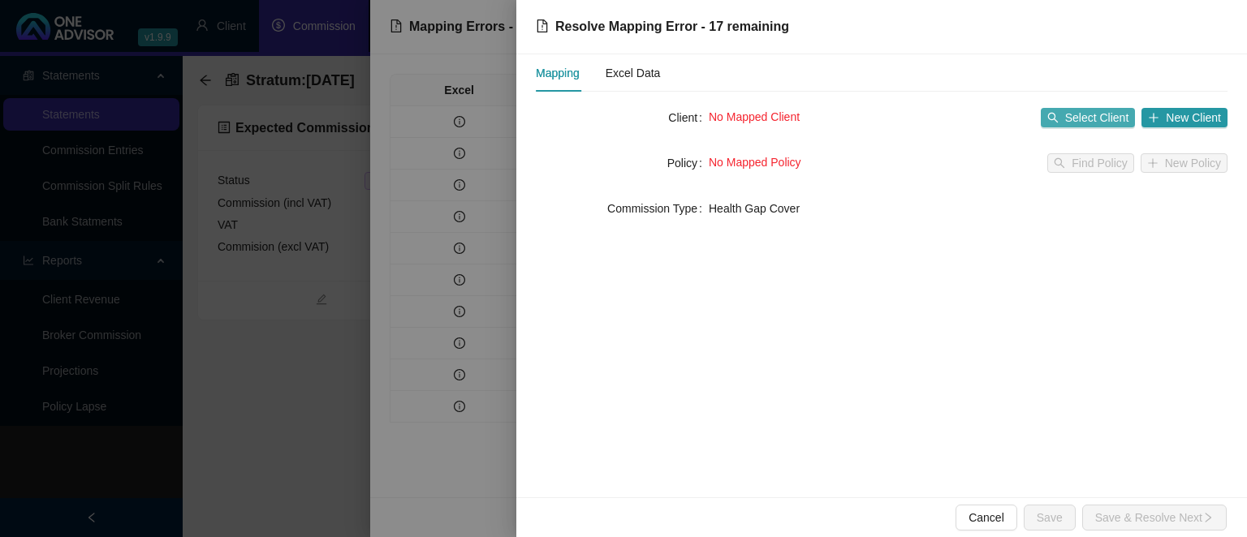
click at [1103, 109] on span "Select Client" at bounding box center [1097, 118] width 64 height 18
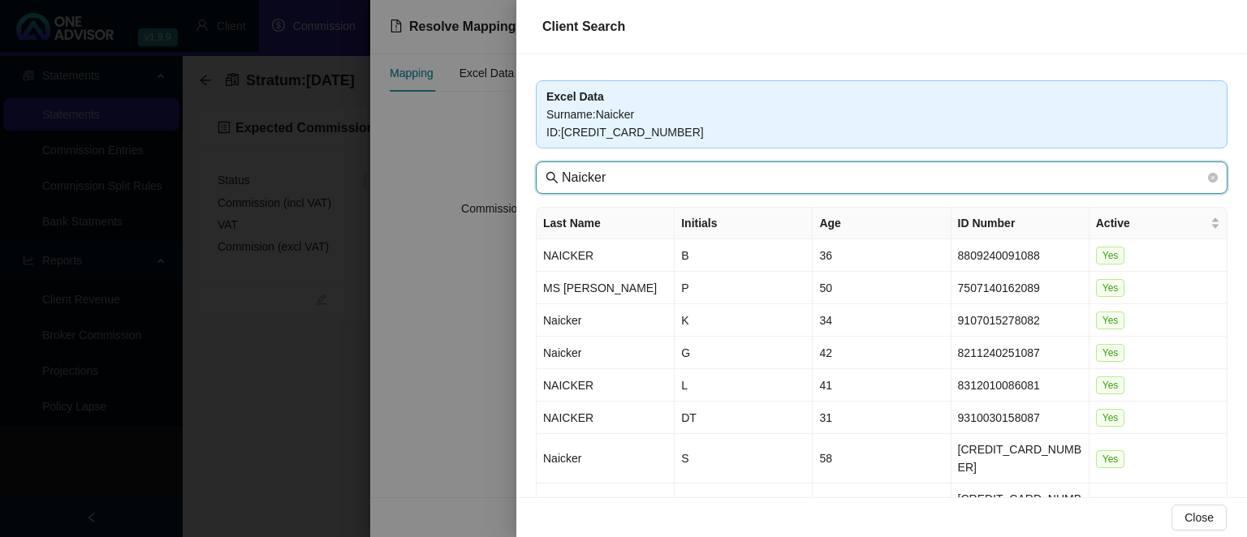
drag, startPoint x: 630, startPoint y: 186, endPoint x: 391, endPoint y: 164, distance: 239.6
click at [562, 168] on input "Naicker" at bounding box center [883, 177] width 643 height 19
type input "seaboard"
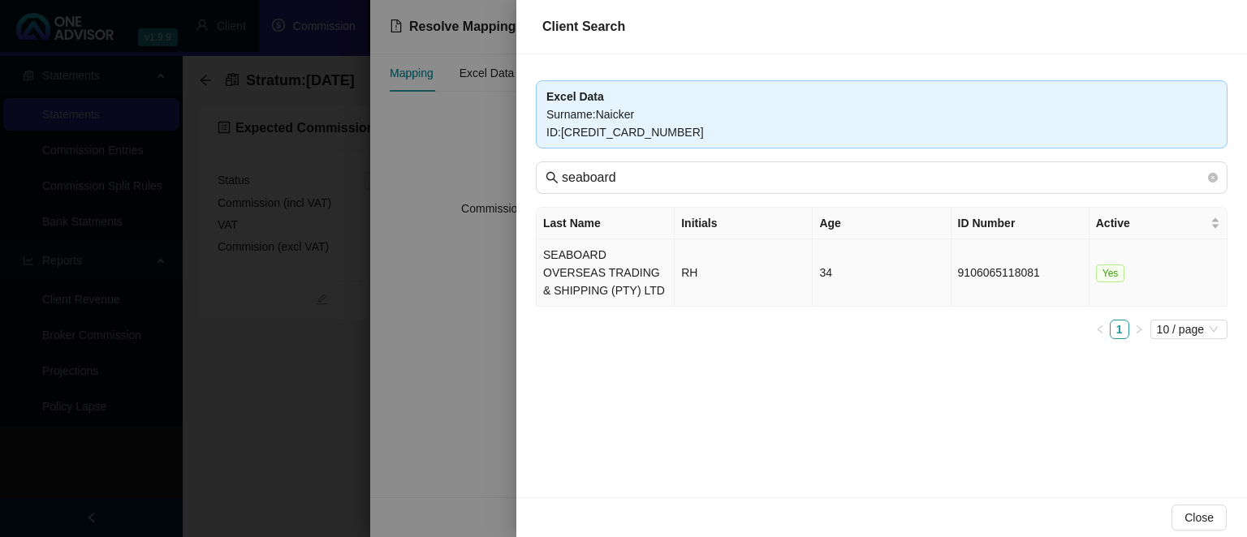
click at [595, 249] on td "SEABOARD OVERSEAS TRADING & SHIPPING (PTY) LTD" at bounding box center [605, 272] width 138 height 67
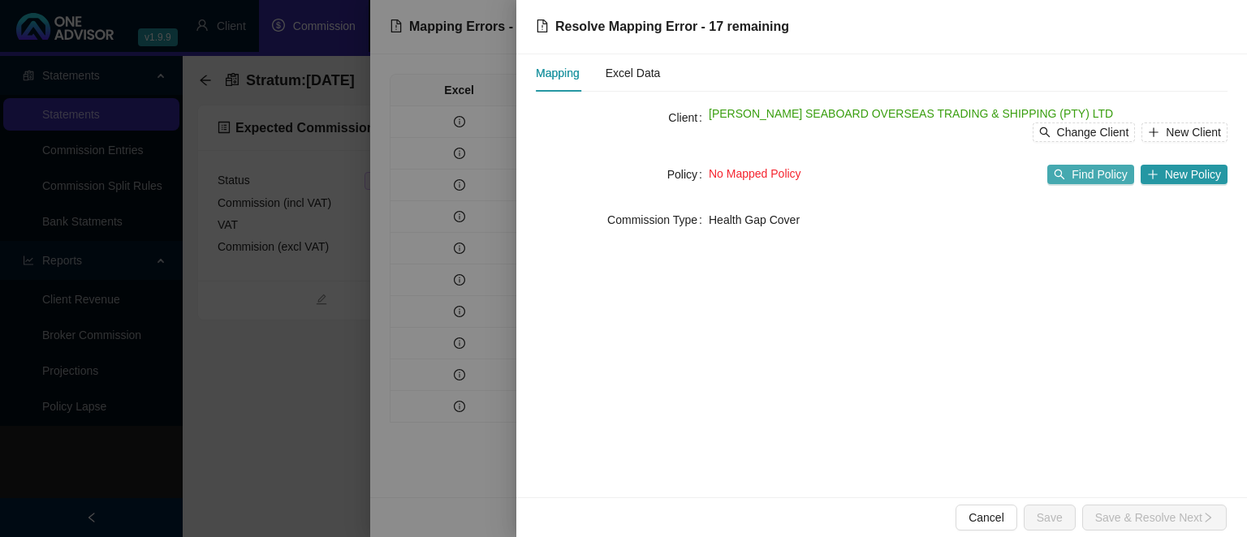
click at [1093, 183] on span "Find Policy" at bounding box center [1098, 175] width 55 height 18
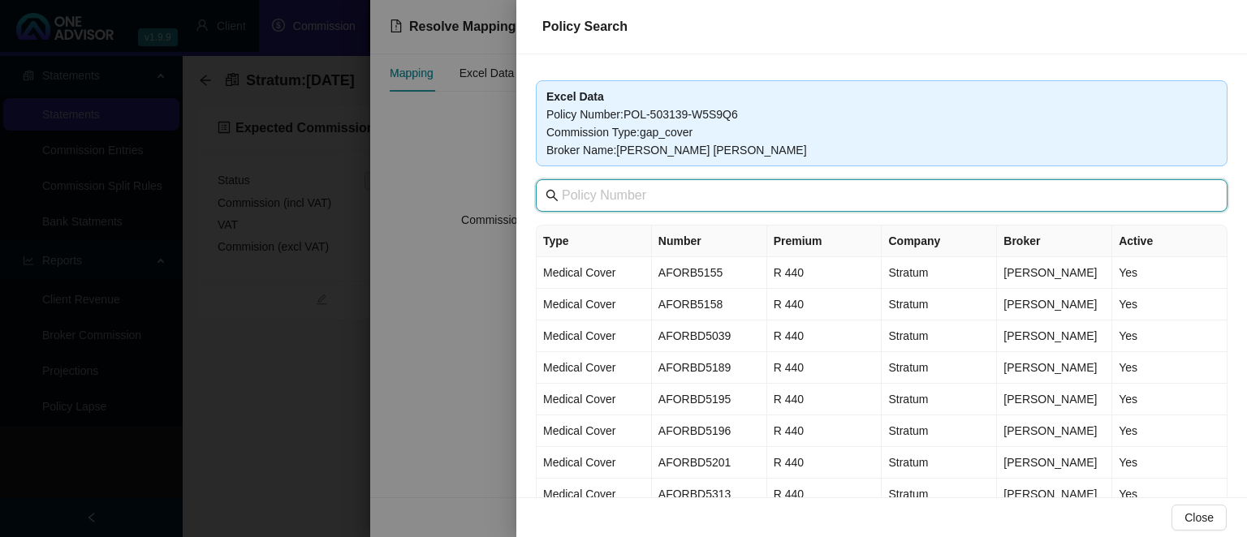
click at [655, 195] on input "text" at bounding box center [883, 195] width 643 height 19
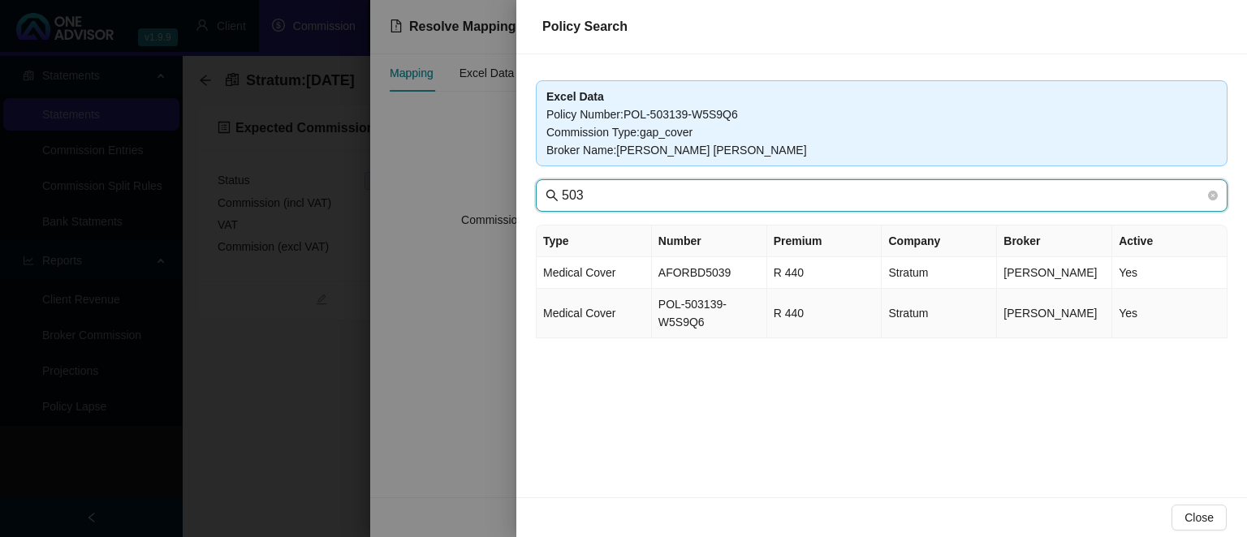
type input "503"
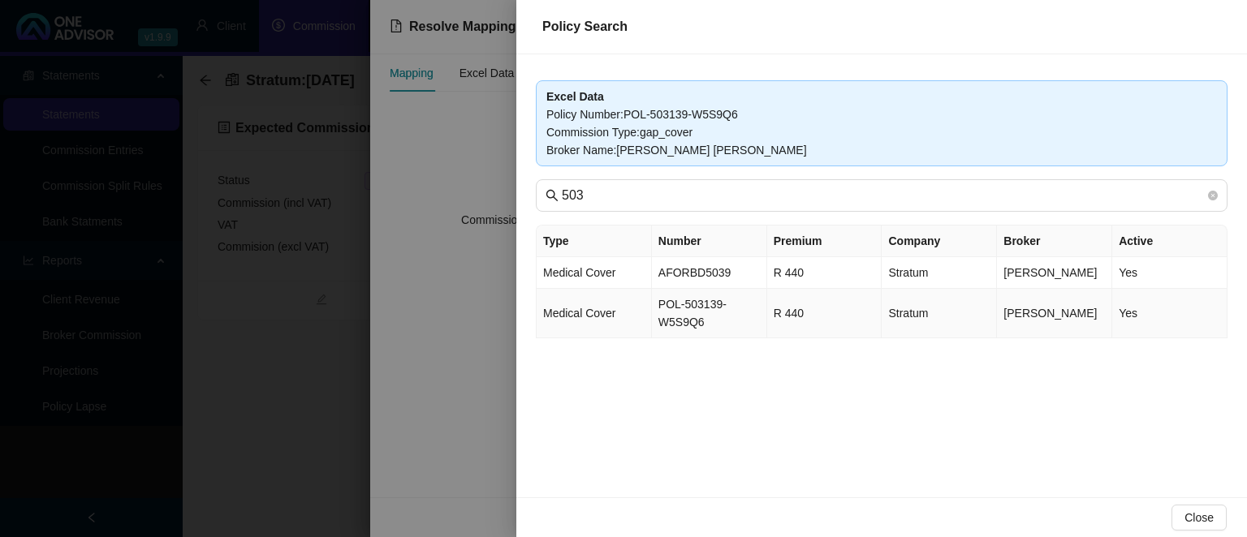
click at [696, 314] on td "POL-503139-W5S9Q6" at bounding box center [709, 314] width 115 height 50
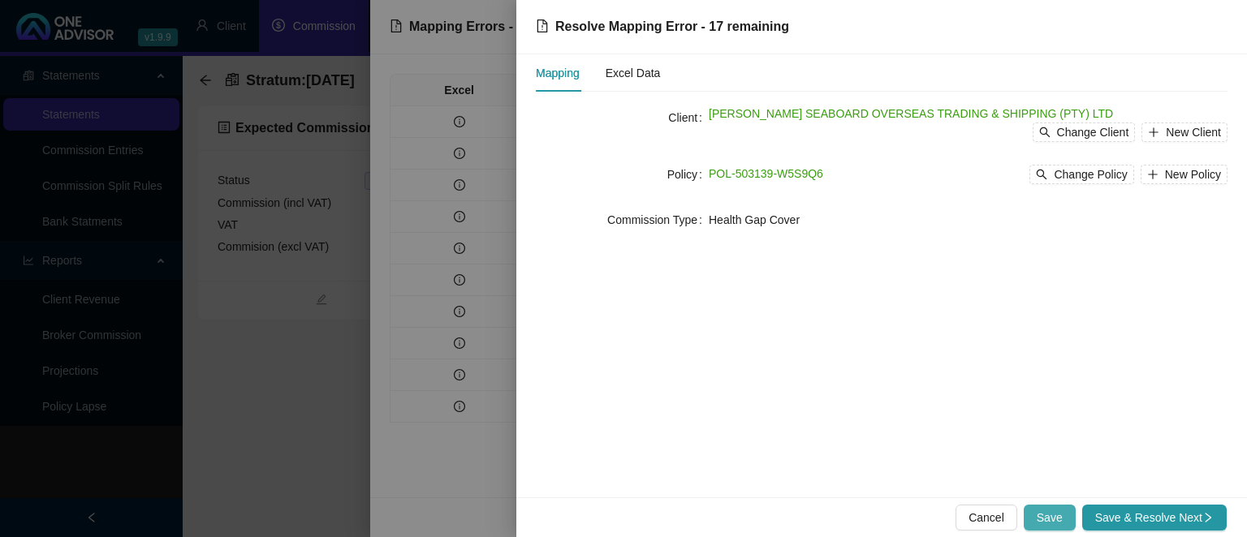
click at [1045, 528] on button "Save" at bounding box center [1049, 518] width 52 height 26
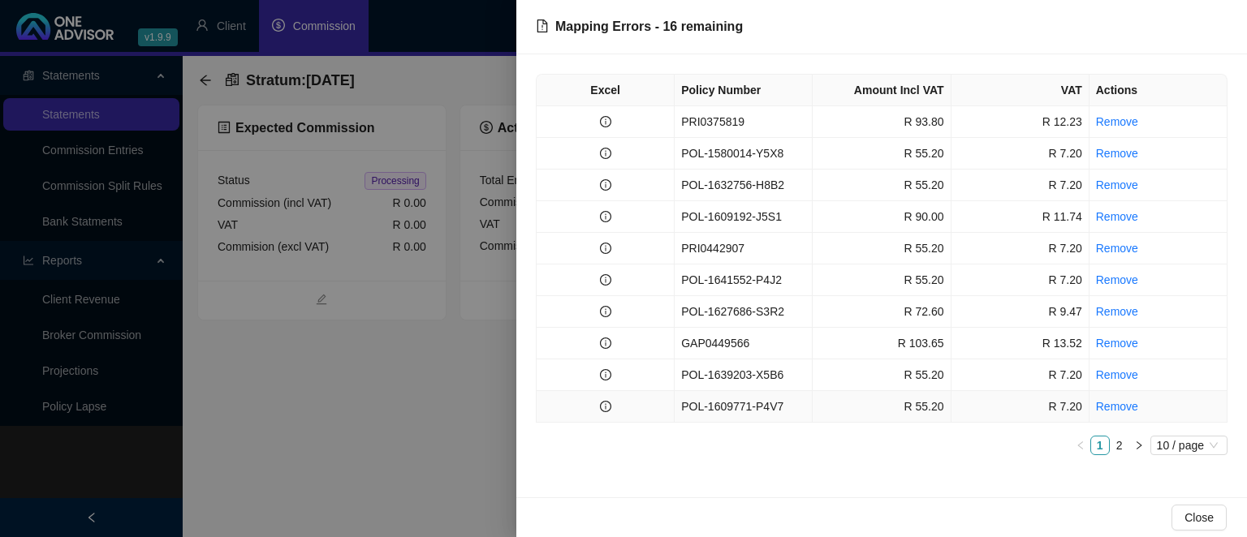
click at [763, 407] on td "POL-1609771-P4V7" at bounding box center [743, 407] width 138 height 32
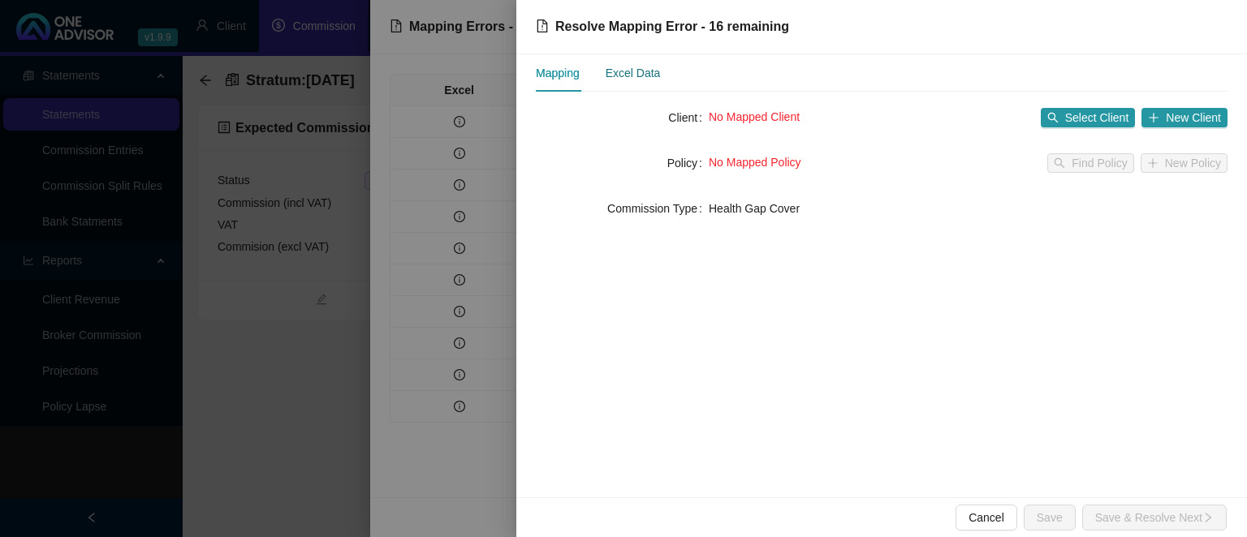
click at [641, 73] on div "Excel Data" at bounding box center [632, 73] width 55 height 18
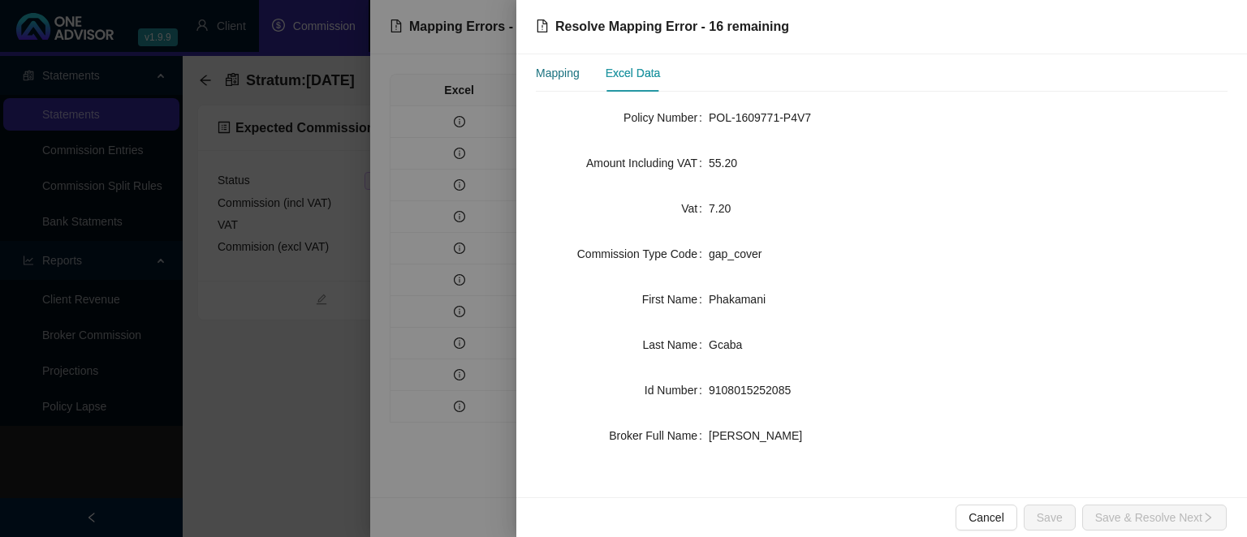
click at [537, 77] on div "Mapping" at bounding box center [558, 73] width 44 height 18
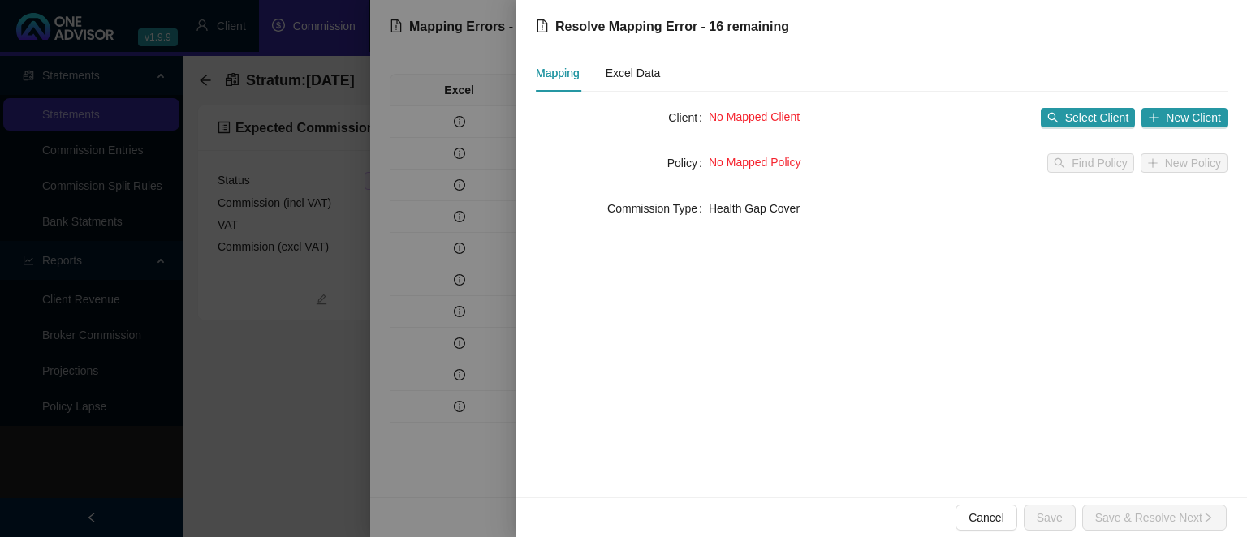
click at [274, 417] on div at bounding box center [623, 268] width 1247 height 537
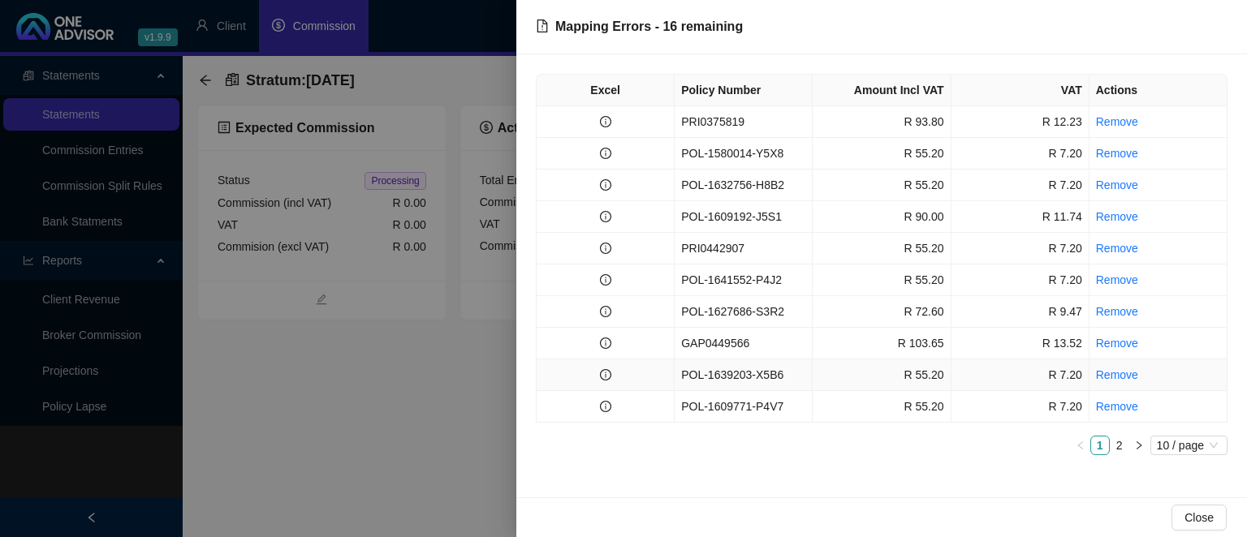
click at [692, 372] on td "POL-1639203-X5B6" at bounding box center [743, 376] width 138 height 32
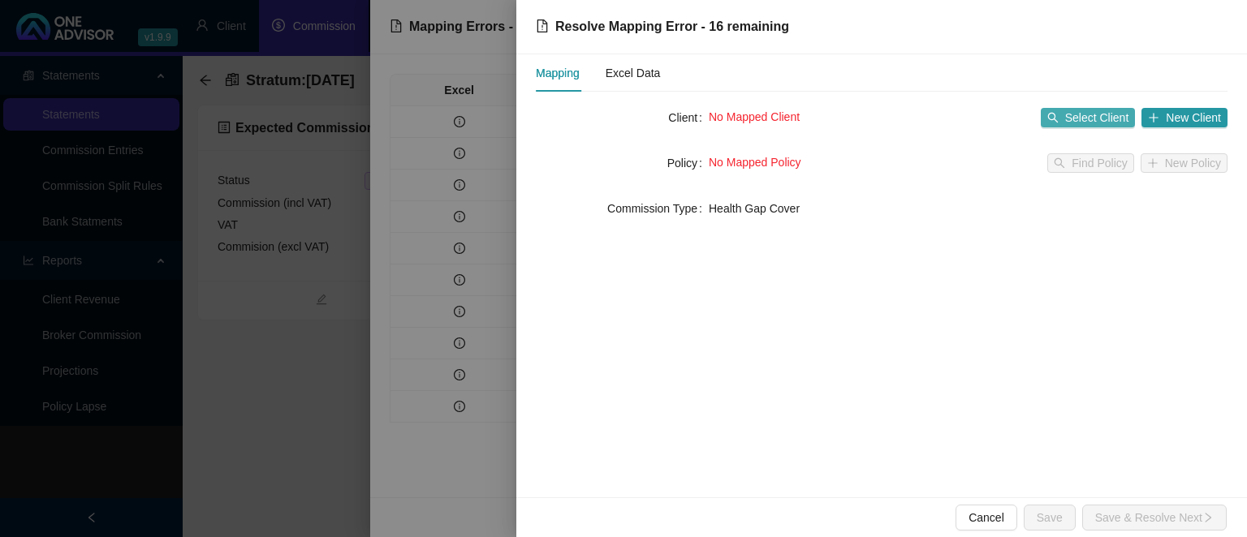
click at [1089, 117] on span "Select Client" at bounding box center [1097, 118] width 64 height 18
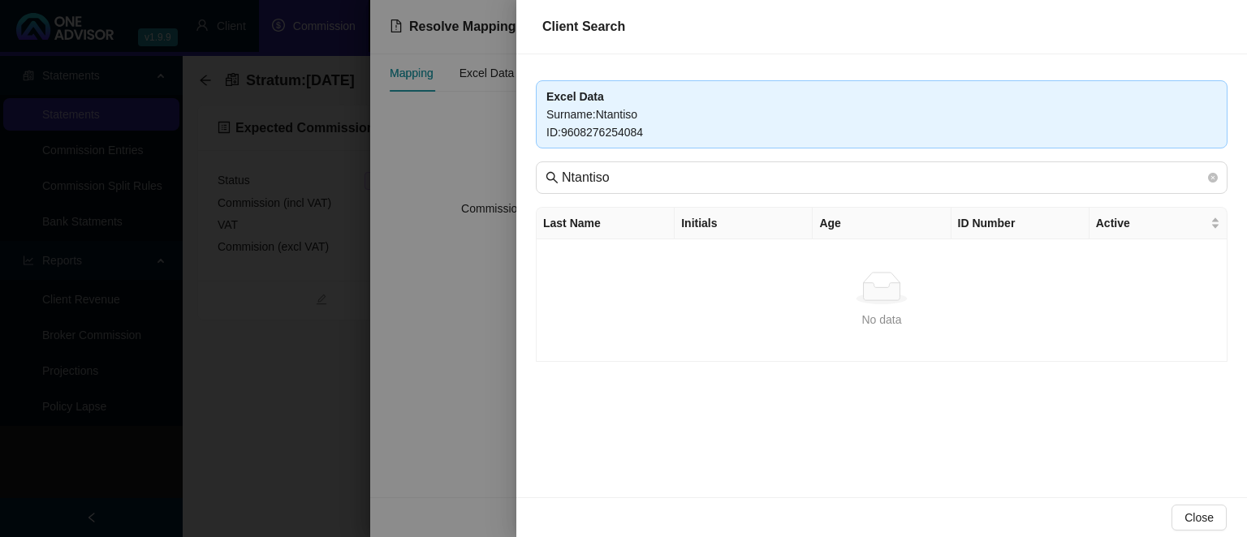
click at [440, 390] on div at bounding box center [623, 268] width 1247 height 537
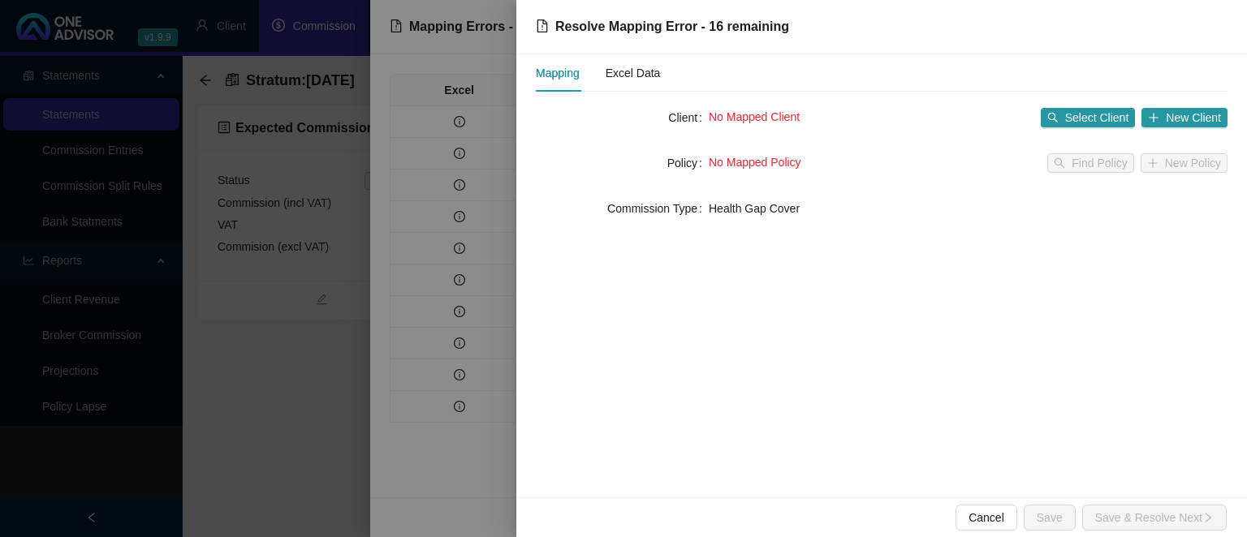
click at [402, 438] on div at bounding box center [623, 268] width 1247 height 537
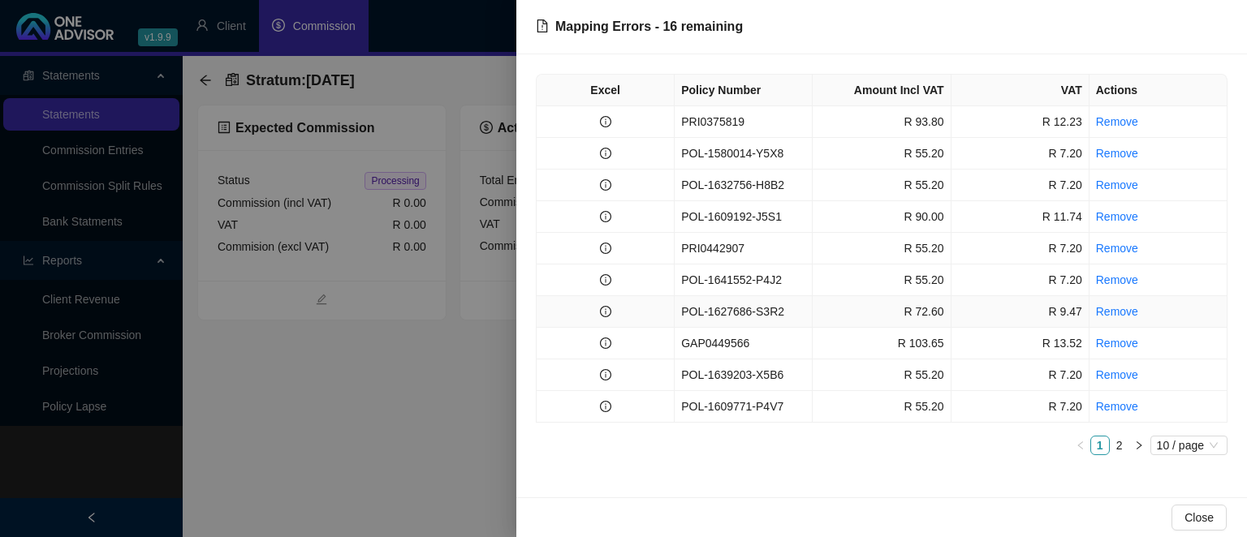
click at [698, 311] on td "POL-1627686-S3R2" at bounding box center [743, 312] width 138 height 32
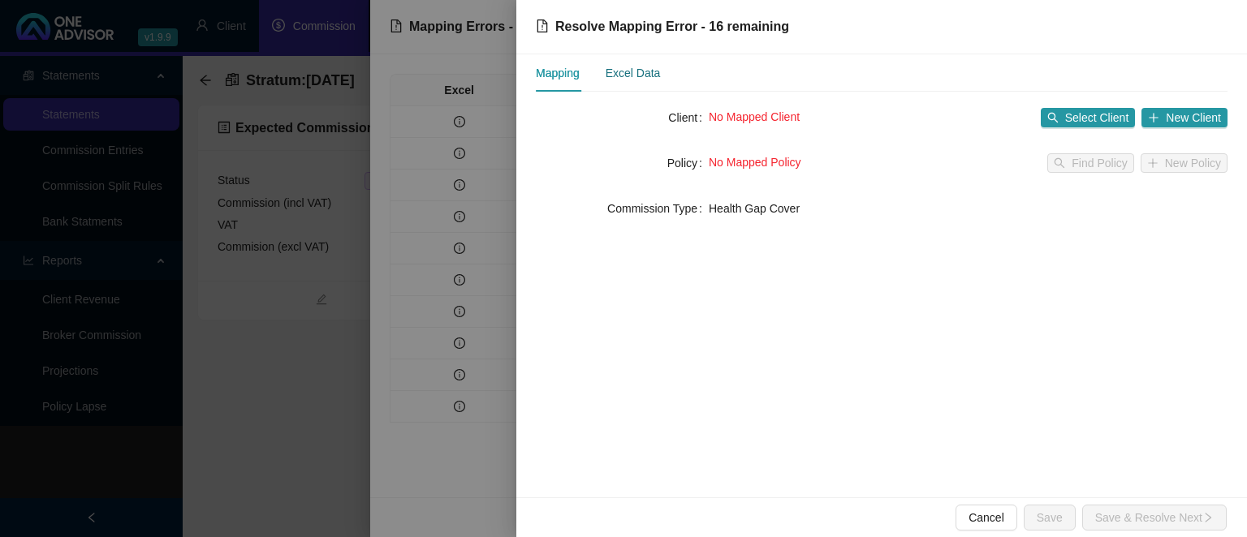
click at [618, 68] on div "Excel Data" at bounding box center [632, 73] width 55 height 18
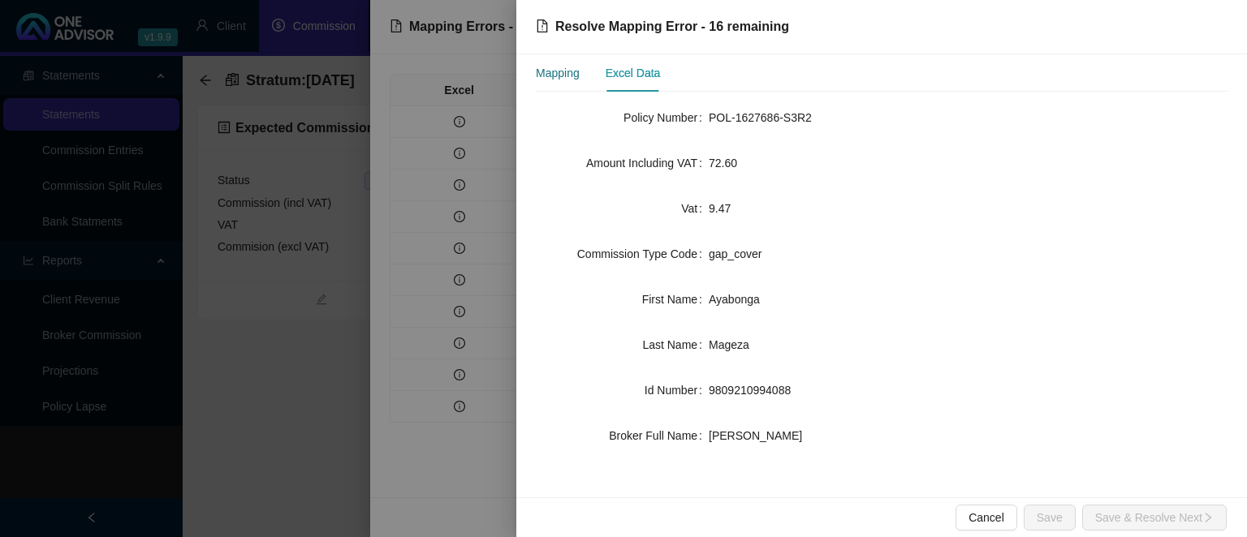
click at [571, 76] on div "Mapping" at bounding box center [558, 73] width 44 height 18
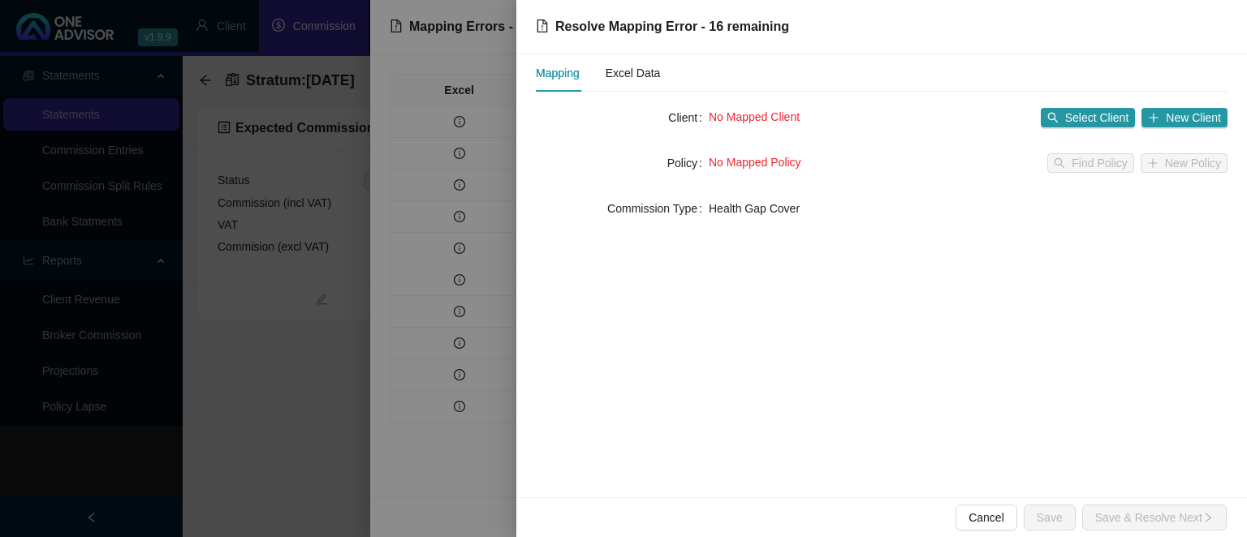
click at [417, 444] on div at bounding box center [623, 268] width 1247 height 537
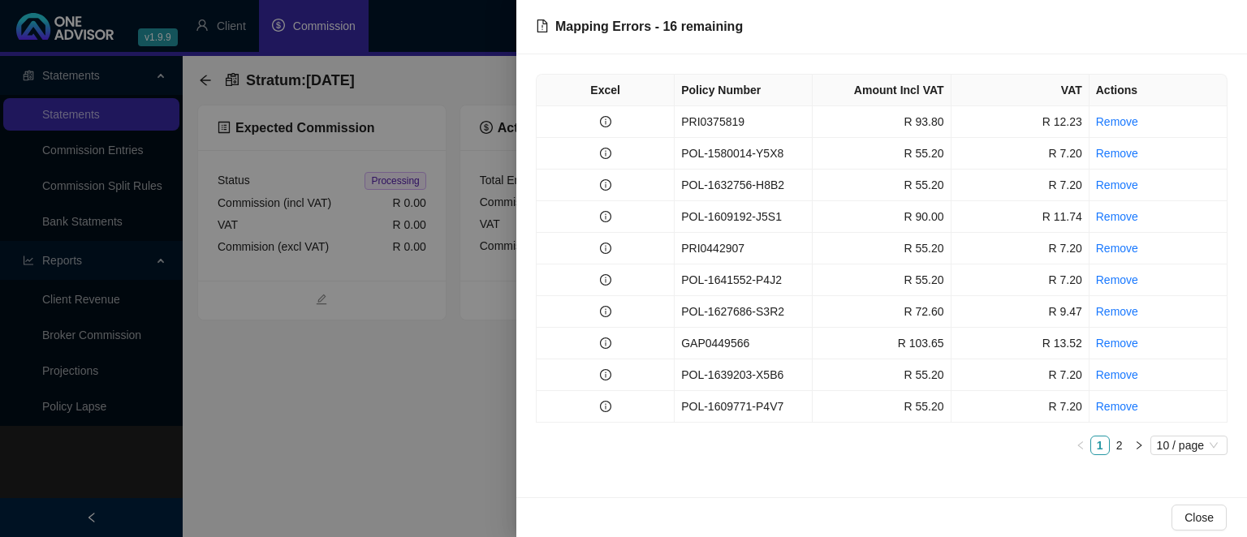
click at [417, 444] on div at bounding box center [623, 268] width 1247 height 537
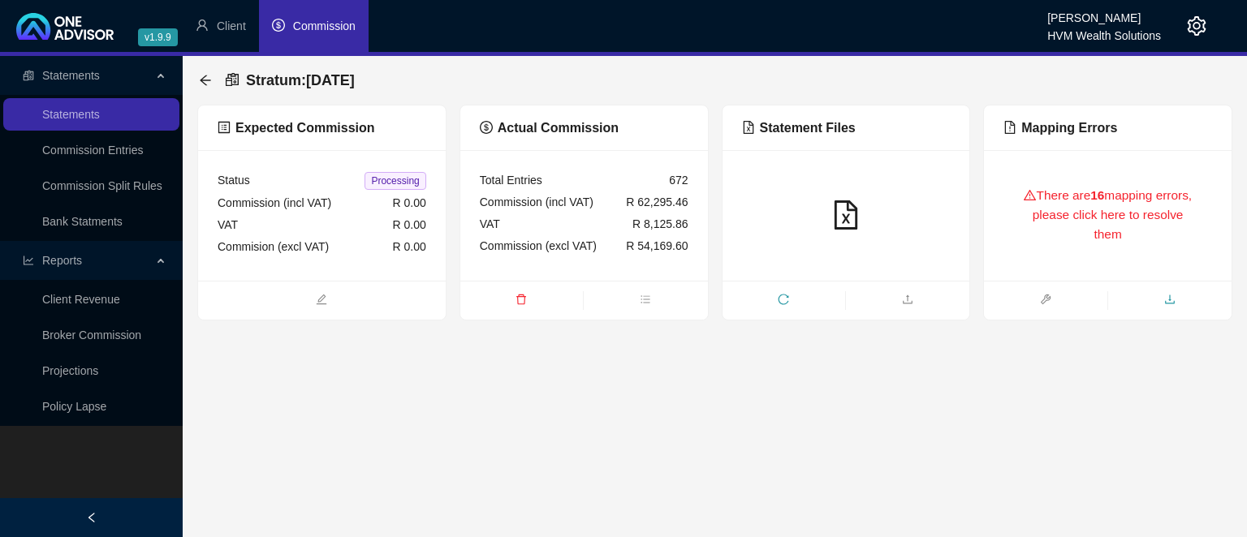
click at [1170, 304] on icon "download" at bounding box center [1170, 299] width 10 height 9
click at [209, 83] on icon "arrow-left" at bounding box center [205, 80] width 13 height 13
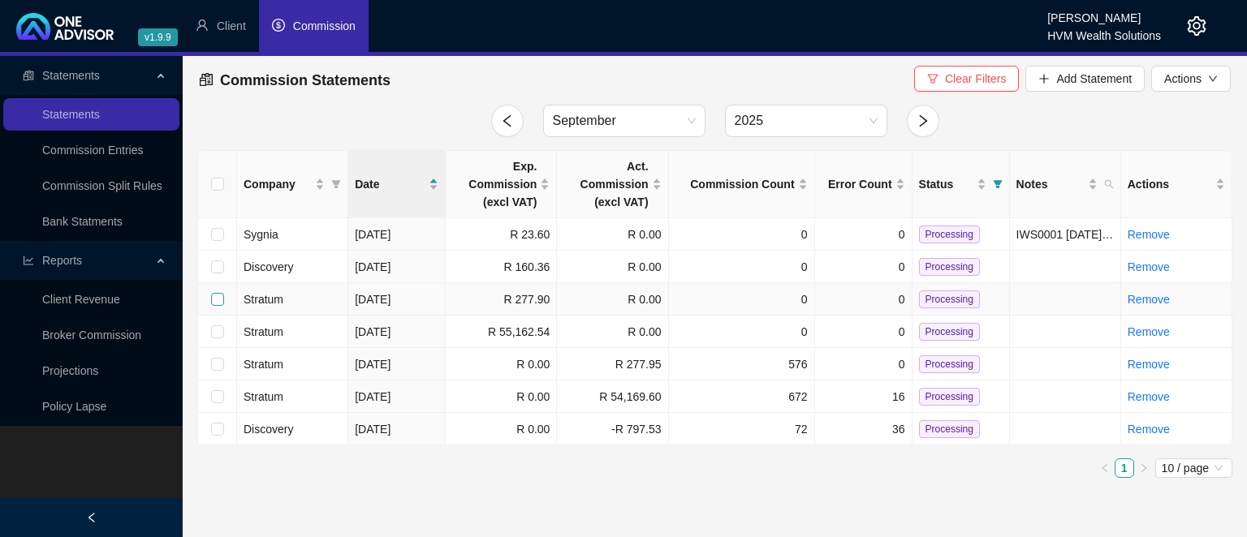
click at [222, 298] on input "checkbox" at bounding box center [217, 299] width 13 height 13
checkbox input "true"
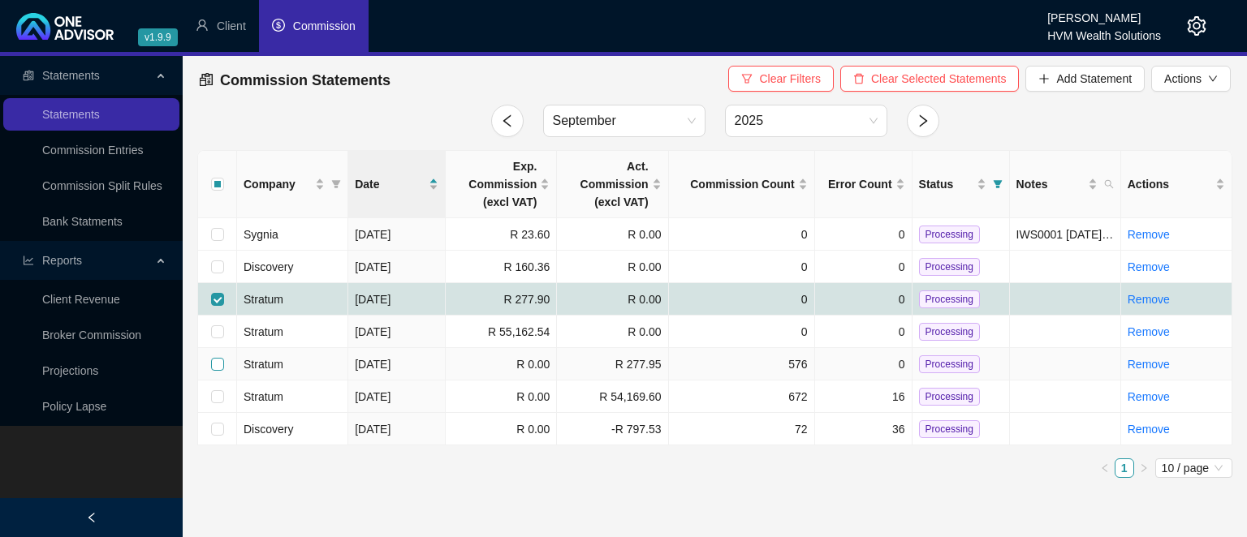
click at [218, 365] on input "checkbox" at bounding box center [217, 364] width 13 height 13
checkbox input "true"
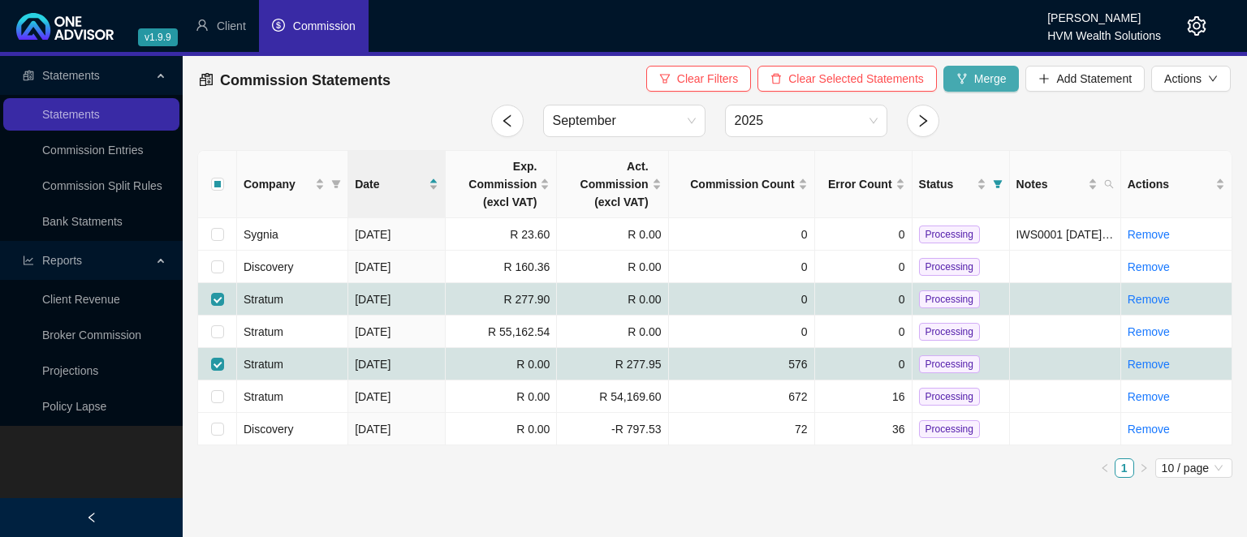
click at [994, 78] on span "Merge" at bounding box center [990, 79] width 32 height 18
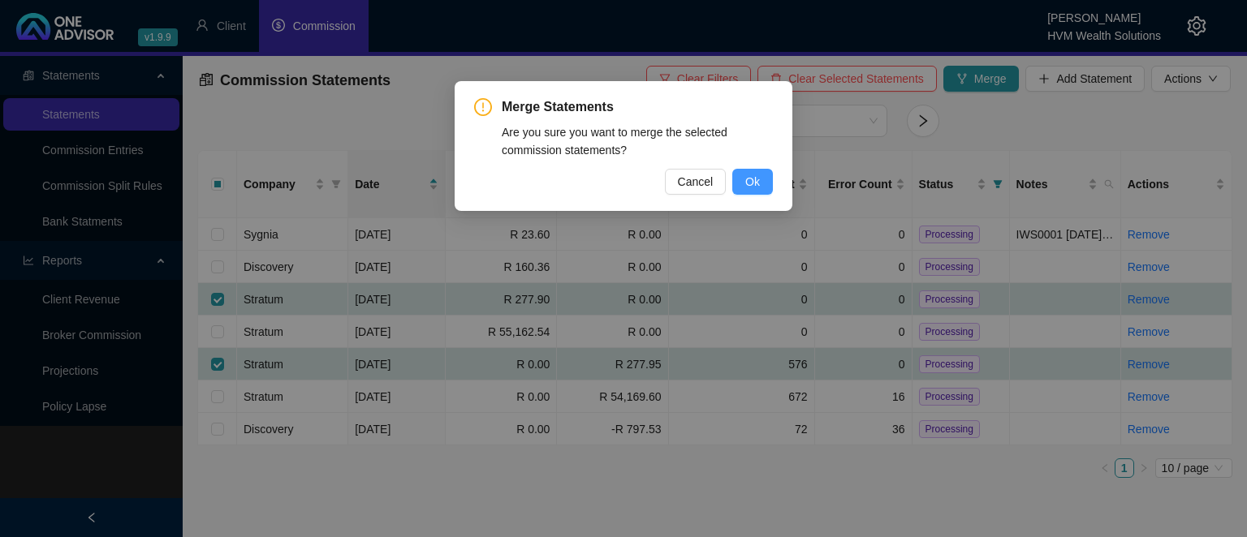
click at [764, 174] on button "Ok" at bounding box center [752, 182] width 41 height 26
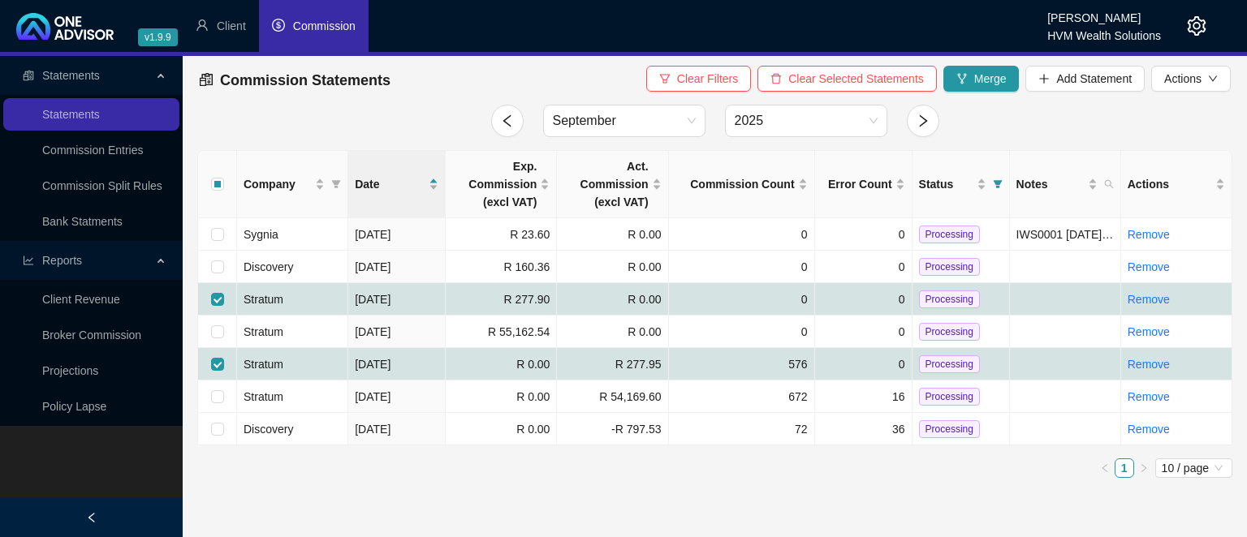
checkbox input "false"
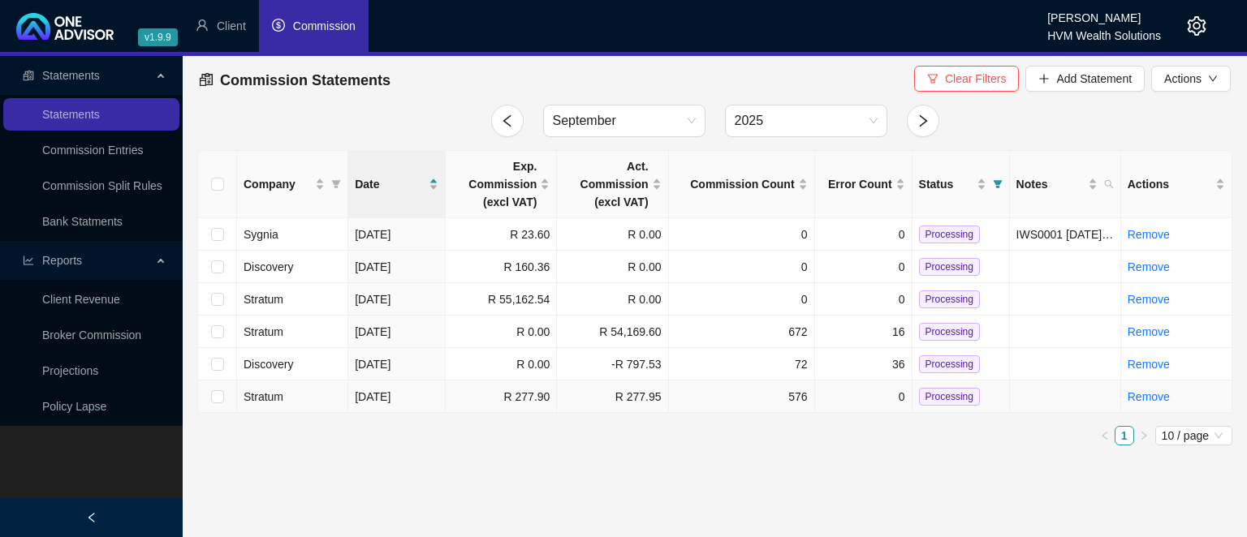
click at [940, 399] on span "Processing" at bounding box center [949, 397] width 61 height 18
click at [1194, 26] on icon "setting" at bounding box center [1196, 25] width 19 height 19
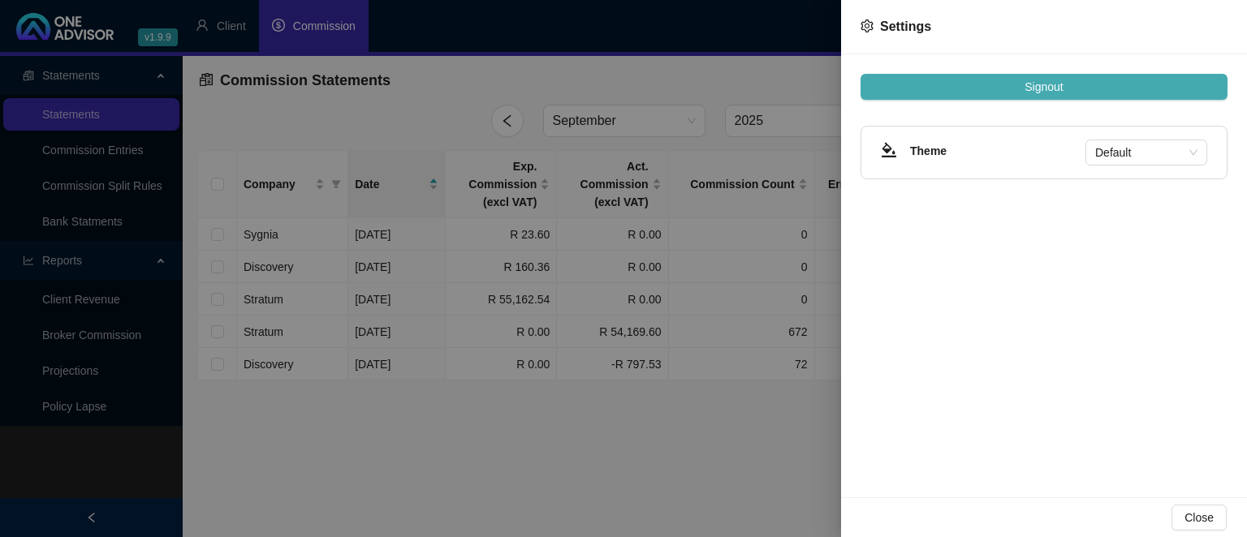
click at [1057, 88] on span "Signout" at bounding box center [1043, 87] width 38 height 18
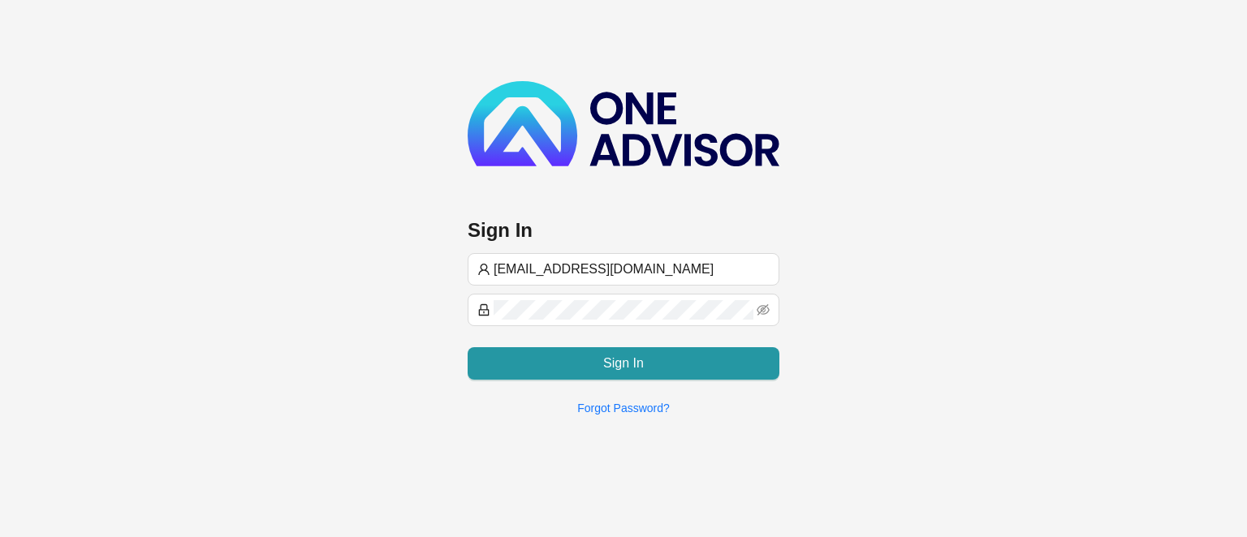
type input "[EMAIL_ADDRESS][DOMAIN_NAME]"
